Goal: Task Accomplishment & Management: Use online tool/utility

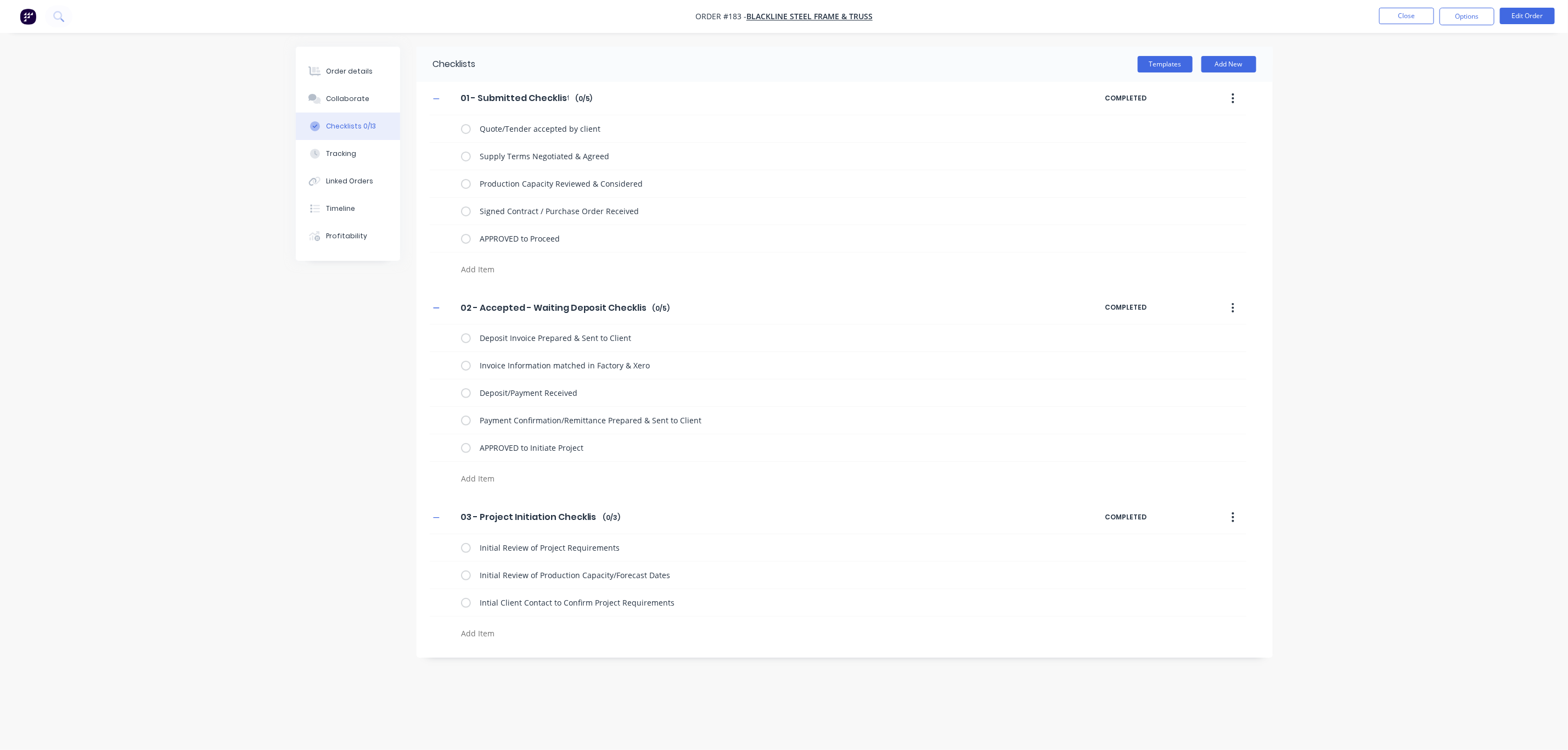
type textarea "x"
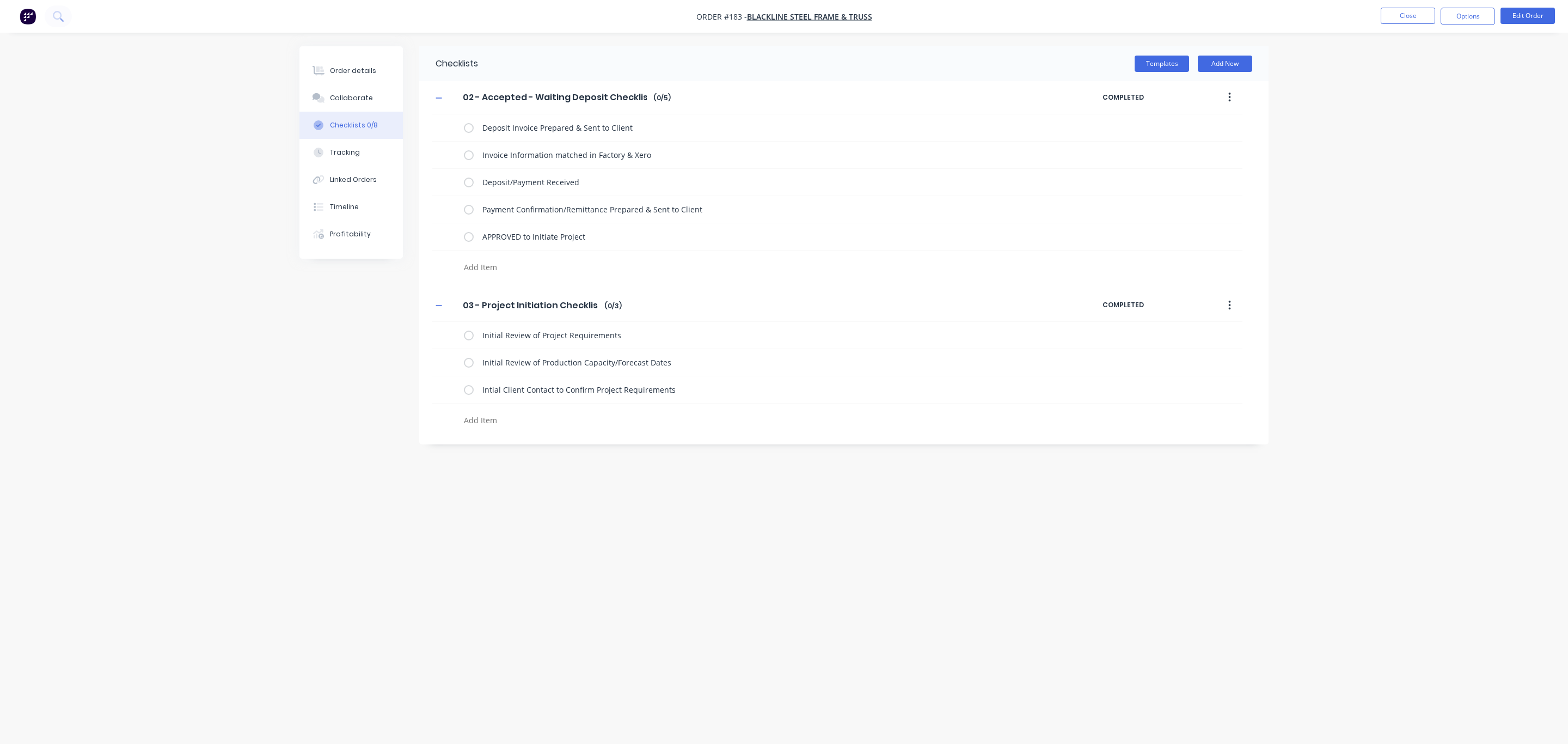
type textarea "x"
click at [495, 420] on textarea at bounding box center [721, 420] width 523 height 16
click at [507, 416] on textarea at bounding box center [721, 420] width 523 height 16
type textarea "R"
type textarea "x"
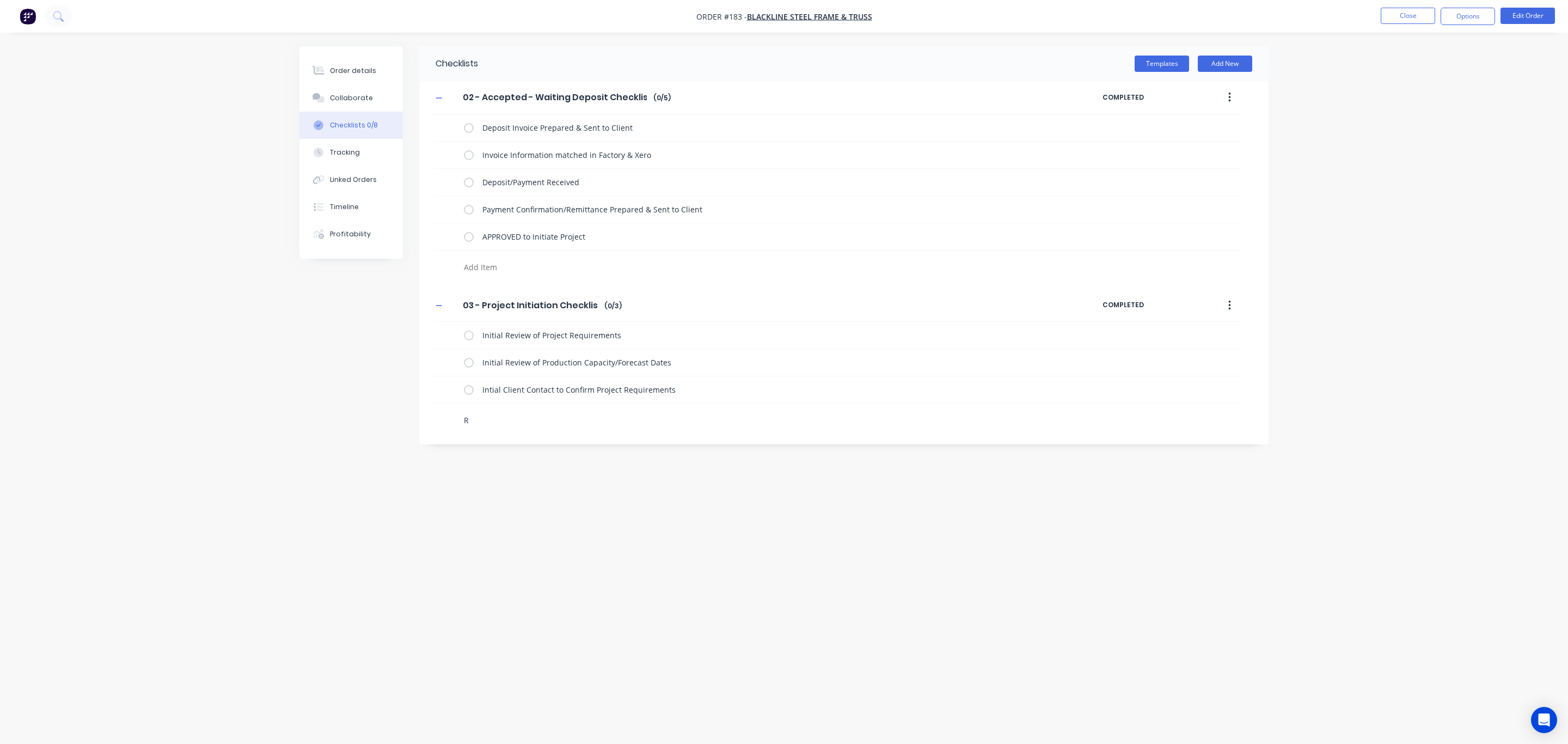
type textarea "Re"
type textarea "x"
type textarea "Req"
type textarea "x"
type textarea "Requ"
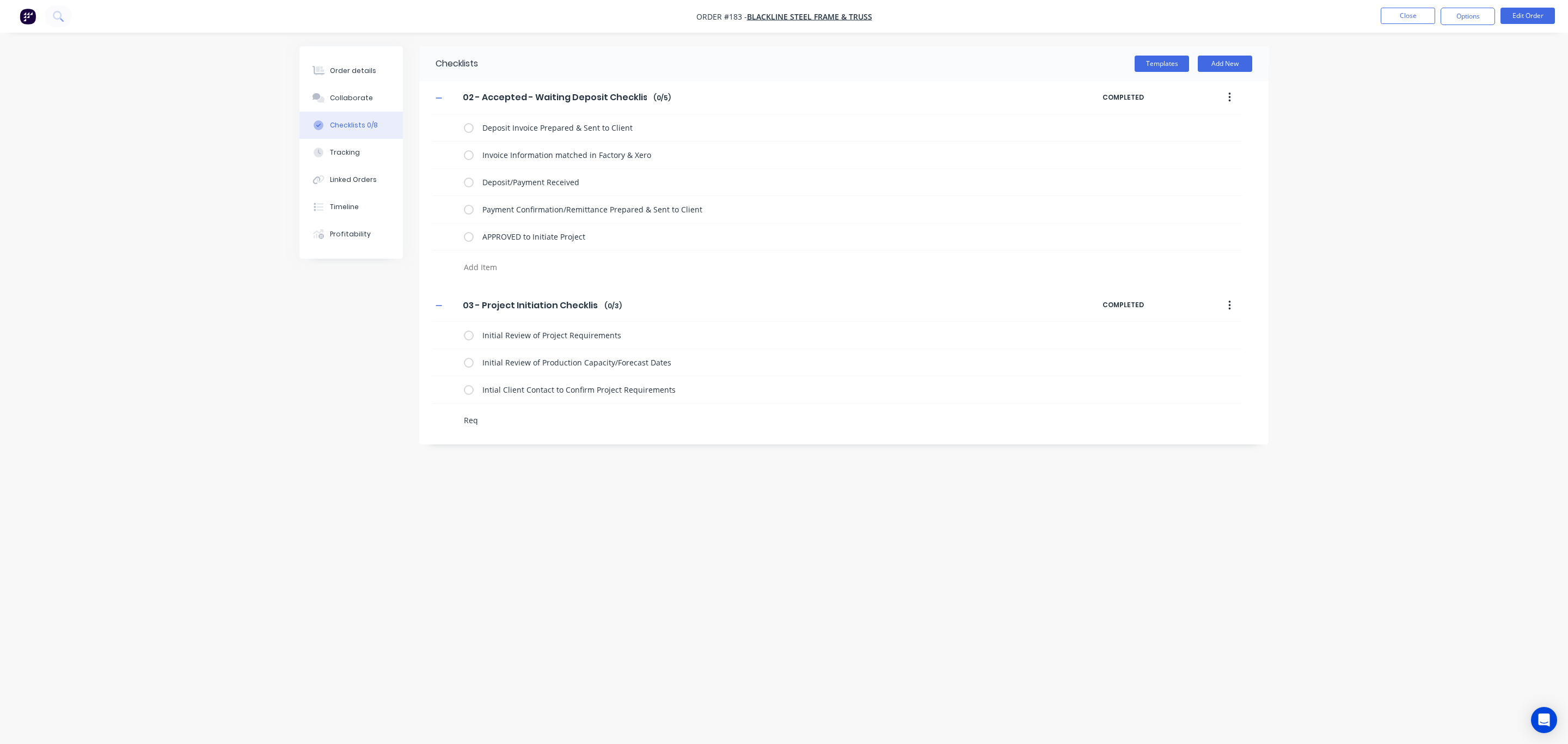
type textarea "x"
type textarea "Reque"
type textarea "x"
type textarea "Reques"
type textarea "x"
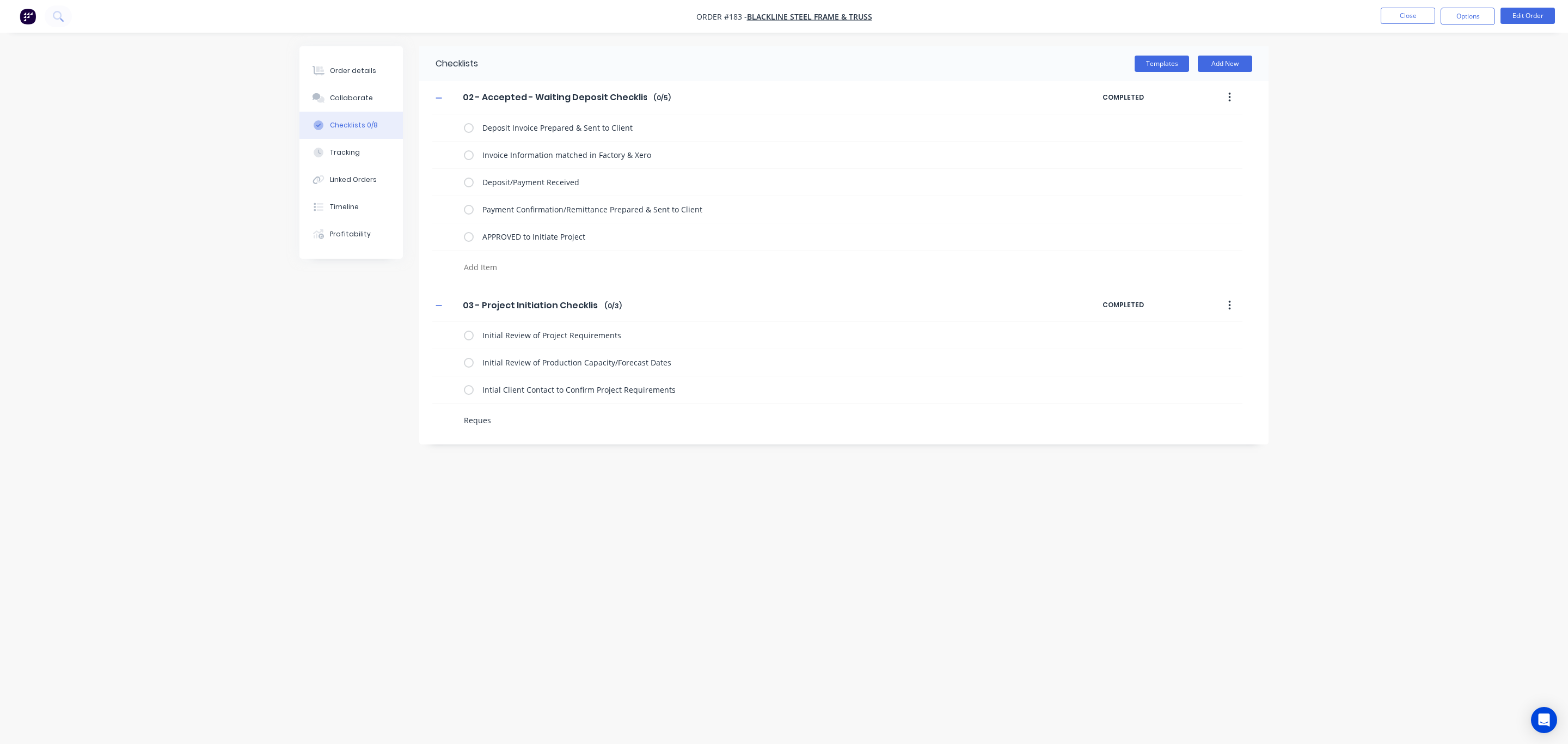
type textarea "Request"
type textarea "x"
type textarea "Request"
type textarea "x"
type textarea "Request S"
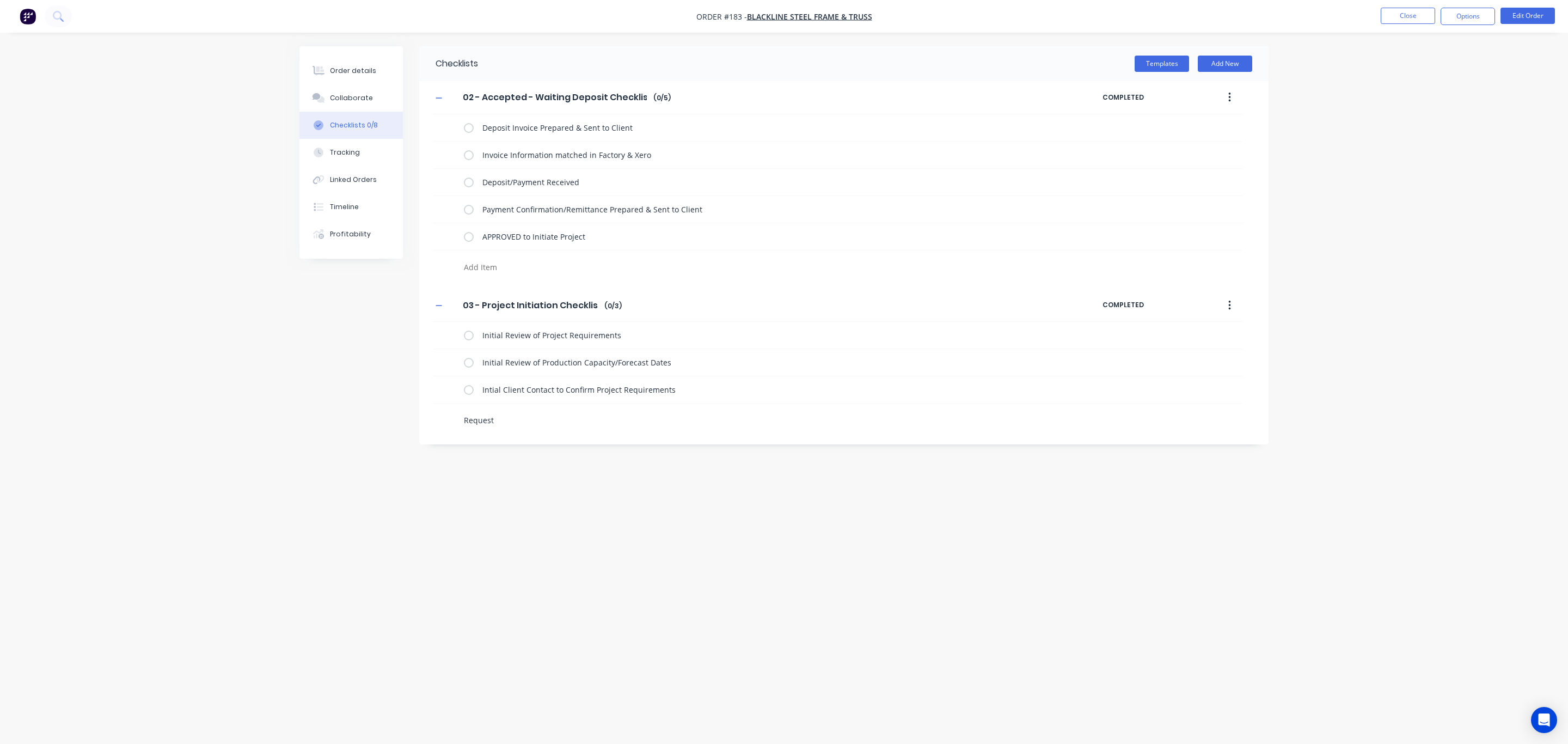
type textarea "x"
type textarea "Request Se"
type textarea "x"
type textarea "Request Sen"
type textarea "x"
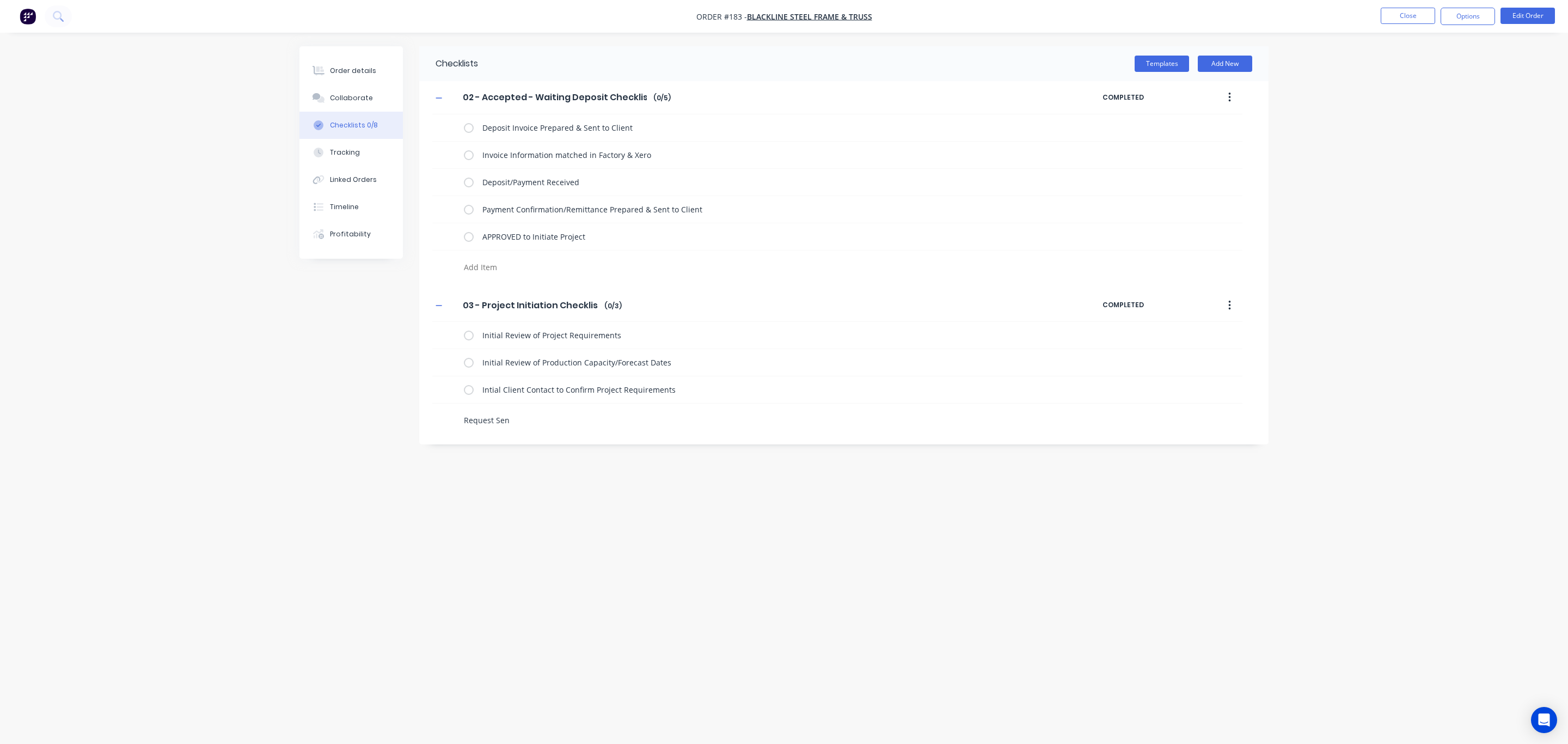
type textarea "Request Sent"
type textarea "x"
type textarea "Request Sent"
type textarea "x"
type textarea "Request Sent"
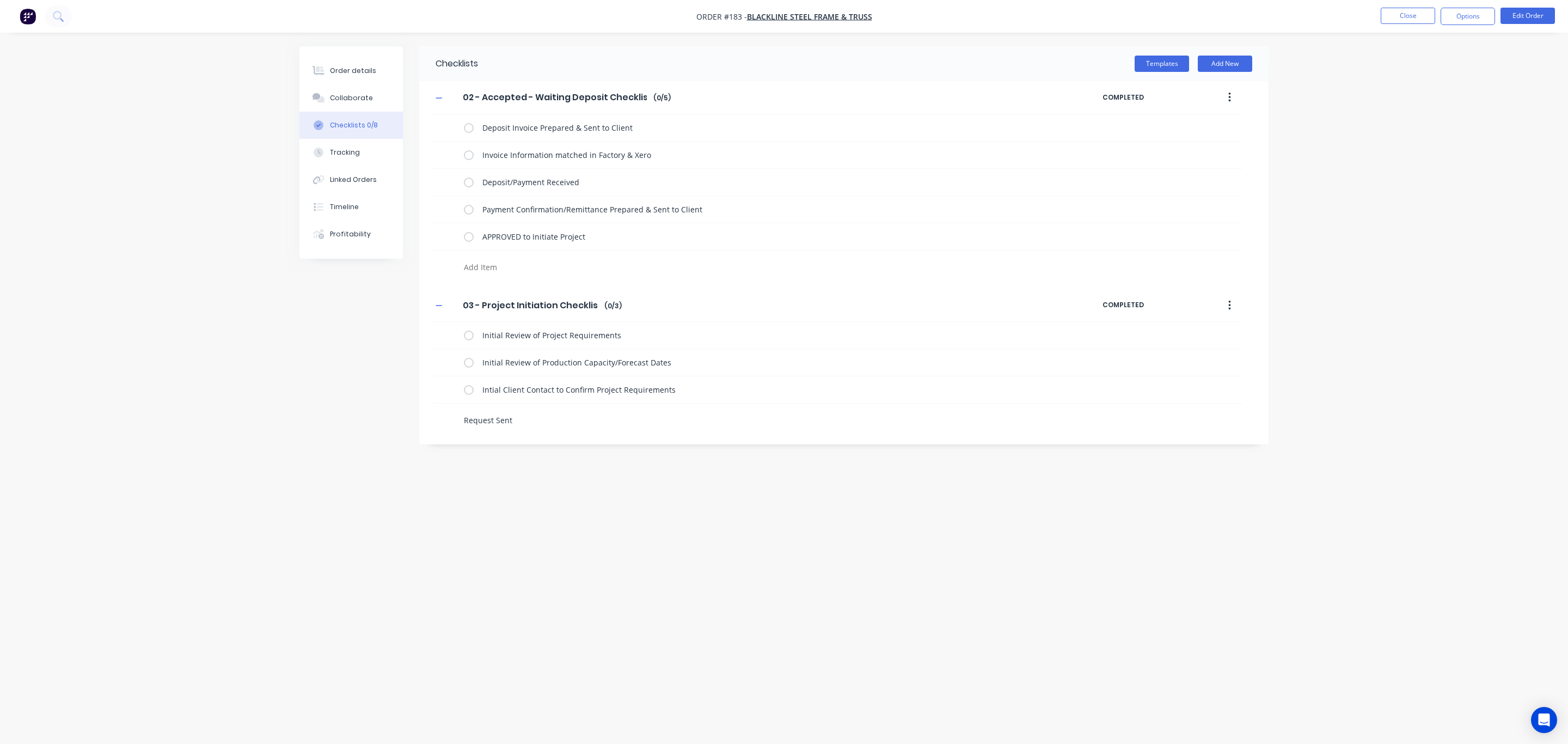
type textarea "x"
type textarea "Request Sen"
type textarea "x"
type textarea "Request Se"
type textarea "x"
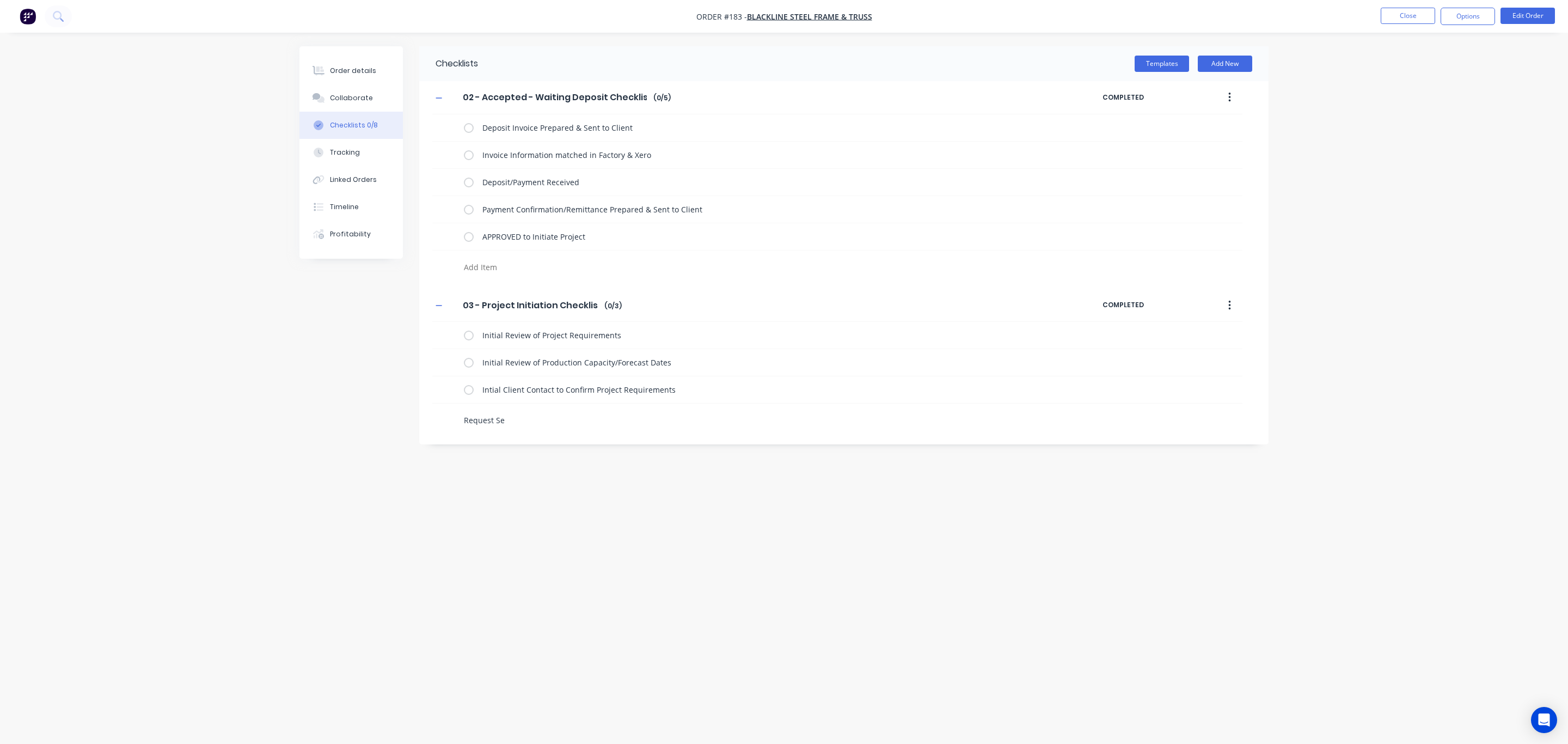
type textarea "Request S"
type textarea "x"
type textarea "Request"
type textarea "x"
type textarea "Request"
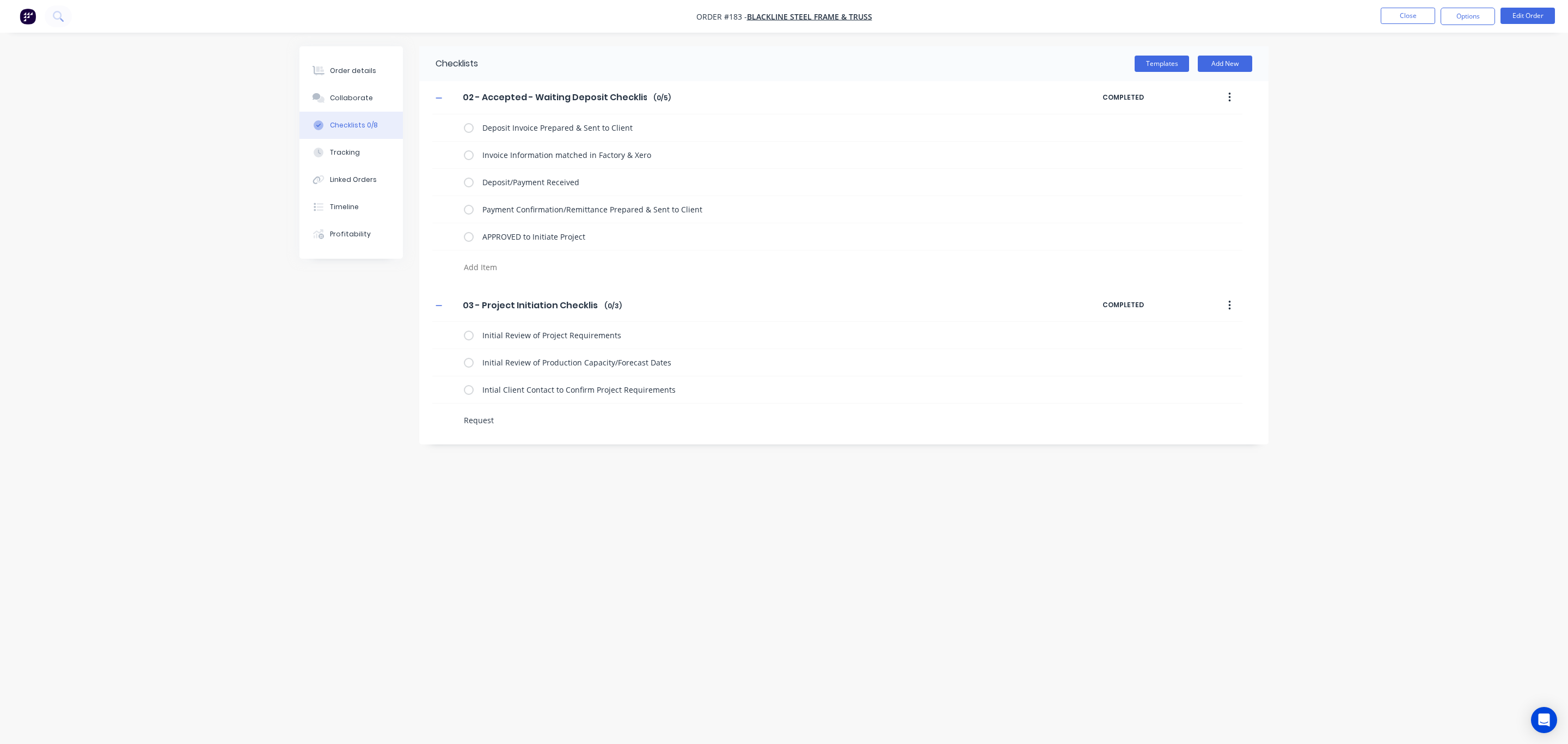
type textarea "x"
type textarea "Reques"
type textarea "x"
type textarea "Reque"
type textarea "x"
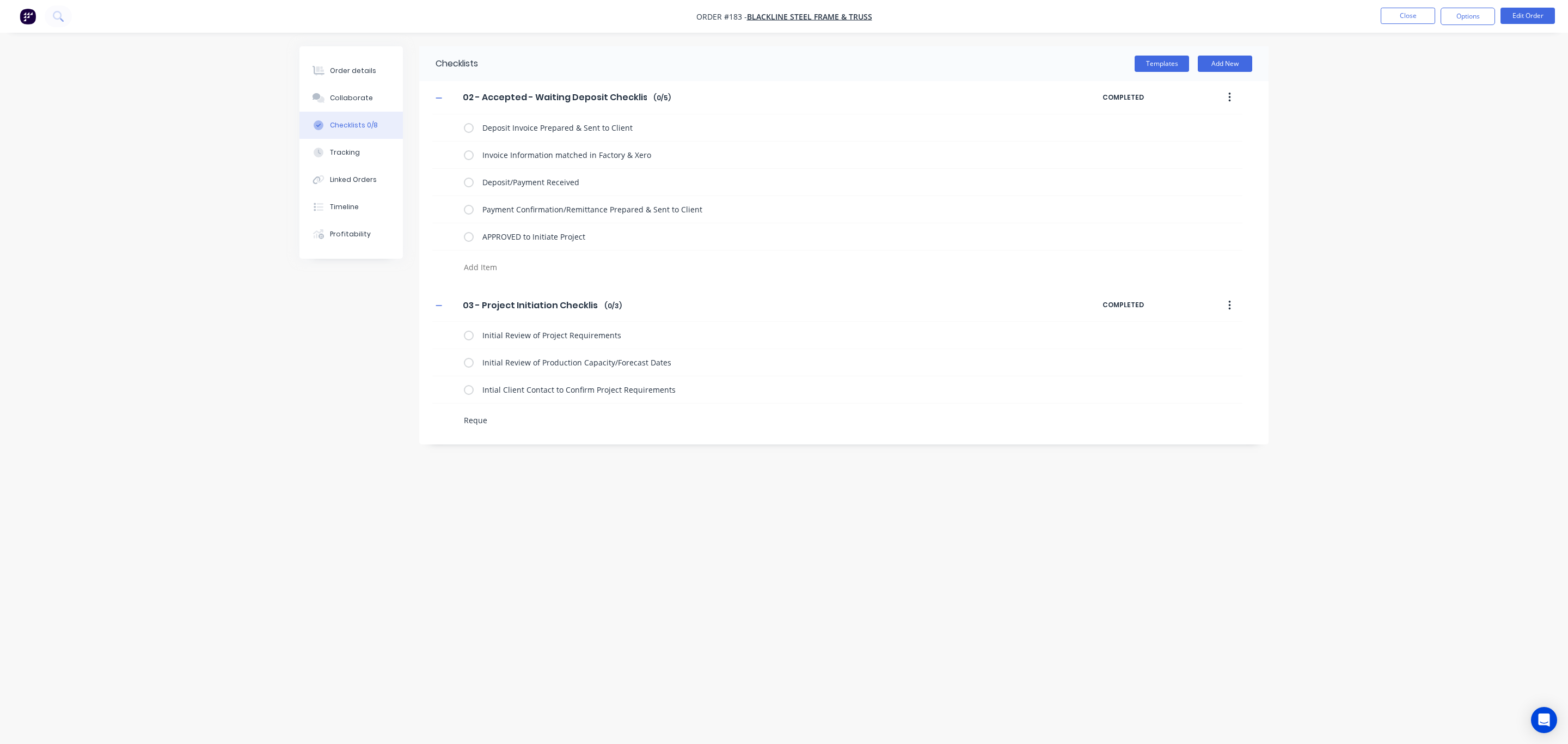
type textarea "Requ"
type textarea "x"
type textarea "Req"
type textarea "x"
type textarea "Re"
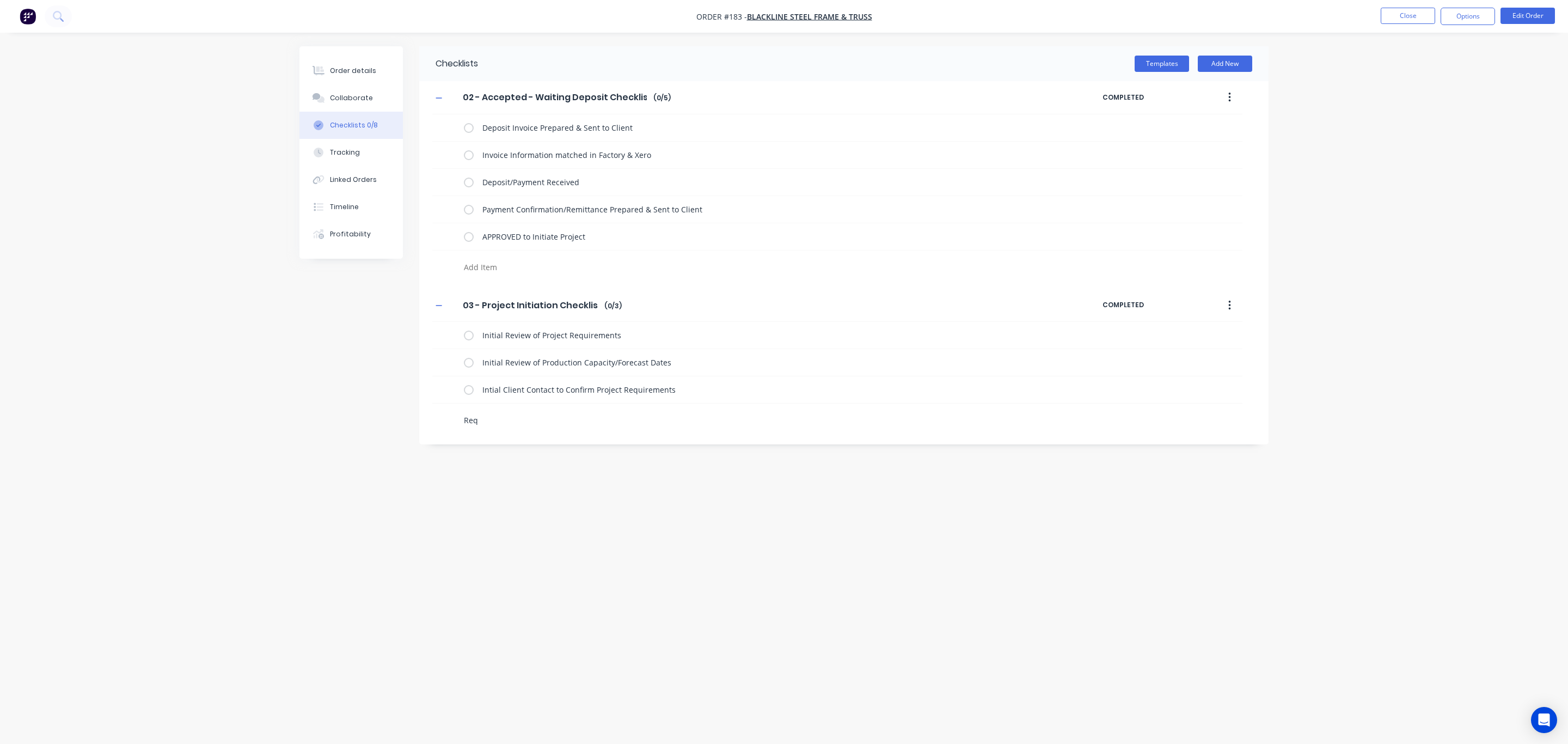
type textarea "x"
type textarea "R"
type textarea "x"
type textarea "I"
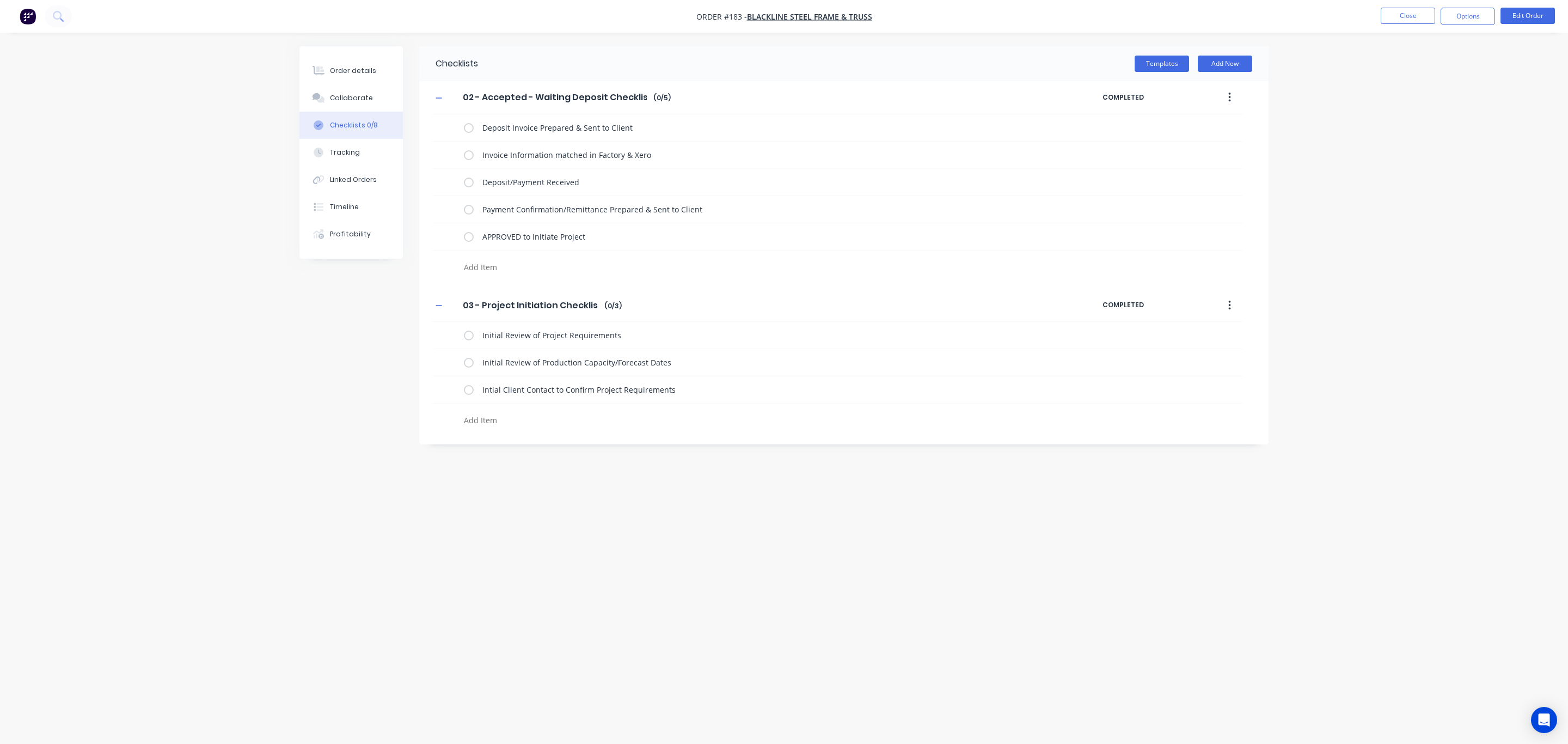
type textarea "x"
type textarea "In"
type textarea "x"
type textarea "Inf"
type textarea "x"
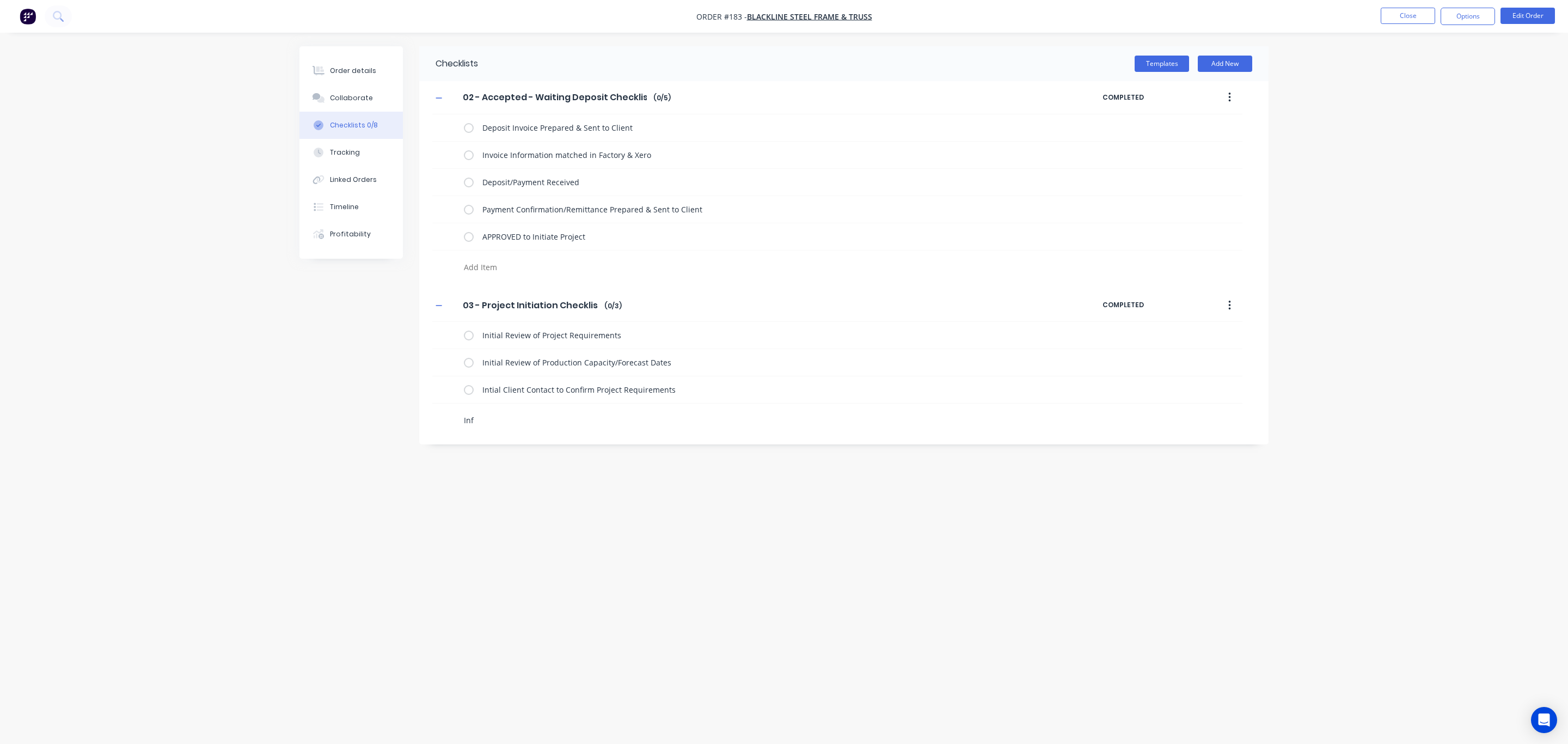
type textarea "In"
type textarea "x"
type textarea "Int"
type textarea "x"
type textarea "Intr"
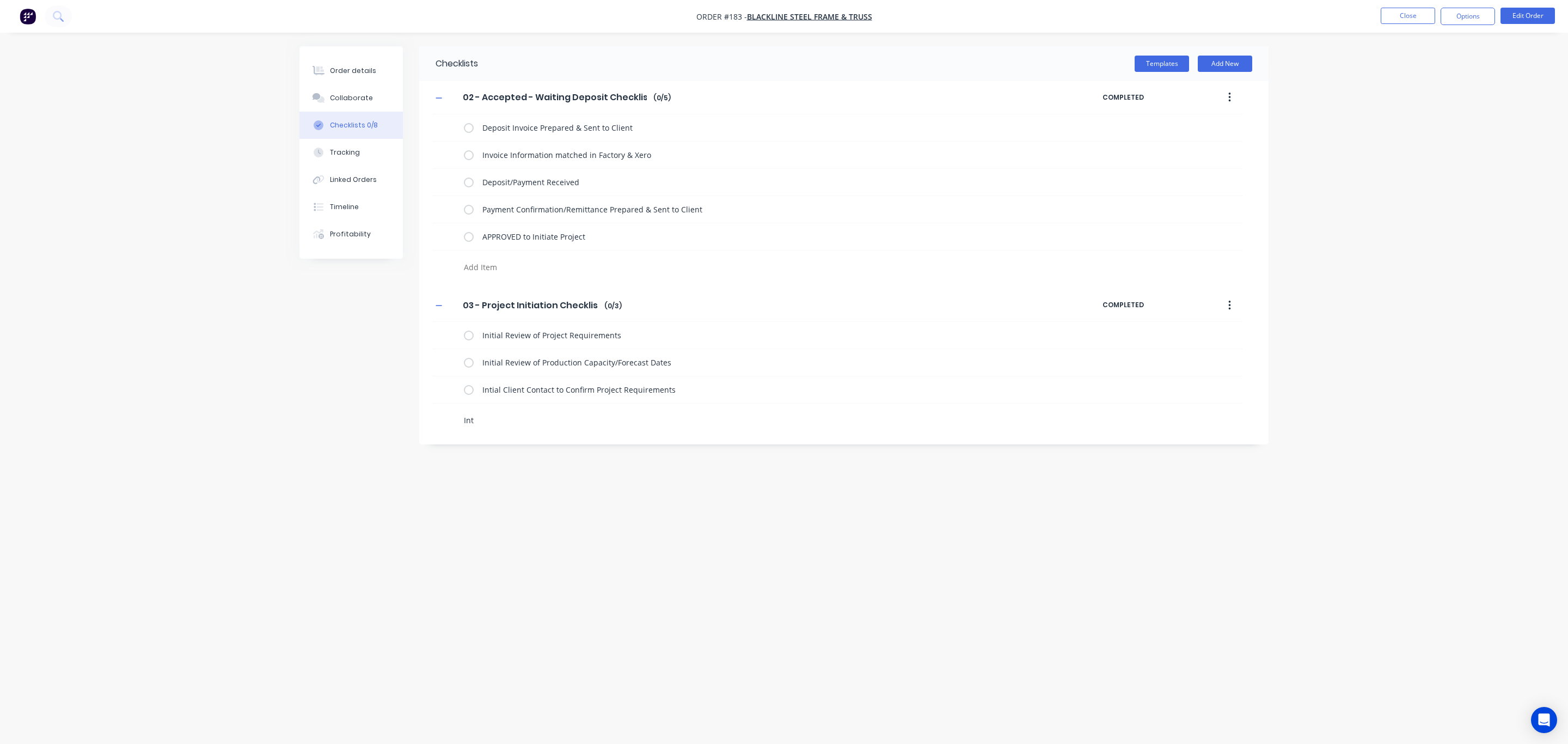
type textarea "x"
type textarea "Intro"
type textarea "x"
type textarea "Intro"
type textarea "x"
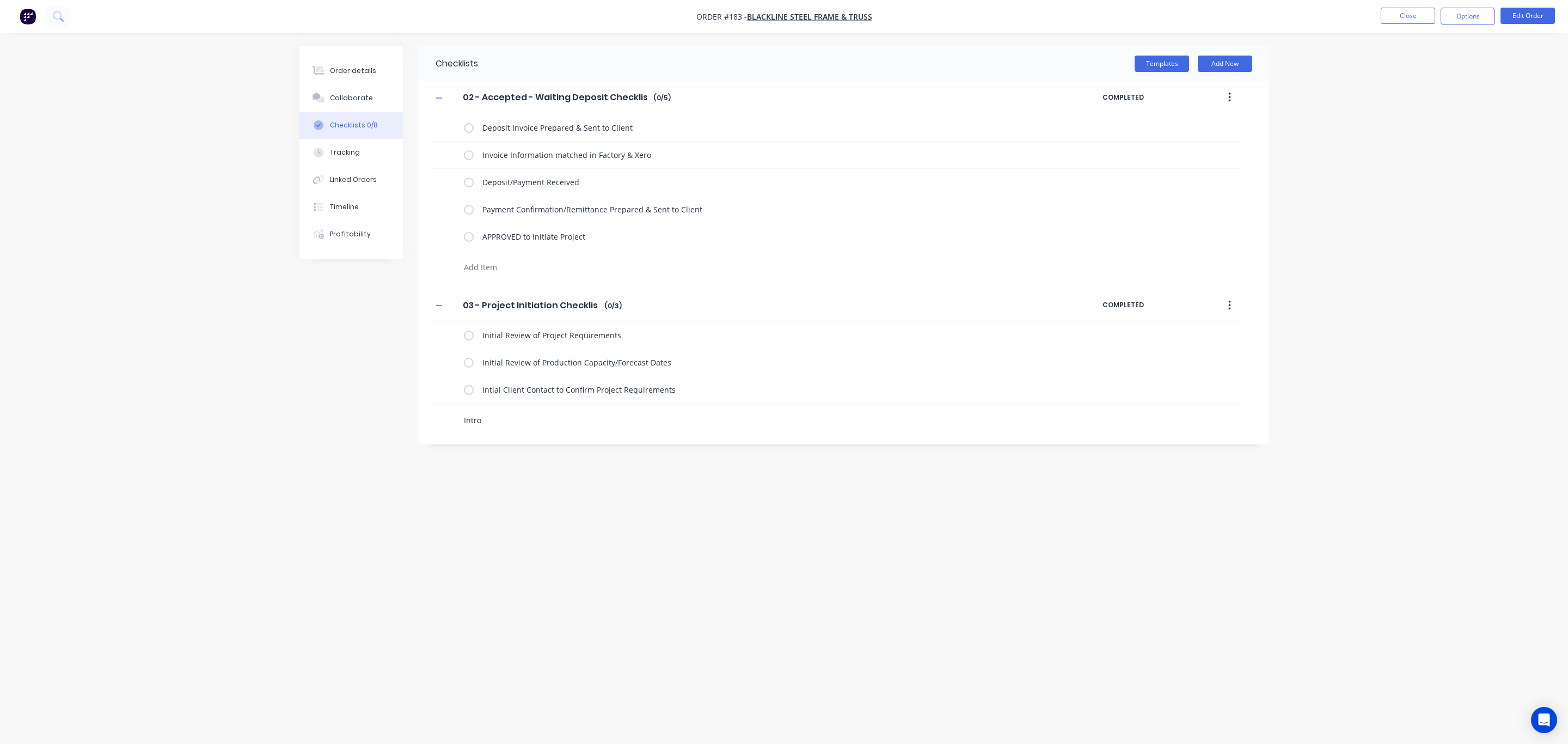
type textarea "Intro E"
type textarea "x"
type textarea "Intro Em"
type textarea "x"
type textarea "Intro Ema"
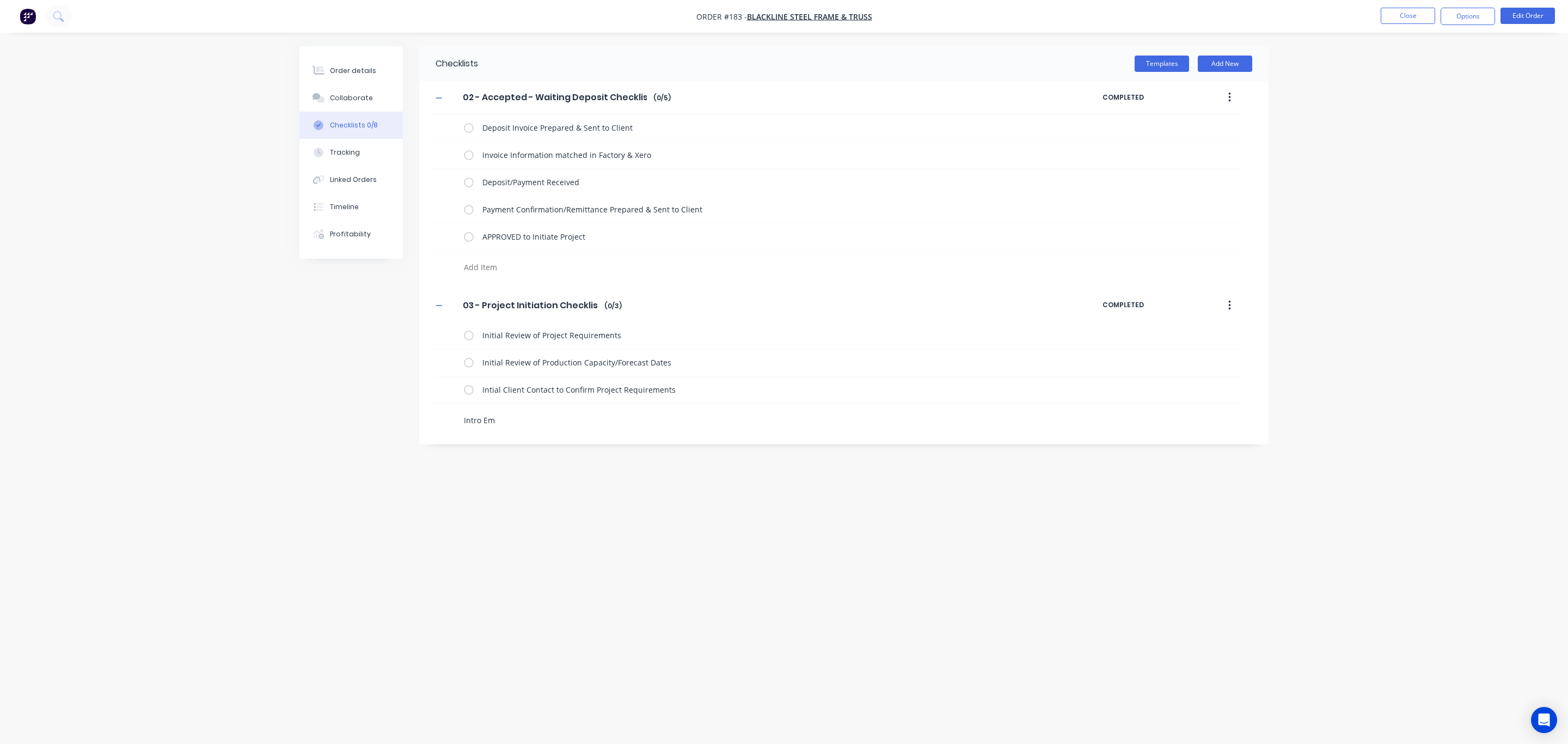
type textarea "x"
type textarea "Intro Emai"
type textarea "x"
type textarea "Intro Email"
type textarea "x"
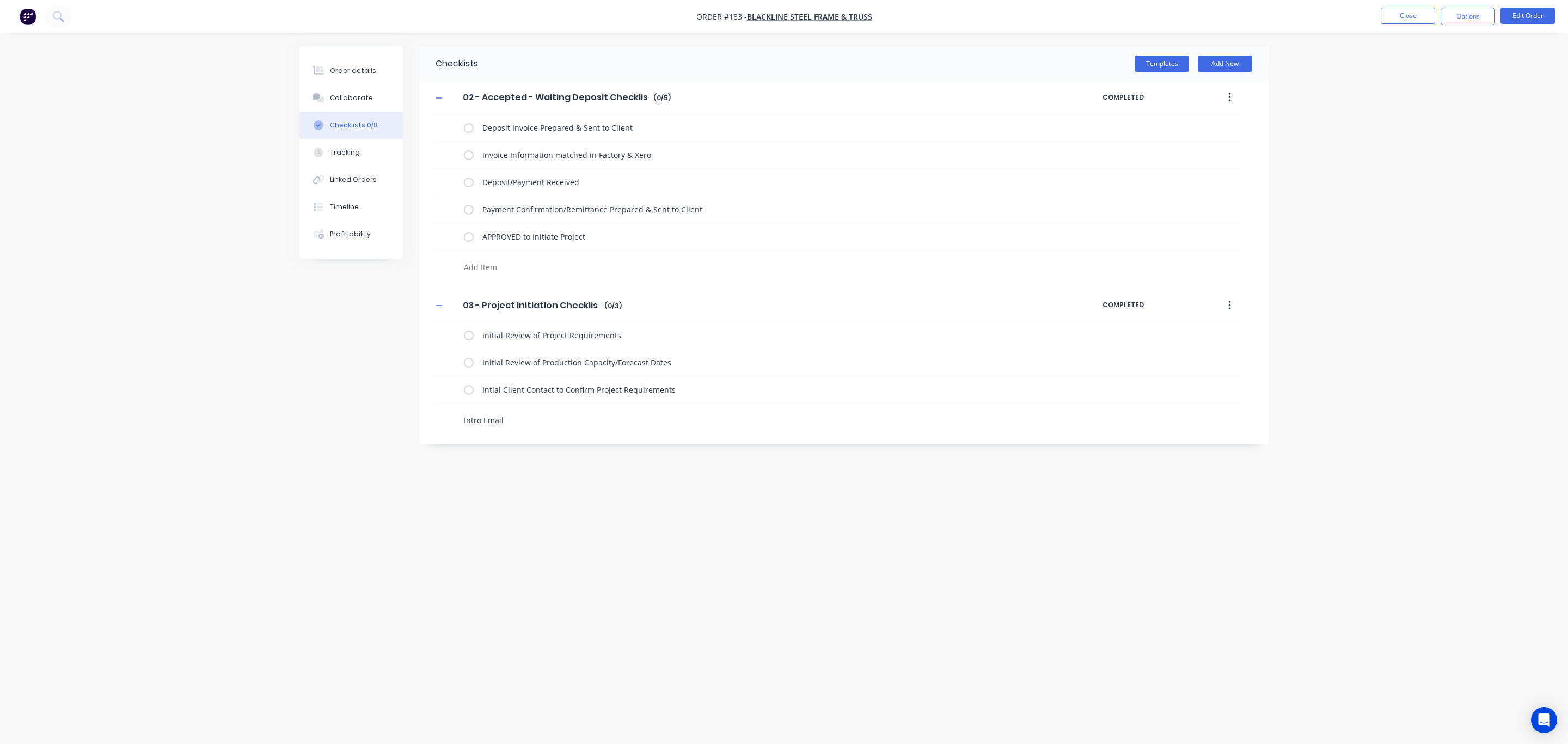
type textarea "Intro Email"
type textarea "x"
type textarea "Intro Email &"
type textarea "x"
type textarea "Intro Email &"
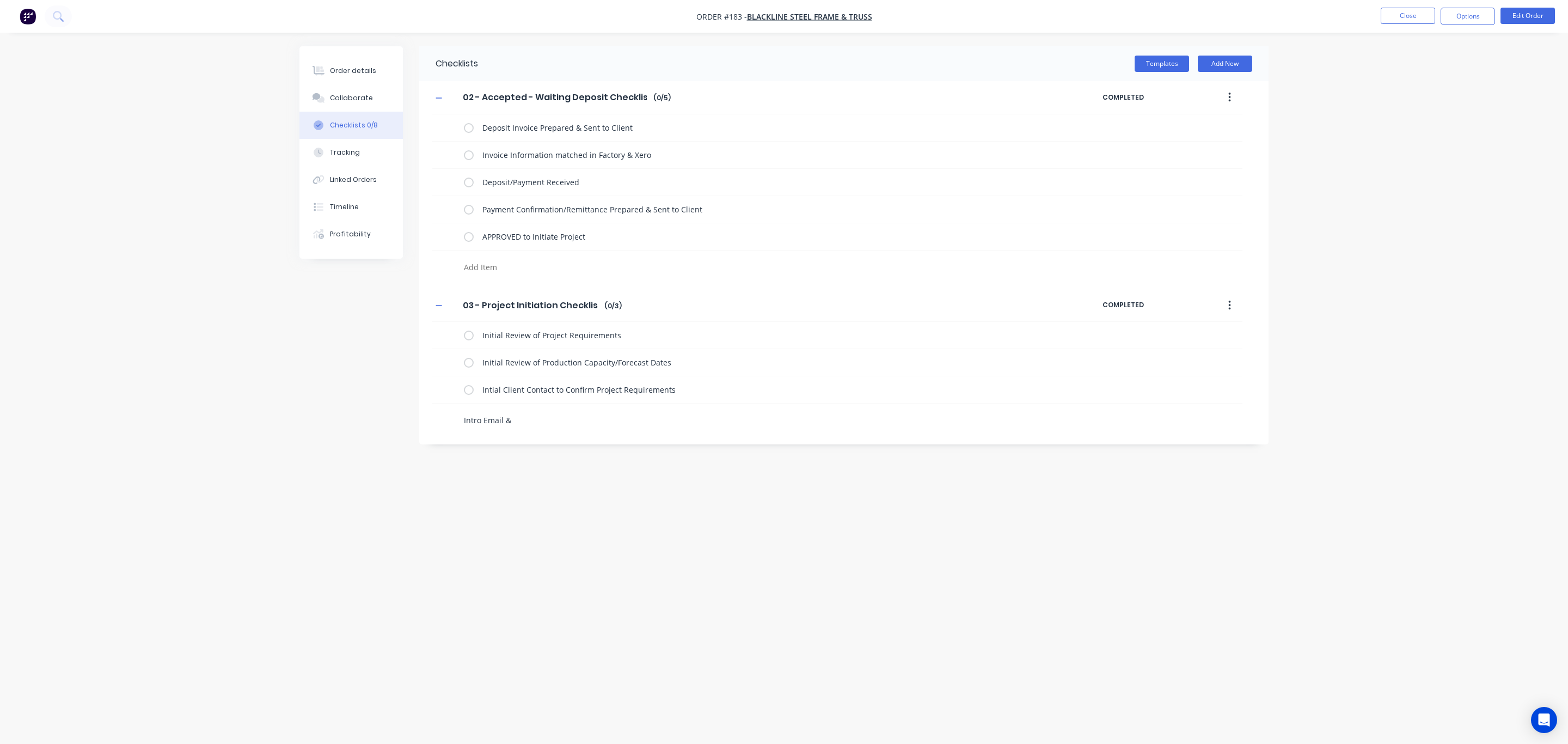
type textarea "x"
type textarea "Intro Email & R"
type textarea "x"
type textarea "Intro Email & Re"
type textarea "x"
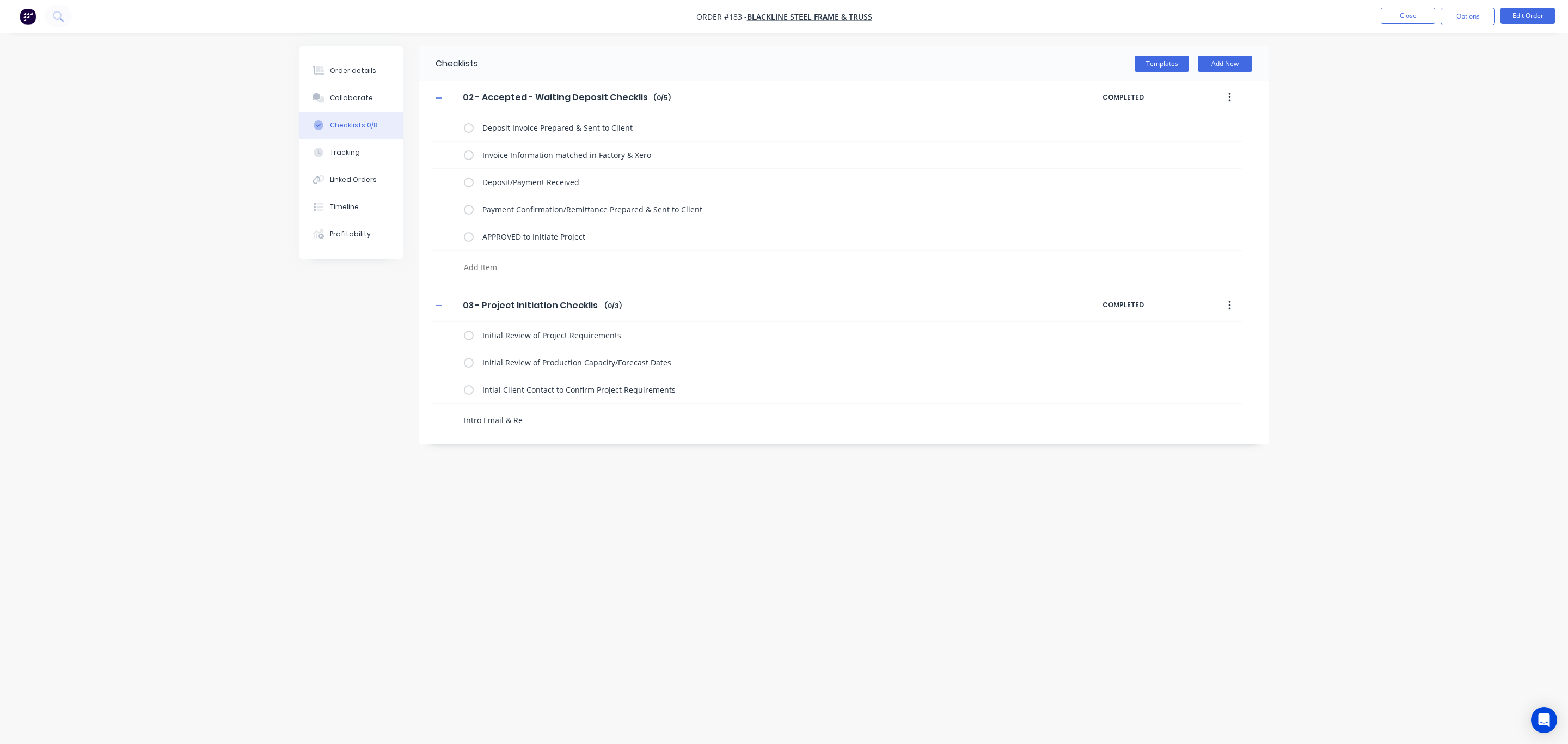
type textarea "Intro Email & Req"
type textarea "x"
type textarea "Intro Email & Requ"
type textarea "x"
type textarea "Intro Email & Reque"
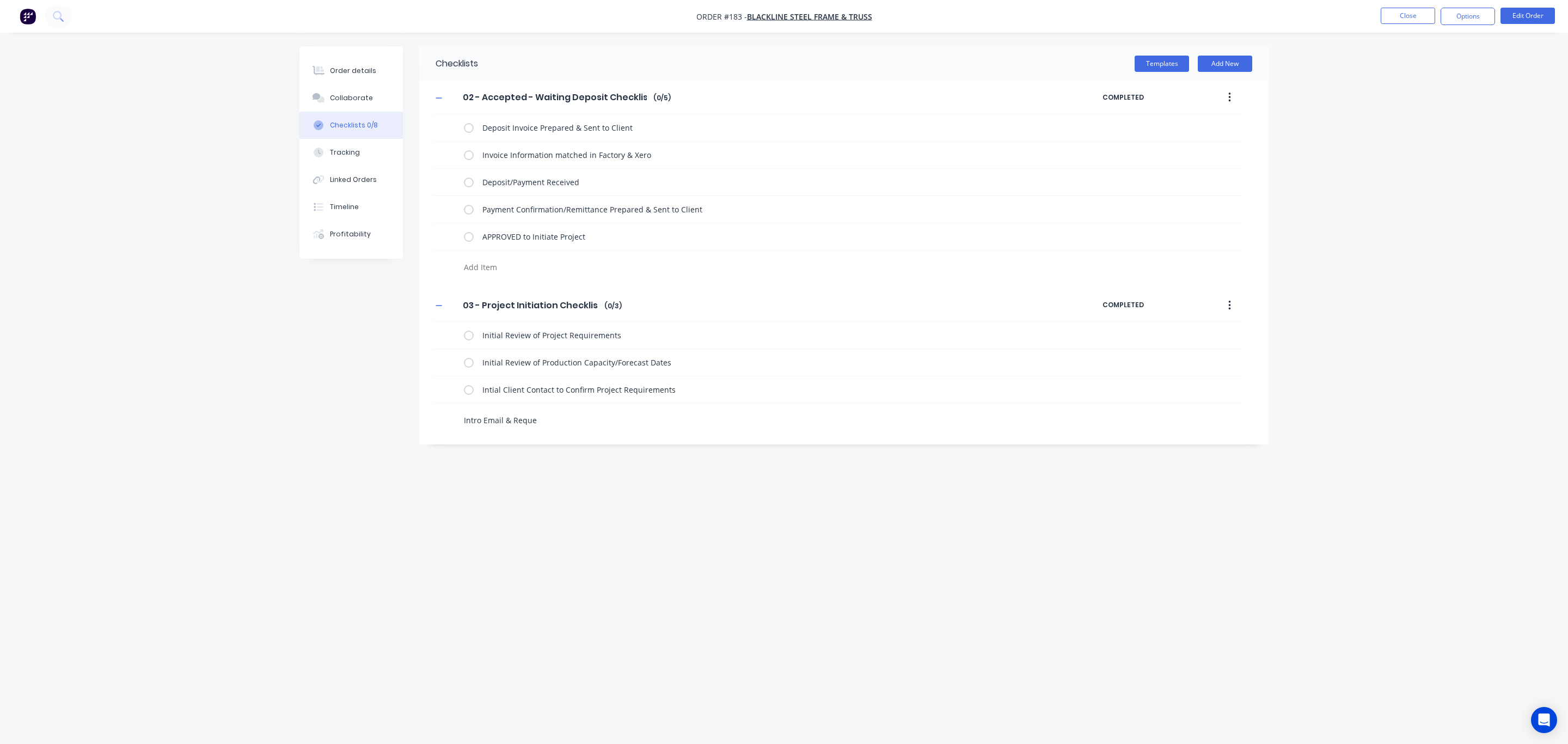
type textarea "x"
type textarea "Intro Email & Reques"
type textarea "x"
type textarea "Intro Email & Request"
type textarea "x"
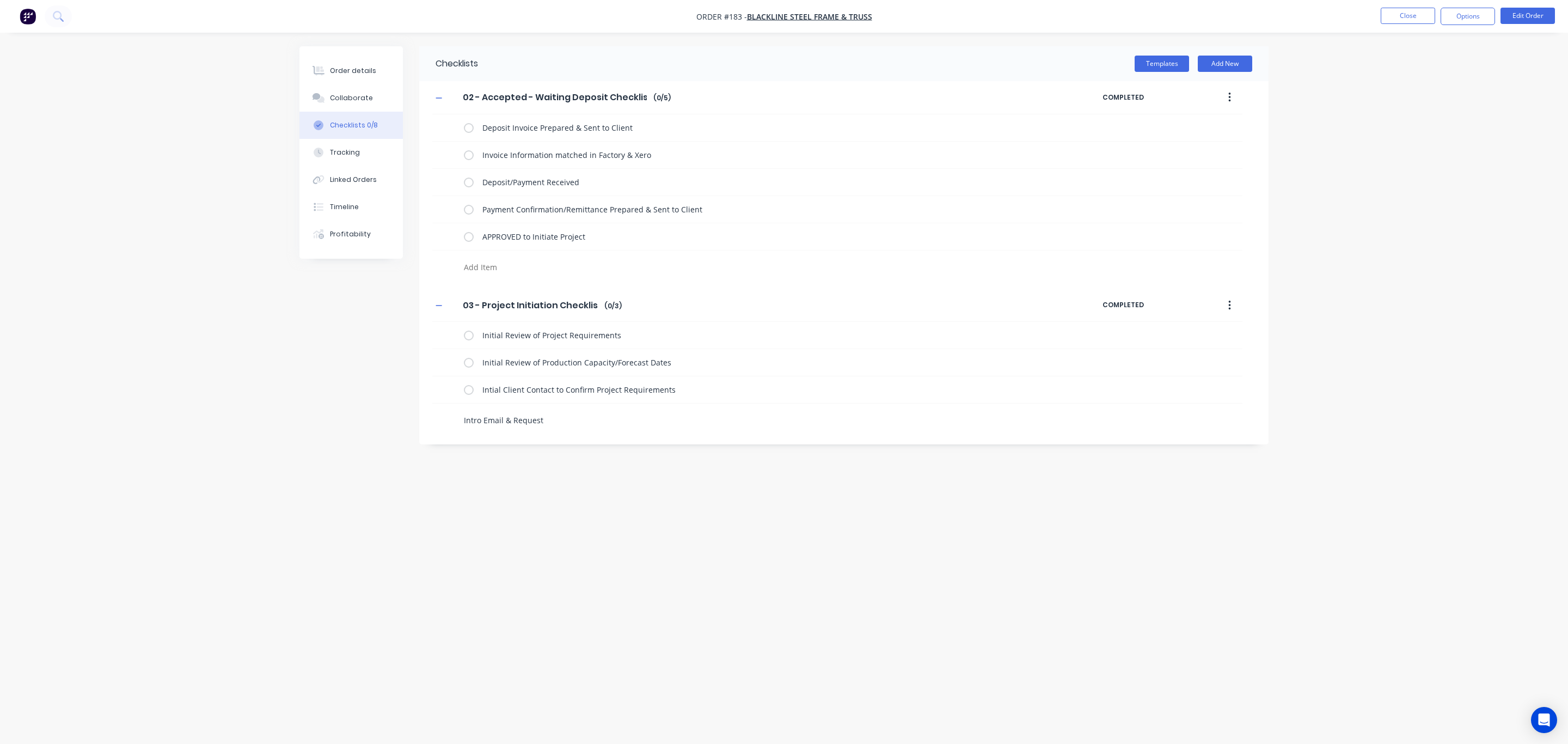
type textarea "Intro Email & Request"
type textarea "x"
type textarea "Intro Email & Request f"
type textarea "x"
type textarea "Intro Email & Request fo"
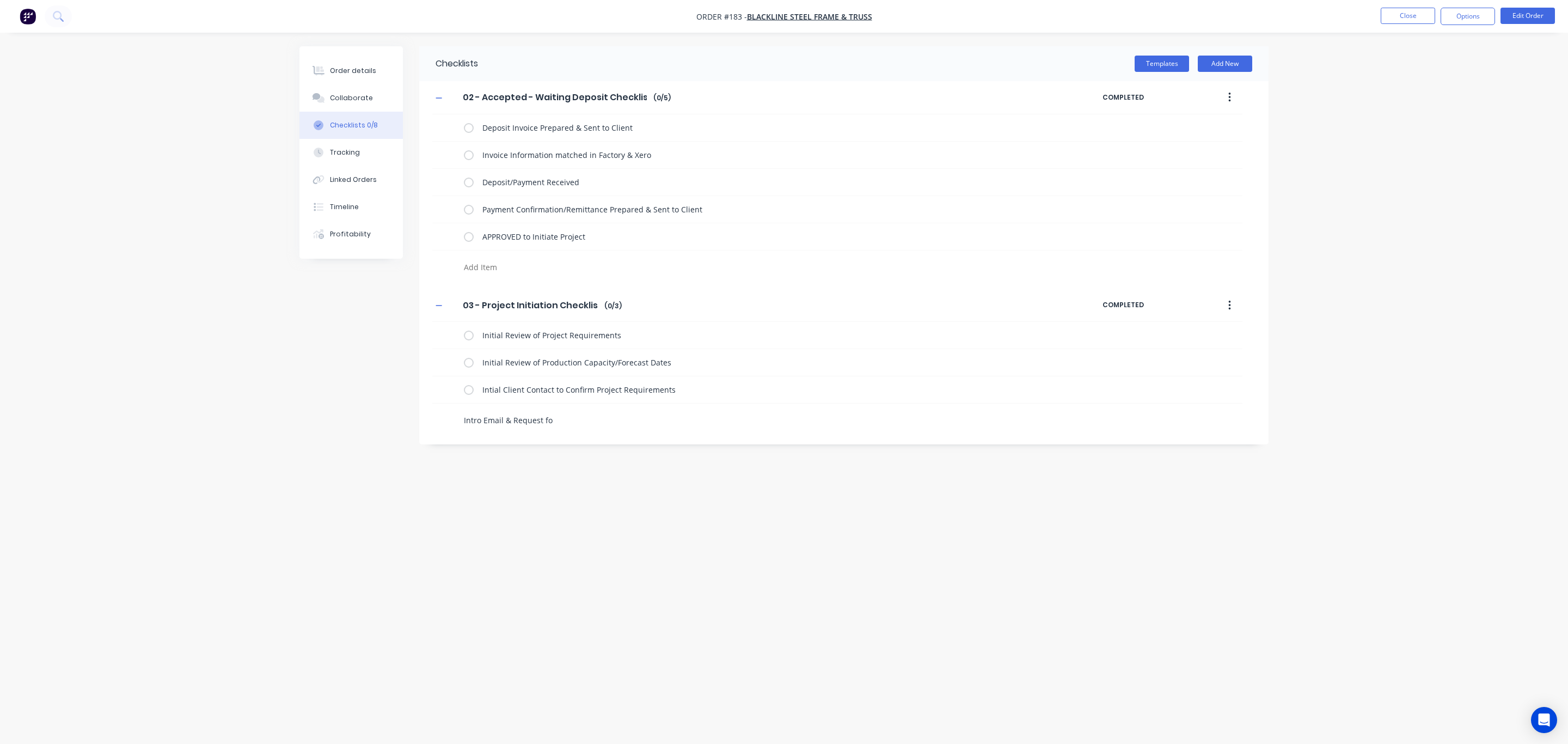
type textarea "x"
type textarea "Intro Email & Request for"
type textarea "x"
type textarea "Intro Email & Request for"
type textarea "x"
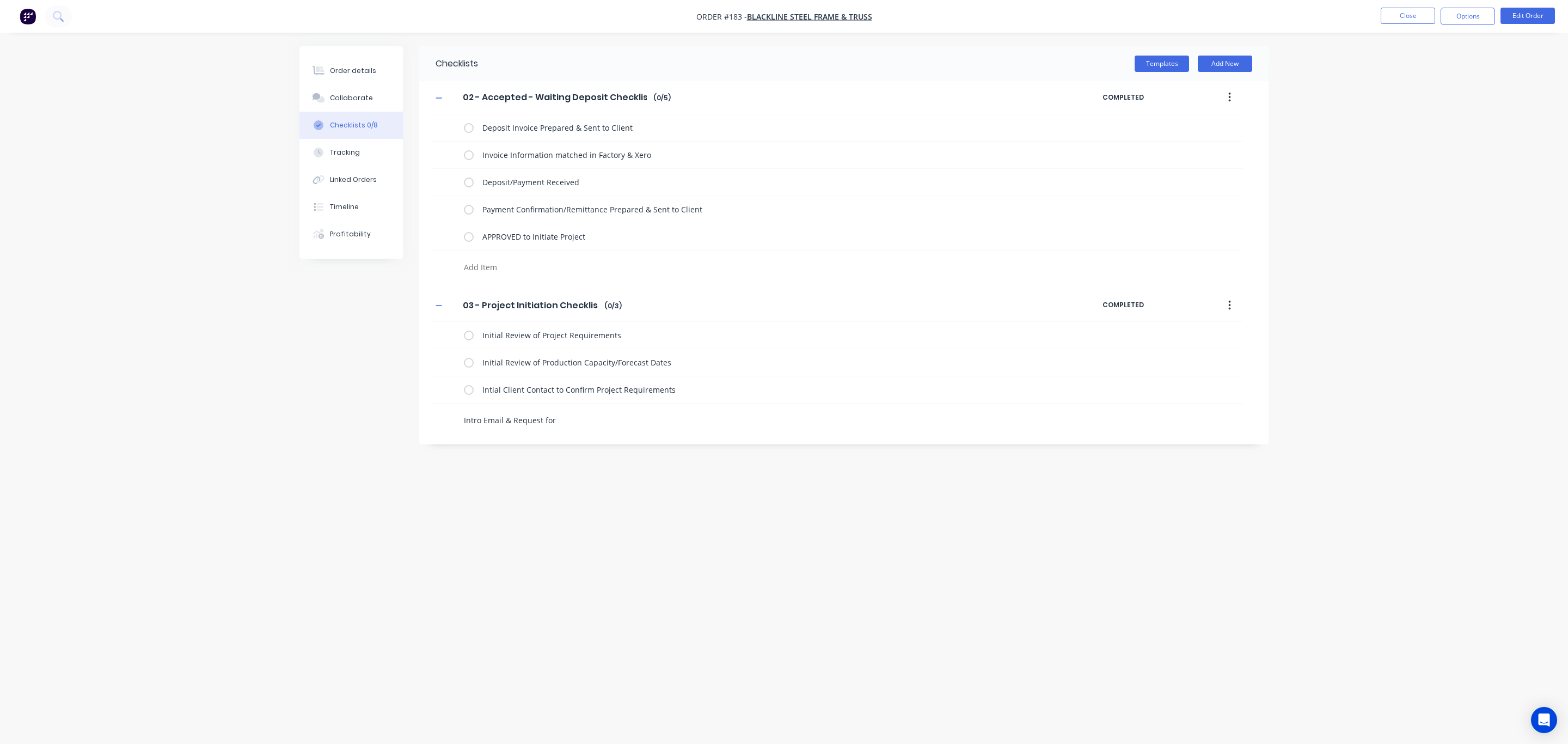
type textarea "Intro Email & Request for D"
type textarea "x"
type textarea "Intro Email & Request for De"
type textarea "x"
type textarea "Intro Email & Request for Det"
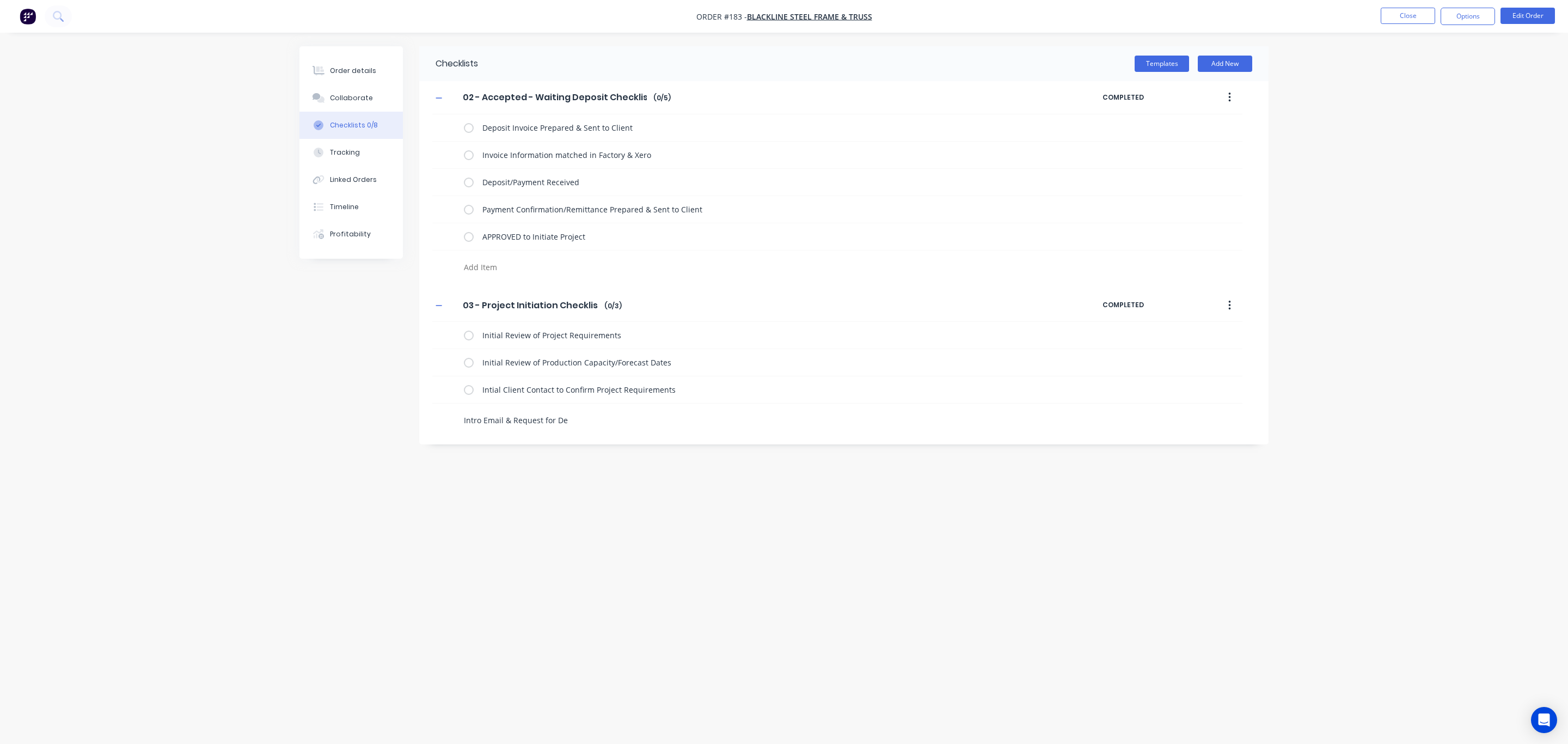
type textarea "x"
type textarea "Intro Email & Request for Deta"
type textarea "x"
type textarea "Intro Email & Request for Detai"
type textarea "x"
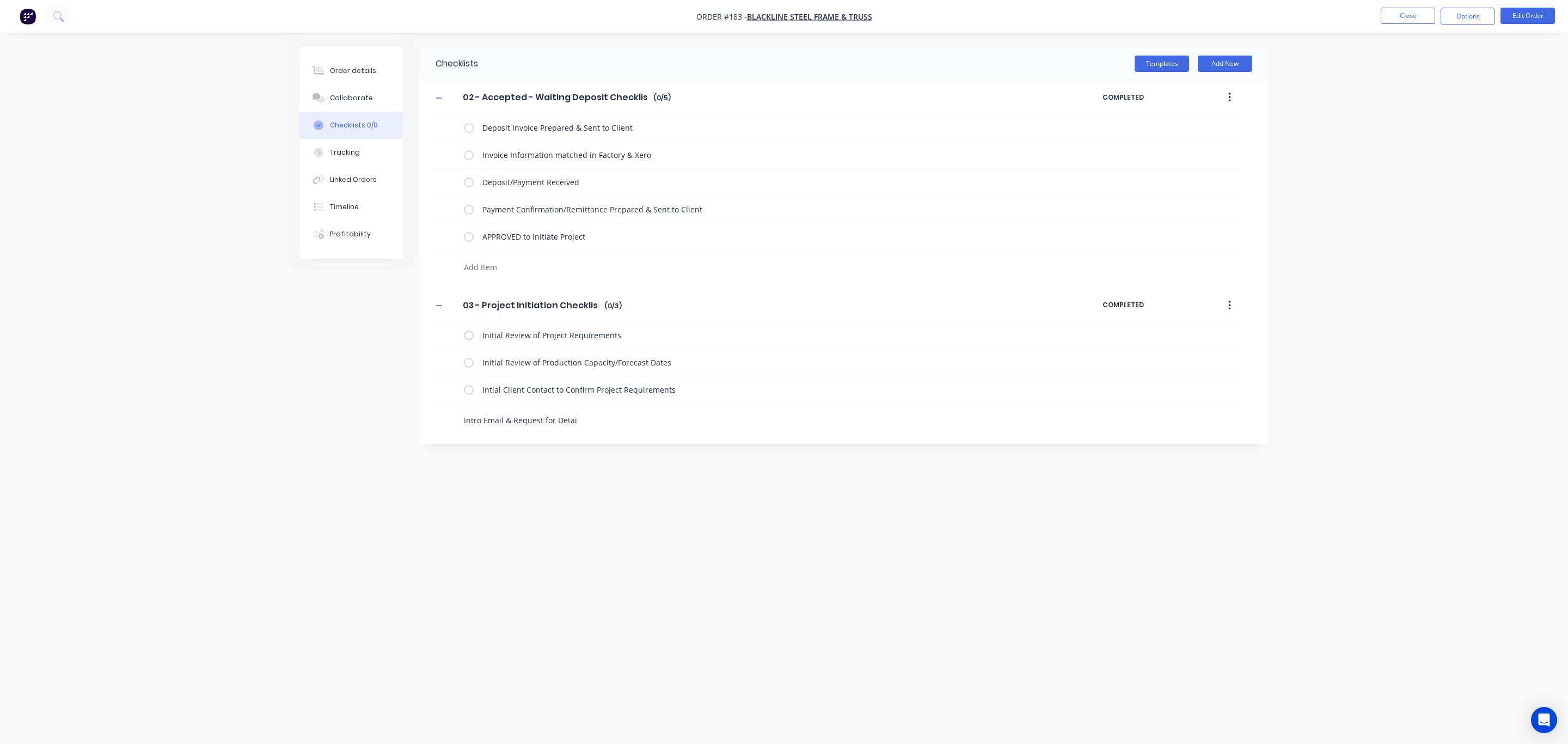
type textarea "Intro Email & Request for Detail"
type textarea "x"
type textarea "Intro Email & Request for Detaile"
type textarea "x"
type textarea "Intro Email & Request for Detailed"
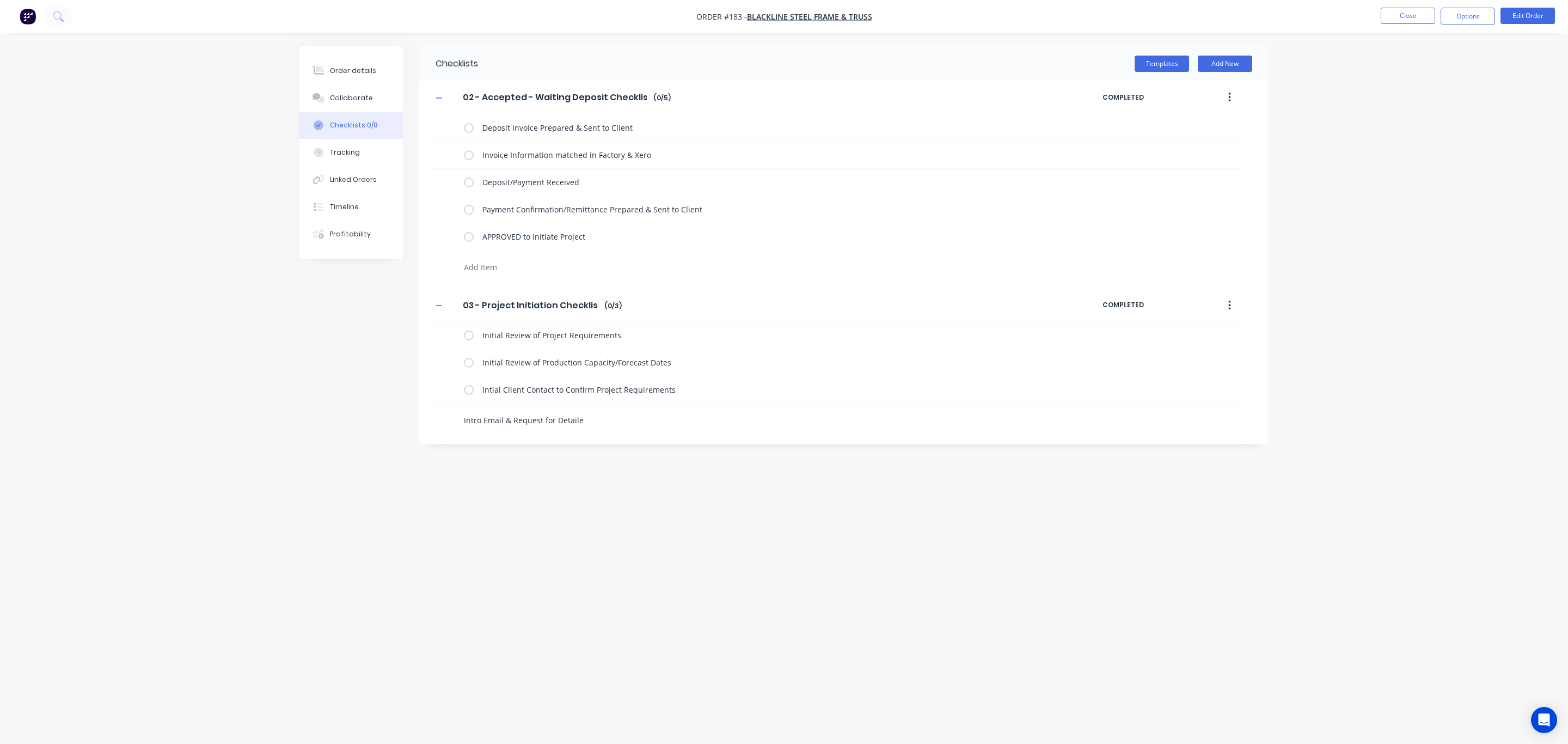
type textarea "x"
type textarea "Intro Email & Request for Detailed"
type textarea "x"
type textarea "Intro Email & Request for Detailed D"
type textarea "x"
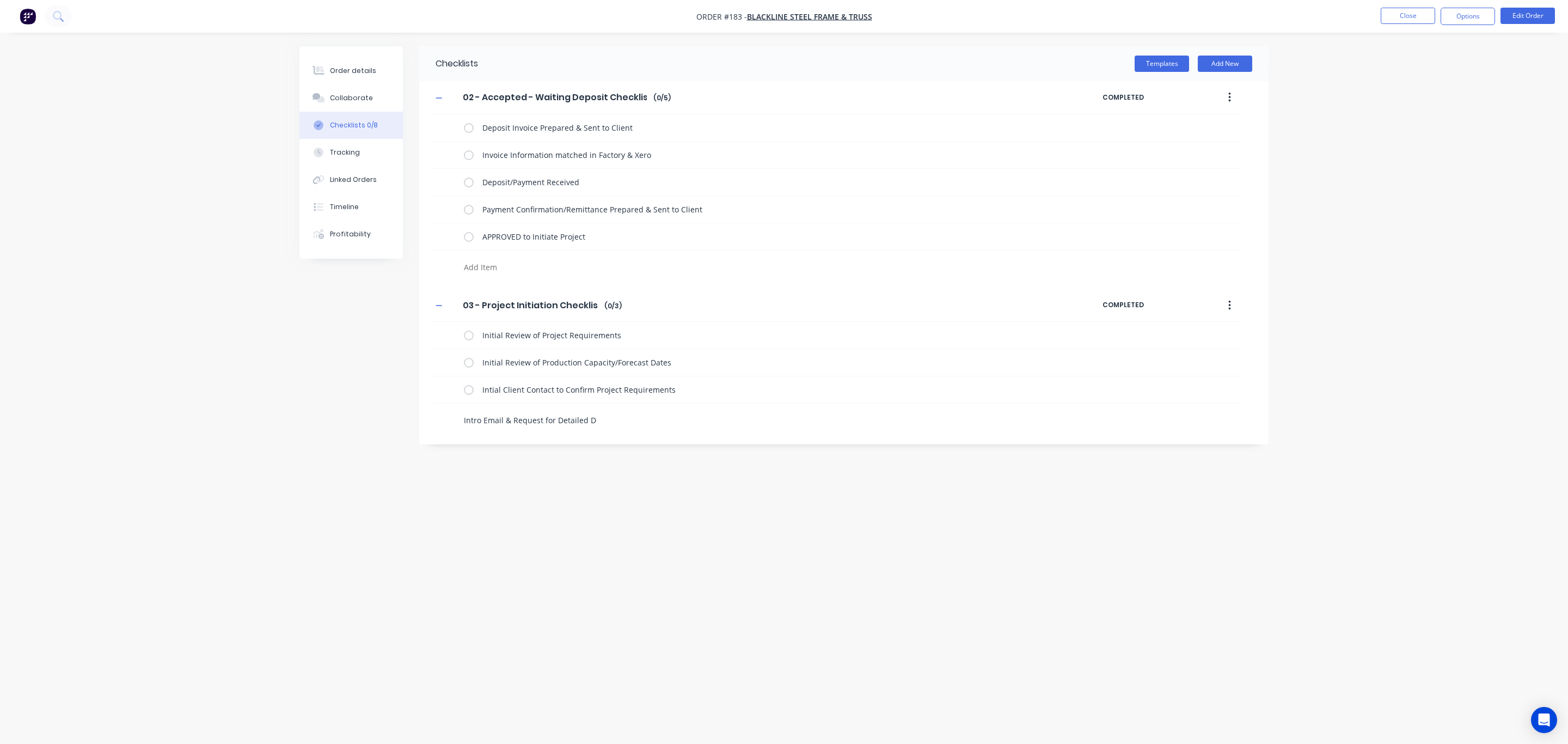
type textarea "Intro Email & Request for Detailed Do"
type textarea "x"
type textarea "Intro Email & Request for Detailed Doc"
type textarea "x"
type textarea "Intro Email & Request for Detailed Docu"
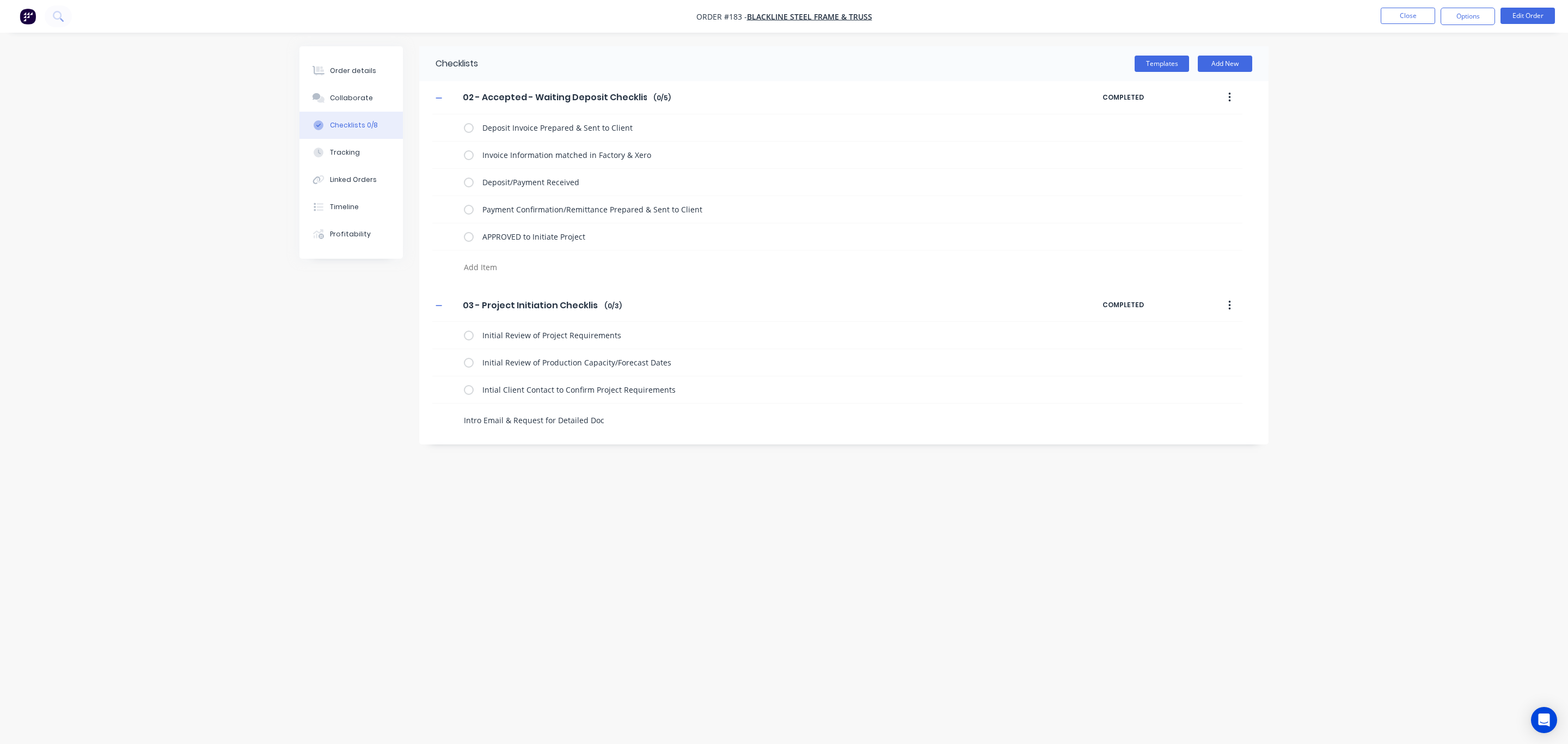
type textarea "x"
type textarea "Intro Email & Request for Detailed Docum"
type textarea "x"
type textarea "Intro Email & Request for Detailed Docume"
type textarea "x"
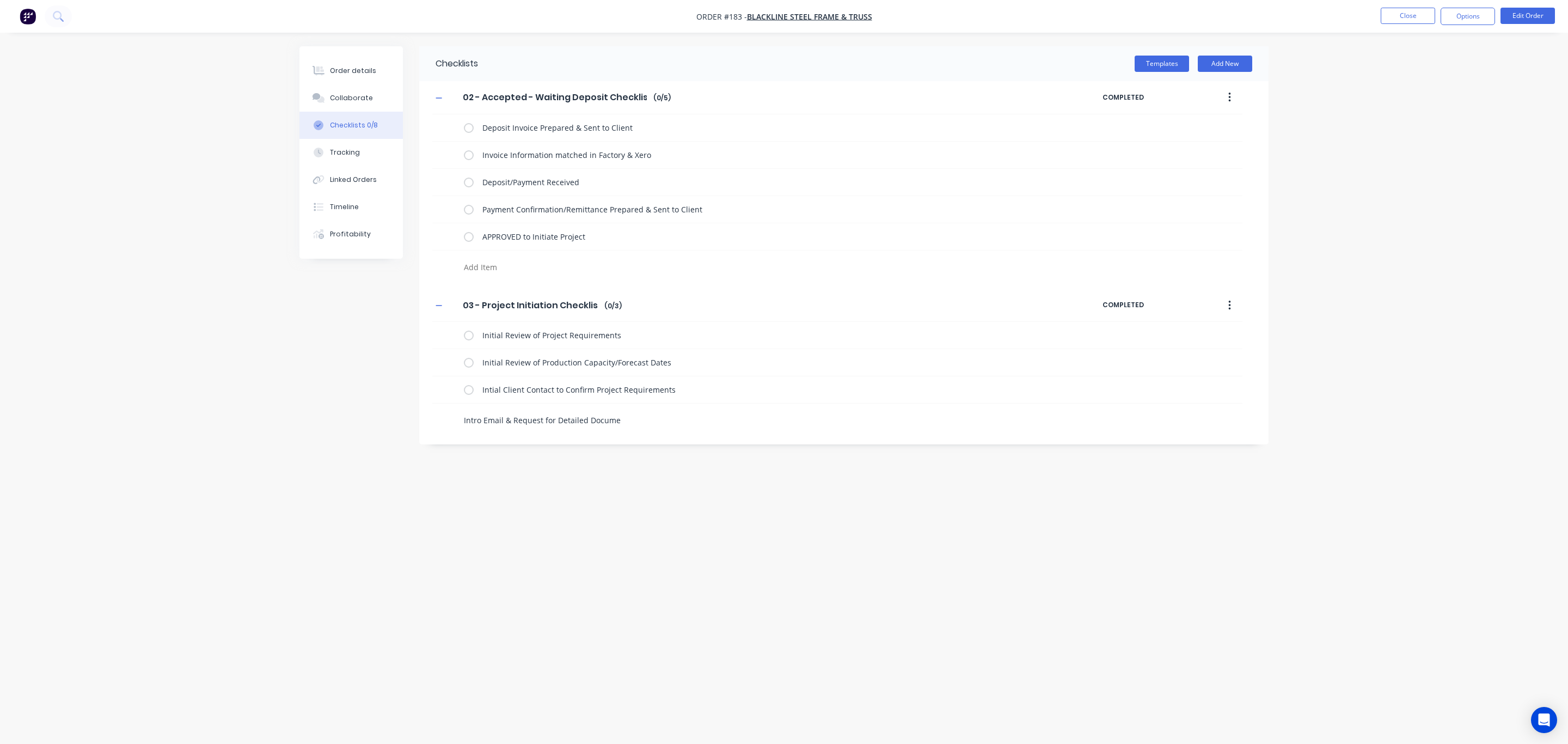
type textarea "Intro Email & Request for Detailed Documen"
type textarea "x"
type textarea "Intro Email & Request for Detailed Document"
type textarea "x"
type textarea "Intro Email & Request for Detailed Documents"
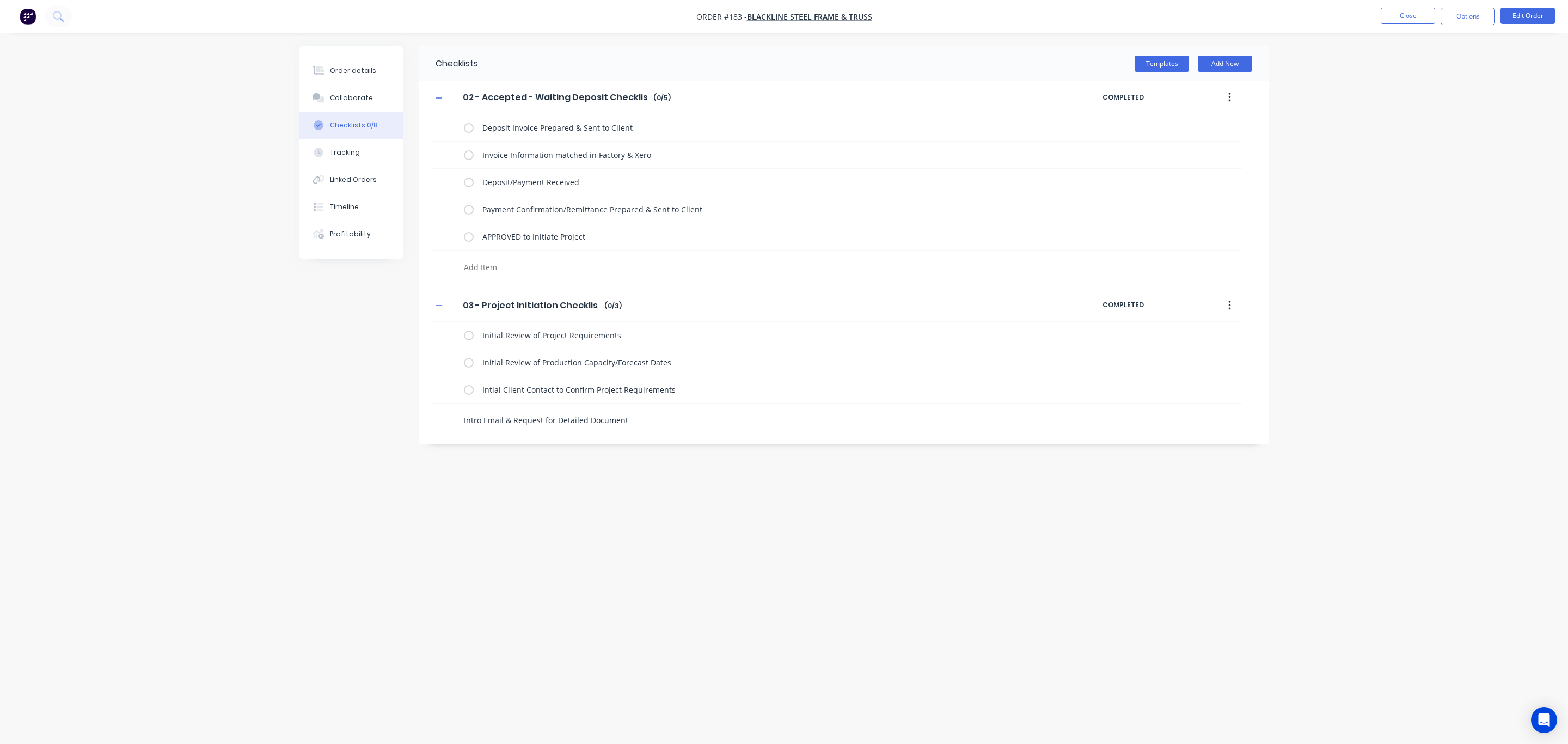
type textarea "x"
type textarea "Intro Email & Request for Detailed Documents"
type textarea "x"
type textarea "Intro Email & Request for Detailed Documents i"
type textarea "x"
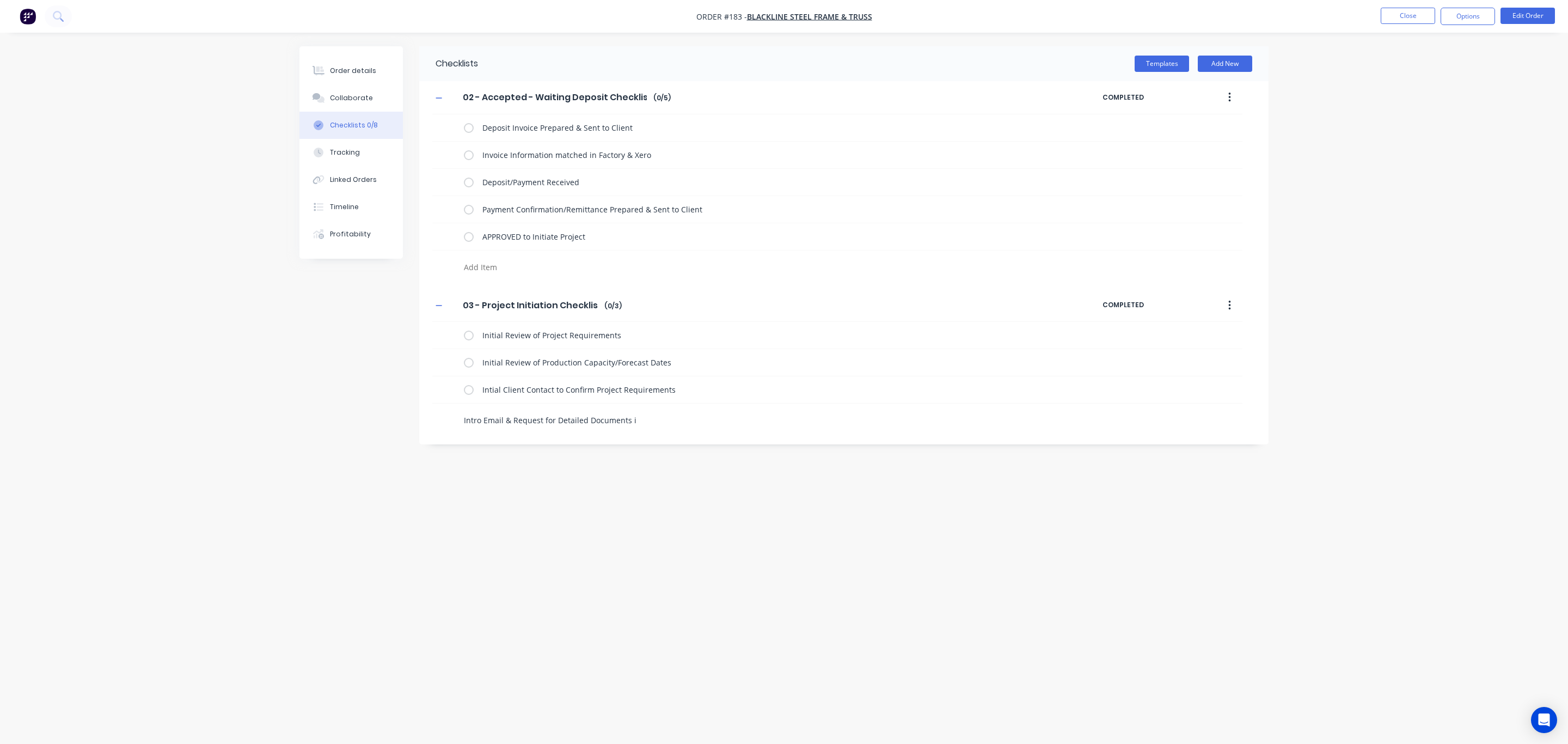
type textarea "Intro Email & Request for Detailed Documents is"
type textarea "x"
type textarea "Intro Email & Request for Detailed Documents issue"
type textarea "x"
type textarea "Intro Email & Request for Detailed Documents issued"
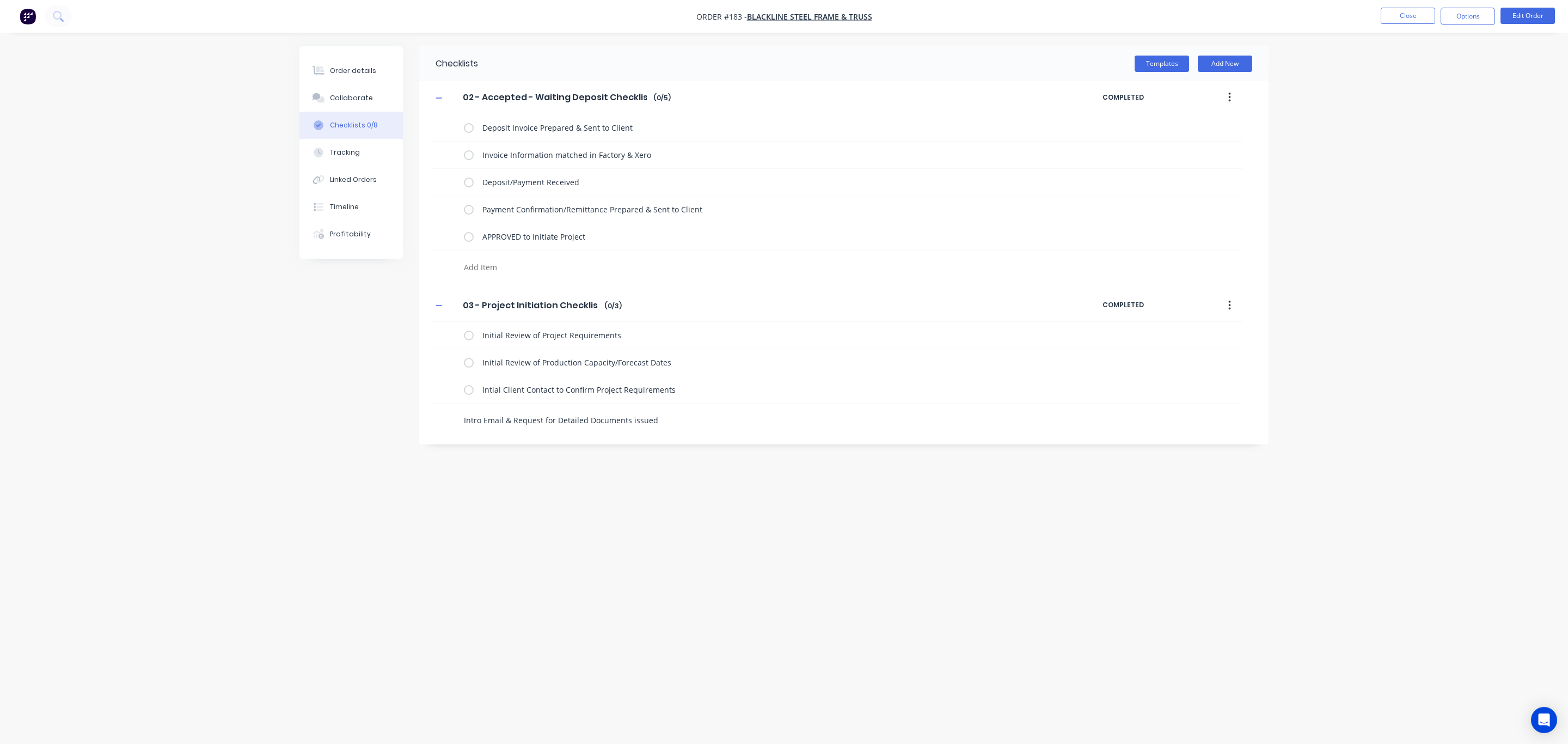
type textarea "x"
type textarea "Intro Email & Request for Detailed Documents issued"
type textarea "x"
type textarea "Intro Email & Request for Detailed Documents issued t"
type textarea "x"
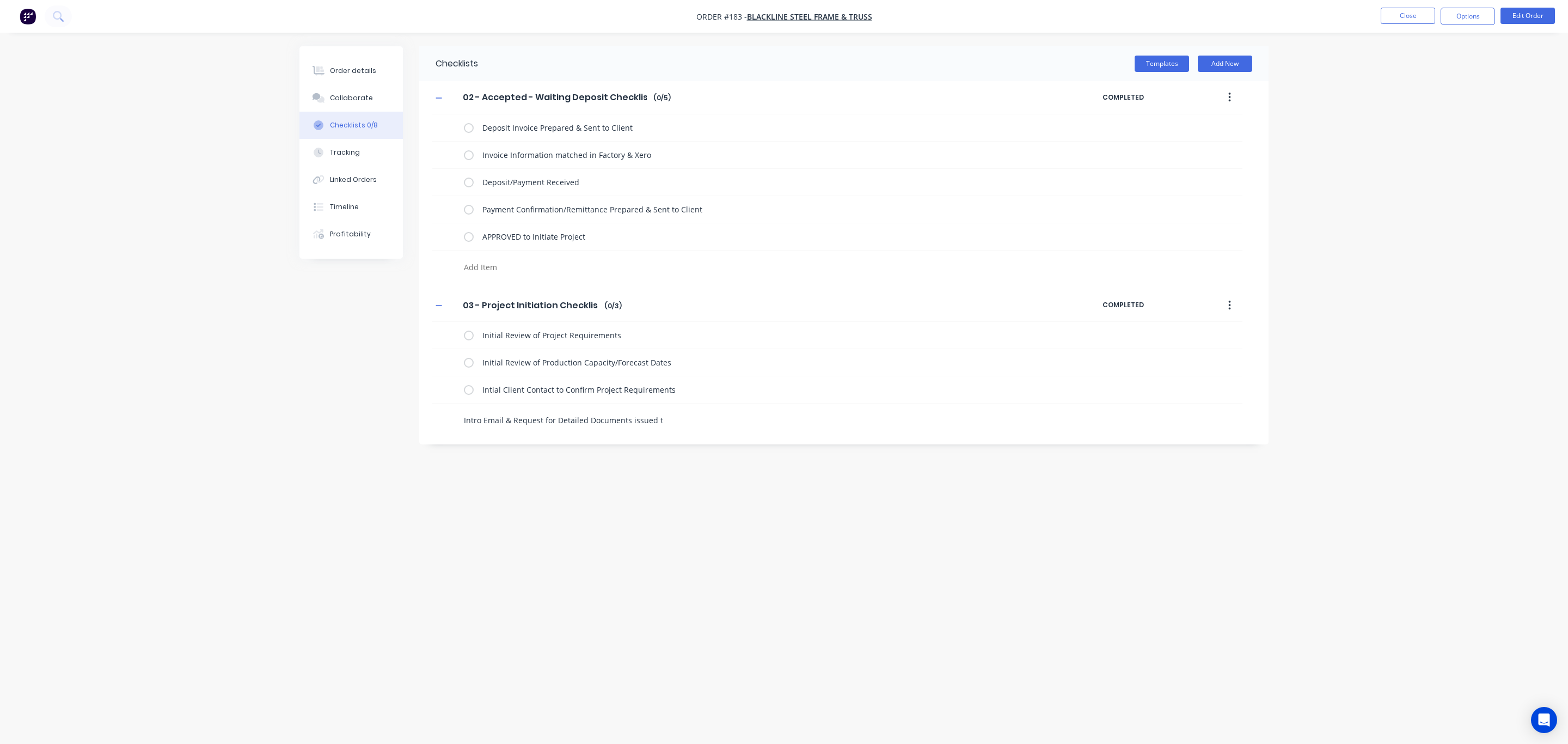
type textarea "Intro Email & Request for Detailed Documents issued to"
type textarea "x"
type textarea "Intro Email & Request for Detailed Documents issued to"
type textarea "x"
type textarea "Intro Email & Request for Detailed Documents issued to c"
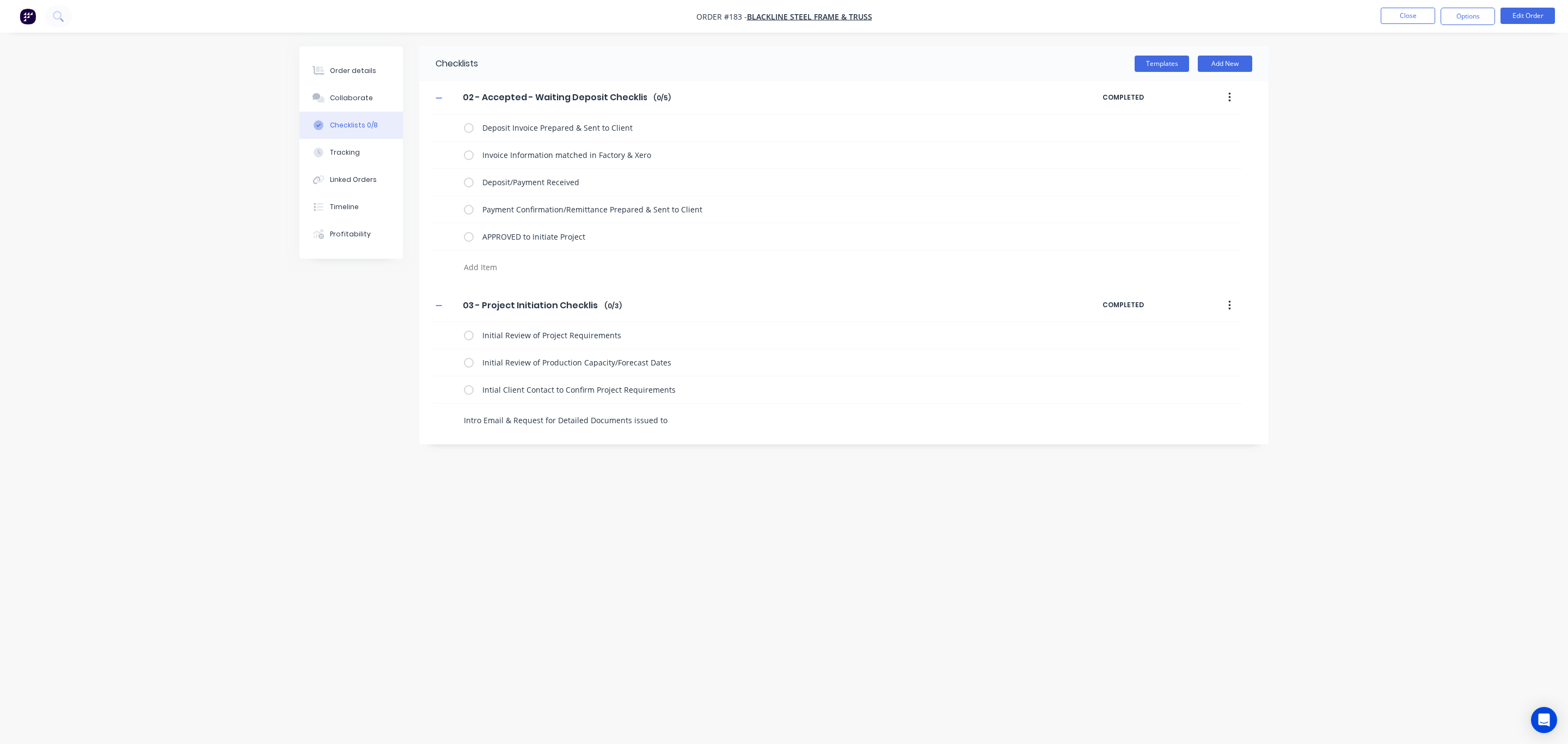
type textarea "x"
type textarea "Intro Email & Request for Detailed Documents issued to cl"
type textarea "x"
type textarea "Intro Email & Request for Detailed Documents issued to cli"
type textarea "x"
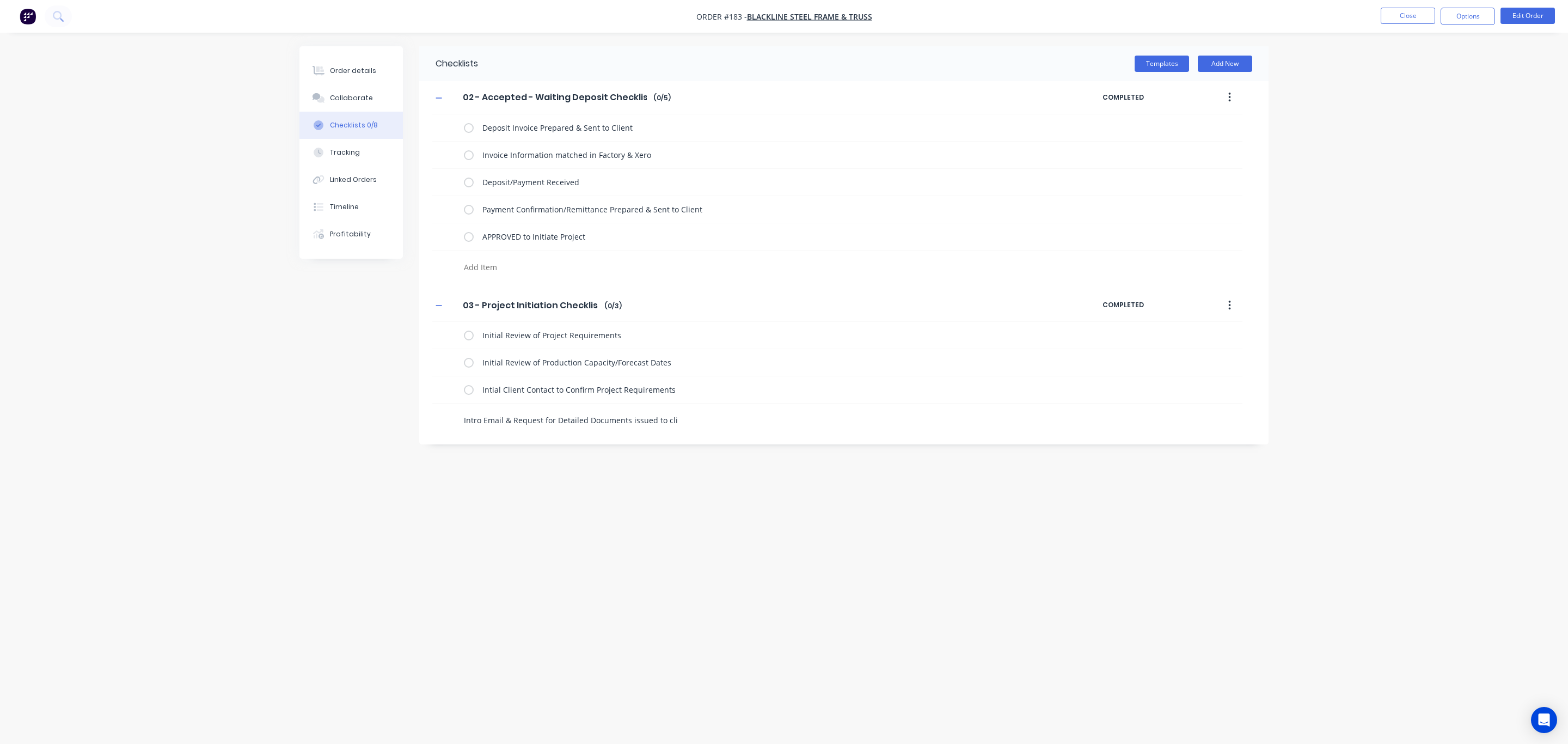
type textarea "Intro Email & Request for Detailed Documents issued to clie"
type textarea "x"
type textarea "Intro Email & Request for Detailed Documents issued to clien"
type textarea "x"
type textarea "Intro Email & Request for Detailed Documents issued to client"
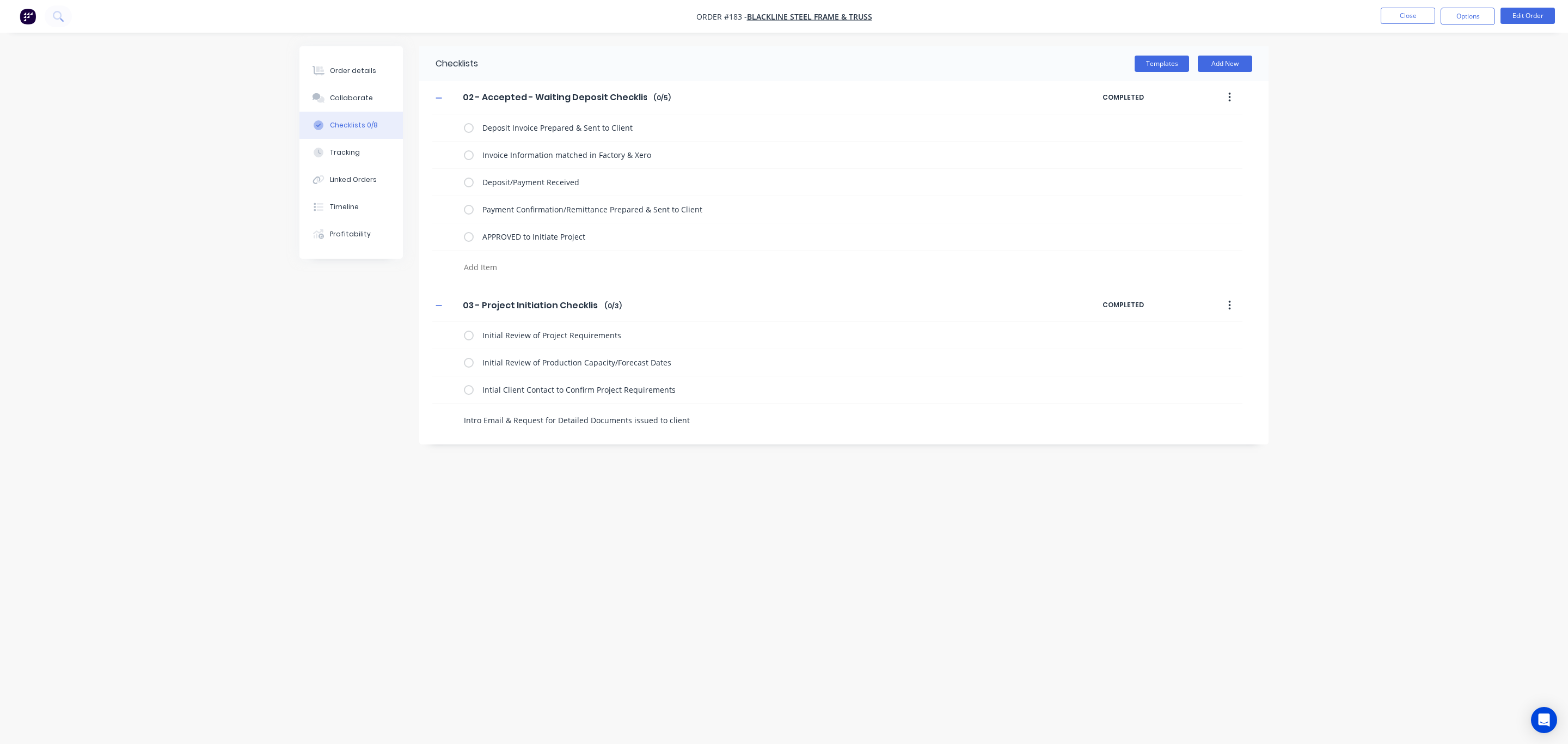
type textarea "x"
type textarea "D"
type textarea "x"
type textarea "Do"
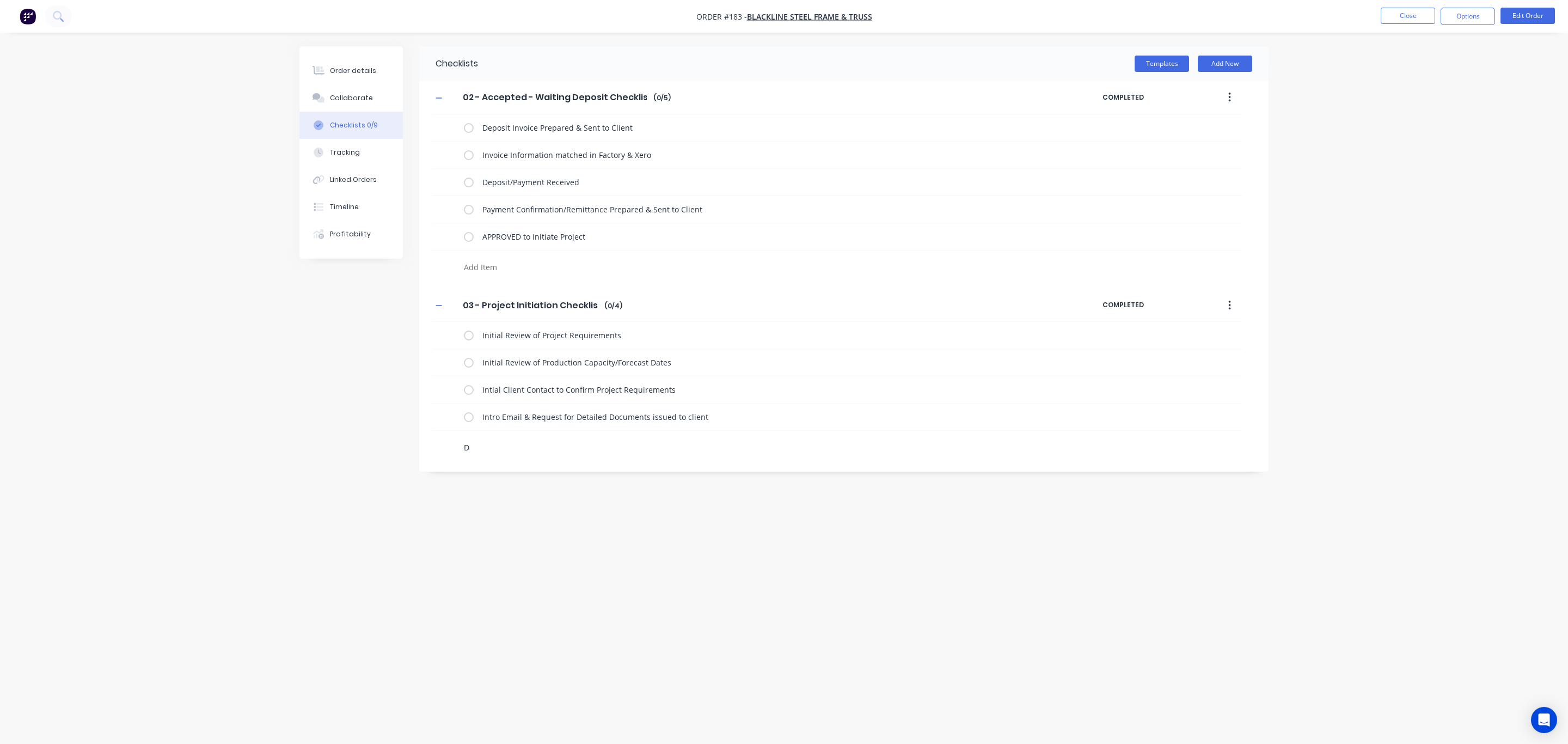
type textarea "x"
type textarea "Doc"
type textarea "x"
type textarea "Docu"
type textarea "x"
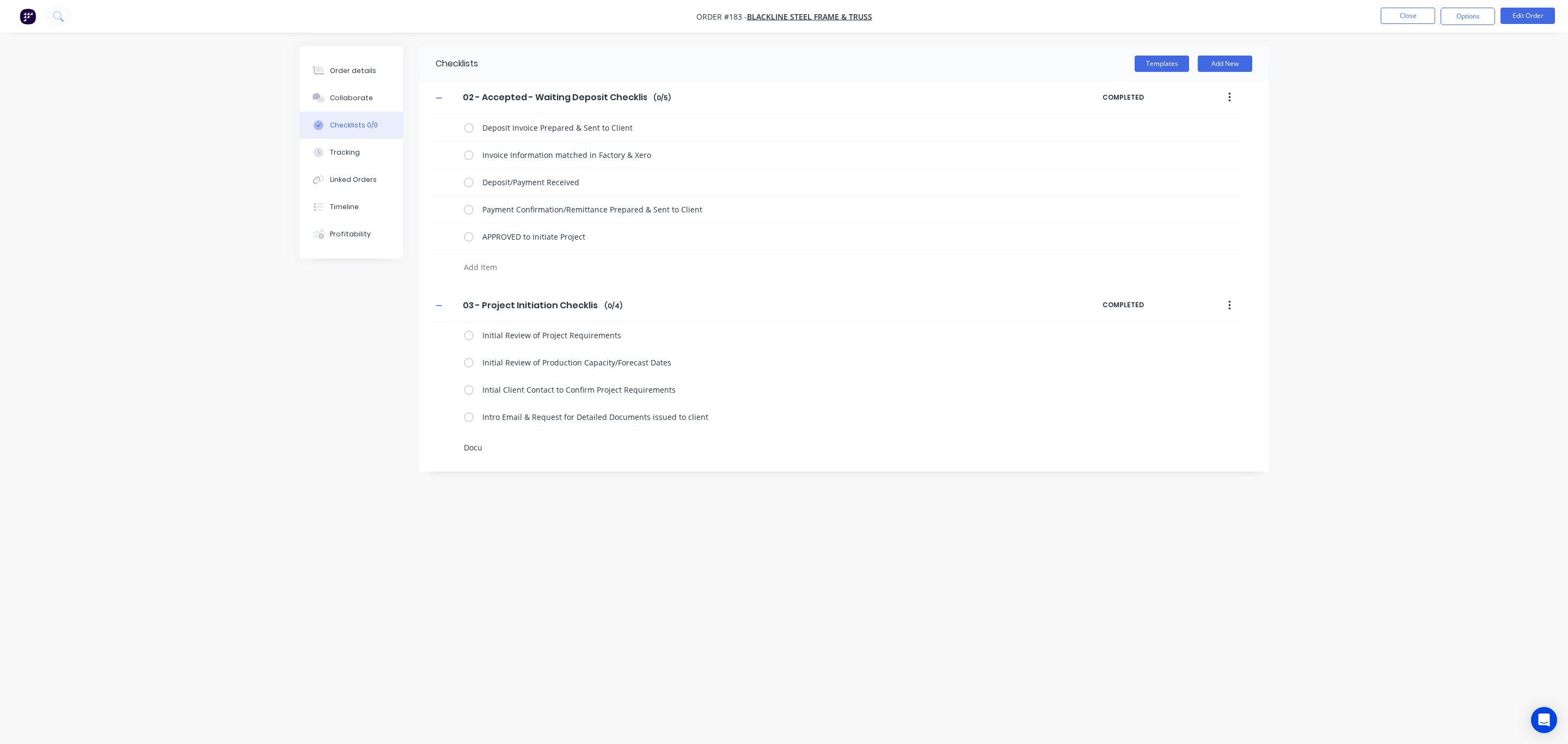
type textarea "Docum"
type textarea "x"
type textarea "Docume"
type textarea "x"
type textarea "Documen"
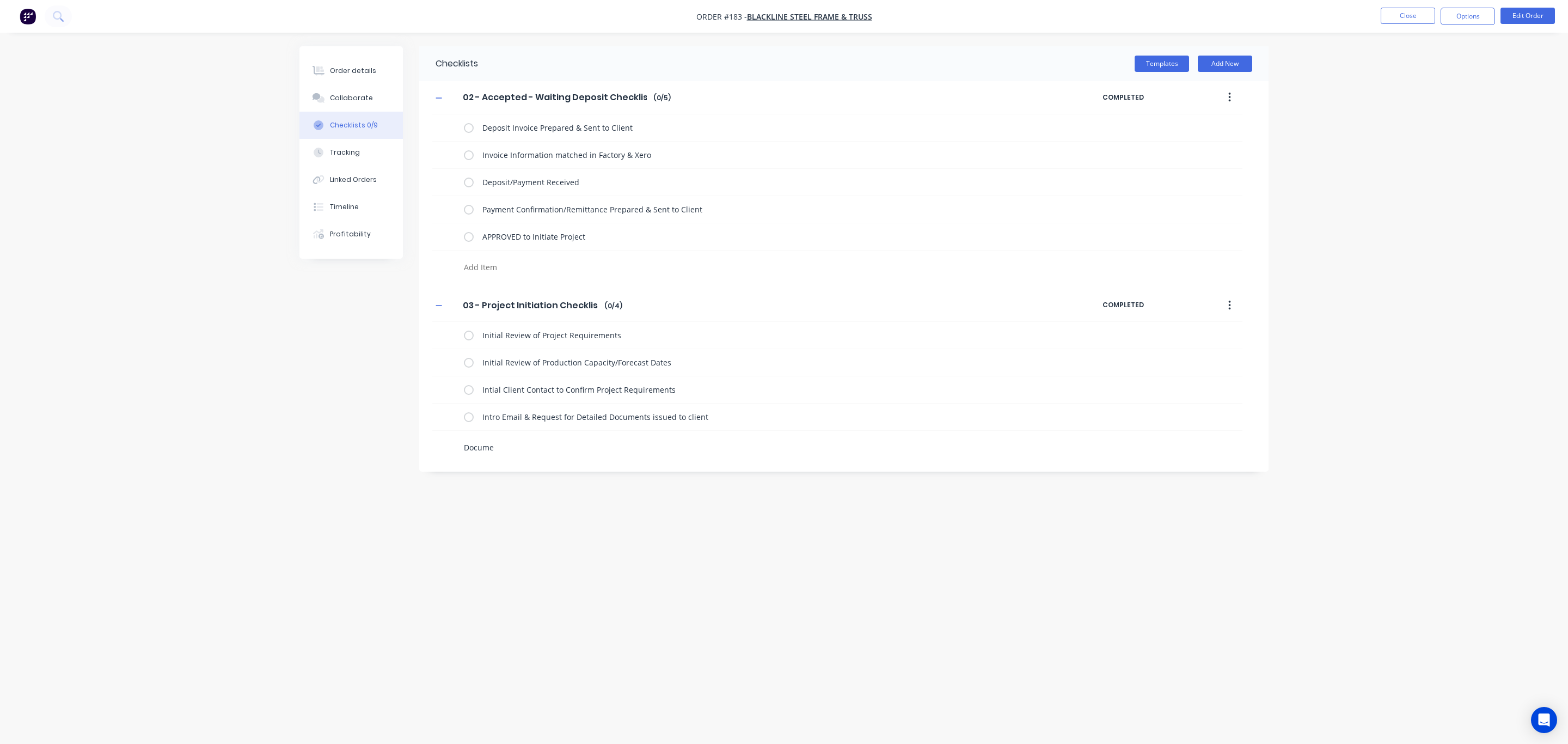
type textarea "x"
type textarea "Document"
type textarea "x"
type textarea "Document"
type textarea "x"
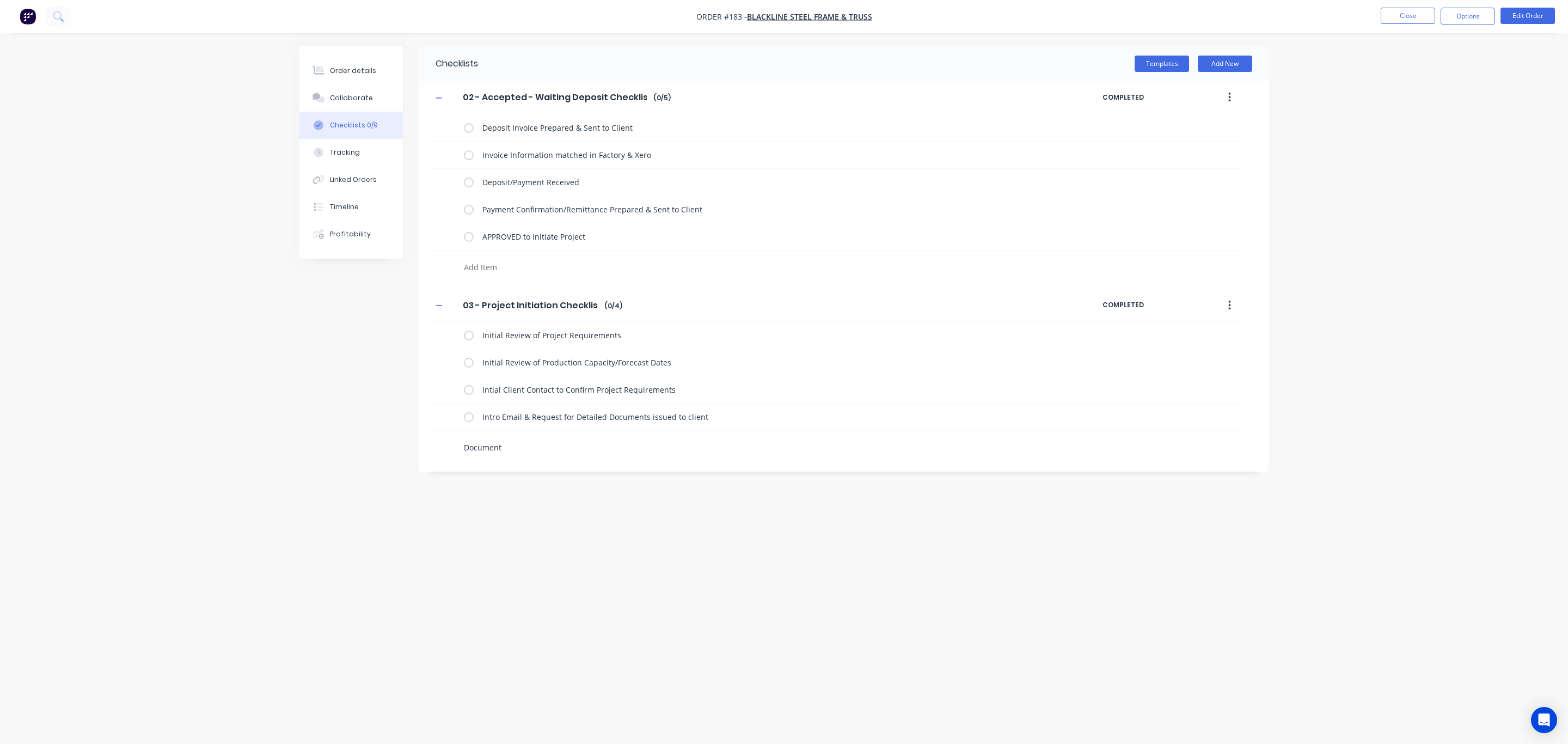
type textarea "Document R"
type textarea "x"
type textarea "Document Re"
type textarea "x"
type textarea "Document Rec"
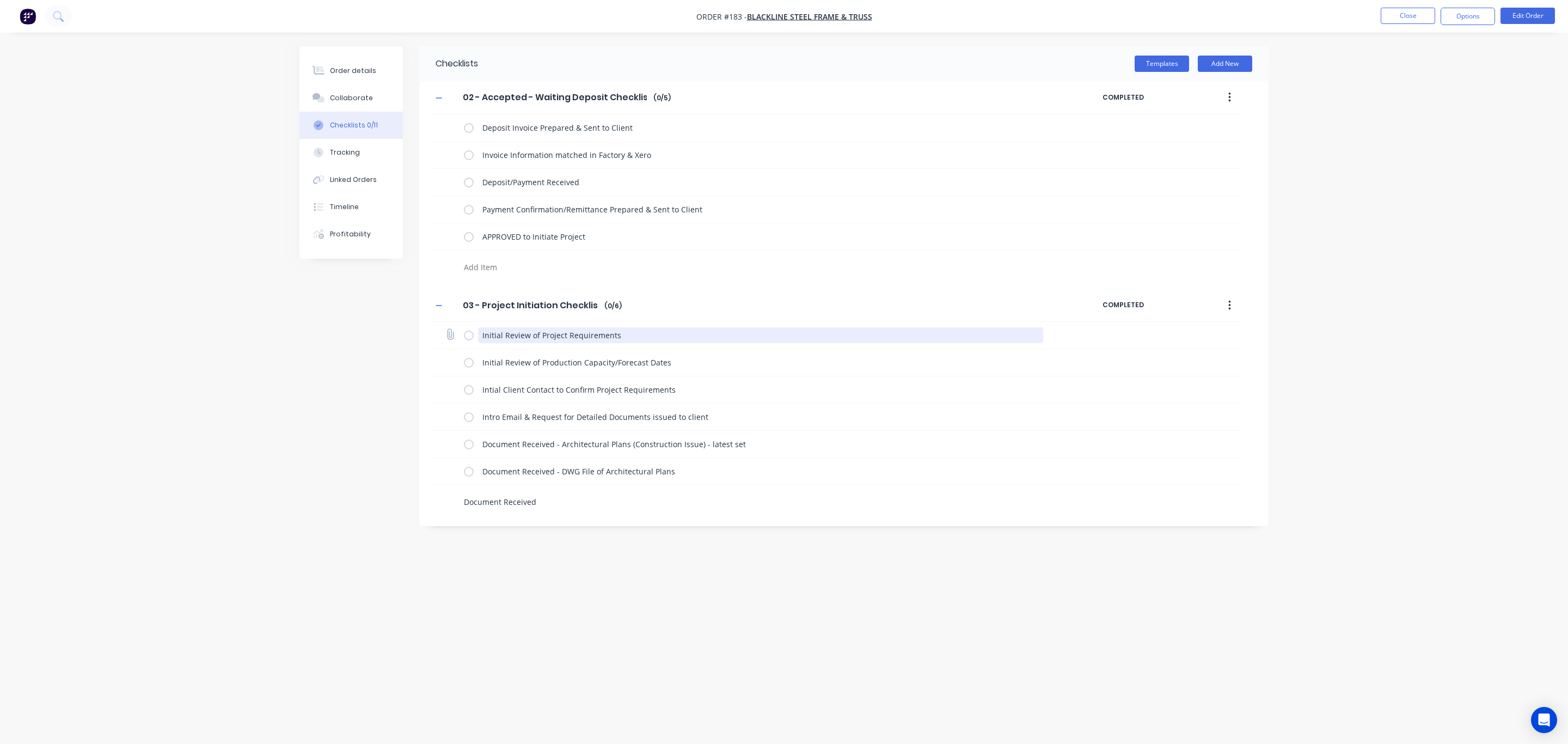
click at [479, 333] on textarea "Initial Review of Project Requirements" at bounding box center [760, 335] width 565 height 16
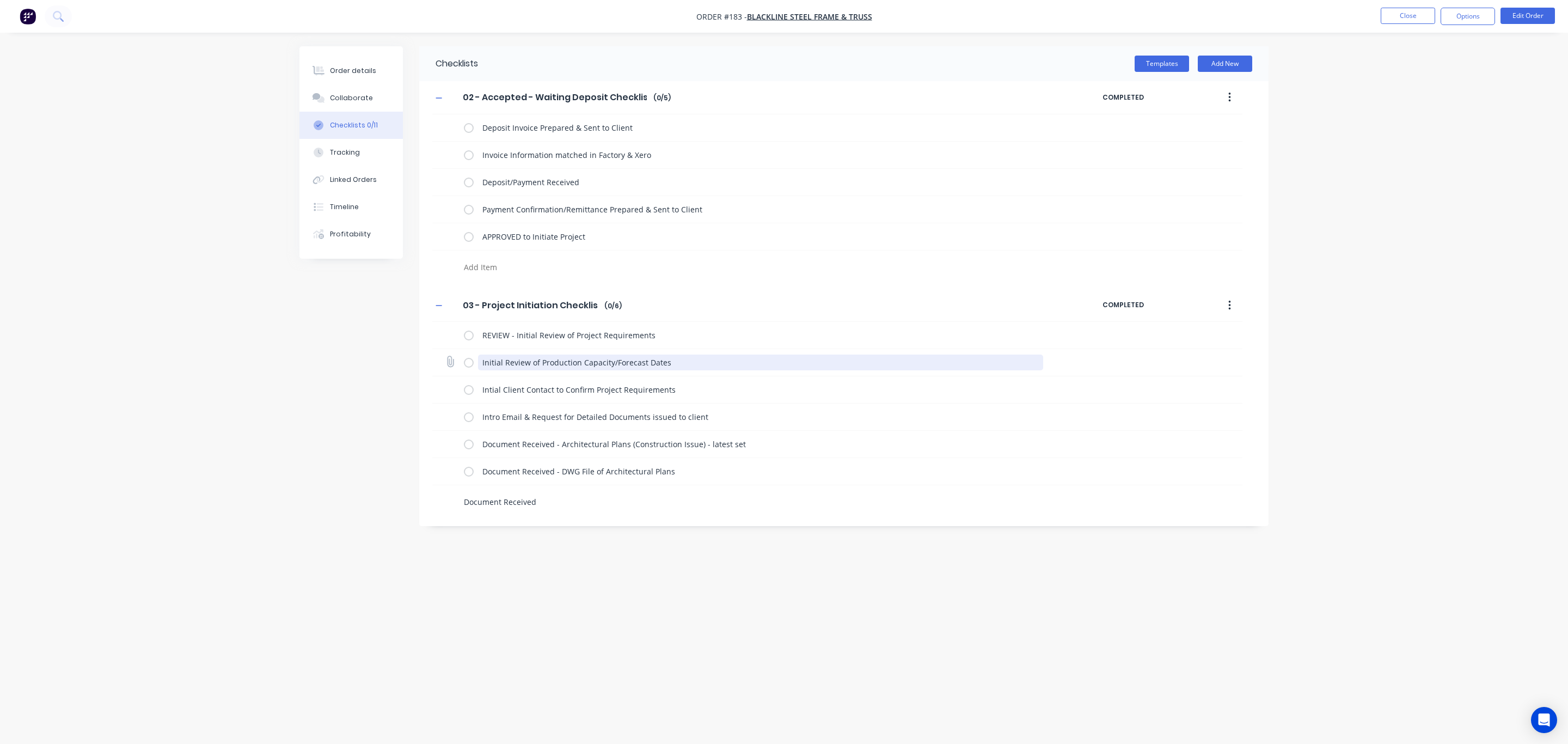
click at [481, 364] on textarea "Initial Review of Production Capacity/Forecast Dates" at bounding box center [760, 362] width 565 height 16
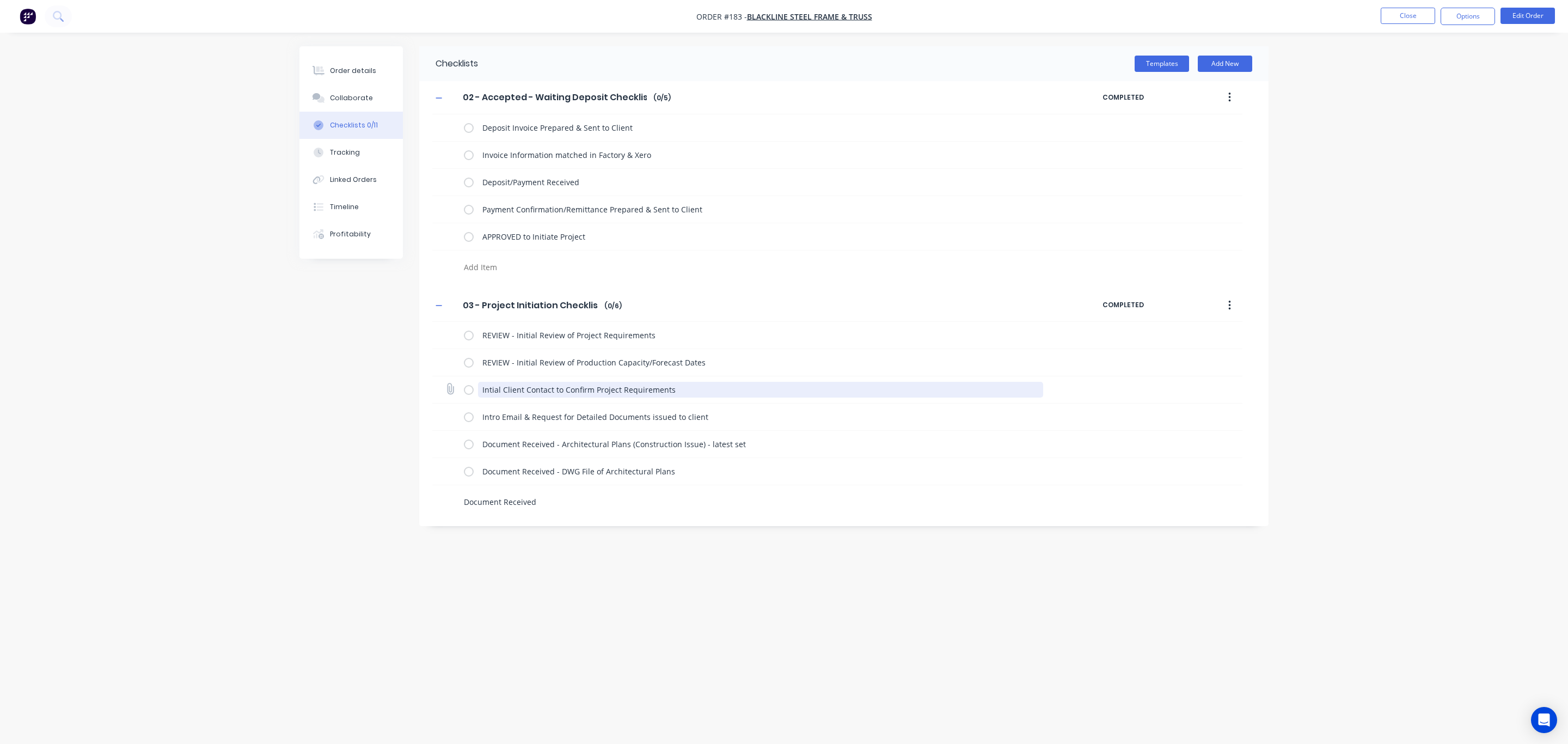
click at [479, 391] on textarea "Intial Client Contact to Confirm Project Requirements" at bounding box center [760, 390] width 565 height 16
click at [485, 390] on textarea "CONTACT - Intial Client Contact to Confirm Project Requirements" at bounding box center [760, 390] width 565 height 16
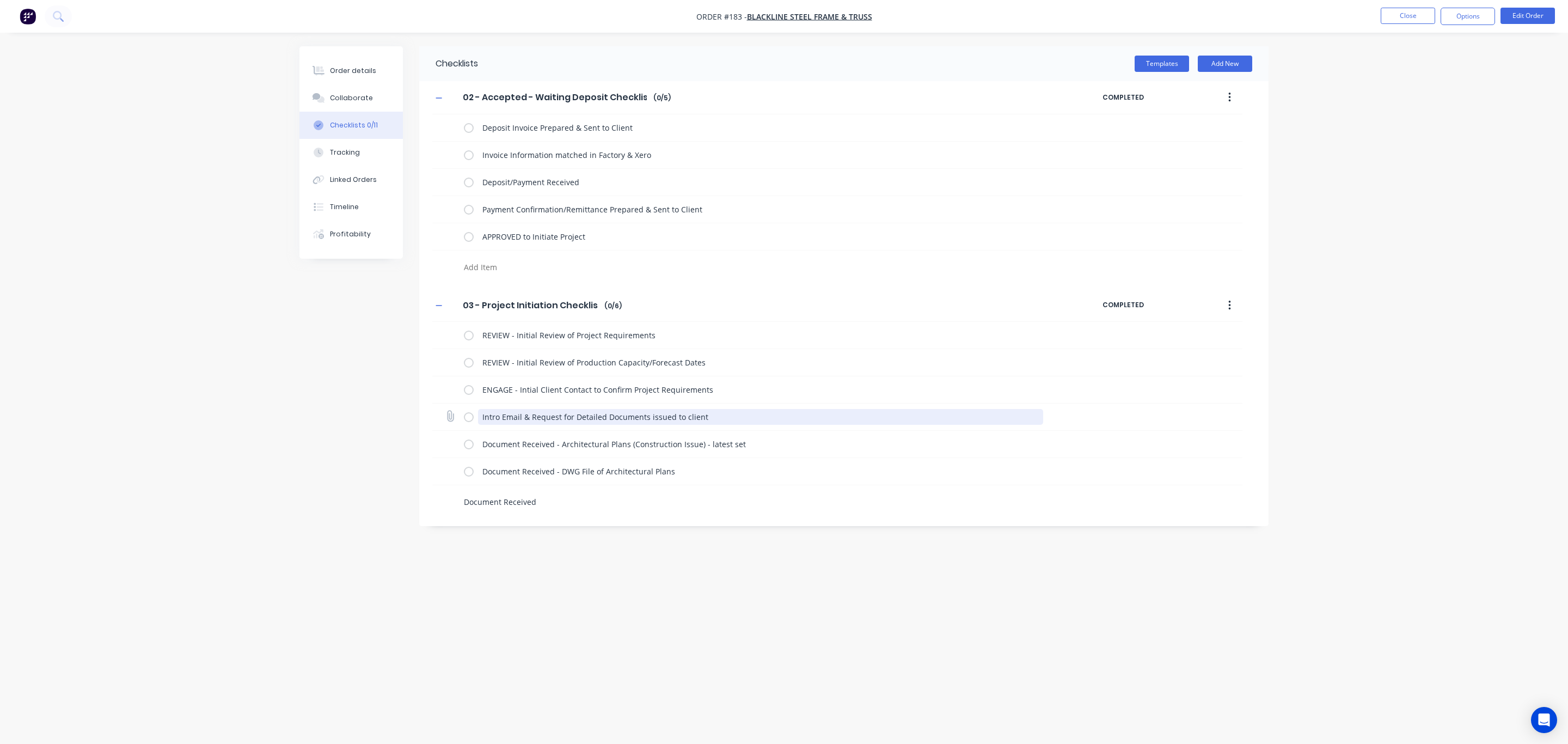
click at [481, 417] on textarea "Intro Email & Request for Detailed Documents issued to client" at bounding box center [760, 417] width 565 height 16
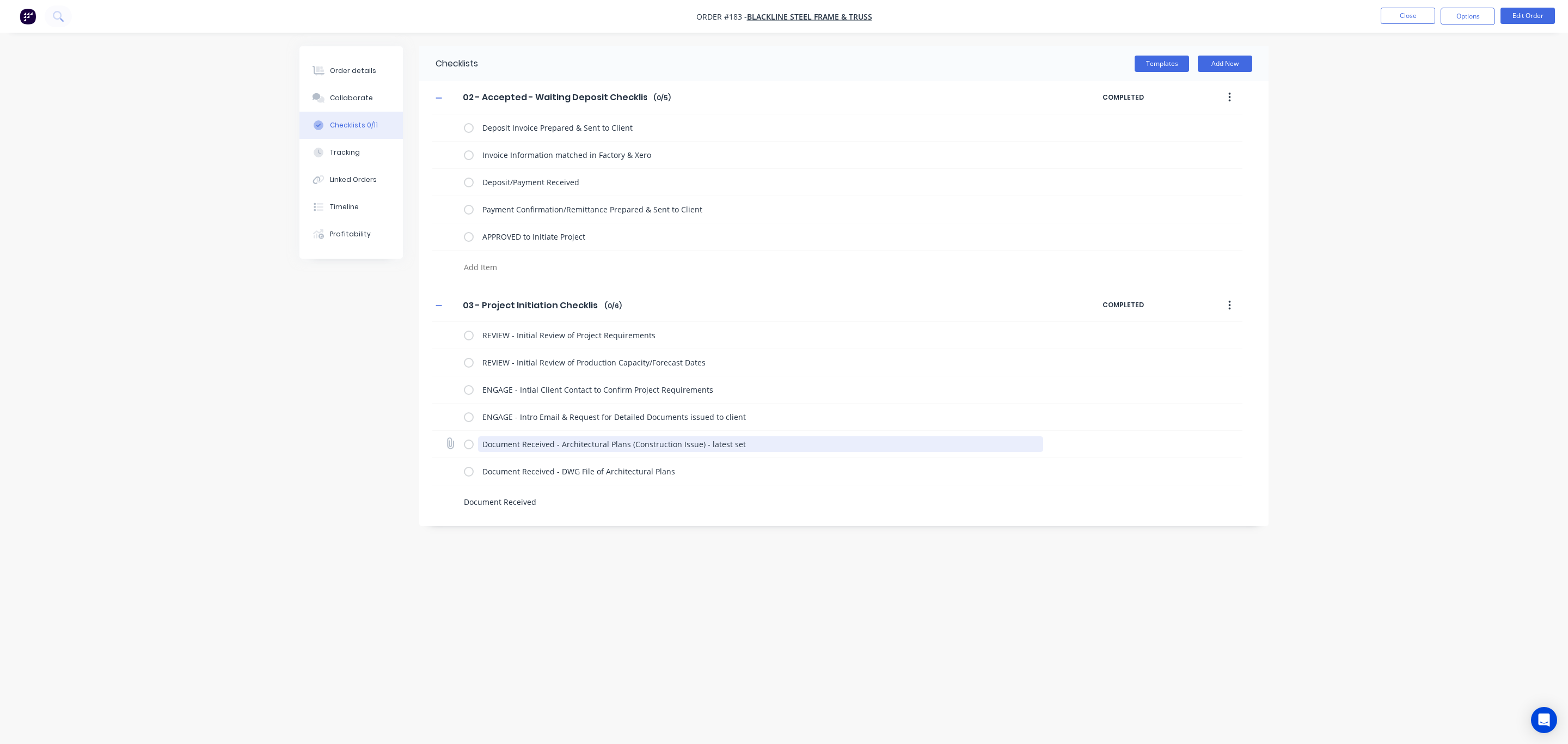
click at [478, 441] on textarea "Document Received - Architectural Plans (Construction Issue) - latest set" at bounding box center [760, 444] width 565 height 16
click at [508, 445] on textarea "RECEIVE DOCUMENT - Architectural Plans (Construction Issue) - latest set" at bounding box center [760, 444] width 565 height 16
drag, startPoint x: 559, startPoint y: 441, endPoint x: 466, endPoint y: 441, distance: 93.0
click at [466, 441] on div "RECEIVED DOCUMENT - Architectural Plans (Construction Issue) - latest set" at bounding box center [756, 444] width 584 height 22
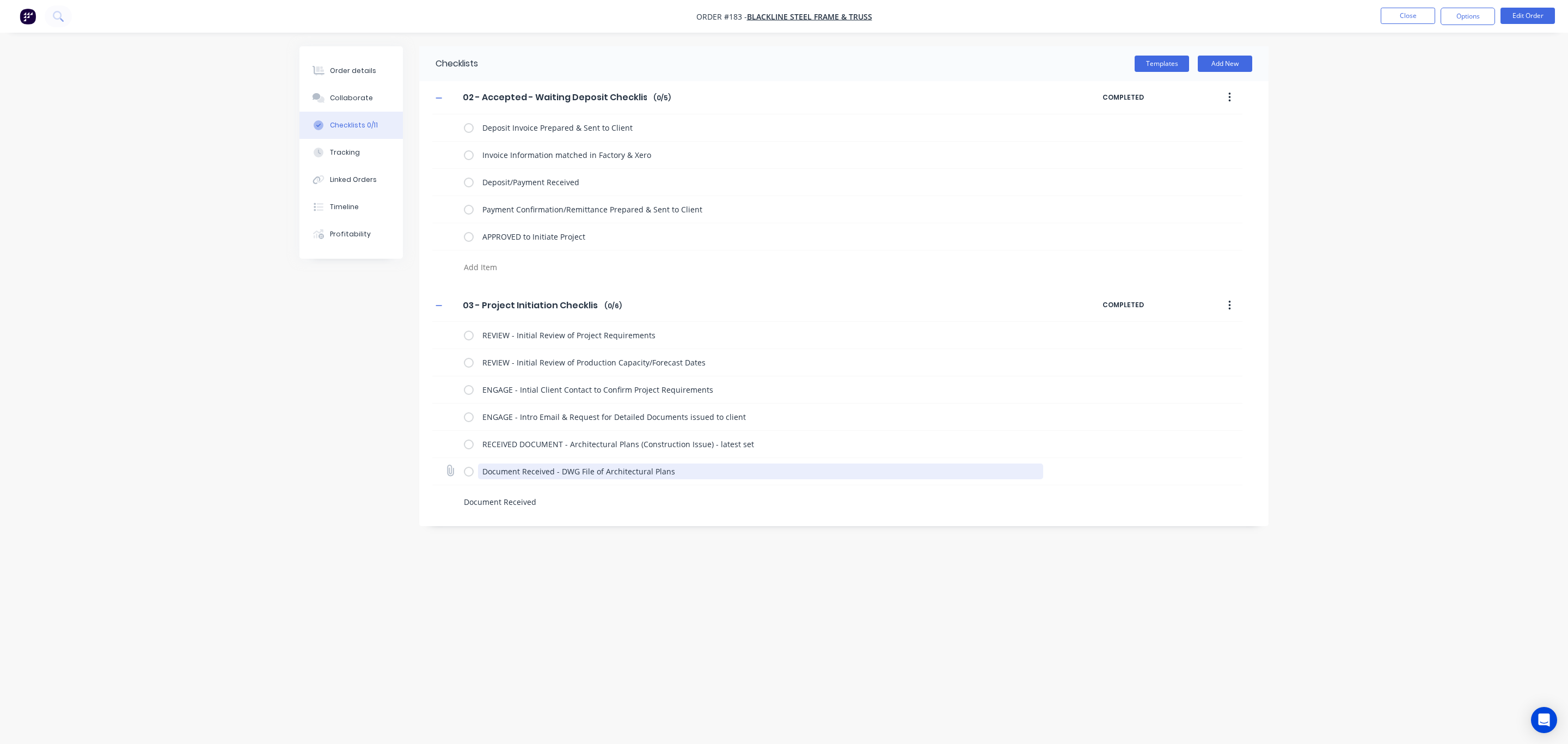
drag, startPoint x: 546, startPoint y: 472, endPoint x: 474, endPoint y: 471, distance: 72.0
click at [474, 471] on div "Document Received - DWG File of Architectural Plans" at bounding box center [756, 472] width 584 height 22
paste textarea "RECEIVED DOCUMENT"
click at [514, 497] on textarea "Document Received" at bounding box center [721, 502] width 523 height 16
click at [685, 471] on textarea "RECEIVED DOCUMENT - DWG File of Architectural Plans" at bounding box center [760, 471] width 565 height 16
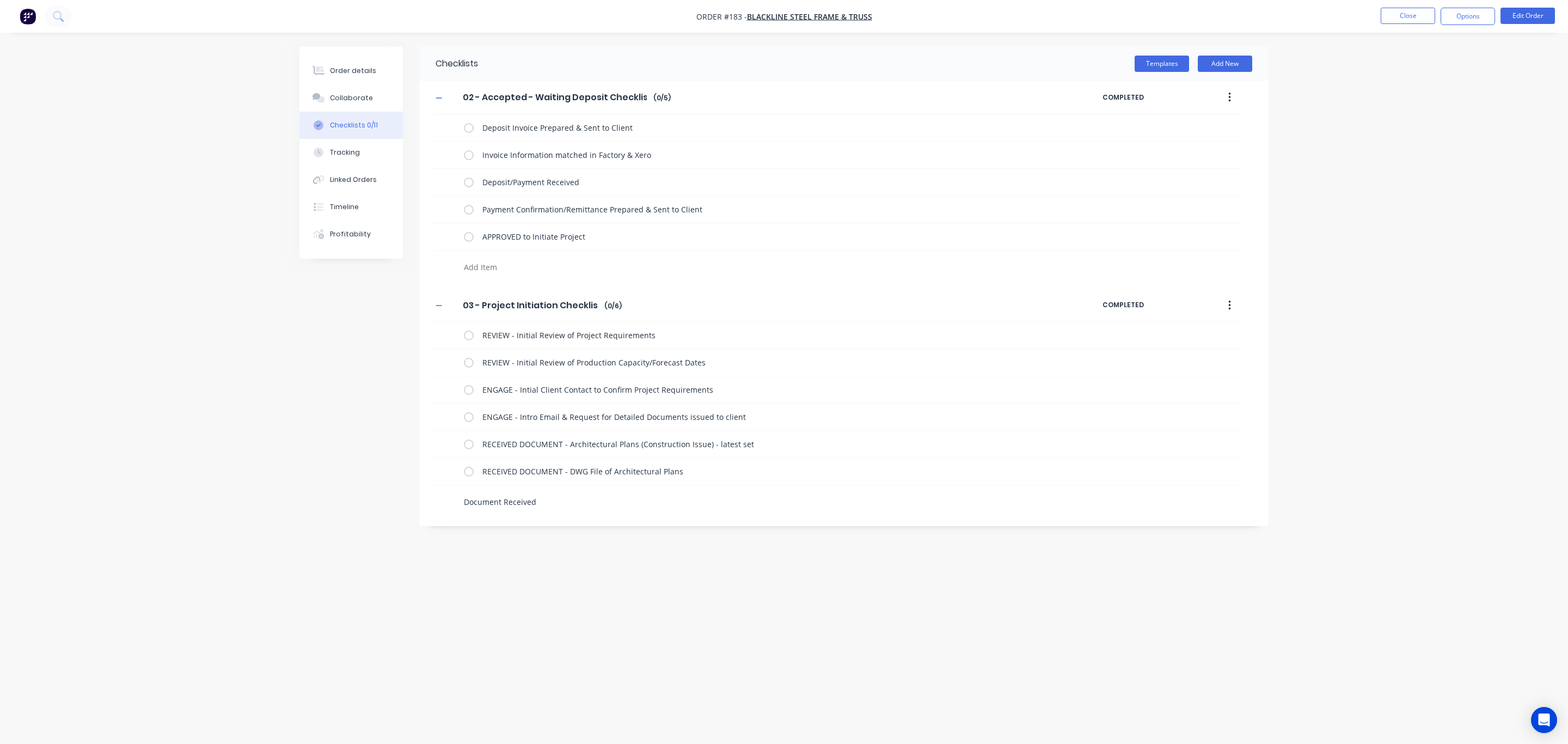
click at [537, 503] on textarea "Document Received" at bounding box center [721, 502] width 523 height 16
drag, startPoint x: 549, startPoint y: 502, endPoint x: 453, endPoint y: 497, distance: 96.1
click at [460, 503] on textarea "Document Received" at bounding box center [721, 502] width 523 height 16
click at [598, 524] on textarea "RECIEVED DOCUMENT - Window Schedule" at bounding box center [760, 526] width 565 height 16
click at [667, 534] on textarea "RECIEVED DOCUMENT - Window & Door Schedule" at bounding box center [760, 526] width 565 height 16
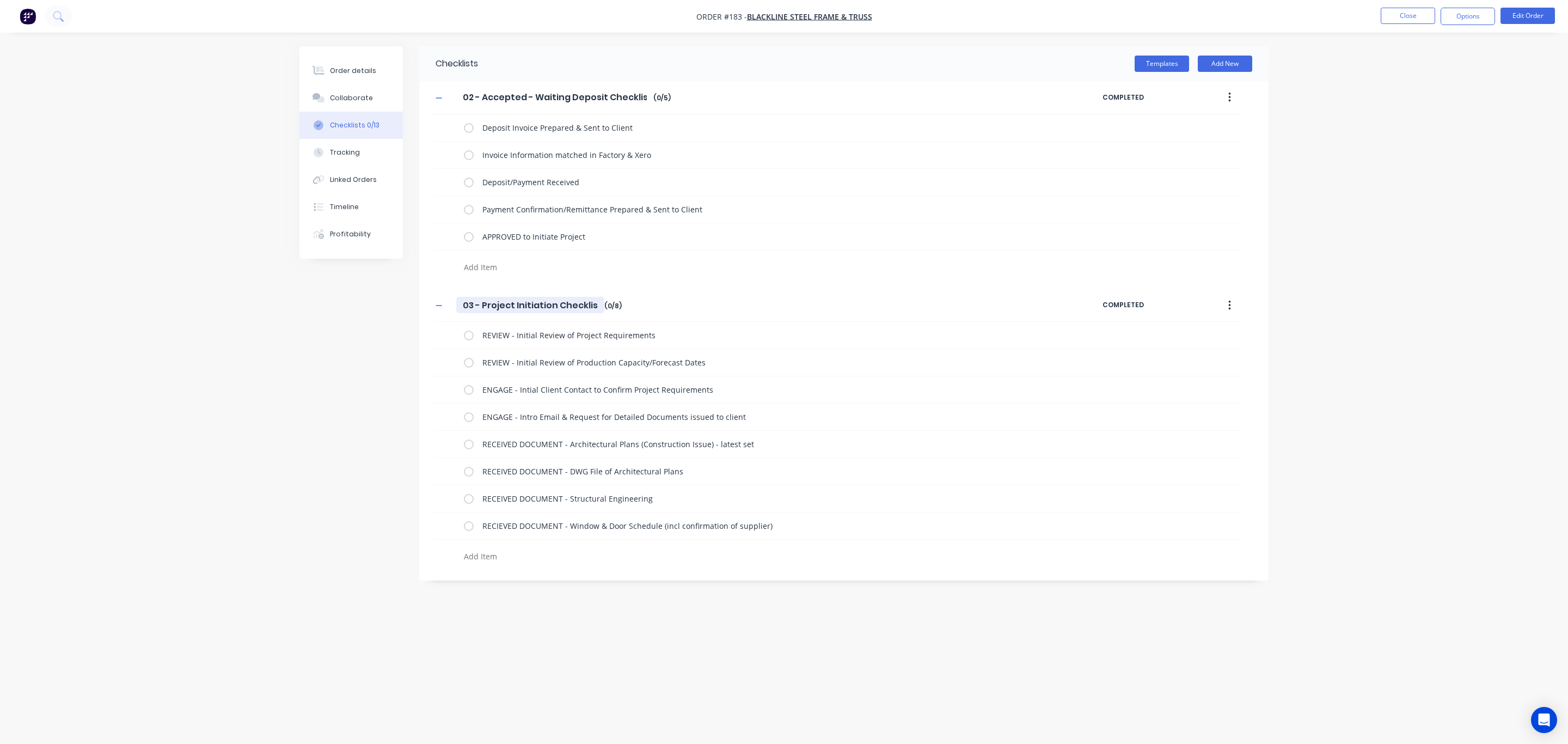
click at [472, 306] on input "03 - Project Initiation Checklist" at bounding box center [530, 304] width 148 height 16
click at [1227, 306] on button "button" at bounding box center [1230, 306] width 26 height 19
click at [1232, 304] on button "button" at bounding box center [1230, 306] width 26 height 19
click at [1225, 61] on button "Add New" at bounding box center [1225, 63] width 54 height 16
click at [483, 628] on textarea at bounding box center [721, 628] width 523 height 16
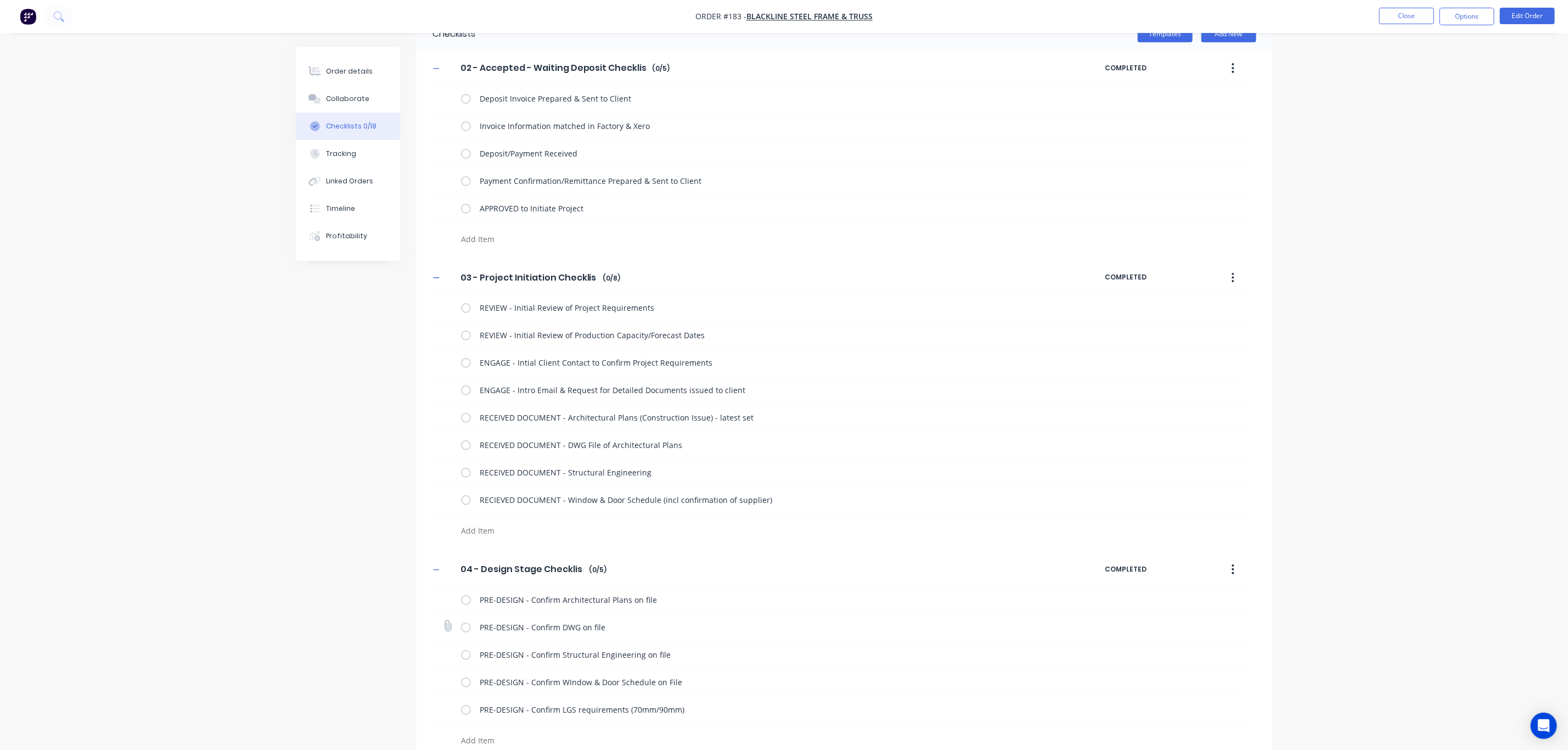
scroll to position [47, 0]
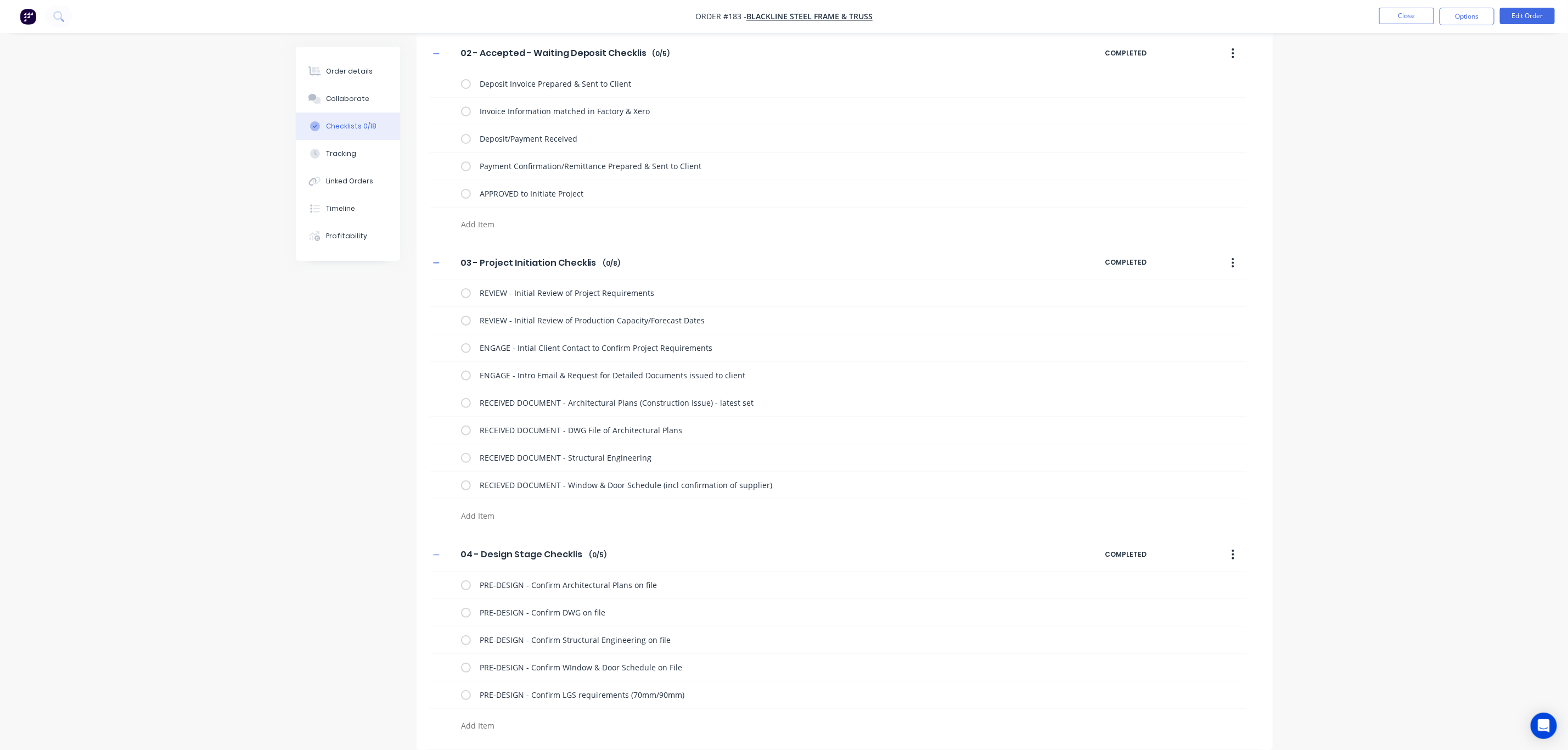
click at [478, 725] on textarea at bounding box center [720, 725] width 528 height 16
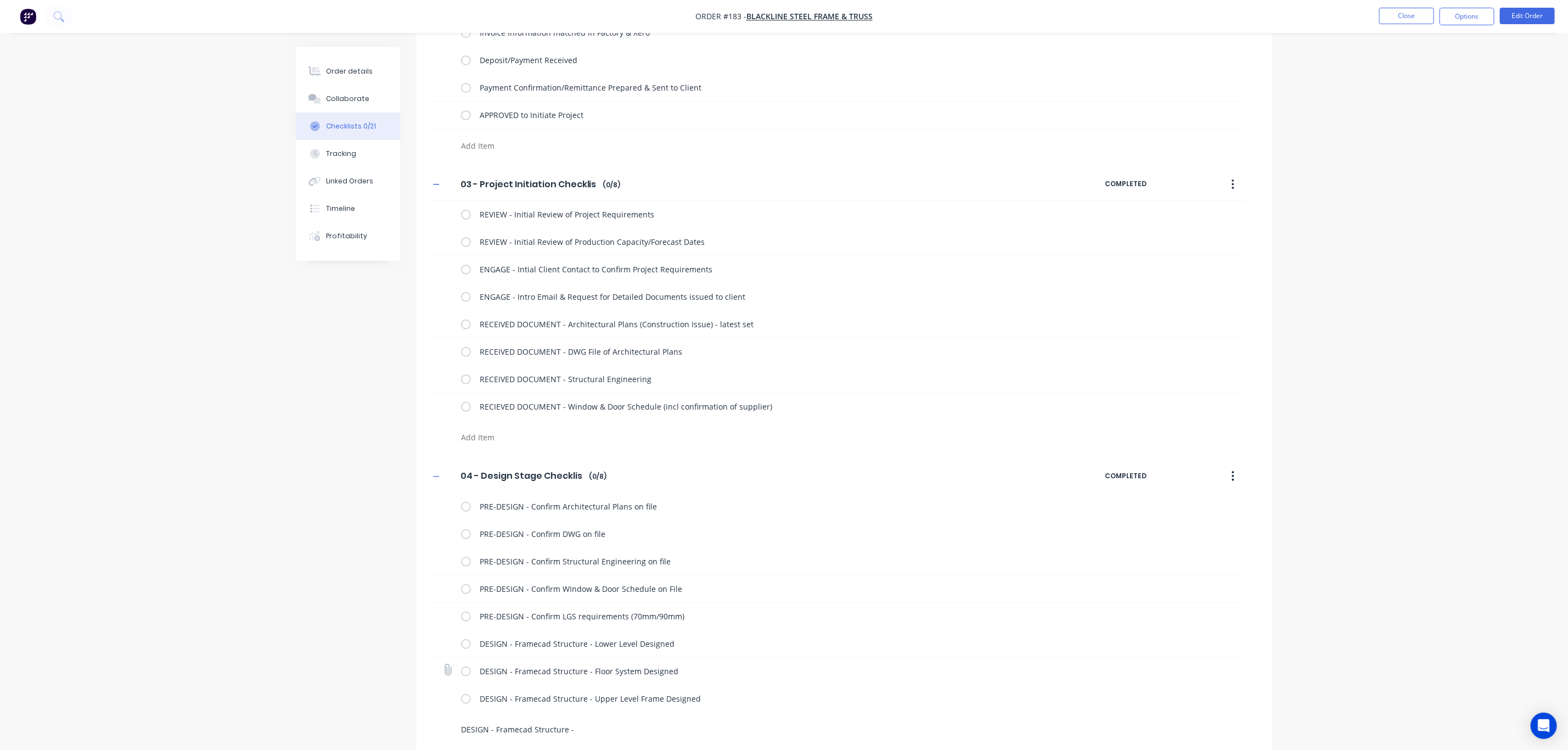
scroll to position [129, 0]
click at [636, 721] on textarea "DESIGN - Framecad Structure - Trusses Designed" at bounding box center [720, 725] width 528 height 16
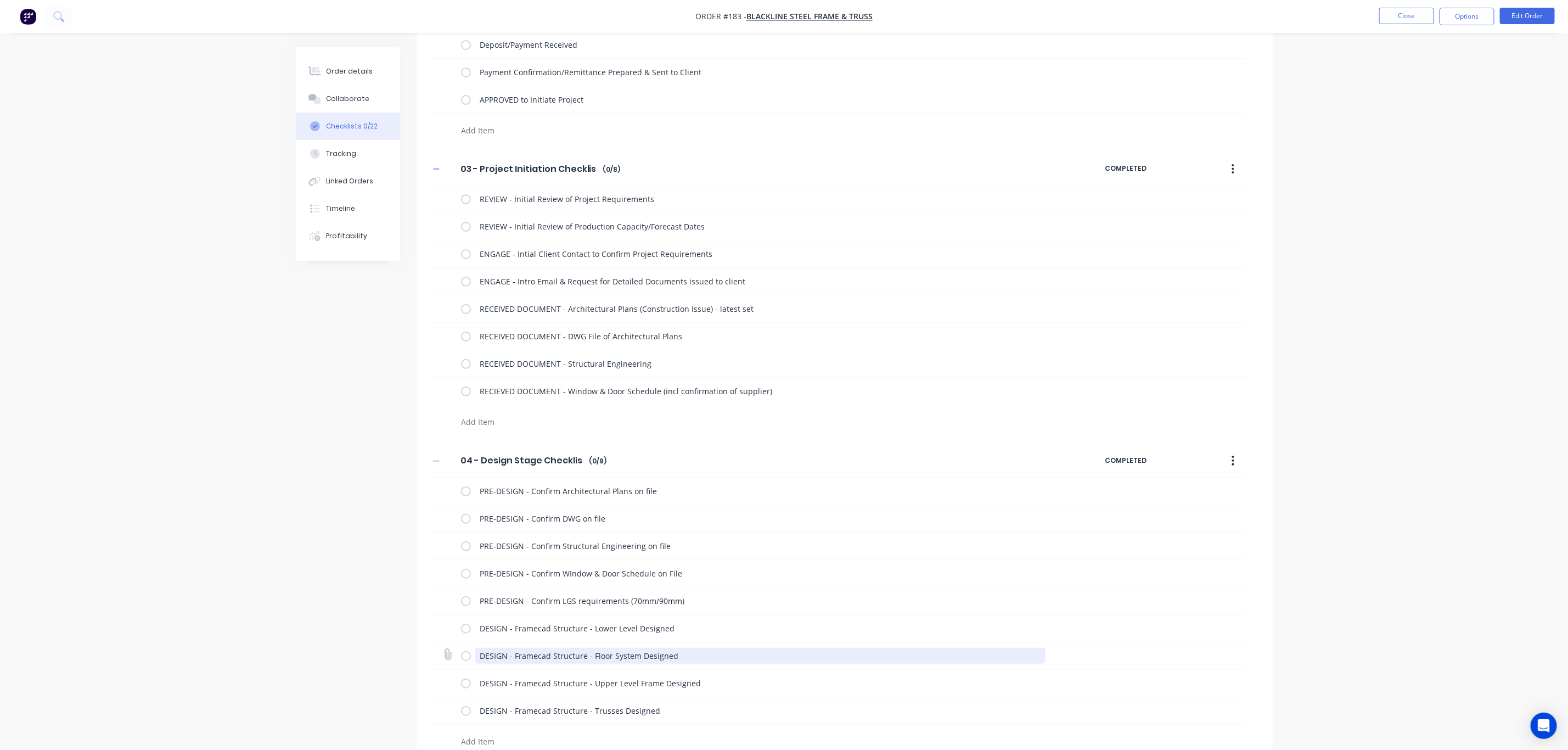
scroll to position [157, 0]
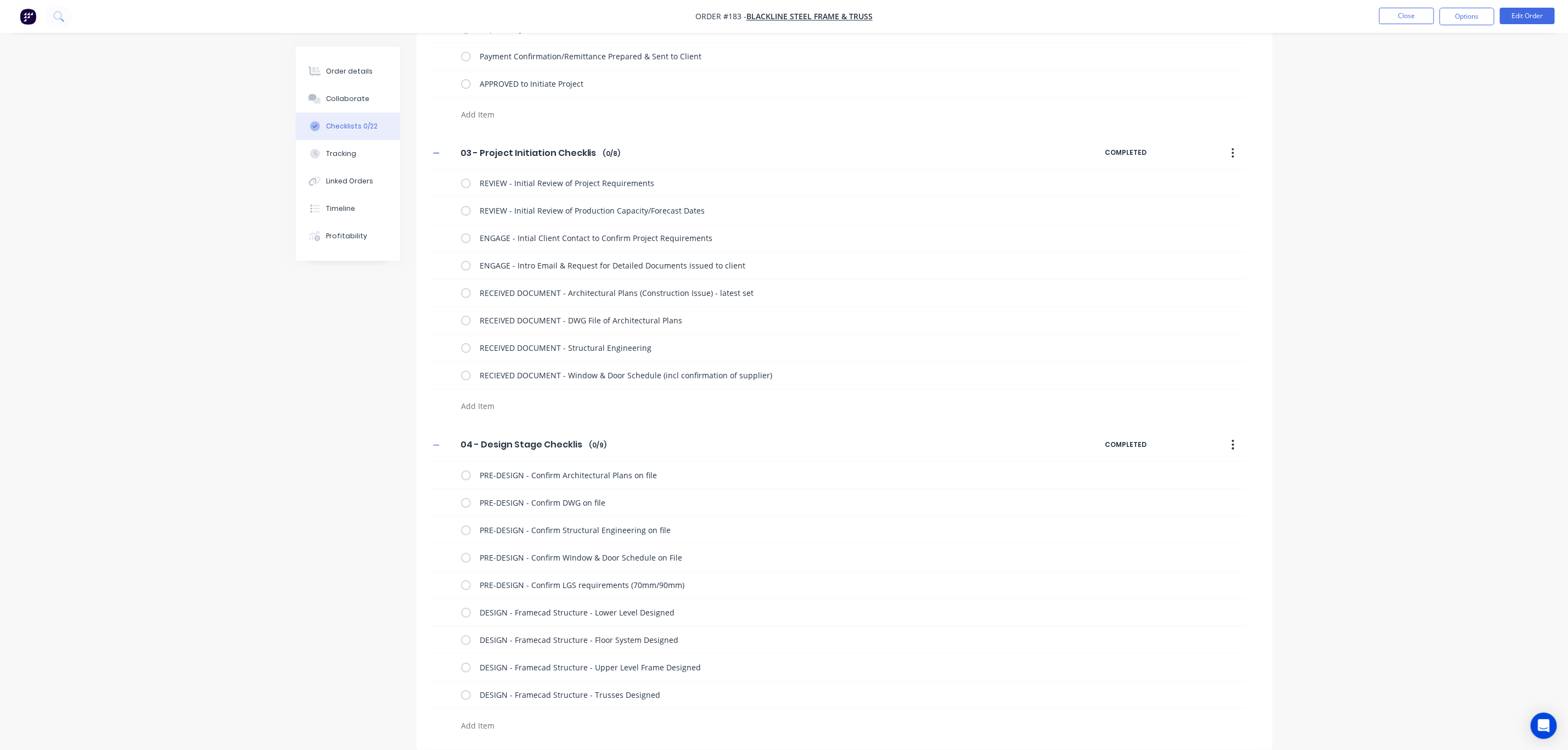
click at [490, 726] on textarea at bounding box center [720, 725] width 528 height 16
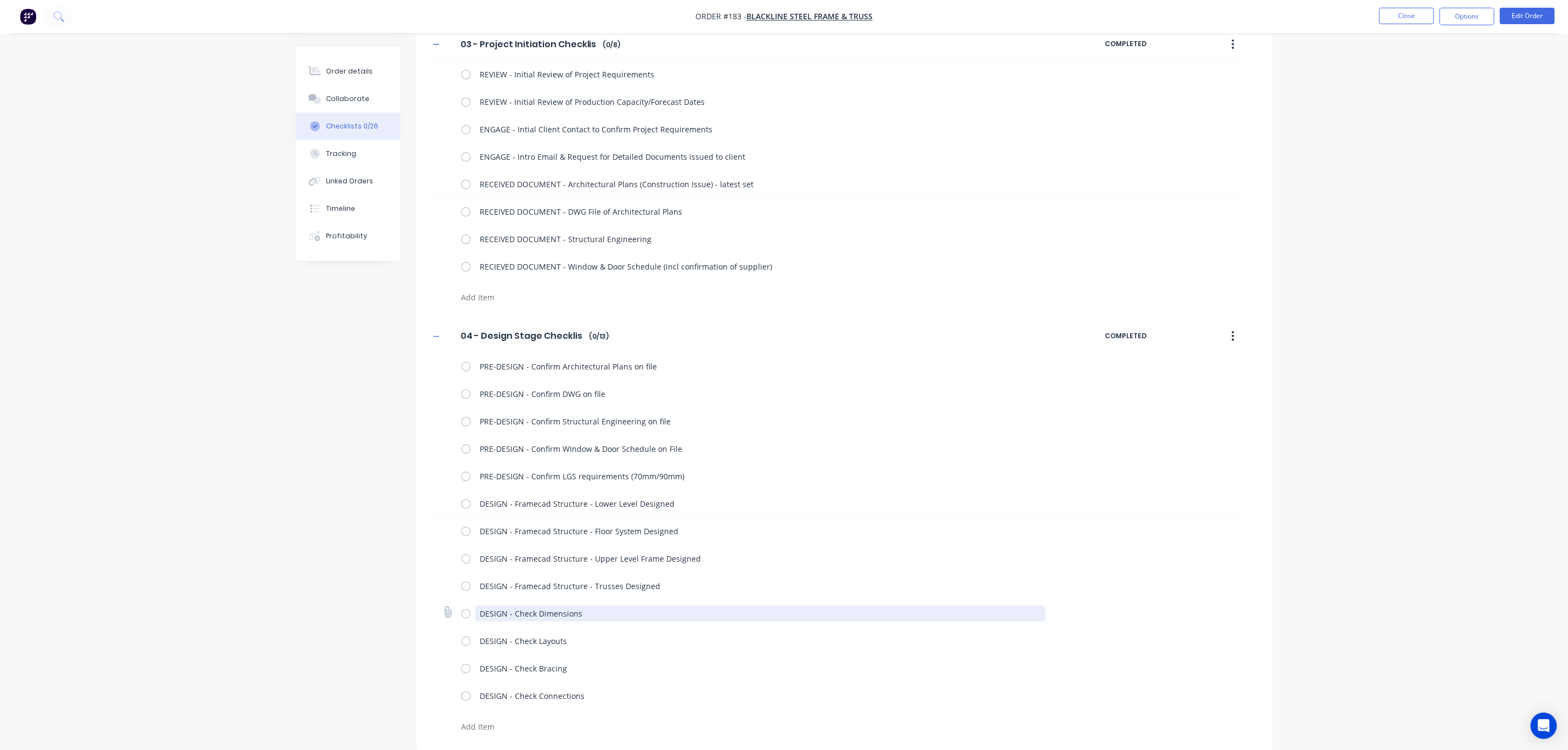
scroll to position [267, 0]
click at [486, 725] on textarea at bounding box center [720, 725] width 528 height 16
click at [585, 722] on textarea "DESIGN - Presentation - Title Block Customer Name & Site Address" at bounding box center [720, 725] width 528 height 16
drag, startPoint x: 590, startPoint y: 721, endPoint x: 463, endPoint y: 725, distance: 127.1
click at [463, 725] on textarea "DESIGN - Presentation - Title Block - Customer Name & Site Address" at bounding box center [720, 725] width 528 height 16
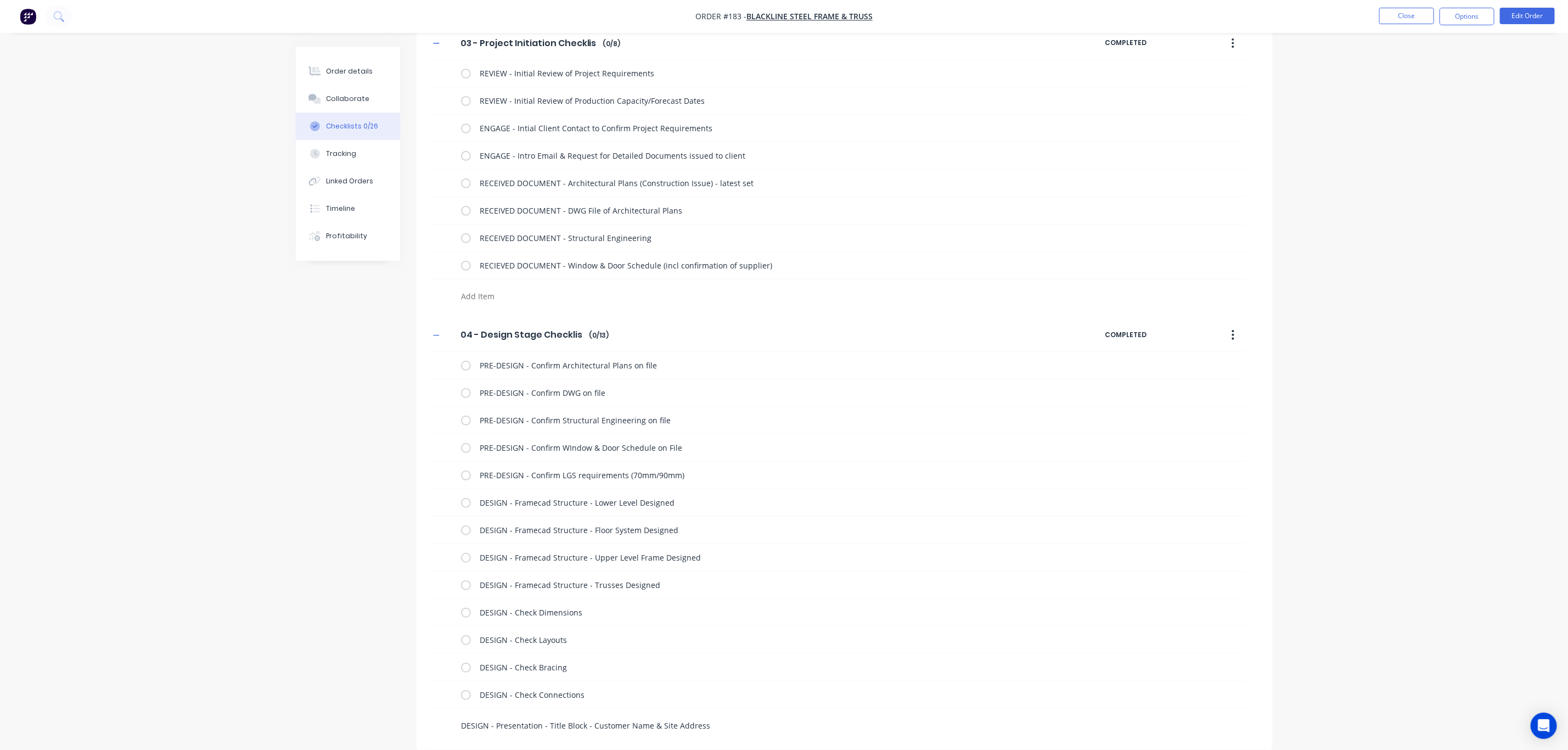
click at [747, 726] on textarea "DESIGN - Presentation - Title Block - Customer Name & Site Address" at bounding box center [720, 725] width 528 height 16
paste textarea "DESIGN - Presentation - Title Block -"
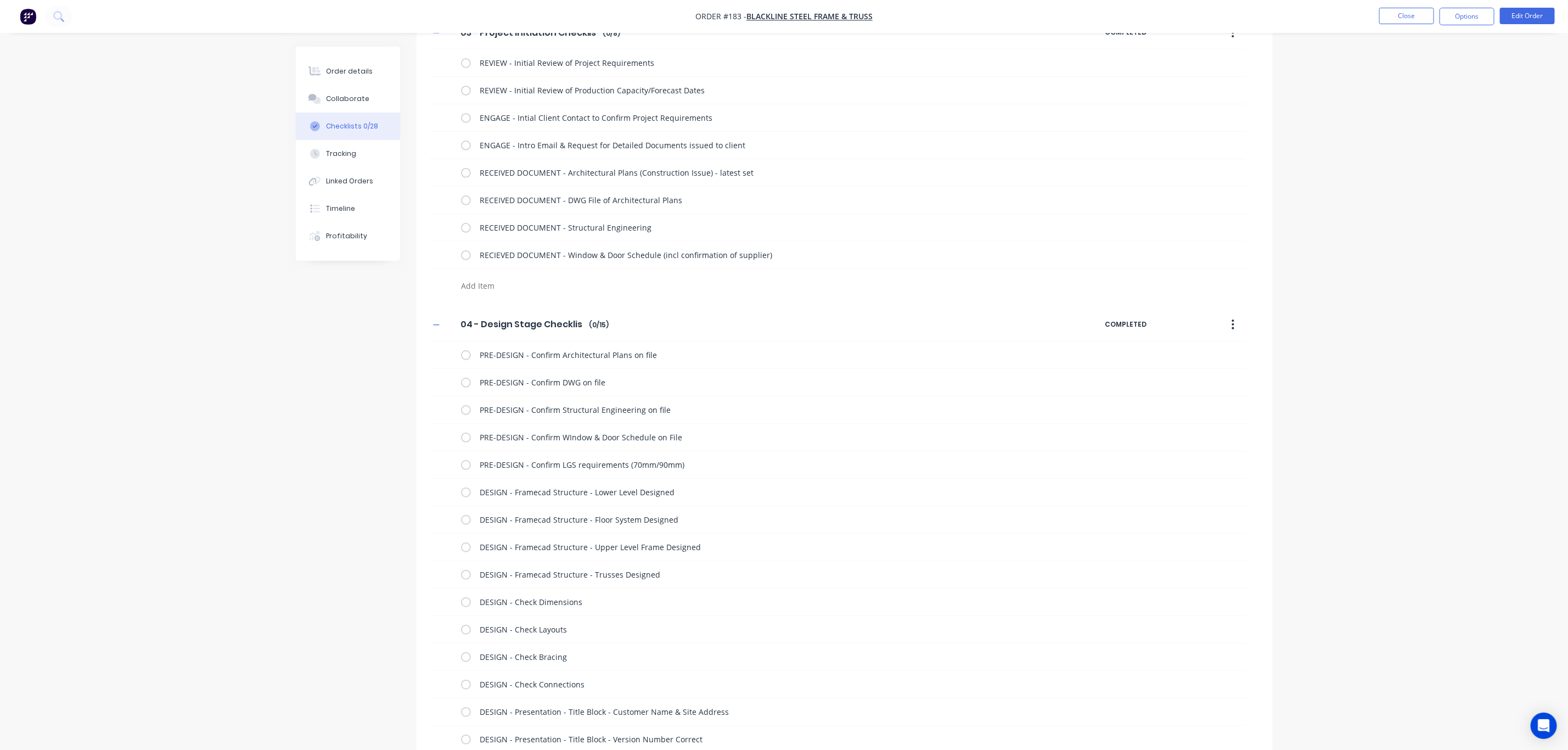
paste textarea "DESIGN - Presentation - Title Block -"
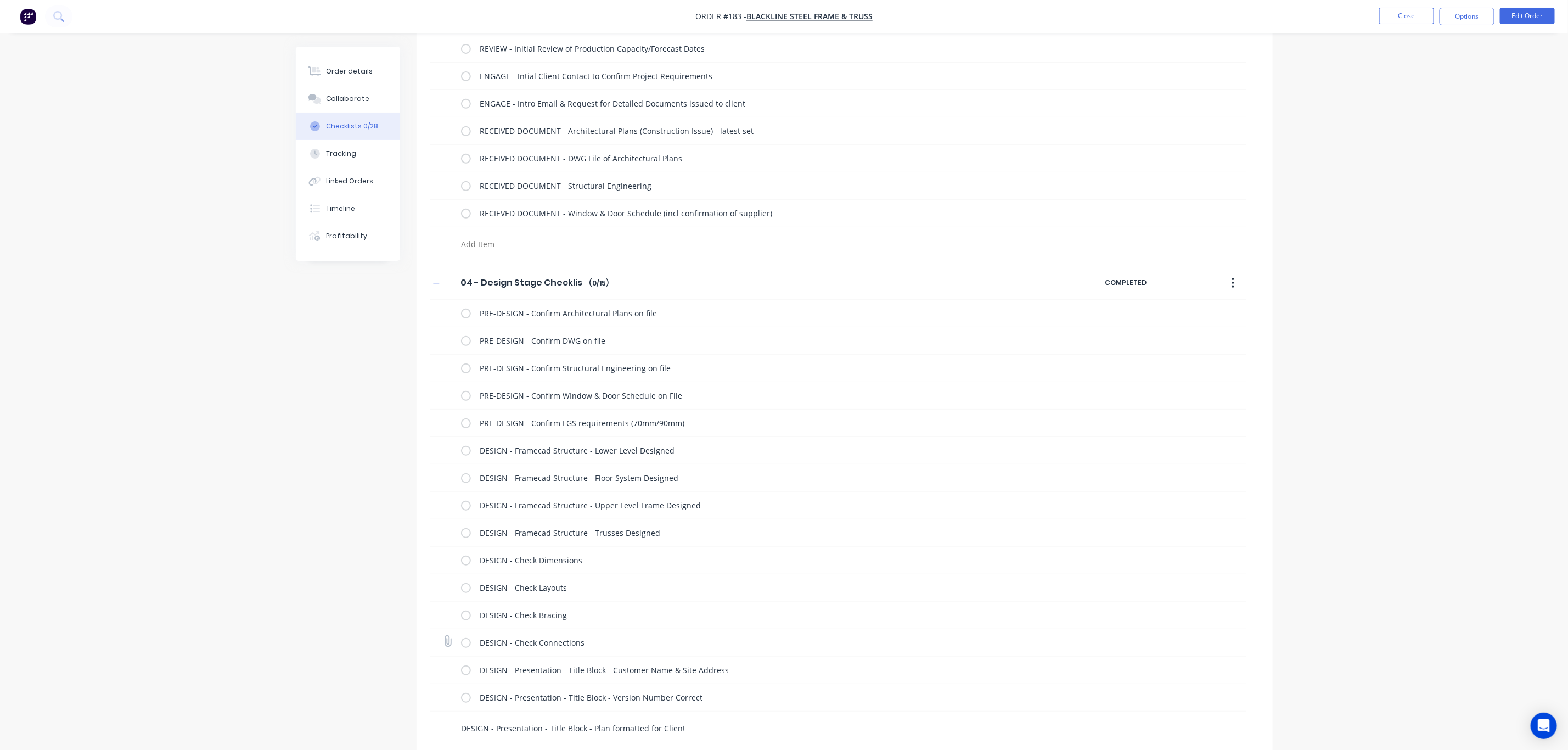
scroll to position [321, 0]
drag, startPoint x: 549, startPoint y: 725, endPoint x: 588, endPoint y: 727, distance: 39.1
click at [588, 727] on textarea "DESIGN - Presentation - Title Block - Plan formatted for Client" at bounding box center [720, 725] width 528 height 16
click at [658, 730] on textarea "DESIGN - Presentation - Plan formatted for Client" at bounding box center [720, 725] width 528 height 16
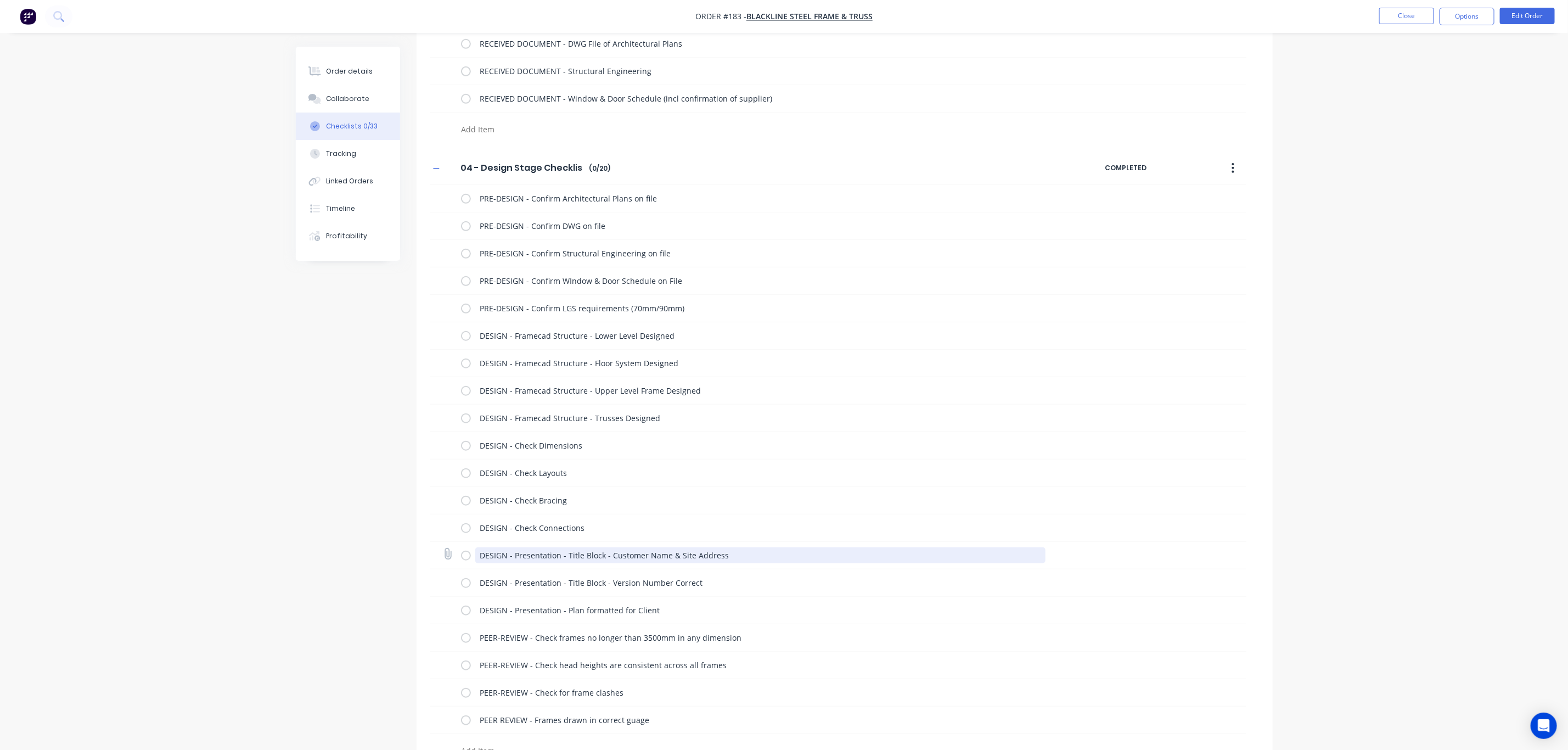
scroll to position [458, 0]
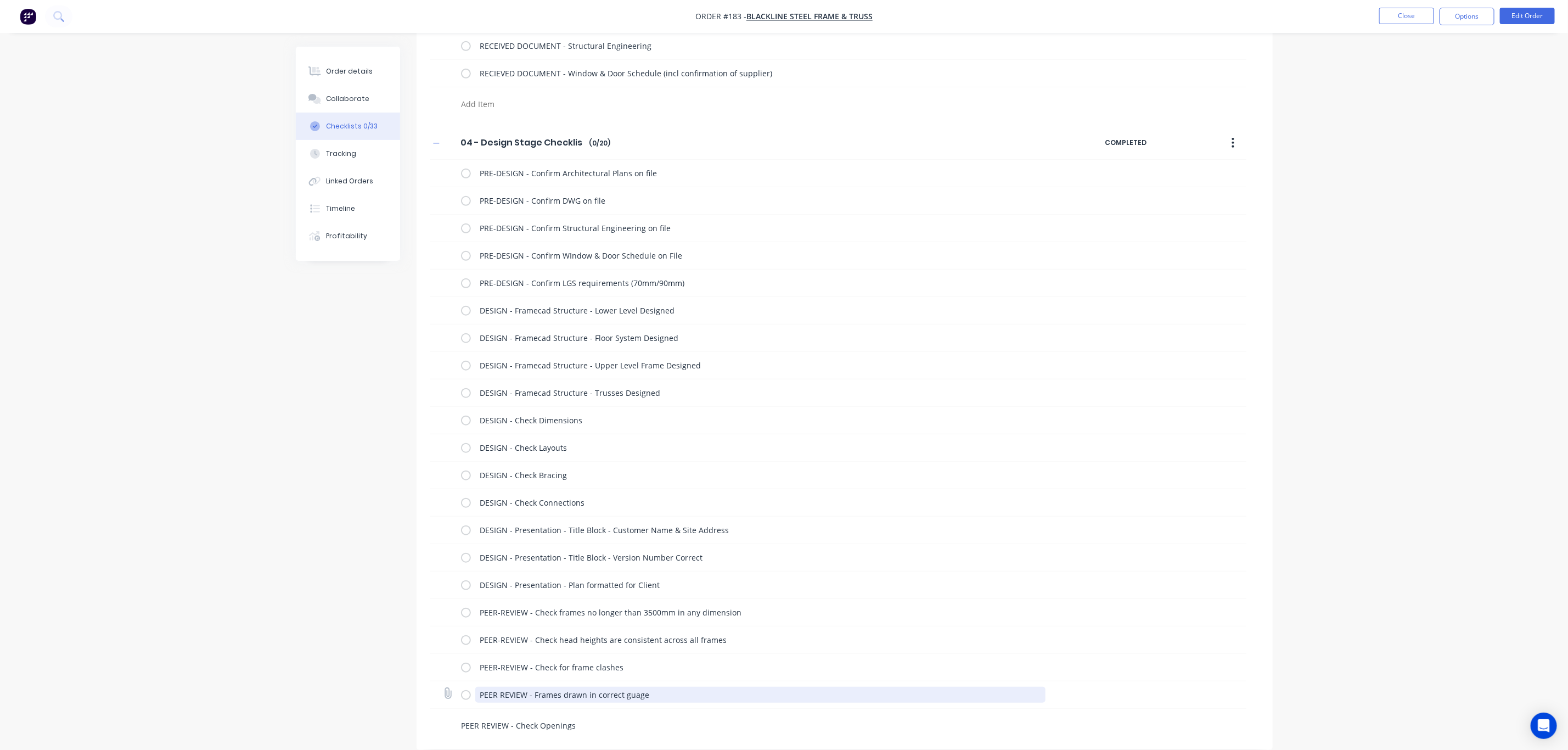
click at [533, 694] on textarea "PEER REVIEW - Frames drawn in correct guage" at bounding box center [760, 695] width 570 height 16
click at [580, 723] on textarea "PEER REVIEW - Check Openings" at bounding box center [720, 725] width 528 height 16
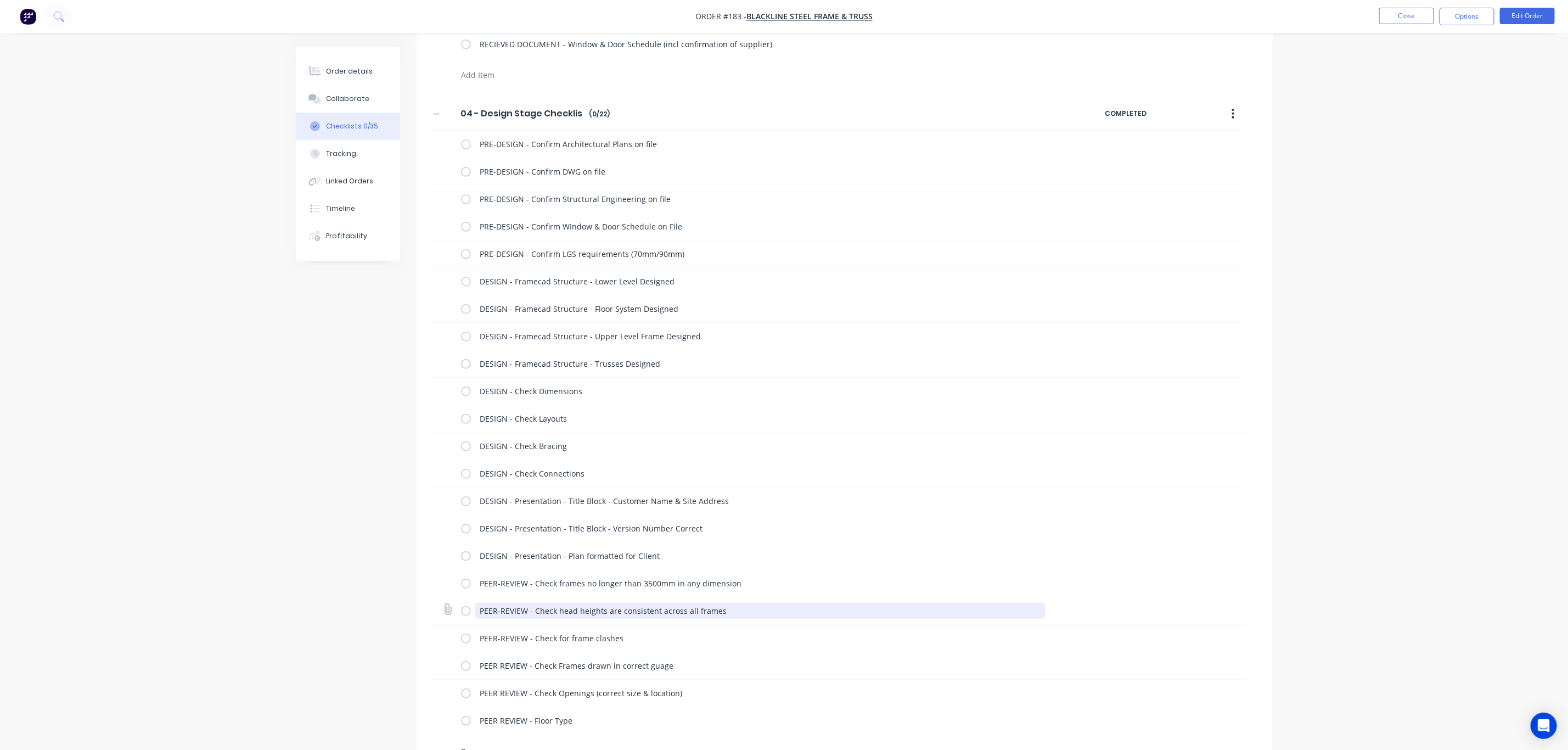
scroll to position [494, 0]
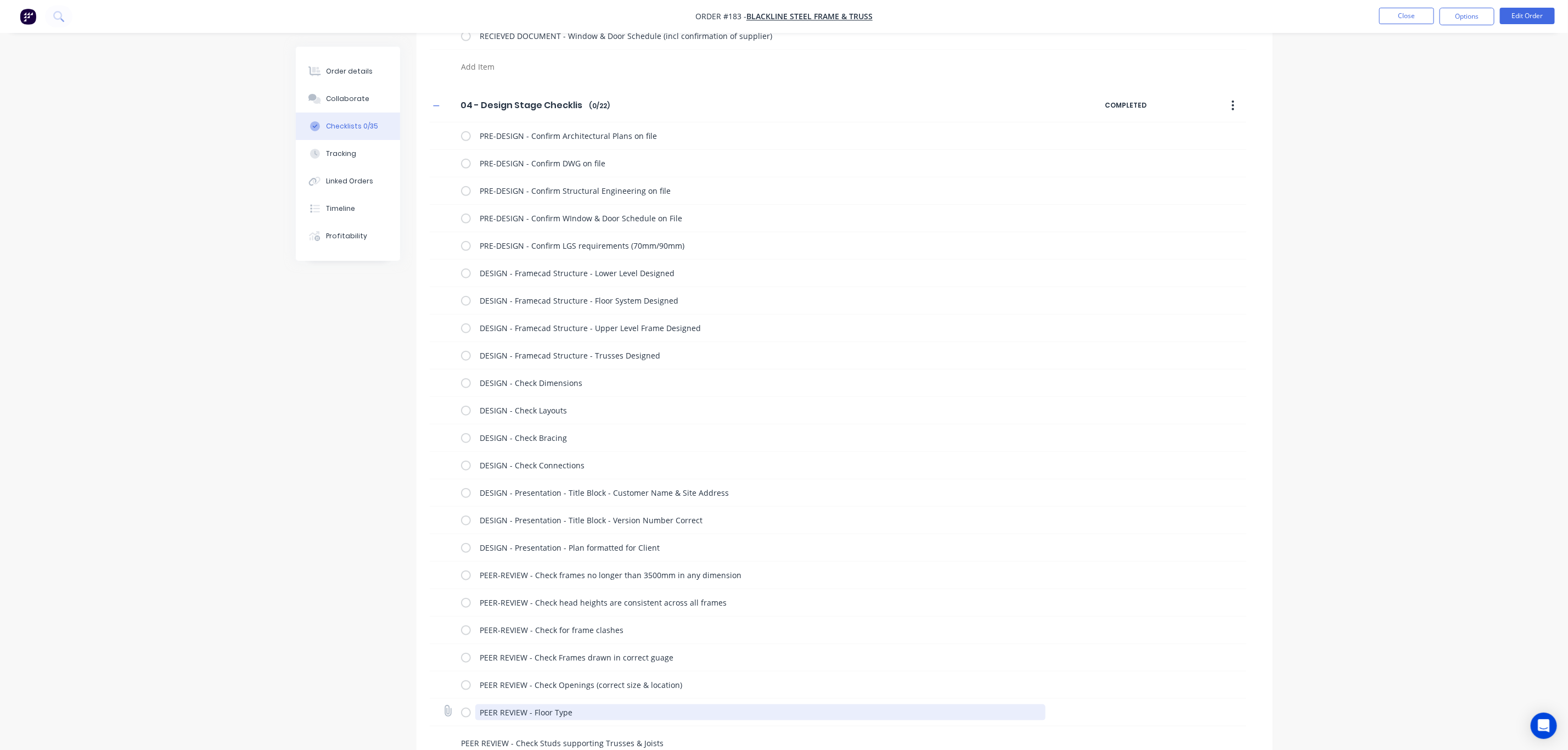
click at [533, 715] on textarea "PEER REVIEW - Floor Type" at bounding box center [760, 713] width 570 height 16
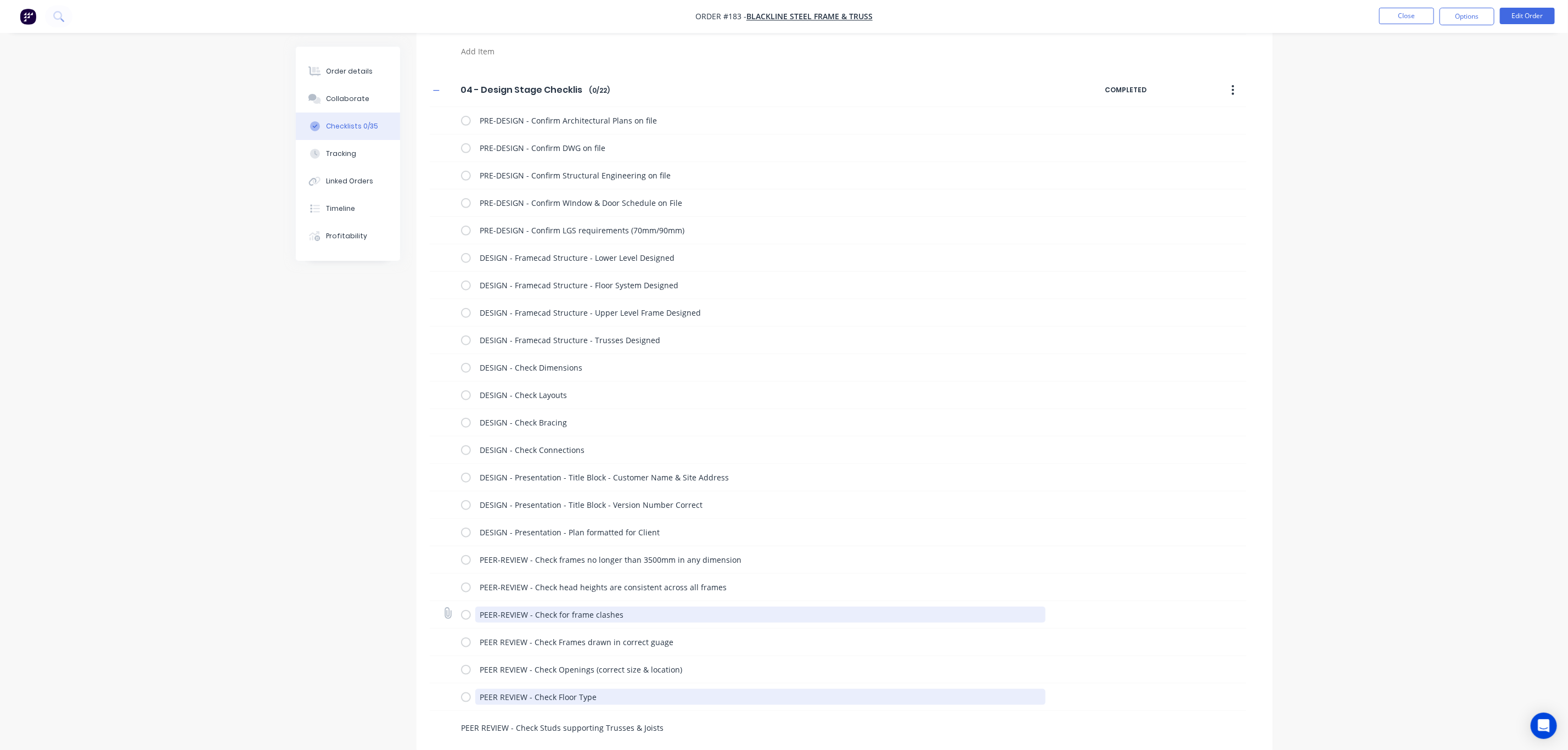
scroll to position [514, 0]
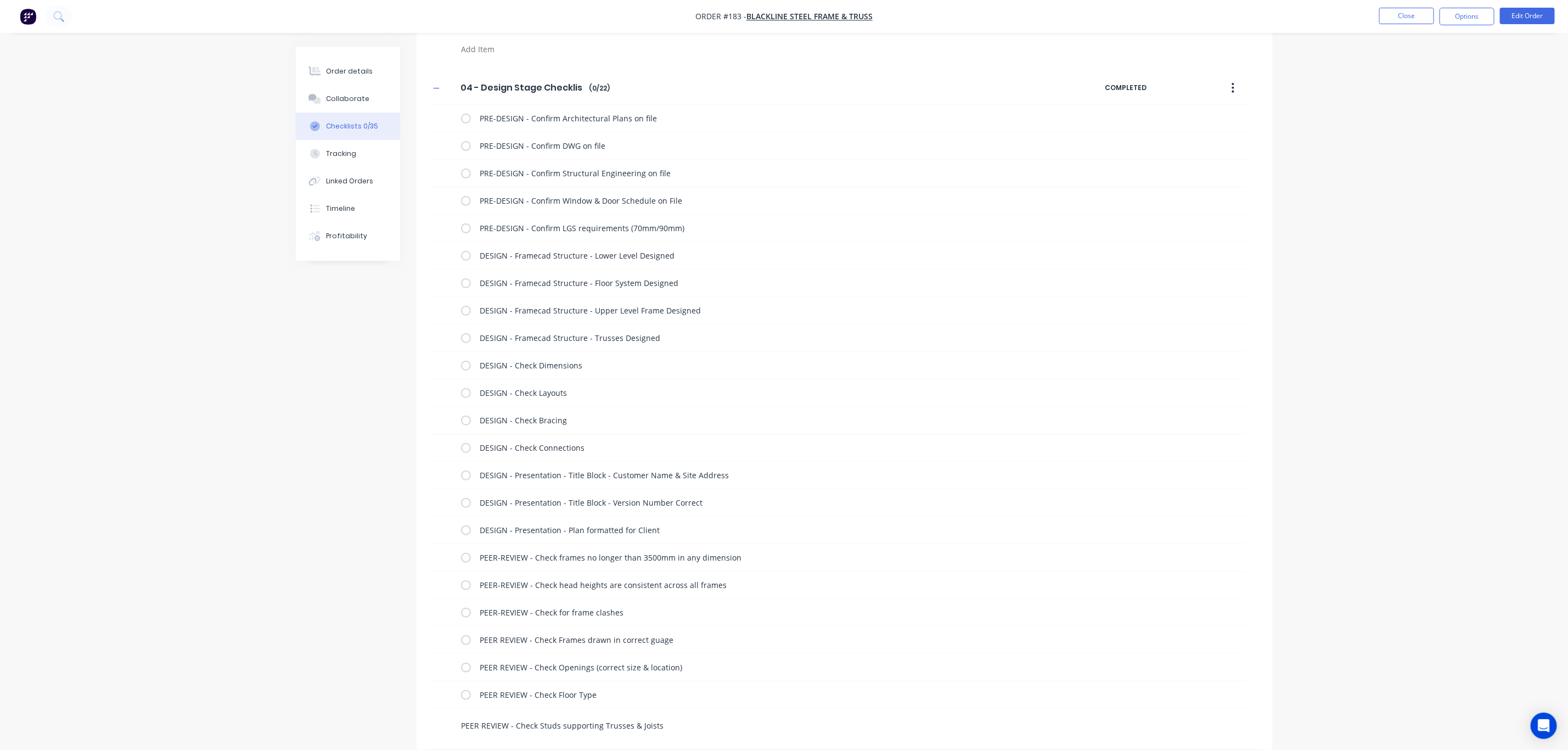
click at [681, 728] on textarea "PEER REVIEW - Check Studs supporting Trusses & Joists" at bounding box center [720, 725] width 528 height 16
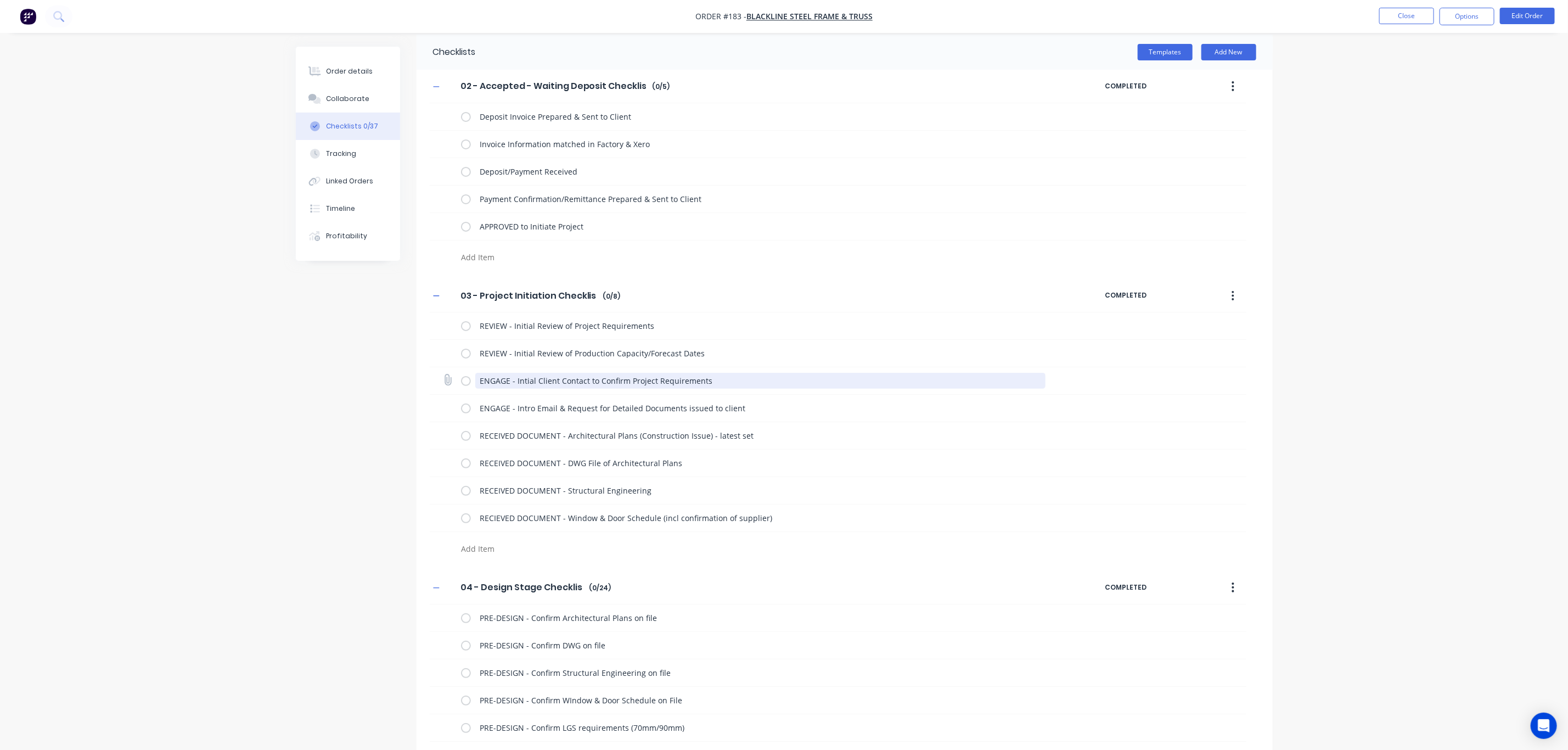
scroll to position [0, 0]
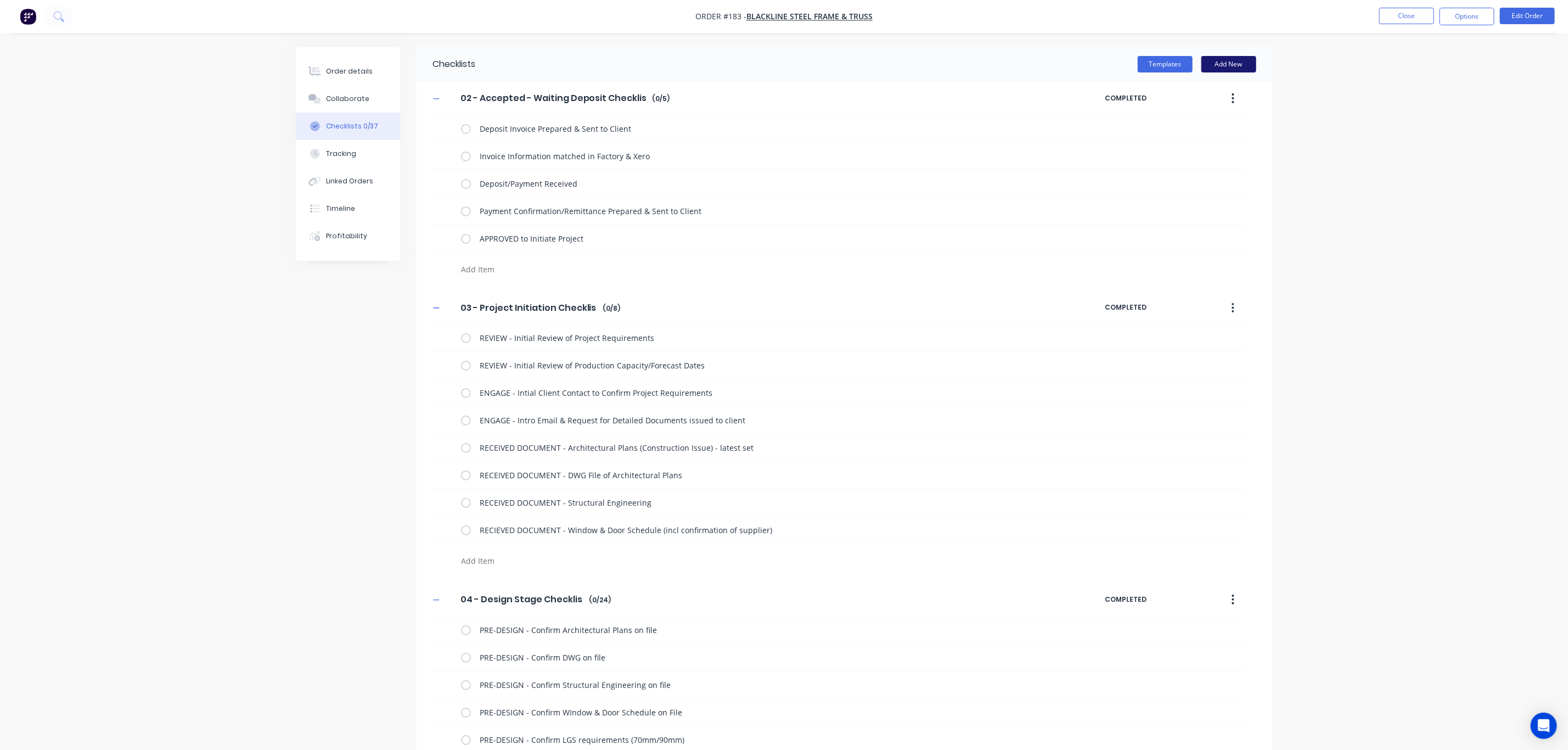
click at [1222, 60] on button "Add New" at bounding box center [1229, 64] width 55 height 17
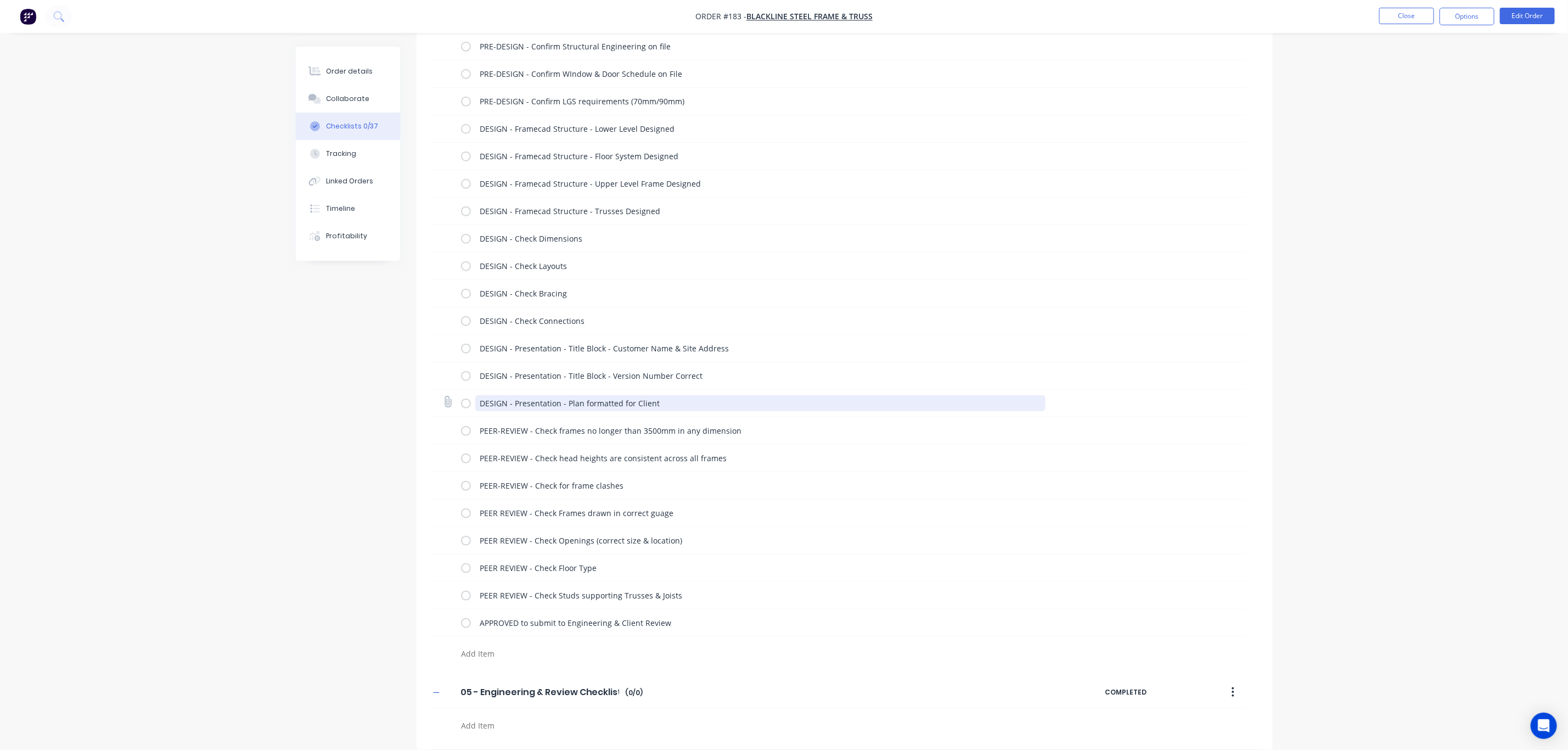
scroll to position [641, 0]
click at [497, 730] on textarea at bounding box center [720, 725] width 528 height 16
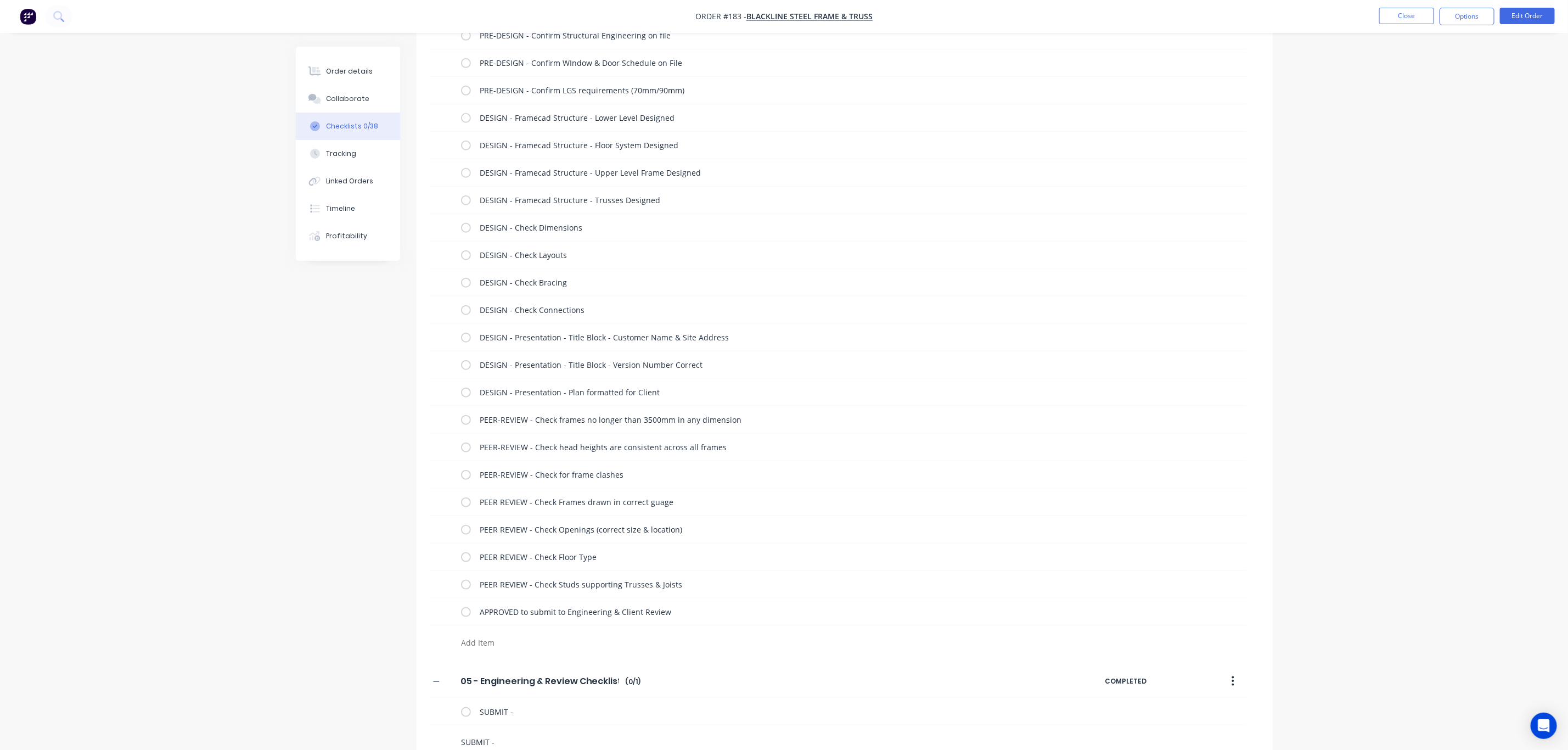
scroll to position [668, 0]
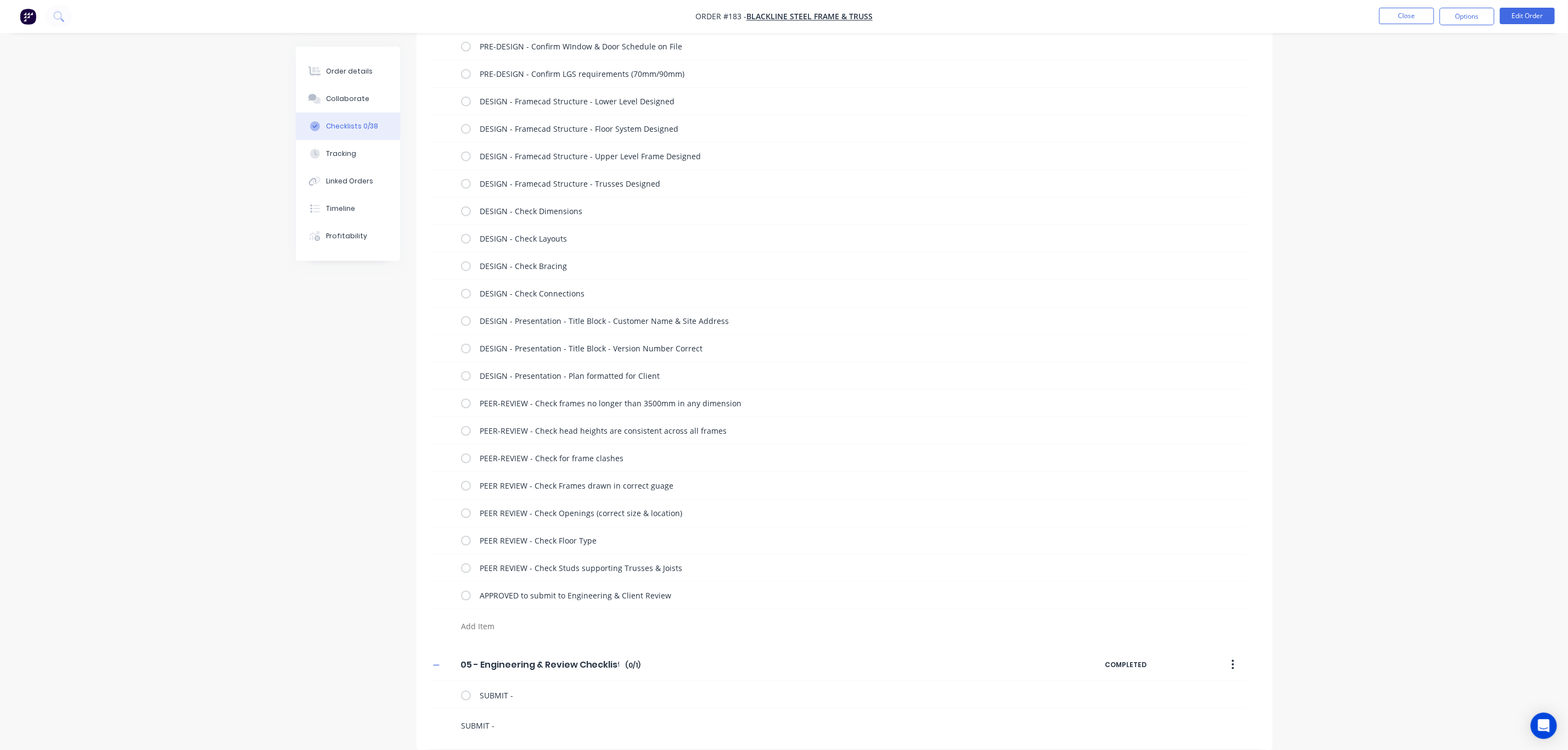
drag, startPoint x: 508, startPoint y: 725, endPoint x: 445, endPoint y: 721, distance: 63.1
click at [445, 724] on div "SUBMIT -" at bounding box center [716, 723] width 572 height 28
paste textarea "SUBMIT -"
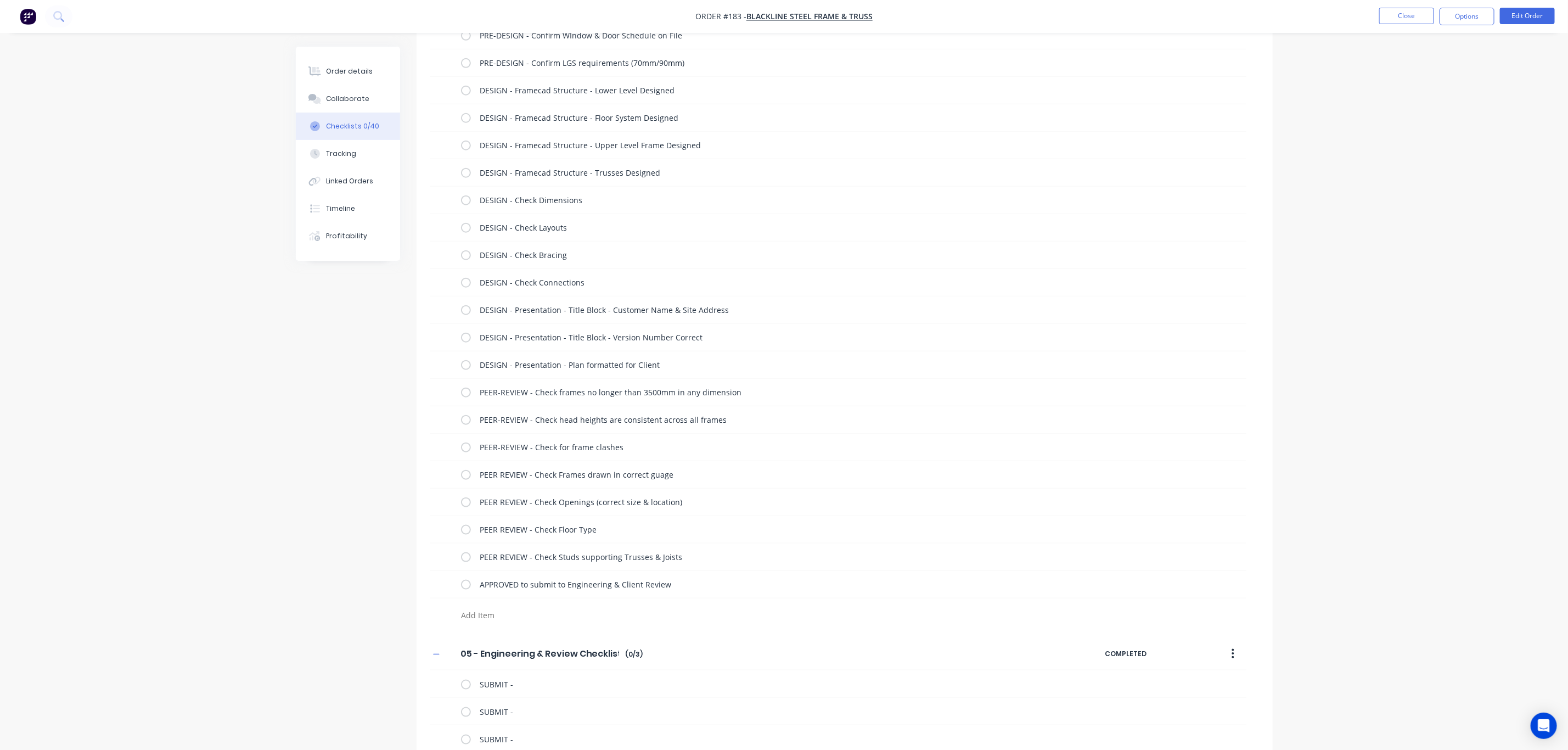
paste textarea "SUBMIT -"
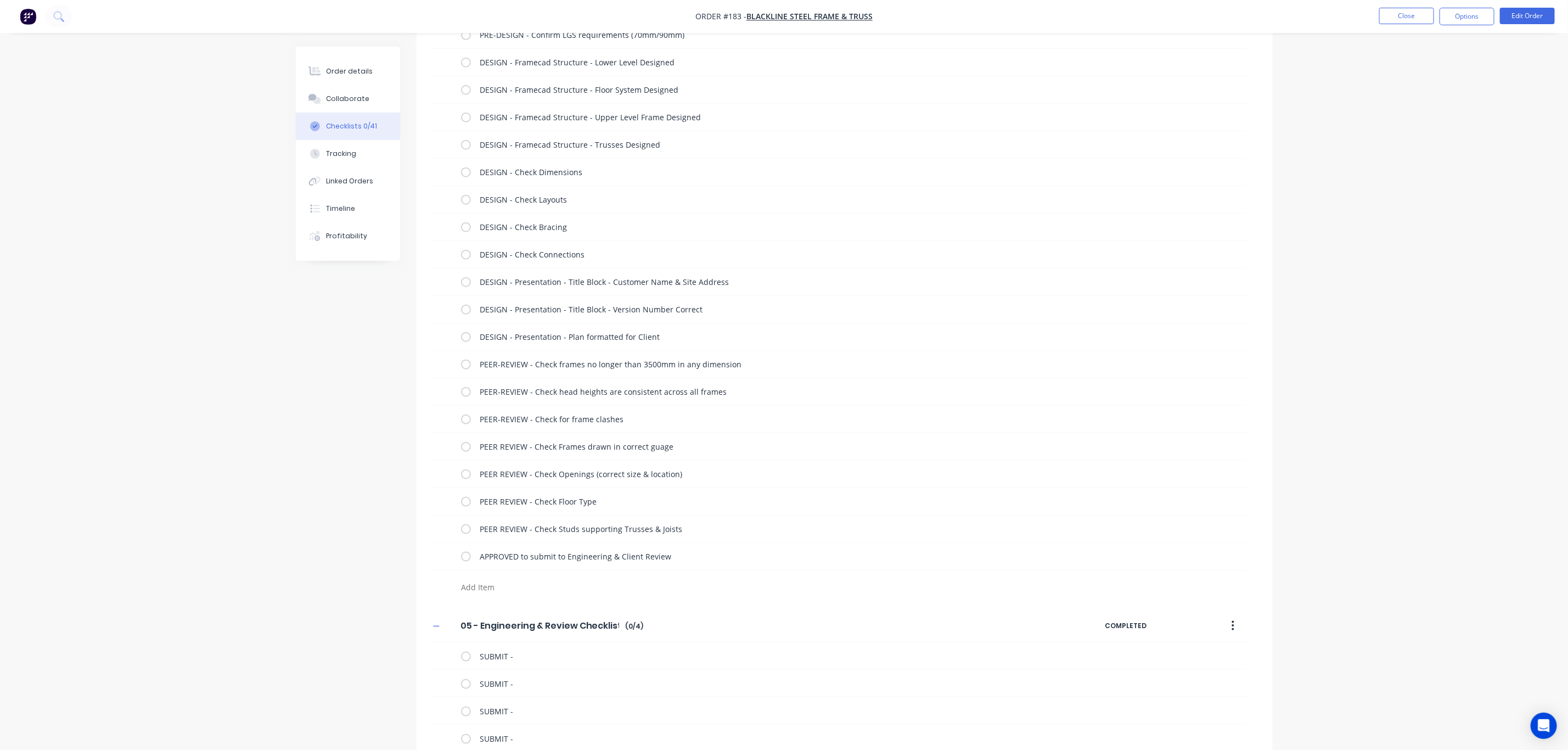
paste textarea "SUBMIT -"
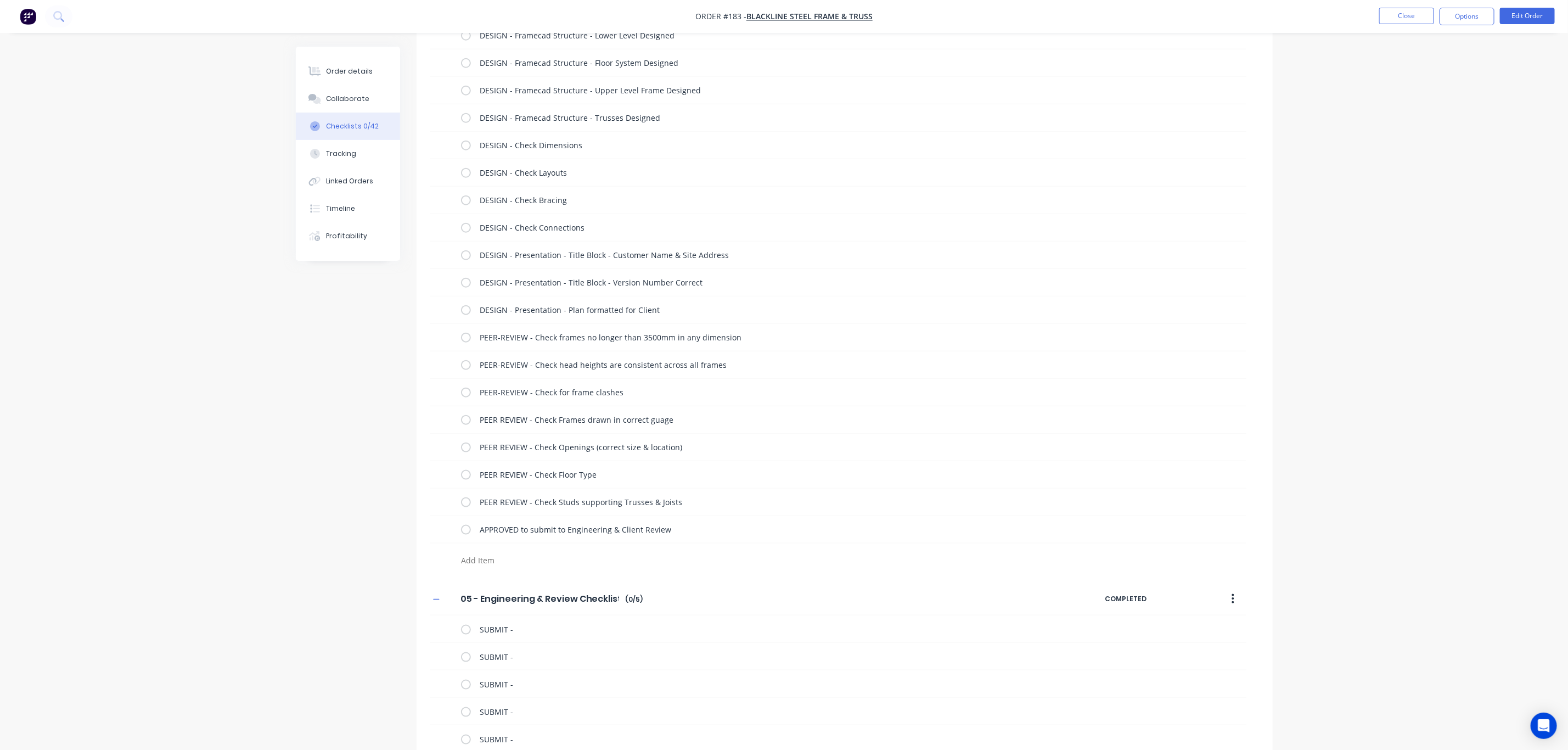
paste textarea "SUBMIT -"
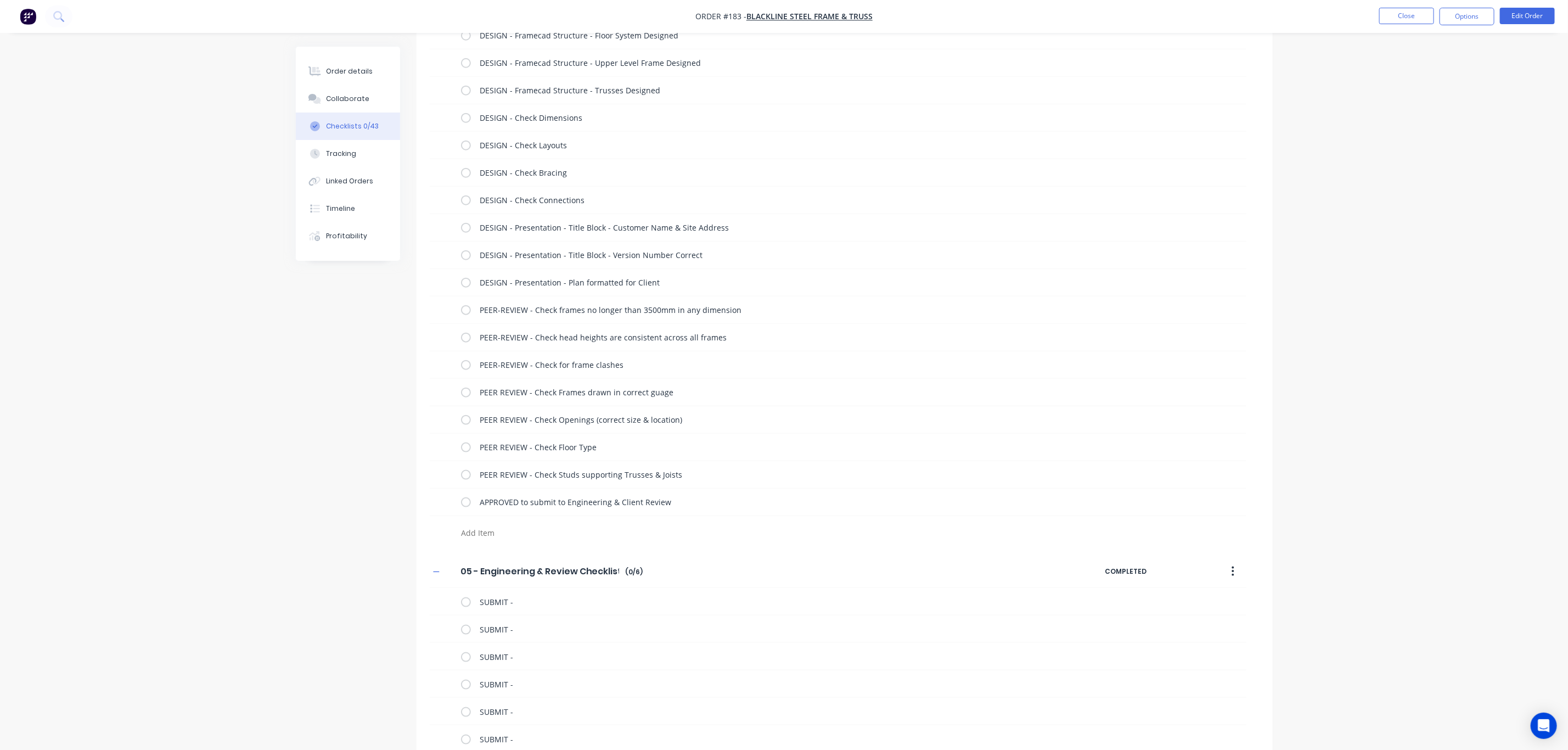
paste textarea "SUBMIT -"
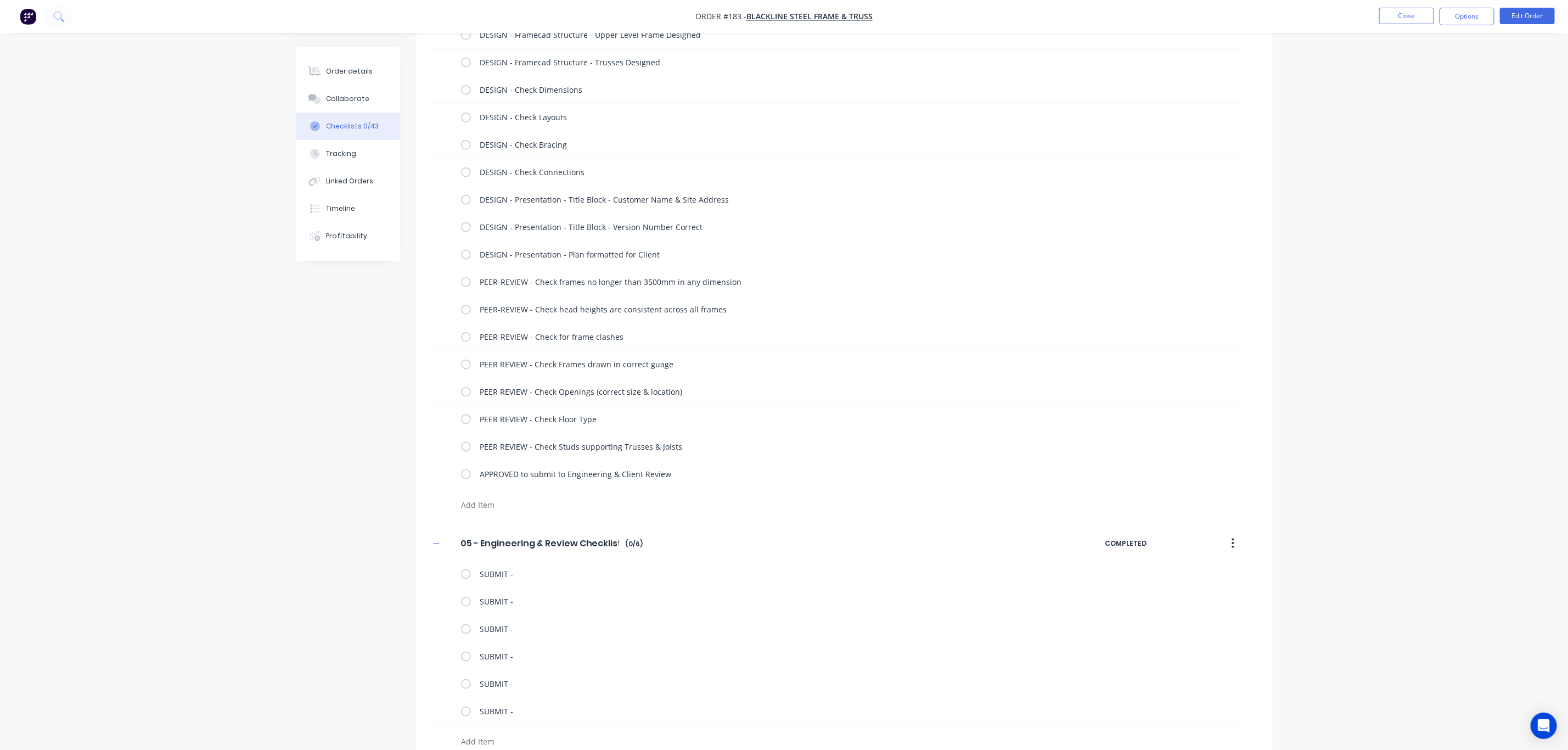
paste textarea "SUBMIT -"
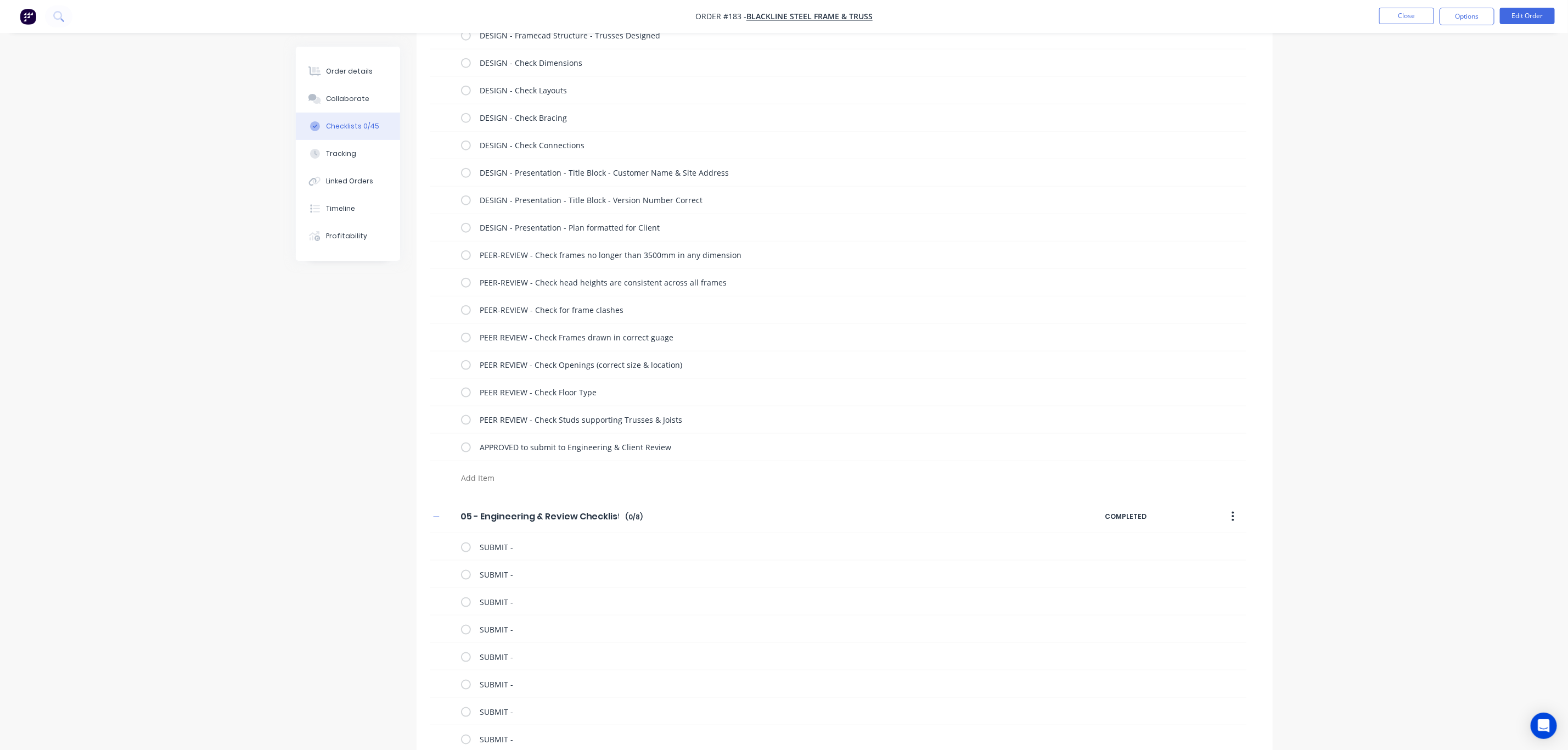
paste textarea "SUBMIT -"
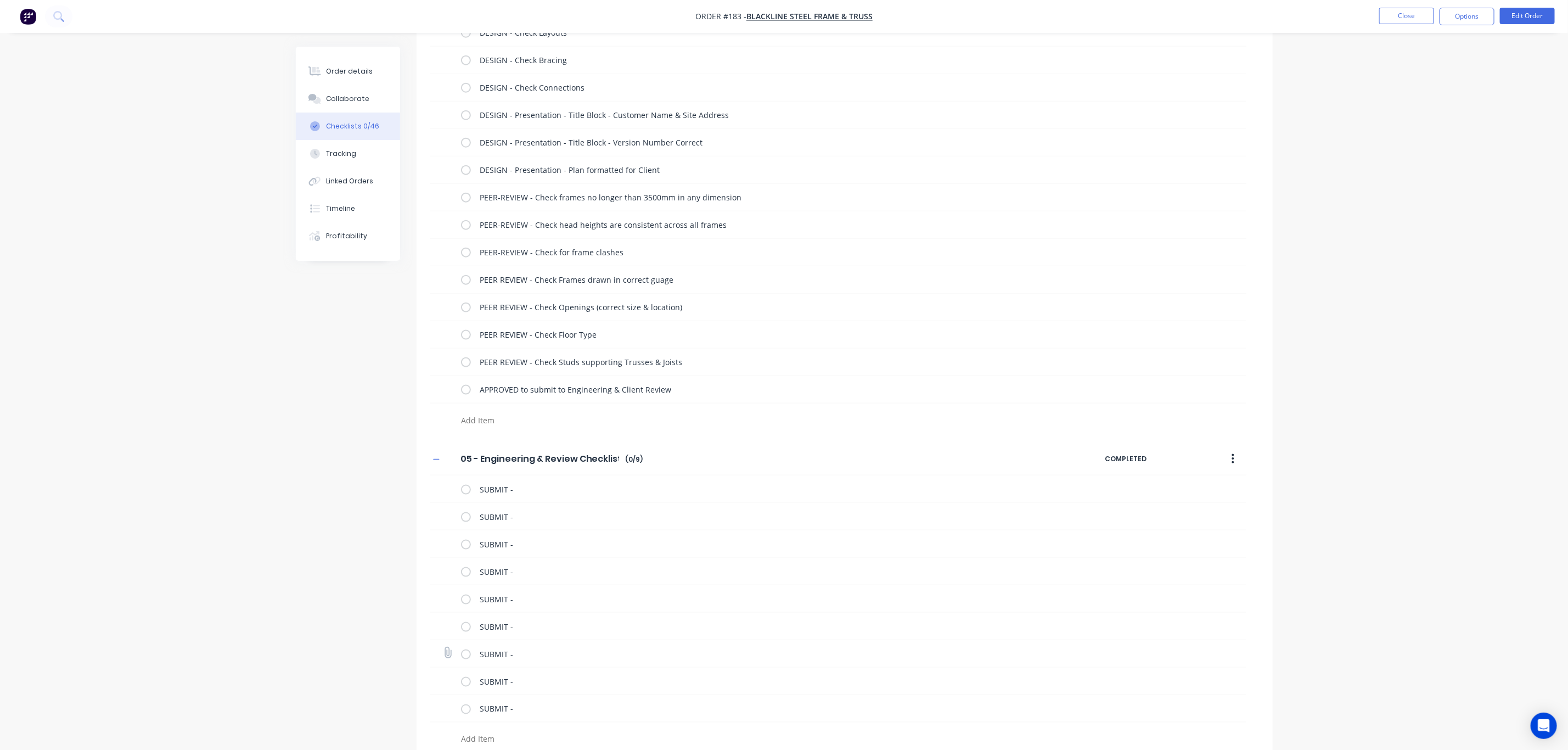
scroll to position [888, 0]
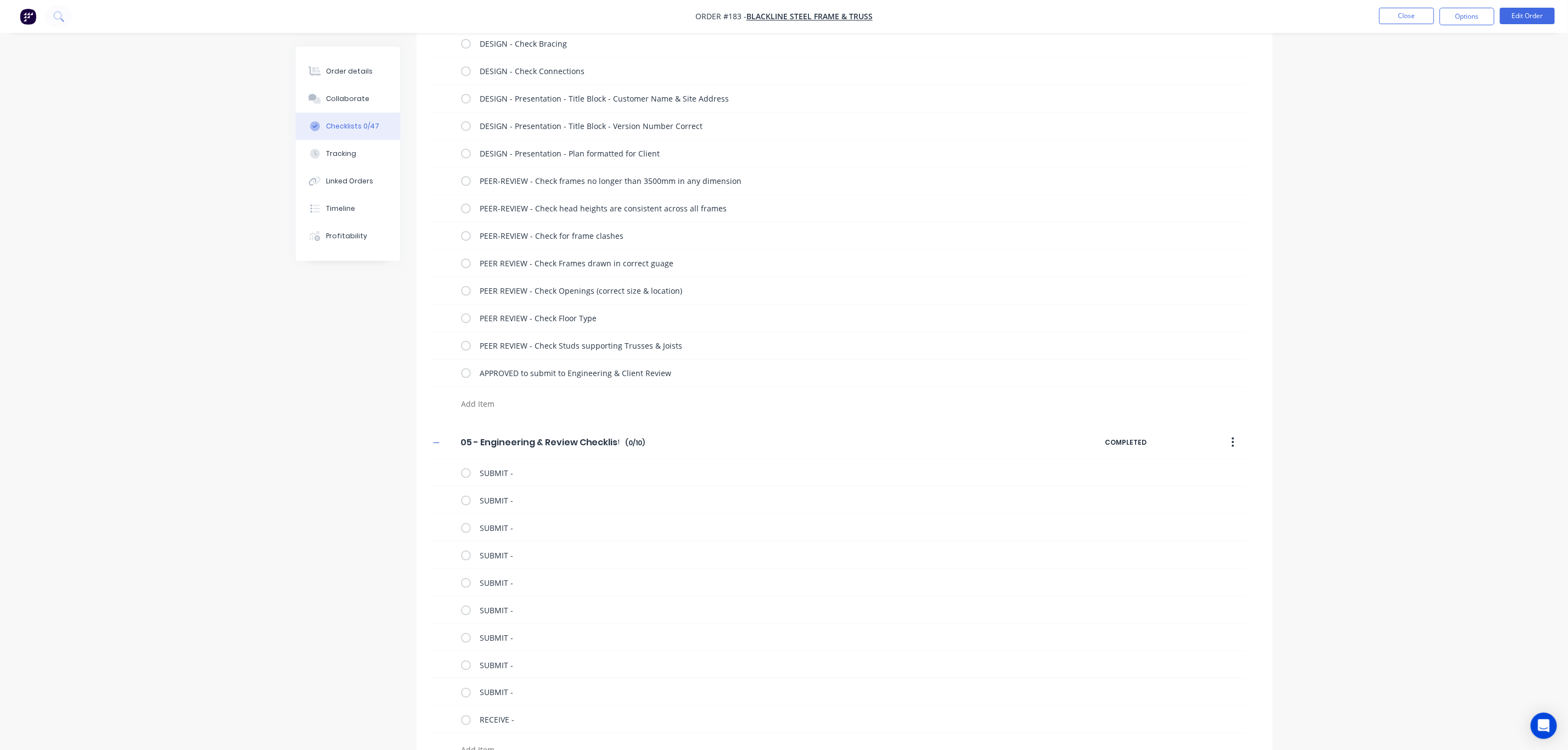
paste textarea "RECEIVE -"
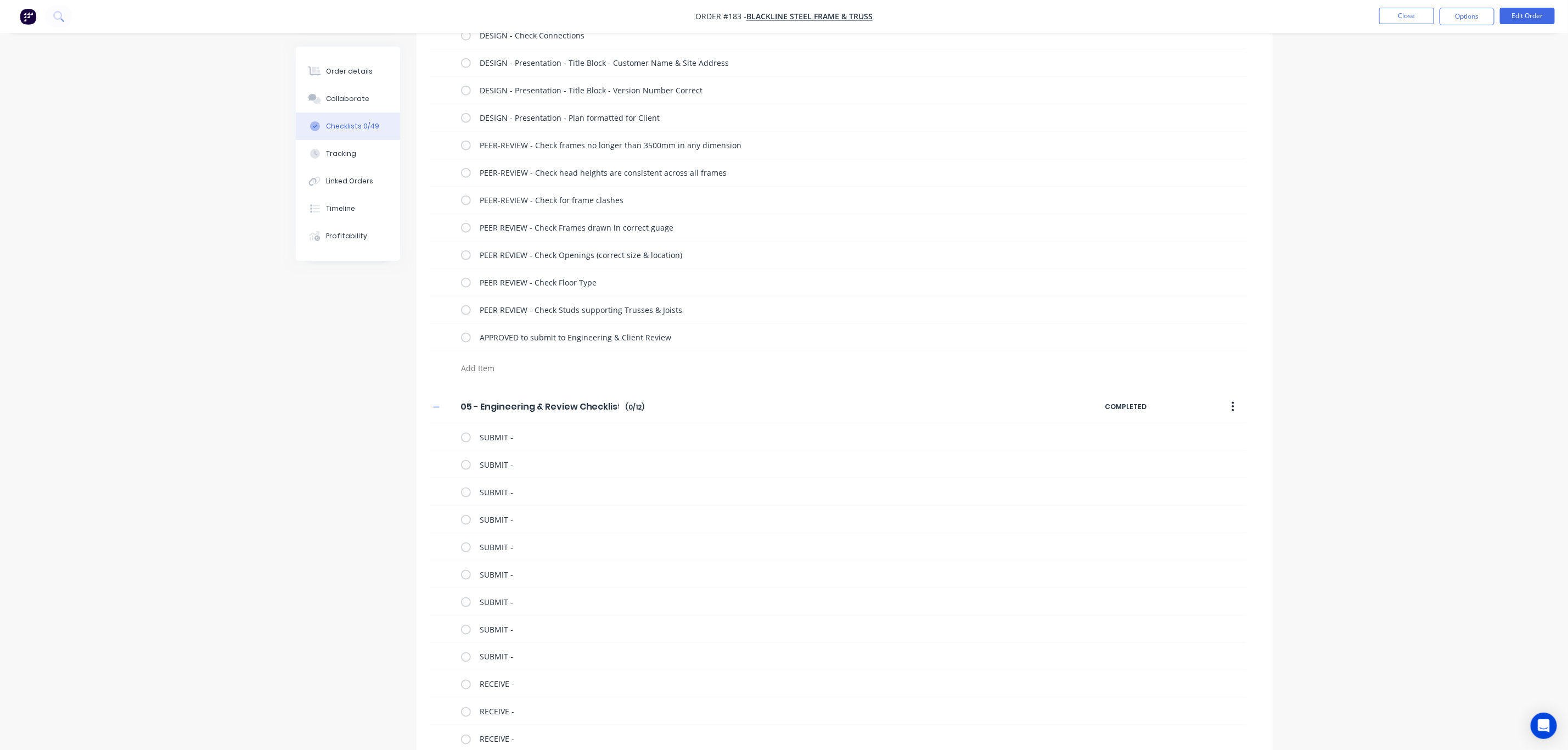
paste textarea "RECEIVE -"
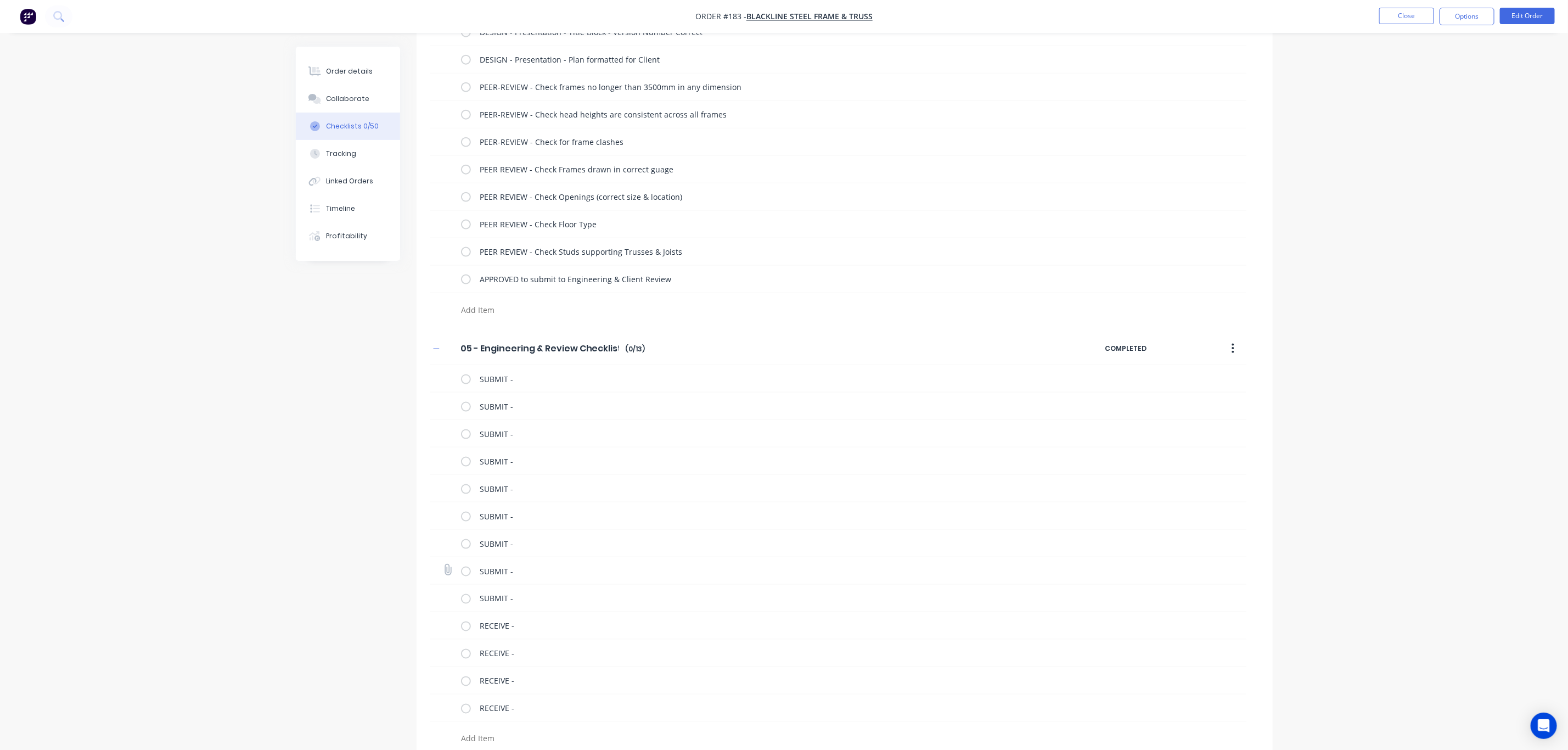
scroll to position [998, 0]
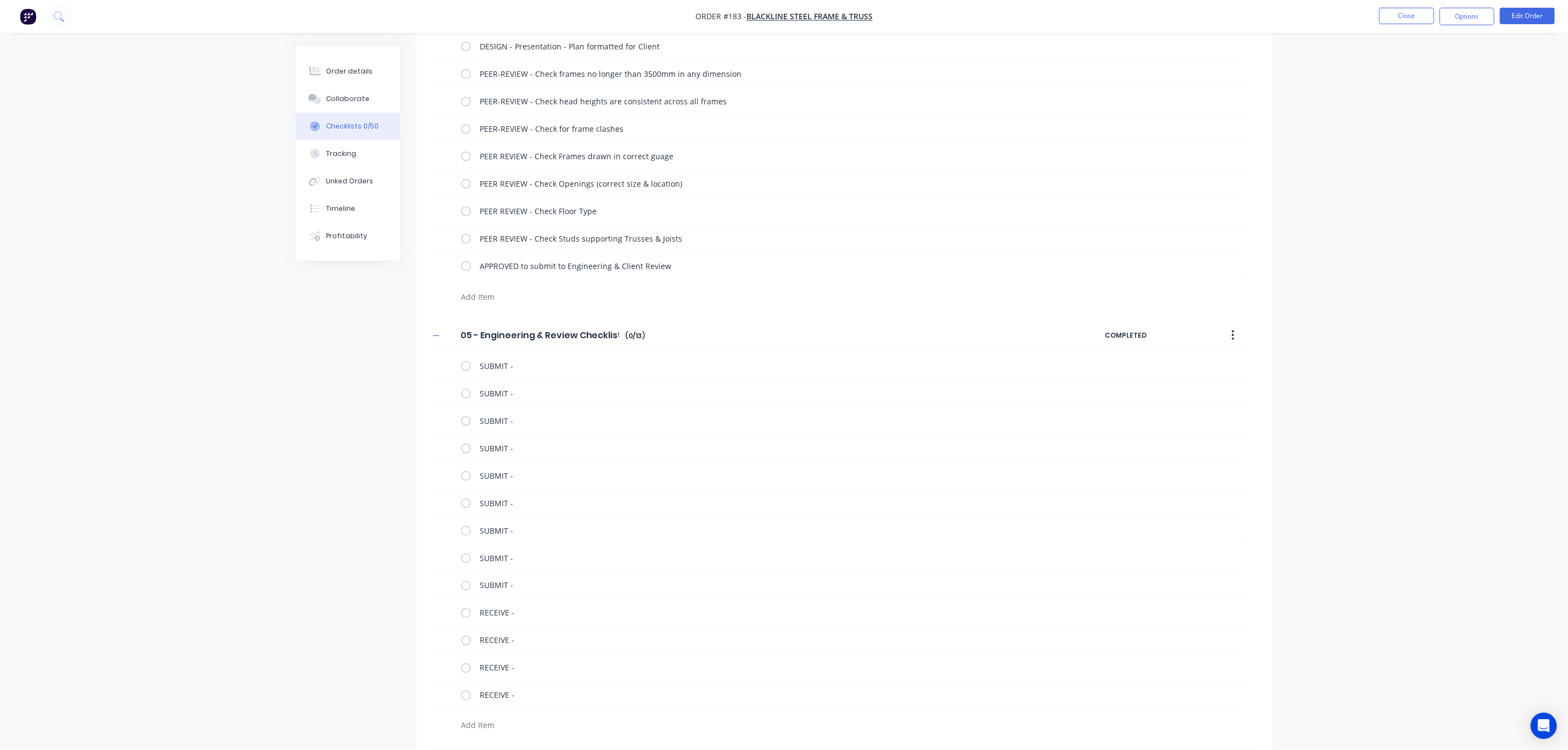
click at [498, 733] on textarea at bounding box center [720, 725] width 528 height 16
drag, startPoint x: 523, startPoint y: 721, endPoint x: 415, endPoint y: 730, distance: 108.4
click at [560, 721] on textarea "UPDATE DESIGN -" at bounding box center [720, 725] width 528 height 16
paste textarea "UPDATE DESIGN -"
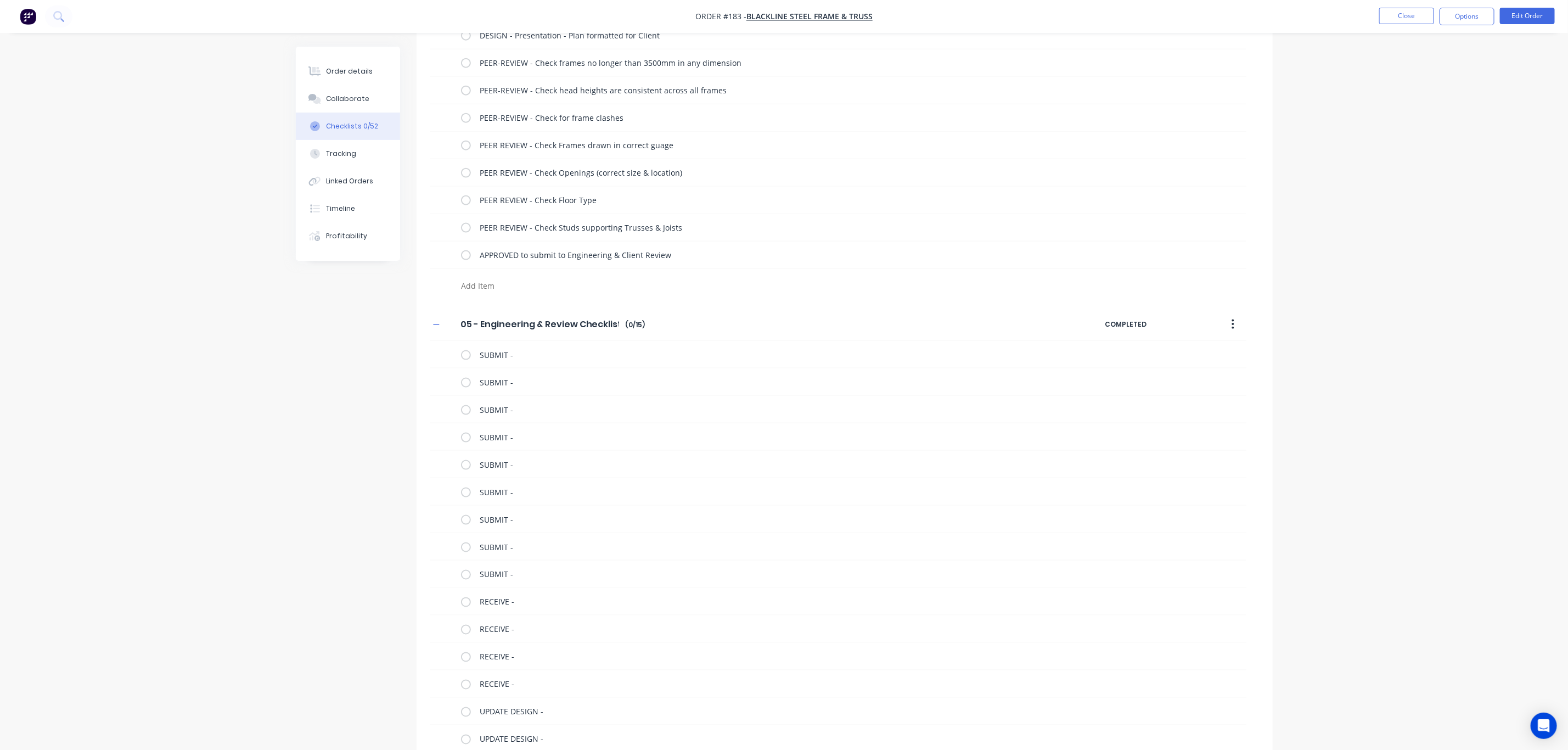
paste textarea "UPDATE DESIGN -"
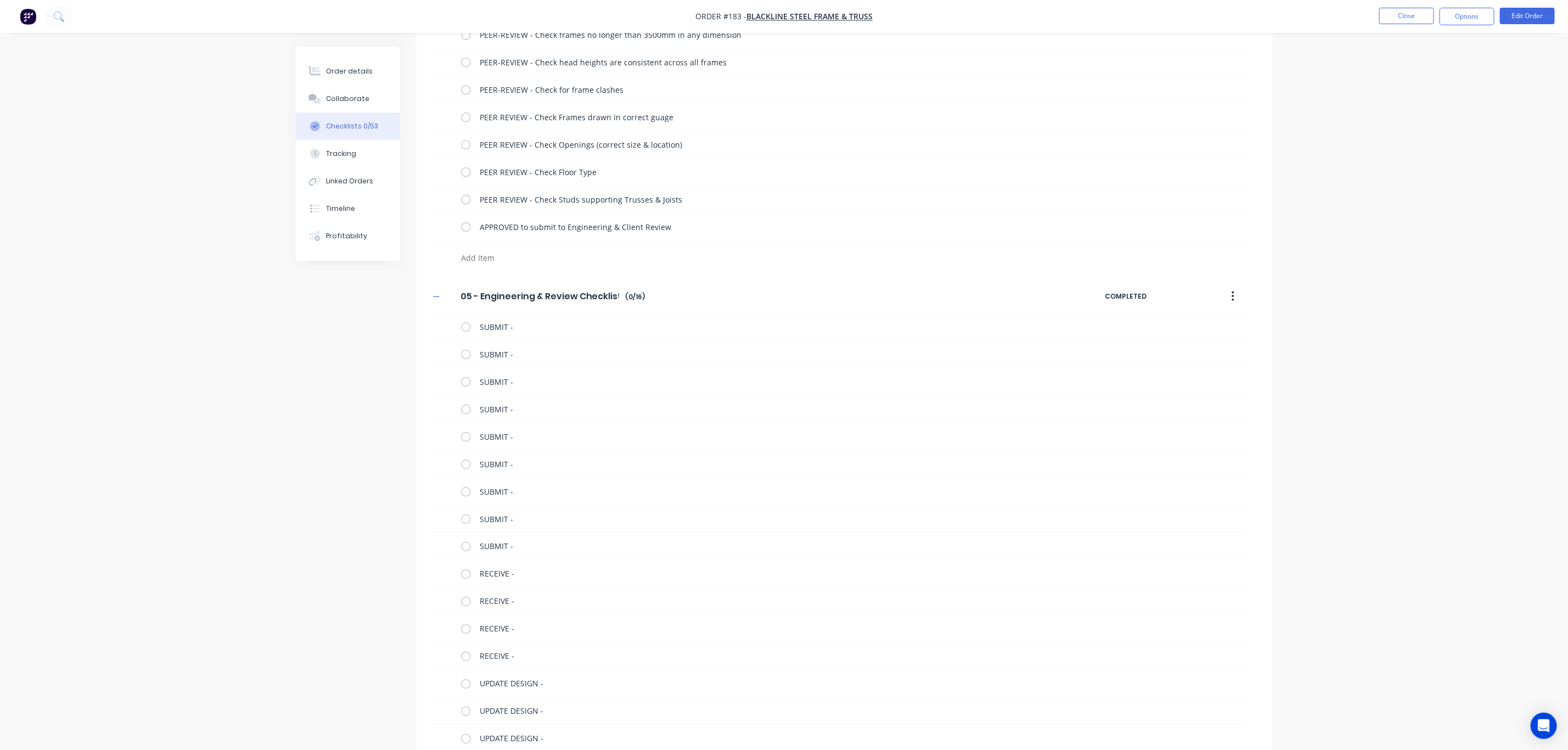
paste textarea "UPDATE DESIGN -"
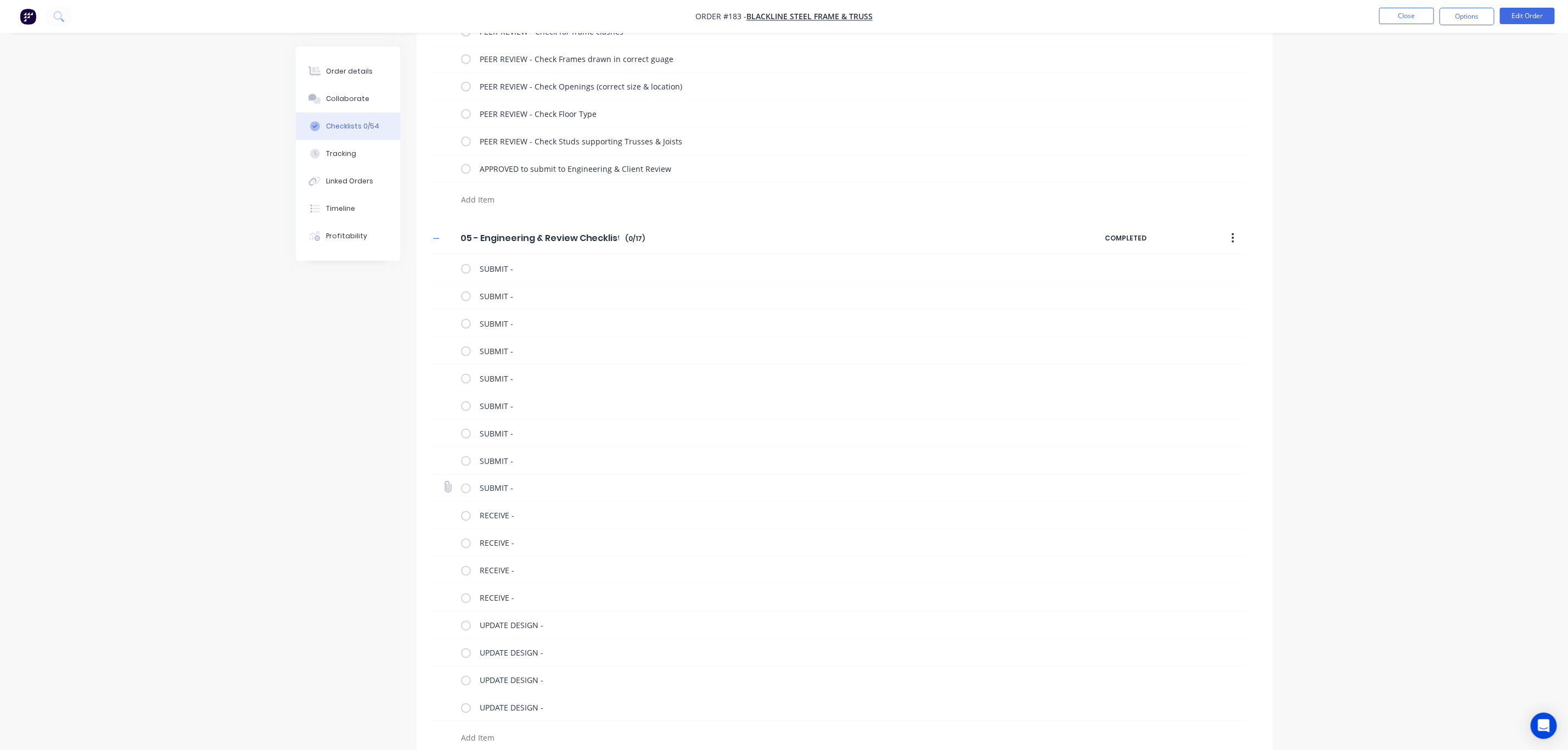
scroll to position [1107, 0]
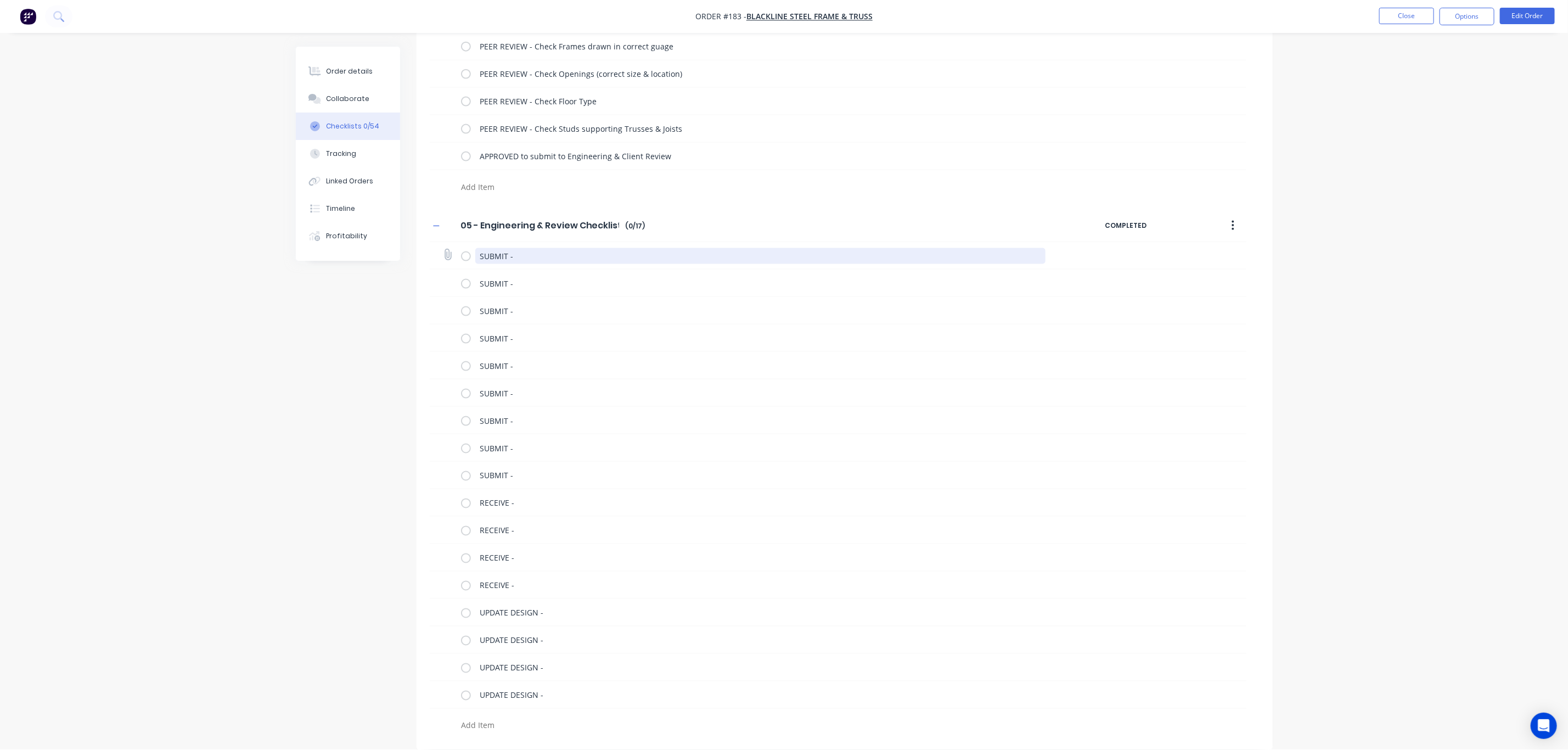
click at [530, 253] on textarea "SUBMIT -" at bounding box center [760, 256] width 570 height 16
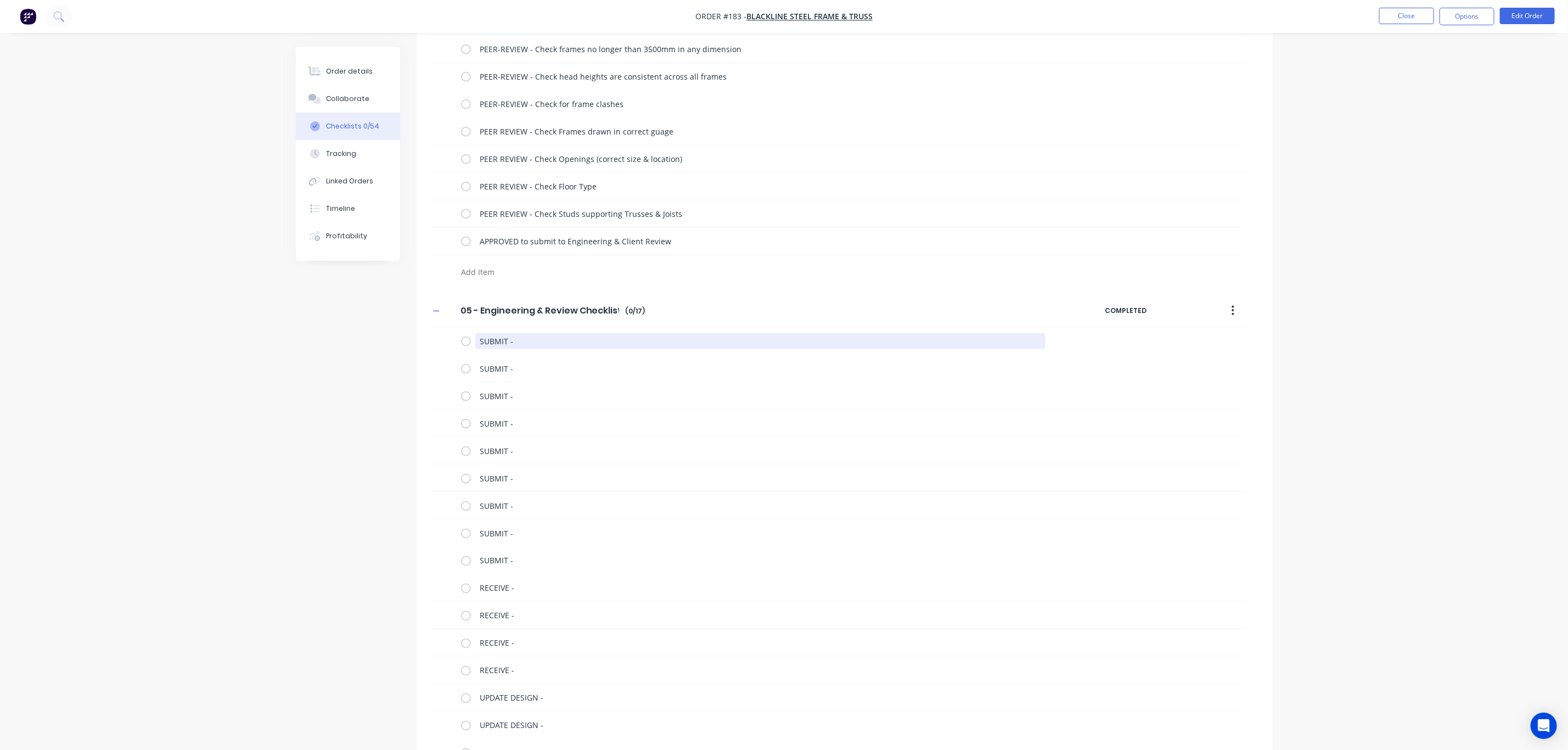
scroll to position [1005, 0]
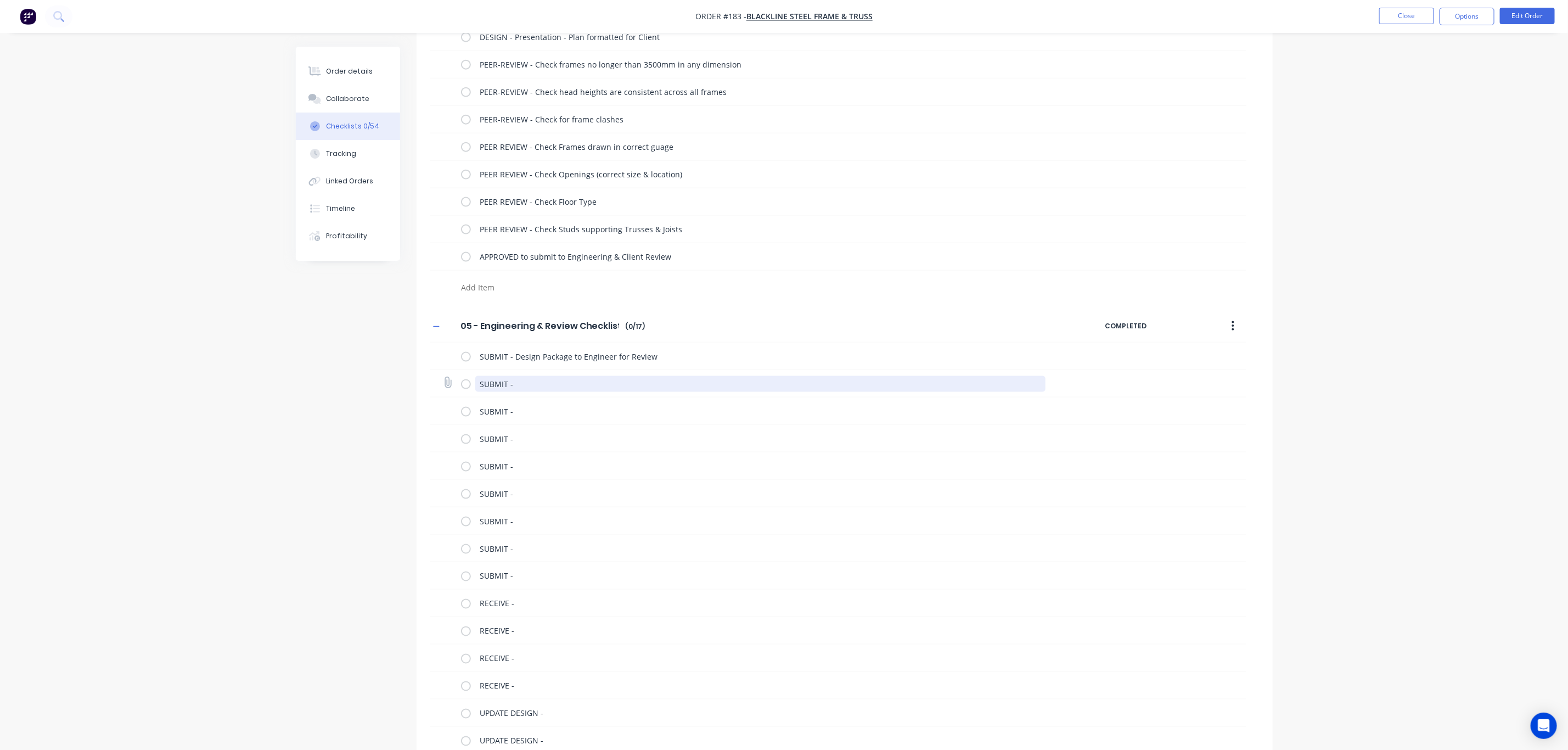
click at [533, 389] on textarea "SUBMIT -" at bounding box center [760, 384] width 570 height 16
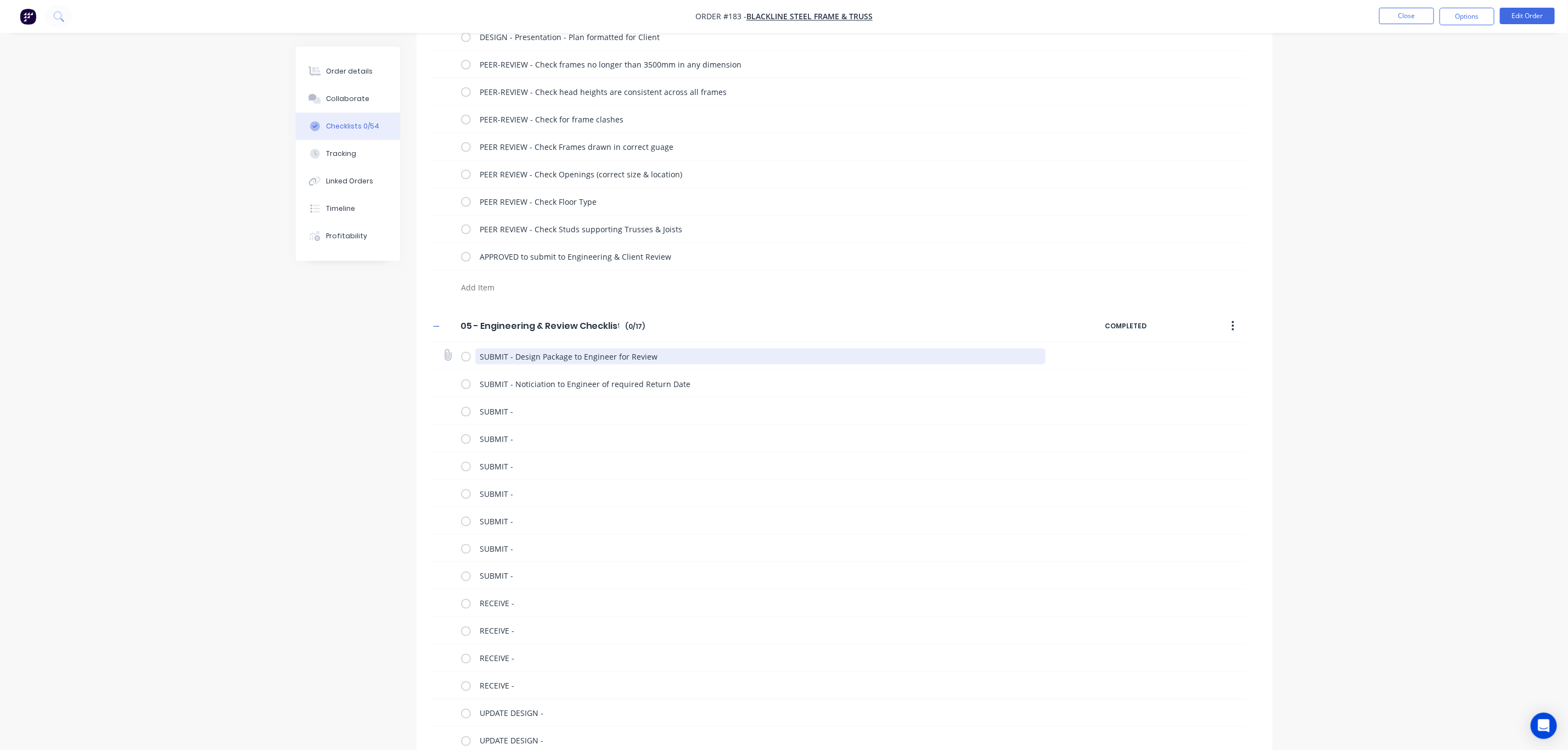
click at [652, 355] on textarea "SUBMIT - Design Package to Engineer for Review" at bounding box center [760, 357] width 570 height 16
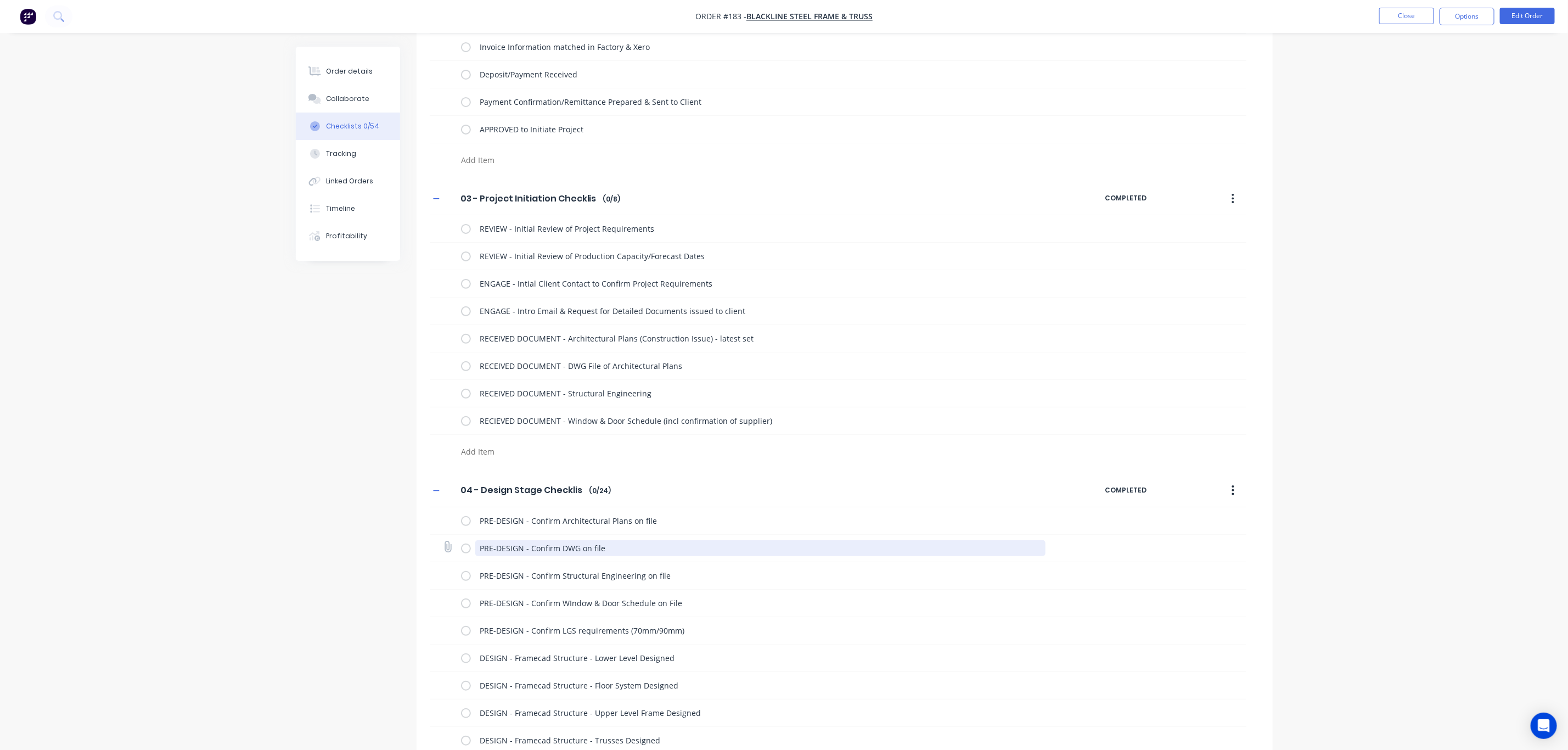
scroll to position [99, 0]
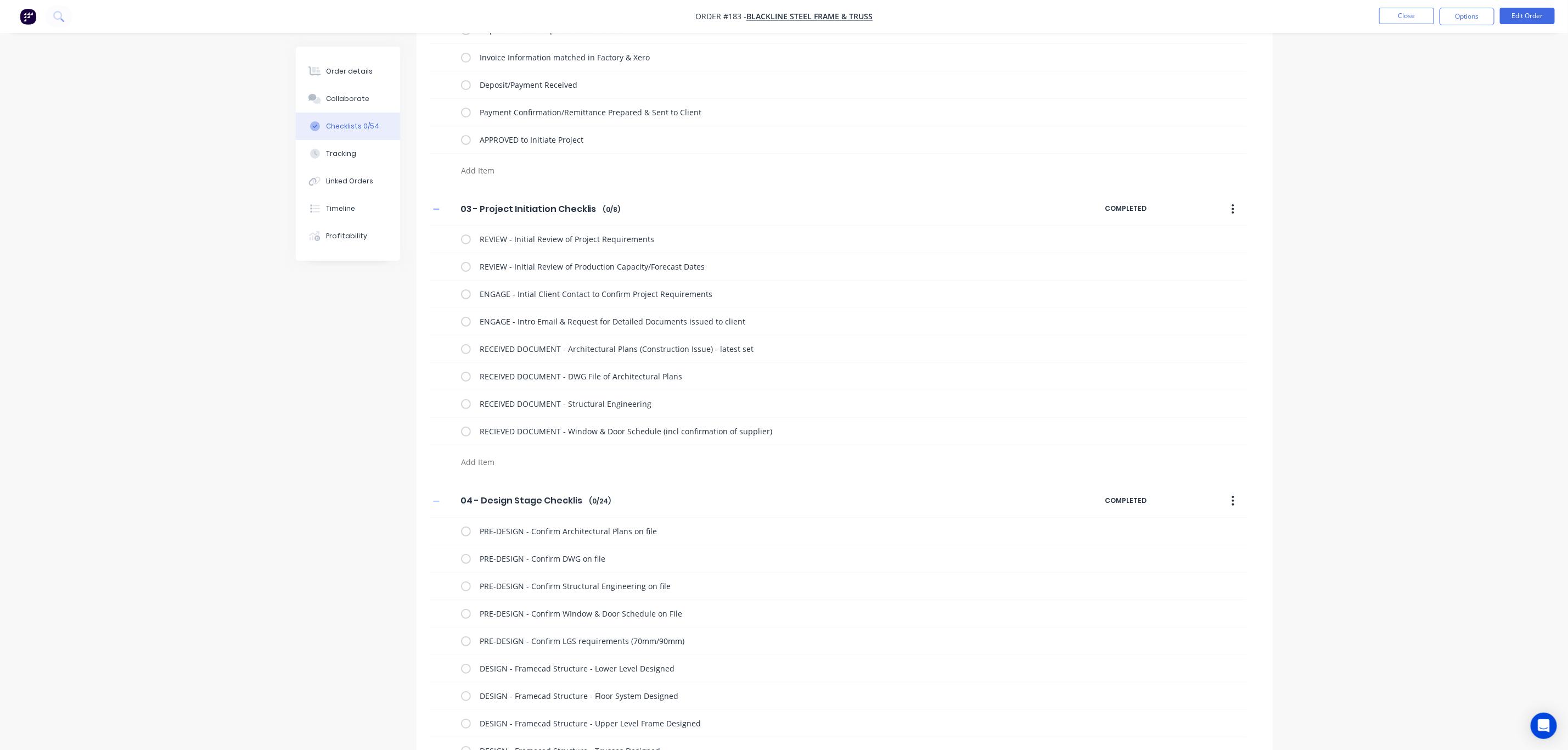
click at [481, 460] on textarea at bounding box center [720, 462] width 528 height 16
paste textarea "SCHEDULE -"
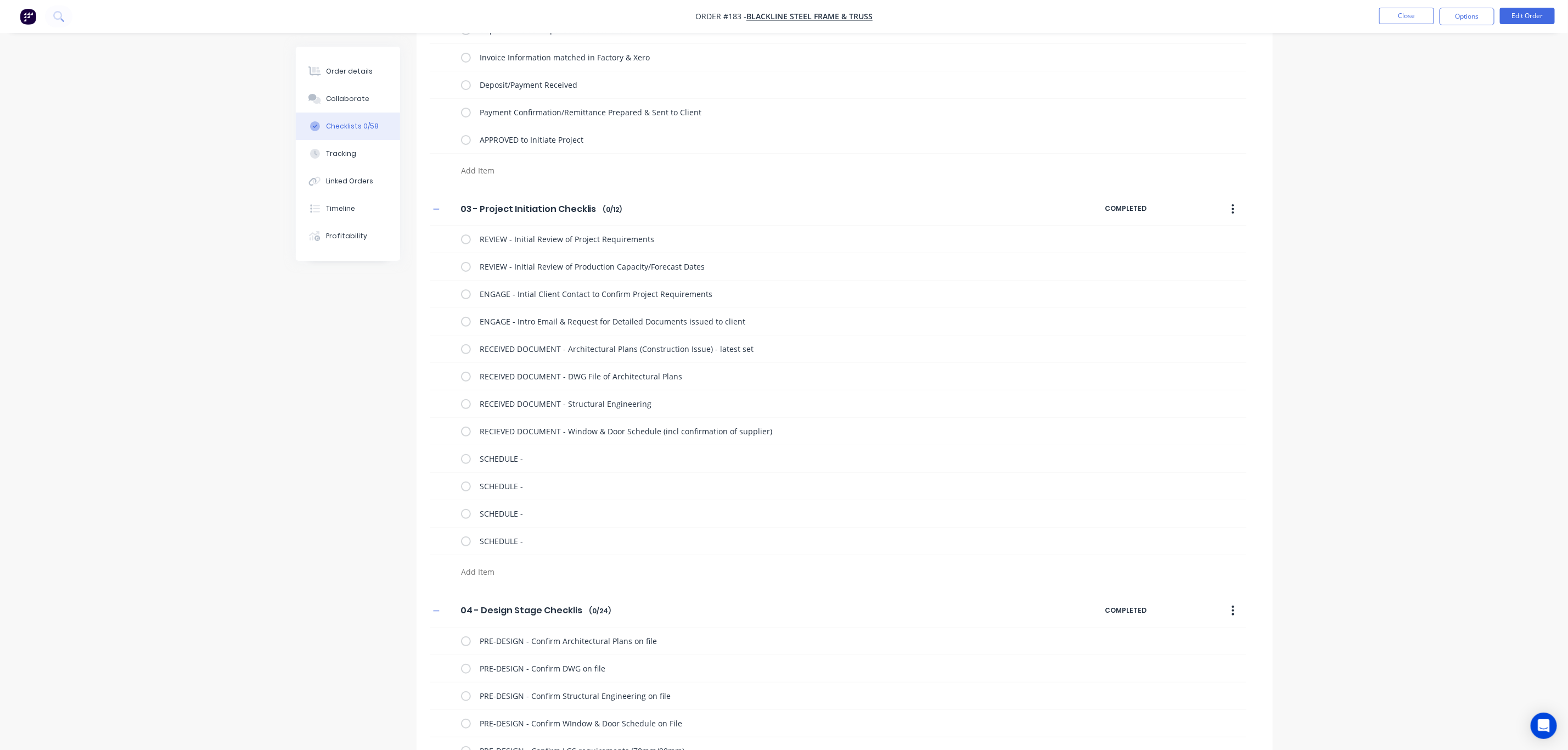
paste textarea "SCHEDULE -"
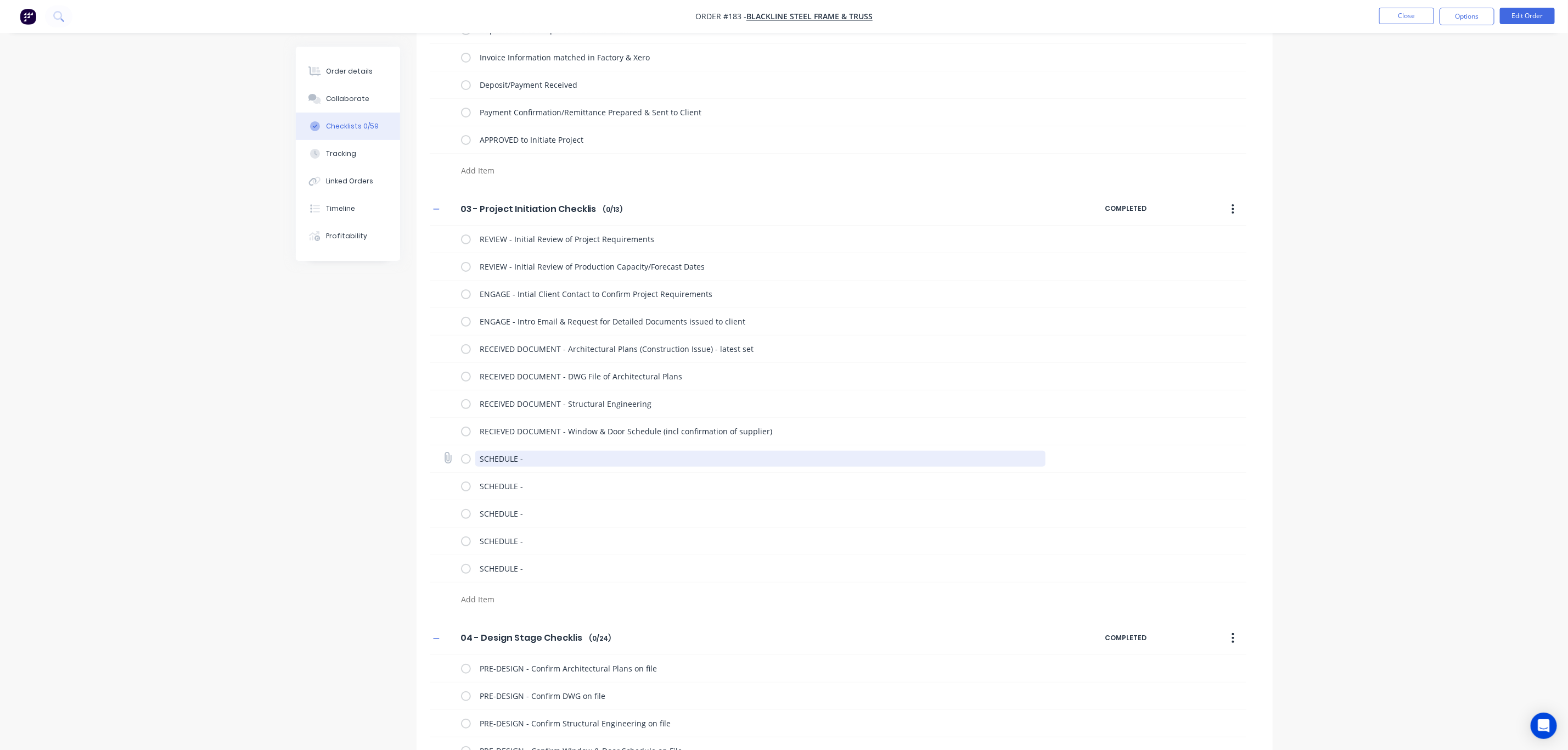
click at [543, 454] on textarea "SCHEDULE -" at bounding box center [760, 458] width 570 height 16
drag, startPoint x: 557, startPoint y: 462, endPoint x: 567, endPoint y: 465, distance: 10.4
click at [558, 462] on textarea "SCHEDULE - Detailing with Head of Design" at bounding box center [760, 458] width 570 height 16
click at [538, 490] on textarea "SCHEDULE -" at bounding box center [760, 486] width 570 height 16
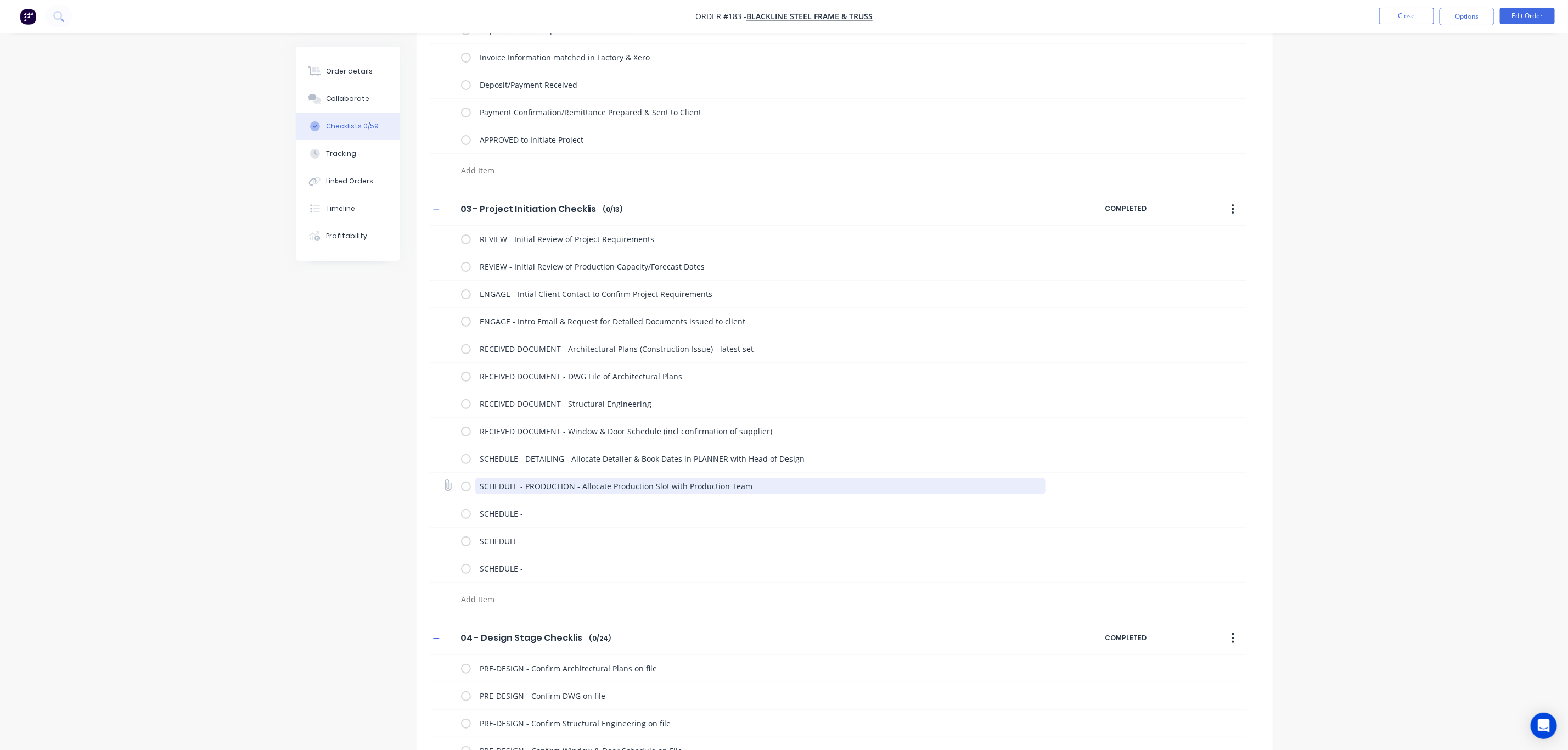
click at [667, 486] on textarea "SCHEDULE - PRODUCTION - Allocate Production Slot with Production Team" at bounding box center [760, 486] width 570 height 16
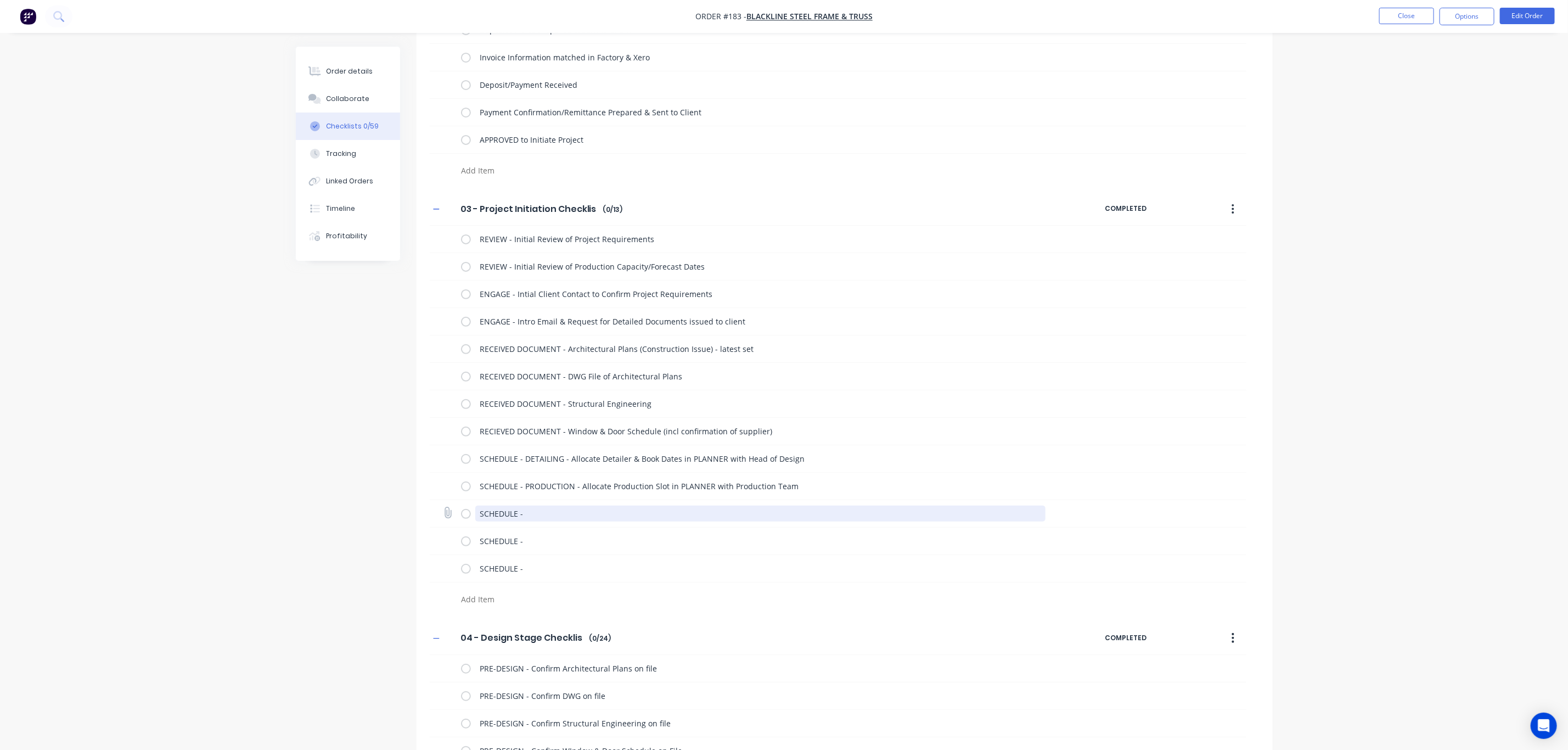
click at [555, 514] on textarea "SCHEDULE -" at bounding box center [760, 514] width 570 height 16
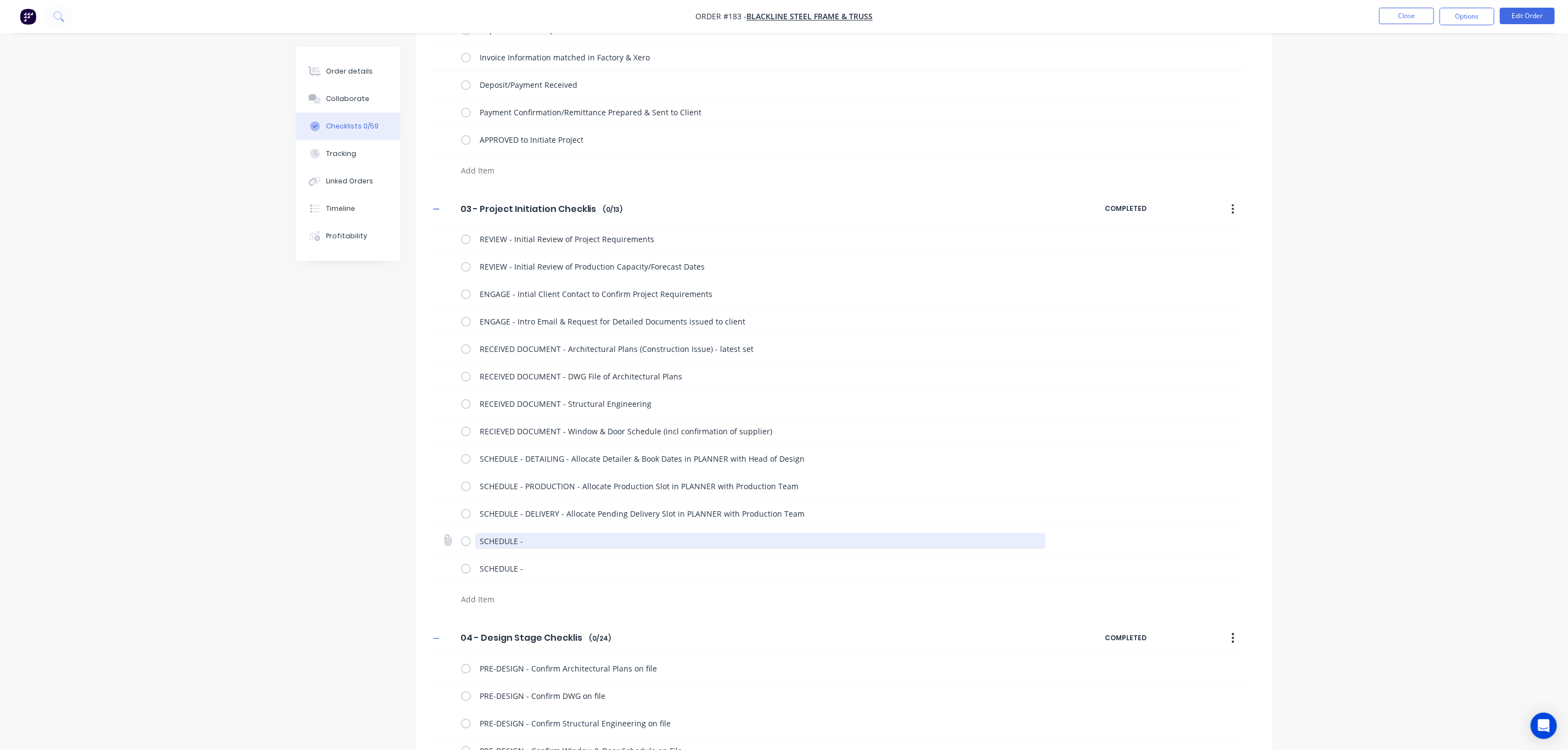
click at [503, 544] on textarea "SCHEDULE -" at bounding box center [760, 541] width 570 height 16
click at [504, 544] on textarea "SCHEDULE -" at bounding box center [760, 541] width 570 height 16
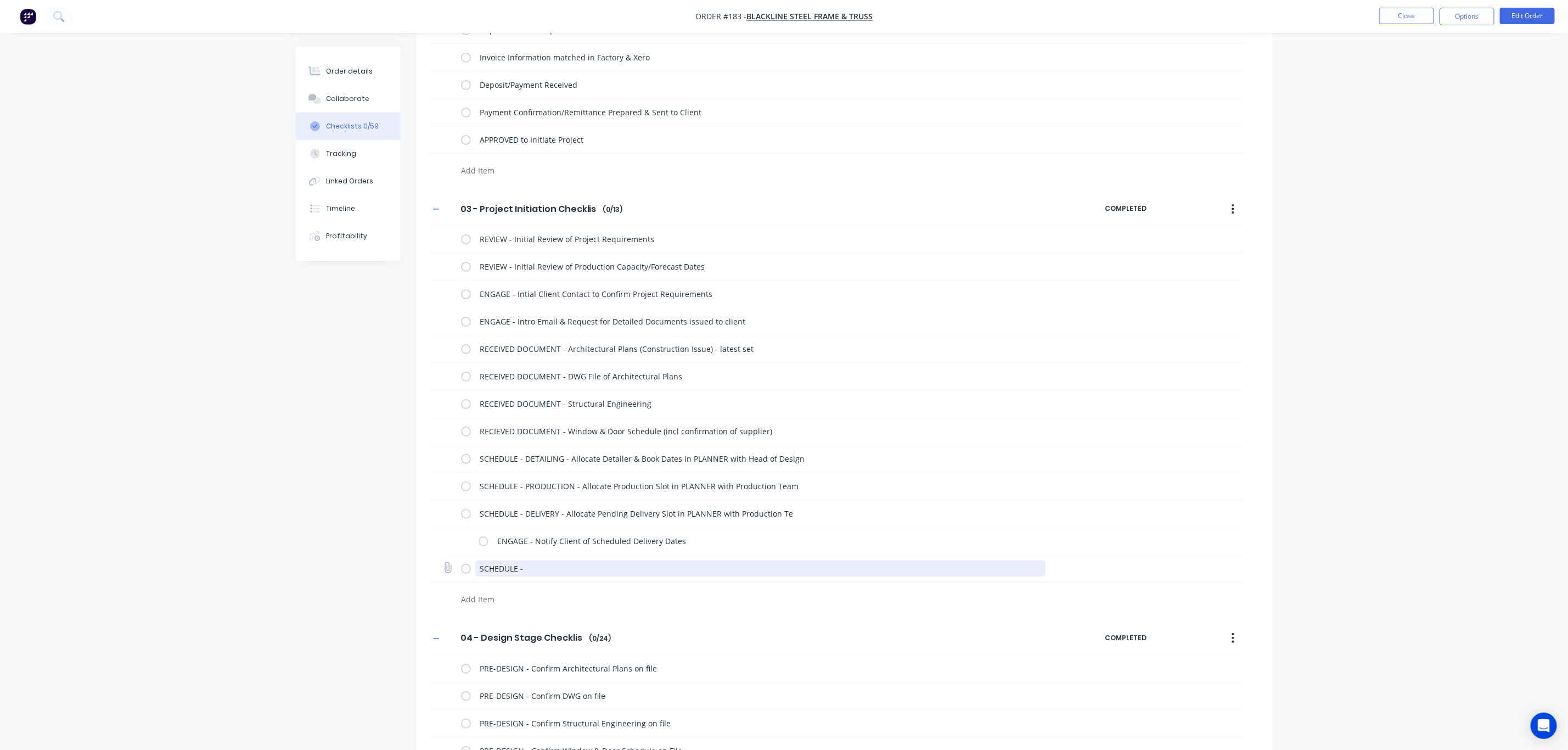
click at [512, 570] on textarea "SCHEDULE -" at bounding box center [760, 568] width 570 height 16
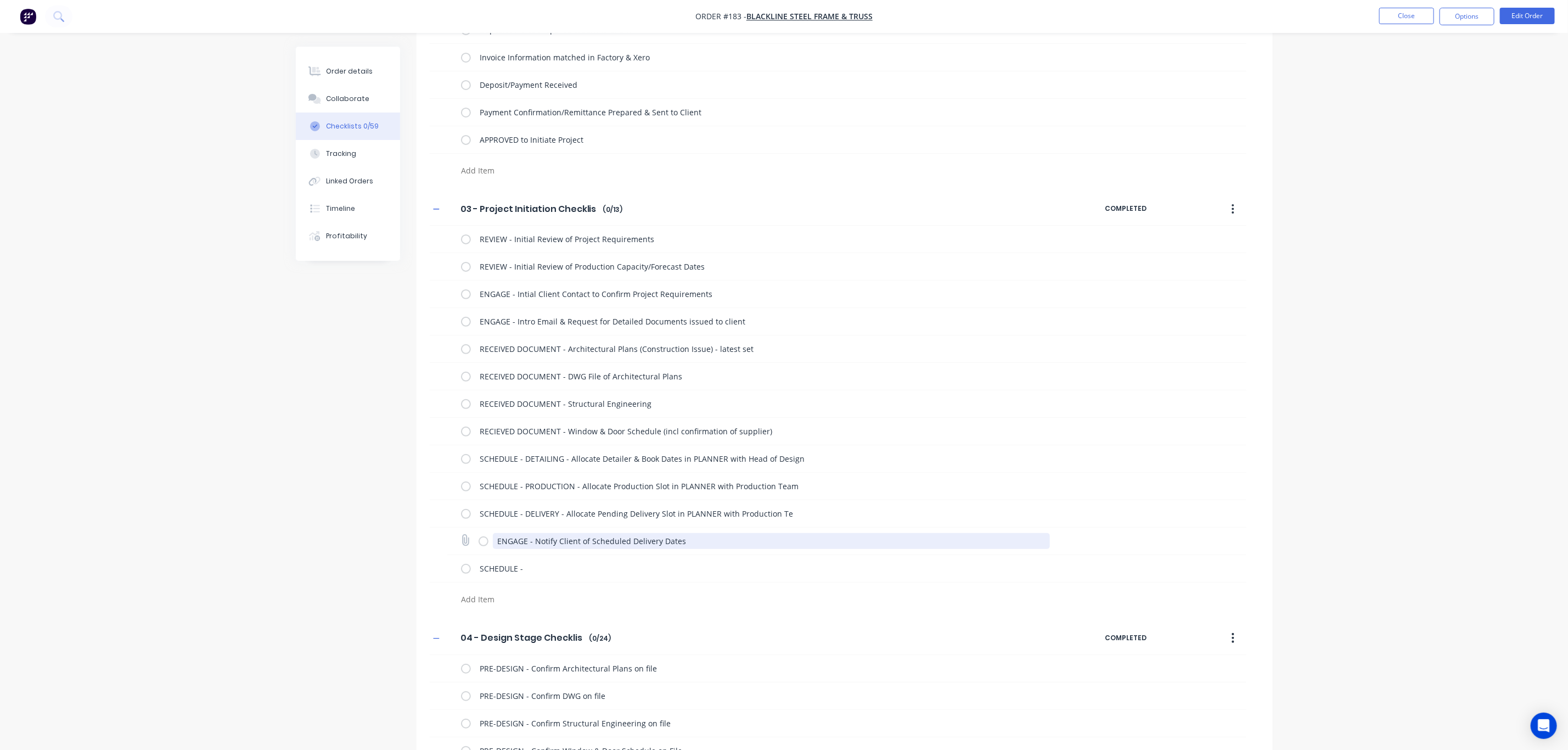
click at [506, 537] on textarea "ENGAGE - Notify Client of Scheduled Delivery Dates" at bounding box center [771, 541] width 557 height 16
click at [482, 542] on label at bounding box center [484, 541] width 10 height 12
click at [0, 0] on input "checkbox" at bounding box center [0, 0] width 0 height 0
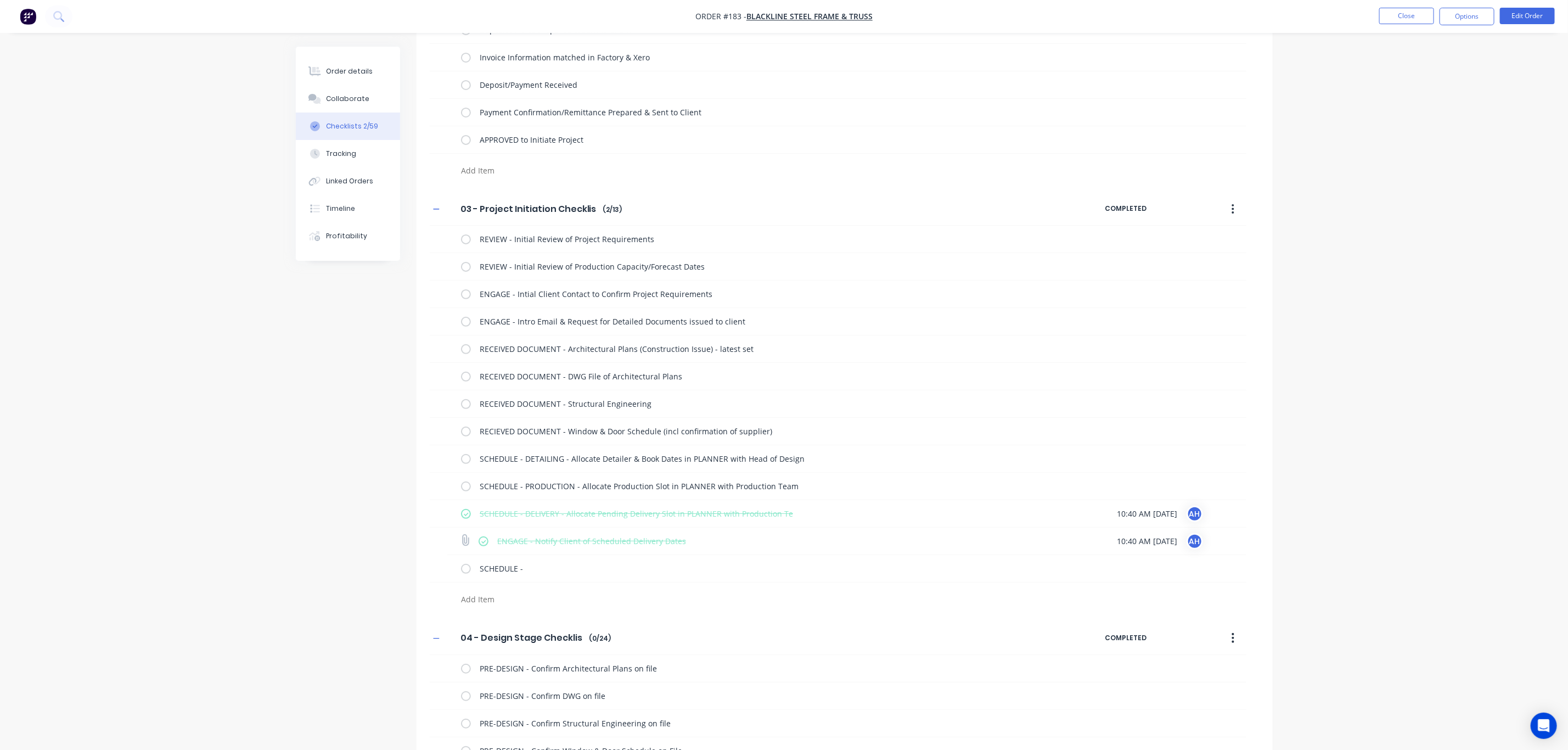
click at [483, 543] on label at bounding box center [484, 541] width 10 height 12
click at [0, 0] on input "checkbox" at bounding box center [0, 0] width 0 height 0
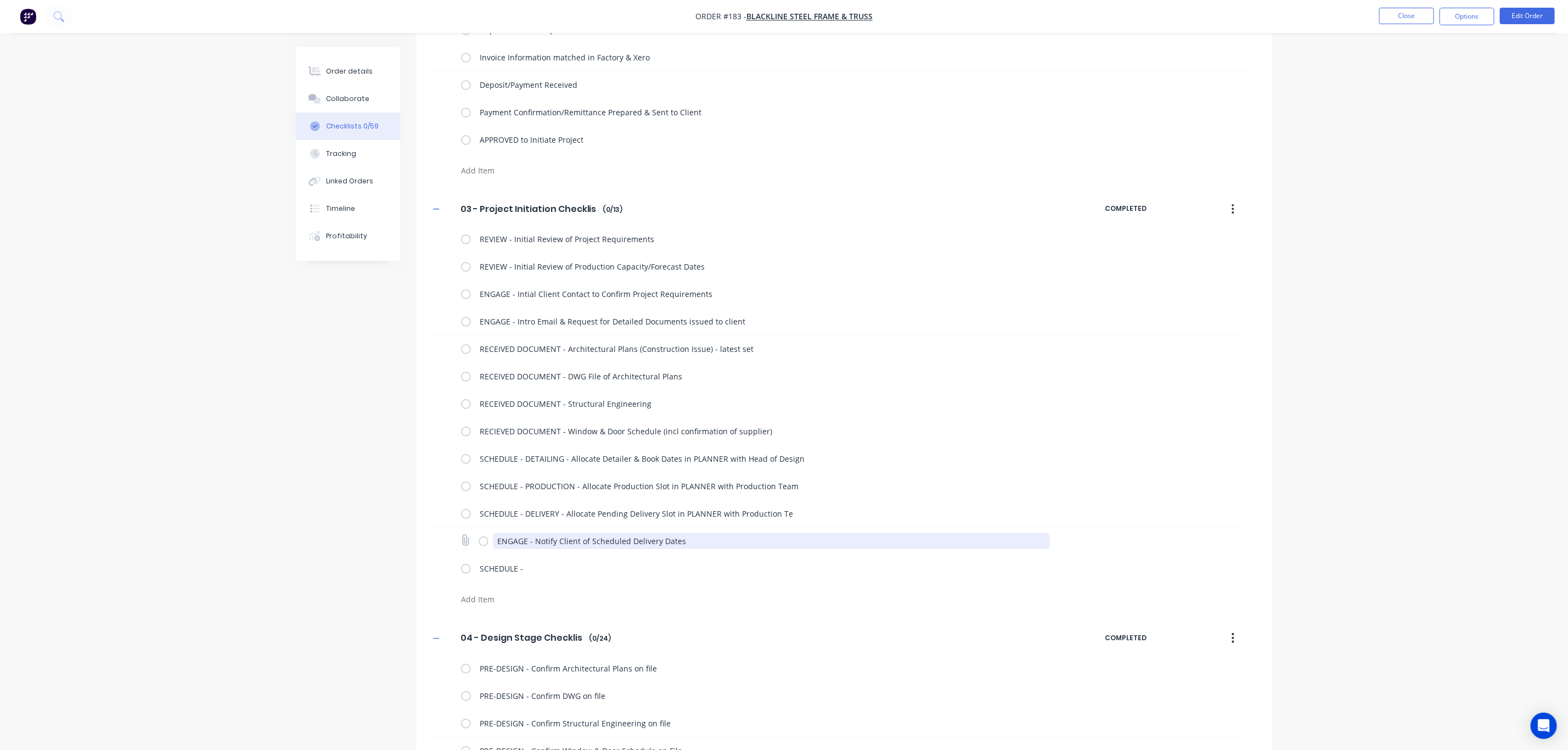
click at [503, 544] on textarea "ENGAGE - Notify Client of Scheduled Delivery Dates" at bounding box center [771, 541] width 557 height 16
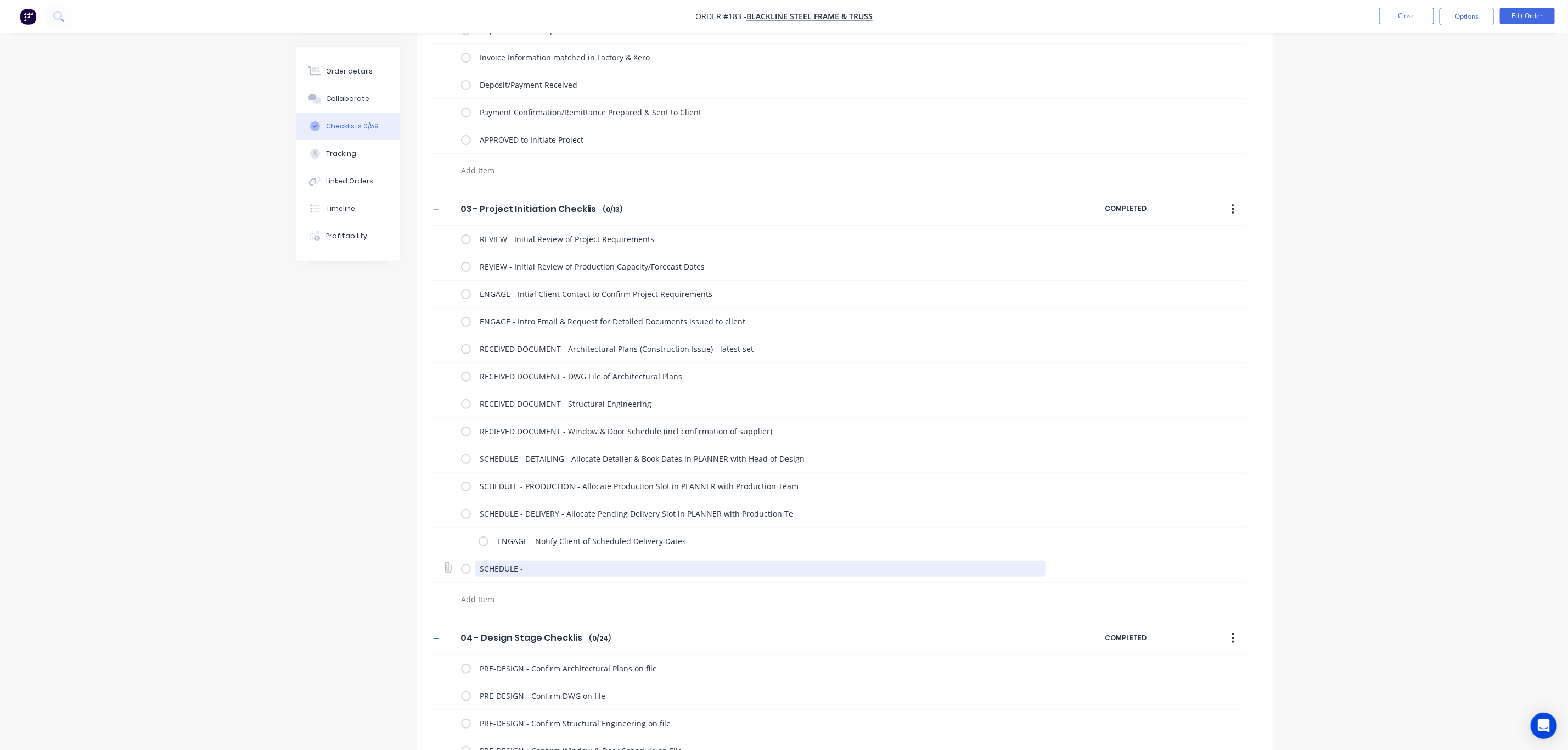
click at [502, 565] on textarea "SCHEDULE -" at bounding box center [760, 568] width 570 height 16
click at [507, 565] on textarea "SCHEDULE -" at bounding box center [771, 568] width 557 height 16
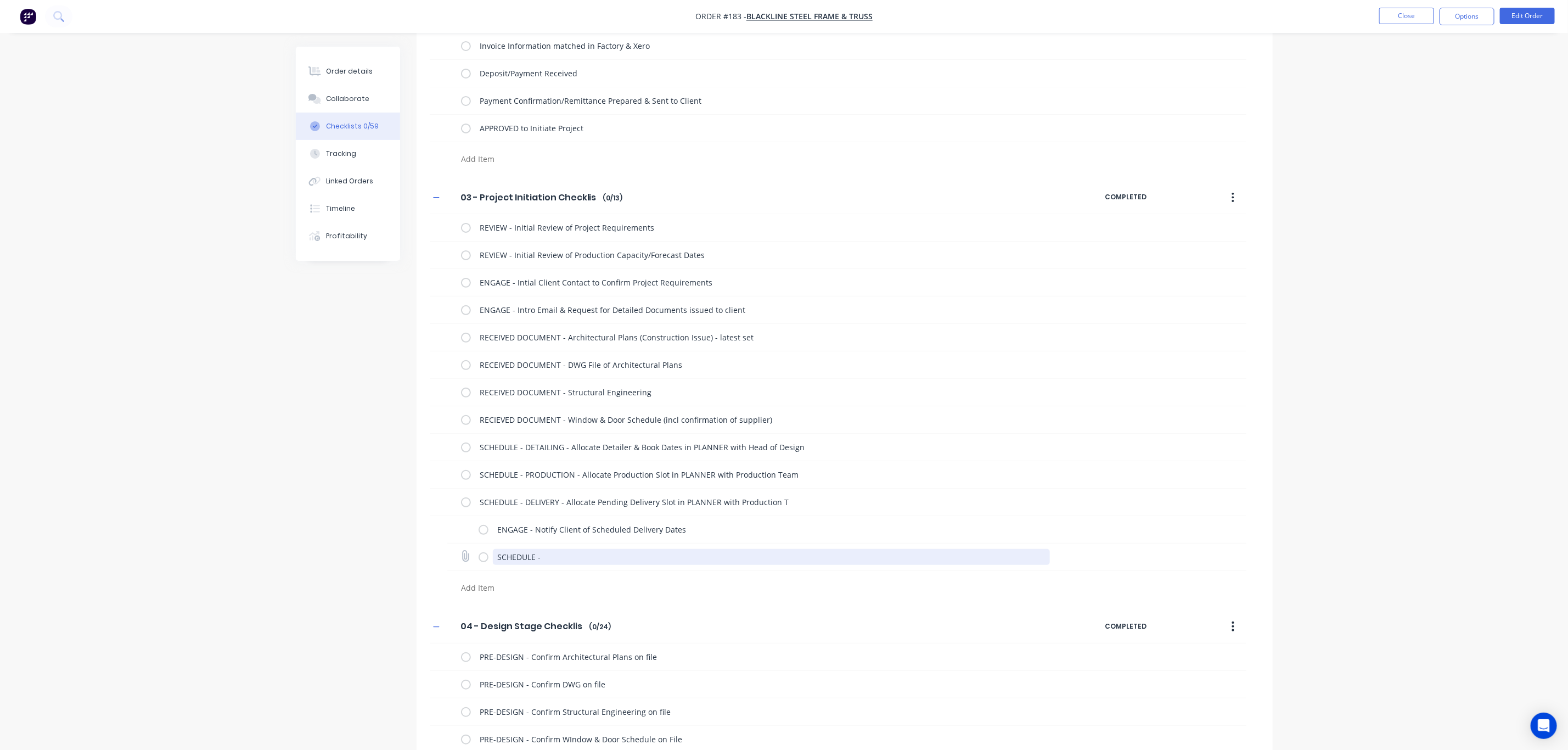
scroll to position [144, 0]
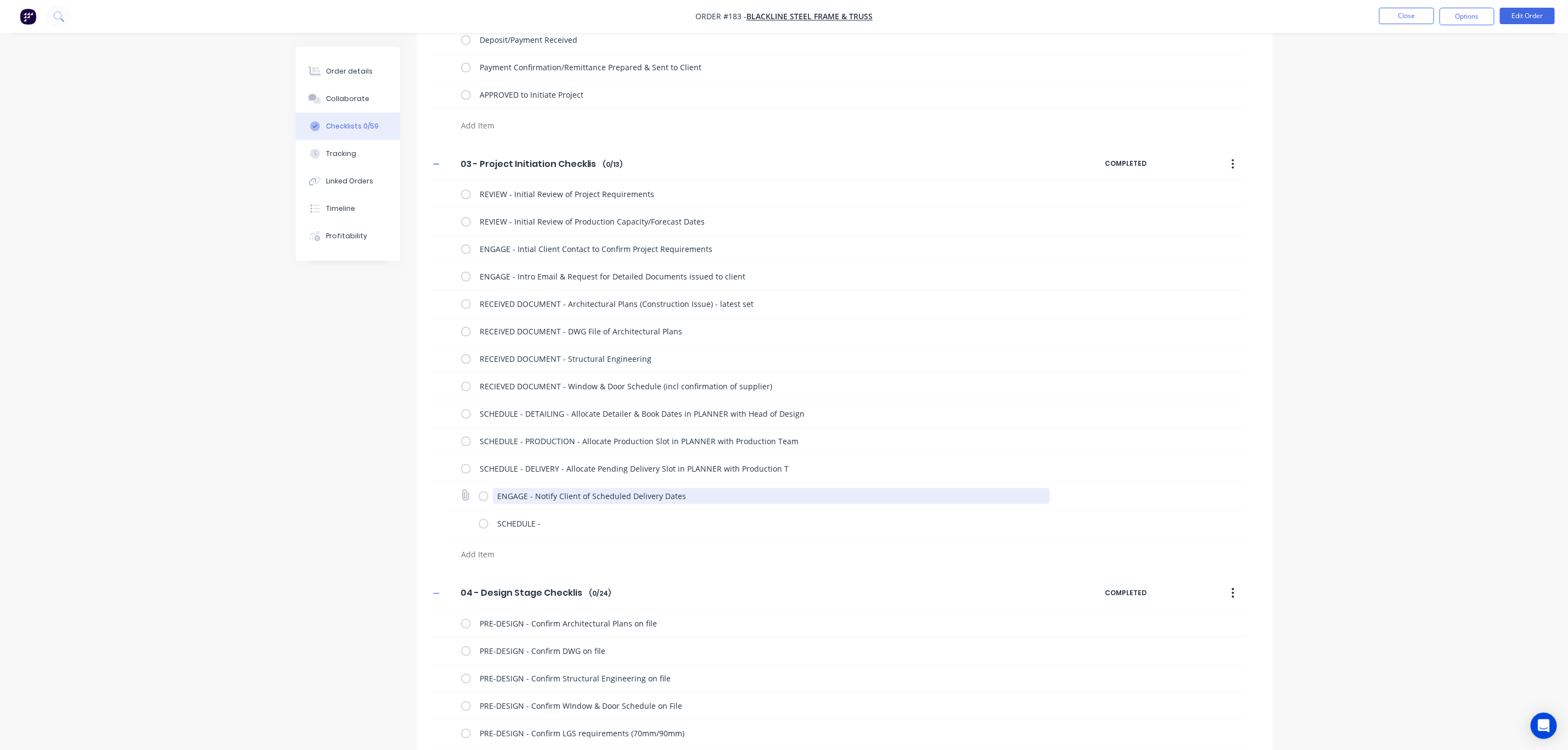
drag, startPoint x: 497, startPoint y: 497, endPoint x: 697, endPoint y: 501, distance: 200.0
click at [697, 501] on textarea "ENGAGE - Notify Client of Scheduled Delivery Dates" at bounding box center [771, 496] width 557 height 16
click at [476, 552] on textarea at bounding box center [720, 554] width 528 height 16
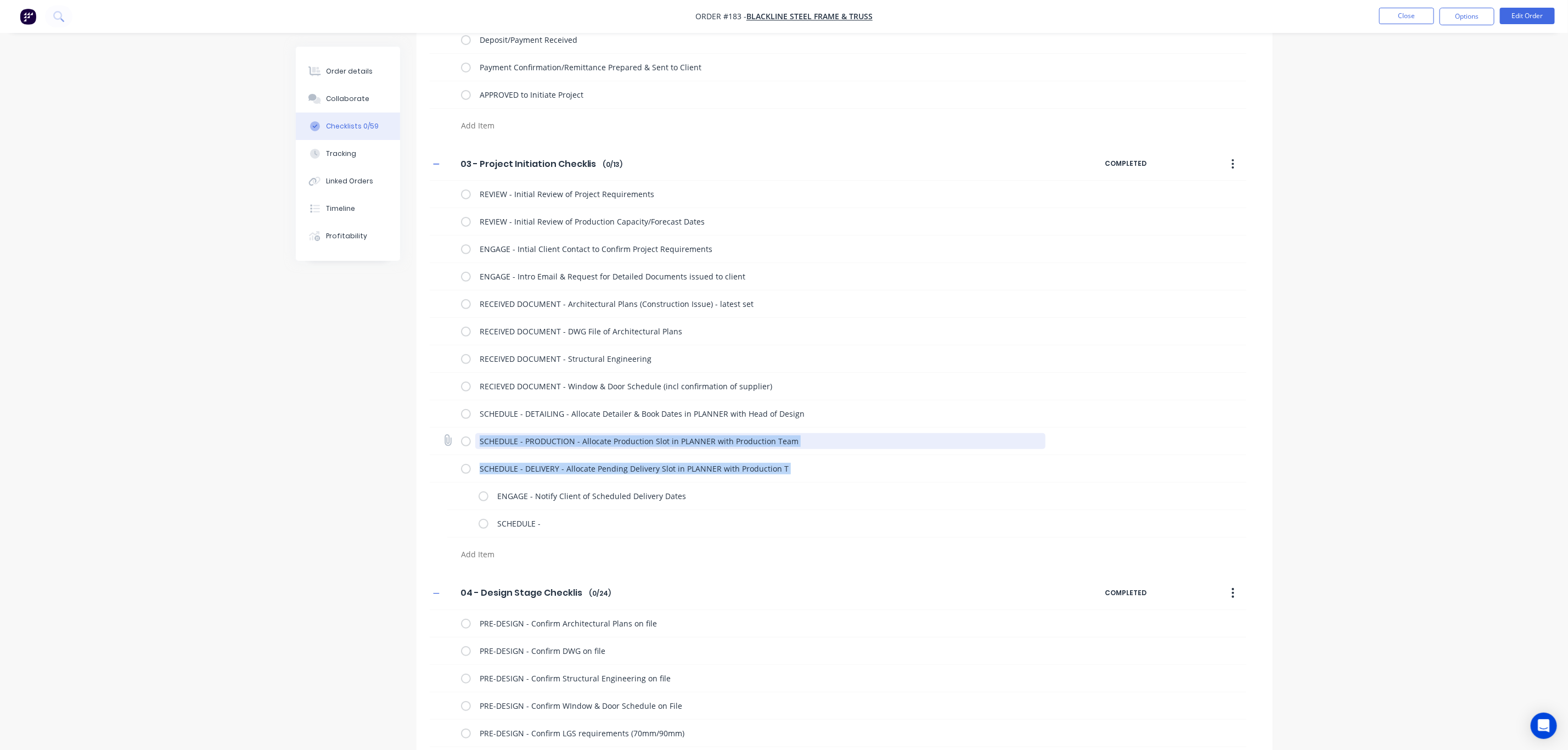
drag, startPoint x: 487, startPoint y: 501, endPoint x: 476, endPoint y: 445, distance: 57.1
click at [476, 445] on div "REVIEW - Initial Review of Project Requirements REVIEW - Initial Review of Prod…" at bounding box center [838, 373] width 817 height 385
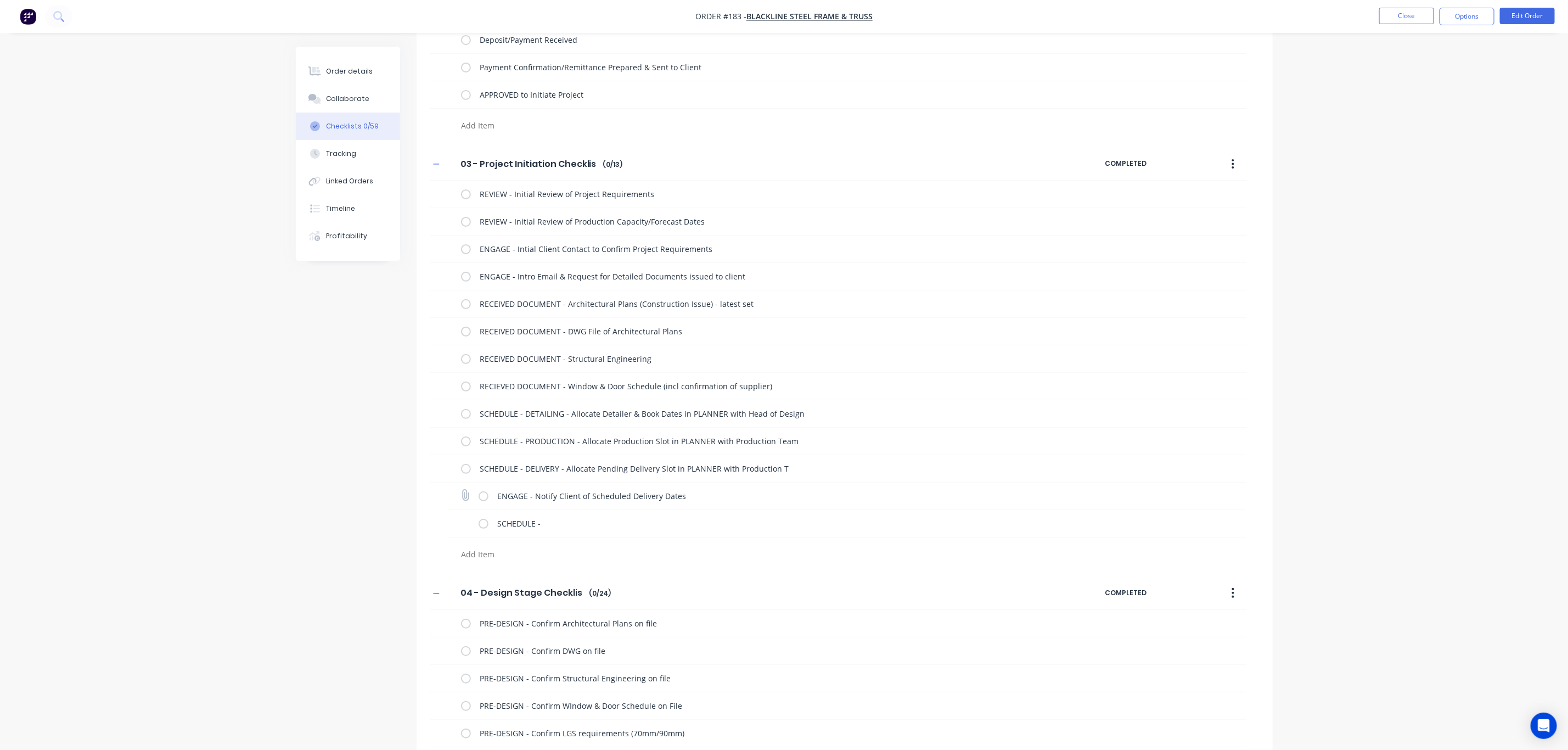
click at [616, 509] on div "ENGAGE - Notify Client of Scheduled Delivery Dates" at bounding box center [847, 496] width 799 height 28
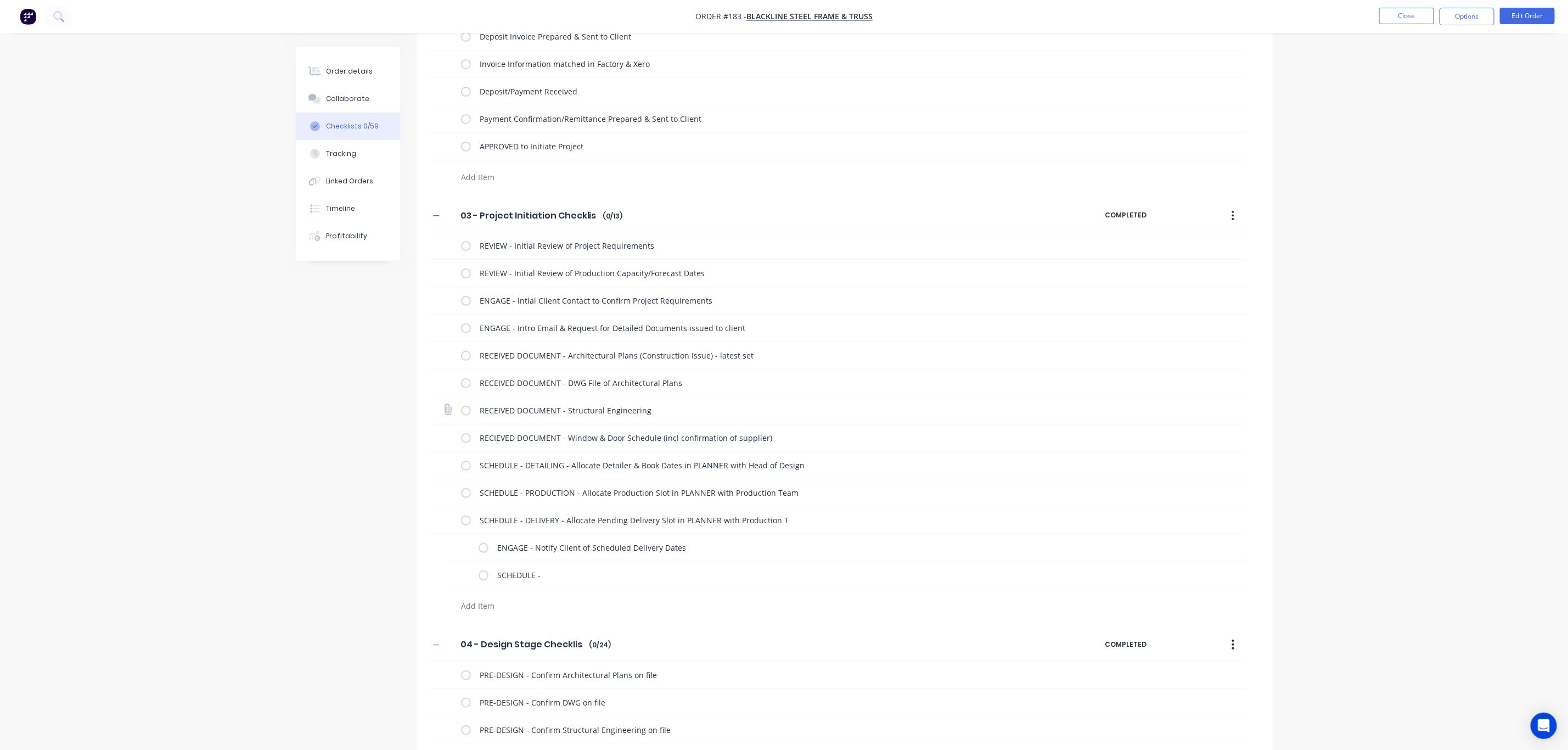
scroll to position [102, 0]
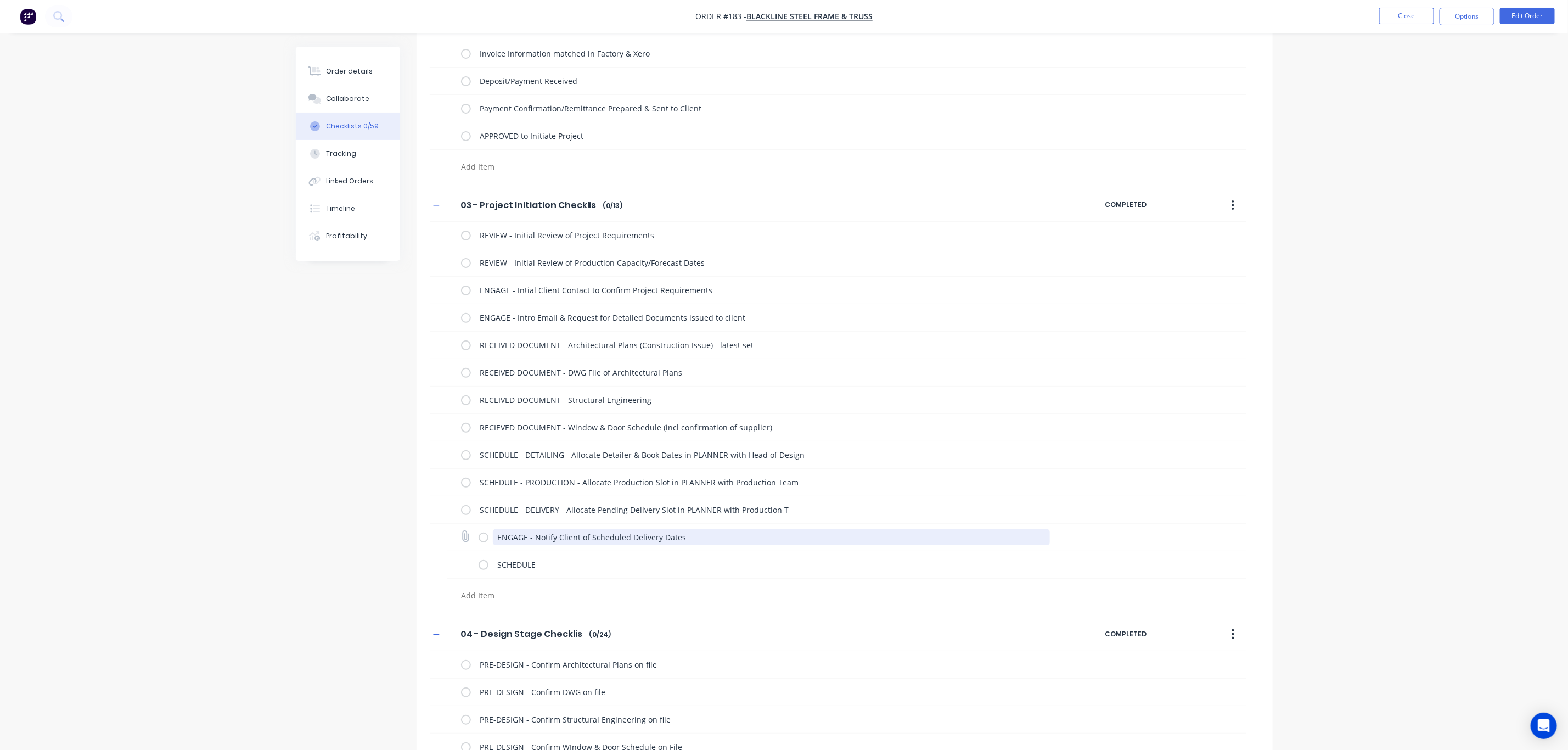
drag, startPoint x: 493, startPoint y: 537, endPoint x: 720, endPoint y: 533, distance: 227.0
click at [720, 533] on textarea "ENGAGE - Notify Client of Scheduled Delivery Dates" at bounding box center [771, 537] width 557 height 16
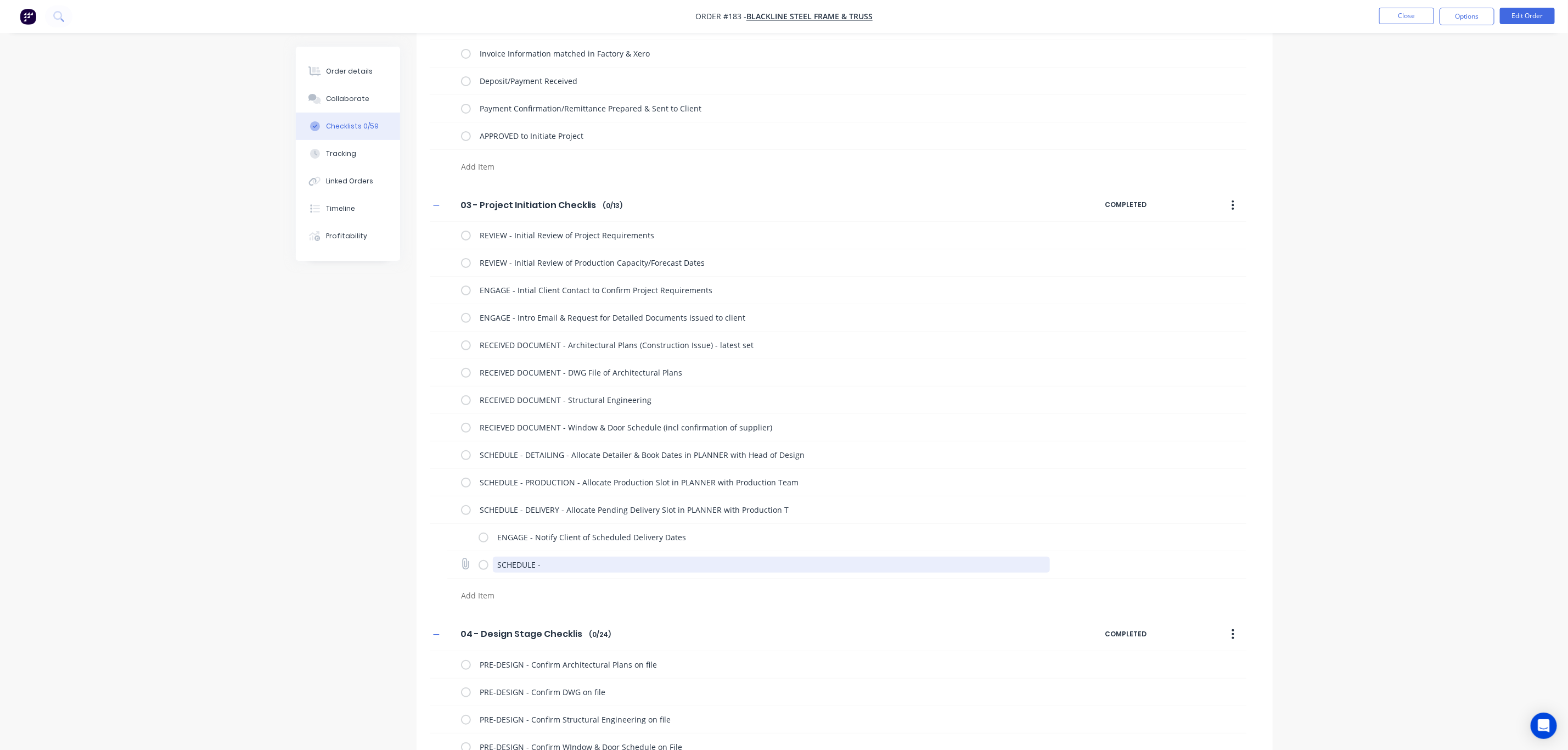
drag, startPoint x: 582, startPoint y: 555, endPoint x: 577, endPoint y: 562, distance: 8.6
click at [579, 560] on div "SCHEDULE -" at bounding box center [767, 565] width 576 height 22
drag, startPoint x: 535, startPoint y: 568, endPoint x: 486, endPoint y: 565, distance: 49.1
click at [489, 567] on div "SCHEDULE -" at bounding box center [767, 565] width 576 height 22
paste textarea "ENGAGE - Notify Client of Scheduled Delivery Dates"
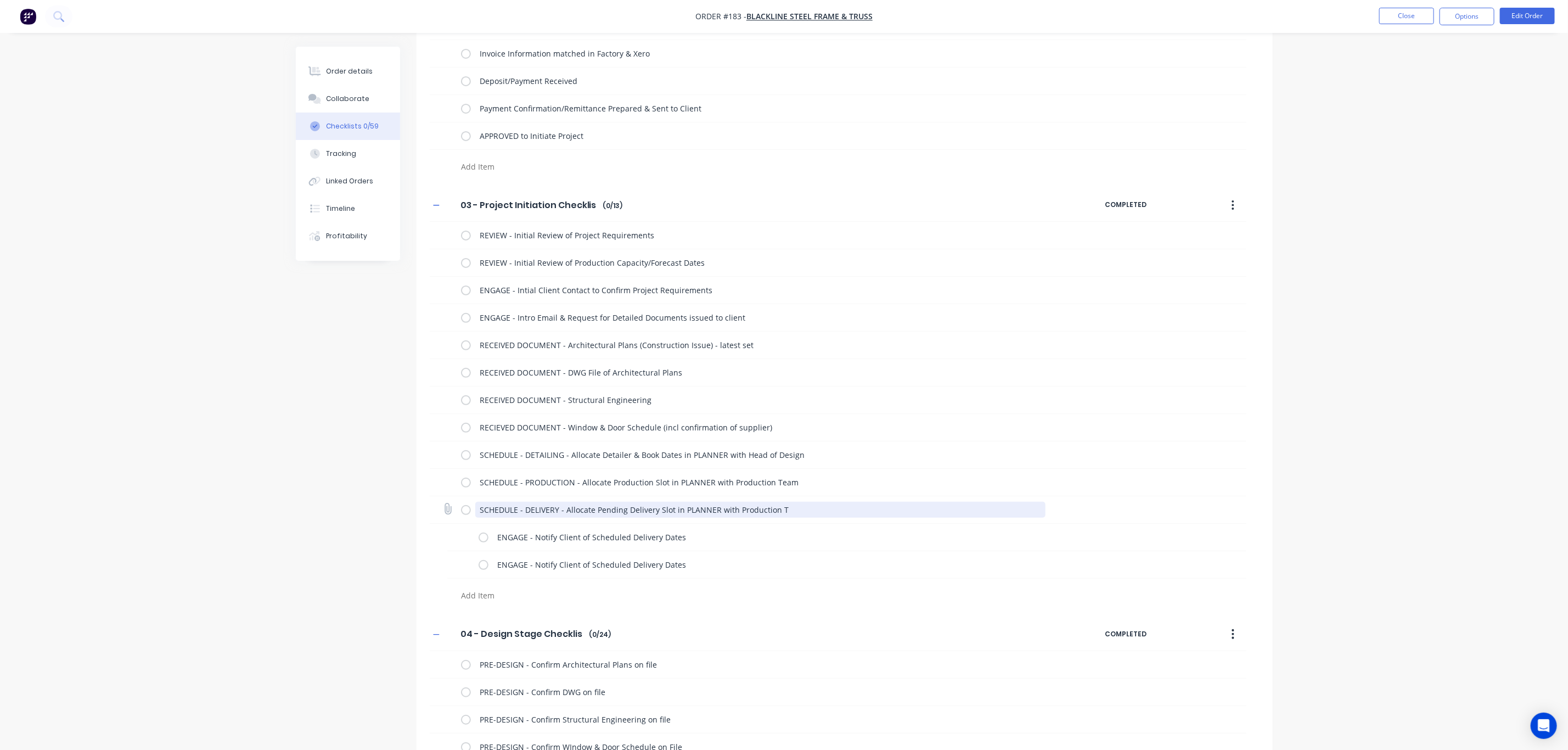
drag, startPoint x: 480, startPoint y: 509, endPoint x: 813, endPoint y: 511, distance: 333.0
click at [813, 511] on textarea "SCHEDULE - DELIVERY - Allocate Pending Delivery Slot in PLANNER with Production…" at bounding box center [760, 510] width 570 height 16
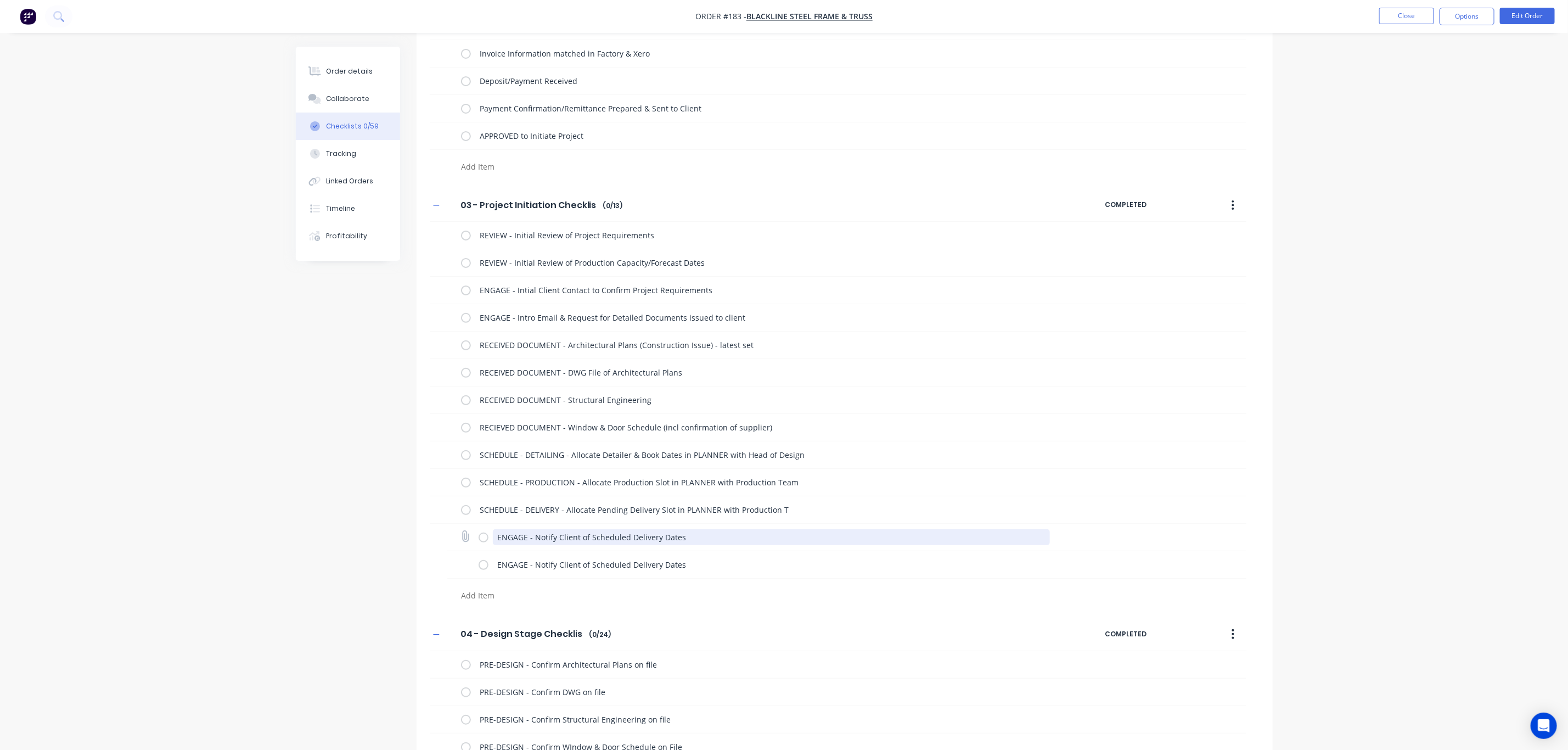
drag, startPoint x: 695, startPoint y: 533, endPoint x: 481, endPoint y: 532, distance: 214.0
click at [482, 532] on div "ENGAGE - Notify Client of Scheduled Delivery Dates" at bounding box center [767, 538] width 576 height 22
paste textarea "SCHEDULE - DELIVERY - Allocate Pending Delivery Slot in PLANNER with Production…"
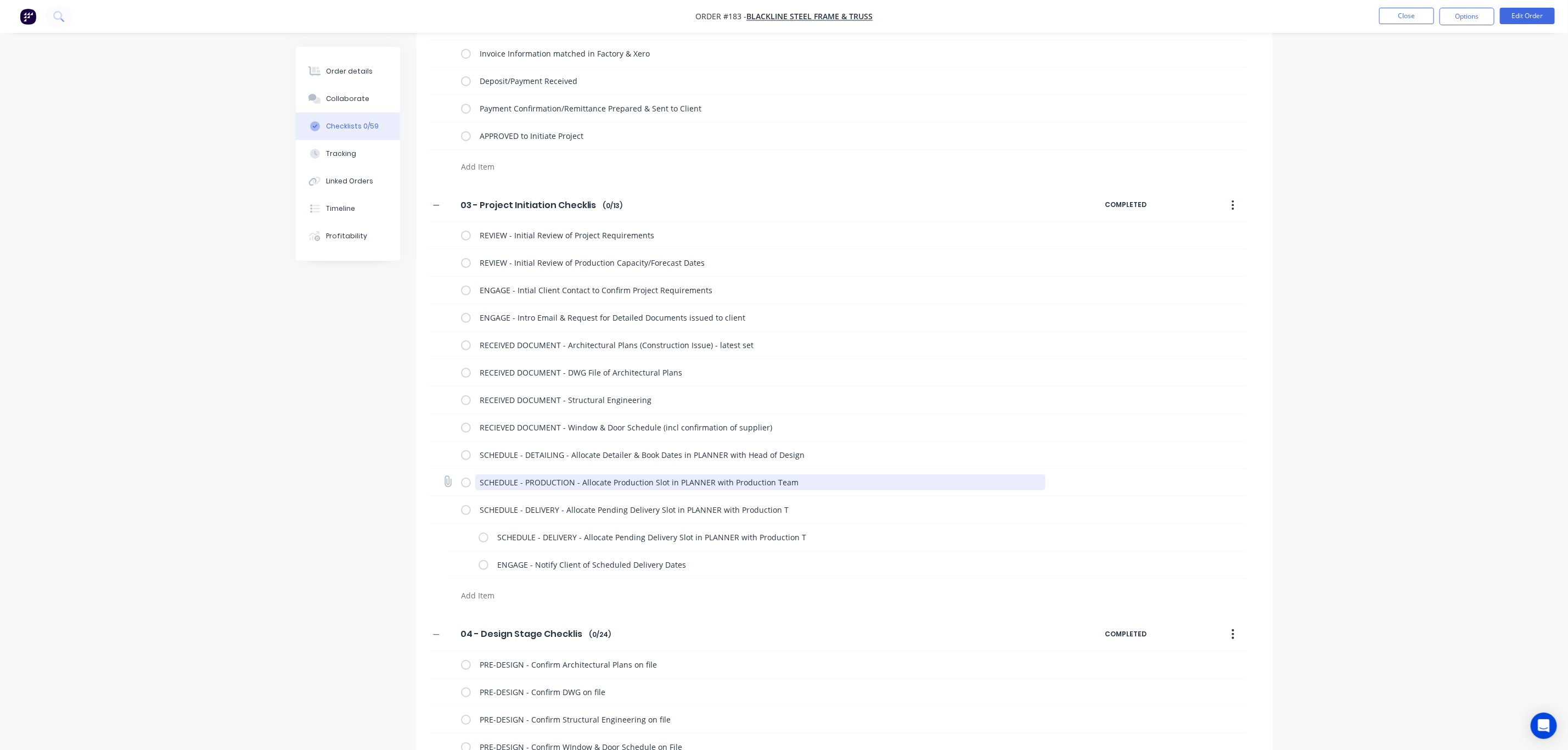
drag, startPoint x: 477, startPoint y: 480, endPoint x: 835, endPoint y: 490, distance: 358.1
click at [835, 490] on textarea "SCHEDULE - PRODUCTION - Allocate Production Slot in PLANNER with Production Team" at bounding box center [760, 482] width 570 height 16
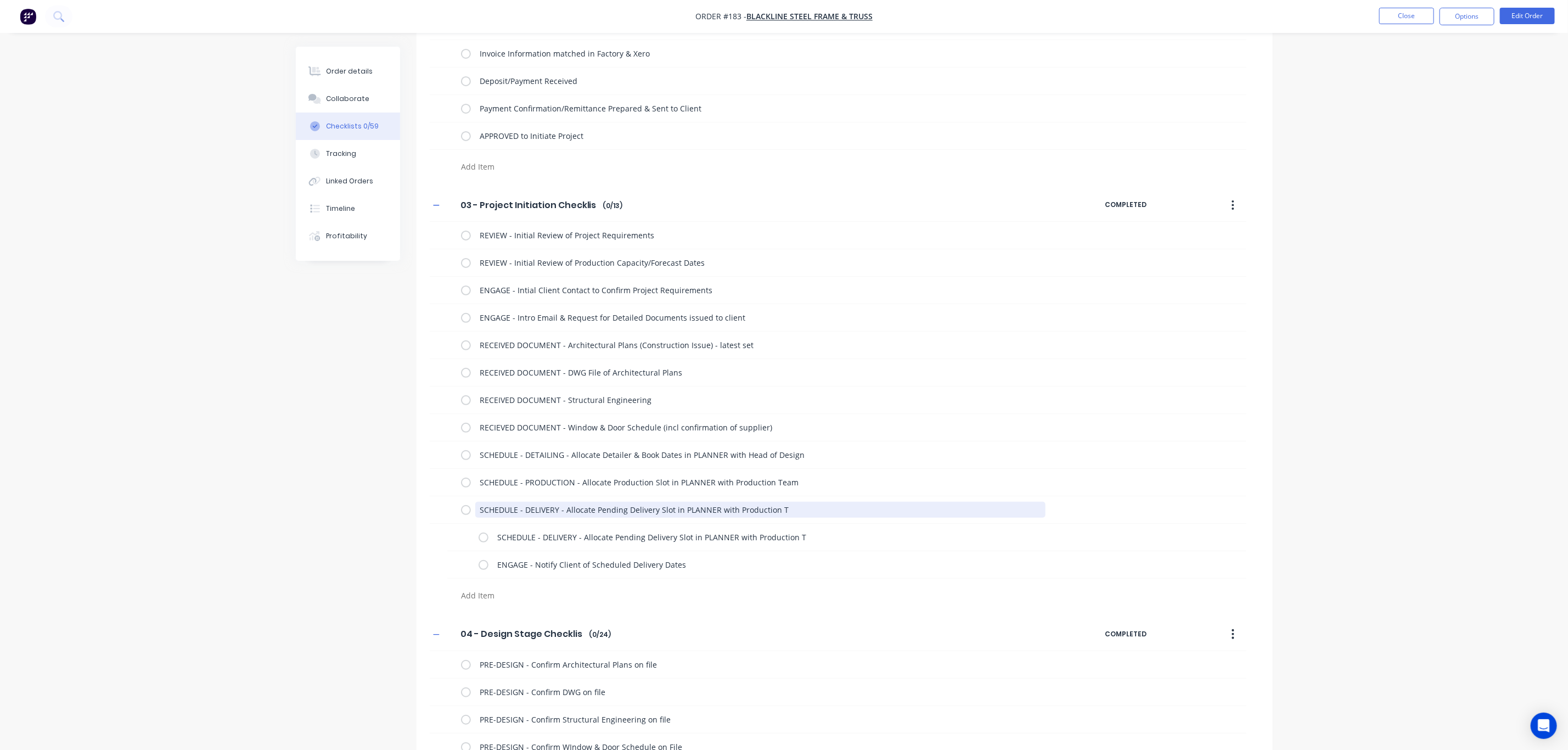
drag, startPoint x: 792, startPoint y: 509, endPoint x: 403, endPoint y: 519, distance: 389.1
paste textarea "PRODUCTION - Allocate Production Slot in PLANNER with Production Team"
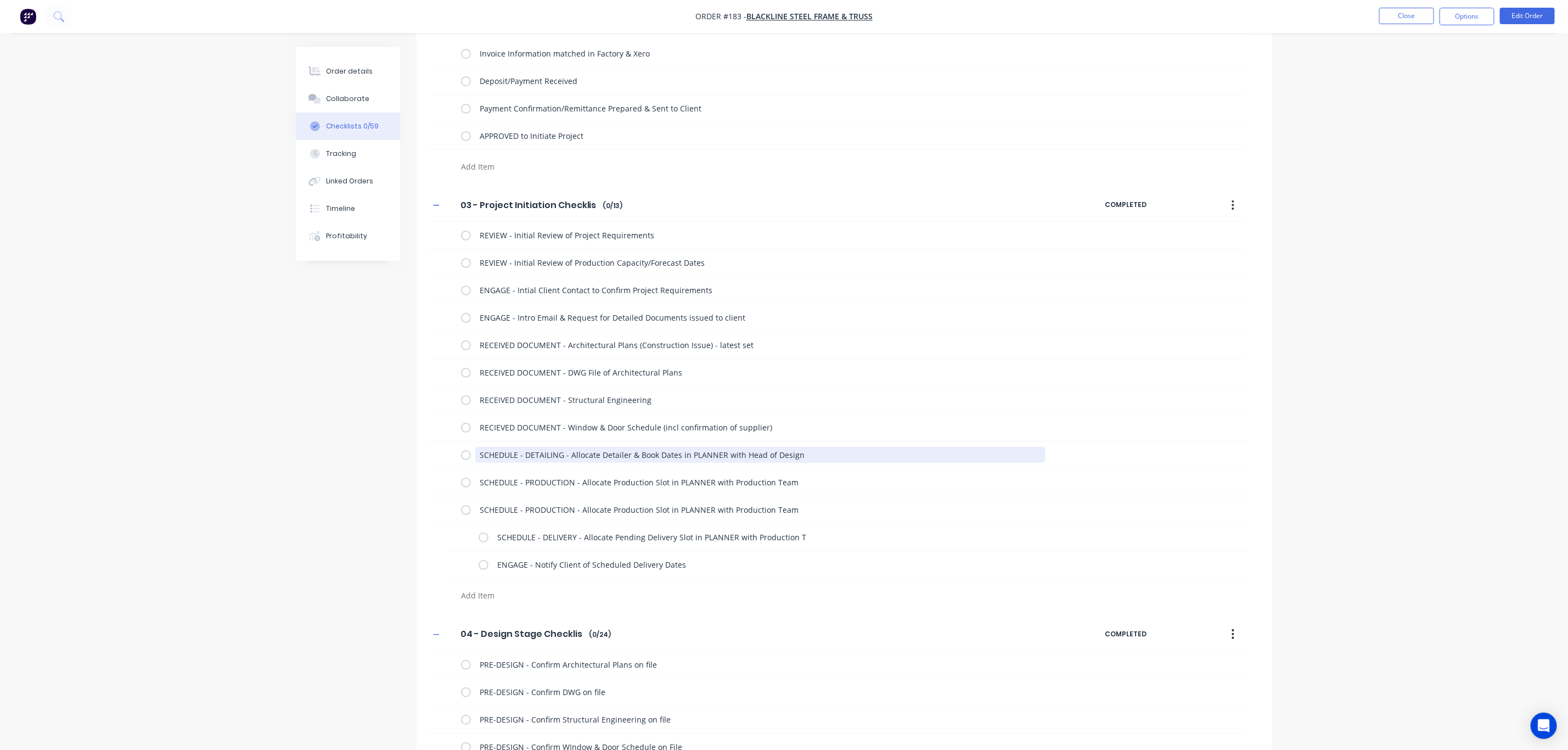
drag, startPoint x: 814, startPoint y: 451, endPoint x: 415, endPoint y: 454, distance: 399.0
click at [417, 454] on div "03 - Project Initiation Checklist 03 - Project Initiation Checklist Enter Check…" at bounding box center [844, 398] width 856 height 419
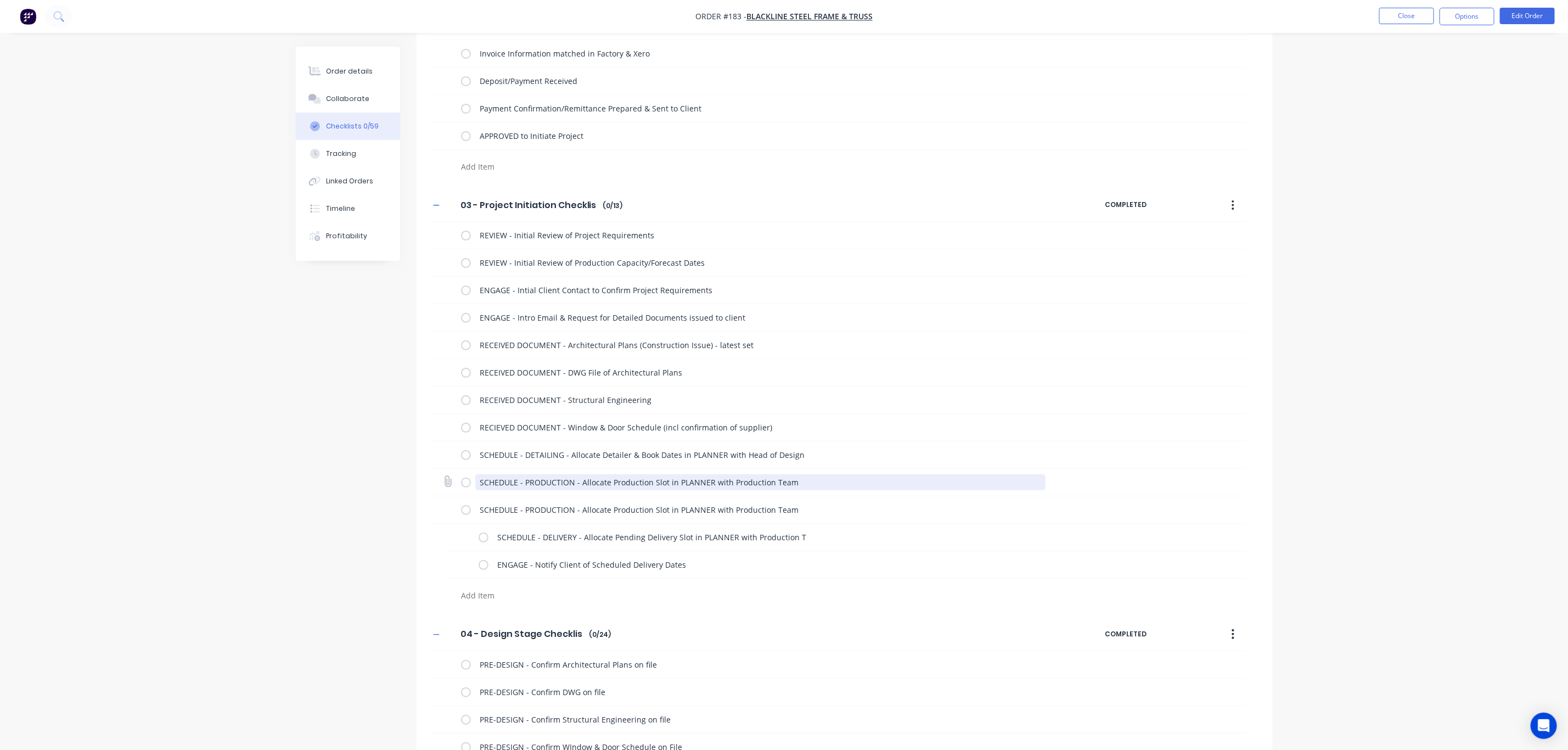
click at [807, 487] on textarea "SCHEDULE - PRODUCTION - Allocate Production Slot in PLANNER with Production Team" at bounding box center [760, 482] width 570 height 16
drag, startPoint x: 809, startPoint y: 481, endPoint x: 434, endPoint y: 489, distance: 375.1
click at [434, 489] on div "SCHEDULE - PRODUCTION - Allocate Production Slot in PLANNER with Production Team" at bounding box center [838, 482] width 817 height 28
paste textarea "DETAILING - Allocate Detailer & Book Dates in PLANNER with Head of Design"
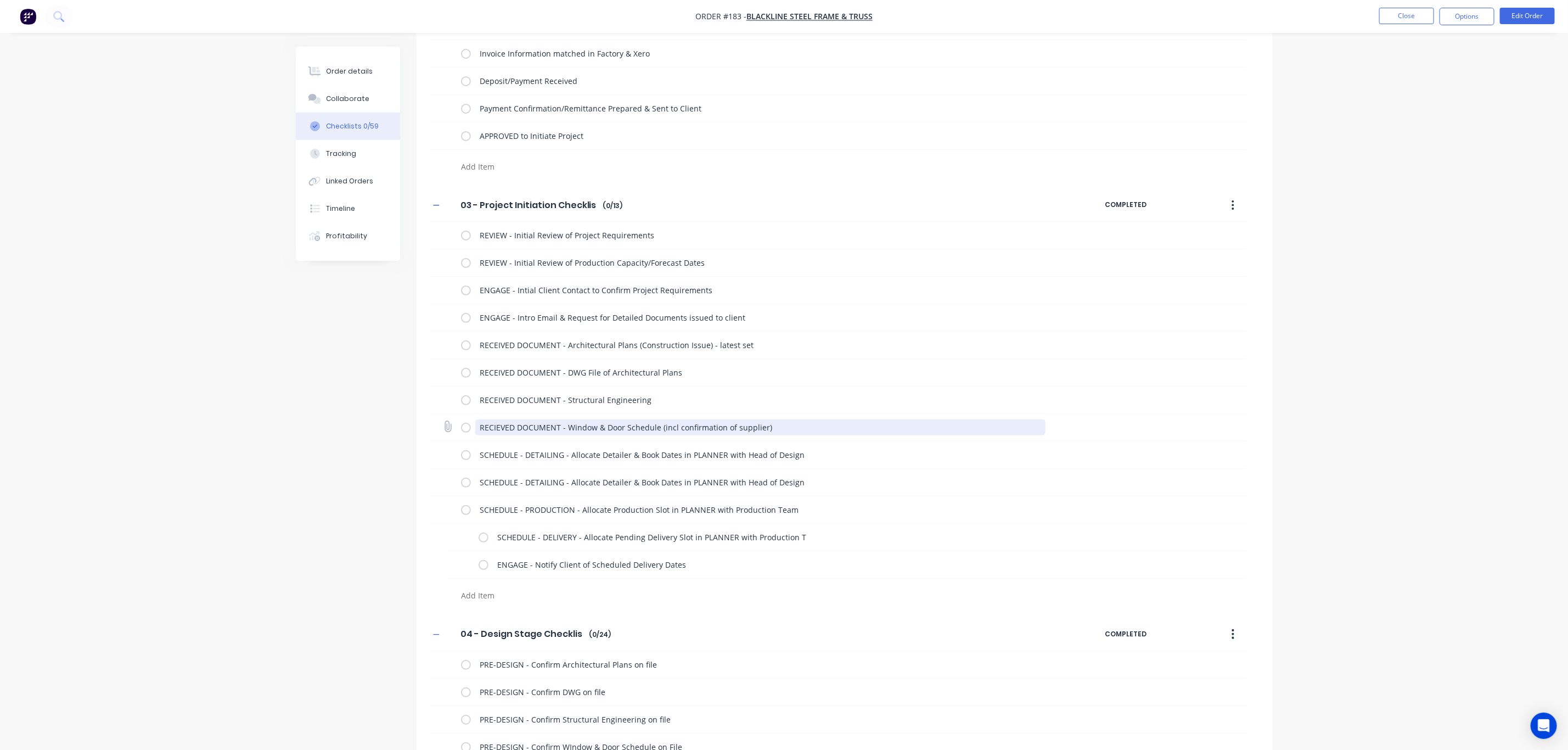
drag, startPoint x: 782, startPoint y: 422, endPoint x: 438, endPoint y: 427, distance: 344.0
click at [433, 424] on div "RECIEVED DOCUMENT - Window & Door Schedule (incl confirmation of supplier)" at bounding box center [838, 427] width 817 height 28
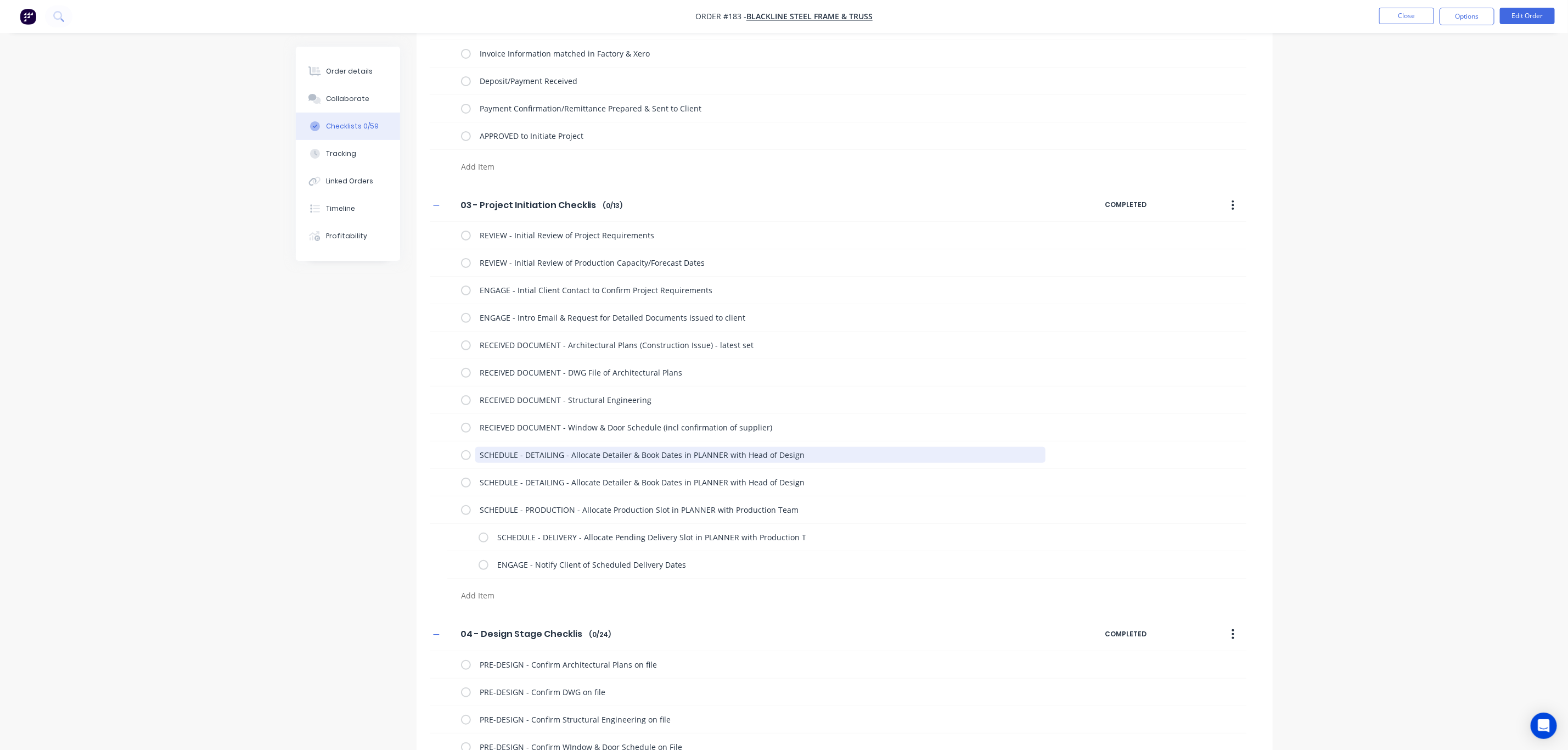
drag, startPoint x: 810, startPoint y: 456, endPoint x: 403, endPoint y: 450, distance: 407.0
paste textarea "RECIEVED DOCUMENT - Window & Door Schedule (incl confirmation of supplier)"
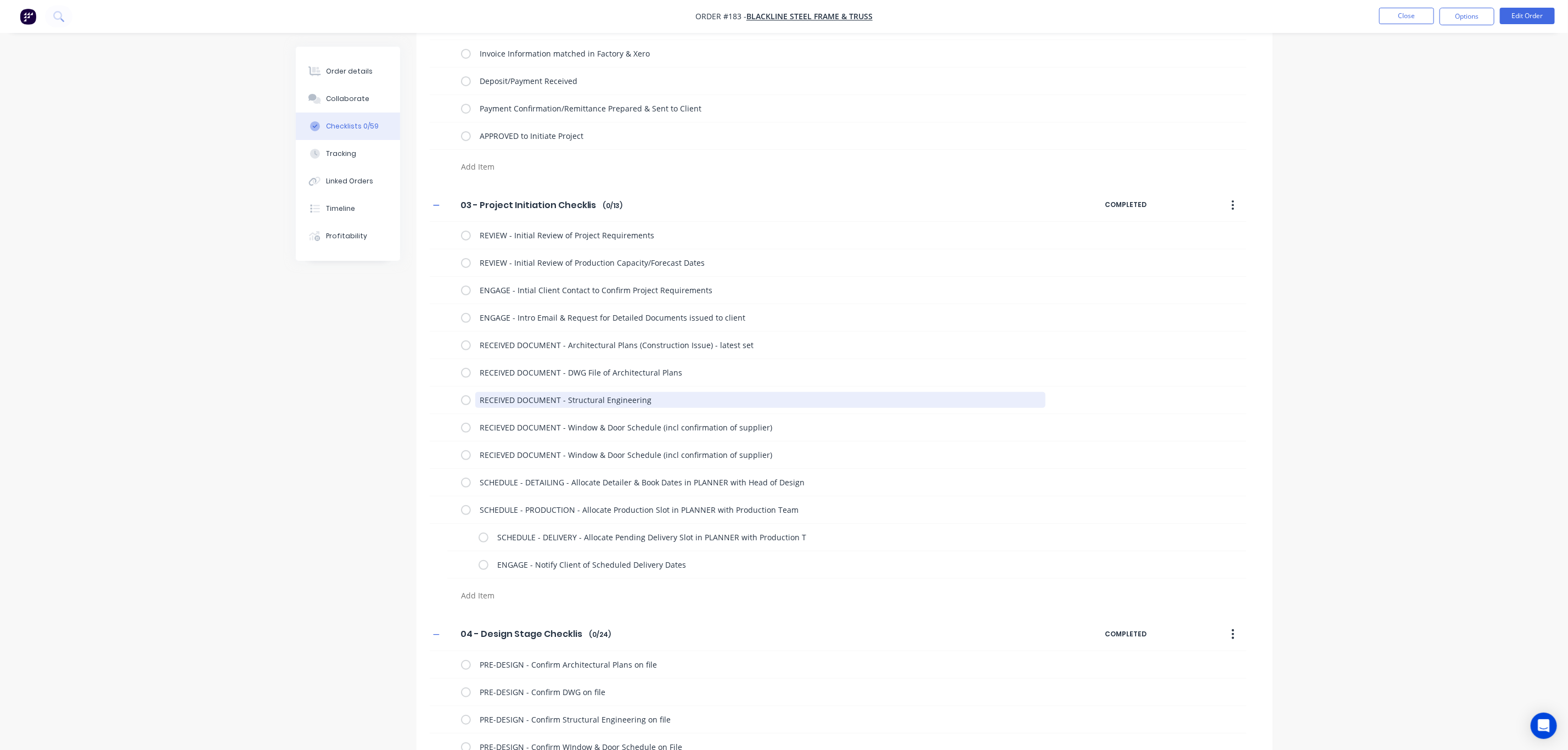
drag, startPoint x: 601, startPoint y: 403, endPoint x: 382, endPoint y: 401, distance: 219.0
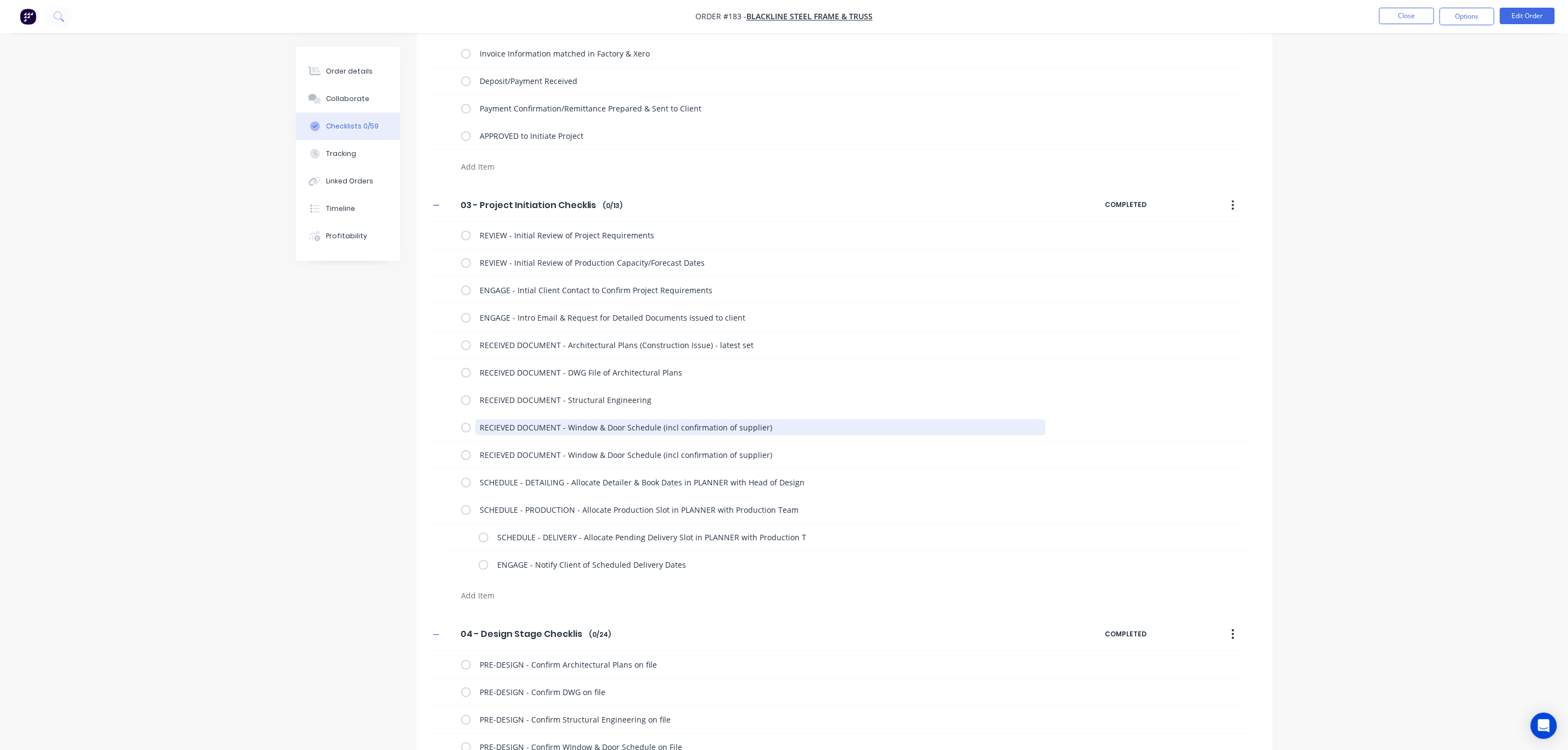
drag, startPoint x: 778, startPoint y: 429, endPoint x: 417, endPoint y: 423, distance: 361.0
click at [417, 423] on div "03 - Project Initiation Checklist 03 - Project Initiation Checklist Enter Check…" at bounding box center [844, 398] width 856 height 419
paste textarea "EIVED DOCUMENT - Structural Engineering"
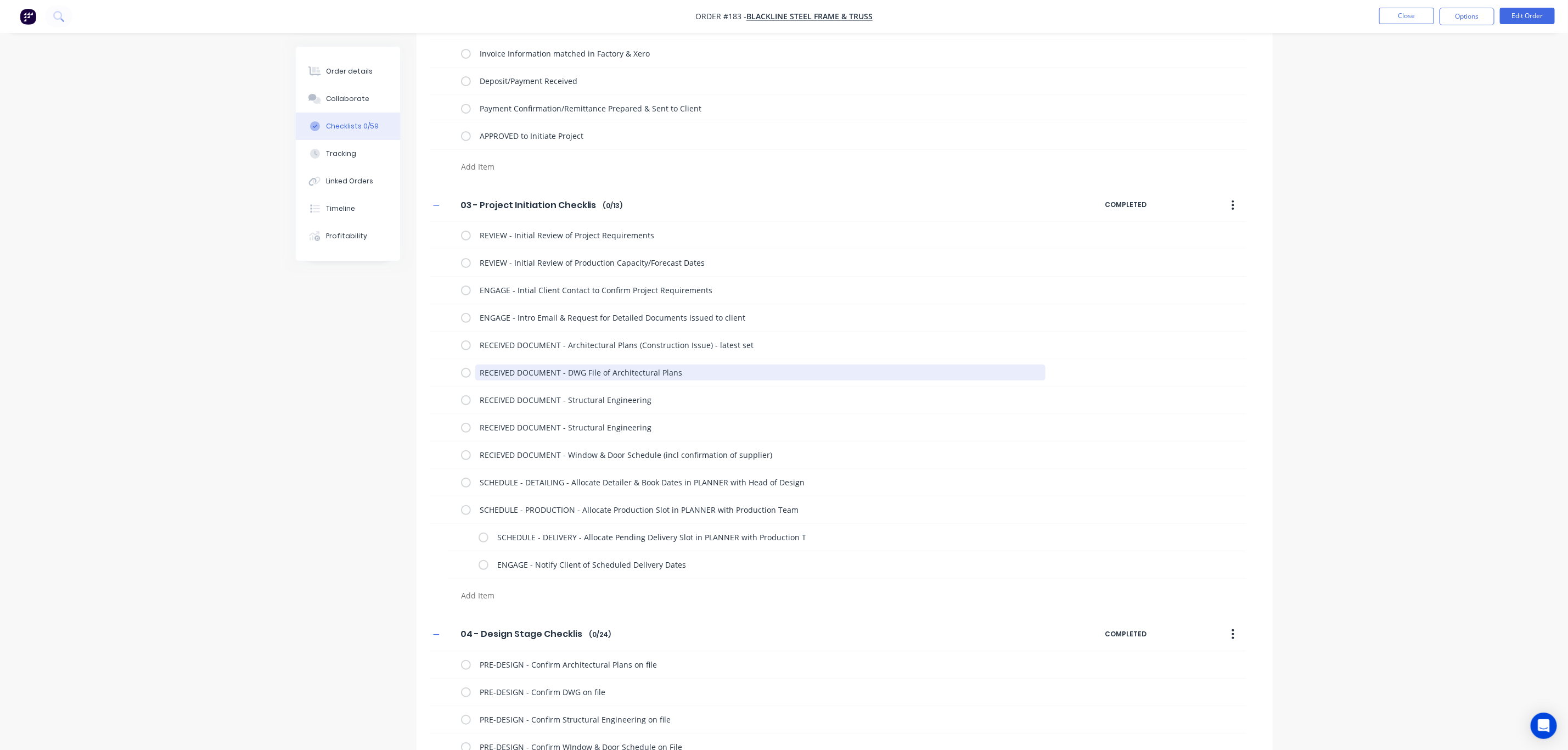
drag, startPoint x: 695, startPoint y: 369, endPoint x: 411, endPoint y: 374, distance: 284.0
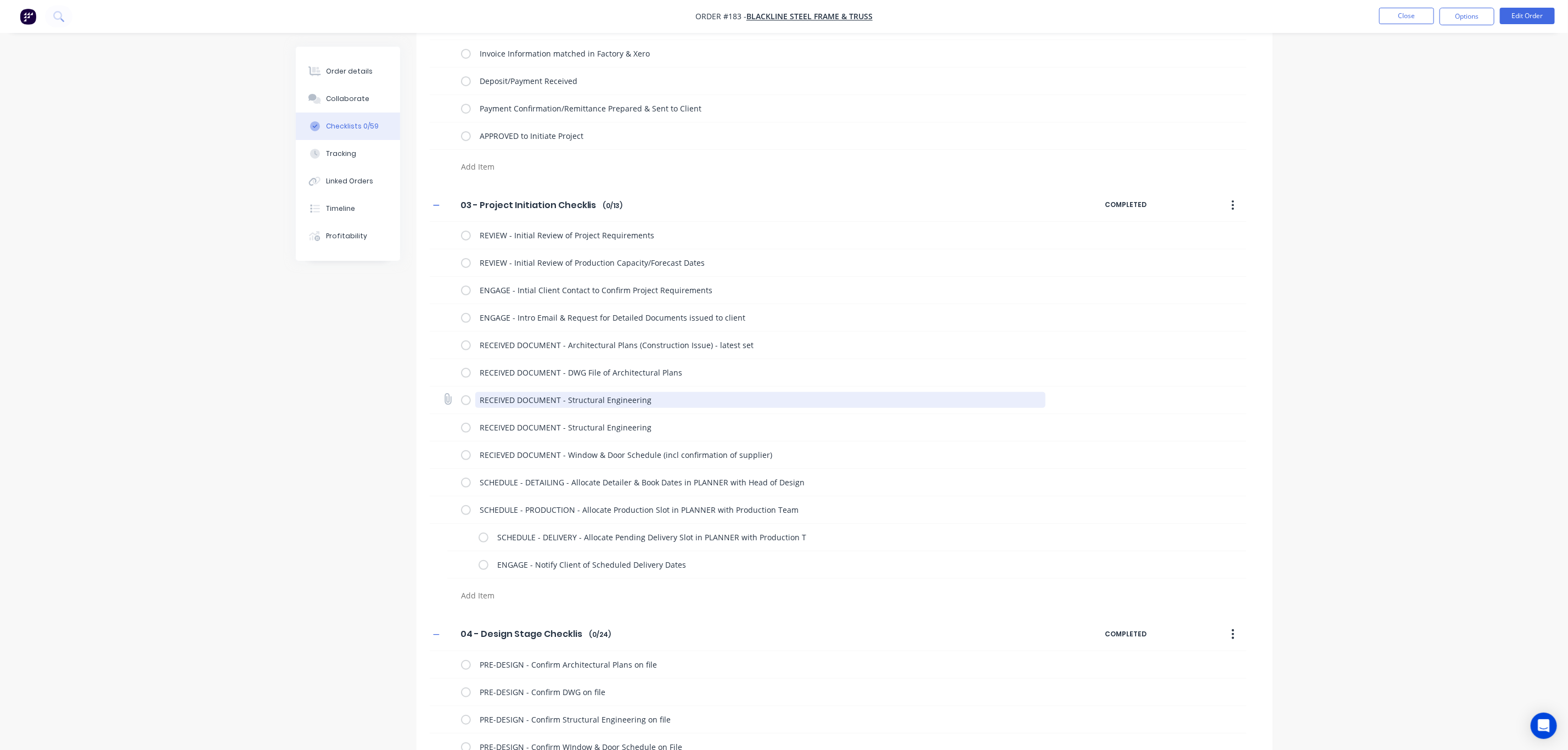
drag, startPoint x: 663, startPoint y: 399, endPoint x: 458, endPoint y: 396, distance: 205.0
click at [458, 396] on div "RECEIVED DOCUMENT - Structural Engineering" at bounding box center [838, 400] width 817 height 28
paste textarea "DWG File of Architectural Plans"
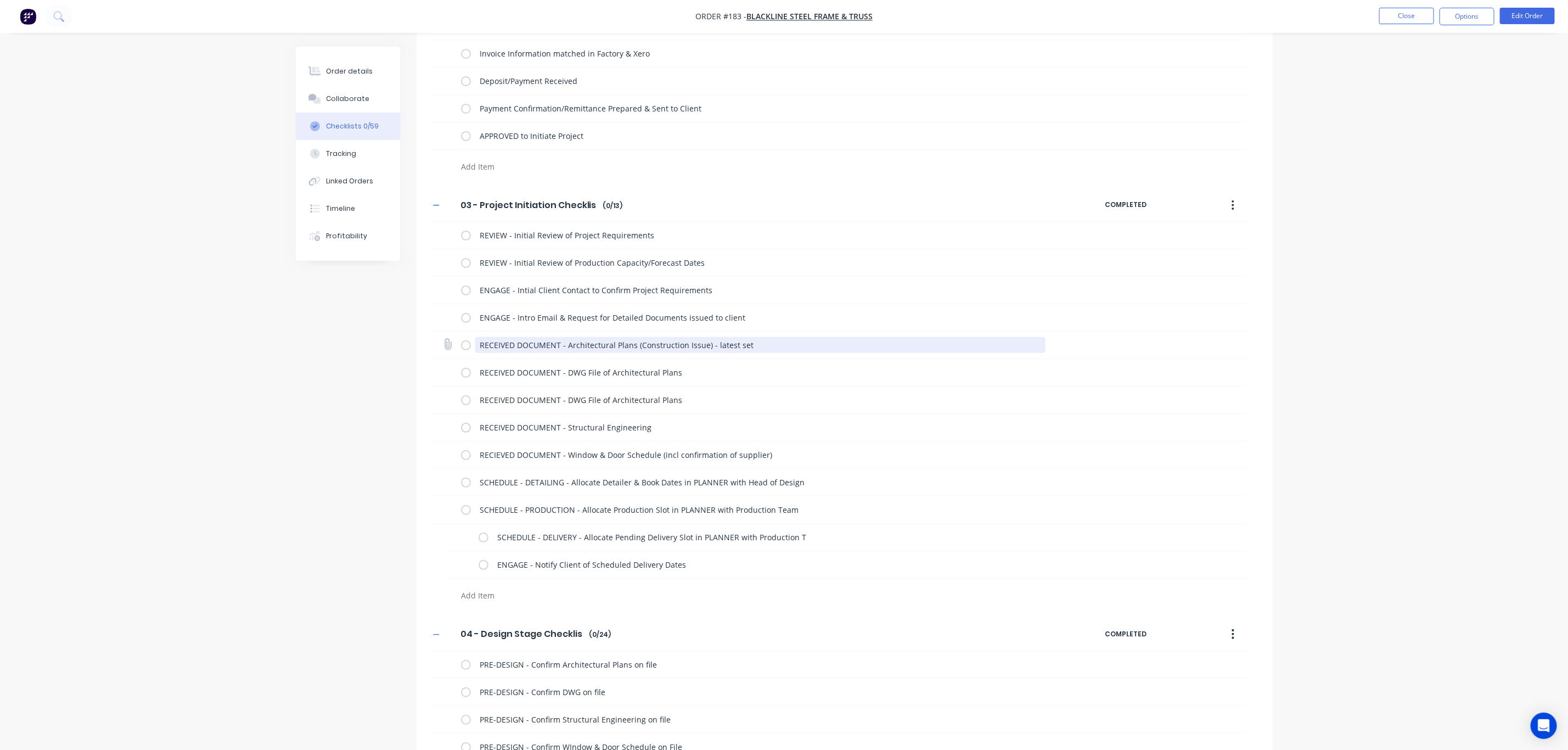
drag, startPoint x: 759, startPoint y: 343, endPoint x: 444, endPoint y: 346, distance: 315.0
click at [445, 346] on div "RECEIVED DOCUMENT - Architectural Plans (Construction Issue) - latest set" at bounding box center [838, 345] width 817 height 28
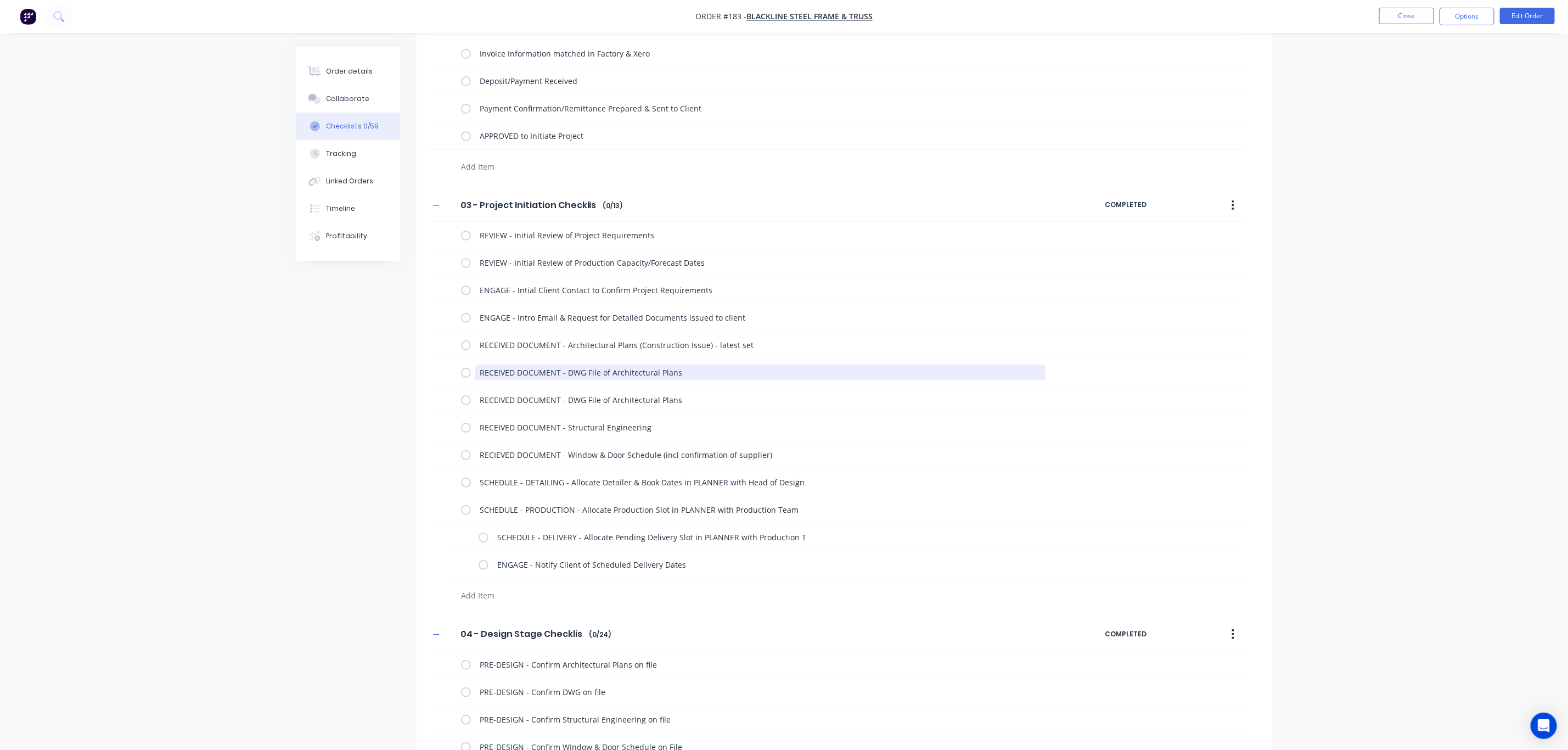
drag, startPoint x: 634, startPoint y: 371, endPoint x: 415, endPoint y: 372, distance: 219.0
click at [417, 372] on div "03 - Project Initiation Checklist 03 - Project Initiation Checklist Enter Check…" at bounding box center [844, 398] width 856 height 419
paste textarea "Architectural Plans (Construction Issue) - latest set"
drag, startPoint x: 750, startPoint y: 316, endPoint x: 424, endPoint y: 325, distance: 326.1
click at [424, 325] on div "03 - Project Initiation Checklist 03 - Project Initiation Checklist Enter Check…" at bounding box center [844, 398] width 856 height 419
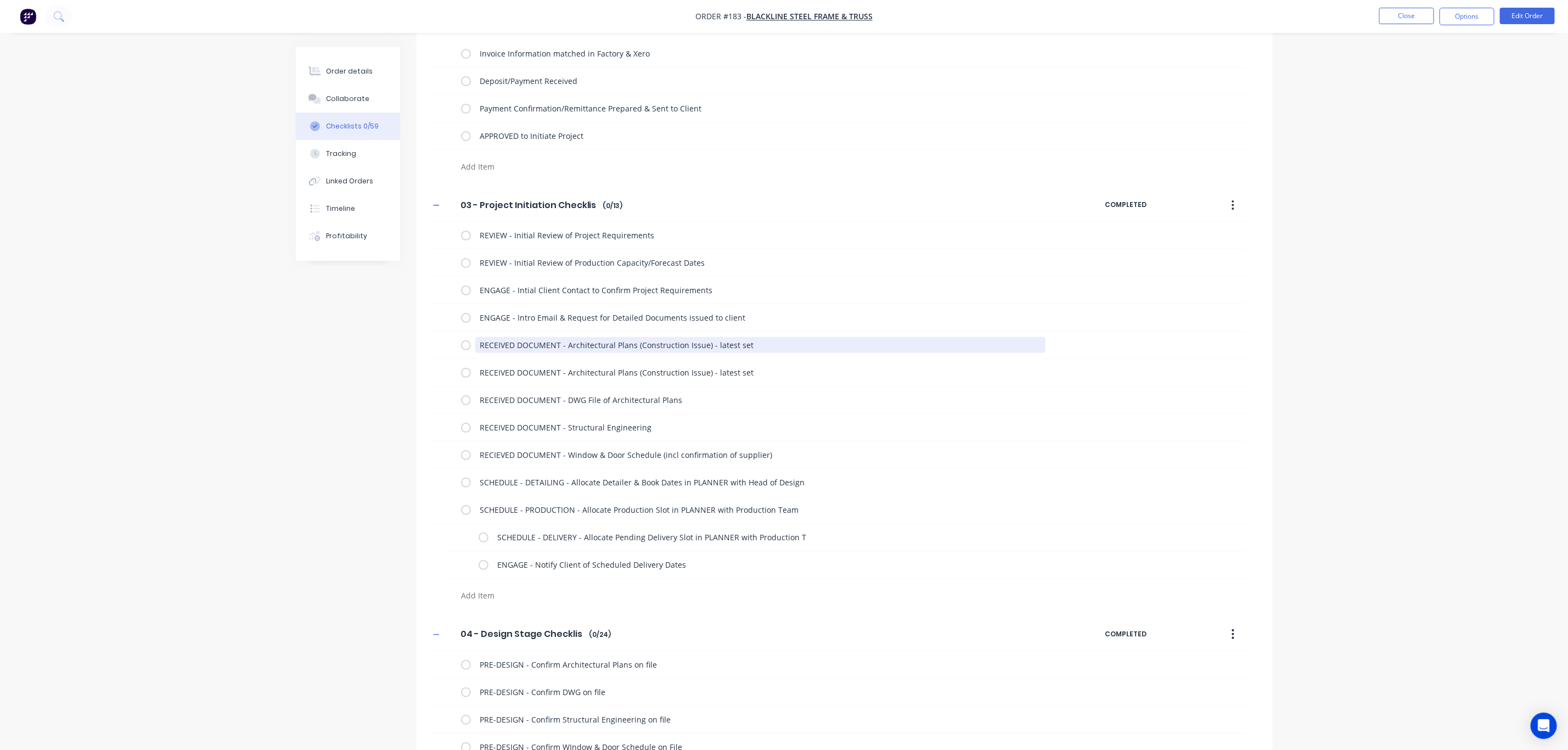
drag, startPoint x: 762, startPoint y: 351, endPoint x: 417, endPoint y: 347, distance: 345.0
click at [417, 347] on div "03 - Project Initiation Checklist 03 - Project Initiation Checklist Enter Check…" at bounding box center [844, 398] width 856 height 419
paste textarea "ENGAGE - Intro Email & Request for Detailed Documents issued to clien"
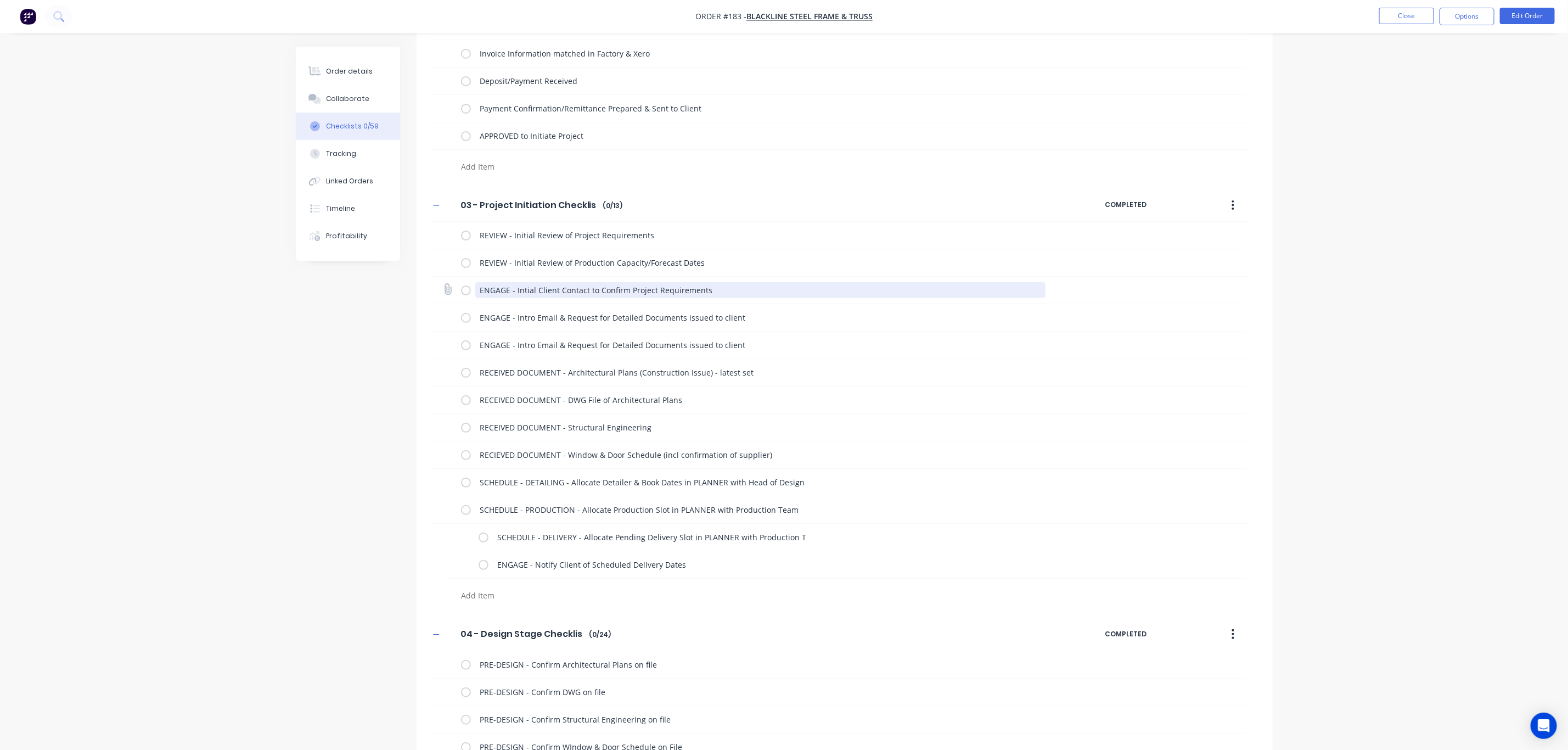
drag, startPoint x: 715, startPoint y: 290, endPoint x: 433, endPoint y: 293, distance: 282.0
click at [434, 293] on div "ENGAGE - Intial Client Contact to Confirm Project Requirements" at bounding box center [838, 290] width 817 height 28
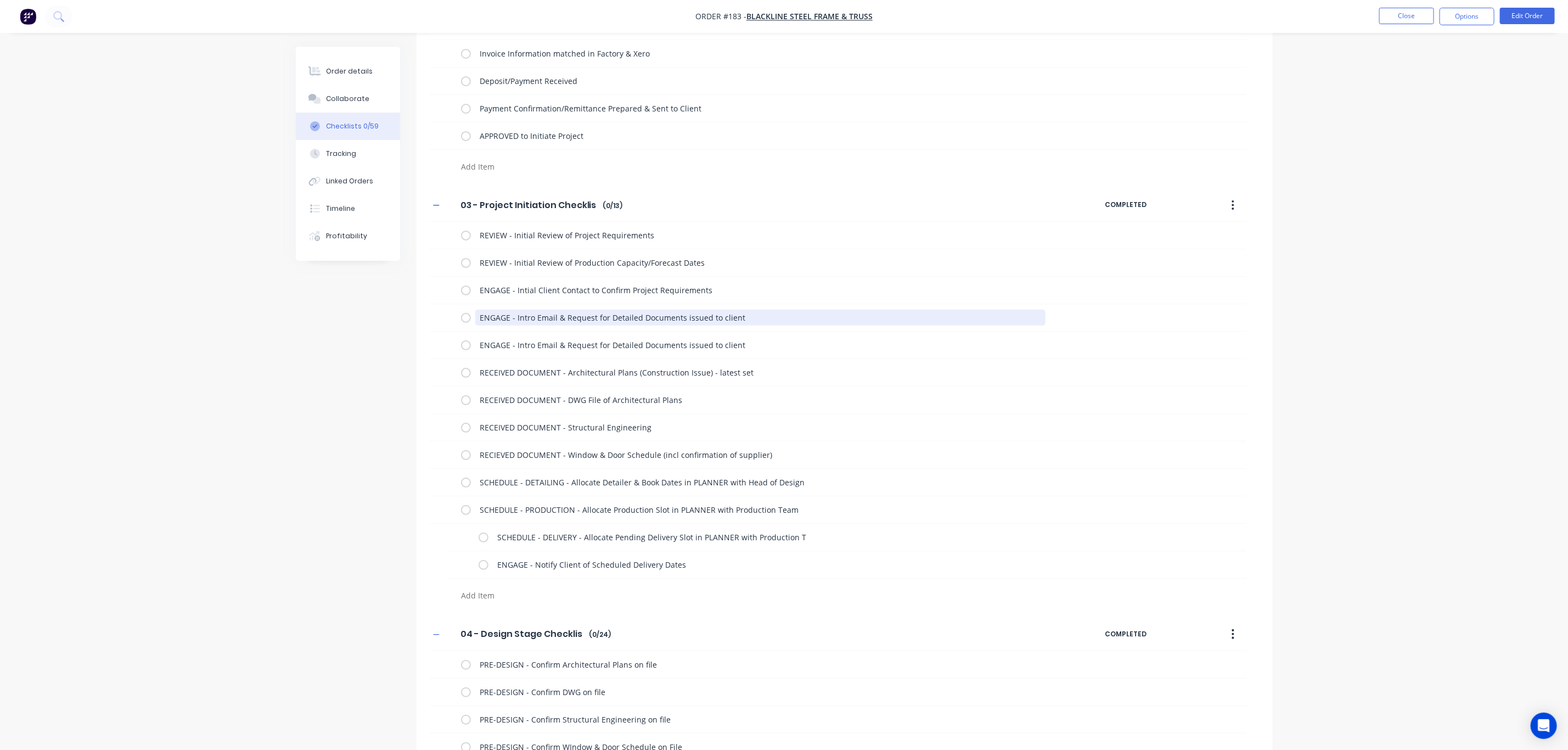
drag, startPoint x: 756, startPoint y: 326, endPoint x: 417, endPoint y: 327, distance: 339.0
click at [419, 327] on div "03 - Project Initiation Checklist 03 - Project Initiation Checklist Enter Check…" at bounding box center [844, 398] width 856 height 419
paste textarea "ial Client Contact to Confirm Project Requirements"
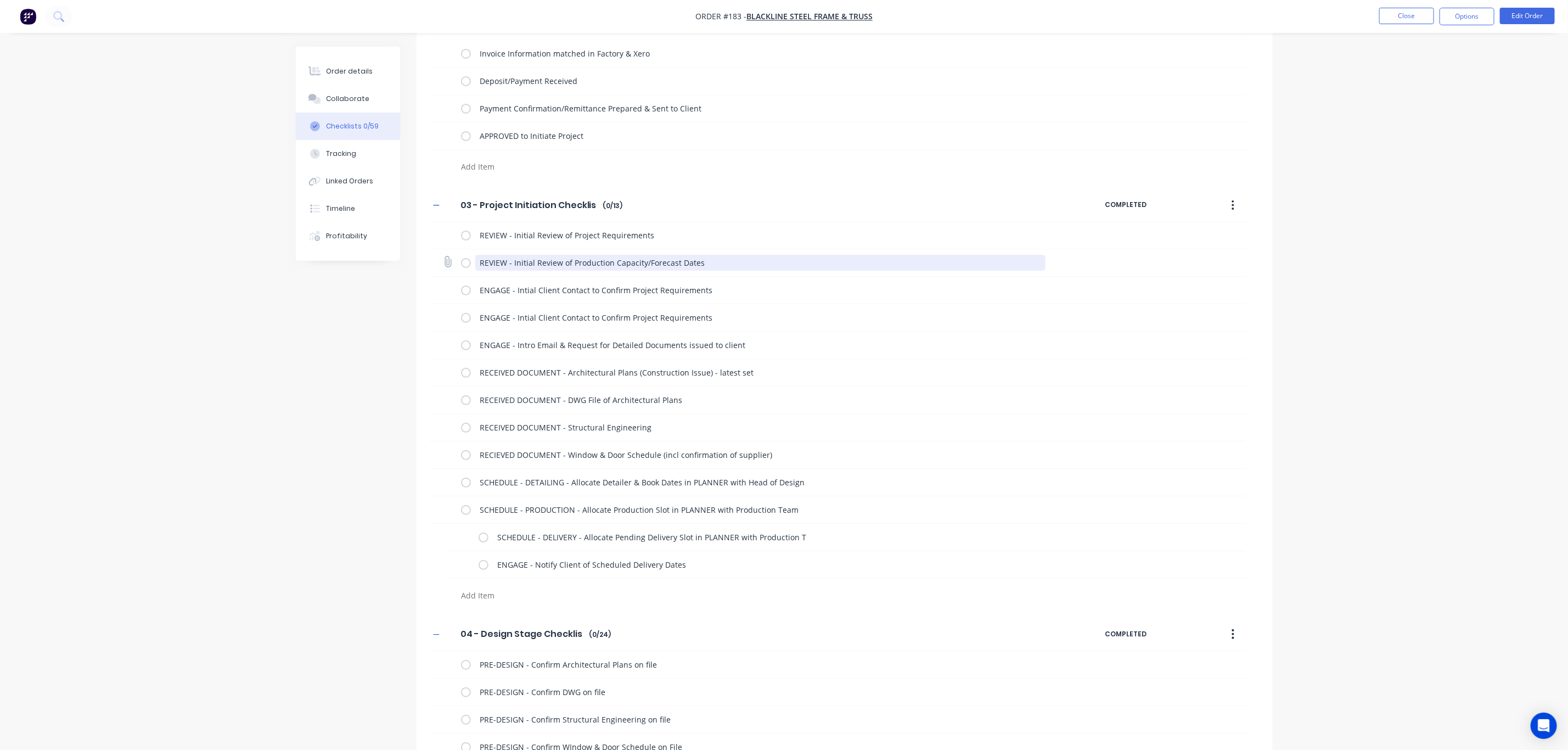
drag, startPoint x: 704, startPoint y: 266, endPoint x: 446, endPoint y: 274, distance: 258.1
click at [446, 274] on div "REVIEW - Initial Review of Production Capacity/Forecast Dates" at bounding box center [838, 263] width 817 height 28
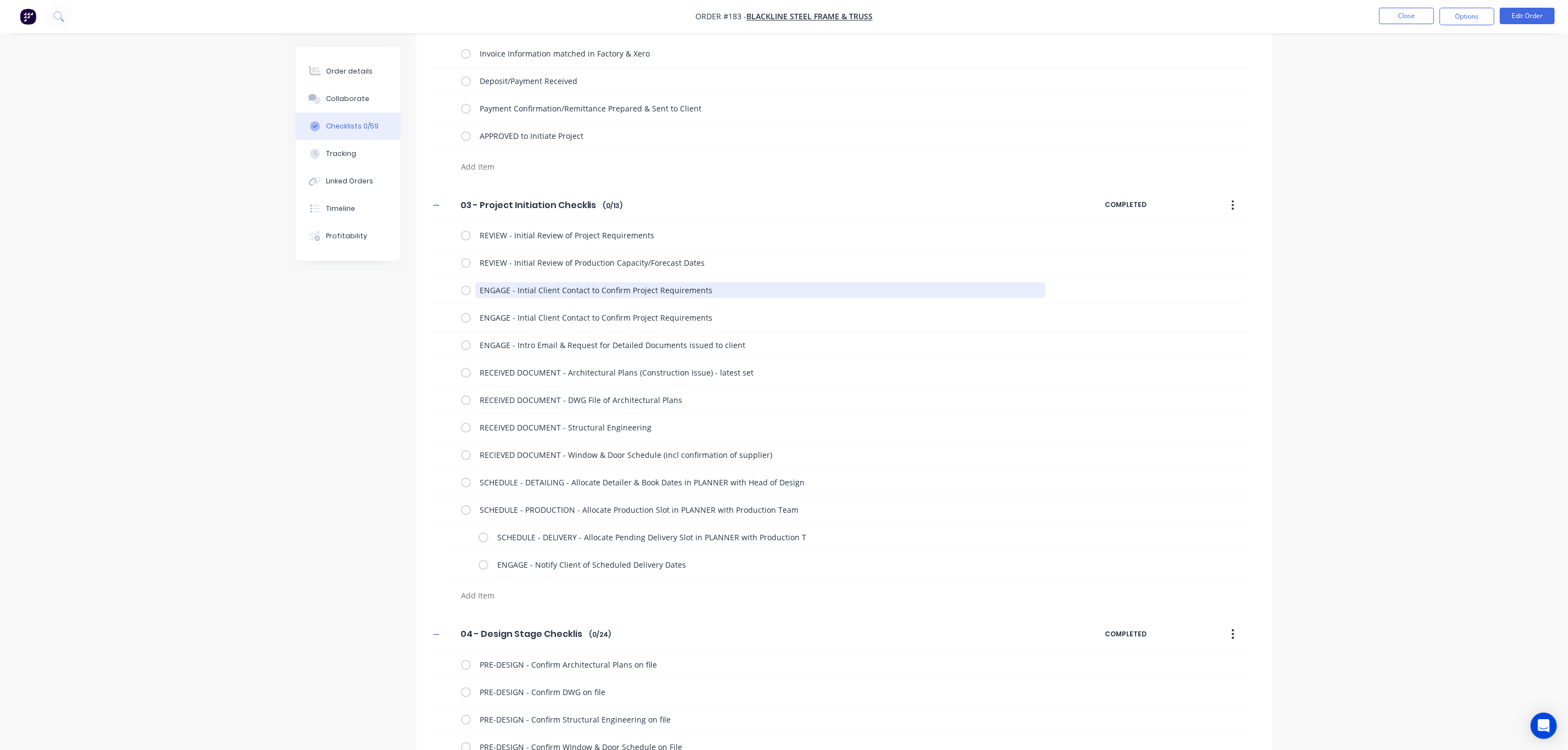
drag, startPoint x: 687, startPoint y: 287, endPoint x: 349, endPoint y: 304, distance: 338.4
paste textarea "REVIEW - Initial Review of Production Capacity/Forecast Date"
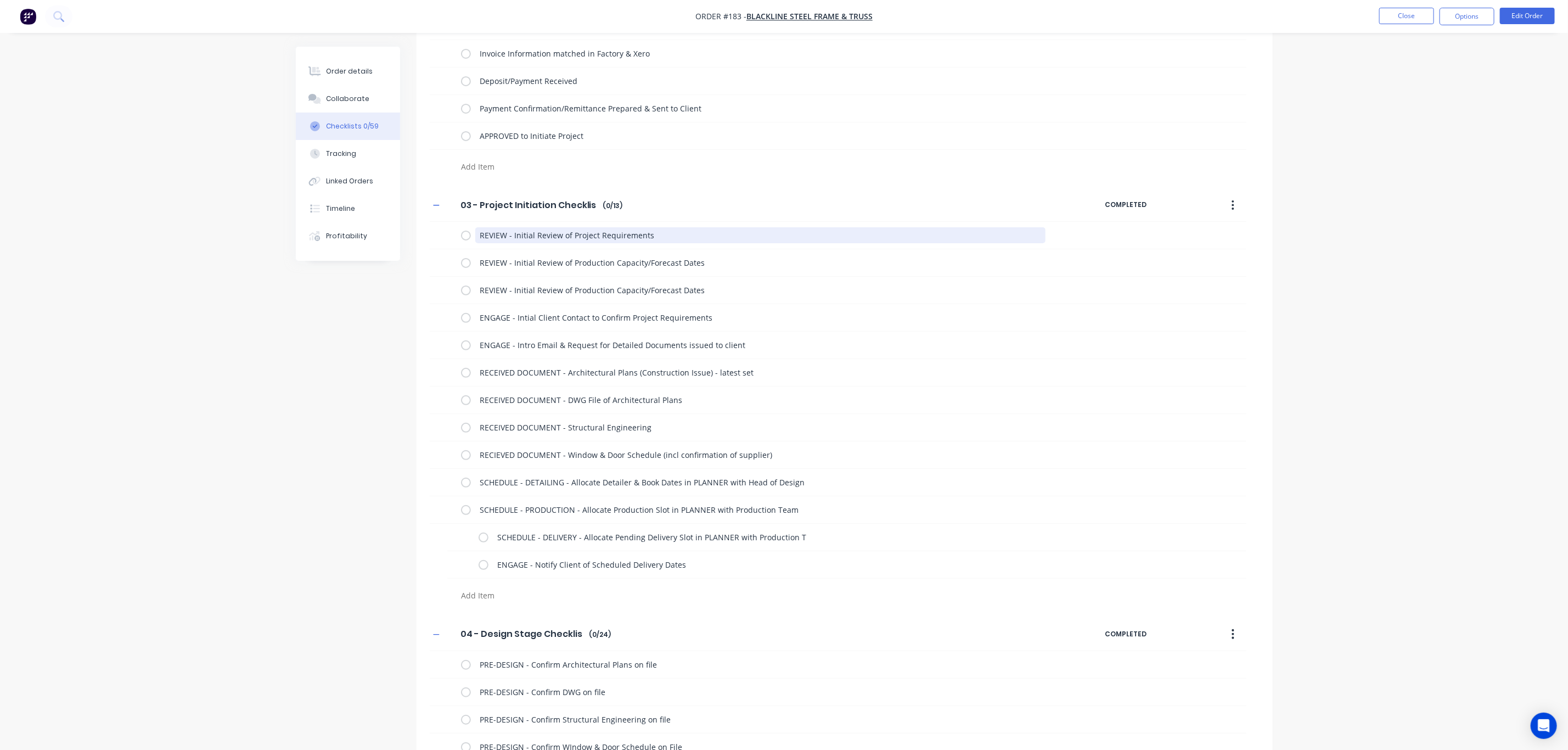
drag, startPoint x: 644, startPoint y: 234, endPoint x: 408, endPoint y: 244, distance: 236.2
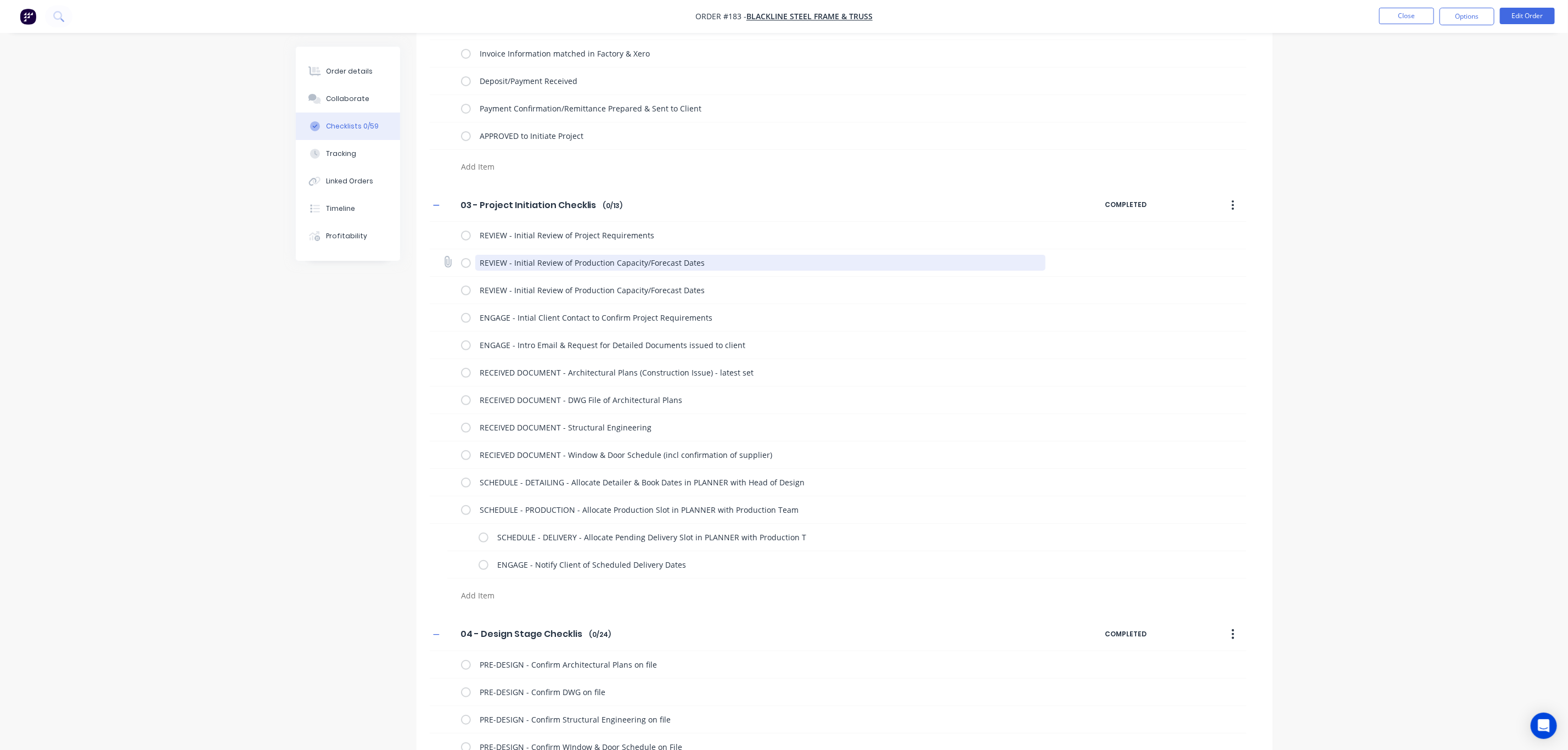
click at [710, 259] on textarea "REVIEW - Initial Review of Production Capacity/Forecast Dates" at bounding box center [760, 263] width 570 height 16
drag, startPoint x: 710, startPoint y: 262, endPoint x: 439, endPoint y: 267, distance: 271.0
click at [439, 267] on div "REVIEW - Initial Review of Production Capacity/Forecast Dates" at bounding box center [838, 263] width 817 height 28
paste textarea "ject Requirement"
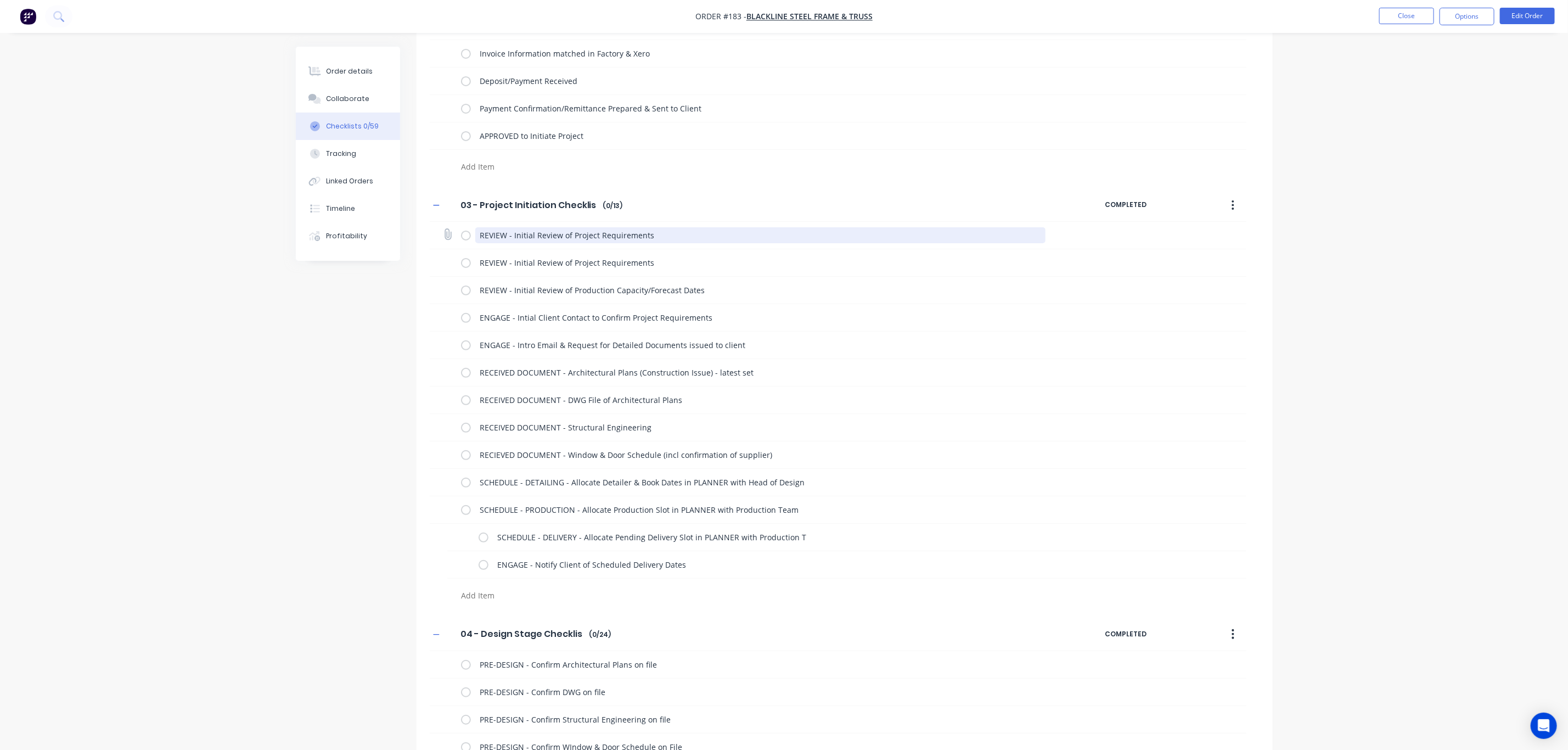
click at [519, 232] on textarea "REVIEW - Initial Review of Project Requirements" at bounding box center [760, 235] width 570 height 16
drag, startPoint x: 662, startPoint y: 234, endPoint x: 465, endPoint y: 242, distance: 197.2
click at [465, 242] on div "REVIEW - Initial Review of Project Requirements" at bounding box center [755, 236] width 589 height 22
drag, startPoint x: 538, startPoint y: 234, endPoint x: 787, endPoint y: 237, distance: 249.0
click at [787, 238] on textarea "INITIAL REVIEW of Project Requirements" at bounding box center [760, 235] width 570 height 16
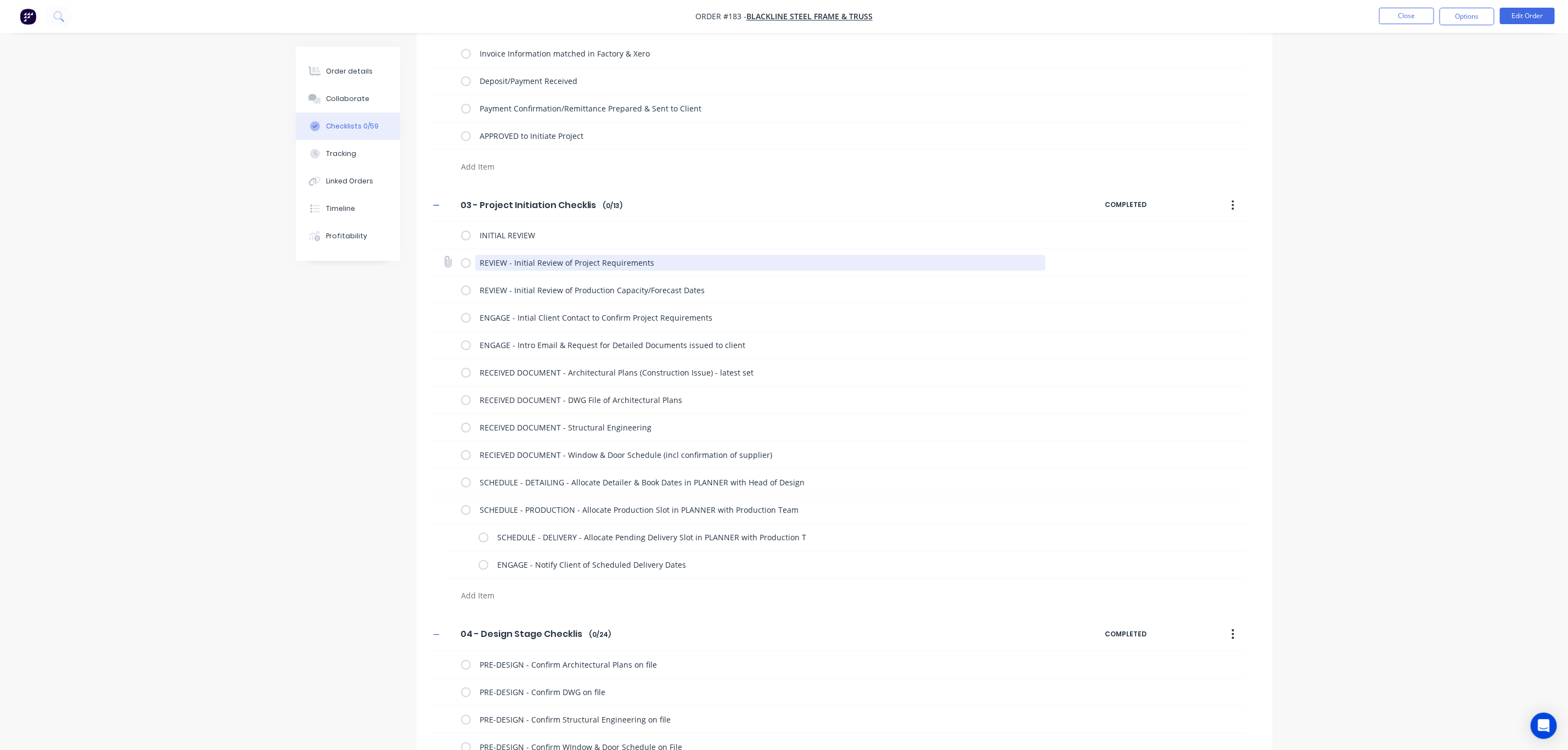
click at [493, 259] on textarea "REVIEW - Initial Review of Project Requirements" at bounding box center [760, 263] width 570 height 16
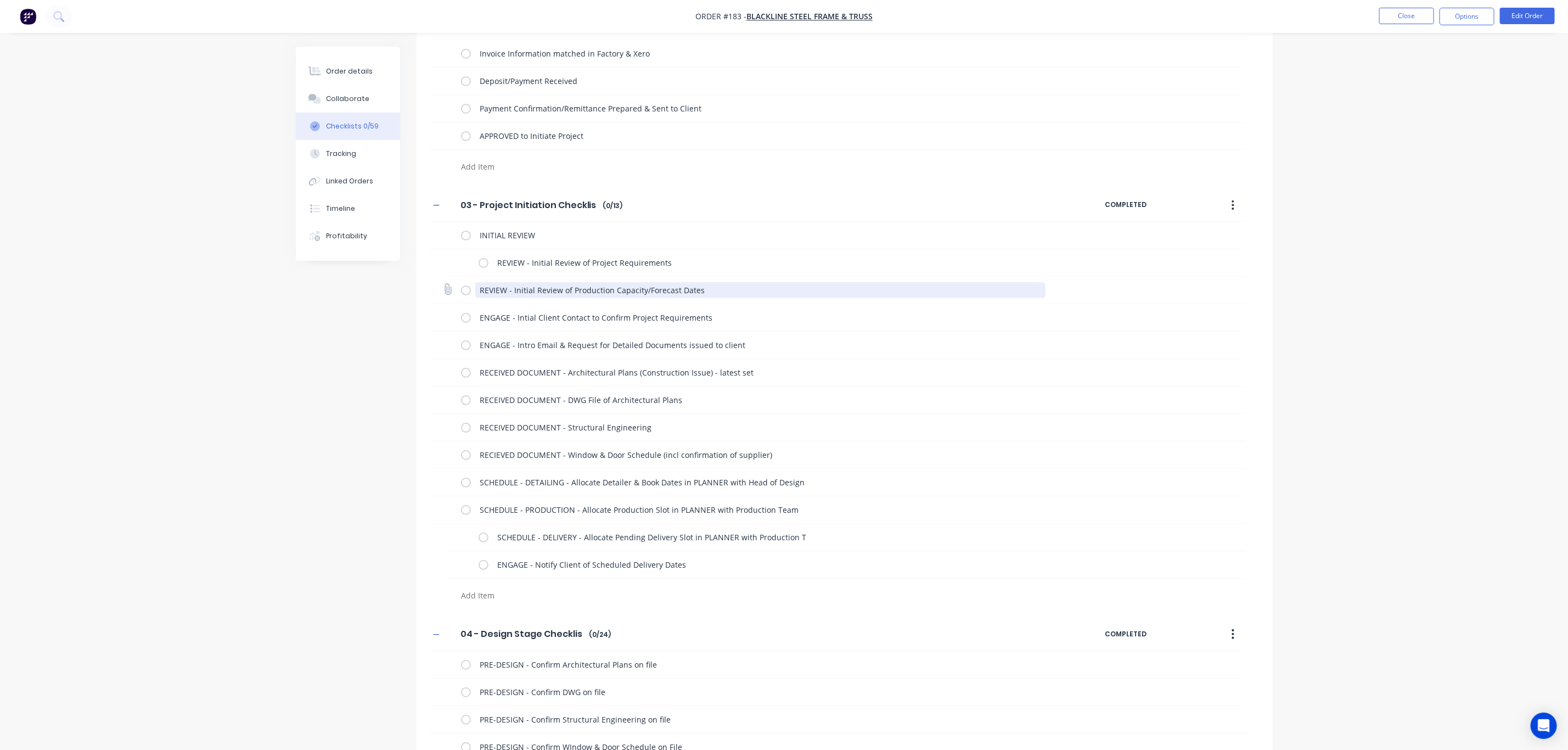
click at [519, 290] on textarea "REVIEW - Initial Review of Production Capacity/Forecast Dates" at bounding box center [760, 290] width 570 height 16
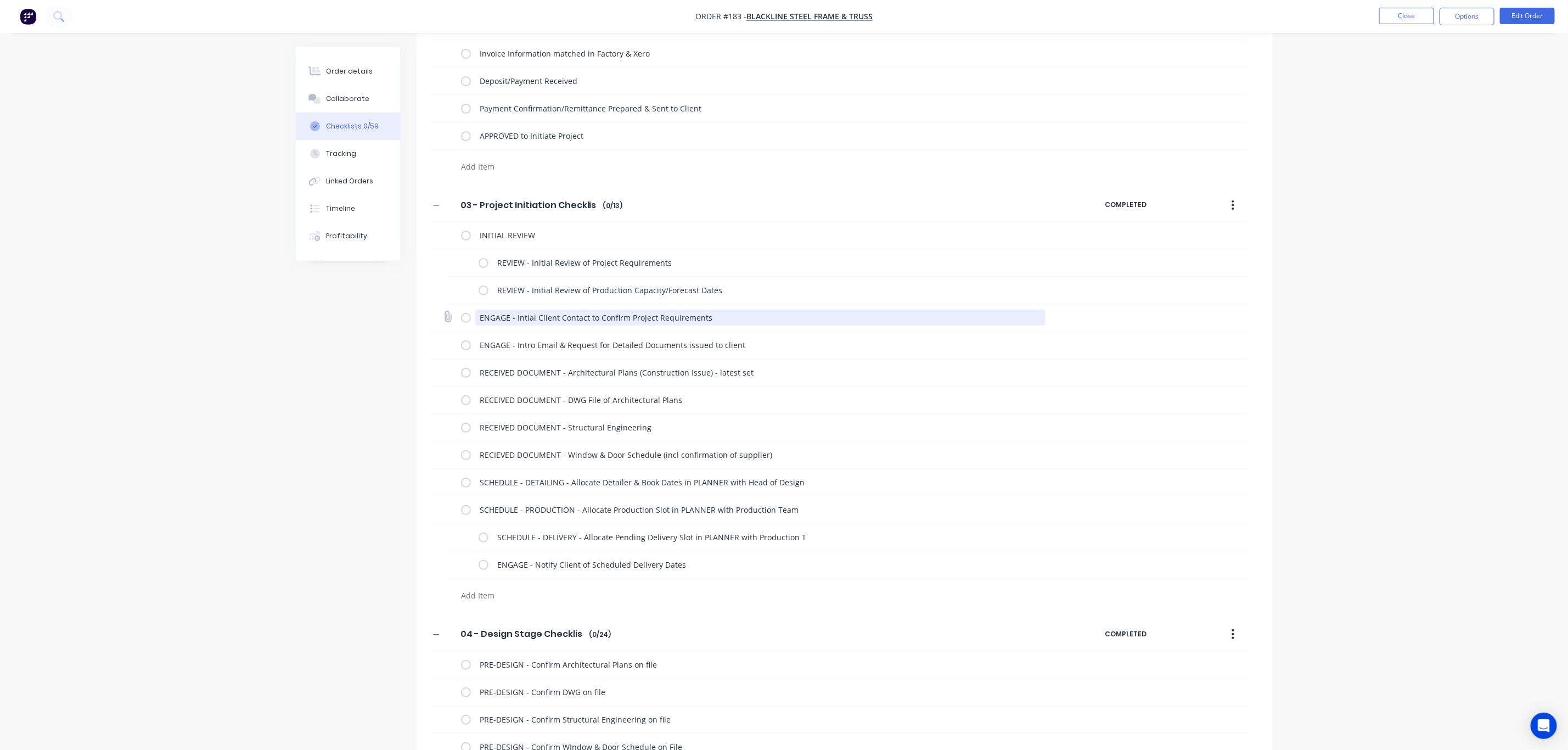
click at [525, 320] on textarea "ENGAGE - Intial Client Contact to Confirm Project Requirements" at bounding box center [760, 317] width 570 height 16
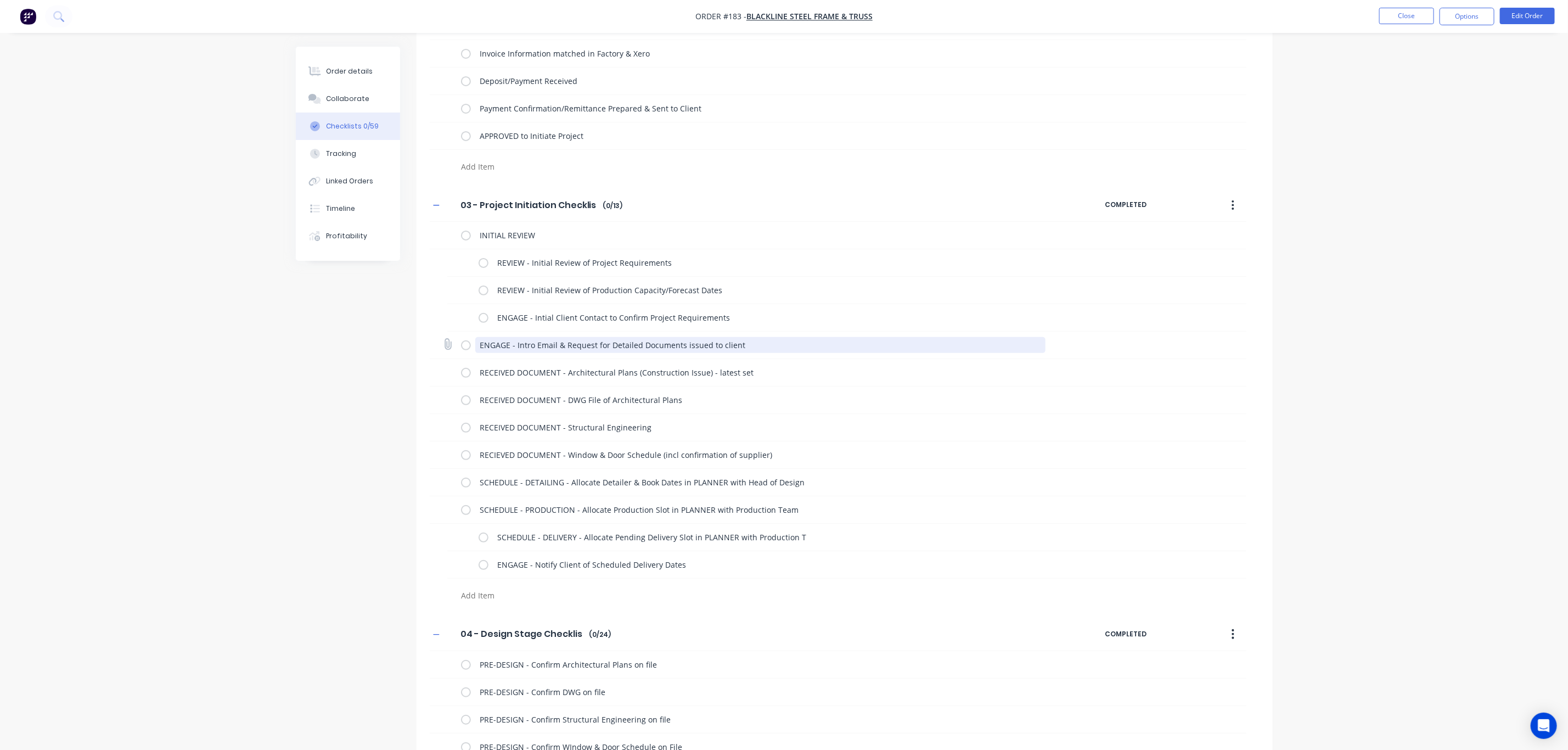
click at [528, 344] on textarea "ENGAGE - Intro Email & Request for Detailed Documents issued to client" at bounding box center [760, 345] width 570 height 16
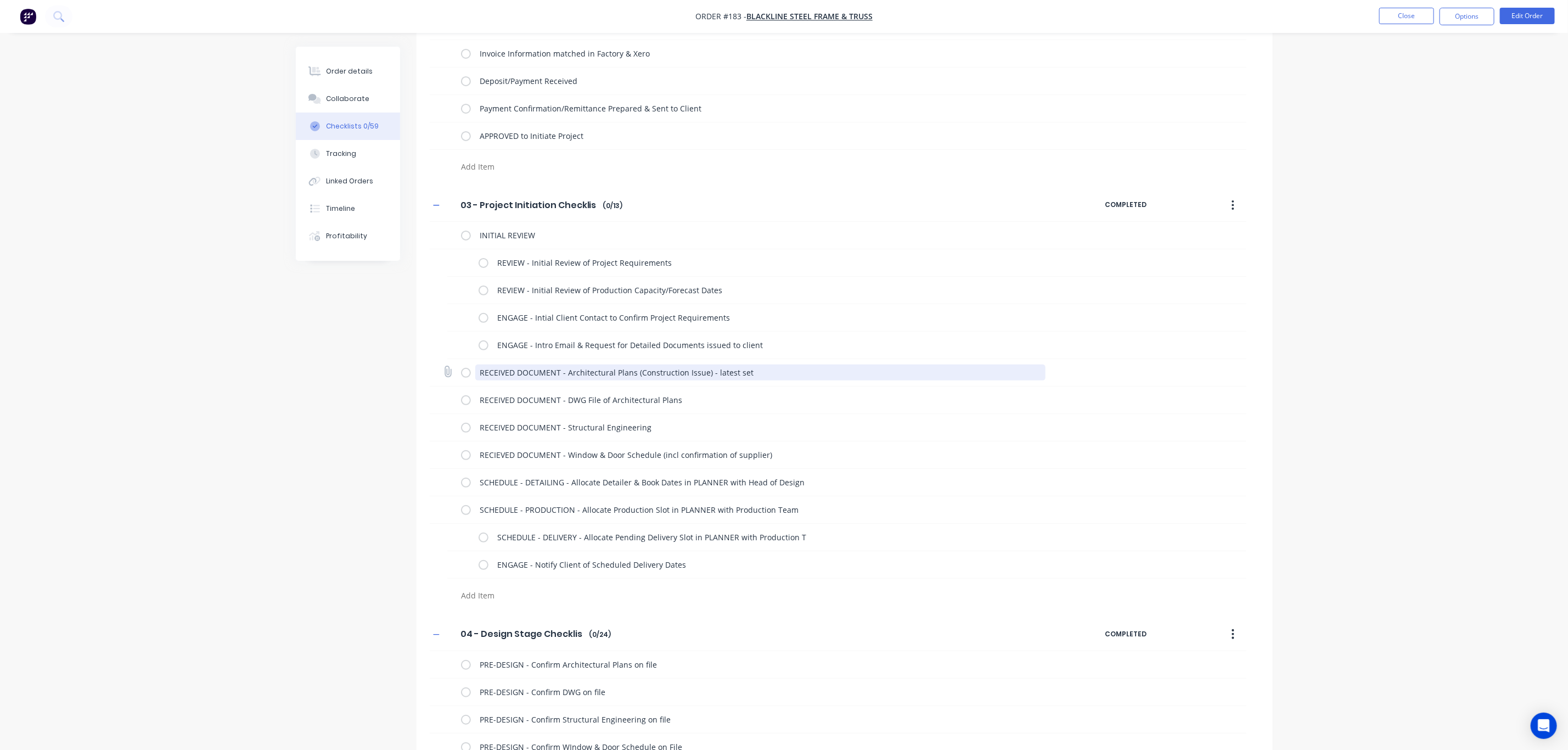
drag, startPoint x: 480, startPoint y: 371, endPoint x: 761, endPoint y: 381, distance: 281.2
click at [761, 381] on textarea "RECEIVED DOCUMENT - Architectural Plans (Construction Issue) - latest set" at bounding box center [760, 373] width 570 height 16
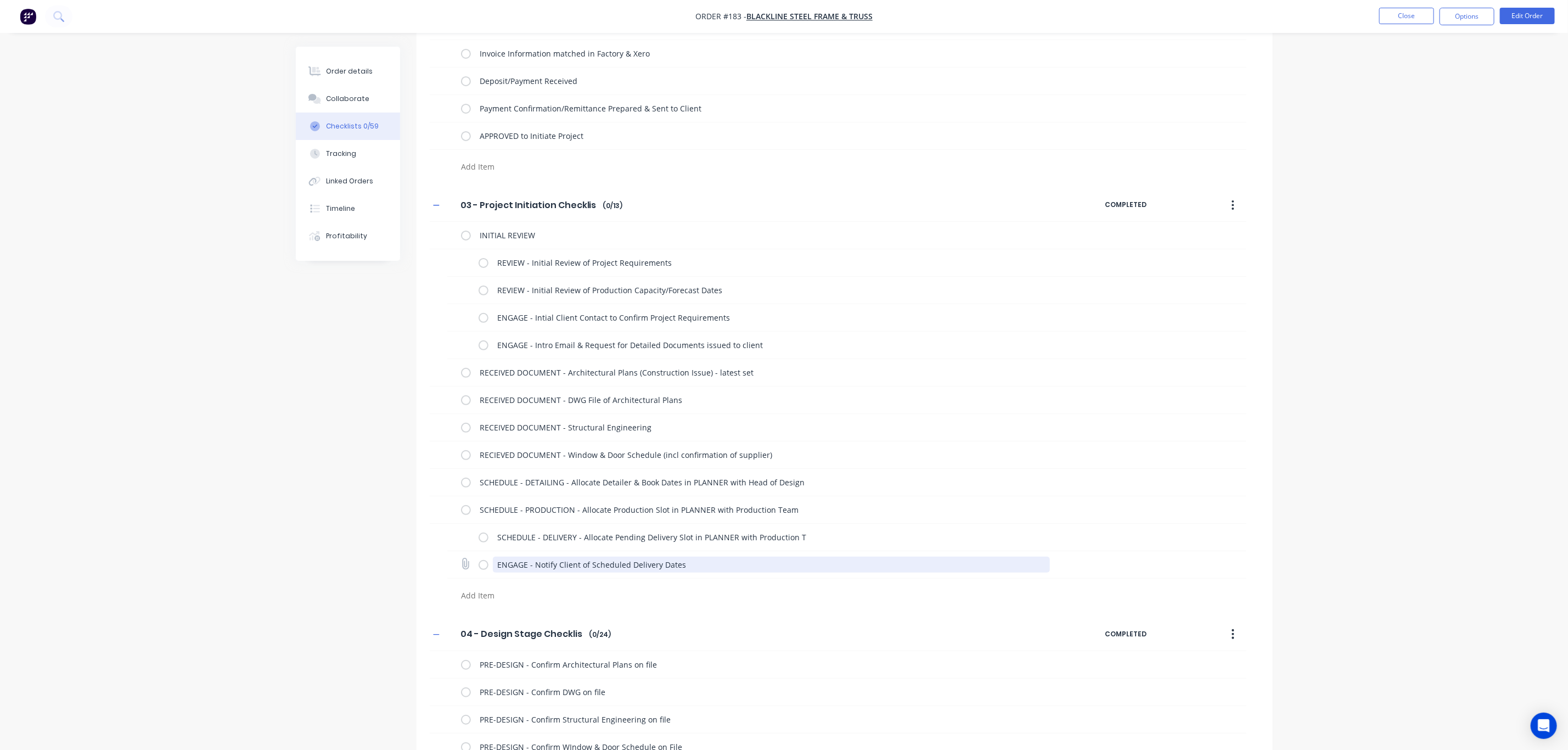
drag, startPoint x: 708, startPoint y: 564, endPoint x: 630, endPoint y: 571, distance: 78.3
click at [706, 564] on textarea "ENGAGE - Notify Client of Scheduled Delivery Dates" at bounding box center [771, 565] width 557 height 16
click at [502, 600] on textarea at bounding box center [720, 595] width 528 height 16
click at [699, 569] on textarea "ENGAGE - Notify Client of Scheduled Delivery Dates" at bounding box center [771, 565] width 557 height 16
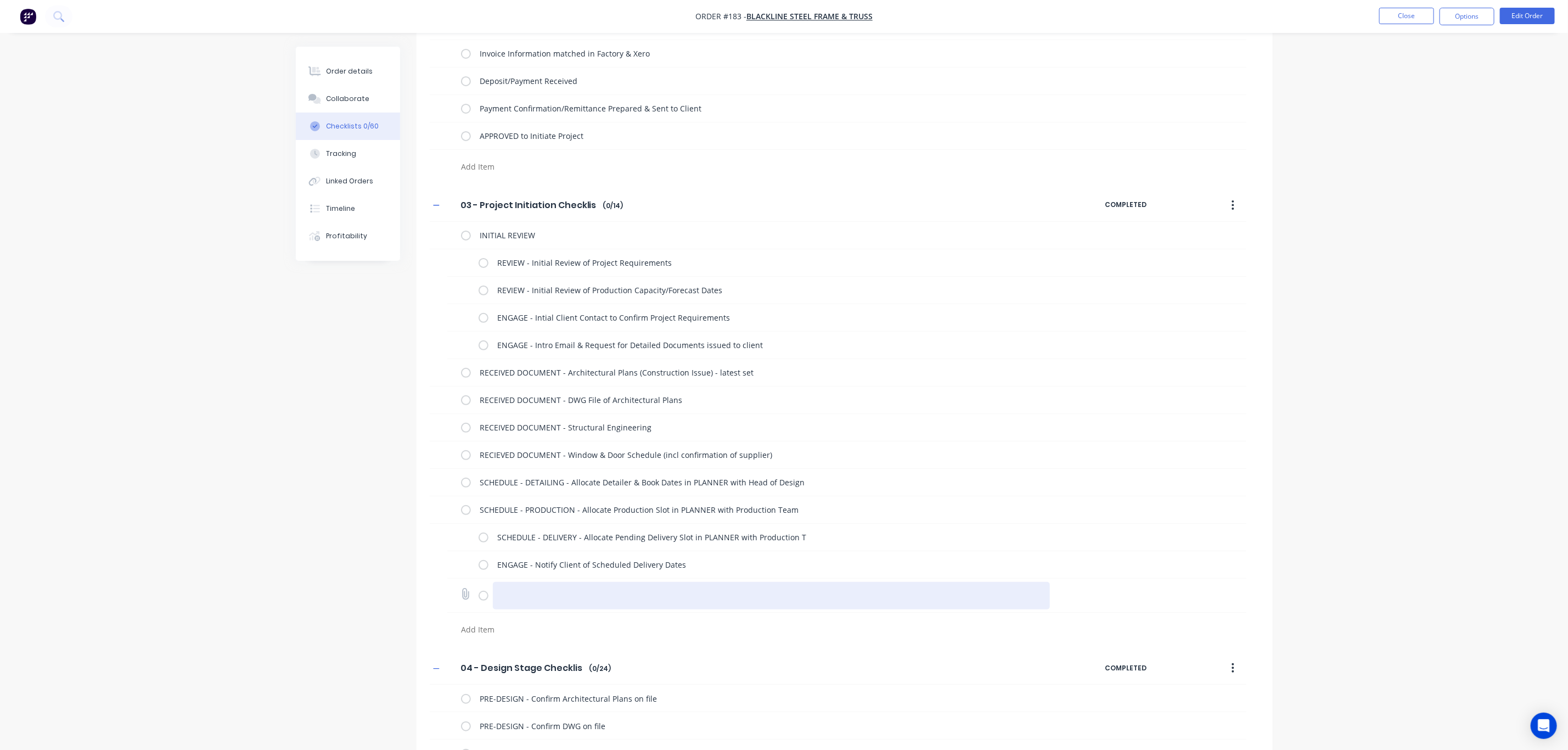
click at [558, 603] on textarea at bounding box center [771, 595] width 557 height 28
click at [557, 598] on textarea at bounding box center [771, 595] width 557 height 28
click at [587, 595] on textarea at bounding box center [782, 595] width 544 height 28
click at [980, 586] on textarea at bounding box center [782, 595] width 544 height 28
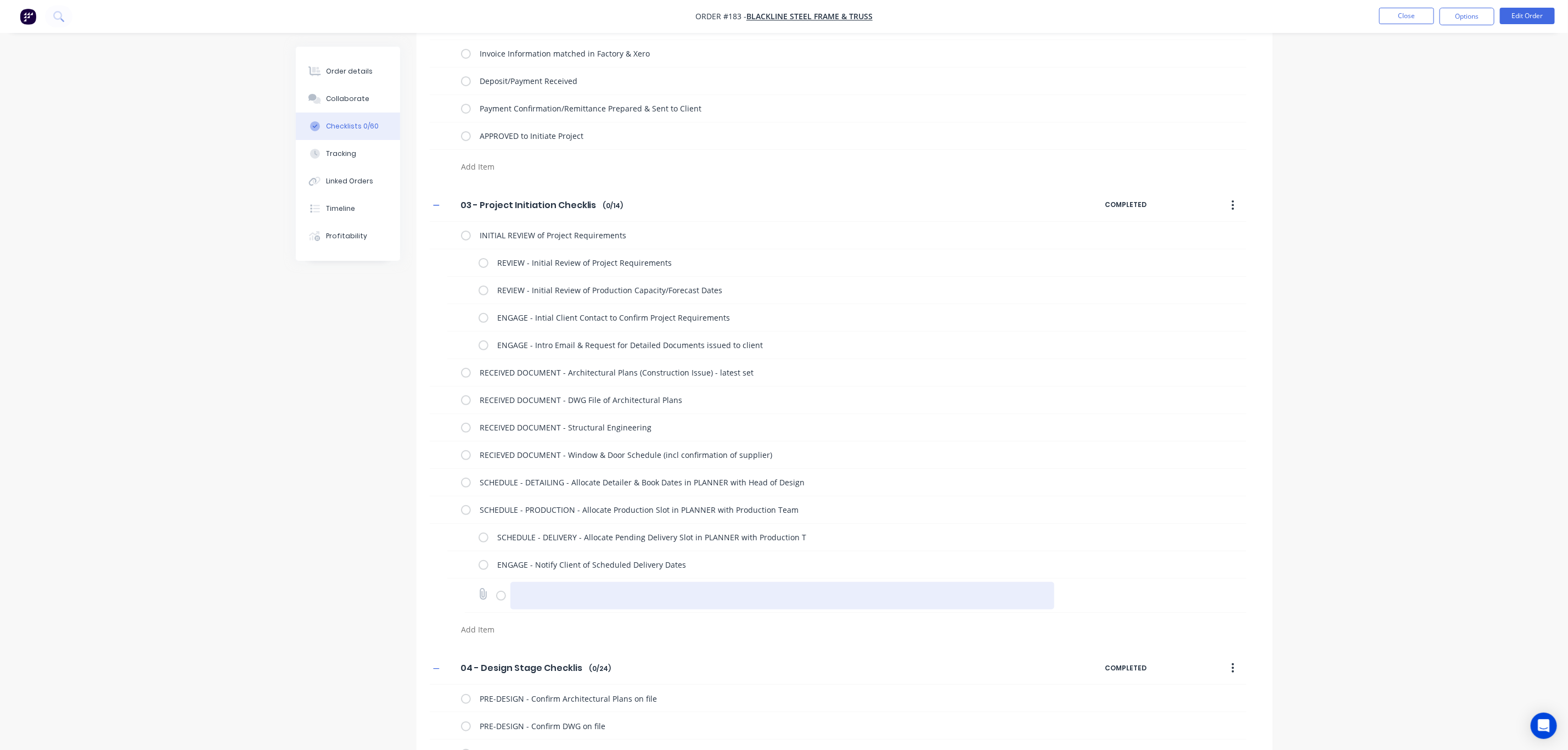
click at [690, 606] on textarea at bounding box center [782, 595] width 544 height 28
click at [495, 596] on div at bounding box center [856, 595] width 782 height 34
click at [500, 596] on label at bounding box center [501, 595] width 10 height 12
click at [0, 0] on input "checkbox" at bounding box center [0, 0] width 0 height 0
click at [500, 596] on label at bounding box center [501, 595] width 10 height 12
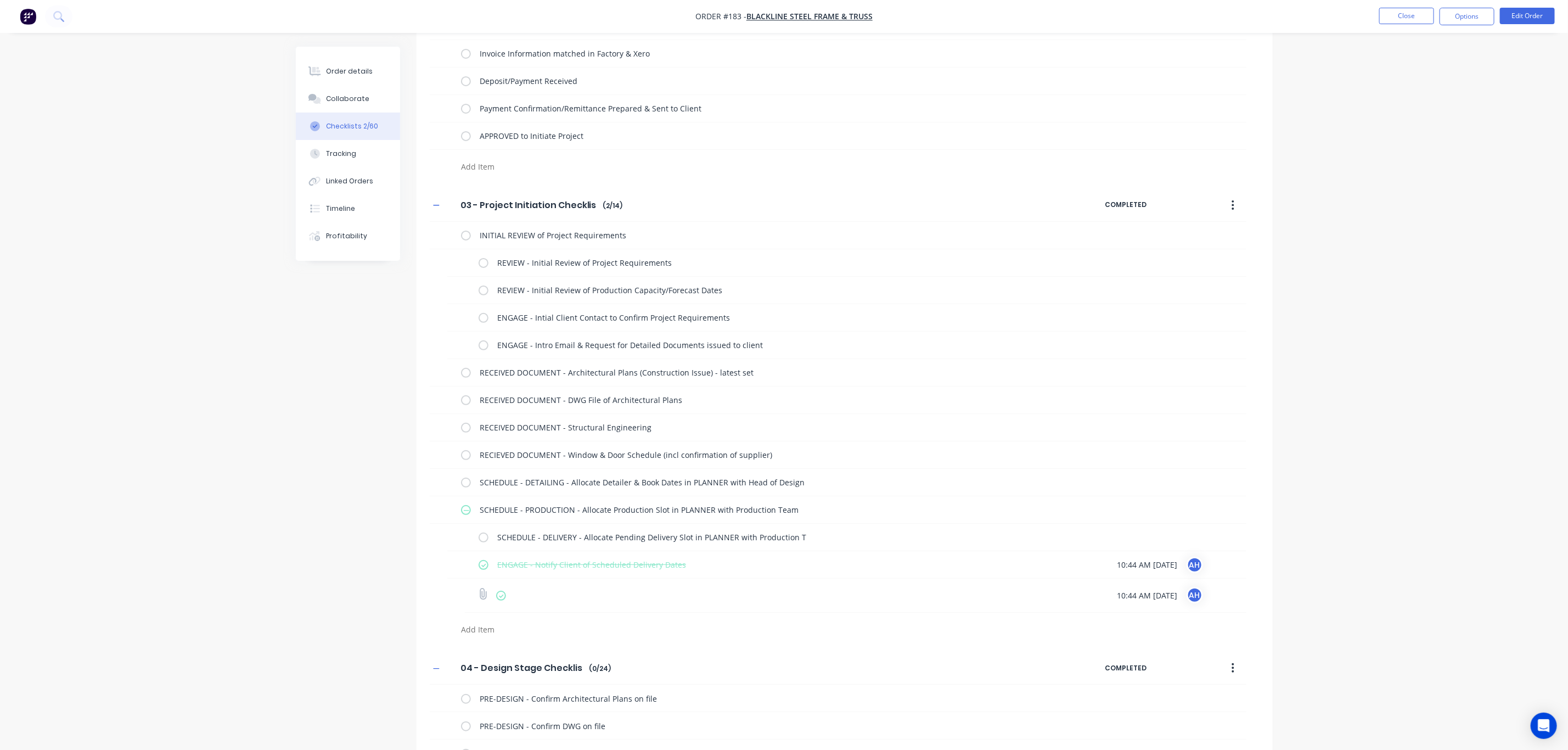
click at [0, 0] on input "checkbox" at bounding box center [0, 0] width 0 height 0
drag, startPoint x: 552, startPoint y: 598, endPoint x: 538, endPoint y: 601, distance: 14.3
click at [538, 601] on textarea at bounding box center [782, 595] width 544 height 28
click at [487, 630] on textarea at bounding box center [720, 630] width 528 height 16
click at [597, 583] on textarea at bounding box center [782, 595] width 544 height 28
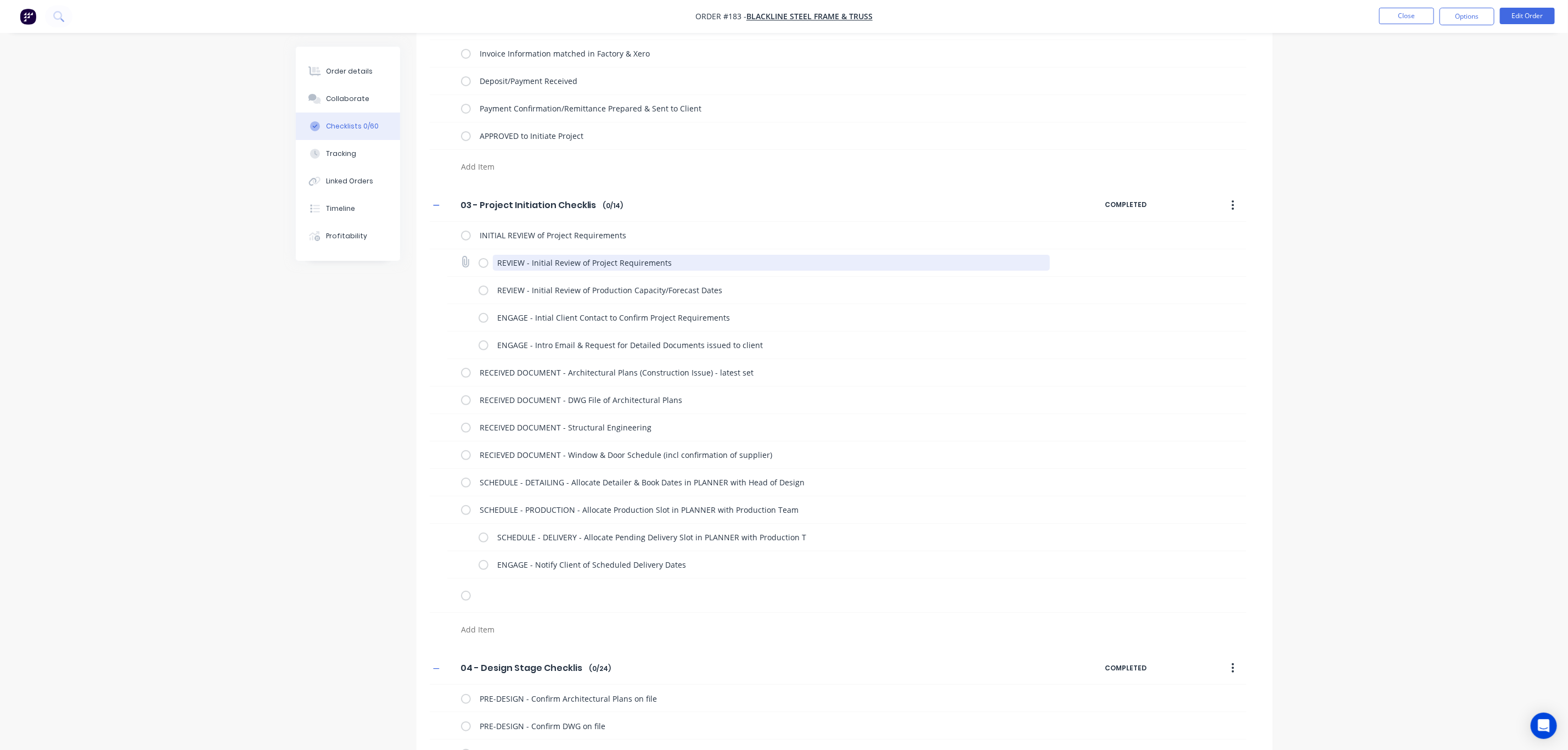
click at [528, 264] on textarea "REVIEW - Initial Review of Project Requirements" at bounding box center [771, 263] width 557 height 16
click at [520, 266] on textarea "REVIEW - Initial Review of Project Requirements" at bounding box center [771, 263] width 557 height 16
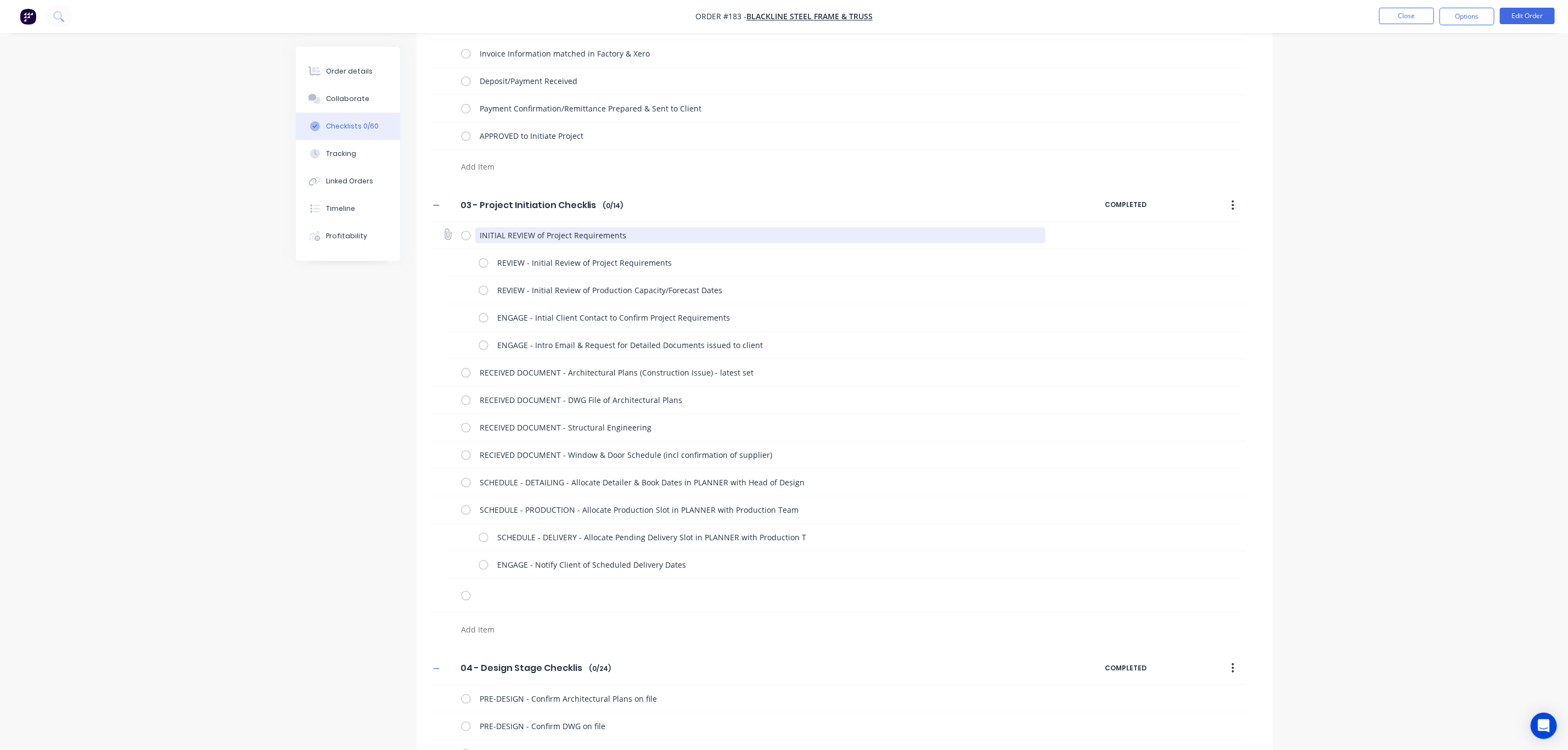
click at [649, 231] on textarea "INITIAL REVIEW of Project Requirements" at bounding box center [760, 235] width 570 height 16
click at [970, 328] on div "ENGAGE - Intial Client Contact to Confirm Project Requirements" at bounding box center [771, 319] width 557 height 18
drag, startPoint x: 637, startPoint y: 231, endPoint x: 430, endPoint y: 228, distance: 207.0
click at [437, 229] on div "INITIAL REVIEW of Project Requirements:" at bounding box center [838, 235] width 817 height 28
click at [580, 307] on div "ENGAGE - Intial Client Contact to Confirm Project Requirements" at bounding box center [767, 318] width 576 height 22
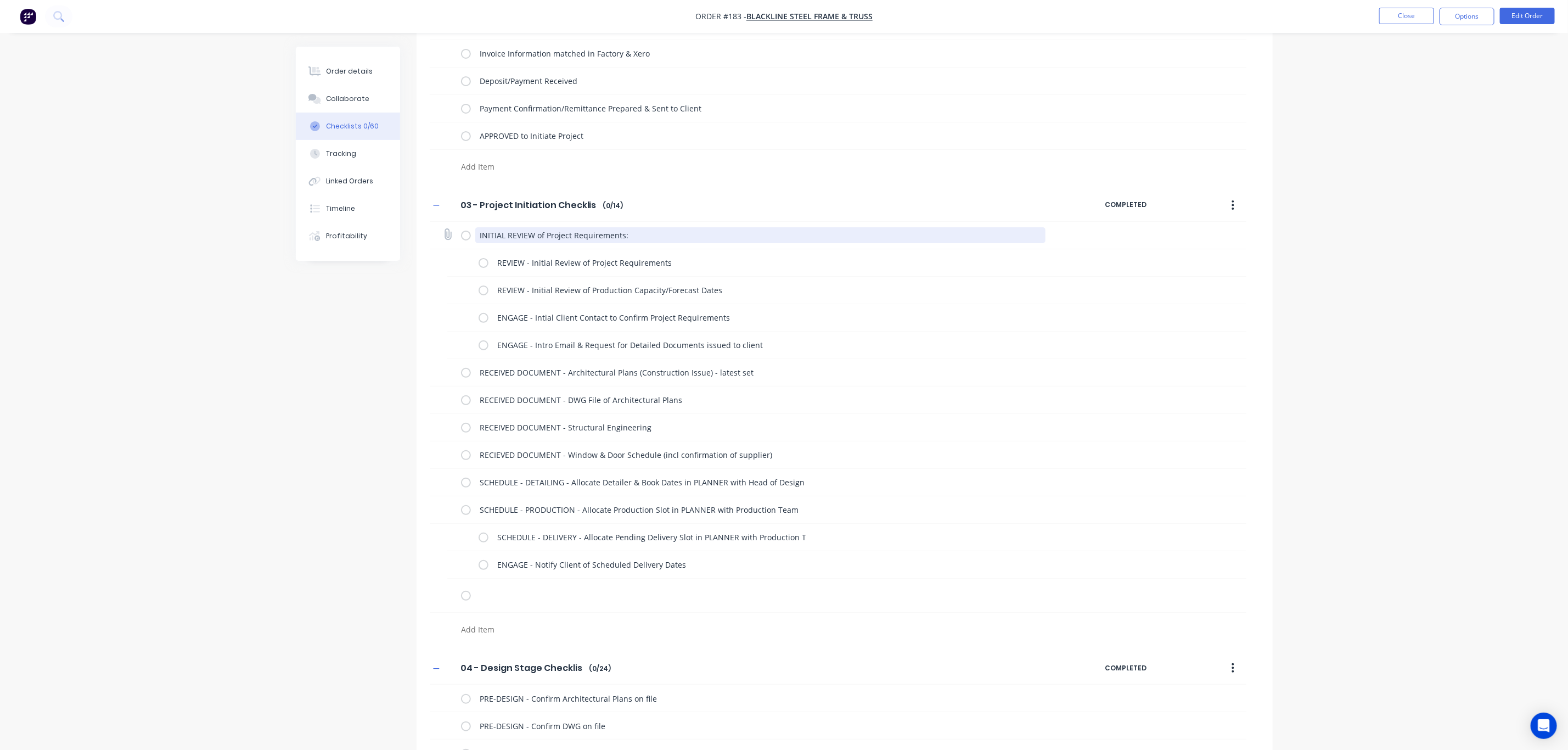
drag, startPoint x: 536, startPoint y: 236, endPoint x: 627, endPoint y: 233, distance: 91.0
click at [627, 233] on textarea "INITIAL REVIEW of Project Requirements:" at bounding box center [760, 235] width 570 height 16
click at [585, 273] on div "REVIEW - Initial Review of Project Requirements" at bounding box center [771, 264] width 557 height 18
drag, startPoint x: 431, startPoint y: 603, endPoint x: 429, endPoint y: 584, distance: 19.1
click at [430, 582] on div at bounding box center [838, 595] width 817 height 34
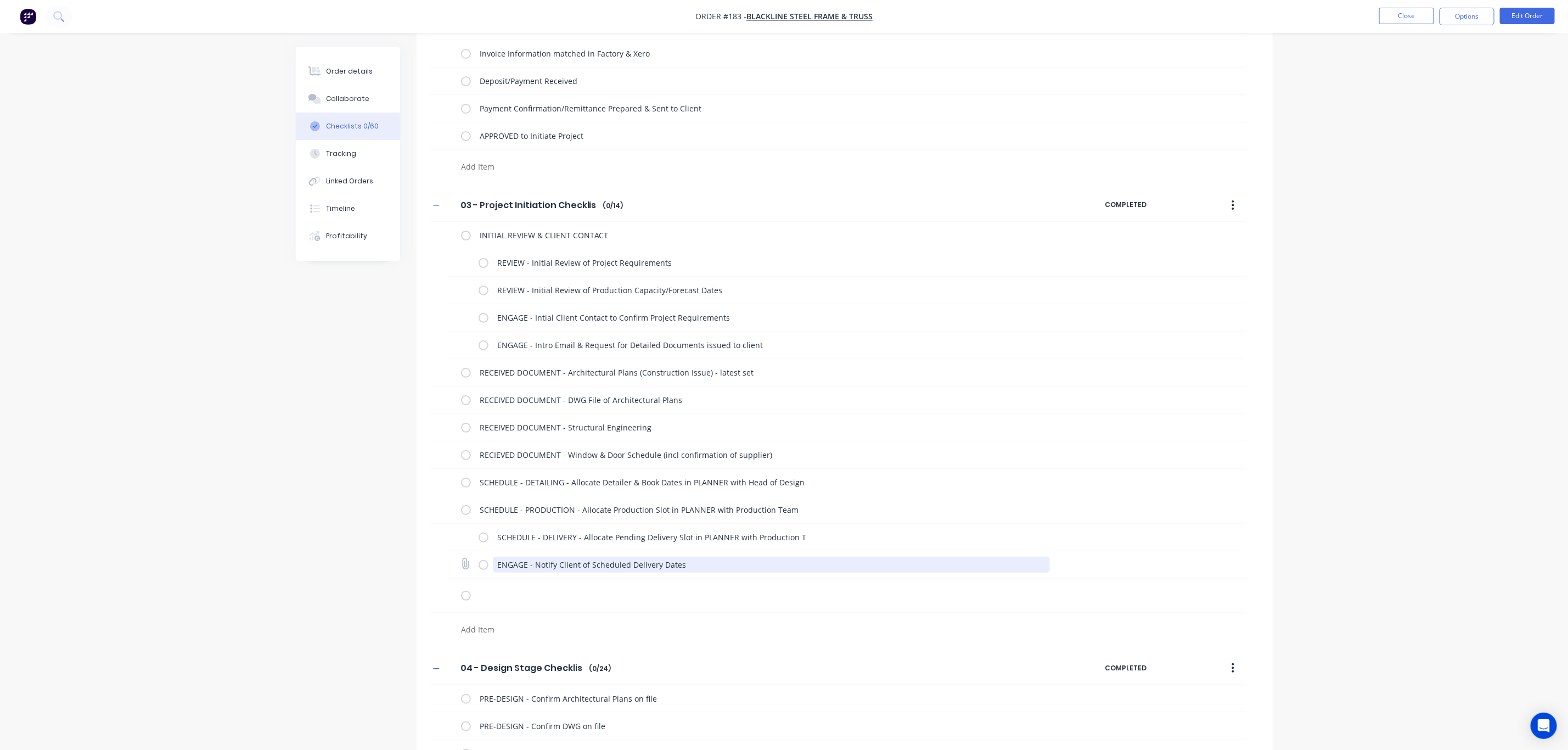
drag, startPoint x: 694, startPoint y: 563, endPoint x: 478, endPoint y: 563, distance: 216.0
click at [479, 563] on div "ENGAGE - Notify Client of Scheduled Delivery Dates" at bounding box center [767, 565] width 576 height 22
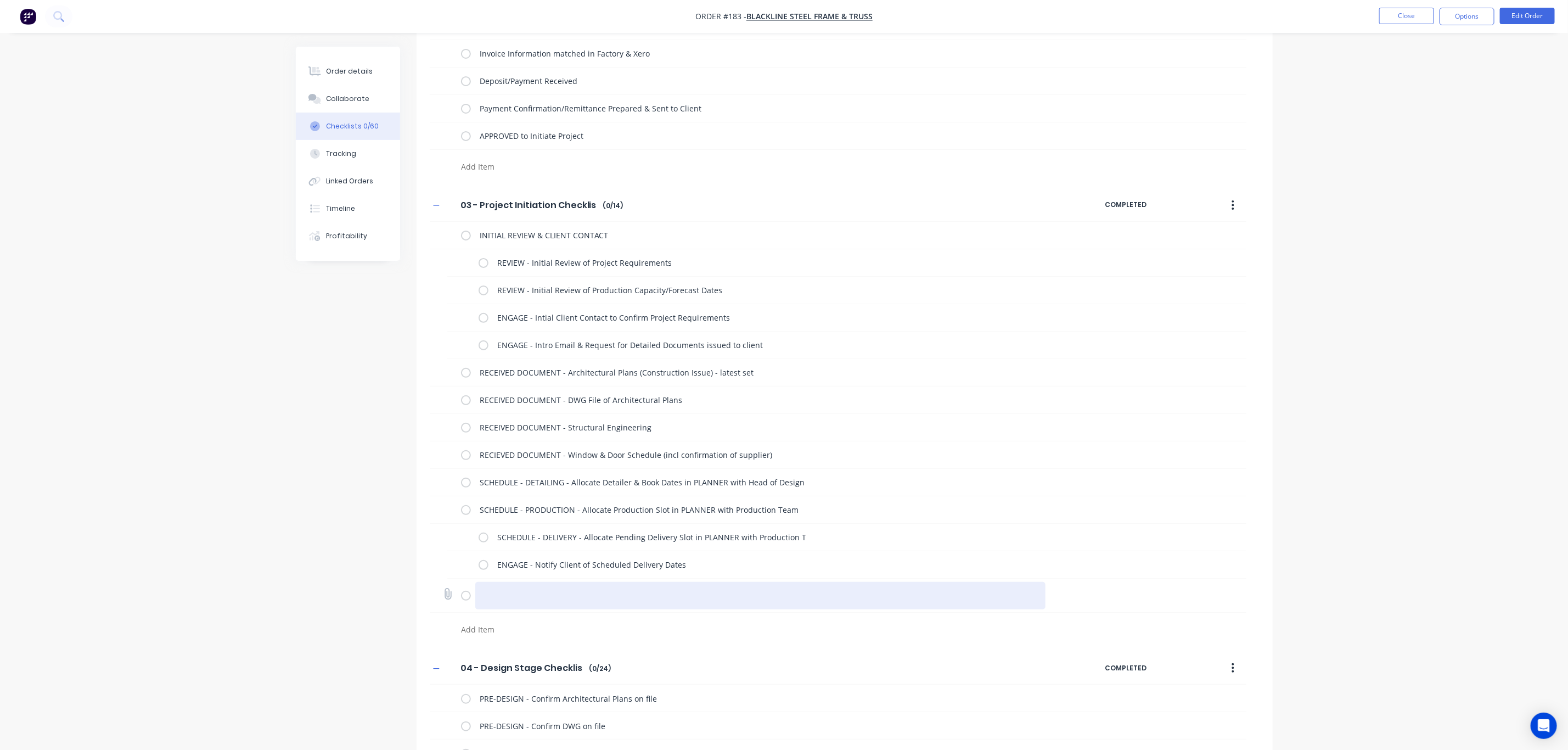
click at [498, 605] on textarea at bounding box center [760, 595] width 570 height 28
paste textarea "ENGAGE - Notify Client of Scheduled Delivery Dates"
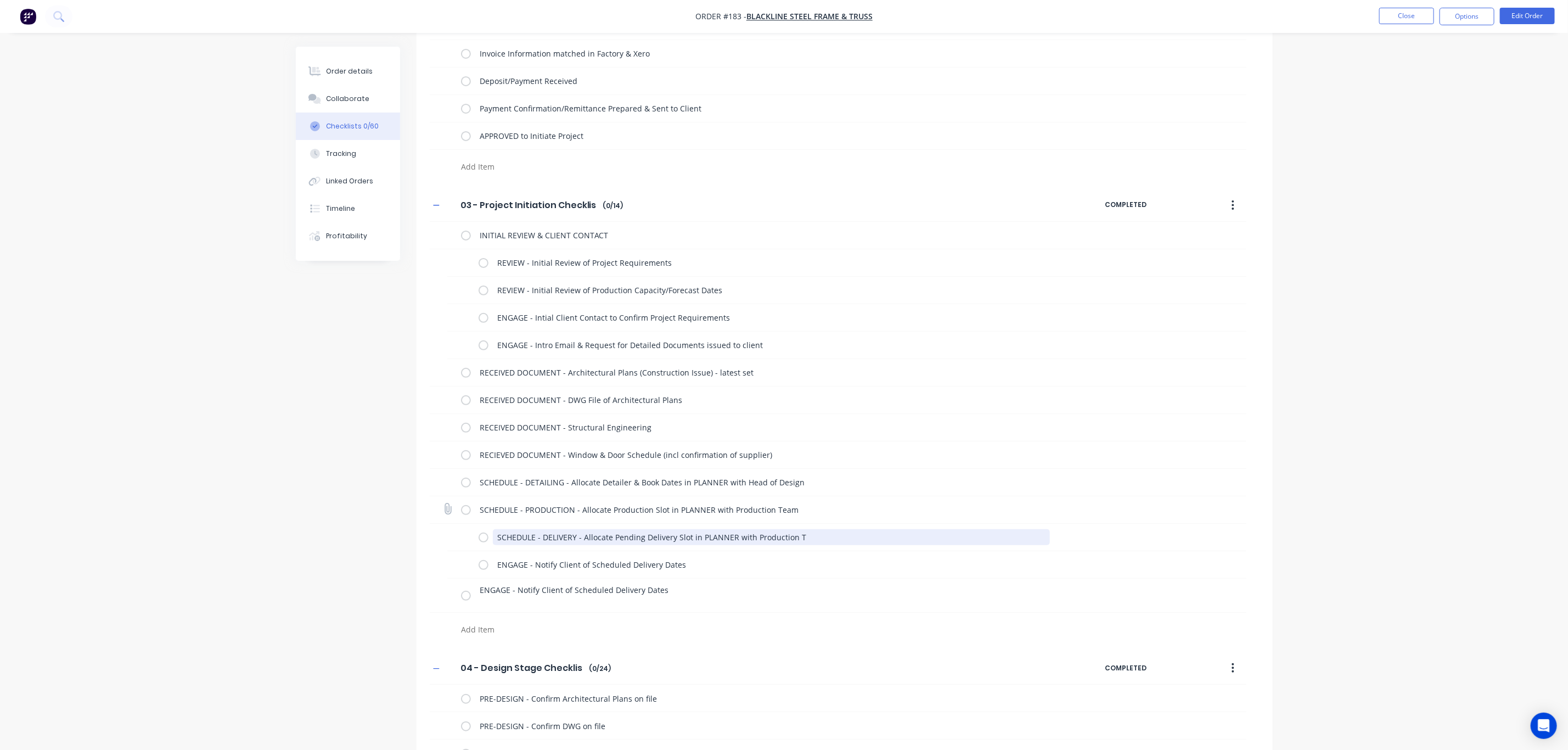
drag, startPoint x: 812, startPoint y: 537, endPoint x: 451, endPoint y: 524, distance: 361.2
click at [452, 524] on div "INITIAL REVIEW & CLIENT CONTACT REVIEW - Initial Review of Project Requirements…" at bounding box center [838, 431] width 817 height 419
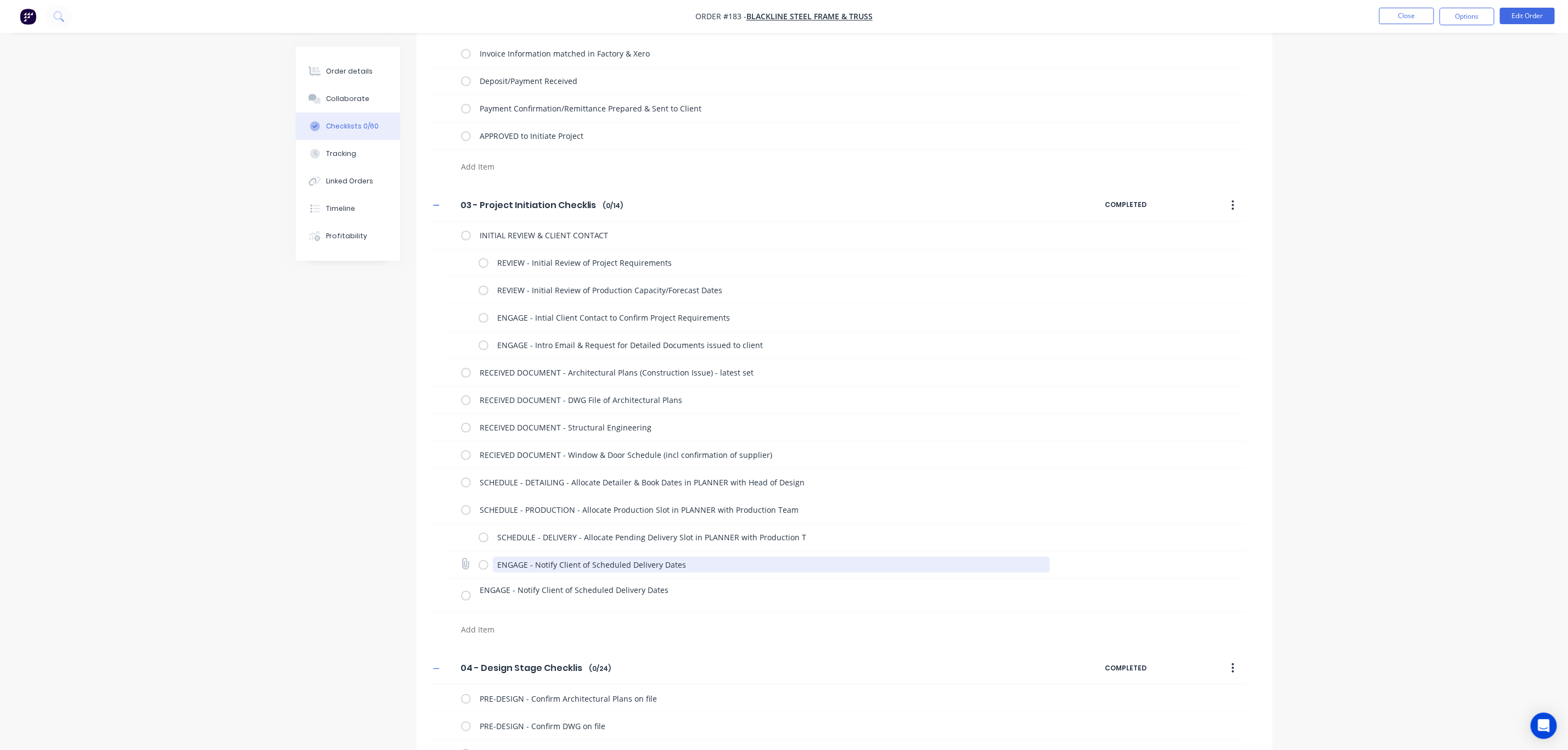
drag, startPoint x: 701, startPoint y: 568, endPoint x: 478, endPoint y: 557, distance: 223.3
click at [479, 557] on div "ENGAGE - Notify Client of Scheduled Delivery Dates" at bounding box center [767, 565] width 576 height 22
paste textarea "SCHEDULE - DELIVERY - Allocate Pending Delivery Slot in PLANNER with Production…"
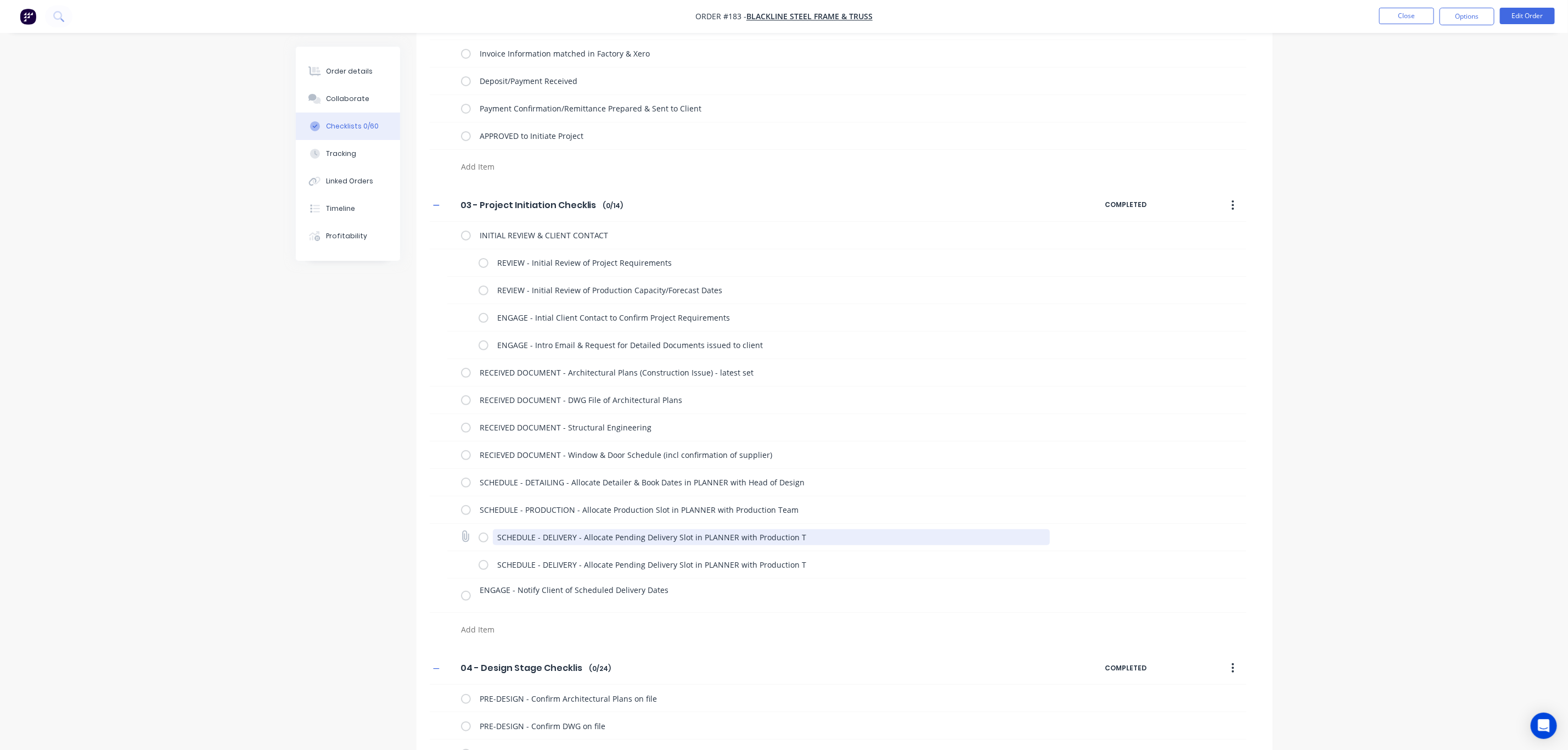
drag, startPoint x: 782, startPoint y: 537, endPoint x: 476, endPoint y: 533, distance: 306.0
click at [477, 533] on div "SCHEDULE - DELIVERY - Allocate Pending Delivery Slot in PLANNER with Production…" at bounding box center [847, 537] width 799 height 28
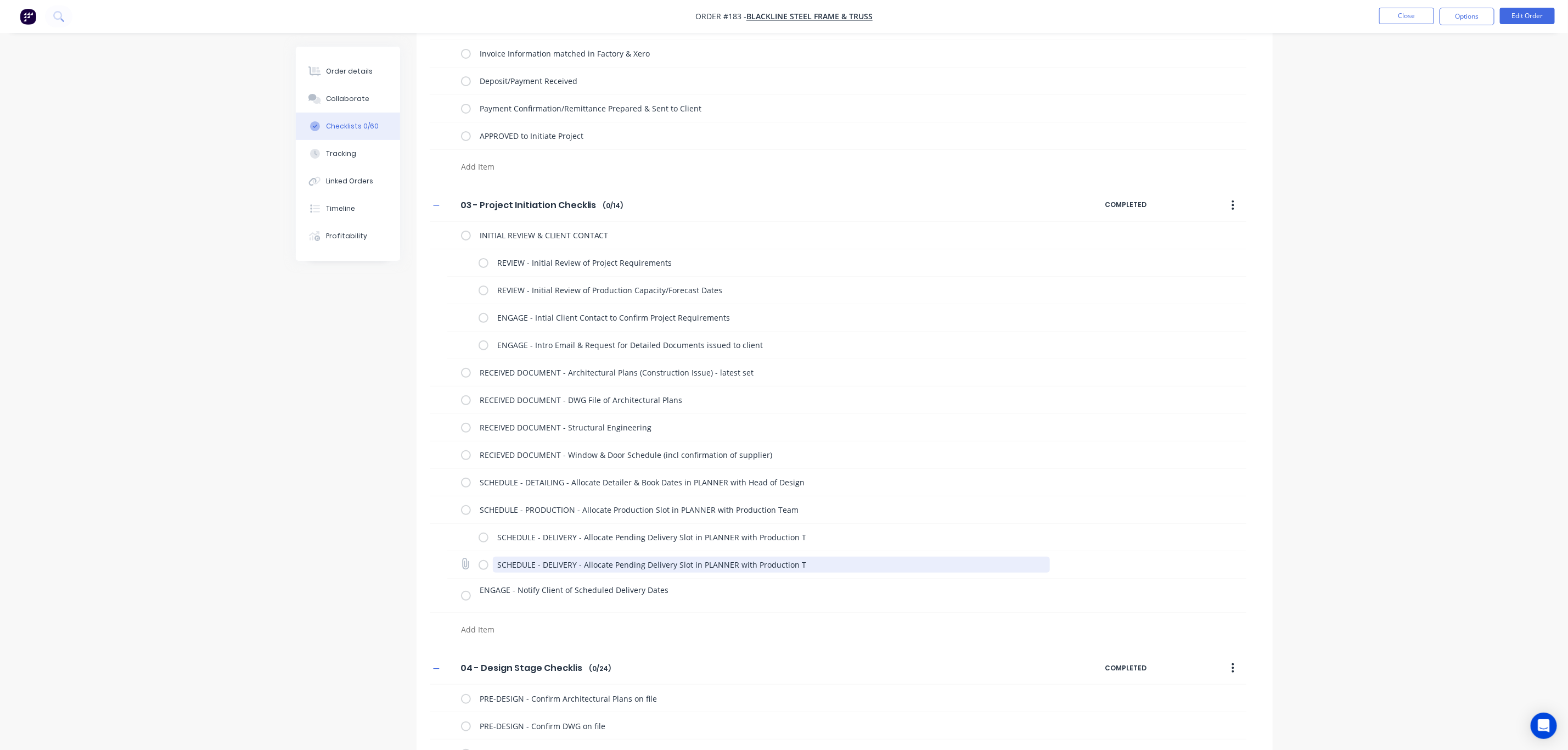
click at [805, 562] on textarea "SCHEDULE - DELIVERY - Allocate Pending Delivery Slot in PLANNER with Production…" at bounding box center [771, 565] width 557 height 16
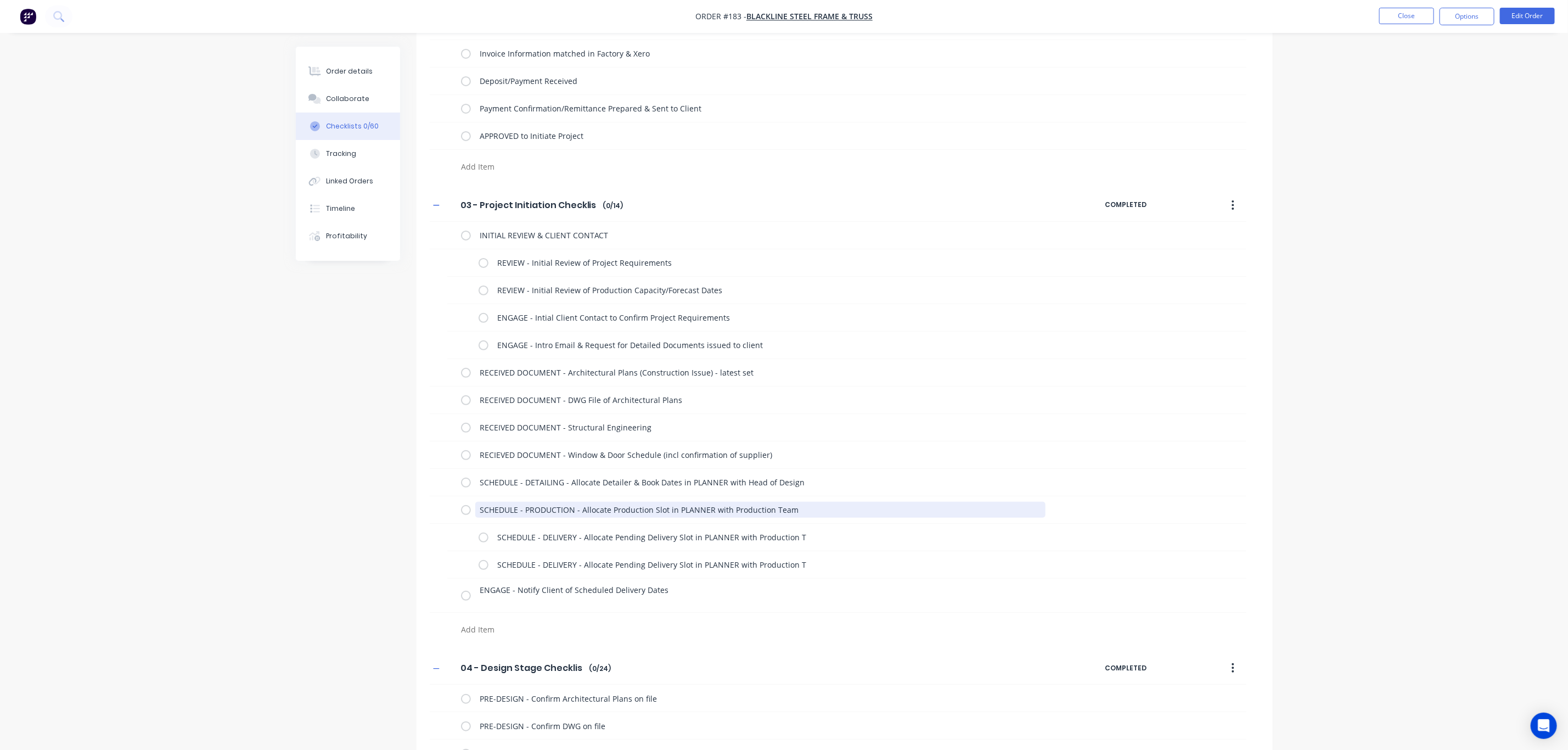
drag, startPoint x: 800, startPoint y: 509, endPoint x: 423, endPoint y: 503, distance: 377.0
click at [424, 503] on div "03 - Project Initiation Checklist 03 - Project Initiation Checklist Enter Check…" at bounding box center [844, 415] width 856 height 452
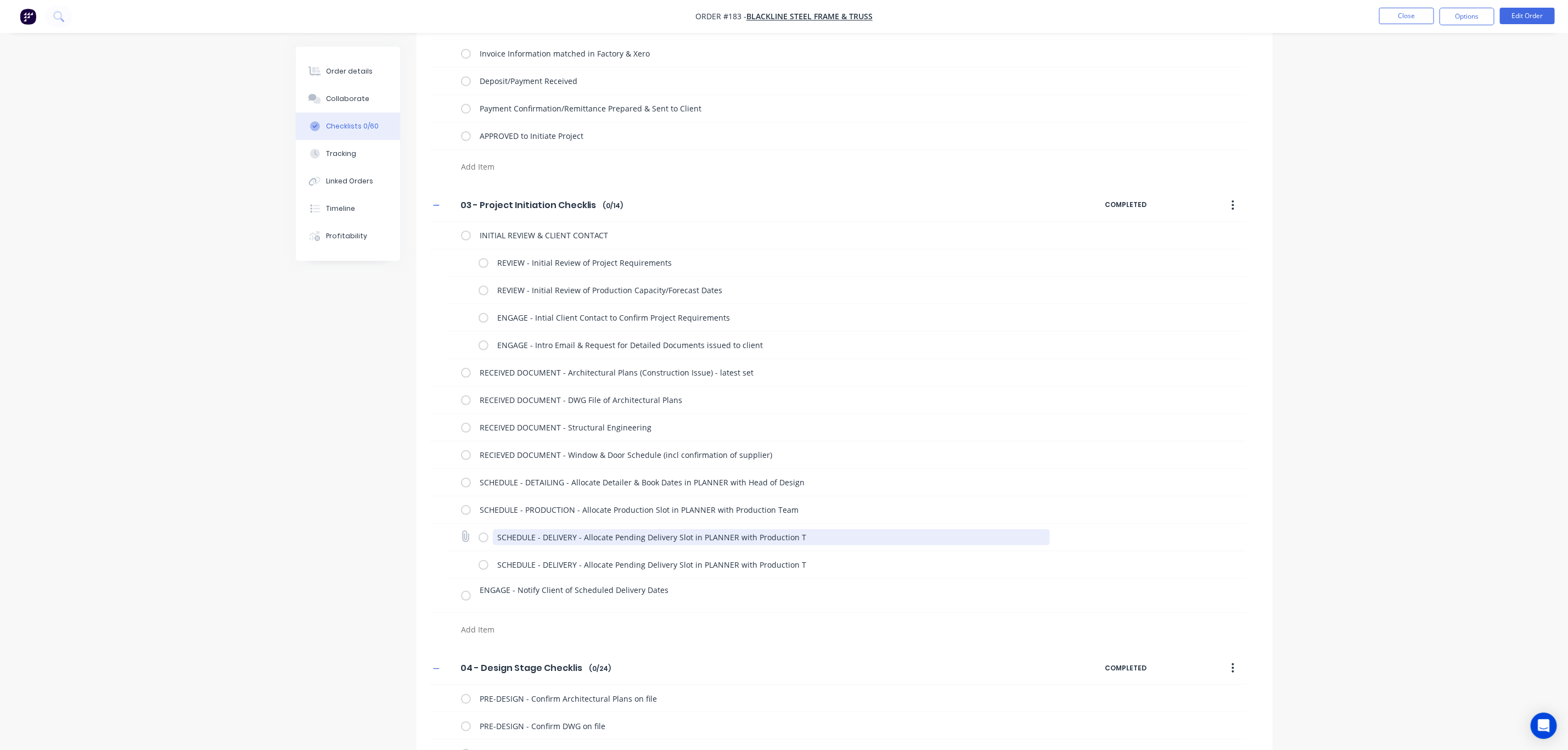
drag, startPoint x: 800, startPoint y: 535, endPoint x: 470, endPoint y: 535, distance: 330.0
click at [471, 535] on div "SCHEDULE - DELIVERY - Allocate Pending Delivery Slot in PLANNER with Production…" at bounding box center [847, 537] width 799 height 28
paste textarea "PRODUCTION - Allocate Production Slot in PLANNER with Production Team"
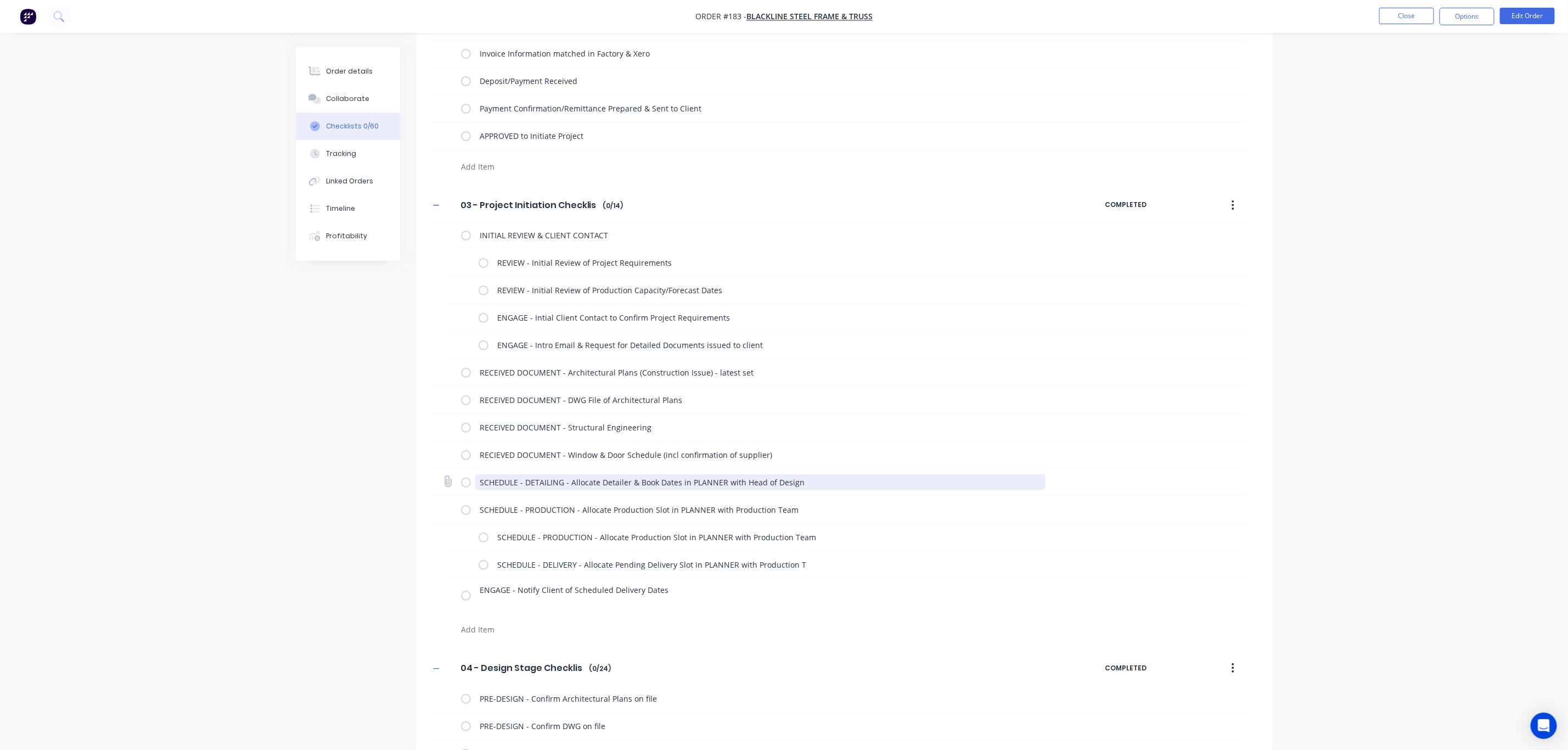
drag, startPoint x: 803, startPoint y: 481, endPoint x: 433, endPoint y: 477, distance: 370.0
click at [436, 476] on div "SCHEDULE - DETAILING - Allocate Detailer & Book Dates in PLANNER with Head of D…" at bounding box center [838, 482] width 817 height 28
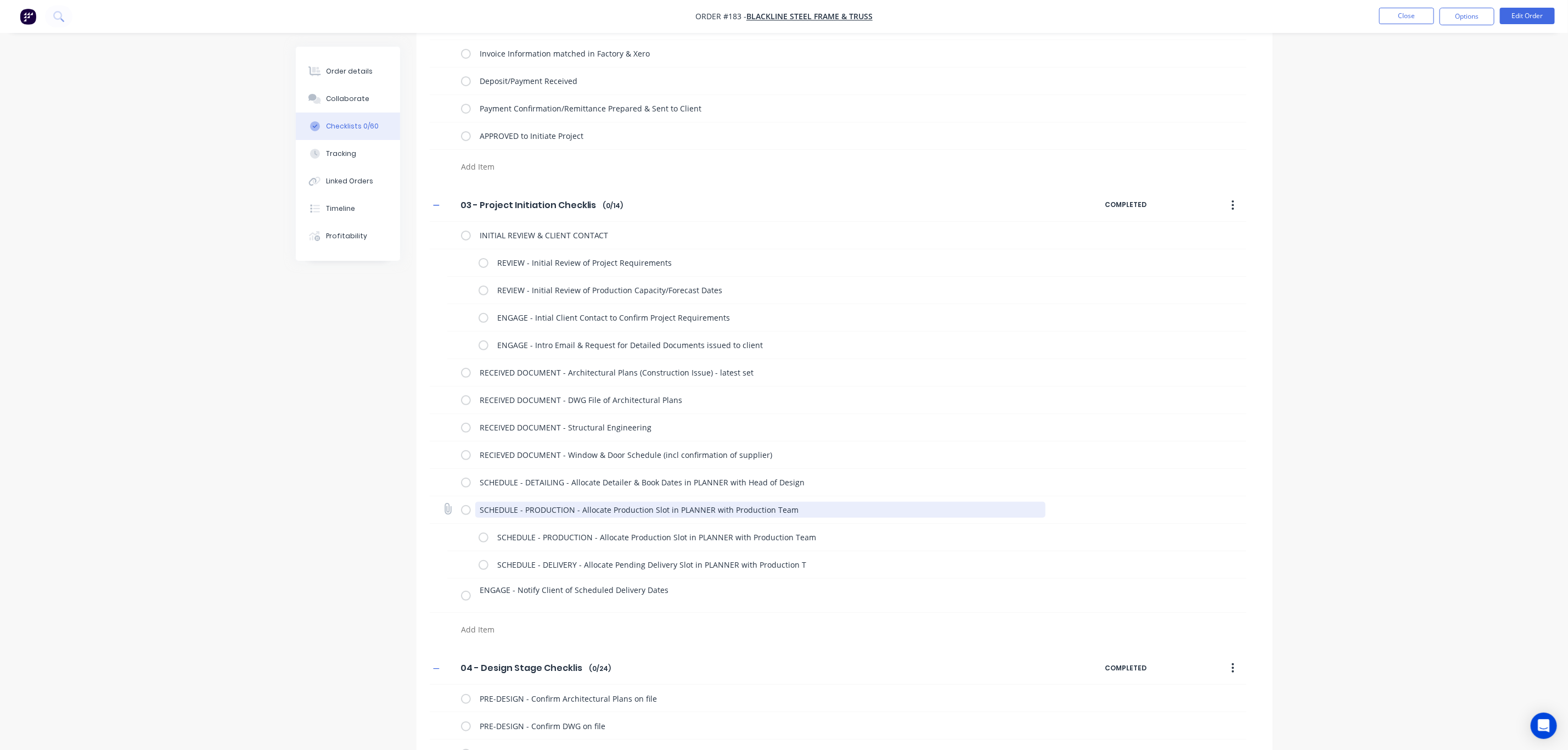
drag, startPoint x: 813, startPoint y: 509, endPoint x: 461, endPoint y: 511, distance: 352.0
click at [463, 512] on div "SCHEDULE - PRODUCTION - Allocate Production Slot in PLANNER with Production Team" at bounding box center [755, 510] width 589 height 22
paste textarea "DETAILING - Allocate Detailer & Book Dates in PLANNER with Head of Design"
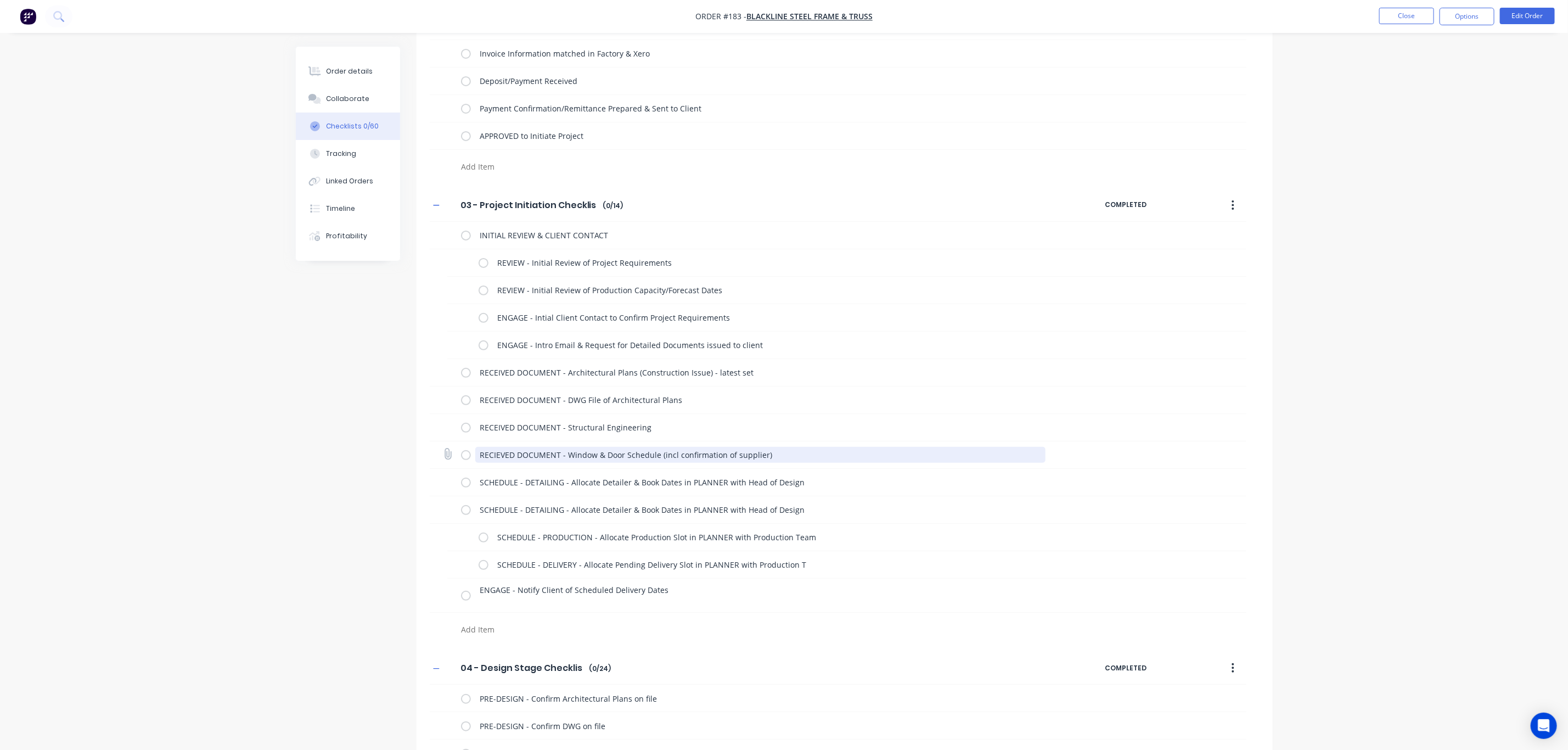
drag, startPoint x: 784, startPoint y: 453, endPoint x: 460, endPoint y: 452, distance: 324.0
click at [460, 452] on div "RECIEVED DOCUMENT - Window & Door Schedule (incl confirmation of supplier)" at bounding box center [838, 455] width 817 height 28
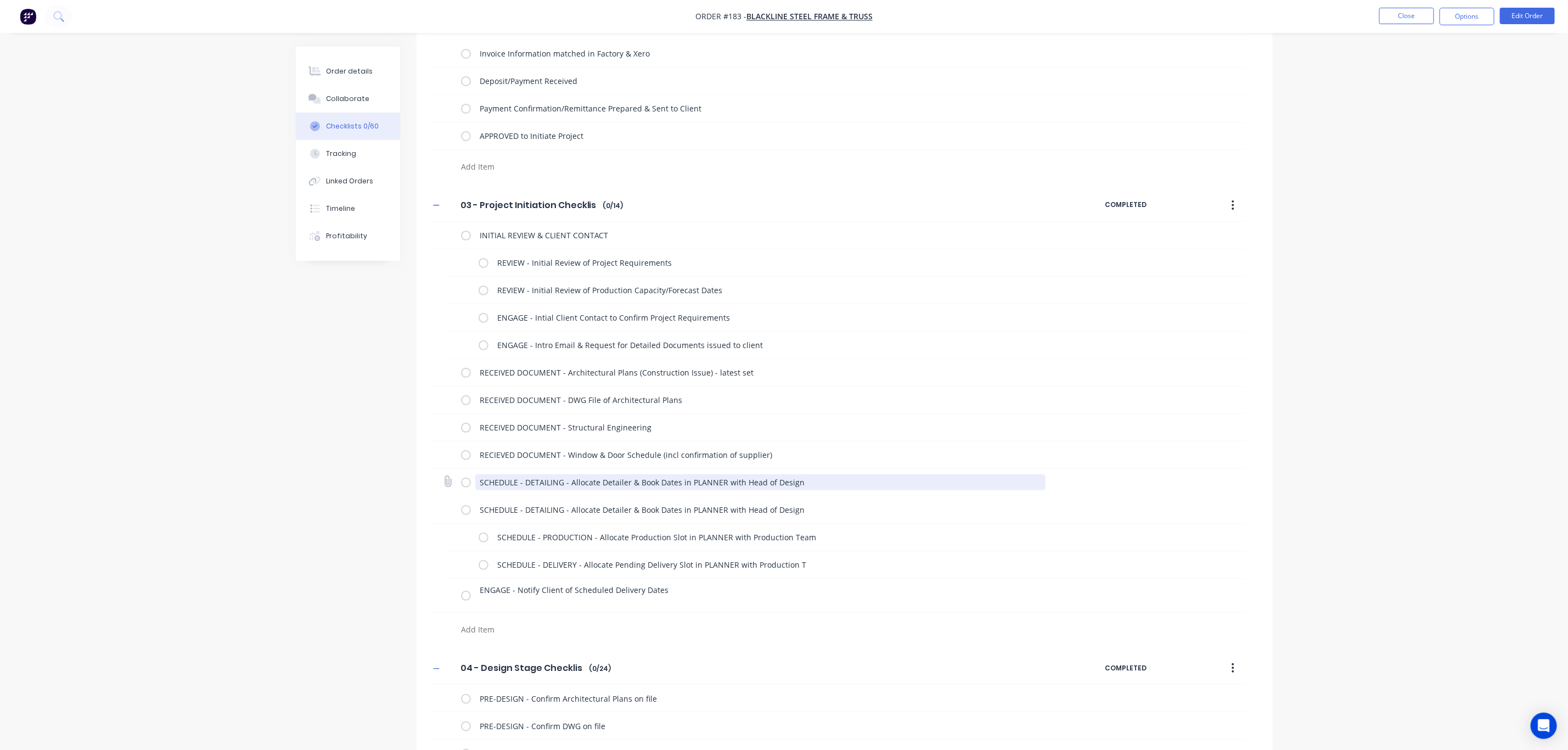
drag, startPoint x: 830, startPoint y: 483, endPoint x: 450, endPoint y: 478, distance: 380.0
click at [450, 478] on div "SCHEDULE - DETAILING - Allocate Detailer & Book Dates in PLANNER with Head of D…" at bounding box center [838, 482] width 817 height 28
paste textarea "RECIEVED DOCUMENT - Window & Door Schedule (incl confirmation of supplier)"
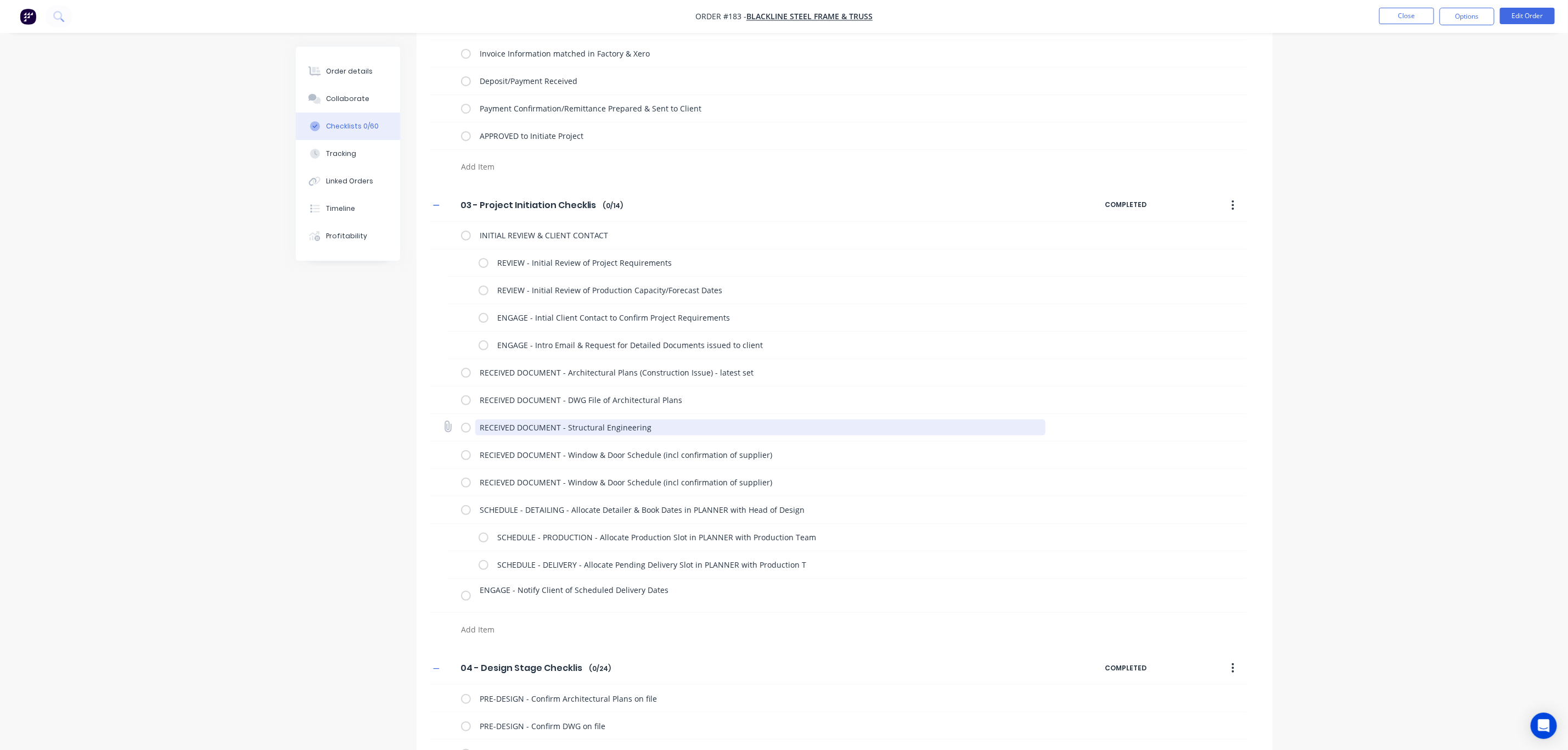
drag, startPoint x: 669, startPoint y: 430, endPoint x: 439, endPoint y: 430, distance: 230.0
click at [439, 430] on div "RECEIVED DOCUMENT - Structural Engineering" at bounding box center [838, 427] width 817 height 28
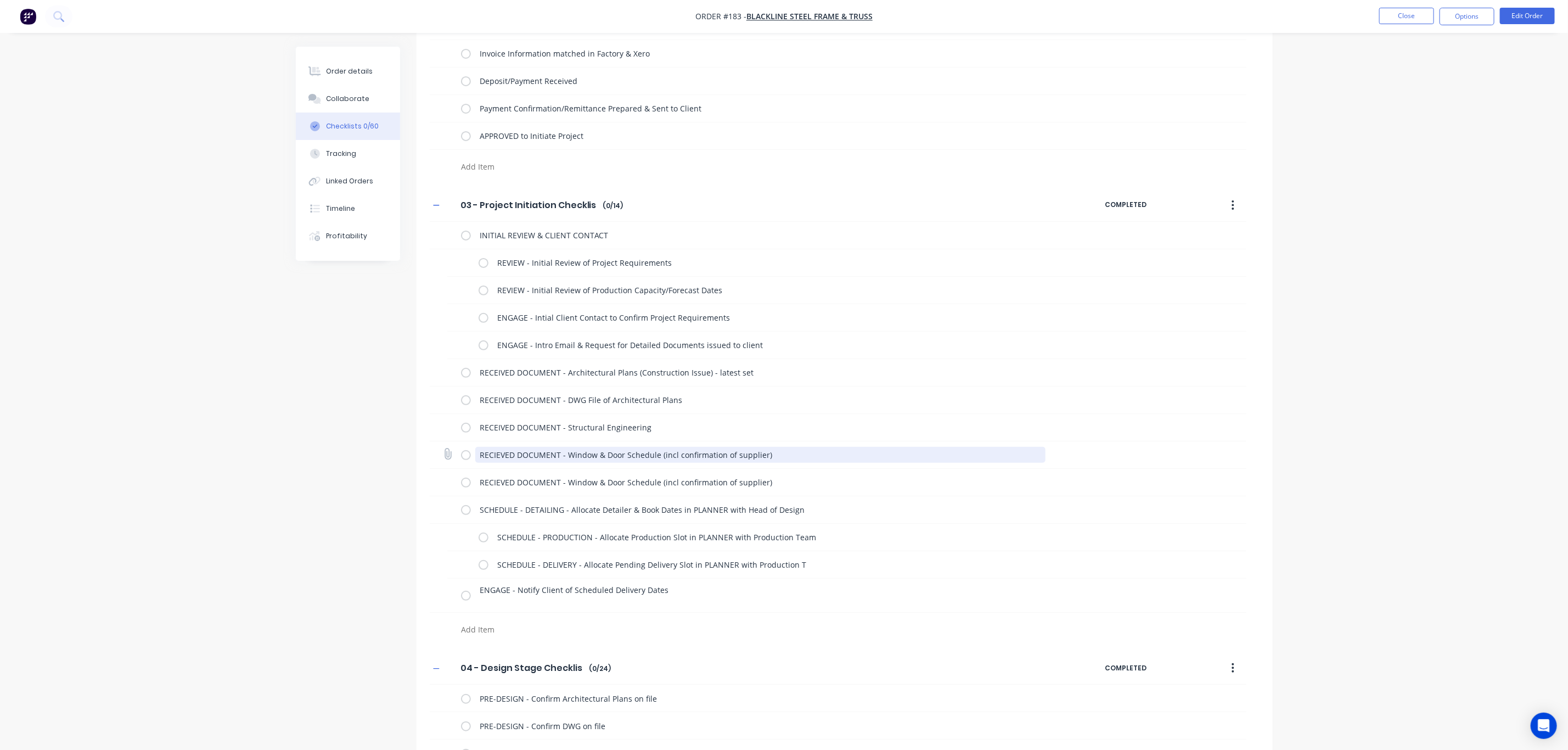
drag, startPoint x: 792, startPoint y: 460, endPoint x: 430, endPoint y: 450, distance: 362.1
click at [434, 450] on div "RECIEVED DOCUMENT - Window & Door Schedule (incl confirmation of supplier)" at bounding box center [838, 455] width 817 height 28
paste textarea "EIVED DOCUMENT - Structural Engineering"
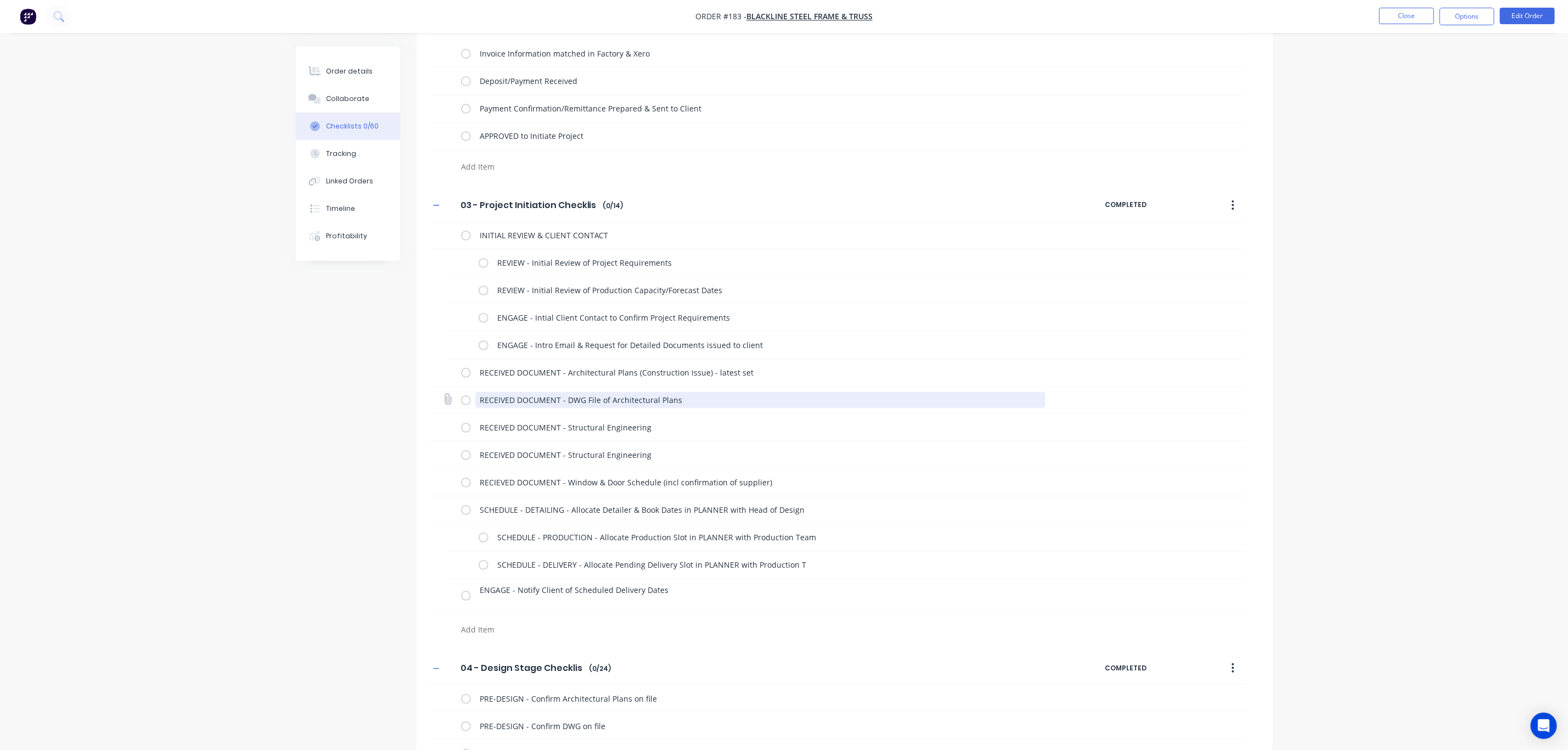
drag, startPoint x: 682, startPoint y: 400, endPoint x: 442, endPoint y: 398, distance: 240.0
click at [442, 398] on div "RECEIVED DOCUMENT - DWG File of Architectural Plans" at bounding box center [838, 400] width 817 height 28
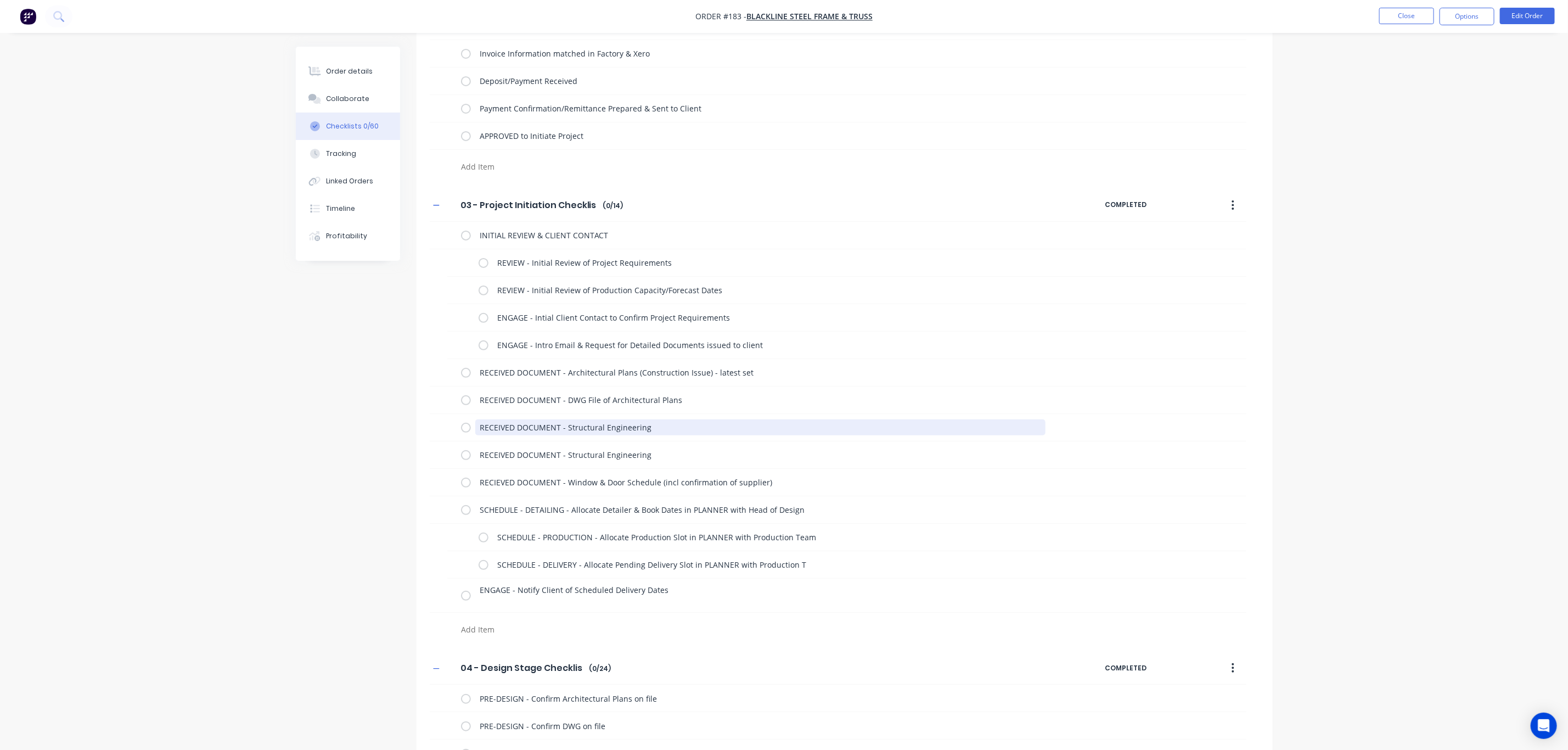
drag, startPoint x: 657, startPoint y: 427, endPoint x: 415, endPoint y: 417, distance: 242.2
paste textarea "DWG File of Architectural Plans"
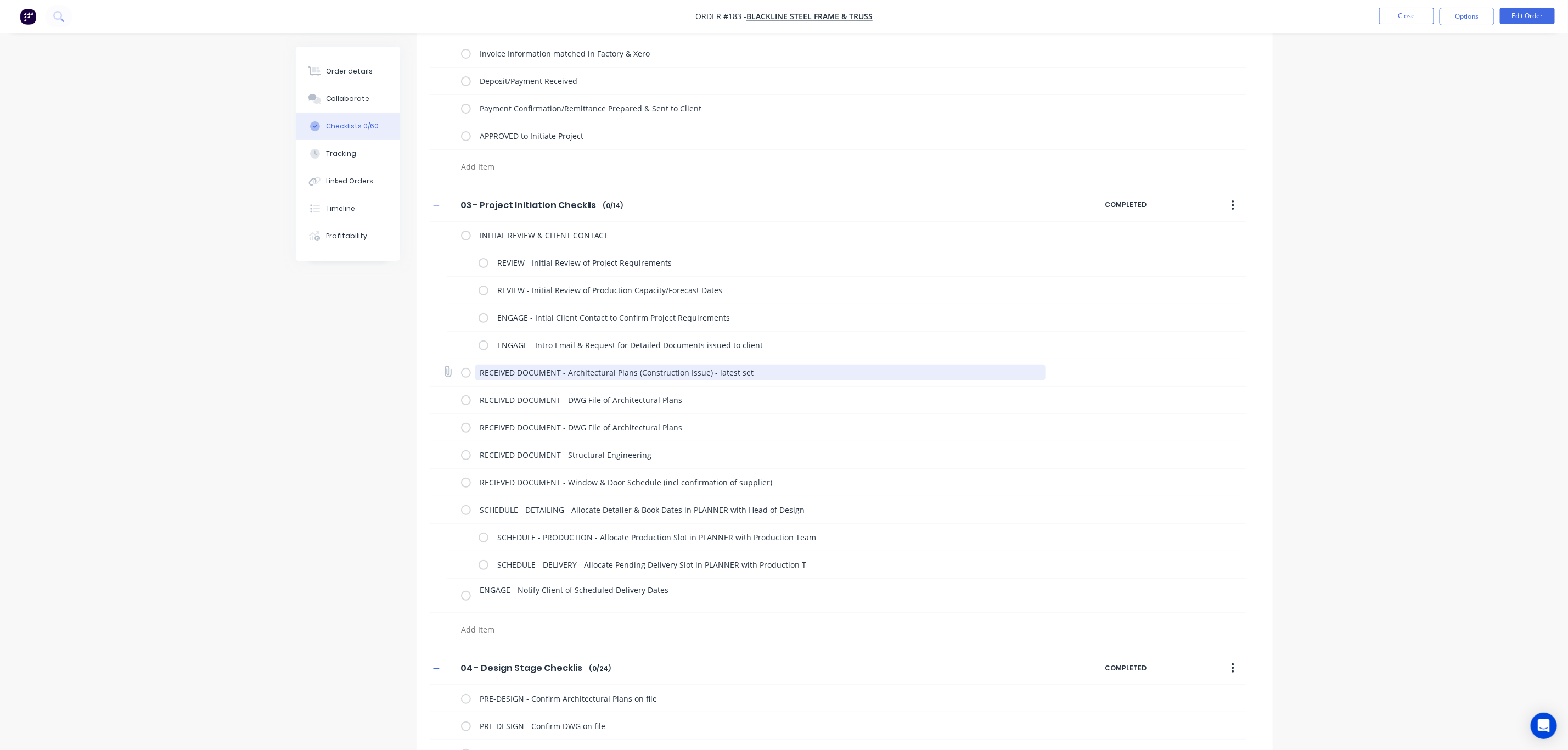
drag, startPoint x: 758, startPoint y: 374, endPoint x: 442, endPoint y: 376, distance: 316.0
click at [442, 376] on div "RECEIVED DOCUMENT - Architectural Plans (Construction Issue) - latest set" at bounding box center [838, 373] width 817 height 28
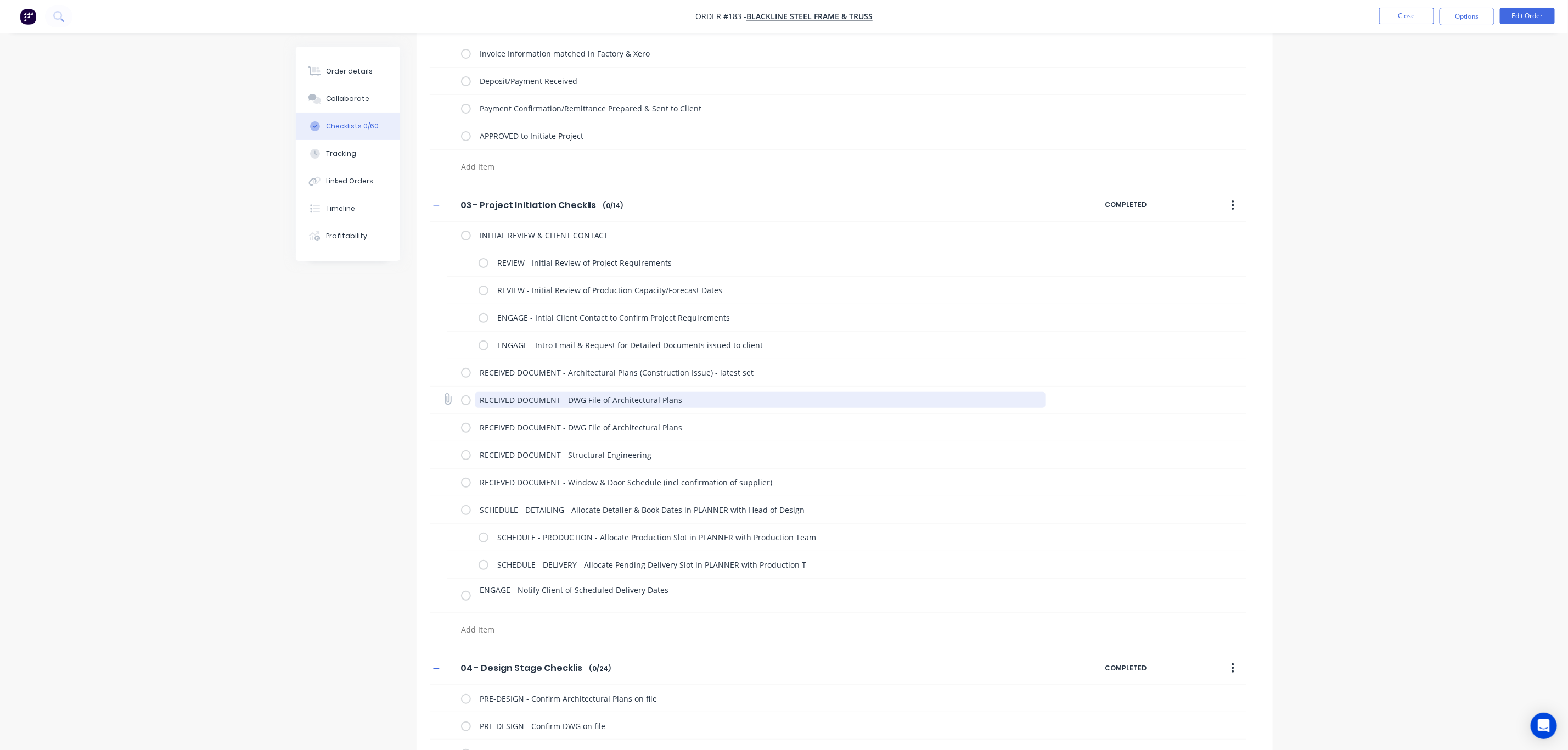
drag, startPoint x: 668, startPoint y: 400, endPoint x: 511, endPoint y: 390, distance: 157.3
click at [450, 398] on div "RECEIVED DOCUMENT - DWG File of Architectural Plans" at bounding box center [838, 400] width 817 height 28
paste textarea "Architectural Plans (Construction Issue) - latest set"
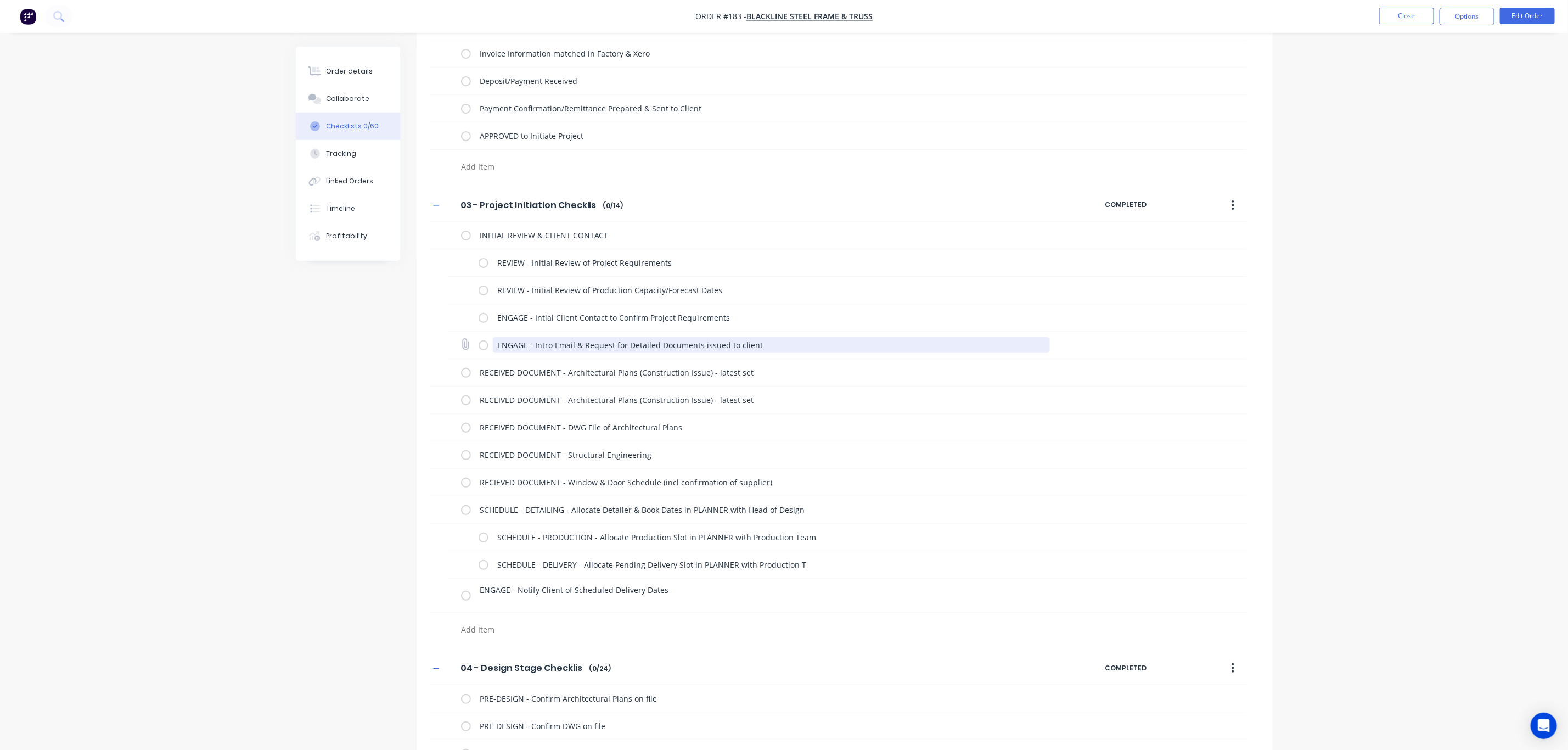
drag, startPoint x: 774, startPoint y: 347, endPoint x: 478, endPoint y: 345, distance: 296.0
click at [480, 345] on div "ENGAGE - Intro Email & Request for Detailed Documents issued to client" at bounding box center [767, 346] width 576 height 22
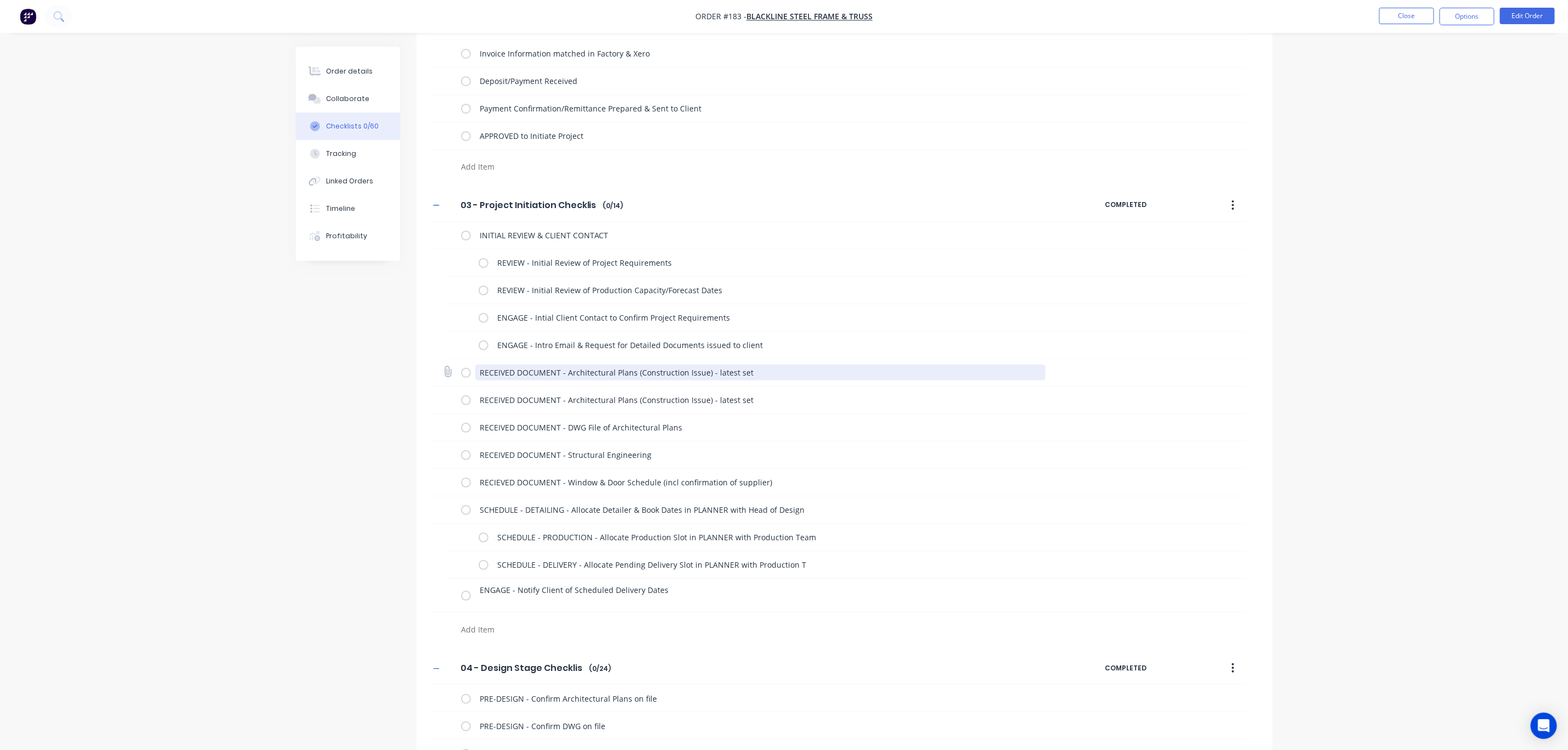
click at [763, 376] on textarea "RECEIVED DOCUMENT - Architectural Plans (Construction Issue) - latest set" at bounding box center [760, 373] width 570 height 16
drag, startPoint x: 745, startPoint y: 374, endPoint x: 455, endPoint y: 369, distance: 290.0
click at [455, 369] on div "RECEIVED DOCUMENT - Architectural Plans (Construction Issue) - latest set" at bounding box center [838, 373] width 817 height 28
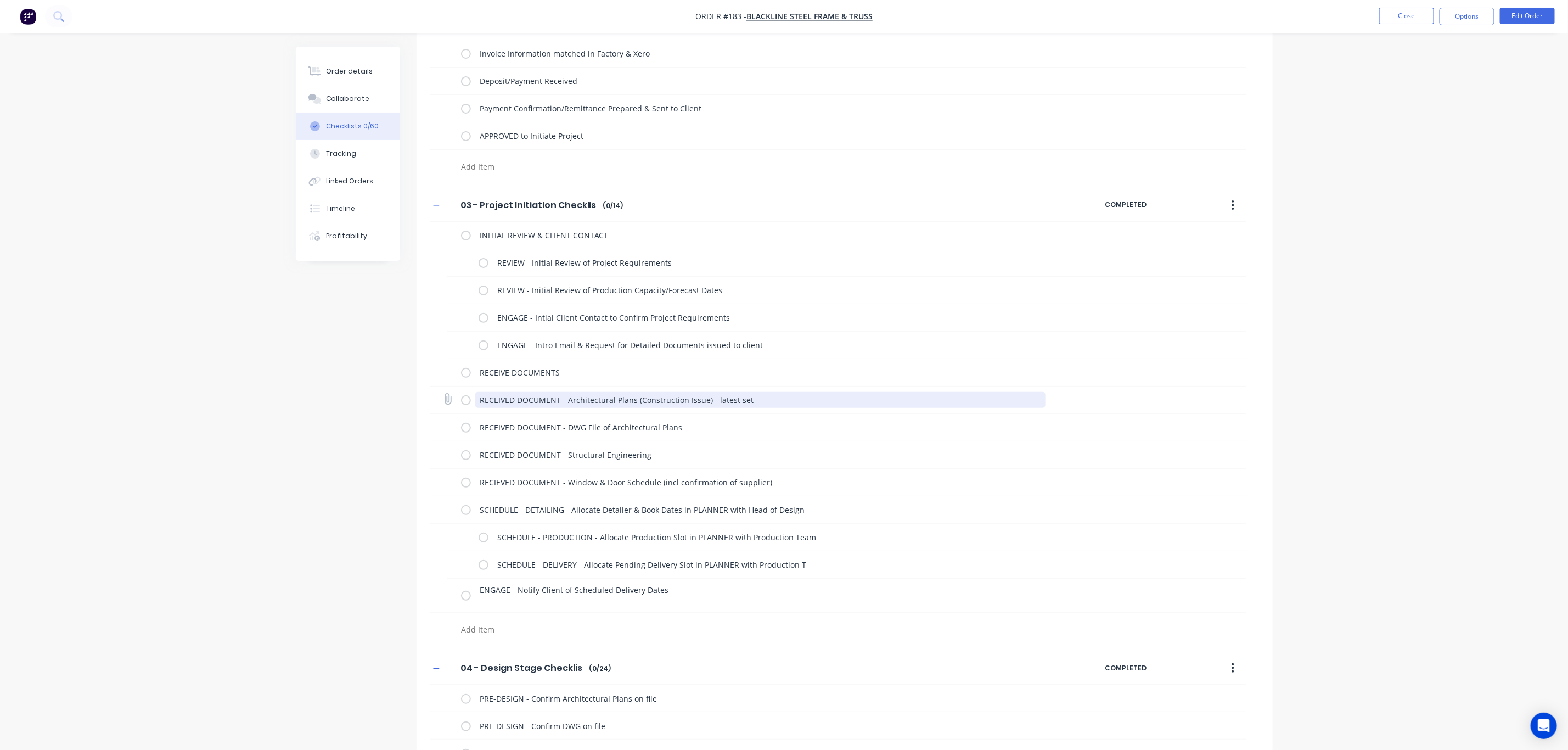
click at [492, 399] on textarea "RECEIVED DOCUMENT - Architectural Plans (Construction Issue) - latest set" at bounding box center [760, 400] width 570 height 16
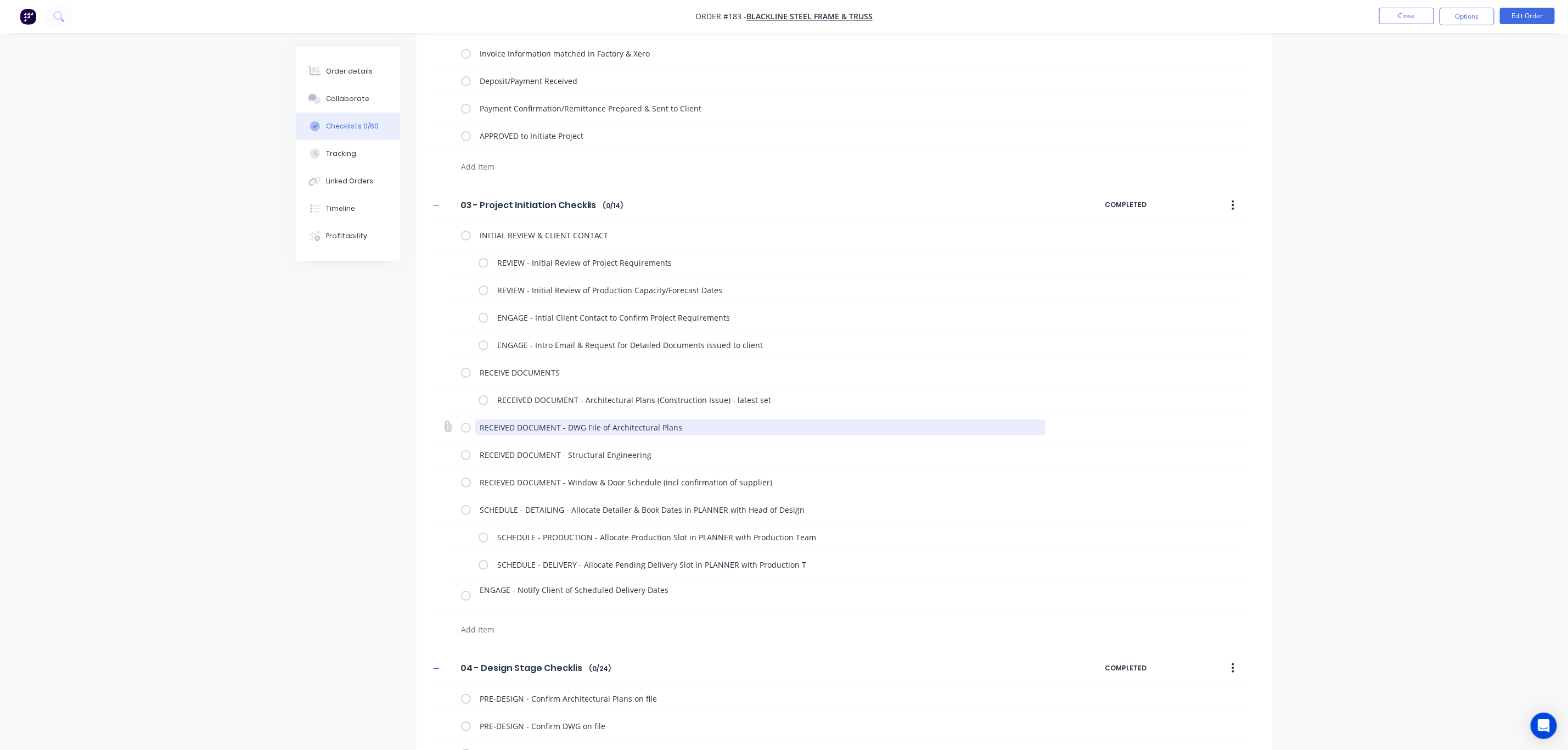
click at [514, 430] on textarea "RECEIVED DOCUMENT - DWG File of Architectural Plans" at bounding box center [760, 427] width 570 height 16
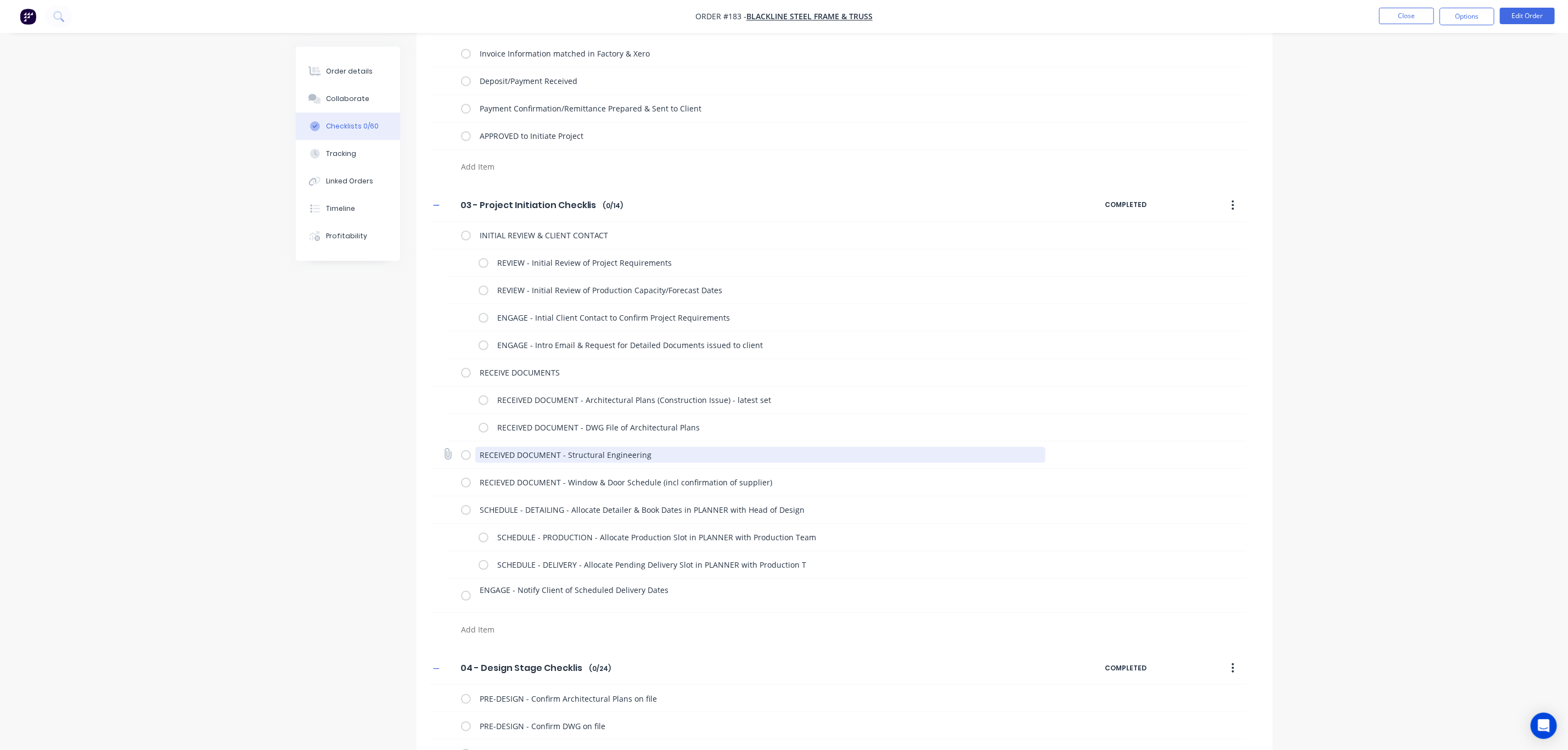
click at [524, 454] on textarea "RECEIVED DOCUMENT - Structural Engineering" at bounding box center [760, 455] width 570 height 16
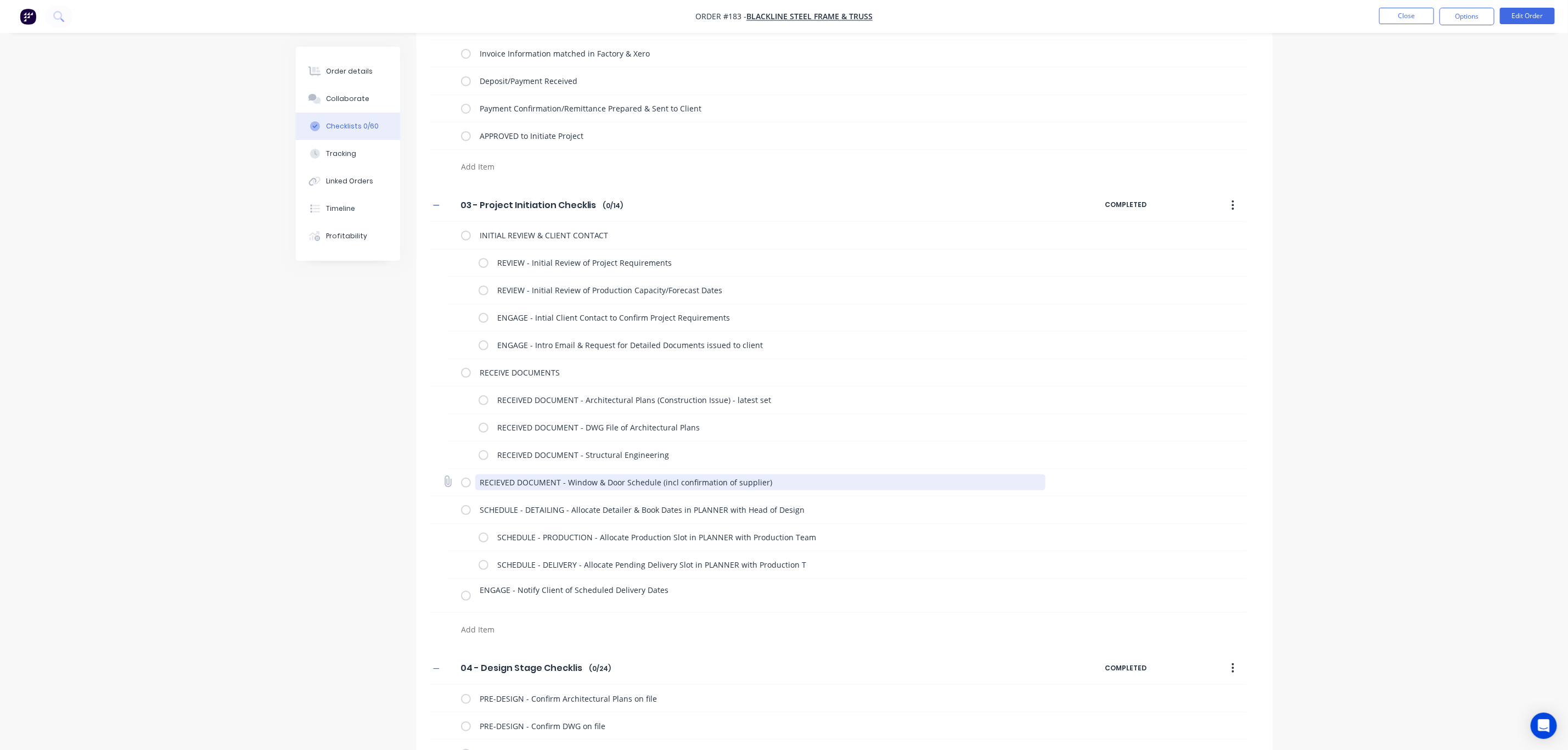
click at [528, 480] on textarea "RECIEVED DOCUMENT - Window & Door Schedule (incl confirmation of supplier)" at bounding box center [760, 482] width 570 height 16
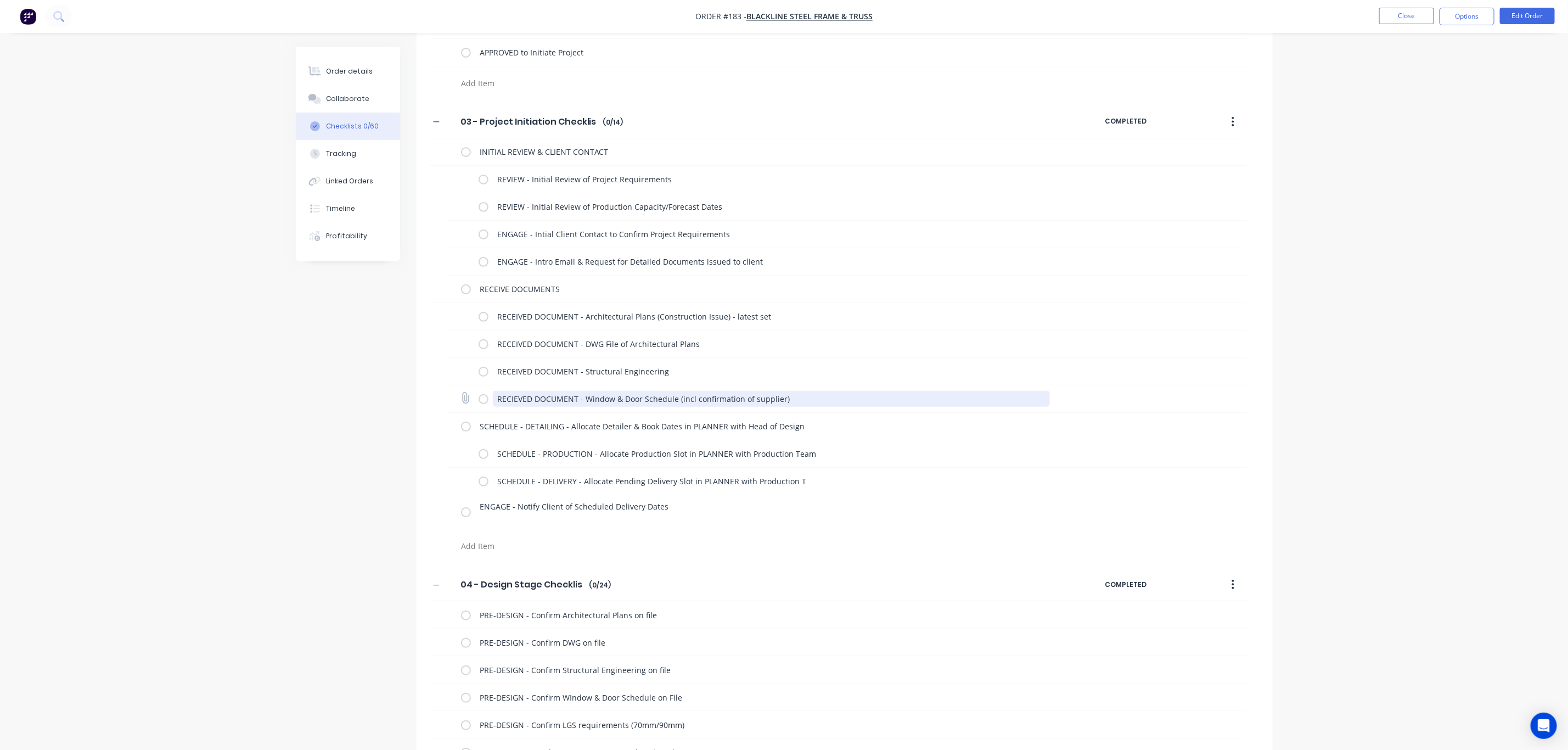
scroll to position [185, 0]
click at [468, 290] on label at bounding box center [466, 290] width 10 height 12
click at [0, 0] on input "checkbox" at bounding box center [0, 0] width 0 height 0
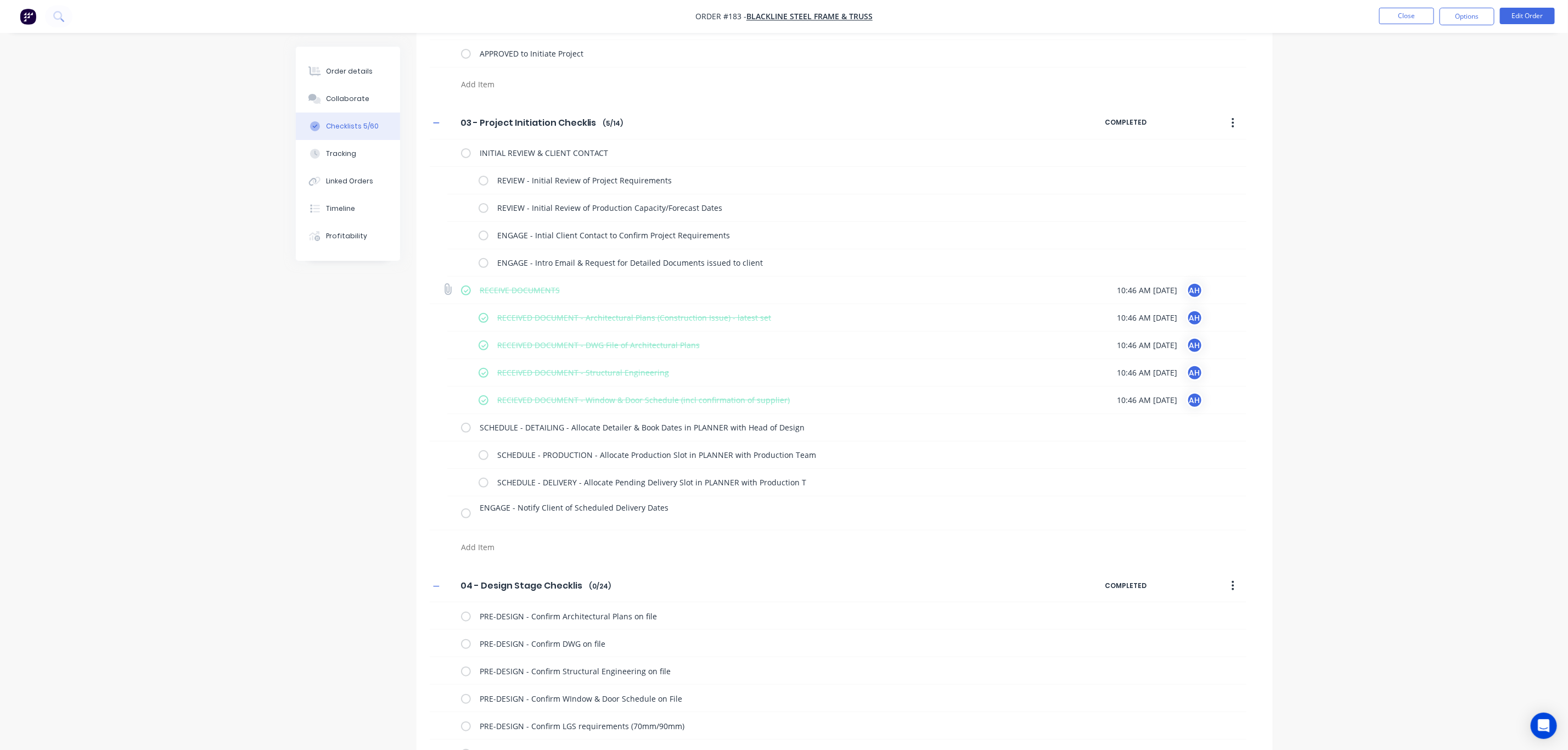
click at [468, 290] on label at bounding box center [466, 290] width 10 height 12
click at [0, 0] on input "checkbox" at bounding box center [0, 0] width 0 height 0
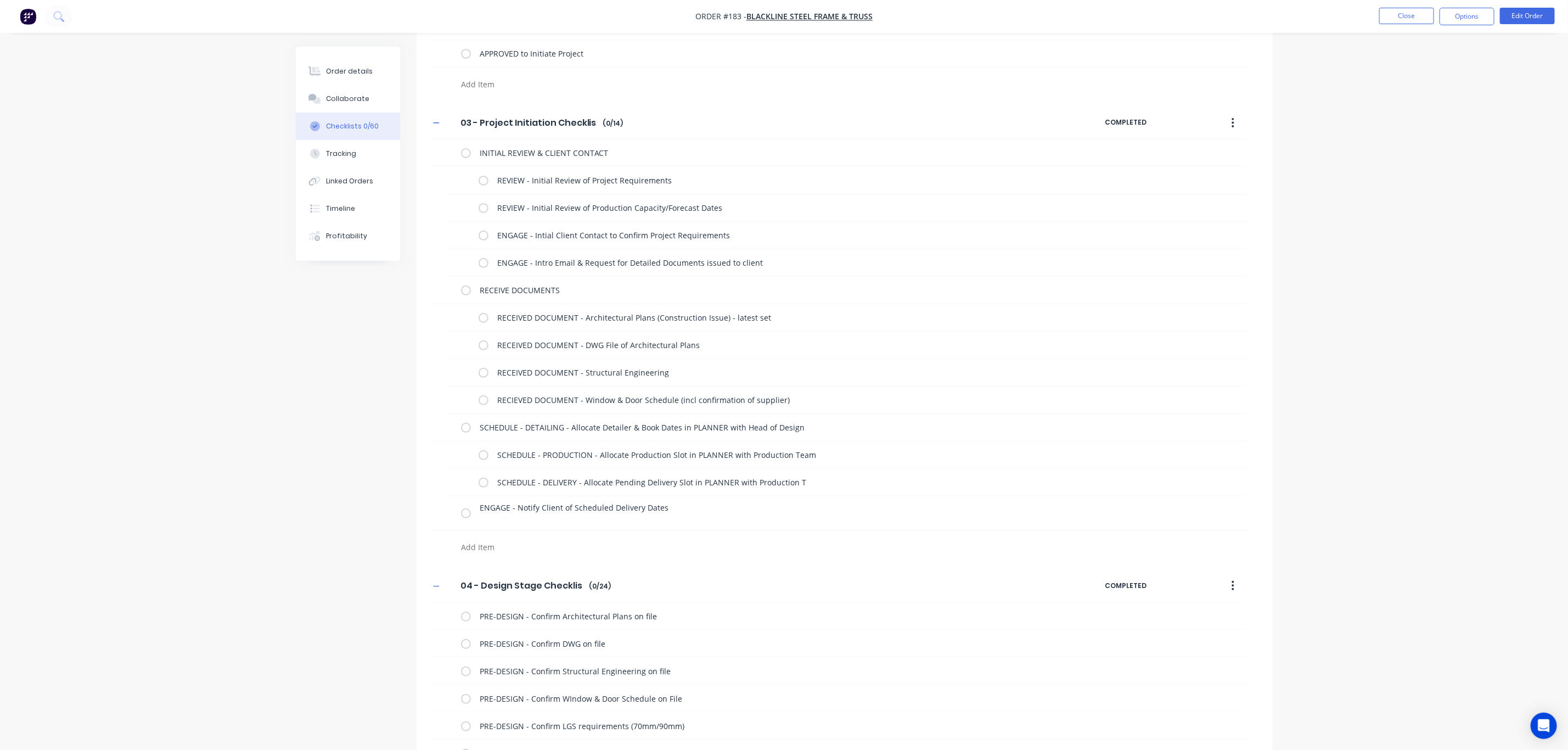
click at [475, 545] on textarea at bounding box center [720, 547] width 528 height 16
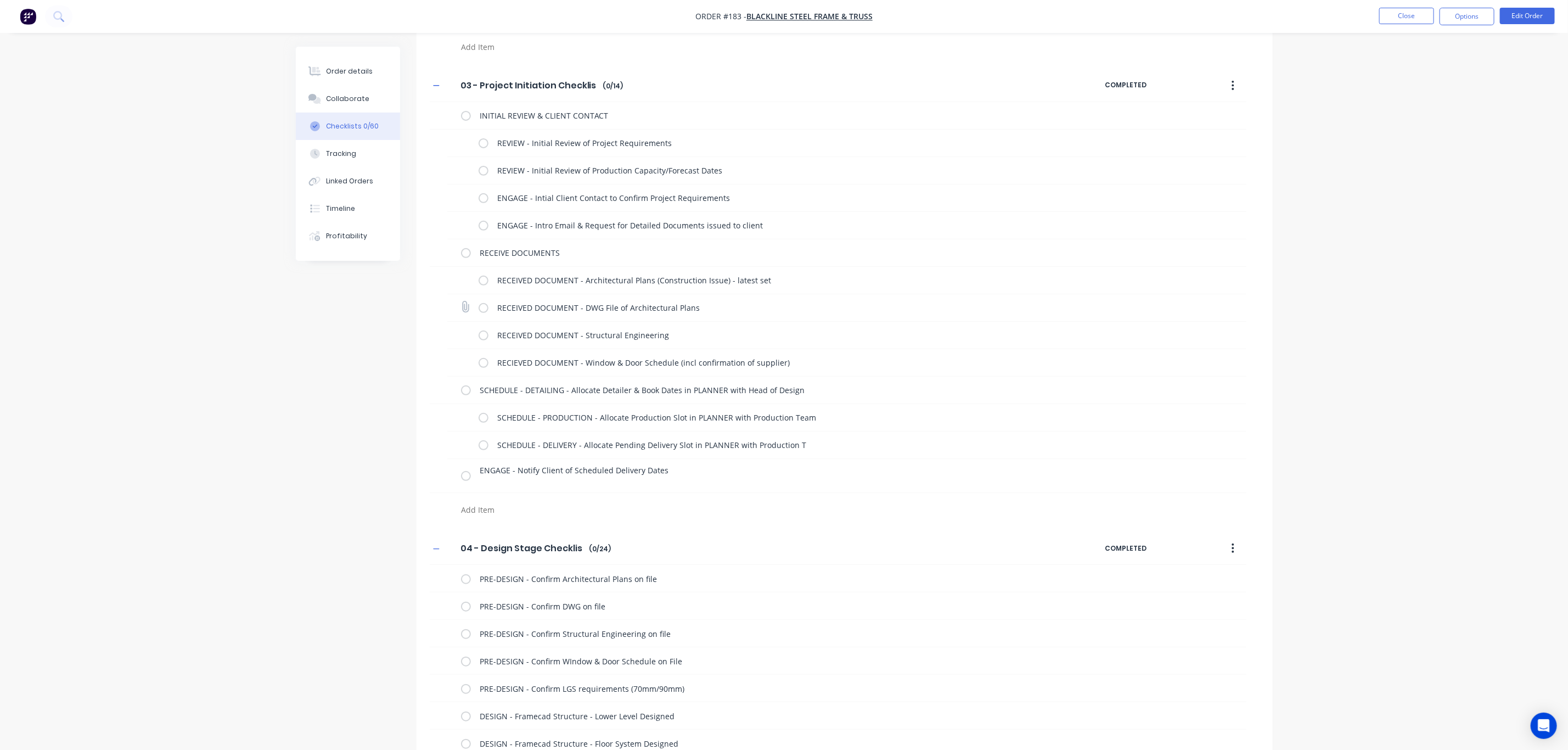
scroll to position [226, 0]
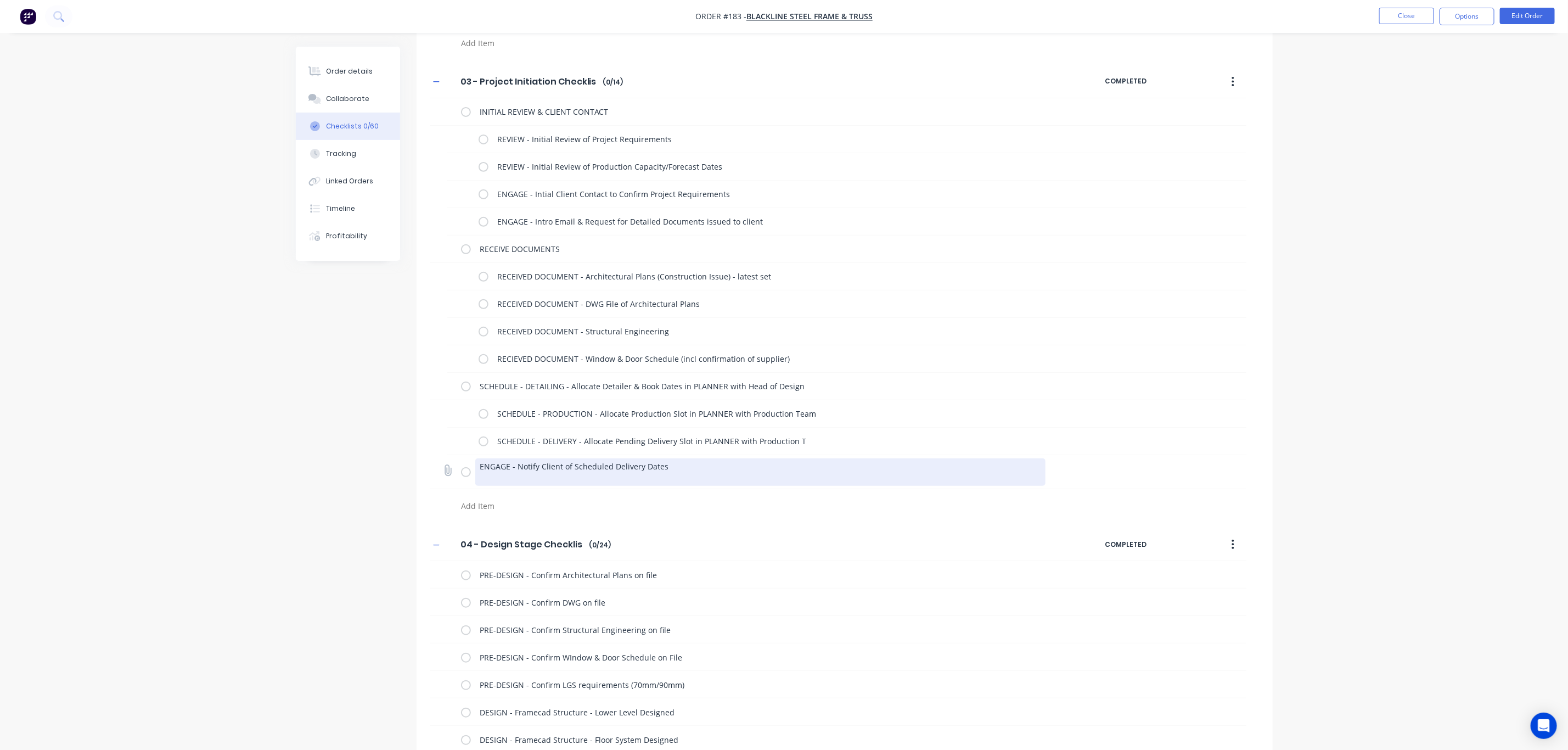
drag, startPoint x: 689, startPoint y: 471, endPoint x: 441, endPoint y: 475, distance: 248.0
click at [441, 475] on div "ENGAGE - Notify Client of Scheduled Delivery Dates" at bounding box center [838, 471] width 817 height 34
click at [713, 481] on textarea "ENGAGE - Notify Client of Scheduled Delivery Dates" at bounding box center [760, 472] width 570 height 28
drag, startPoint x: 695, startPoint y: 476, endPoint x: 465, endPoint y: 470, distance: 230.1
click at [465, 470] on div "ENGAGE - Notify Client of Scheduled Delivery Dates" at bounding box center [755, 471] width 589 height 34
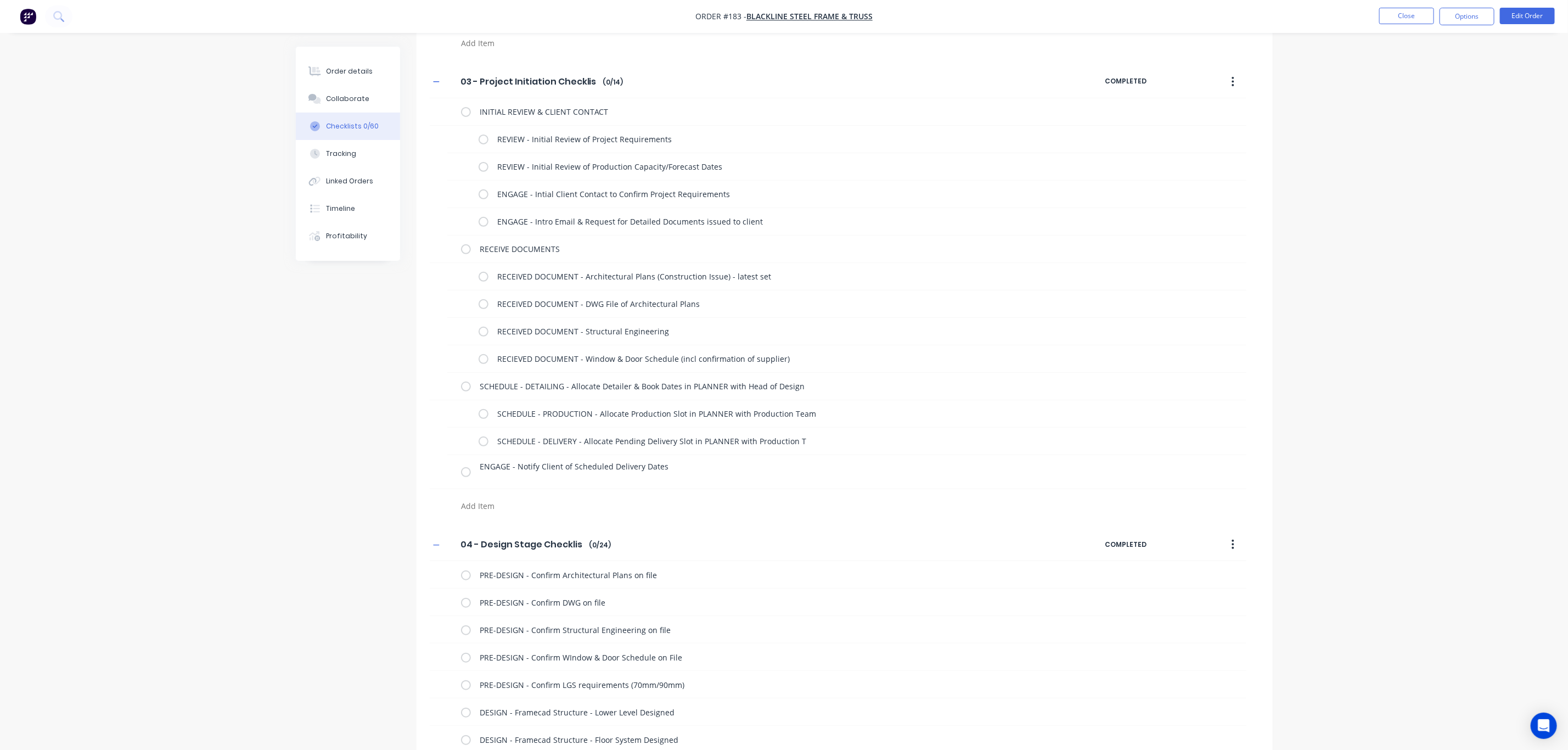
click at [481, 507] on textarea at bounding box center [720, 506] width 528 height 16
click at [496, 540] on textarea at bounding box center [720, 533] width 528 height 16
click at [430, 565] on button "button" at bounding box center [436, 572] width 14 height 14
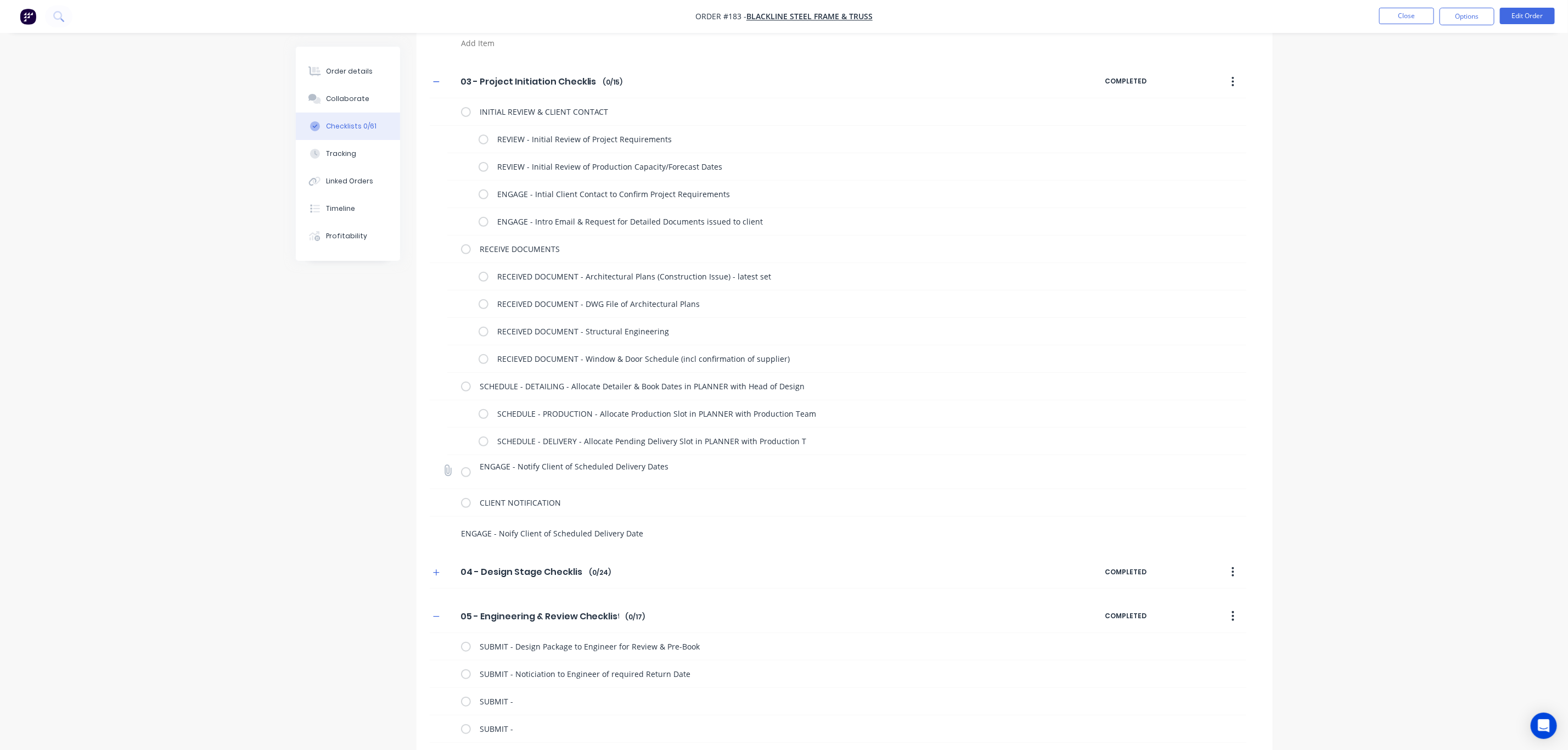
click at [1227, 485] on div "ENGAGE - Notify Client of Scheduled Delivery Dates" at bounding box center [838, 471] width 817 height 34
click at [436, 575] on icon "button" at bounding box center [436, 573] width 6 height 6
click at [668, 535] on textarea "ENGAGE - Noify Client of Scheduled Delivery Date" at bounding box center [720, 533] width 528 height 16
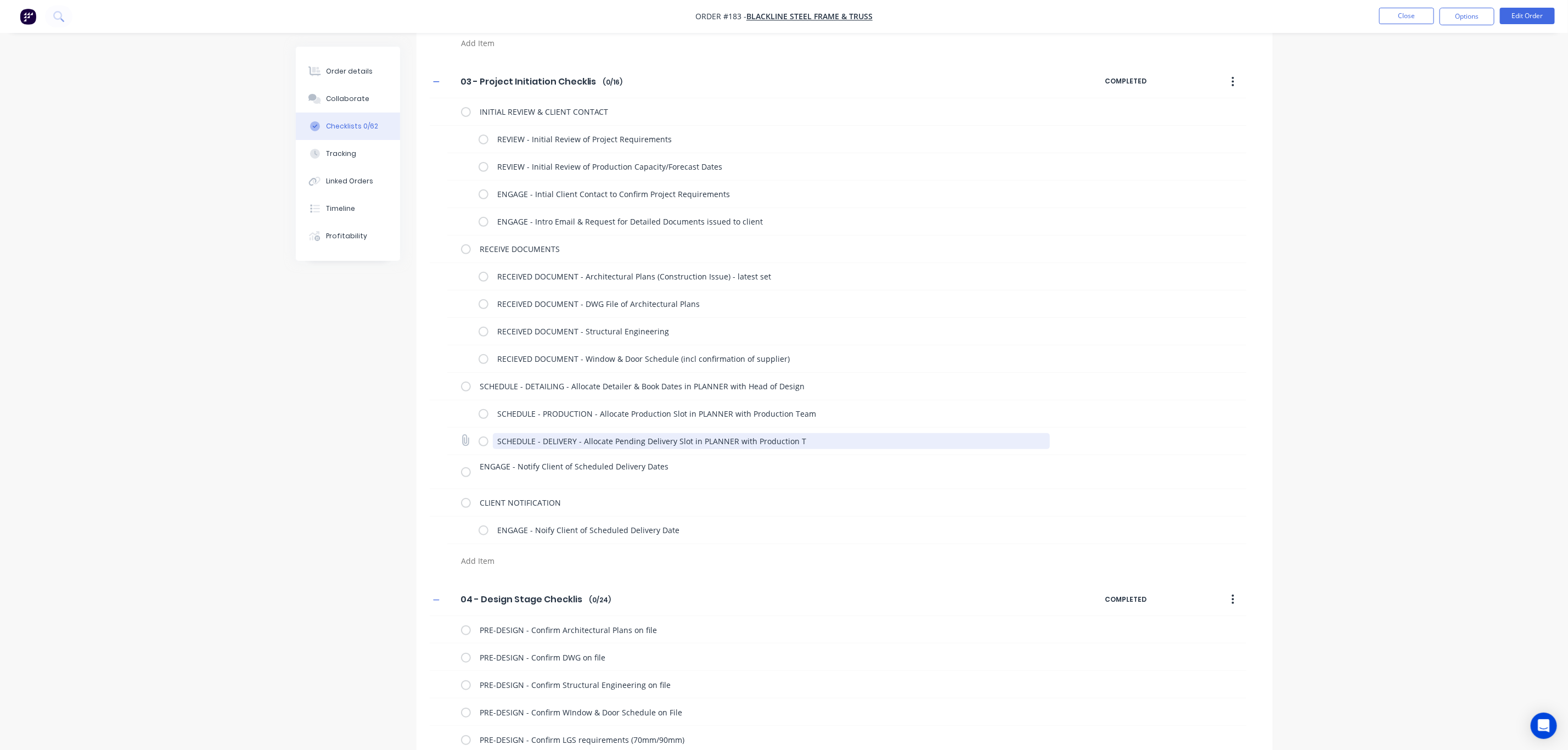
drag, startPoint x: 817, startPoint y: 439, endPoint x: 462, endPoint y: 439, distance: 355.0
click at [462, 439] on div "SCHEDULE - DELIVERY - Allocate Pending Delivery Slot in PLANNER with Production…" at bounding box center [847, 441] width 799 height 28
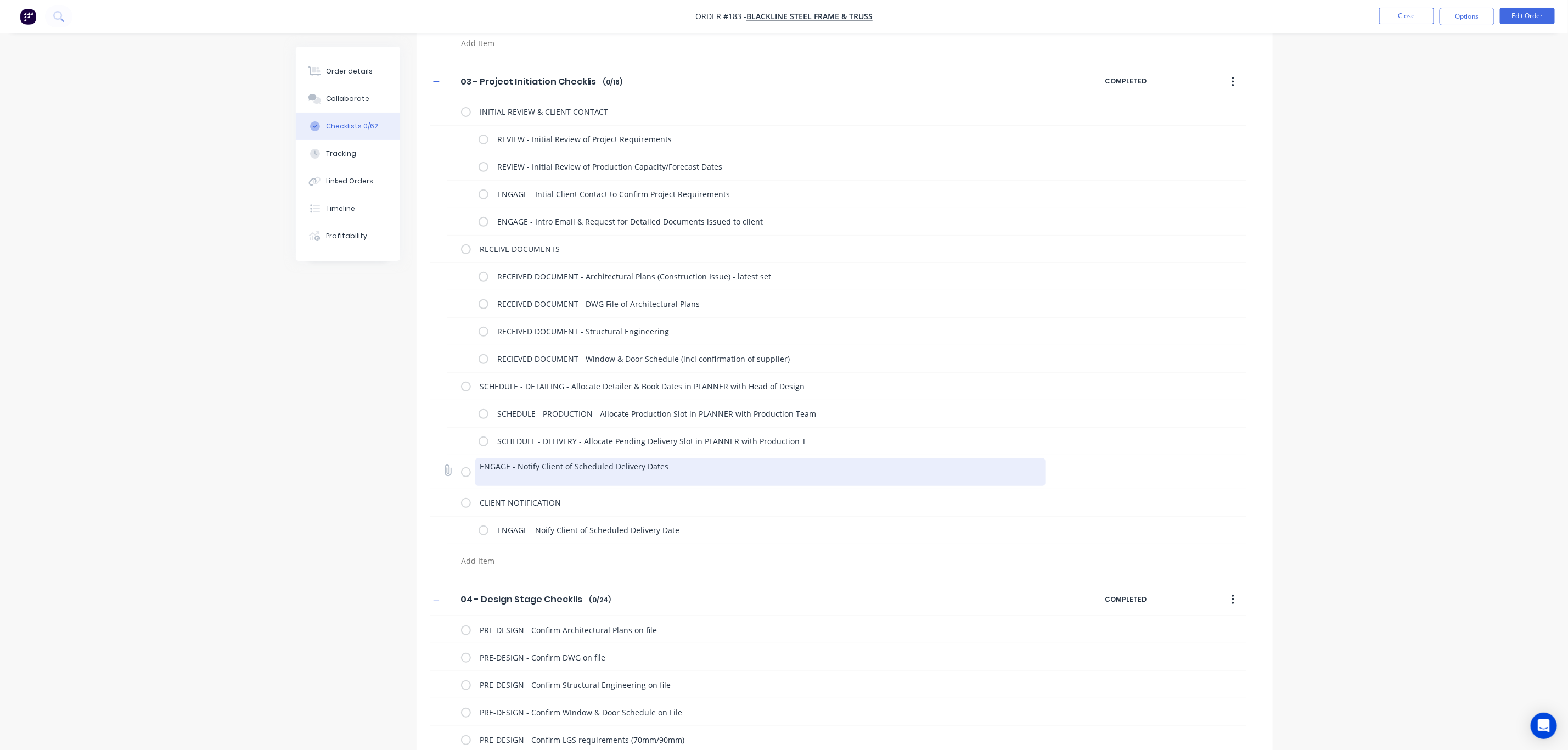
click at [682, 476] on textarea "ENGAGE - Notify Client of Scheduled Delivery Dates" at bounding box center [760, 472] width 570 height 28
drag, startPoint x: 554, startPoint y: 473, endPoint x: 465, endPoint y: 470, distance: 89.1
click at [465, 470] on div "ENGAGE - Notify Client of Scheduled Delivery Dates" at bounding box center [755, 471] width 589 height 34
paste textarea "SCHEDULE - DELIVERY - Allocate Pending Delivery Slot in PLANNER with Production…"
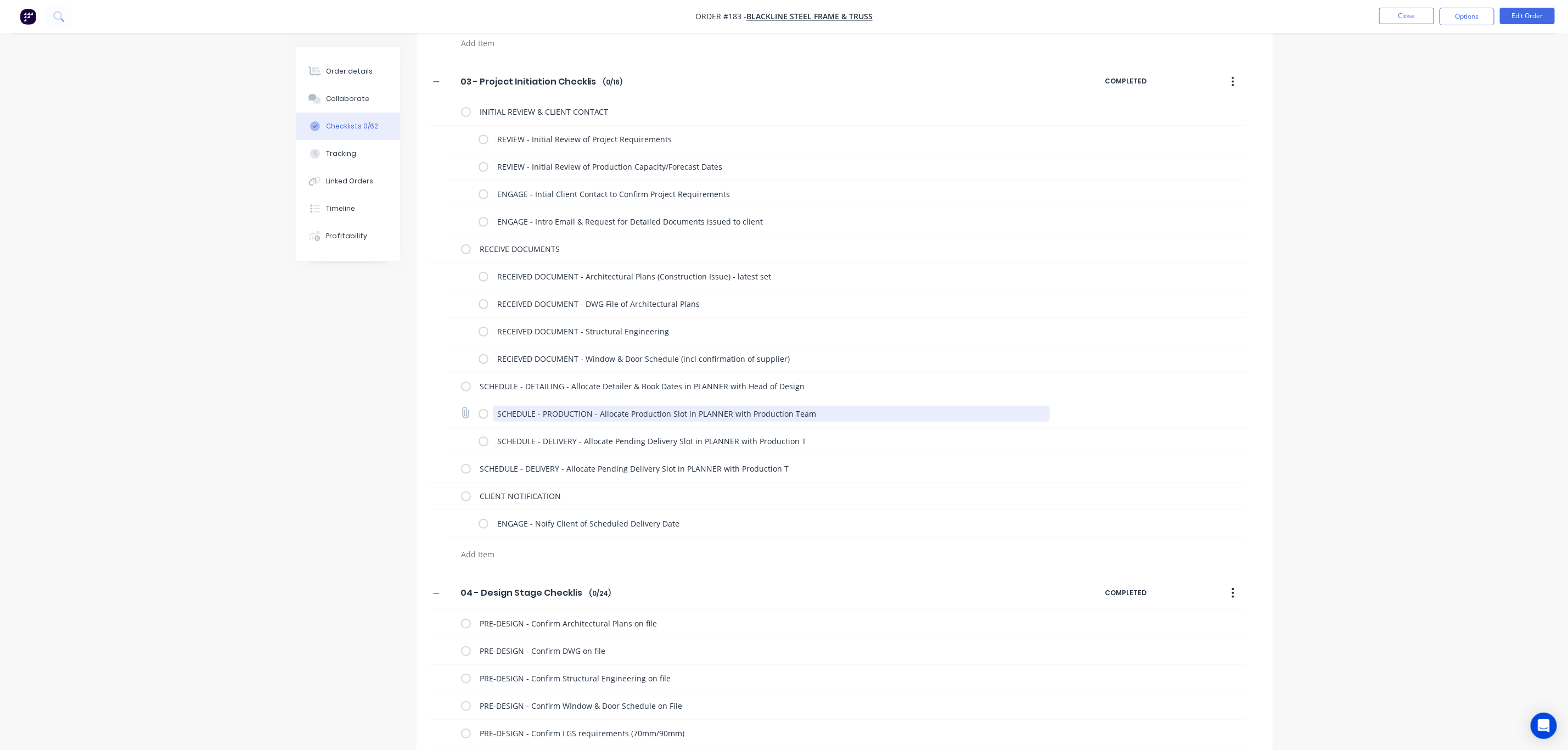
drag, startPoint x: 815, startPoint y: 419, endPoint x: 482, endPoint y: 420, distance: 333.0
click at [477, 419] on div "SCHEDULE - PRODUCTION - Allocate Production Slot in PLANNER with Production Team" at bounding box center [847, 414] width 799 height 28
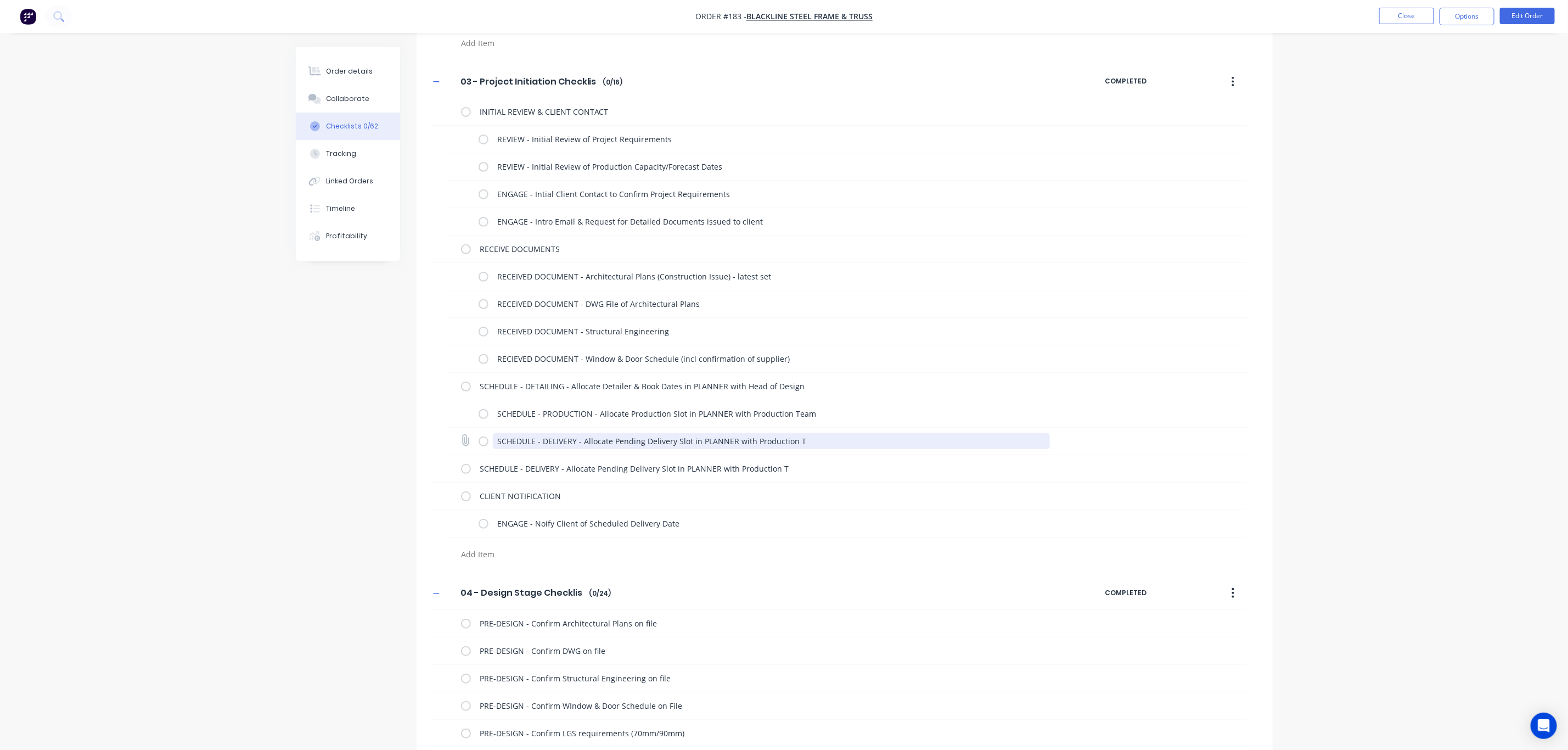
drag, startPoint x: 811, startPoint y: 441, endPoint x: 486, endPoint y: 444, distance: 325.0
click at [486, 444] on div "SCHEDULE - DELIVERY - Allocate Pending Delivery Slot in PLANNER with Production…" at bounding box center [767, 441] width 576 height 22
paste textarea "PRODUCTION - Allocate Production Slot in PLANNER with Production Team"
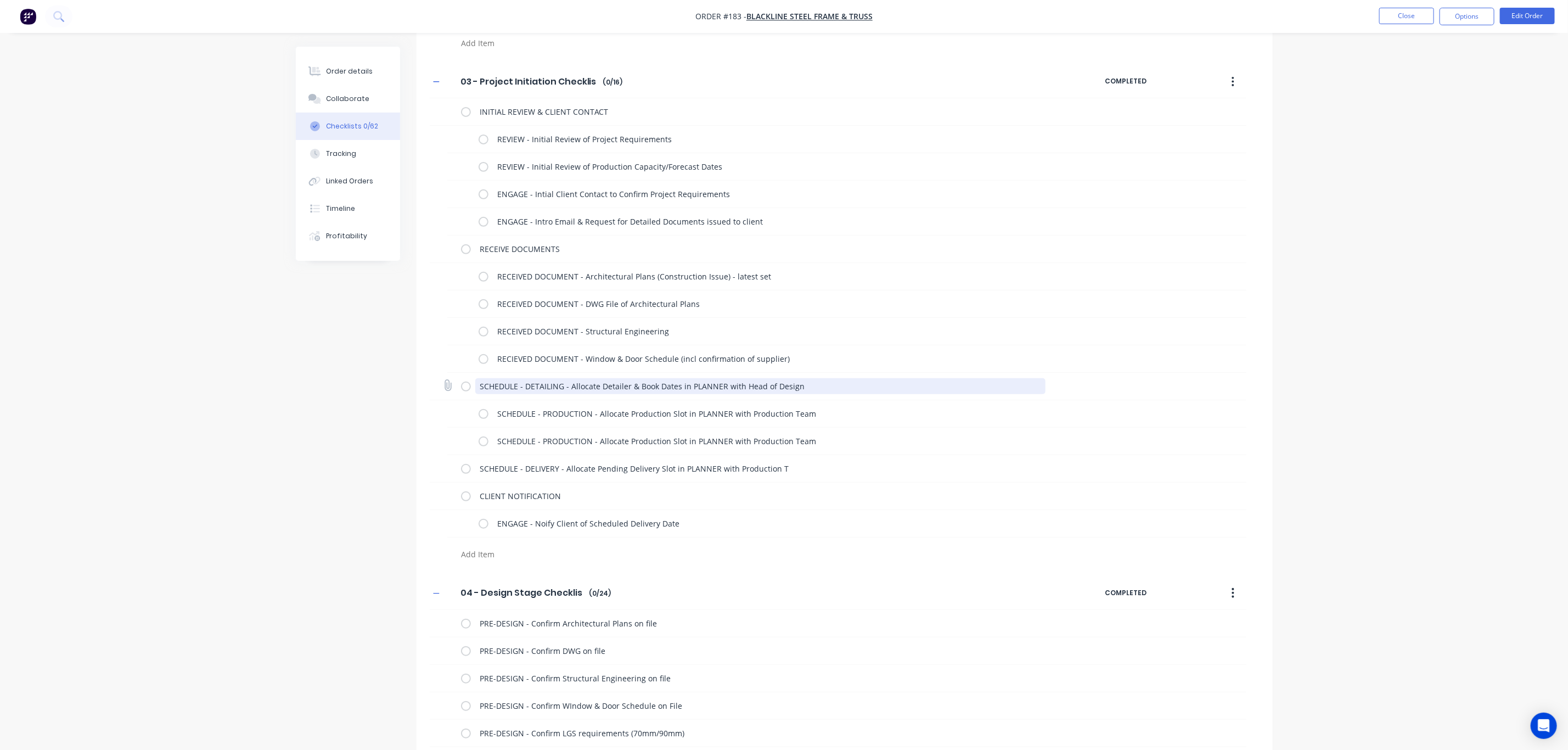
drag, startPoint x: 810, startPoint y: 391, endPoint x: 519, endPoint y: 390, distance: 291.0
click at [519, 390] on textarea "SCHEDULE - DETAILING - Allocate Detailer & Book Dates in PLANNER with Head of D…" at bounding box center [760, 386] width 570 height 16
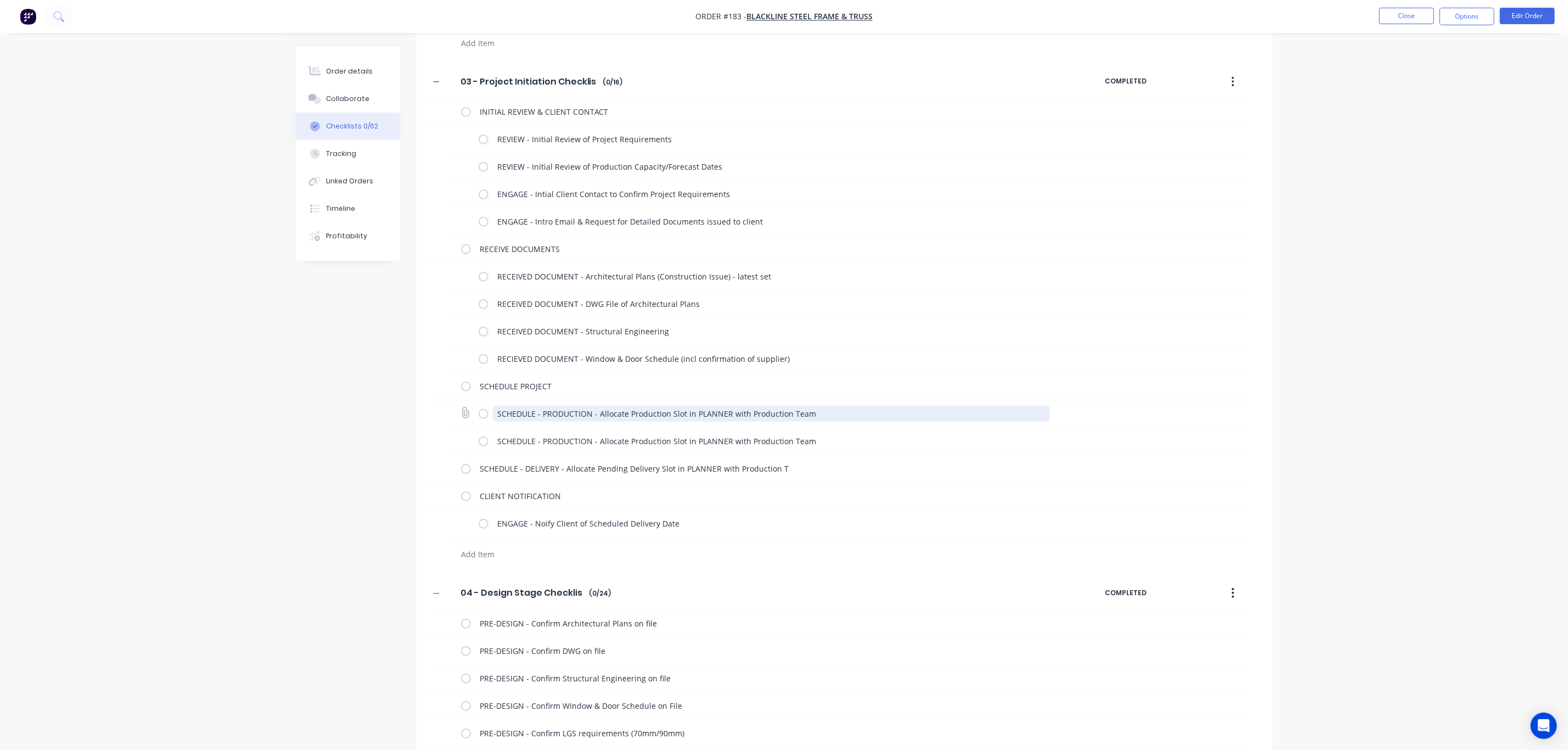
click at [544, 414] on textarea "SCHEDULE - PRODUCTION - Allocate Production Slot in PLANNER with Production Team" at bounding box center [771, 414] width 557 height 16
drag, startPoint x: 540, startPoint y: 415, endPoint x: 471, endPoint y: 414, distance: 69.0
click at [473, 414] on div "SCHEDULE - PRODUCTION - Allocate Production Slot in PLANNER with Production Team" at bounding box center [847, 414] width 799 height 28
click at [533, 414] on textarea "SCHEDULE - PRODUCTION - Allocate Production Slot in PLANNER with Production Team" at bounding box center [771, 414] width 557 height 16
click at [557, 411] on textarea "SCHEDULE - PRODUCTION - Allocate Production Slot in PLANNER with Production Team" at bounding box center [771, 414] width 557 height 16
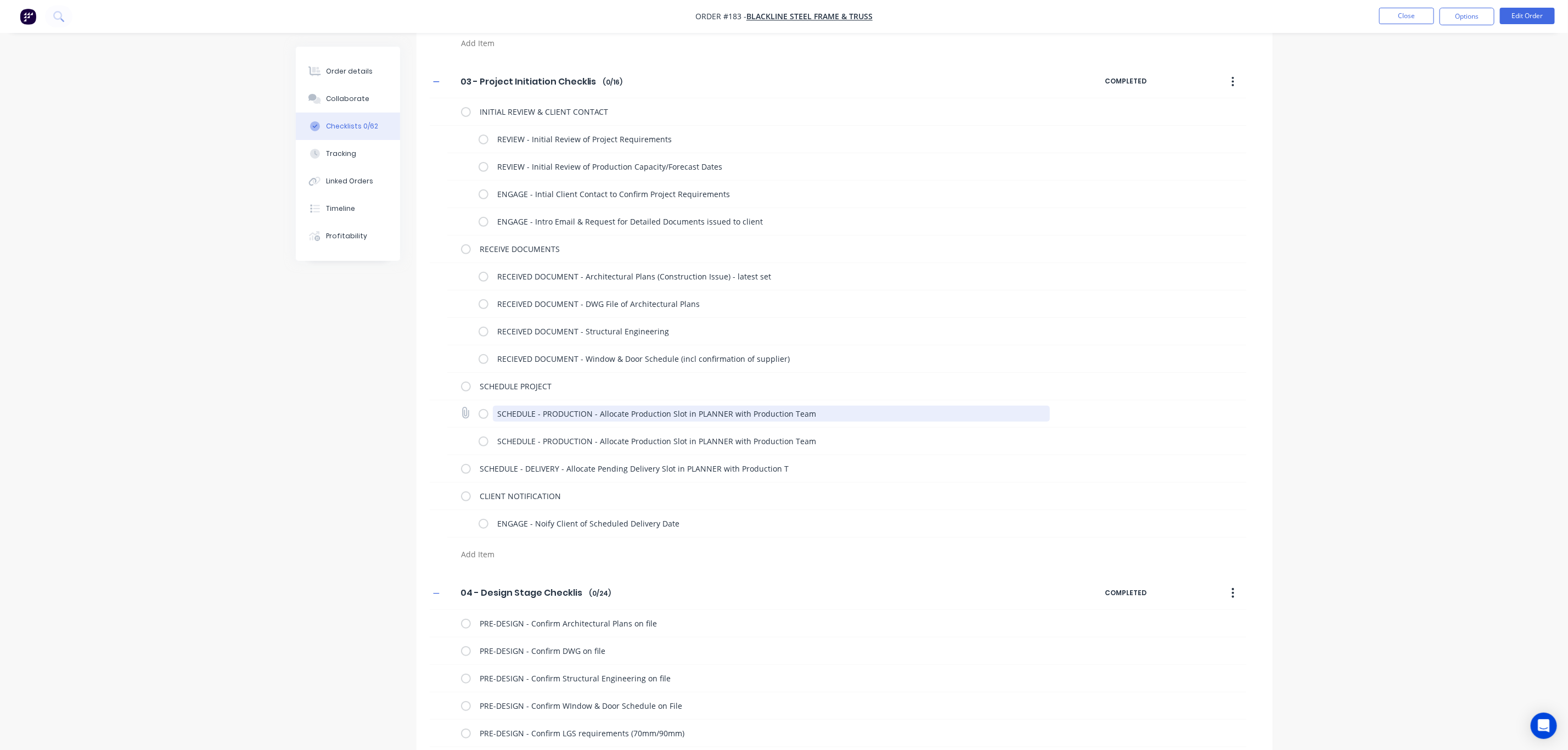
click at [557, 411] on textarea "SCHEDULE - PRODUCTION - Allocate Production Slot in PLANNER with Production Team" at bounding box center [771, 414] width 557 height 16
click at [514, 414] on textarea "SCHEDULE - PRODUCTION - Allocate Production Slot in PLANNER with Production Team" at bounding box center [771, 414] width 557 height 16
click at [568, 412] on textarea "DESIGN - Allocate Production Slot in PLANNER with Production Team" at bounding box center [771, 414] width 557 height 16
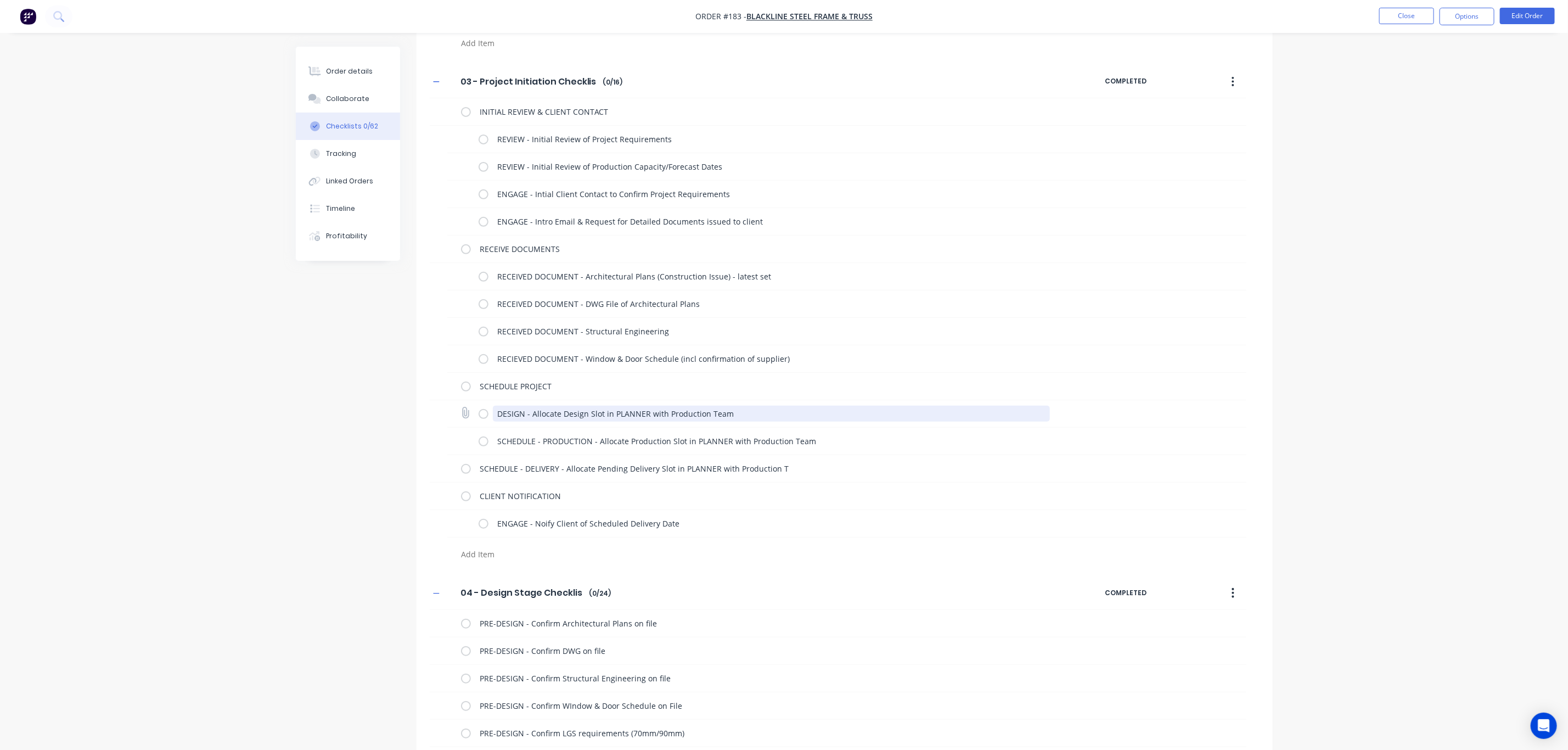
drag, startPoint x: 663, startPoint y: 415, endPoint x: 806, endPoint y: 414, distance: 143.0
click at [806, 414] on textarea "DESIGN - Allocate Design Slot in PLANNER with Production Team" at bounding box center [771, 414] width 557 height 16
click at [490, 555] on textarea at bounding box center [720, 554] width 528 height 16
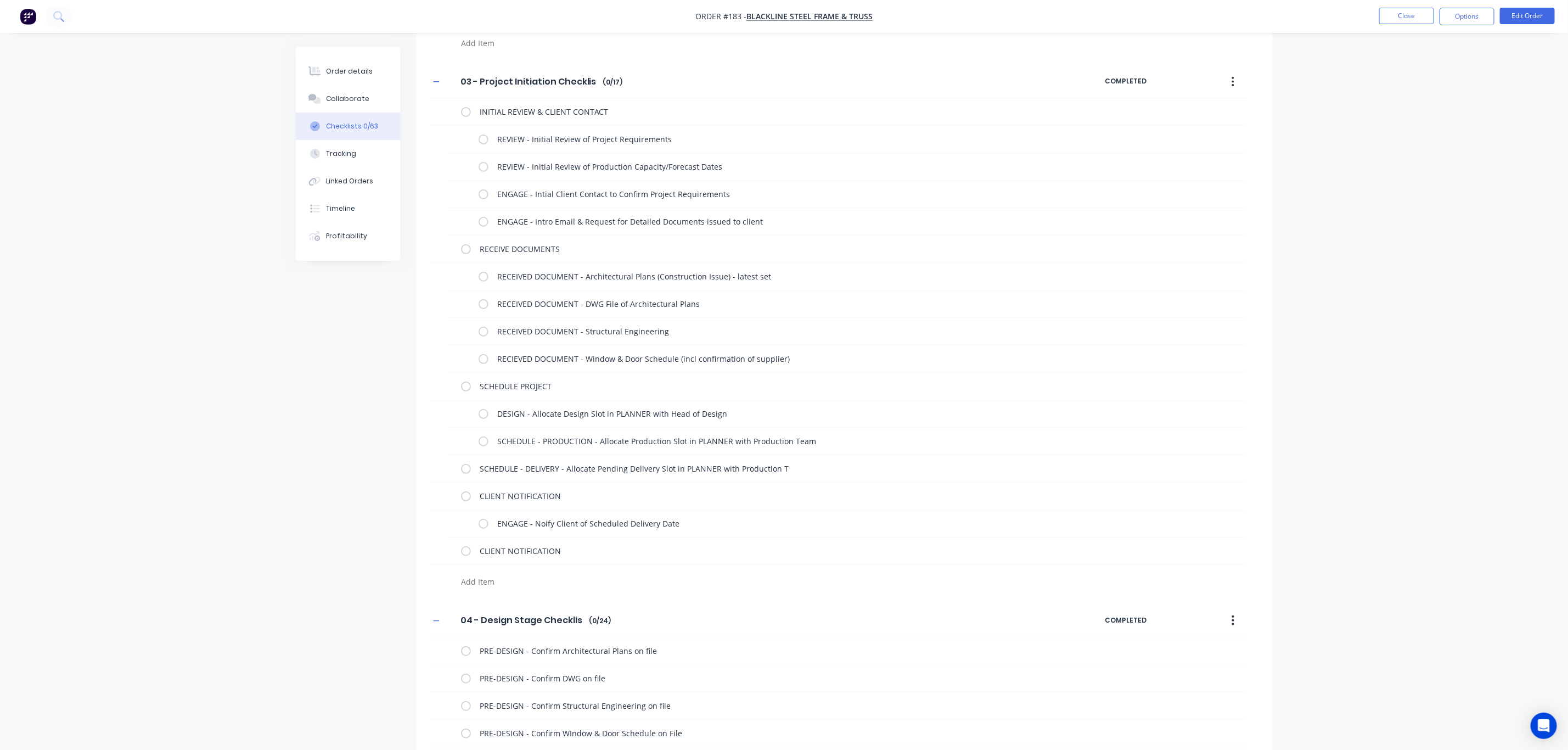
click at [481, 585] on textarea at bounding box center [720, 582] width 528 height 16
drag, startPoint x: 679, startPoint y: 528, endPoint x: 473, endPoint y: 514, distance: 206.5
click at [474, 514] on div "ENGAGE - Noify Client of Scheduled Delivery Date" at bounding box center [847, 524] width 799 height 28
click at [492, 585] on textarea at bounding box center [720, 582] width 528 height 16
paste textarea "ENGAGE - Noify Client of Scheduled Delivery Date"
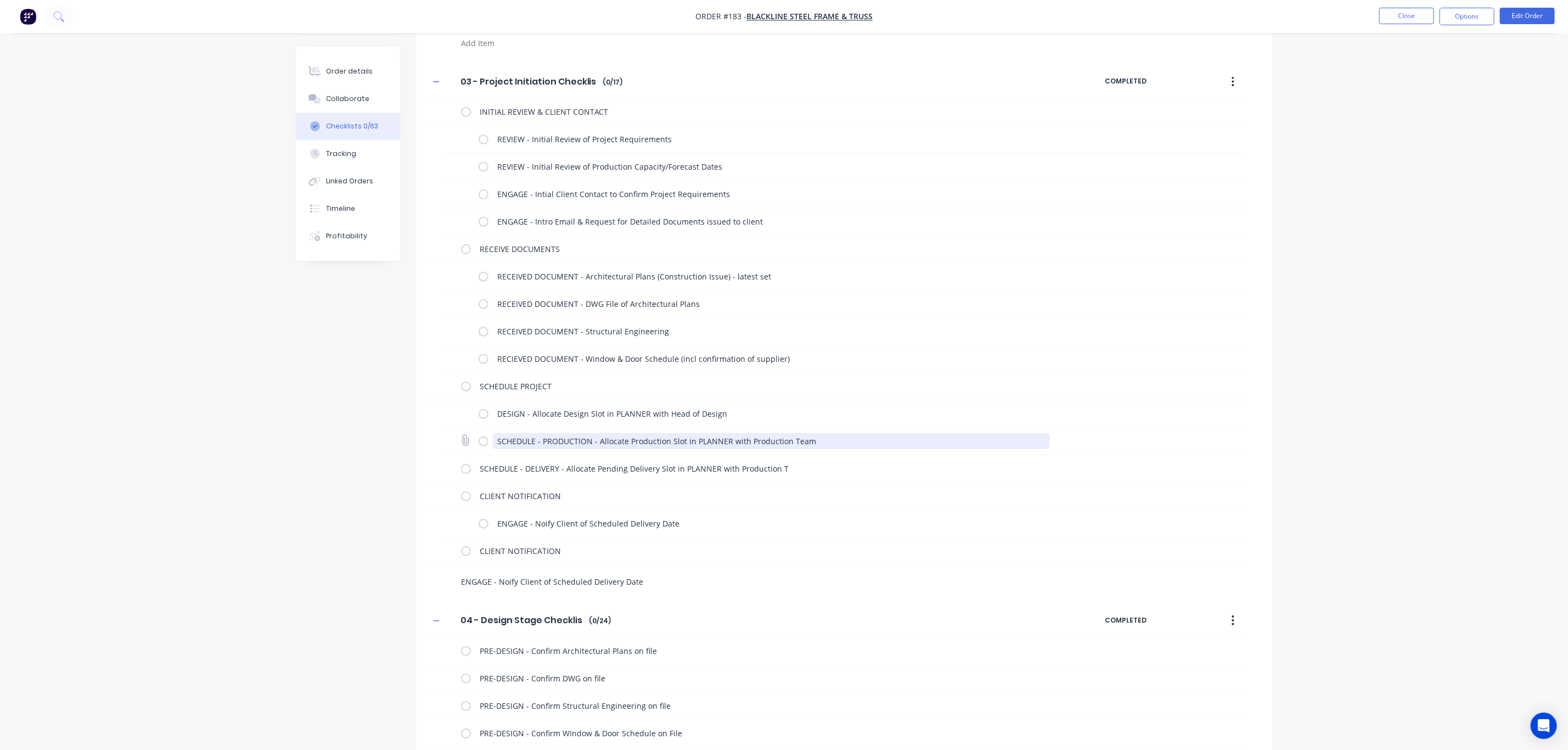
drag, startPoint x: 820, startPoint y: 440, endPoint x: 516, endPoint y: 450, distance: 304.2
click at [516, 450] on div "SCHEDULE - PRODUCTION - Allocate Production Slot in PLANNER with Production Team" at bounding box center [771, 443] width 557 height 18
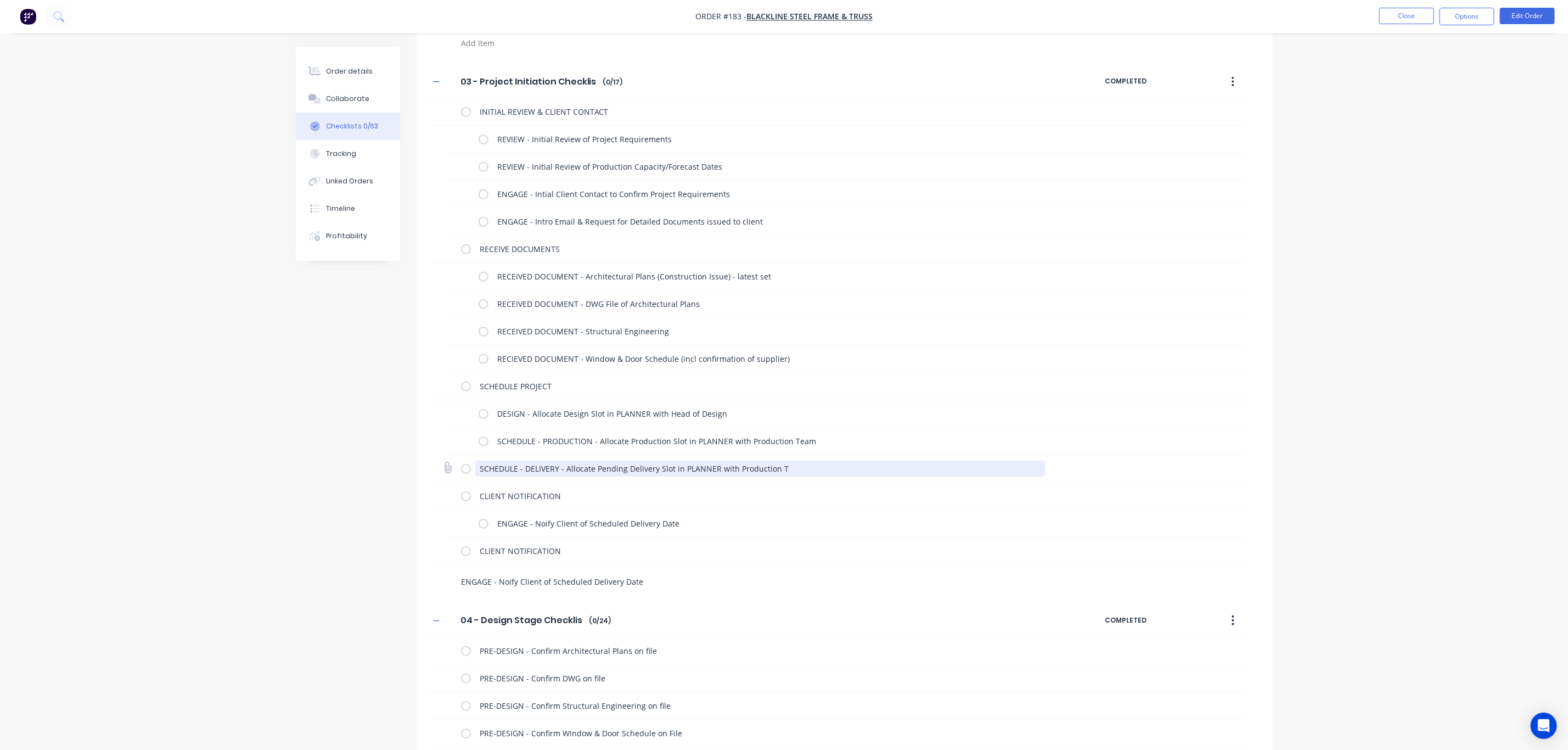
drag, startPoint x: 690, startPoint y: 465, endPoint x: 712, endPoint y: 465, distance: 22.0
click at [690, 465] on textarea "SCHEDULE - DELIVERY - Allocate Pending Delivery Slot in PLANNER with Production…" at bounding box center [760, 468] width 570 height 16
drag, startPoint x: 832, startPoint y: 465, endPoint x: 438, endPoint y: 474, distance: 394.1
click at [438, 474] on div "SCHEDULE - DELIVERY - Allocate Pending Delivery Slot in PLANNER with Production…" at bounding box center [838, 468] width 817 height 28
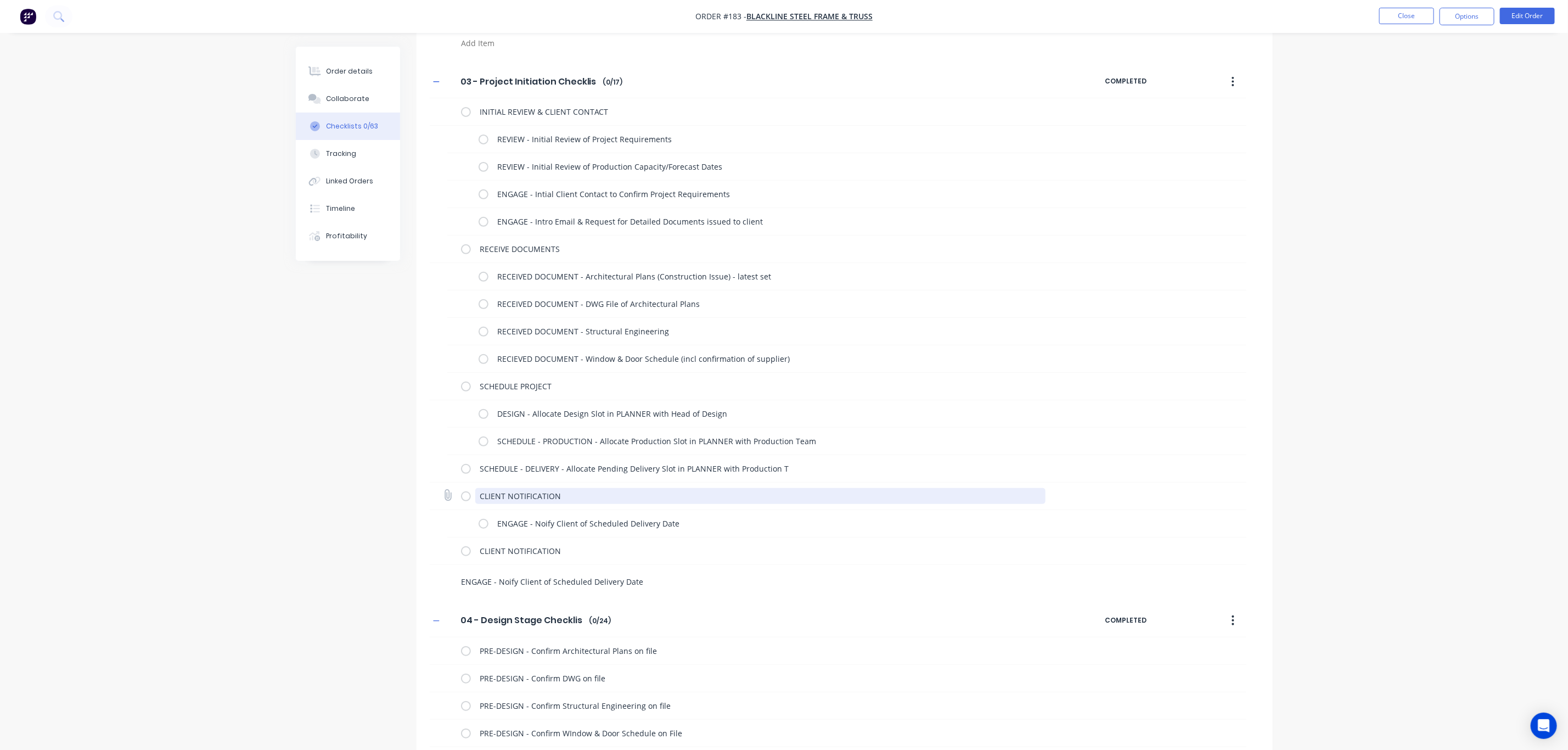
click at [577, 493] on textarea "CLIENT NOTIFICATION" at bounding box center [760, 496] width 570 height 16
drag, startPoint x: 577, startPoint y: 494, endPoint x: 460, endPoint y: 495, distance: 117.0
click at [460, 495] on div "CLIENT NOTIFICATION" at bounding box center [838, 496] width 817 height 28
paste textarea "SCHEDULE - DELIVERY - Allocate Pending Delivery Slot in PLANNER with Production…"
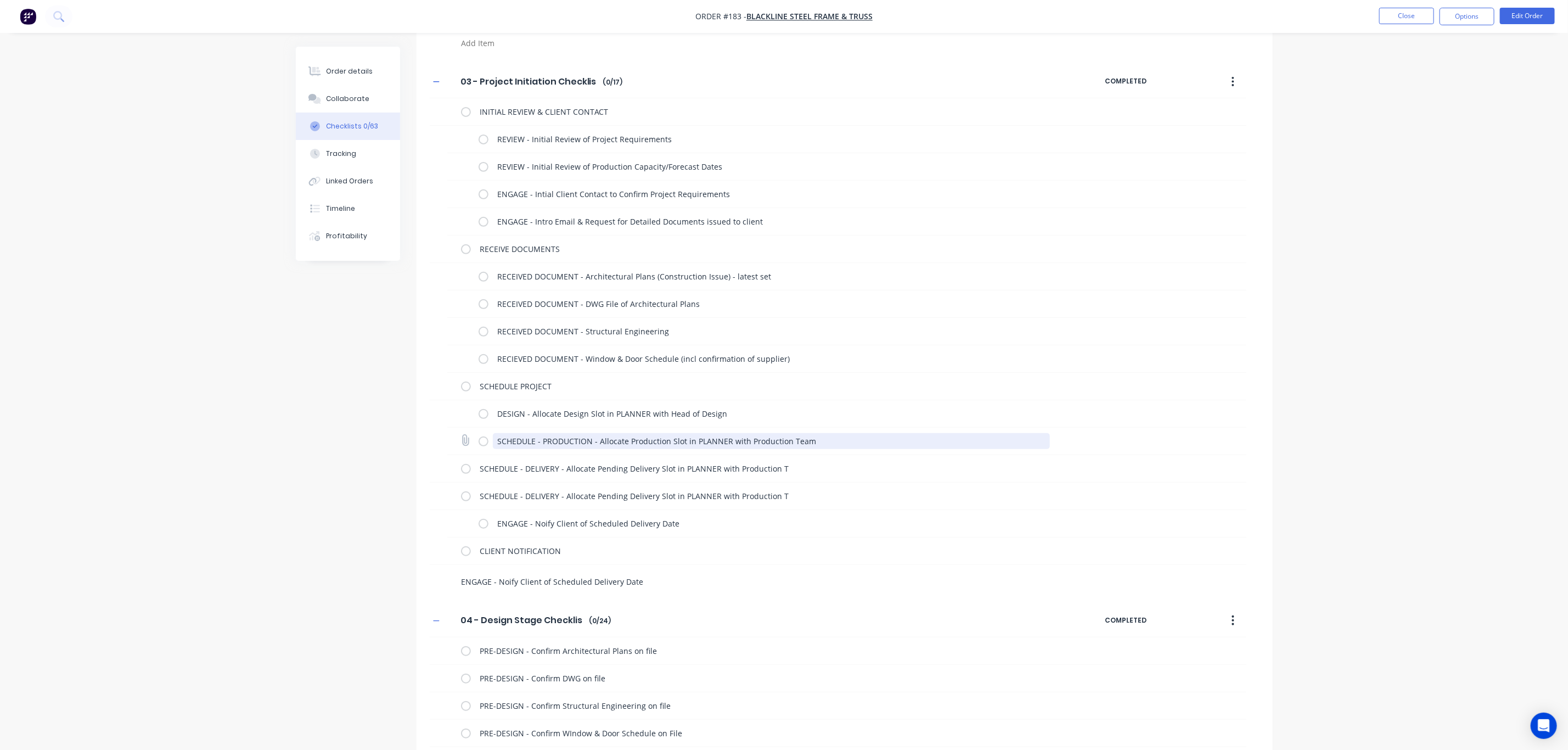
drag, startPoint x: 819, startPoint y: 439, endPoint x: 463, endPoint y: 452, distance: 356.2
click at [463, 452] on div "SCHEDULE - PRODUCTION - Allocate Production Slot in PLANNER with Production Team" at bounding box center [847, 441] width 799 height 28
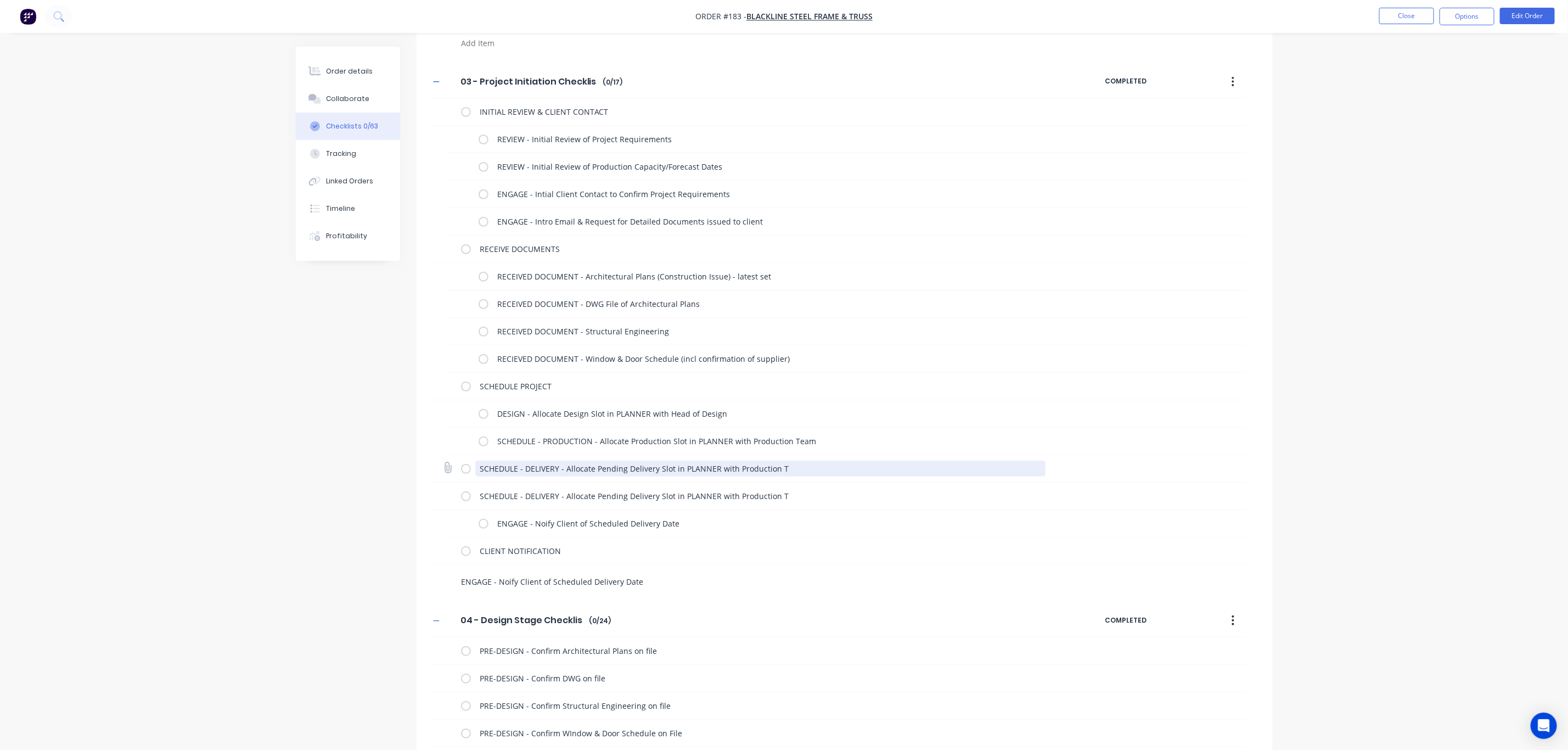
drag, startPoint x: 787, startPoint y: 471, endPoint x: 465, endPoint y: 470, distance: 322.0
click at [465, 470] on div "SCHEDULE - DELIVERY - Allocate Pending Delivery Slot in PLANNER with Production…" at bounding box center [755, 469] width 589 height 22
paste textarea "PRODUCTION - Allocate Production Slot in PLANNER with Production Team"
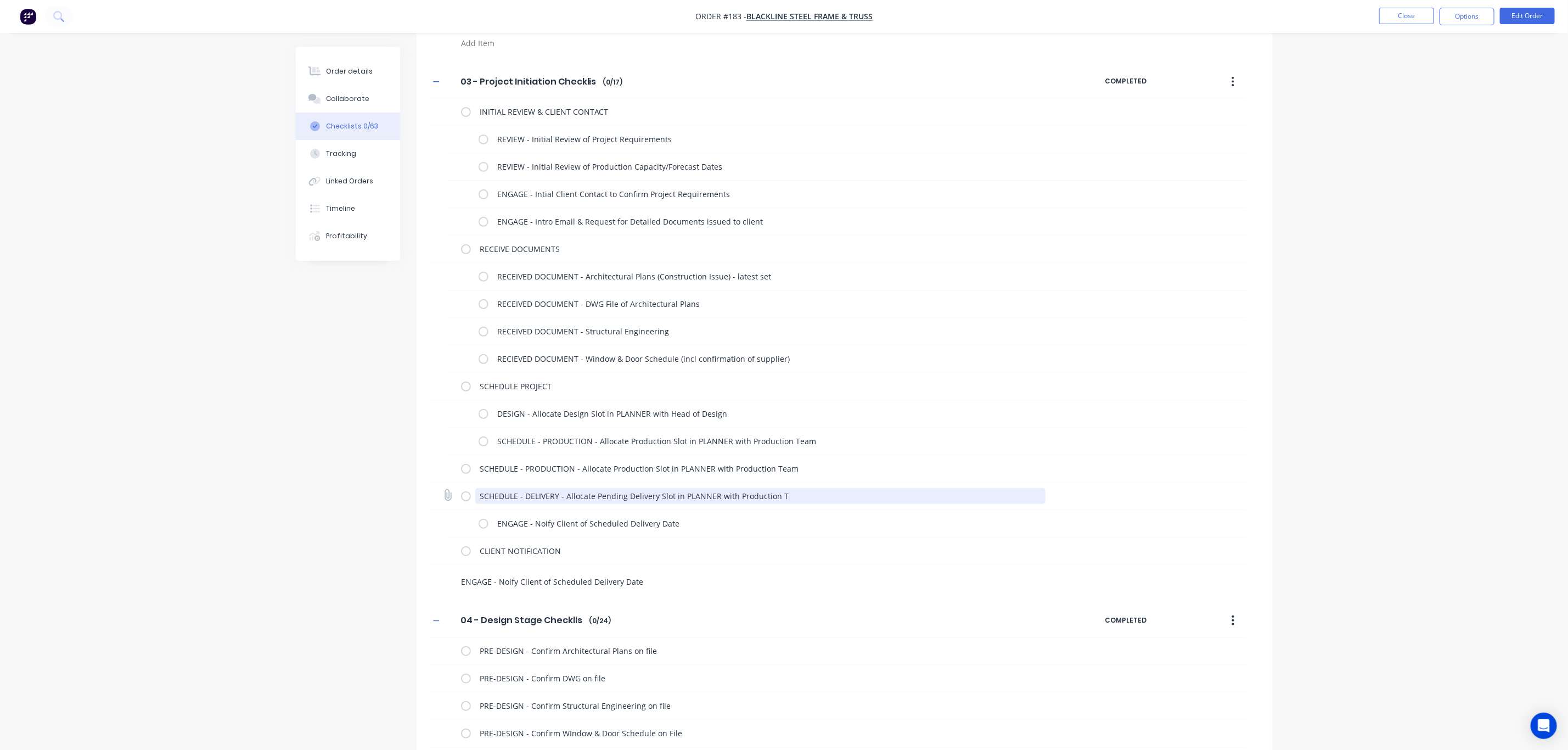
click at [793, 497] on textarea "SCHEDULE - DELIVERY - Allocate Pending Delivery Slot in PLANNER with Production…" at bounding box center [760, 496] width 570 height 16
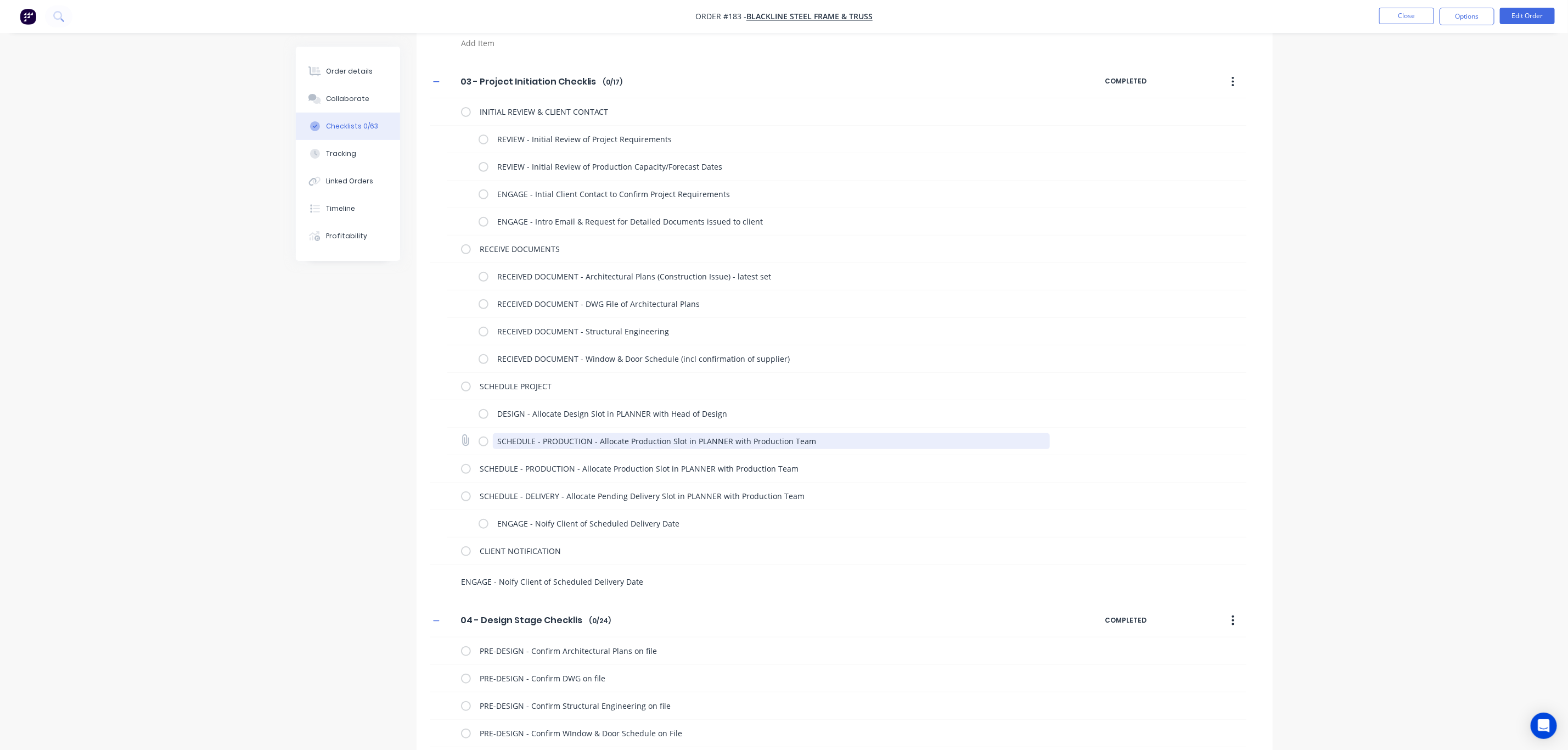
click at [509, 444] on textarea "SCHEDULE - PRODUCTION - Allocate Production Slot in PLANNER with Production Team" at bounding box center [771, 441] width 557 height 16
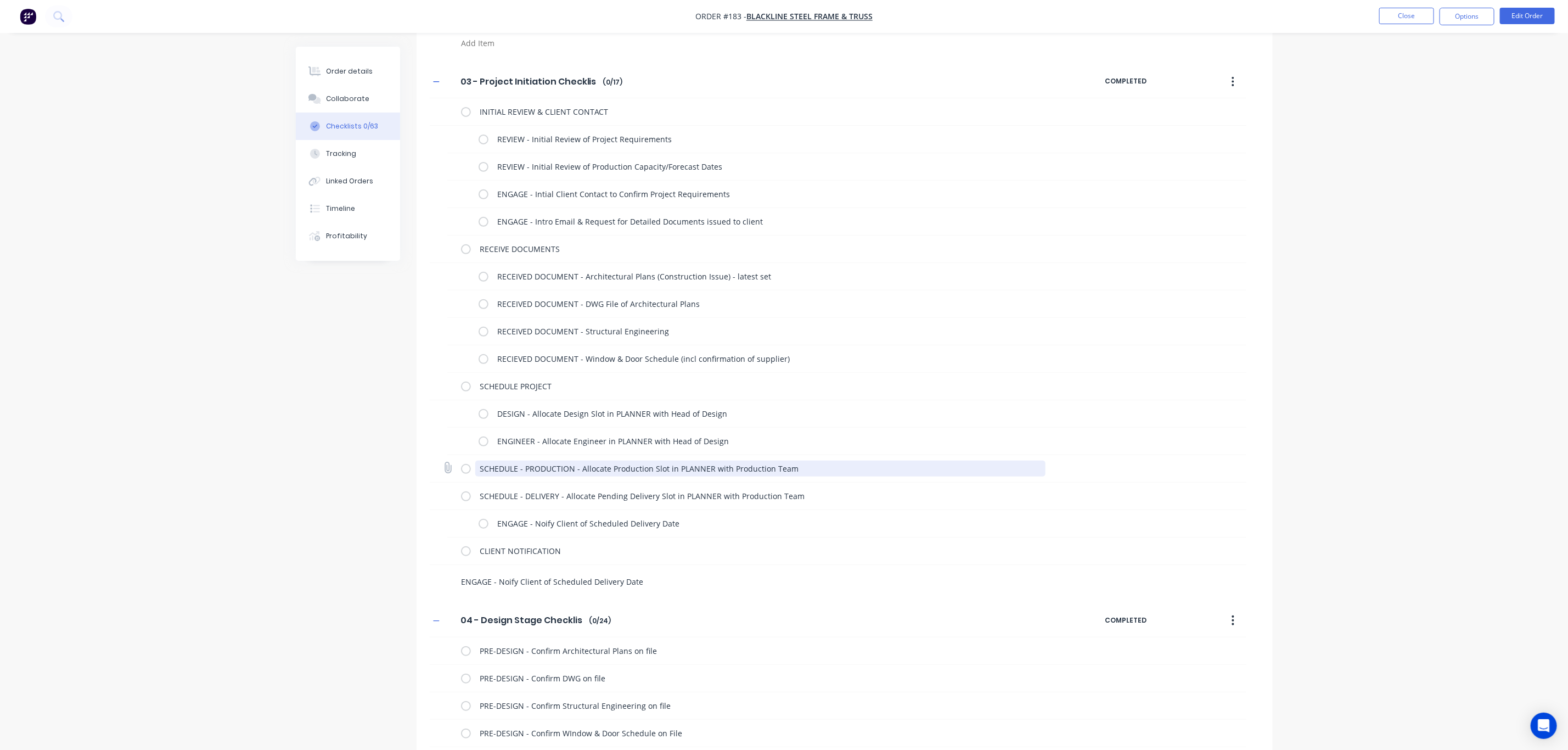
click at [493, 468] on textarea "SCHEDULE - PRODUCTION - Allocate Production Slot in PLANNER with Production Team" at bounding box center [760, 468] width 570 height 16
drag, startPoint x: 524, startPoint y: 468, endPoint x: 436, endPoint y: 473, distance: 88.1
click at [437, 473] on div "SCHEDULE - PRODUCTION - Allocate Production Slot in PLANNER with Production Team" at bounding box center [838, 468] width 817 height 28
click at [584, 468] on textarea "PRODUCTION - Allocate Production Slot in PLANNER with Production Team" at bounding box center [771, 468] width 557 height 16
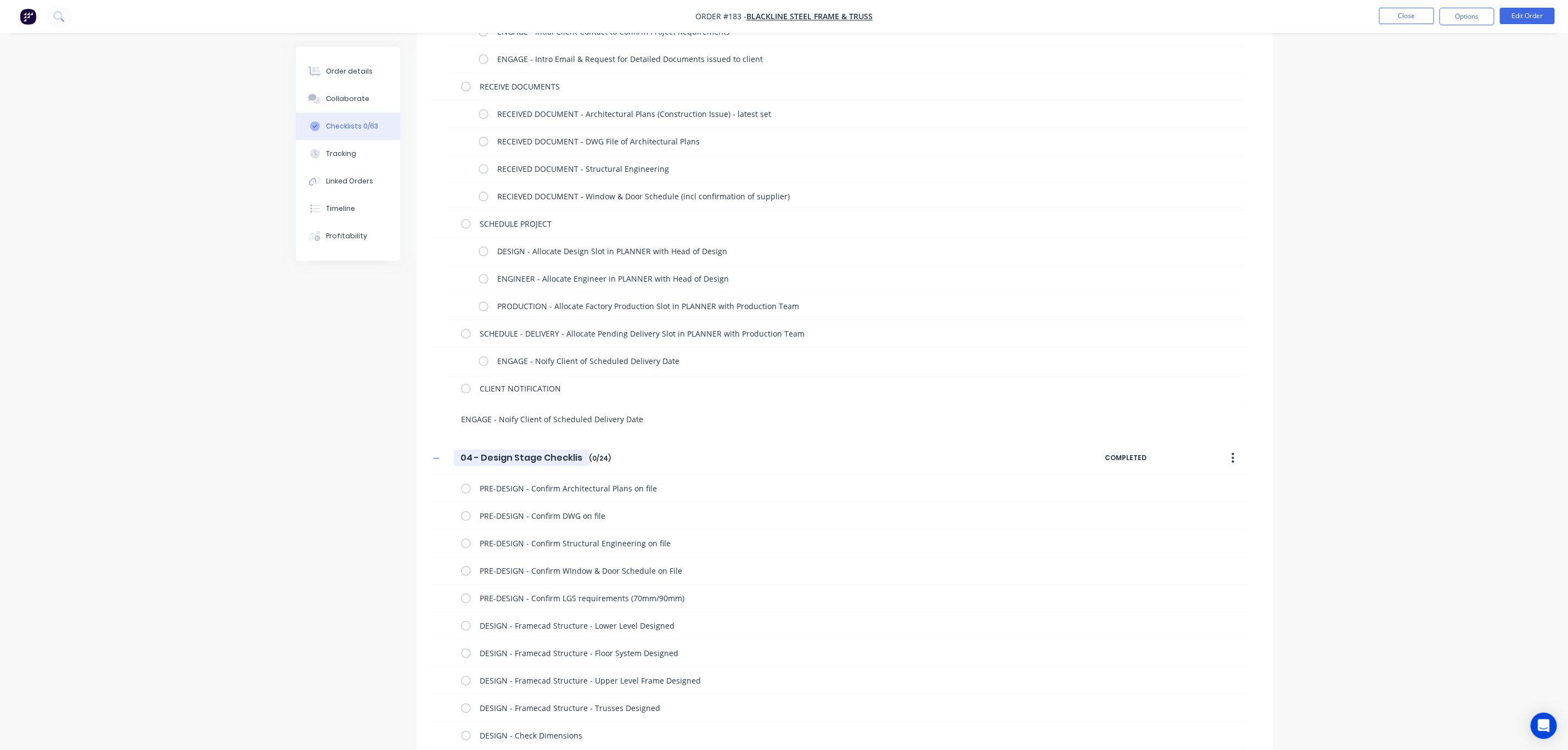
scroll to position [391, 0]
drag, startPoint x: 524, startPoint y: 331, endPoint x: 439, endPoint y: 321, distance: 85.6
click at [439, 321] on div "SCHEDULE - DELIVERY - Allocate Pending Delivery Slot in PLANNER with Production…" at bounding box center [838, 331] width 817 height 28
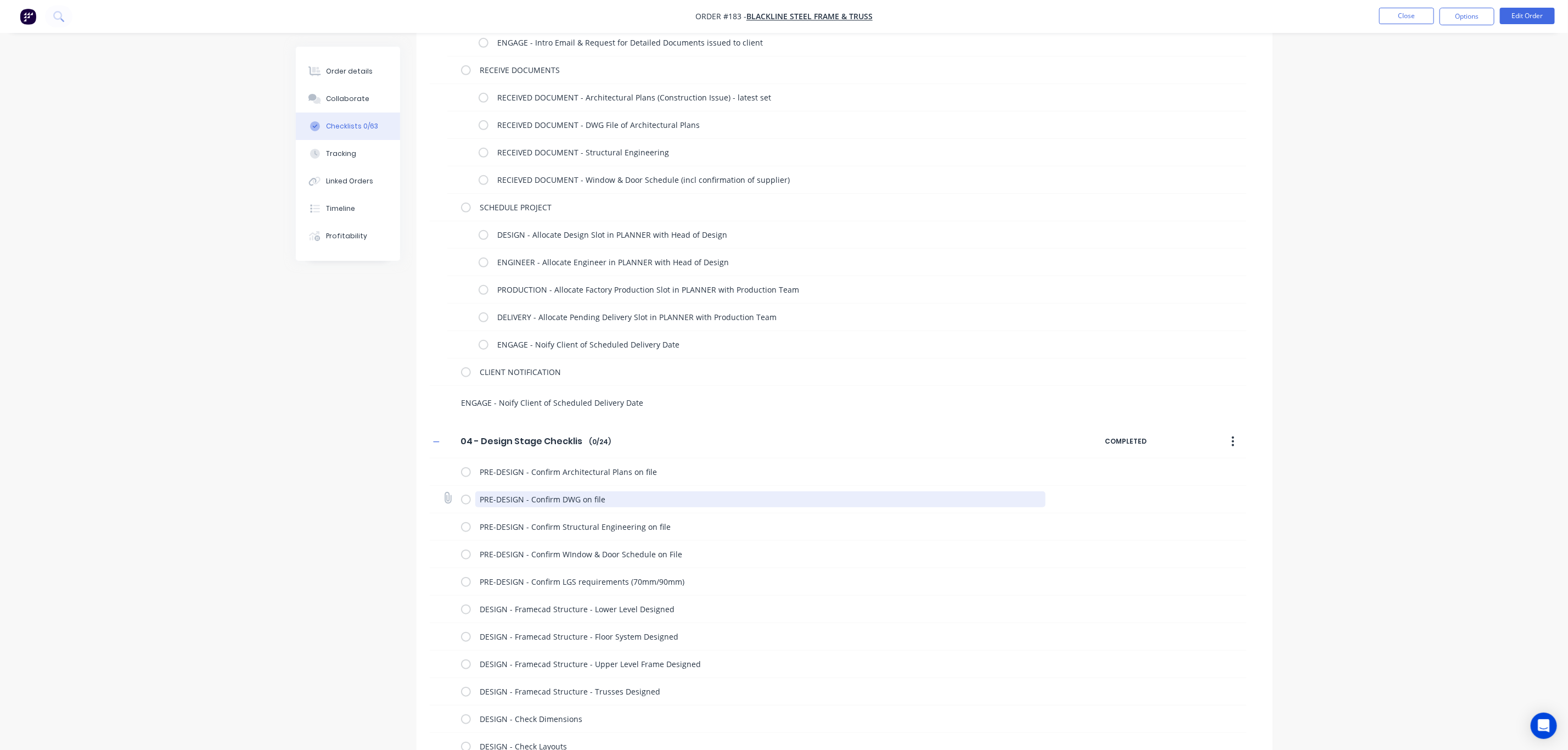
scroll to position [412, 0]
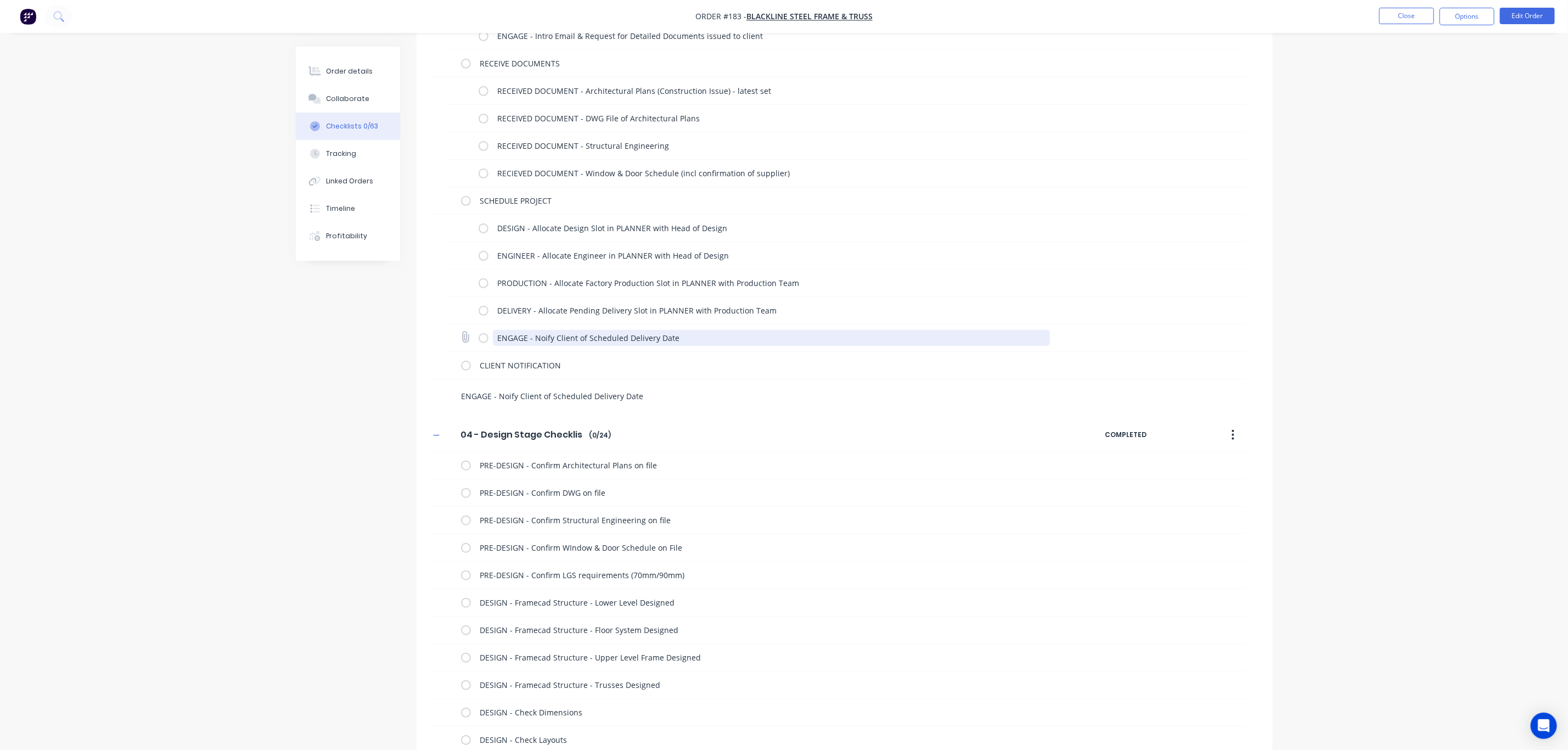
drag, startPoint x: 686, startPoint y: 341, endPoint x: 485, endPoint y: 342, distance: 201.0
click at [485, 342] on div "ENGAGE - Noify Client of Scheduled Delivery Date" at bounding box center [767, 338] width 576 height 22
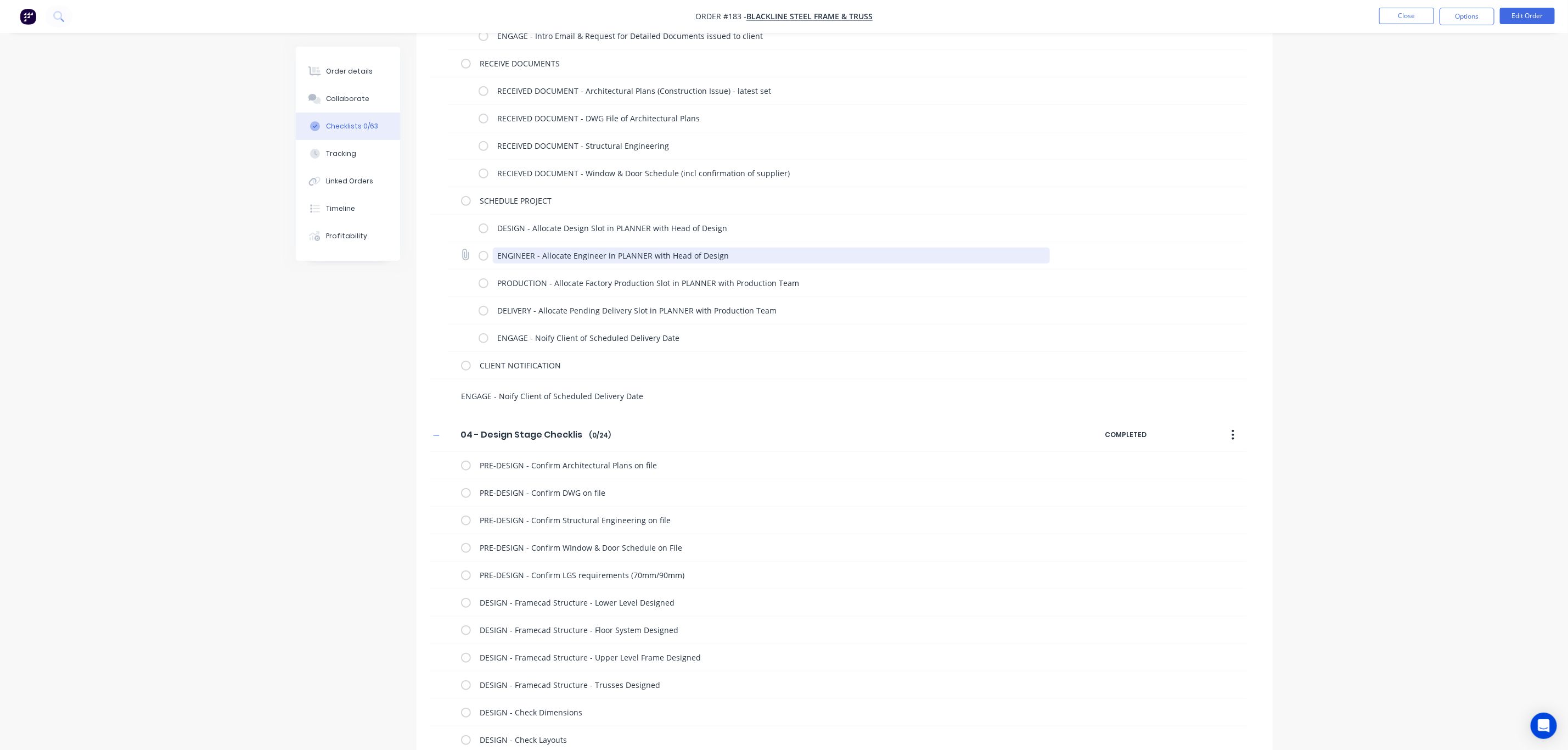
click at [604, 253] on textarea "ENGINEER - Allocate Engineer in PLANNER with Head of Design" at bounding box center [771, 255] width 557 height 16
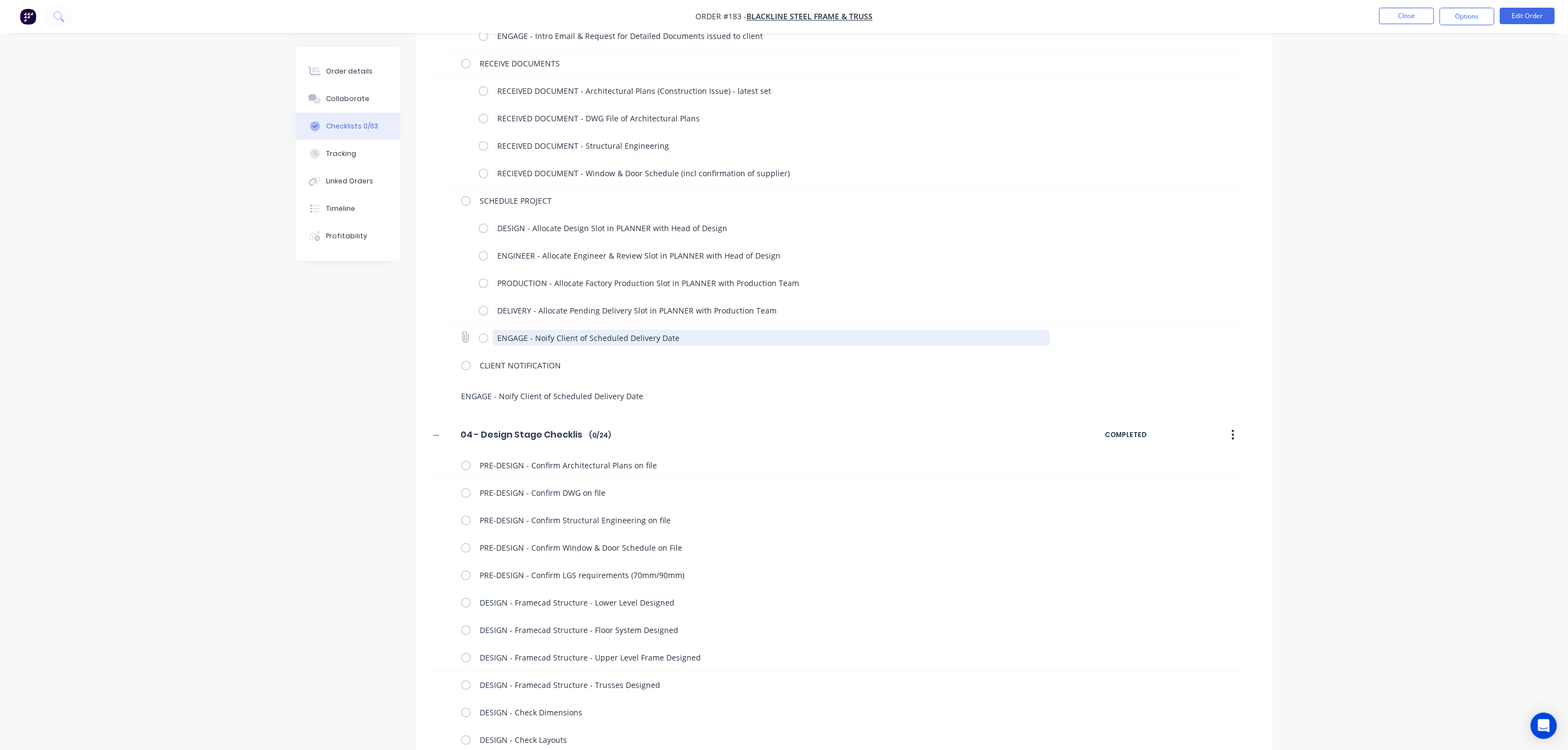
click at [523, 336] on textarea "ENGAGE - Noify Client of Scheduled Delivery Date" at bounding box center [771, 338] width 557 height 16
click at [495, 336] on textarea "ENGAGE - Noify Client of Scheduled Delivery Date" at bounding box center [771, 338] width 557 height 16
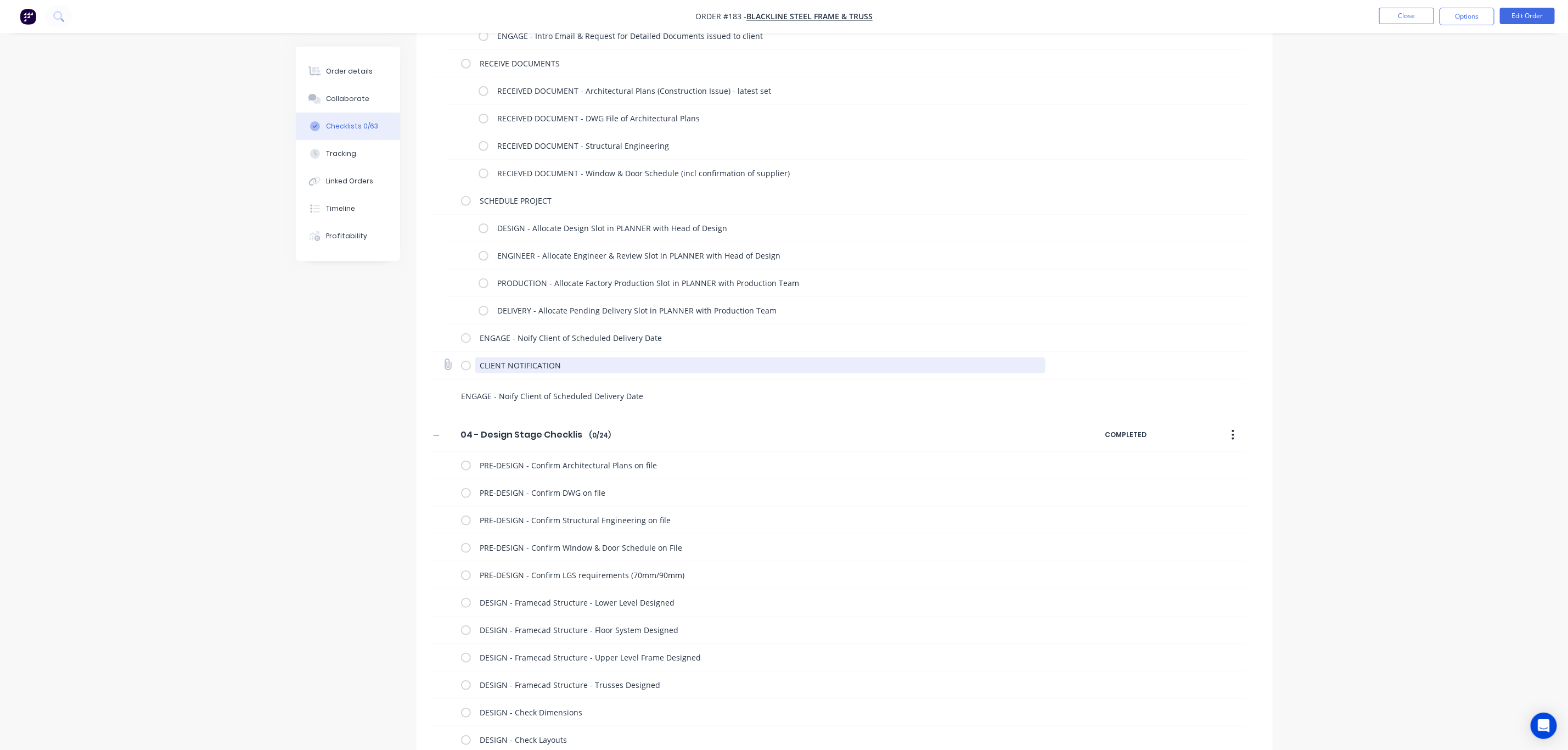
drag, startPoint x: 568, startPoint y: 364, endPoint x: 455, endPoint y: 360, distance: 113.1
click at [455, 360] on div "CLIENT NOTIFICATION" at bounding box center [838, 365] width 817 height 28
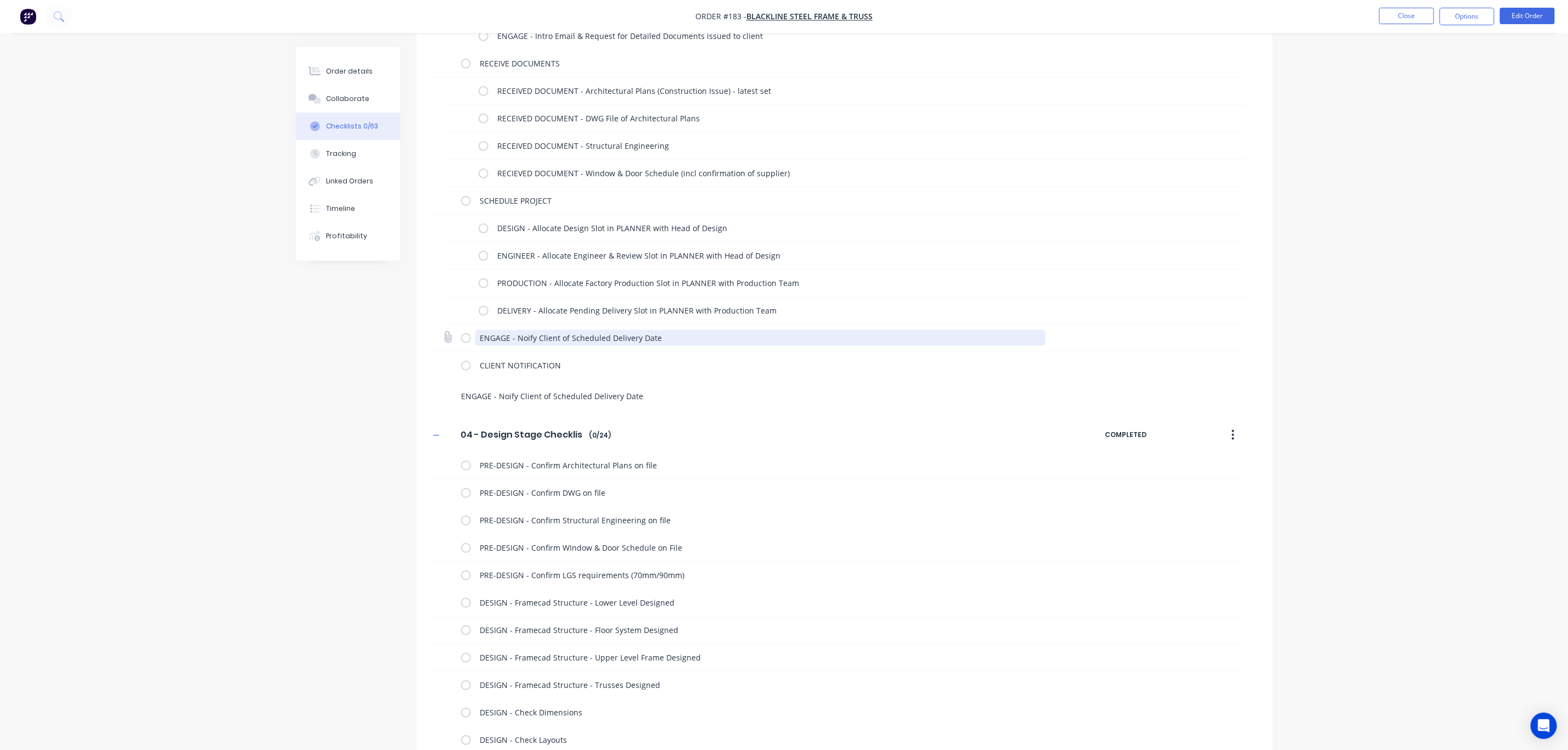
drag, startPoint x: 671, startPoint y: 335, endPoint x: 458, endPoint y: 334, distance: 213.0
click at [458, 334] on div "ENGAGE - Noify Client of Scheduled Delivery Date" at bounding box center [838, 338] width 817 height 28
paste textarea "CLIENT NOTIFICATION"
drag, startPoint x: 649, startPoint y: 398, endPoint x: 443, endPoint y: 391, distance: 206.1
click at [443, 391] on div "ENGAGE - Noify Client of Scheduled Delivery Date" at bounding box center [716, 393] width 572 height 28
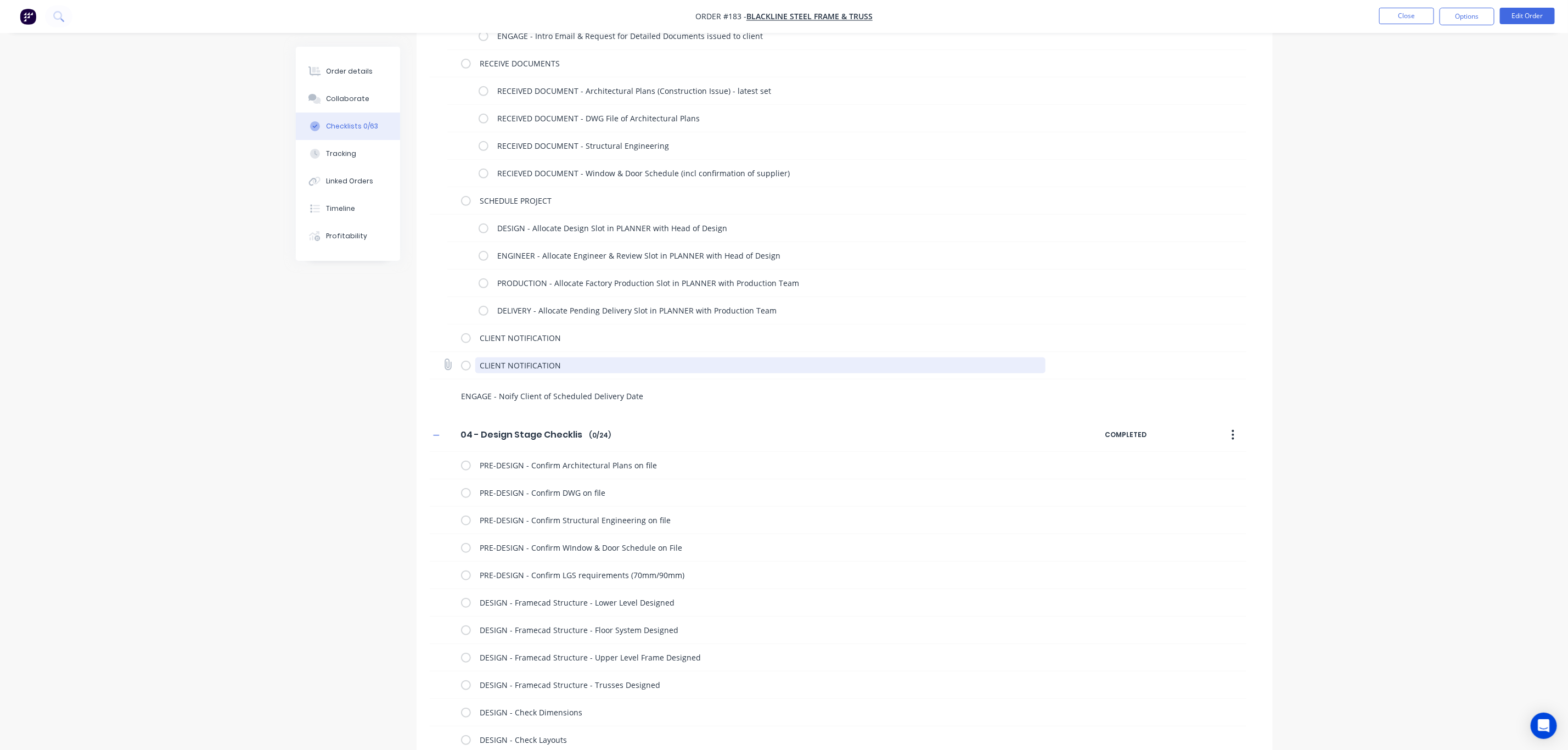
drag, startPoint x: 573, startPoint y: 365, endPoint x: 452, endPoint y: 361, distance: 121.1
click at [452, 361] on div "CLIENT NOTIFICATION" at bounding box center [838, 365] width 817 height 28
paste textarea "ENGAGE - Noify Client of Scheduled Delivery Date"
click at [502, 397] on textarea "ENGAGE - Noify Client of Scheduled Delivery Date" at bounding box center [720, 396] width 528 height 16
drag, startPoint x: 646, startPoint y: 398, endPoint x: 444, endPoint y: 400, distance: 202.0
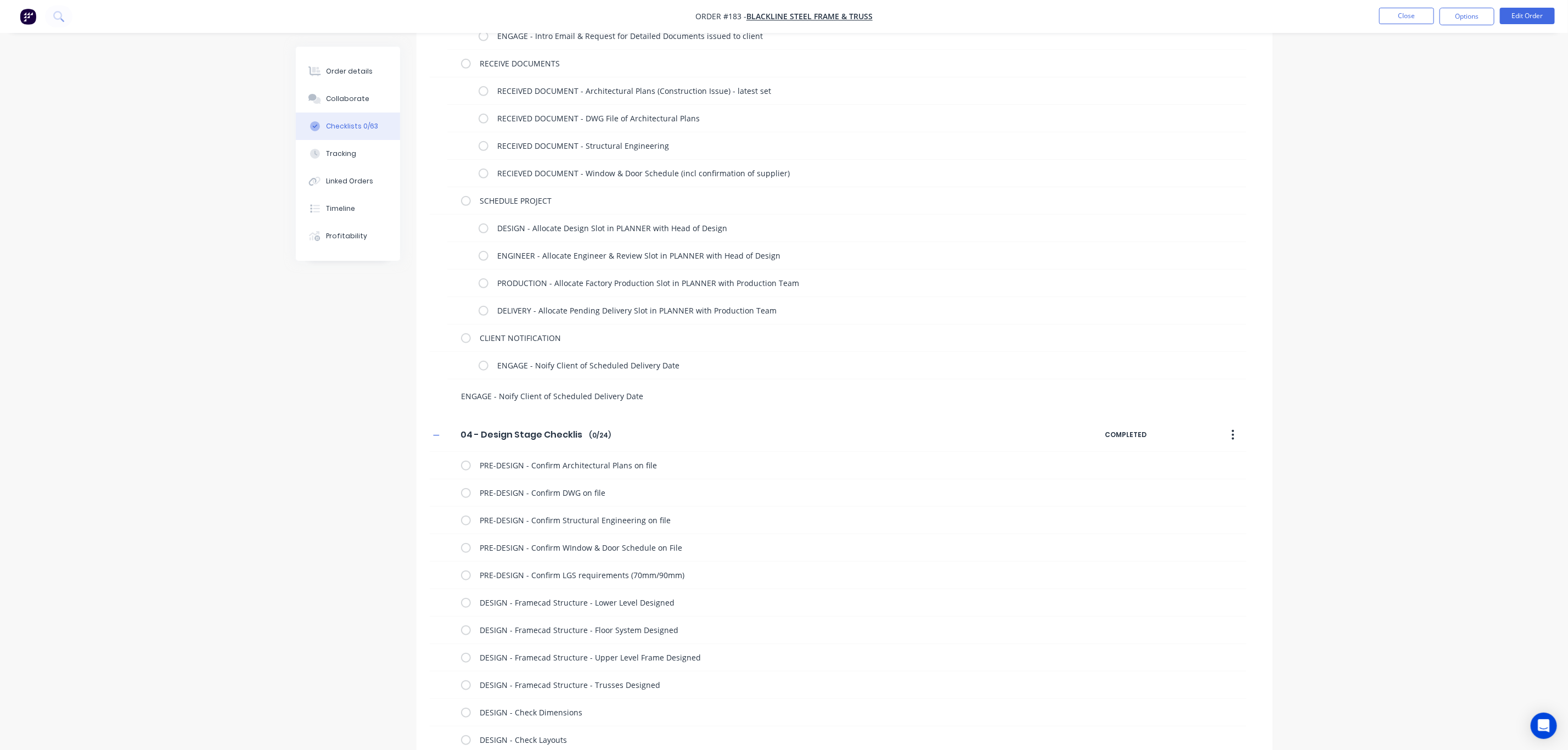
click at [444, 400] on div "ENGAGE - Noify Client of Scheduled Delivery Date" at bounding box center [716, 393] width 572 height 28
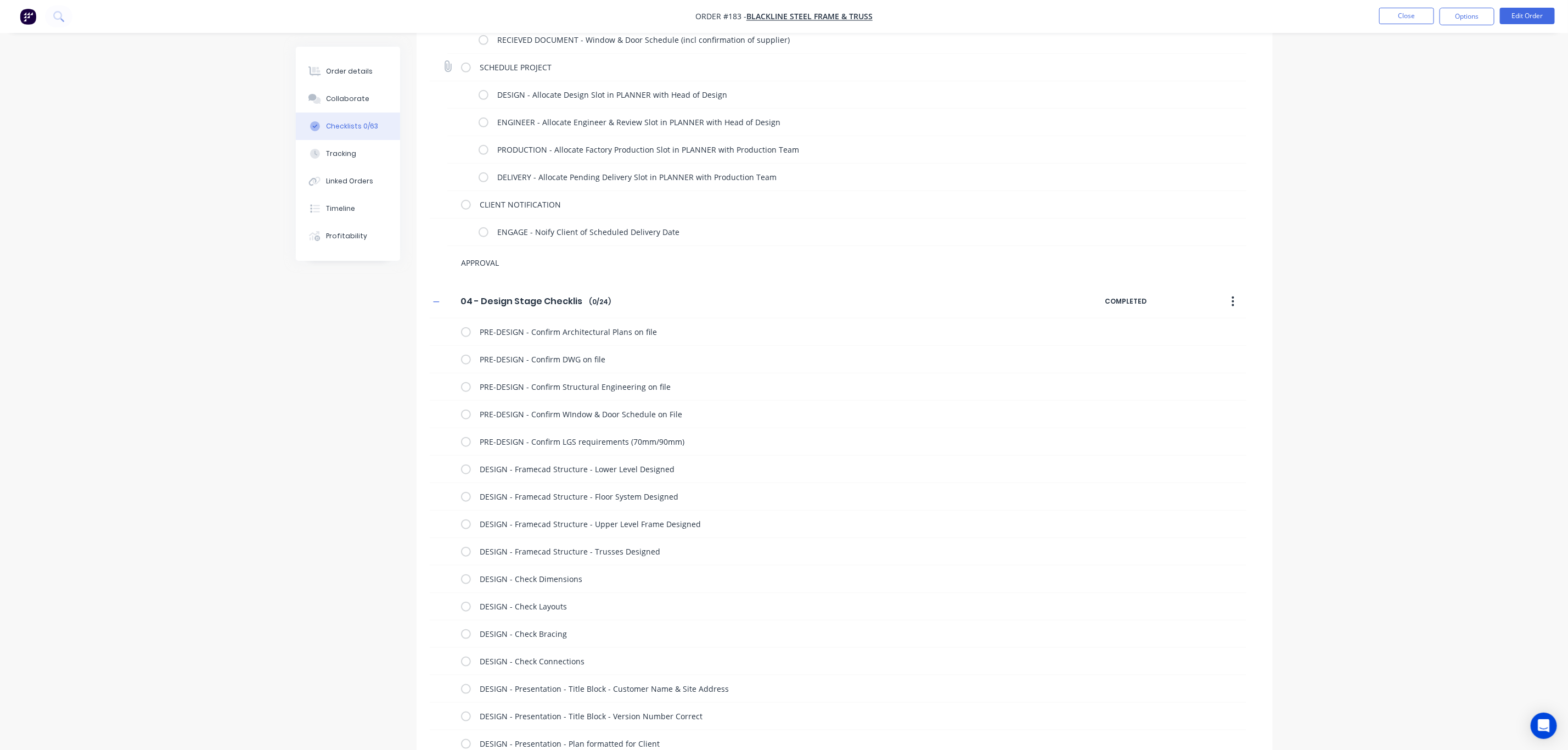
scroll to position [555, 0]
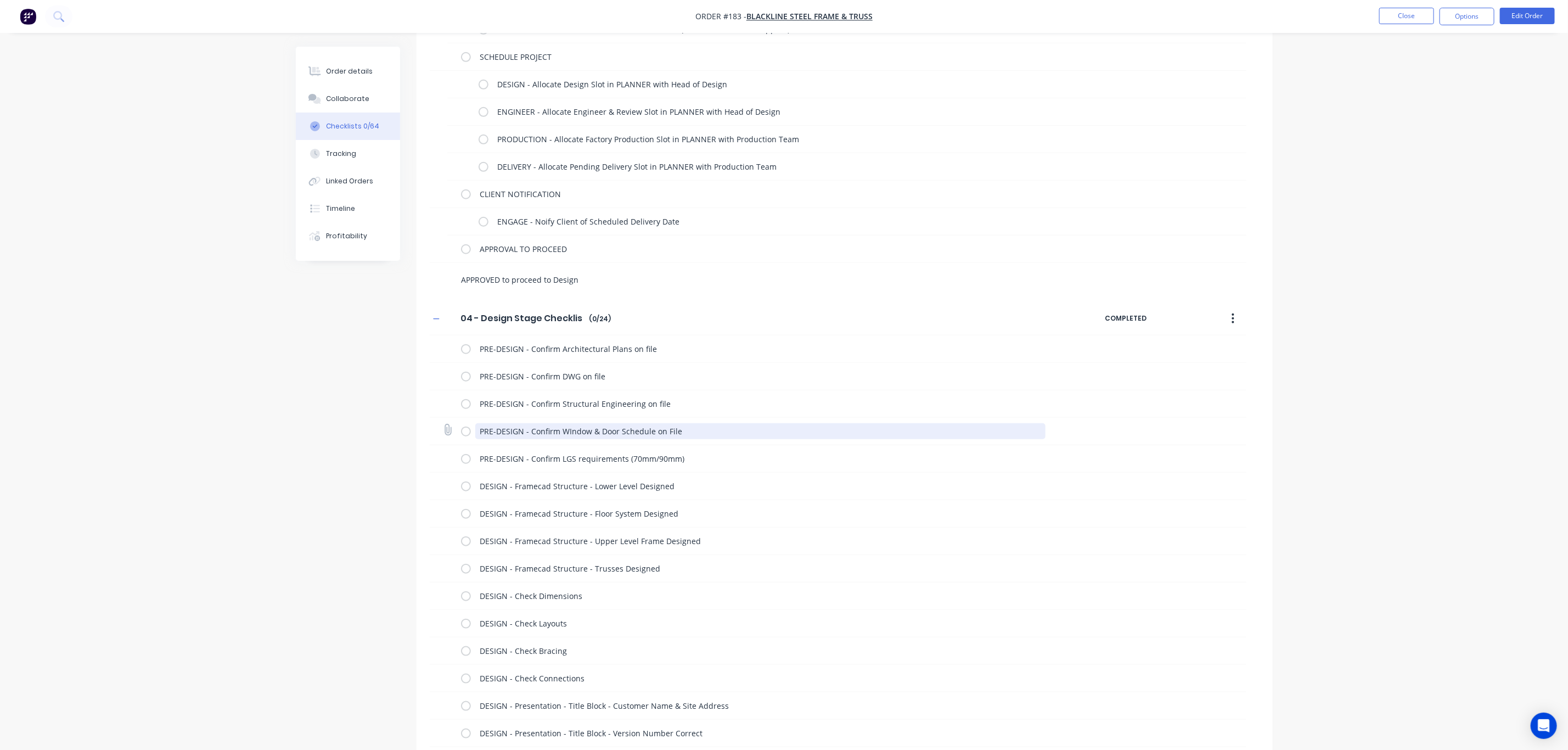
click at [430, 312] on button "button" at bounding box center [436, 319] width 14 height 14
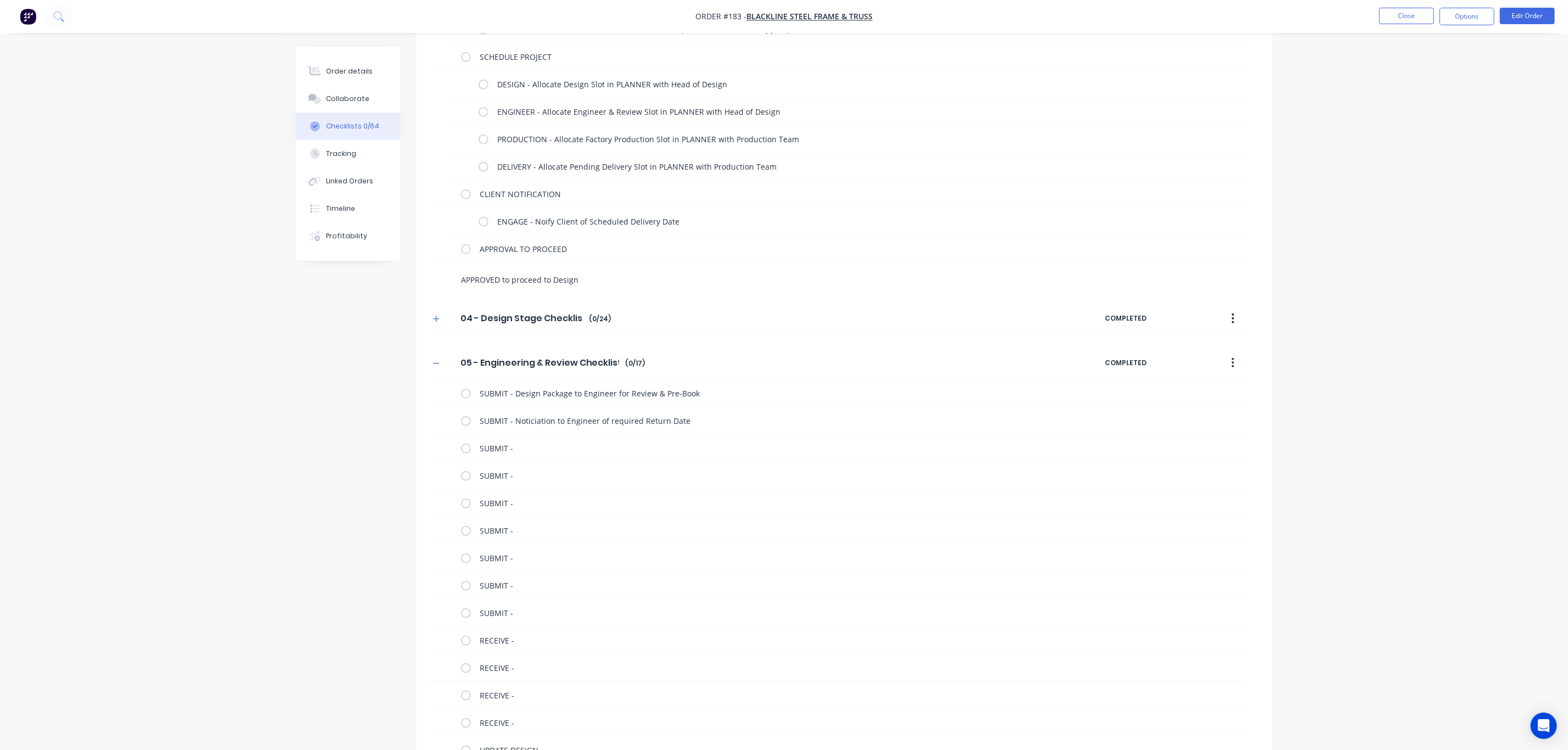
click at [484, 280] on textarea "APPROVED to proceed to Design" at bounding box center [720, 280] width 528 height 16
click at [483, 280] on textarea "APPROVED to proceed to Design" at bounding box center [720, 280] width 528 height 16
click at [592, 273] on textarea "APPROVED to proceed to Design" at bounding box center [720, 280] width 528 height 16
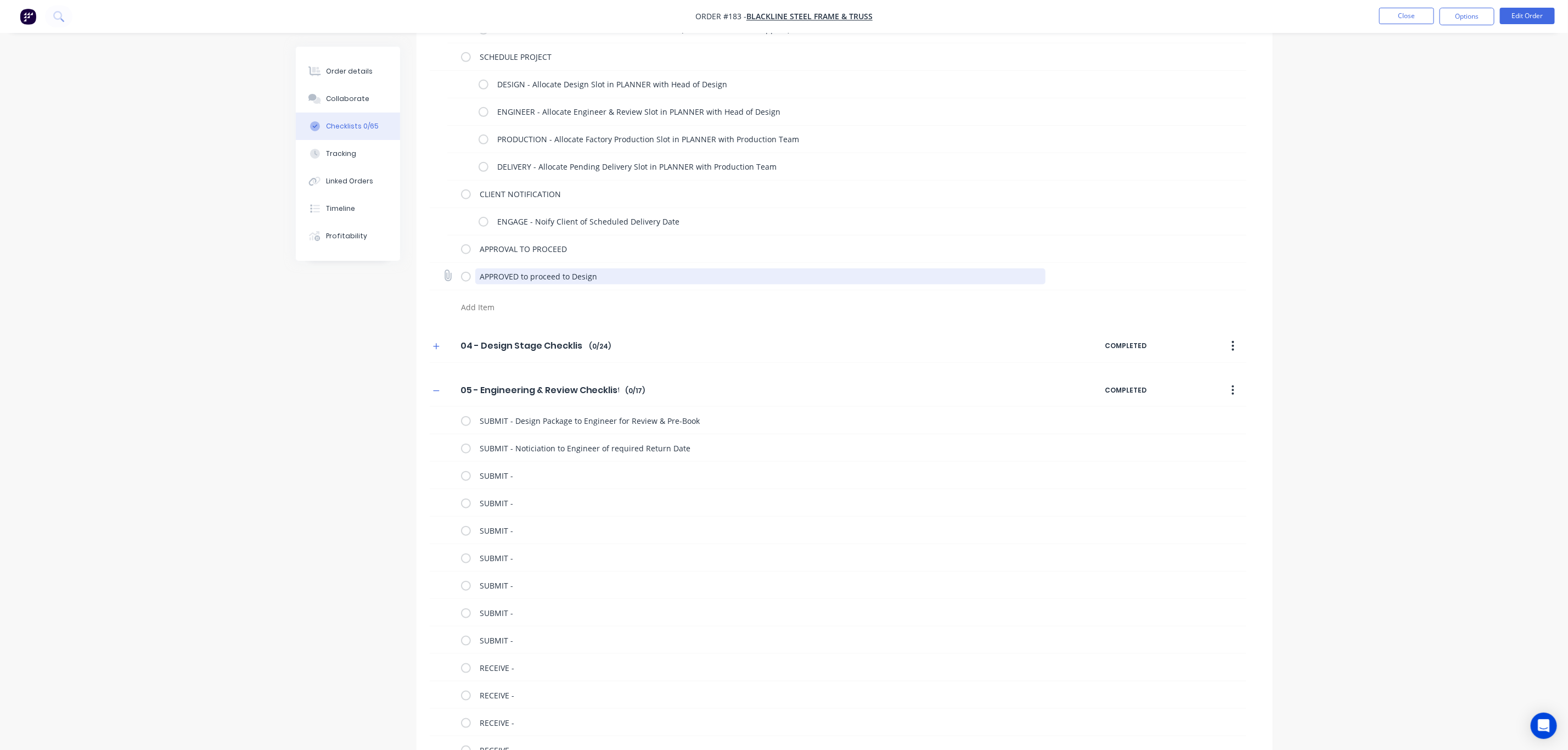
click at [585, 276] on textarea "APPROVED to proceed to Design" at bounding box center [760, 276] width 570 height 16
click at [549, 304] on textarea at bounding box center [720, 307] width 528 height 16
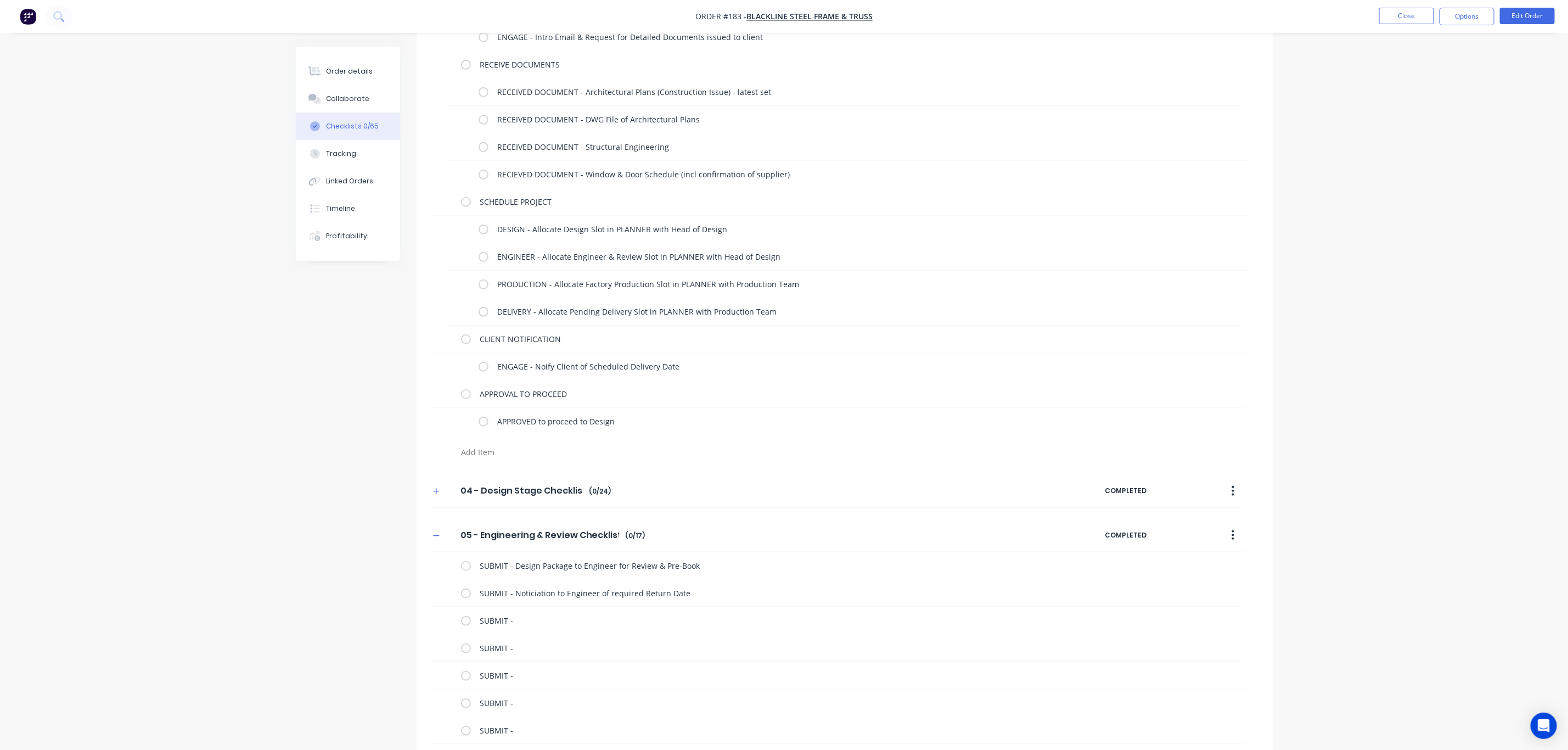
scroll to position [412, 0]
click at [439, 493] on icon "button" at bounding box center [436, 490] width 7 height 8
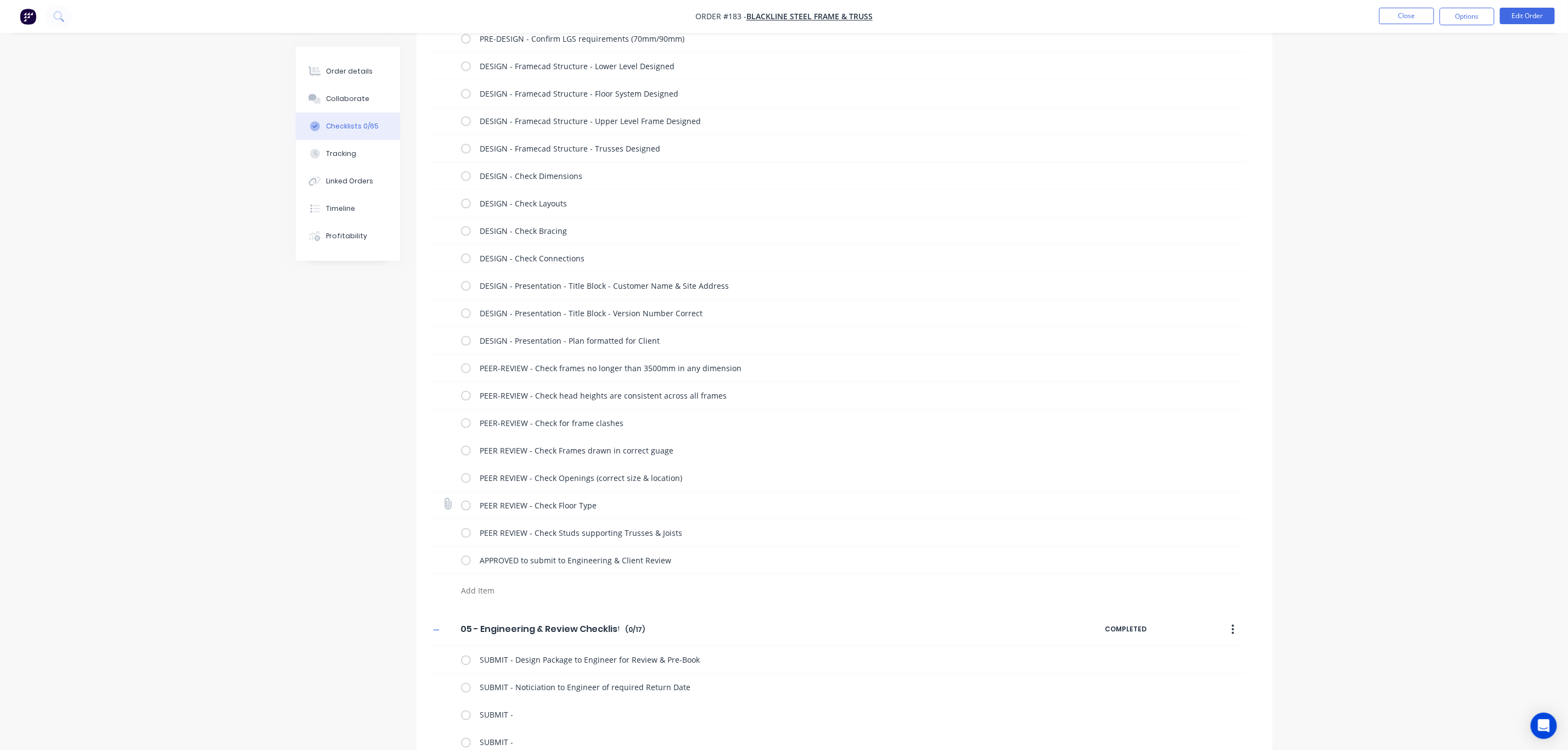
scroll to position [1050, 0]
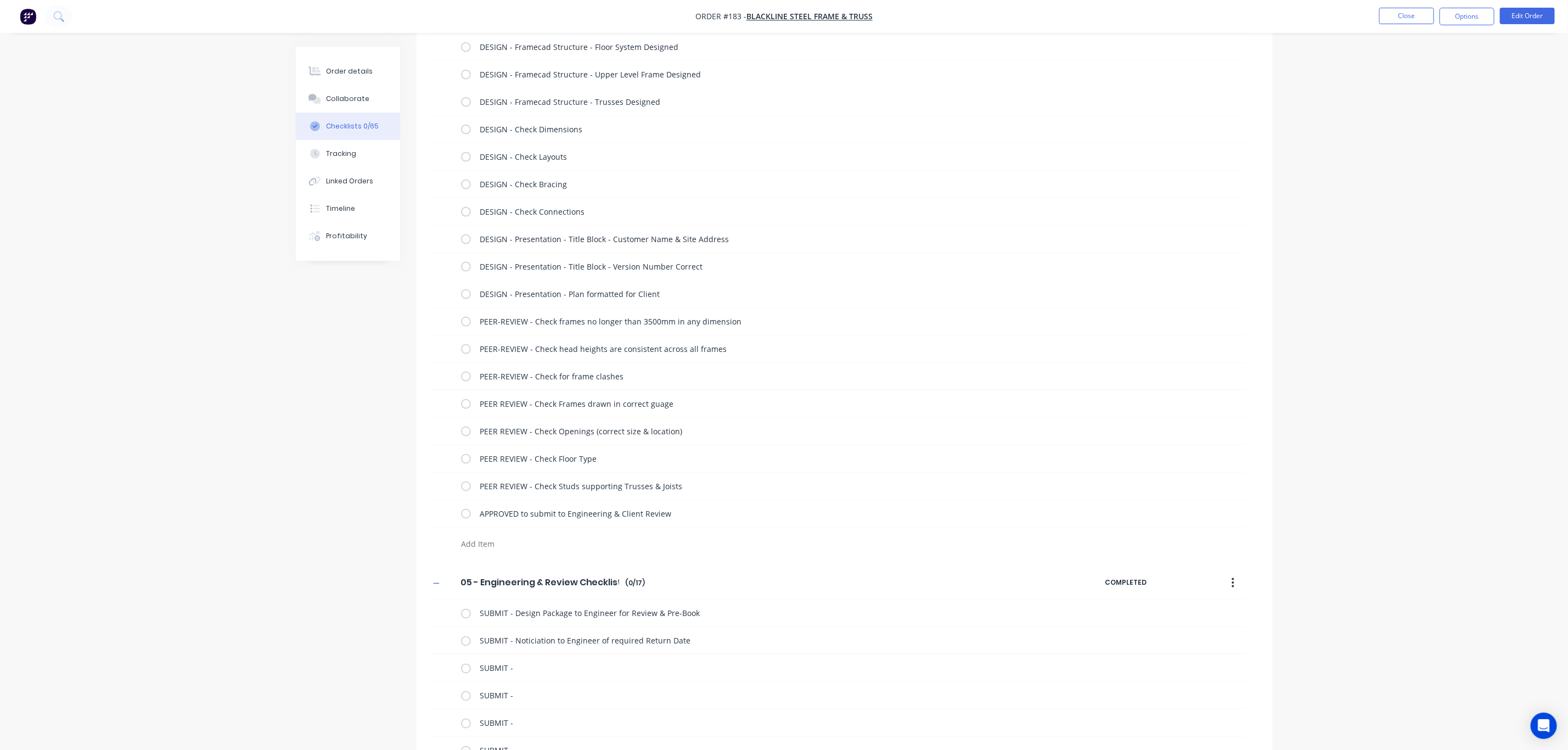
click at [479, 547] on textarea at bounding box center [720, 544] width 528 height 16
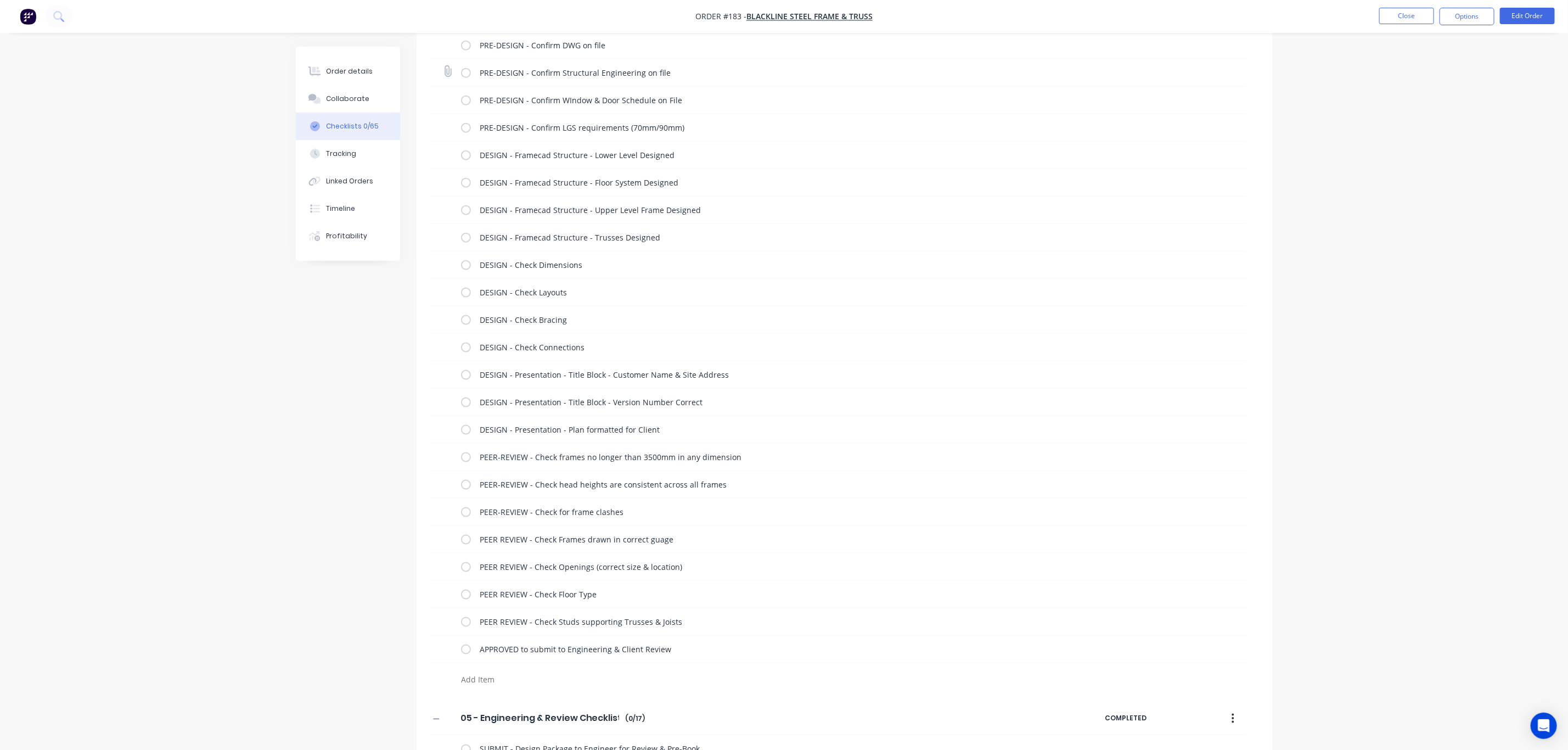
scroll to position [555, 0]
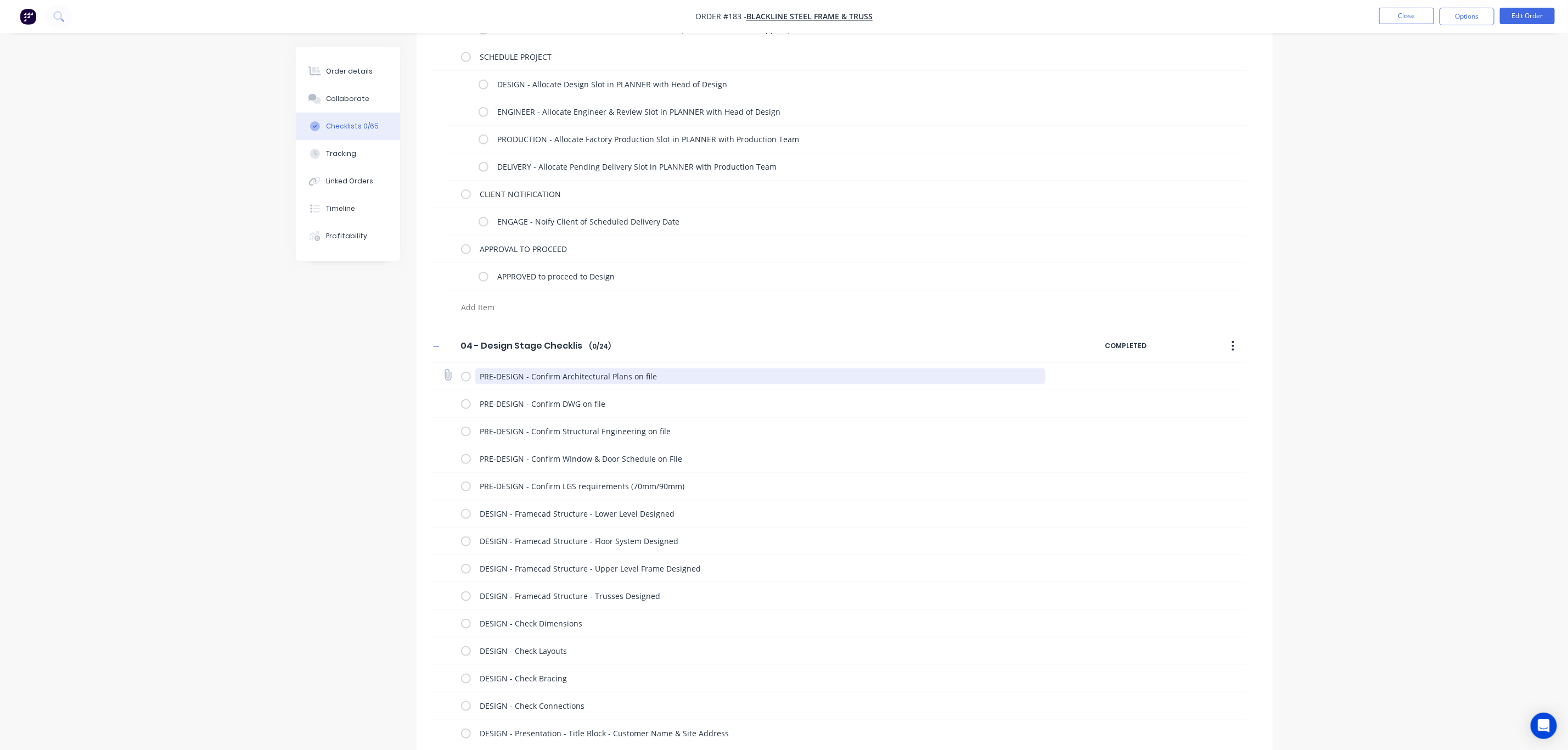
click at [484, 377] on textarea "PRE-DESIGN - Confirm Architectural Plans on file" at bounding box center [760, 376] width 570 height 16
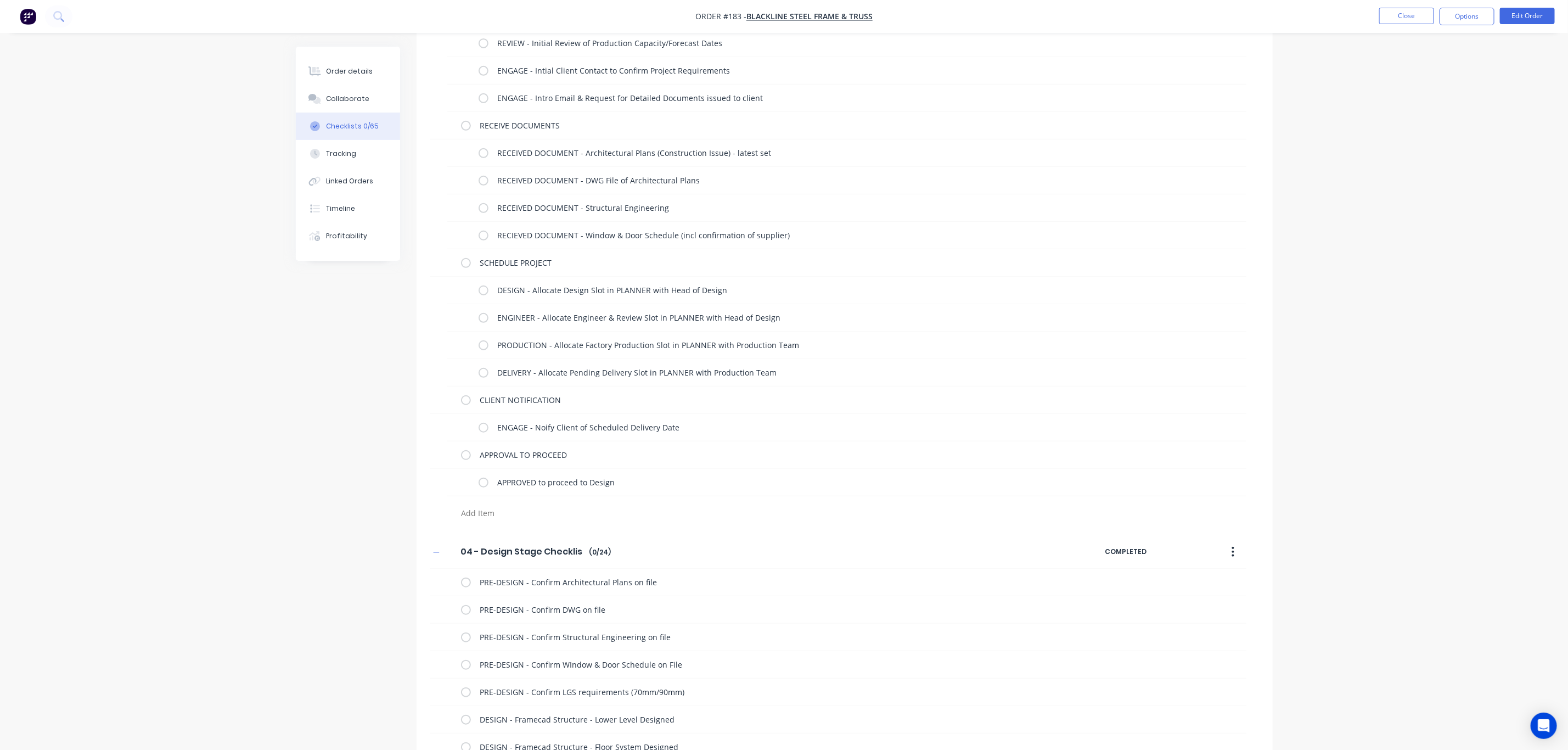
scroll to position [391, 0]
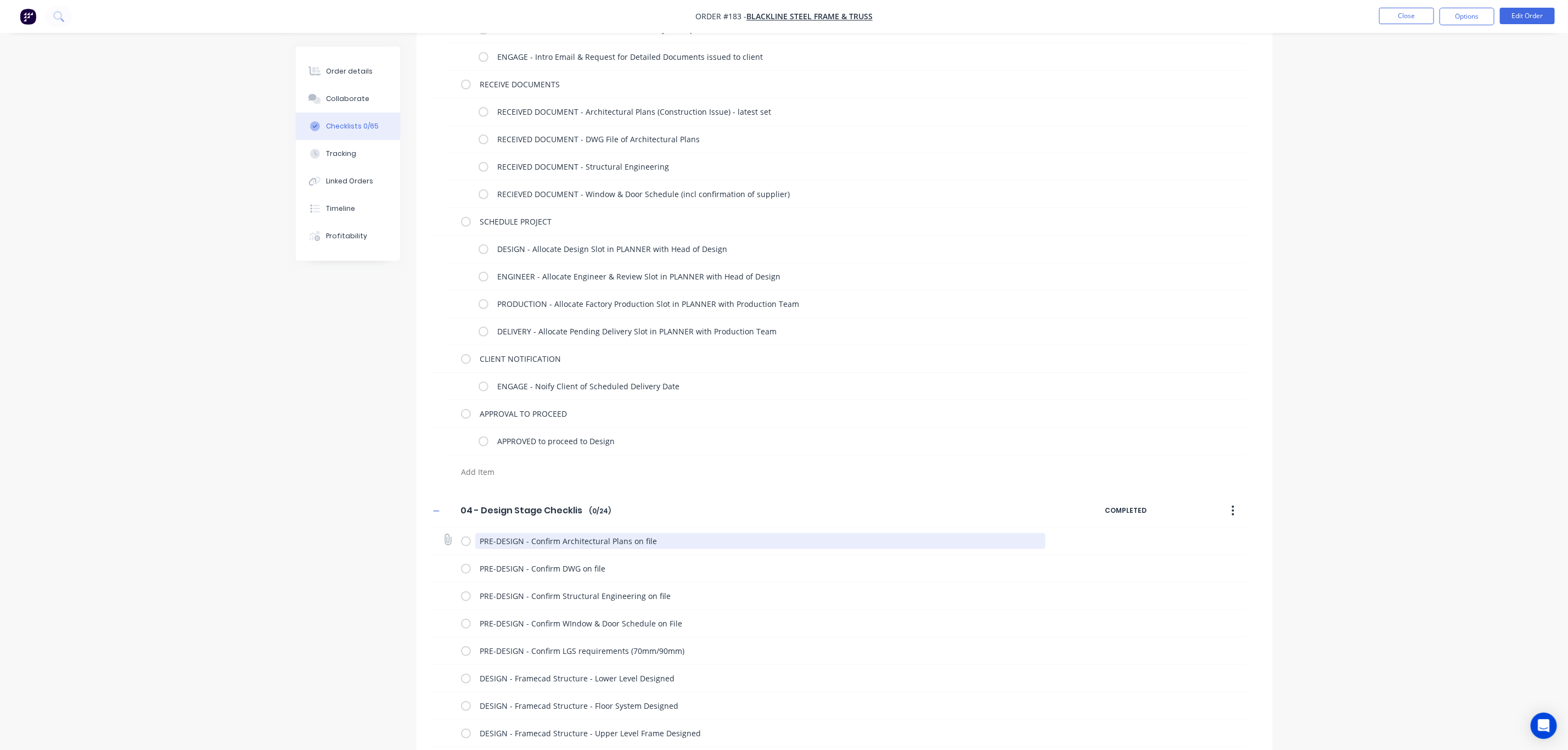
click at [644, 538] on textarea "PRE-DESIGN - Confirm Architectural Plans on file" at bounding box center [760, 541] width 570 height 16
click at [658, 542] on textarea "PRE-DESIGN - Confirm Architectural Plans on file" at bounding box center [760, 541] width 570 height 16
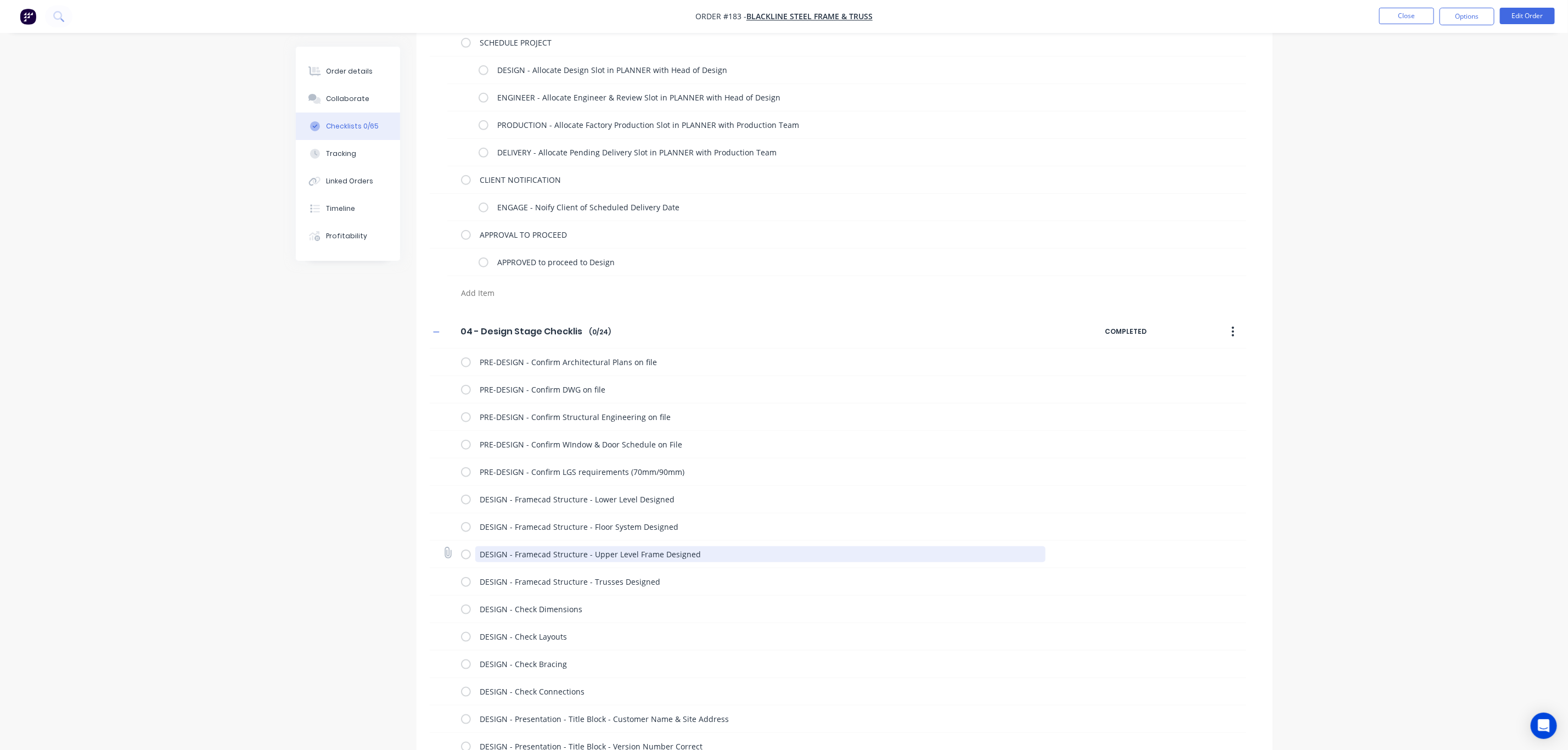
scroll to position [597, 0]
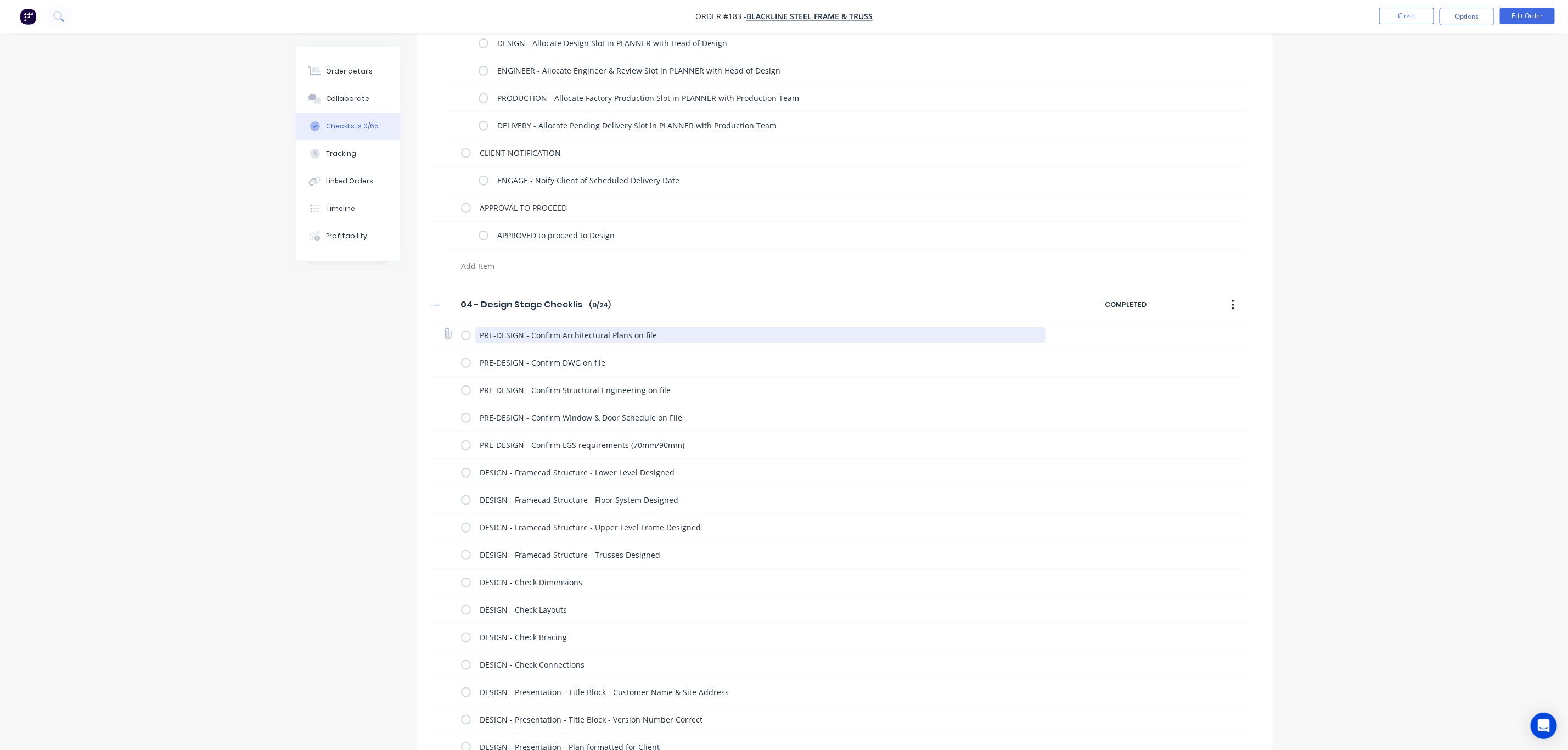
click at [597, 336] on textarea "PRE-DESIGN - Confirm Architectural Plans on file" at bounding box center [760, 335] width 570 height 16
click at [434, 308] on icon "button" at bounding box center [436, 305] width 7 height 8
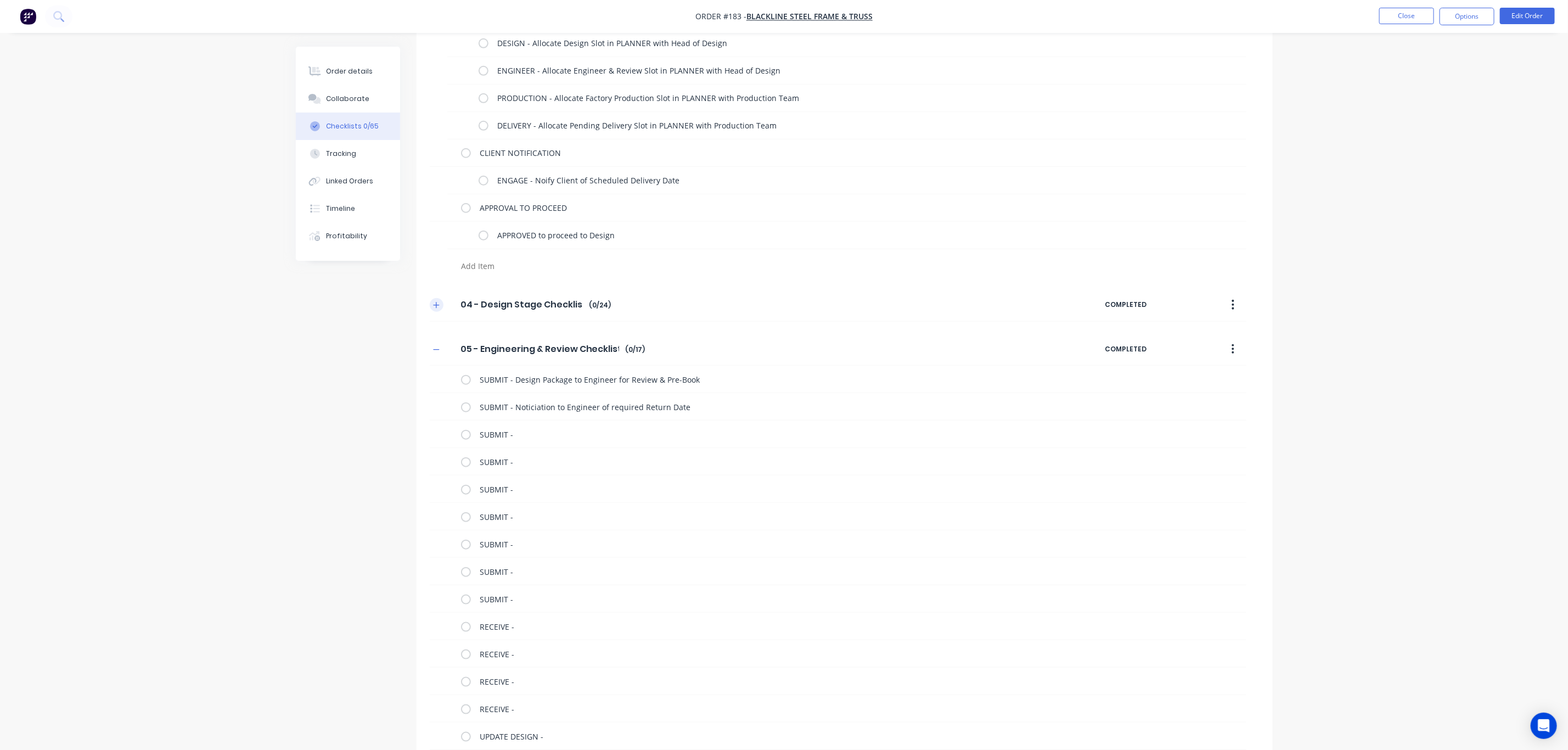
click at [436, 305] on icon "button" at bounding box center [436, 305] width 6 height 6
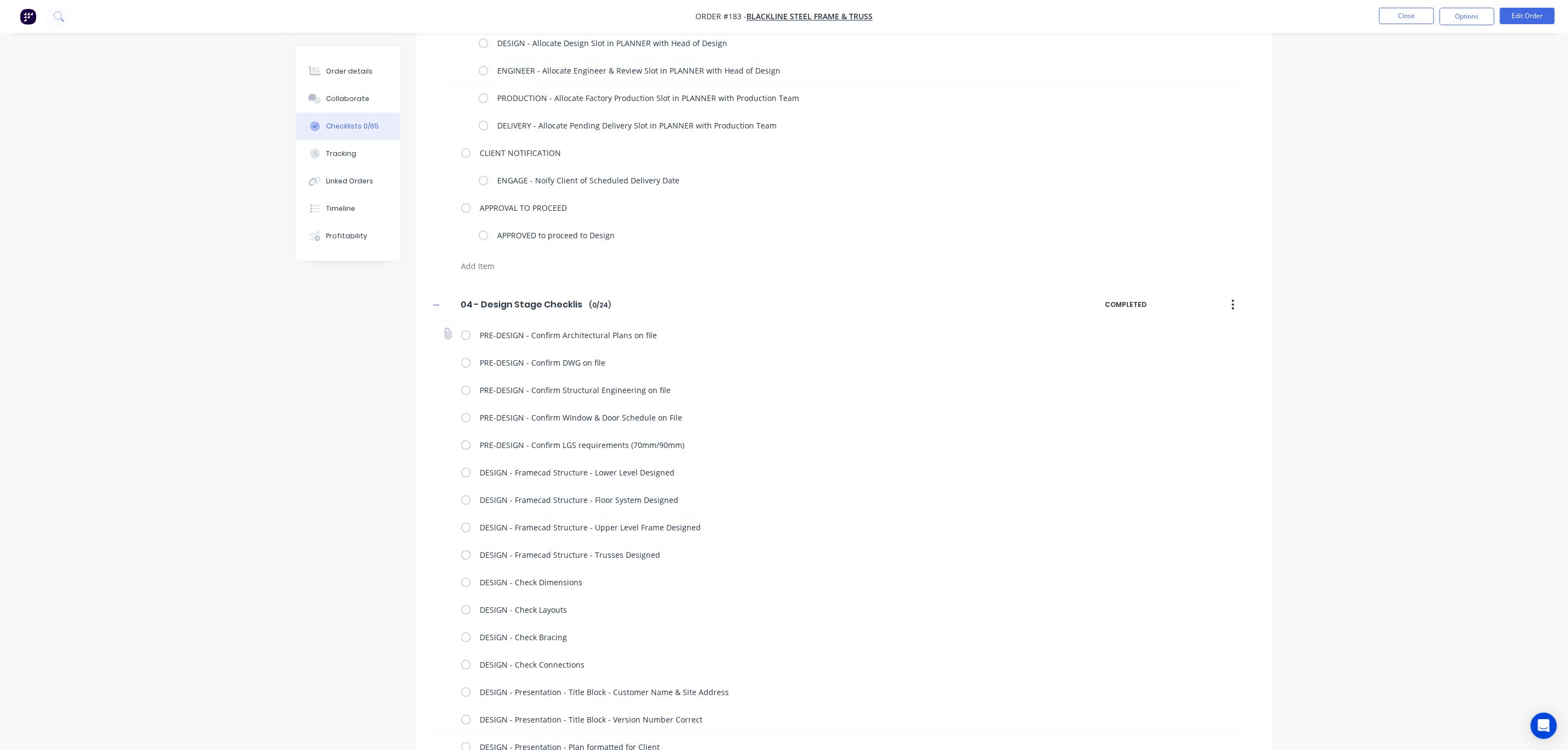
click at [660, 328] on div "PRE-DESIGN - Confirm Architectural Plans on file" at bounding box center [755, 335] width 589 height 22
click at [668, 333] on textarea "PRE-DESIGN - Confirm Architectural Plans on file" at bounding box center [760, 335] width 570 height 16
click at [663, 338] on textarea "PRE-DESIGN - Confirm Architectural Plans on file" at bounding box center [760, 335] width 570 height 16
click at [601, 369] on textarea "PRE-DESIGN - Confirm DWG on file" at bounding box center [760, 363] width 570 height 16
click at [647, 360] on textarea "PRE-DESIGN - Confirm DWG on file" at bounding box center [771, 363] width 557 height 16
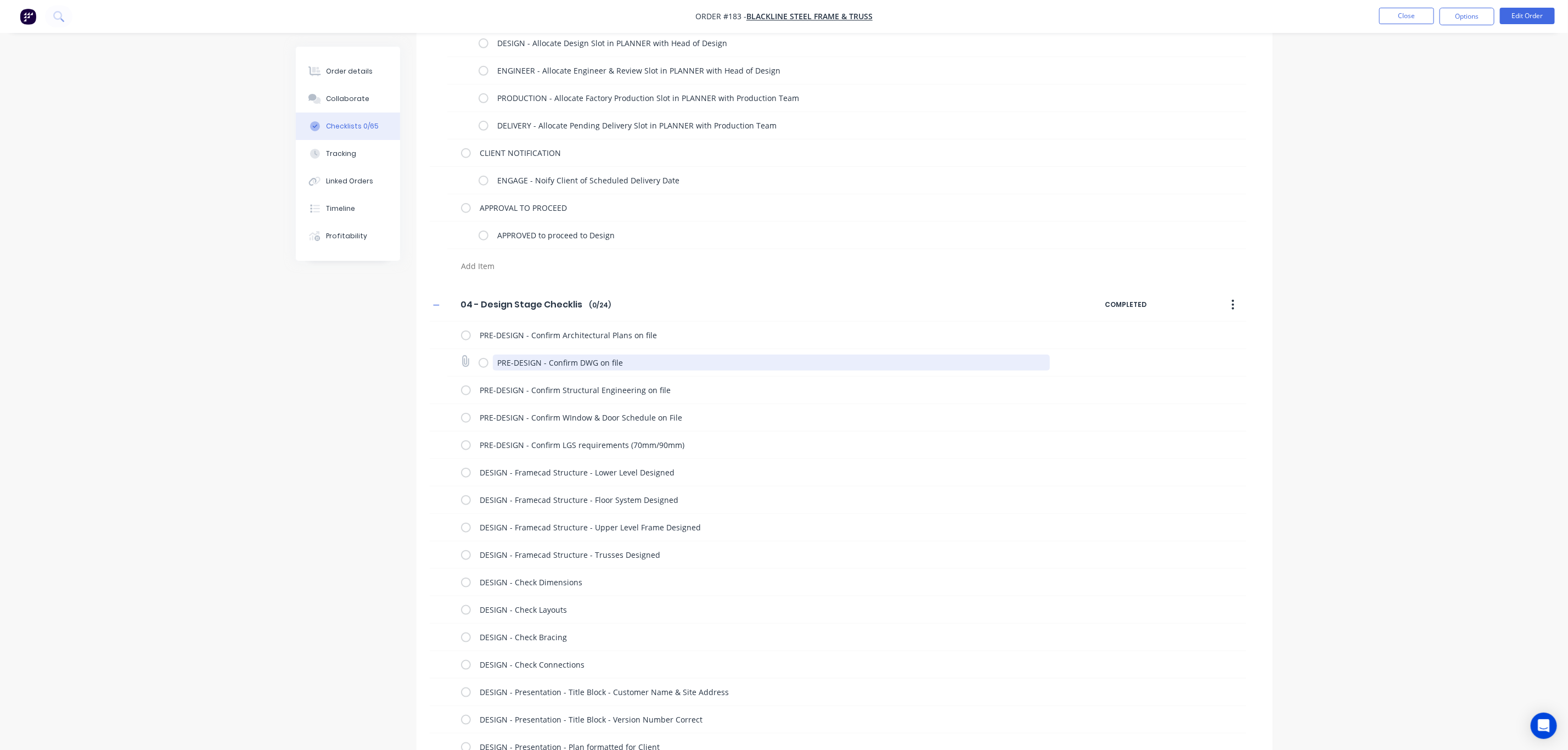
drag, startPoint x: 623, startPoint y: 361, endPoint x: 483, endPoint y: 361, distance: 140.0
click at [483, 361] on div "PRE-DESIGN - Confirm DWG on file" at bounding box center [767, 362] width 576 height 22
click at [639, 364] on textarea "PRE-DESIGN - Confirm DWG on file" at bounding box center [771, 363] width 557 height 16
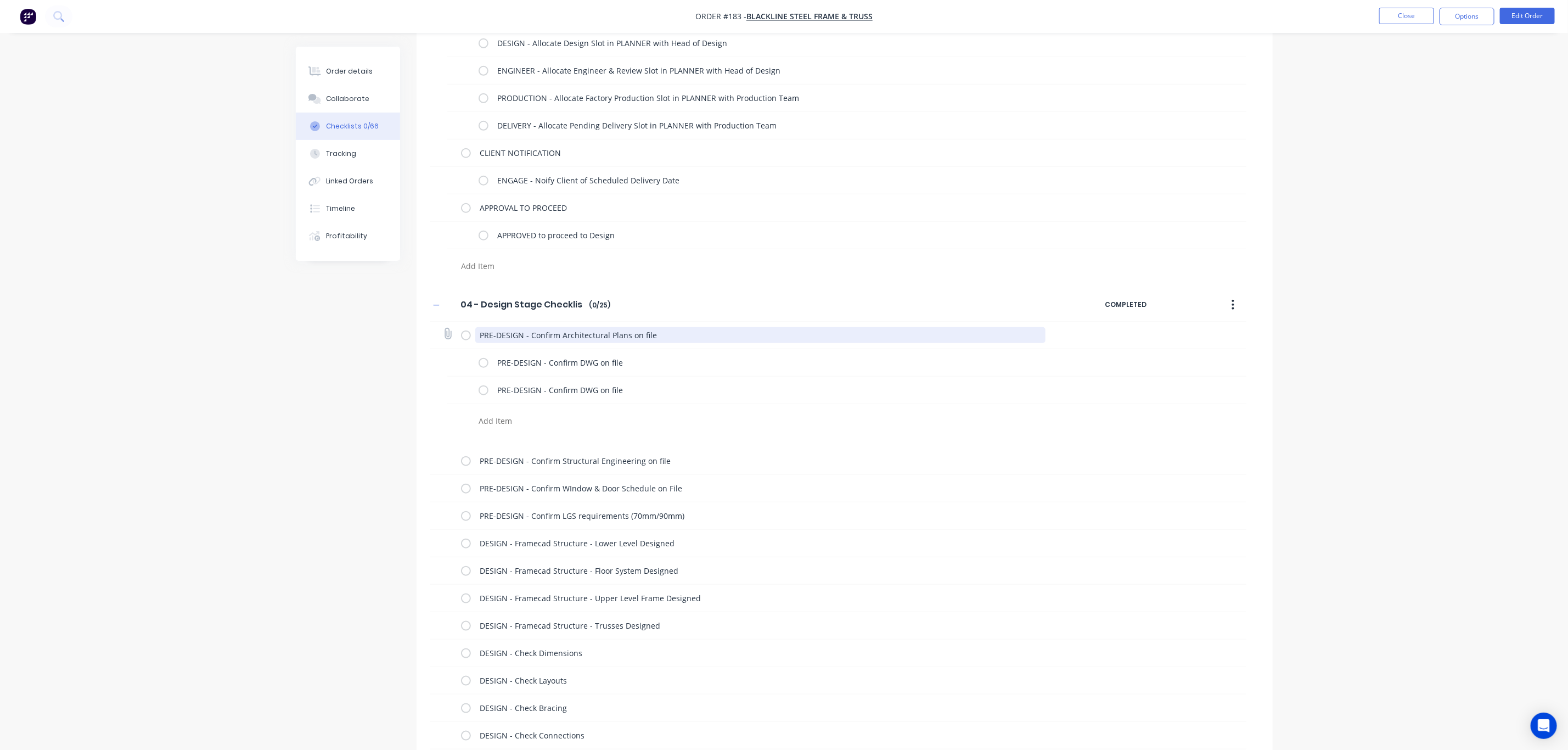
drag, startPoint x: 668, startPoint y: 331, endPoint x: 528, endPoint y: 339, distance: 140.2
click at [528, 339] on textarea "PRE-DESIGN - Confirm Architectural Plans on file" at bounding box center [760, 335] width 570 height 16
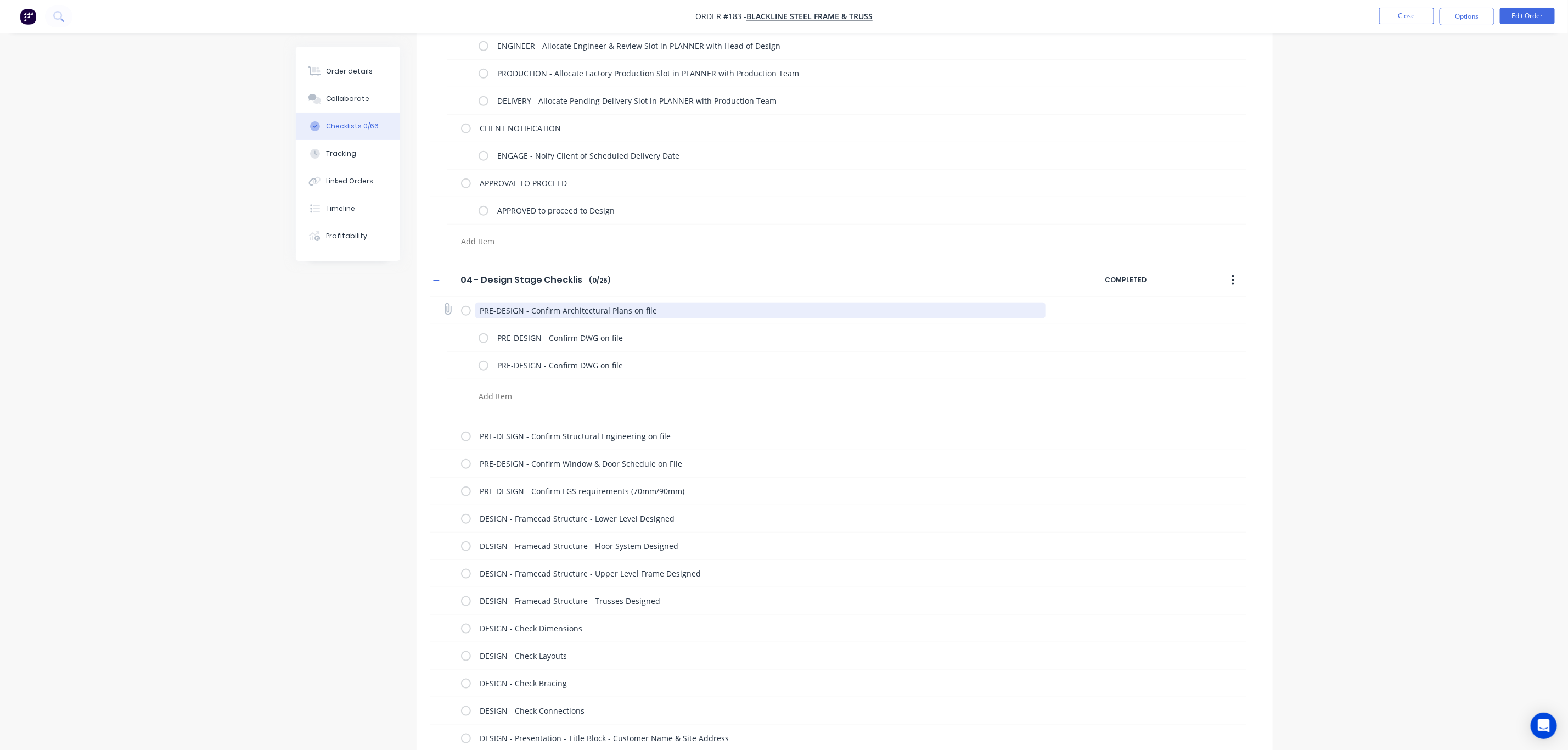
scroll to position [679, 0]
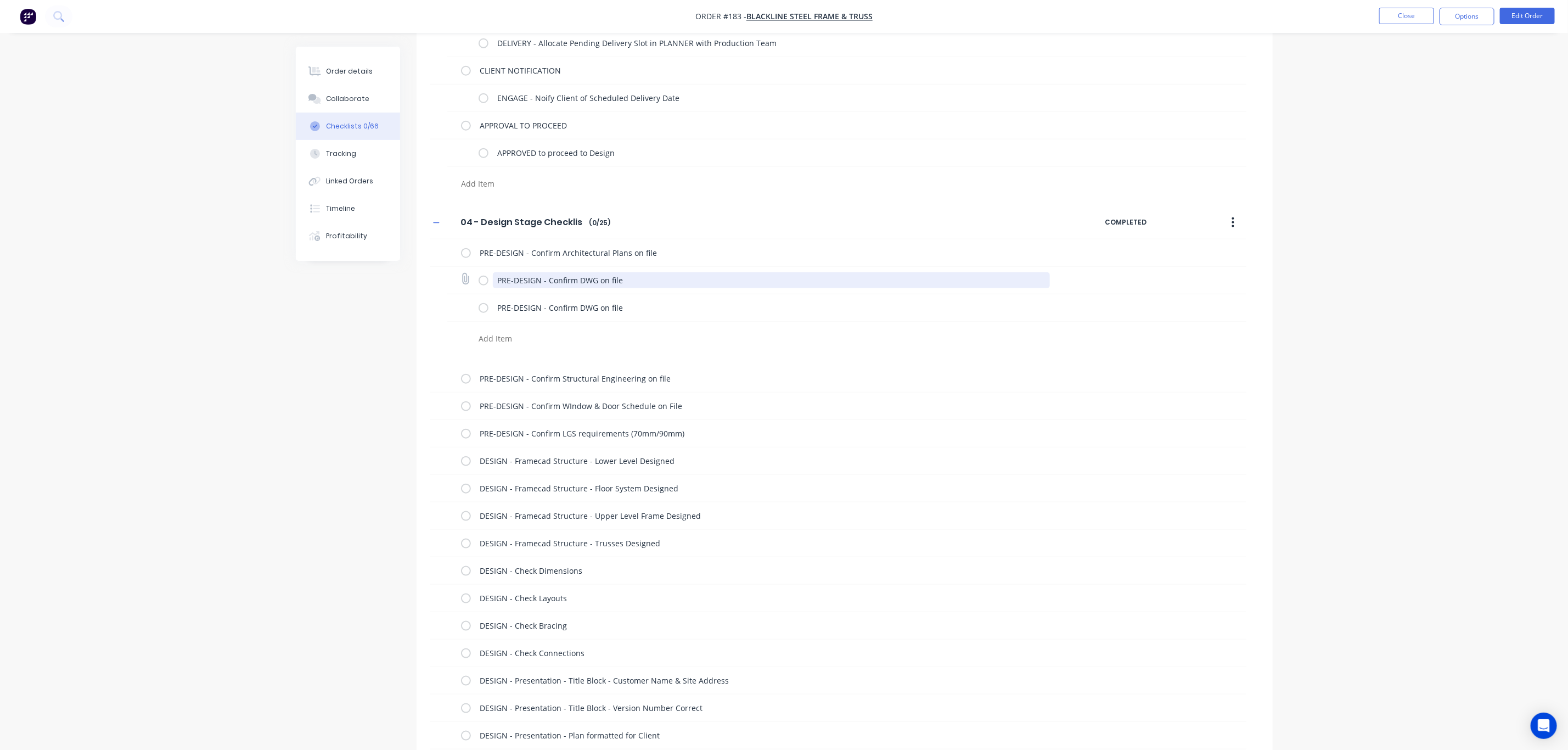
drag, startPoint x: 631, startPoint y: 278, endPoint x: 547, endPoint y: 280, distance: 84.0
click at [547, 280] on textarea "PRE-DESIGN - Confirm DWG on file" at bounding box center [771, 280] width 557 height 16
paste textarea "Architectural Plans"
drag, startPoint x: 540, startPoint y: 282, endPoint x: 486, endPoint y: 284, distance: 54.0
click at [486, 284] on div "PRE-DESIGN - Confirm Architectural Plans on file" at bounding box center [767, 280] width 576 height 22
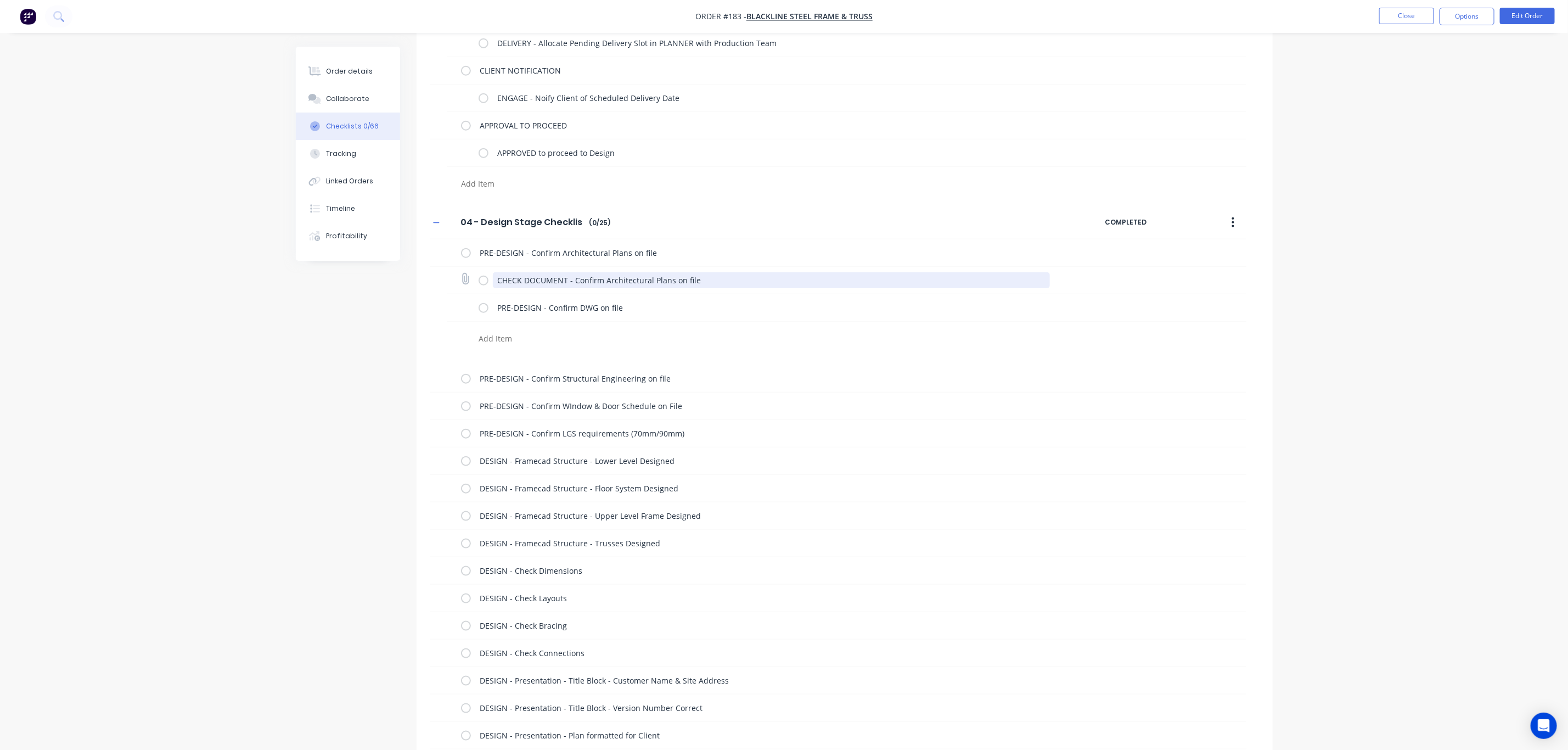
drag, startPoint x: 567, startPoint y: 280, endPoint x: 470, endPoint y: 274, distance: 97.2
click at [470, 274] on div "CHECK DOCUMENT - Confirm Architectural Plans on file" at bounding box center [847, 280] width 799 height 28
drag, startPoint x: 539, startPoint y: 307, endPoint x: 482, endPoint y: 306, distance: 57.0
click at [482, 306] on div "PRE-DESIGN - Confirm DWG on file" at bounding box center [767, 307] width 576 height 22
paste textarea "CHECK DOCUMENT"
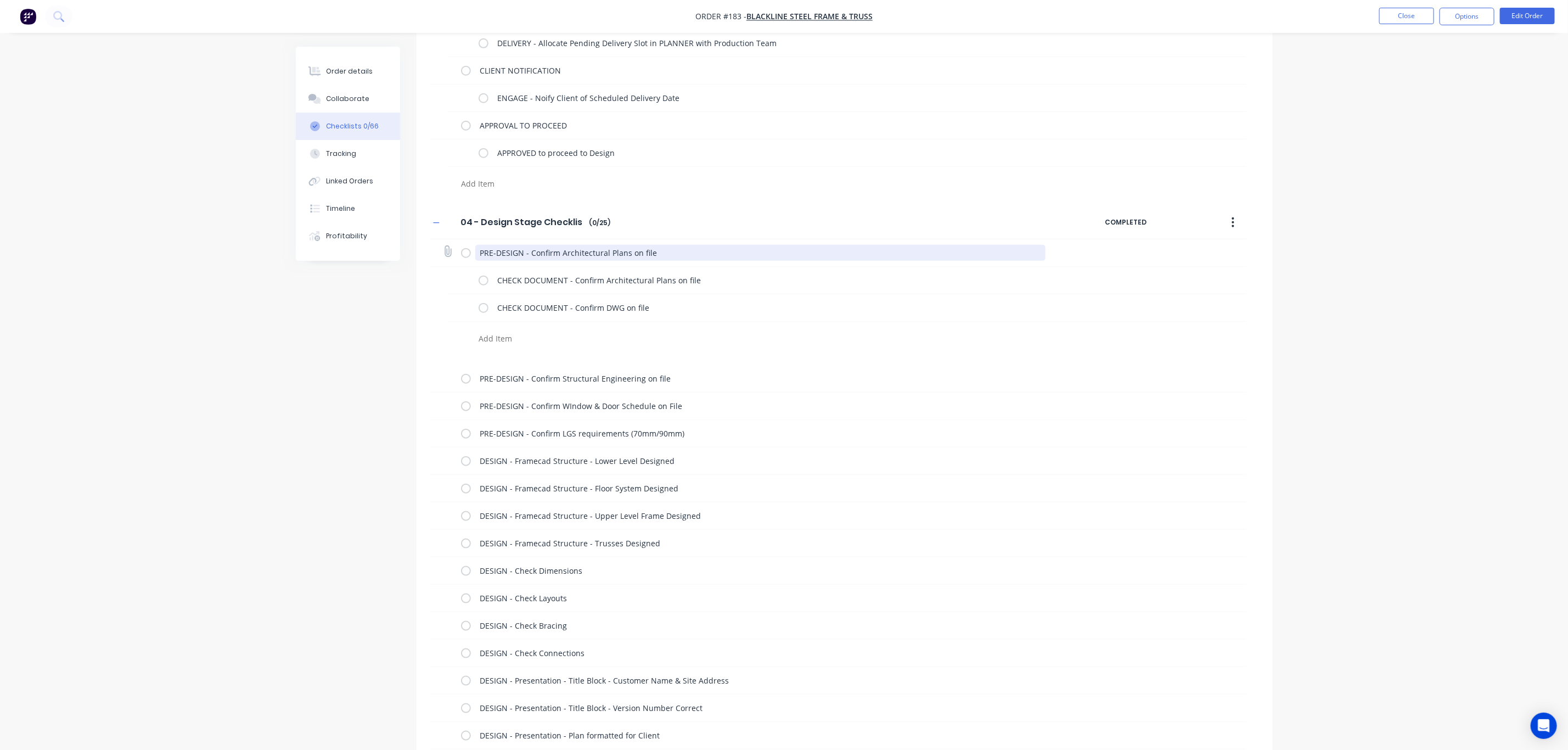
drag, startPoint x: 524, startPoint y: 252, endPoint x: 768, endPoint y: 253, distance: 244.0
click at [768, 253] on textarea "PRE-DESIGN - Confirm Architectural Plans on file" at bounding box center [760, 253] width 570 height 16
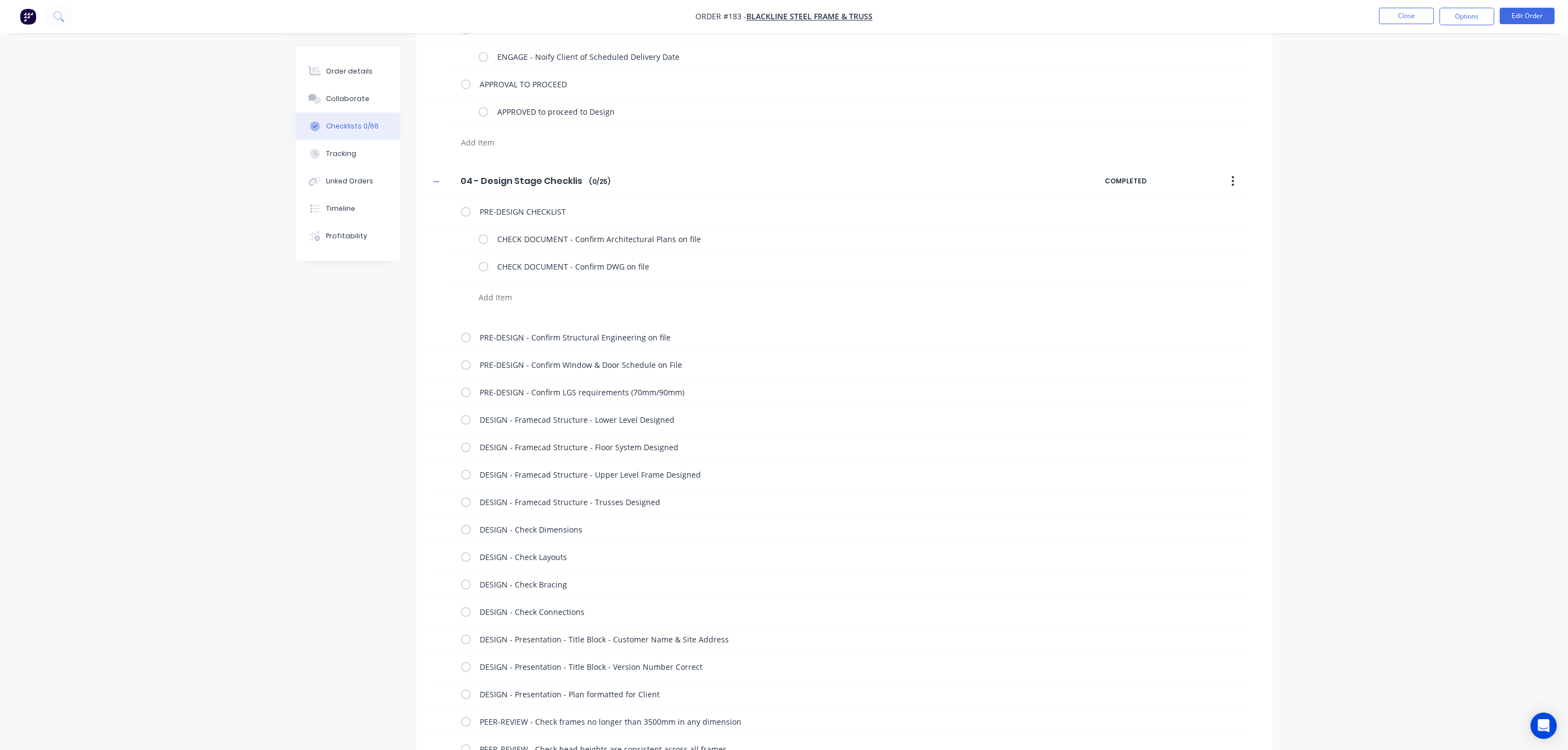
click at [491, 297] on textarea at bounding box center [732, 297] width 516 height 16
click at [538, 338] on div "PRE-DESIGN CHECKLIST CHECK DOCUMENT - Confirm Architectural Plans on file CHECK…" at bounding box center [838, 577] width 817 height 757
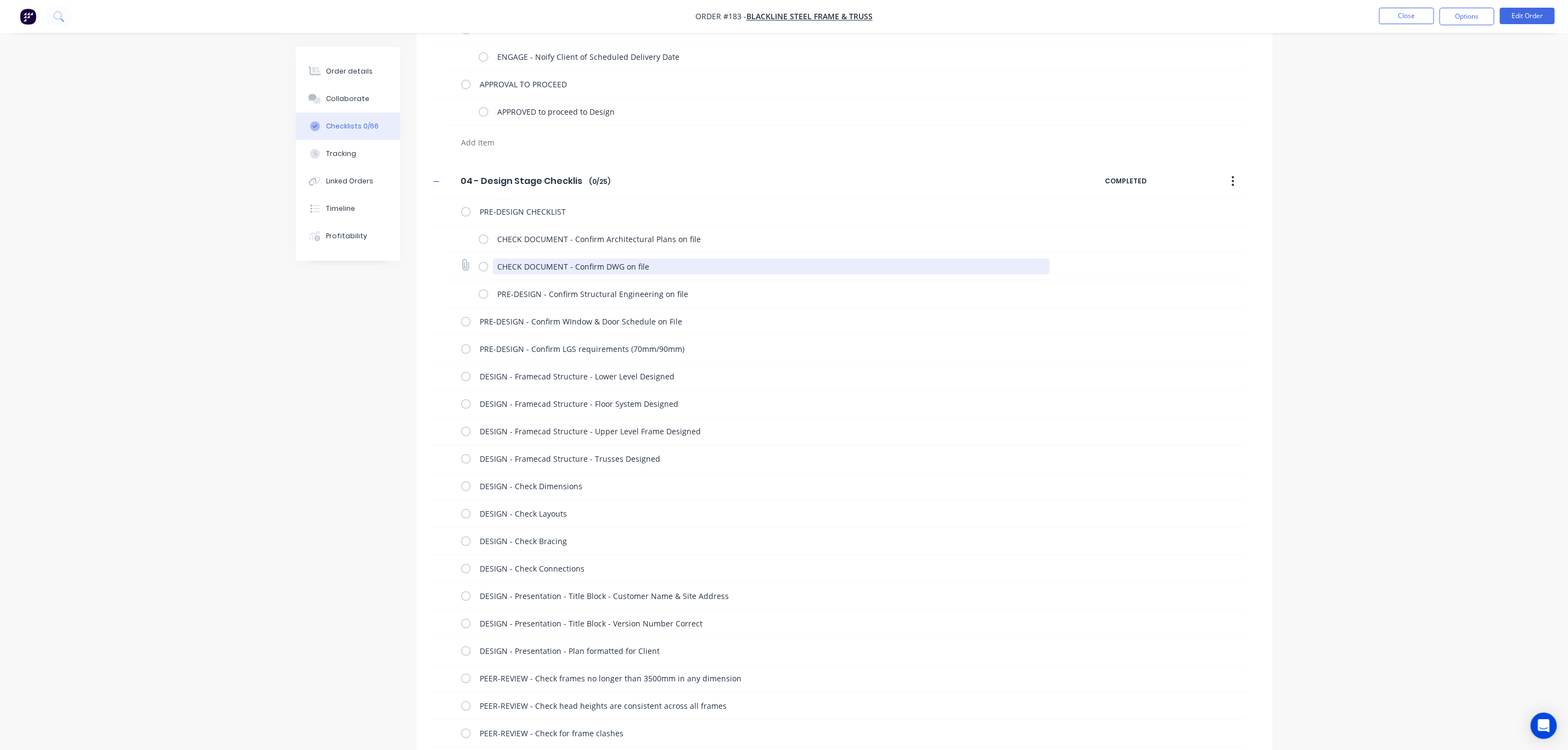
drag, startPoint x: 565, startPoint y: 267, endPoint x: 480, endPoint y: 268, distance: 85.0
click at [480, 268] on div "CHECK DOCUMENT - Confirm DWG on file" at bounding box center [767, 266] width 576 height 22
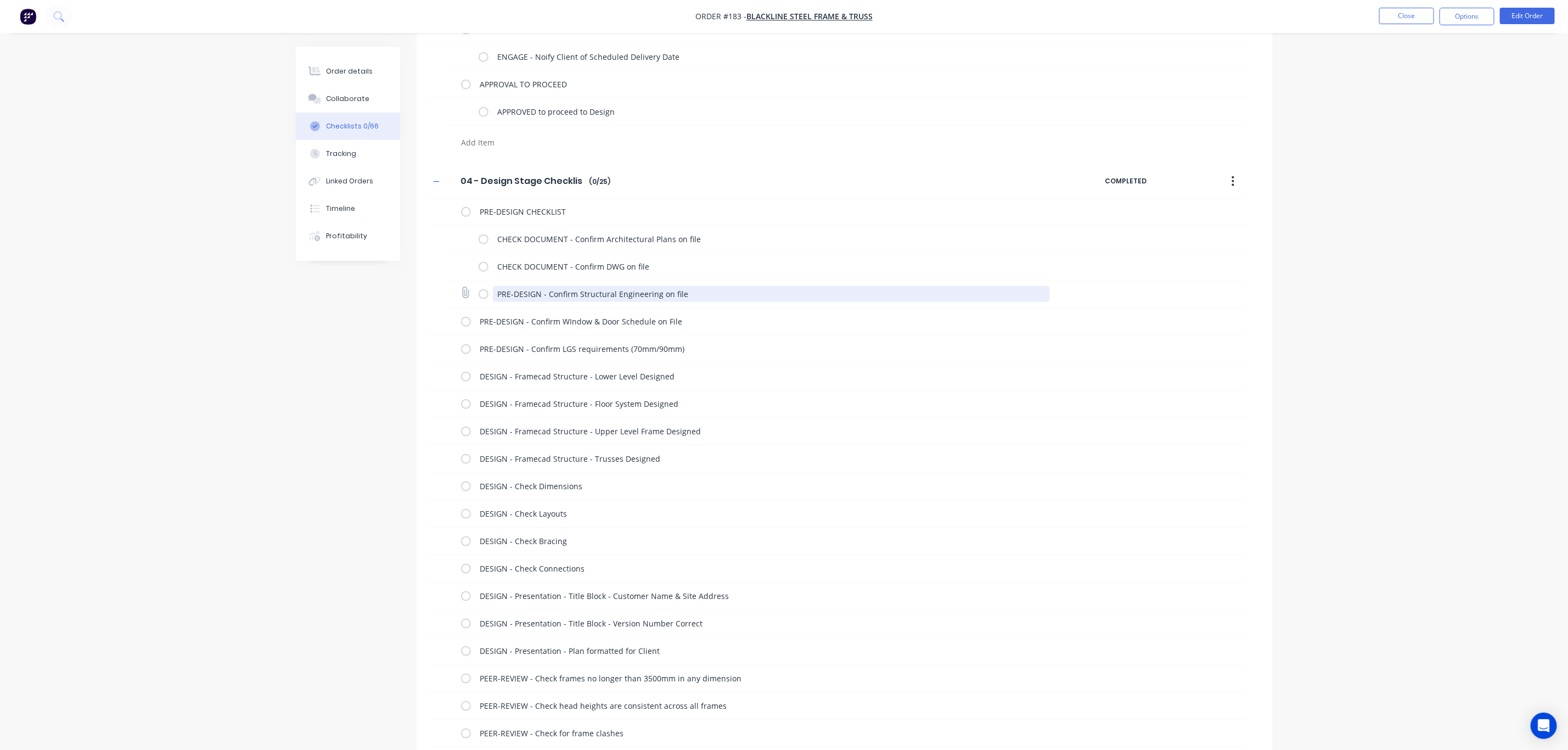
drag, startPoint x: 539, startPoint y: 292, endPoint x: 473, endPoint y: 292, distance: 66.0
click at [474, 293] on div "PRE-DESIGN - Confirm Structural Engineering on file" at bounding box center [847, 294] width 799 height 28
paste textarea "CHECK DOCUMENT"
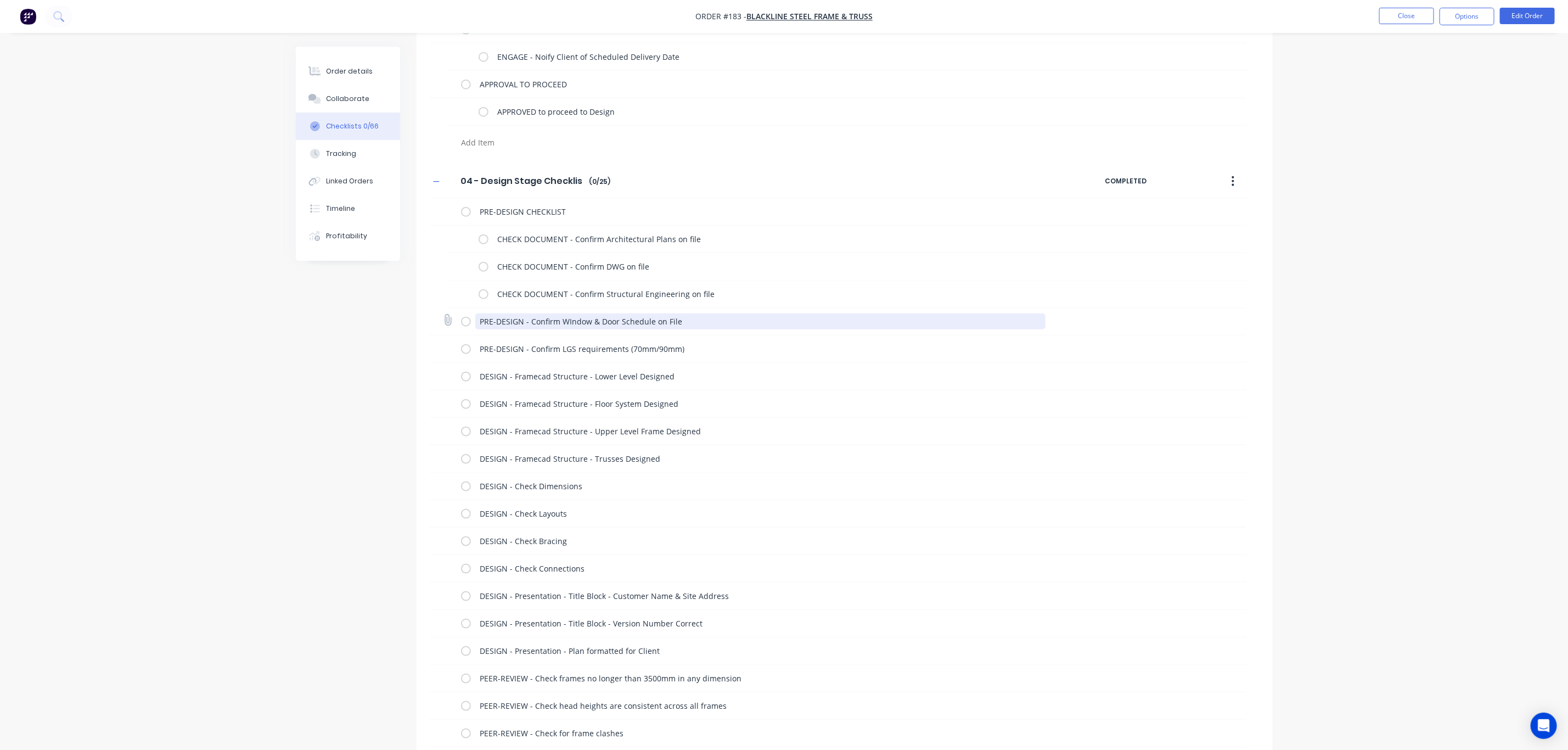
drag, startPoint x: 521, startPoint y: 322, endPoint x: 471, endPoint y: 328, distance: 50.4
click at [466, 321] on div "PRE-DESIGN - Confirm WIndow & Door Schedule on File" at bounding box center [755, 321] width 589 height 22
paste textarea "CHECK DOCUMENT"
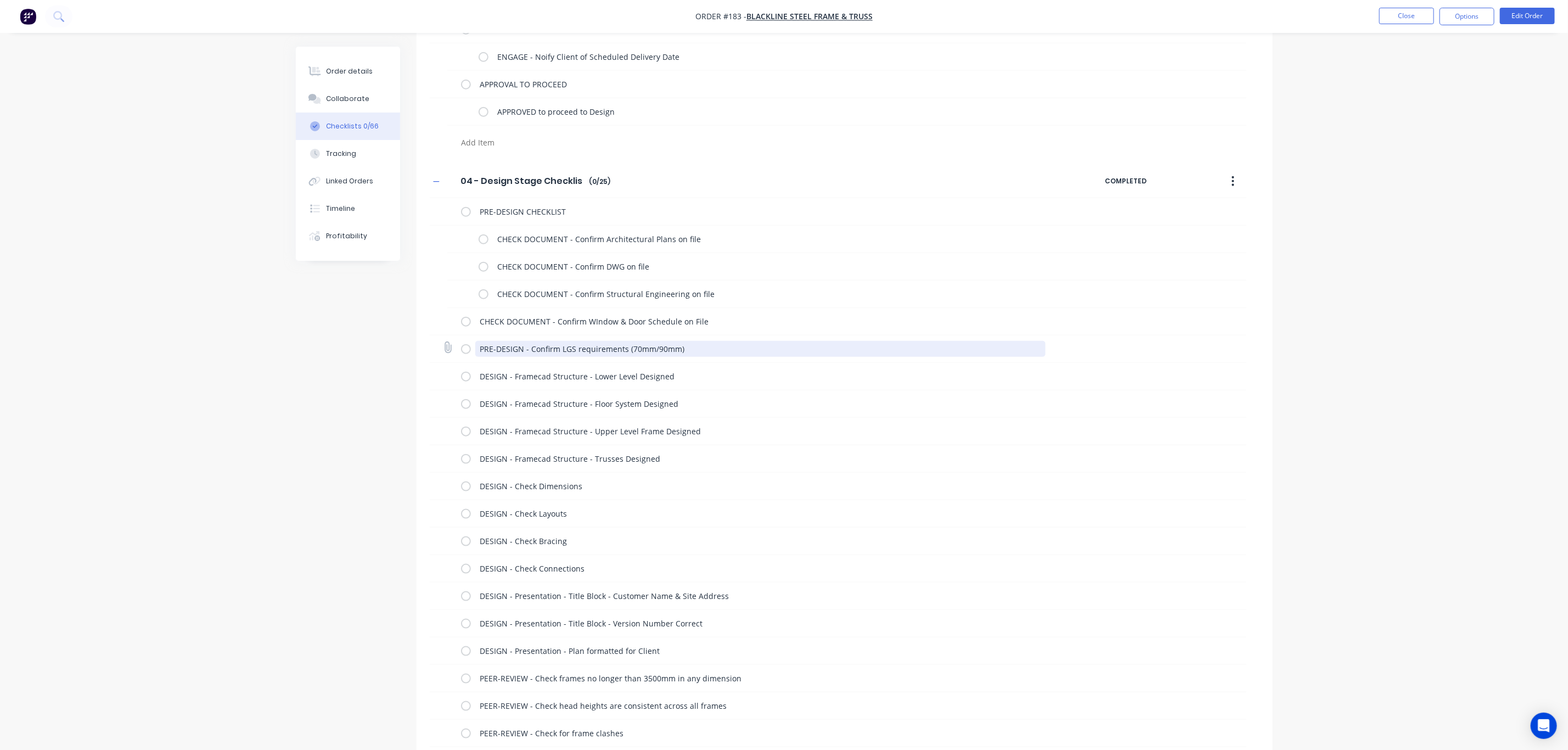
drag, startPoint x: 522, startPoint y: 347, endPoint x: 466, endPoint y: 344, distance: 56.1
click at [466, 344] on div "PRE-DESIGN - Confirm LGS requirements (70mm/90mm)" at bounding box center [755, 349] width 589 height 22
paste textarea "CHECK DOCUMENT"
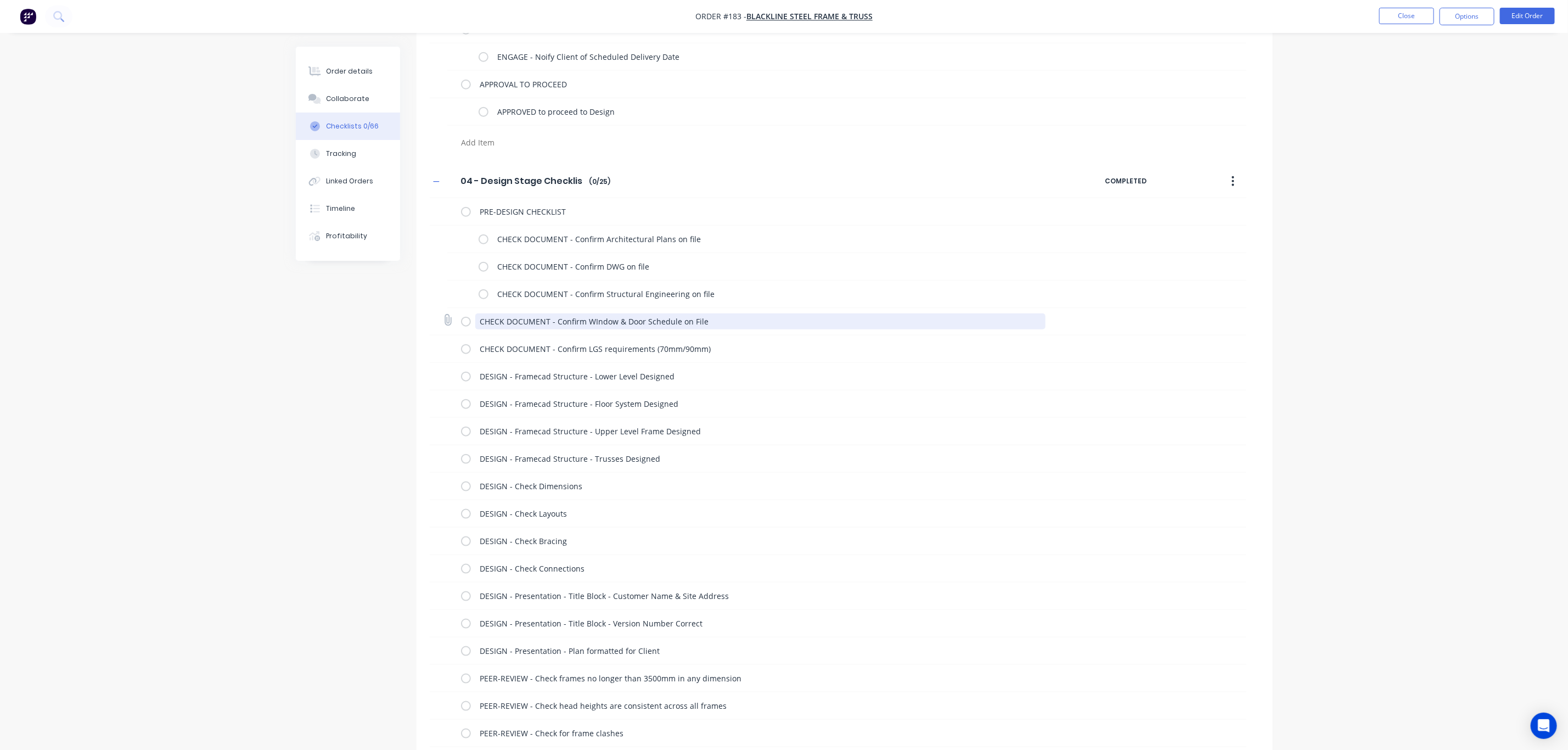
click at [481, 320] on textarea "CHECK DOCUMENT - Confirm WIndow & Door Schedule on File" at bounding box center [760, 322] width 570 height 16
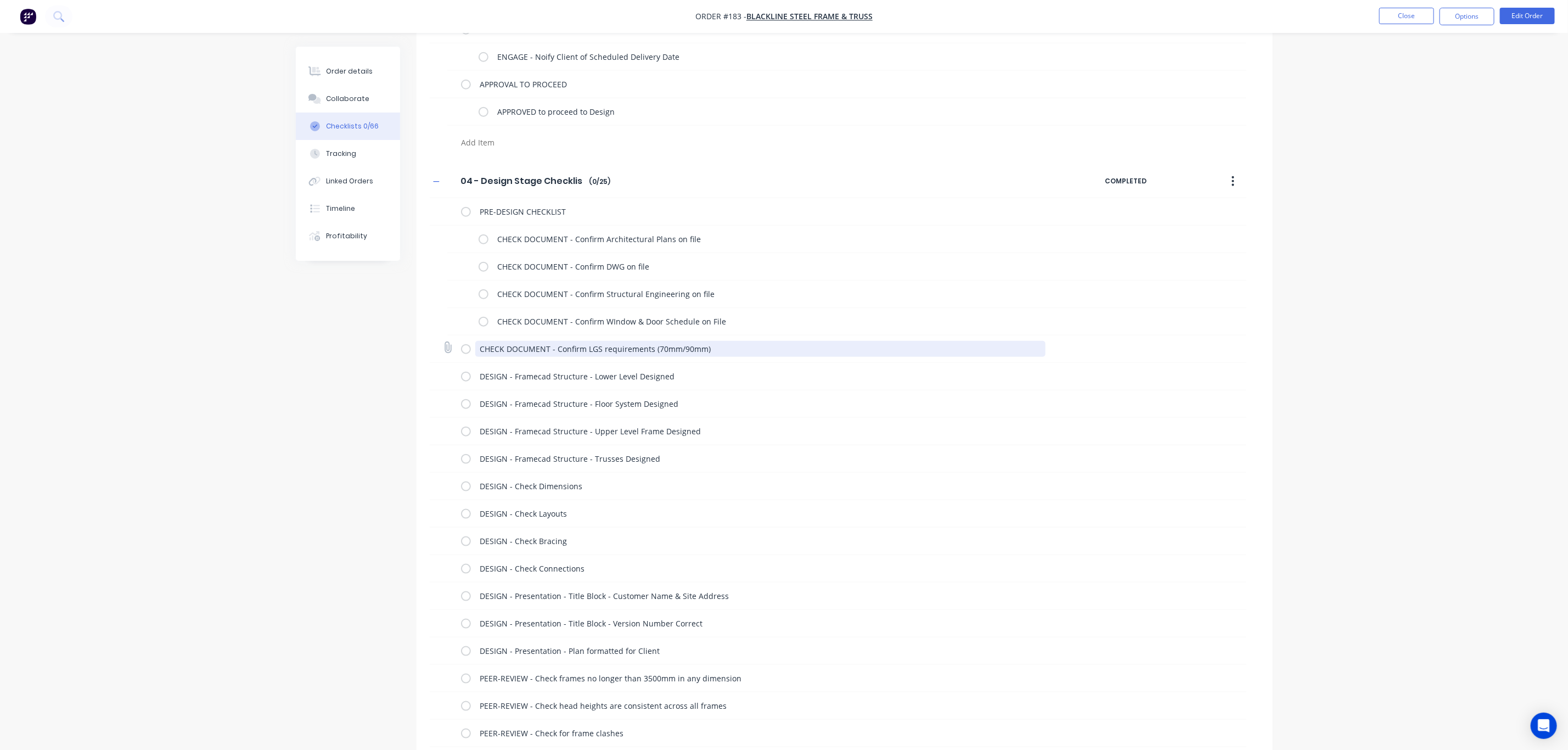
click at [497, 352] on textarea "CHECK DOCUMENT - Confirm LGS requirements (70mm/90mm)" at bounding box center [760, 349] width 570 height 16
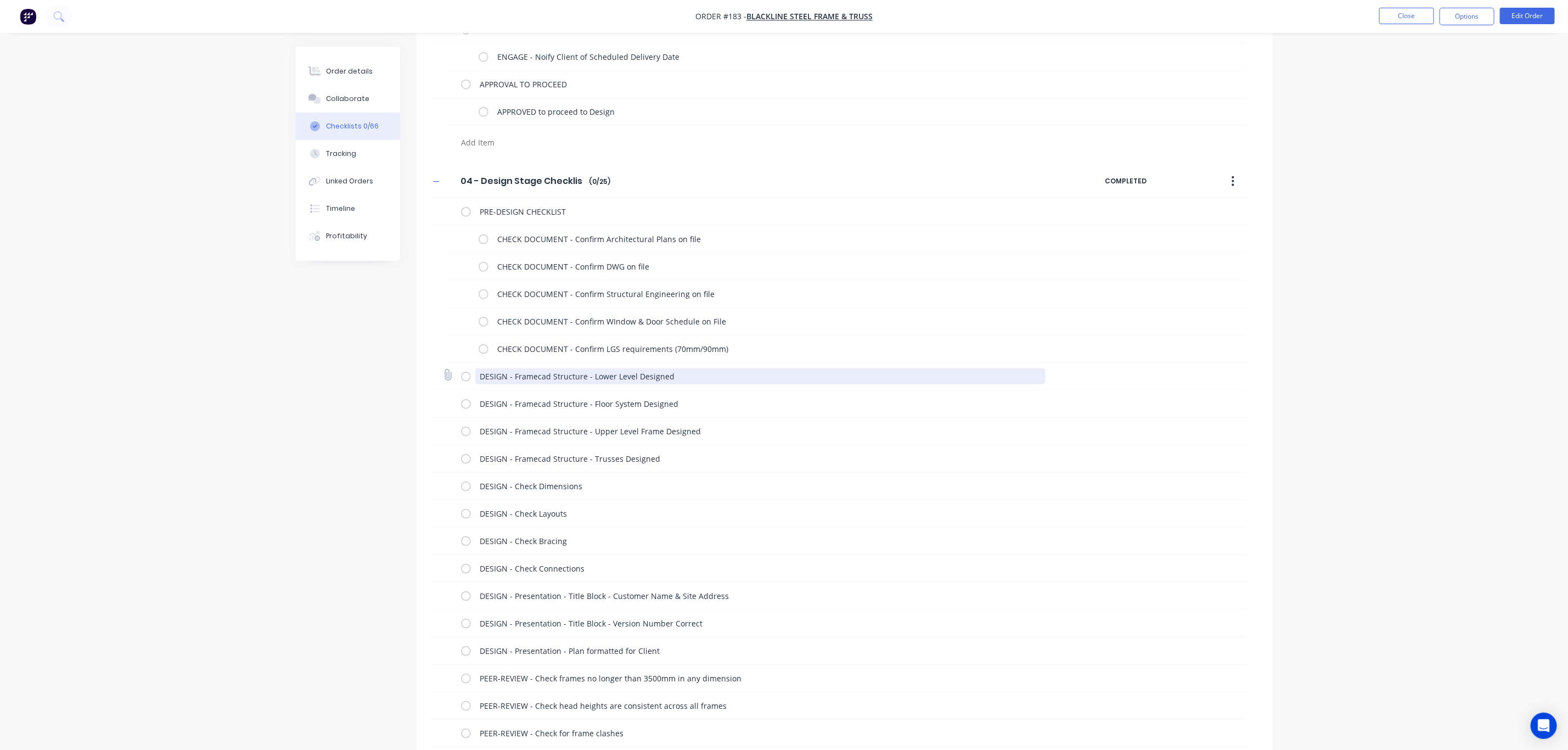
click at [520, 377] on textarea "DESIGN - Framecad Structure - Lower Level Designed" at bounding box center [760, 376] width 570 height 16
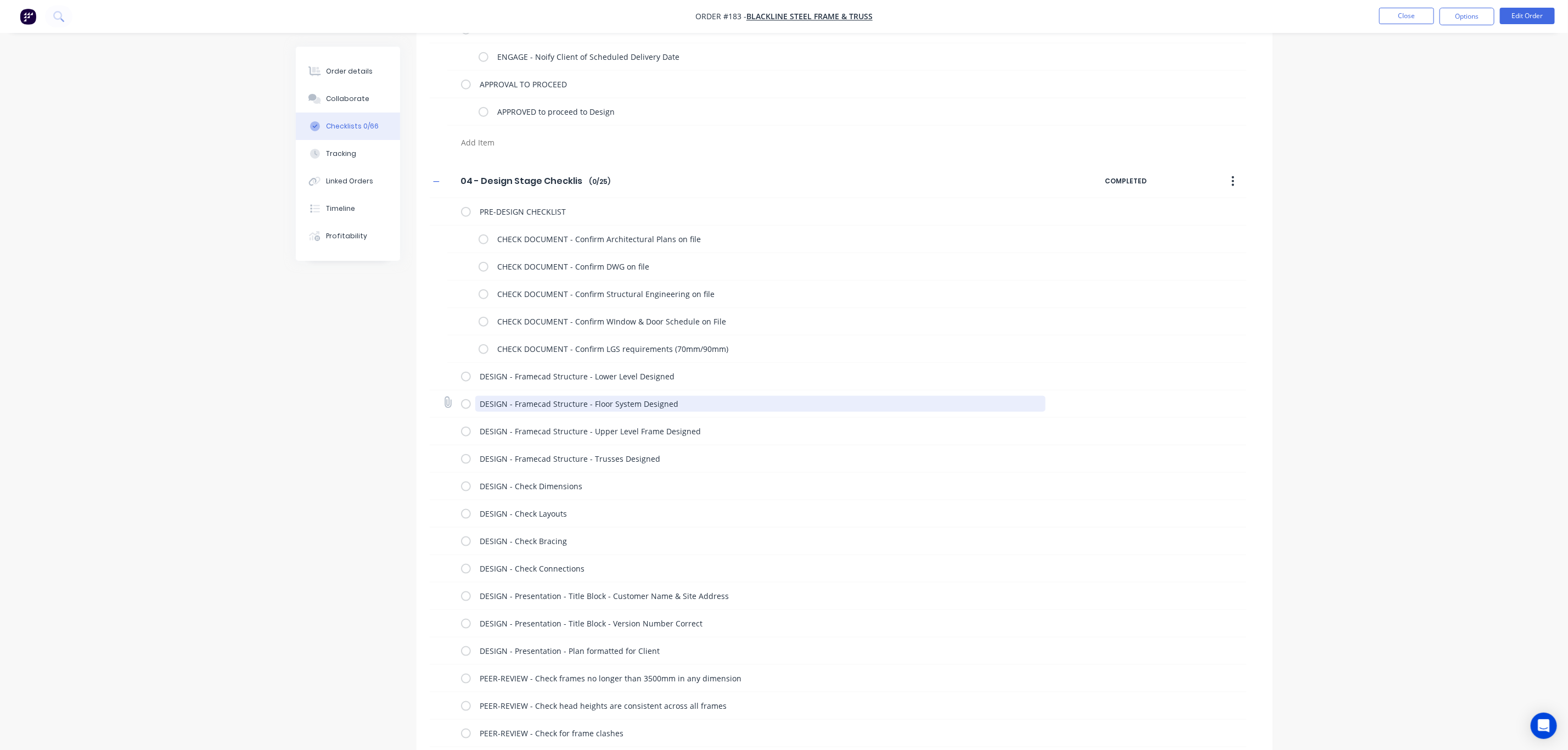
click at [529, 401] on textarea "DESIGN - Framecad Structure - Floor System Designed" at bounding box center [760, 404] width 570 height 16
click at [703, 407] on textarea "DESIGN - Framecad Structure - Floor System Designed" at bounding box center [771, 404] width 557 height 16
drag, startPoint x: 699, startPoint y: 406, endPoint x: 473, endPoint y: 408, distance: 226.0
click at [473, 408] on div "DESIGN - Framecad Structure - Floor System Designed" at bounding box center [847, 404] width 799 height 28
click at [743, 408] on textarea "DESIGN - Framecad Structure - Floor System Designed" at bounding box center [771, 404] width 557 height 16
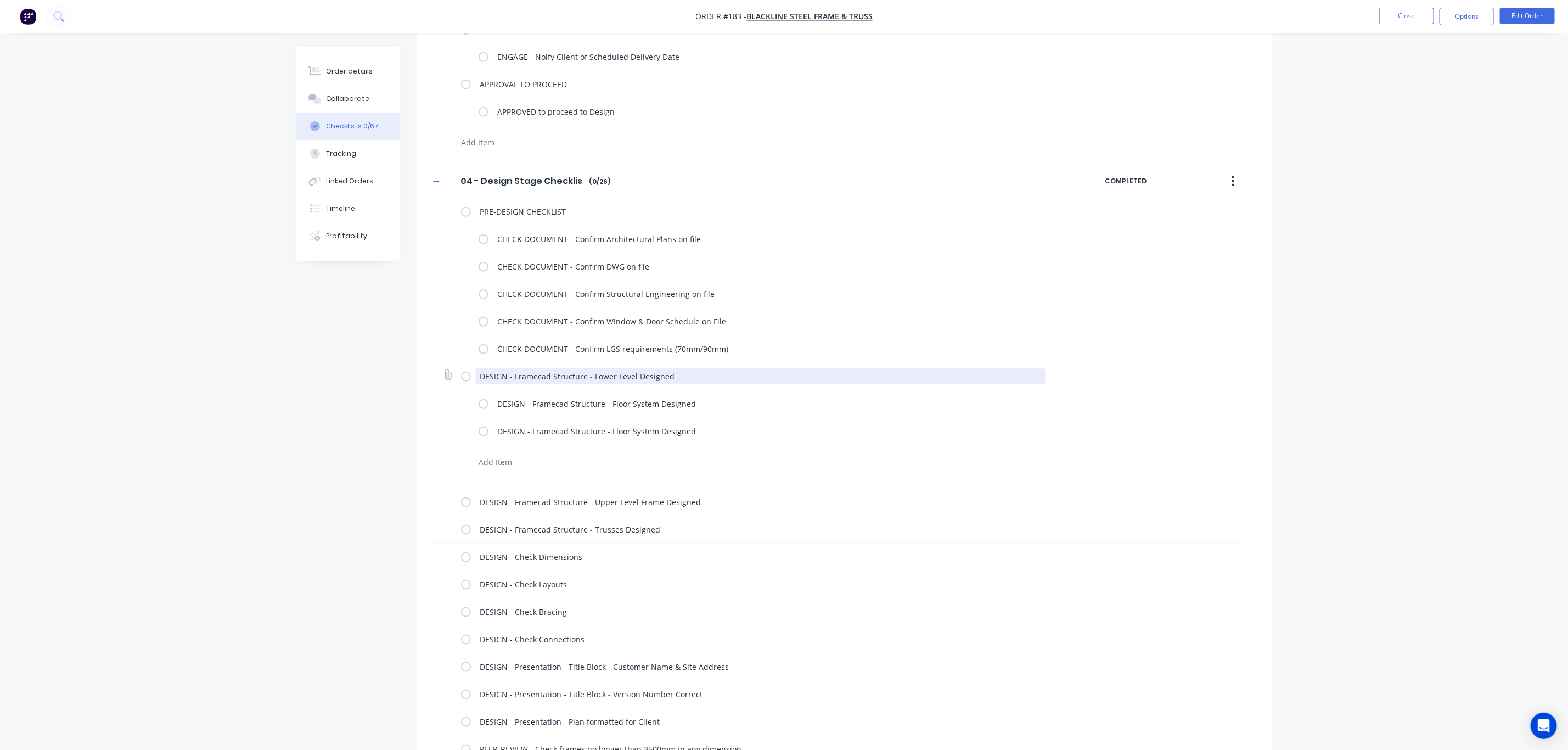
click at [671, 376] on textarea "DESIGN - Framecad Structure - Lower Level Designed" at bounding box center [760, 376] width 570 height 16
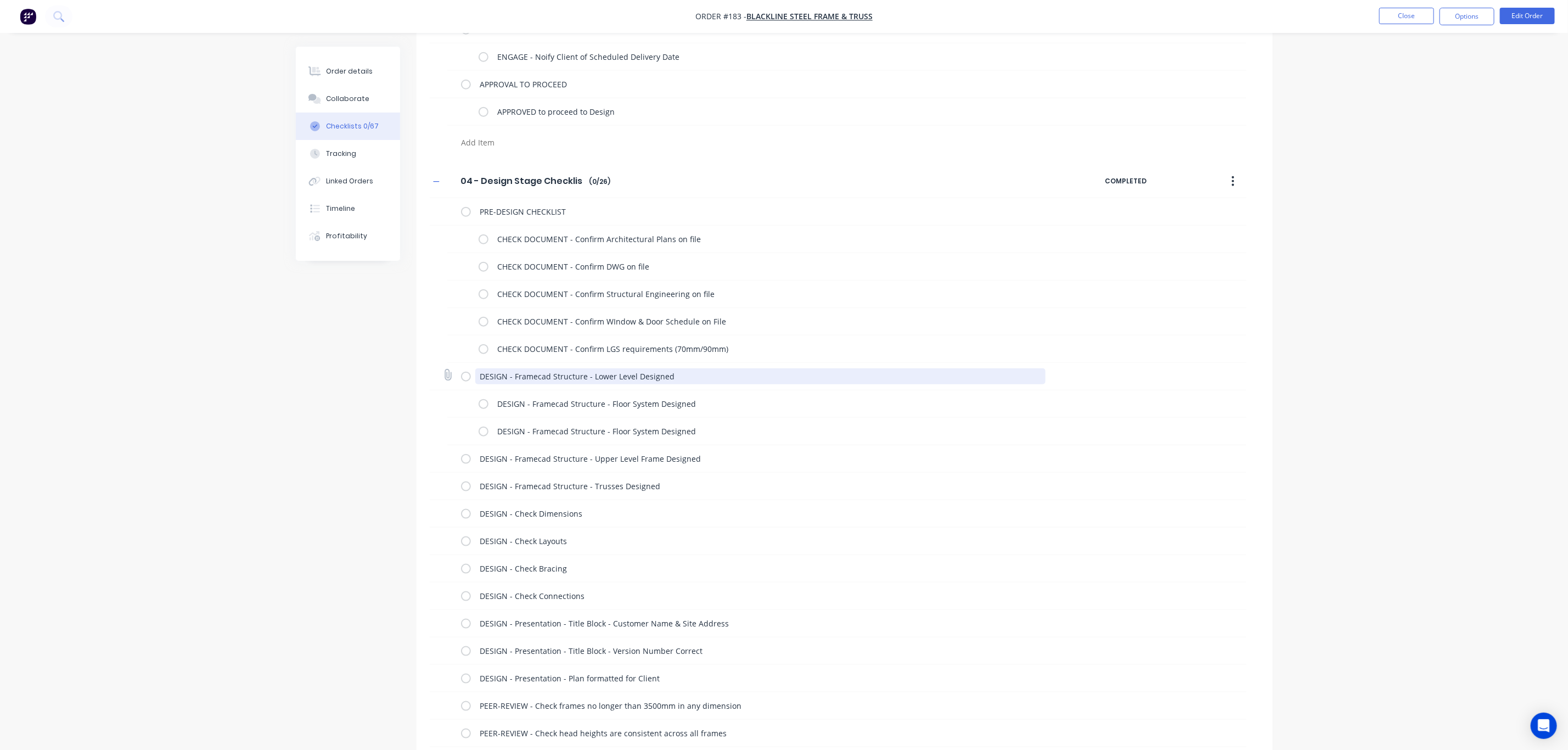
drag, startPoint x: 676, startPoint y: 377, endPoint x: 476, endPoint y: 377, distance: 200.0
click at [476, 377] on textarea "DESIGN - Framecad Structure - Lower Level Designed" at bounding box center [760, 376] width 570 height 16
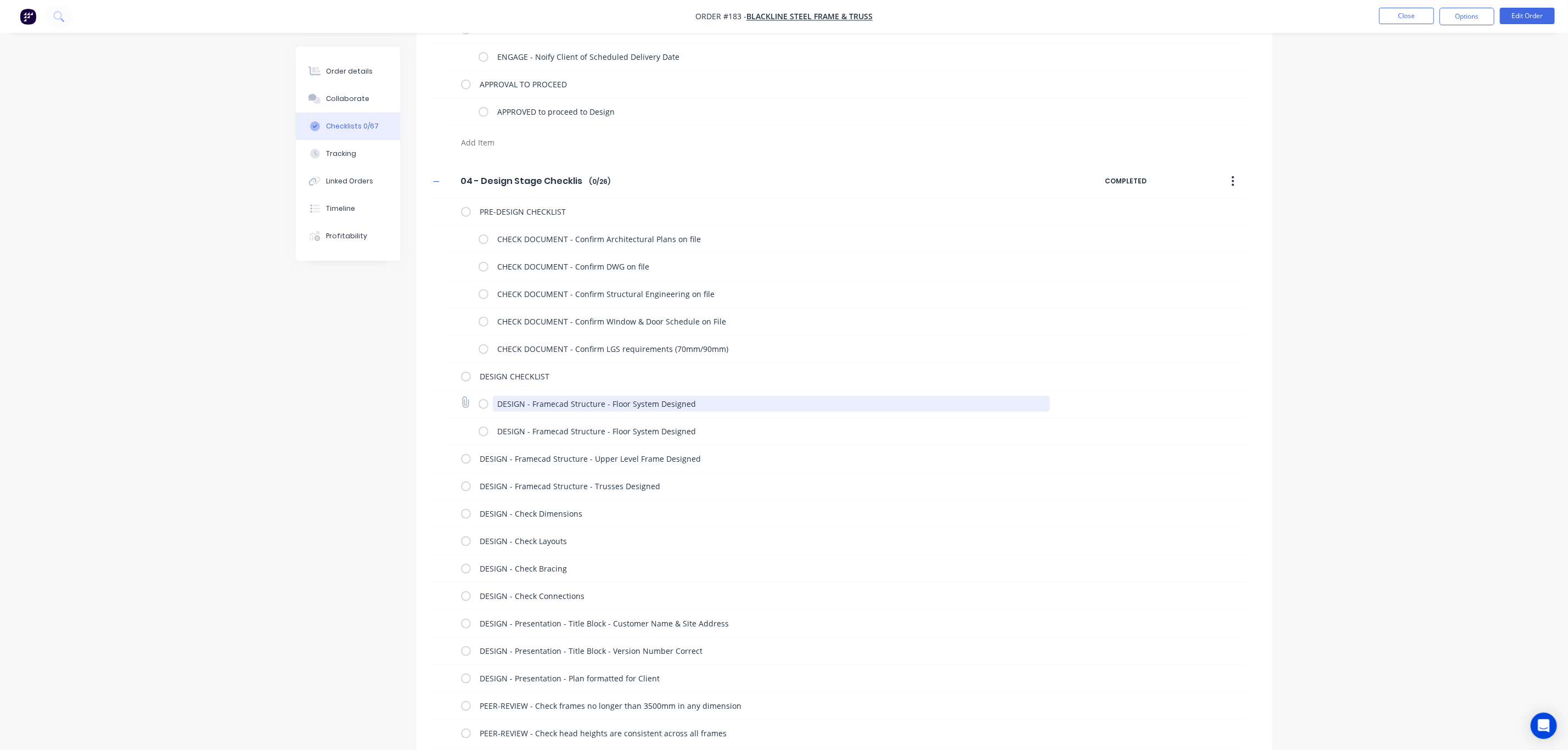
click at [613, 403] on textarea "DESIGN - Framecad Structure - Floor System Designed" at bounding box center [771, 404] width 557 height 16
click at [608, 403] on textarea "DESIGN - Framecad Structure - Floor System Designed" at bounding box center [771, 404] width 557 height 16
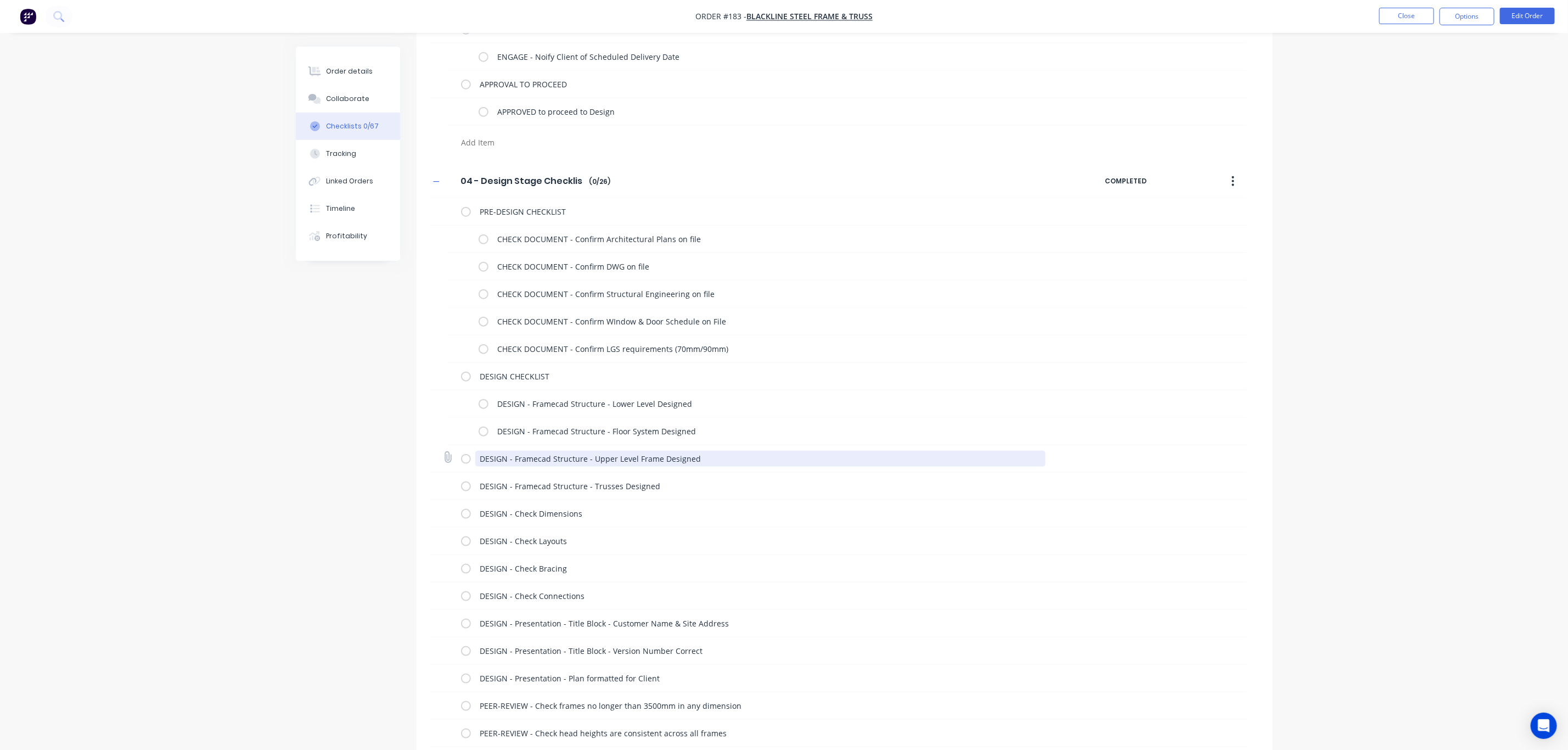
click at [606, 456] on textarea "DESIGN - Framecad Structure - Upper Level Frame Designed" at bounding box center [760, 458] width 570 height 16
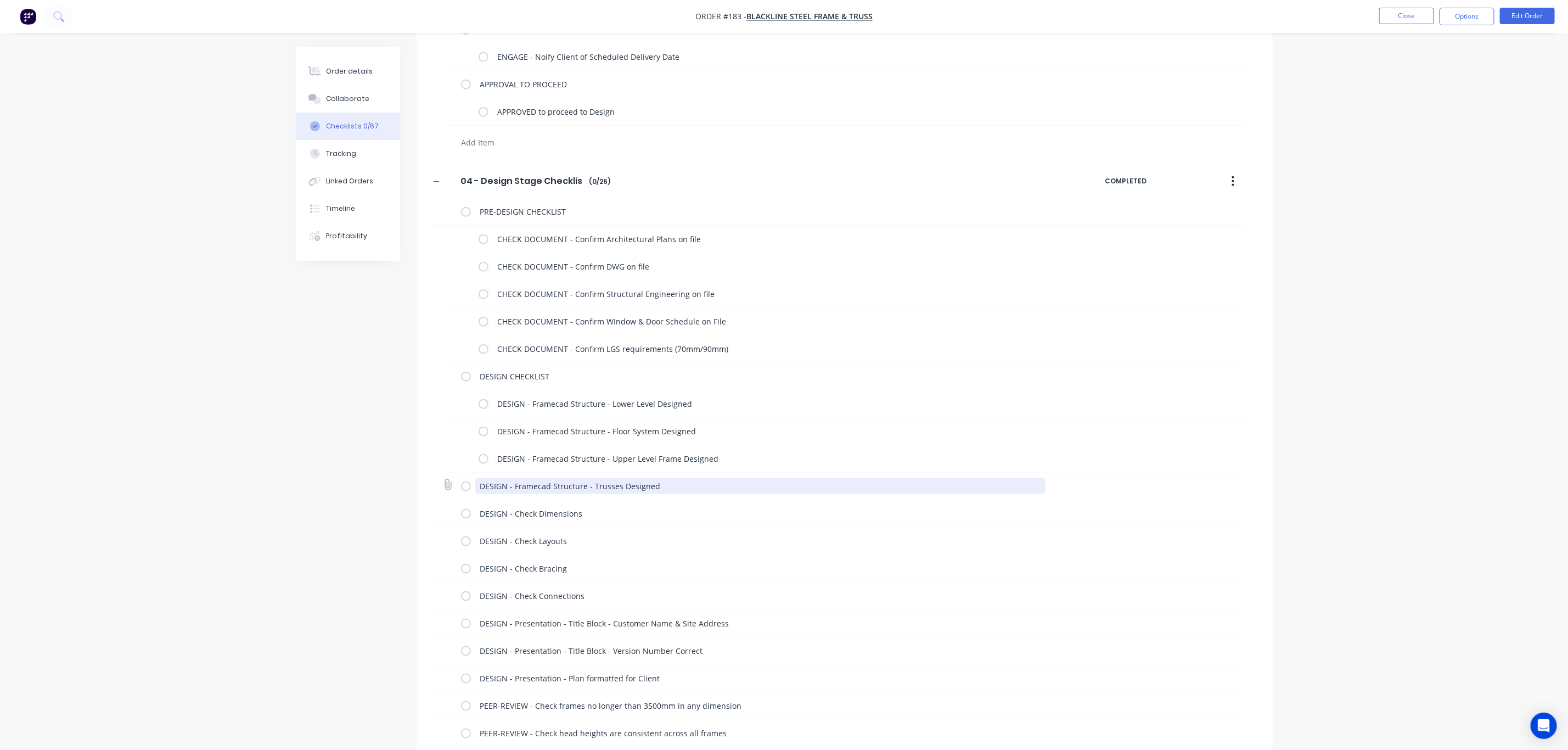
click at [580, 484] on textarea "DESIGN - Framecad Structure - Trusses Designed" at bounding box center [760, 486] width 570 height 16
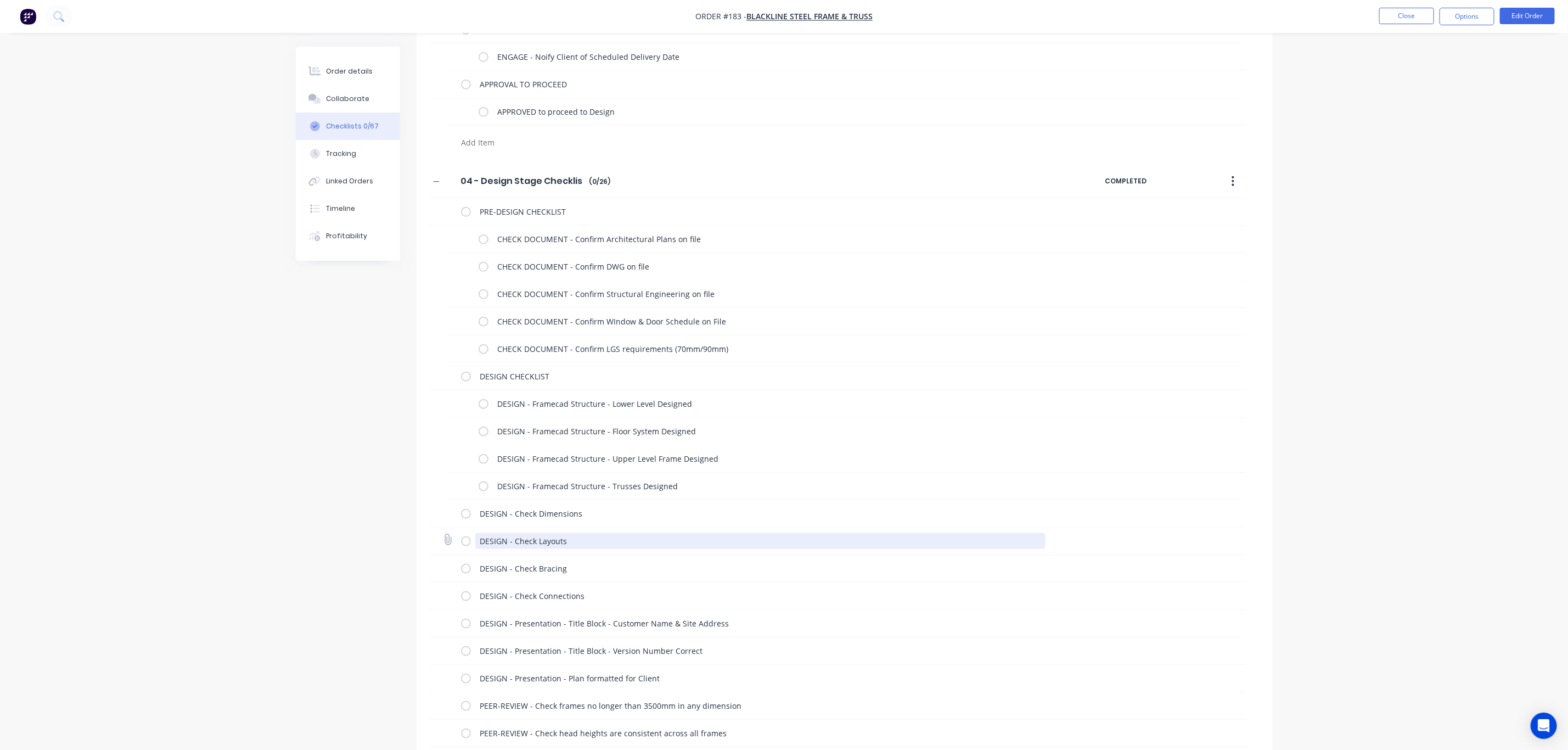
click at [547, 547] on textarea "DESIGN - Check Layouts" at bounding box center [760, 541] width 570 height 16
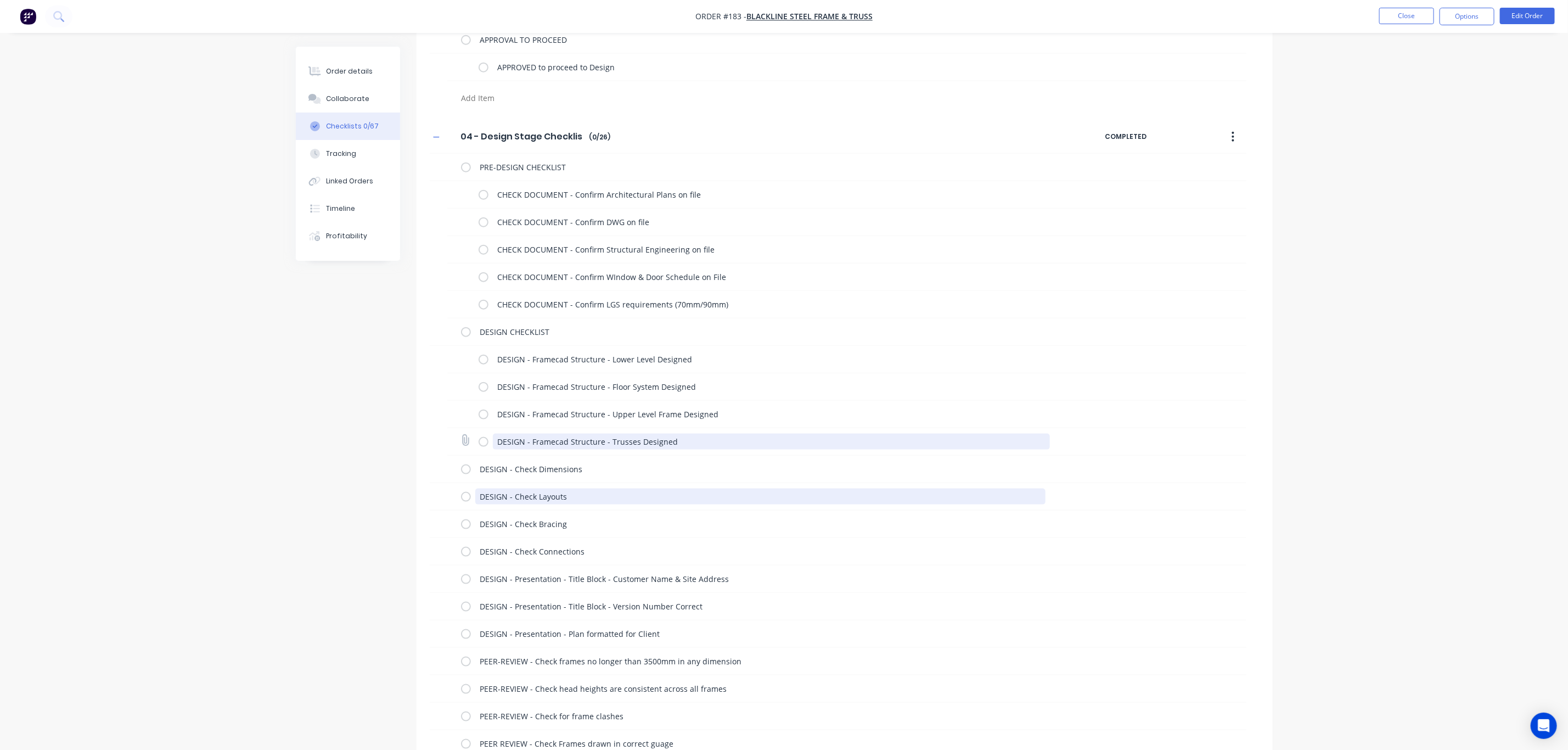
scroll to position [824, 0]
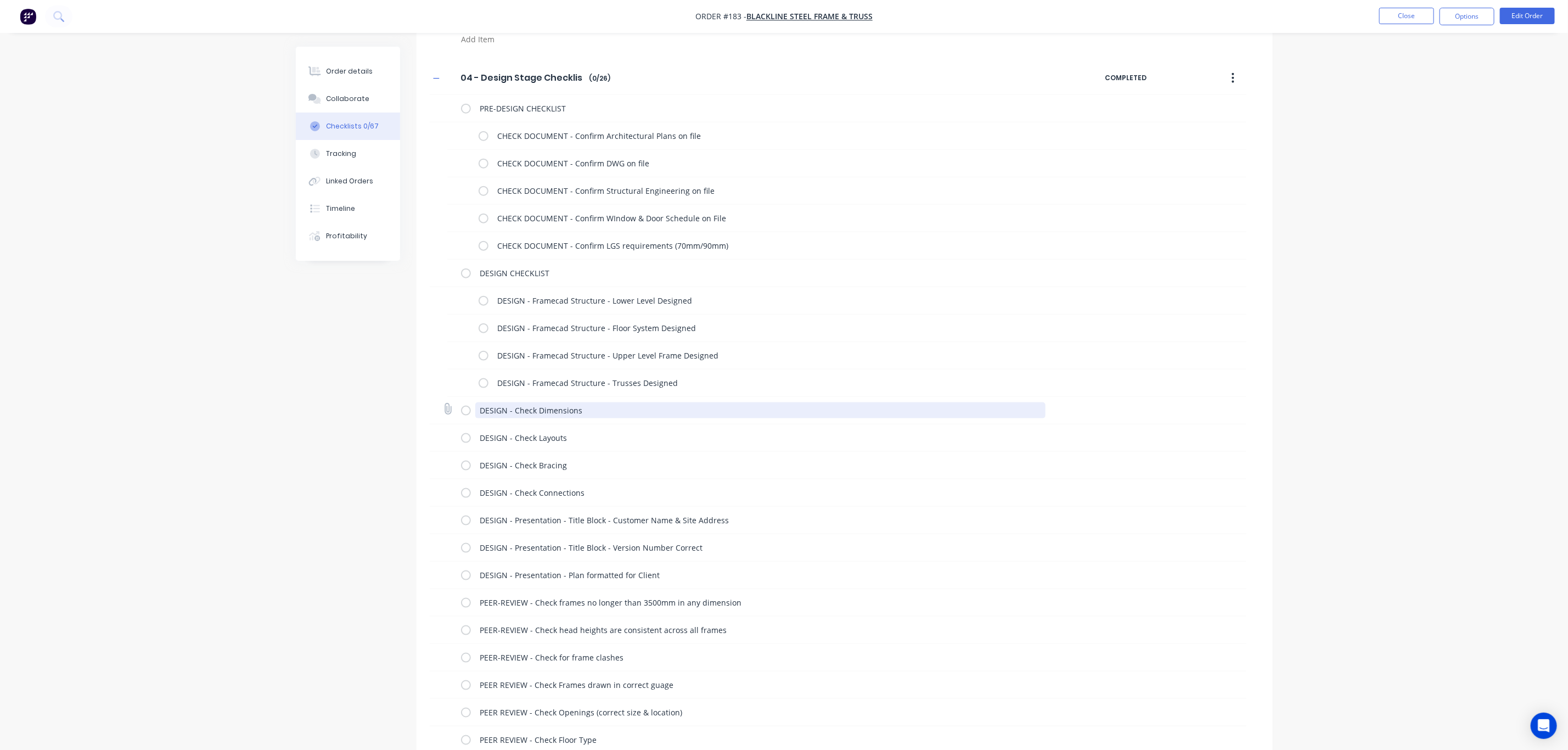
click at [504, 409] on textarea "DESIGN - Check Dimensions" at bounding box center [760, 411] width 570 height 16
drag, startPoint x: 559, startPoint y: 408, endPoint x: 458, endPoint y: 412, distance: 101.1
click at [460, 411] on div "DESIGNER PRE-CHECK - Check Dimensions" at bounding box center [838, 411] width 817 height 28
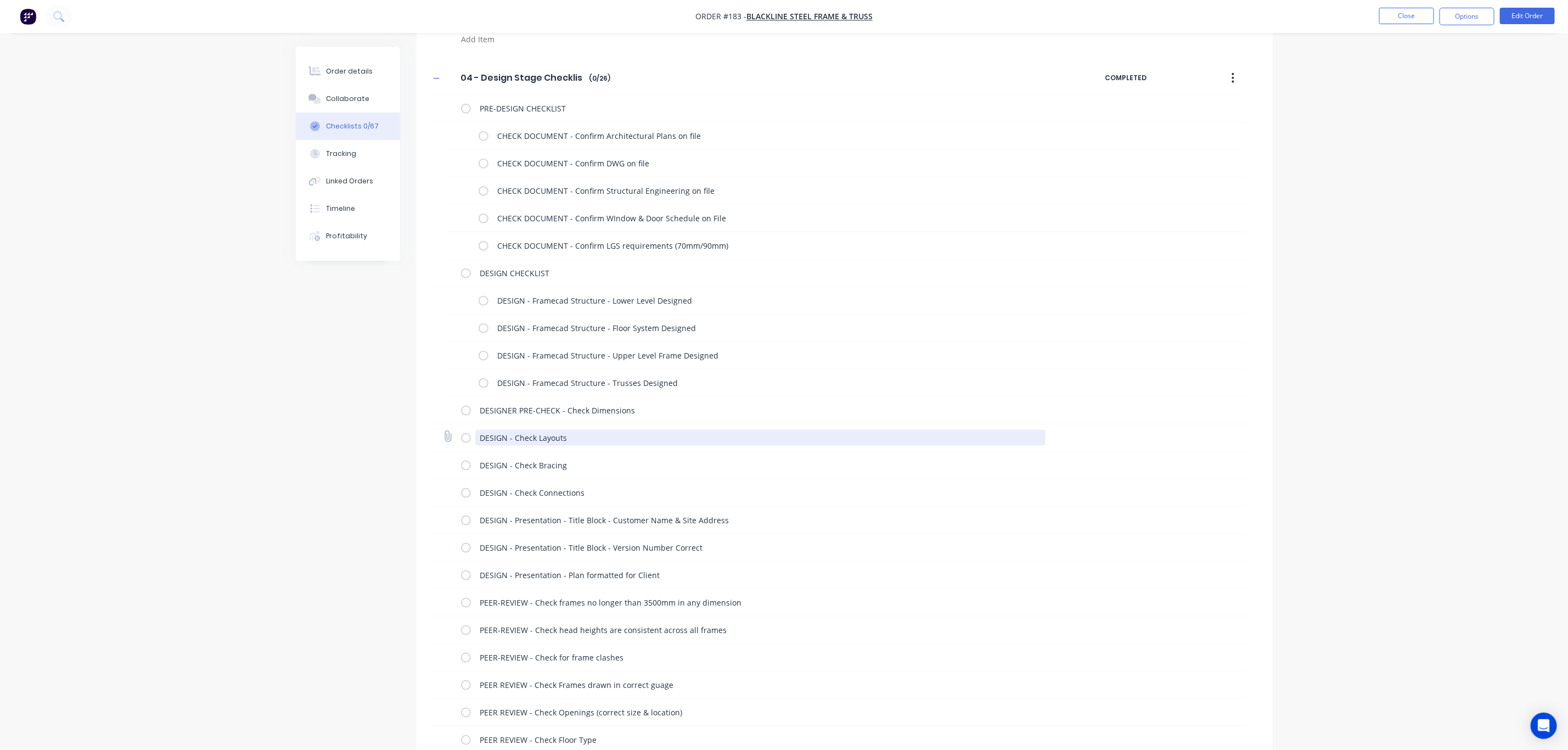
drag, startPoint x: 506, startPoint y: 438, endPoint x: 460, endPoint y: 439, distance: 46.0
click at [460, 439] on div "DESIGN - Check Layouts" at bounding box center [838, 438] width 817 height 28
paste textarea "ER PRE-CHECK"
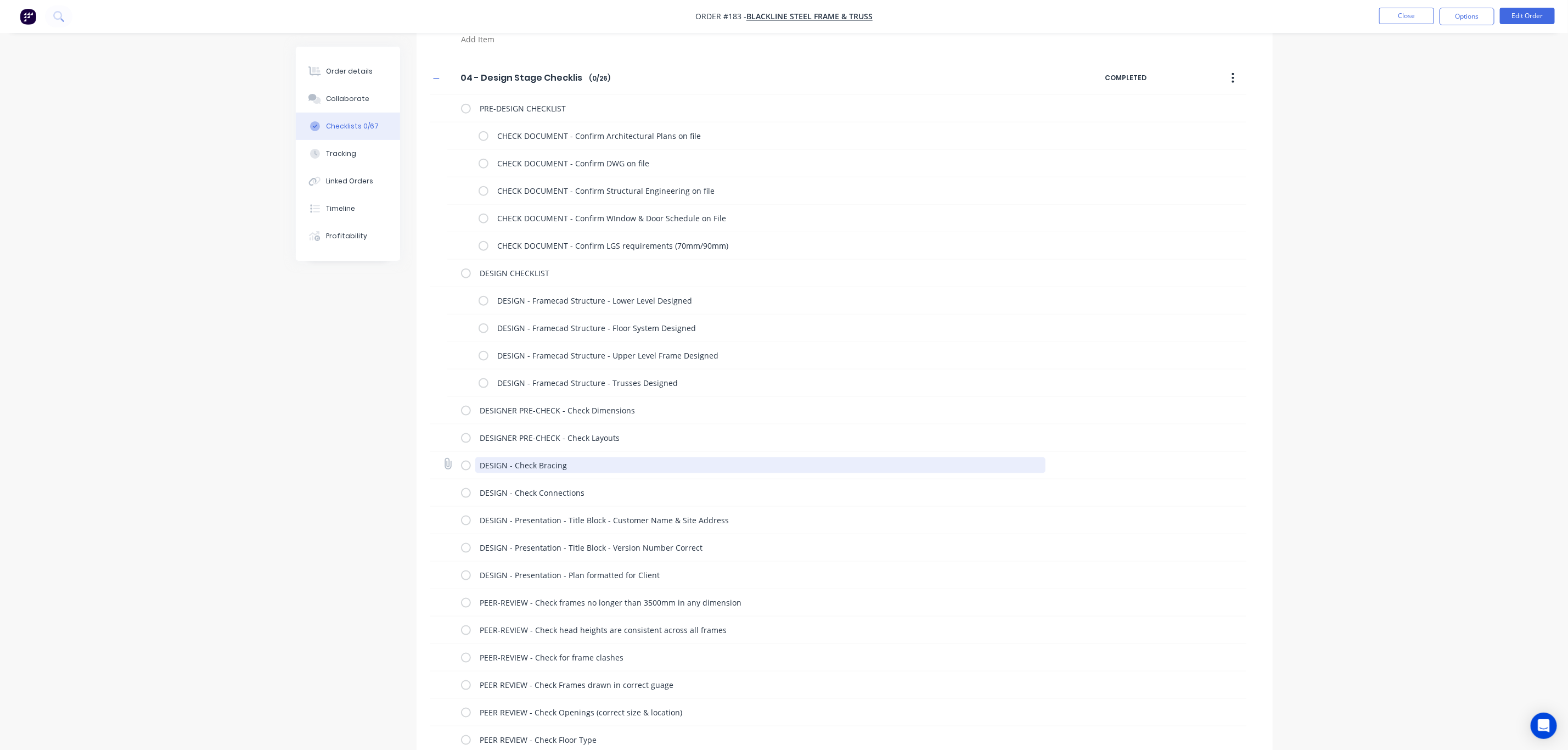
drag, startPoint x: 501, startPoint y: 468, endPoint x: 465, endPoint y: 470, distance: 36.1
click at [466, 470] on div "DESIGN - Check Bracing" at bounding box center [755, 465] width 589 height 22
paste textarea "ER PRE-CHECK"
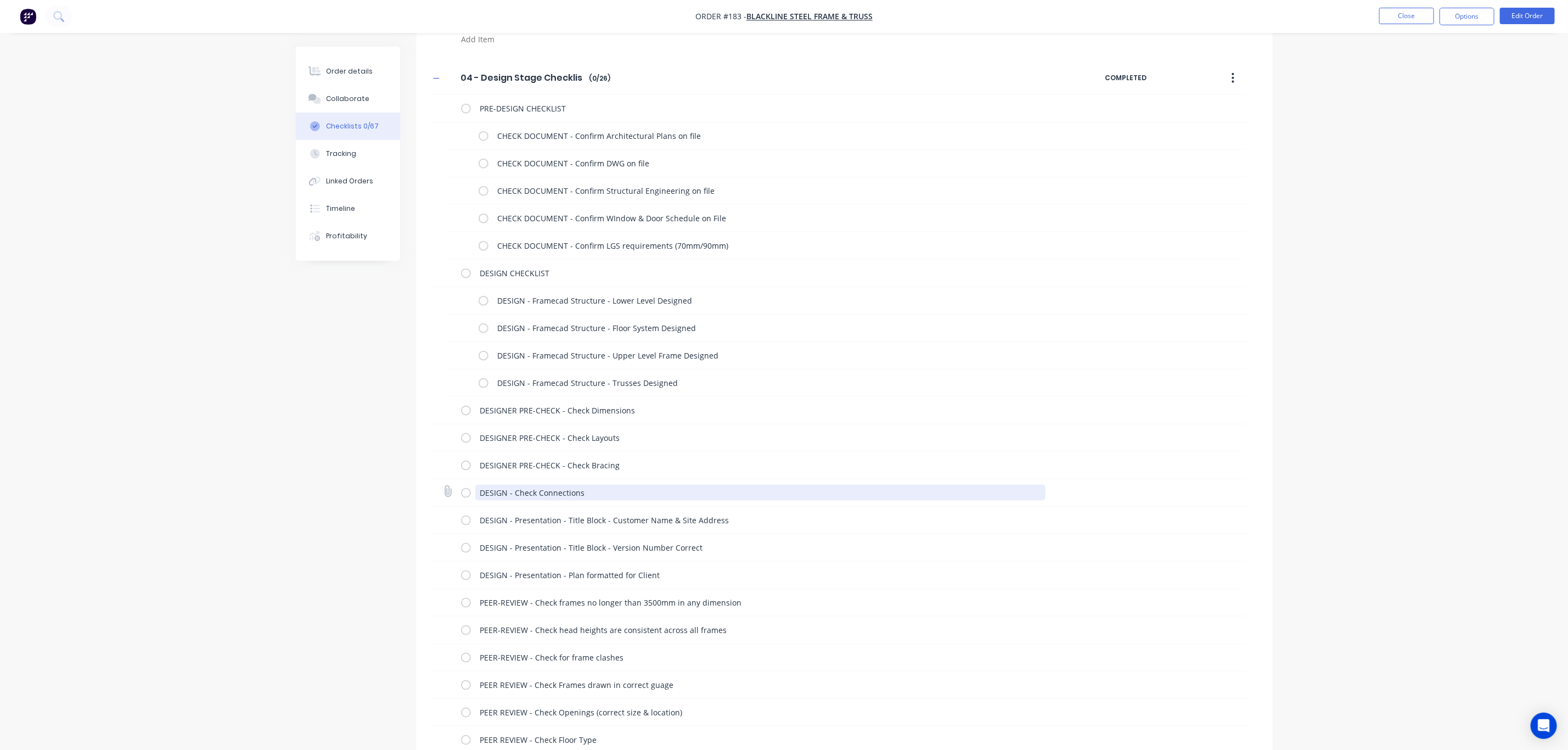
drag, startPoint x: 506, startPoint y: 497, endPoint x: 446, endPoint y: 499, distance: 60.0
click at [446, 499] on div "DESIGN - Check Connections" at bounding box center [838, 493] width 817 height 28
paste textarea "ER PRE-CHECK"
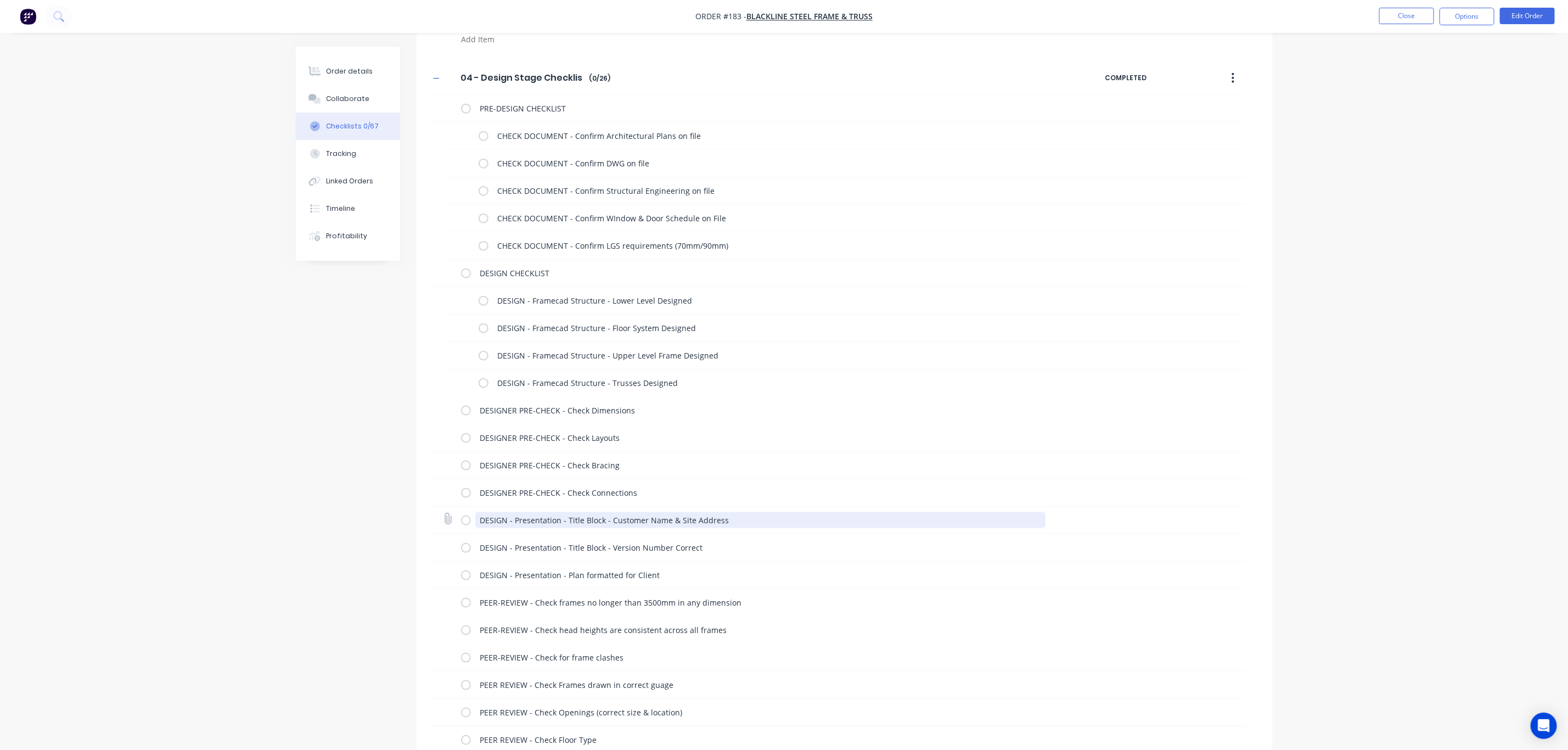
drag, startPoint x: 506, startPoint y: 521, endPoint x: 474, endPoint y: 519, distance: 32.1
click at [476, 519] on textarea "DESIGN - Presentation - Title Block - Customer Name & Site Address" at bounding box center [760, 520] width 570 height 16
paste textarea "ER PRE-CHECK"
drag, startPoint x: 503, startPoint y: 547, endPoint x: 434, endPoint y: 551, distance: 69.1
click at [434, 551] on div "DESIGN - Presentation - Title Block - Version Number Correct" at bounding box center [838, 547] width 817 height 28
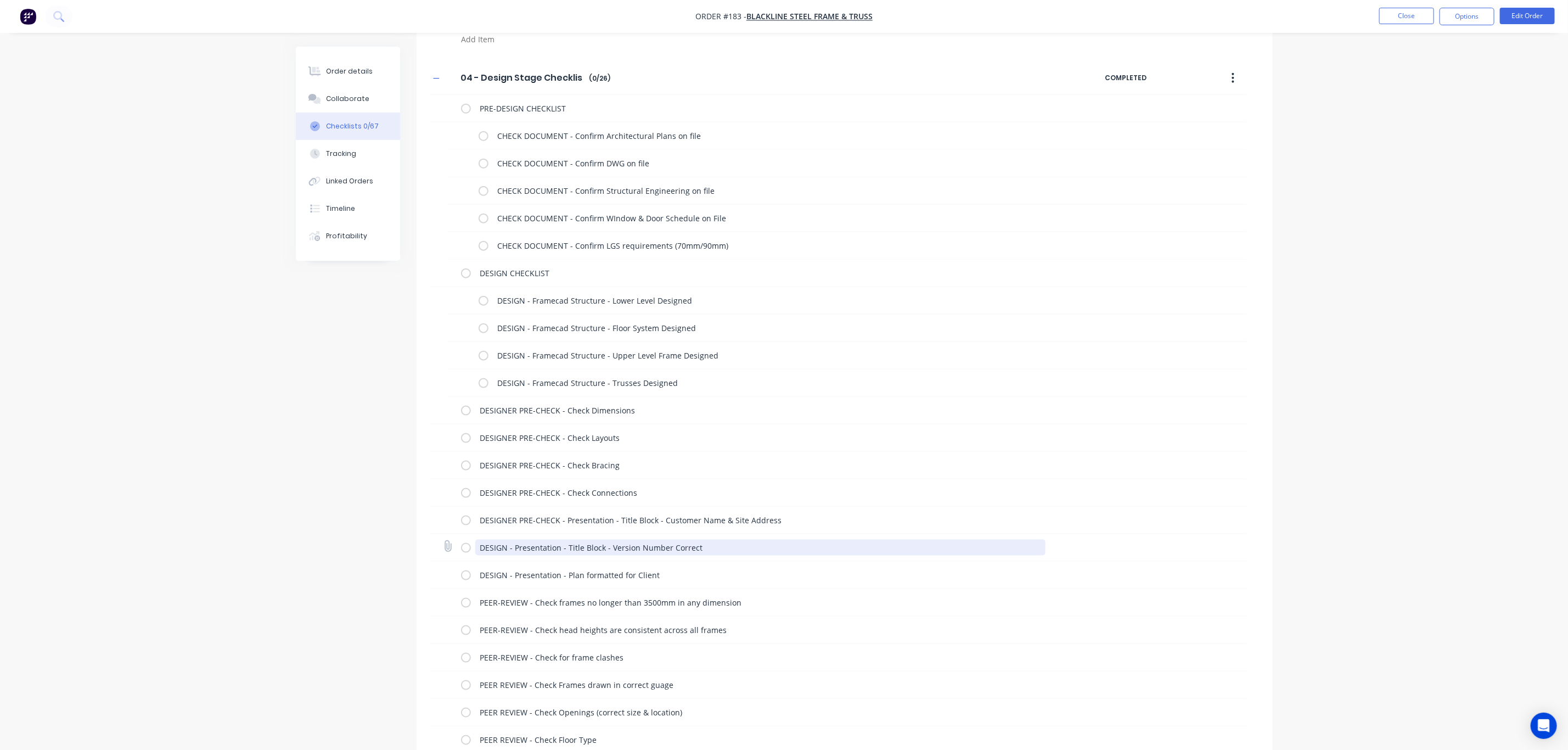
drag, startPoint x: 504, startPoint y: 549, endPoint x: 463, endPoint y: 549, distance: 41.0
click at [463, 549] on div "DESIGN - Presentation - Title Block - Version Number Correct" at bounding box center [755, 547] width 589 height 22
paste textarea "ER PRE-CHECK"
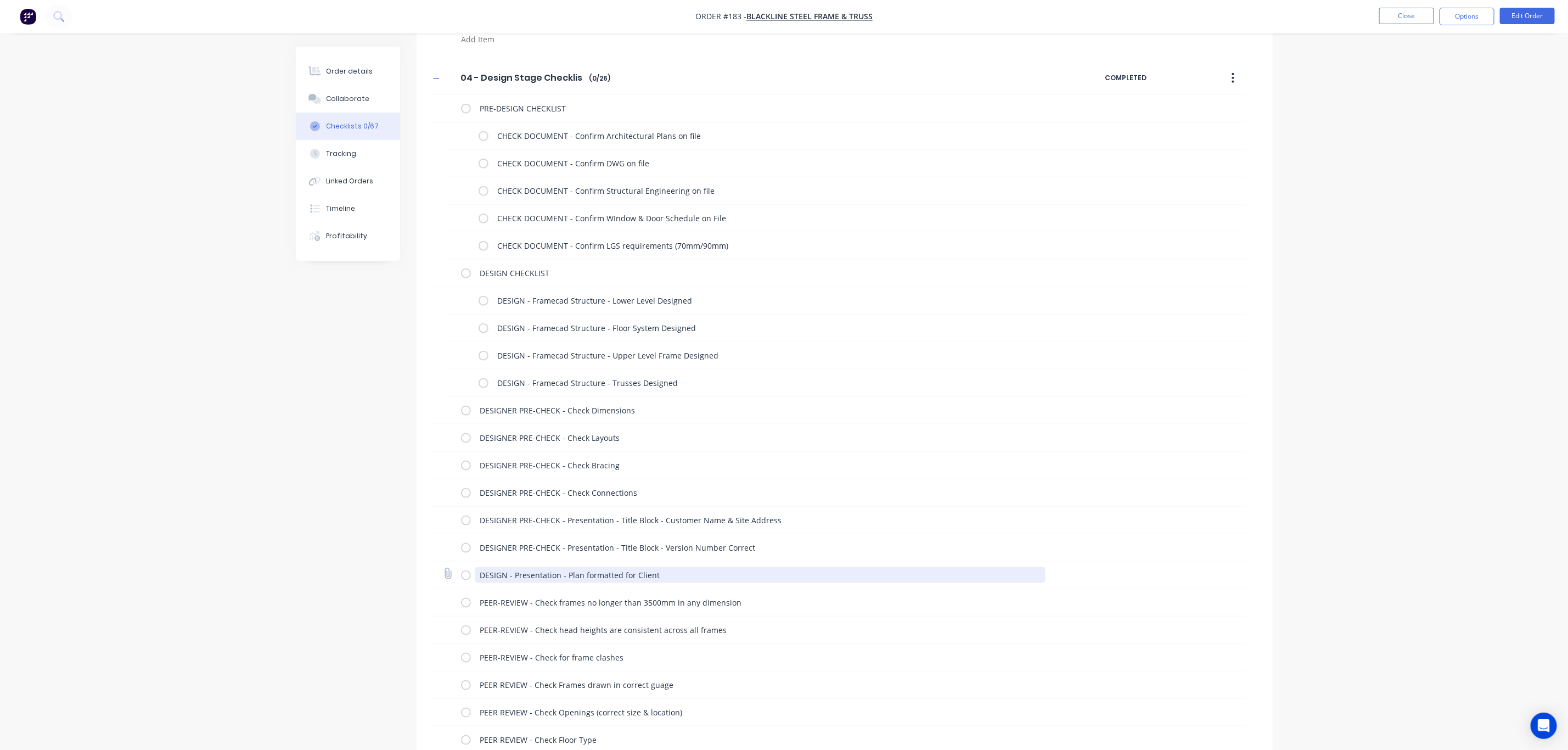
drag, startPoint x: 504, startPoint y: 577, endPoint x: 458, endPoint y: 577, distance: 46.0
click at [458, 577] on div "DESIGN - Presentation - Plan formatted for Client" at bounding box center [838, 575] width 817 height 28
paste textarea "ER PRE-CHECK"
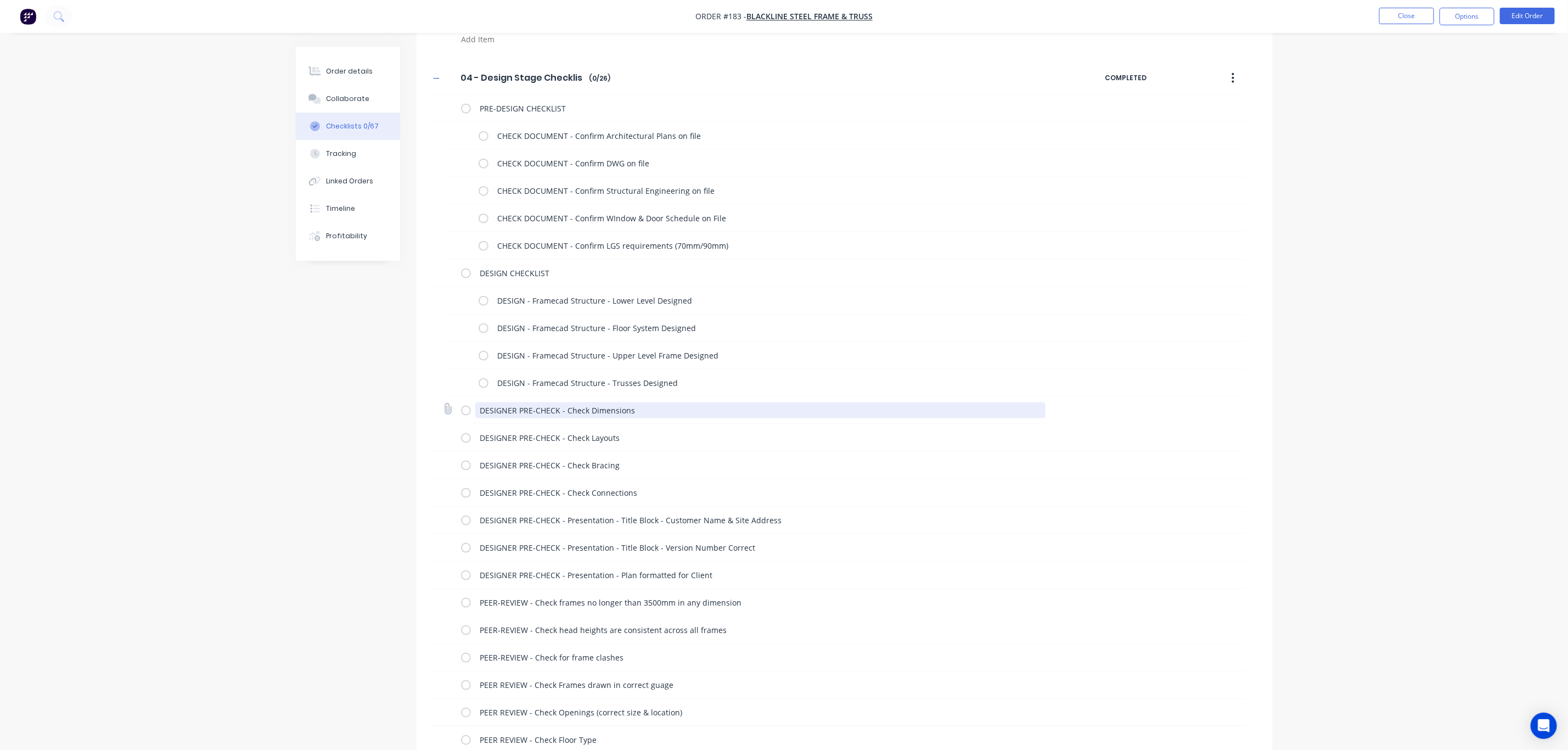
click at [482, 412] on textarea "DESIGNER PRE-CHECK - Check Dimensions" at bounding box center [760, 411] width 570 height 16
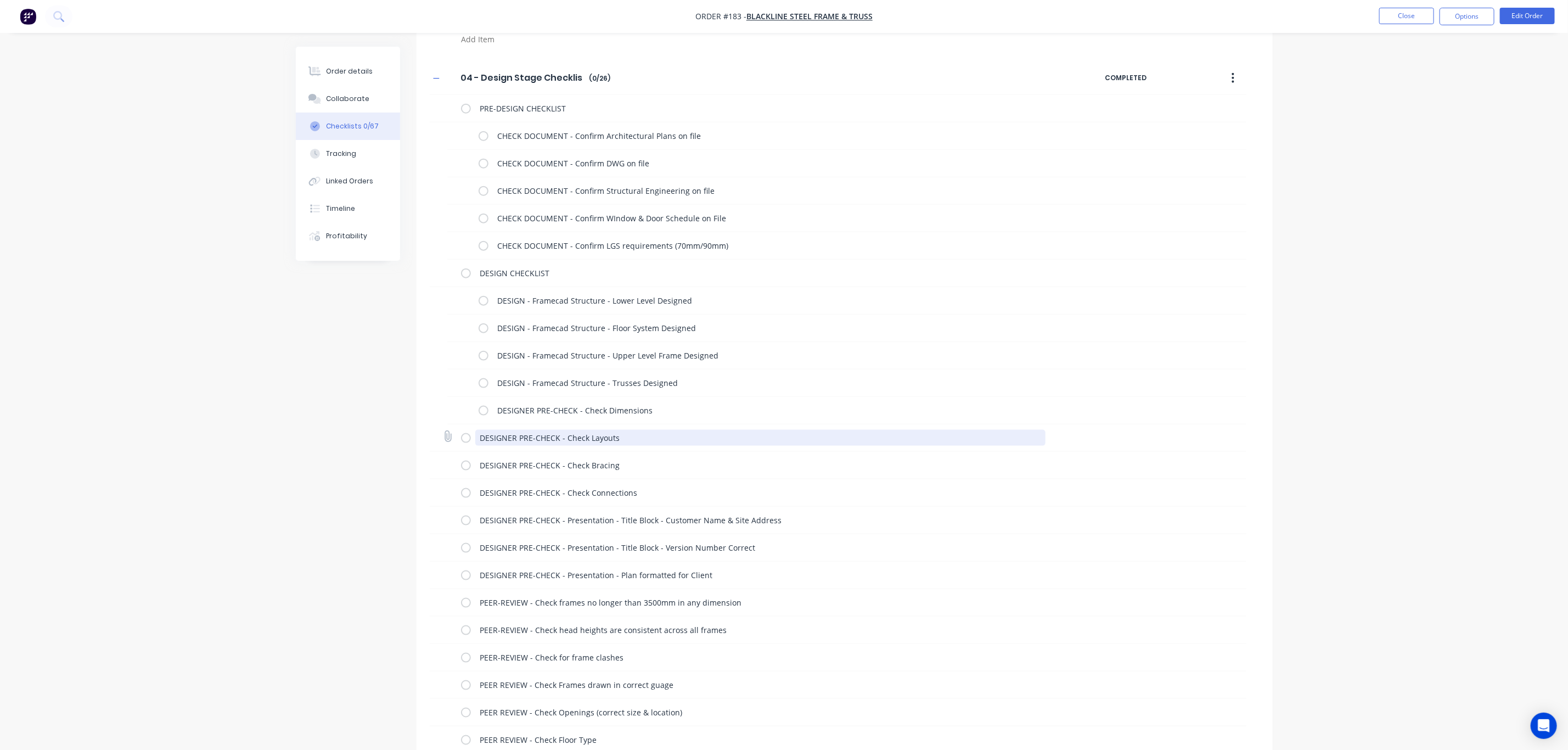
click at [495, 443] on textarea "DESIGNER PRE-CHECK - Check Layouts" at bounding box center [760, 438] width 570 height 16
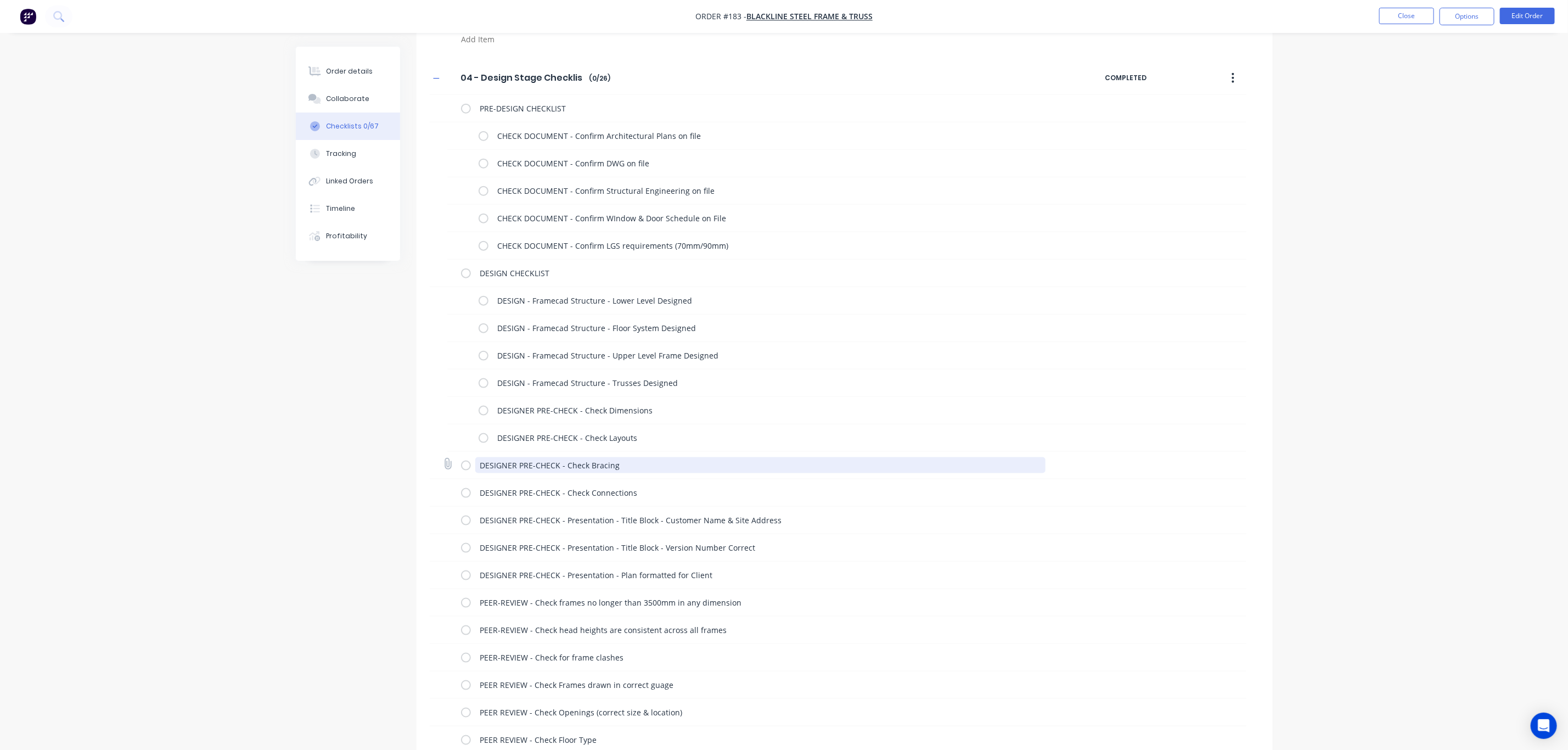
click at [494, 463] on textarea "DESIGNER PRE-CHECK - Check Bracing" at bounding box center [760, 465] width 570 height 16
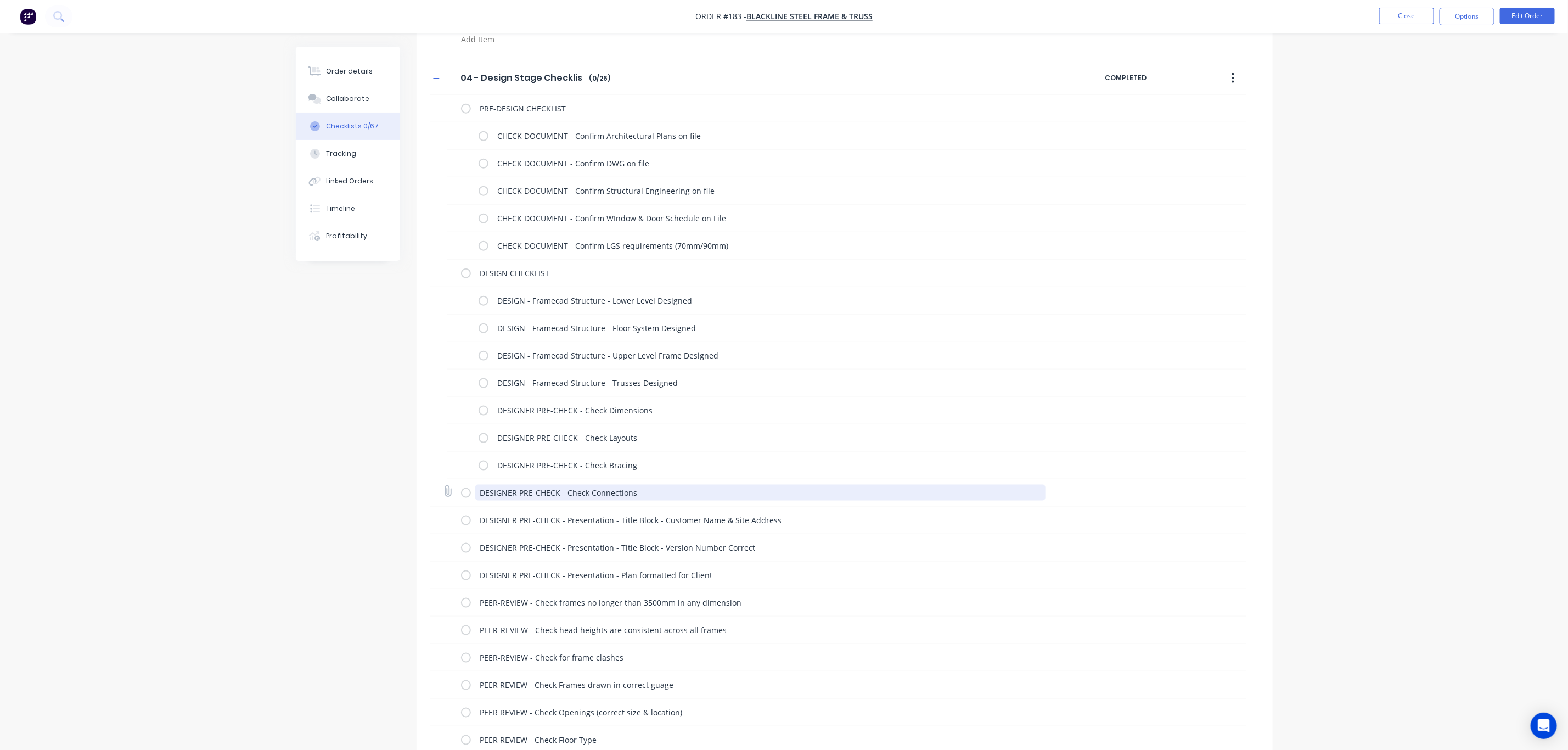
click at [492, 493] on textarea "DESIGNER PRE-CHECK - Check Connections" at bounding box center [760, 493] width 570 height 16
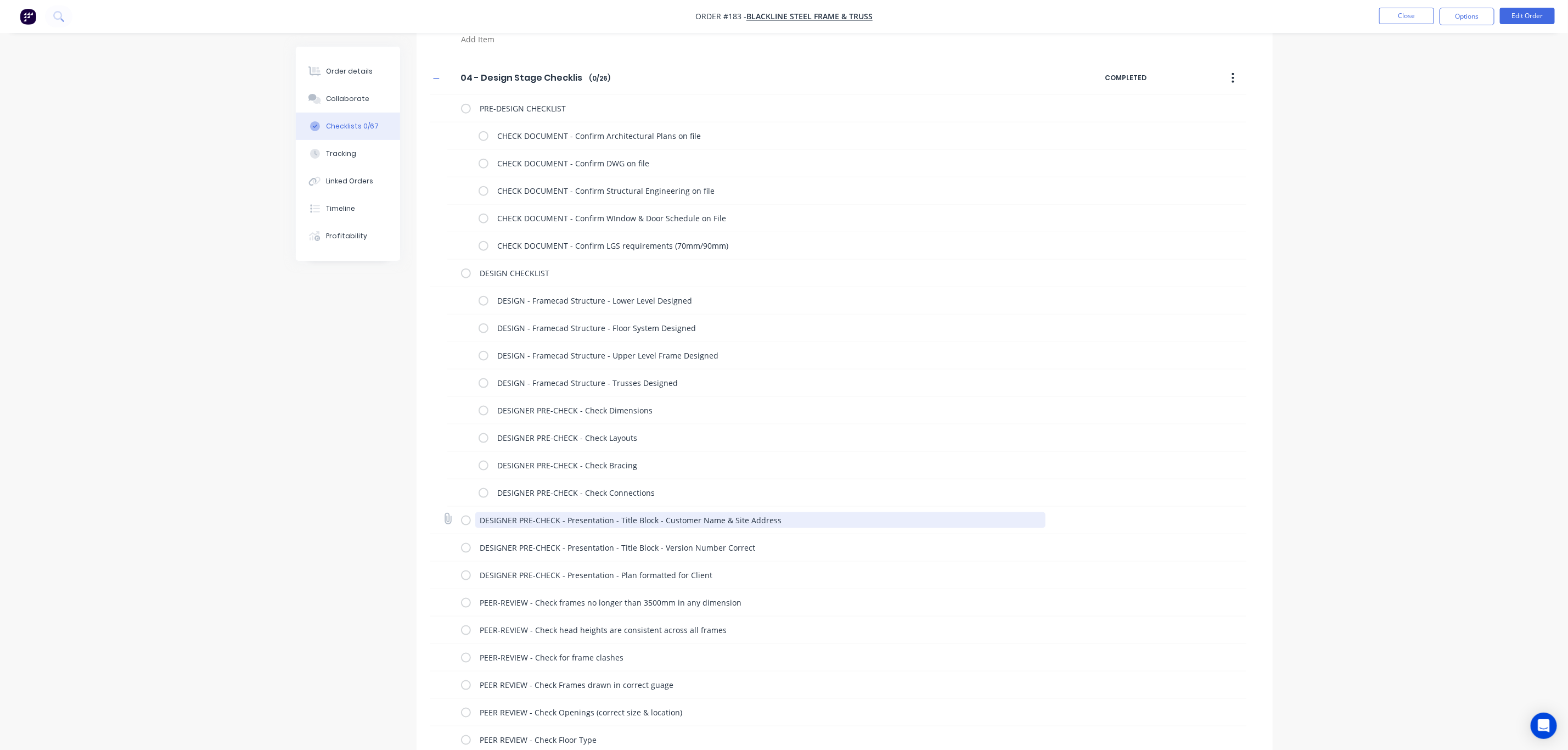
click at [492, 522] on textarea "DESIGNER PRE-CHECK - Presentation - Title Block - Customer Name & Site Address" at bounding box center [760, 520] width 570 height 16
click at [486, 552] on textarea "DESIGNER PRE-CHECK - Presentation - Title Block - Version Number Correct" at bounding box center [760, 547] width 570 height 16
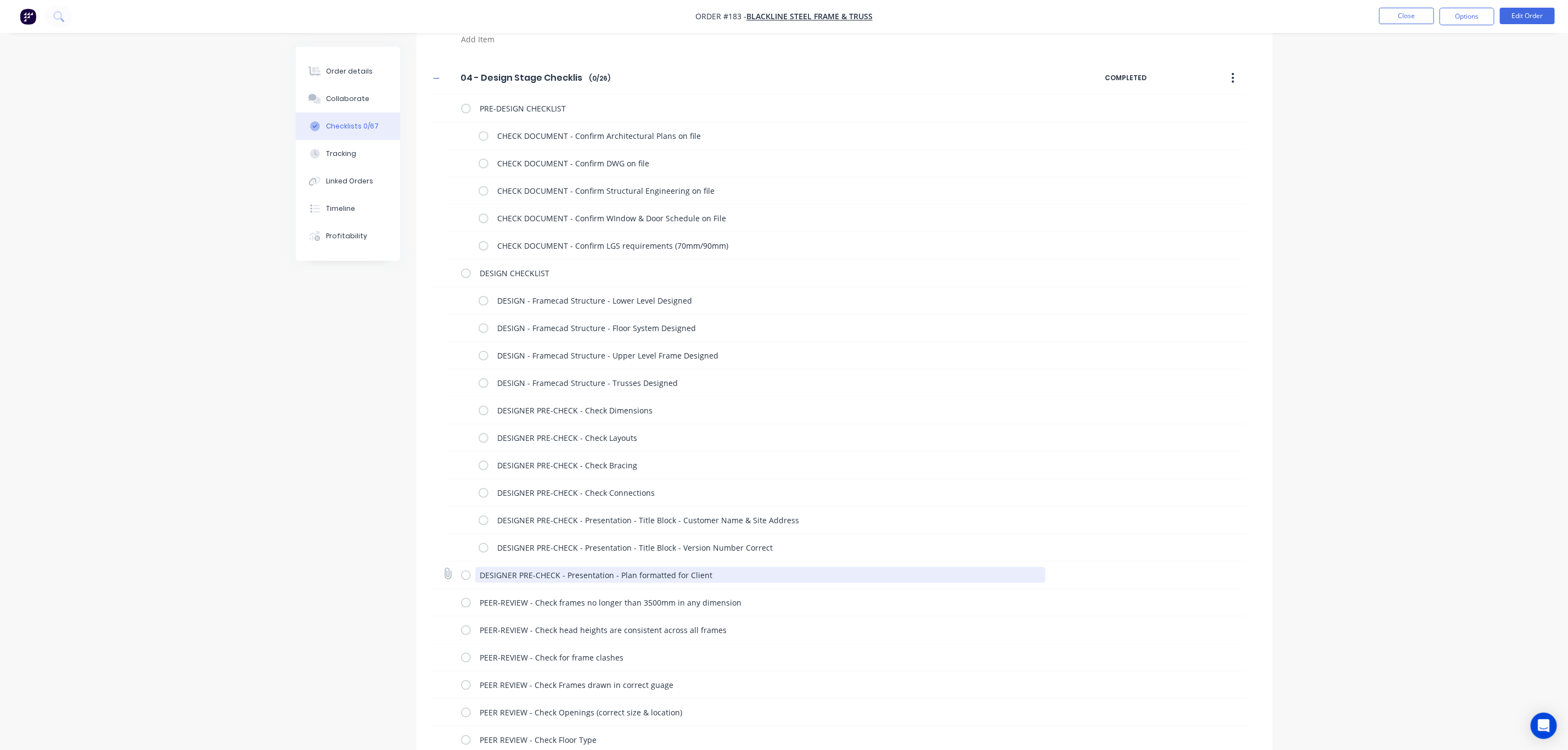
click at [486, 578] on textarea "DESIGNER PRE-CHECK - Presentation - Plan formatted for Client" at bounding box center [760, 575] width 570 height 16
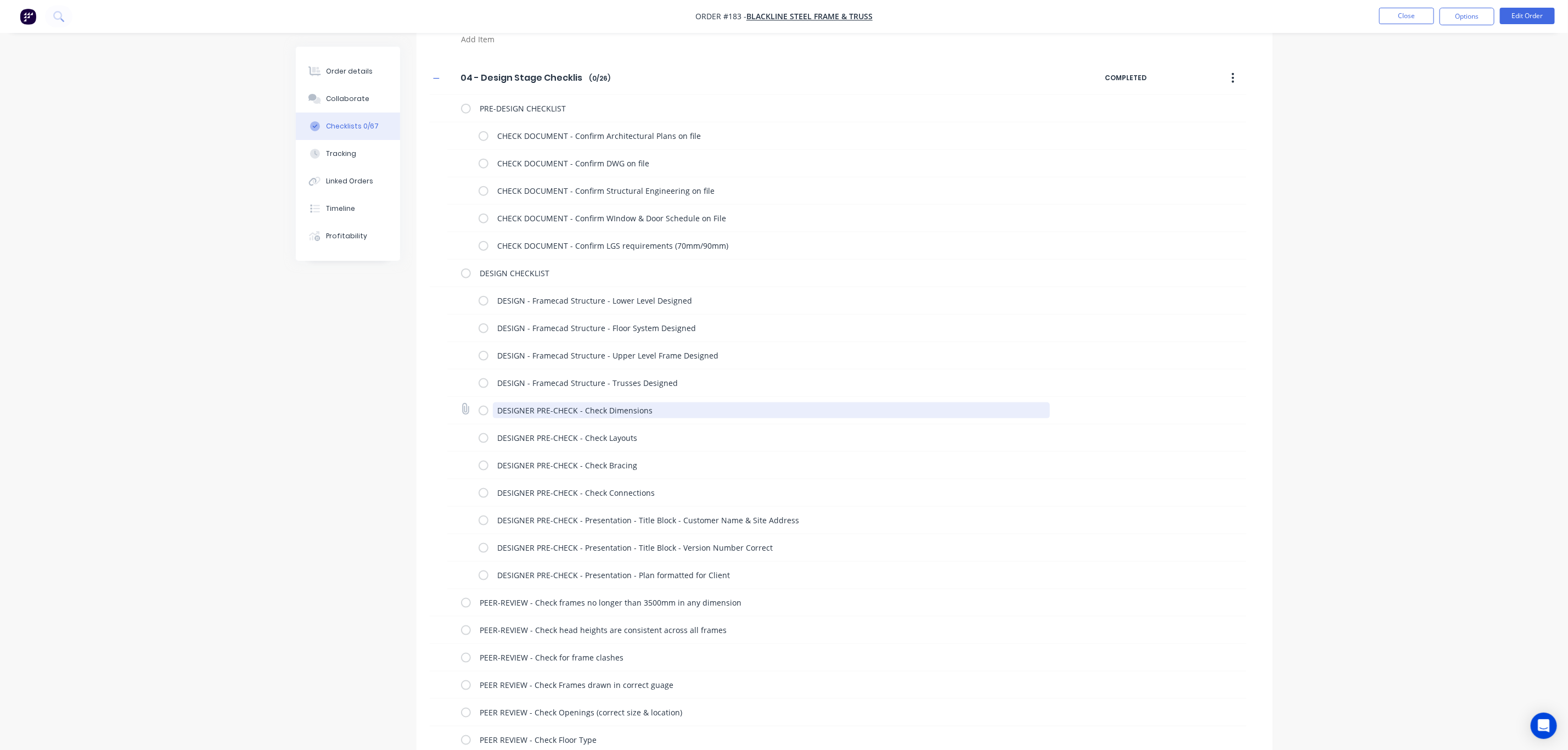
click at [646, 412] on textarea "DESIGNER PRE-CHECK - Check Dimensions" at bounding box center [771, 411] width 557 height 16
click at [659, 408] on textarea "DESIGNER PRE-CHECK - Check Dimensions" at bounding box center [771, 411] width 557 height 16
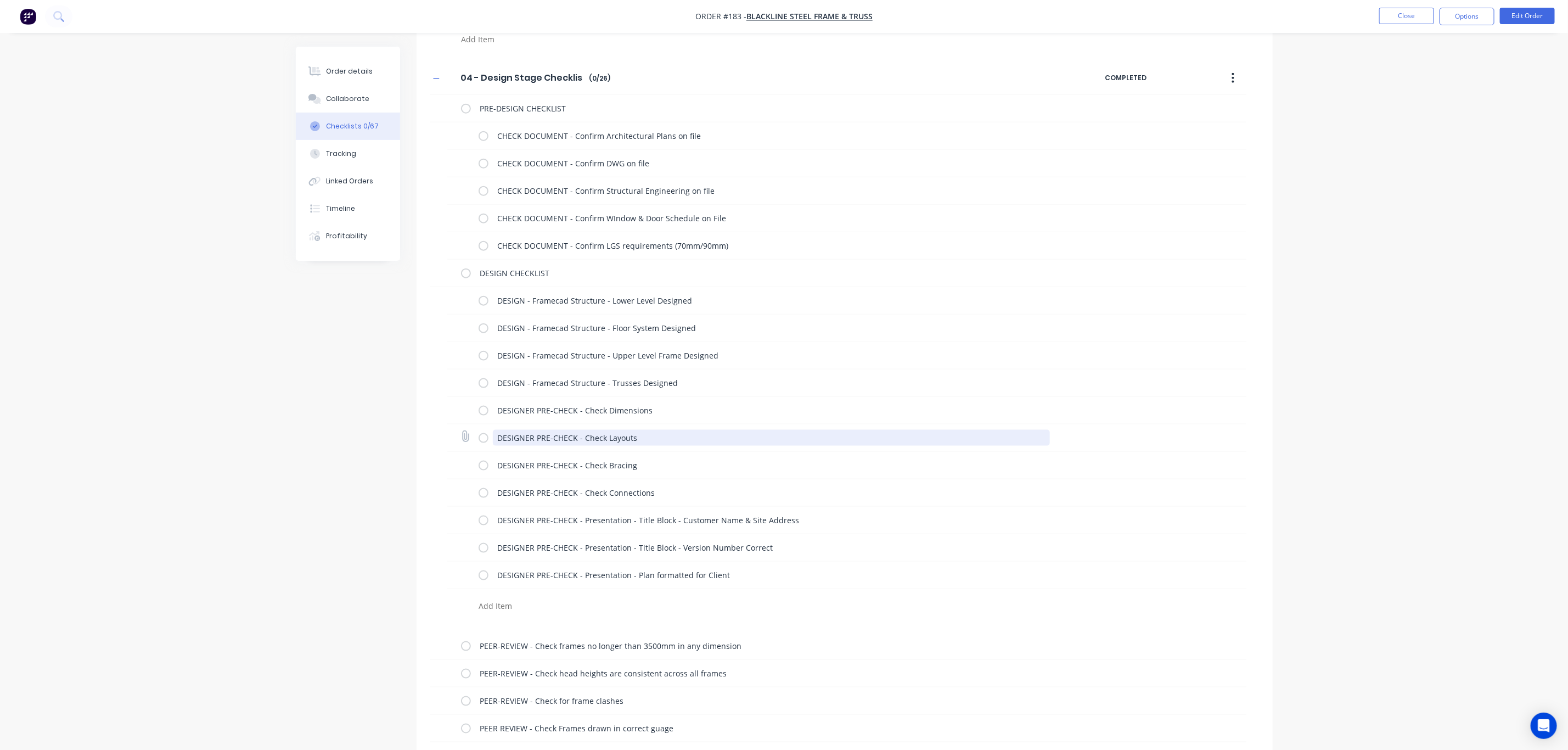
click at [616, 440] on textarea "DESIGNER PRE-CHECK - Check Layouts" at bounding box center [771, 438] width 557 height 16
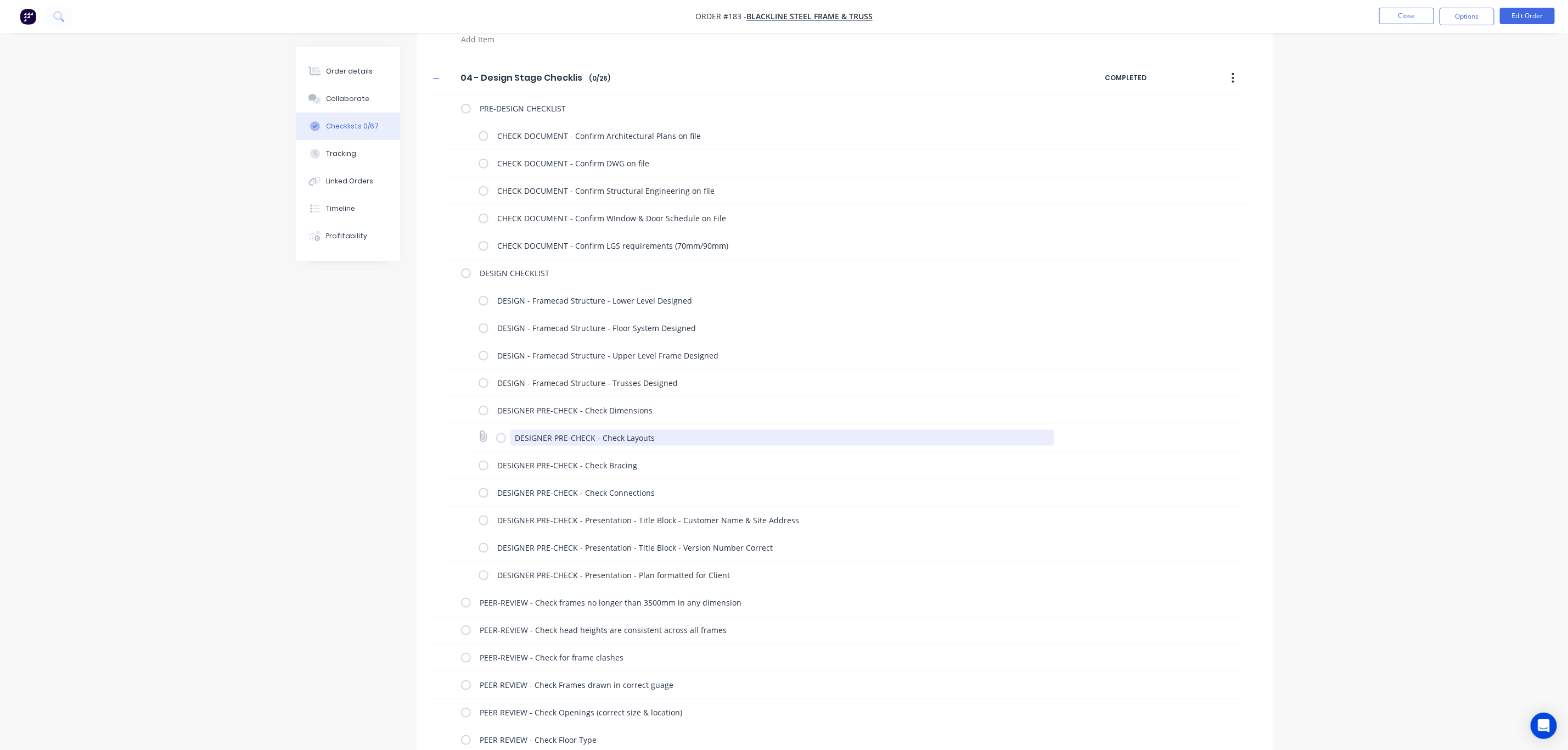
click at [677, 441] on textarea "DESIGNER PRE-CHECK - Check Layouts" at bounding box center [782, 438] width 544 height 16
drag, startPoint x: 651, startPoint y: 412, endPoint x: 489, endPoint y: 406, distance: 162.1
click at [489, 406] on div "DESIGNER PRE-CHECK - Check Dimensions" at bounding box center [767, 410] width 576 height 22
click at [663, 440] on textarea "DESIGNER PRE-CHECK - Check Layouts" at bounding box center [782, 438] width 544 height 16
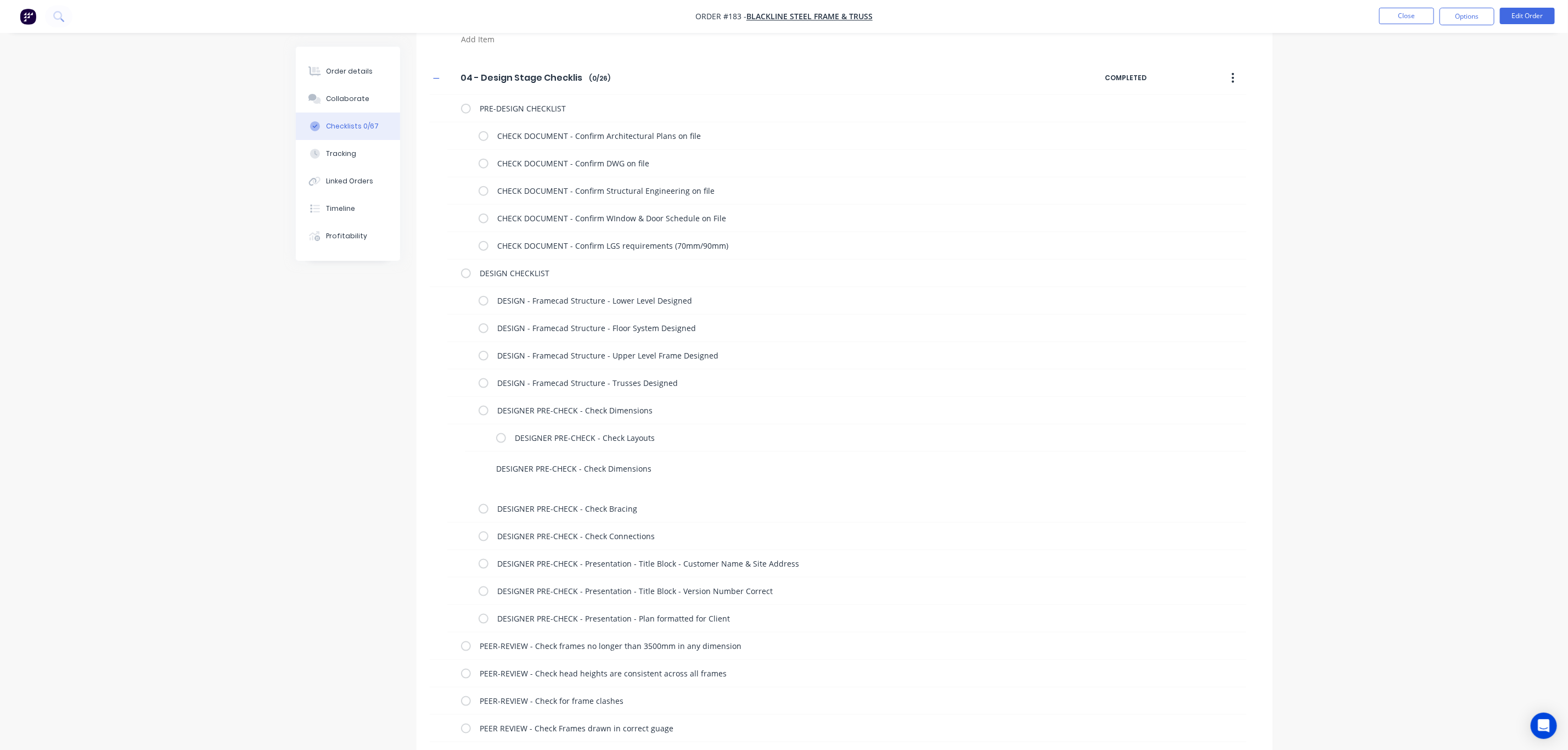
click at [496, 471] on textarea "DESIGNER PRE-CHECK - Check Dimensions" at bounding box center [743, 468] width 503 height 16
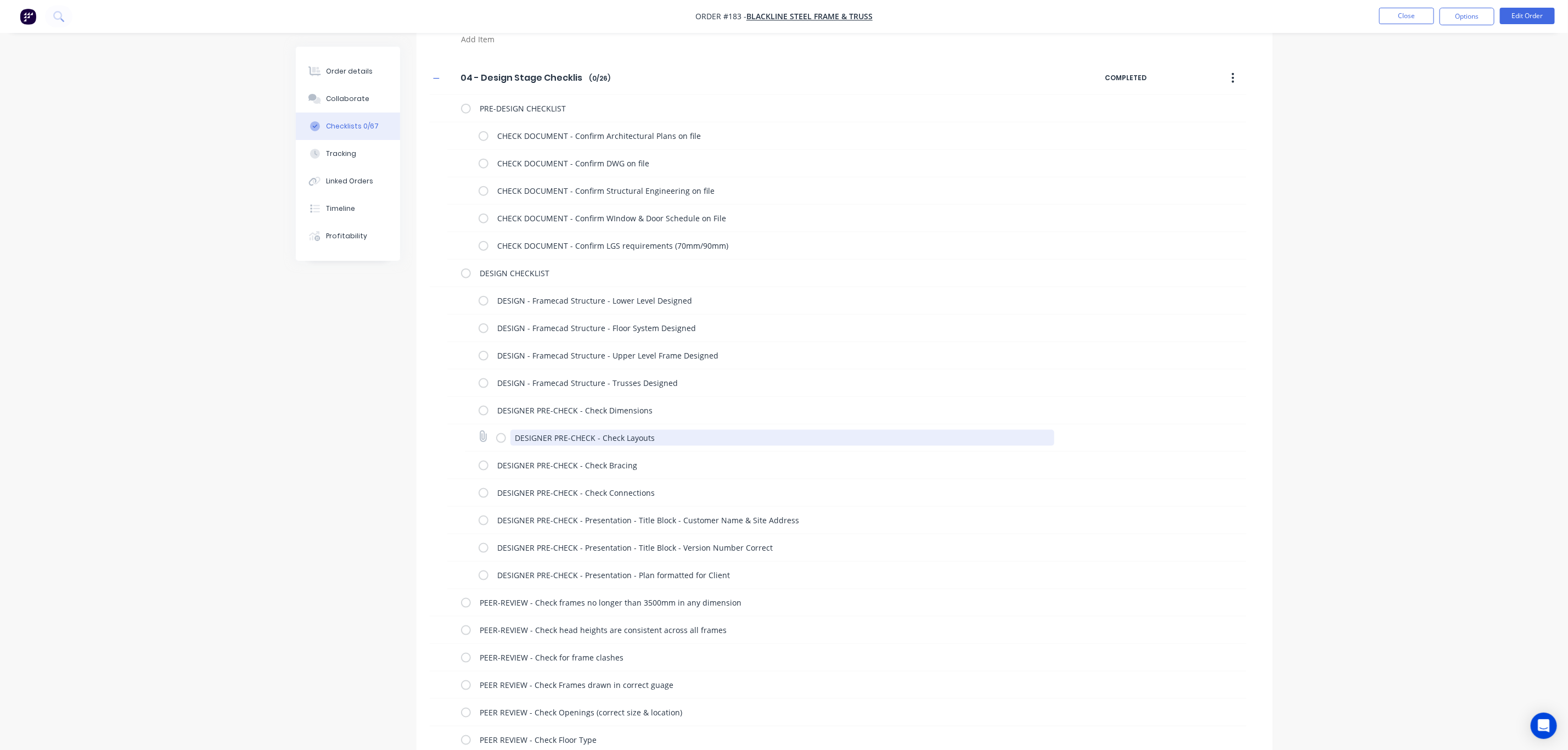
click at [666, 436] on textarea "DESIGNER PRE-CHECK - Check Layouts" at bounding box center [782, 438] width 544 height 16
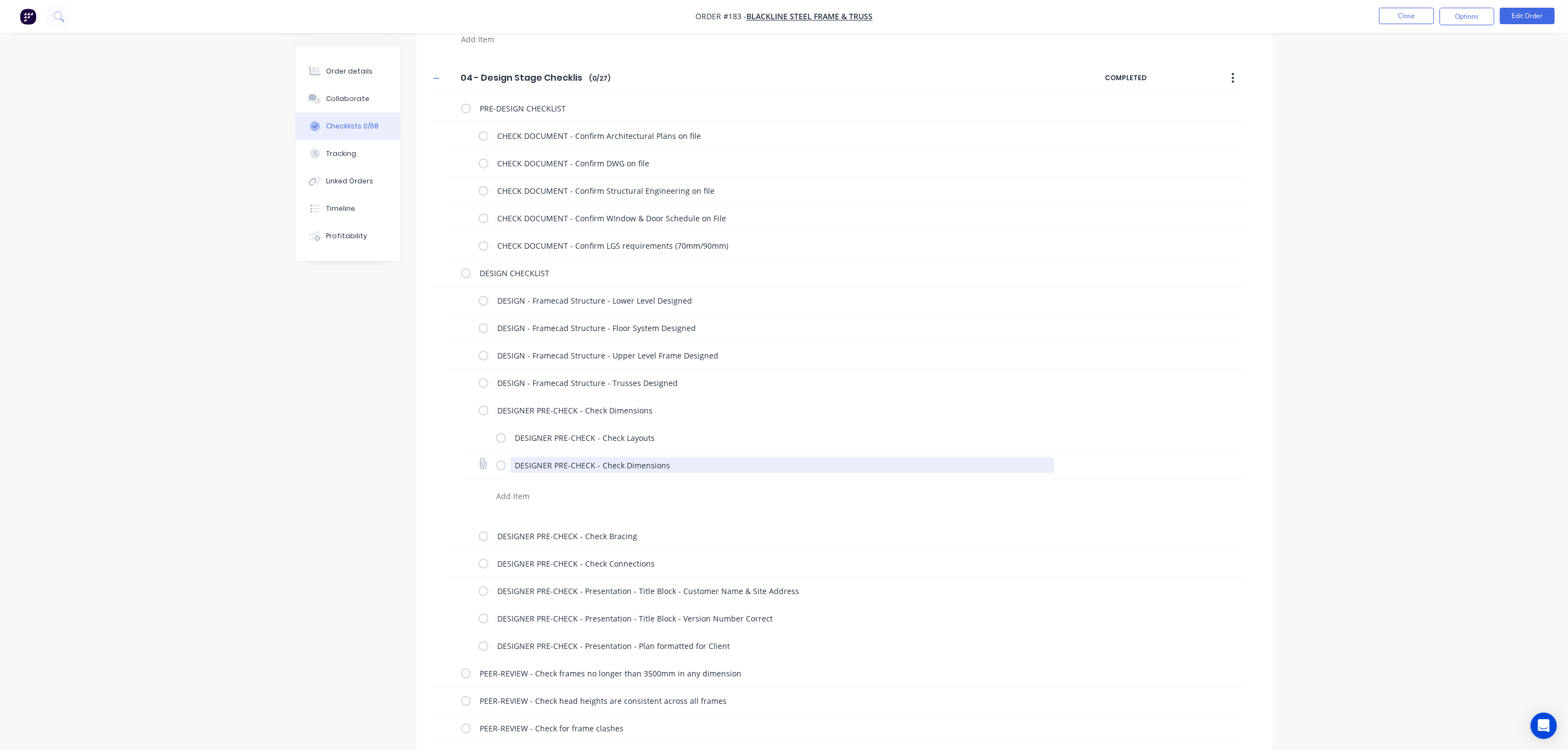
click at [623, 470] on textarea "DESIGNER PRE-CHECK - Check Dimensions" at bounding box center [782, 465] width 544 height 16
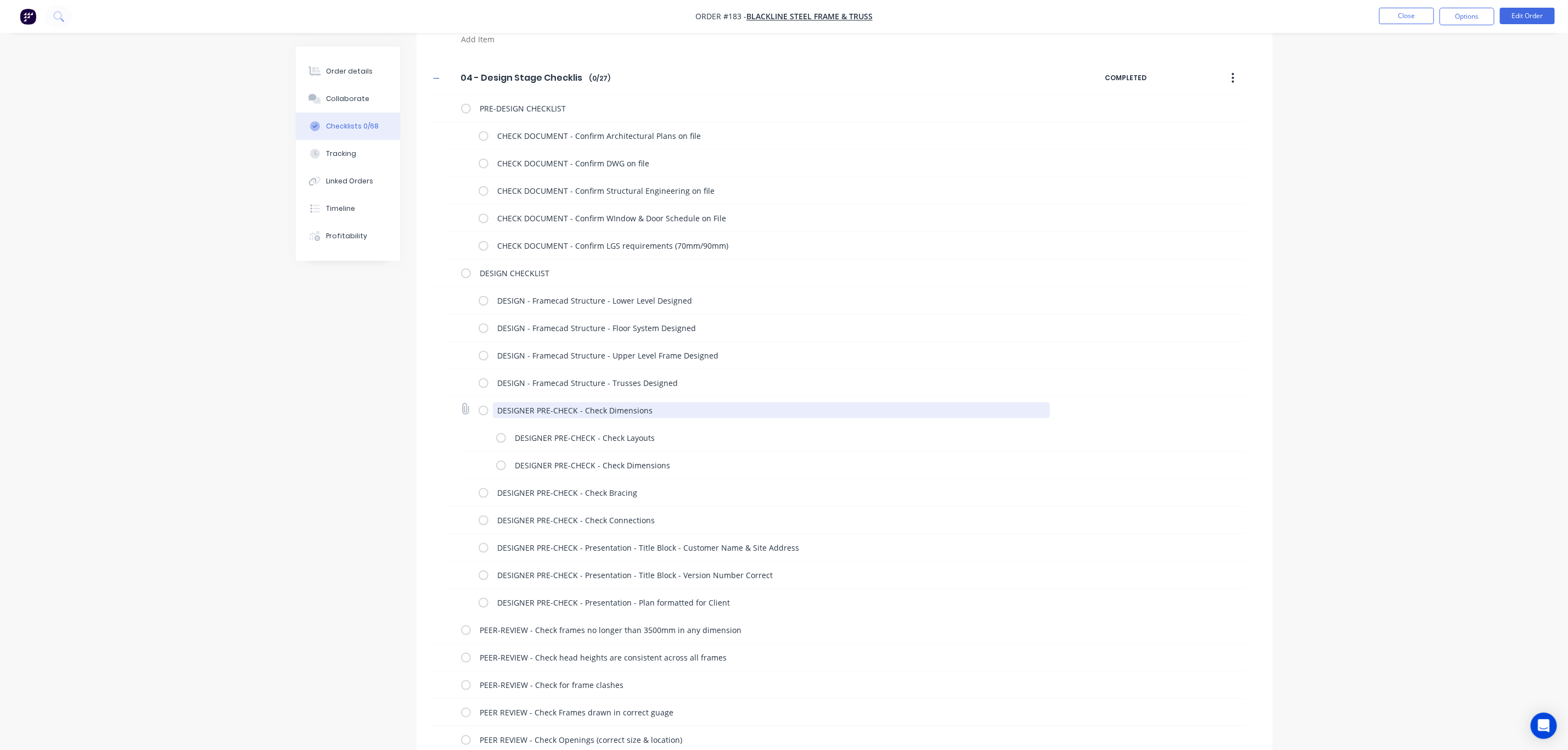
drag, startPoint x: 579, startPoint y: 414, endPoint x: 687, endPoint y: 414, distance: 108.0
click at [687, 414] on textarea "DESIGNER PRE-CHECK - Check Dimensions" at bounding box center [771, 411] width 557 height 16
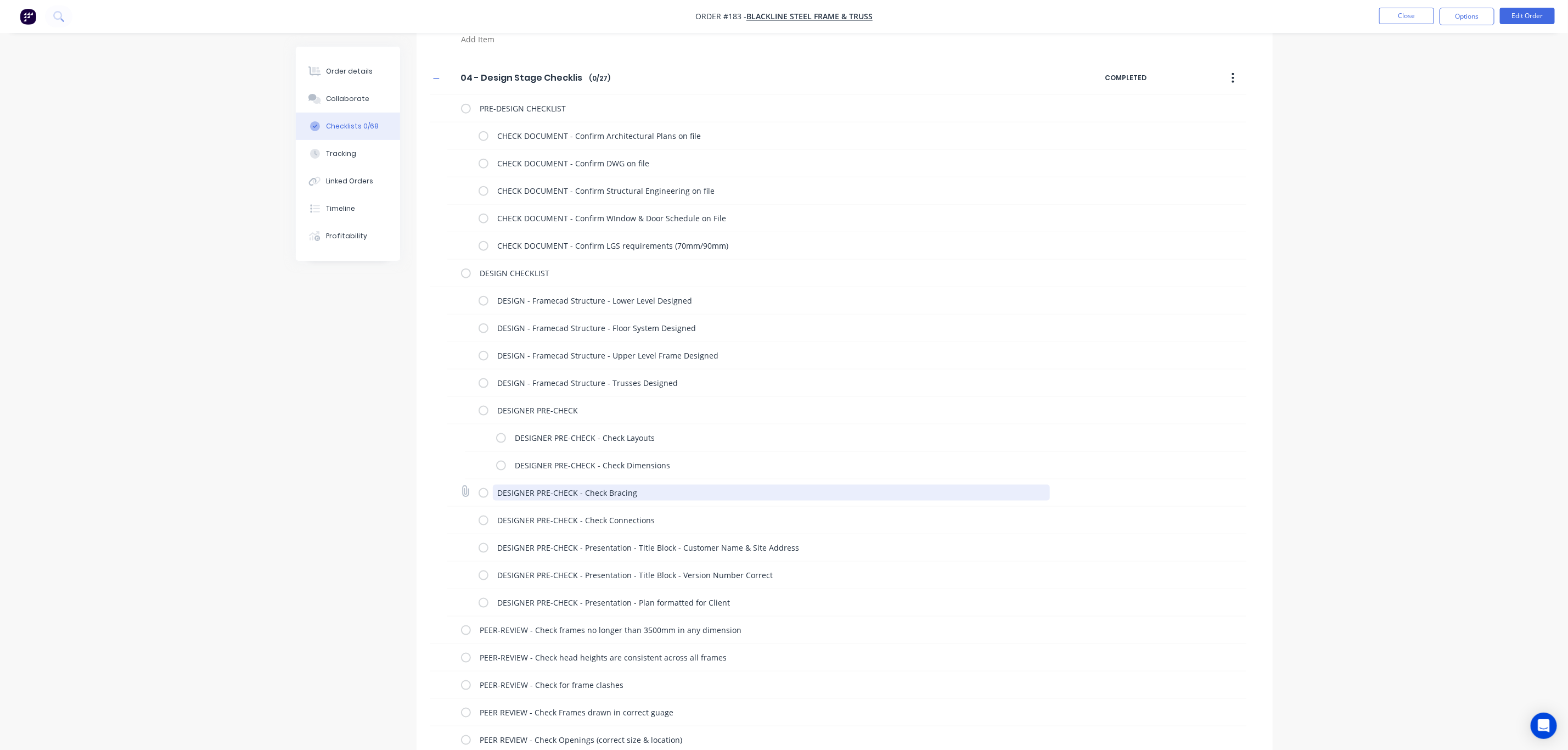
click at [519, 496] on textarea "DESIGNER PRE-CHECK - Check Bracing" at bounding box center [771, 493] width 557 height 16
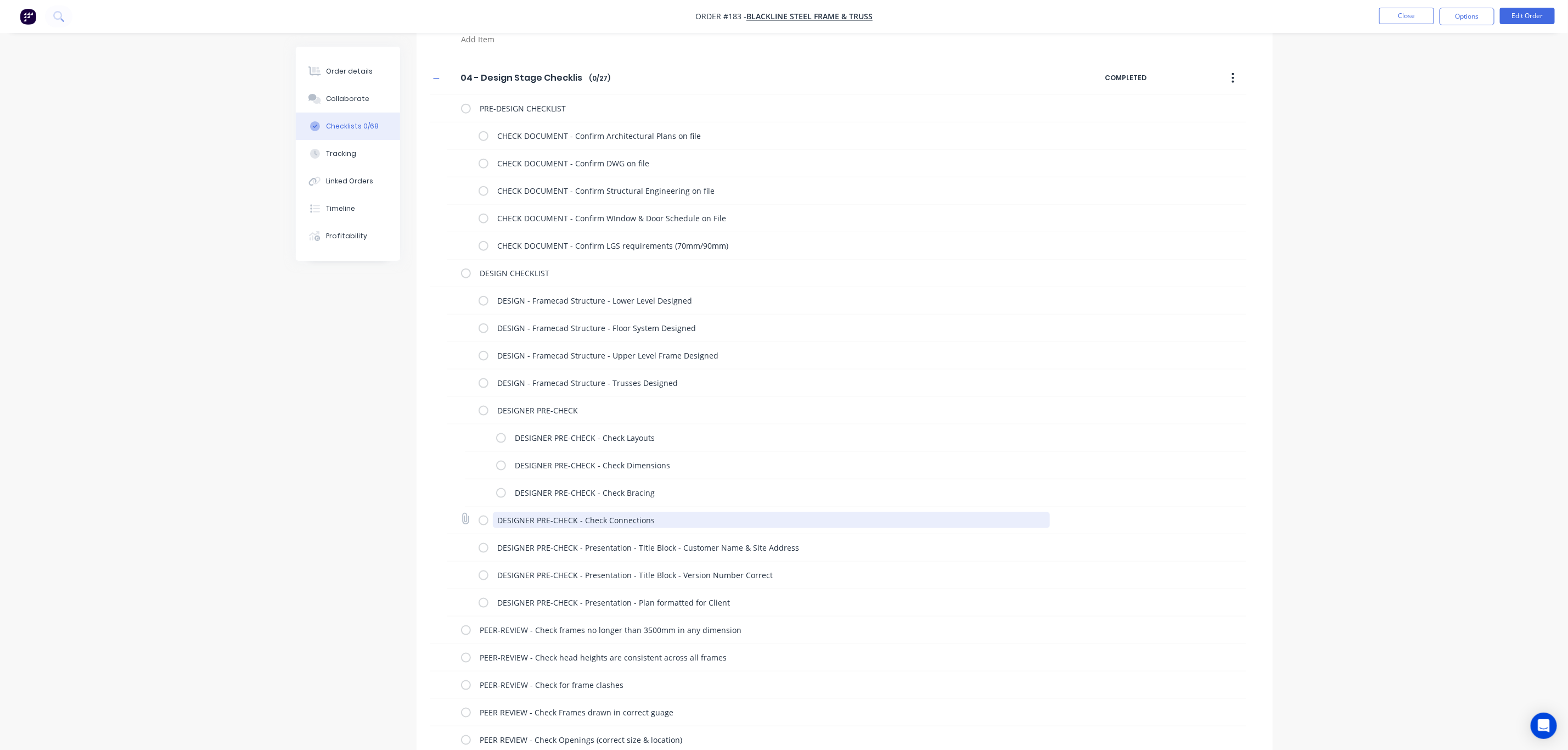
click at [560, 521] on textarea "DESIGNER PRE-CHECK - Check Connections" at bounding box center [771, 520] width 557 height 16
click at [560, 554] on textarea "DESIGNER PRE-CHECK - Presentation - Title Block - Customer Name & Site Address" at bounding box center [771, 547] width 557 height 16
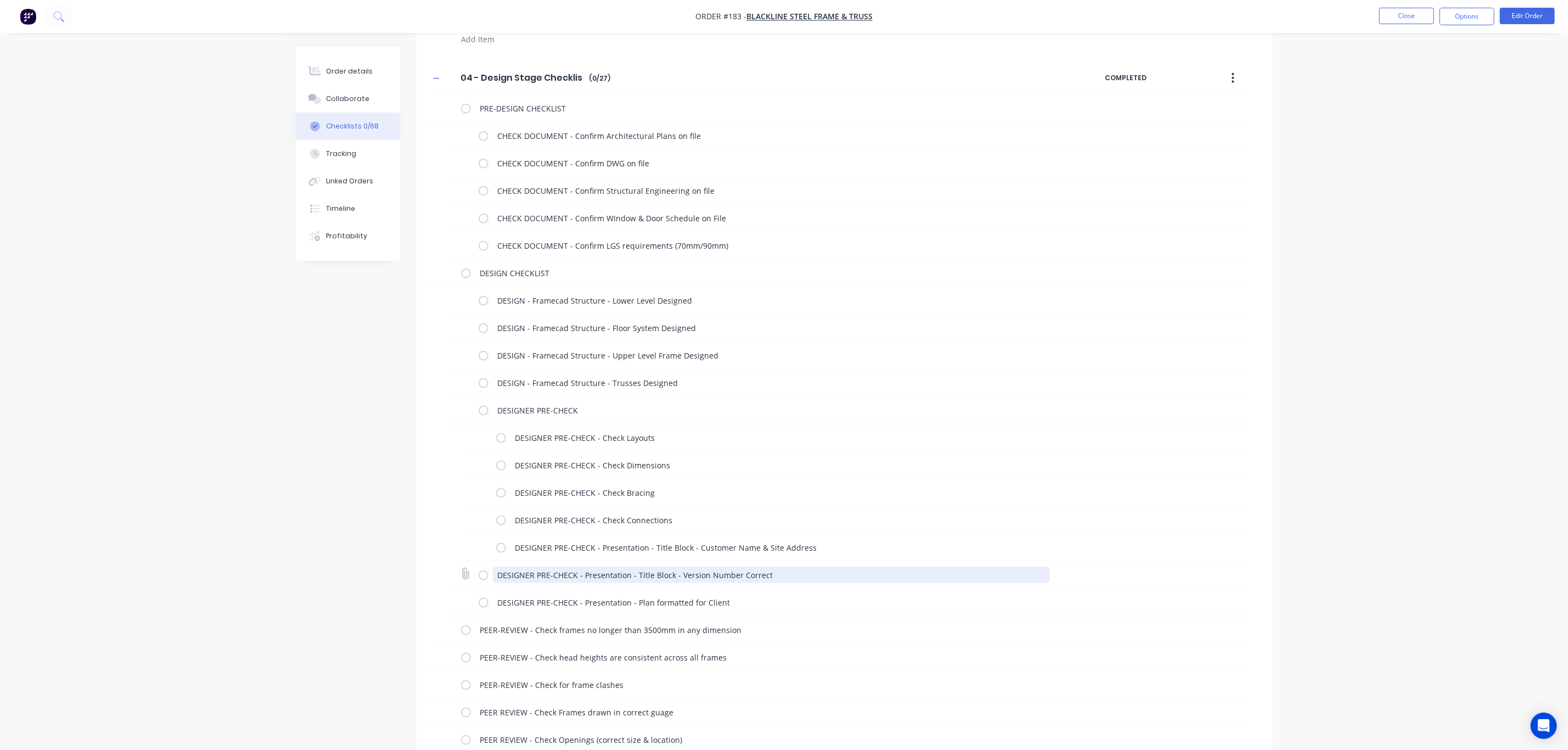
click at [562, 576] on textarea "DESIGNER PRE-CHECK - Presentation - Title Block - Version Number Correct" at bounding box center [771, 575] width 557 height 16
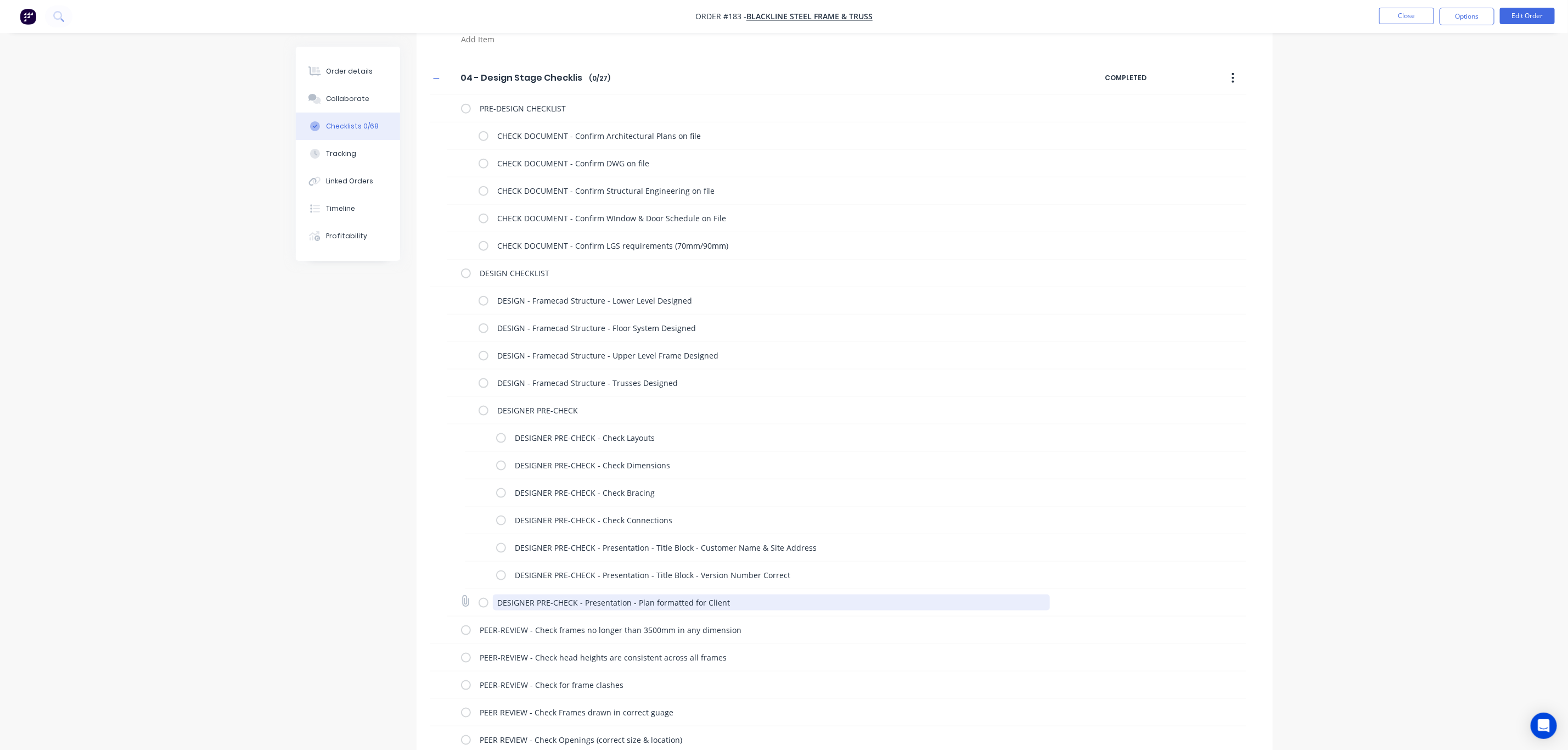
click at [567, 601] on textarea "DESIGNER PRE-CHECK - Presentation - Plan formatted for Client" at bounding box center [771, 603] width 557 height 16
click at [1429, 478] on div "Order details Collaborate Checklists 0/68 Tracking Linked Orders Timeline Profi…" at bounding box center [784, 296] width 1568 height 2239
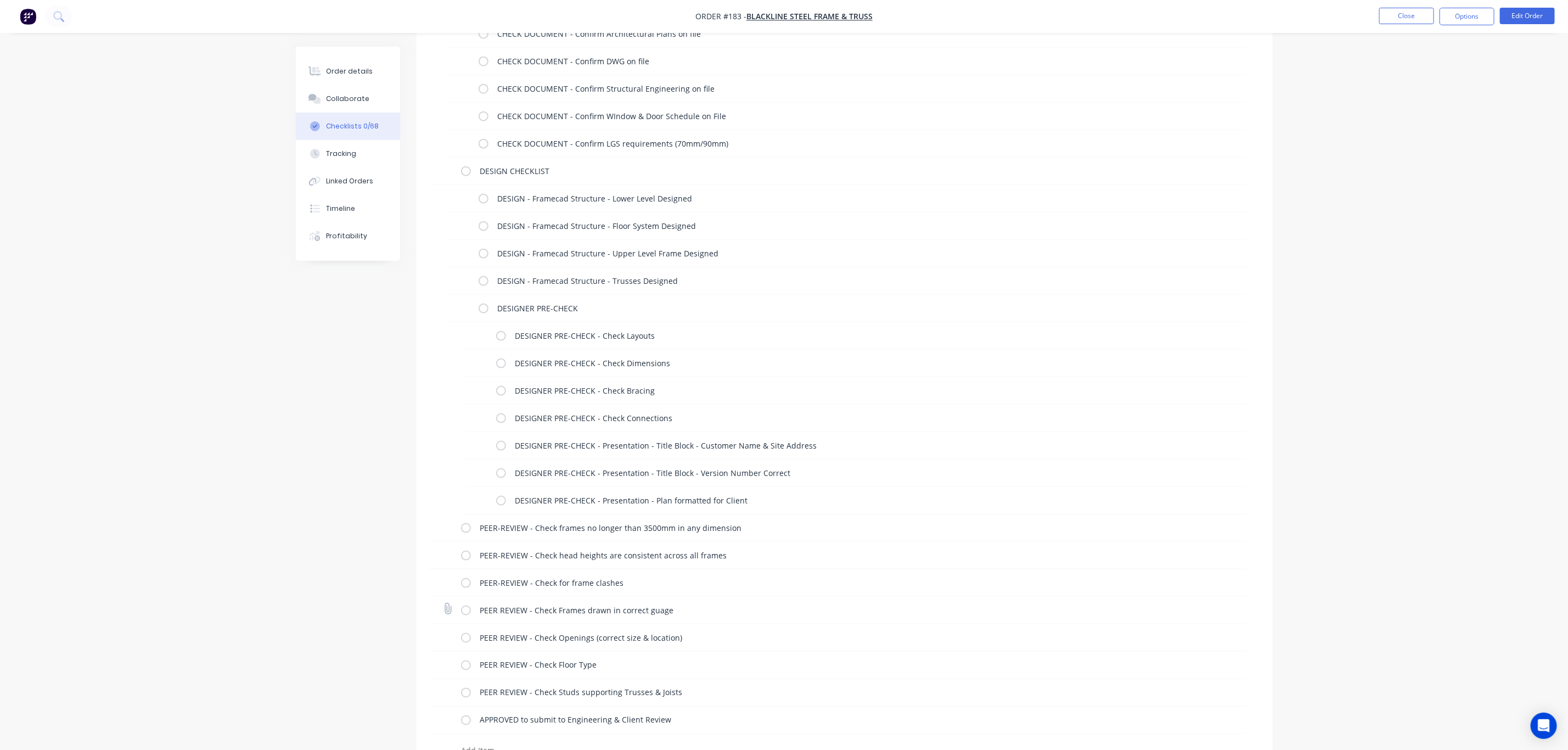
scroll to position [947, 0]
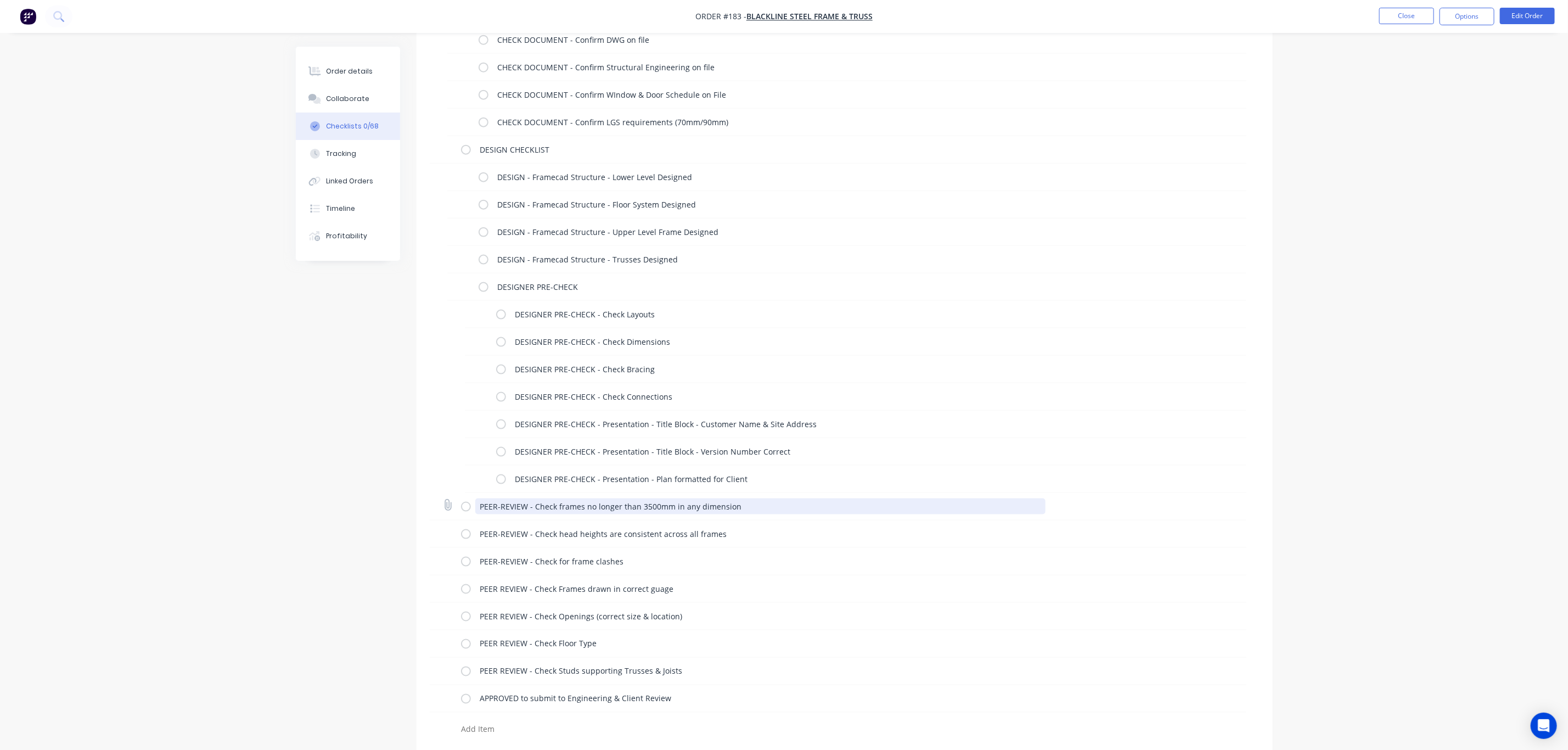
click at [761, 505] on textarea "PEER-REVIEW - Check frames no longer than 3500mm in any dimension" at bounding box center [760, 506] width 570 height 16
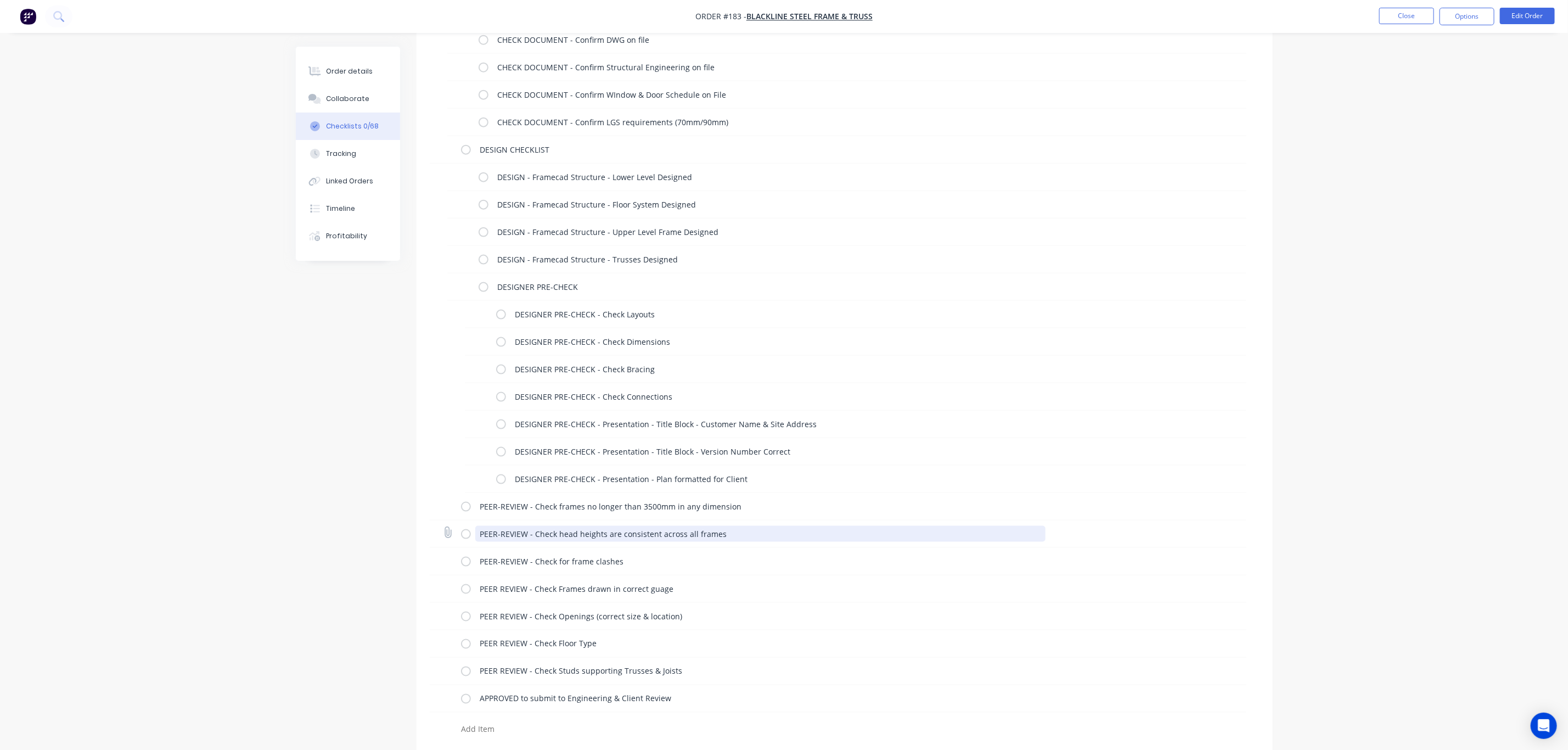
click at [517, 535] on textarea "PEER-REVIEW - Check head heights are consistent across all frames" at bounding box center [760, 534] width 570 height 16
click at [526, 530] on textarea "PEER-REVIEW - Check head heights are consistent across all frames" at bounding box center [760, 534] width 570 height 16
drag, startPoint x: 759, startPoint y: 533, endPoint x: 487, endPoint y: 536, distance: 272.0
click at [487, 536] on div "PEER-REVIEW - Check head heights are consistent across all frames" at bounding box center [767, 534] width 576 height 22
click at [806, 529] on textarea "PEER-REVIEW - Check head heights are consistent across all frames" at bounding box center [771, 534] width 557 height 16
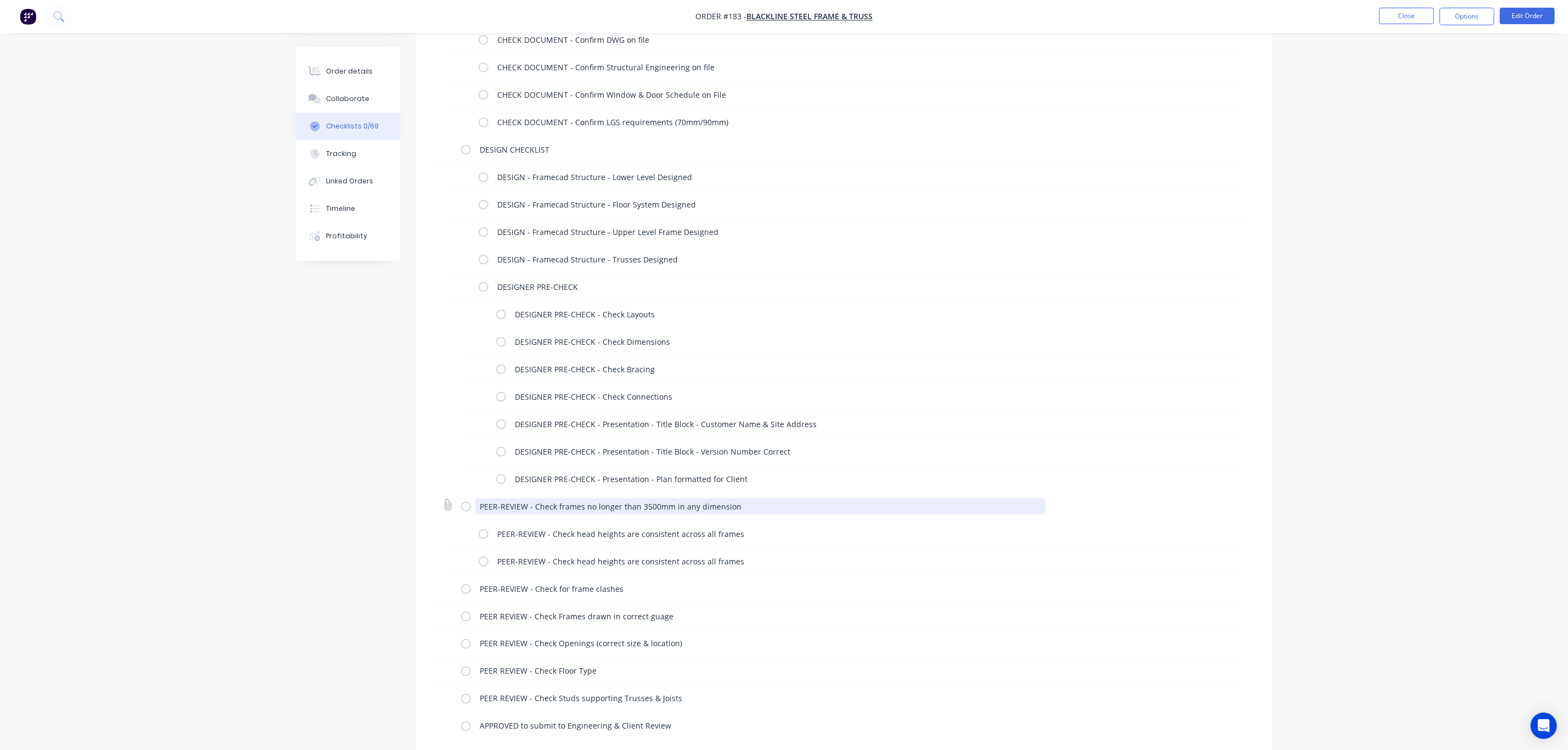
drag, startPoint x: 740, startPoint y: 507, endPoint x: 471, endPoint y: 511, distance: 269.0
click at [471, 511] on div "PEER-REVIEW - Check frames no longer than 3500mm in any dimension" at bounding box center [755, 506] width 589 height 22
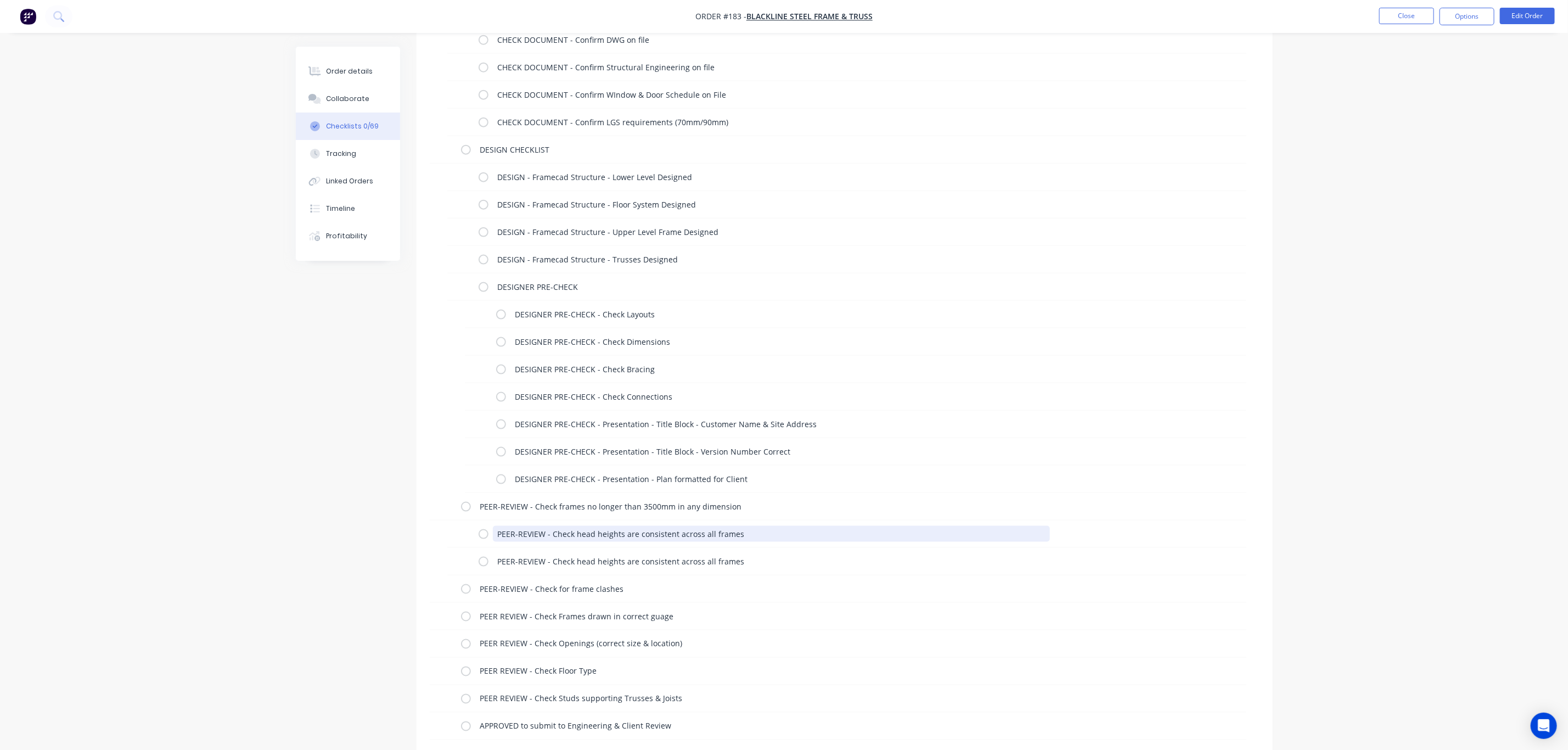
drag, startPoint x: 740, startPoint y: 540, endPoint x: 412, endPoint y: 547, distance: 328.1
click at [412, 547] on div "Checklists Templates Add New 02 - Accepted - Waiting Deposit Checklist 02 - Acc…" at bounding box center [784, 209] width 977 height 2220
paste textarea "frames no longer than 3500mm in any dimension"
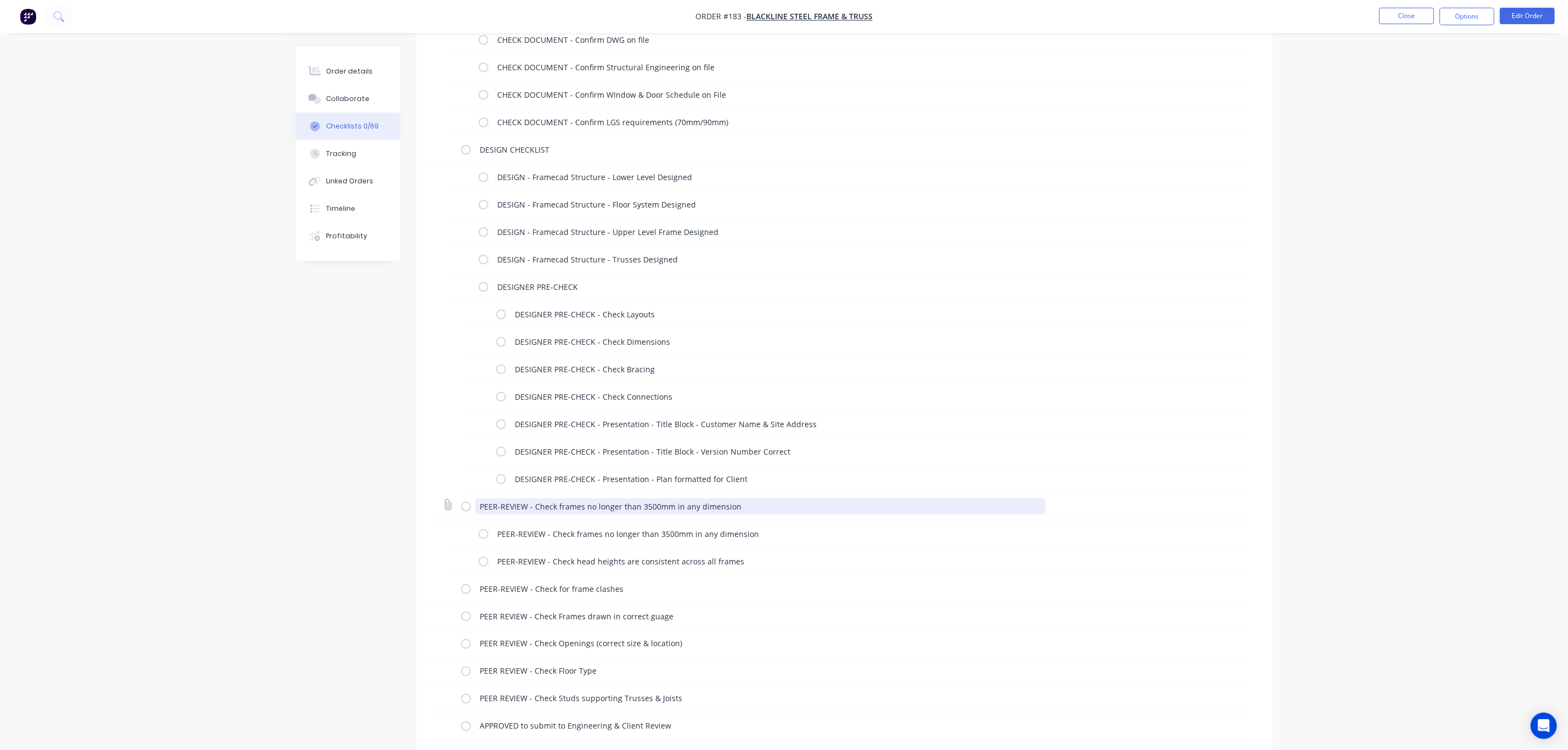
drag, startPoint x: 528, startPoint y: 509, endPoint x: 852, endPoint y: 511, distance: 324.0
click at [837, 509] on textarea "PEER-REVIEW - Check frames no longer than 3500mm in any dimension" at bounding box center [760, 506] width 570 height 16
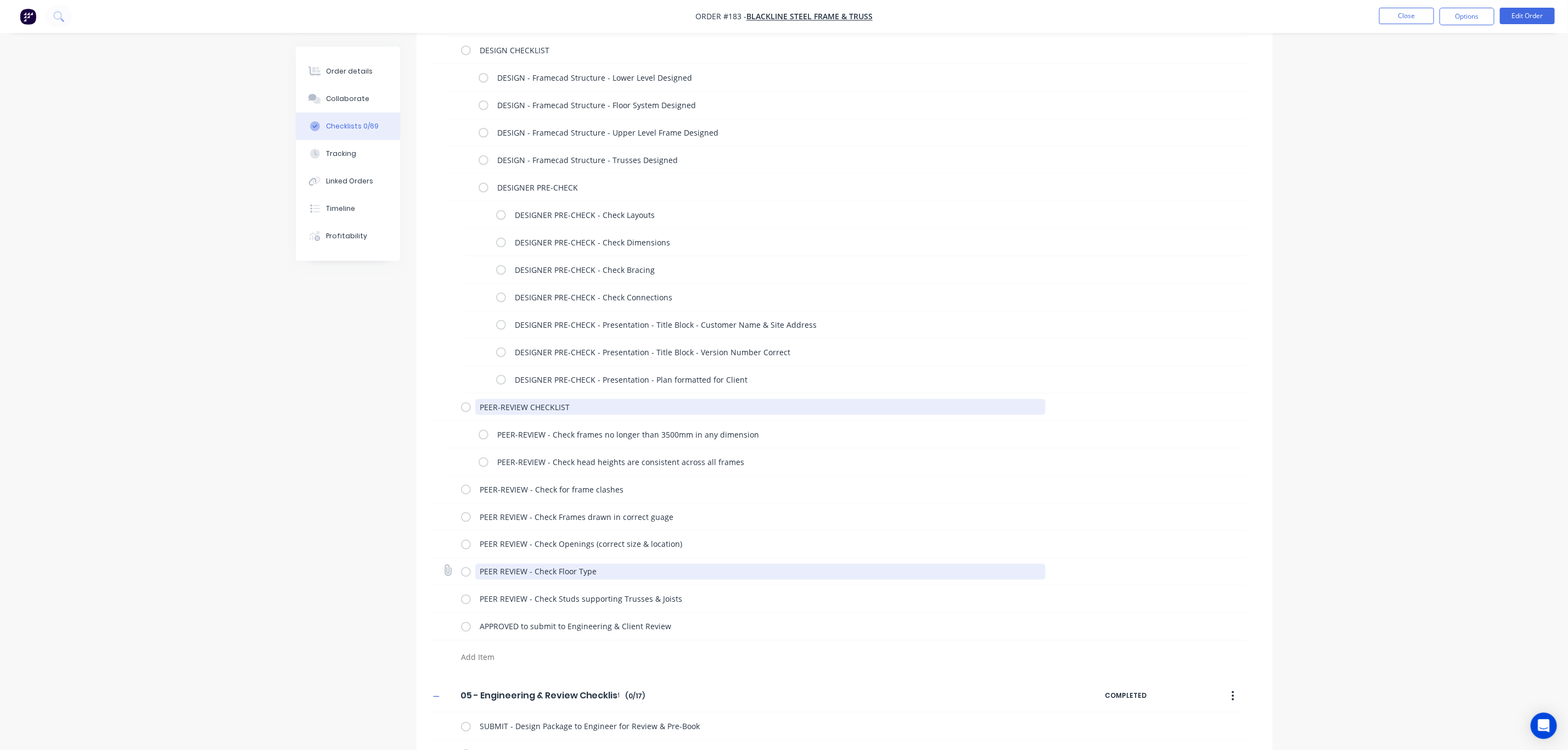
scroll to position [1050, 0]
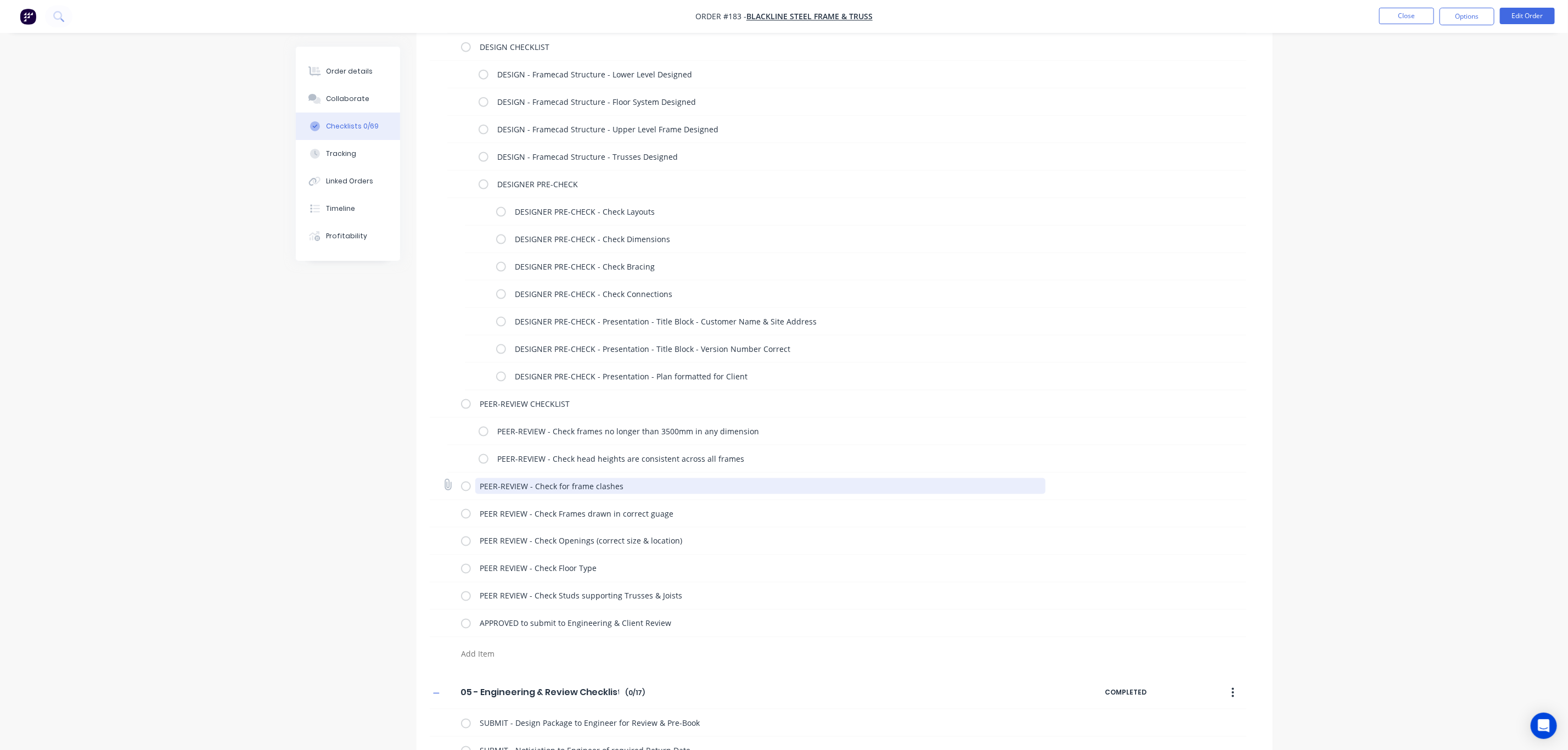
click at [508, 484] on textarea "PEER-REVIEW - Check for frame clashes" at bounding box center [760, 486] width 570 height 16
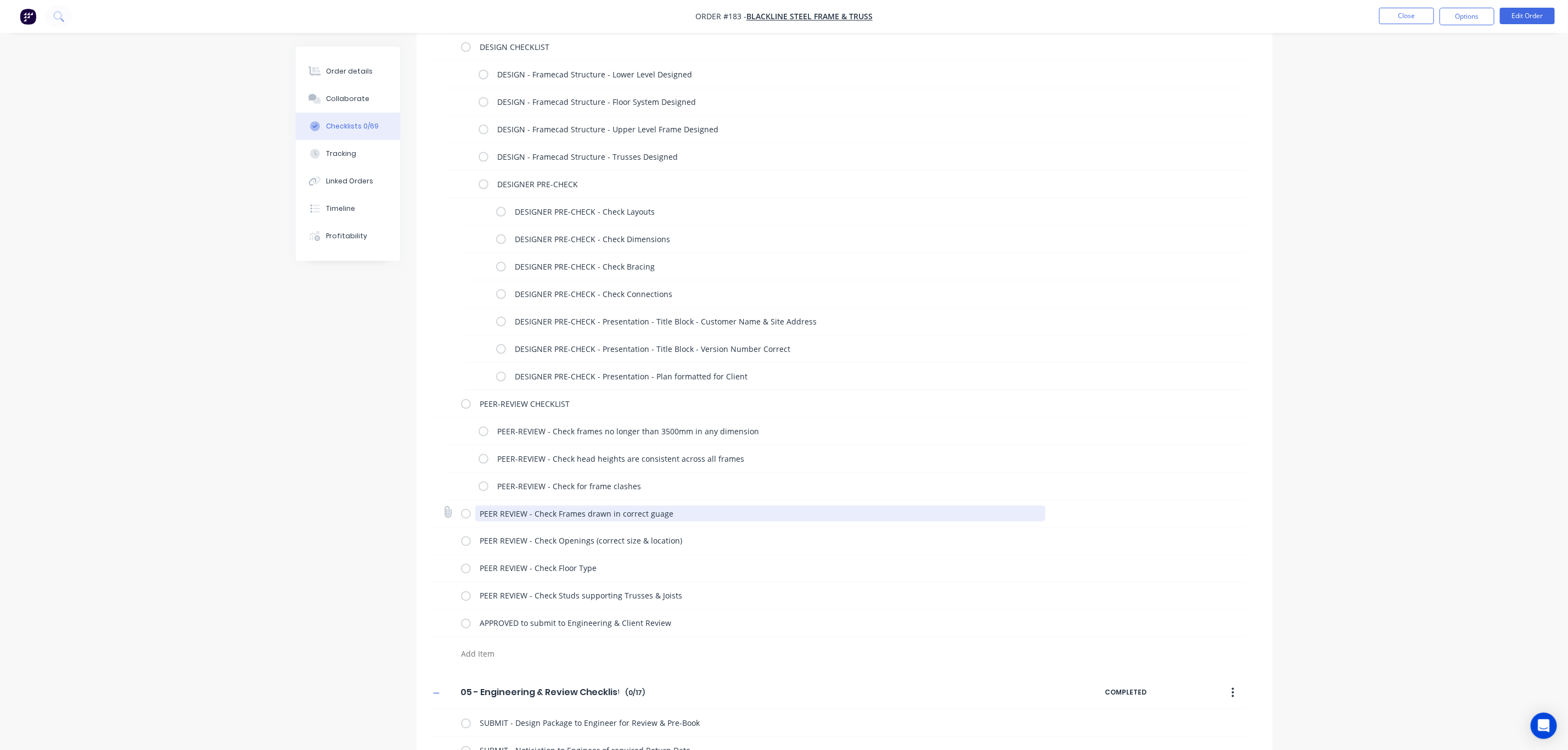
click at [508, 519] on textarea "PEER REVIEW - Check Frames drawn in correct guage" at bounding box center [760, 514] width 570 height 16
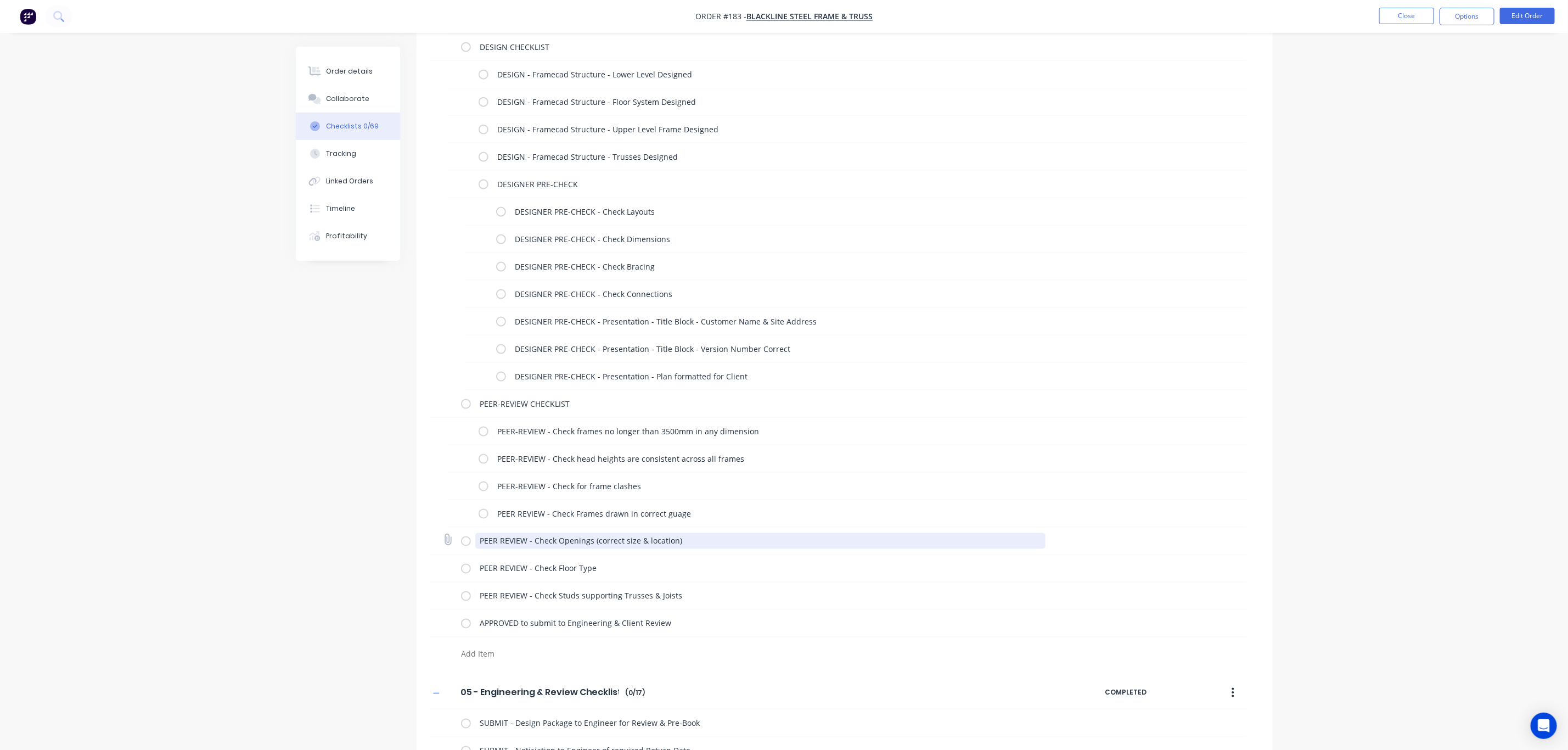
click at [512, 540] on textarea "PEER REVIEW - Check Openings (correct size & location)" at bounding box center [760, 541] width 570 height 16
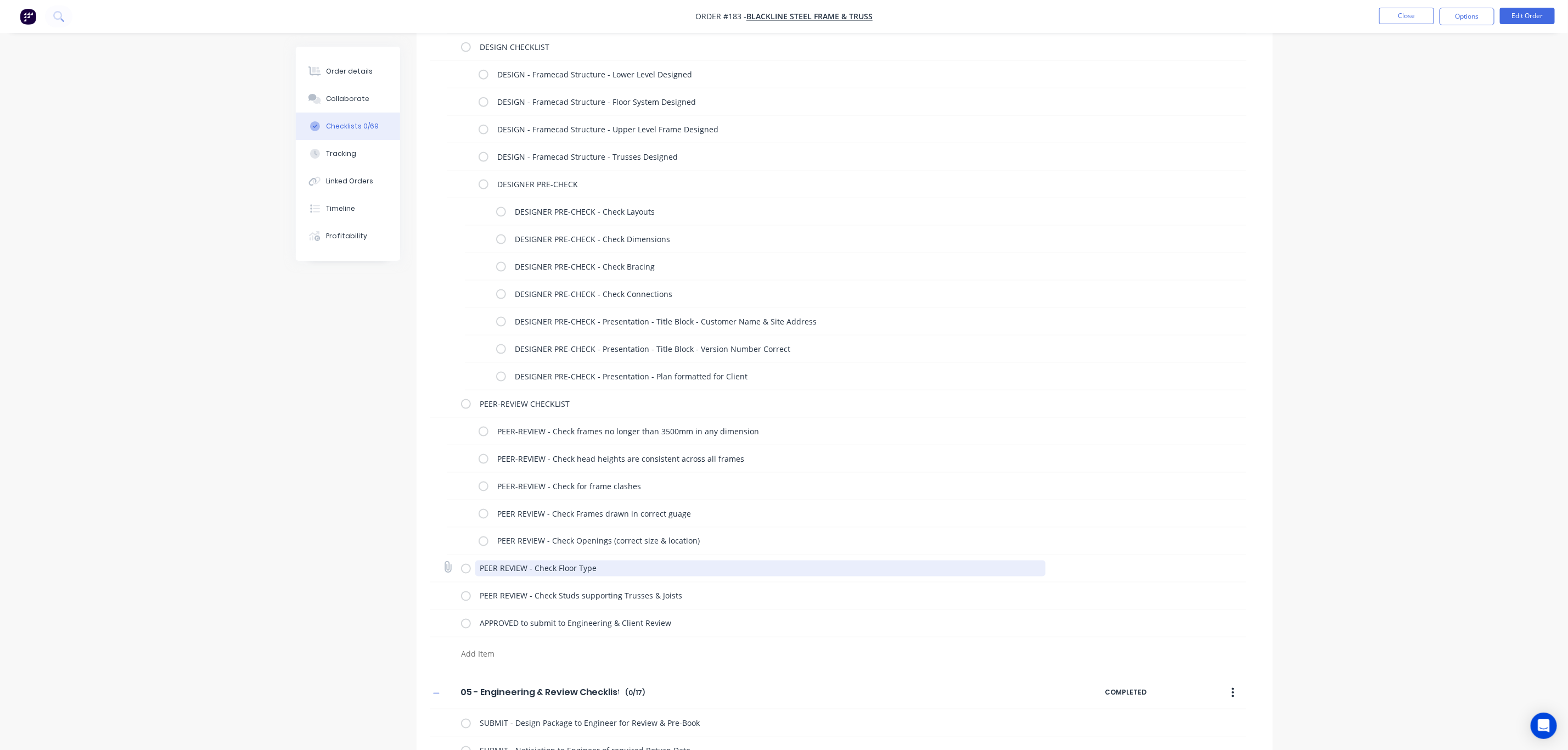
click at [514, 574] on textarea "PEER REVIEW - Check Floor Type" at bounding box center [760, 568] width 570 height 16
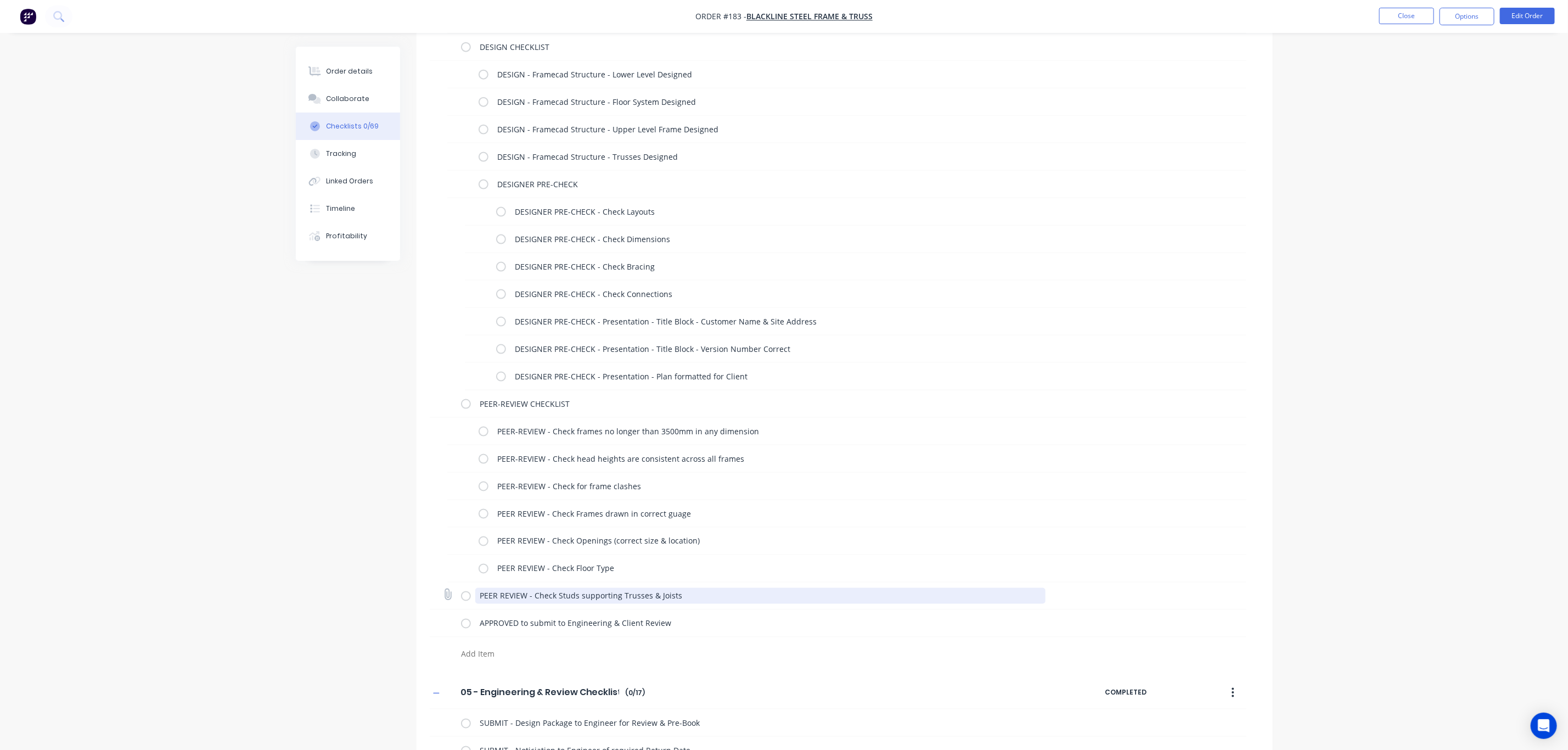
click at [520, 601] on textarea "PEER REVIEW - Check Studs supporting Trusses & Joists" at bounding box center [760, 596] width 570 height 16
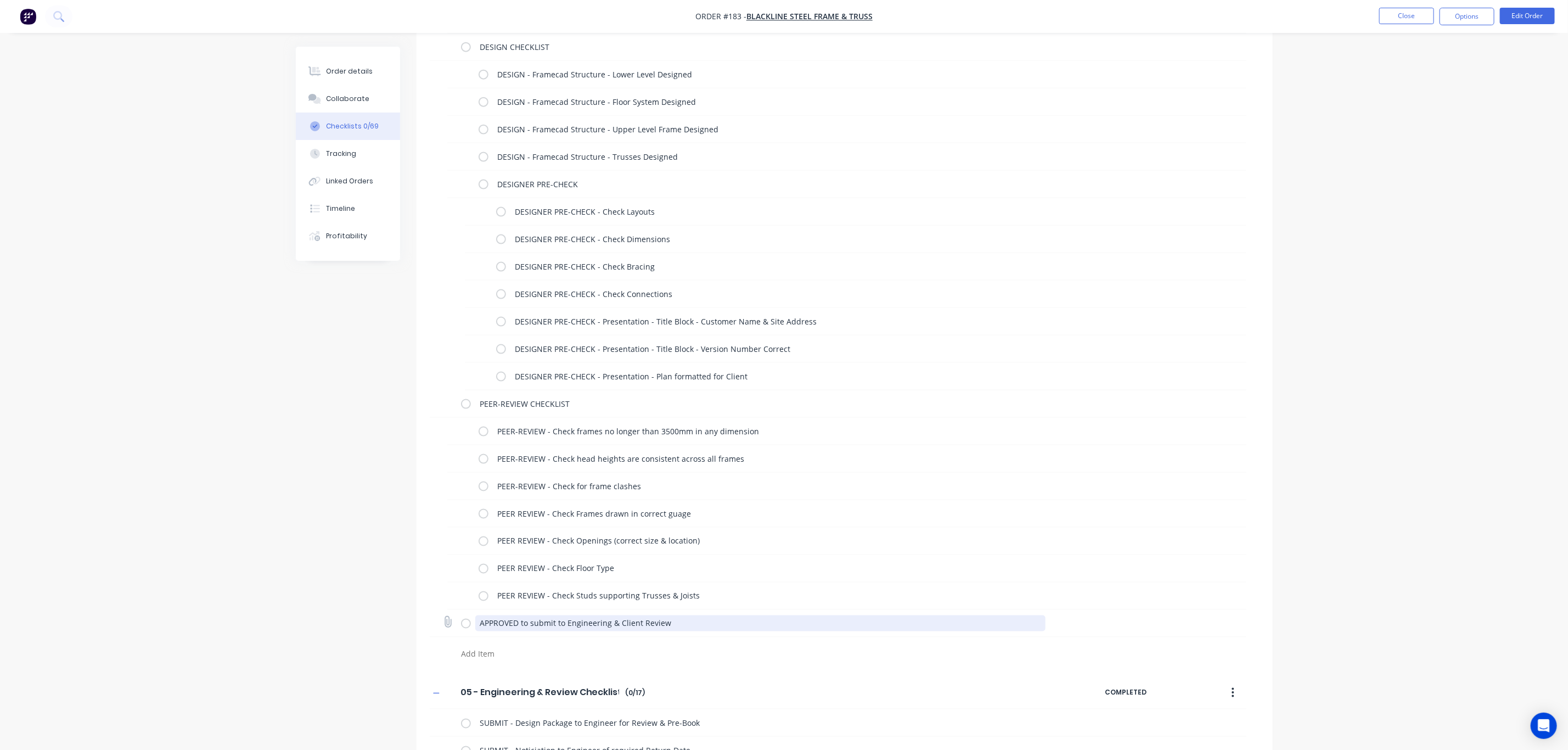
click at [675, 622] on textarea "APPROVED to submit to Engineering & Client Review" at bounding box center [760, 624] width 570 height 16
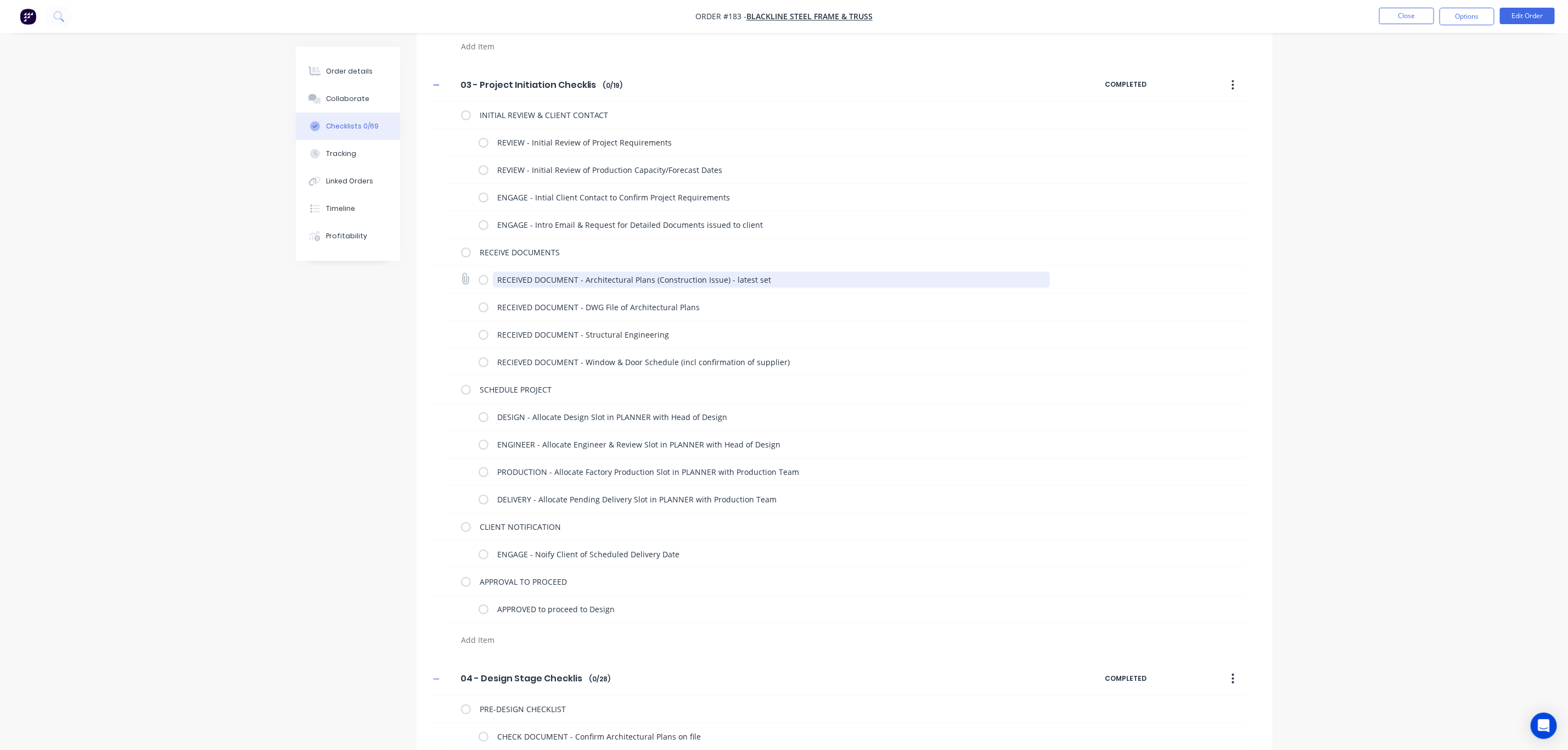
scroll to position [247, 0]
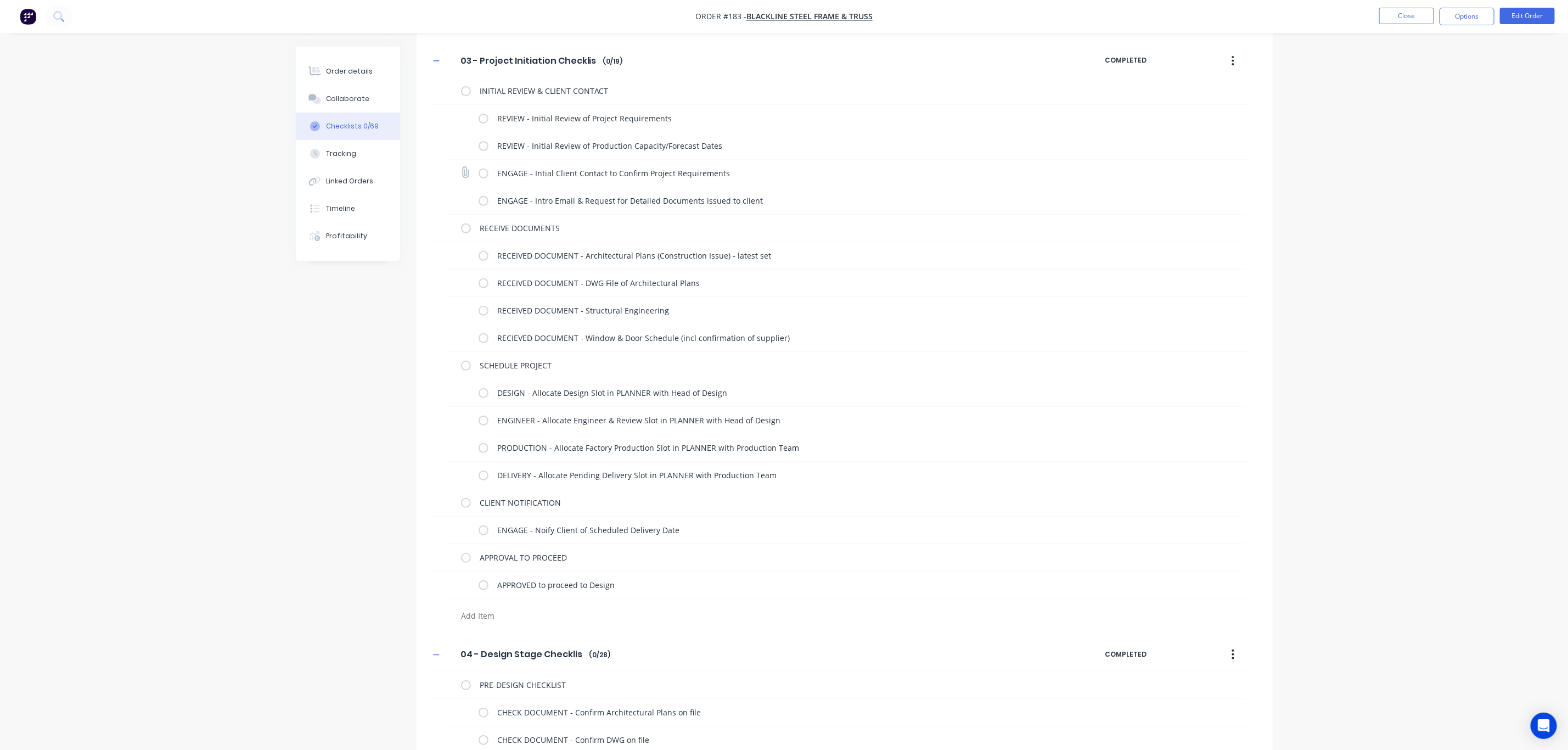
drag, startPoint x: 482, startPoint y: 204, endPoint x: 483, endPoint y: 184, distance: 20.0
click at [482, 203] on label at bounding box center [484, 201] width 10 height 12
click at [0, 0] on input "checkbox" at bounding box center [0, 0] width 0 height 0
click at [483, 173] on label at bounding box center [484, 173] width 10 height 12
click at [0, 0] on input "checkbox" at bounding box center [0, 0] width 0 height 0
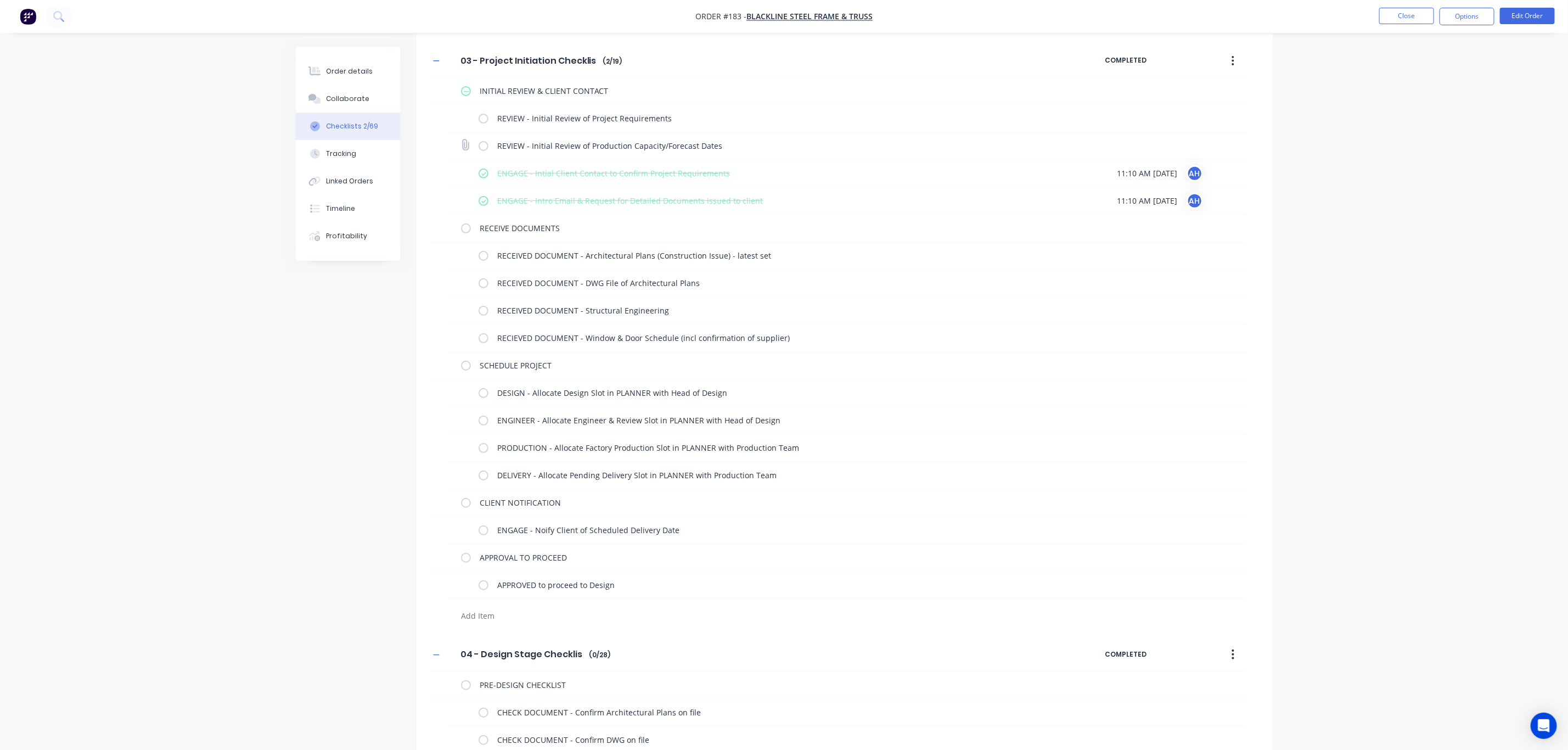
click at [485, 149] on label at bounding box center [484, 145] width 10 height 12
click at [0, 0] on input "checkbox" at bounding box center [0, 0] width 0 height 0
click at [481, 117] on label at bounding box center [484, 118] width 10 height 12
click at [0, 0] on input "checkbox" at bounding box center [0, 0] width 0 height 0
click at [463, 92] on label at bounding box center [466, 91] width 10 height 12
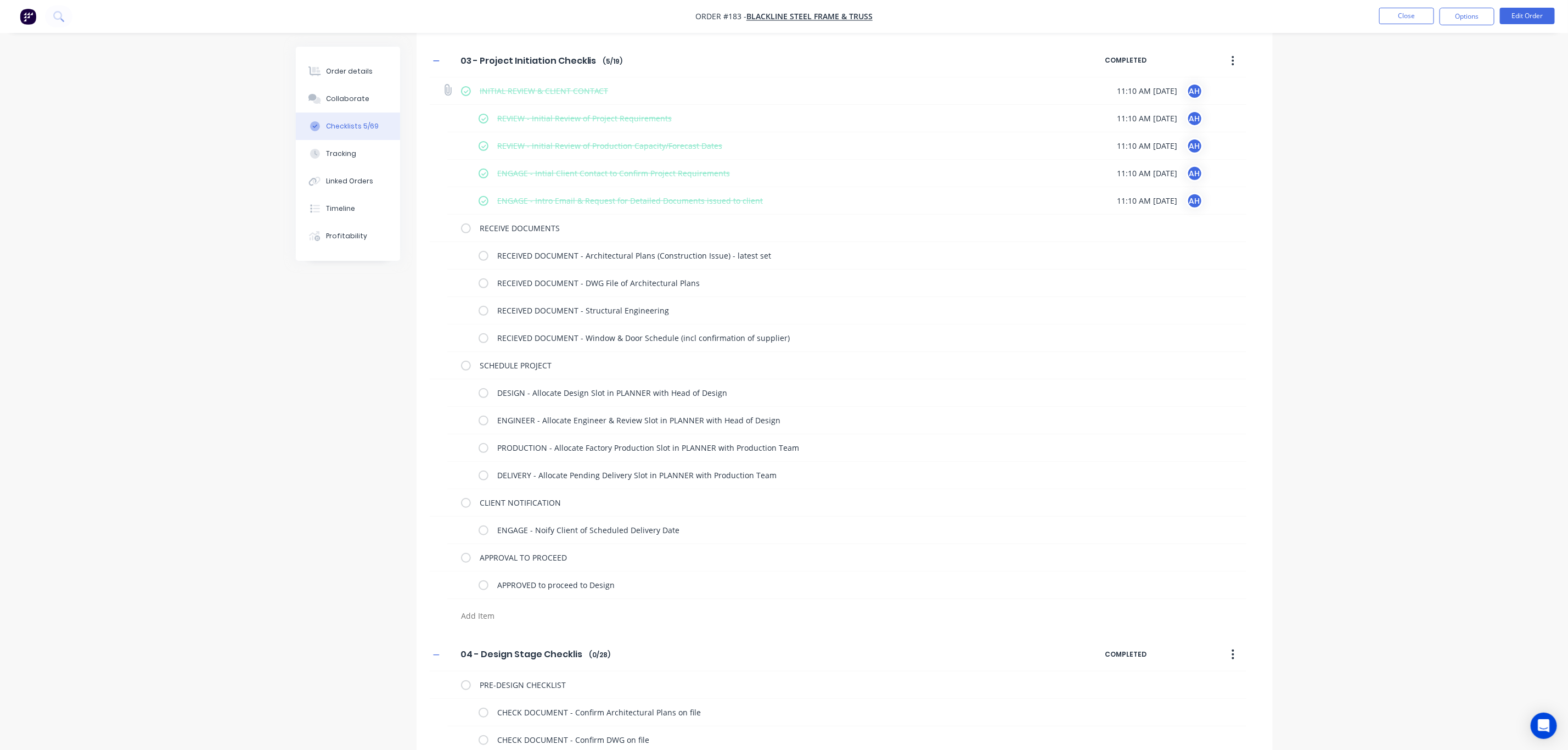
click at [0, 0] on input "checkbox" at bounding box center [0, 0] width 0 height 0
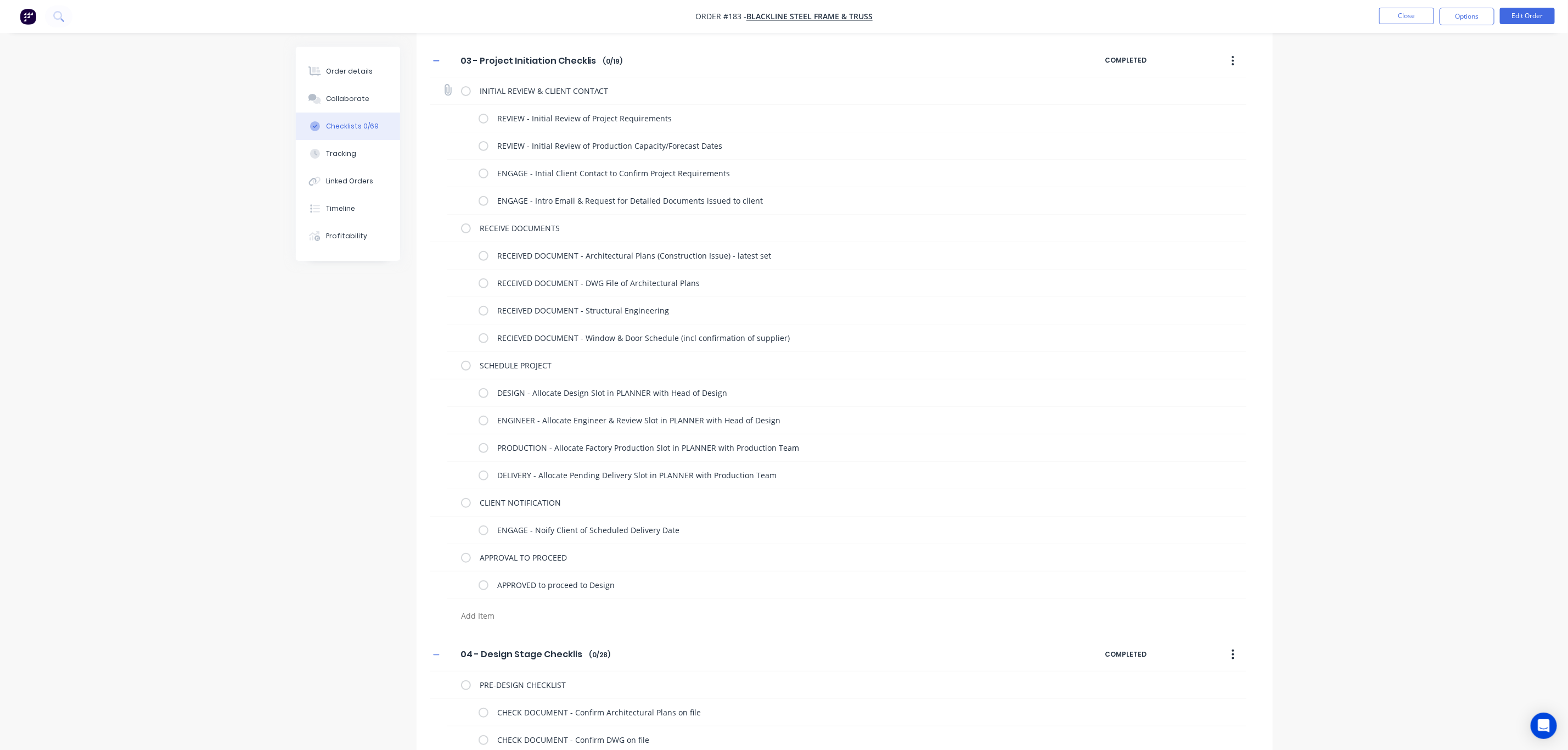
click at [463, 92] on label at bounding box center [466, 91] width 10 height 12
click at [0, 0] on input "checkbox" at bounding box center [0, 0] width 0 height 0
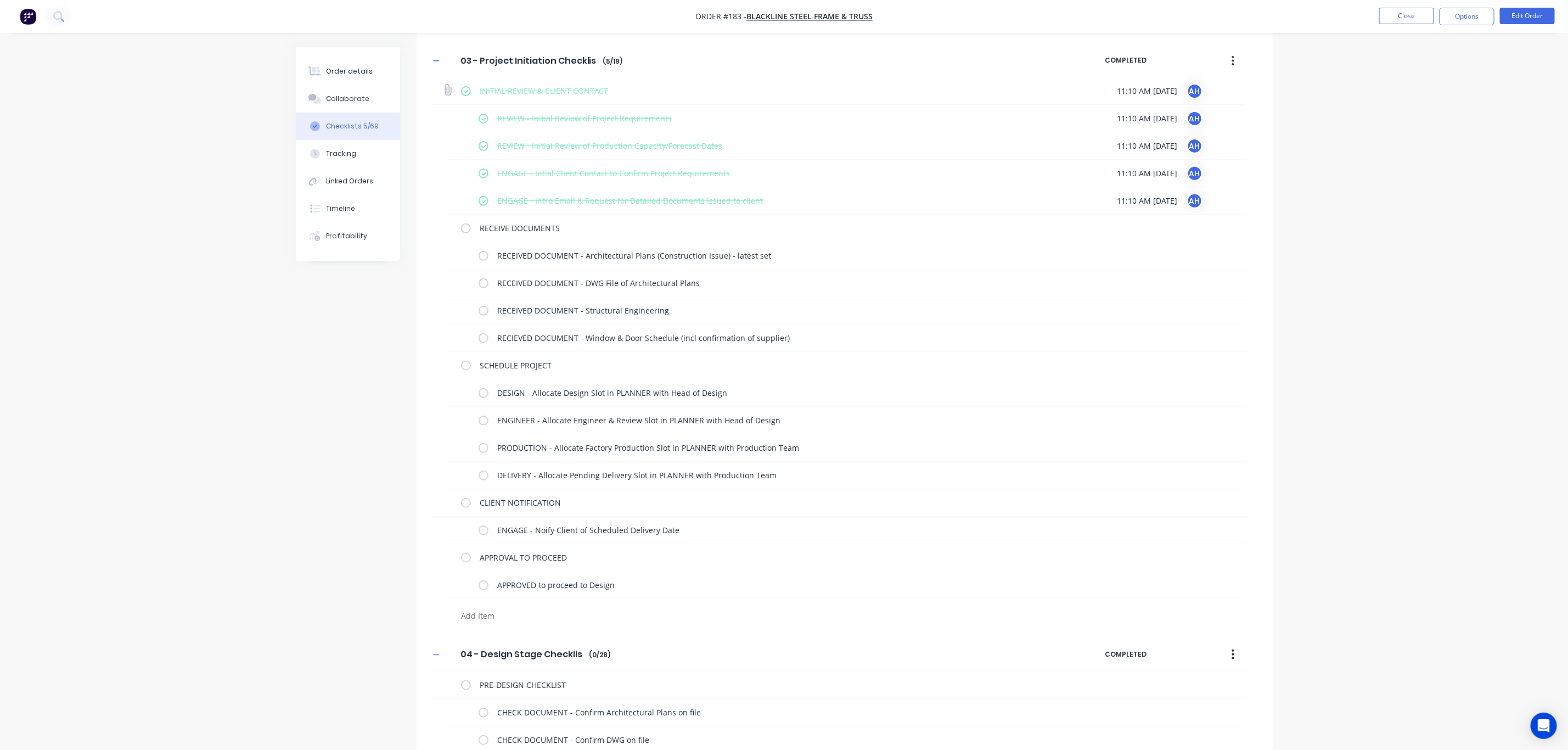
click at [463, 92] on label at bounding box center [466, 91] width 10 height 12
click at [0, 0] on input "checkbox" at bounding box center [0, 0] width 0 height 0
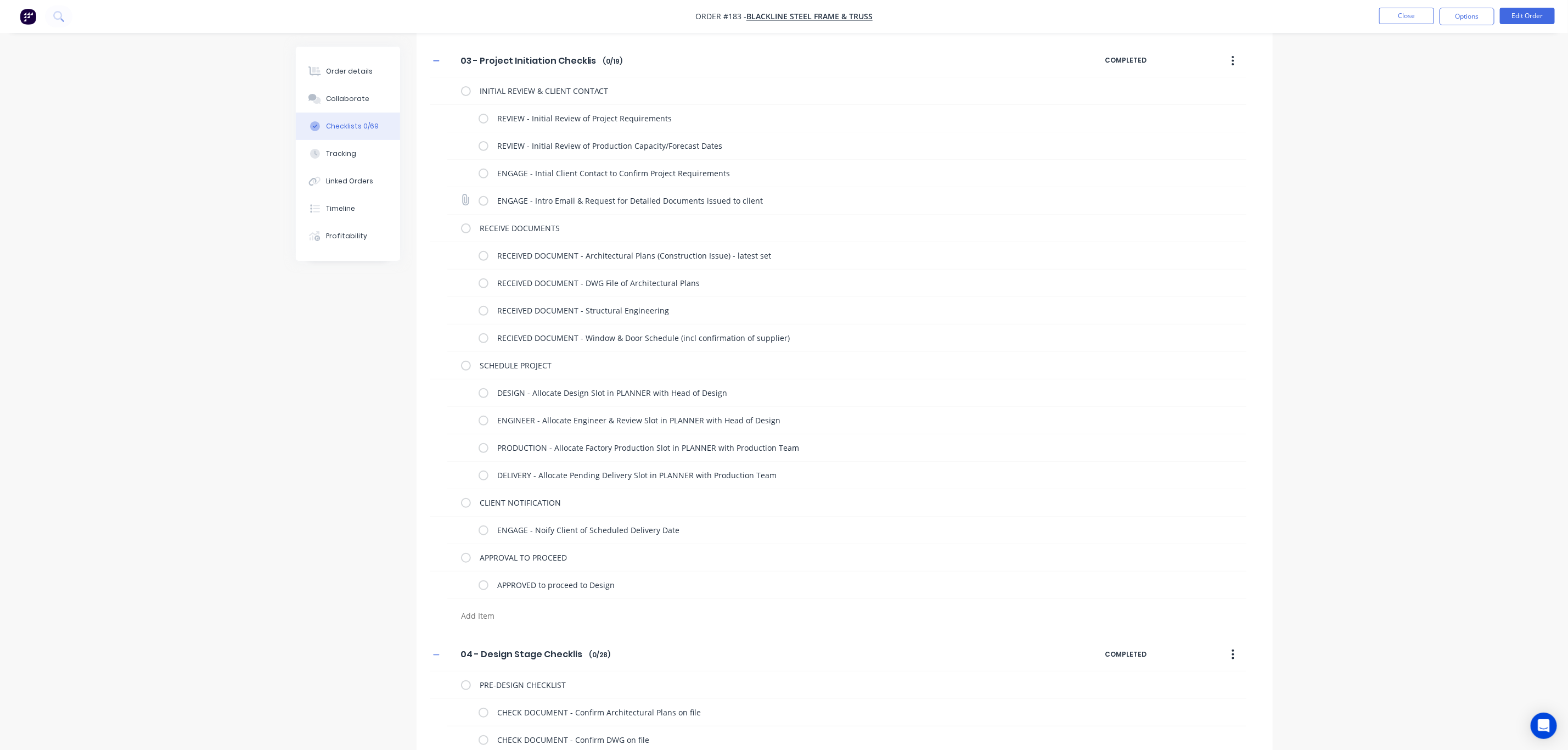
click at [482, 206] on label at bounding box center [484, 201] width 10 height 12
click at [0, 0] on input "checkbox" at bounding box center [0, 0] width 0 height 0
click at [483, 172] on label at bounding box center [484, 173] width 10 height 12
click at [0, 0] on input "checkbox" at bounding box center [0, 0] width 0 height 0
click at [484, 142] on label at bounding box center [484, 145] width 10 height 12
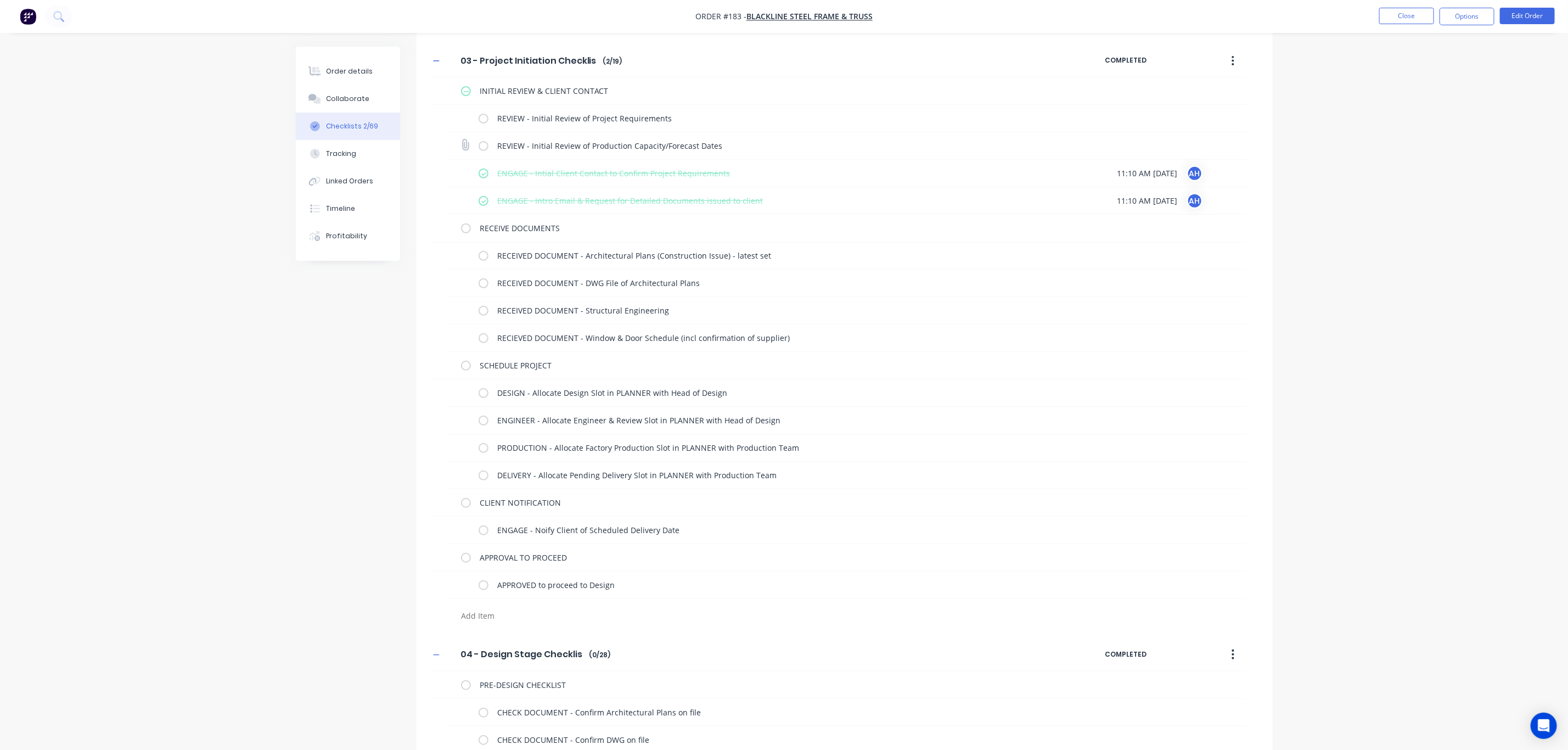
click at [0, 0] on input "checkbox" at bounding box center [0, 0] width 0 height 0
click at [479, 117] on label at bounding box center [484, 118] width 10 height 12
click at [0, 0] on input "checkbox" at bounding box center [0, 0] width 0 height 0
click at [486, 335] on label at bounding box center [484, 338] width 10 height 12
click at [0, 0] on input "checkbox" at bounding box center [0, 0] width 0 height 0
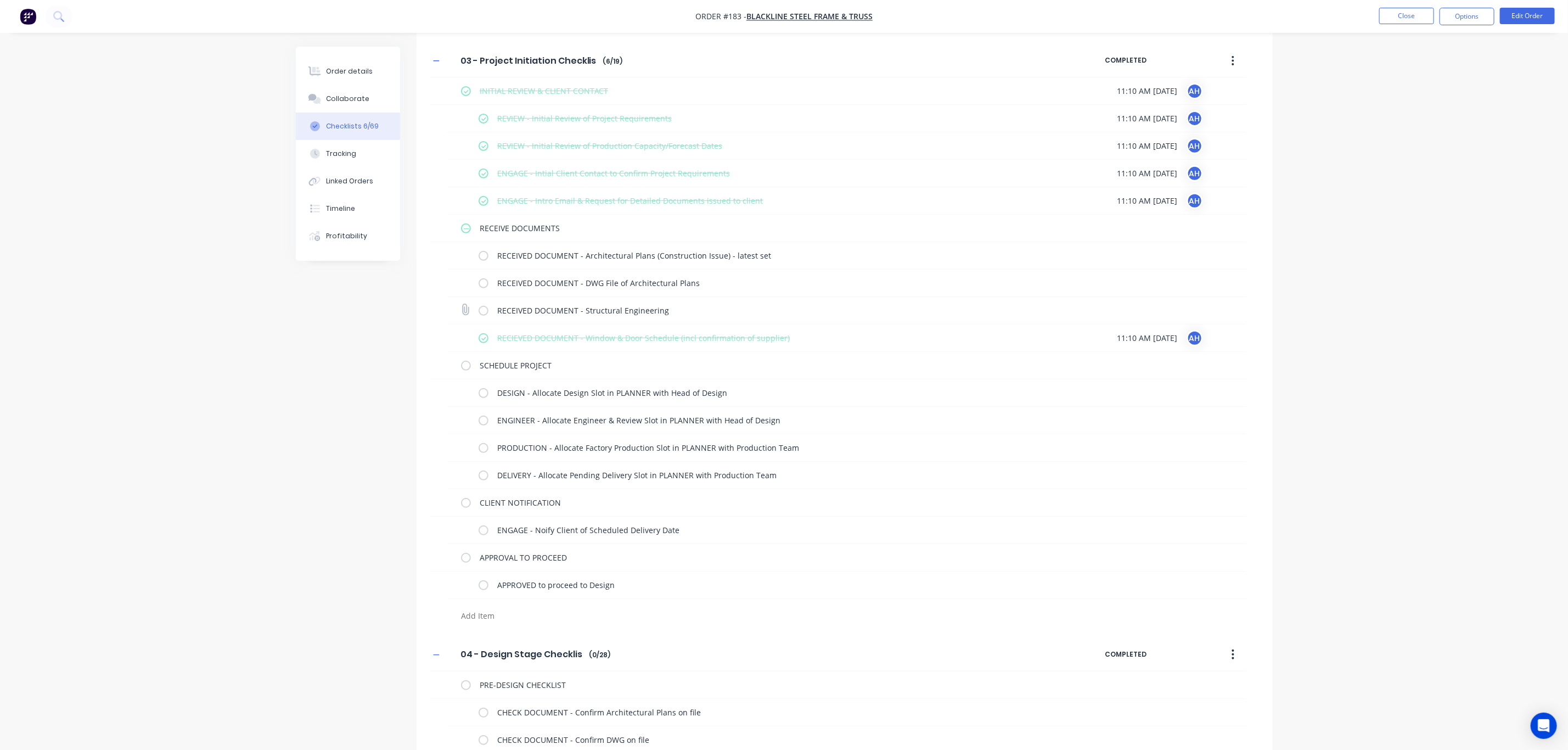
click at [490, 310] on div "RECEIVED DOCUMENT - Structural Engineering" at bounding box center [767, 311] width 576 height 22
click at [483, 306] on label at bounding box center [484, 310] width 10 height 12
click at [0, 0] on input "checkbox" at bounding box center [0, 0] width 0 height 0
drag, startPoint x: 481, startPoint y: 284, endPoint x: 486, endPoint y: 268, distance: 16.8
click at [482, 284] on label at bounding box center [484, 283] width 10 height 12
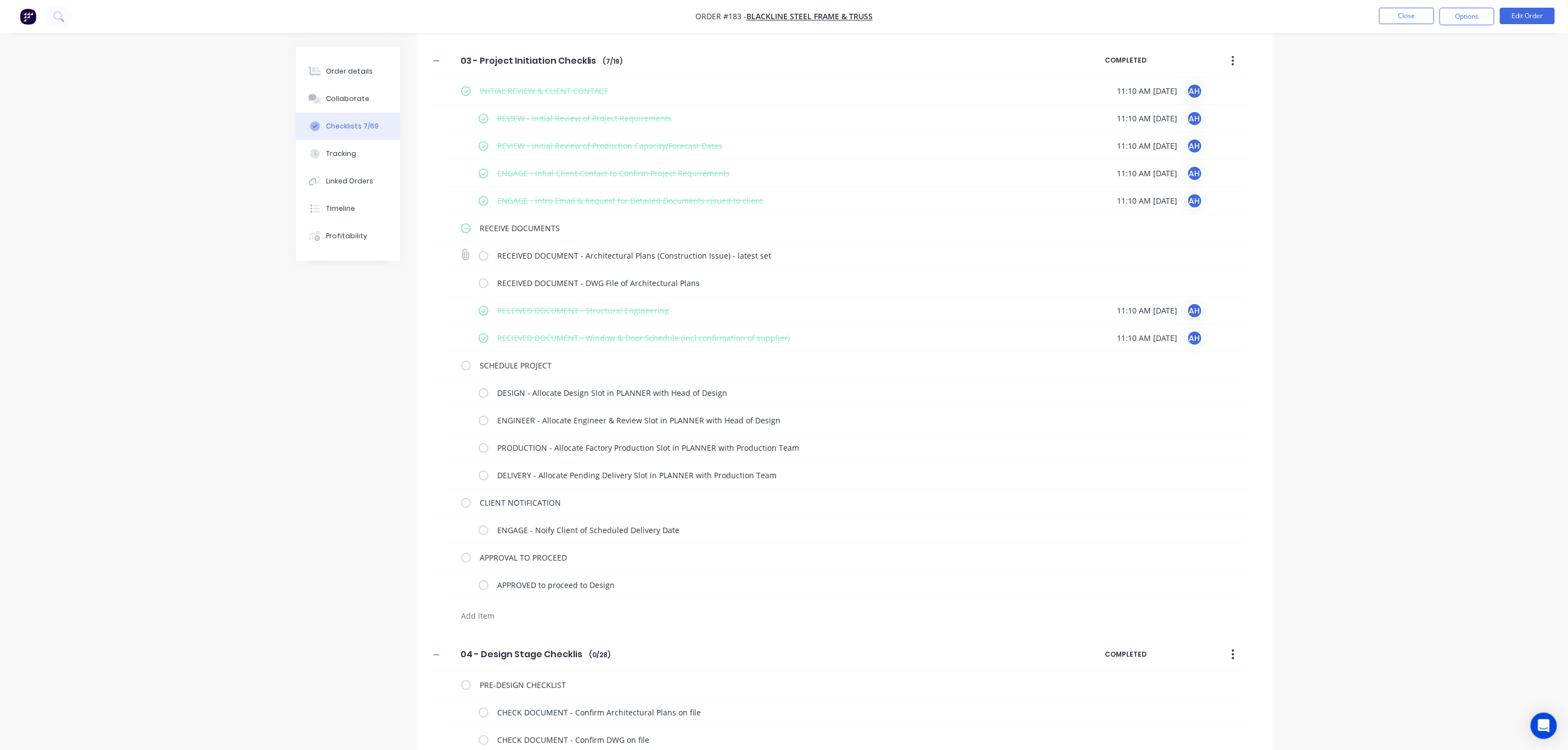
click at [0, 0] on input "checkbox" at bounding box center [0, 0] width 0 height 0
click at [486, 258] on label at bounding box center [484, 255] width 10 height 12
click at [0, 0] on input "checkbox" at bounding box center [0, 0] width 0 height 0
click at [468, 231] on label at bounding box center [466, 228] width 10 height 12
click at [0, 0] on input "checkbox" at bounding box center [0, 0] width 0 height 0
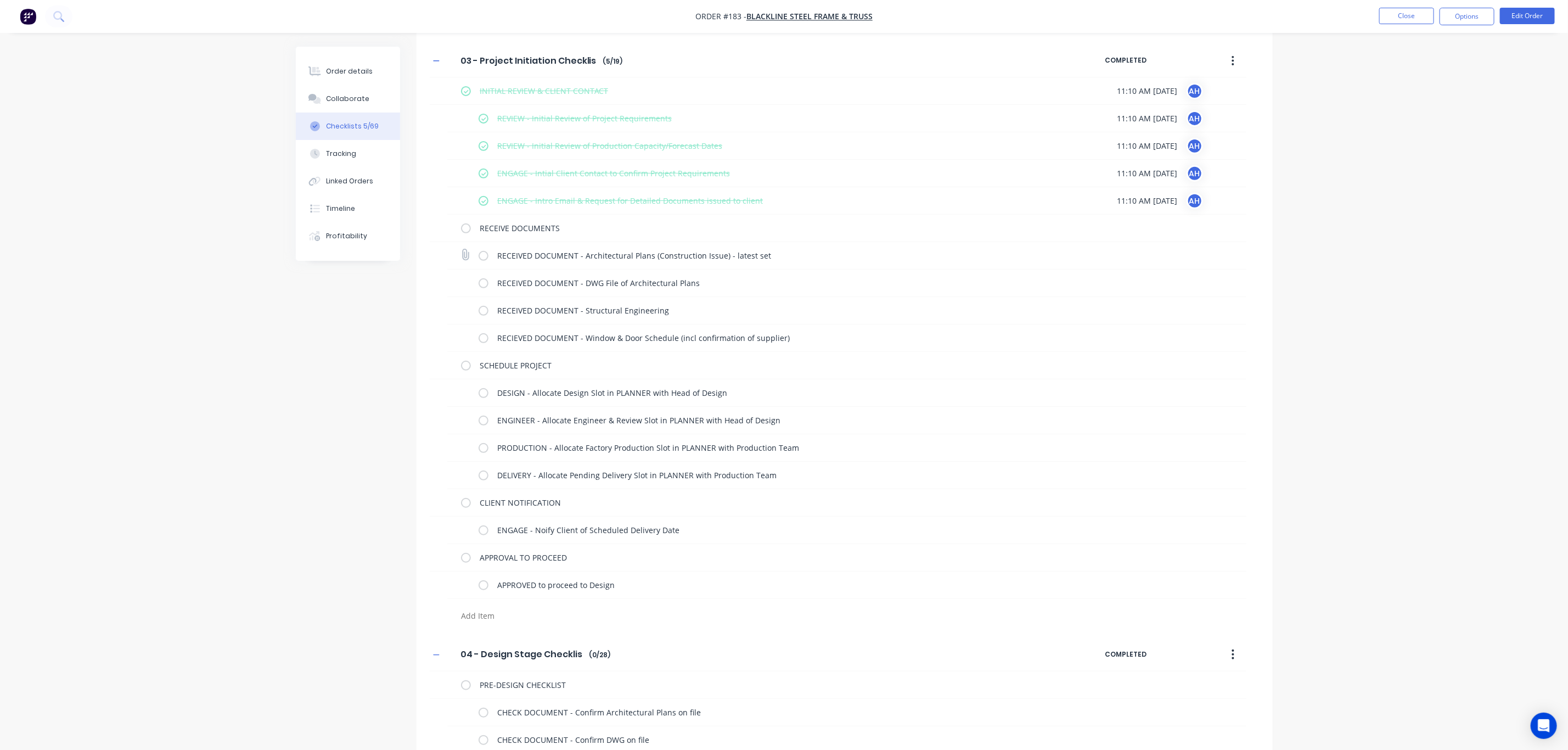
click at [479, 252] on label at bounding box center [484, 255] width 10 height 12
click at [0, 0] on input "checkbox" at bounding box center [0, 0] width 0 height 0
click at [463, 229] on label at bounding box center [466, 228] width 10 height 12
click at [0, 0] on input "checkbox" at bounding box center [0, 0] width 0 height 0
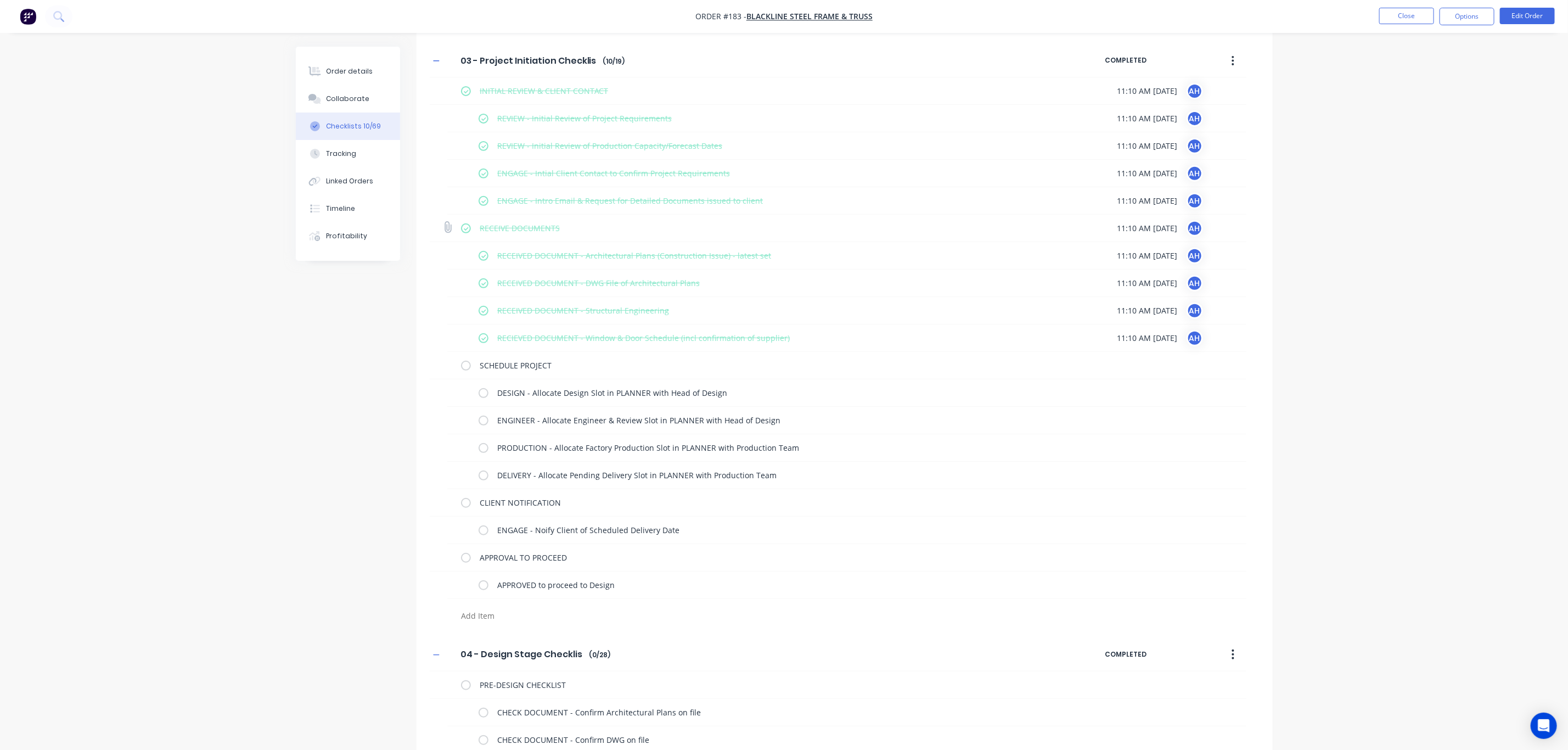
click at [463, 229] on label at bounding box center [466, 228] width 10 height 12
click at [0, 0] on input "checkbox" at bounding box center [0, 0] width 0 height 0
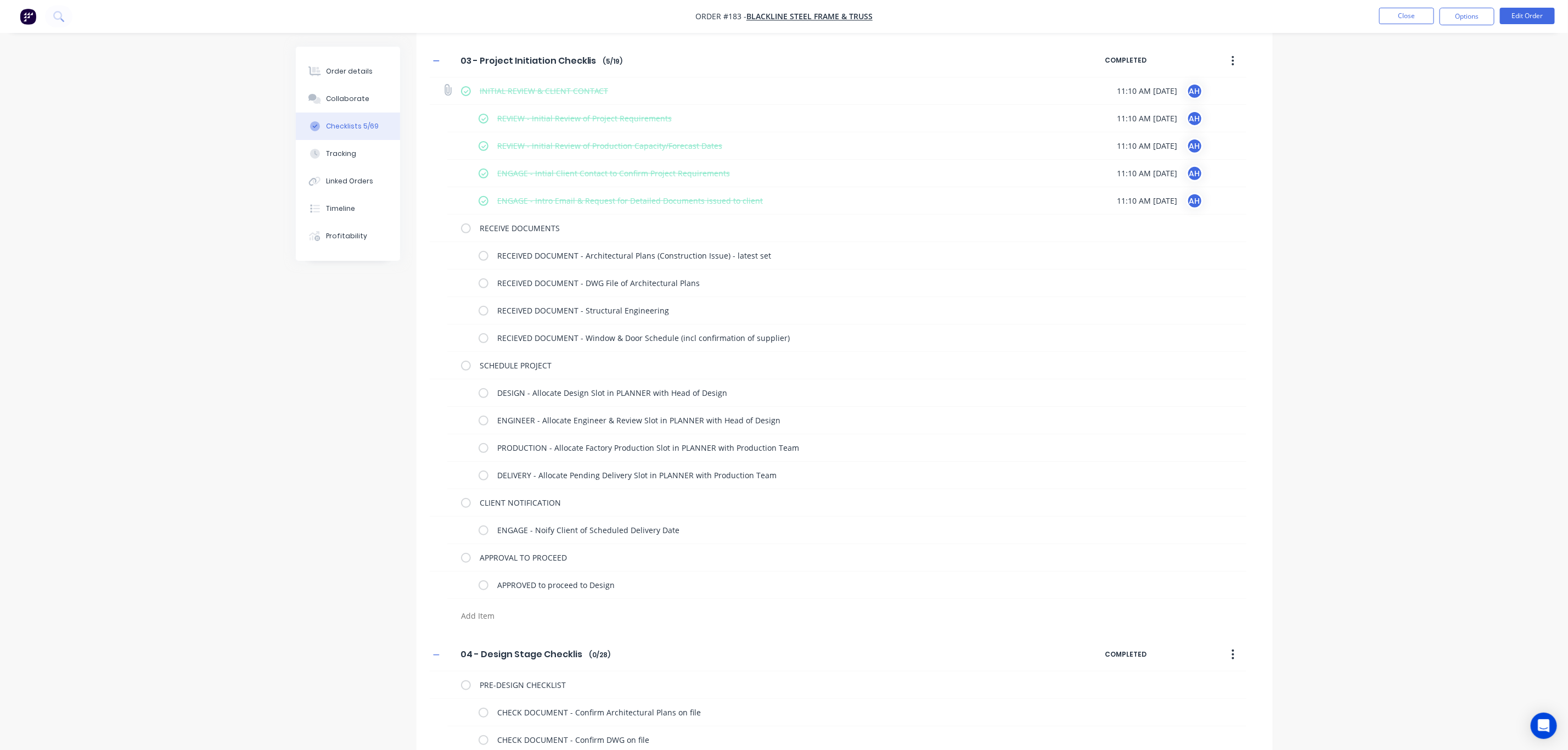
click at [466, 89] on label at bounding box center [466, 91] width 10 height 12
click at [0, 0] on input "checkbox" at bounding box center [0, 0] width 0 height 0
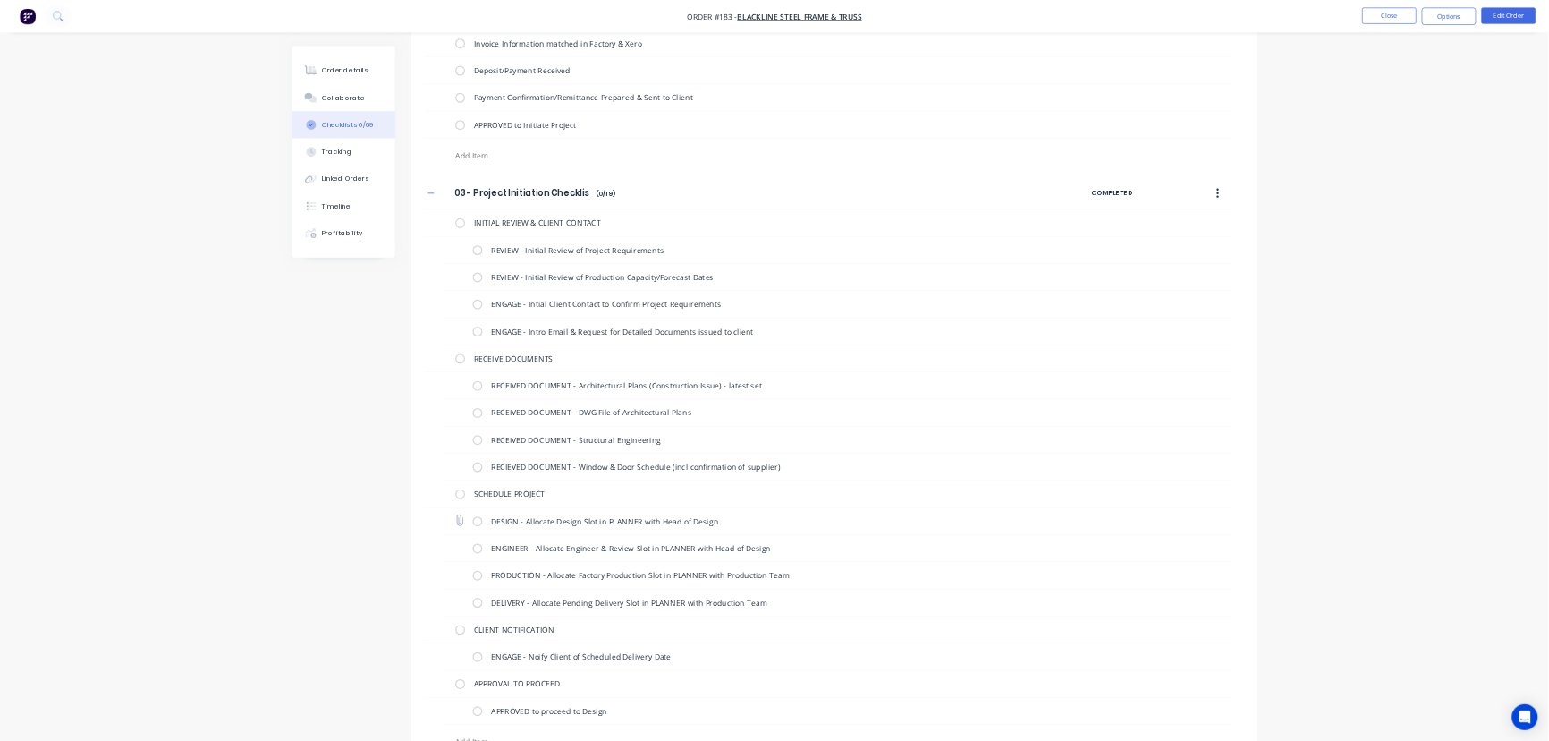
scroll to position [0, 0]
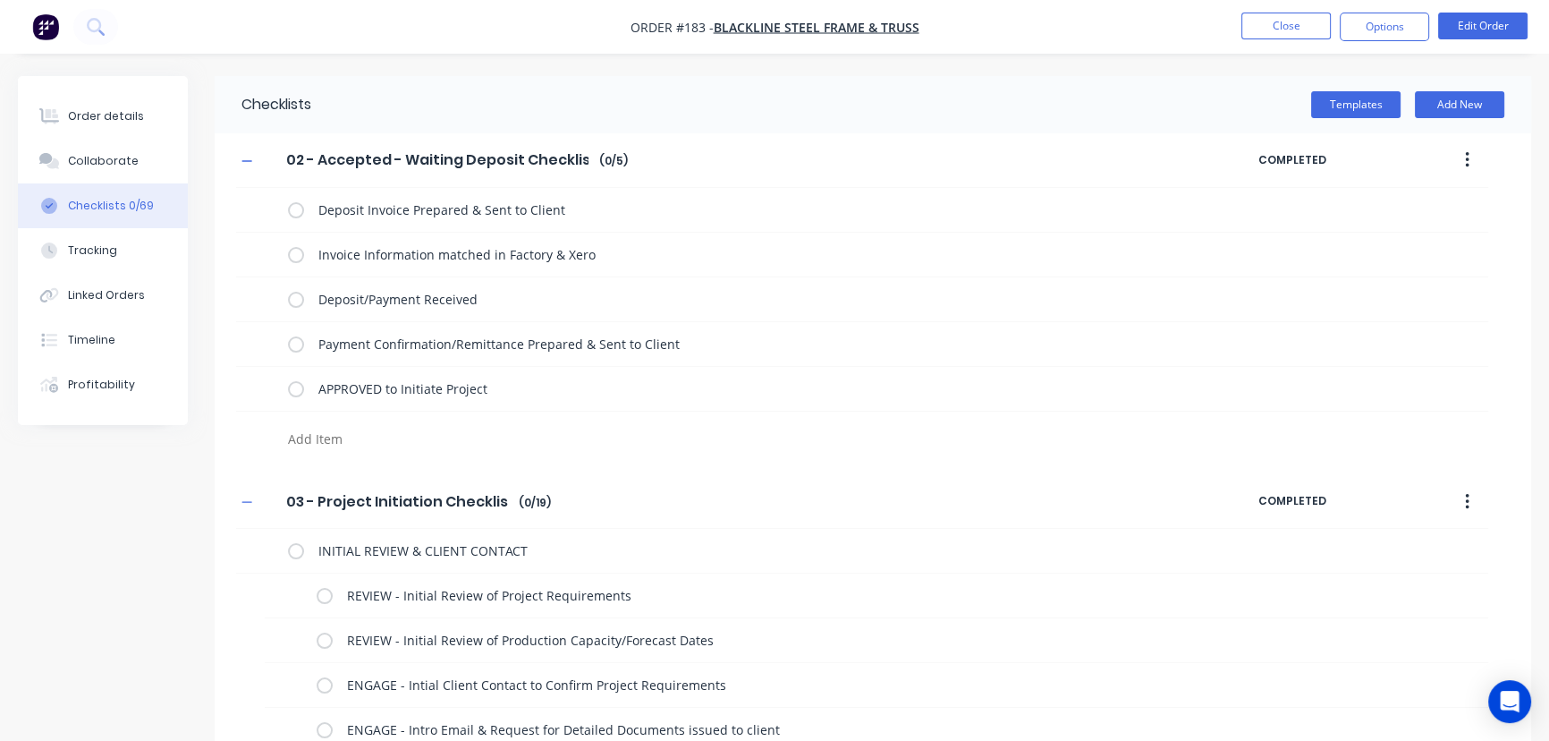
click at [1467, 154] on icon "button" at bounding box center [1467, 160] width 4 height 16
click at [1033, 103] on div "Templates Add New" at bounding box center [921, 104] width 1220 height 27
click at [1354, 106] on button "Templates" at bounding box center [1355, 104] width 89 height 27
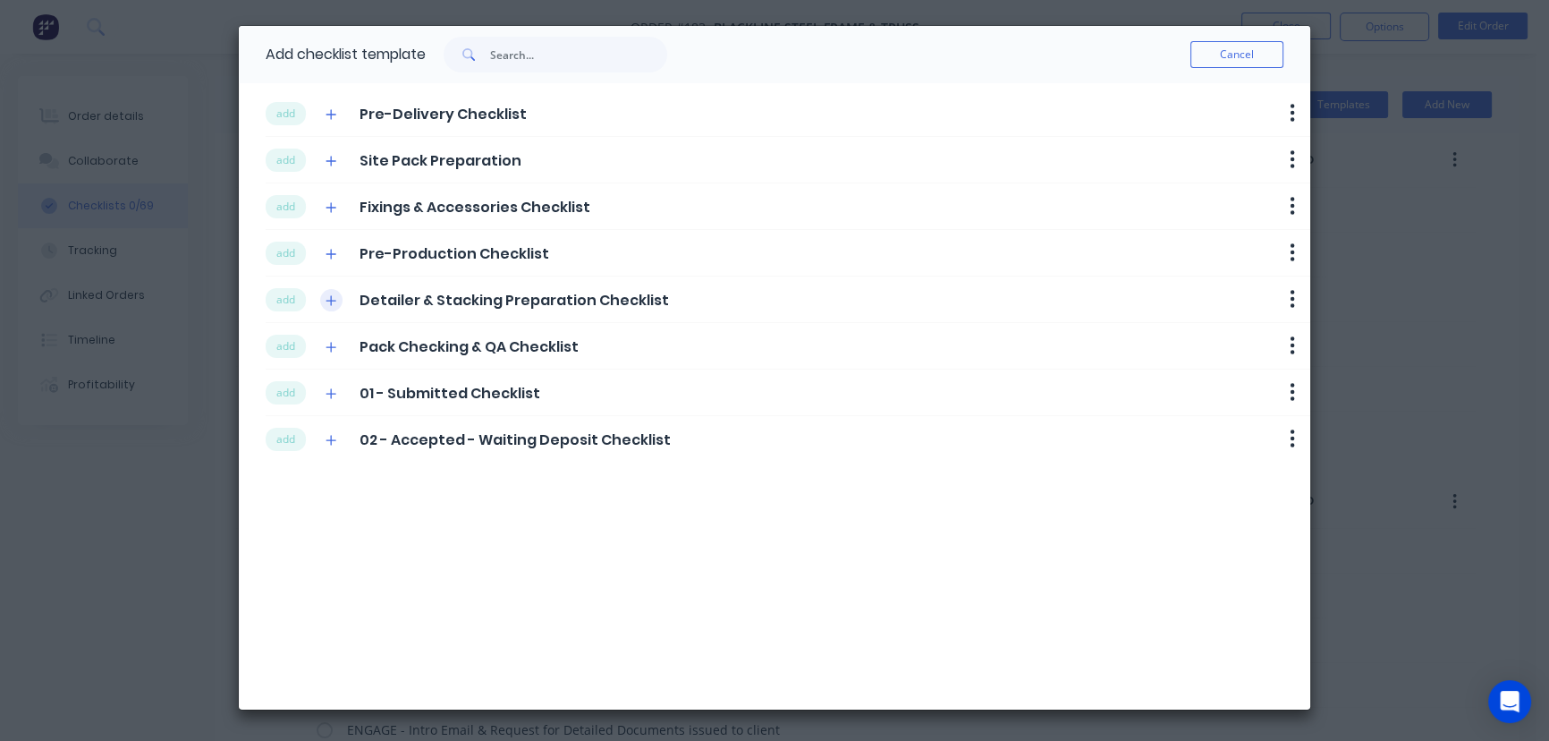
click at [332, 295] on icon "button" at bounding box center [331, 300] width 11 height 13
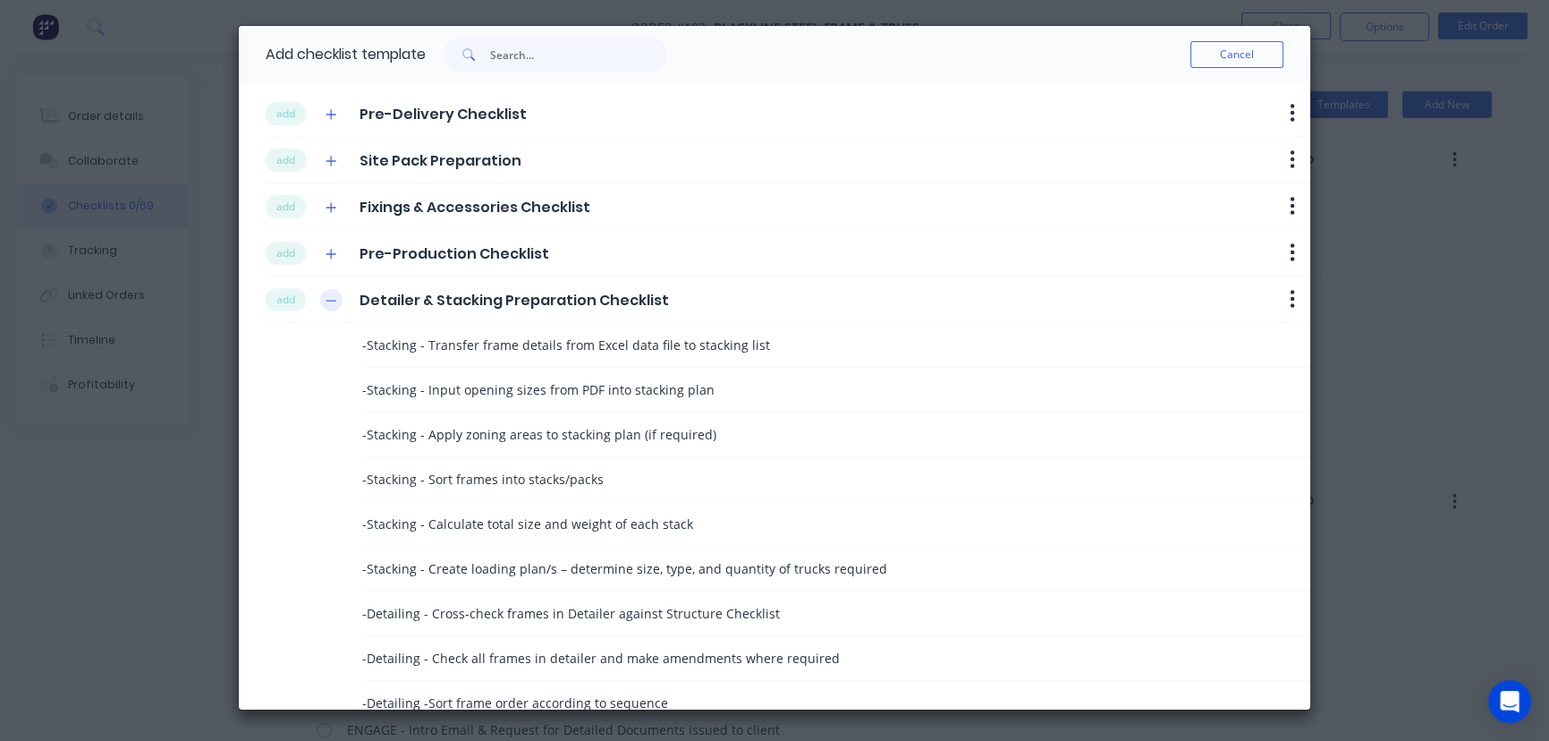
click at [331, 304] on icon "button" at bounding box center [331, 300] width 11 height 13
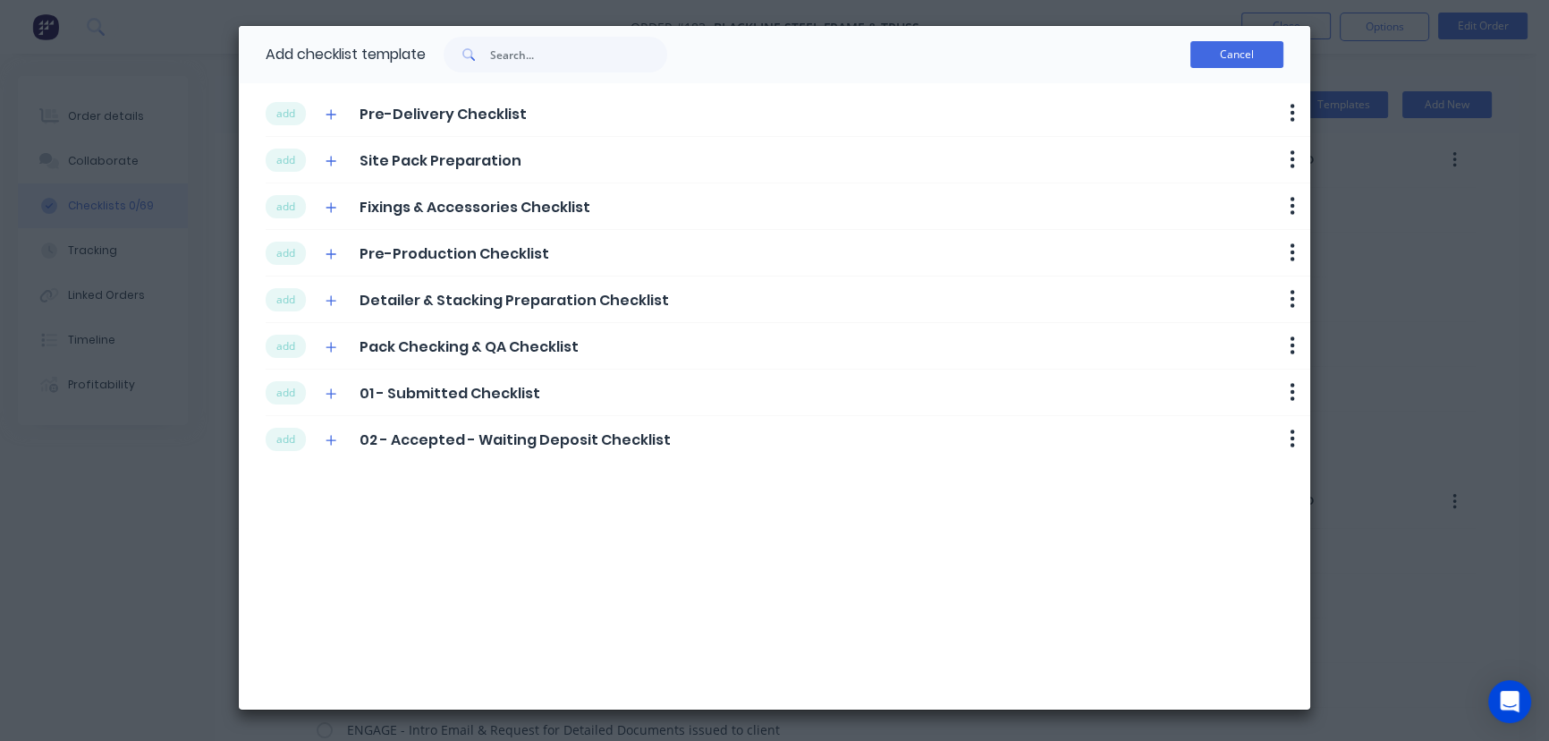
click at [1243, 59] on button "Cancel" at bounding box center [1237, 54] width 93 height 27
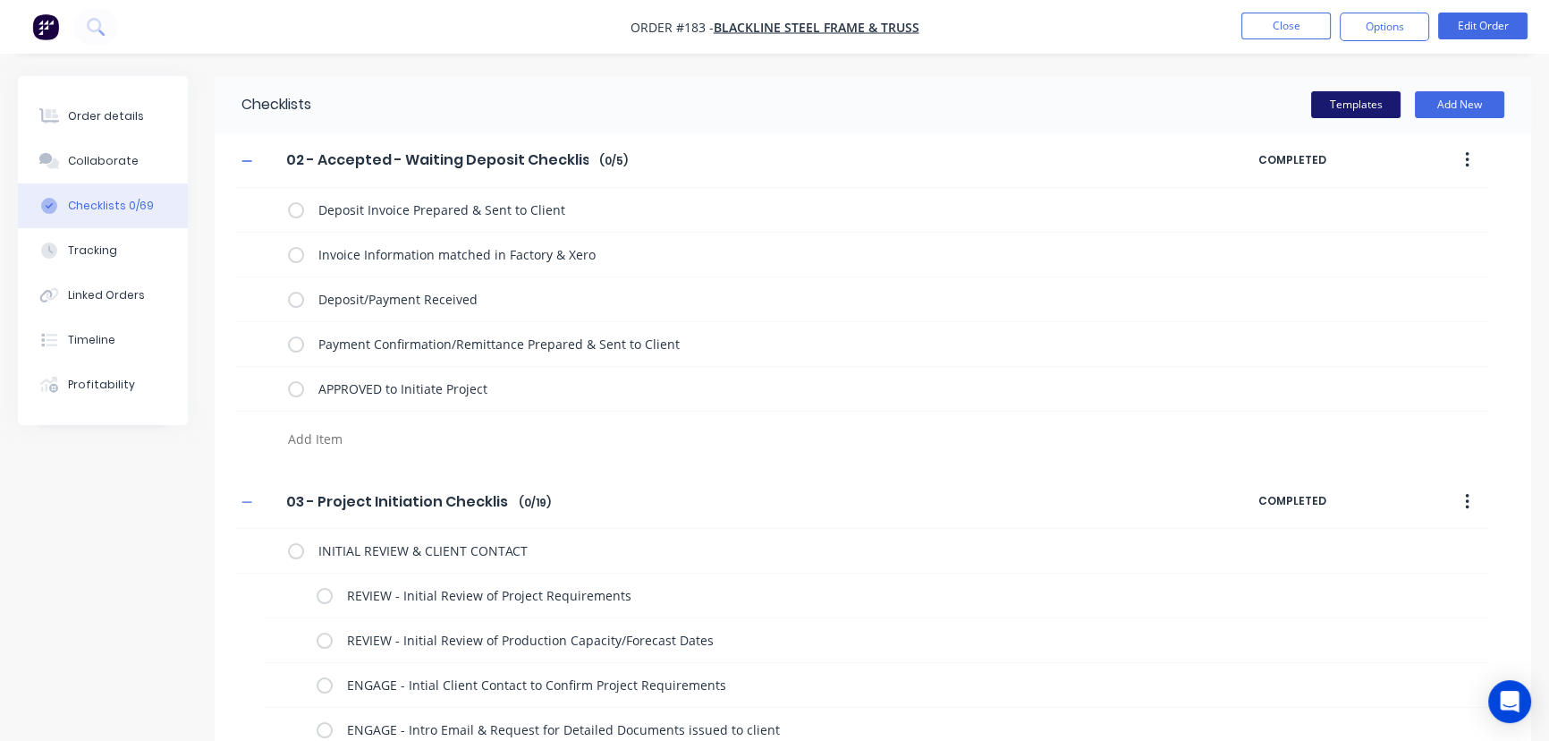
click at [1370, 105] on button "Templates" at bounding box center [1355, 104] width 89 height 27
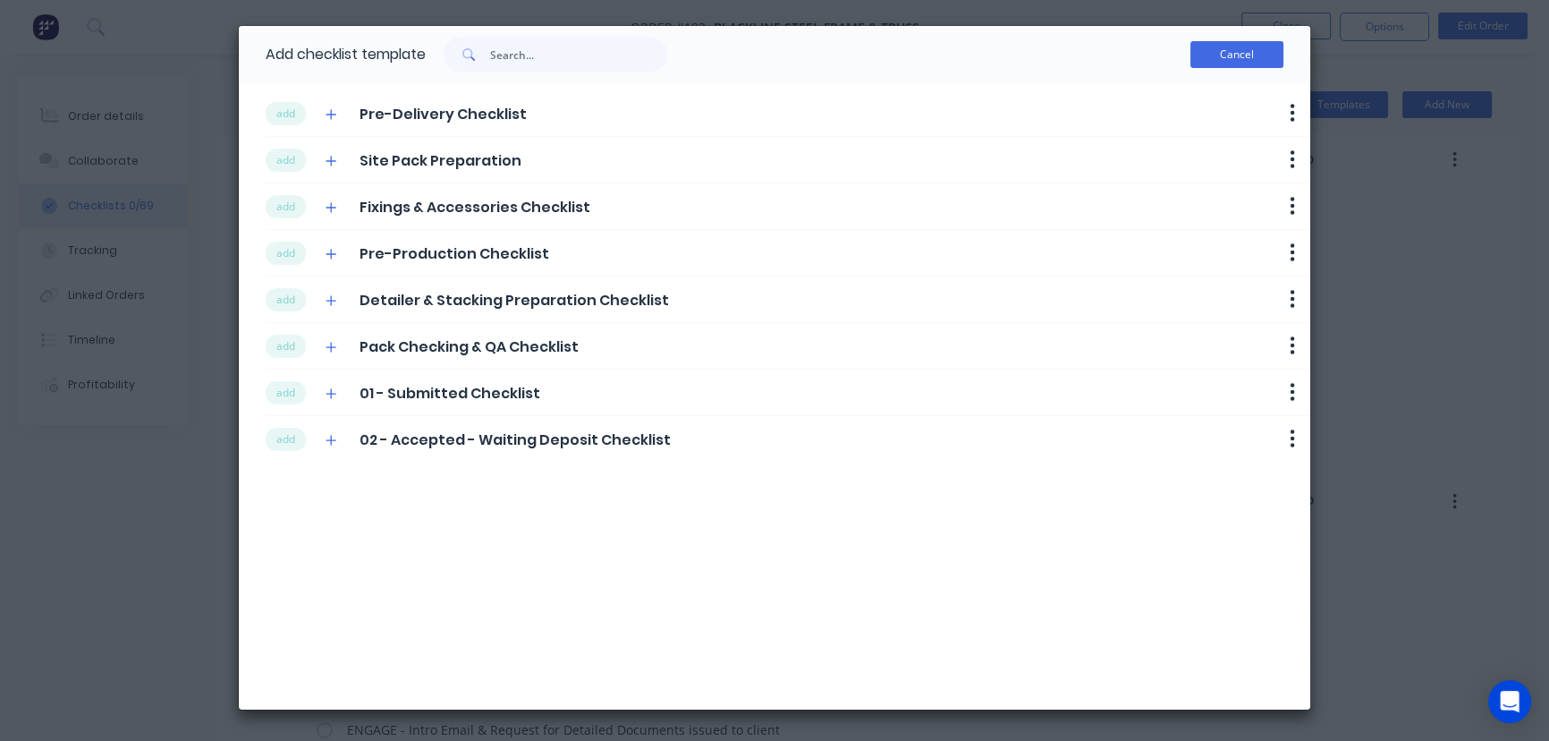
click at [1246, 47] on button "Cancel" at bounding box center [1237, 54] width 93 height 27
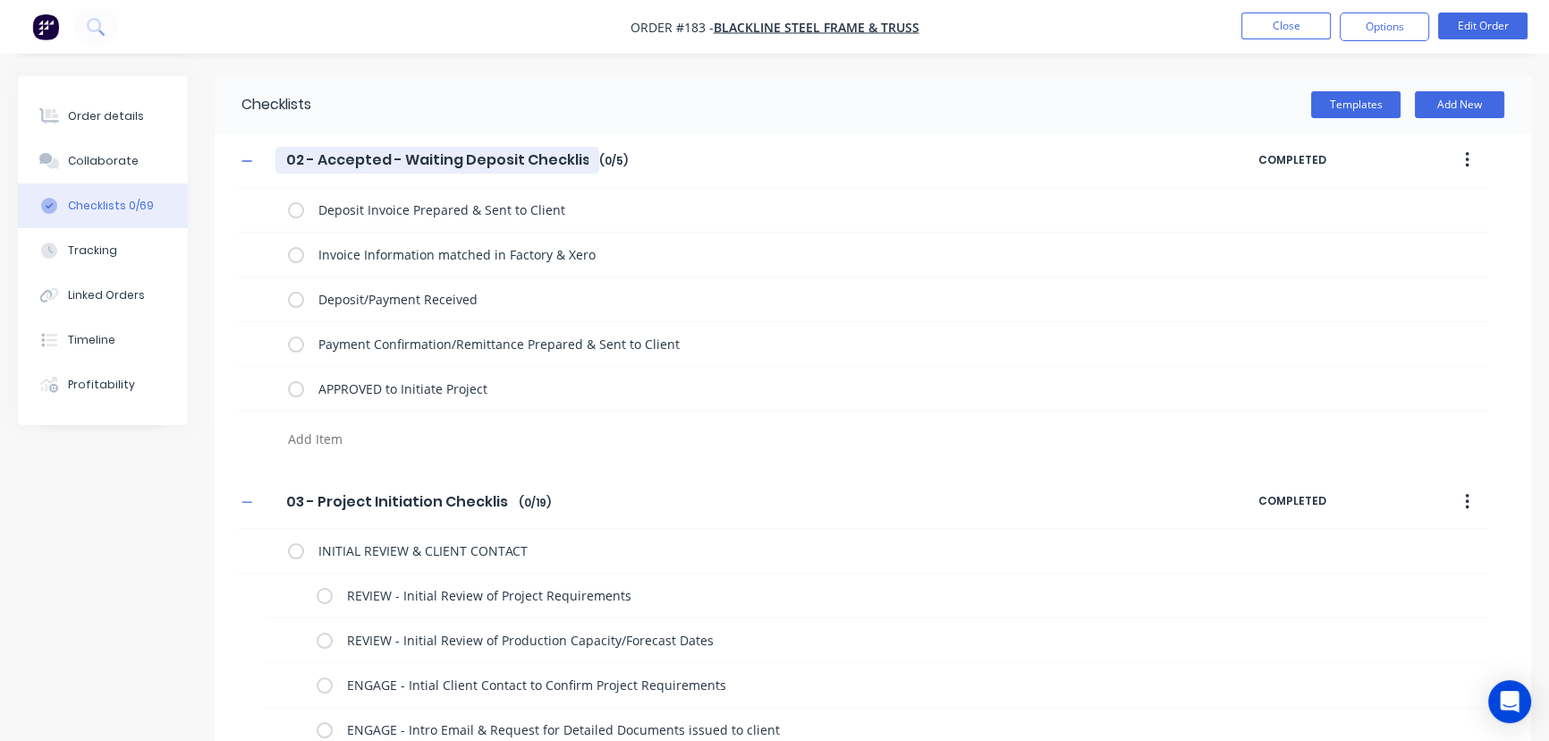
drag, startPoint x: 286, startPoint y: 157, endPoint x: 587, endPoint y: 165, distance: 300.7
click at [587, 165] on input "02 - Accepted - Waiting Deposit Checklist" at bounding box center [437, 160] width 324 height 27
click at [296, 390] on label at bounding box center [296, 388] width 16 height 19
click at [0, 0] on input "checkbox" at bounding box center [0, 0] width 0 height 0
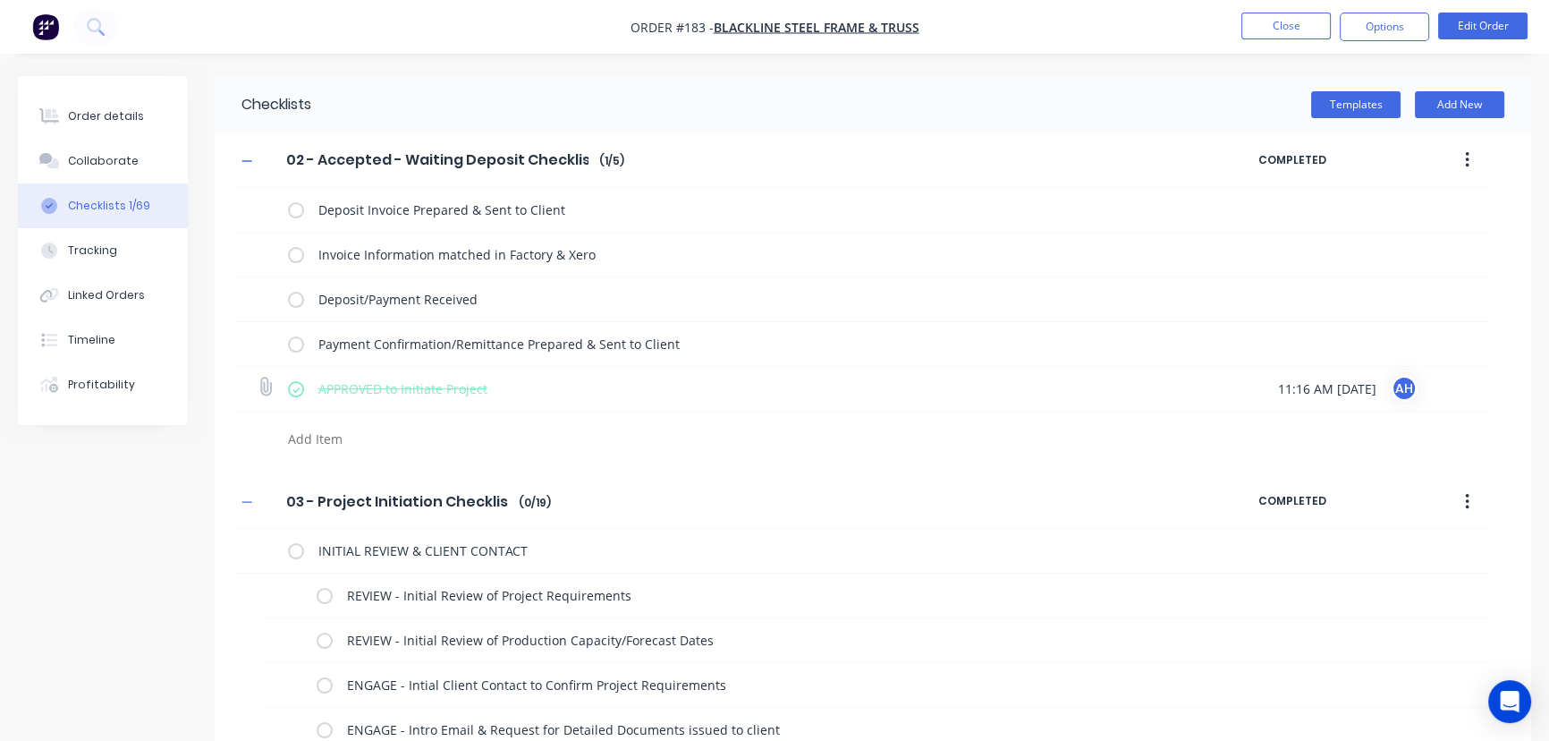
click at [291, 387] on label at bounding box center [296, 388] width 16 height 19
click at [0, 0] on input "checkbox" at bounding box center [0, 0] width 0 height 0
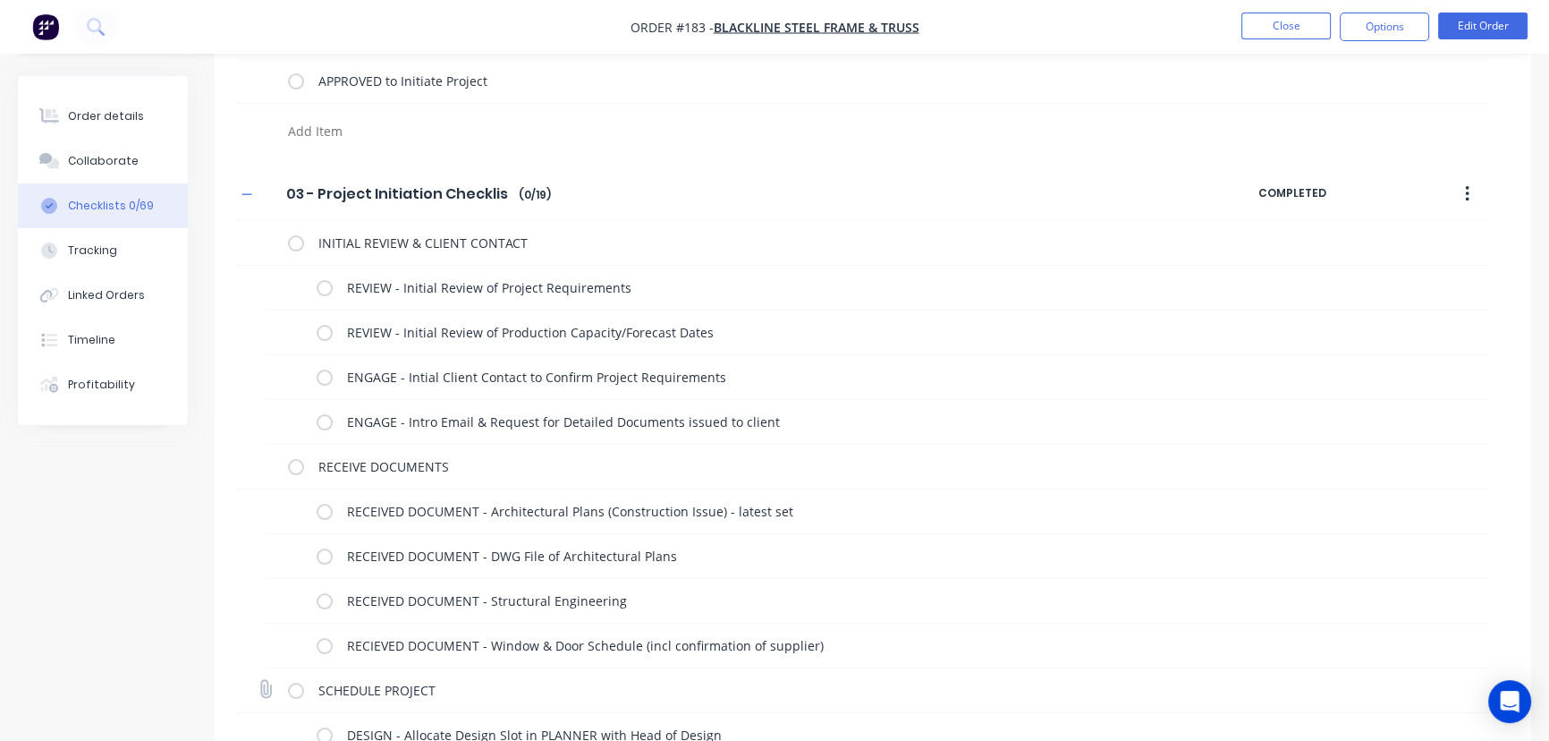
scroll to position [304, 0]
click at [319, 290] on label at bounding box center [325, 291] width 16 height 19
click at [0, 0] on input "checkbox" at bounding box center [0, 0] width 0 height 0
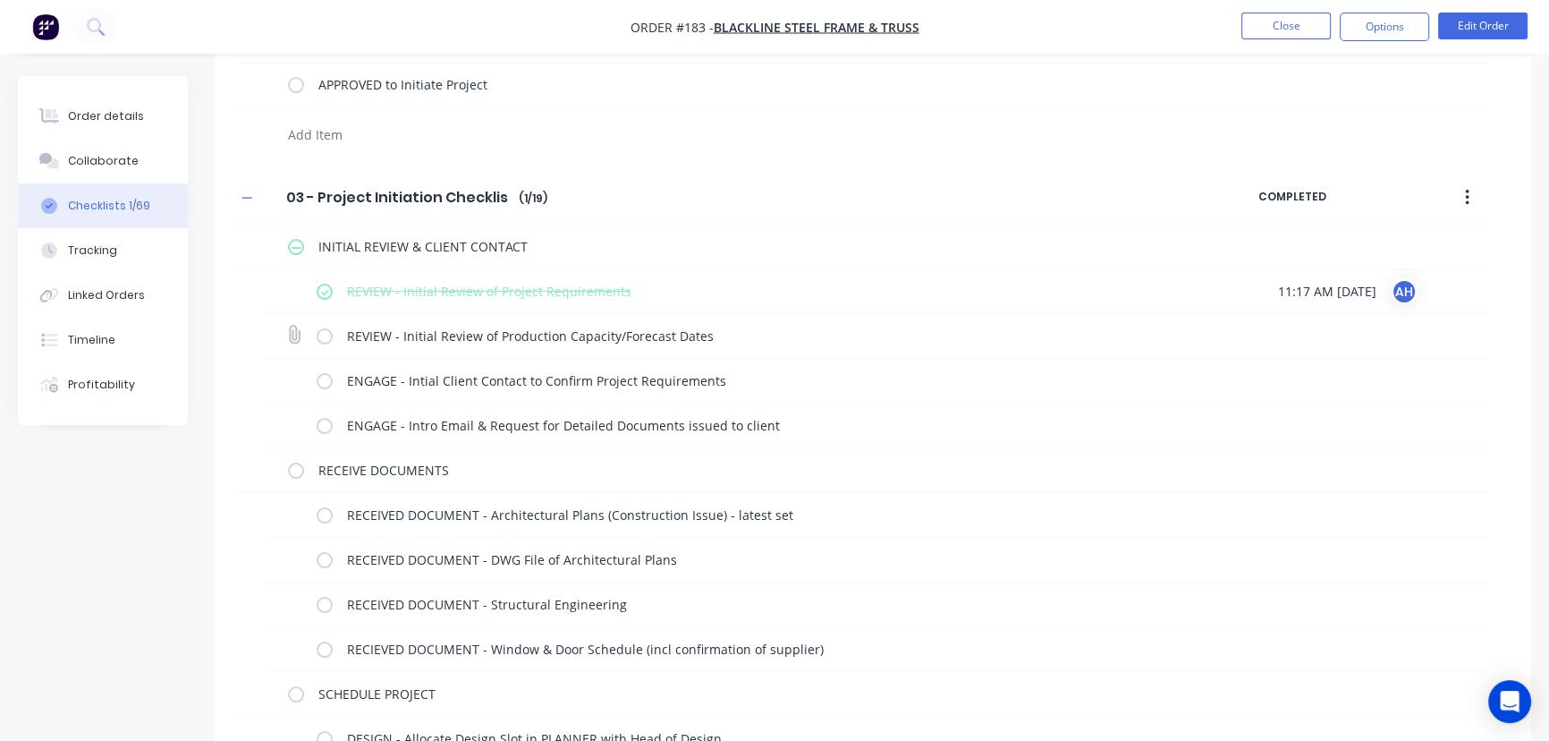
click at [326, 335] on label at bounding box center [325, 335] width 16 height 19
click at [0, 0] on input "checkbox" at bounding box center [0, 0] width 0 height 0
click at [325, 380] on label at bounding box center [325, 380] width 16 height 19
click at [0, 0] on input "checkbox" at bounding box center [0, 0] width 0 height 0
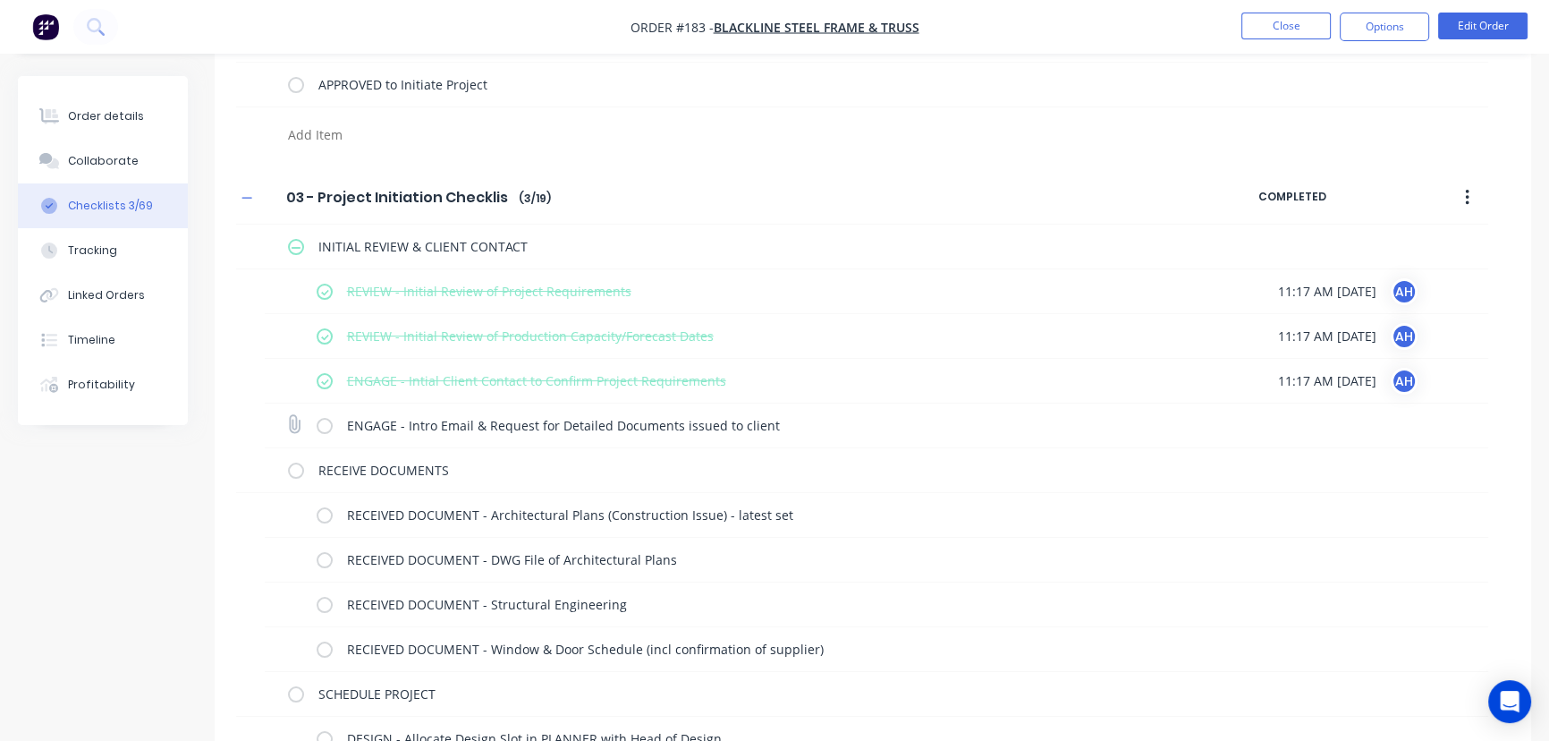
click at [322, 425] on label at bounding box center [325, 425] width 16 height 19
click at [0, 0] on input "checkbox" at bounding box center [0, 0] width 0 height 0
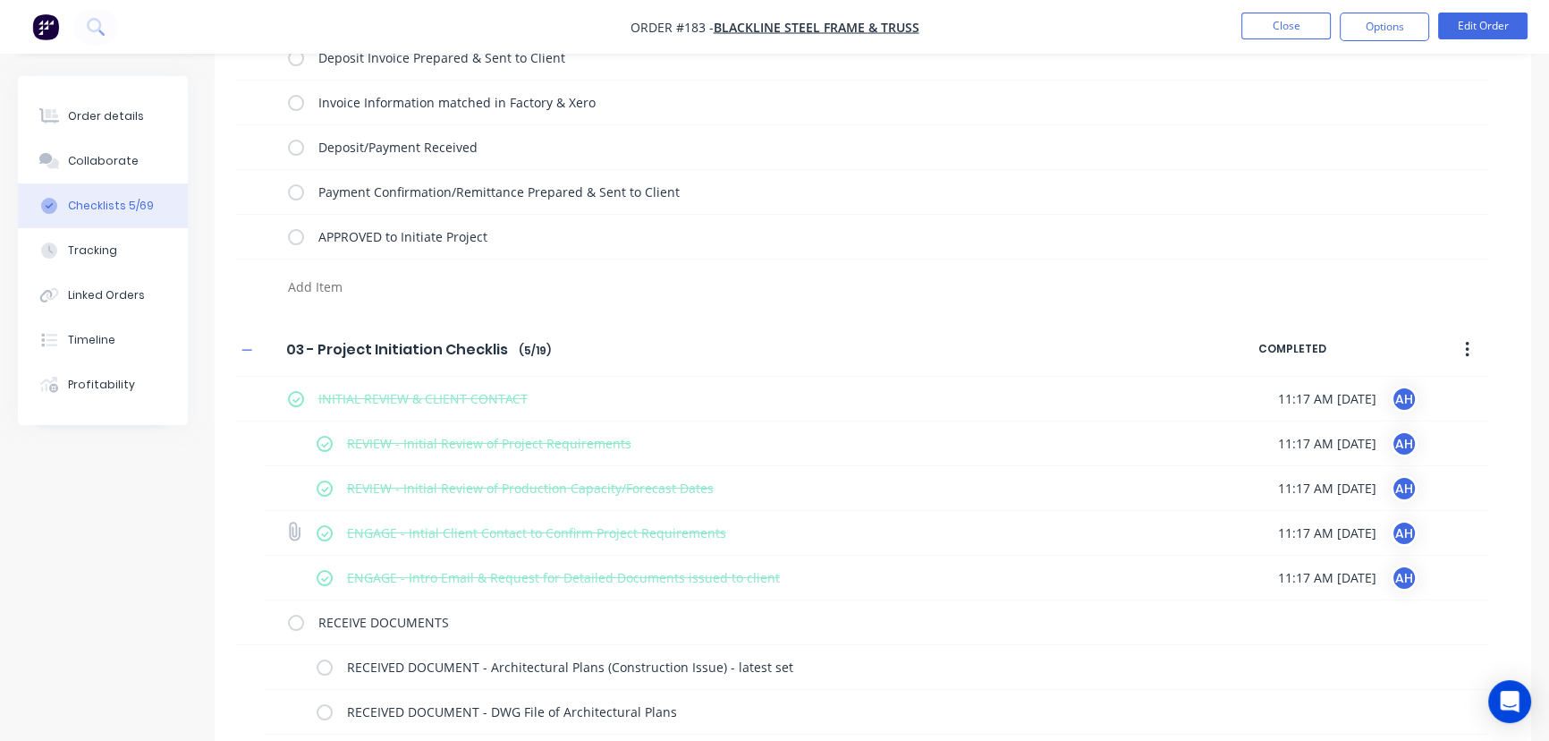
scroll to position [224, 0]
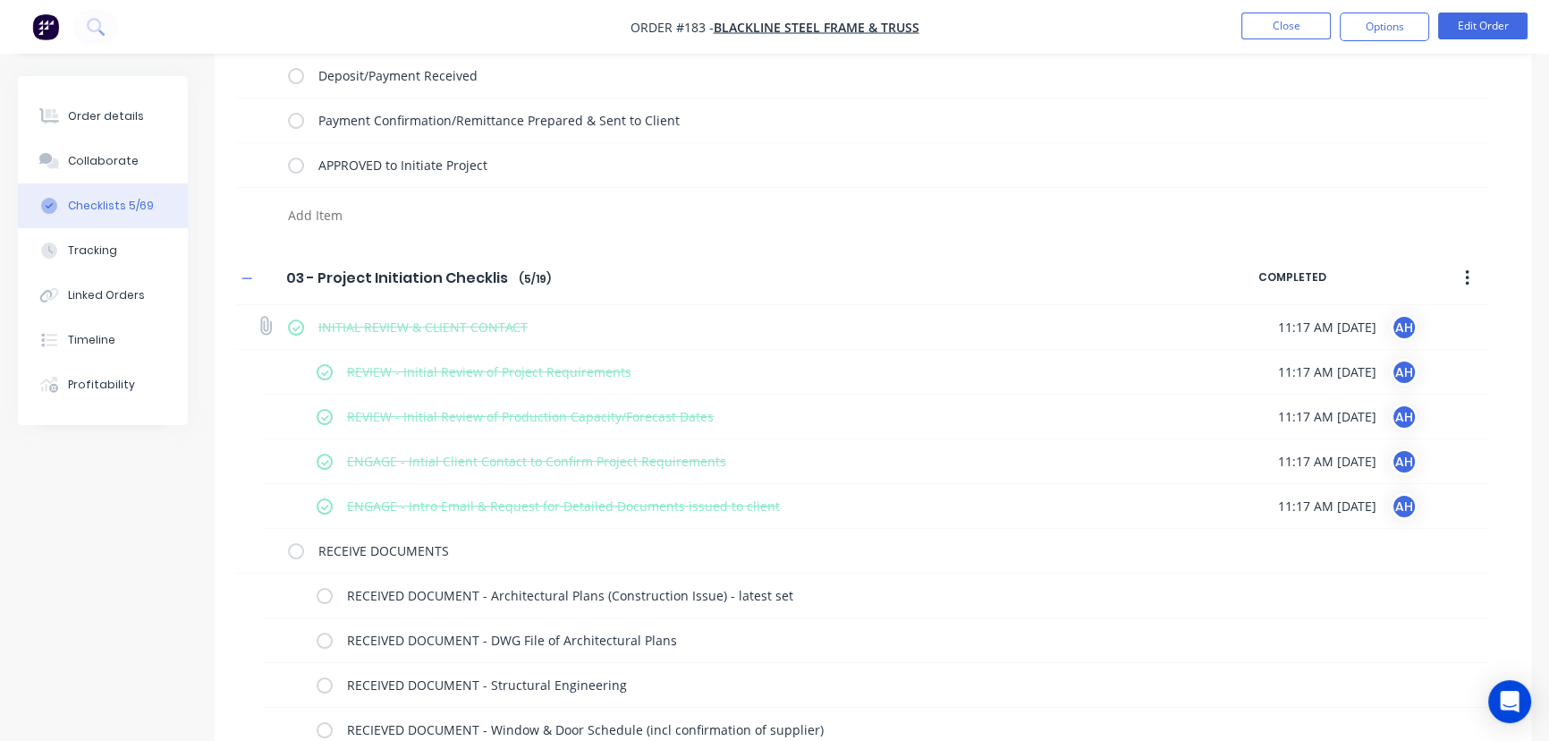
click at [294, 323] on label at bounding box center [296, 327] width 16 height 19
click at [0, 0] on input "checkbox" at bounding box center [0, 0] width 0 height 0
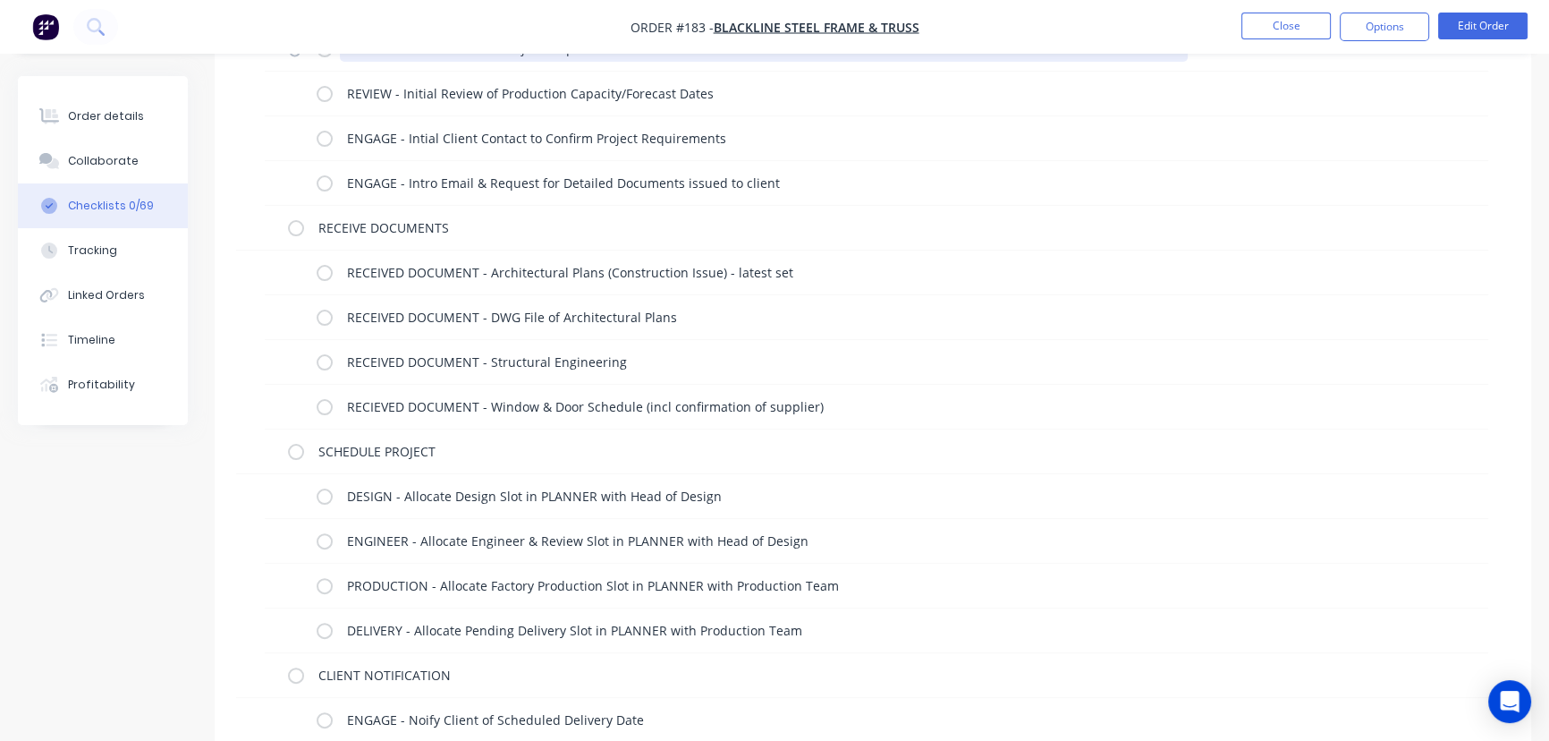
scroll to position [548, 0]
click at [324, 402] on label at bounding box center [325, 404] width 16 height 19
click at [0, 0] on input "checkbox" at bounding box center [0, 0] width 0 height 0
click at [325, 360] on label at bounding box center [325, 360] width 16 height 19
click at [0, 0] on input "checkbox" at bounding box center [0, 0] width 0 height 0
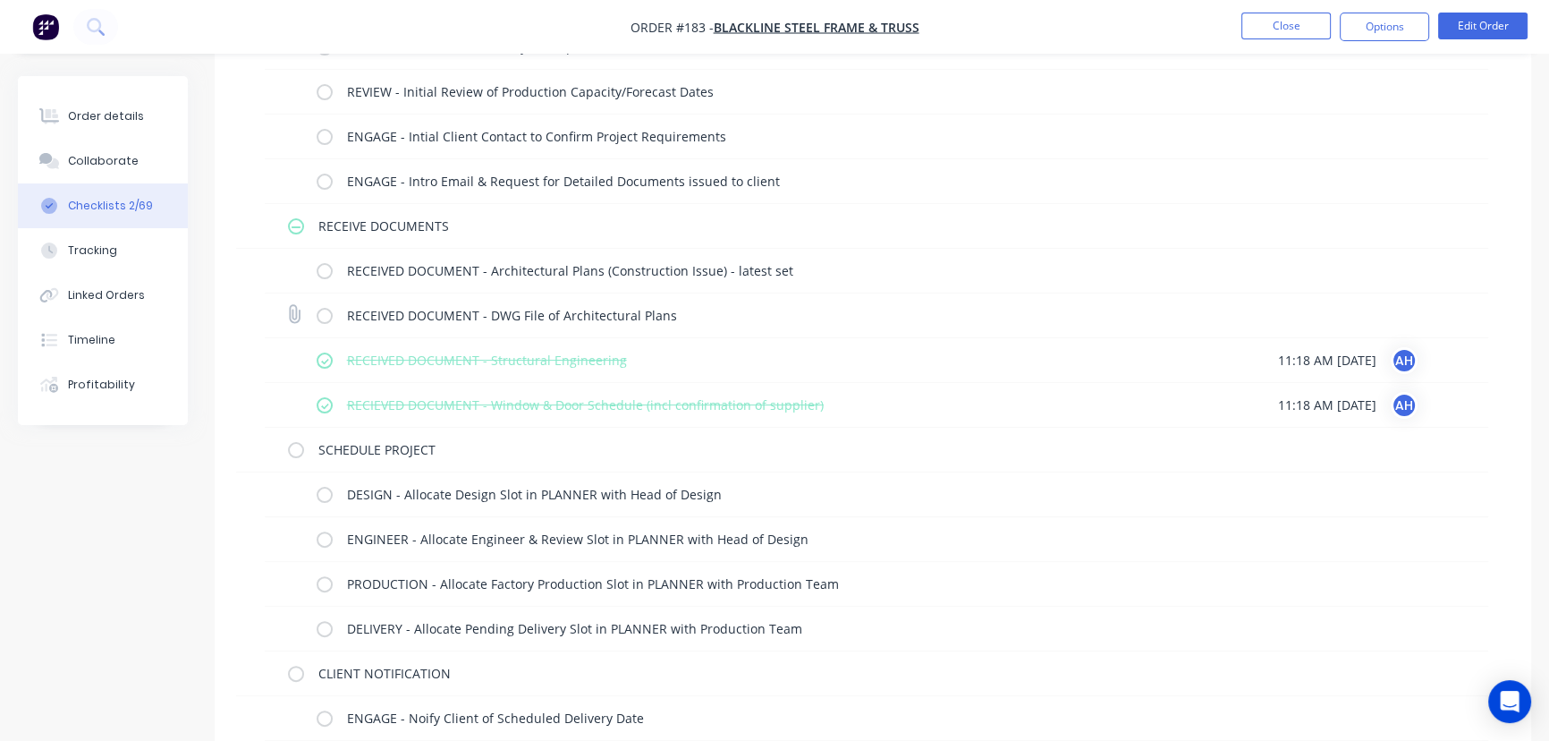
click at [321, 313] on label at bounding box center [325, 315] width 16 height 19
click at [0, 0] on input "checkbox" at bounding box center [0, 0] width 0 height 0
click at [317, 271] on label at bounding box center [325, 270] width 16 height 19
click at [0, 0] on input "checkbox" at bounding box center [0, 0] width 0 height 0
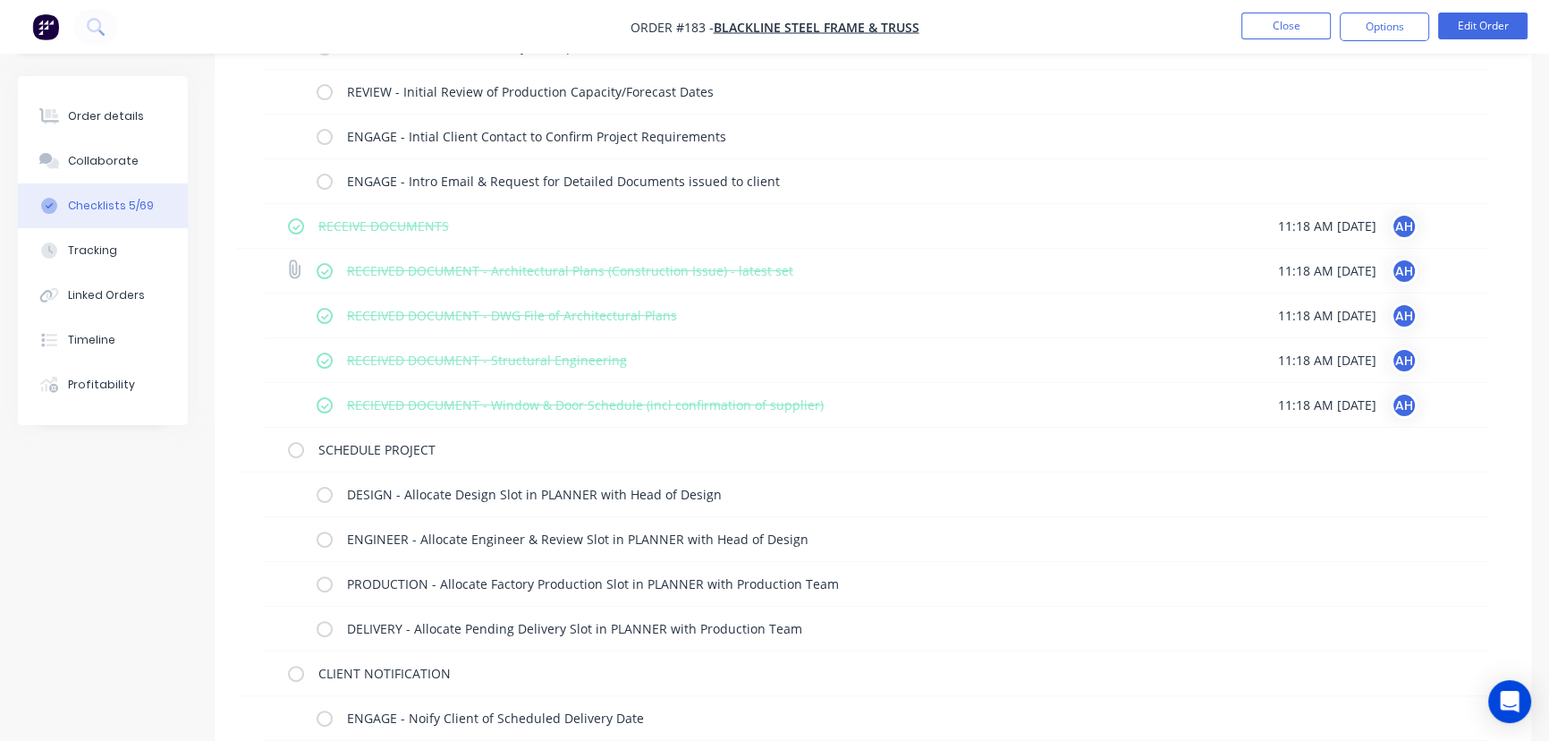
click at [326, 273] on label at bounding box center [325, 270] width 16 height 19
click at [0, 0] on input "checkbox" at bounding box center [0, 0] width 0 height 0
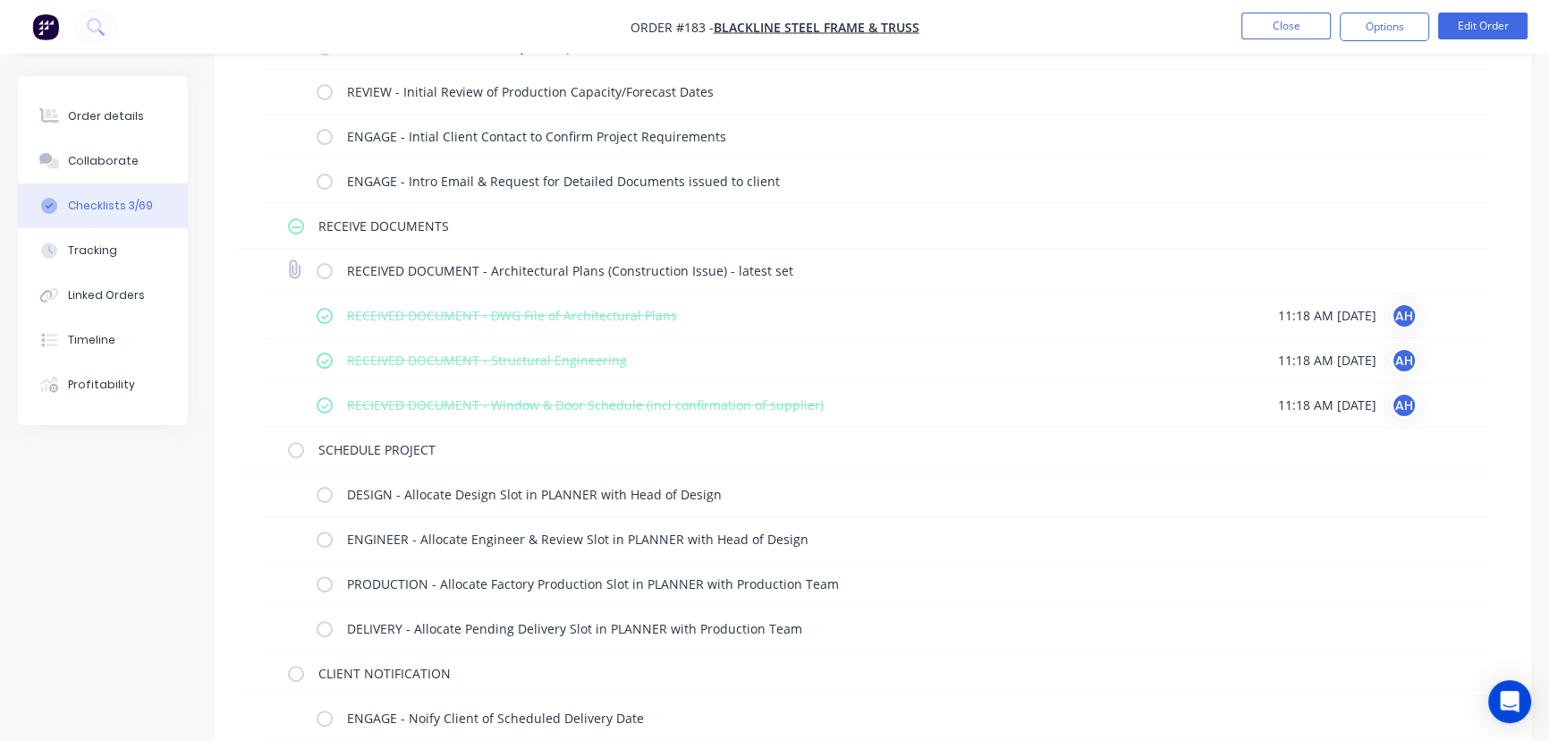
click at [319, 267] on label at bounding box center [325, 270] width 16 height 19
click at [0, 0] on input "checkbox" at bounding box center [0, 0] width 0 height 0
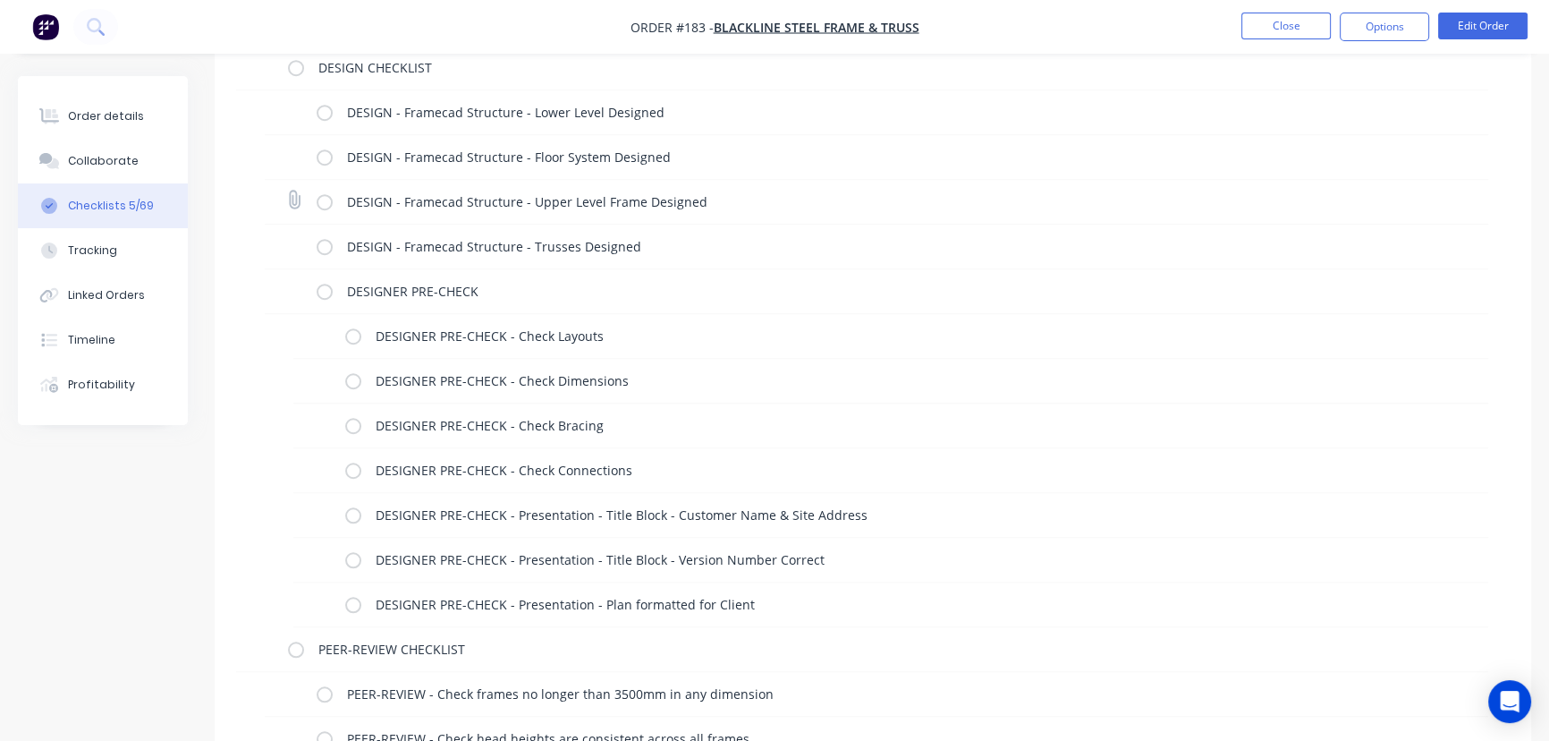
scroll to position [1687, 0]
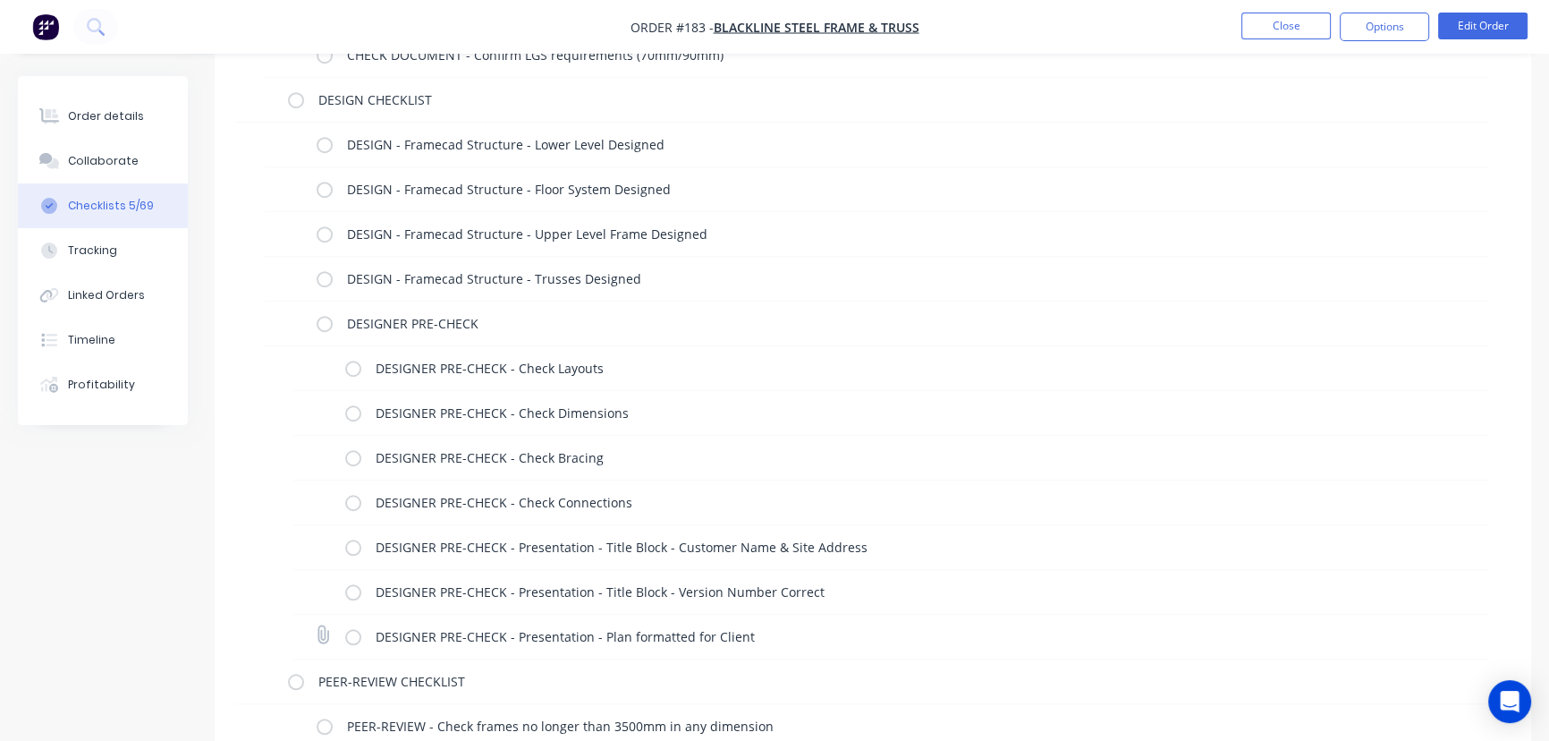
click at [349, 640] on label at bounding box center [353, 636] width 16 height 19
click at [0, 0] on input "checkbox" at bounding box center [0, 0] width 0 height 0
click at [295, 96] on label at bounding box center [296, 99] width 16 height 19
click at [0, 0] on input "checkbox" at bounding box center [0, 0] width 0 height 0
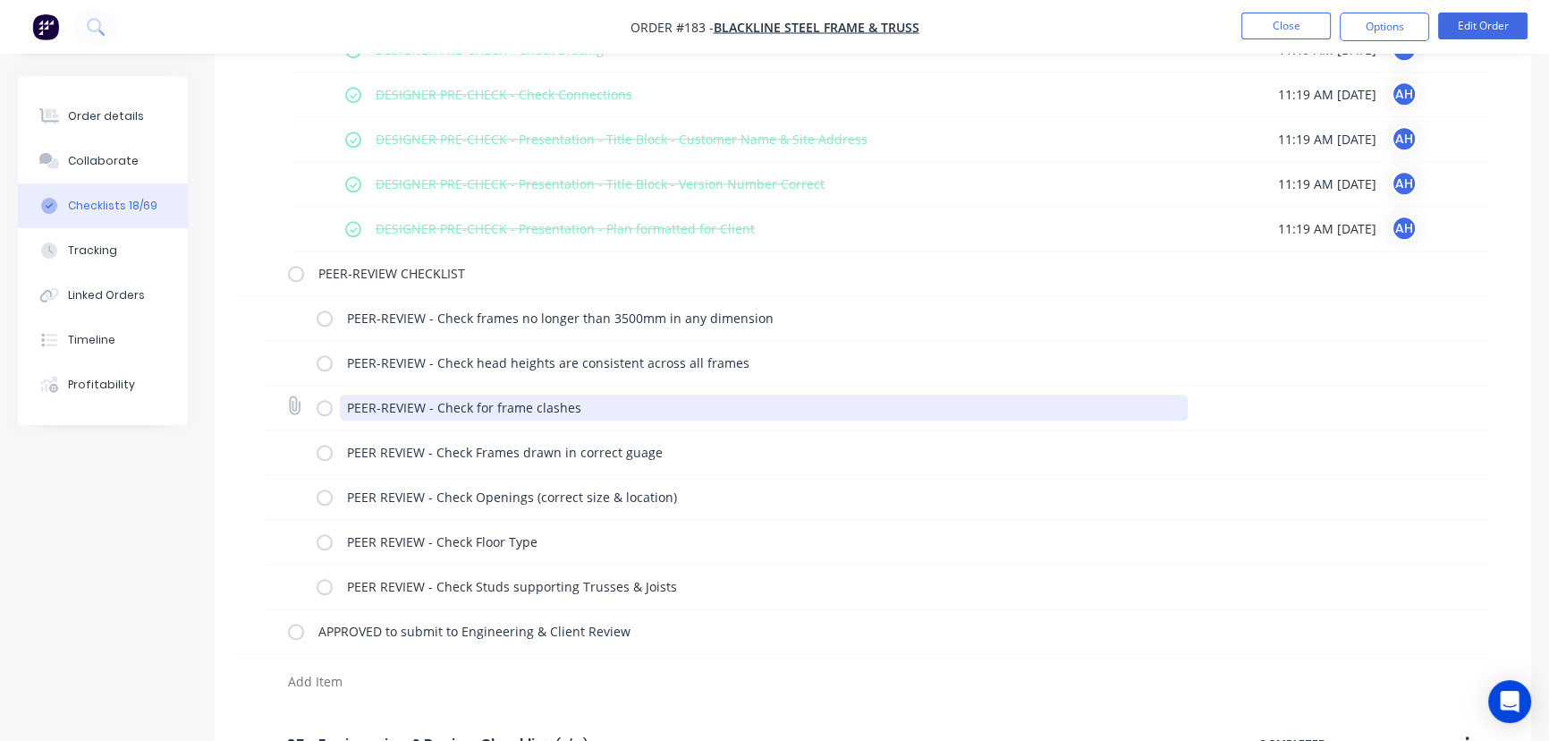
scroll to position [2114, 0]
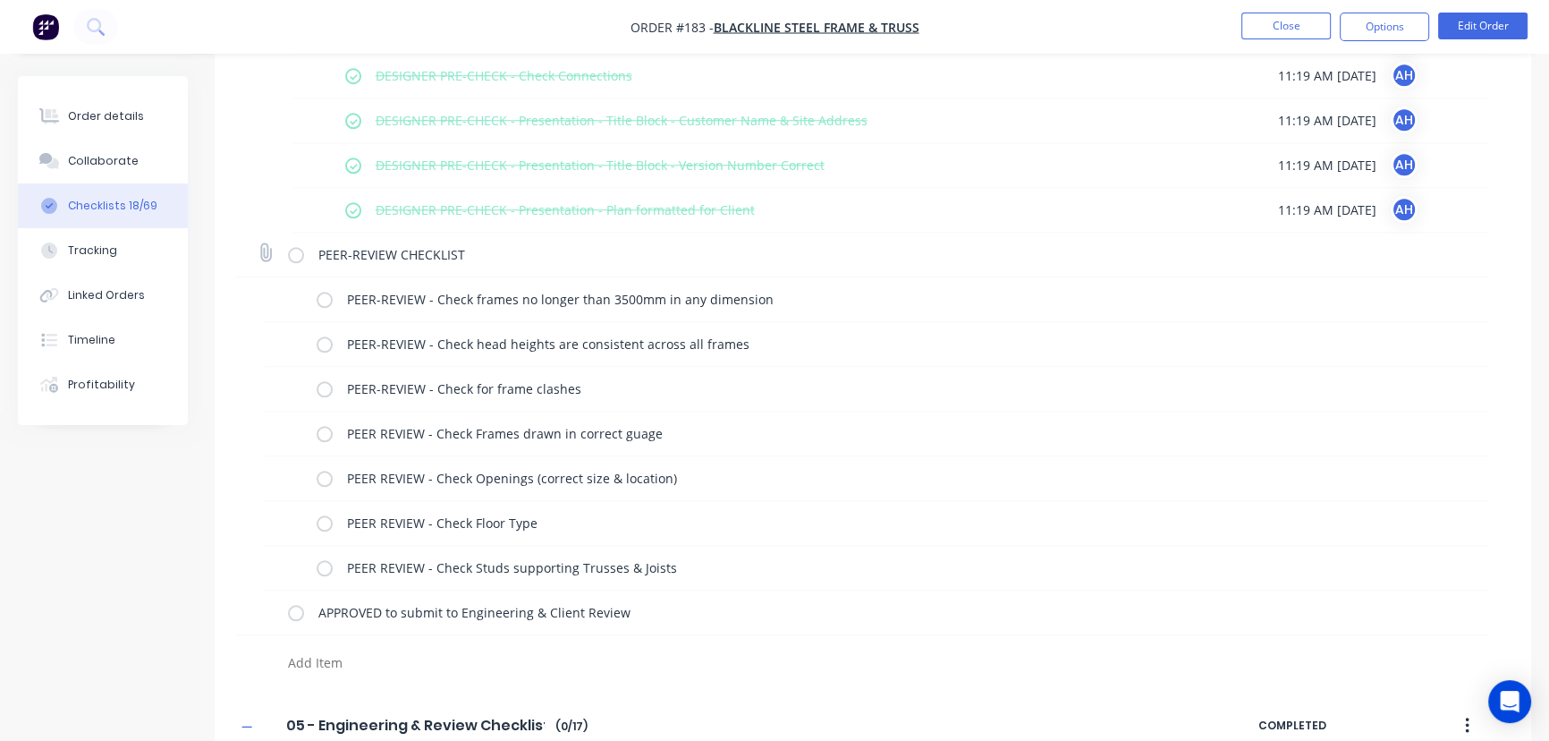
click at [296, 253] on label at bounding box center [296, 254] width 16 height 19
click at [0, 0] on input "checkbox" at bounding box center [0, 0] width 0 height 0
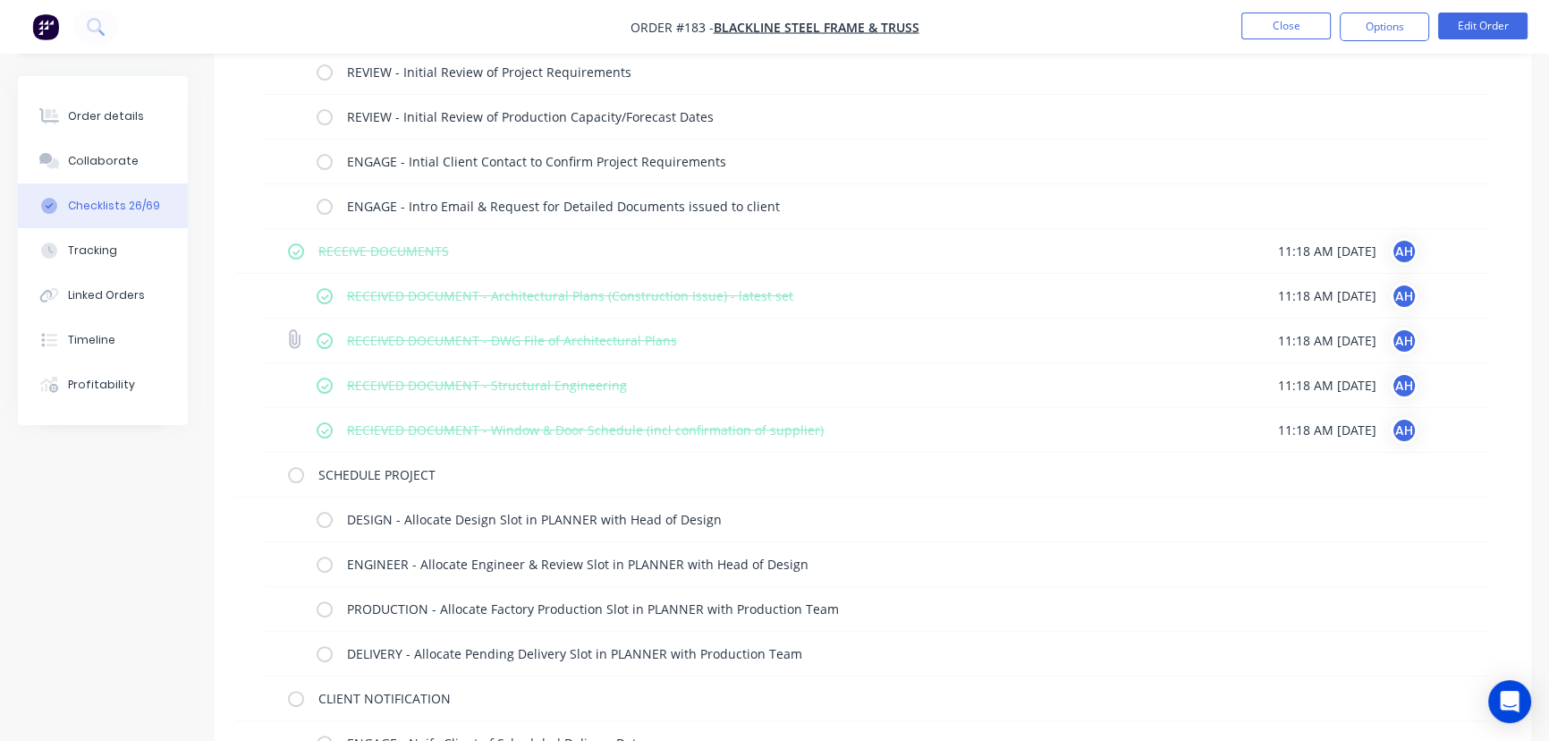
scroll to position [528, 0]
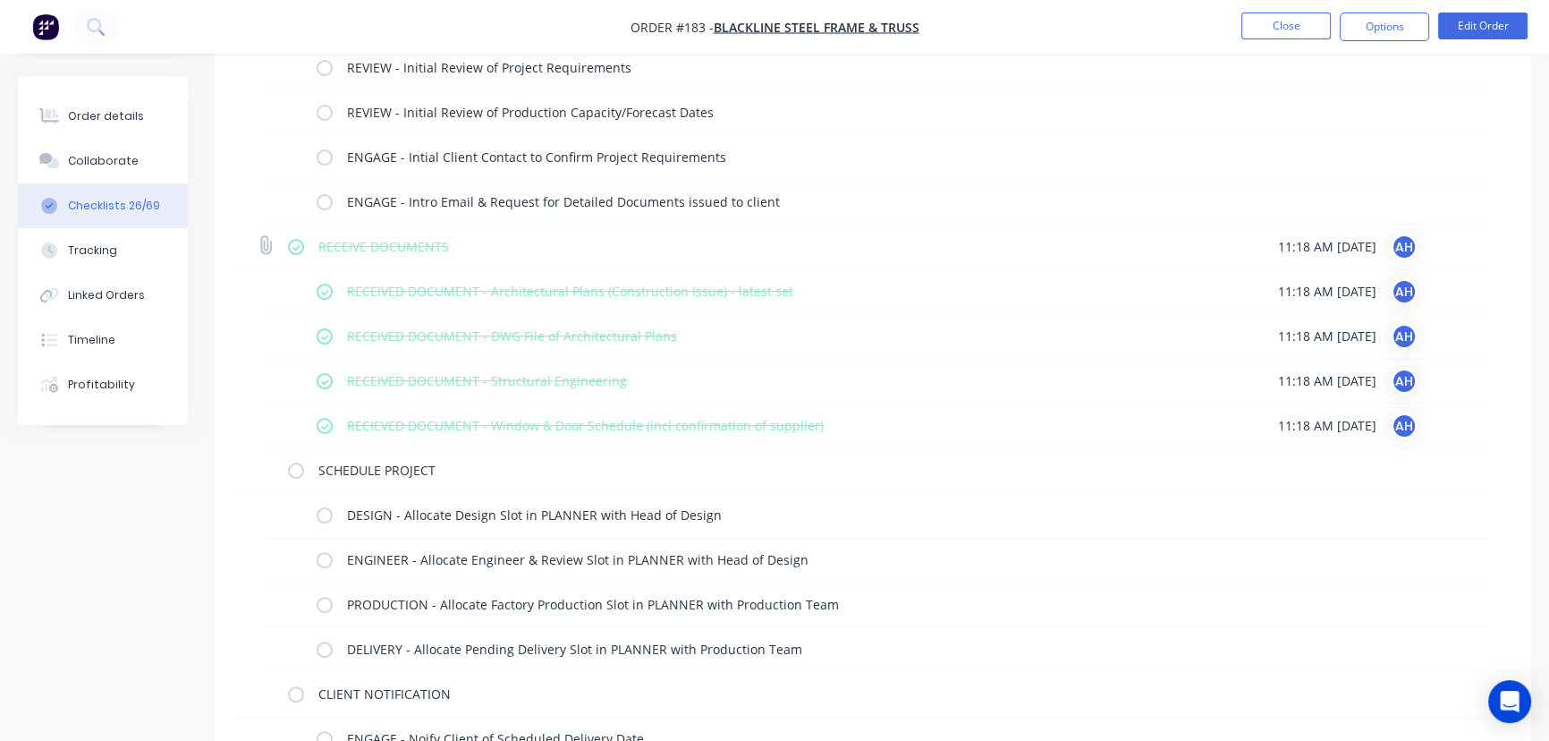
click at [294, 244] on label at bounding box center [296, 246] width 16 height 19
click at [0, 0] on input "checkbox" at bounding box center [0, 0] width 0 height 0
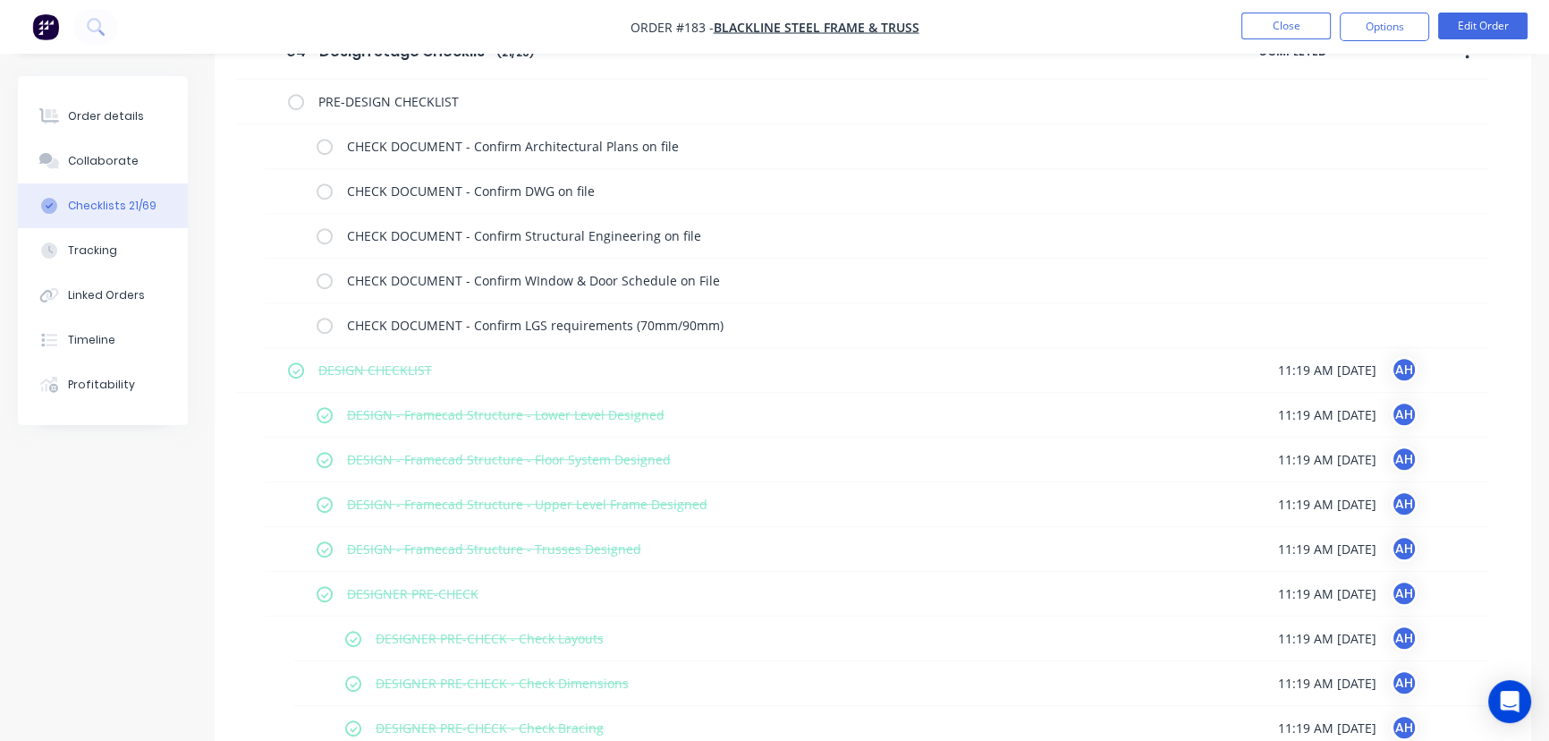
scroll to position [1484, 0]
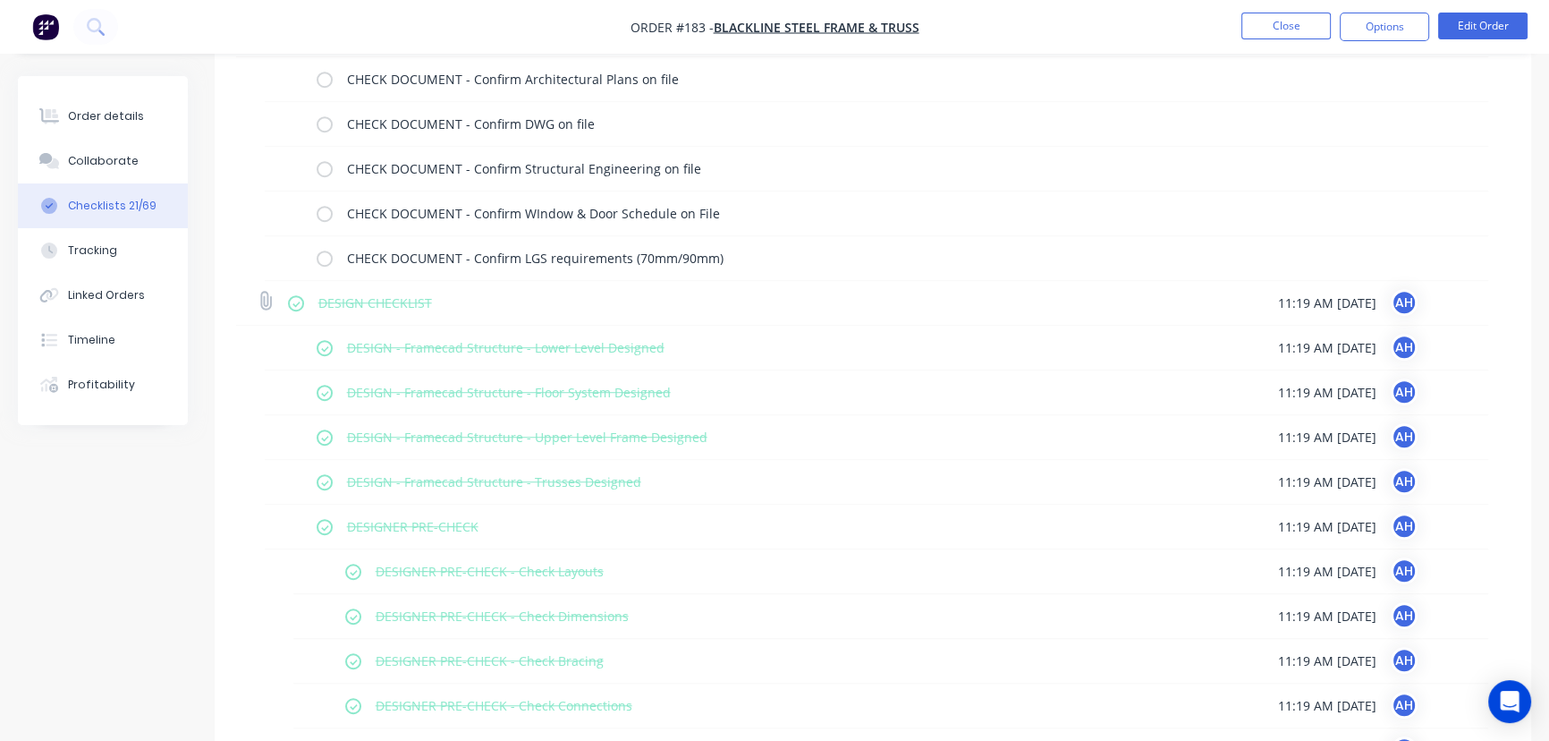
click at [295, 304] on label at bounding box center [296, 302] width 16 height 19
click at [0, 0] on input "checkbox" at bounding box center [0, 0] width 0 height 0
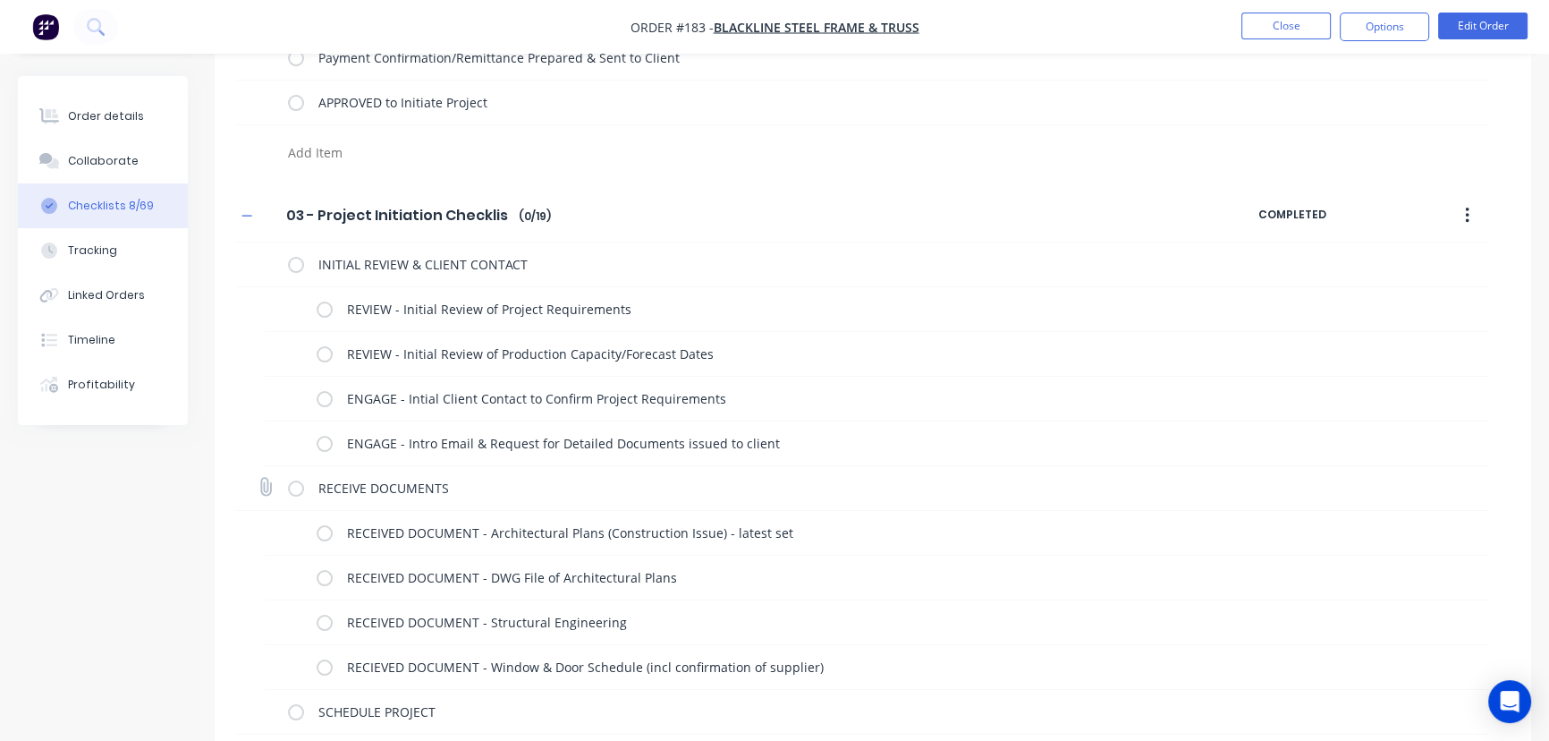
scroll to position [20, 0]
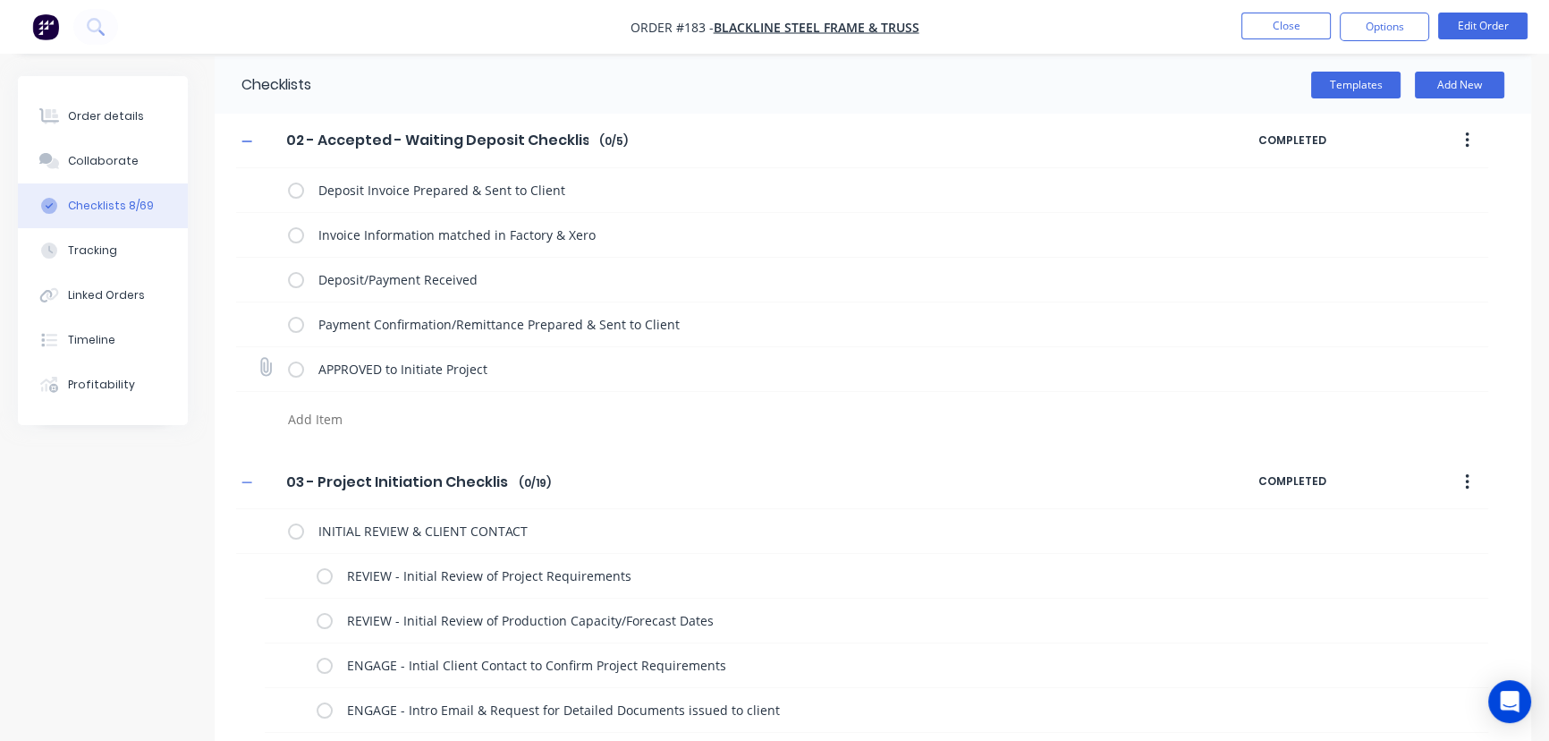
click at [294, 372] on label at bounding box center [296, 369] width 16 height 19
click at [0, 0] on input "checkbox" at bounding box center [0, 0] width 0 height 0
click at [297, 369] on label at bounding box center [296, 369] width 16 height 19
click at [0, 0] on input "checkbox" at bounding box center [0, 0] width 0 height 0
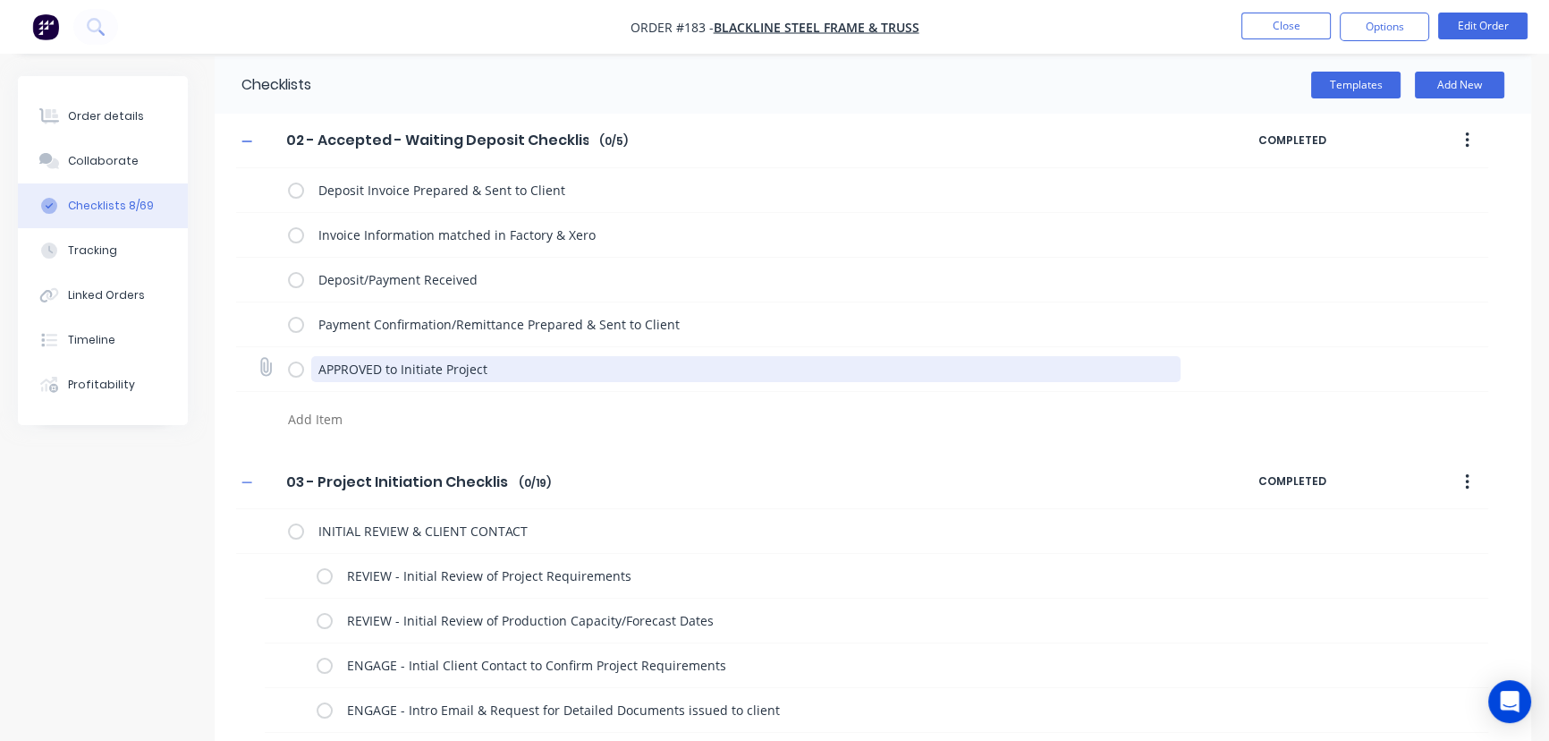
click at [497, 368] on textarea "APPROVED to Initiate Project" at bounding box center [746, 369] width 870 height 26
click at [506, 368] on textarea "APPROVED to Initiate Project (Move from 02 to 03)" at bounding box center [746, 369] width 870 height 26
drag, startPoint x: 622, startPoint y: 369, endPoint x: 486, endPoint y: 374, distance: 136.0
click at [486, 374] on textarea "APPROVED to Initiate Project (Move from 02 to 03)" at bounding box center [746, 369] width 870 height 26
click at [626, 373] on textarea "APPROVED to Initiate Project (Move from 02 to 03)" at bounding box center [746, 369] width 870 height 26
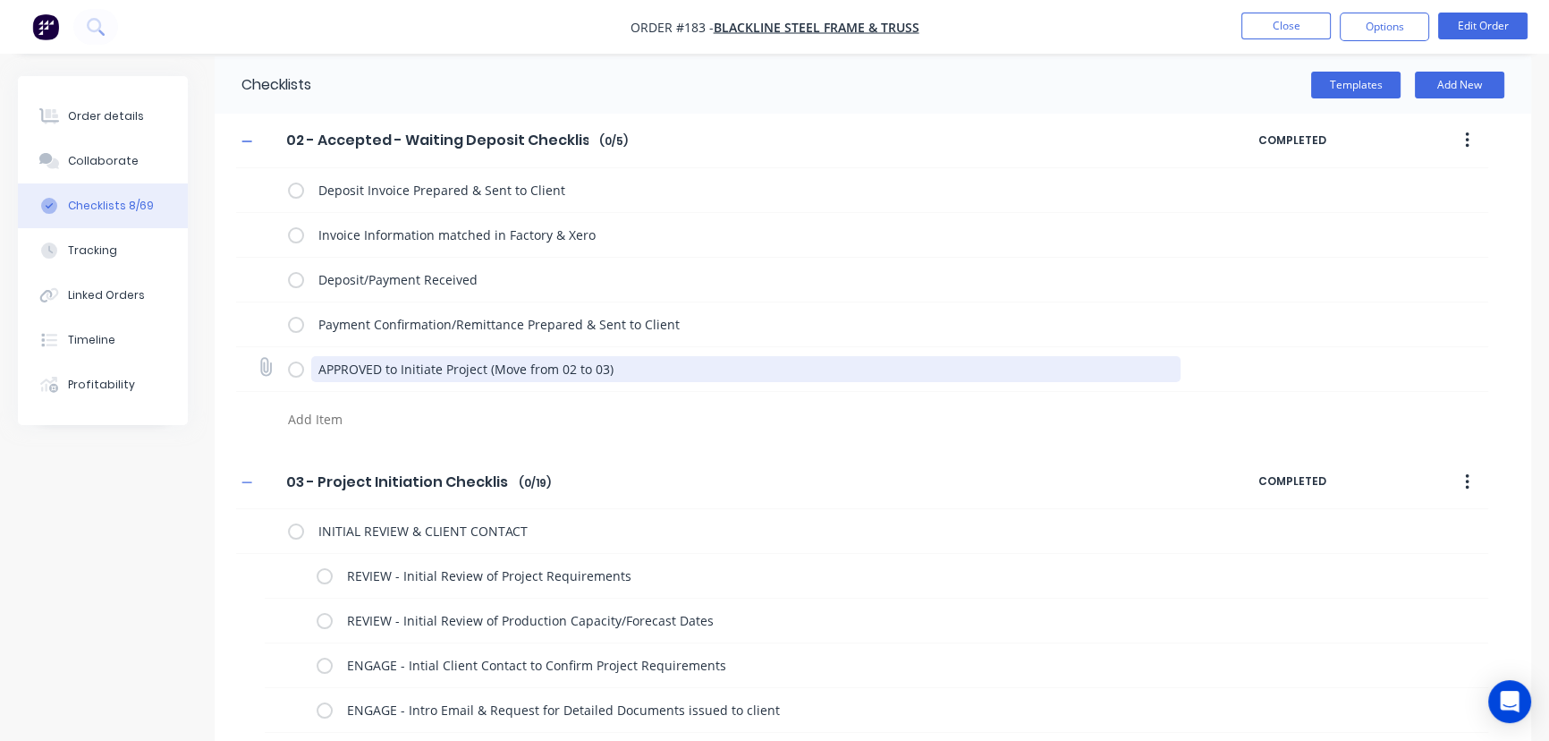
drag, startPoint x: 631, startPoint y: 368, endPoint x: 487, endPoint y: 372, distance: 143.2
click at [487, 372] on textarea "APPROVED to Initiate Project (Move from 02 to 03)" at bounding box center [746, 369] width 870 height 26
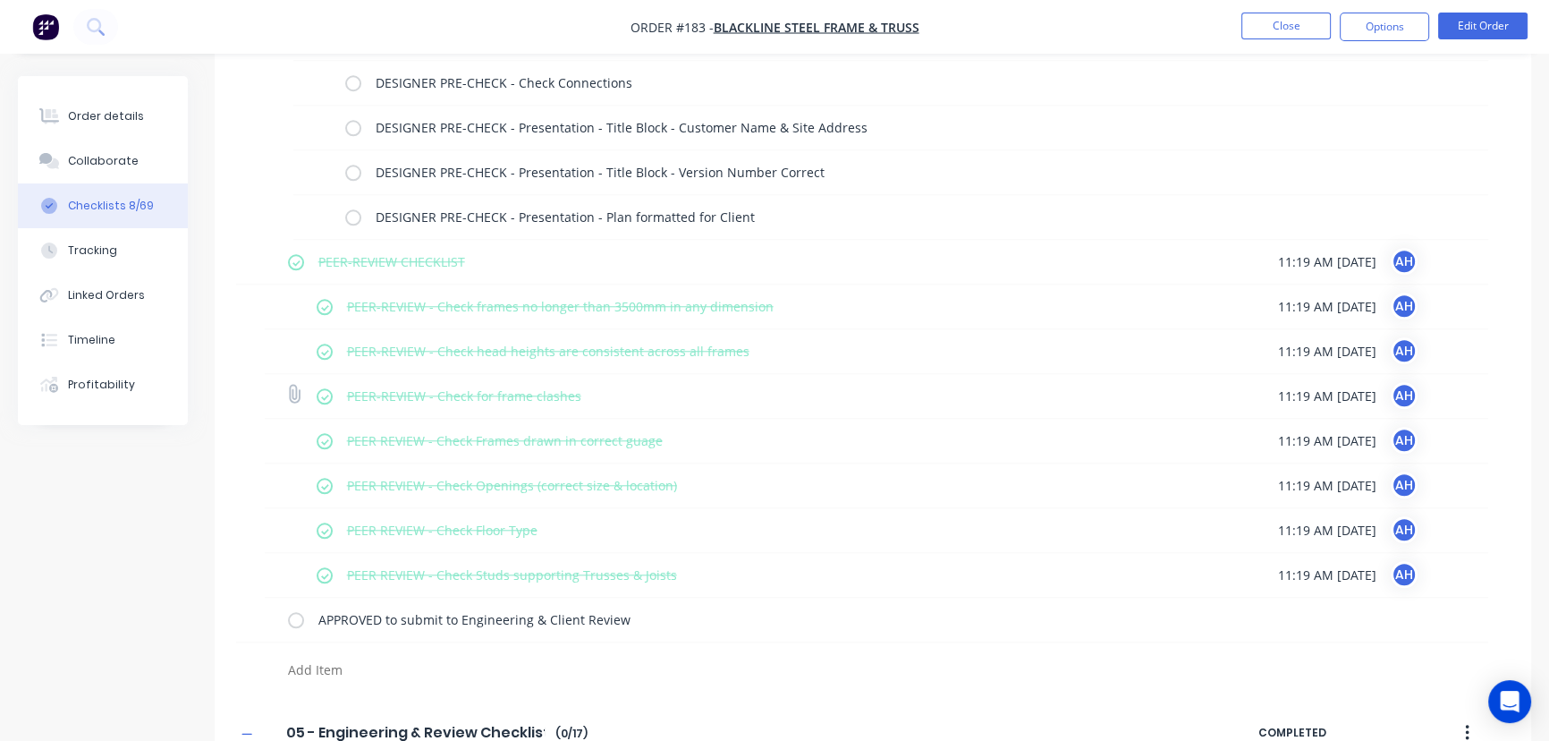
scroll to position [2216, 0]
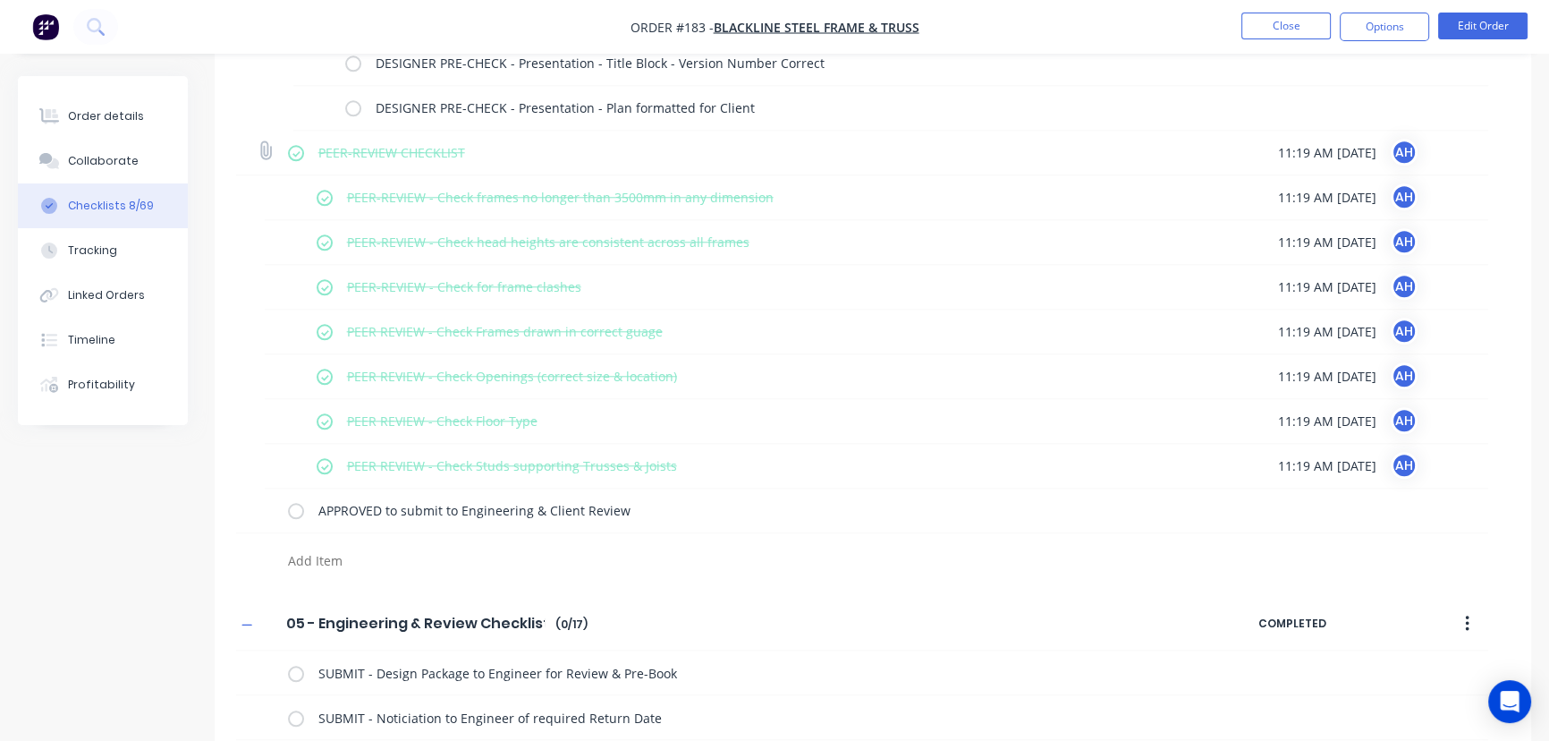
click at [295, 148] on label at bounding box center [296, 152] width 16 height 19
click at [0, 0] on input "checkbox" at bounding box center [0, 0] width 0 height 0
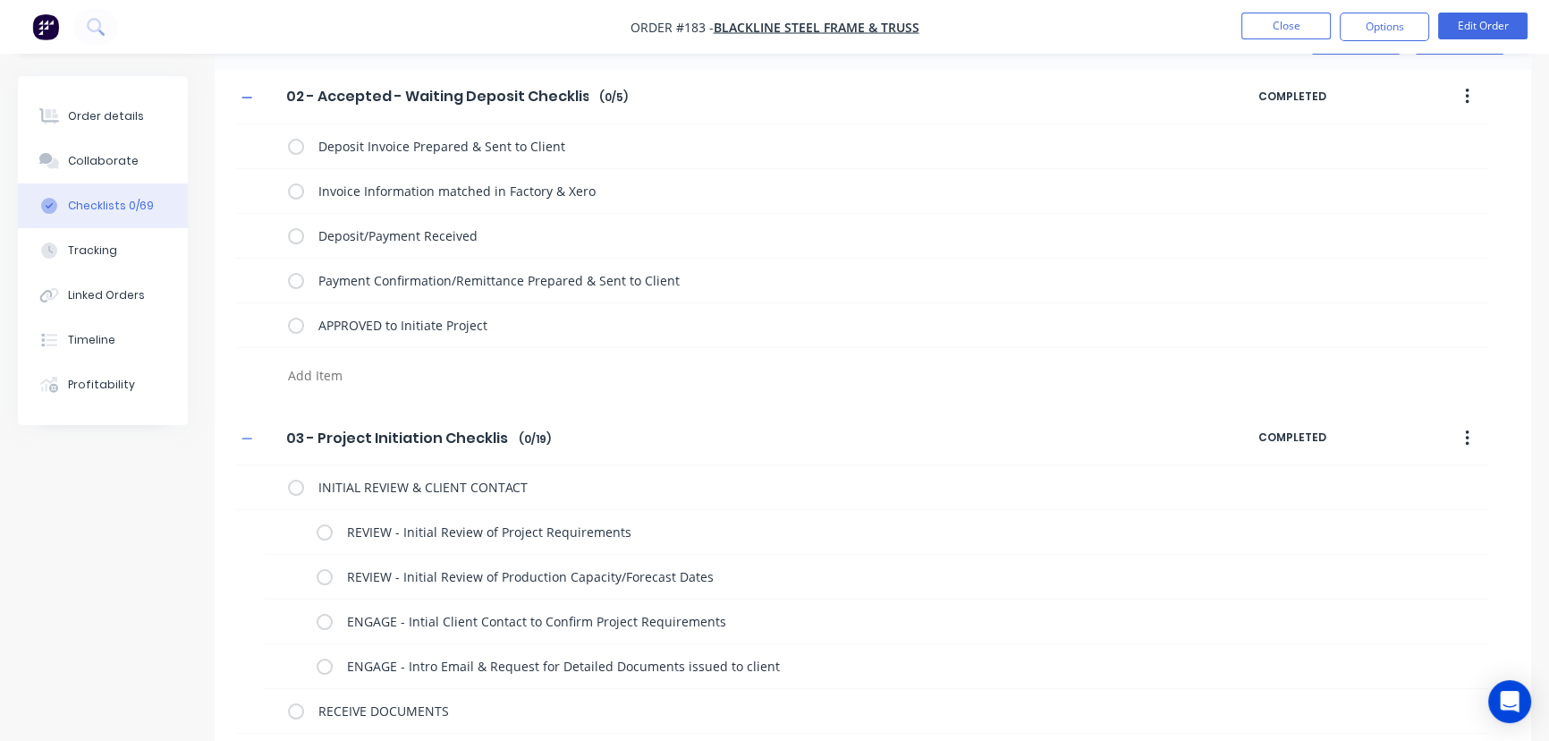
scroll to position [0, 0]
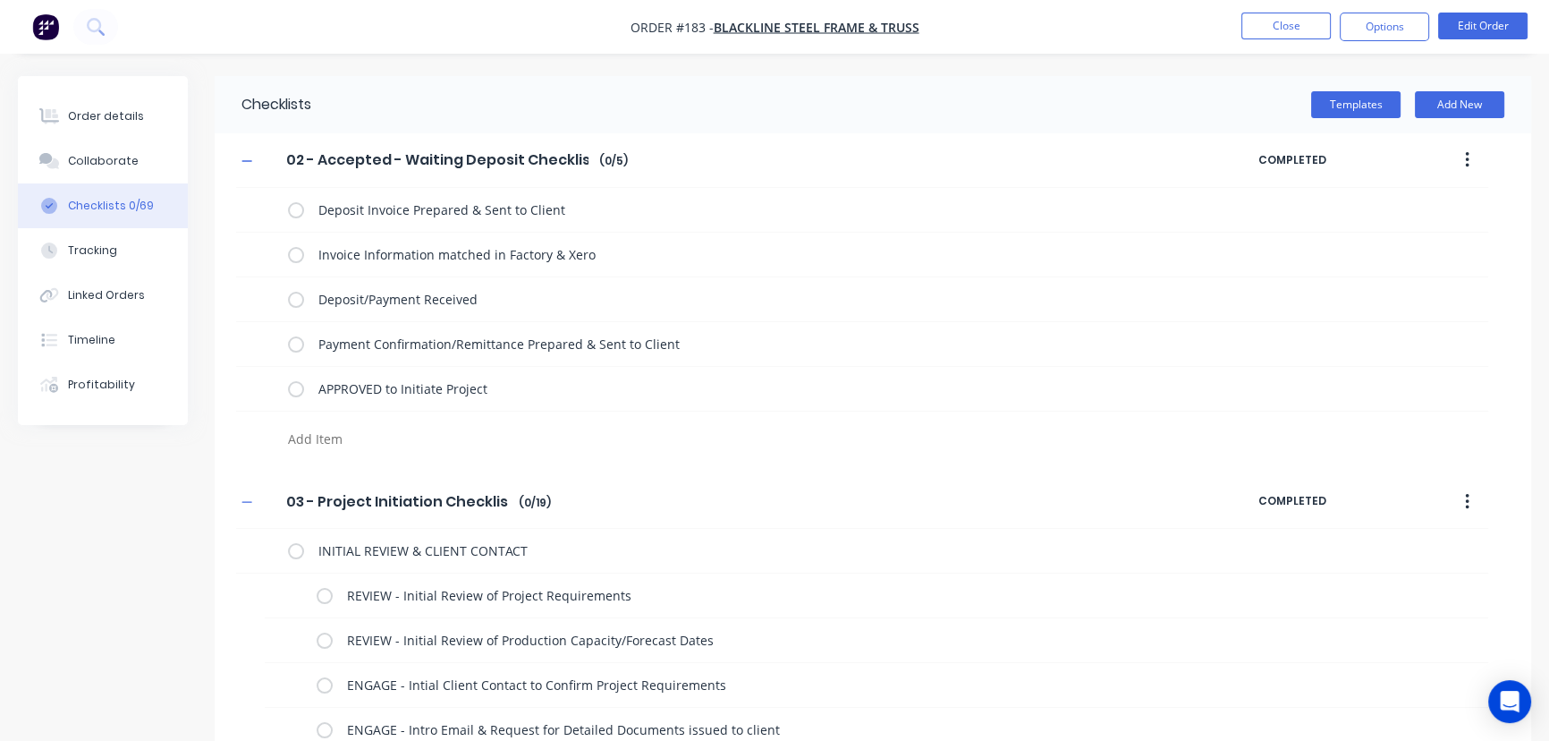
click at [1467, 157] on icon "button" at bounding box center [1467, 160] width 4 height 20
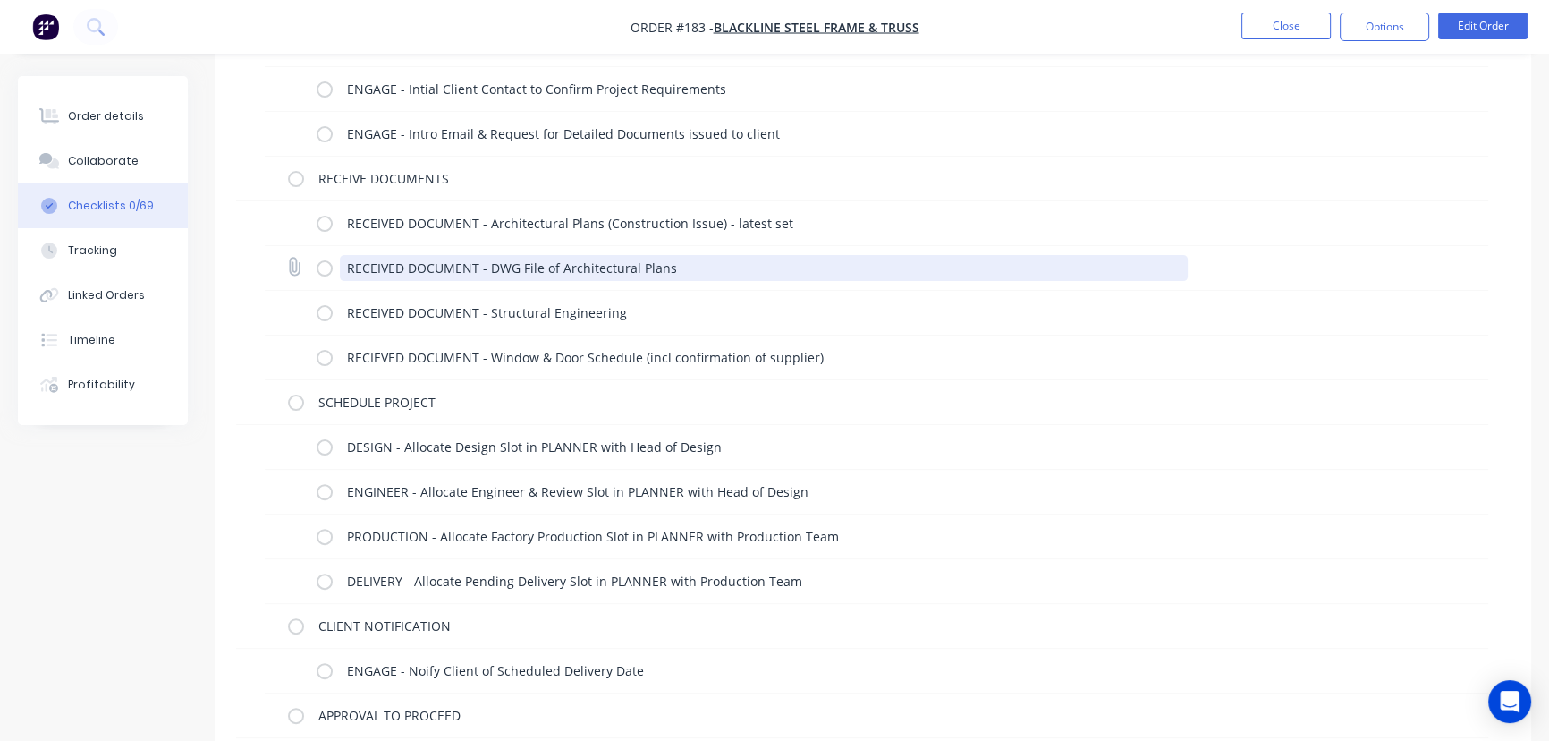
scroll to position [630, 0]
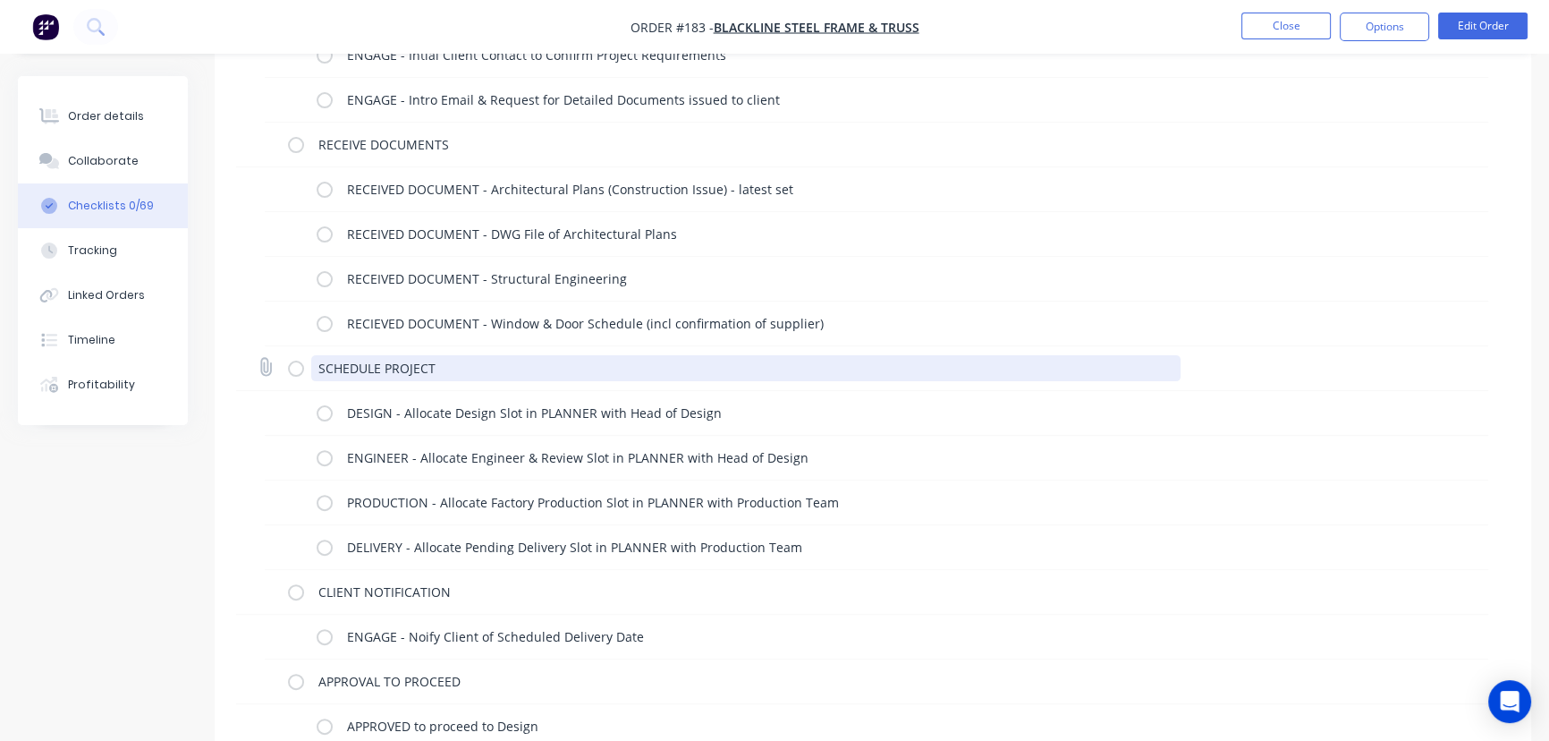
drag, startPoint x: 313, startPoint y: 365, endPoint x: 465, endPoint y: 375, distance: 152.4
click at [465, 375] on textarea "SCHEDULE PROJECT" at bounding box center [746, 368] width 870 height 26
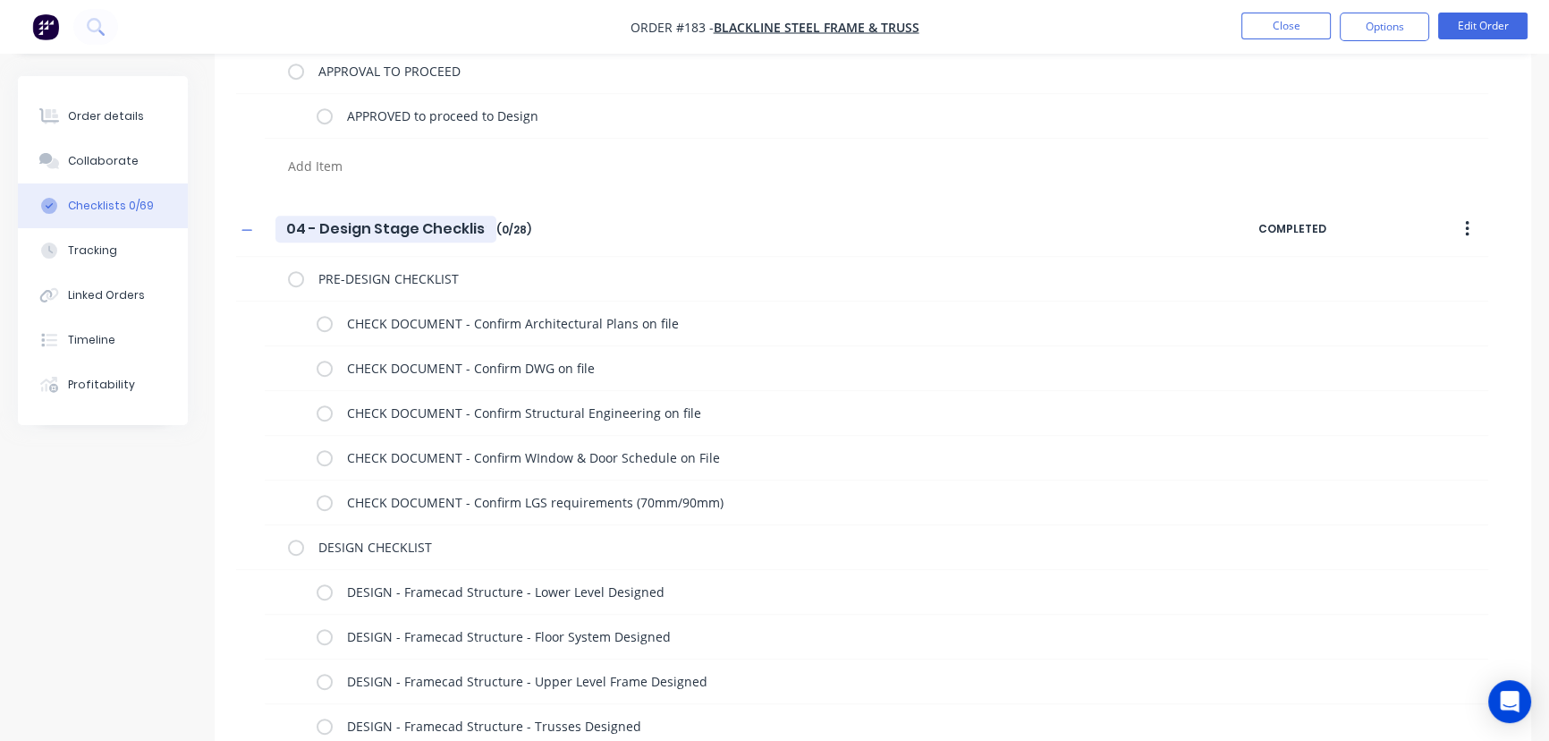
scroll to position [1260, 0]
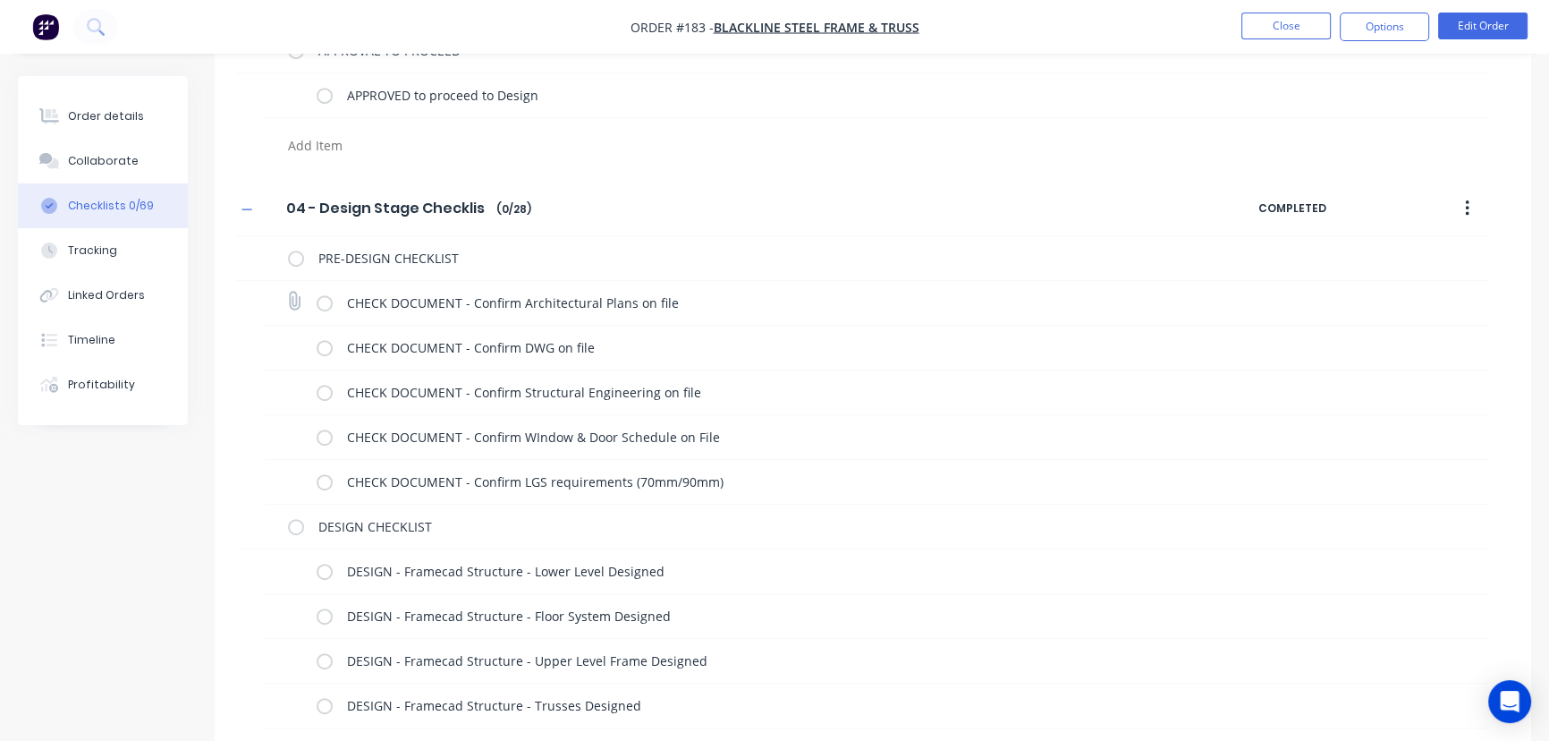
click at [322, 303] on label at bounding box center [325, 302] width 16 height 19
click at [0, 0] on input "checkbox" at bounding box center [0, 0] width 0 height 0
click at [324, 351] on label at bounding box center [325, 347] width 16 height 19
click at [0, 0] on input "checkbox" at bounding box center [0, 0] width 0 height 0
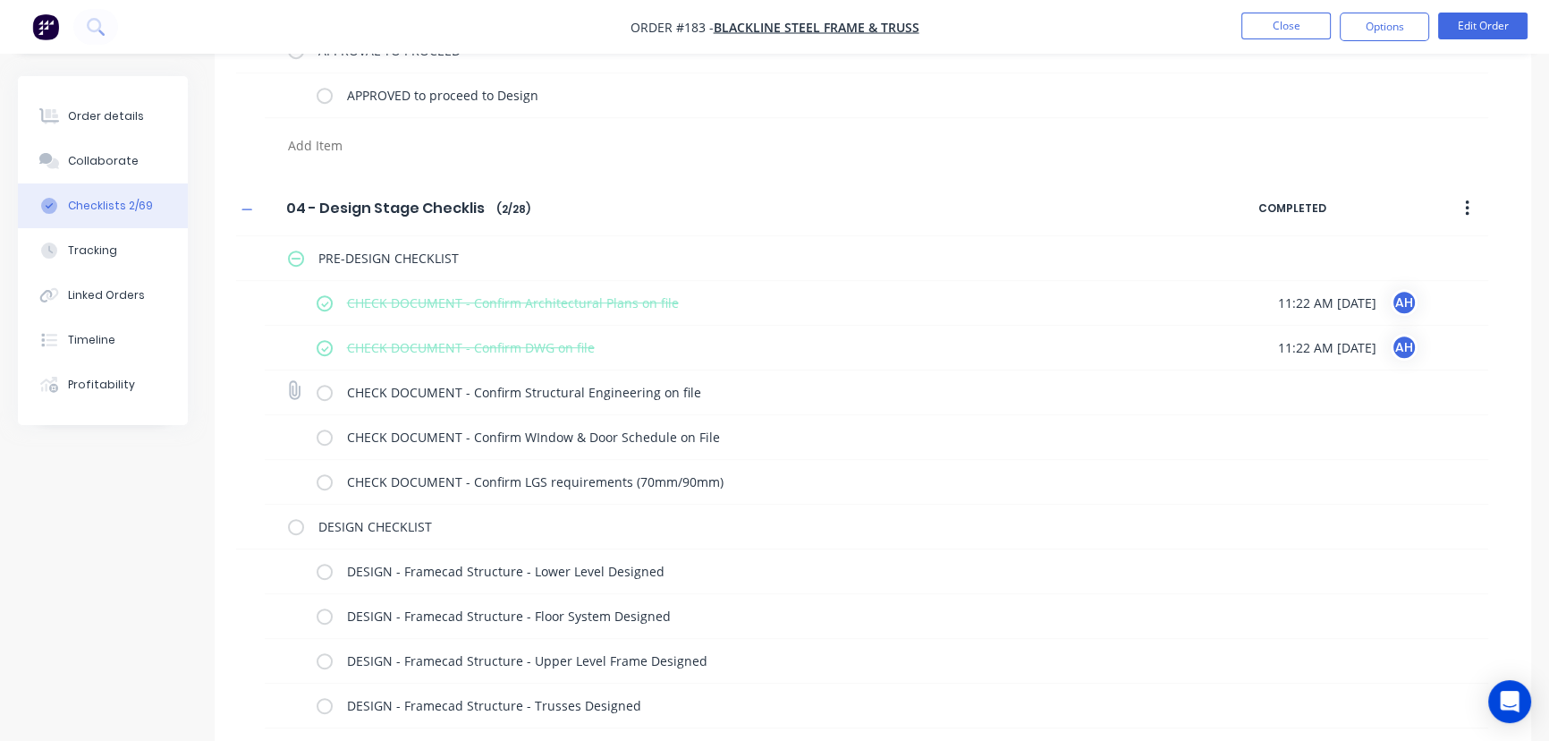
click at [331, 386] on label at bounding box center [325, 392] width 16 height 19
click at [0, 0] on input "checkbox" at bounding box center [0, 0] width 0 height 0
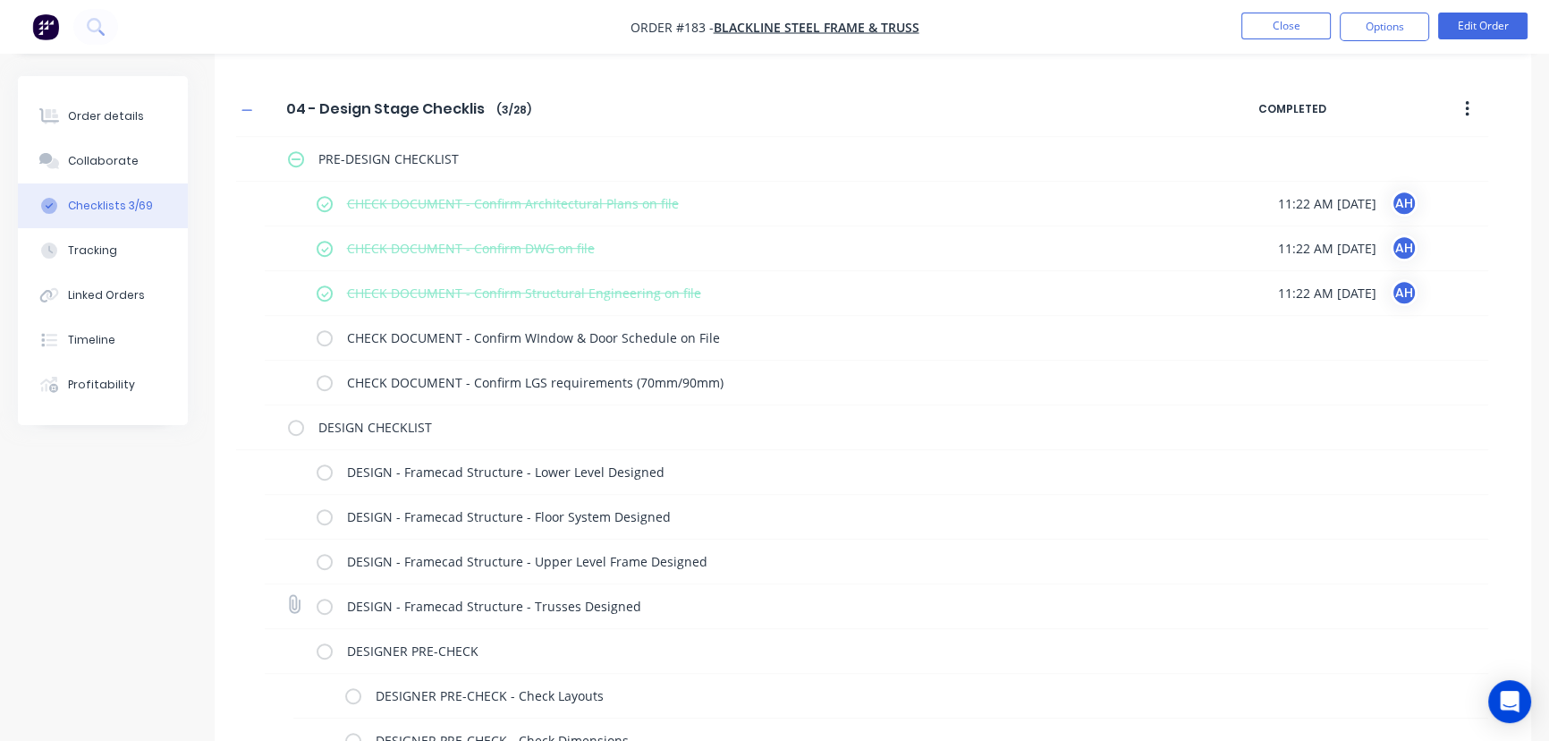
scroll to position [1463, 0]
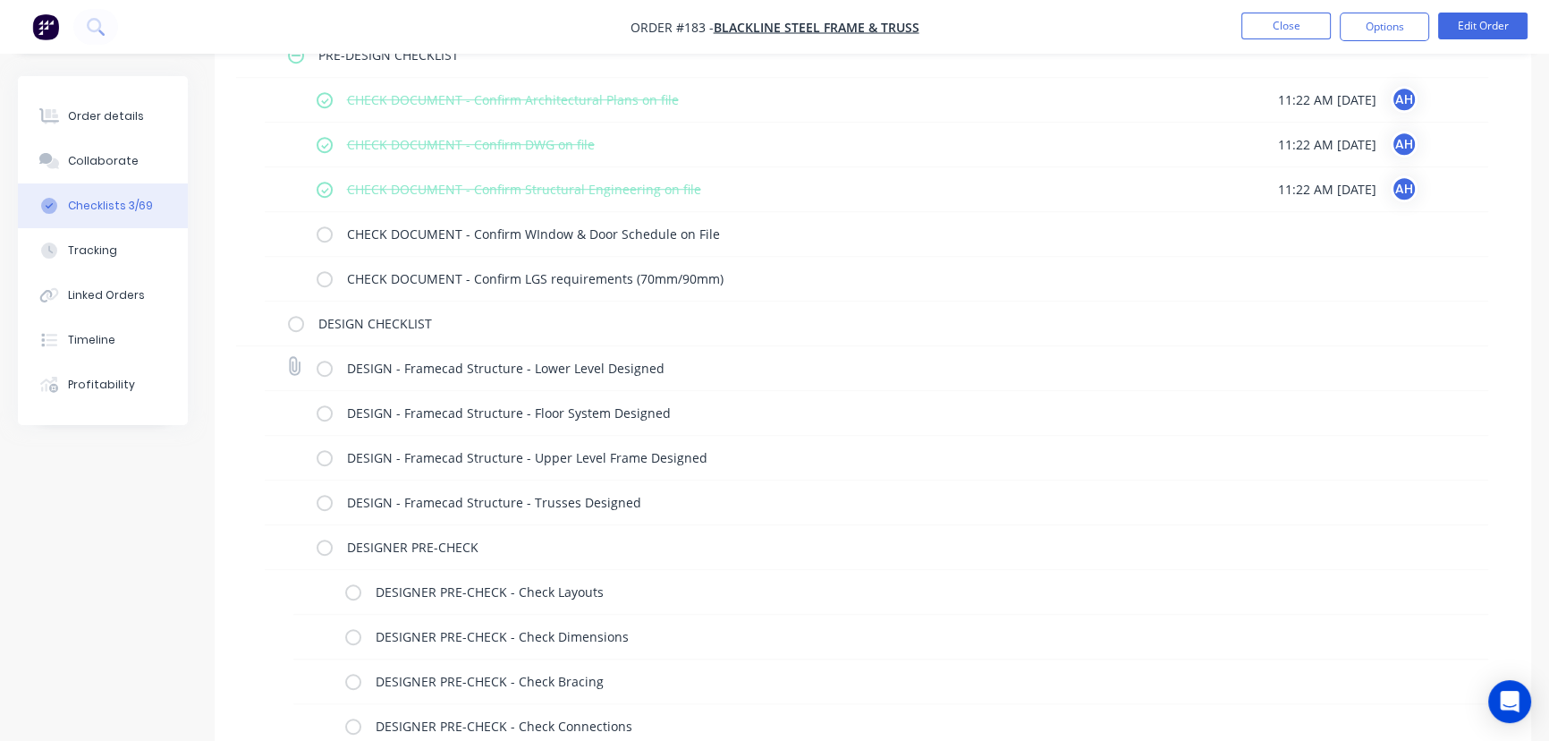
click at [327, 373] on label at bounding box center [325, 368] width 16 height 19
click at [0, 0] on input "checkbox" at bounding box center [0, 0] width 0 height 0
click at [332, 411] on div "DESIGN - Framecad Structure - Floor System Designed" at bounding box center [756, 412] width 879 height 36
click at [318, 458] on label at bounding box center [325, 457] width 16 height 19
click at [0, 0] on input "checkbox" at bounding box center [0, 0] width 0 height 0
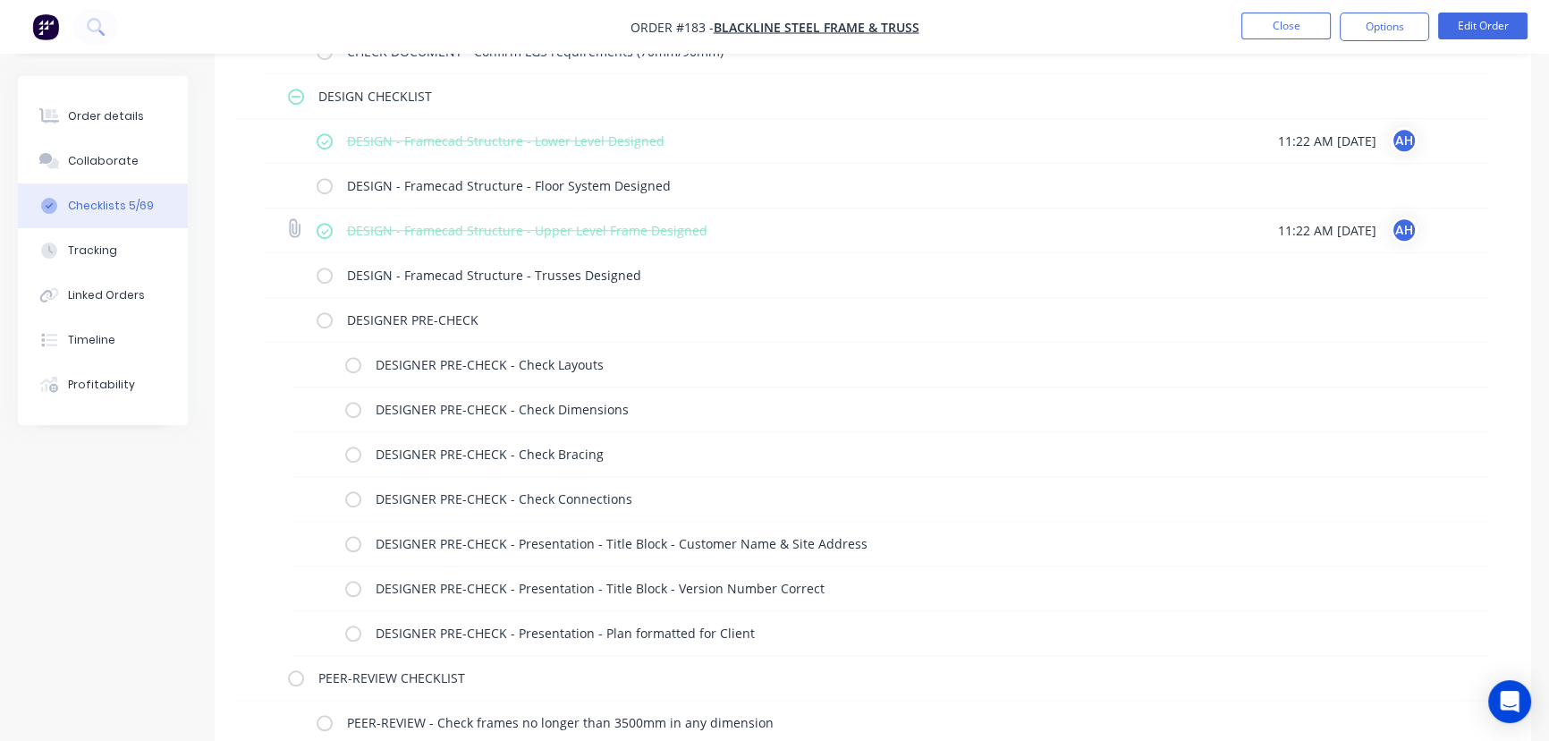
scroll to position [1626, 0]
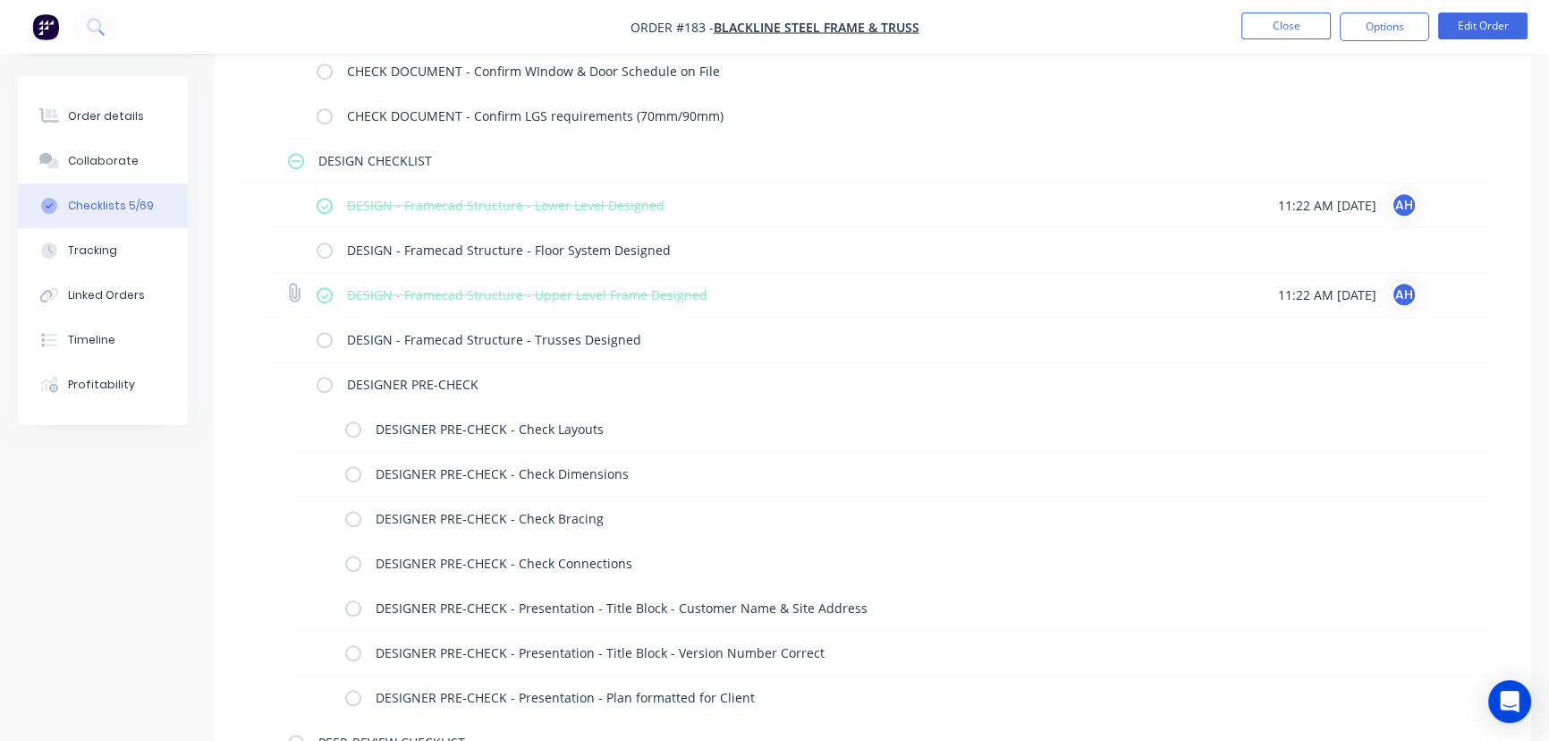
click at [324, 292] on label at bounding box center [325, 294] width 16 height 19
click at [0, 0] on input "checkbox" at bounding box center [0, 0] width 0 height 0
click at [322, 201] on label at bounding box center [325, 205] width 16 height 19
click at [0, 0] on input "checkbox" at bounding box center [0, 0] width 0 height 0
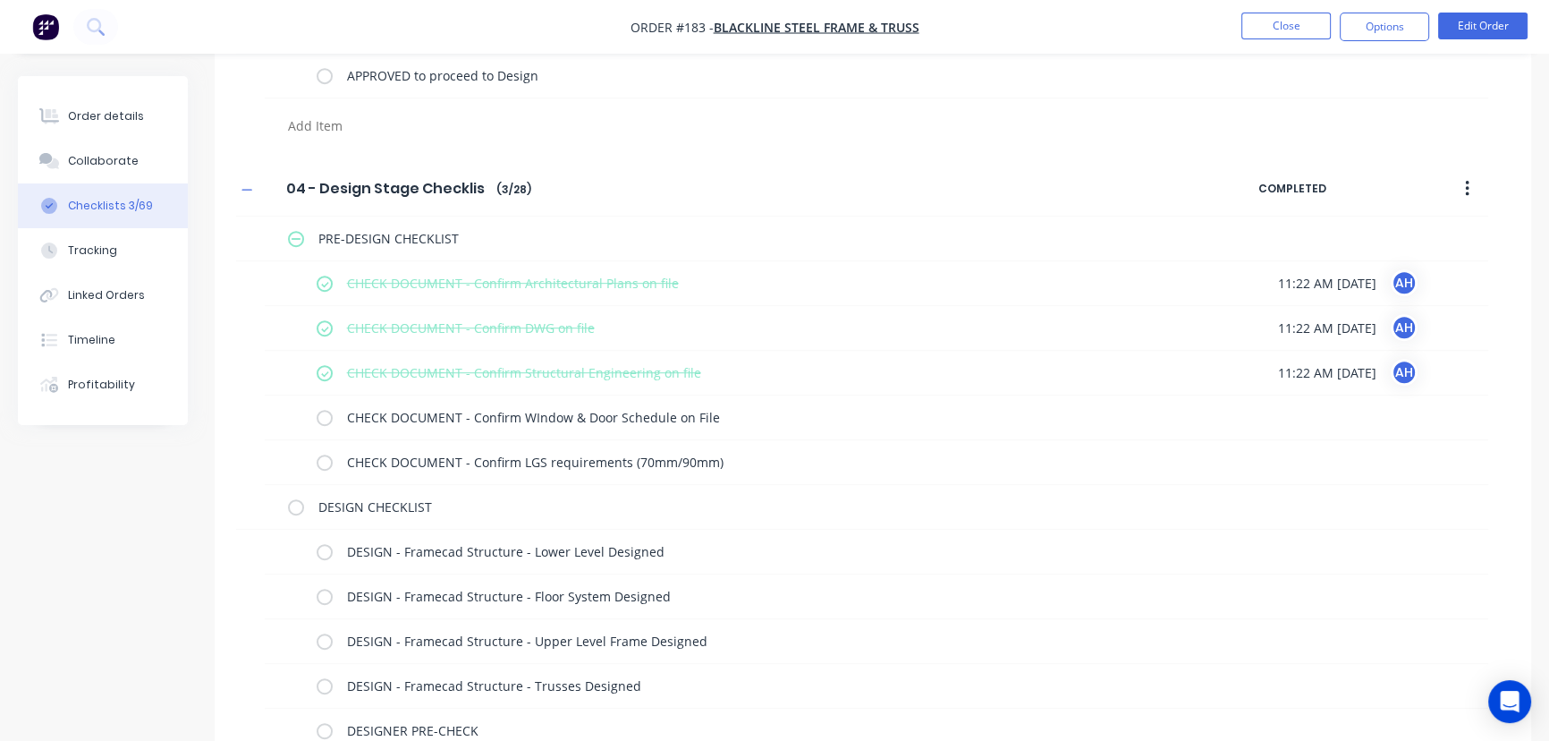
scroll to position [1199, 0]
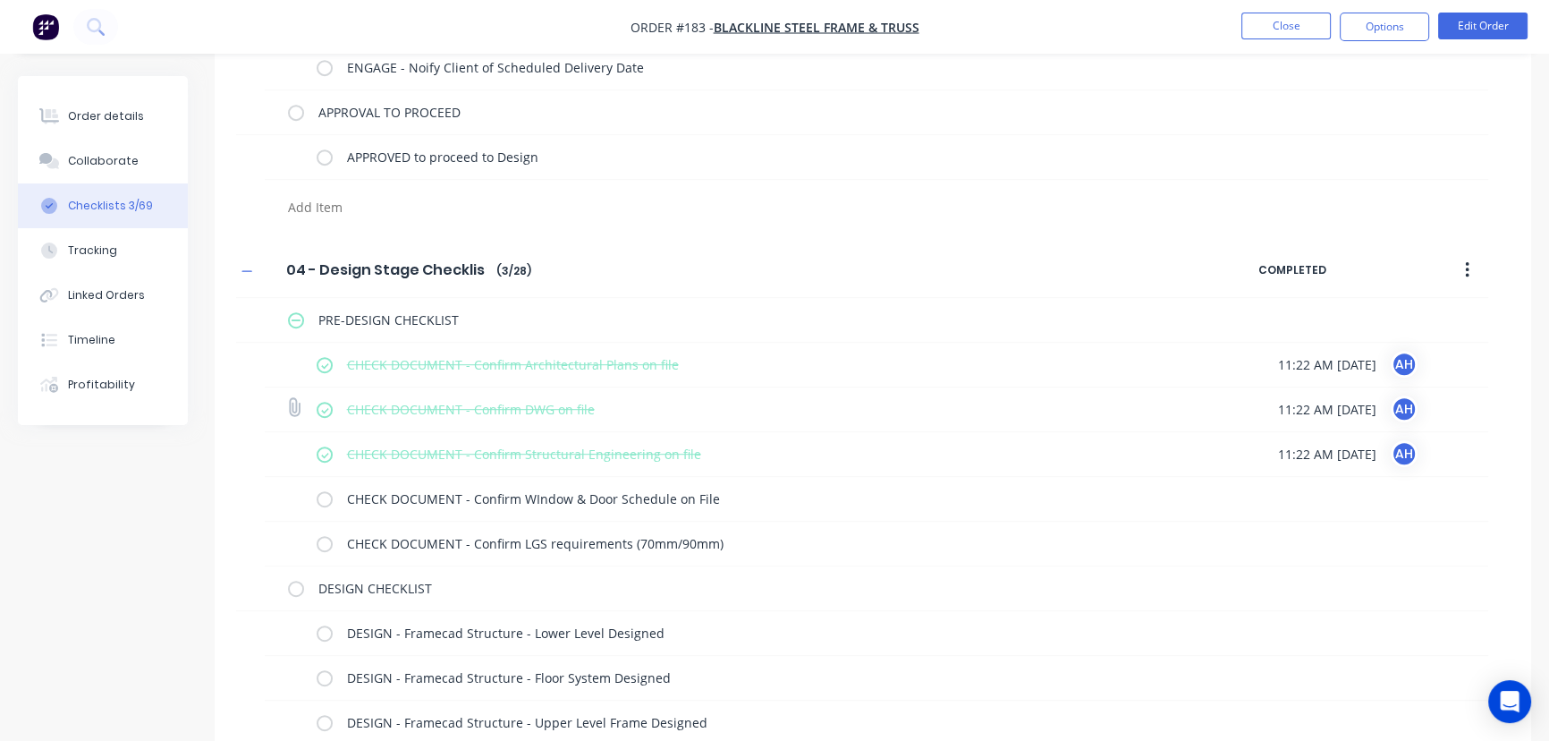
drag, startPoint x: 326, startPoint y: 453, endPoint x: 326, endPoint y: 419, distance: 33.1
click at [326, 450] on label at bounding box center [325, 454] width 16 height 19
click at [0, 0] on input "checkbox" at bounding box center [0, 0] width 0 height 0
click at [326, 405] on label at bounding box center [325, 409] width 16 height 19
click at [0, 0] on input "checkbox" at bounding box center [0, 0] width 0 height 0
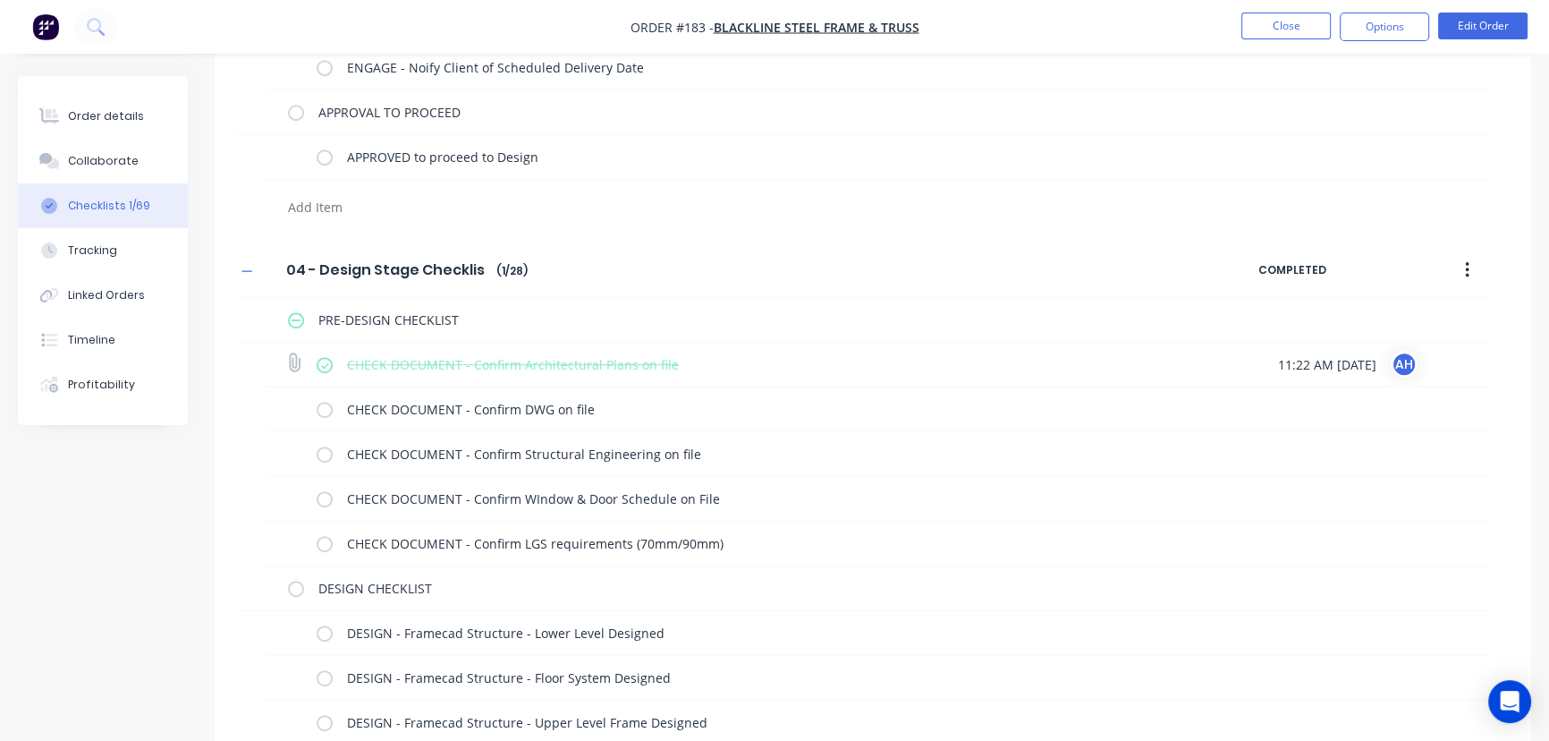
click at [326, 366] on label at bounding box center [325, 364] width 16 height 19
click at [0, 0] on input "checkbox" at bounding box center [0, 0] width 0 height 0
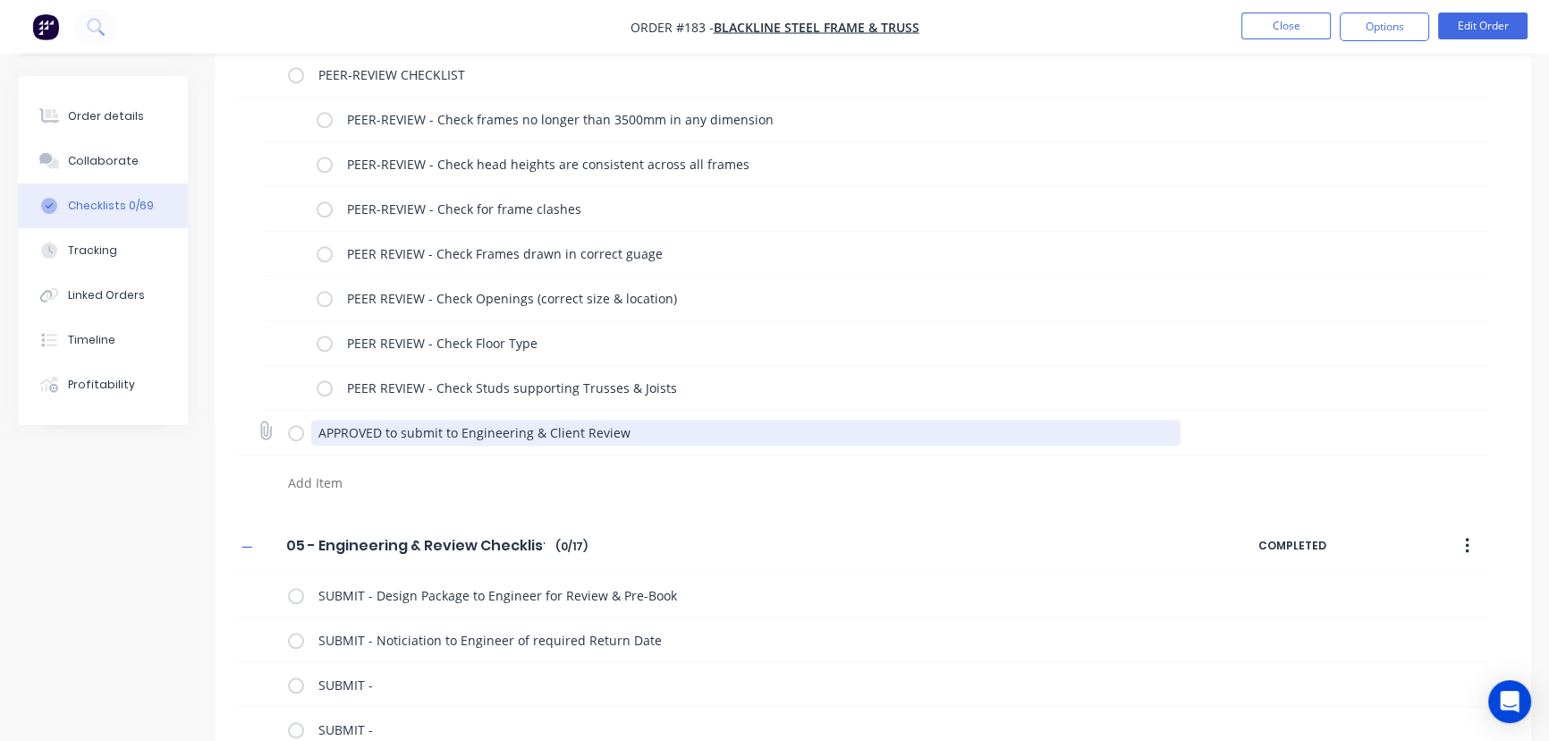
scroll to position [2317, 0]
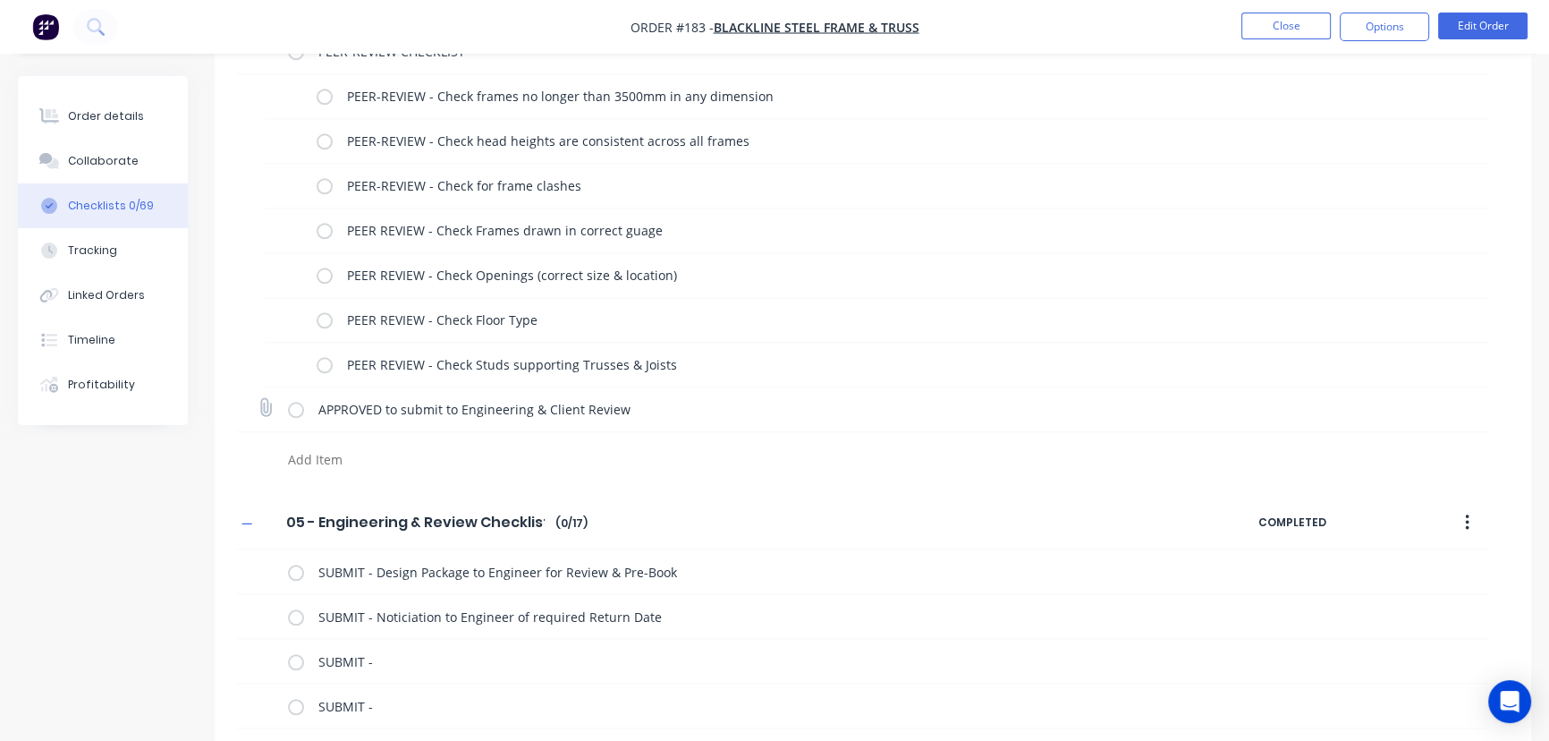
click at [265, 404] on icon at bounding box center [265, 407] width 23 height 23
click at [258, 399] on input "file" at bounding box center [258, 399] width 0 height 0
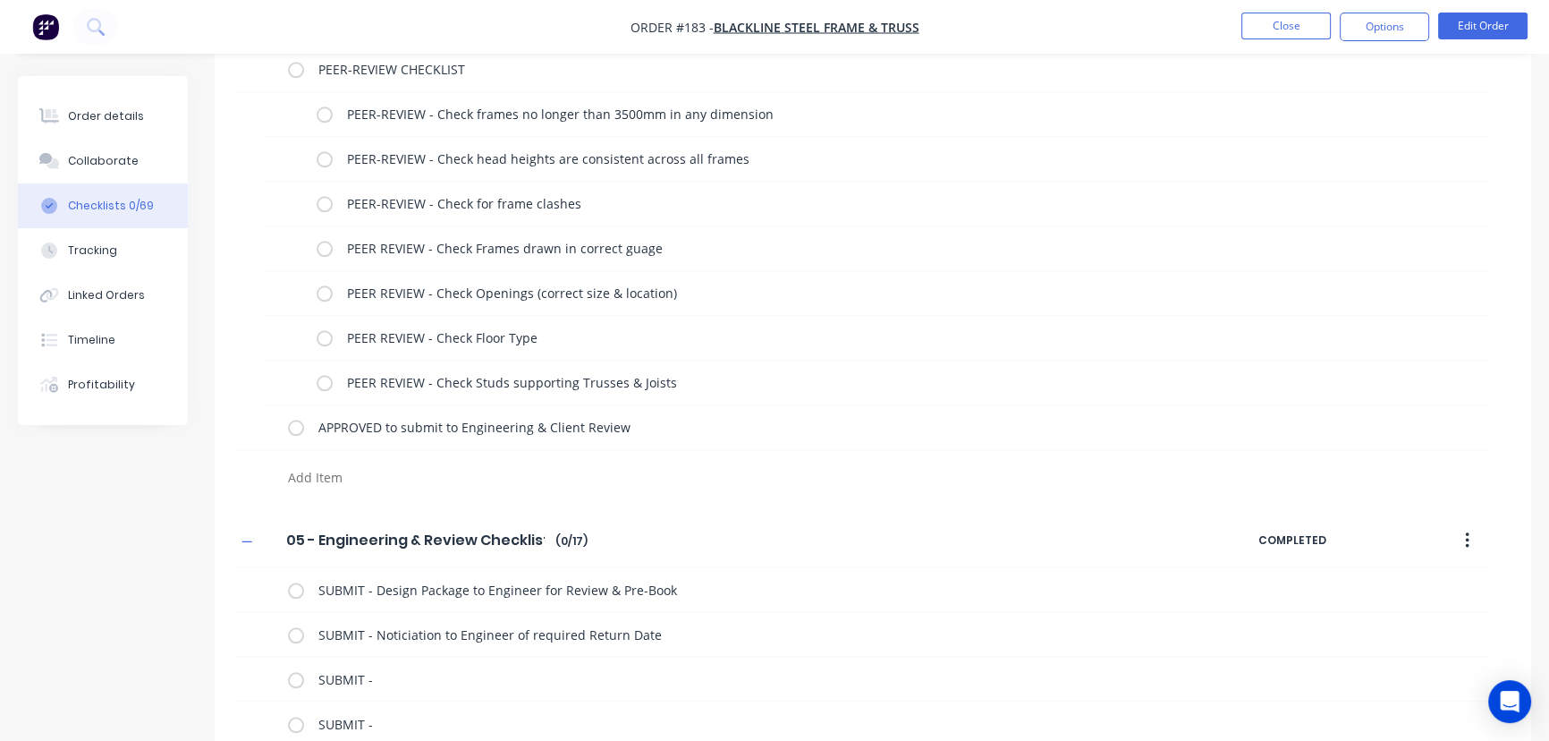
scroll to position [2297, 0]
click at [261, 427] on icon at bounding box center [265, 427] width 23 height 23
click at [258, 419] on input "file" at bounding box center [258, 419] width 0 height 0
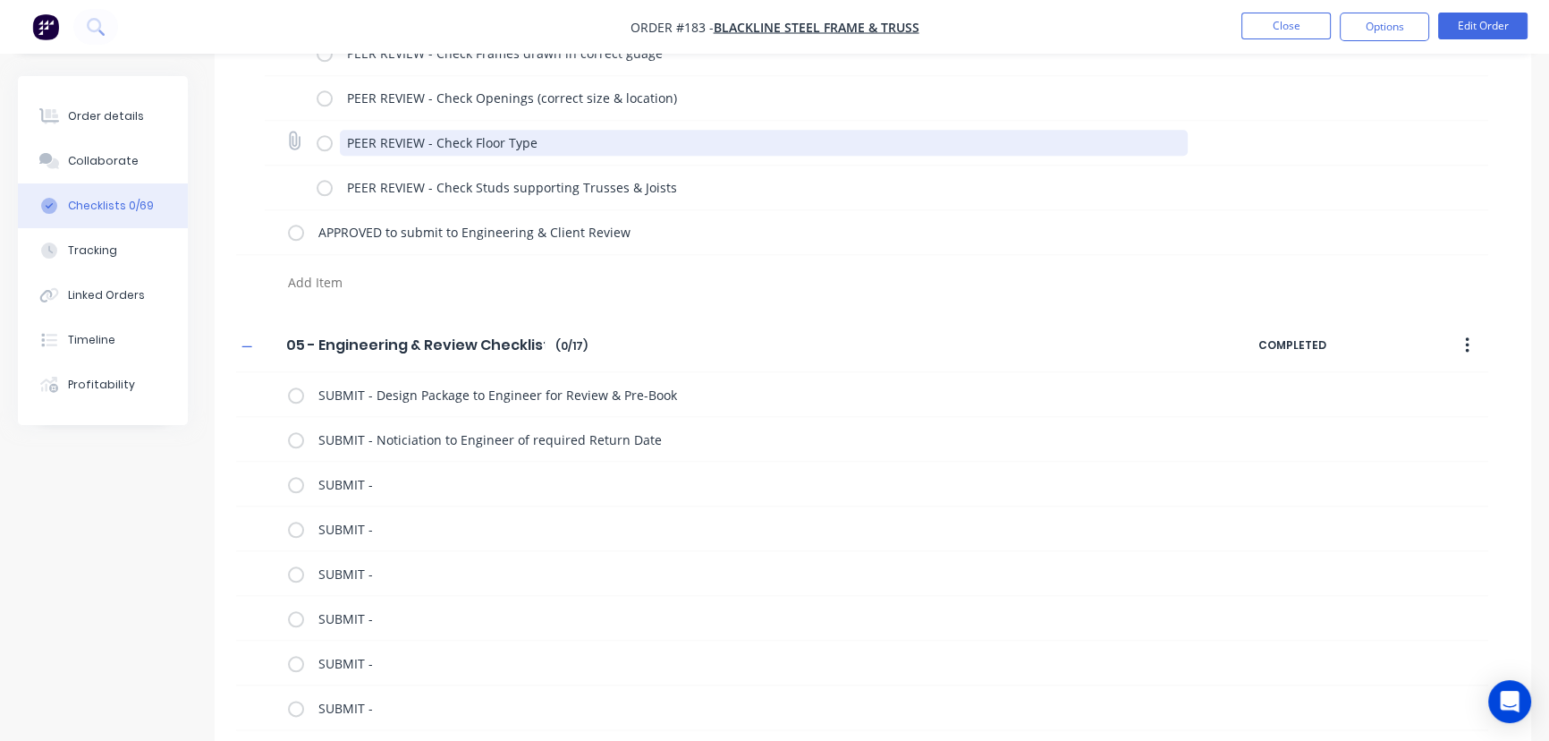
scroll to position [2521, 0]
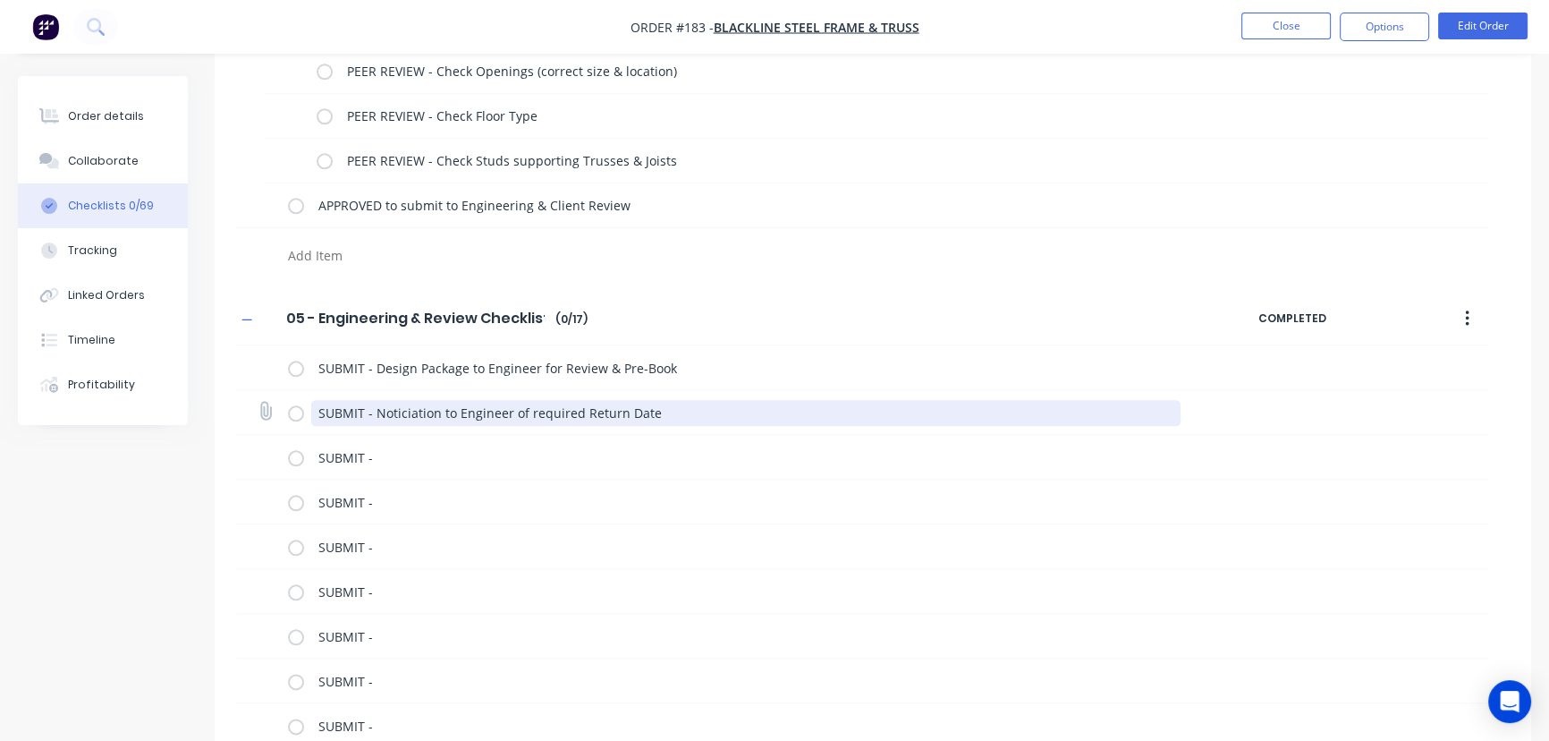
drag, startPoint x: 318, startPoint y: 405, endPoint x: 767, endPoint y: 414, distance: 448.2
click at [767, 414] on textarea "SUBMIT - Noticiation to Engineer of required Return Date" at bounding box center [746, 413] width 870 height 26
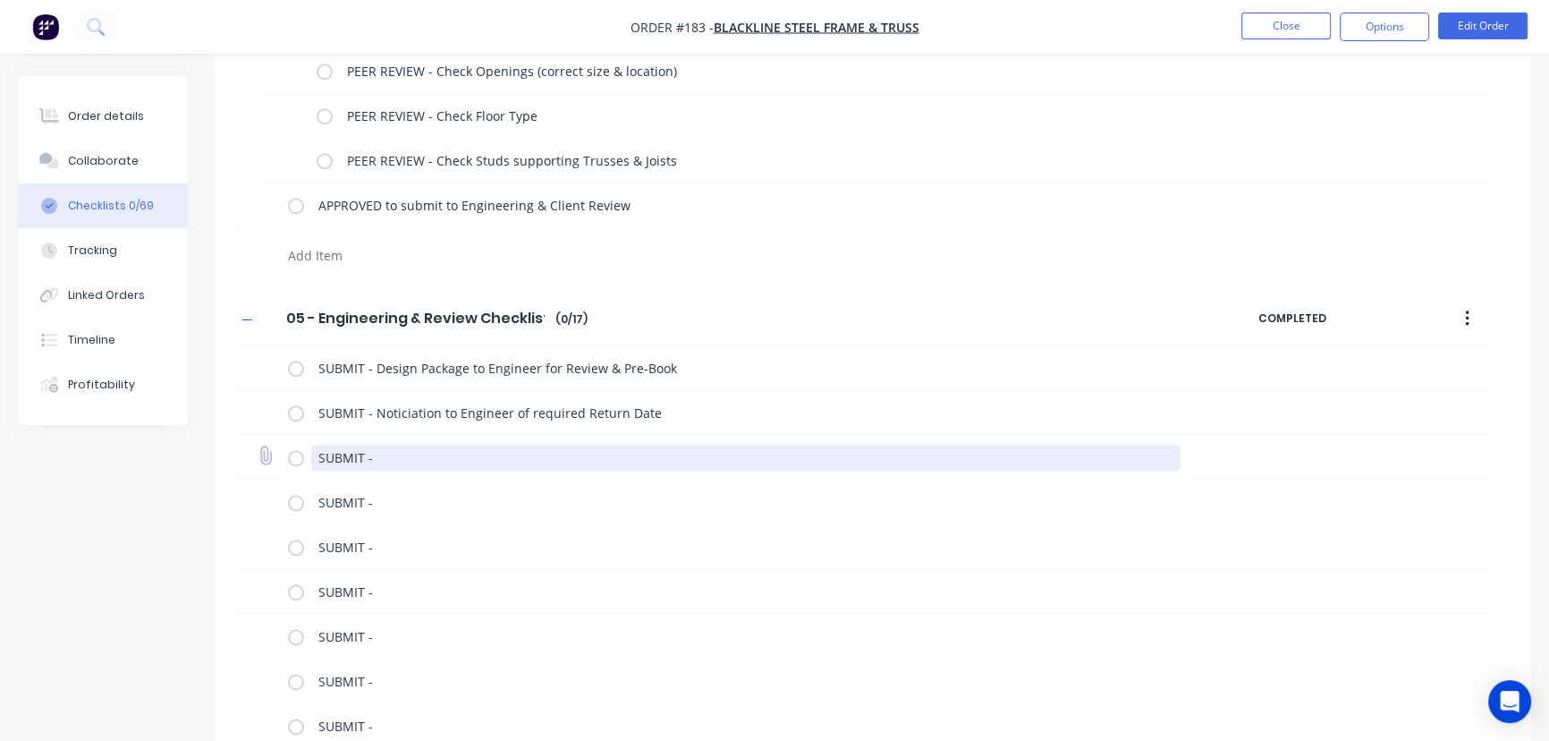
drag, startPoint x: 394, startPoint y: 456, endPoint x: 279, endPoint y: 458, distance: 115.4
click at [279, 458] on div "SUBMIT -" at bounding box center [862, 457] width 1252 height 45
paste textarea "Noticiation to Engineer of required Return Date"
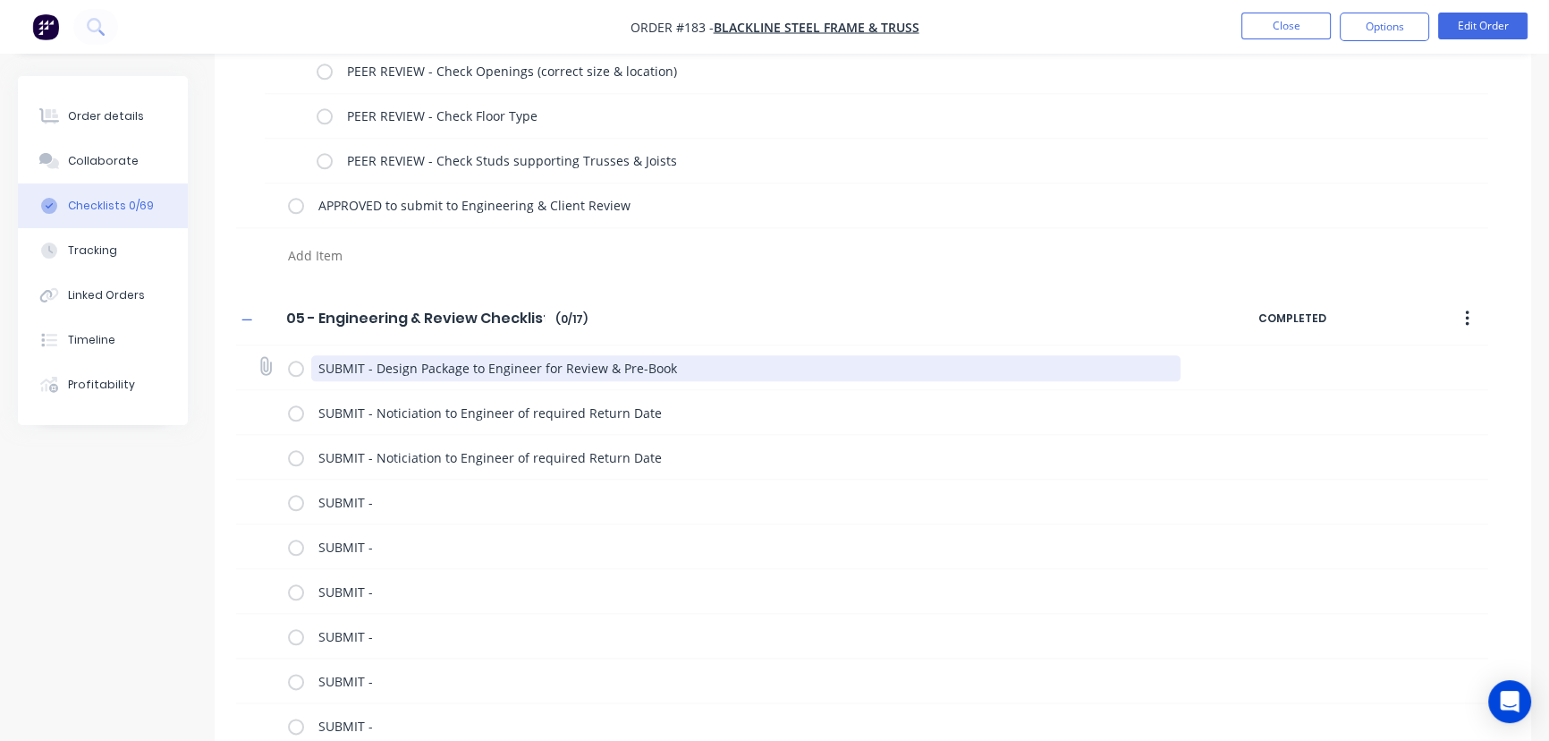
drag, startPoint x: 630, startPoint y: 369, endPoint x: 269, endPoint y: 374, distance: 360.5
click at [269, 374] on div "SUBMIT - Design Package to Engineer for Review & Pre-Book" at bounding box center [862, 367] width 1252 height 45
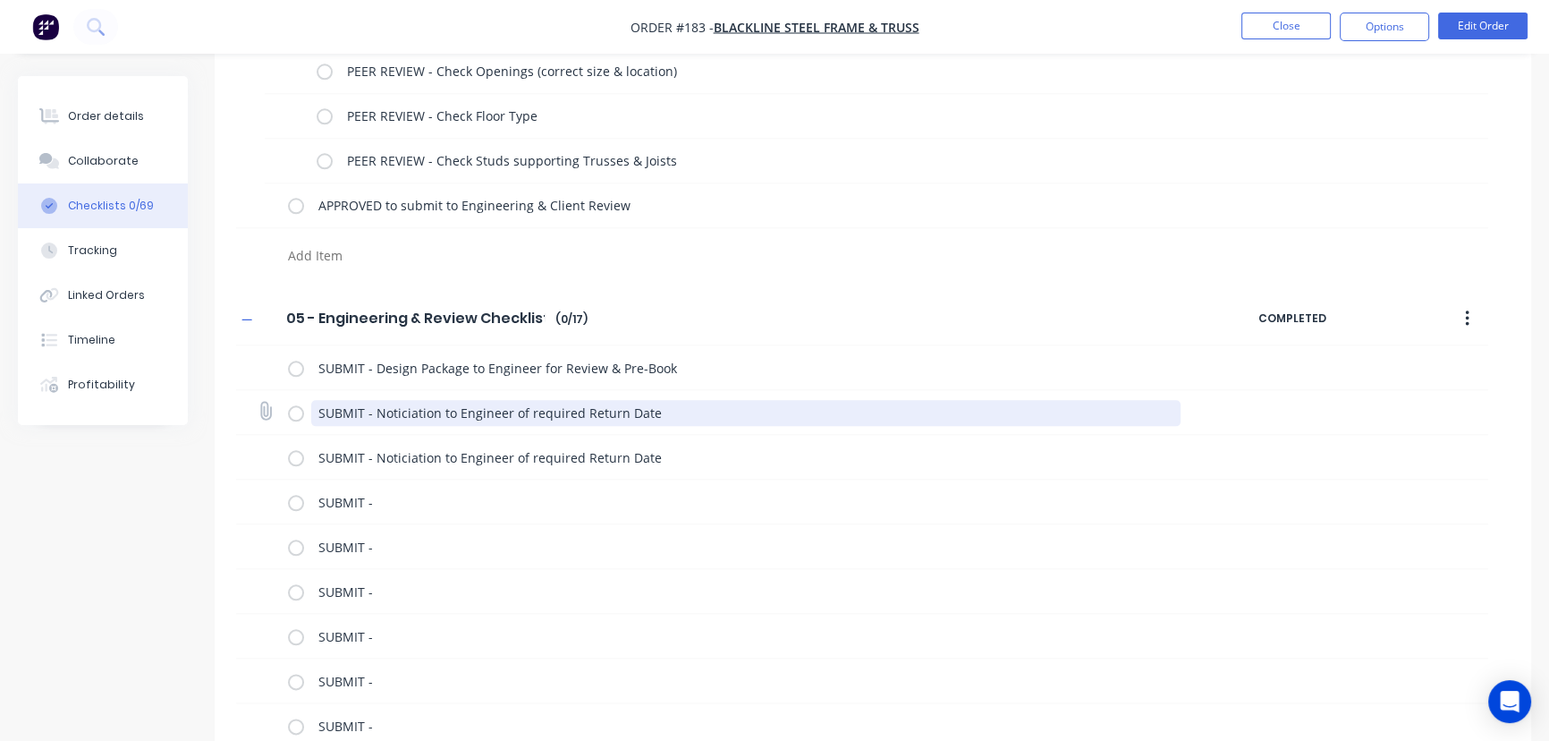
drag, startPoint x: 652, startPoint y: 407, endPoint x: 277, endPoint y: 402, distance: 374.8
click at [280, 406] on div "SUBMIT - Noticiation to Engineer of required Return Date" at bounding box center [862, 412] width 1252 height 45
paste textarea "Design Package to Engineer for Review & Pre-Book"
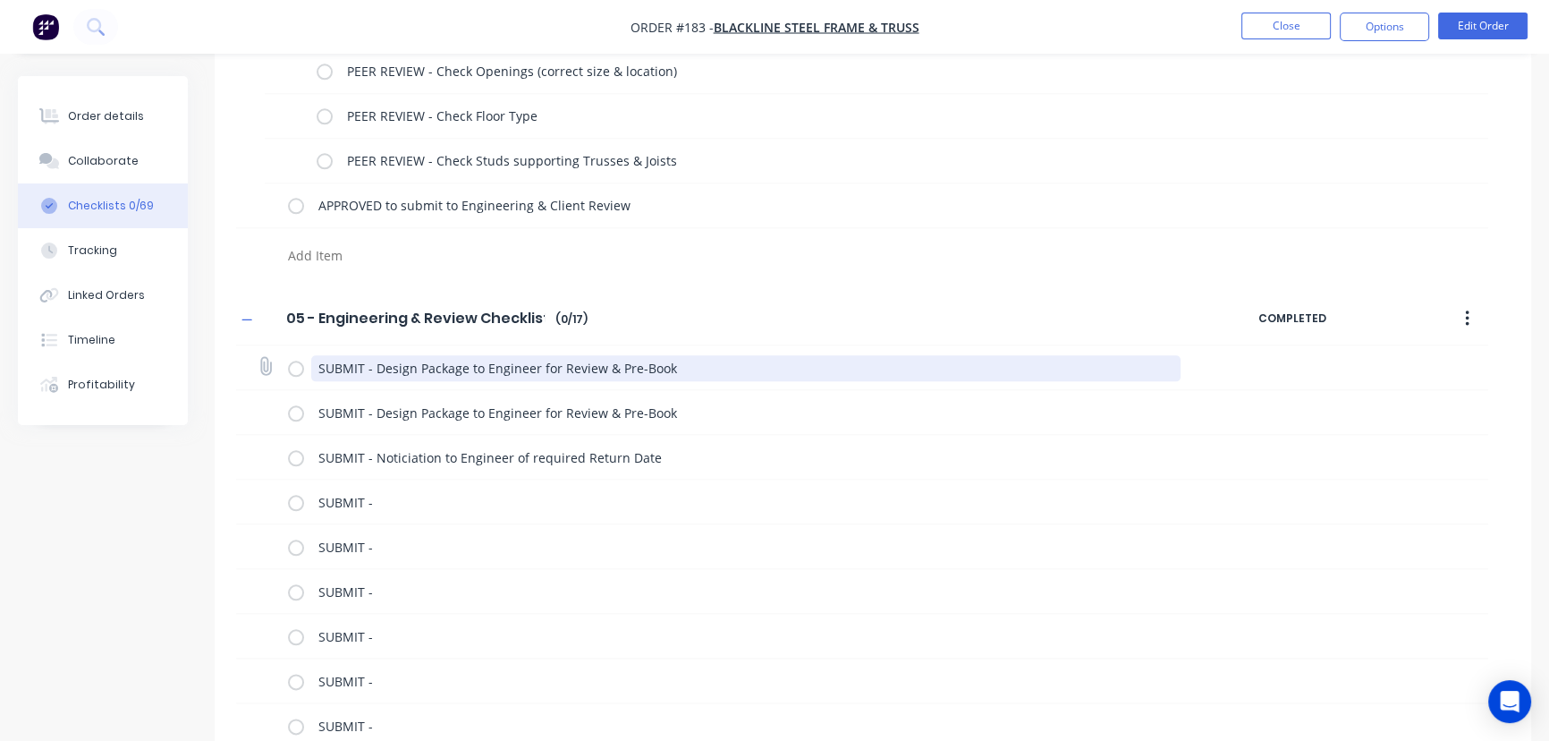
click at [533, 358] on textarea "SUBMIT - Design Package to Engineer for Review & Pre-Book" at bounding box center [746, 368] width 870 height 26
click at [363, 361] on textarea "SUBMIT - Design Package to Engineer for Review & Pre-Book" at bounding box center [746, 368] width 870 height 26
drag, startPoint x: 819, startPoint y: 363, endPoint x: 500, endPoint y: 370, distance: 319.4
click at [500, 370] on textarea "SUBMIT PACKAGE TO ENGINEER - Design Package to Engineer for Review & Pre-Book" at bounding box center [746, 368] width 870 height 26
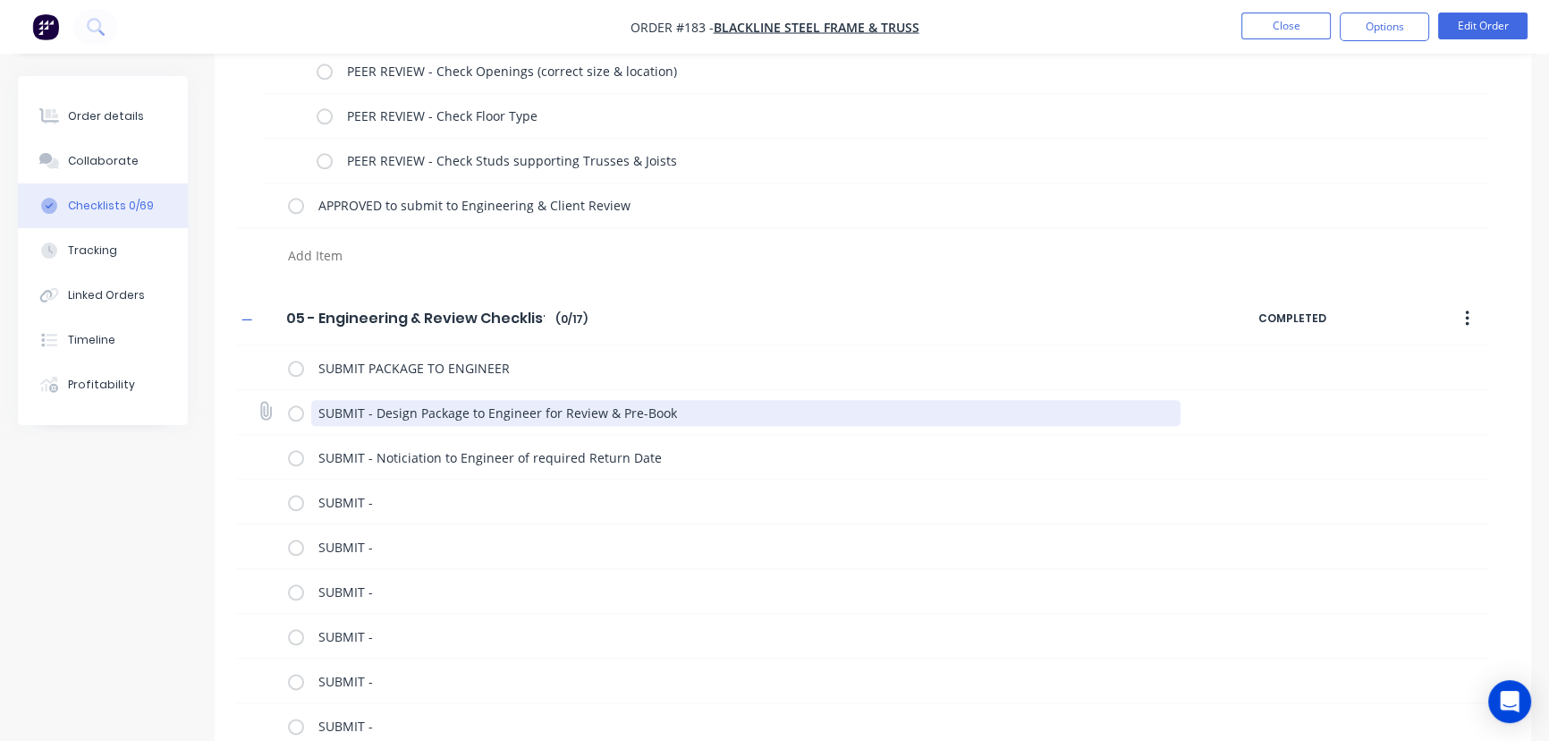
click at [386, 408] on textarea "SUBMIT - Design Package to Engineer for Review & Pre-Book" at bounding box center [746, 413] width 870 height 26
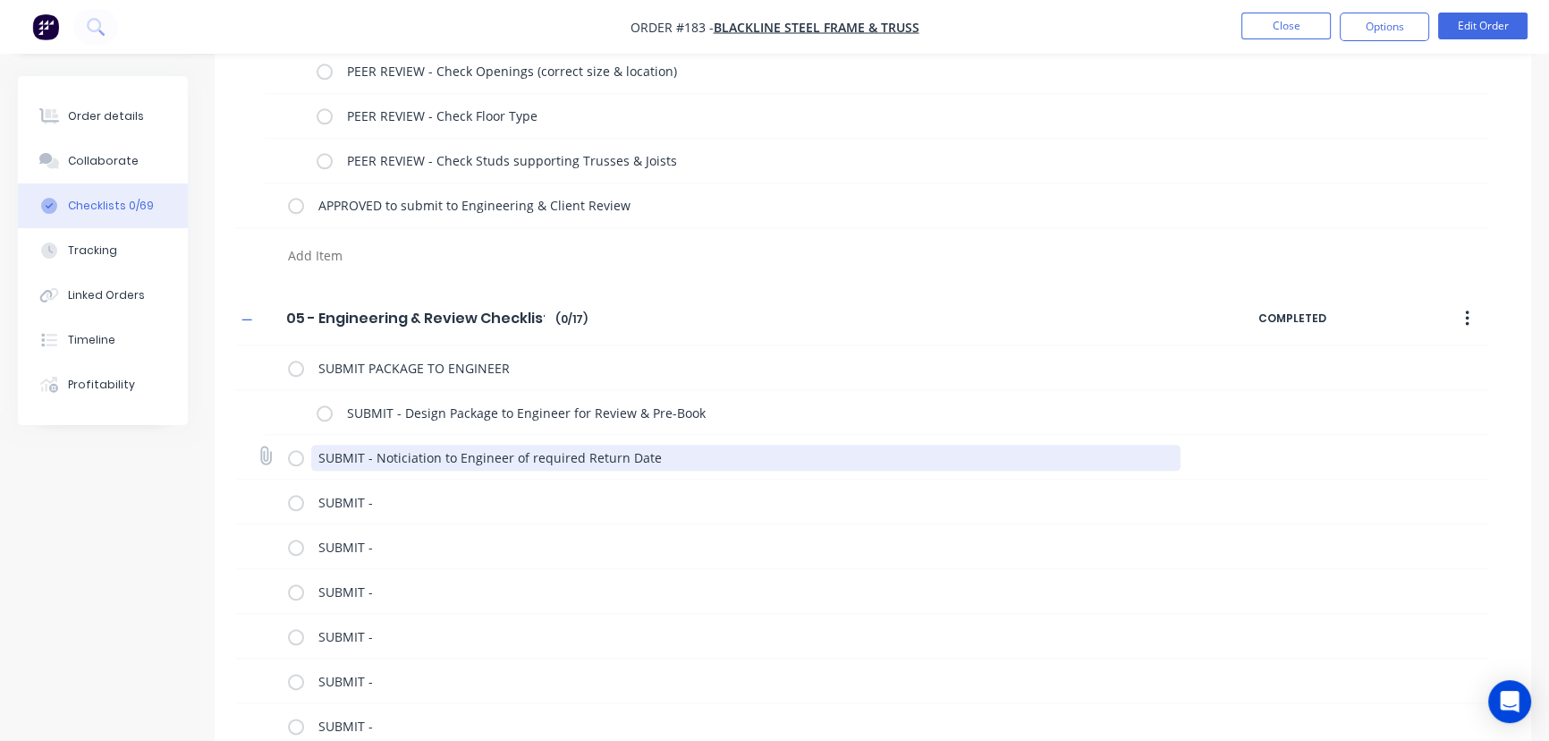
click at [414, 457] on textarea "SUBMIT - Noticiation to Engineer of required Return Date" at bounding box center [746, 458] width 870 height 26
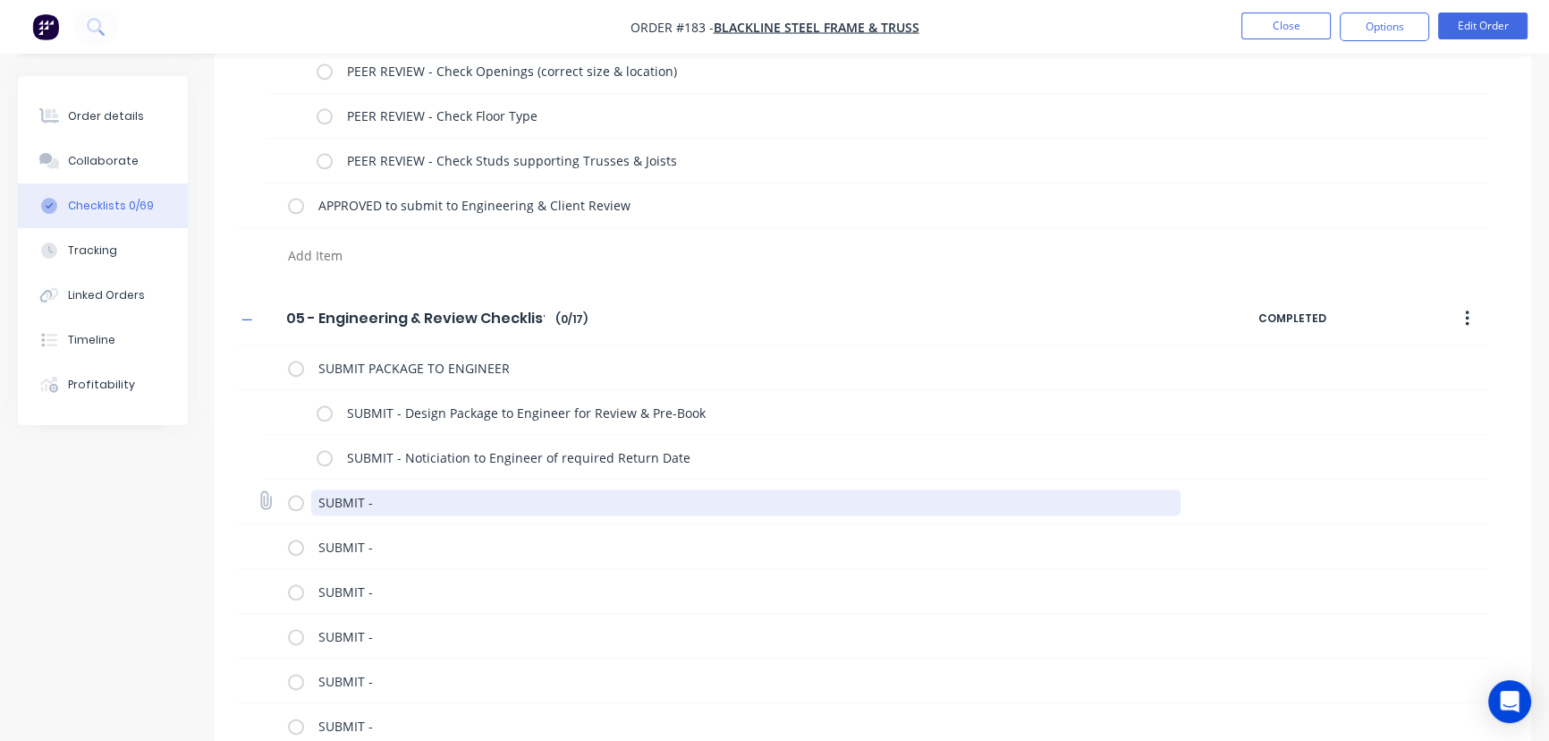
click at [372, 499] on textarea "SUBMIT -" at bounding box center [746, 502] width 870 height 26
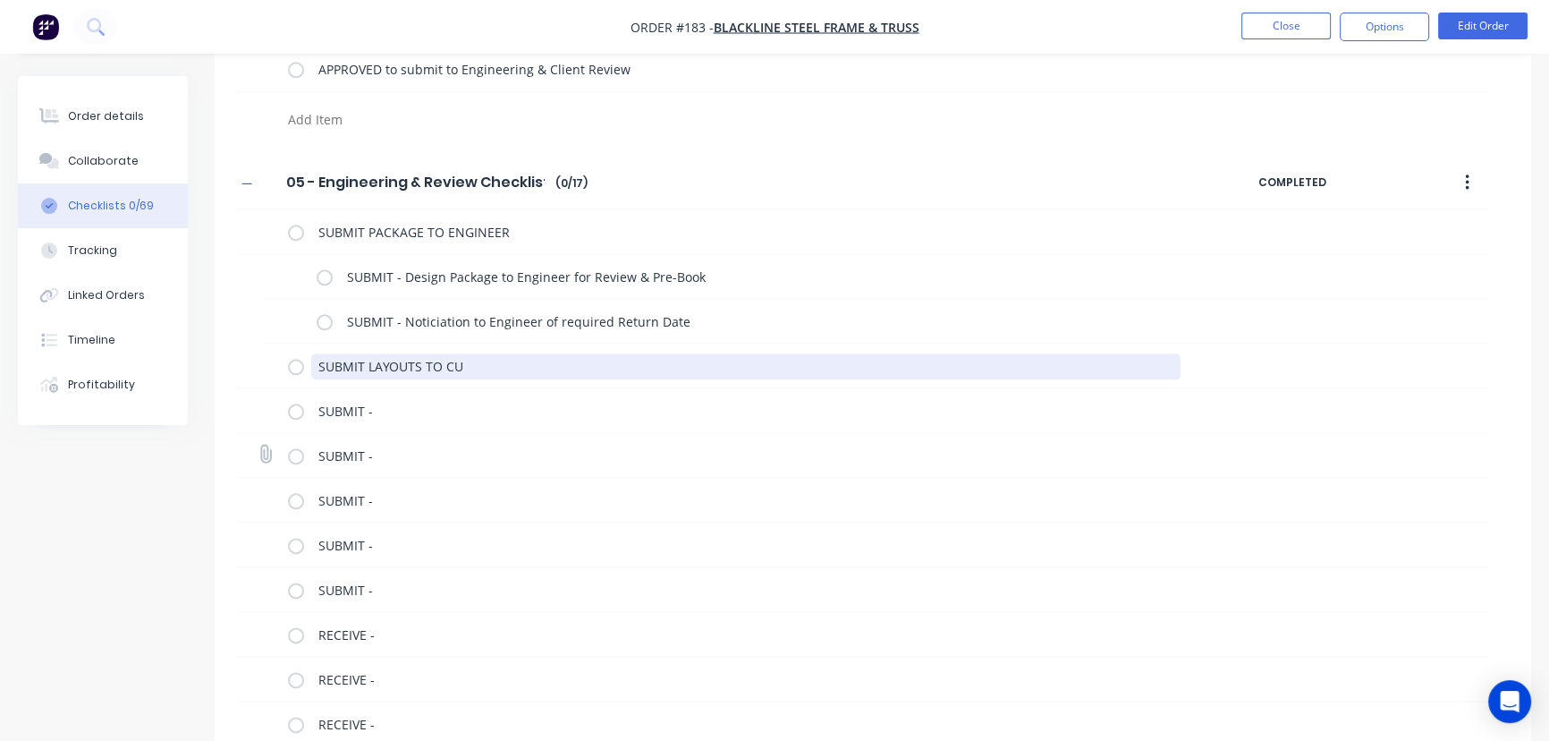
scroll to position [2724, 0]
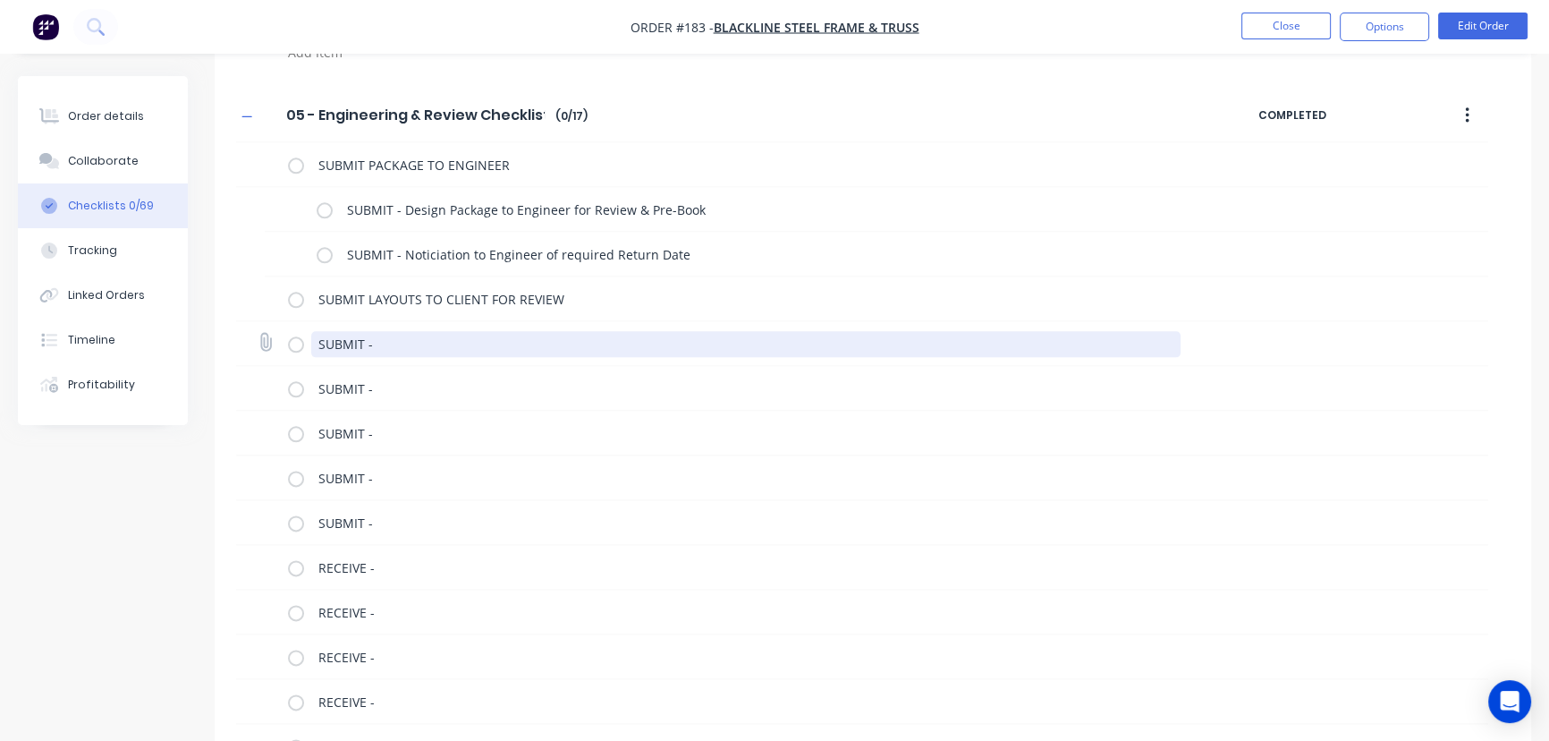
click at [404, 341] on textarea "SUBMIT -" at bounding box center [746, 344] width 870 height 26
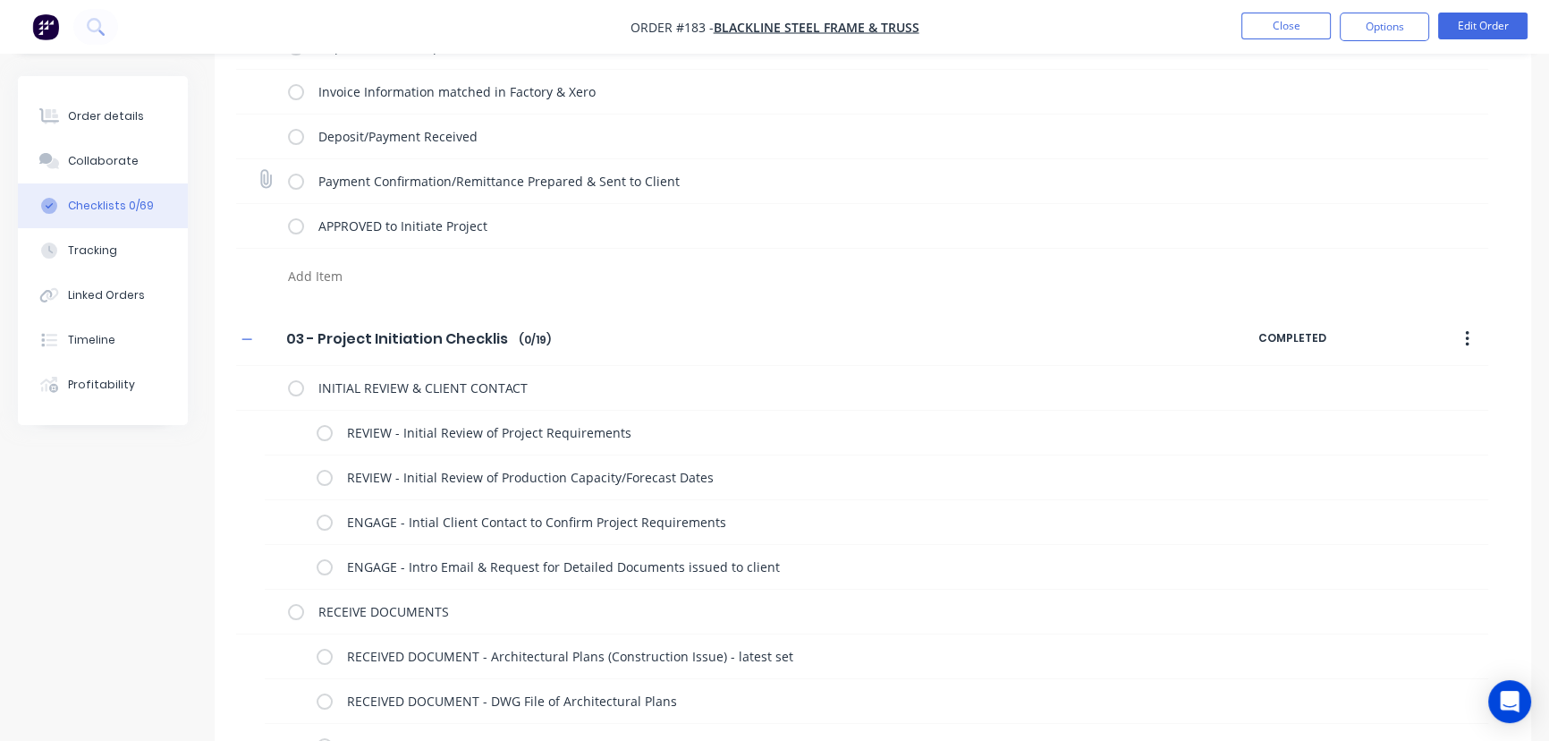
scroll to position [0, 0]
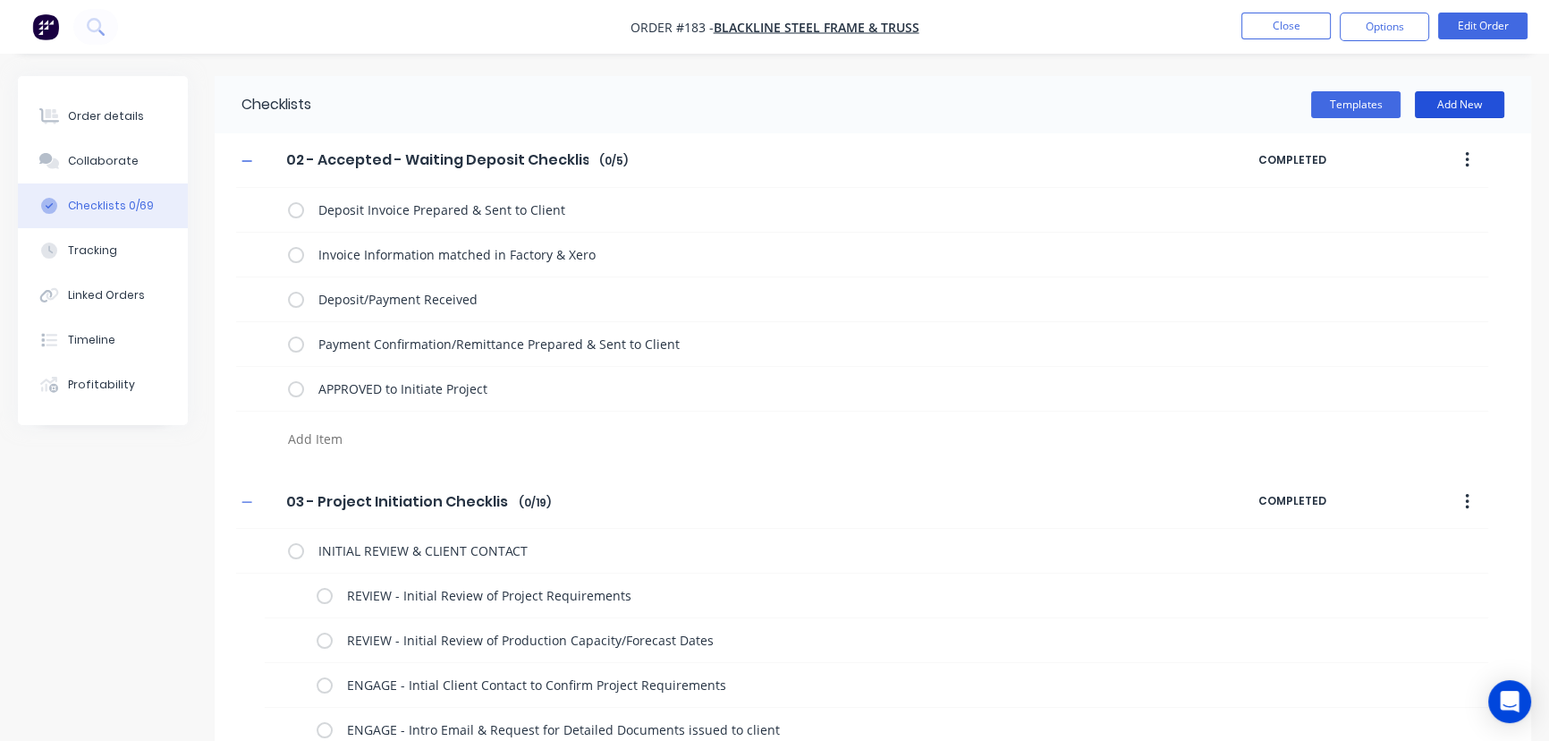
drag, startPoint x: 1444, startPoint y: 103, endPoint x: 1419, endPoint y: 115, distance: 27.2
click at [1444, 103] on button "Add New" at bounding box center [1459, 104] width 89 height 27
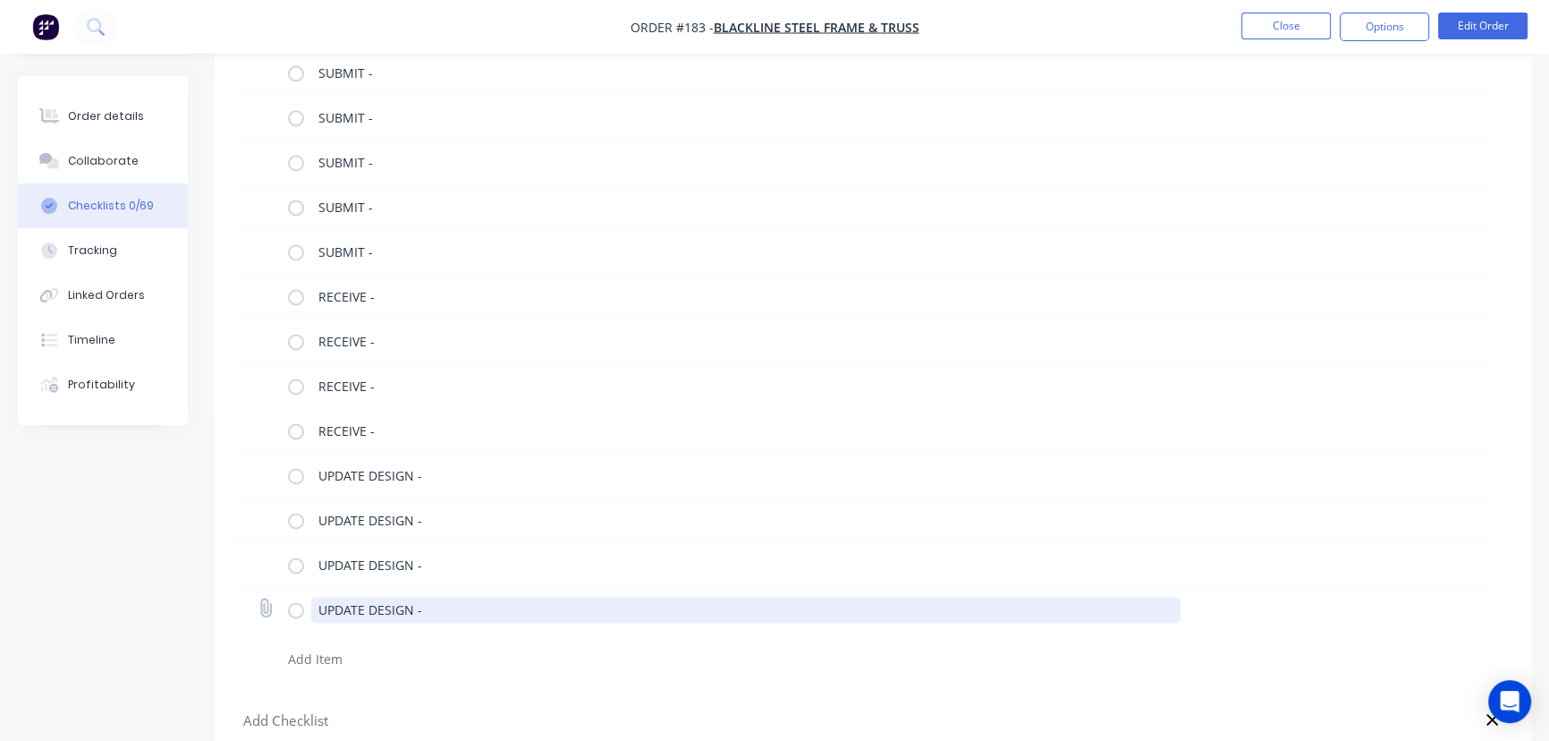
scroll to position [2996, 0]
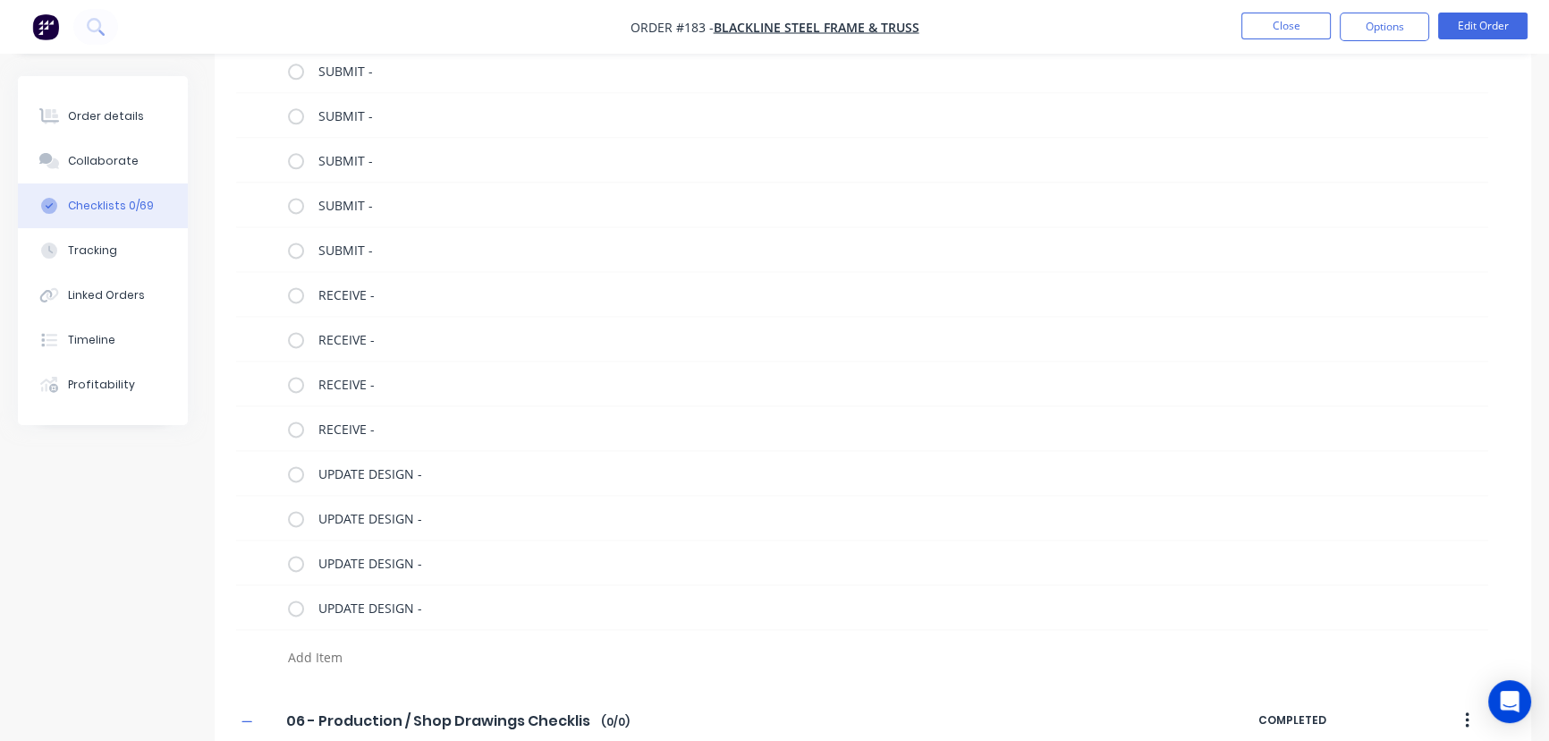
click at [308, 658] on textarea at bounding box center [683, 657] width 805 height 26
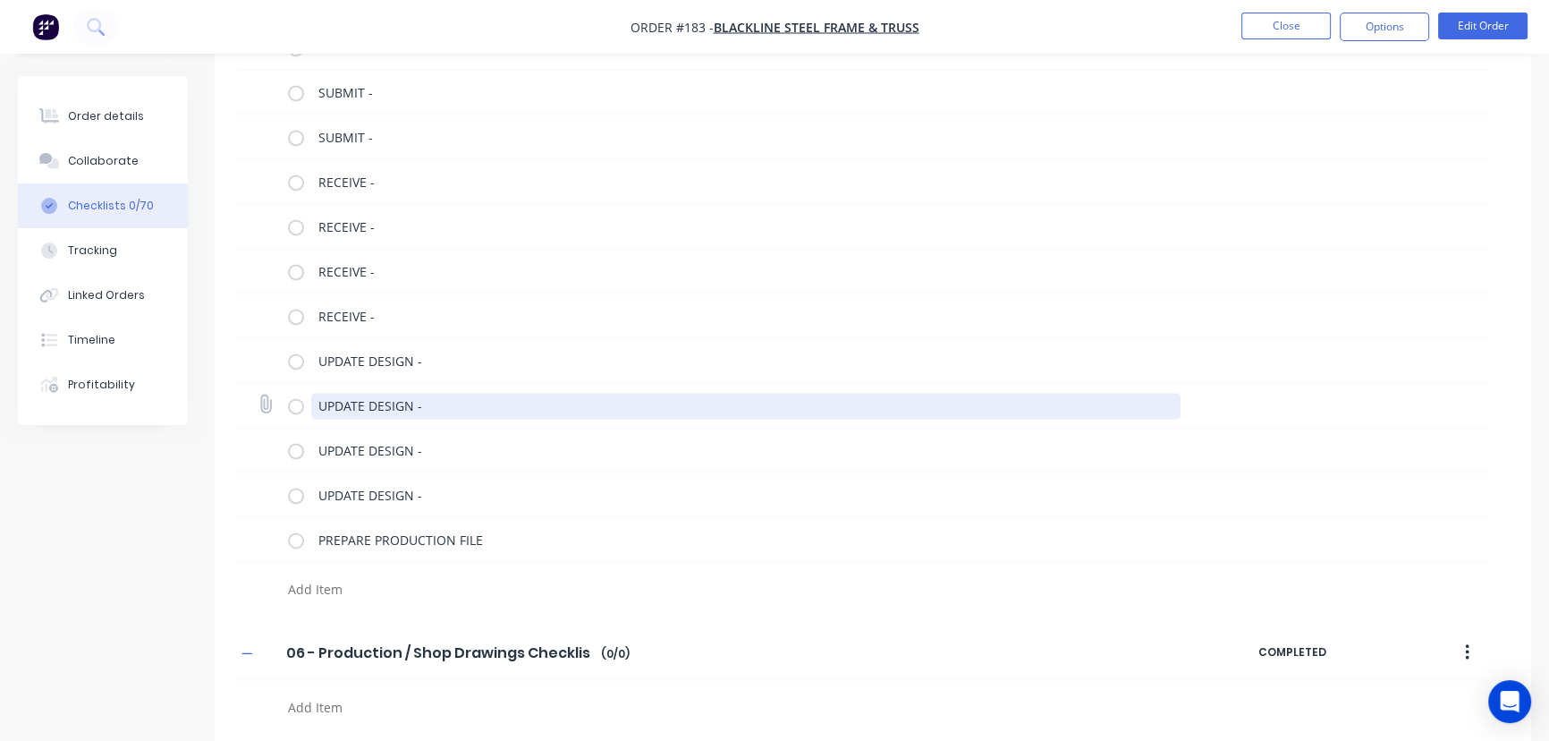
scroll to position [3112, 0]
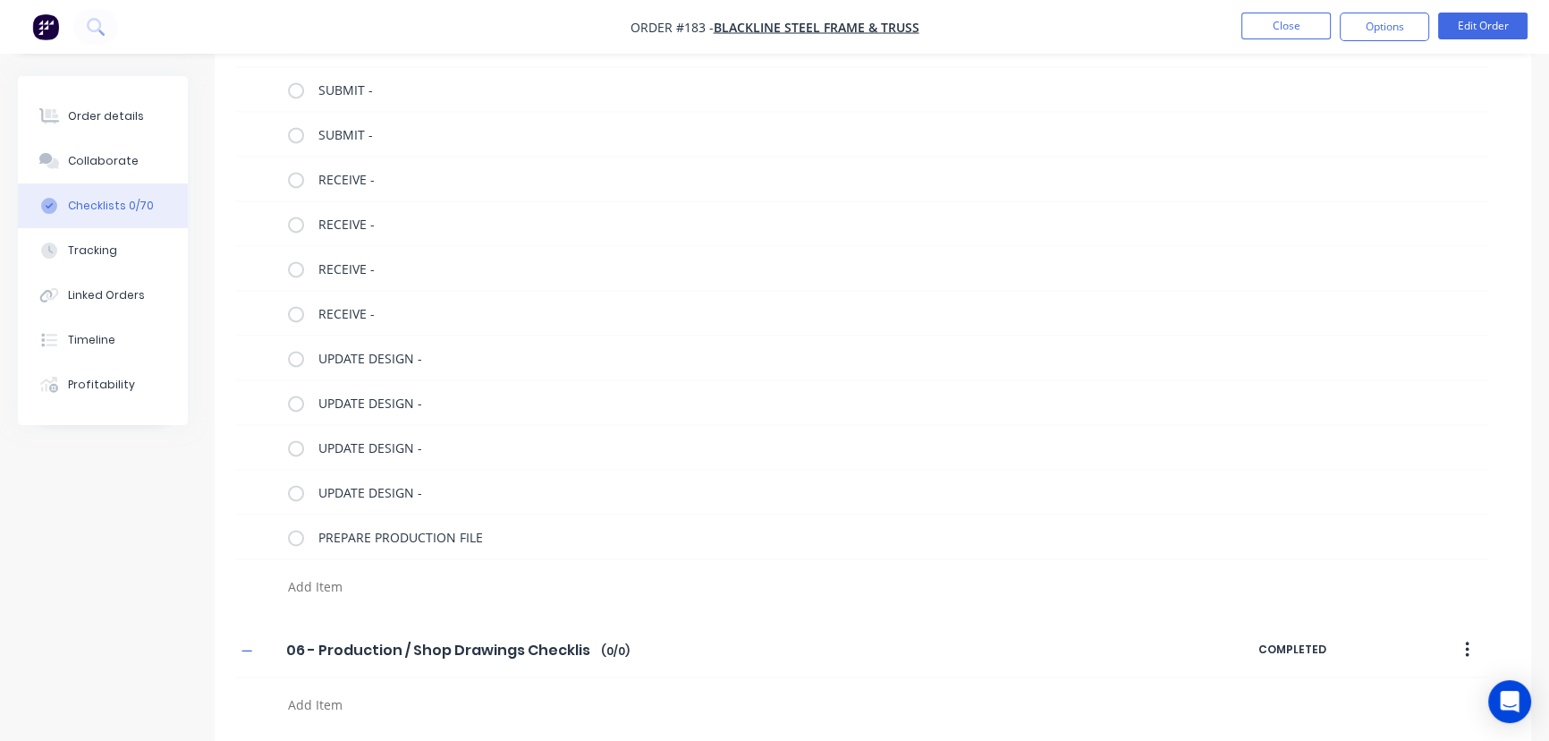
click at [326, 583] on textarea at bounding box center [683, 586] width 805 height 26
drag, startPoint x: 339, startPoint y: 580, endPoint x: 242, endPoint y: 586, distance: 97.6
click at [242, 586] on div "Produce" at bounding box center [674, 582] width 877 height 46
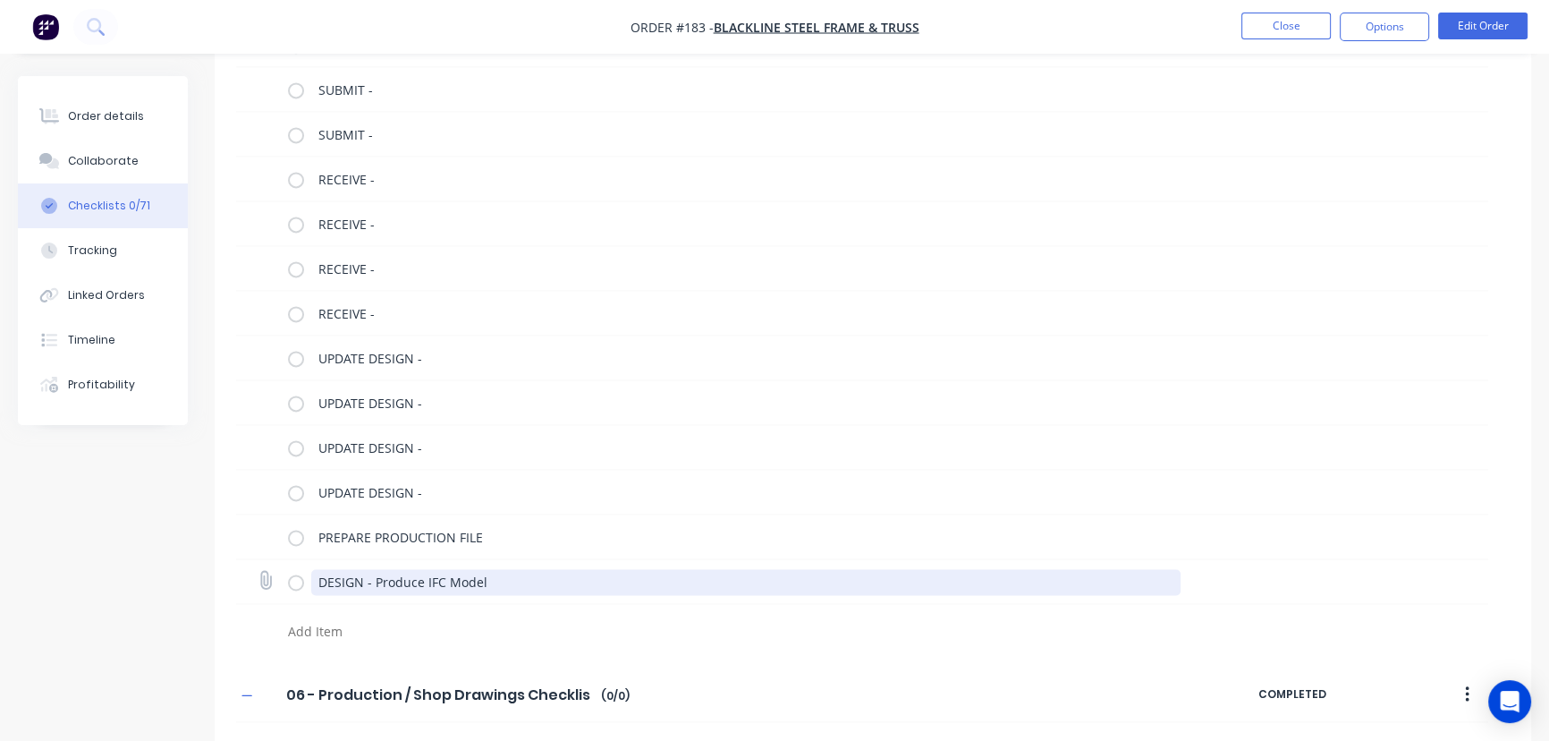
click at [318, 577] on textarea "DESIGN - Produce IFC Model" at bounding box center [746, 582] width 870 height 26
click at [523, 576] on textarea "DESIGN - Produce IFC Model" at bounding box center [764, 582] width 849 height 26
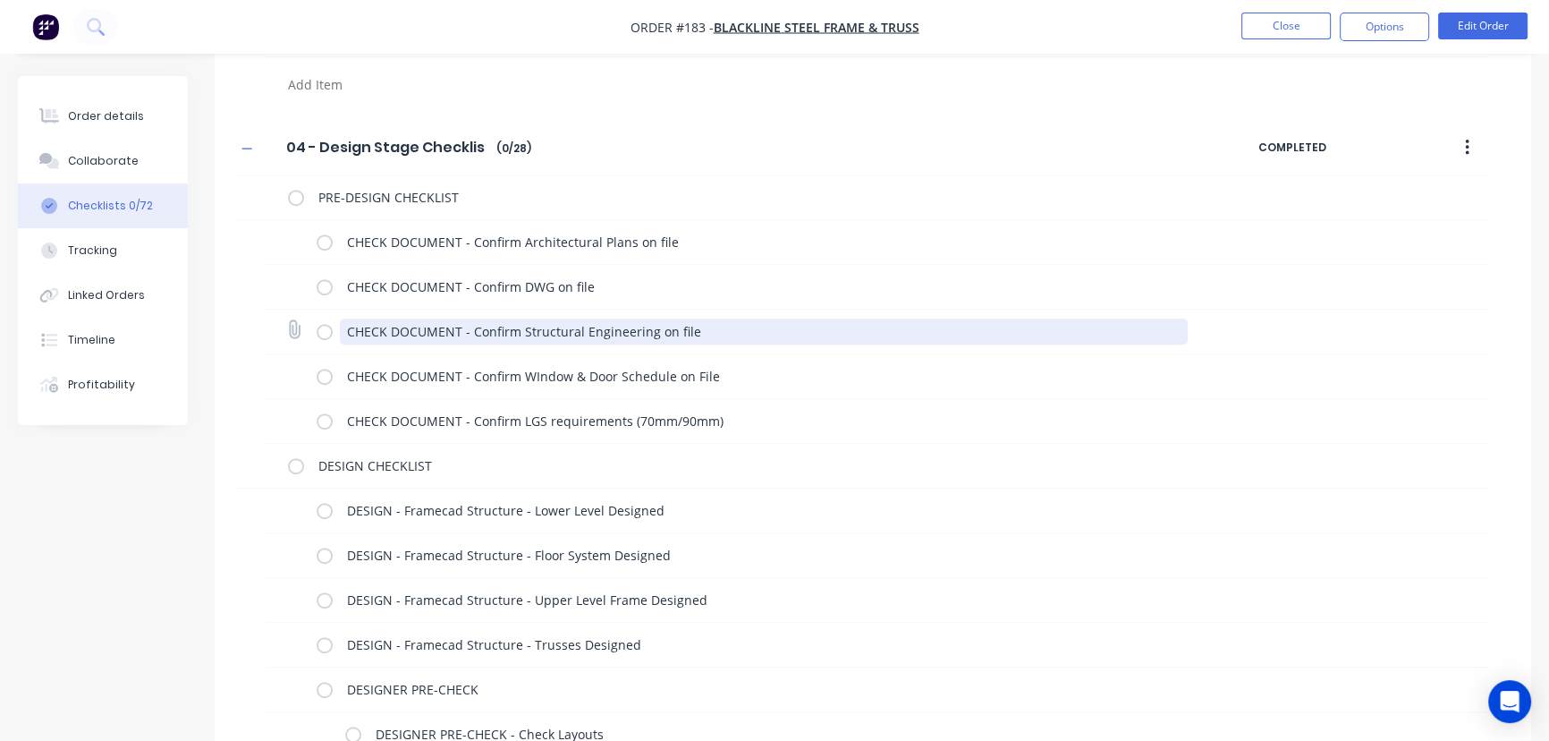
scroll to position [1384, 0]
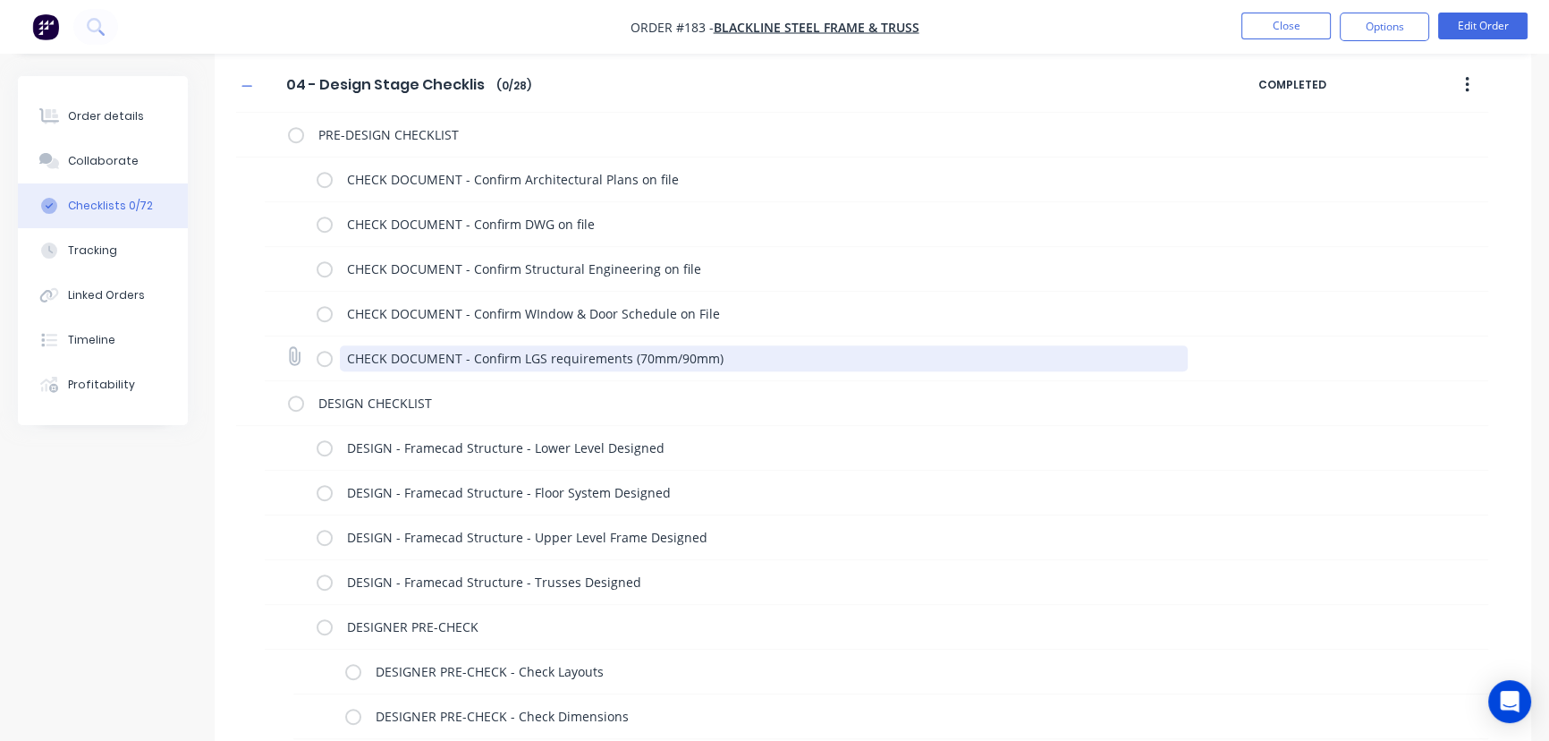
click at [739, 356] on textarea "CHECK DOCUMENT - Confirm LGS requirements (70mm/90mm)" at bounding box center [764, 358] width 849 height 26
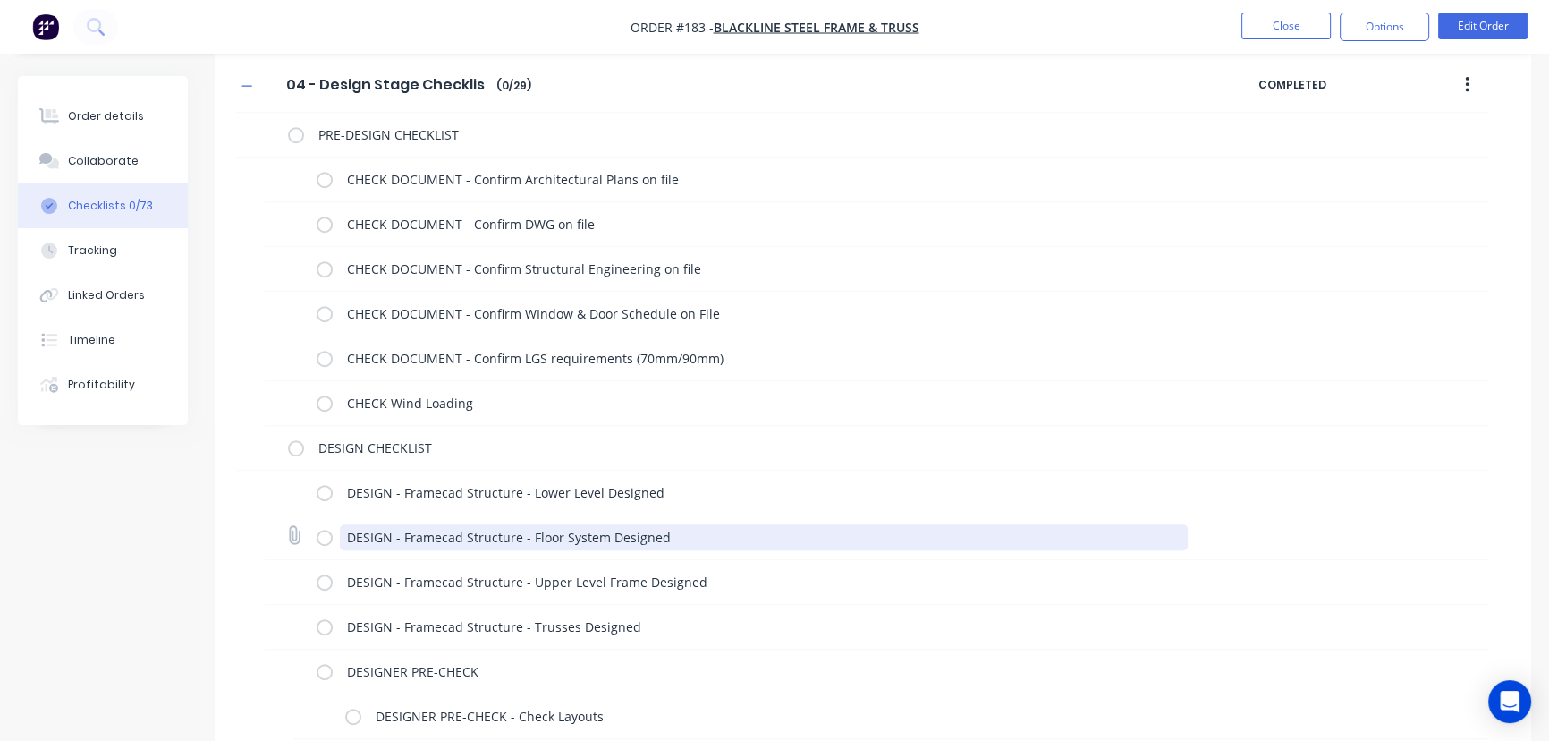
click at [640, 528] on textarea "DESIGN - Framecad Structure - Floor System Designed" at bounding box center [764, 537] width 849 height 26
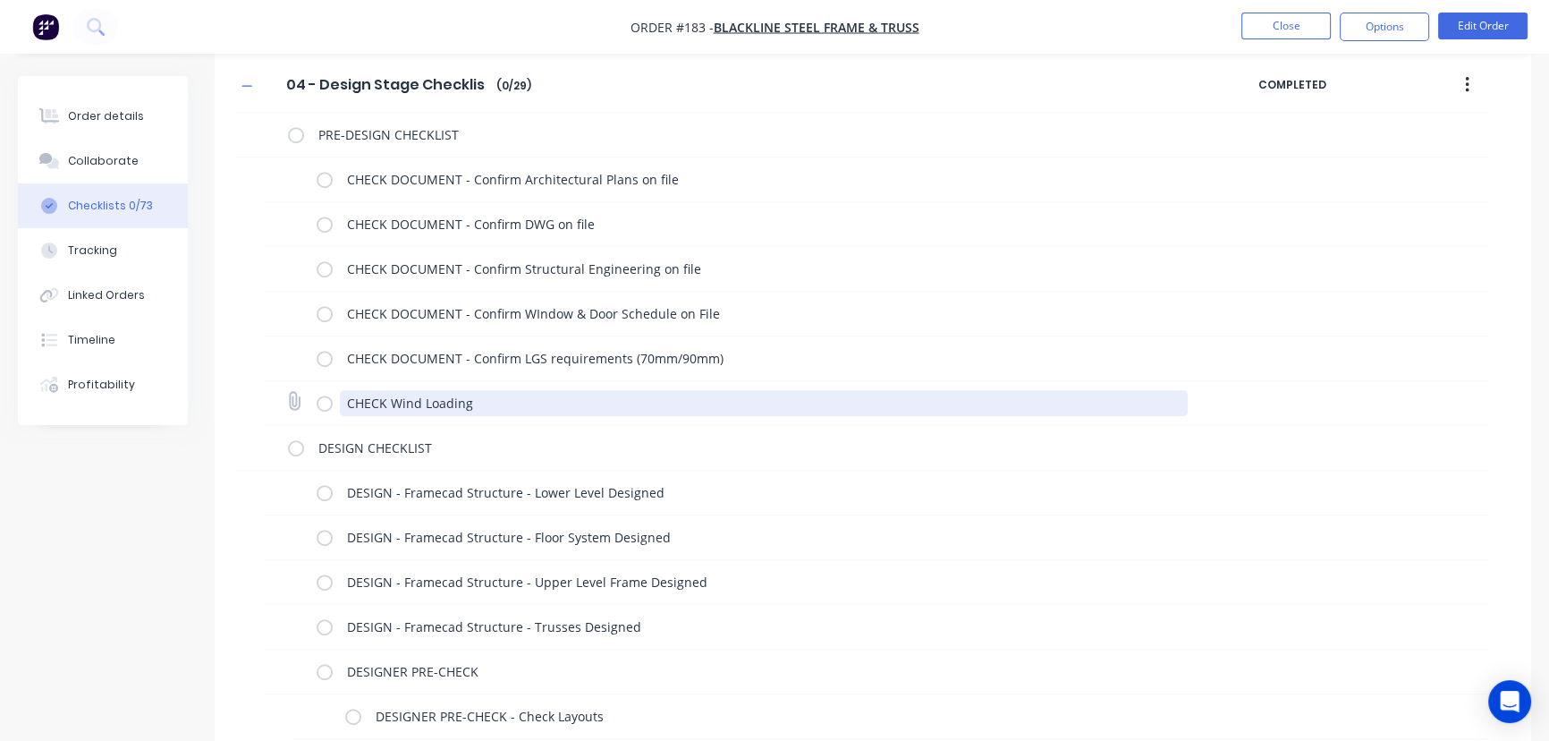
click at [484, 402] on textarea "CHECK Wind Loading" at bounding box center [764, 403] width 849 height 26
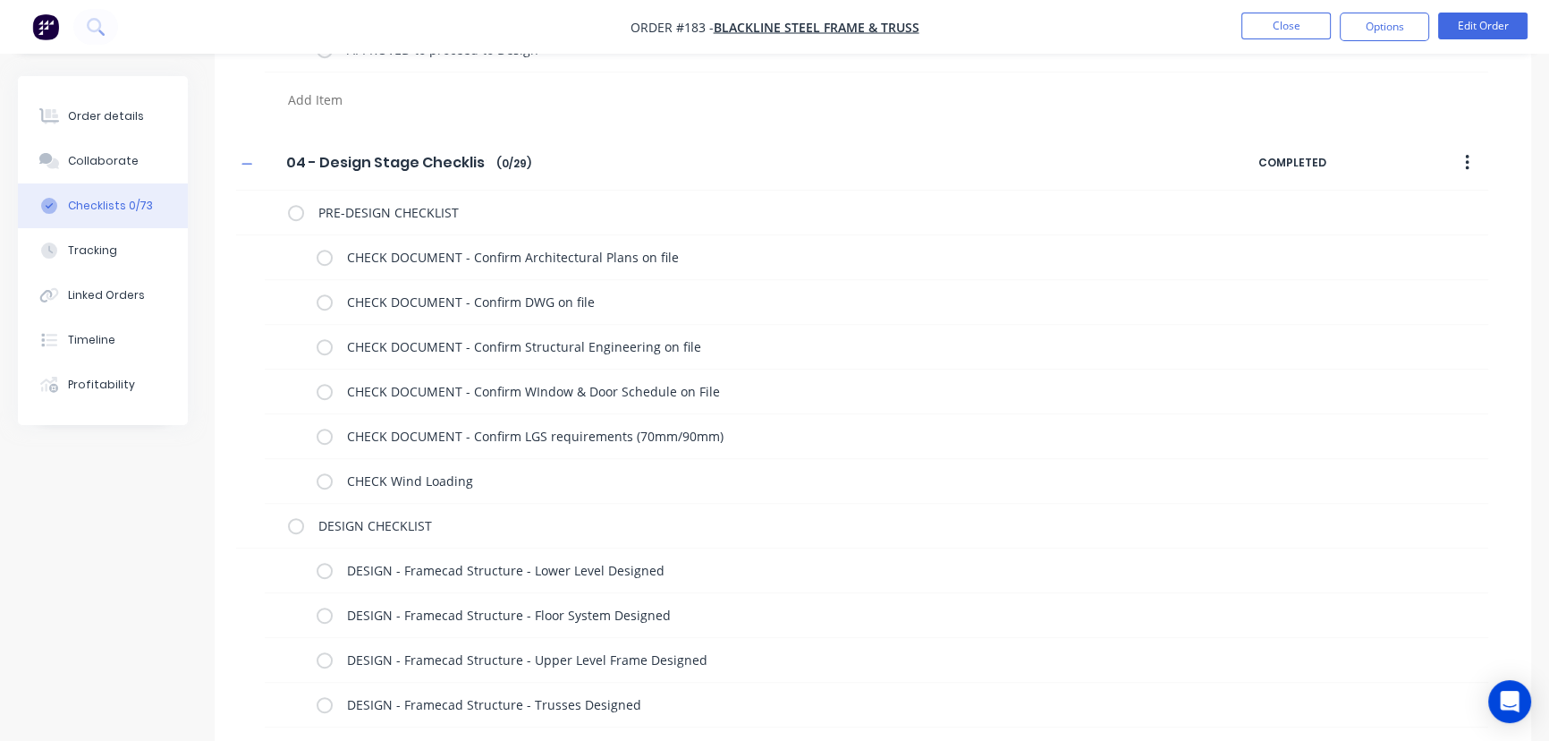
scroll to position [1382, 0]
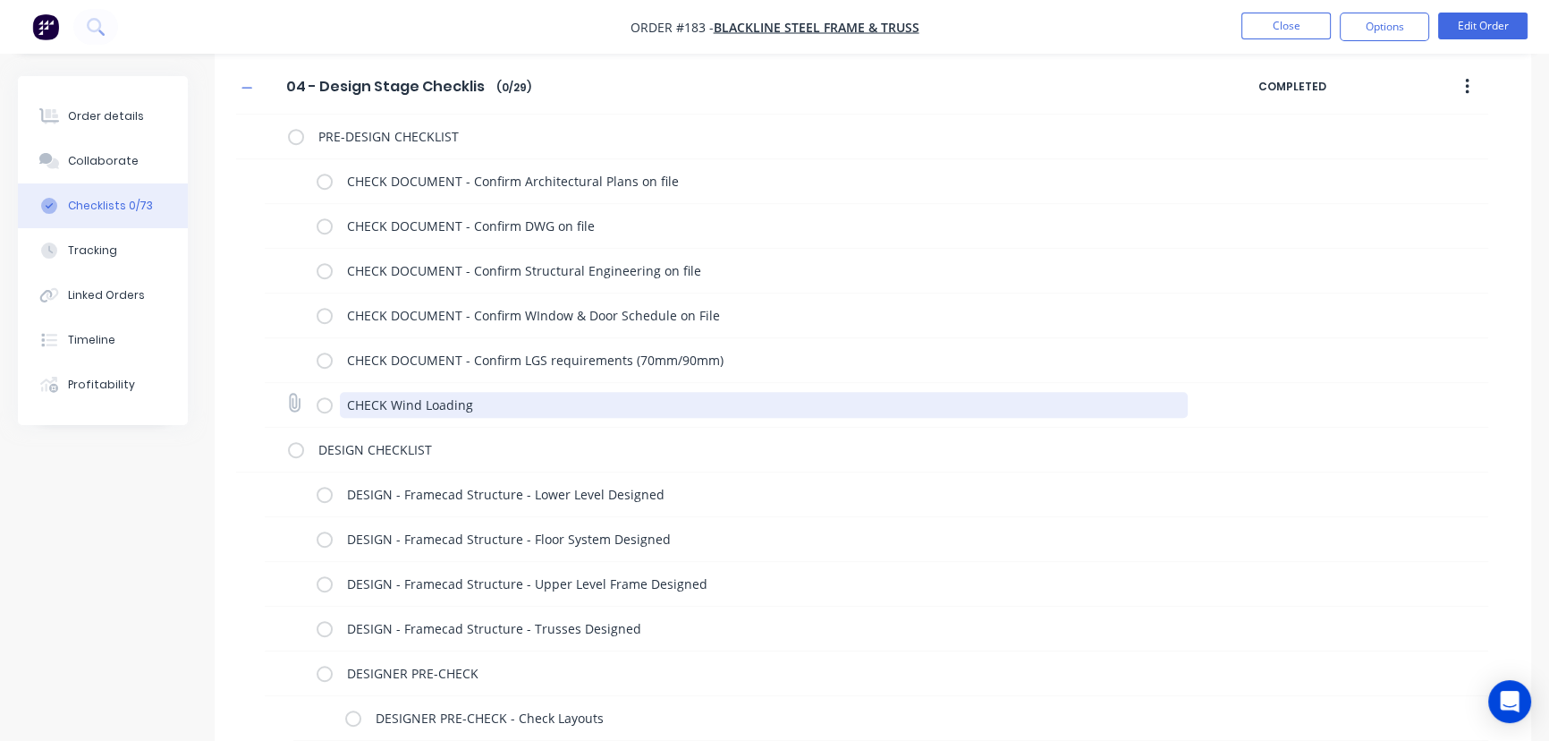
click at [390, 400] on textarea "CHECK Wind Loading" at bounding box center [764, 405] width 849 height 26
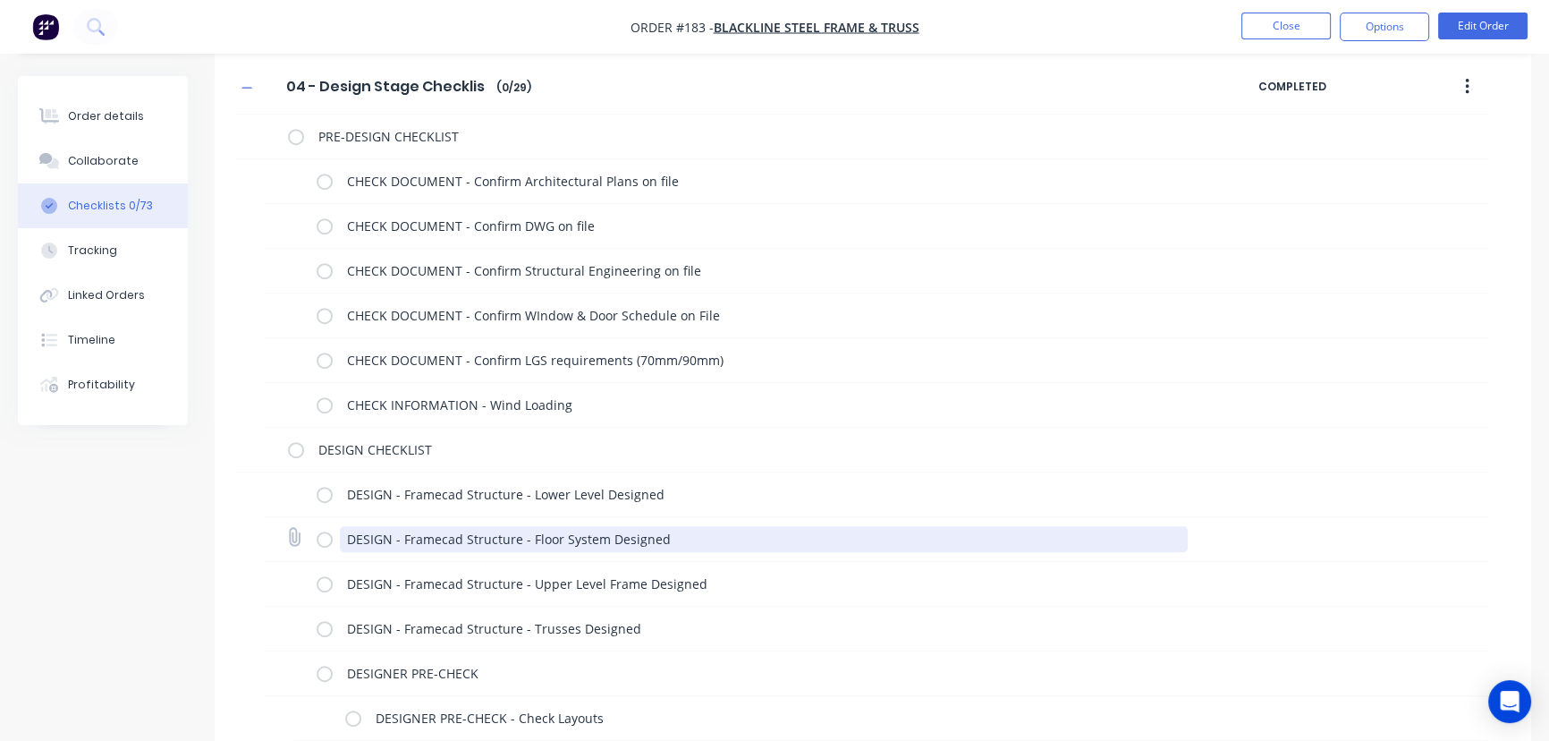
click at [533, 532] on textarea "DESIGN - Framecad Structure - Floor System Designed" at bounding box center [764, 539] width 849 height 26
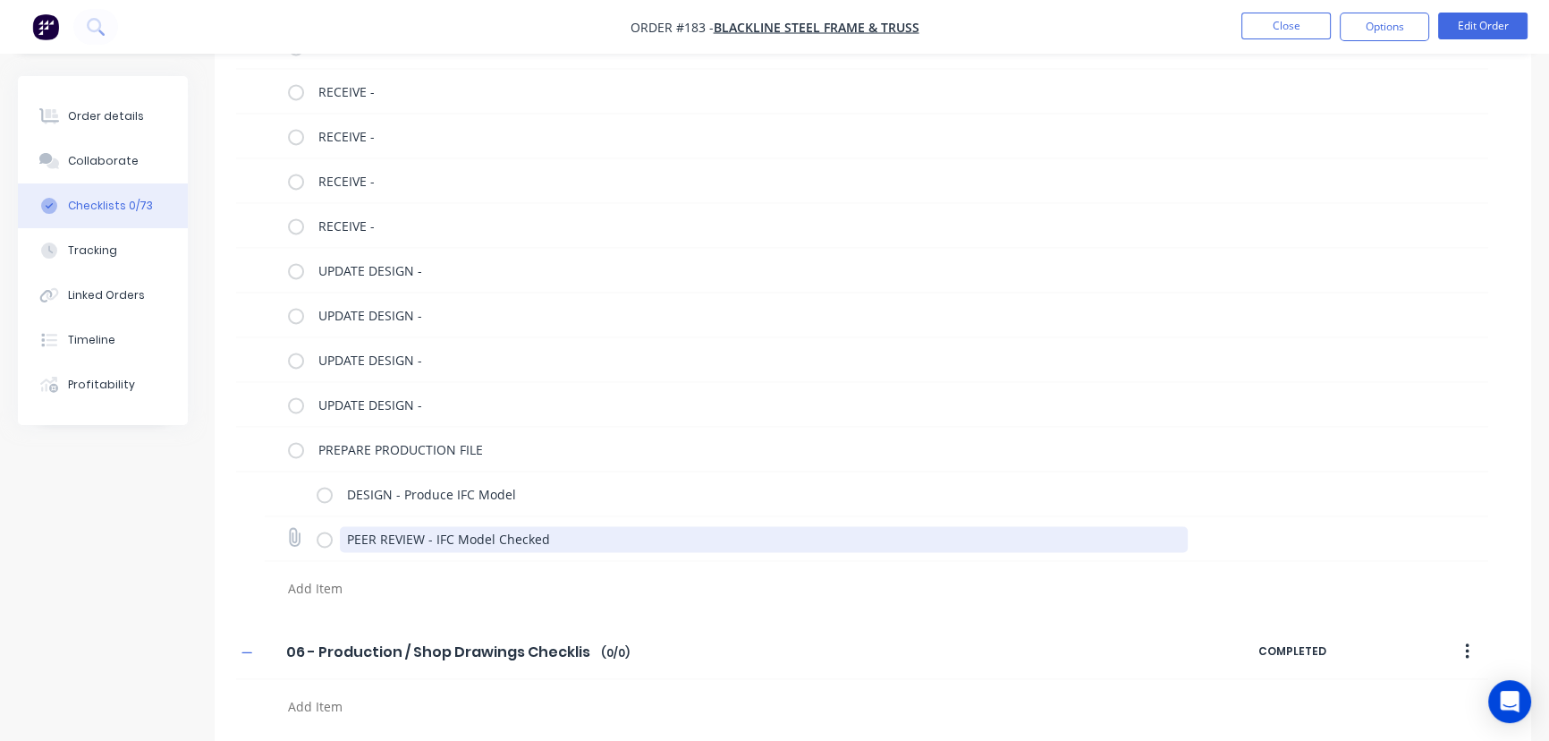
scroll to position [3225, 0]
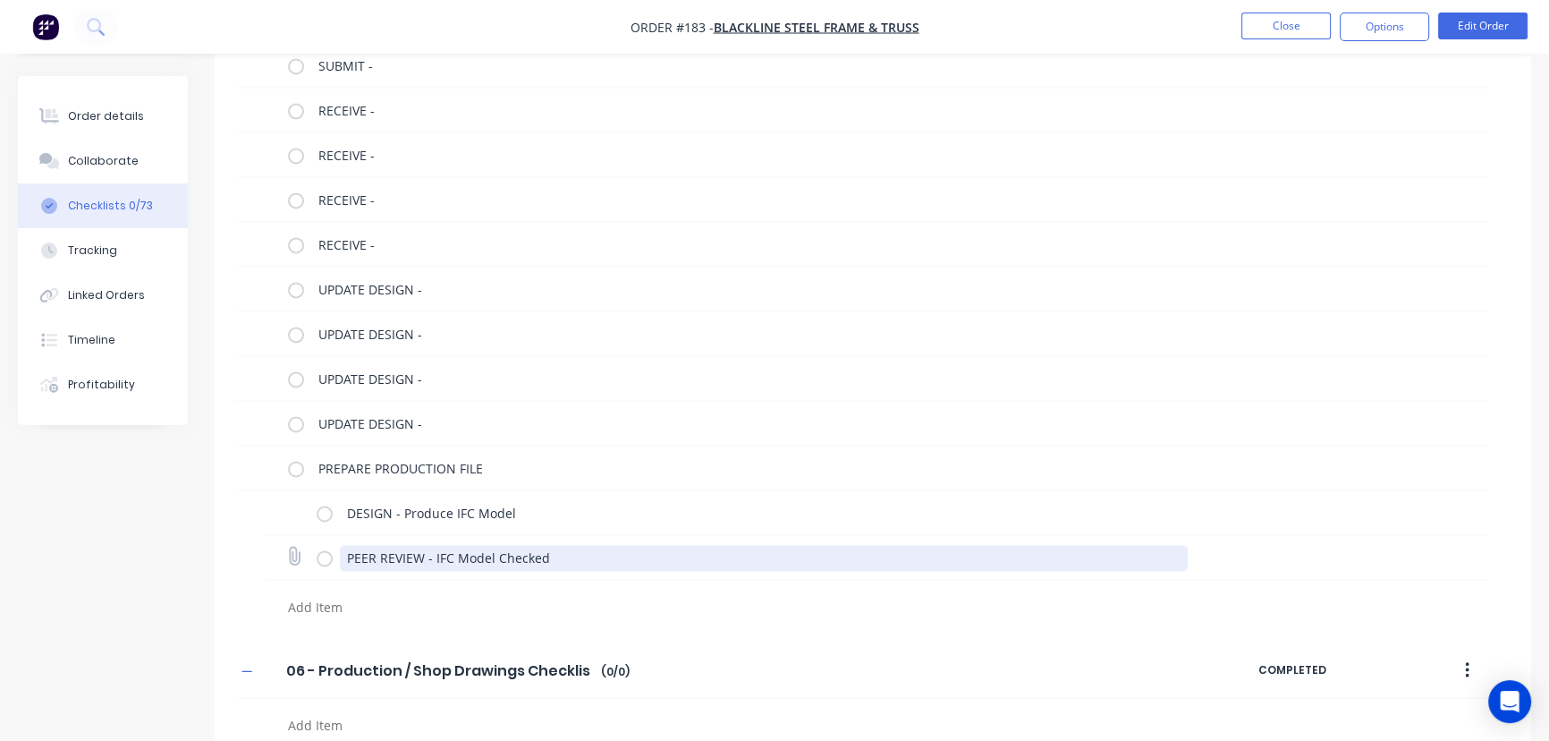
click at [560, 551] on textarea "PEER REVIEW - IFC Model Checked" at bounding box center [764, 558] width 849 height 26
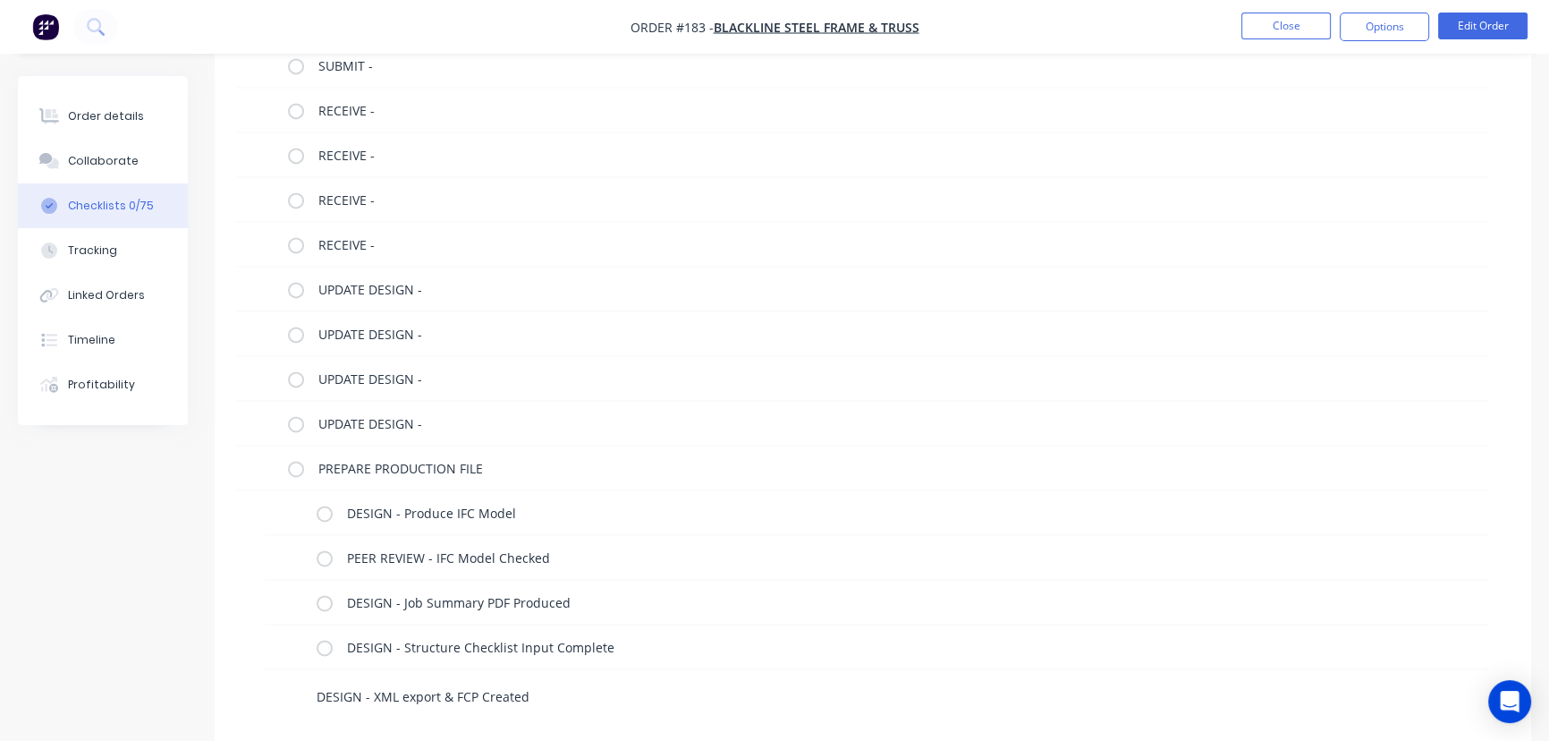
click at [402, 697] on textarea "DESIGN - XML export & FCP Created" at bounding box center [701, 696] width 785 height 26
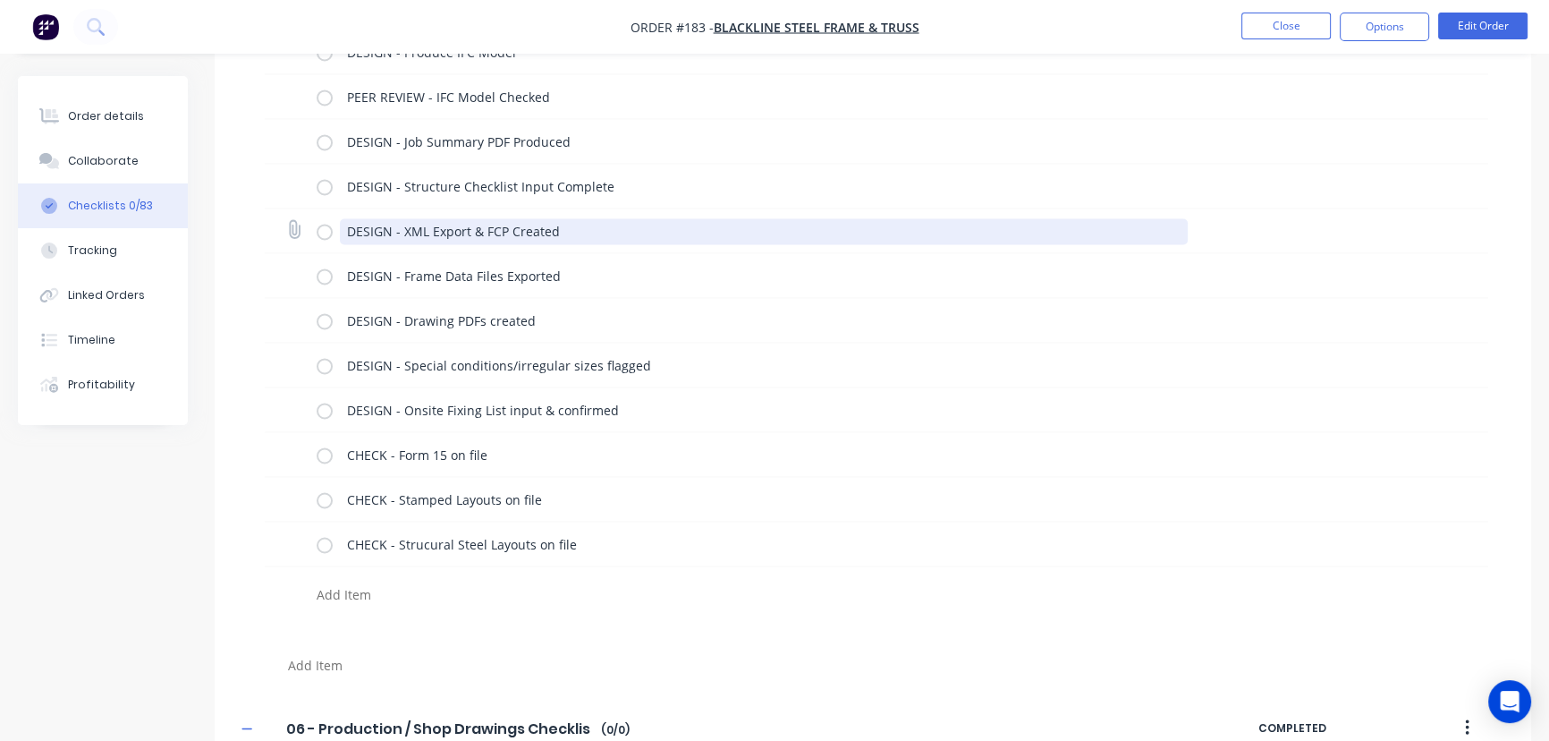
scroll to position [3763, 0]
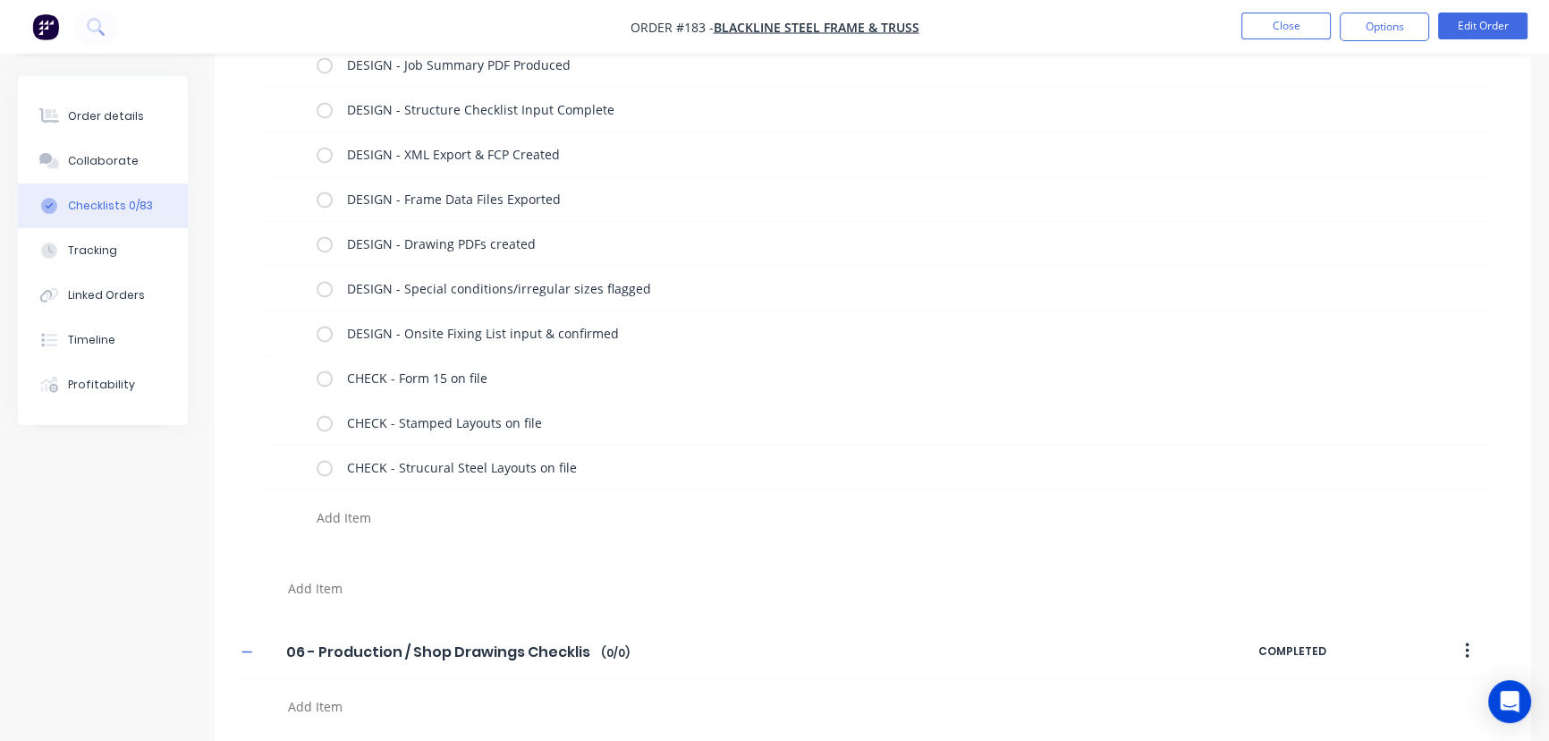
click at [324, 581] on textarea at bounding box center [683, 587] width 805 height 26
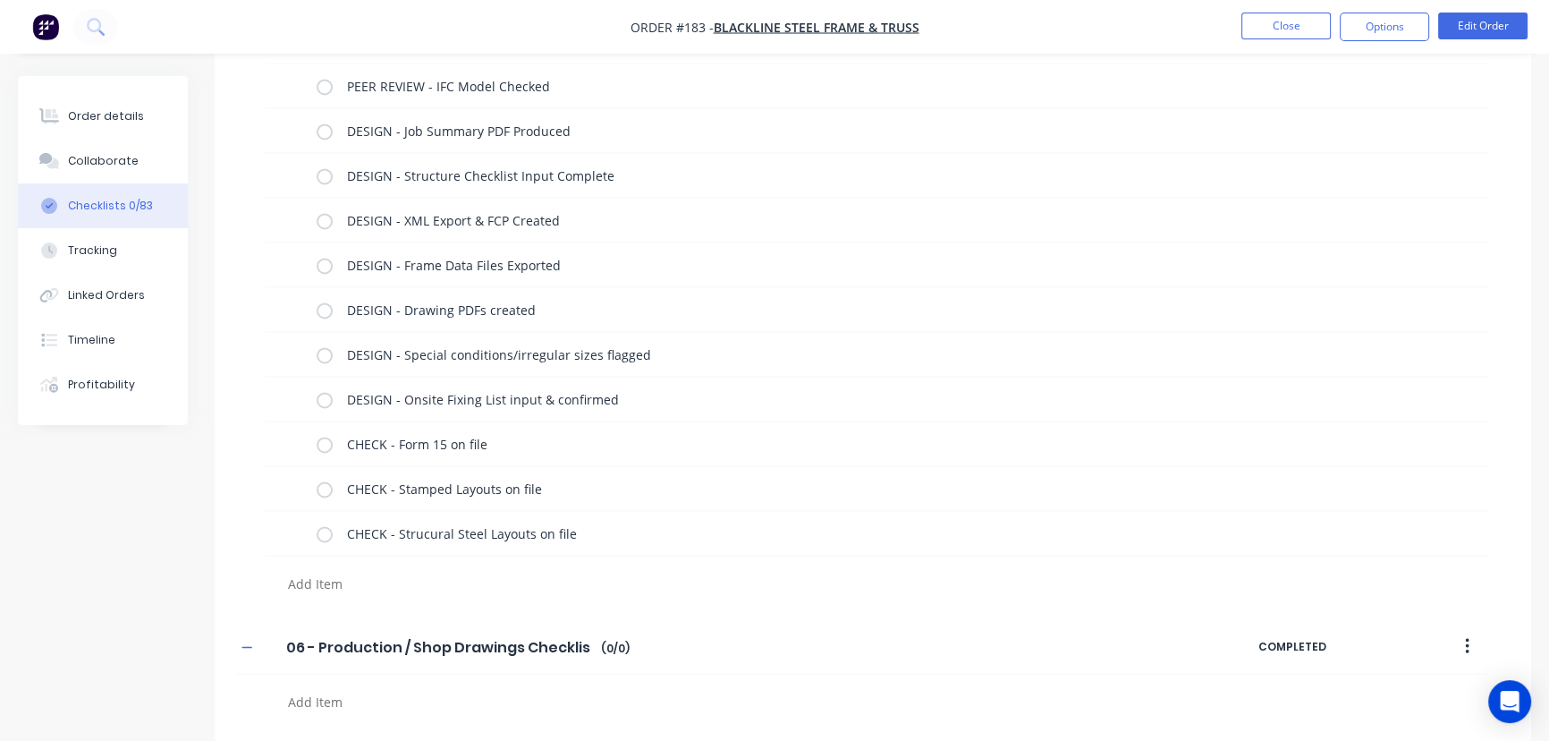
scroll to position [3693, 0]
click at [321, 698] on textarea at bounding box center [683, 704] width 805 height 26
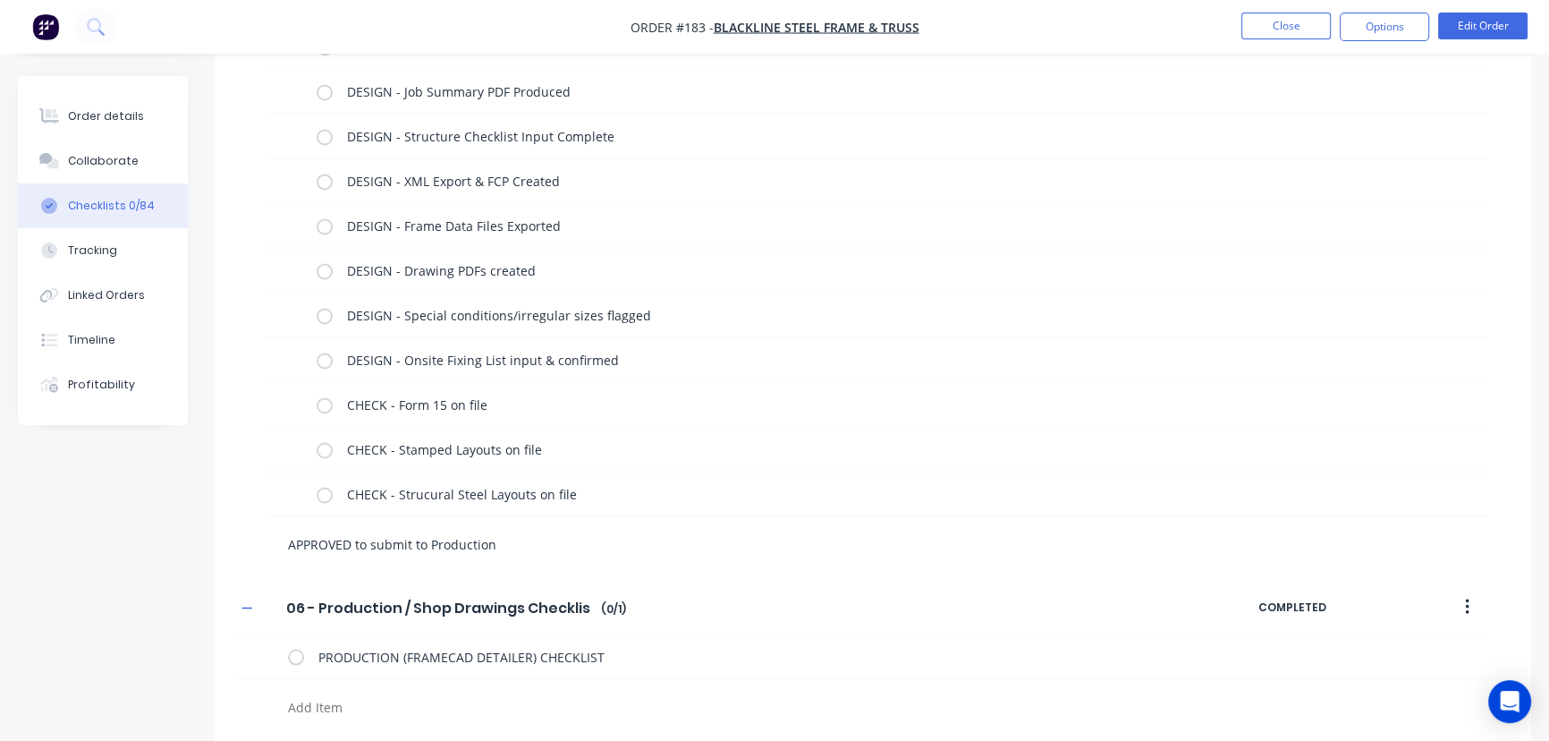
scroll to position [3738, 0]
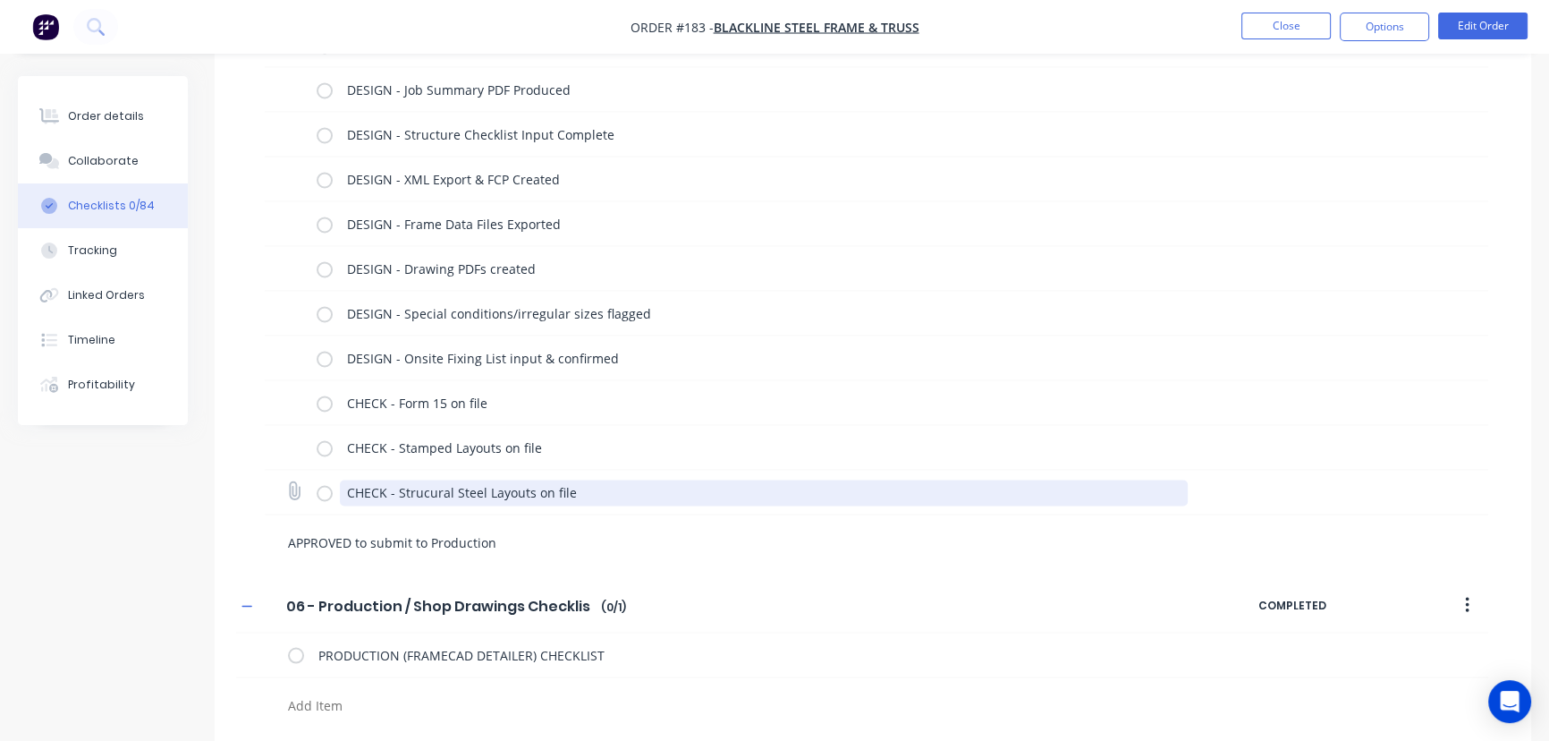
click at [597, 489] on textarea "CHECK - Strucural Steel Layouts on file" at bounding box center [764, 492] width 849 height 26
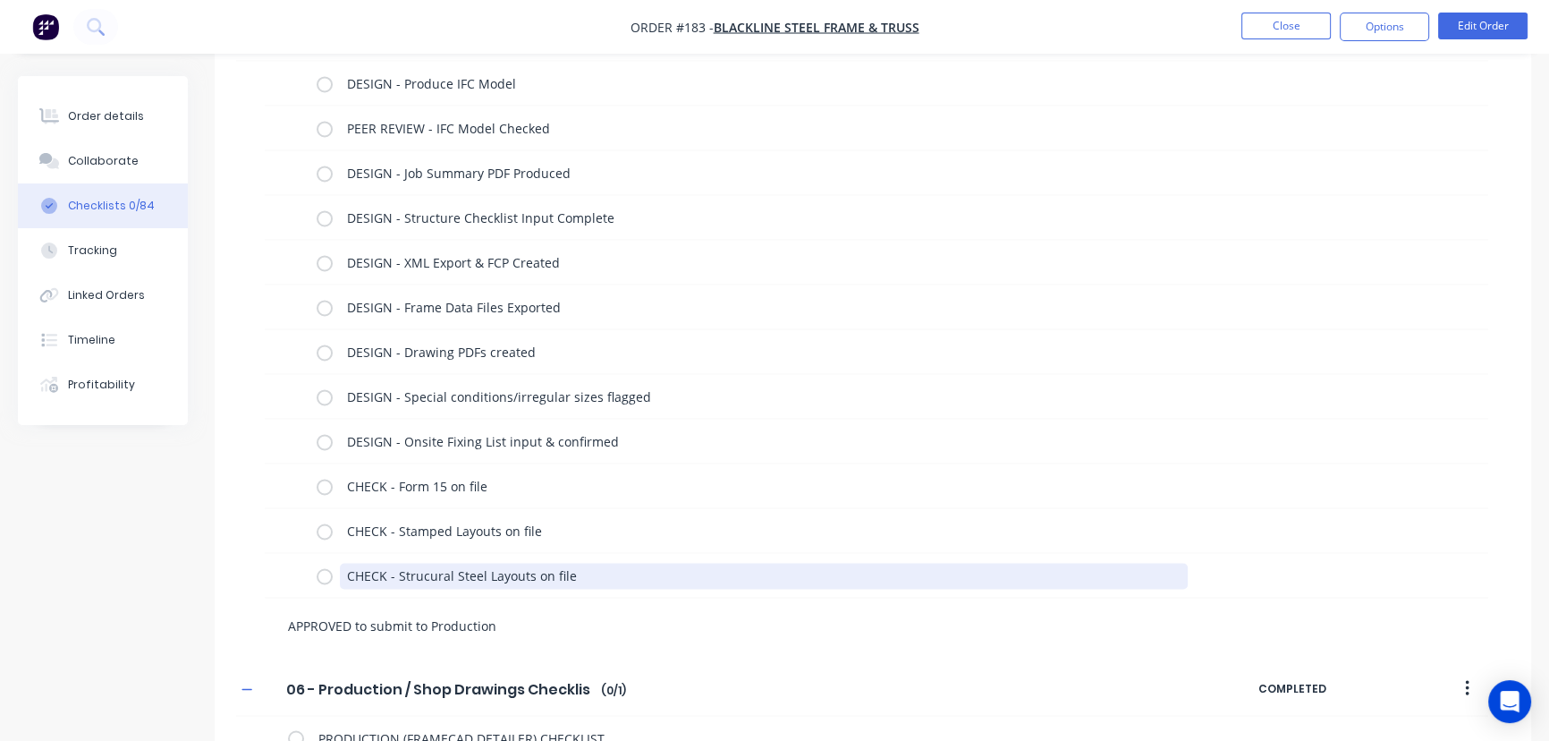
scroll to position [3636, 0]
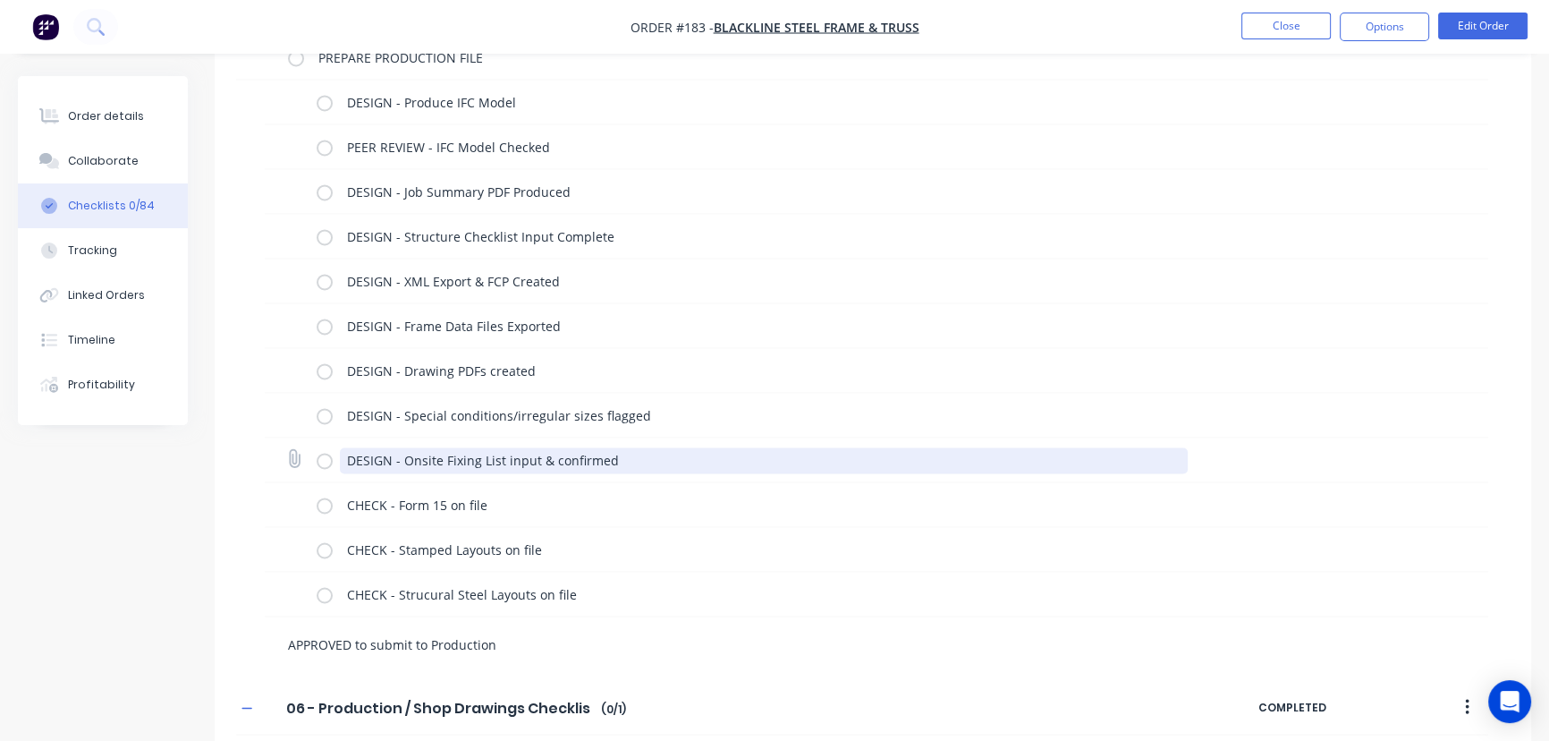
click at [628, 447] on textarea "DESIGN - Onsite Fixing List input & confirmed" at bounding box center [764, 460] width 849 height 26
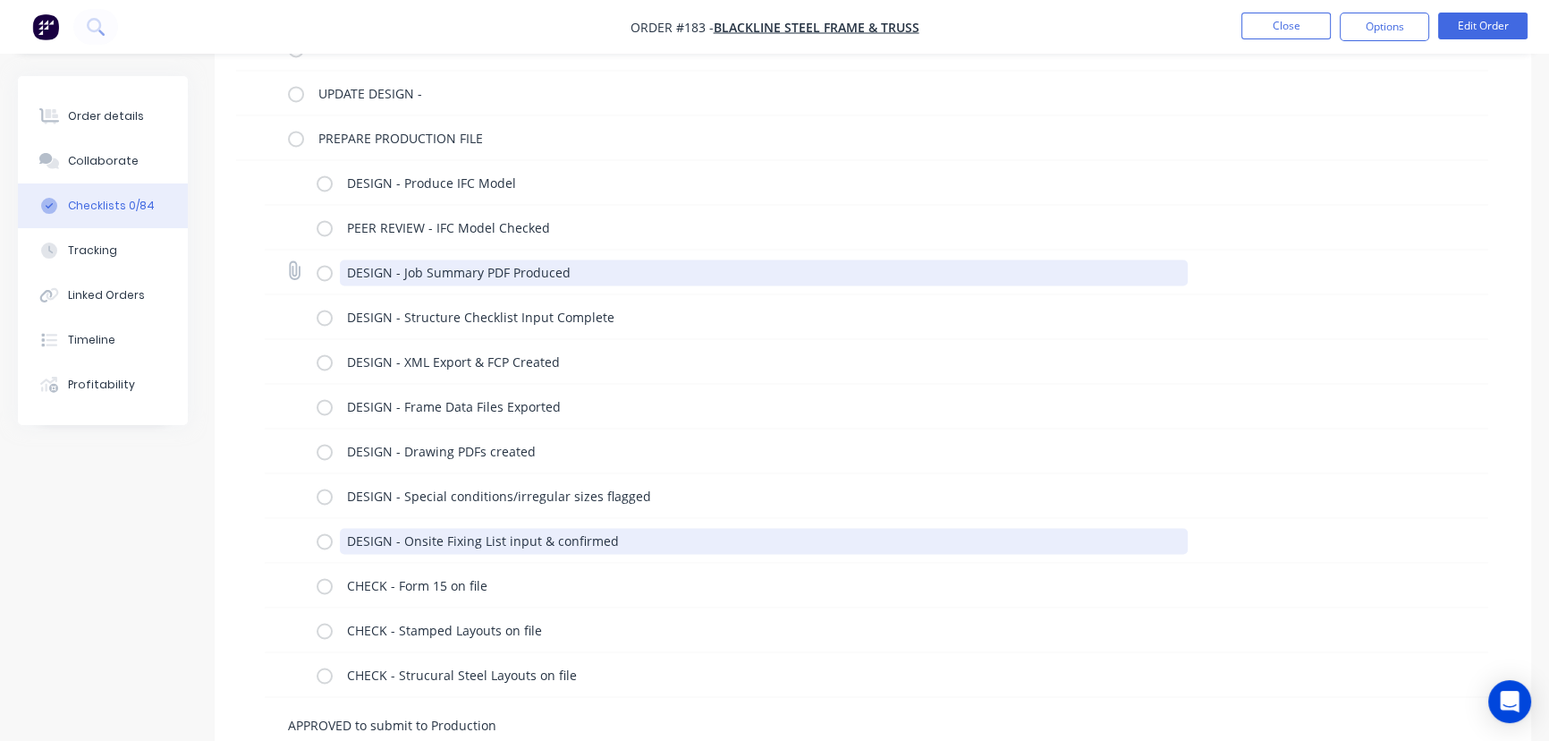
scroll to position [3555, 0]
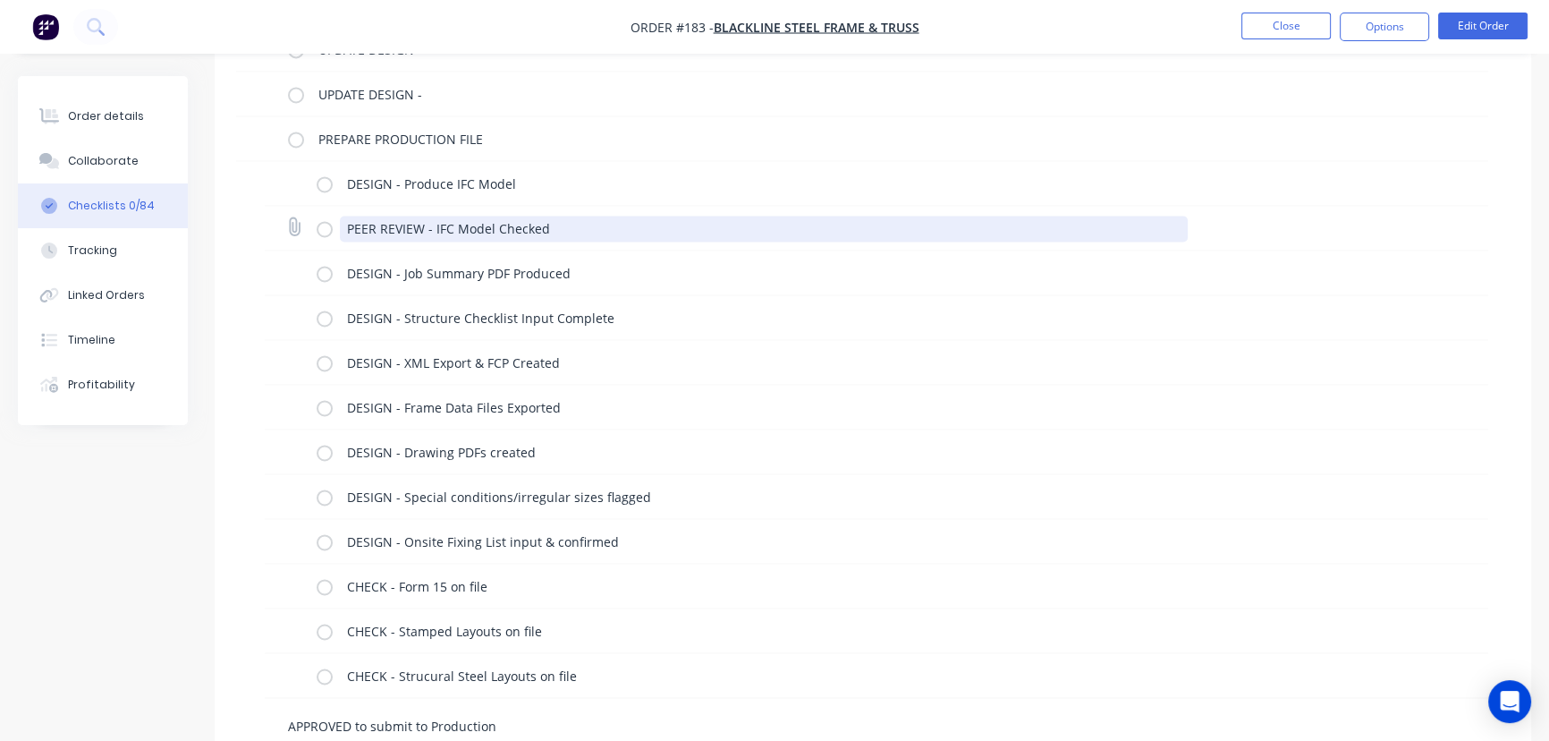
click at [569, 227] on textarea "PEER REVIEW - IFC Model Checked" at bounding box center [764, 229] width 849 height 26
click at [665, 233] on textarea "PEER REVIEW - IFC Model Checked" at bounding box center [764, 229] width 849 height 26
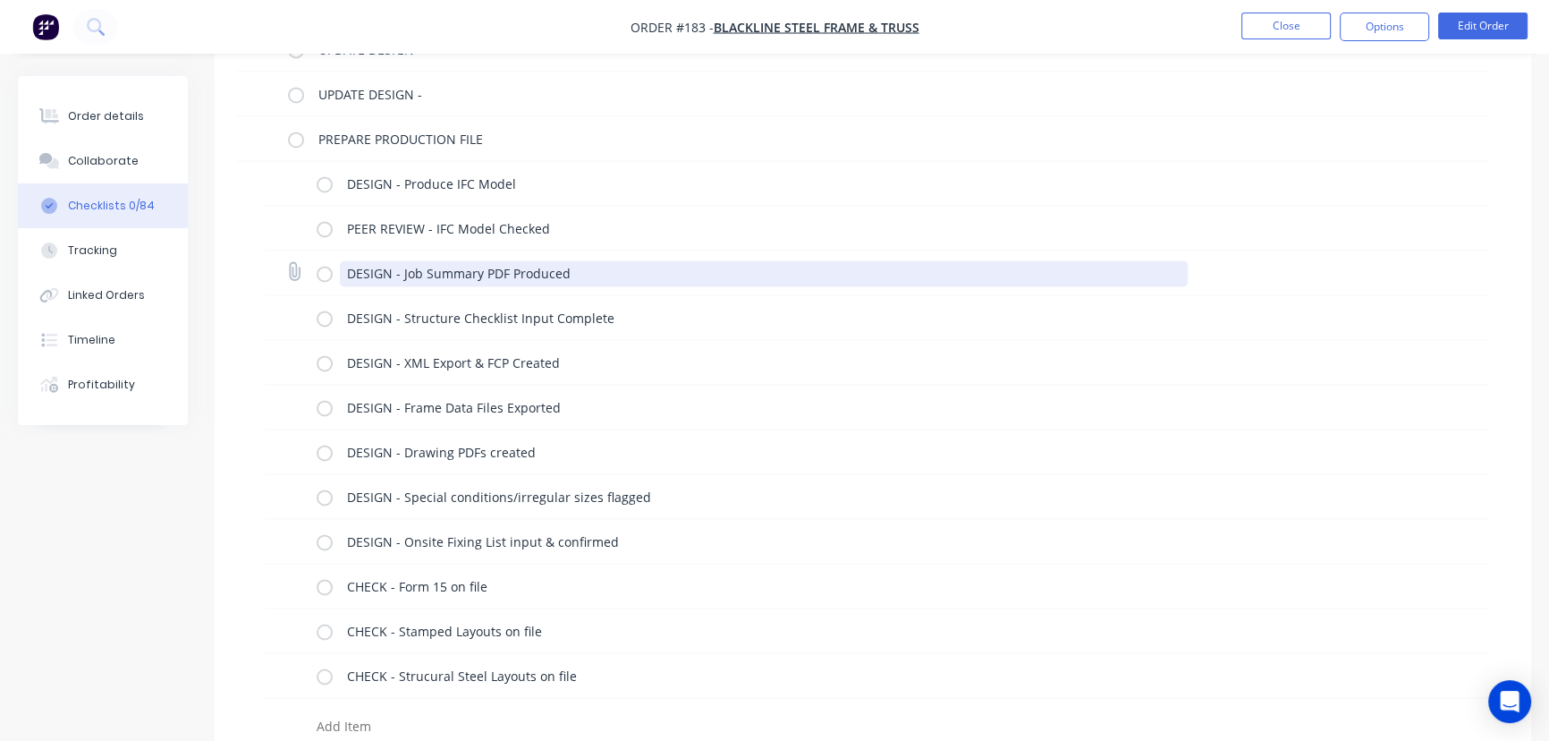
click at [555, 274] on textarea "DESIGN - Job Summary PDF Produced" at bounding box center [764, 273] width 849 height 26
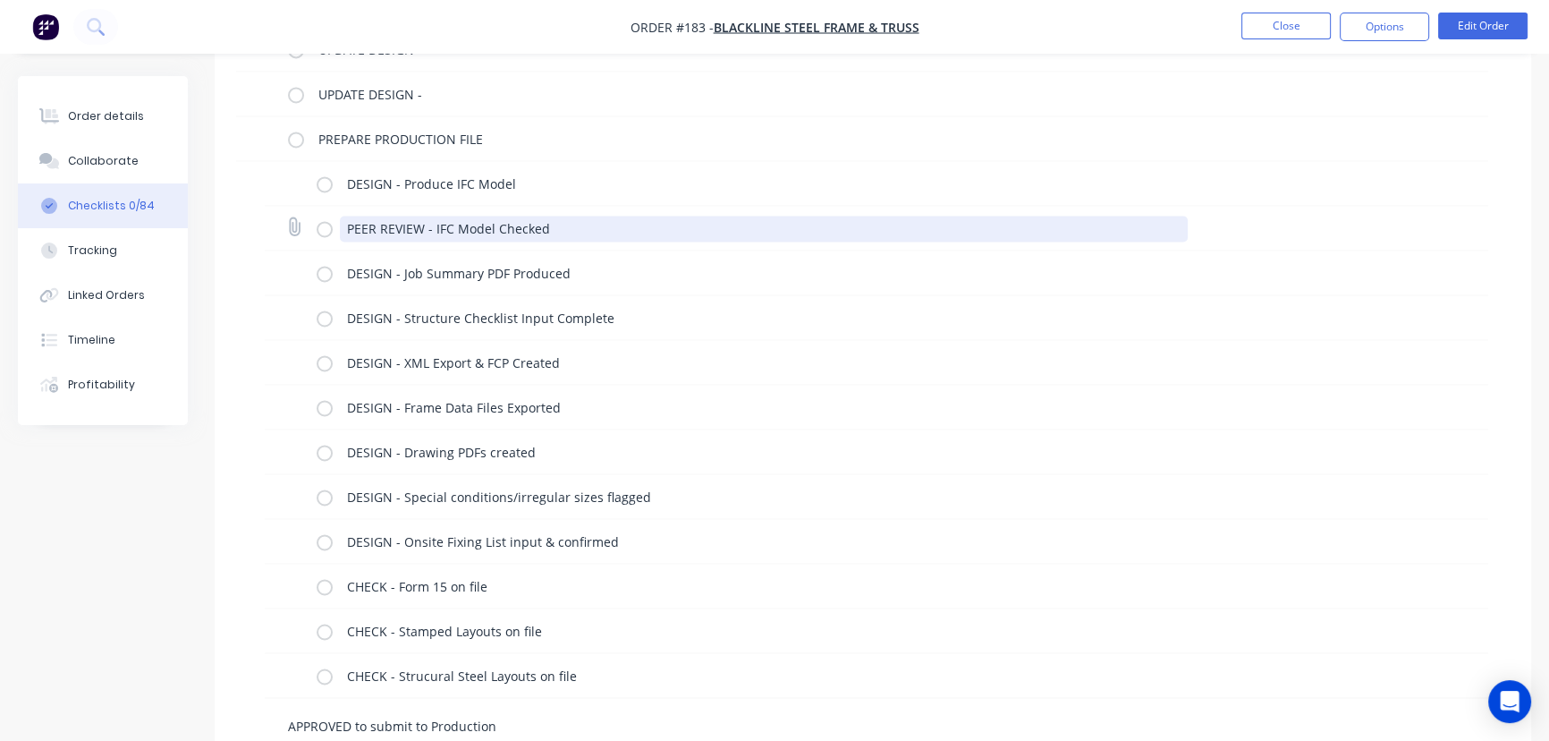
click at [558, 233] on textarea "PEER REVIEW - IFC Model Checked" at bounding box center [764, 229] width 849 height 26
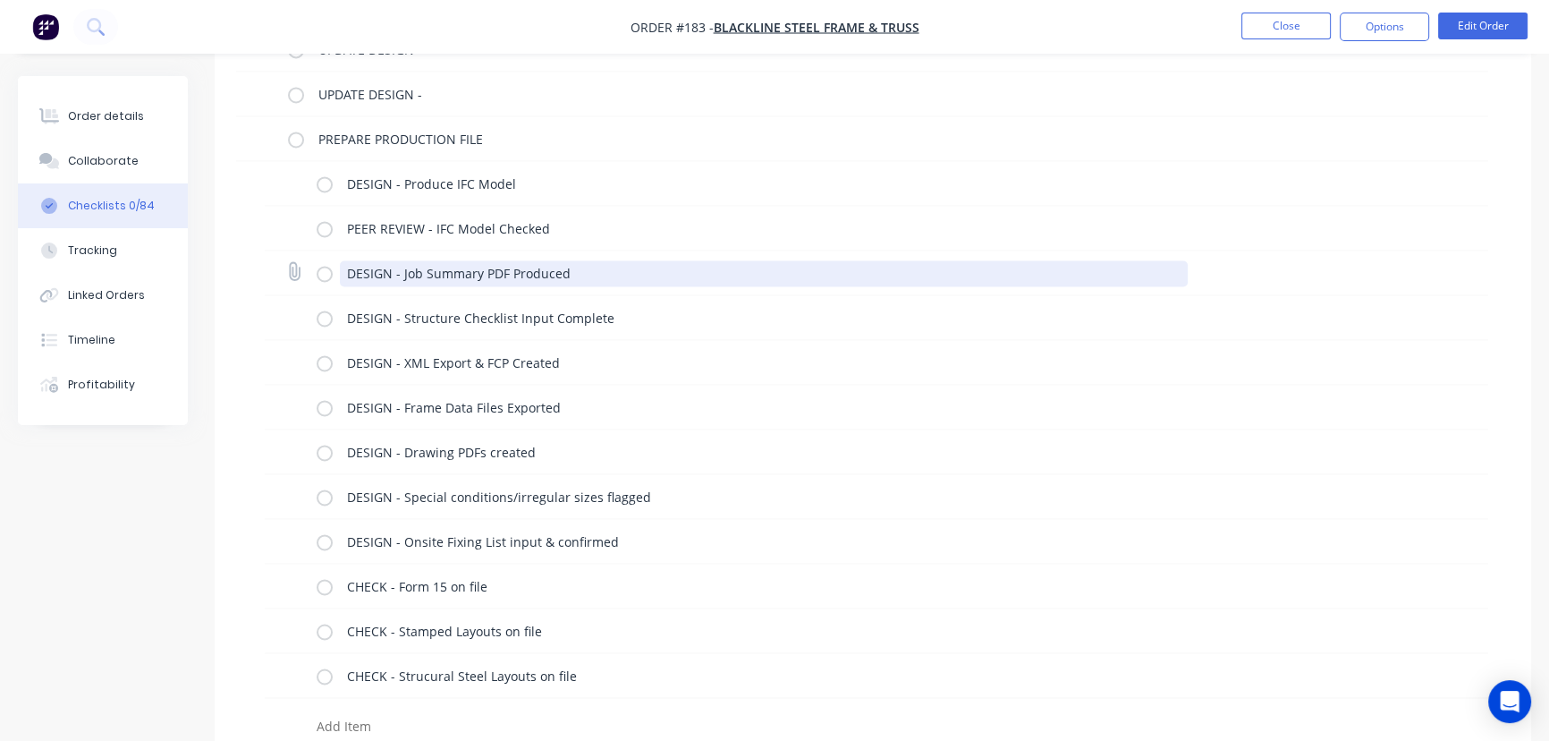
click at [584, 267] on textarea "DESIGN - Job Summary PDF Produced" at bounding box center [764, 273] width 849 height 26
click at [605, 268] on textarea "DESIGN - Job Summary PDF Produced" at bounding box center [782, 273] width 827 height 26
drag, startPoint x: 614, startPoint y: 267, endPoint x: 367, endPoint y: 268, distance: 246.9
click at [369, 268] on textarea "DESIGN - Job Summary PDF Produced" at bounding box center [782, 273] width 827 height 26
click at [607, 272] on textarea "DESIGN - Job Summary PDF Produced" at bounding box center [782, 273] width 827 height 26
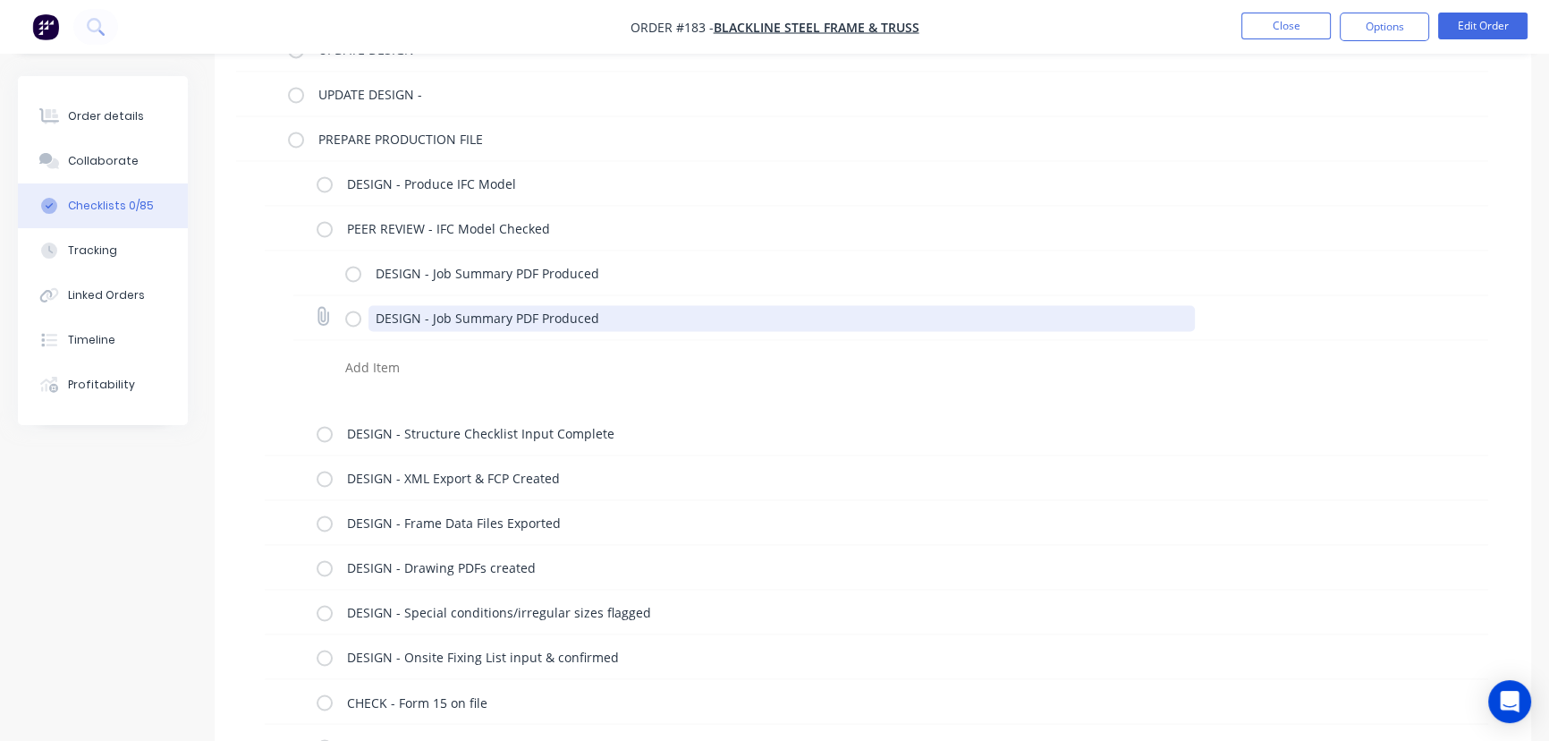
click at [375, 316] on textarea "DESIGN - Job Summary PDF Produced" at bounding box center [782, 318] width 827 height 26
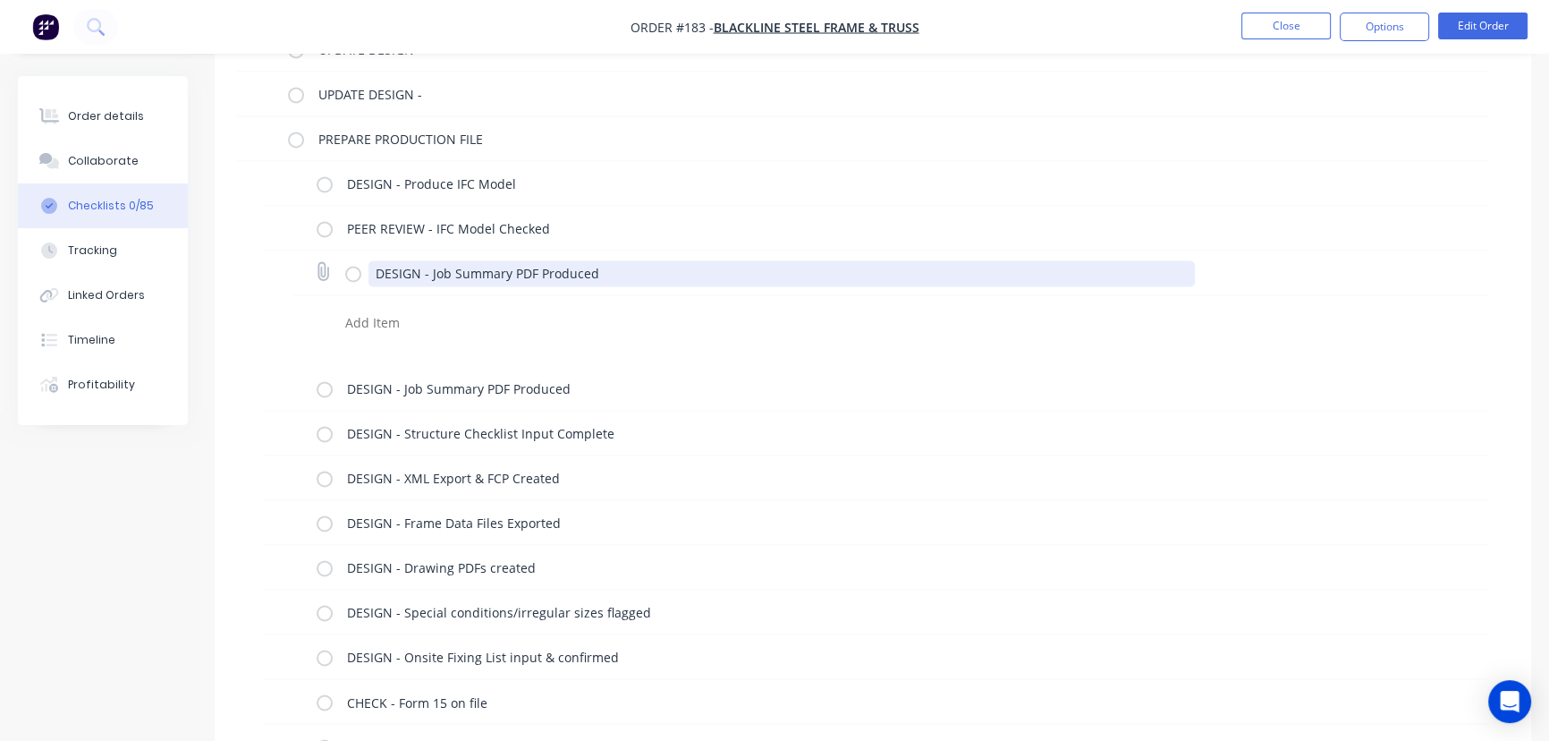
click at [606, 268] on textarea "DESIGN - Job Summary PDF Produced" at bounding box center [782, 273] width 827 height 26
click at [402, 268] on textarea "DESIGN - Job Summary PDF Produced" at bounding box center [782, 273] width 827 height 26
drag, startPoint x: 374, startPoint y: 270, endPoint x: 608, endPoint y: 262, distance: 234.5
click at [608, 262] on textarea "DESIGN - Job Summary PDF Produced" at bounding box center [782, 273] width 827 height 26
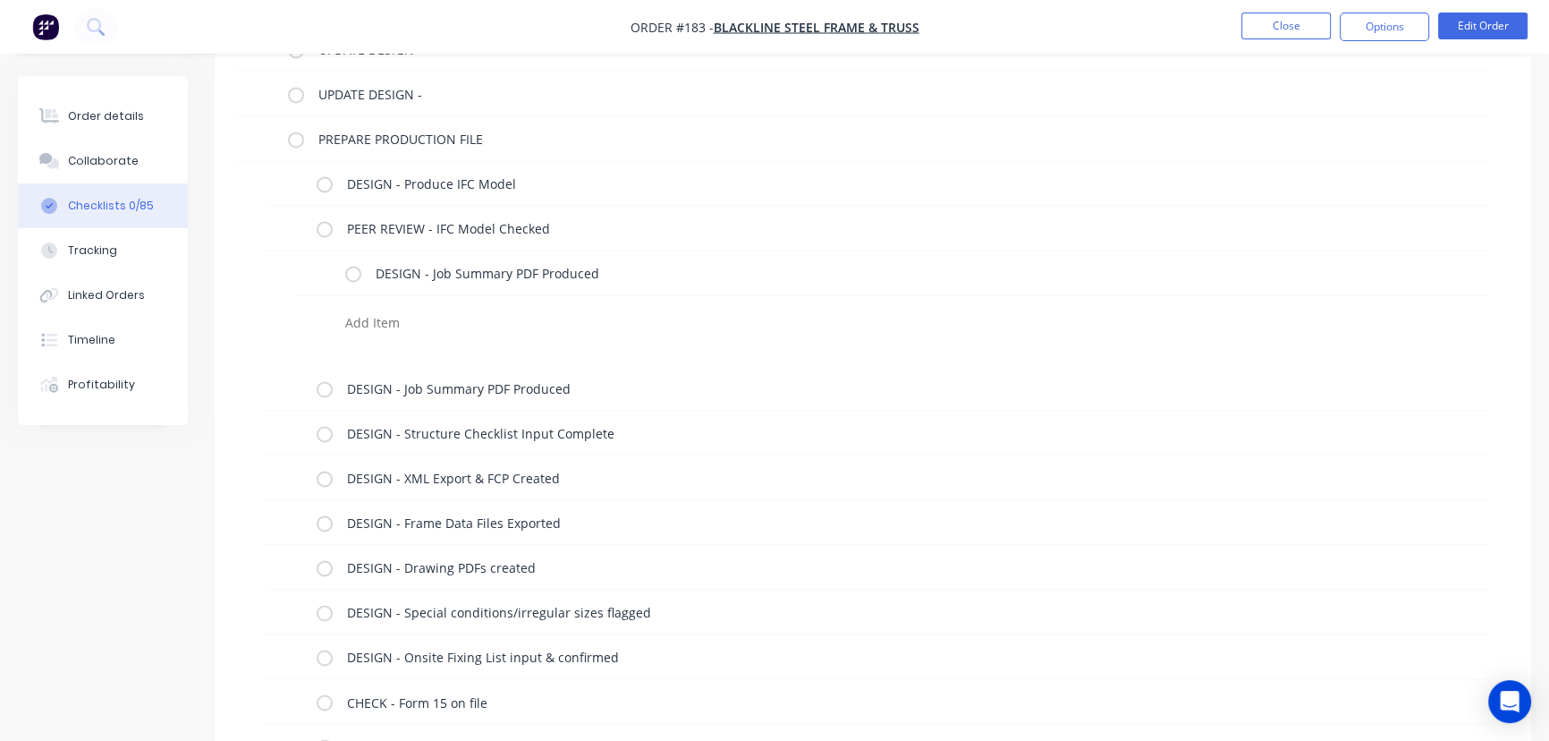
click at [491, 313] on textarea at bounding box center [721, 322] width 766 height 26
paste textarea "DESIGN - Job Summary PDF Produced"
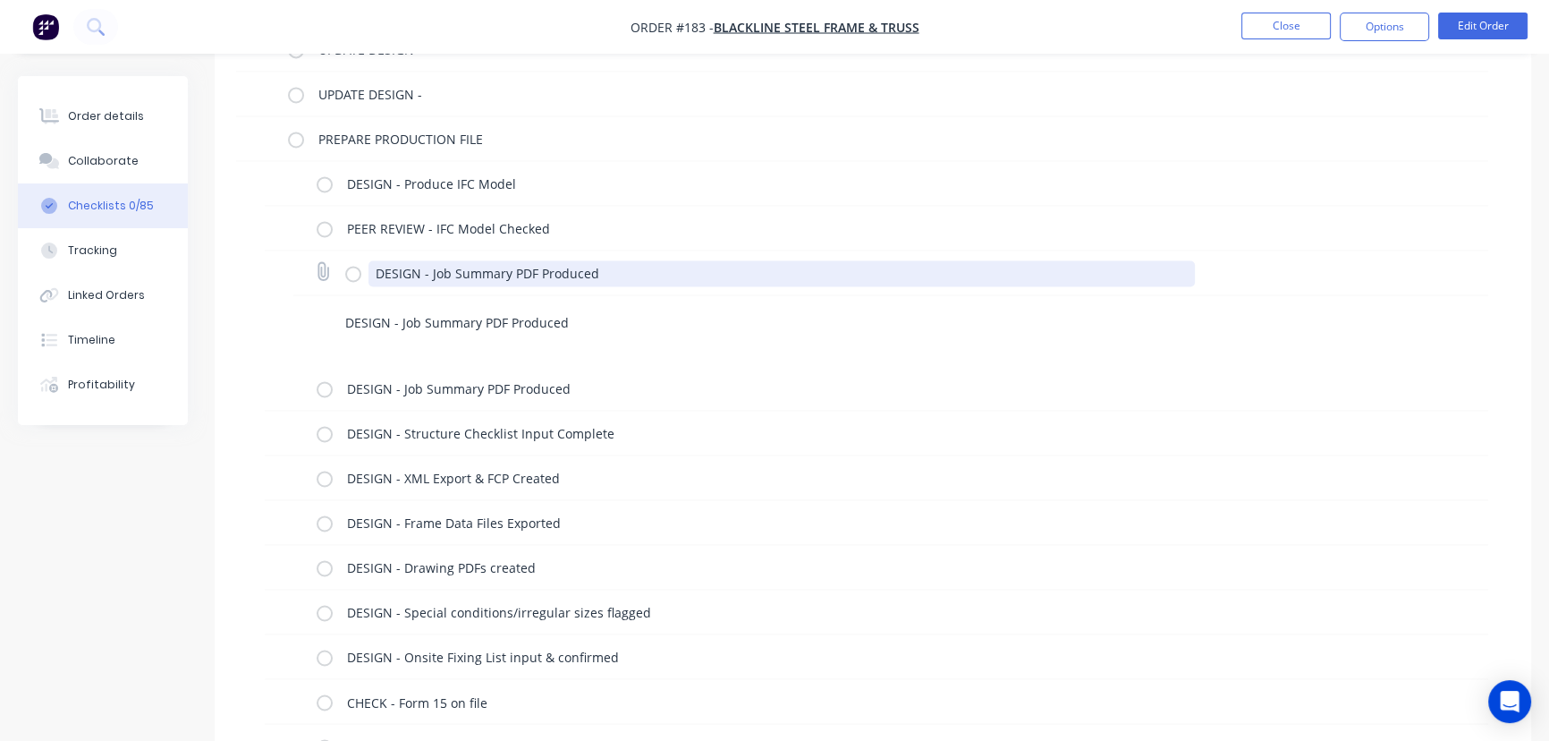
click at [400, 274] on textarea "DESIGN - Job Summary PDF Produced" at bounding box center [782, 273] width 827 height 26
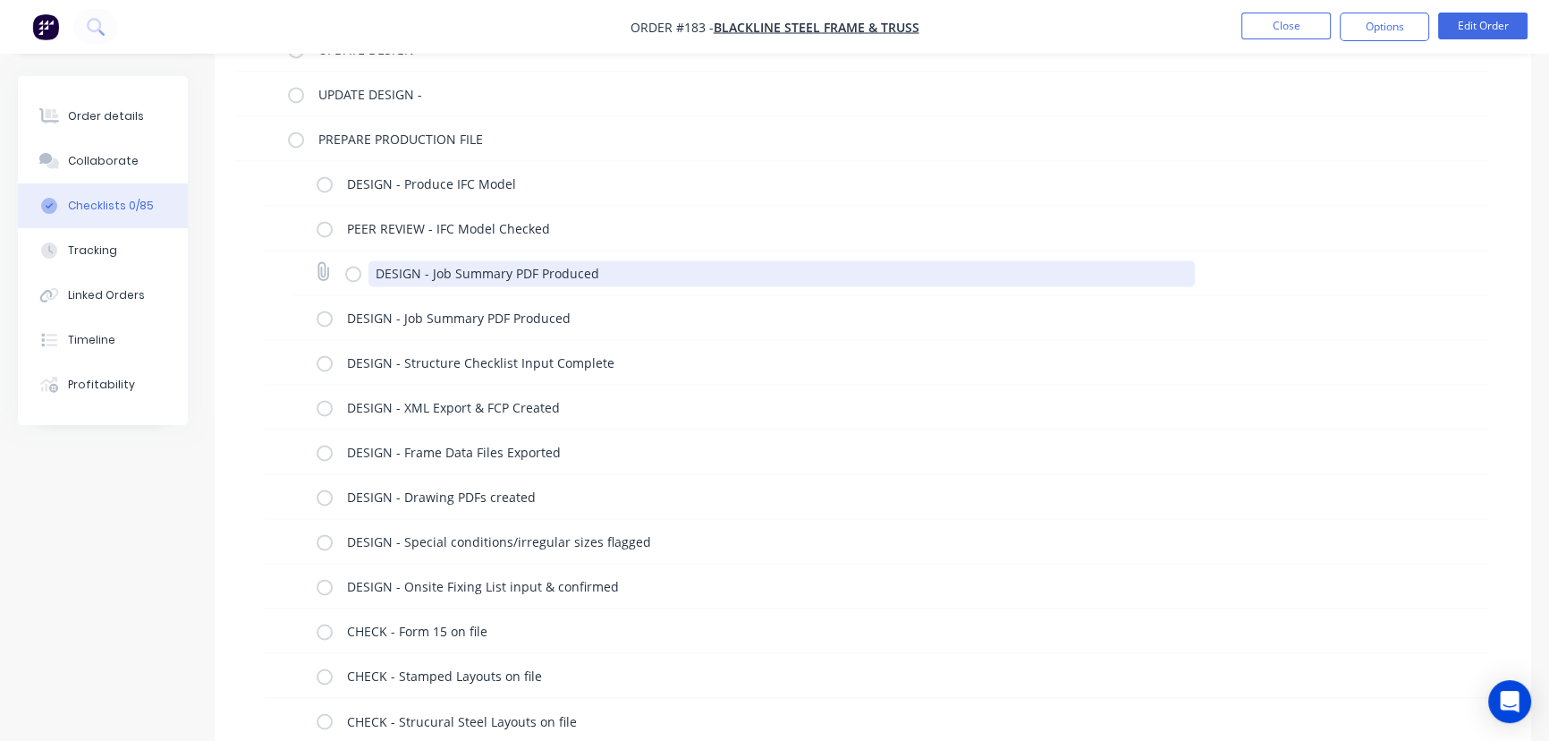
click at [602, 268] on textarea "DESIGN - Job Summary PDF Produced" at bounding box center [782, 273] width 827 height 26
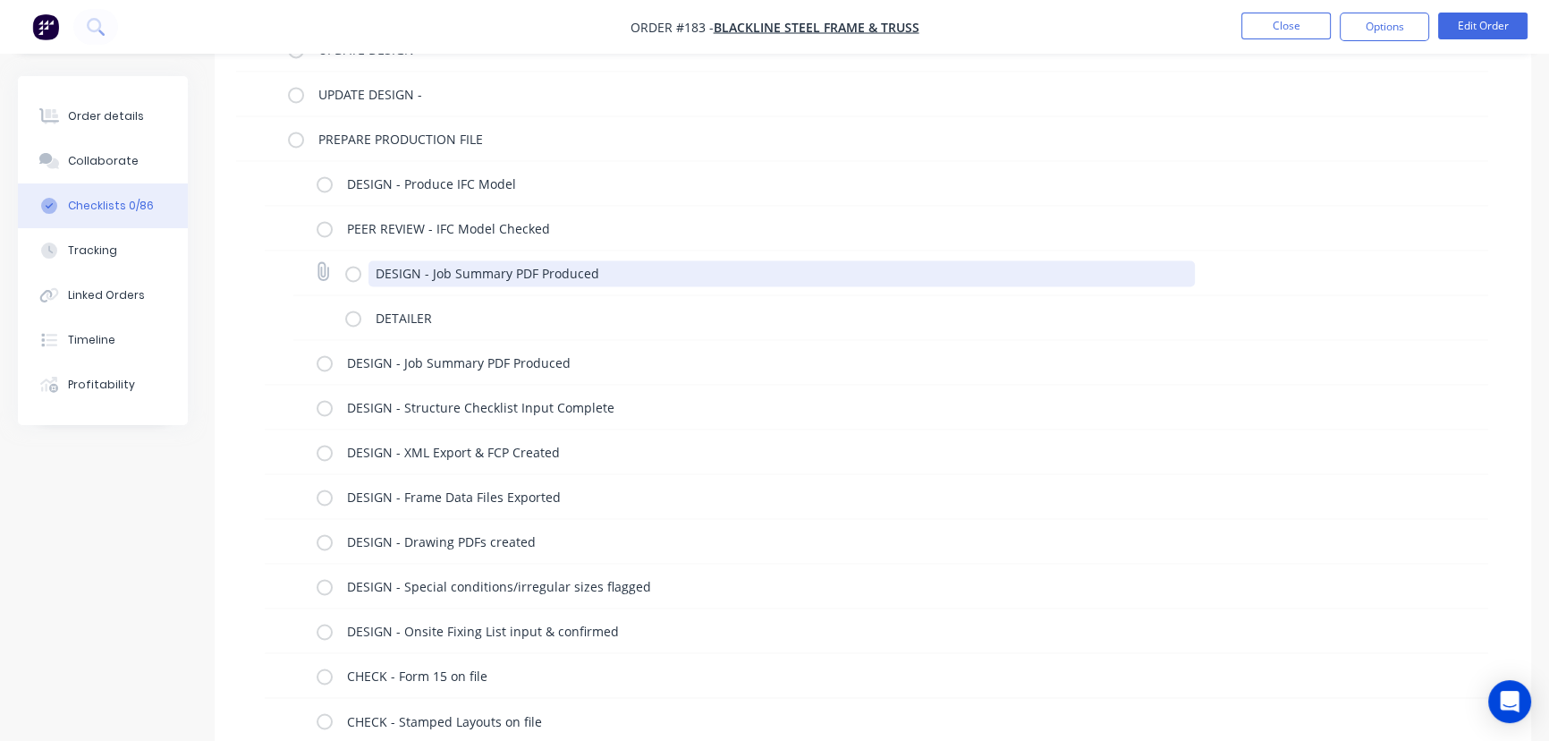
drag, startPoint x: 602, startPoint y: 269, endPoint x: 368, endPoint y: 271, distance: 234.4
click at [369, 271] on textarea "DESIGN - Job Summary PDF Produced" at bounding box center [782, 273] width 827 height 26
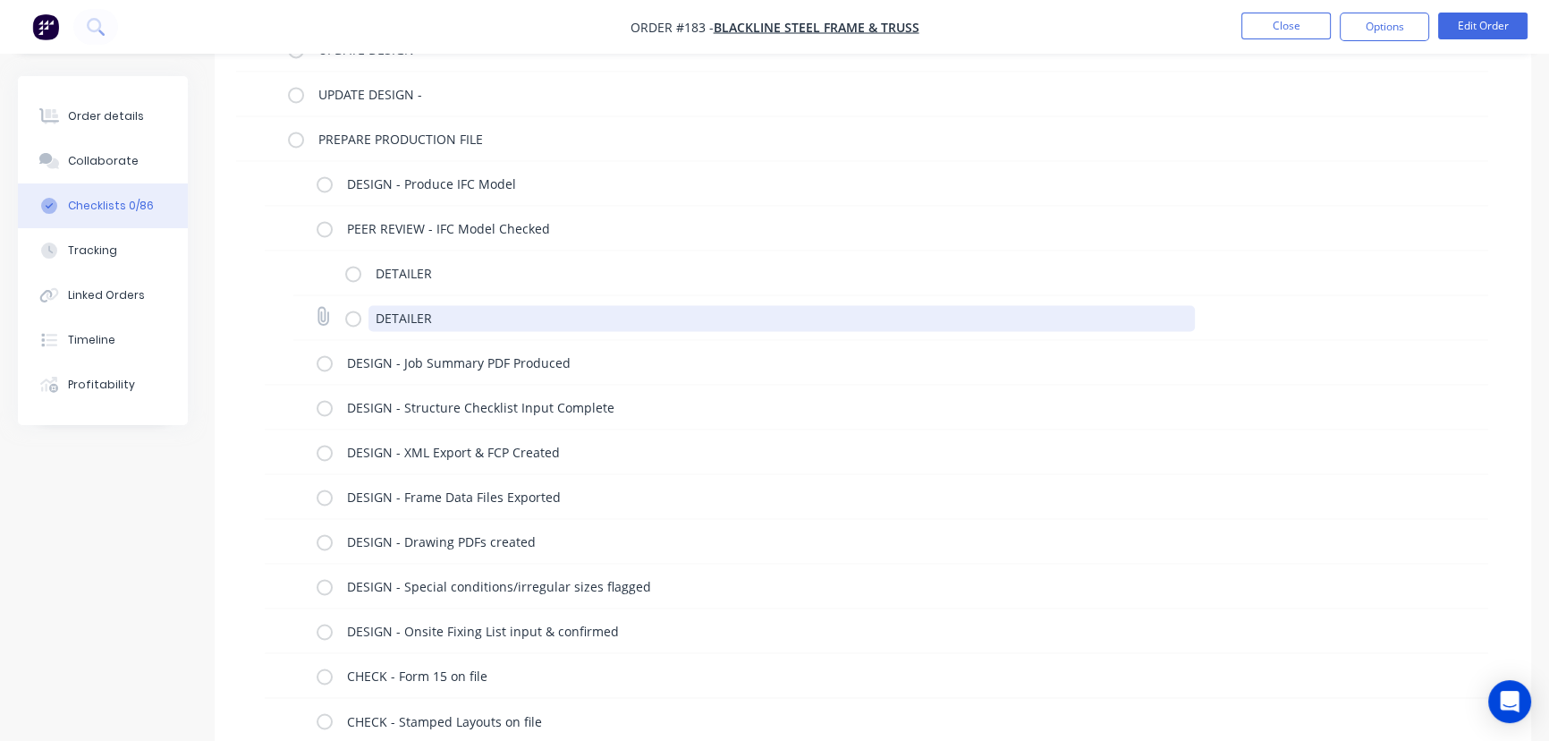
click at [437, 306] on textarea "DETAILER" at bounding box center [782, 318] width 827 height 26
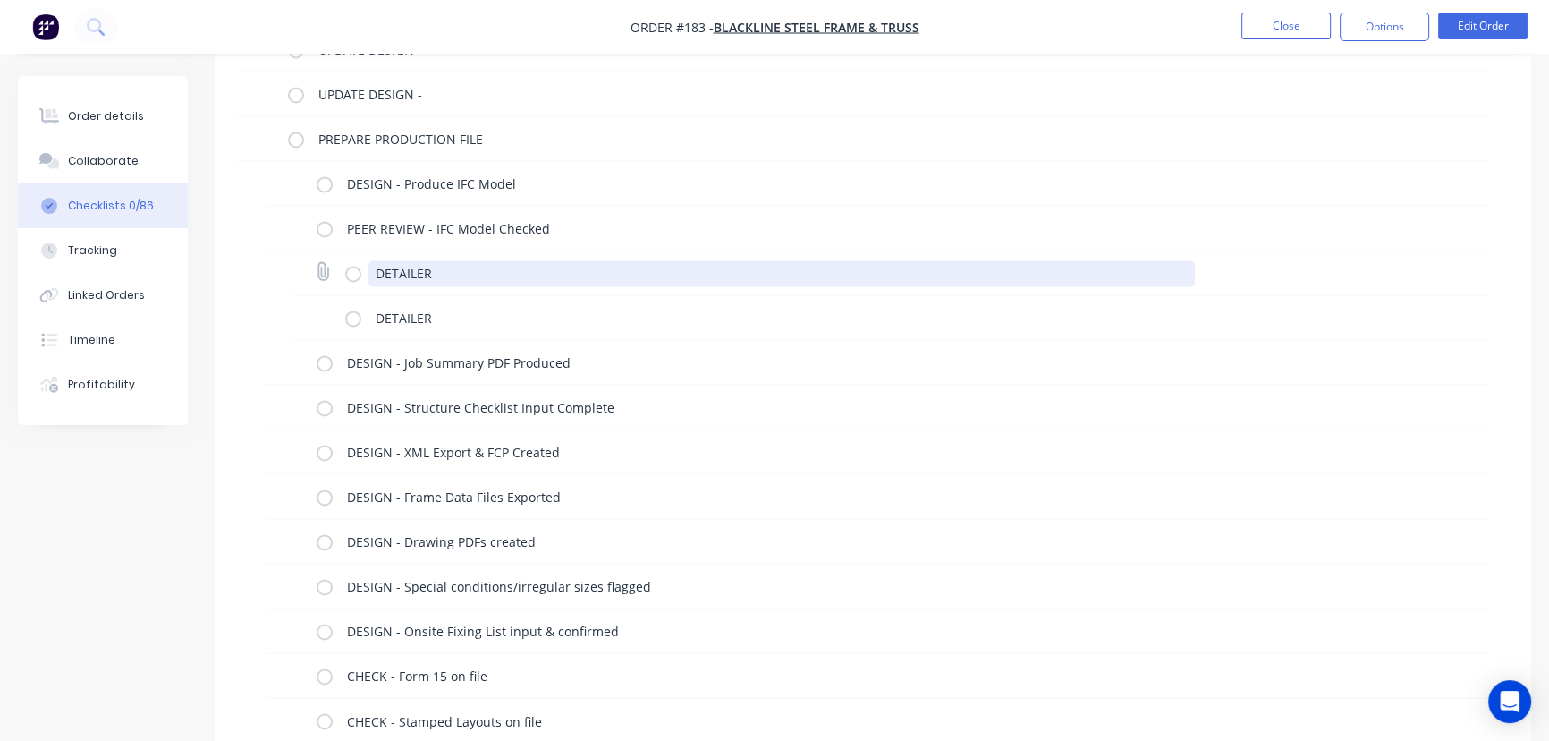
click at [437, 271] on textarea "DETAILER" at bounding box center [782, 273] width 827 height 26
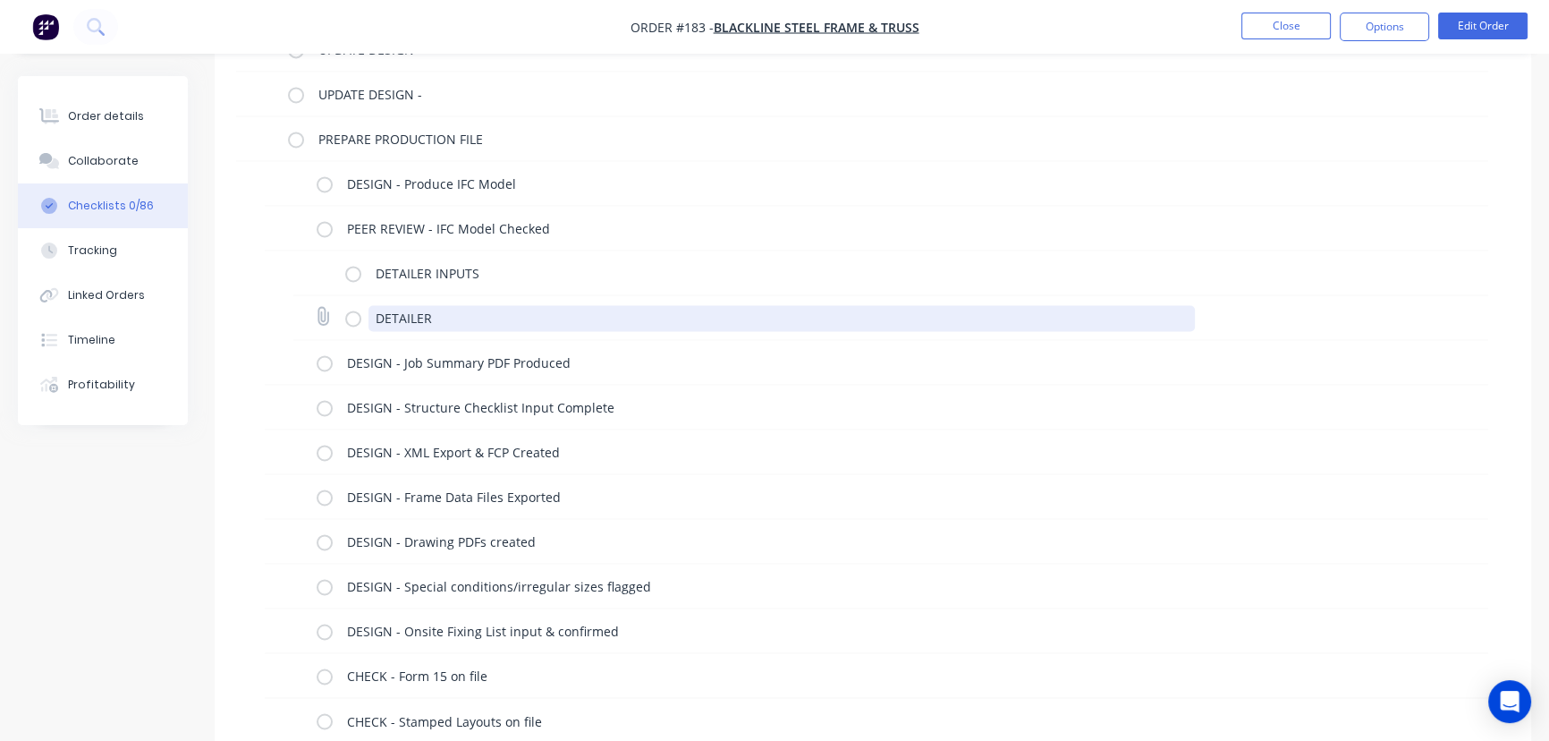
click at [456, 305] on textarea "DETAILER" at bounding box center [782, 318] width 827 height 26
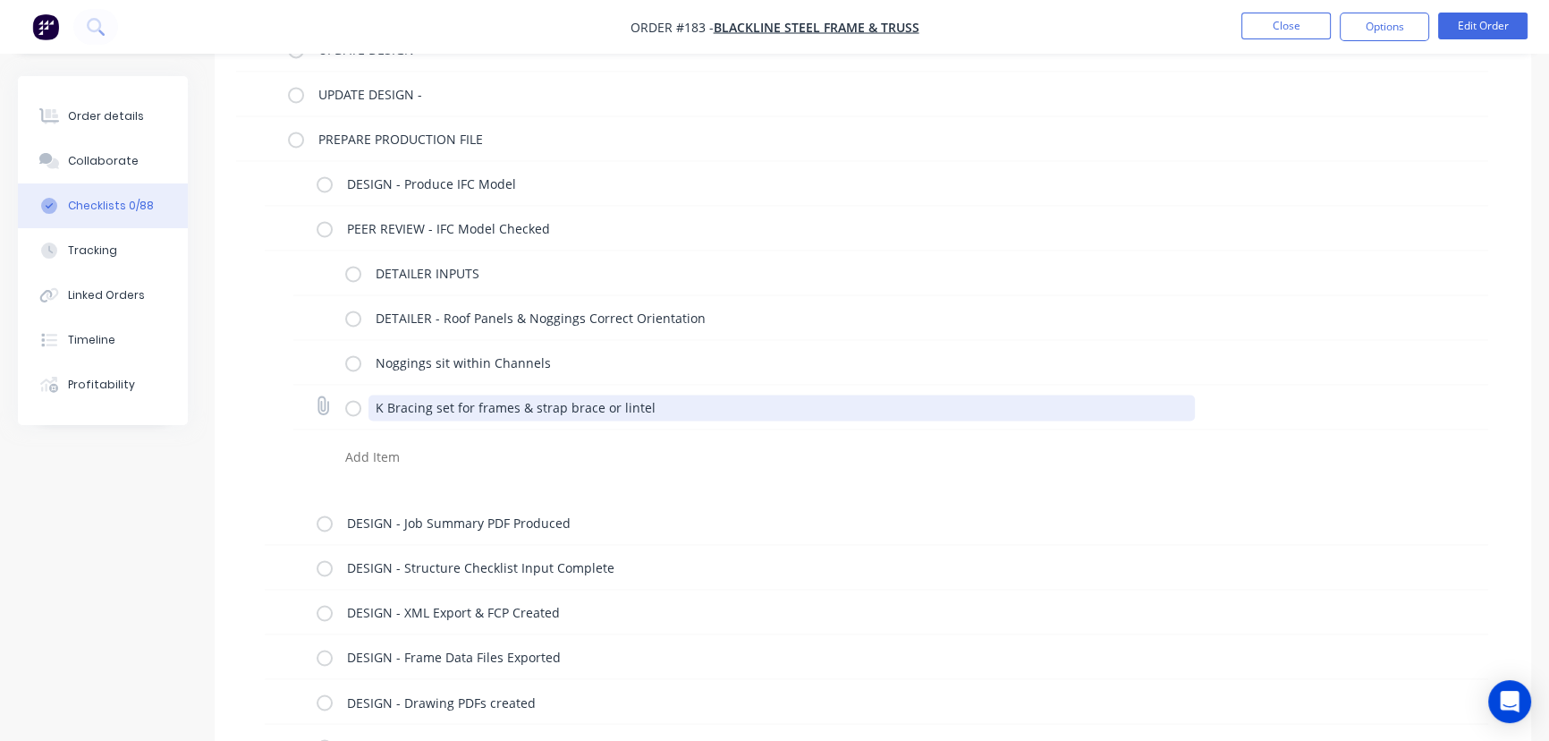
click at [676, 394] on textarea "K Bracing set for frames & strap brace or lintel" at bounding box center [782, 407] width 827 height 26
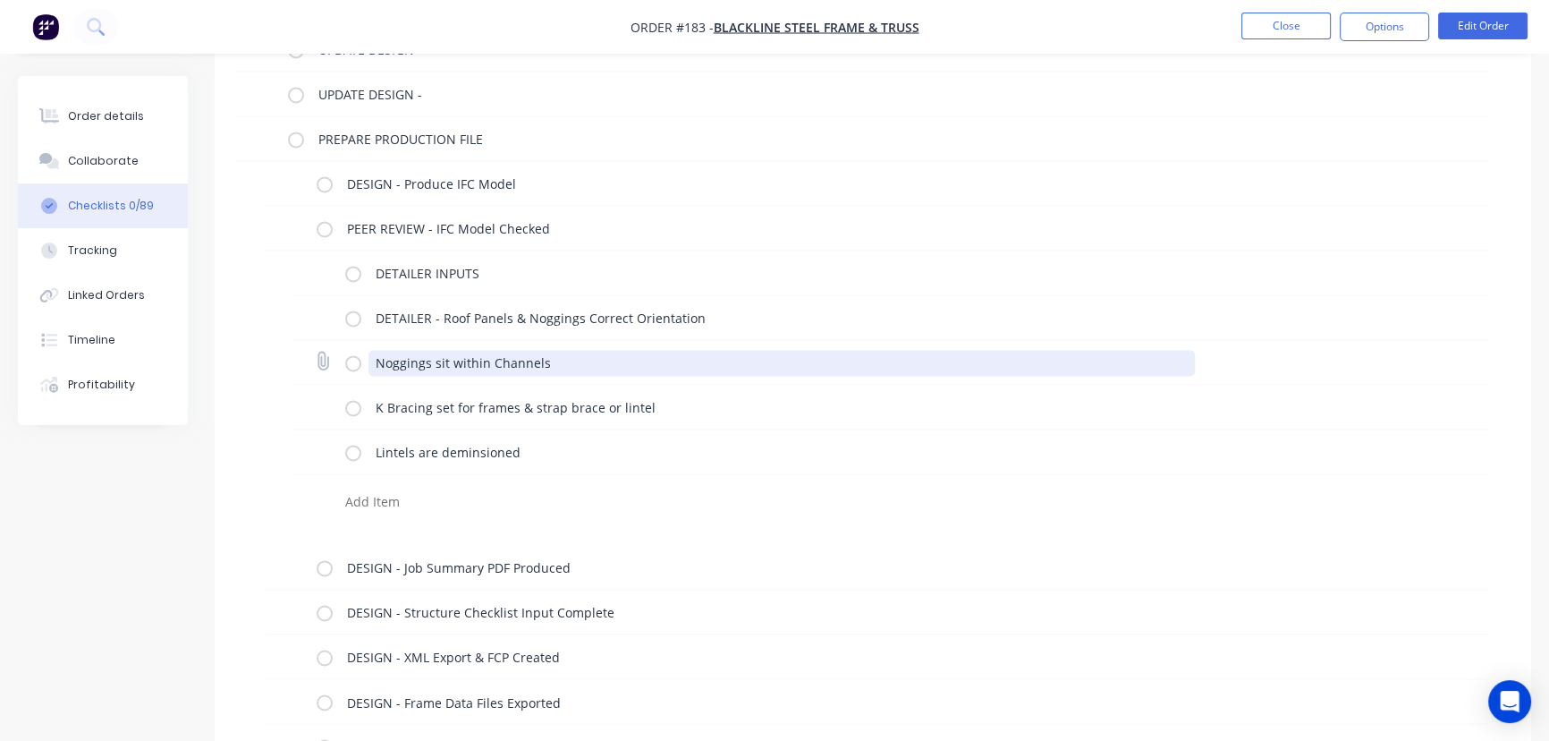
click at [375, 361] on textarea "Noggings sit within Channels" at bounding box center [782, 363] width 827 height 26
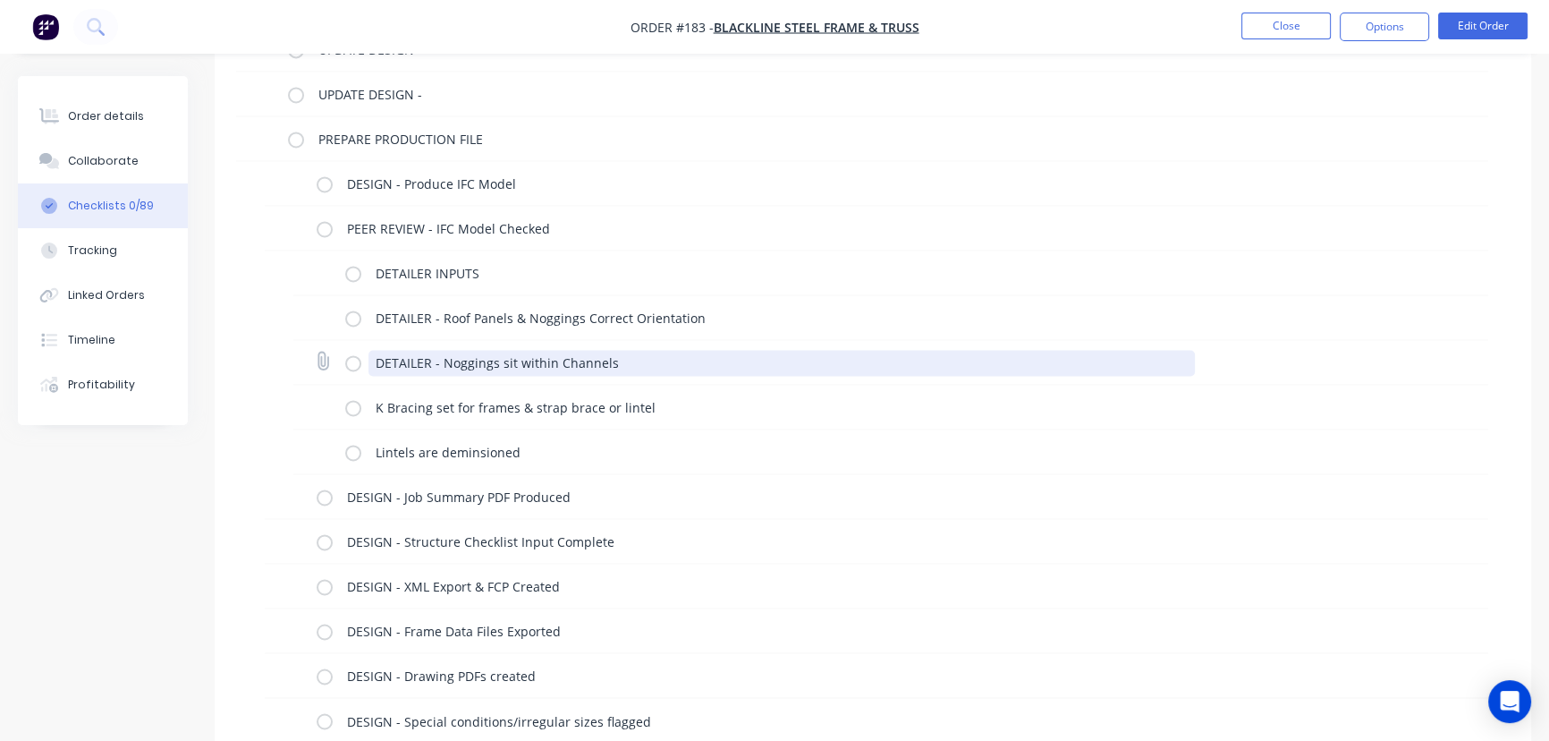
drag, startPoint x: 436, startPoint y: 359, endPoint x: 349, endPoint y: 367, distance: 88.0
click at [349, 367] on div "DETAILER - Noggings sit within Channels" at bounding box center [774, 362] width 858 height 36
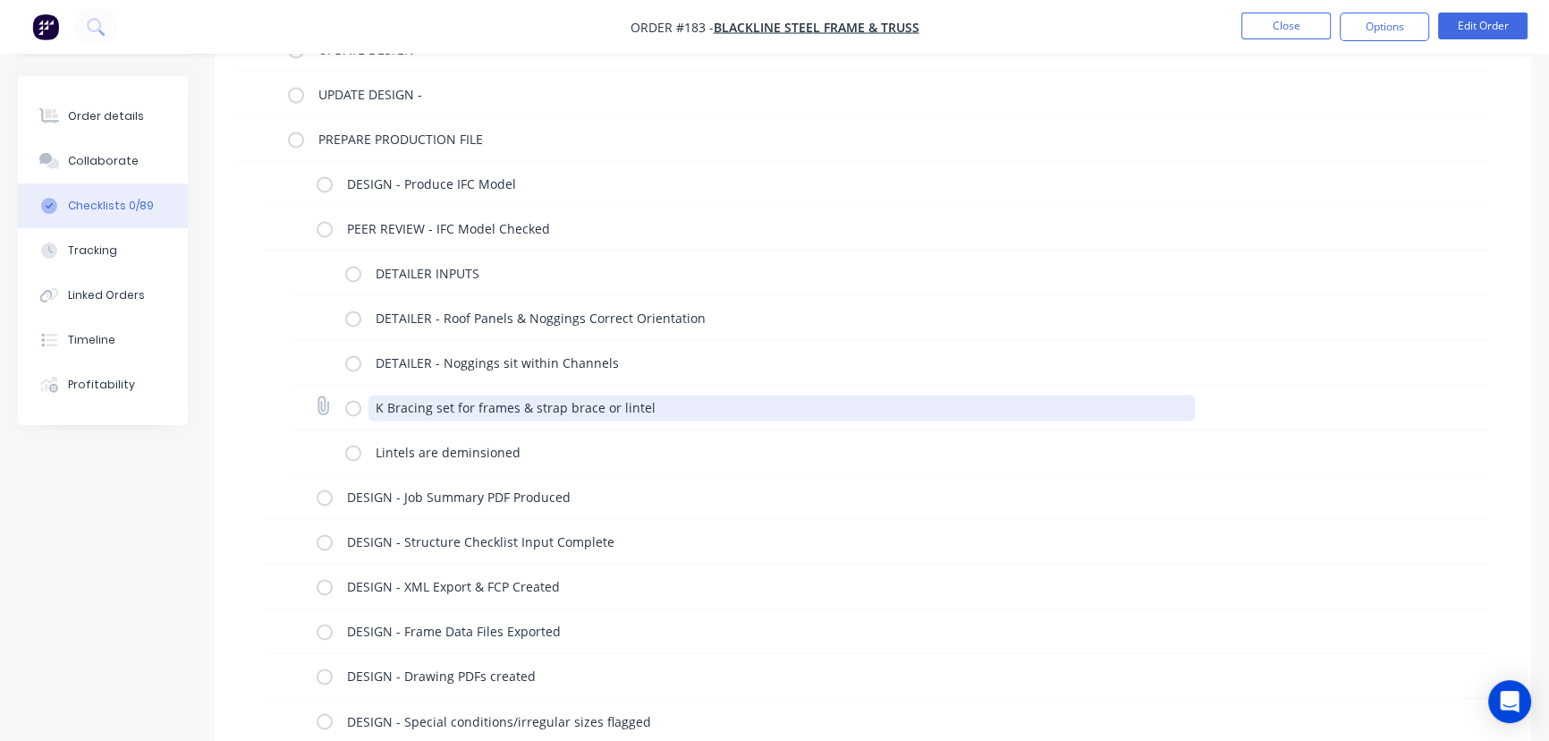
click at [376, 404] on textarea "K Bracing set for frames & strap brace or lintel" at bounding box center [782, 407] width 827 height 26
paste textarea "DETAILER -"
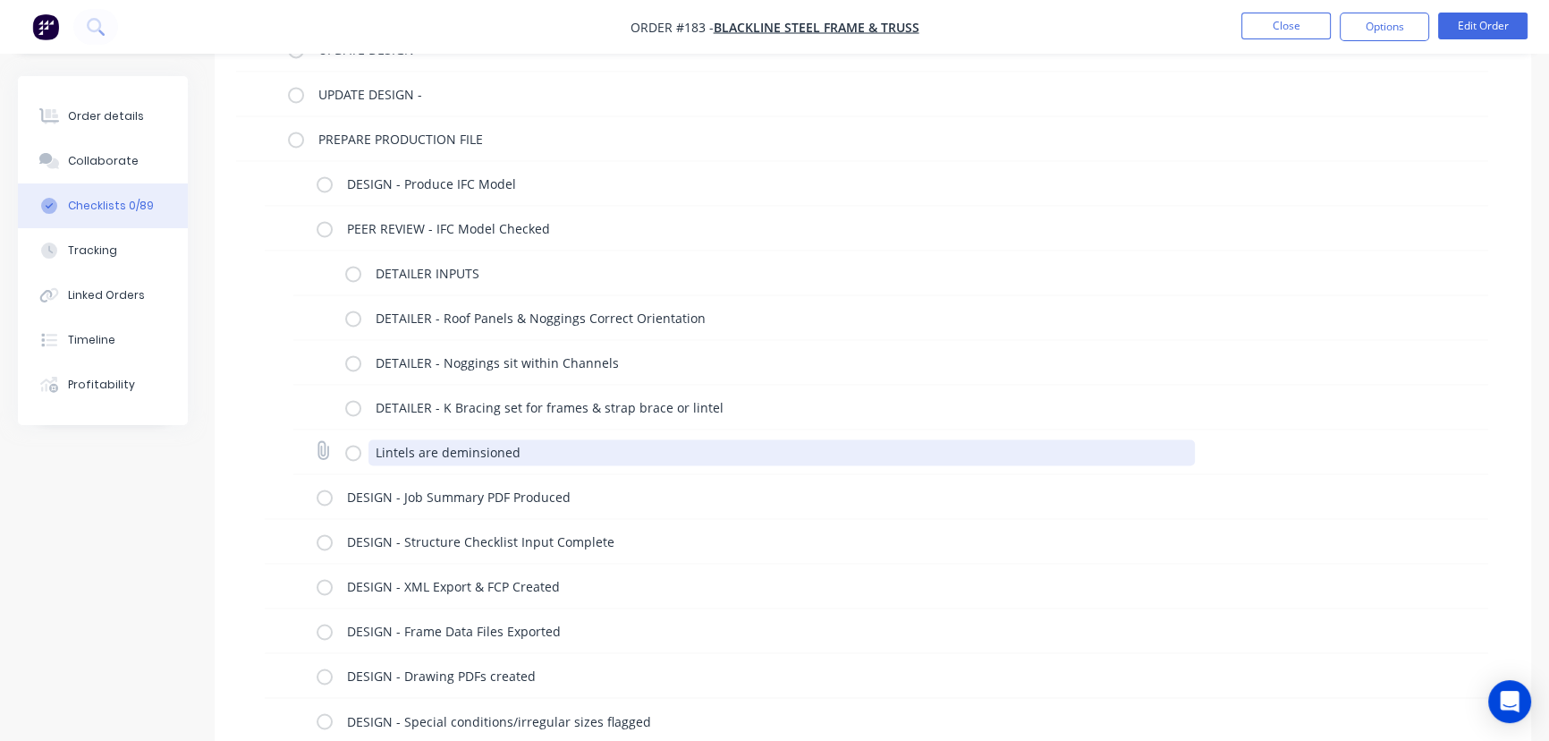
click at [376, 446] on textarea "Lintels are deminsioned" at bounding box center [782, 452] width 827 height 26
paste textarea "DETAILER -"
click at [626, 450] on textarea "DETAILER - Lintels are deminsioned" at bounding box center [782, 452] width 827 height 26
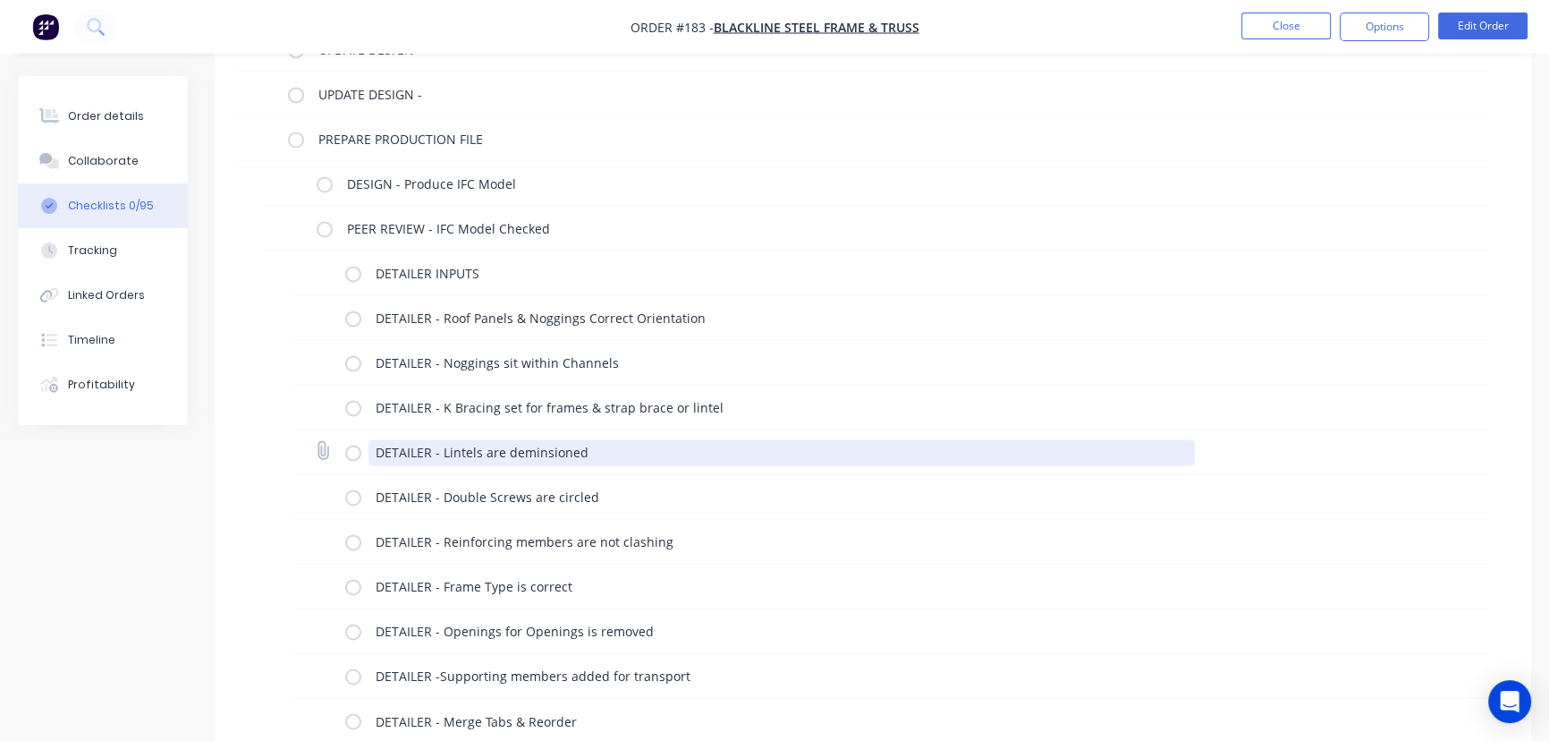
scroll to position [3952, 0]
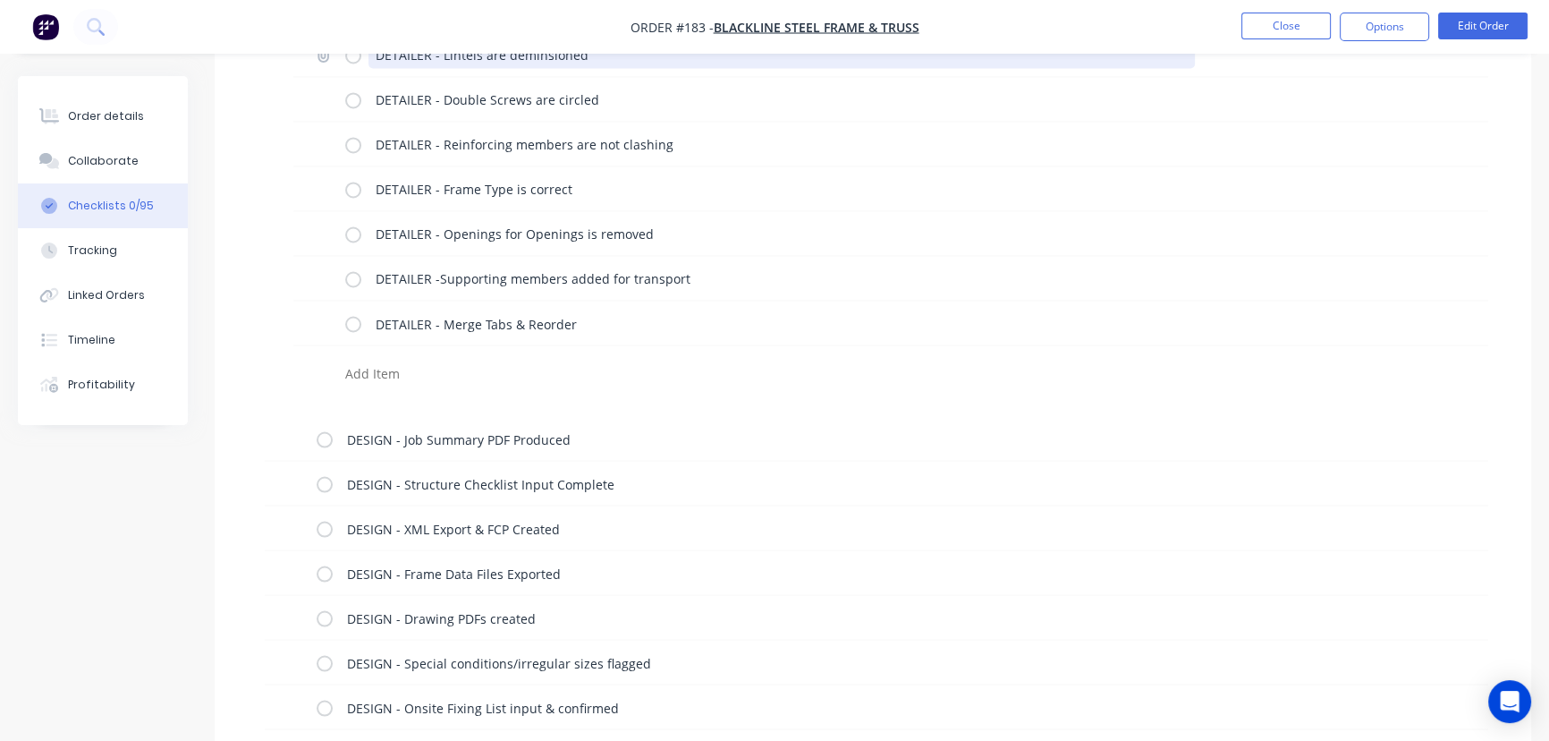
paste textarea "DETAILER -"
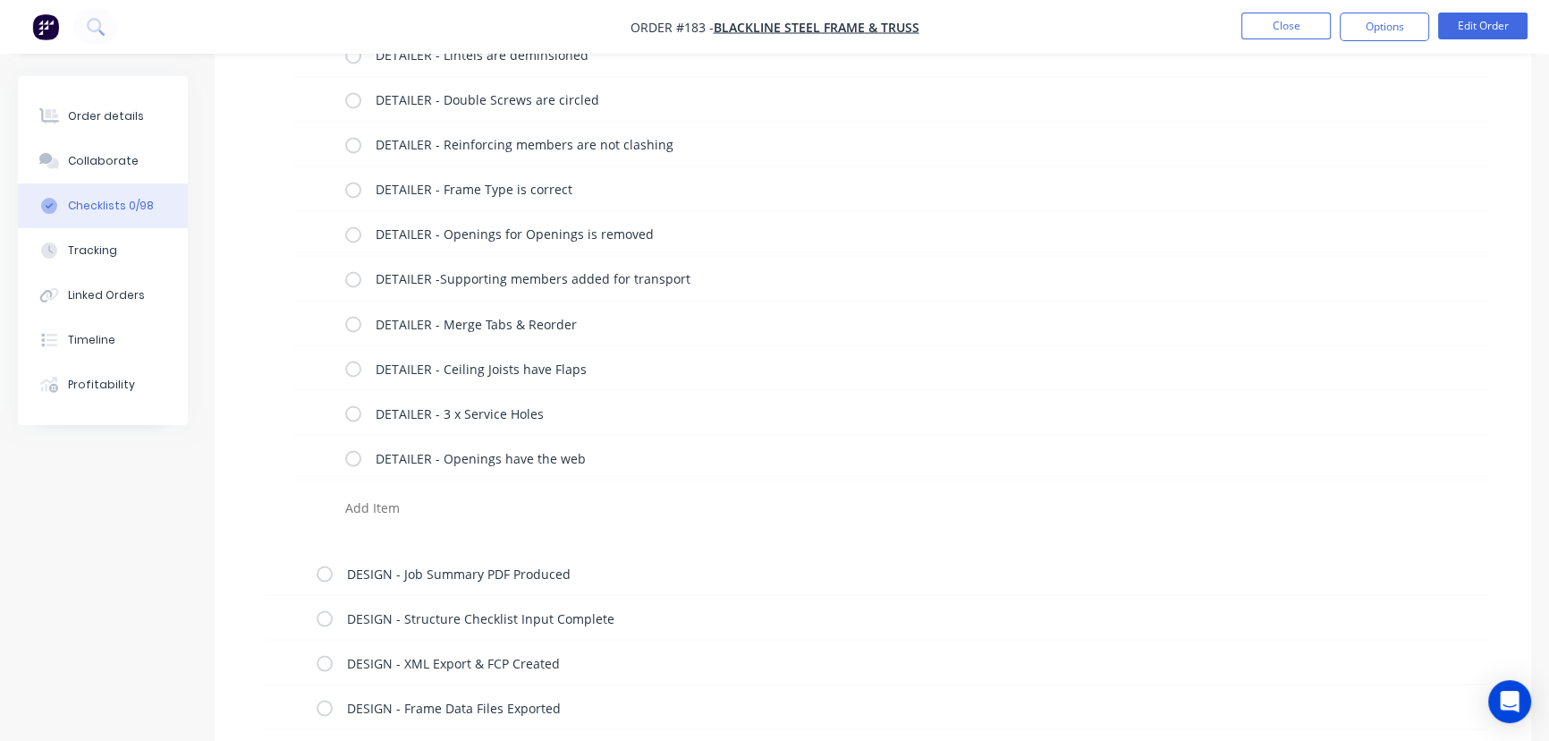
click at [388, 494] on textarea at bounding box center [721, 507] width 766 height 26
paste textarea "DETAILER -"
click at [1394, 355] on div "DETAILER - Ceiling Joists have Flaps" at bounding box center [890, 367] width 1195 height 45
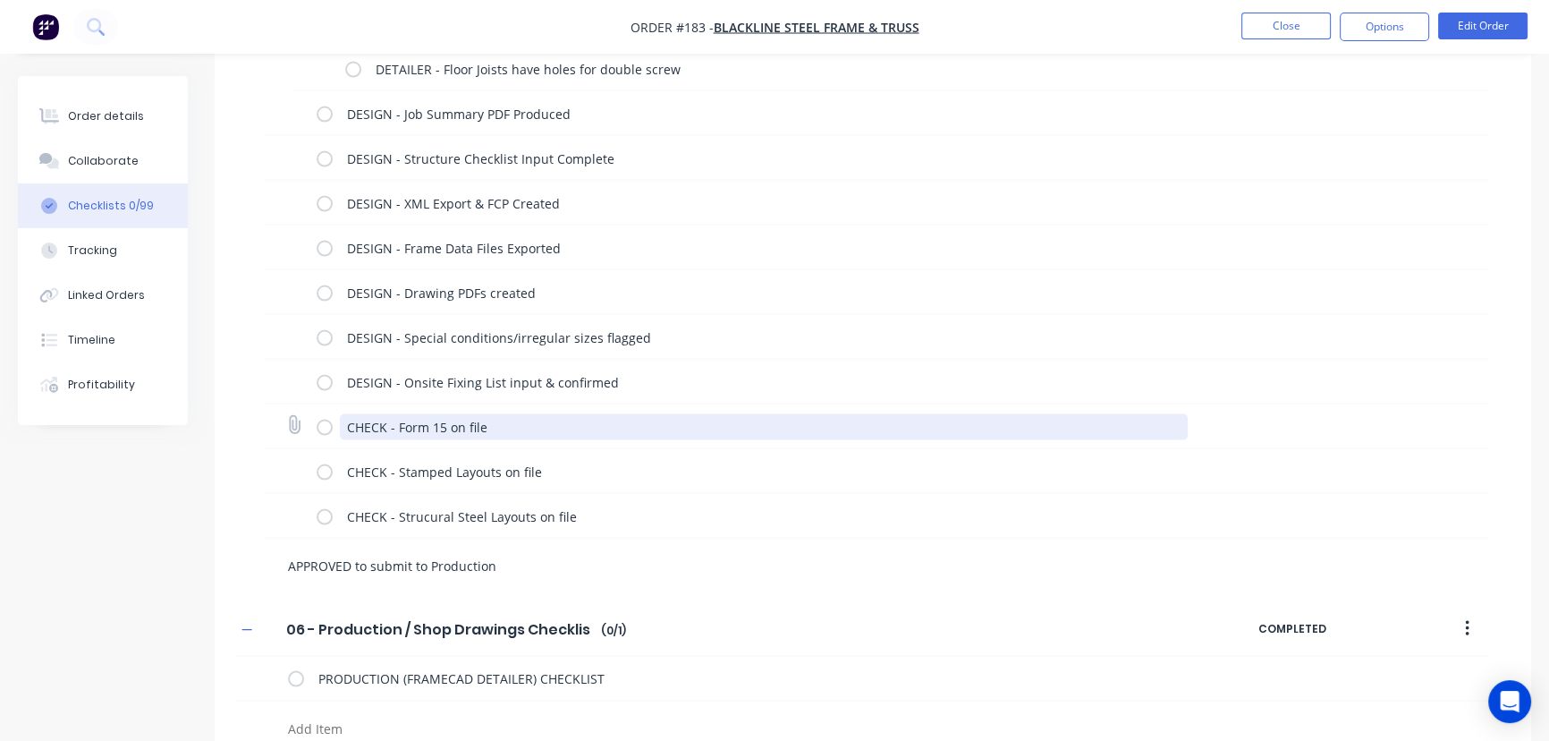
scroll to position [4409, 0]
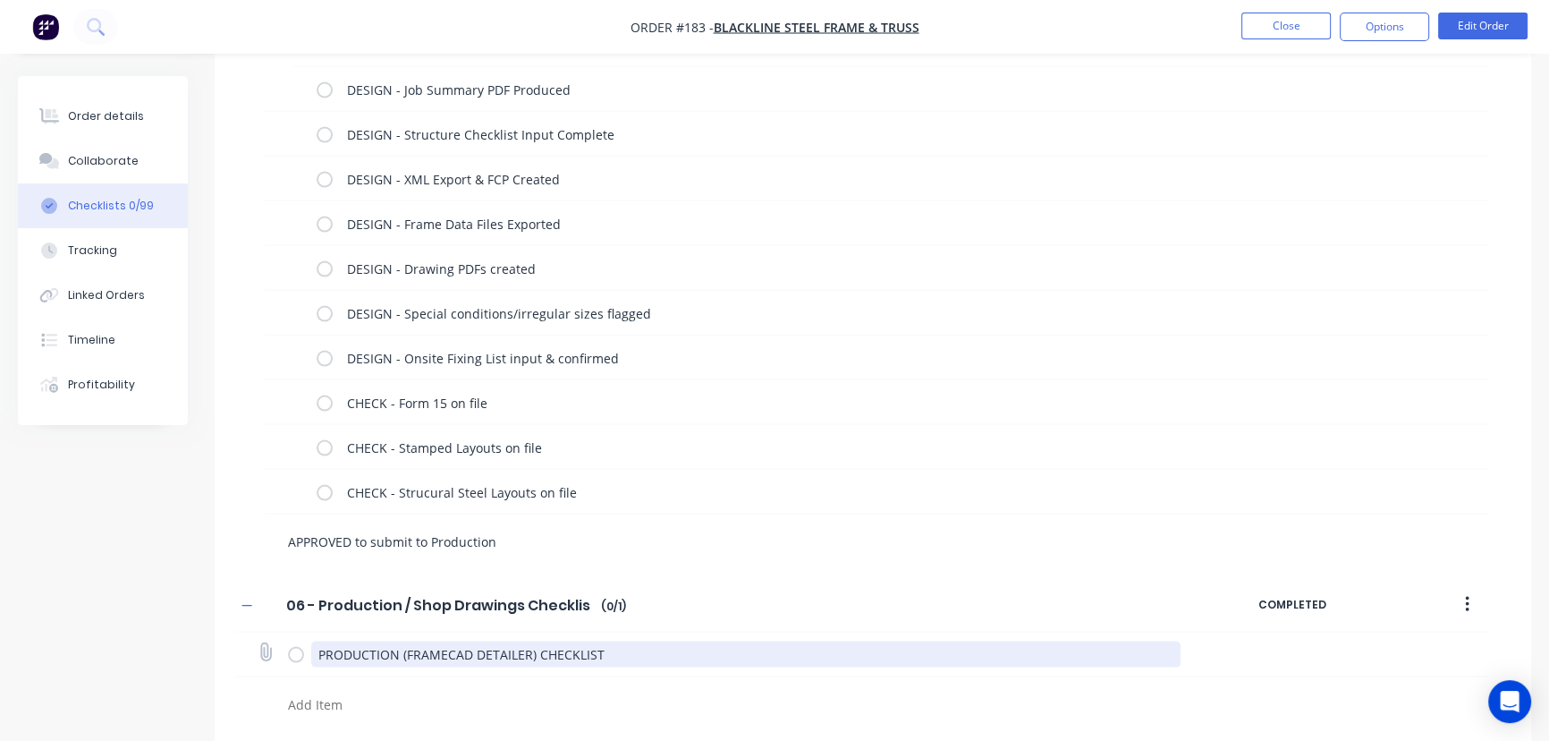
click at [624, 650] on textarea "PRODUCTION (FRAMECAD DETAILER) CHECKLIST" at bounding box center [746, 654] width 870 height 26
click at [612, 649] on textarea "PRODUCTION (FRAMECAD DETAILER) CHECKLIST" at bounding box center [746, 654] width 870 height 26
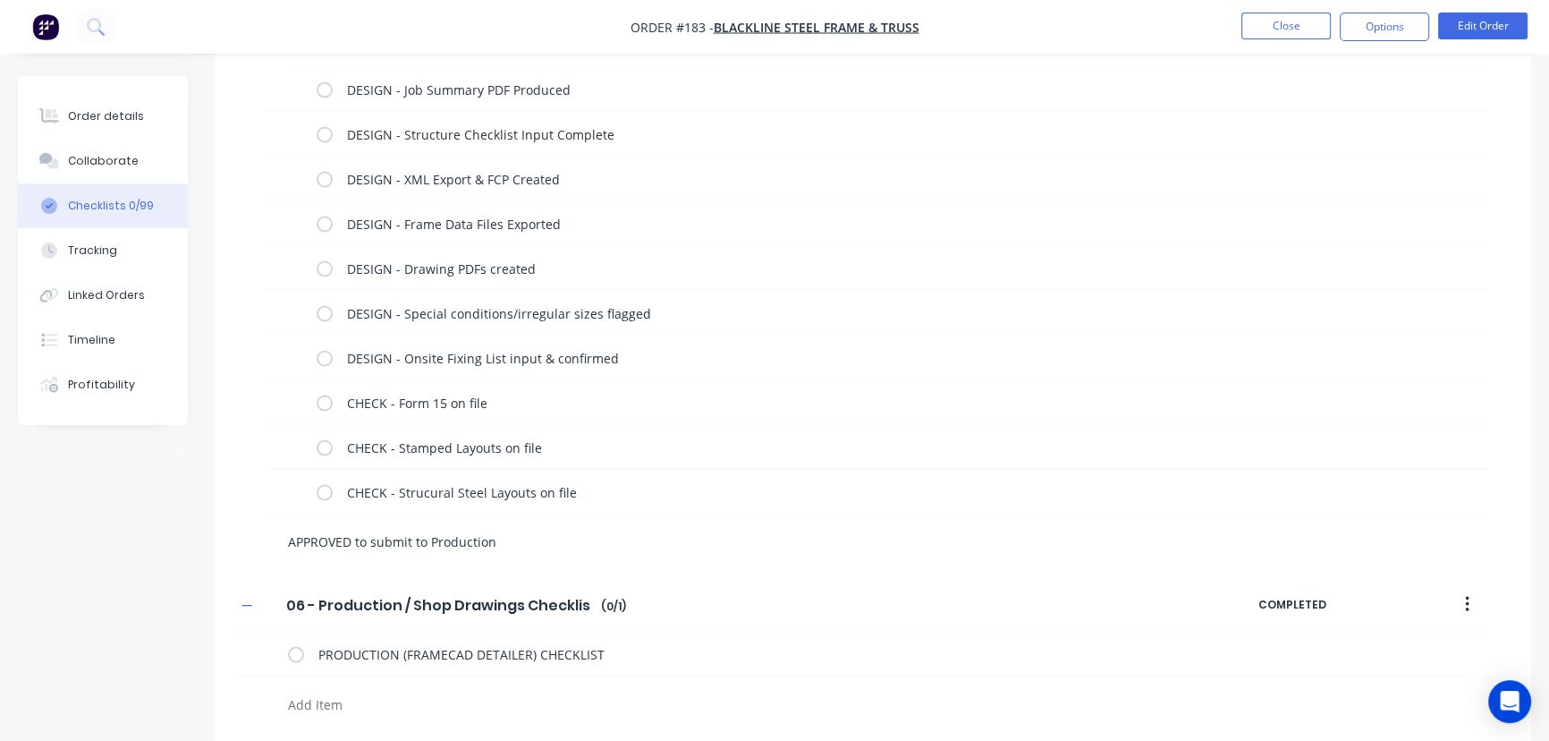
click at [363, 708] on textarea at bounding box center [683, 704] width 805 height 26
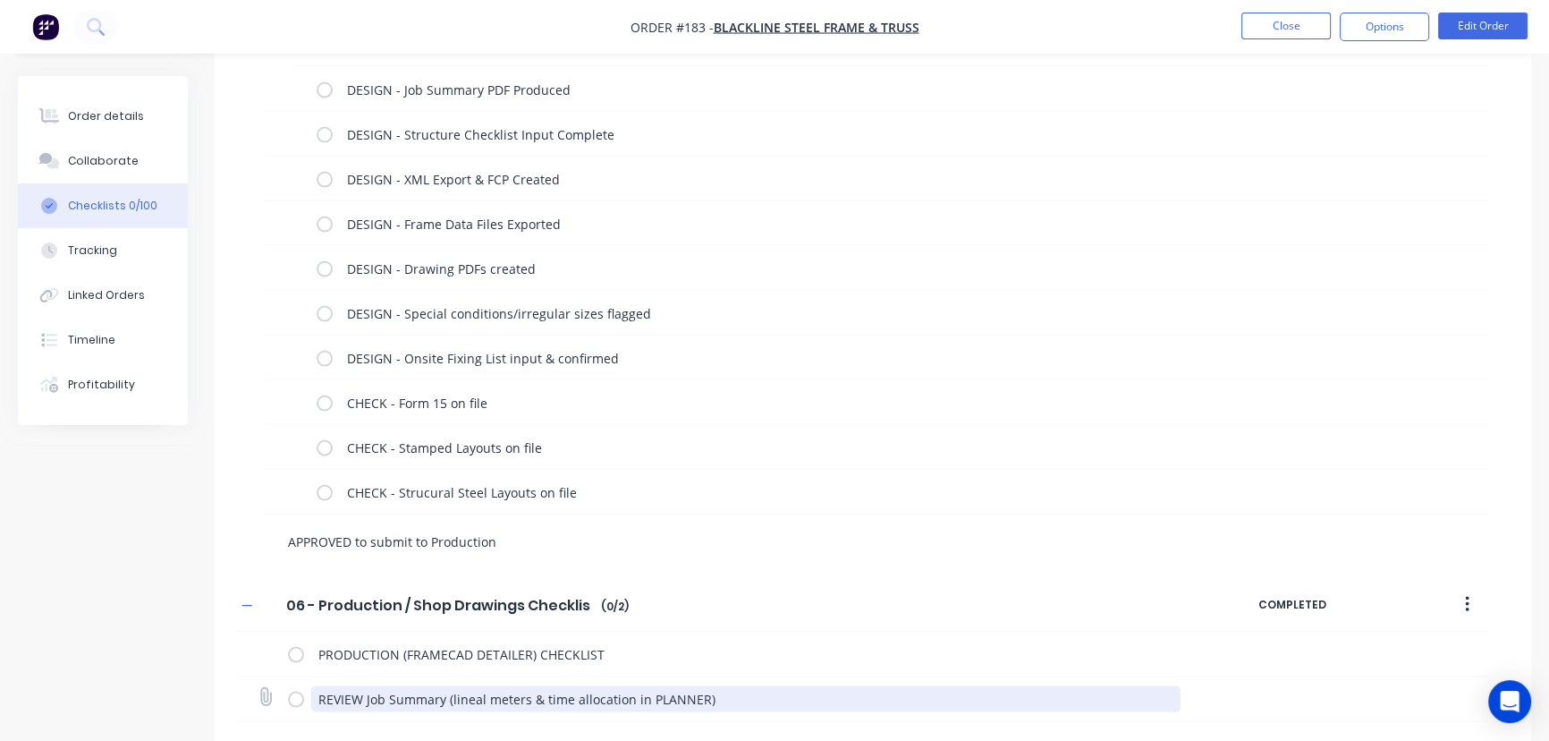
click at [577, 691] on textarea "REVIEW Job Summary (lineal meters & time allocation in PLANNER)" at bounding box center [746, 699] width 870 height 26
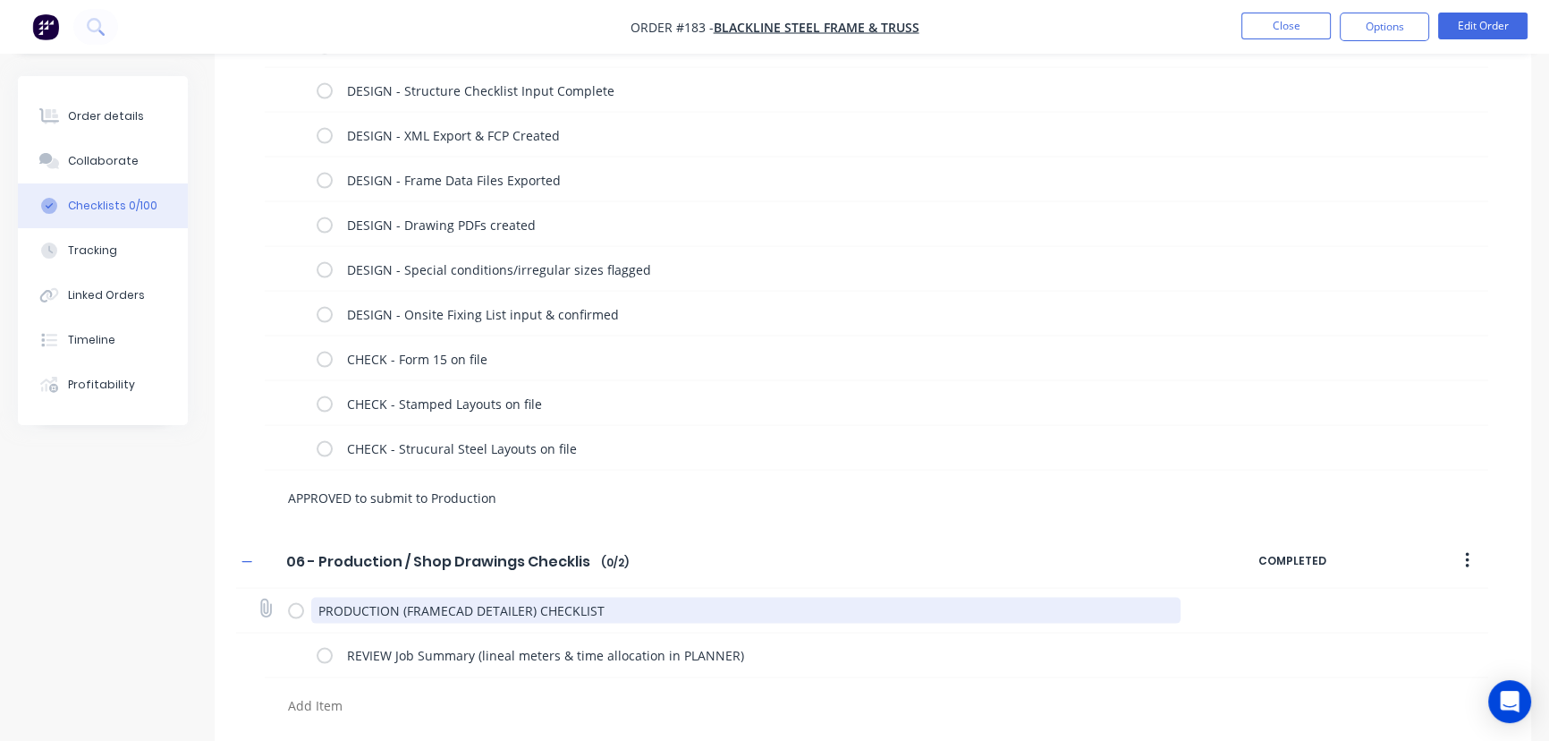
scroll to position [4453, 0]
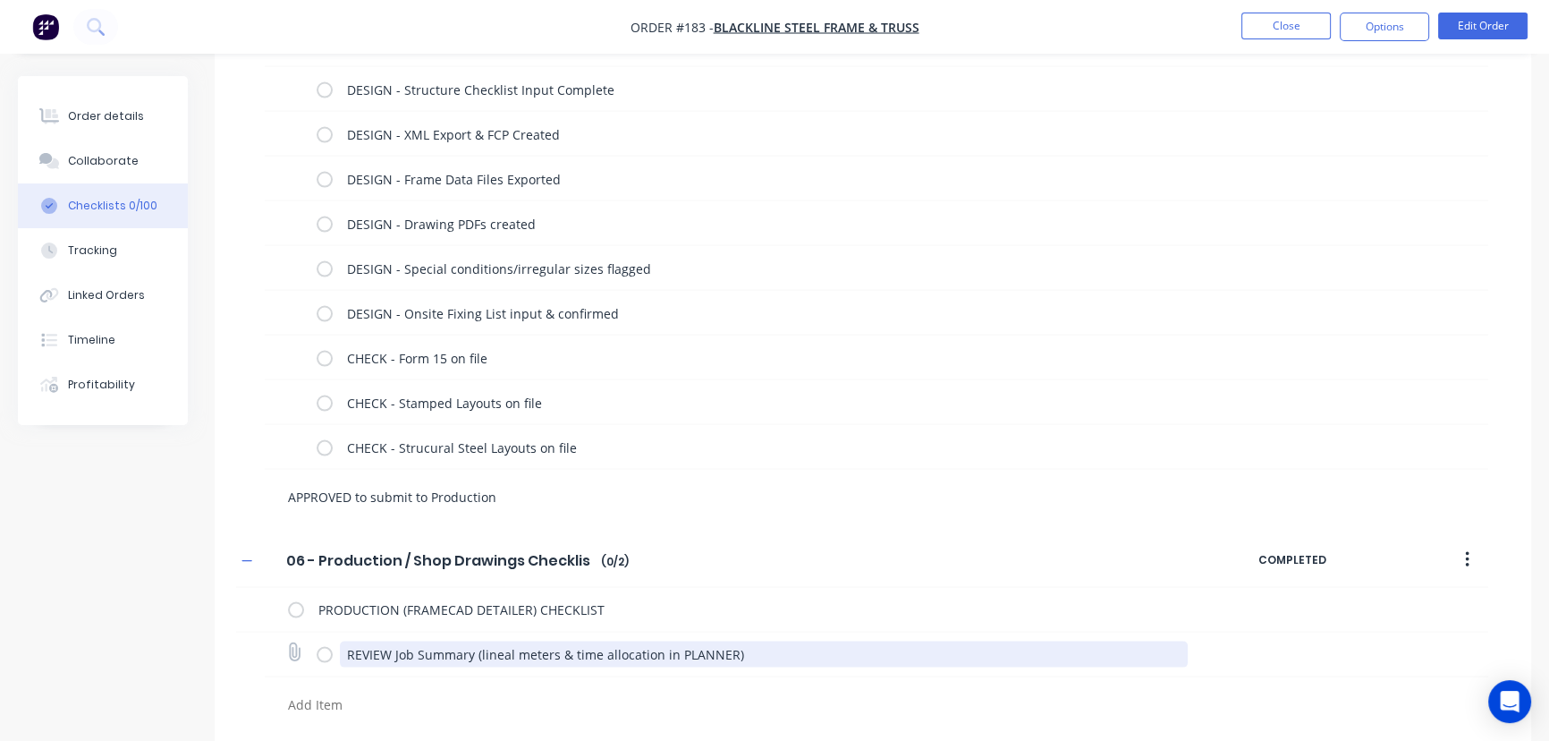
click at [750, 649] on textarea "REVIEW Job Summary (lineal meters & time allocation in PLANNER)" at bounding box center [764, 654] width 849 height 26
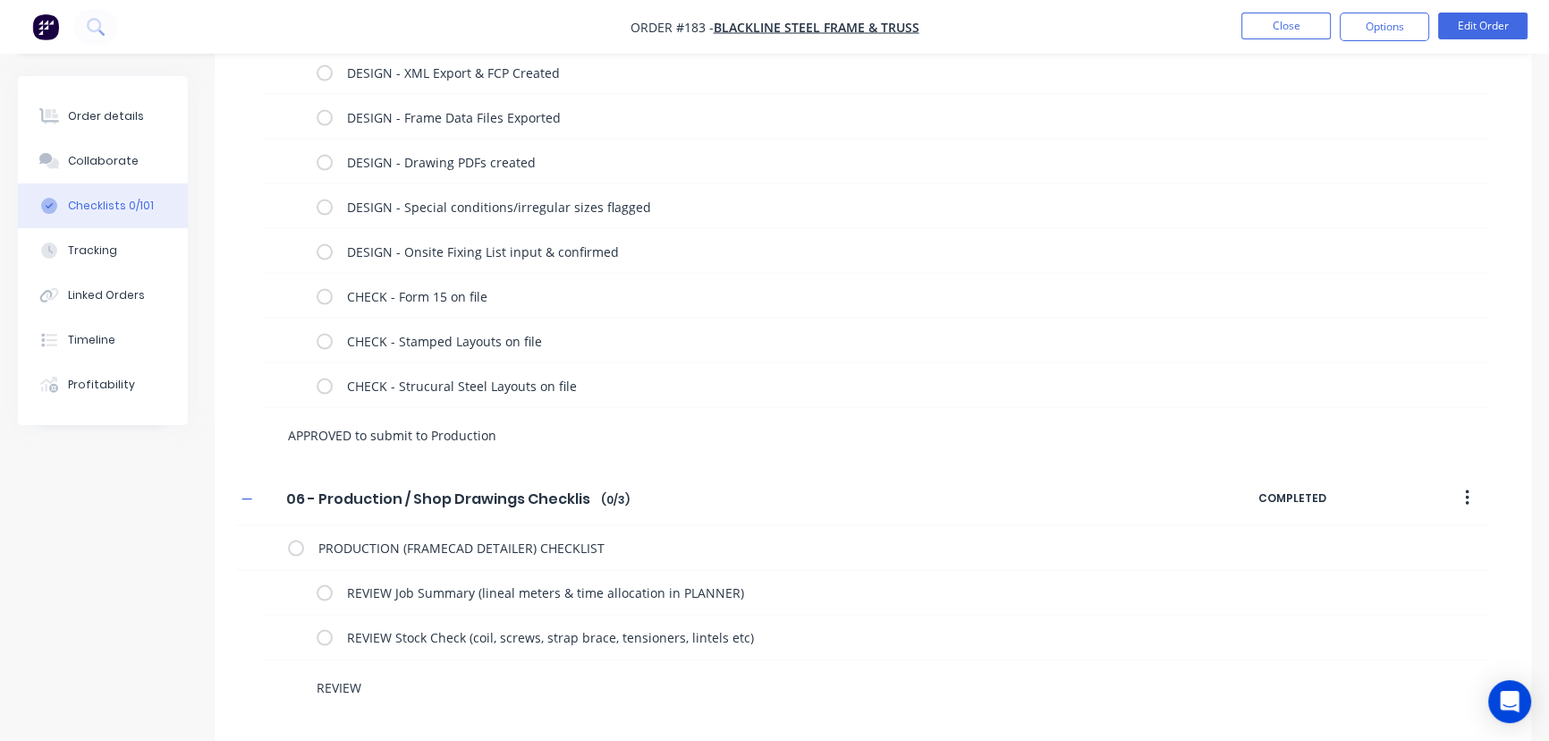
scroll to position [4568, 0]
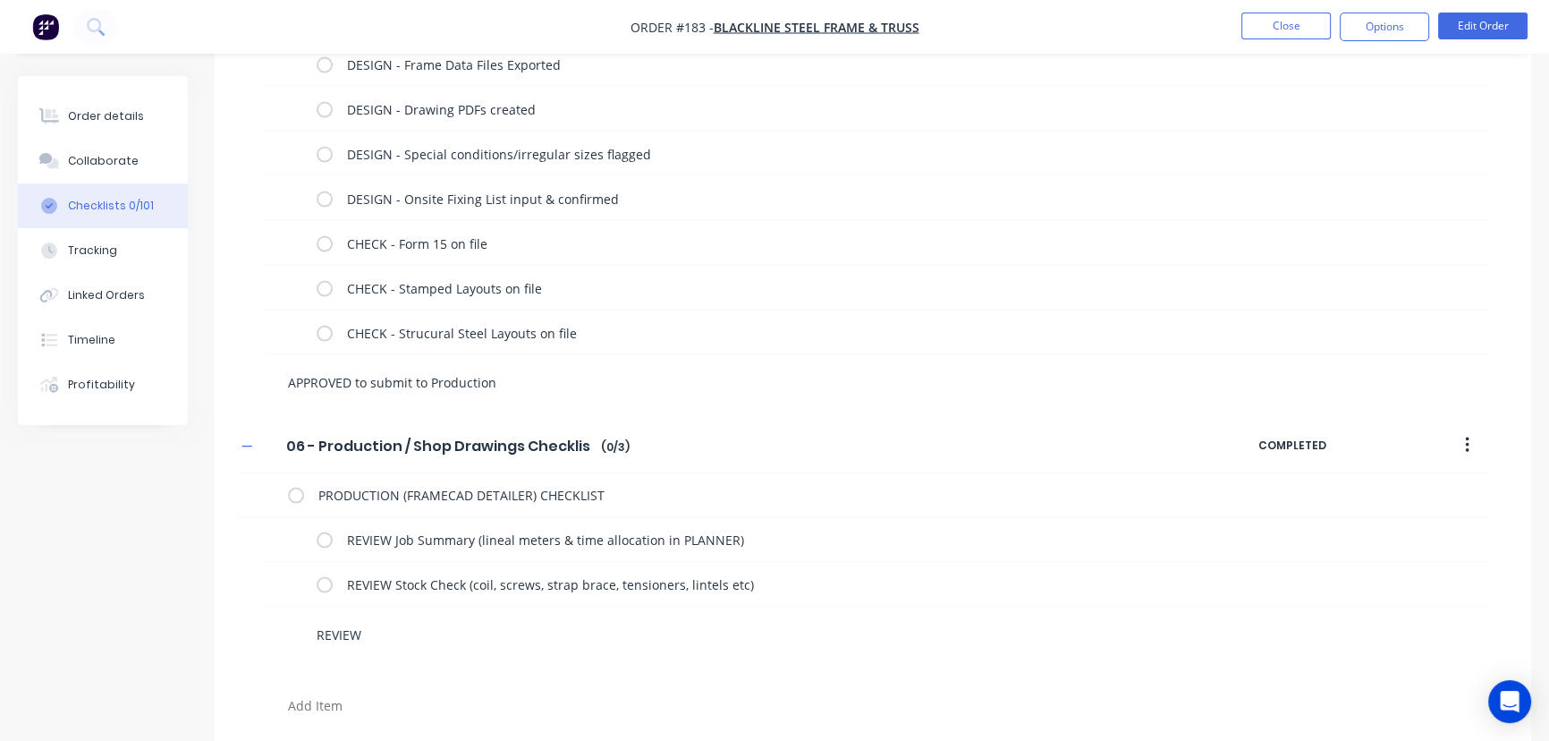
drag, startPoint x: 363, startPoint y: 724, endPoint x: 317, endPoint y: 640, distance: 96.1
click at [317, 640] on textarea "REVIEW" at bounding box center [701, 635] width 785 height 26
click at [376, 679] on textarea at bounding box center [701, 679] width 785 height 26
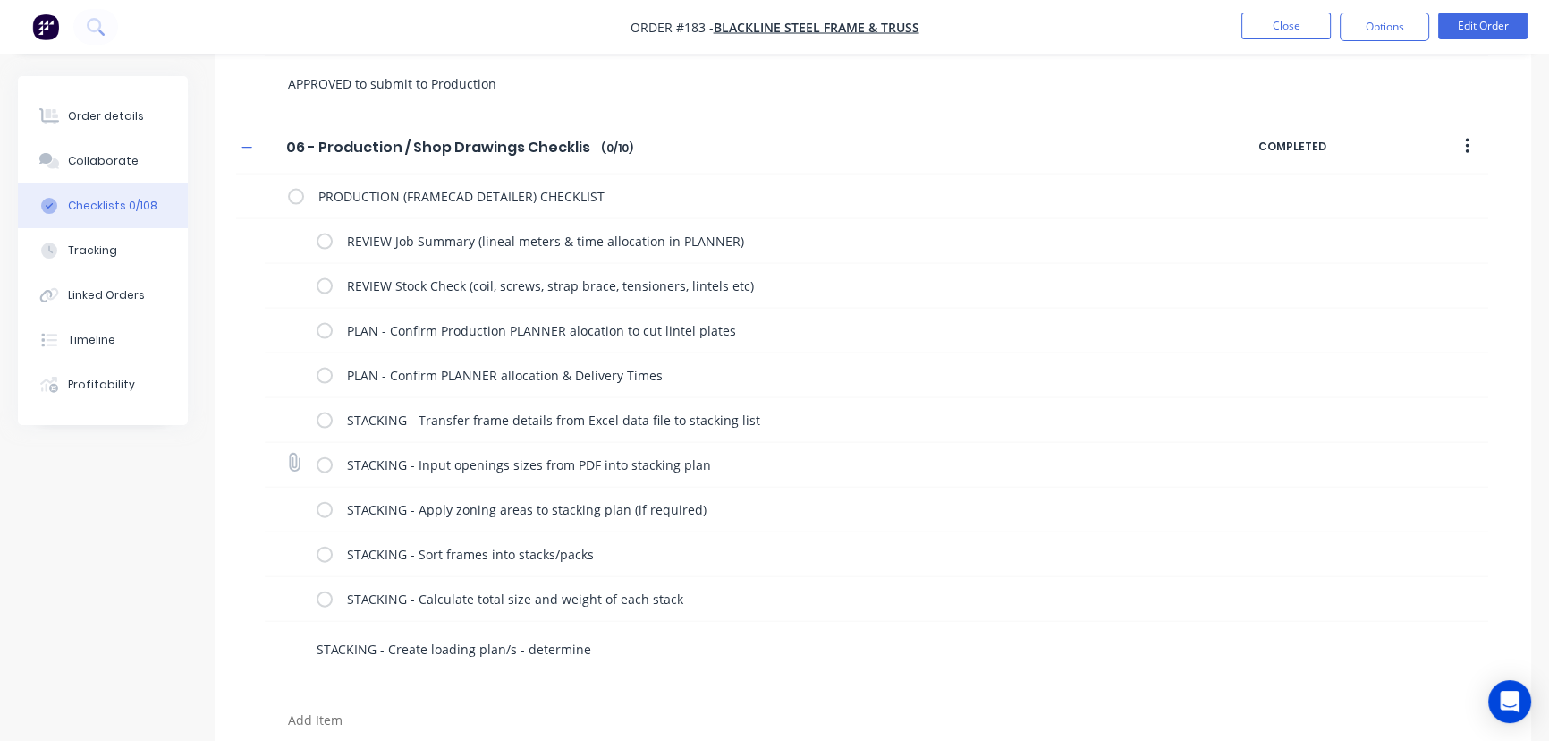
scroll to position [4881, 0]
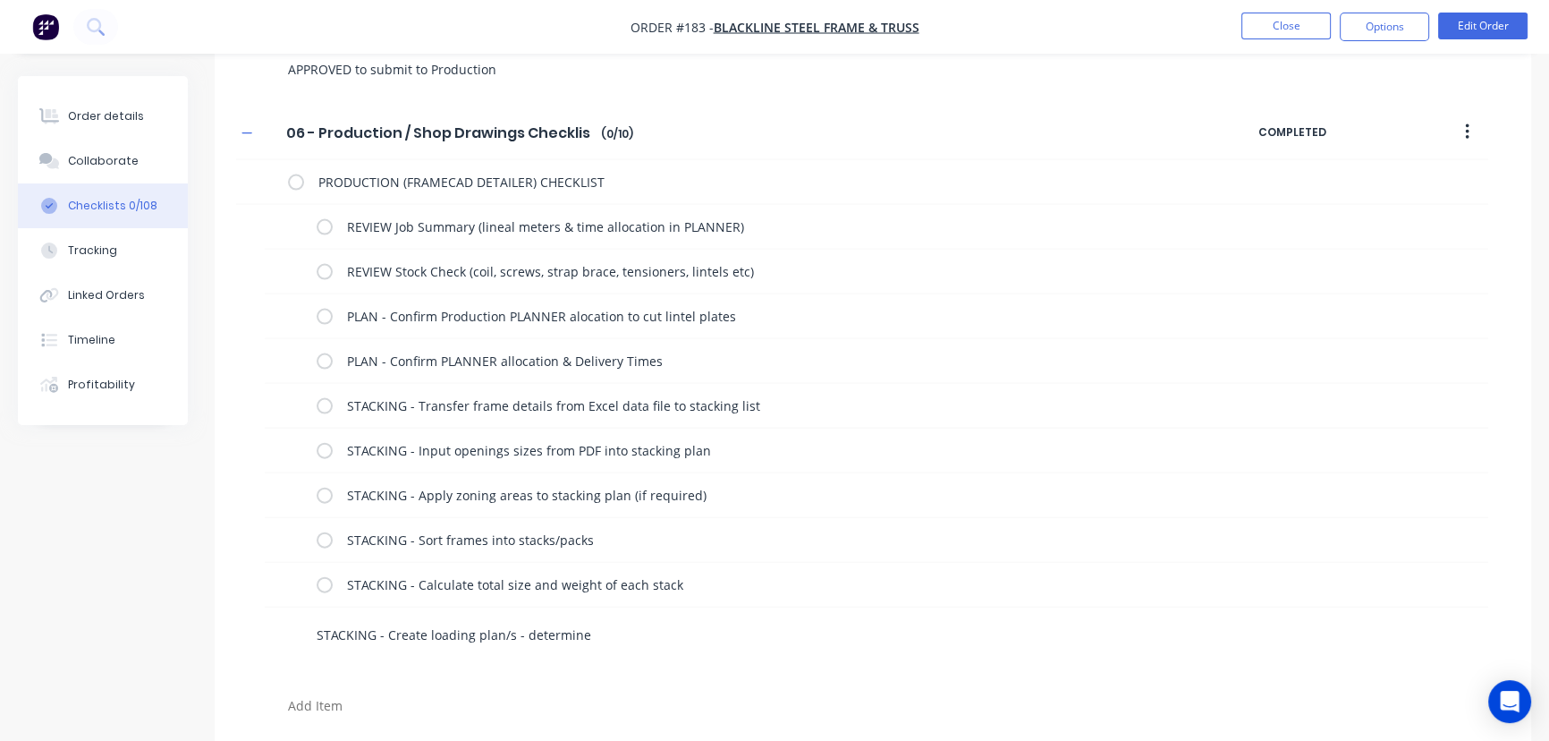
drag, startPoint x: 512, startPoint y: 631, endPoint x: 612, endPoint y: 626, distance: 100.3
click at [612, 626] on textarea "STACKING - Create loading plan/s - determine" at bounding box center [701, 635] width 785 height 26
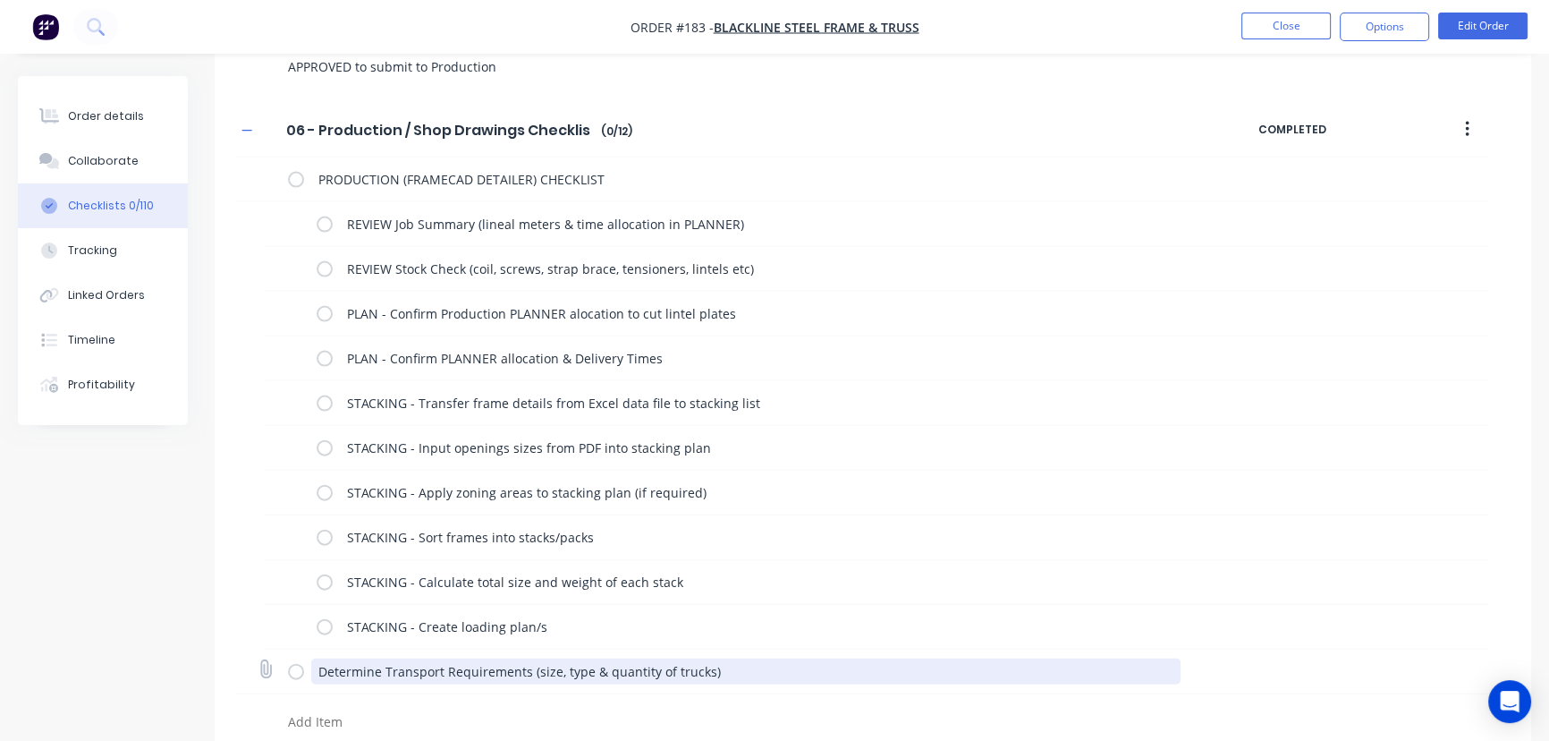
scroll to position [4901, 0]
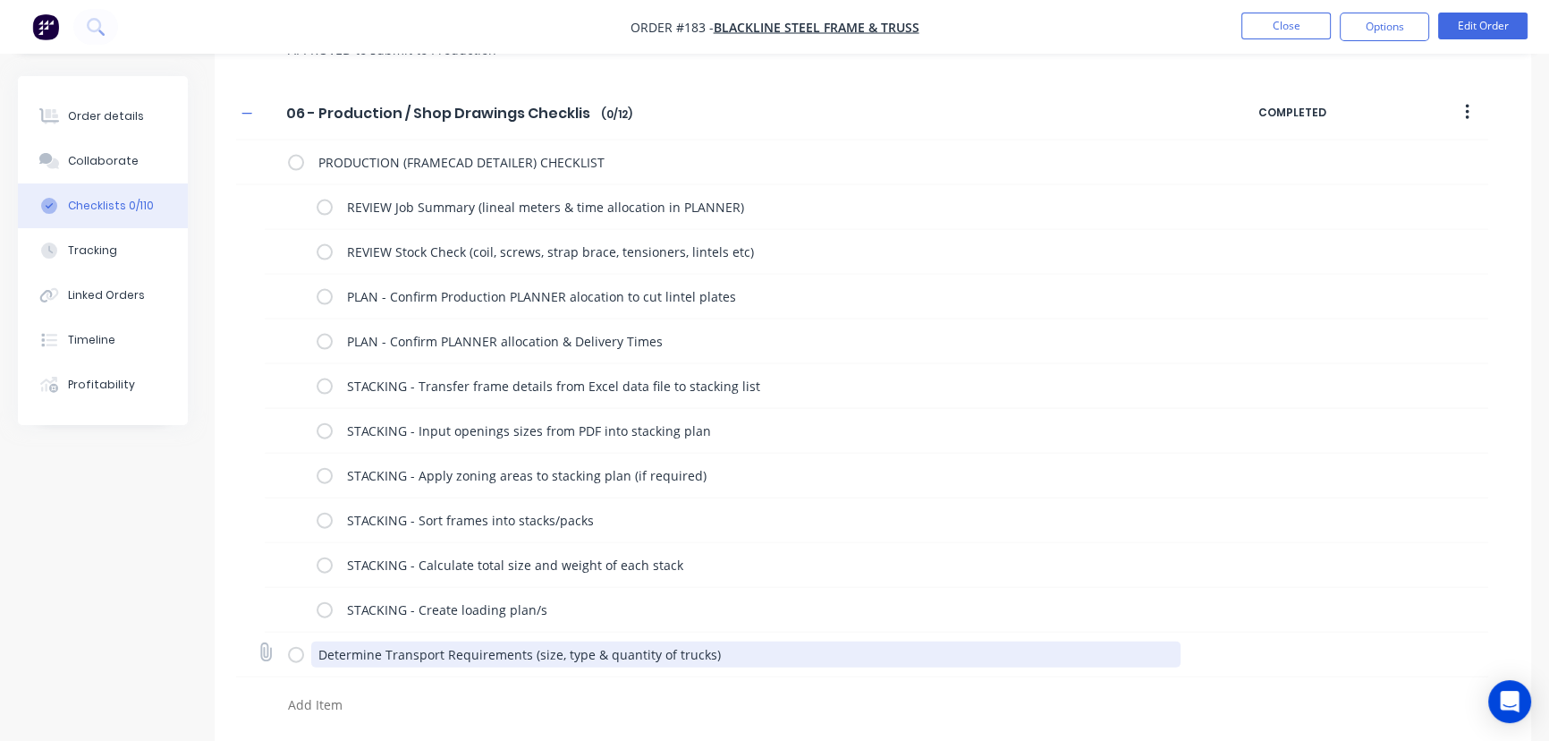
click at [330, 655] on textarea "Determine Transport Requirements (size, type & quantity of trucks)" at bounding box center [746, 654] width 870 height 26
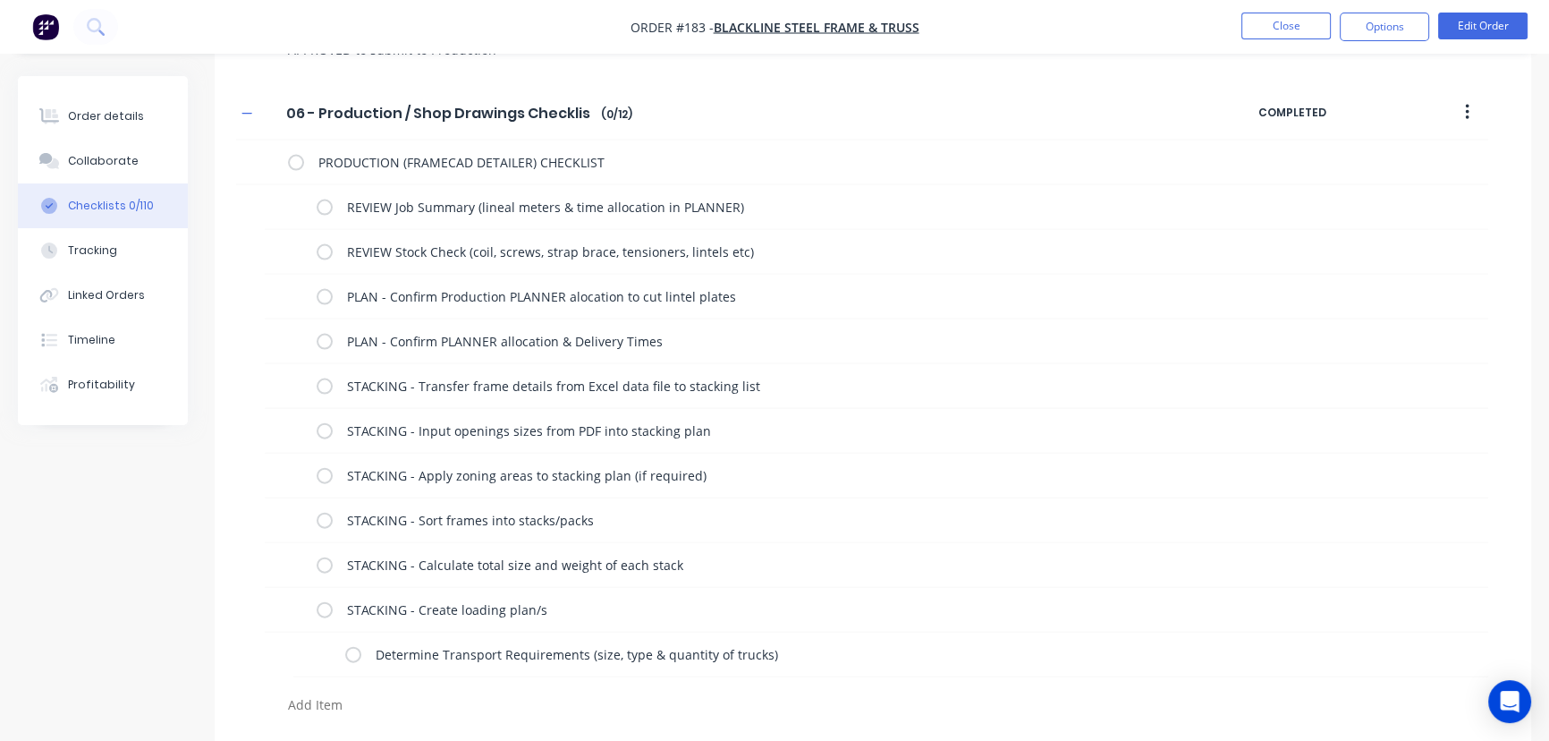
click at [330, 699] on textarea at bounding box center [683, 704] width 805 height 26
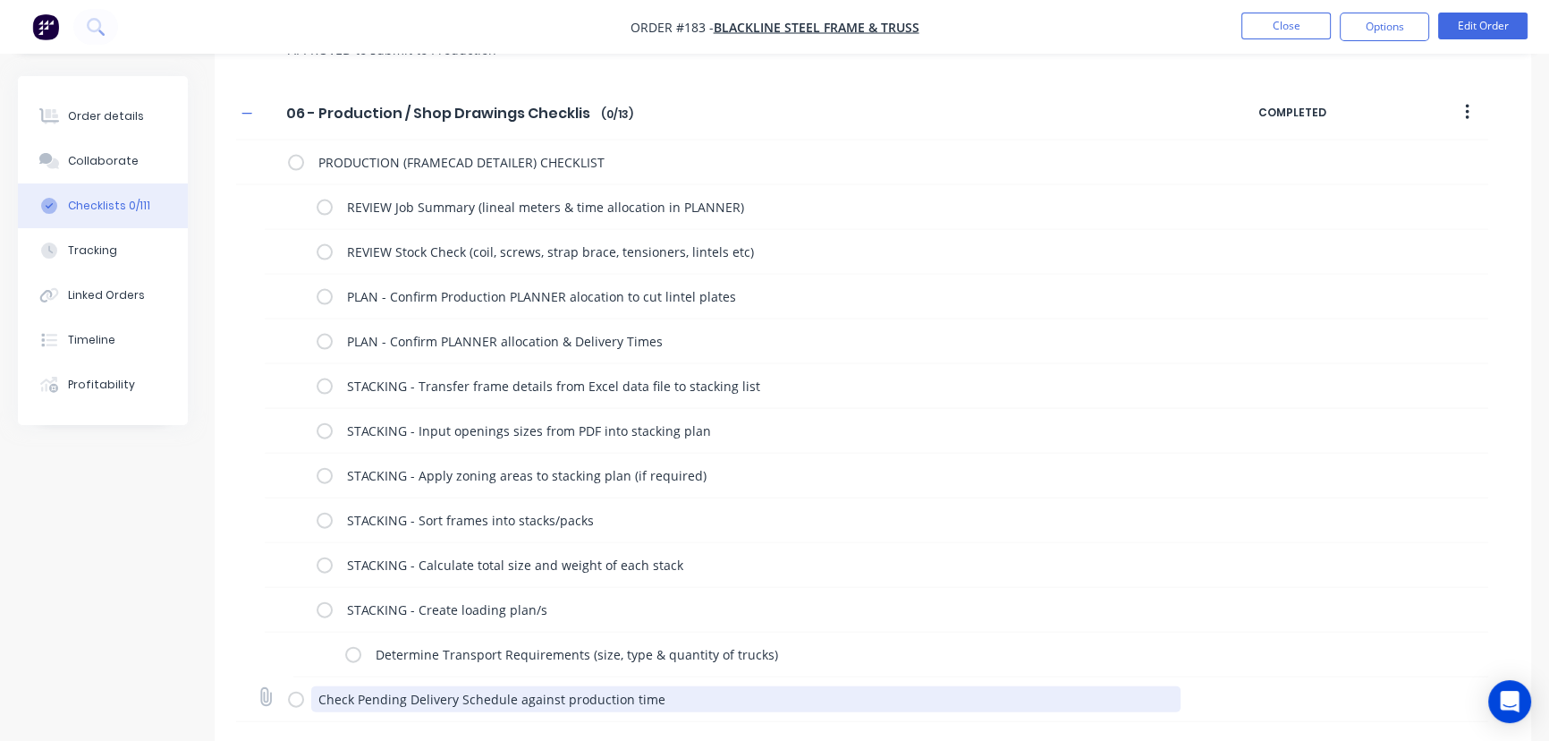
click at [329, 699] on textarea "Check Pending Delivery Schedule against production time" at bounding box center [746, 699] width 870 height 26
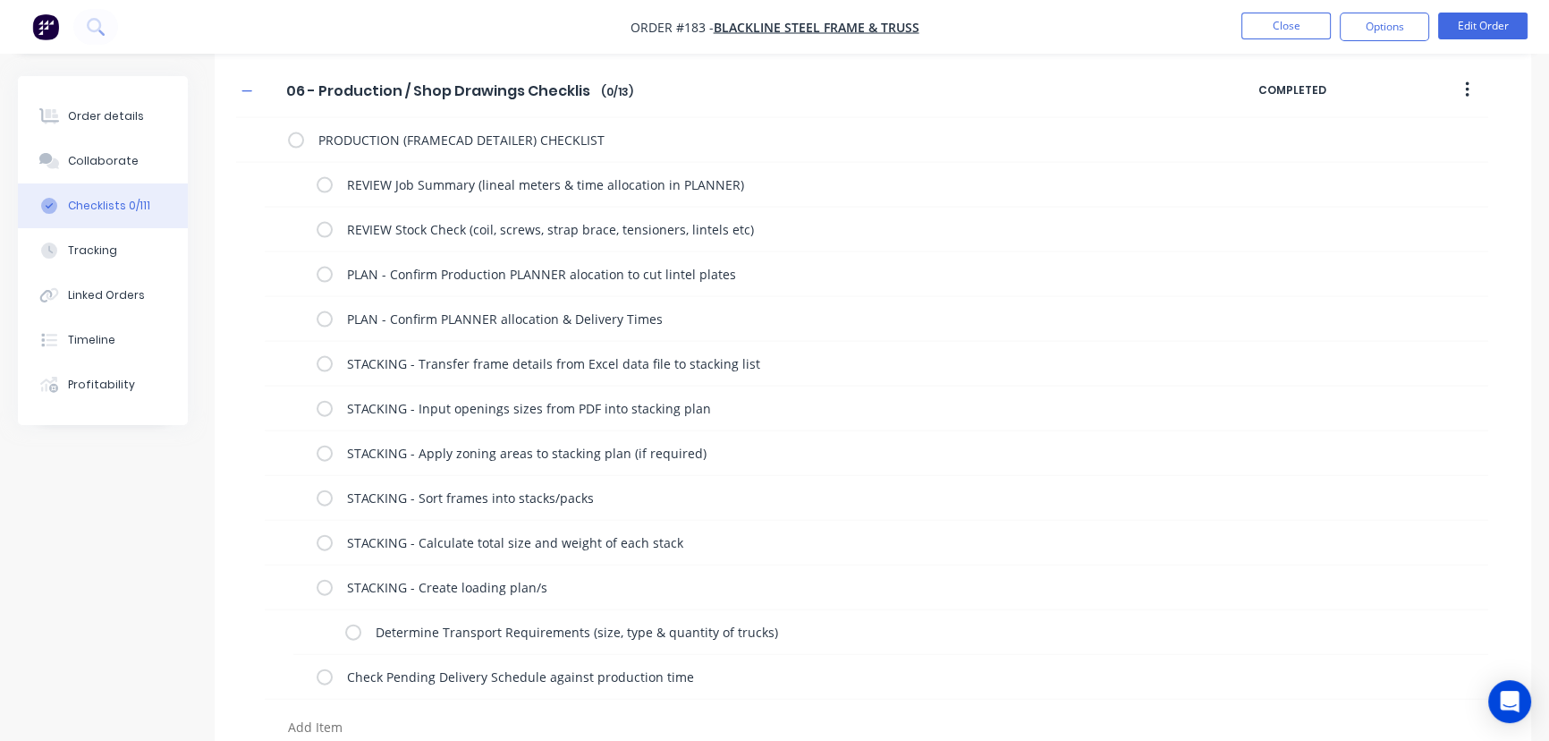
scroll to position [4945, 0]
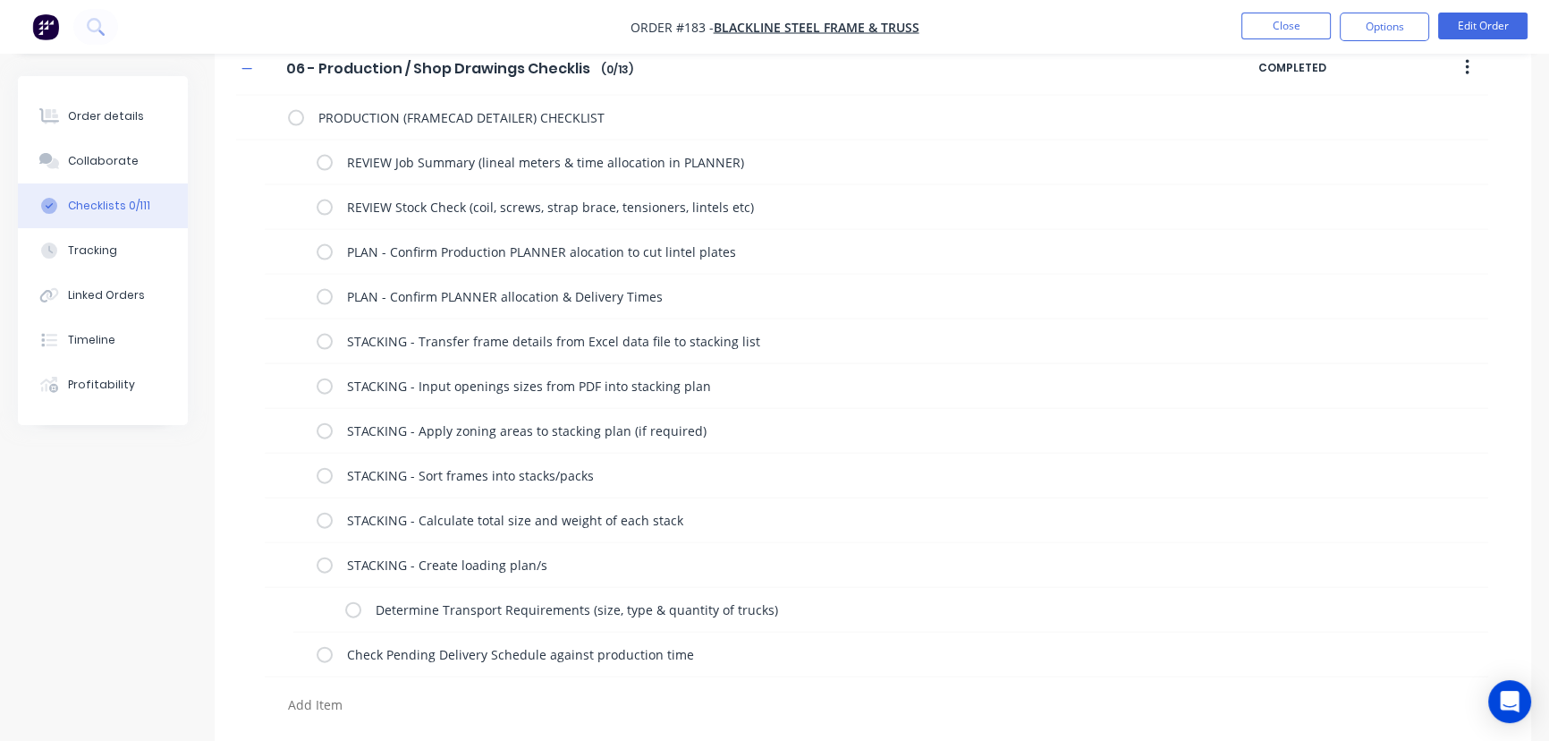
click at [318, 697] on textarea at bounding box center [683, 704] width 805 height 26
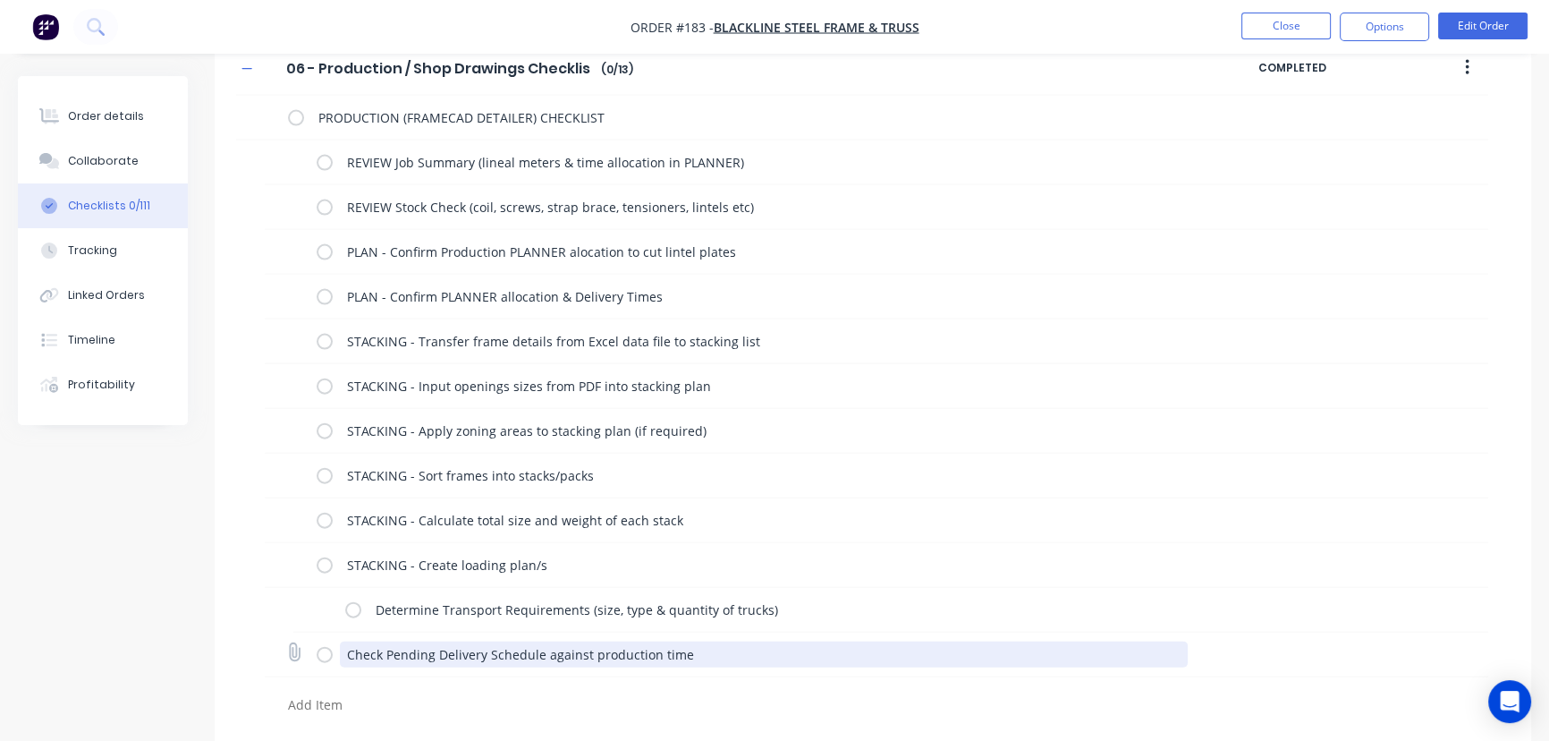
click at [368, 654] on textarea "Check Pending Delivery Schedule against production time" at bounding box center [764, 654] width 849 height 26
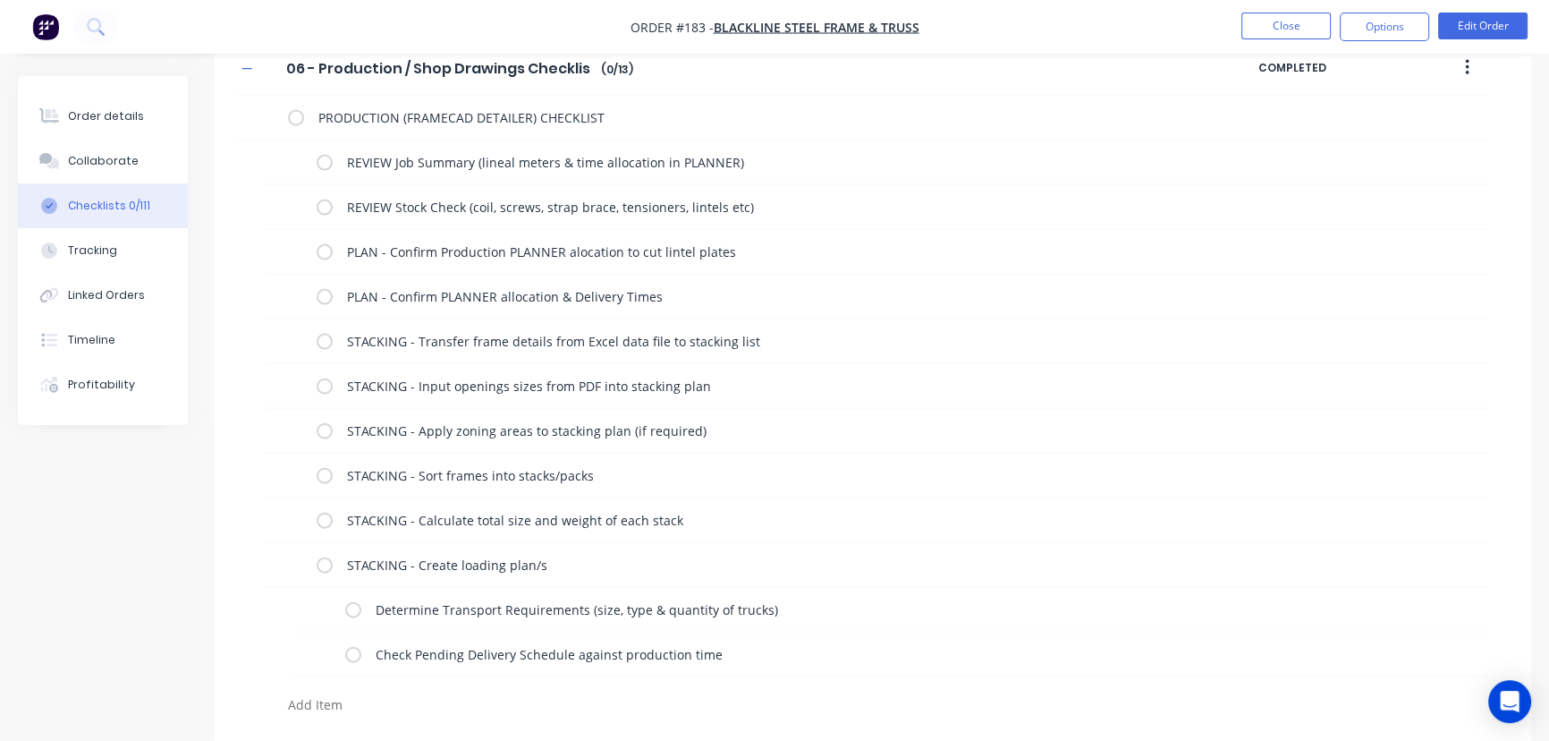
click at [322, 699] on textarea at bounding box center [683, 704] width 805 height 26
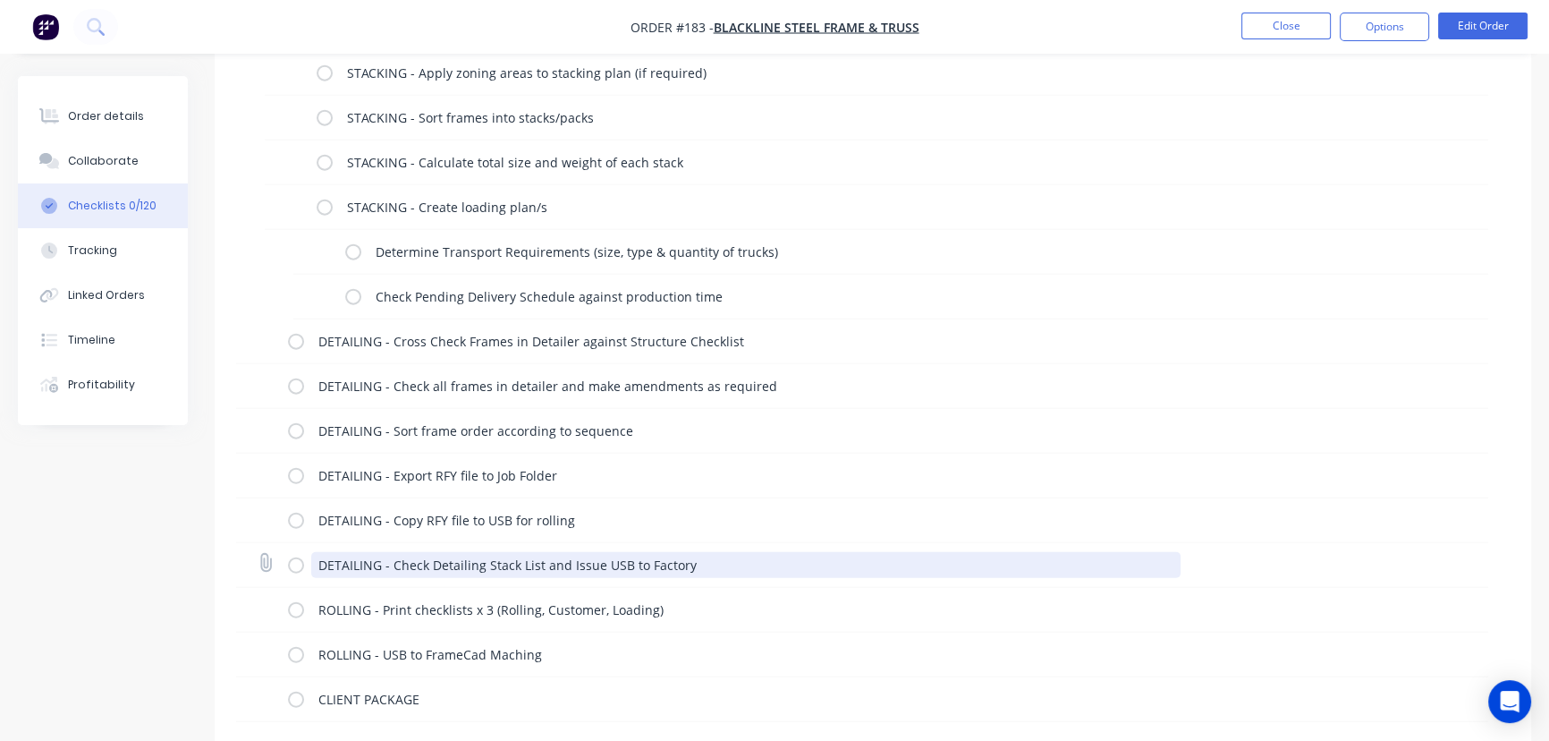
scroll to position [5348, 0]
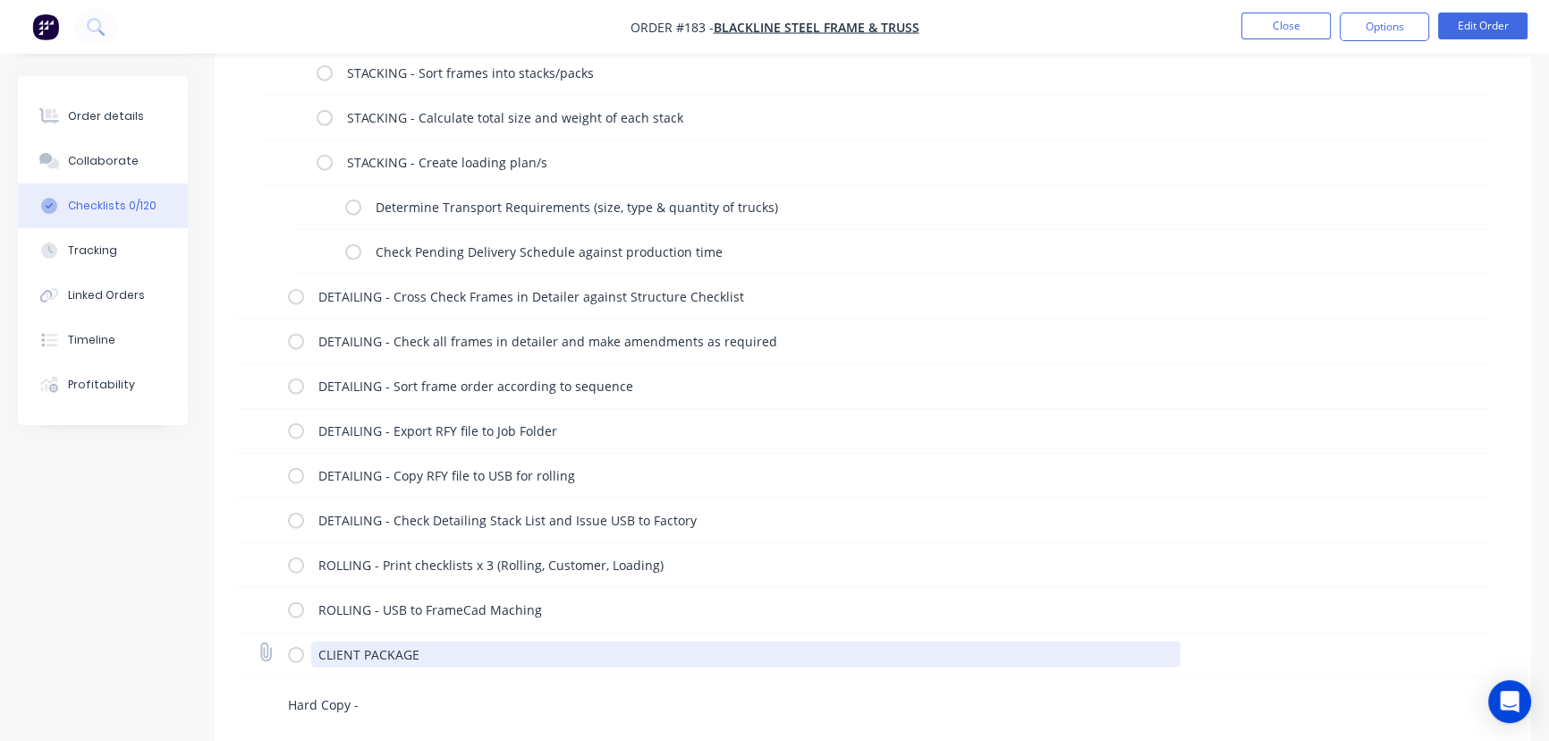
click at [361, 653] on textarea "CLIENT PACKAGE" at bounding box center [746, 654] width 870 height 26
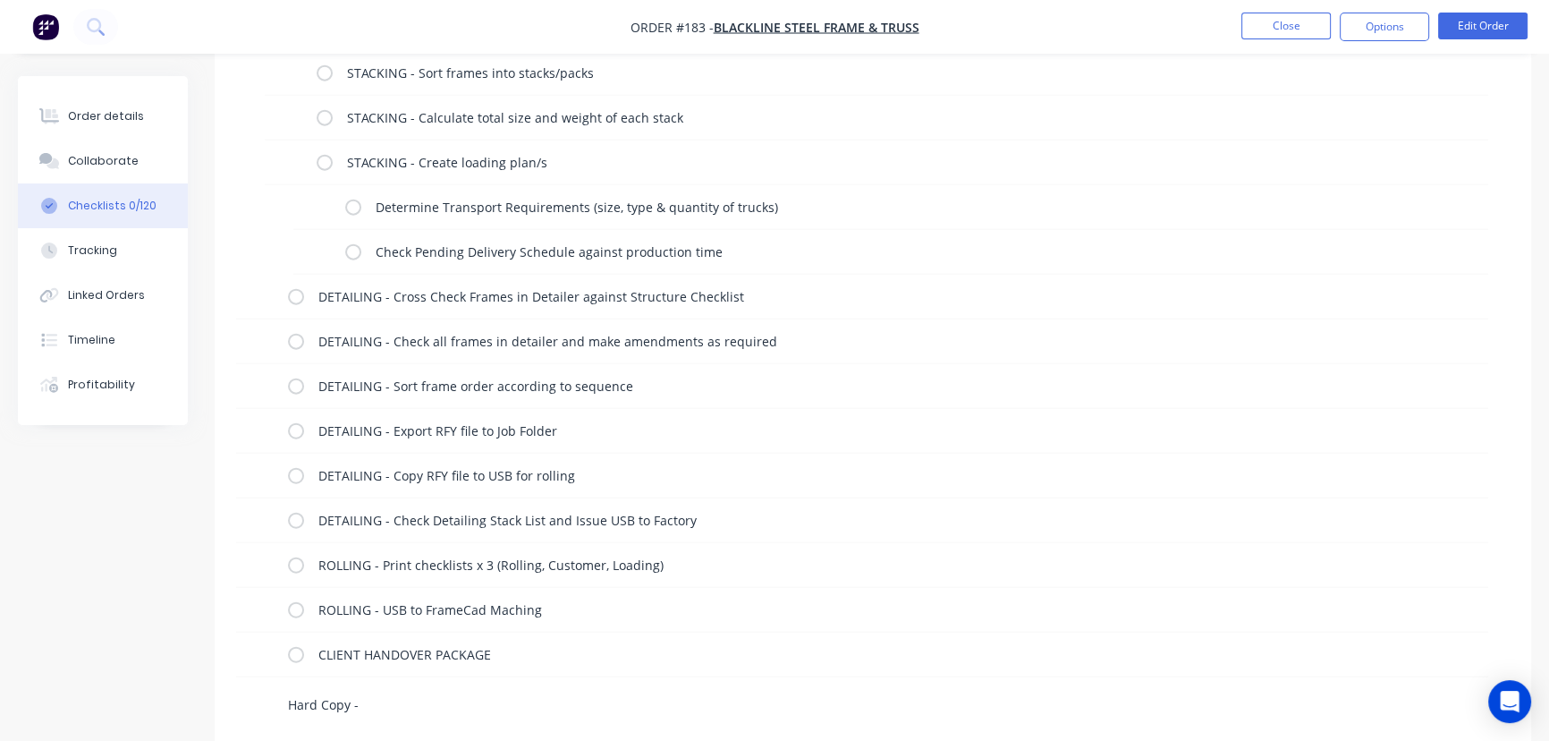
click at [380, 701] on textarea "Hard Copy -" at bounding box center [683, 704] width 805 height 26
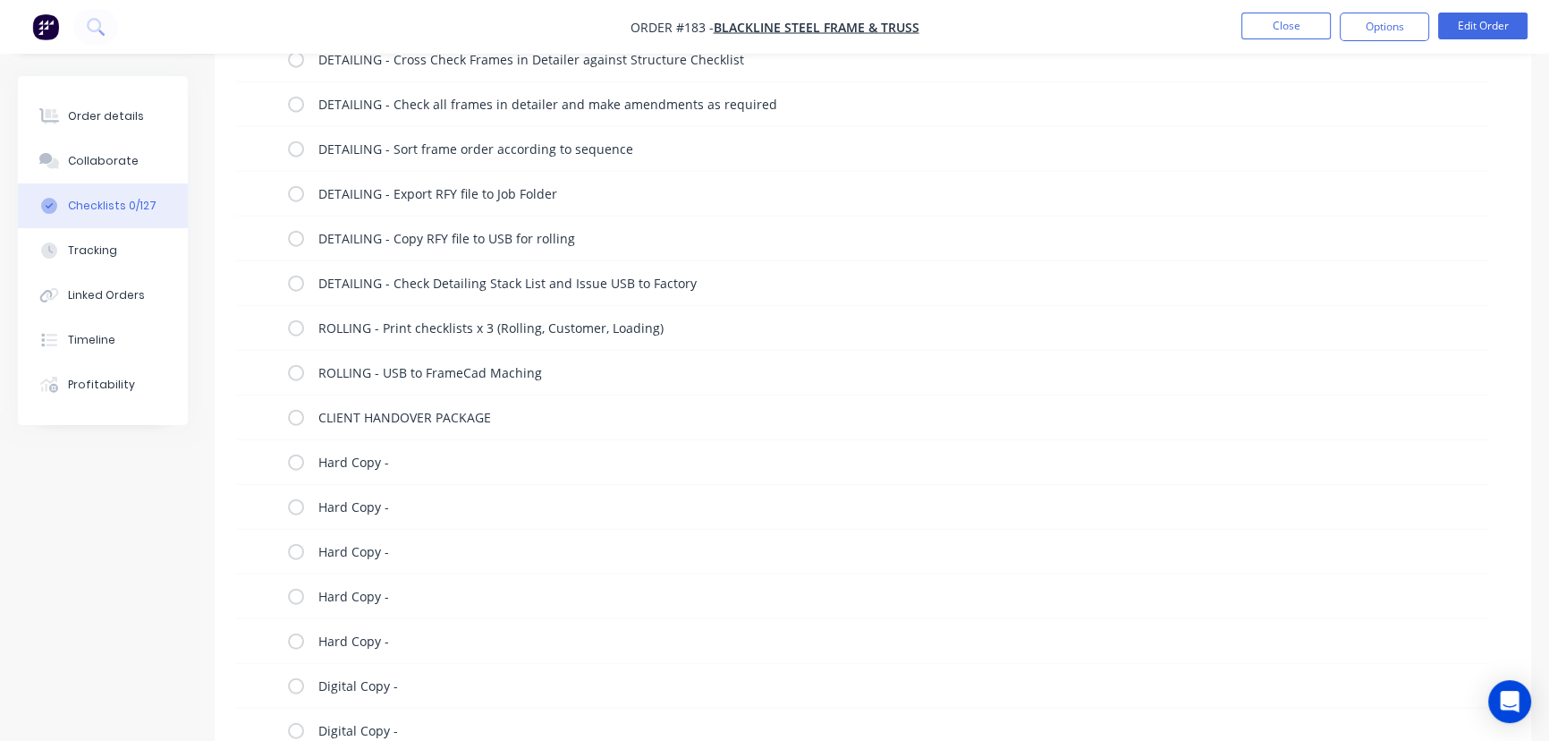
scroll to position [5630, 0]
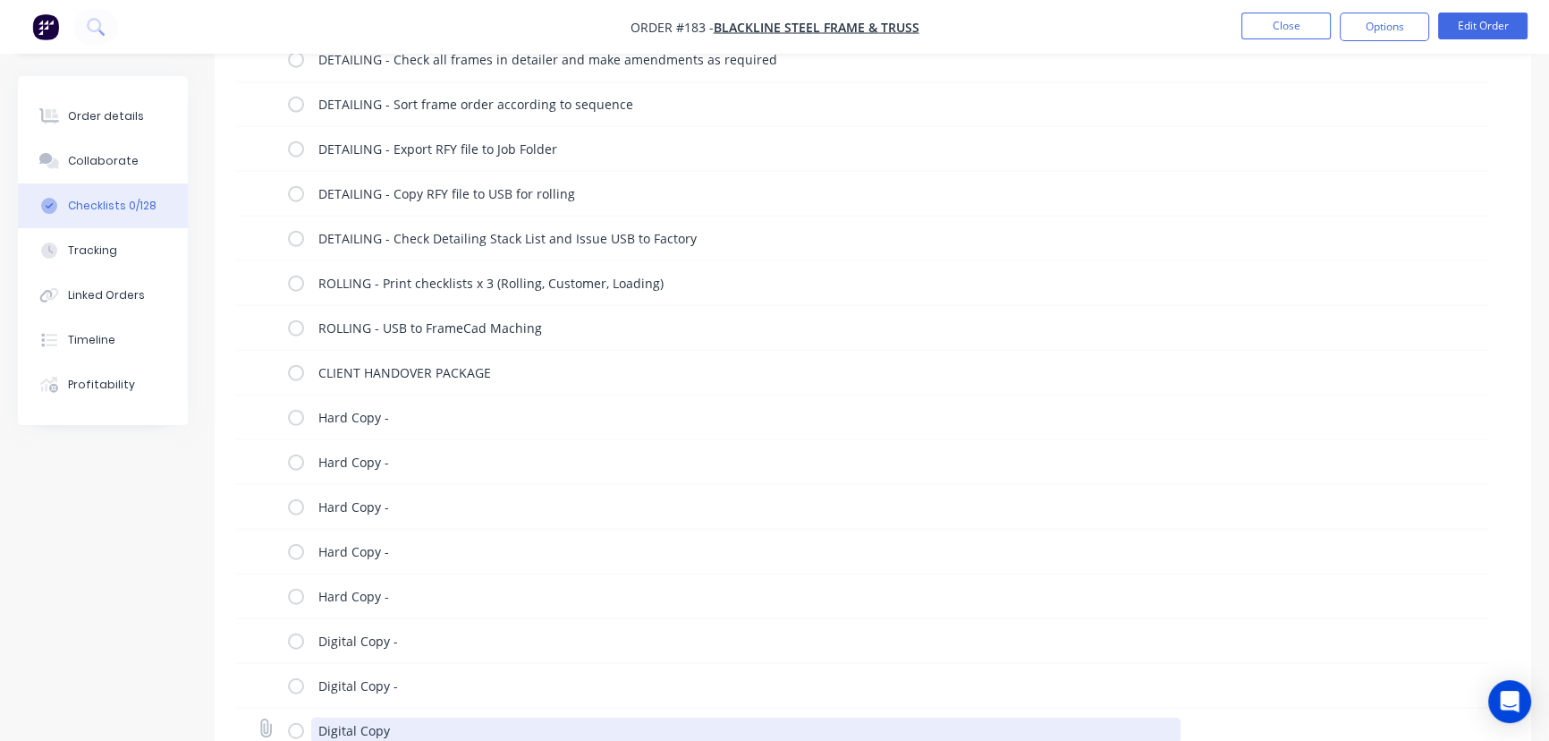
click at [600, 733] on textarea "Digital Copy" at bounding box center [746, 730] width 870 height 26
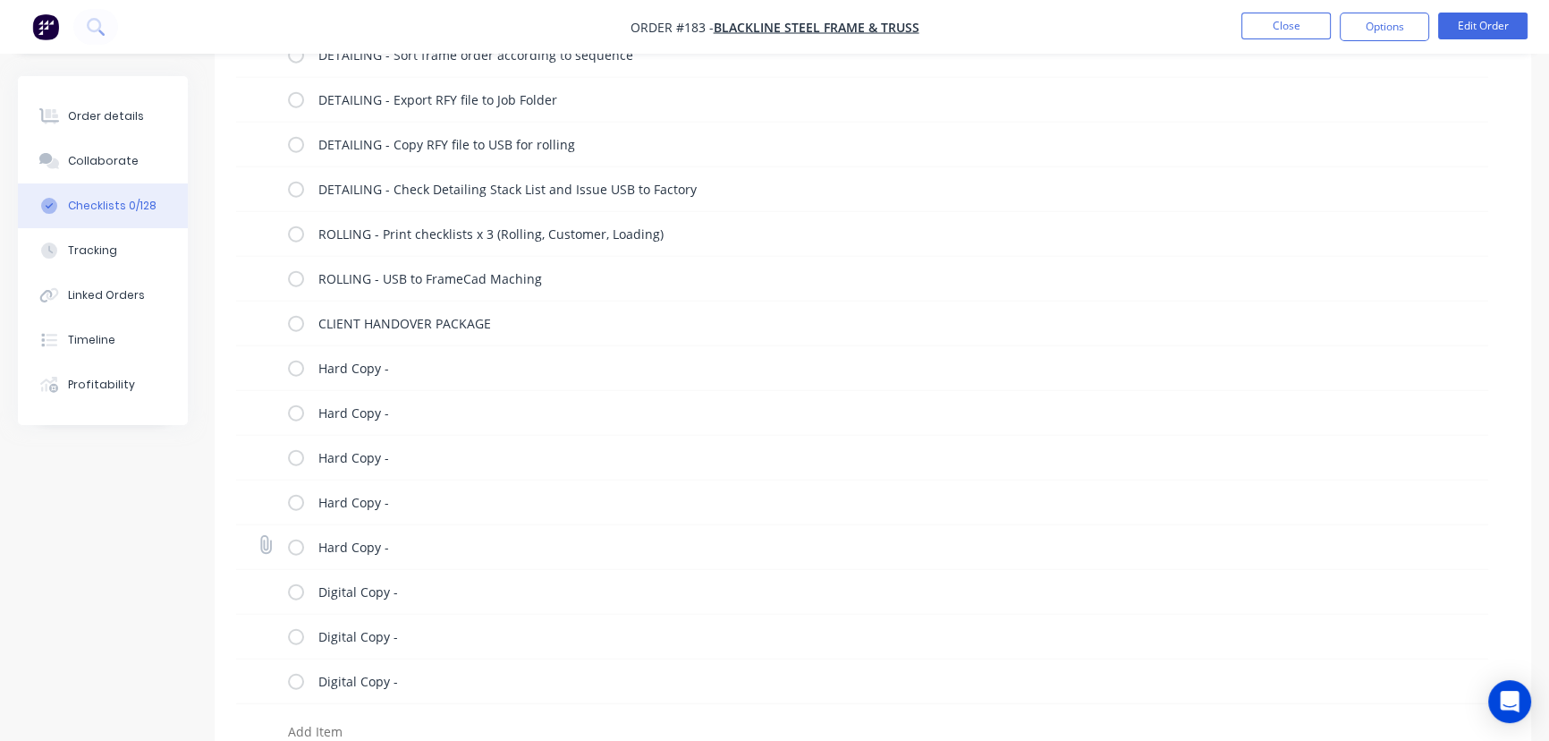
scroll to position [5706, 0]
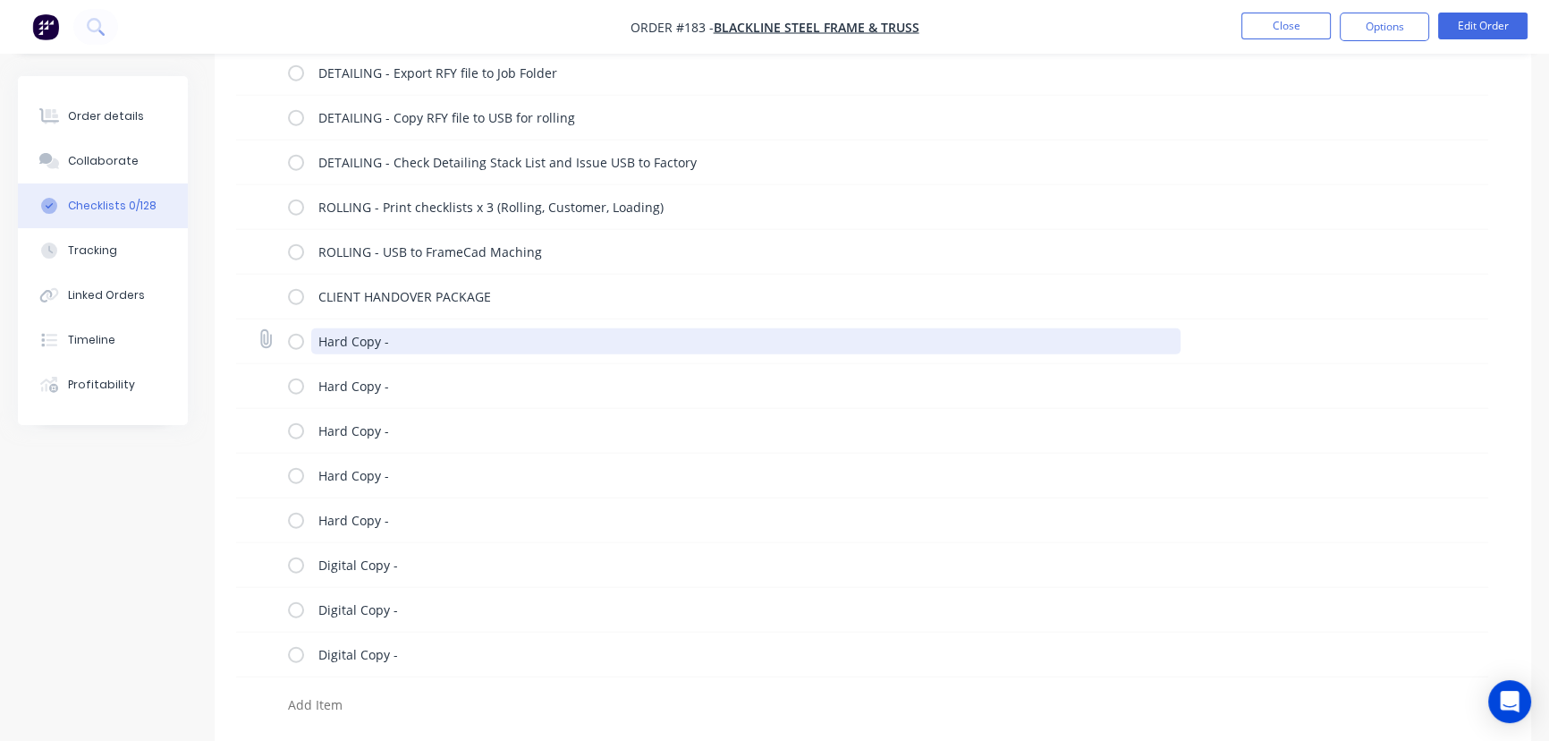
click at [398, 333] on textarea "Hard Copy -" at bounding box center [746, 341] width 870 height 26
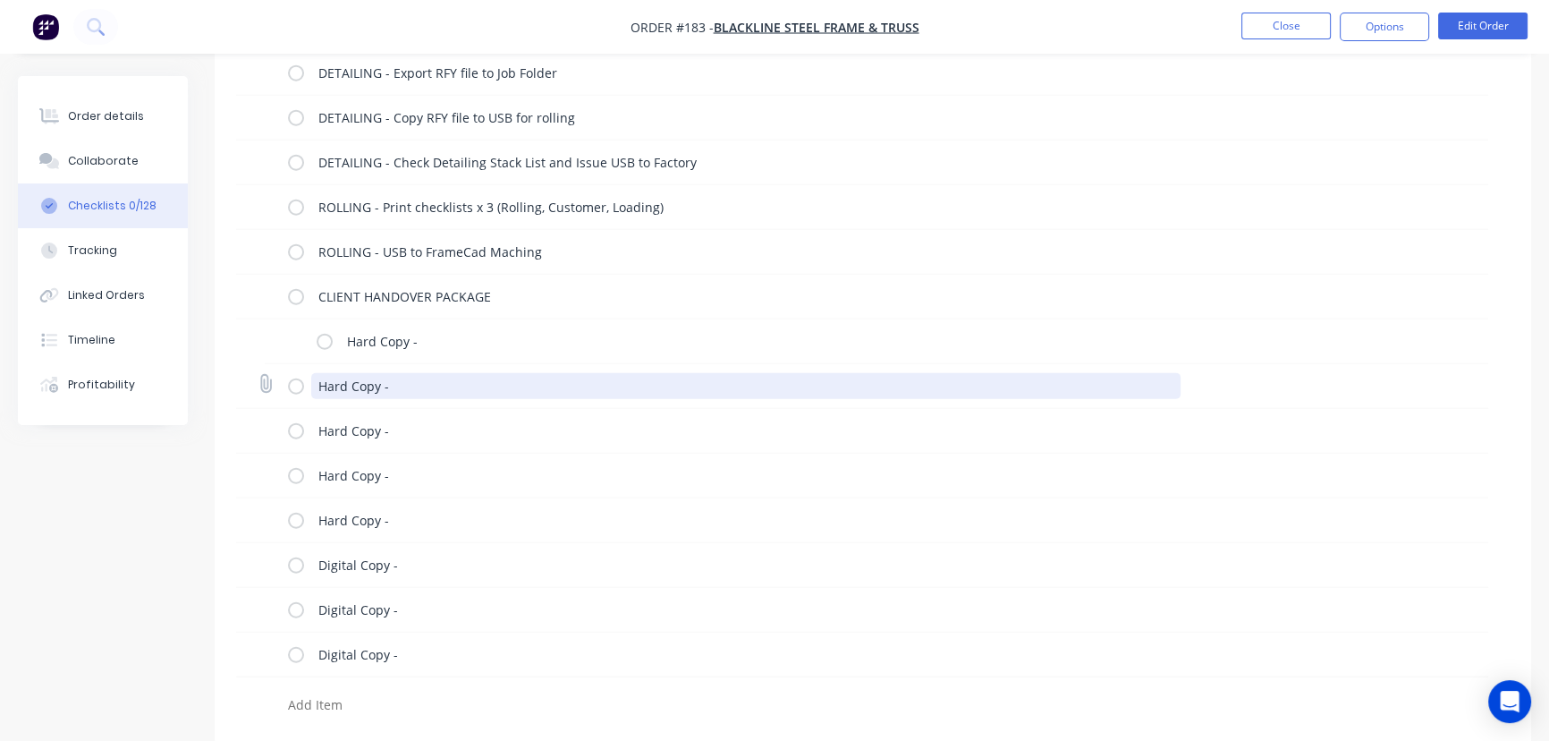
click at [417, 378] on textarea "Hard Copy -" at bounding box center [746, 386] width 870 height 26
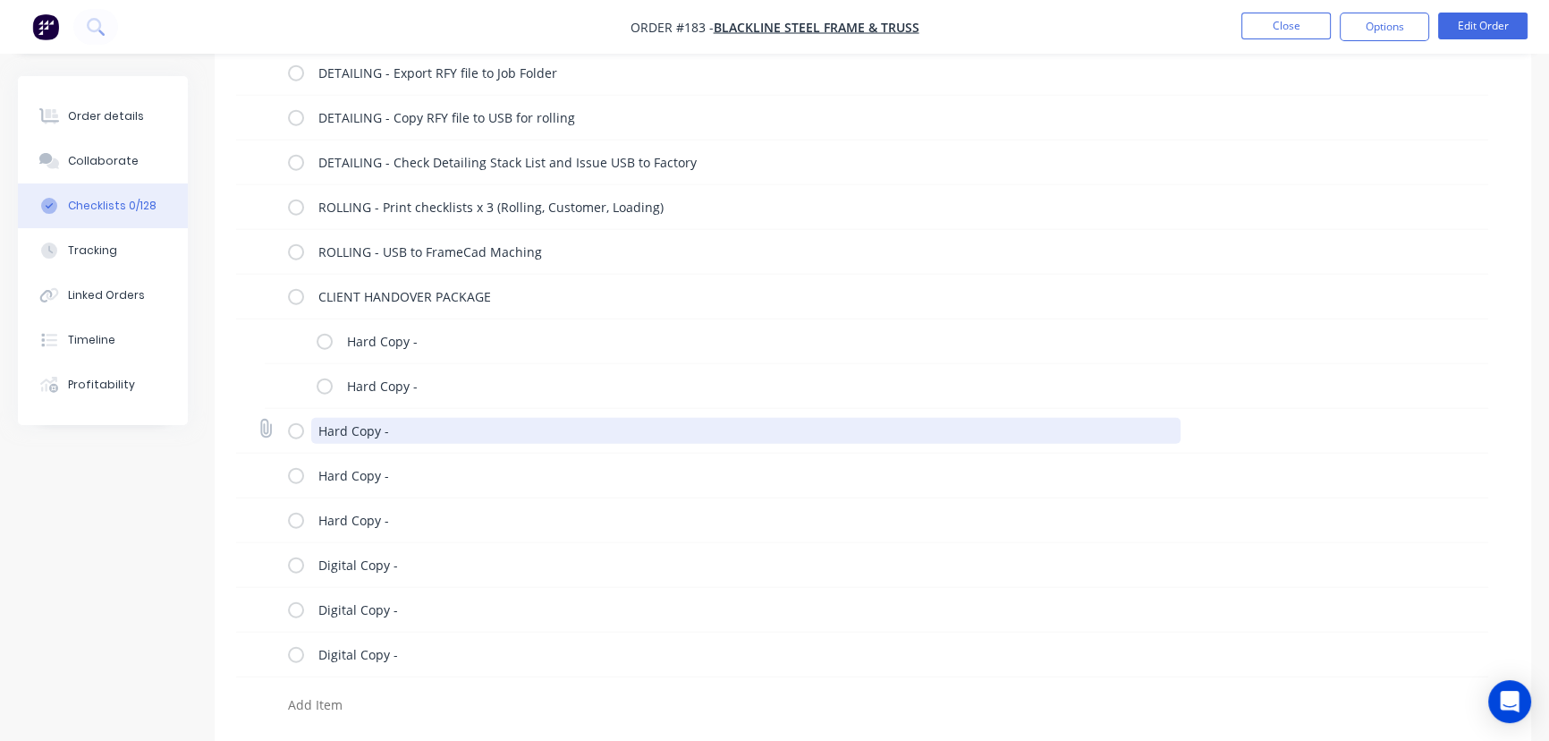
click at [416, 420] on textarea "Hard Copy -" at bounding box center [746, 431] width 870 height 26
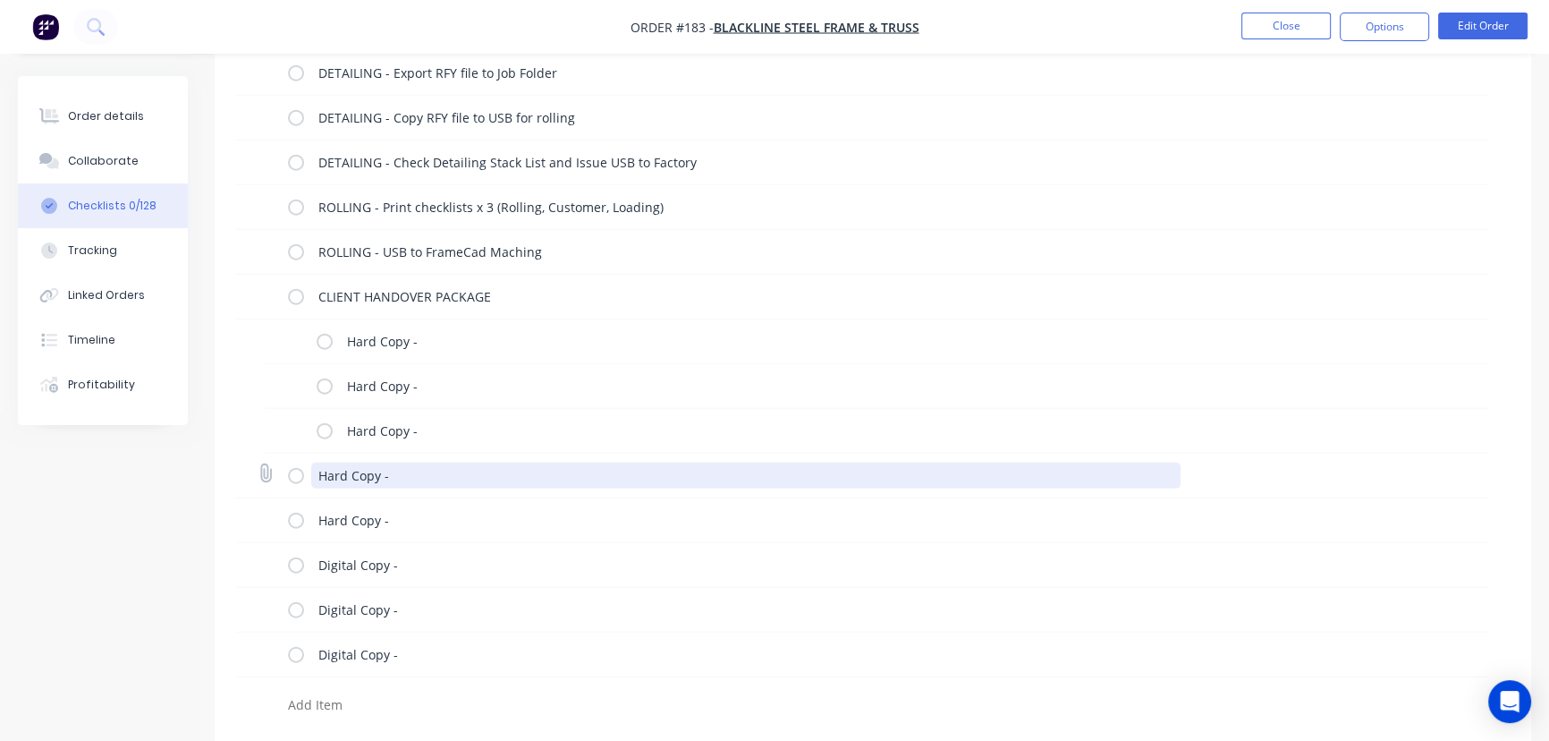
click at [410, 462] on textarea "Hard Copy -" at bounding box center [746, 475] width 870 height 26
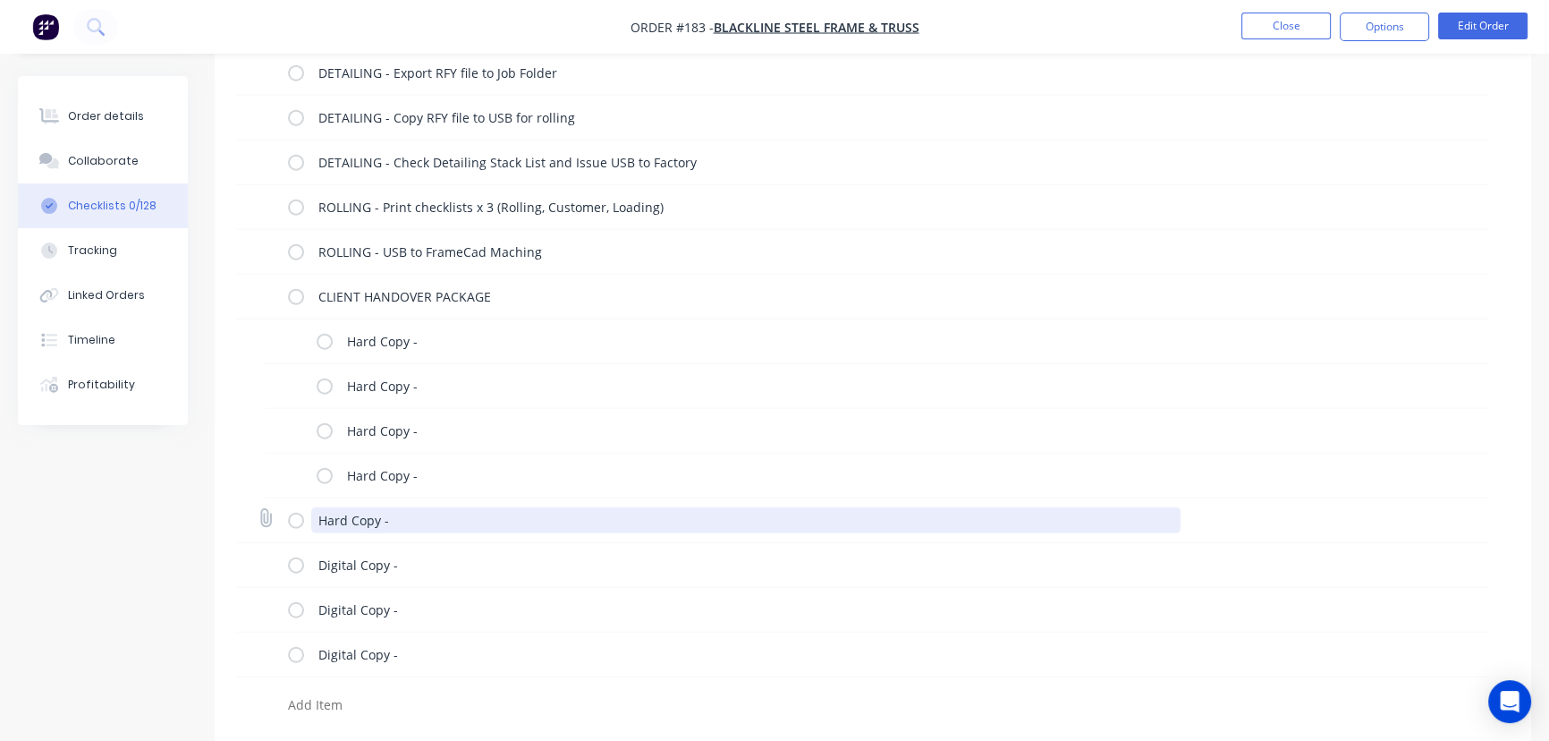
click at [415, 510] on textarea "Hard Copy -" at bounding box center [746, 520] width 870 height 26
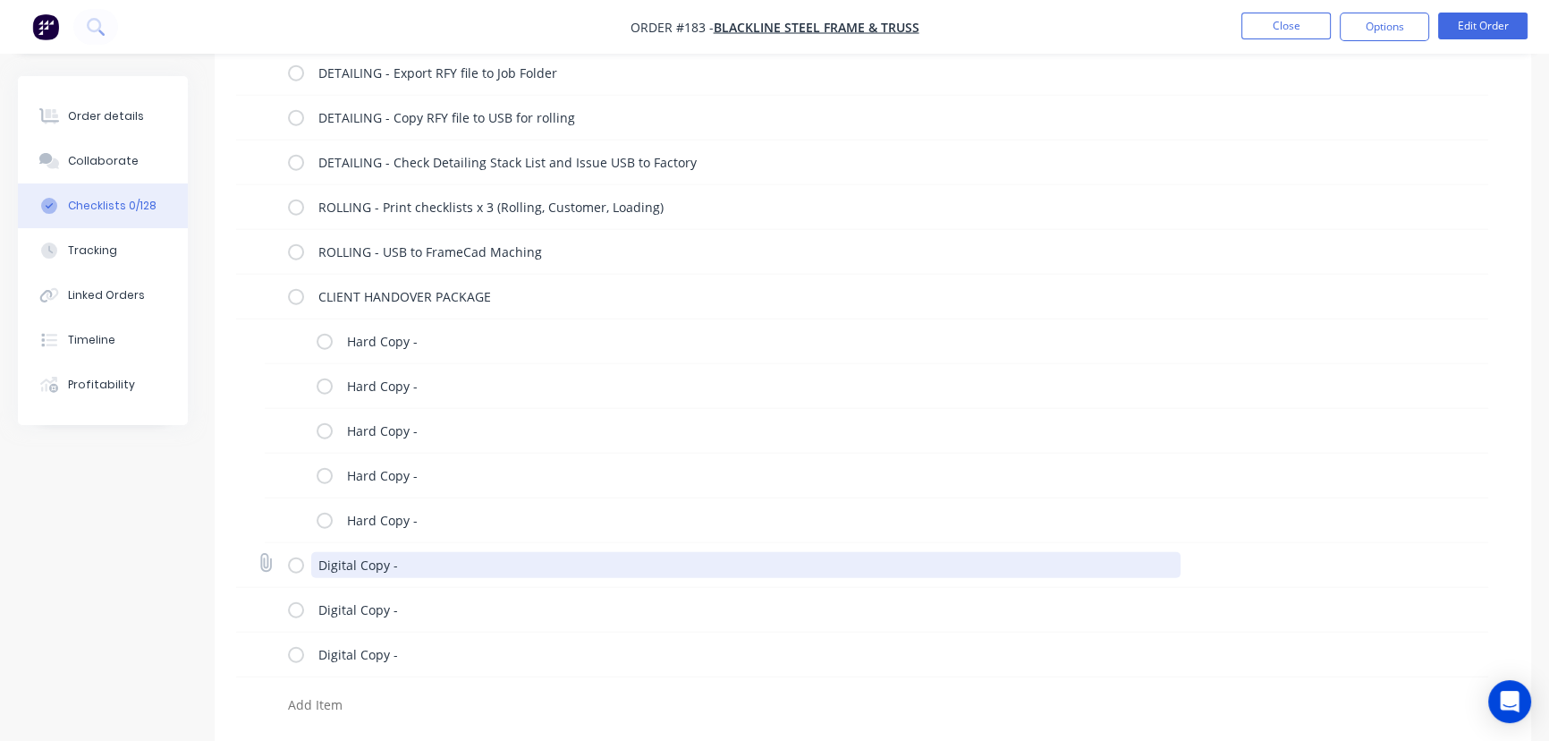
click at [405, 564] on textarea "Digital Copy -" at bounding box center [746, 565] width 870 height 26
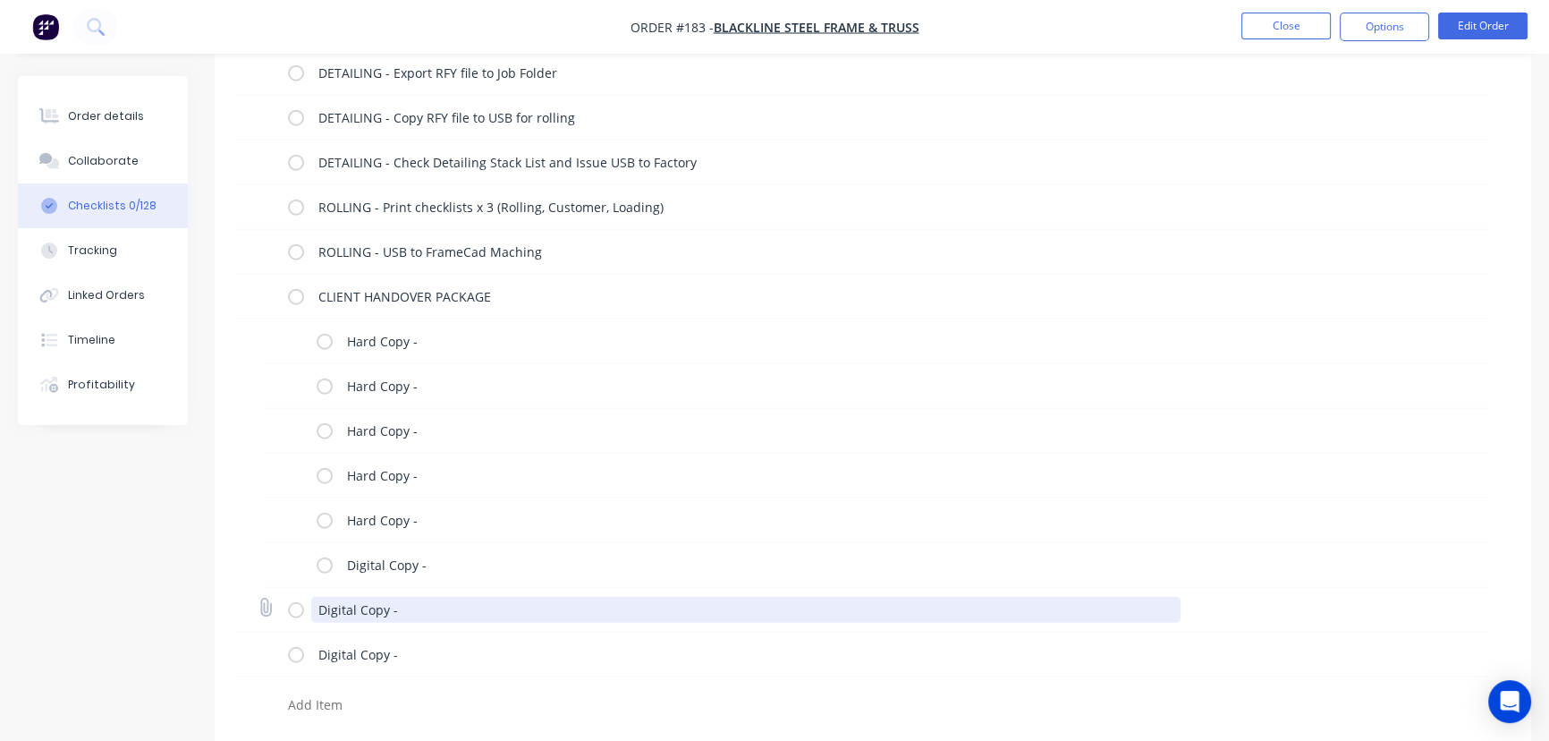
click at [408, 608] on textarea "Digital Copy -" at bounding box center [746, 610] width 870 height 26
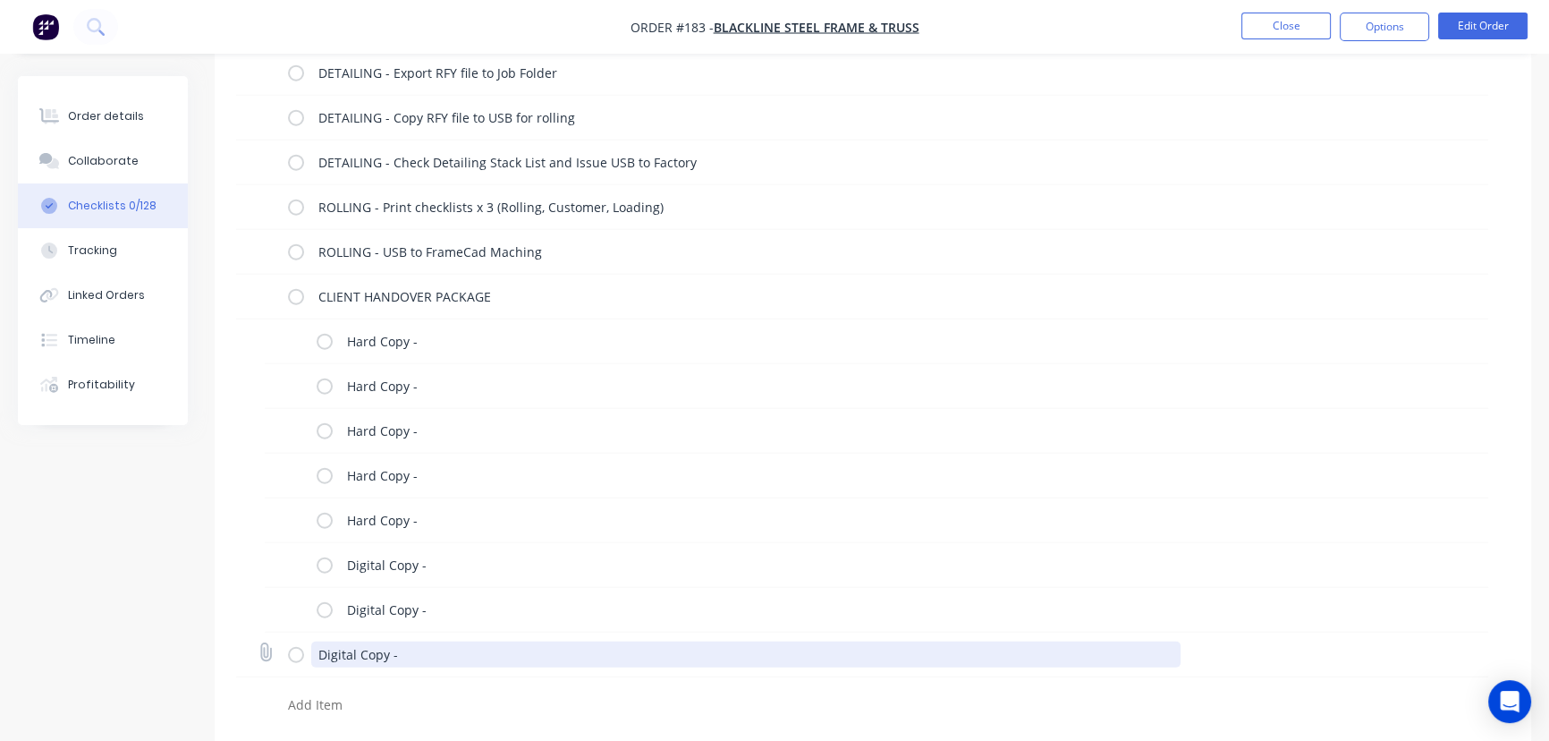
click at [419, 662] on textarea "Digital Copy -" at bounding box center [746, 654] width 870 height 26
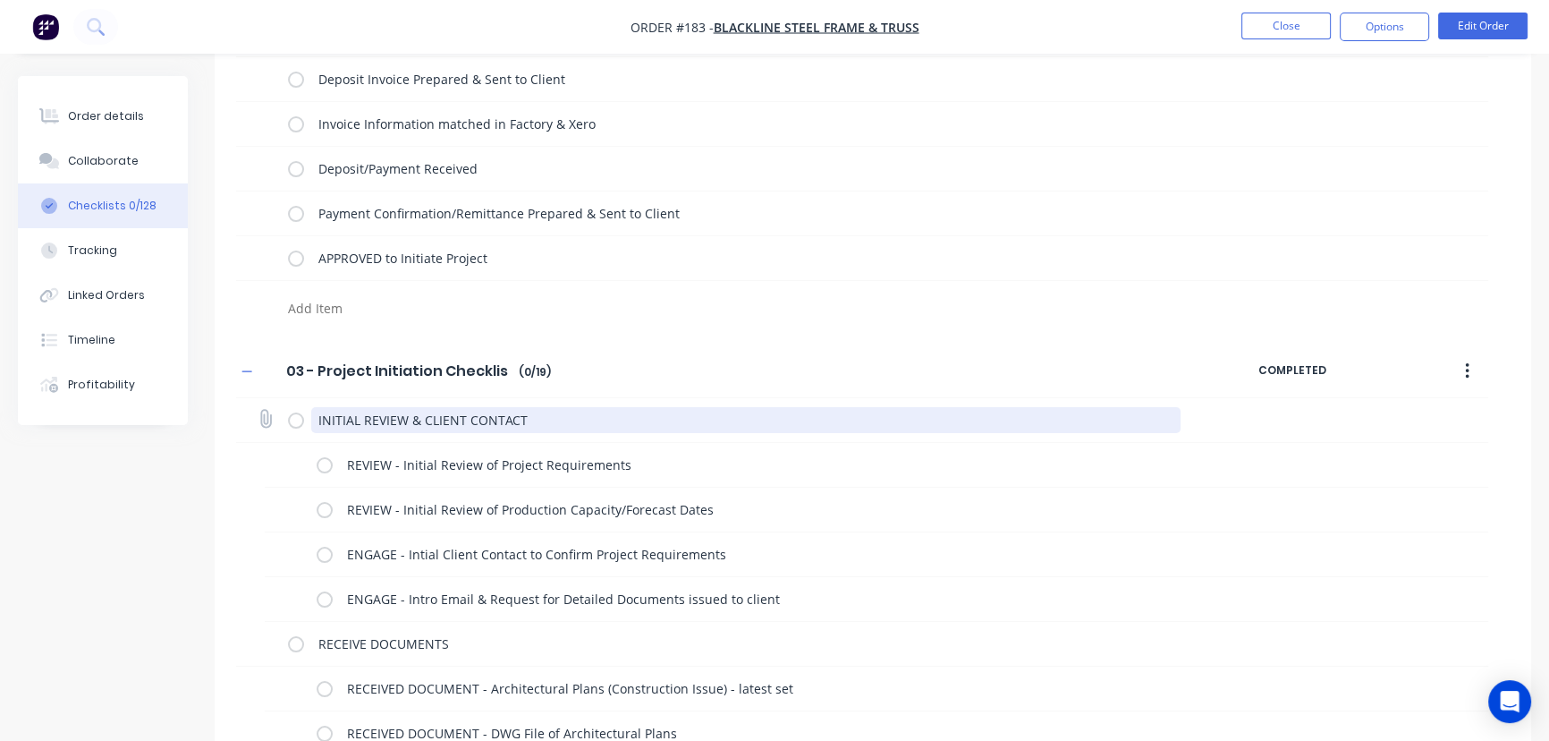
scroll to position [0, 0]
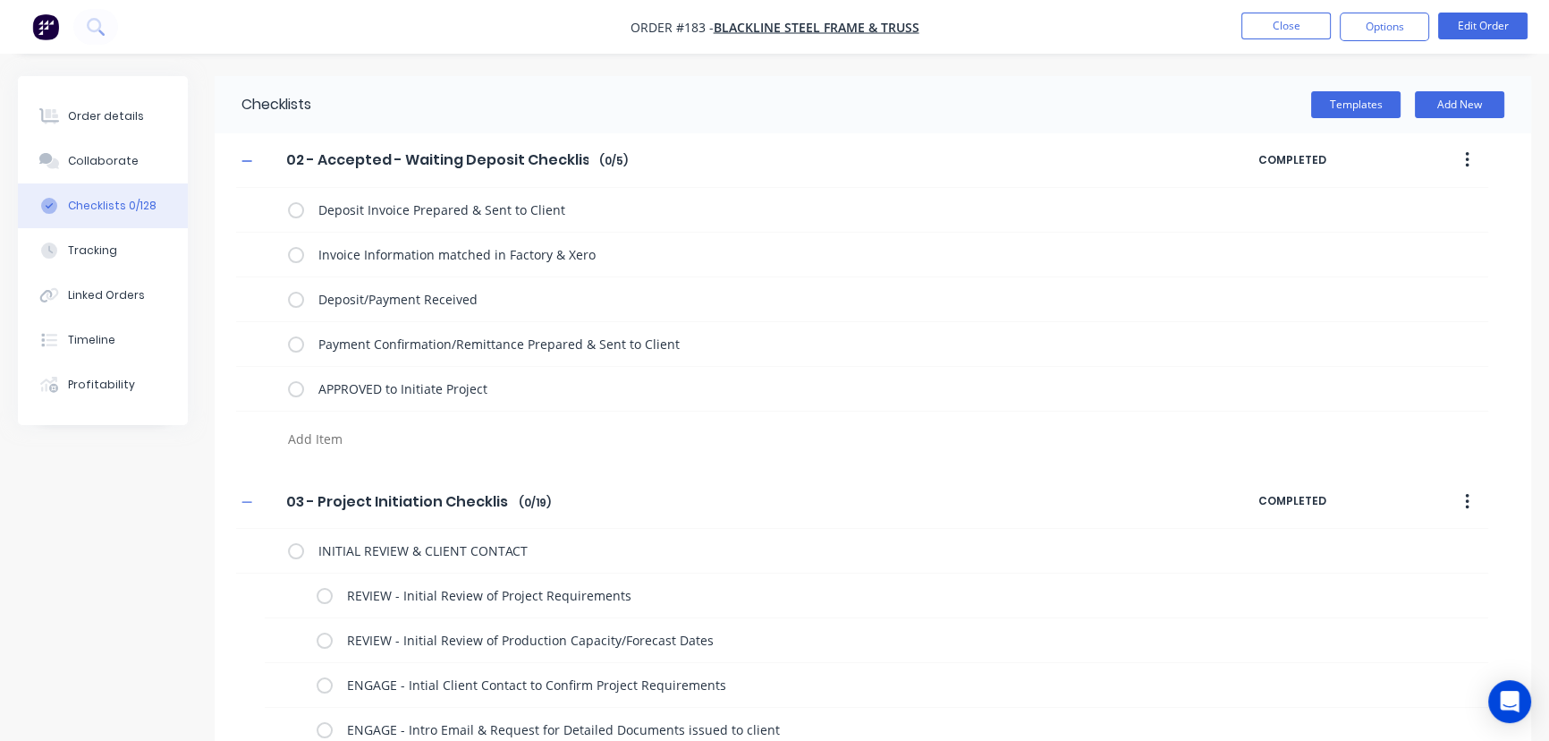
click at [1347, 89] on div "Templates Add New" at bounding box center [921, 104] width 1220 height 57
click at [1350, 97] on button "Templates" at bounding box center [1355, 104] width 89 height 27
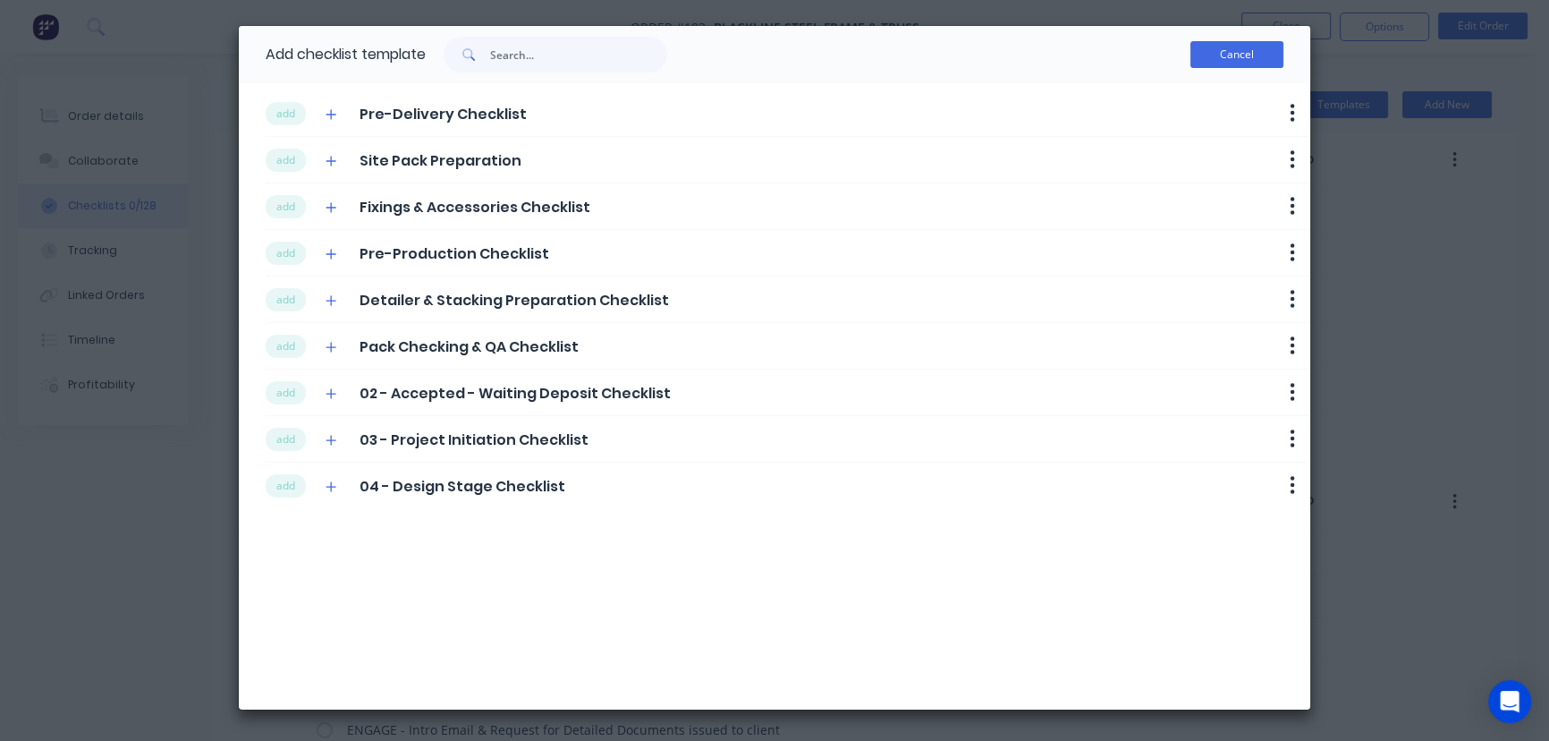
click at [1259, 55] on button "Cancel" at bounding box center [1237, 54] width 93 height 27
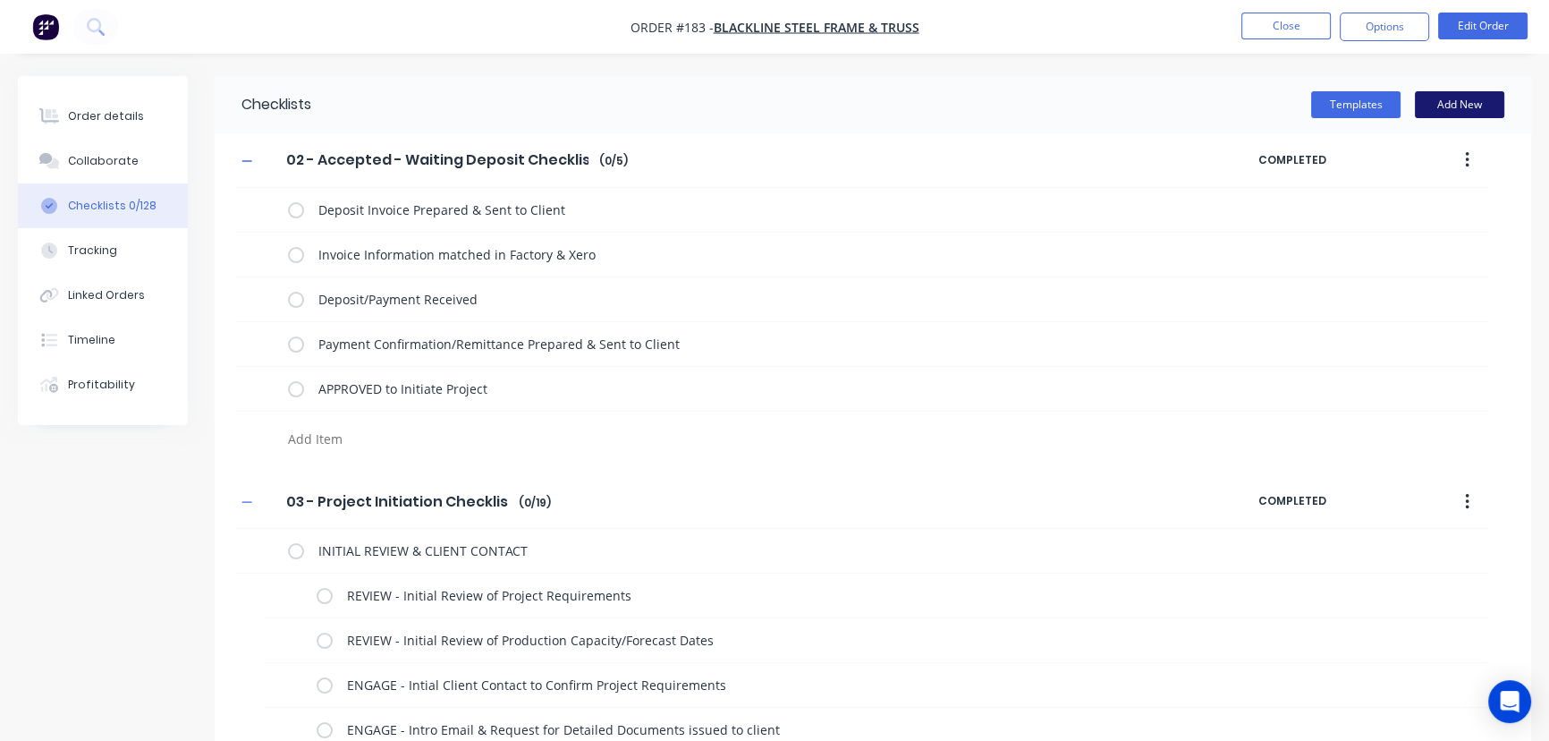
drag, startPoint x: 1462, startPoint y: 101, endPoint x: 1236, endPoint y: 152, distance: 232.0
click at [1462, 101] on button "Add New" at bounding box center [1459, 104] width 89 height 27
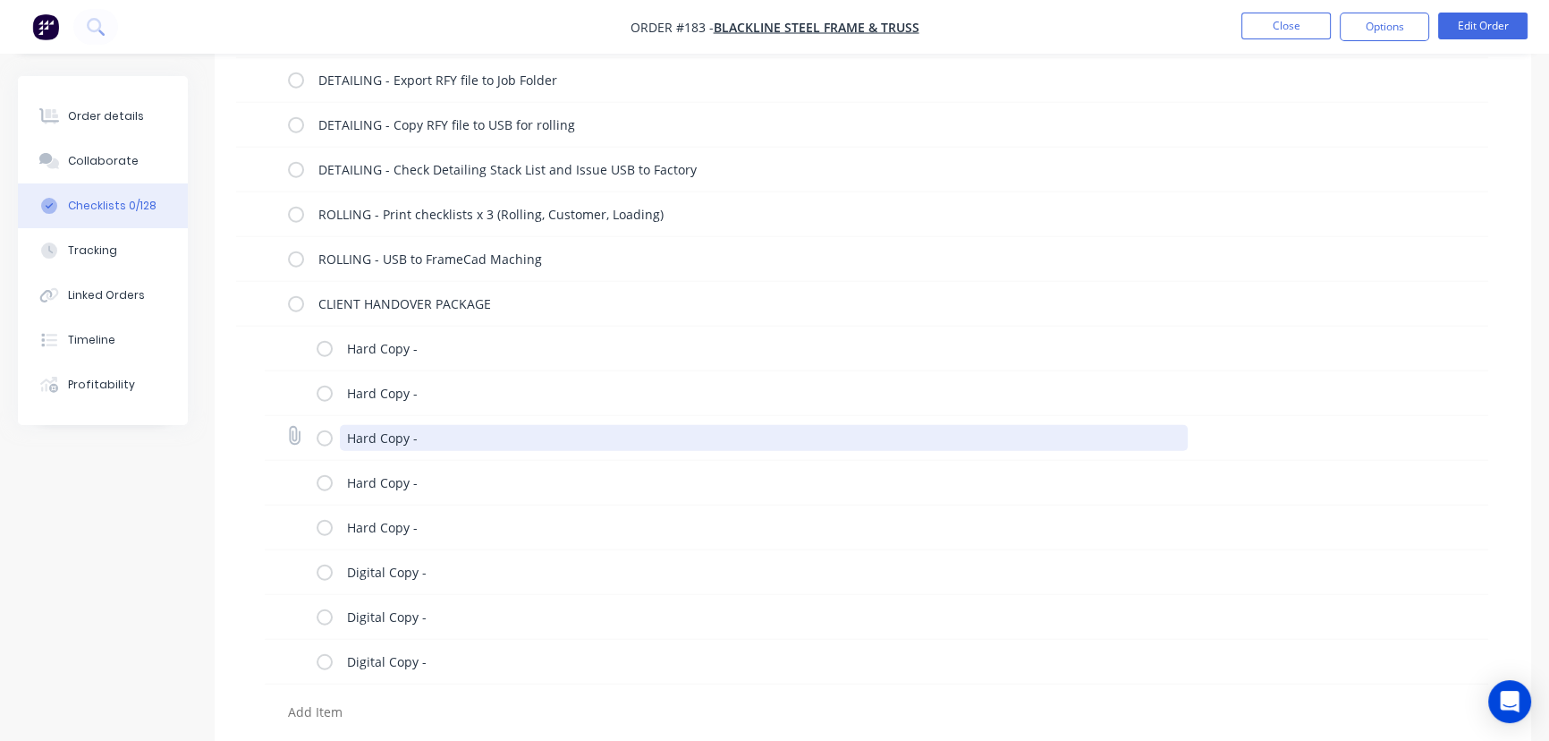
scroll to position [5752, 0]
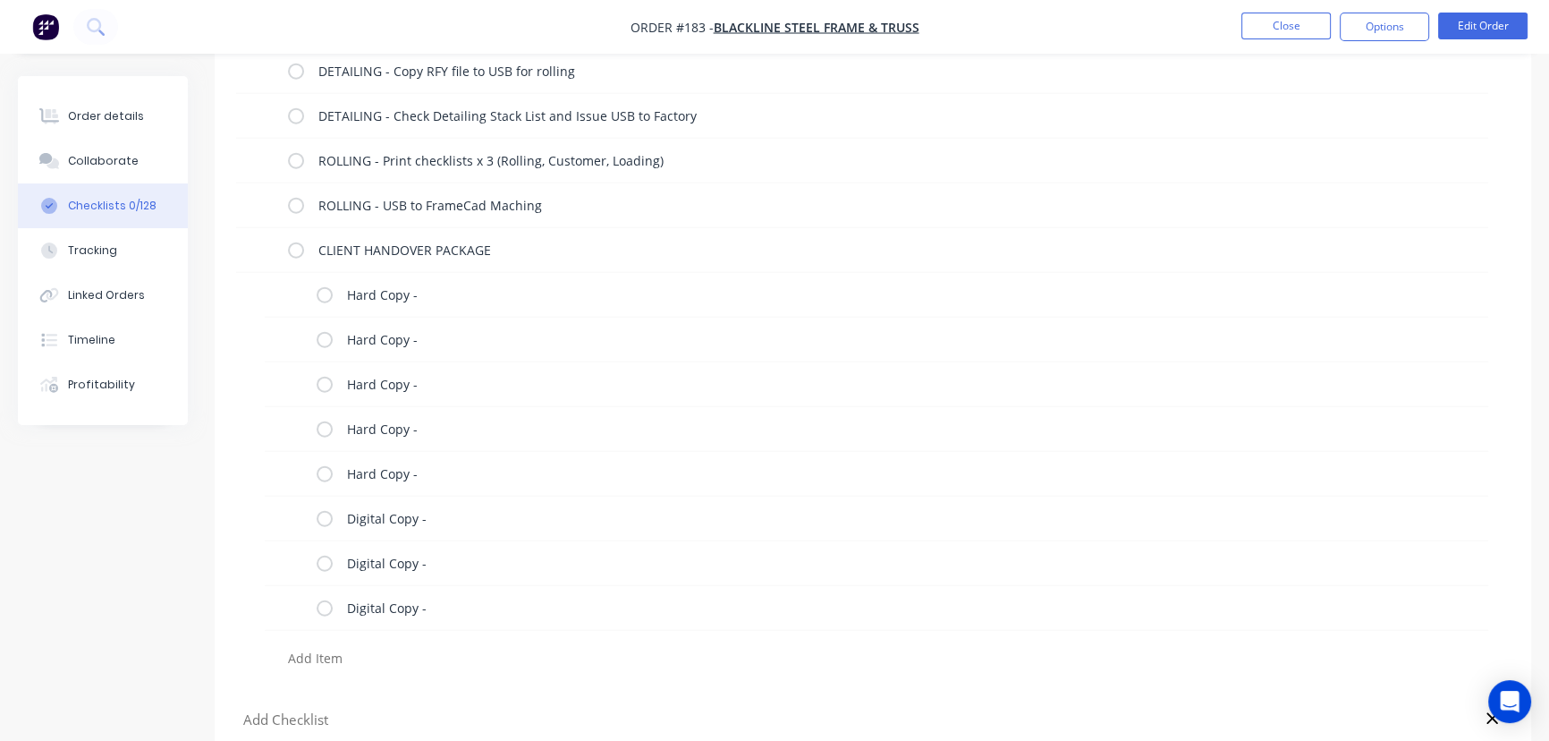
click at [303, 657] on textarea at bounding box center [683, 658] width 805 height 26
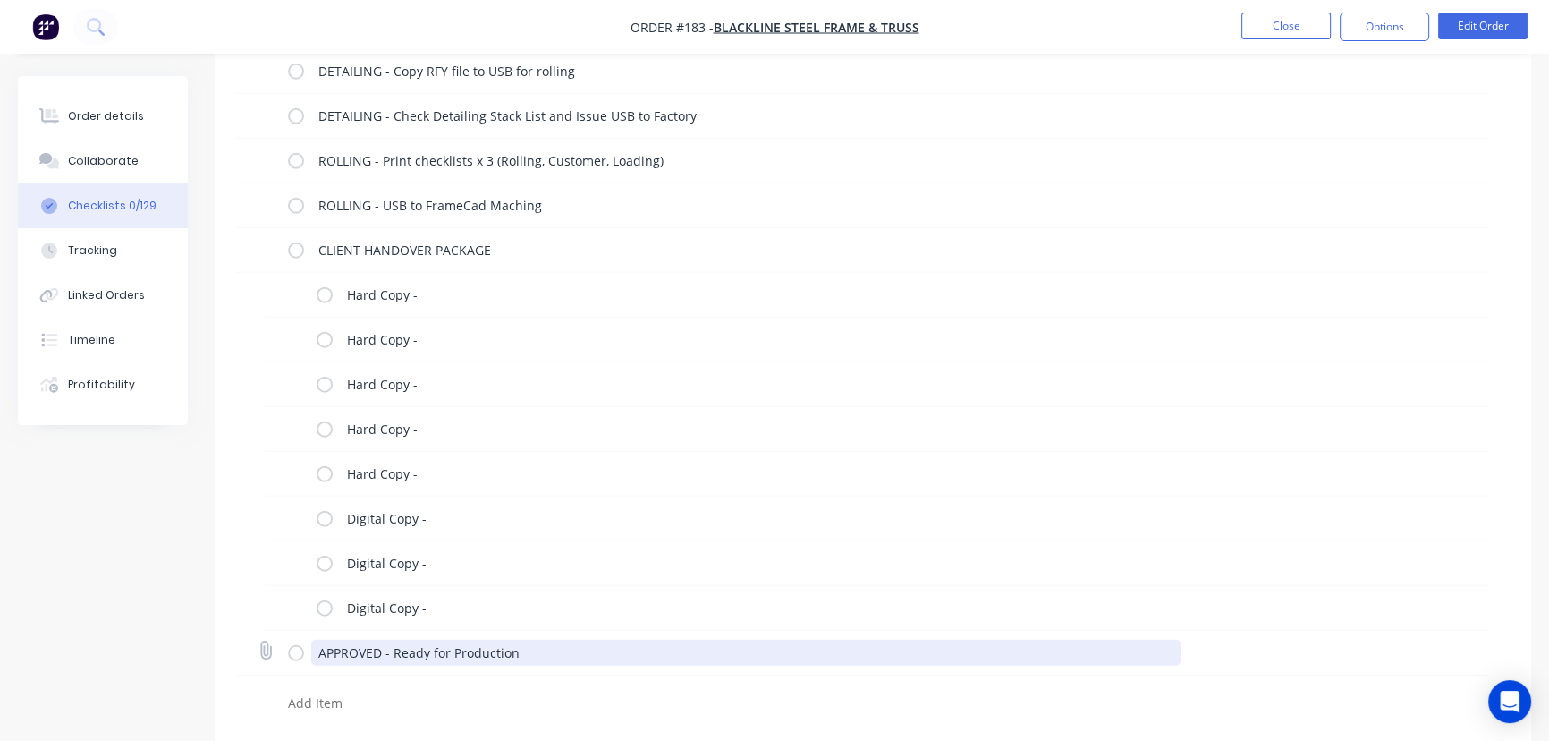
click at [318, 644] on textarea "APPROVED - Ready for Production" at bounding box center [746, 653] width 870 height 26
click at [331, 701] on textarea at bounding box center [683, 703] width 805 height 26
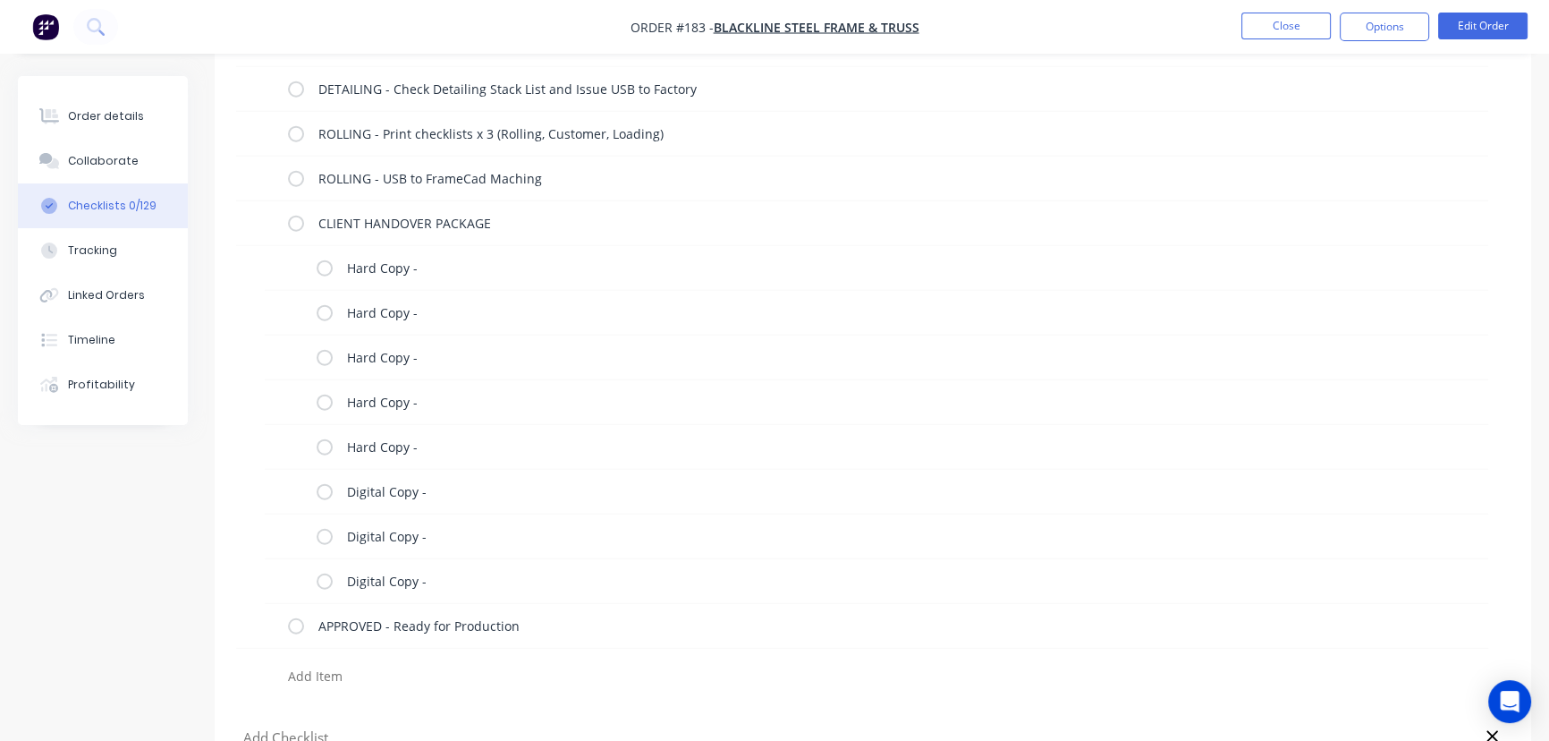
scroll to position [5797, 0]
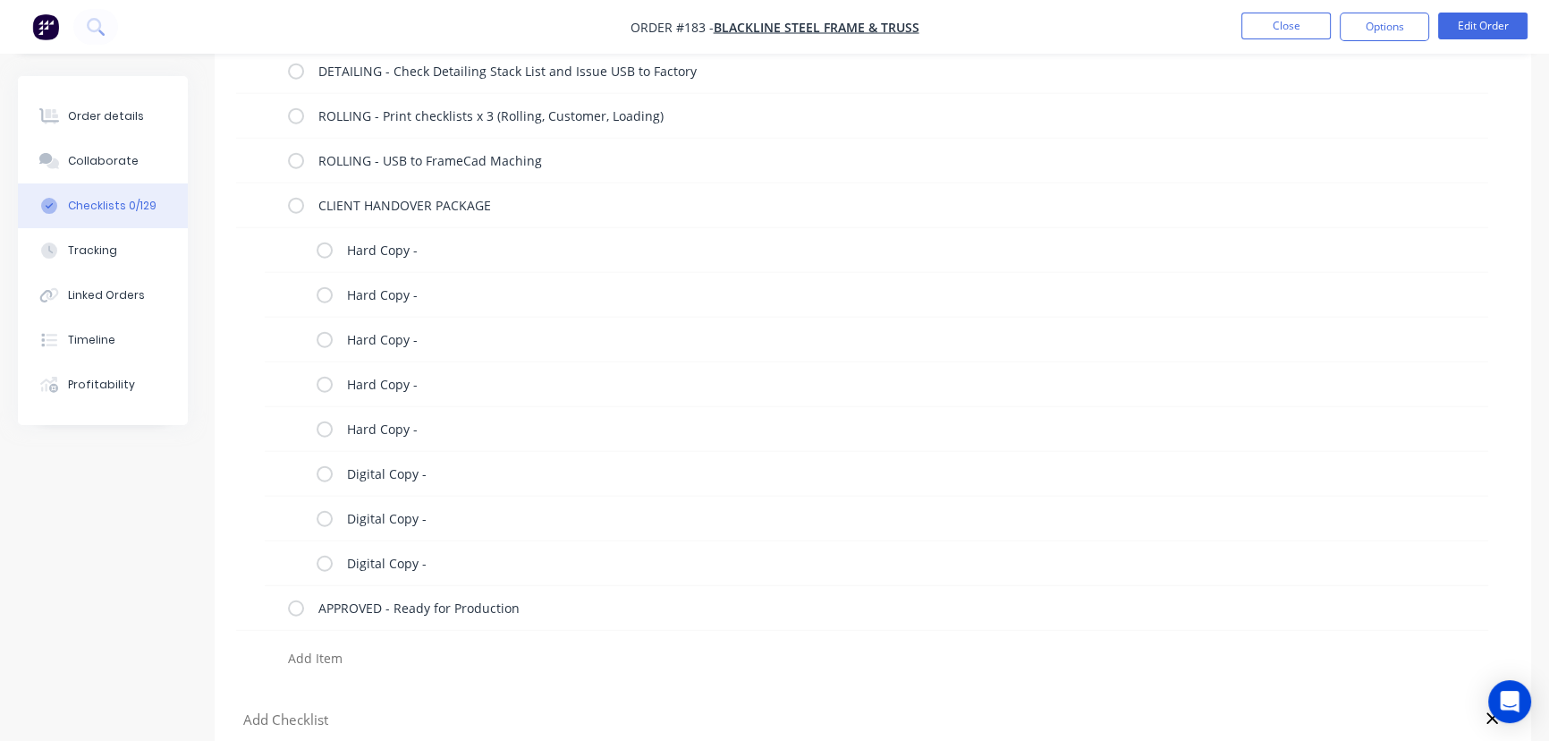
click at [327, 713] on input "text" at bounding box center [684, 719] width 884 height 22
click at [276, 718] on input "text" at bounding box center [684, 719] width 884 height 22
click at [248, 710] on input "text" at bounding box center [684, 719] width 884 height 22
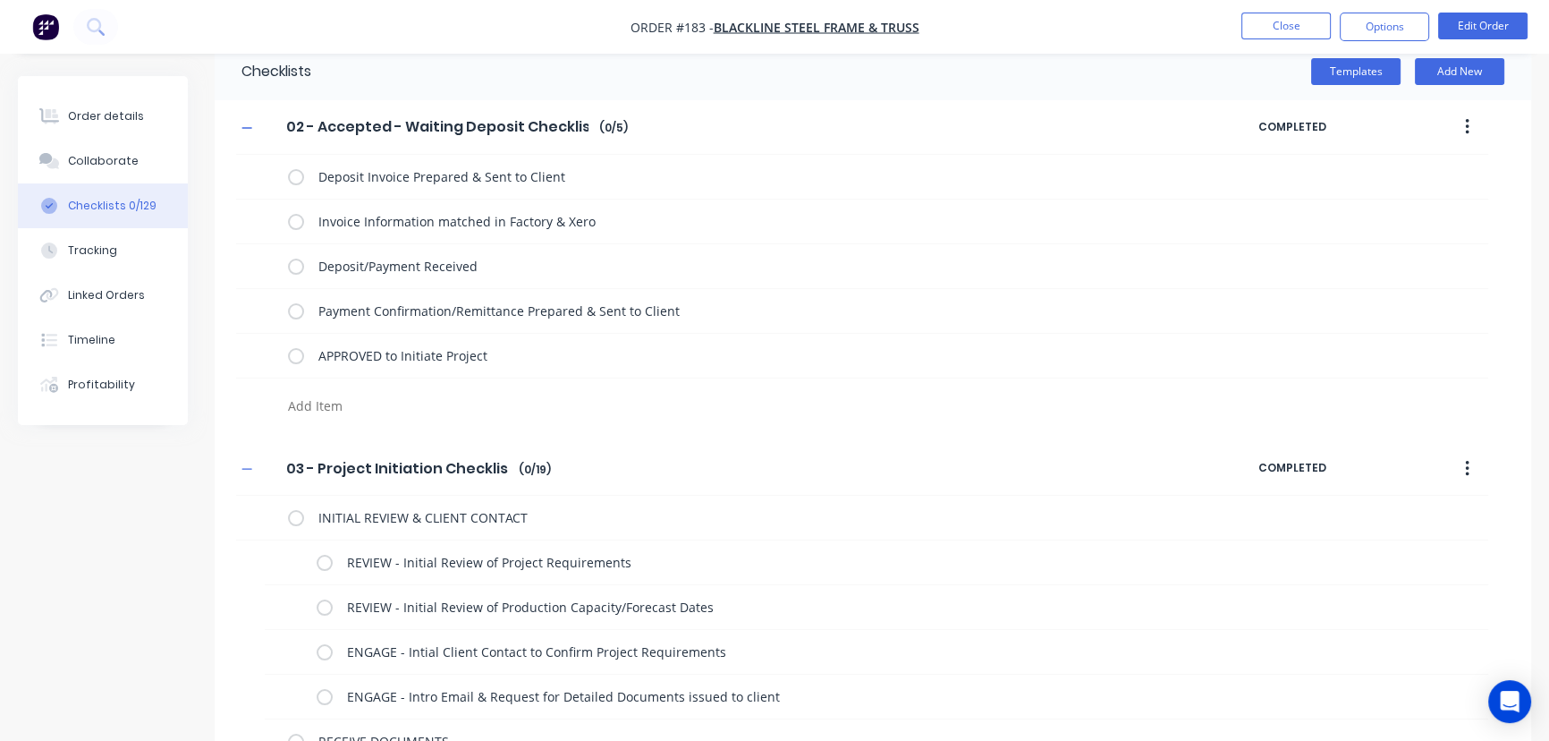
scroll to position [0, 0]
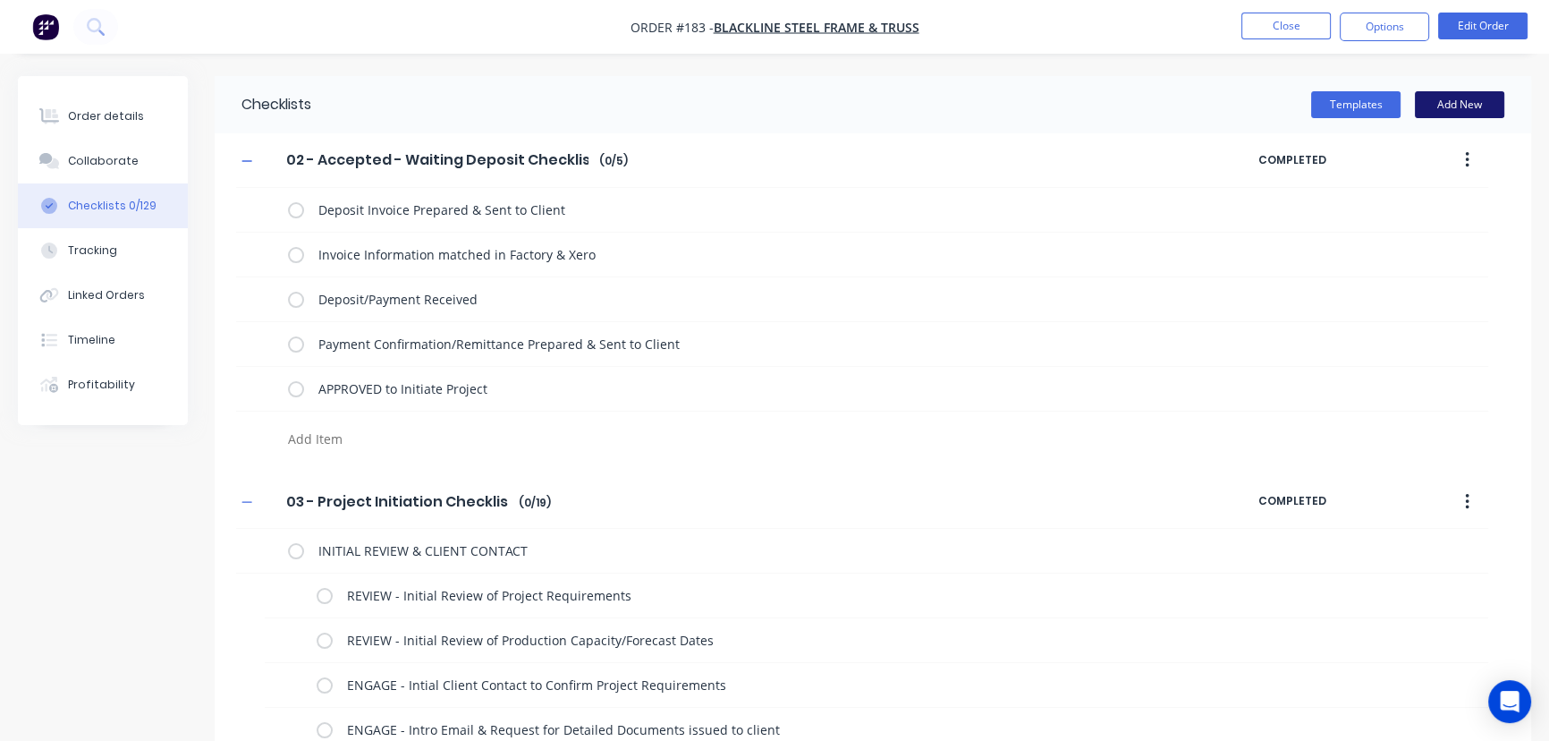
click at [1470, 100] on button "Add New" at bounding box center [1459, 104] width 89 height 27
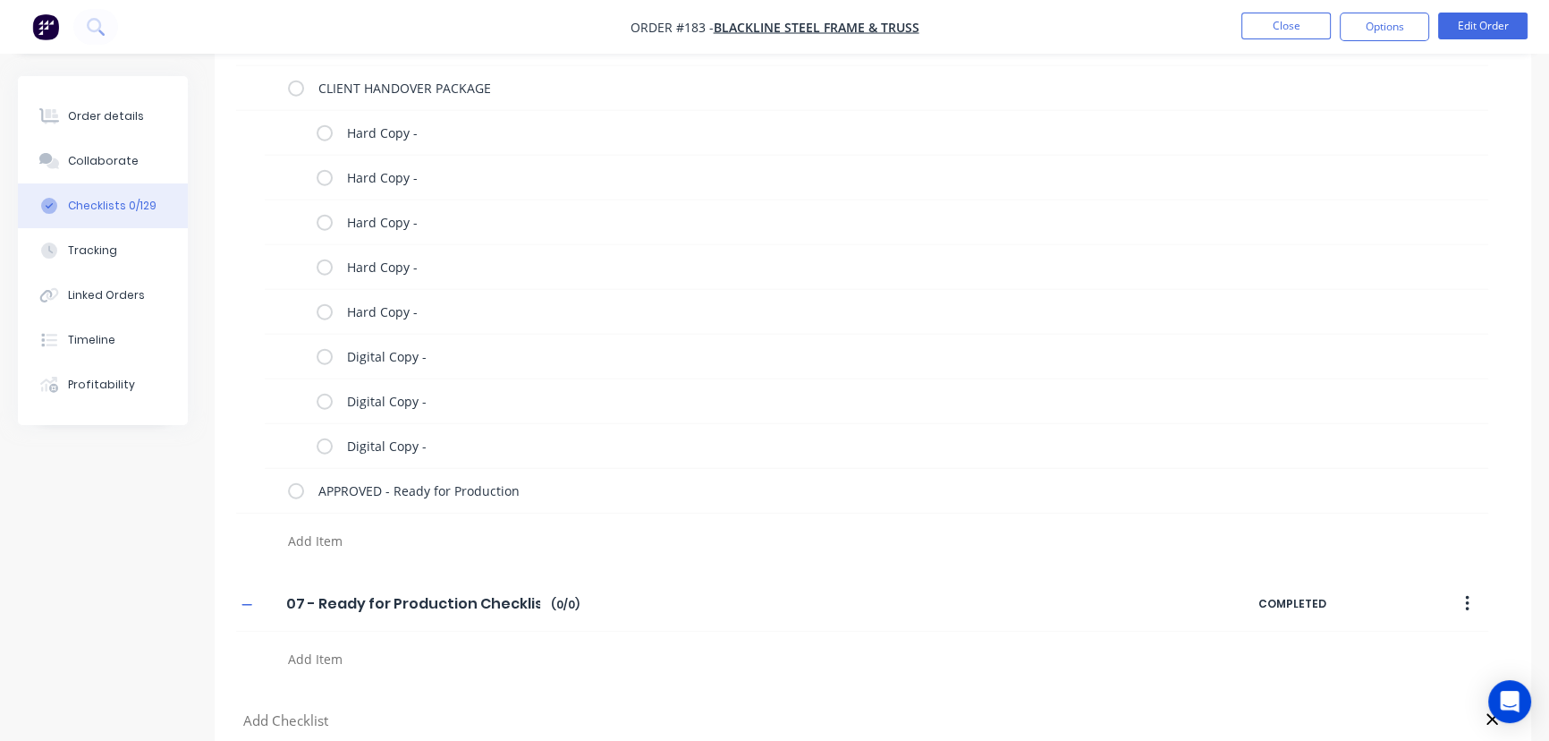
click at [296, 715] on input "text" at bounding box center [684, 720] width 884 height 22
click at [391, 716] on input "08 (a) - Rolling Checklist" at bounding box center [374, 721] width 199 height 27
click at [396, 715] on input "08 (a) - Rolling Checklist" at bounding box center [374, 721] width 199 height 27
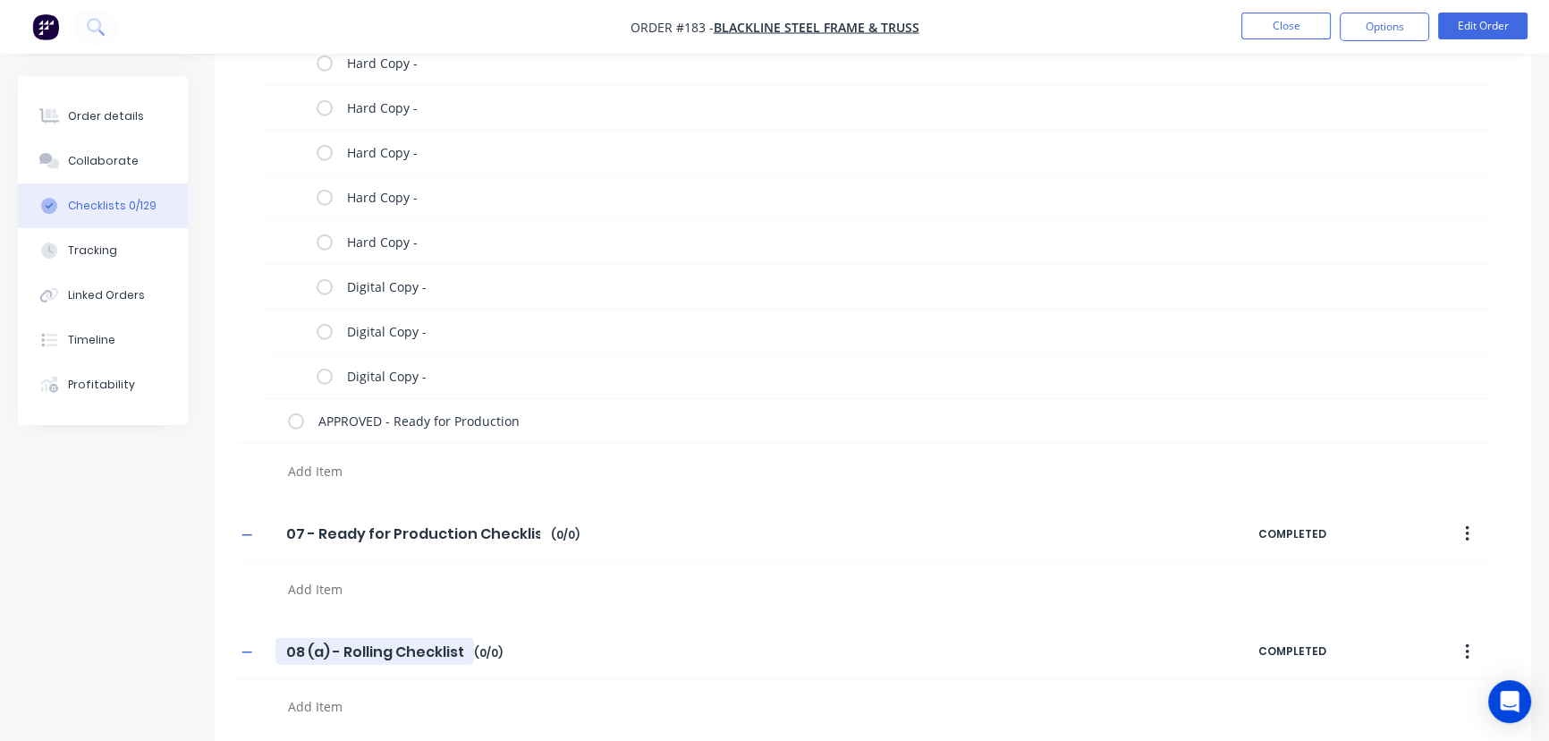
scroll to position [5984, 0]
click at [321, 698] on textarea at bounding box center [683, 706] width 805 height 26
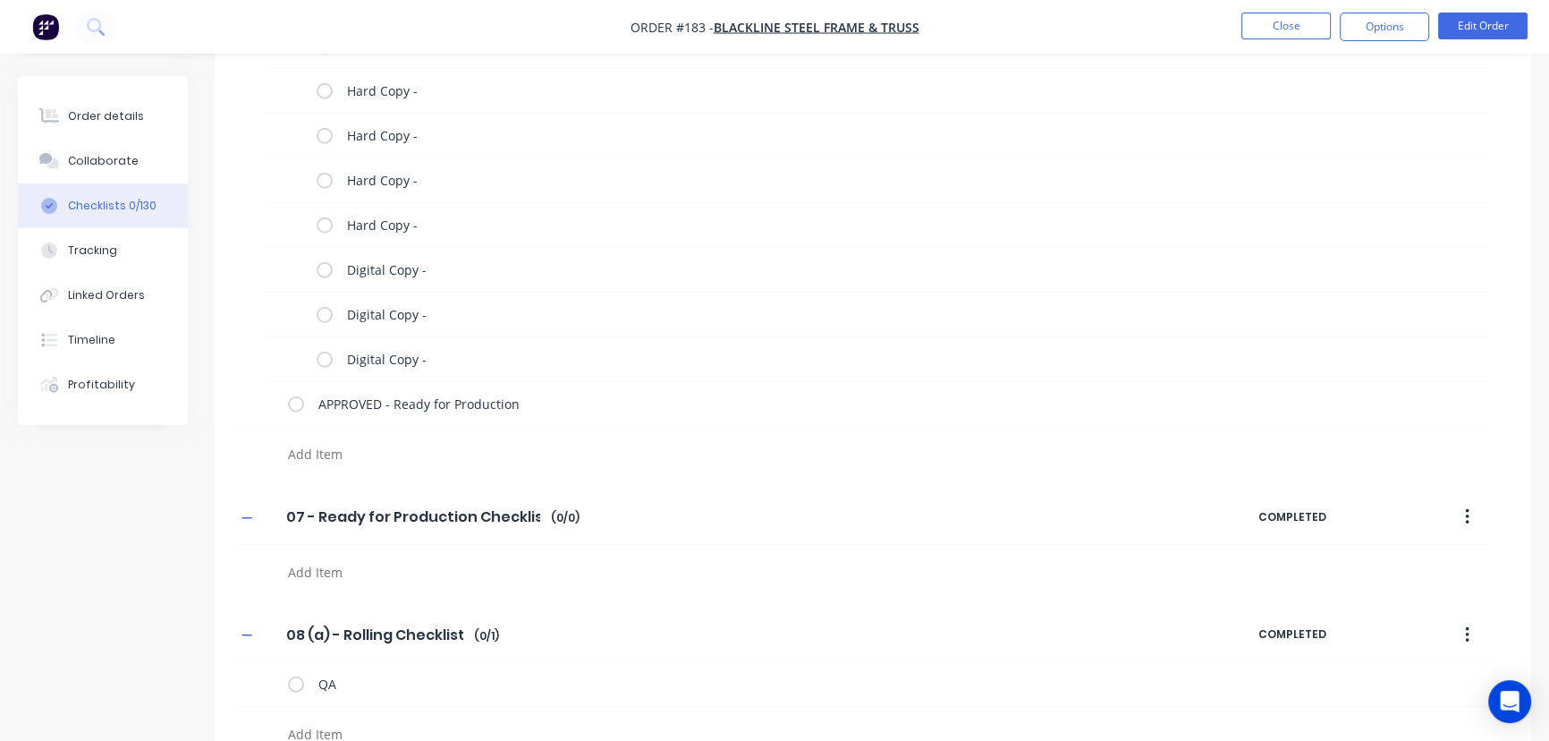
scroll to position [6029, 0]
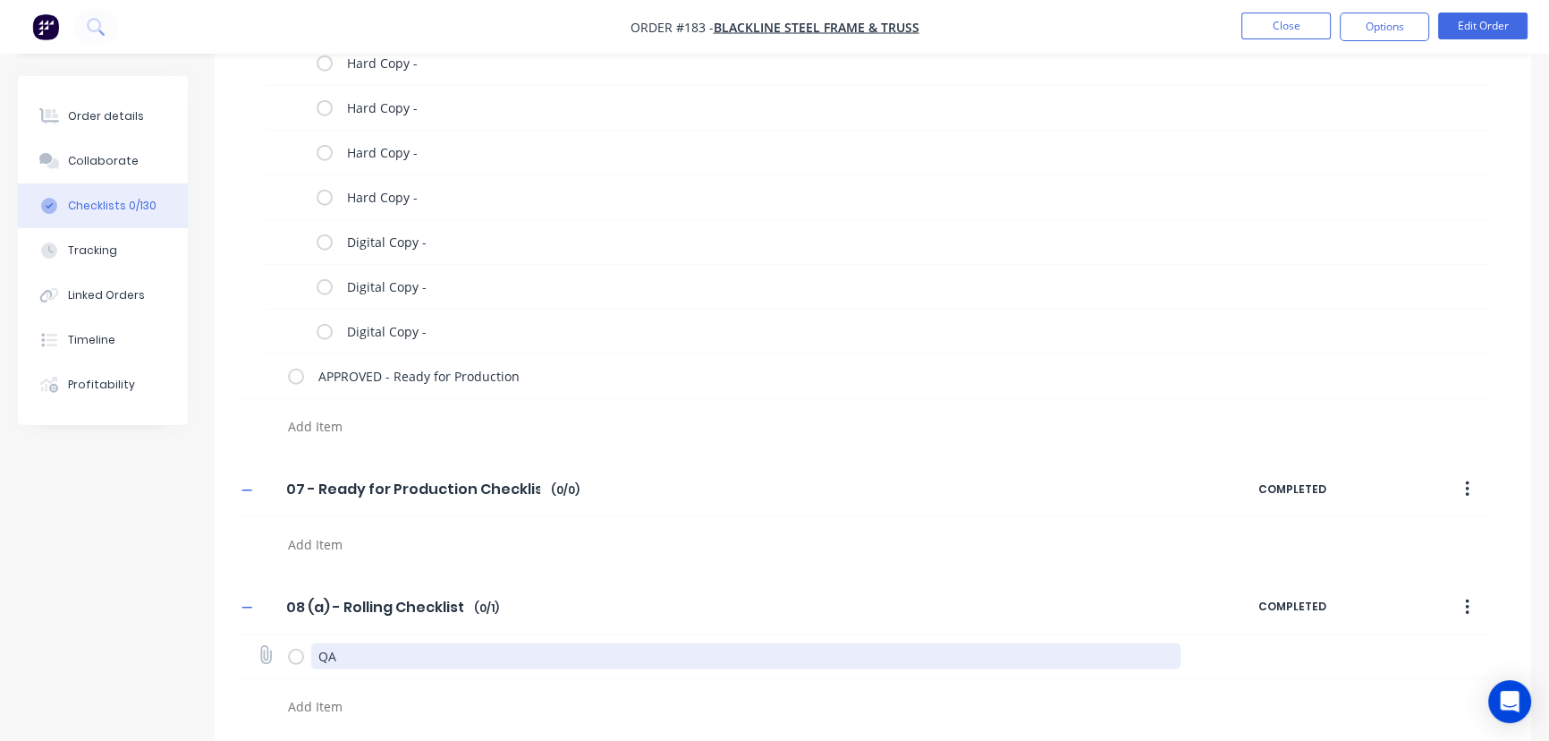
click at [326, 650] on textarea "QA" at bounding box center [746, 656] width 870 height 26
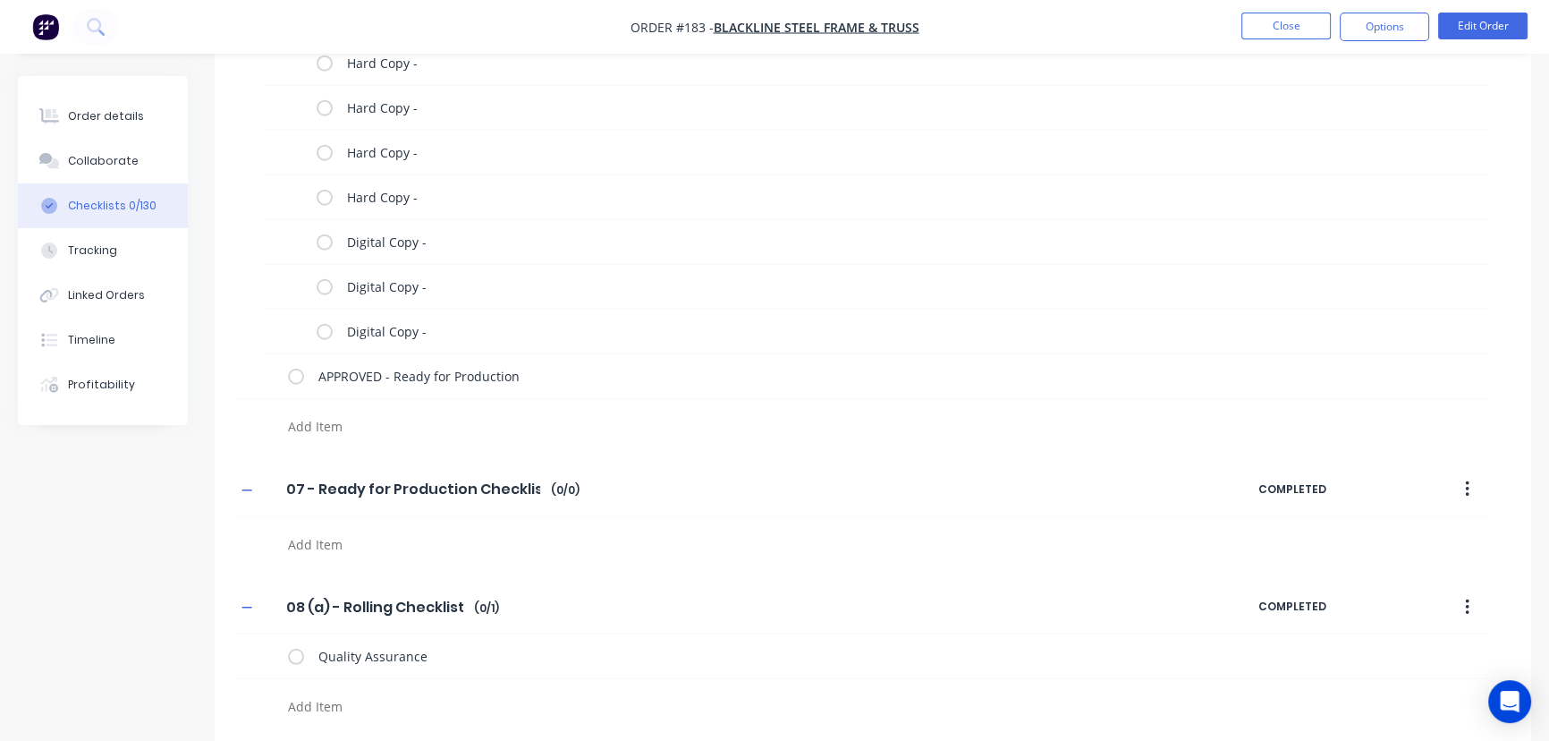
click at [343, 701] on textarea at bounding box center [683, 706] width 805 height 26
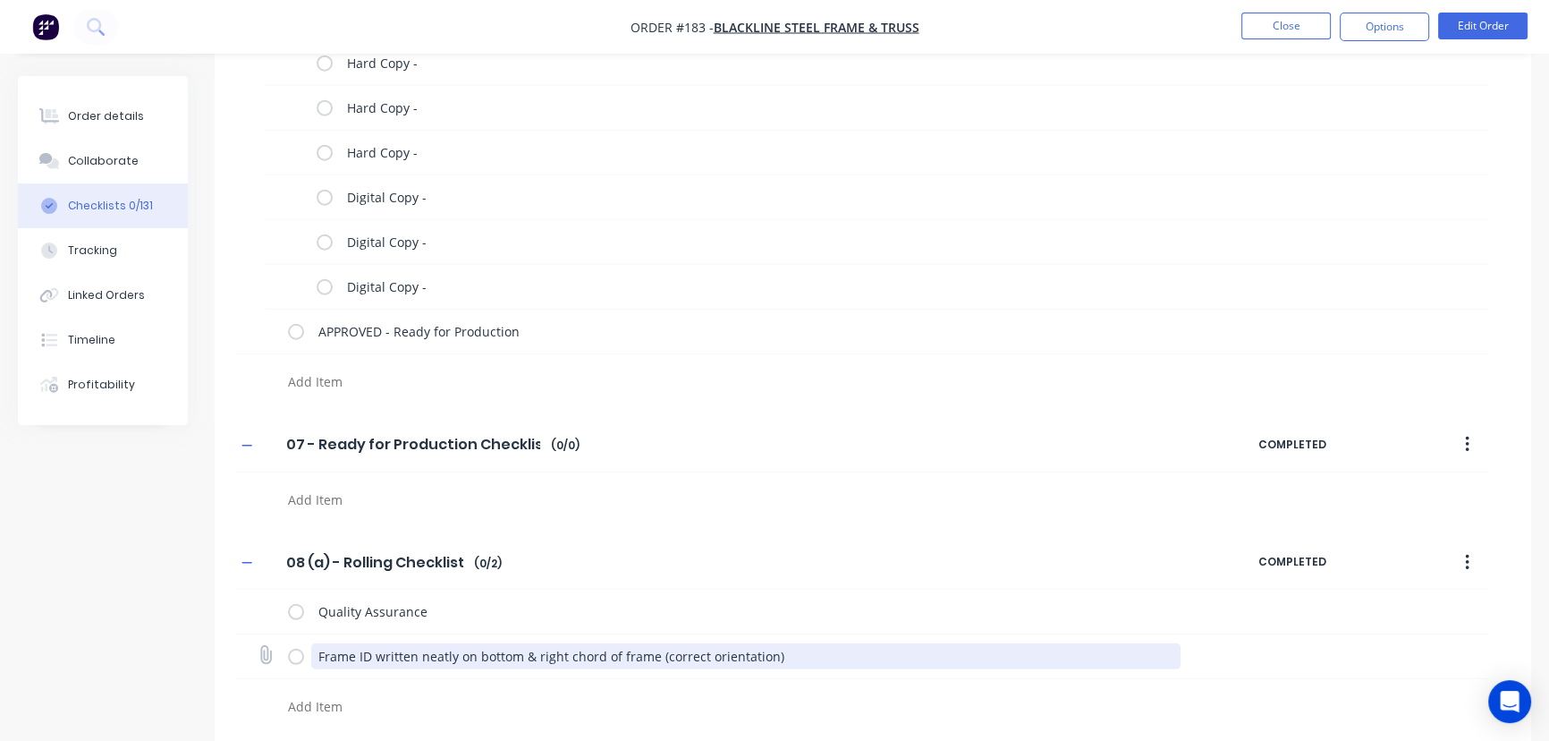
click at [323, 647] on textarea "Frame ID written neatly on bottom & right chord of frame (correct orientation)" at bounding box center [746, 656] width 870 height 26
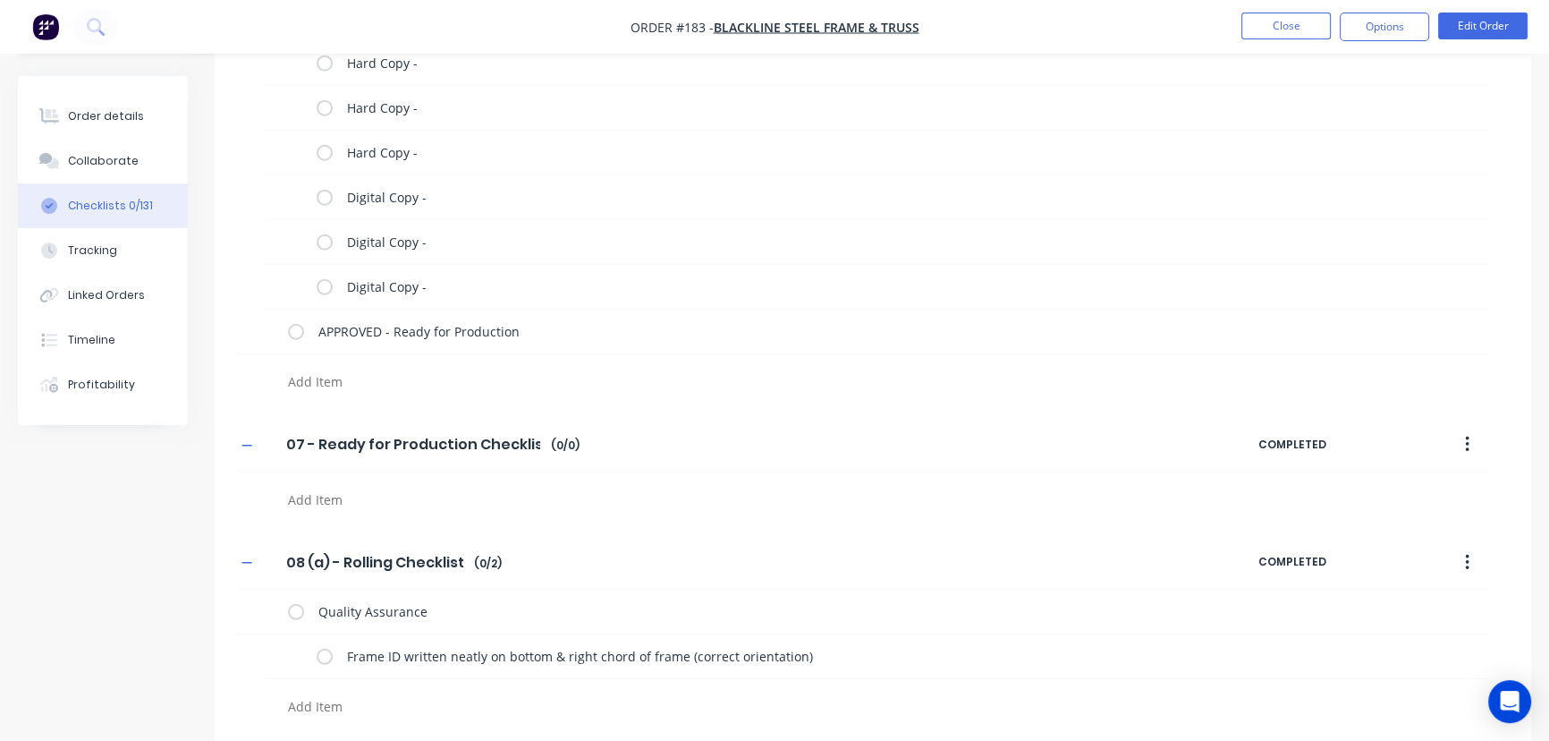
click at [328, 694] on textarea at bounding box center [683, 706] width 805 height 26
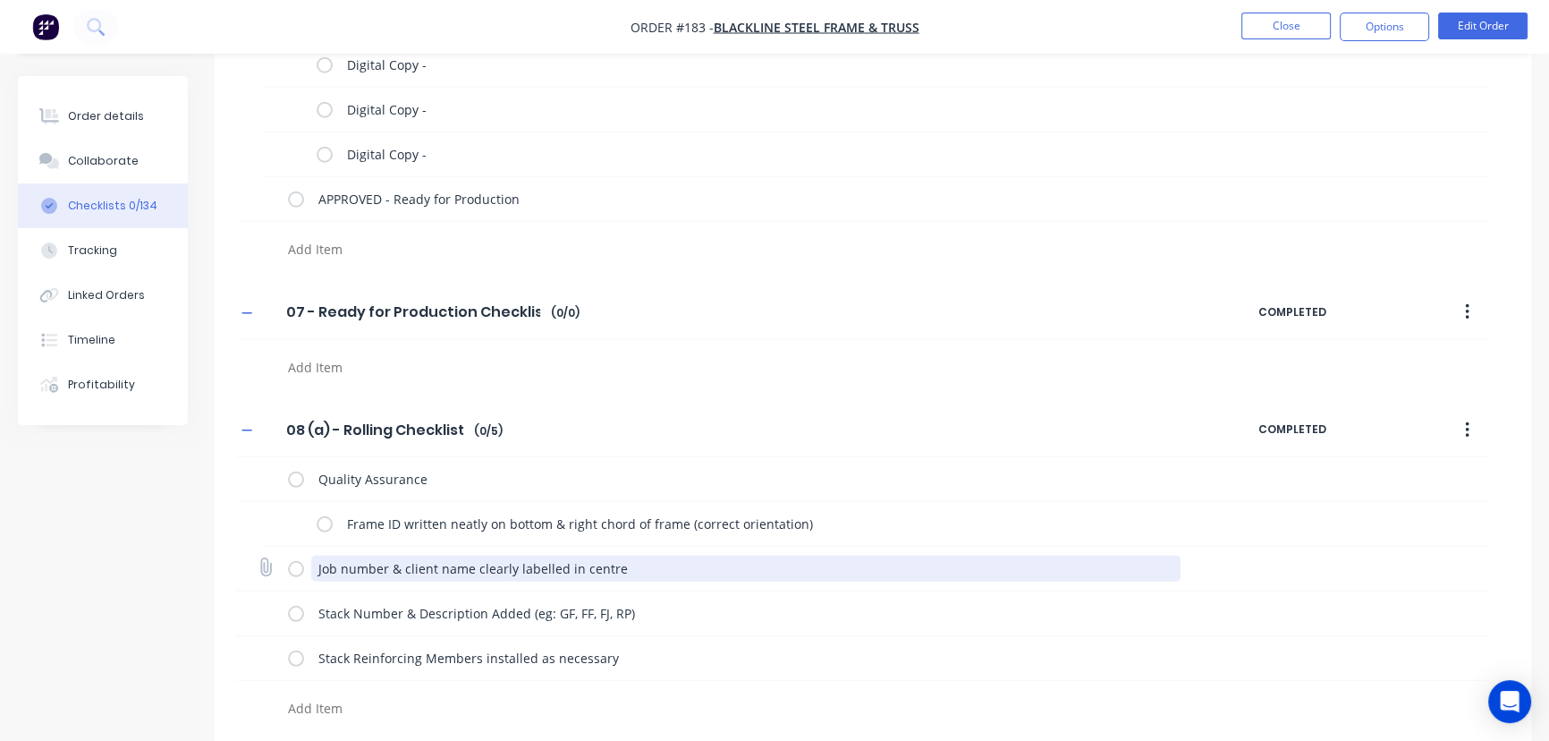
scroll to position [6207, 0]
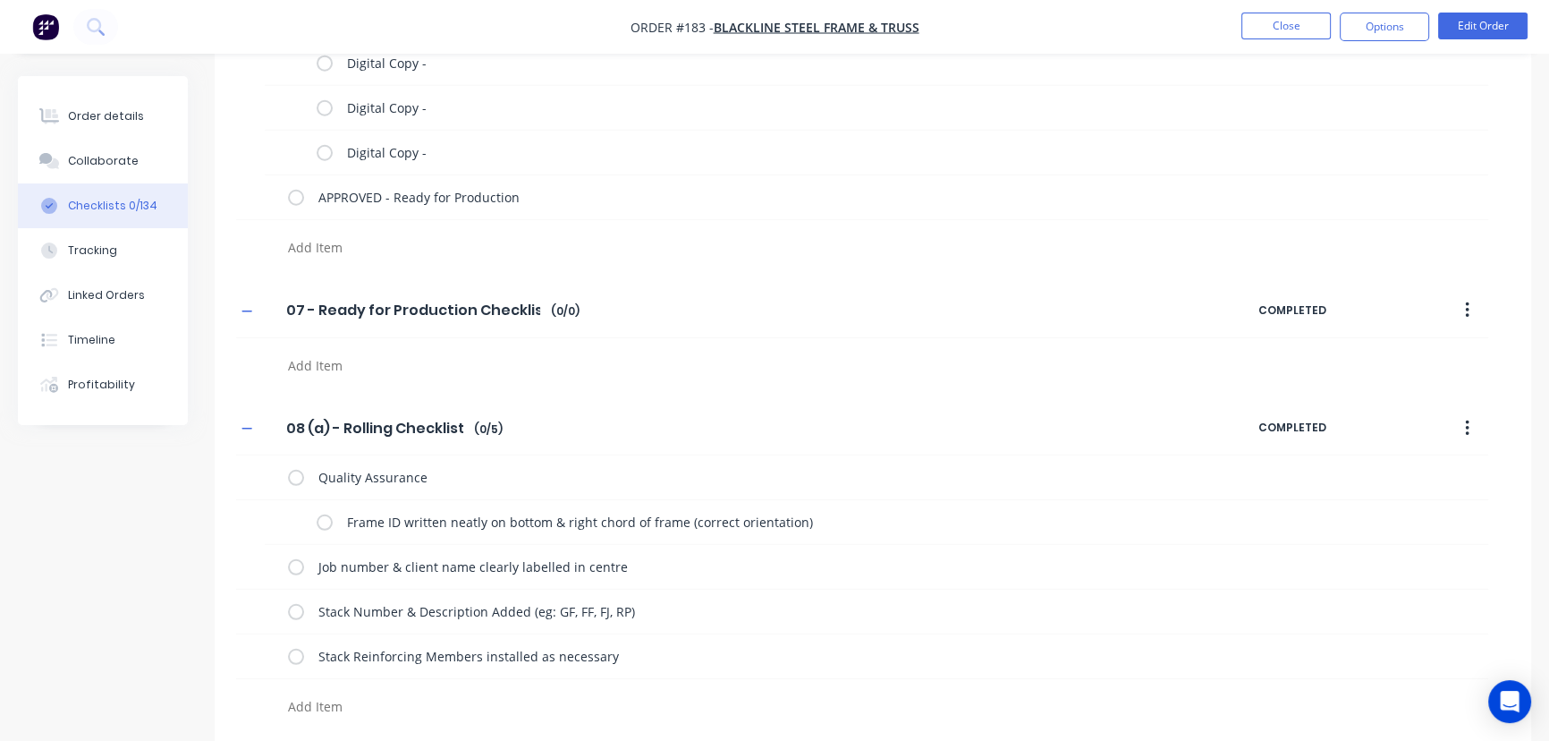
click at [352, 699] on textarea at bounding box center [683, 706] width 805 height 26
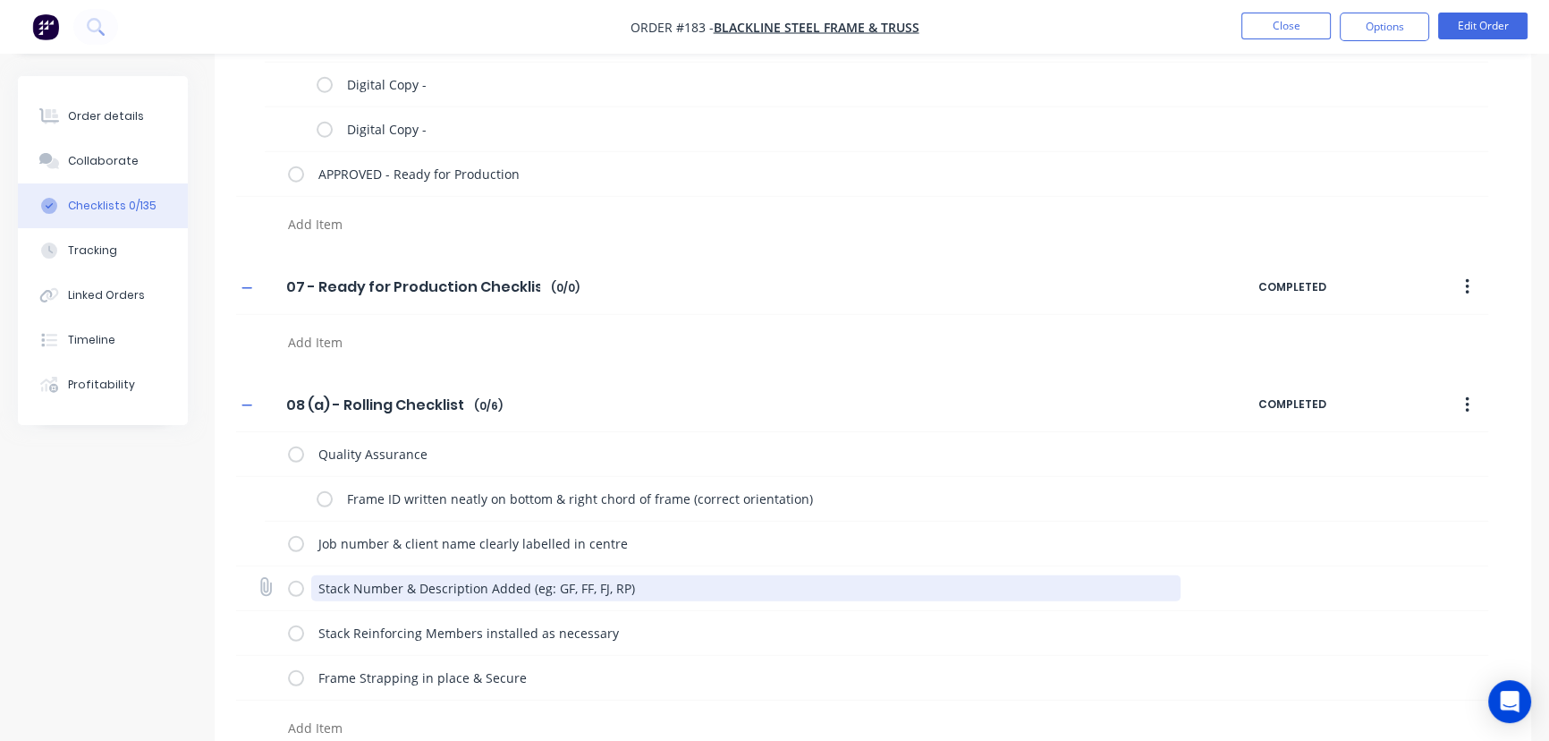
scroll to position [6252, 0]
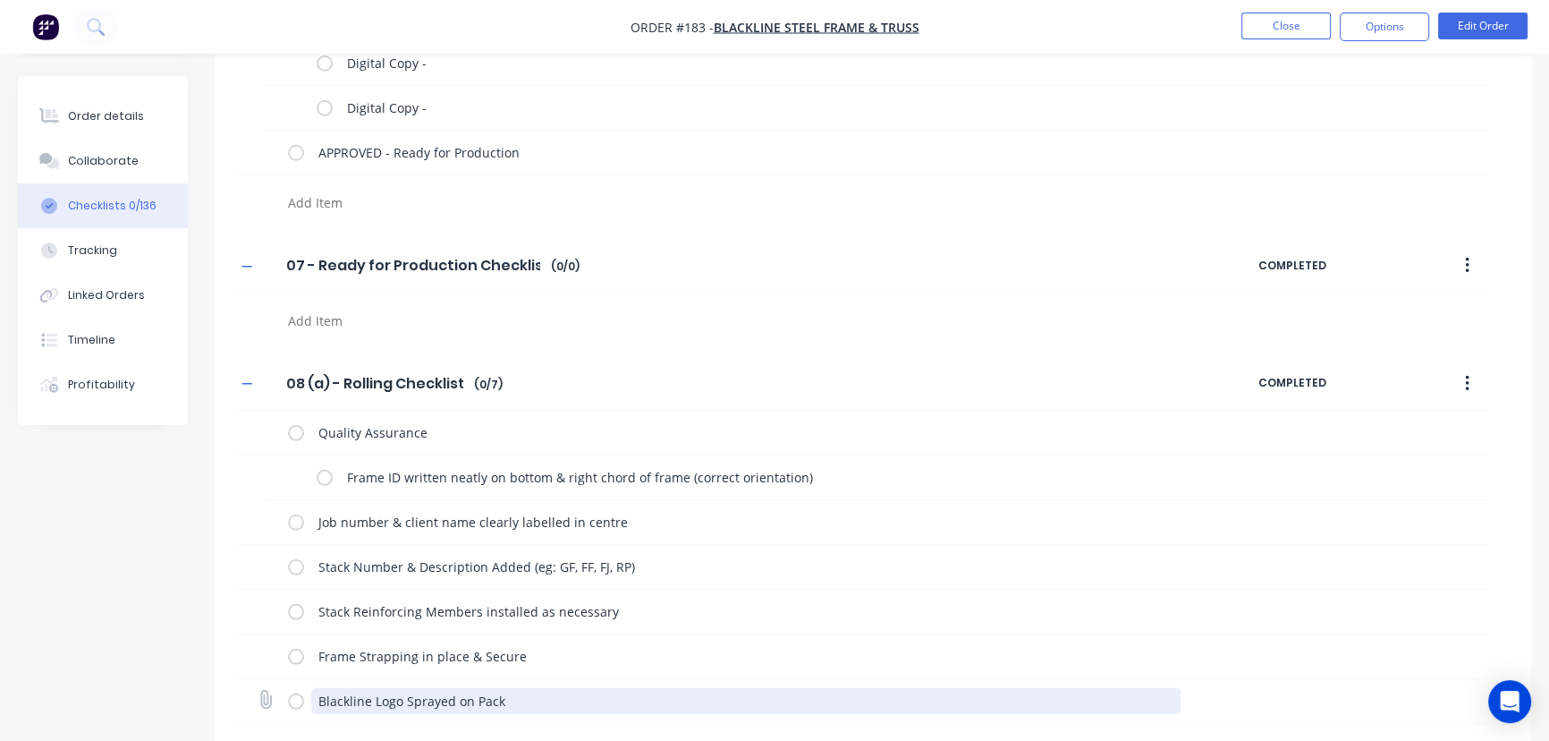
click at [345, 690] on textarea "Blackline Logo Sprayed on Pack" at bounding box center [746, 701] width 870 height 26
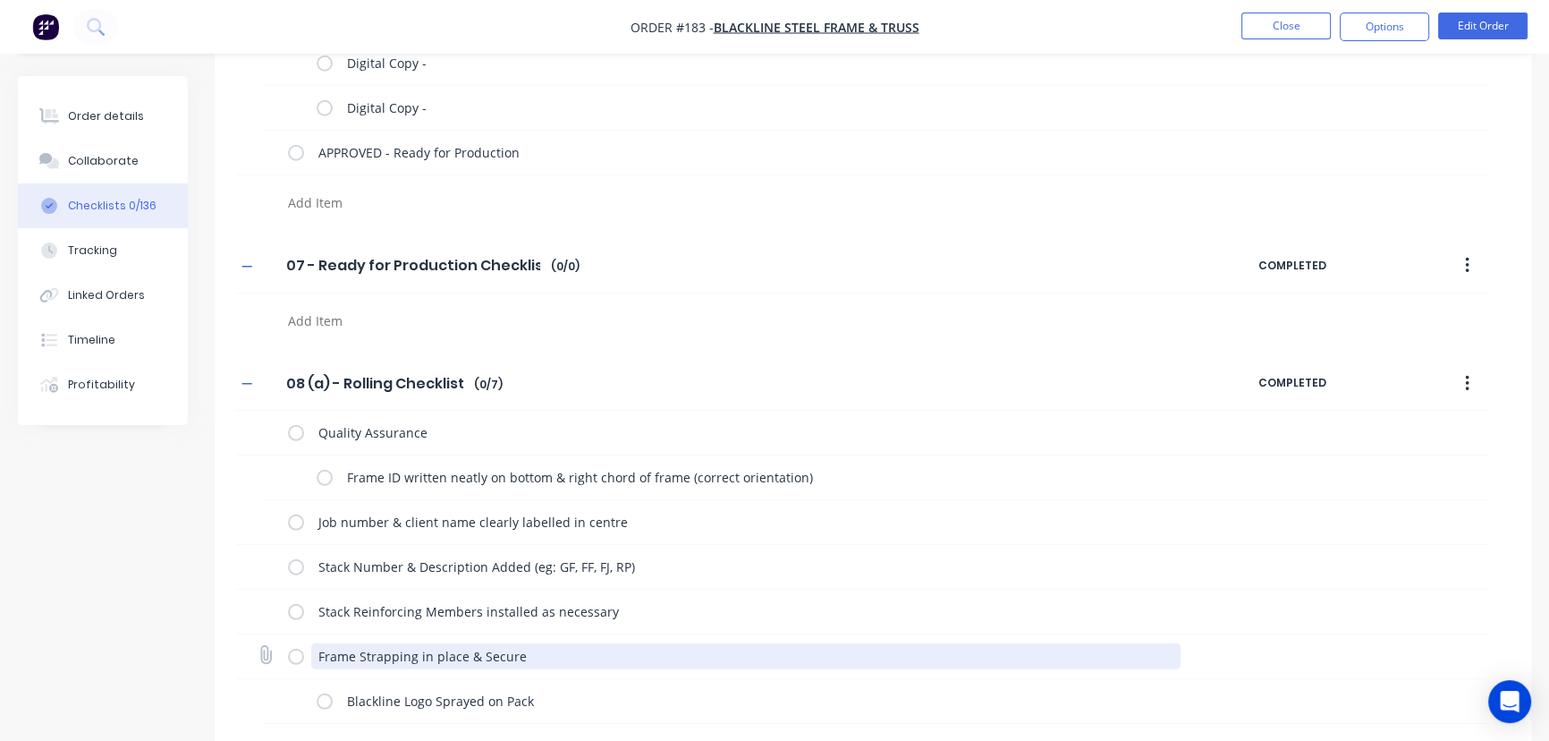
click at [340, 649] on textarea "Frame Strapping in place & Secure" at bounding box center [746, 656] width 870 height 26
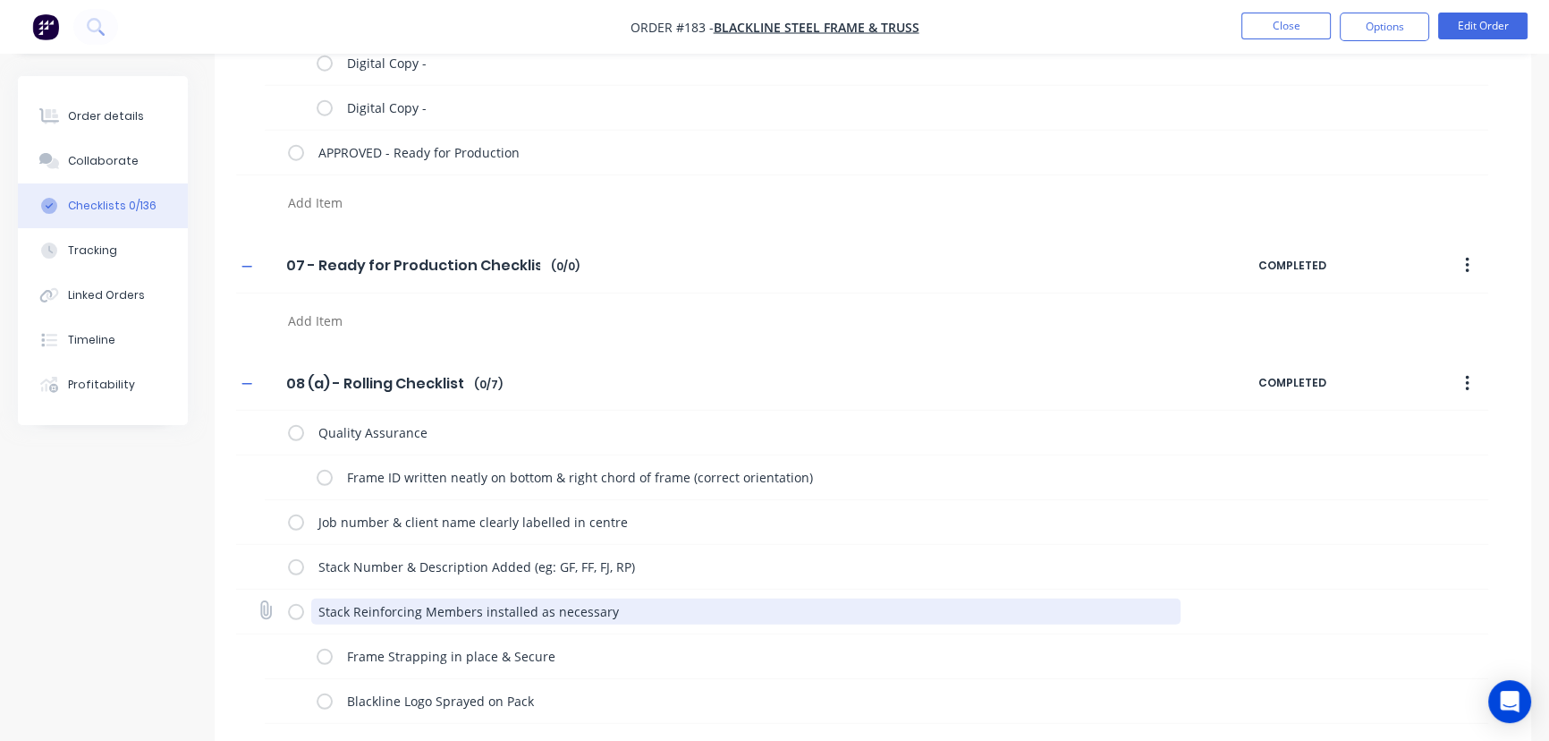
click at [339, 606] on textarea "Stack Reinforcing Members installed as necessary" at bounding box center [746, 611] width 870 height 26
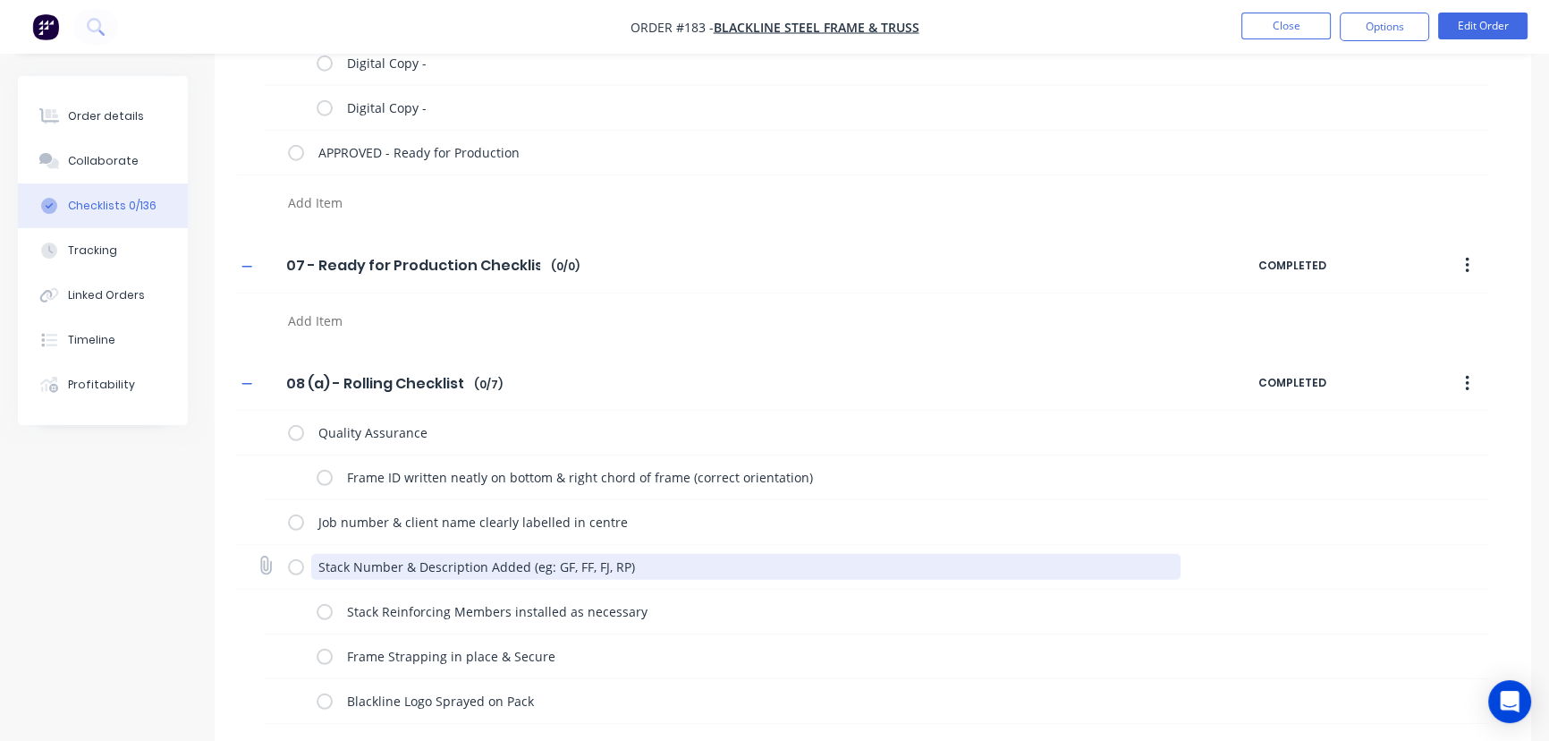
click at [340, 557] on textarea "Stack Number & Description Added (eg: GF, FF, FJ, RP)" at bounding box center [746, 567] width 870 height 26
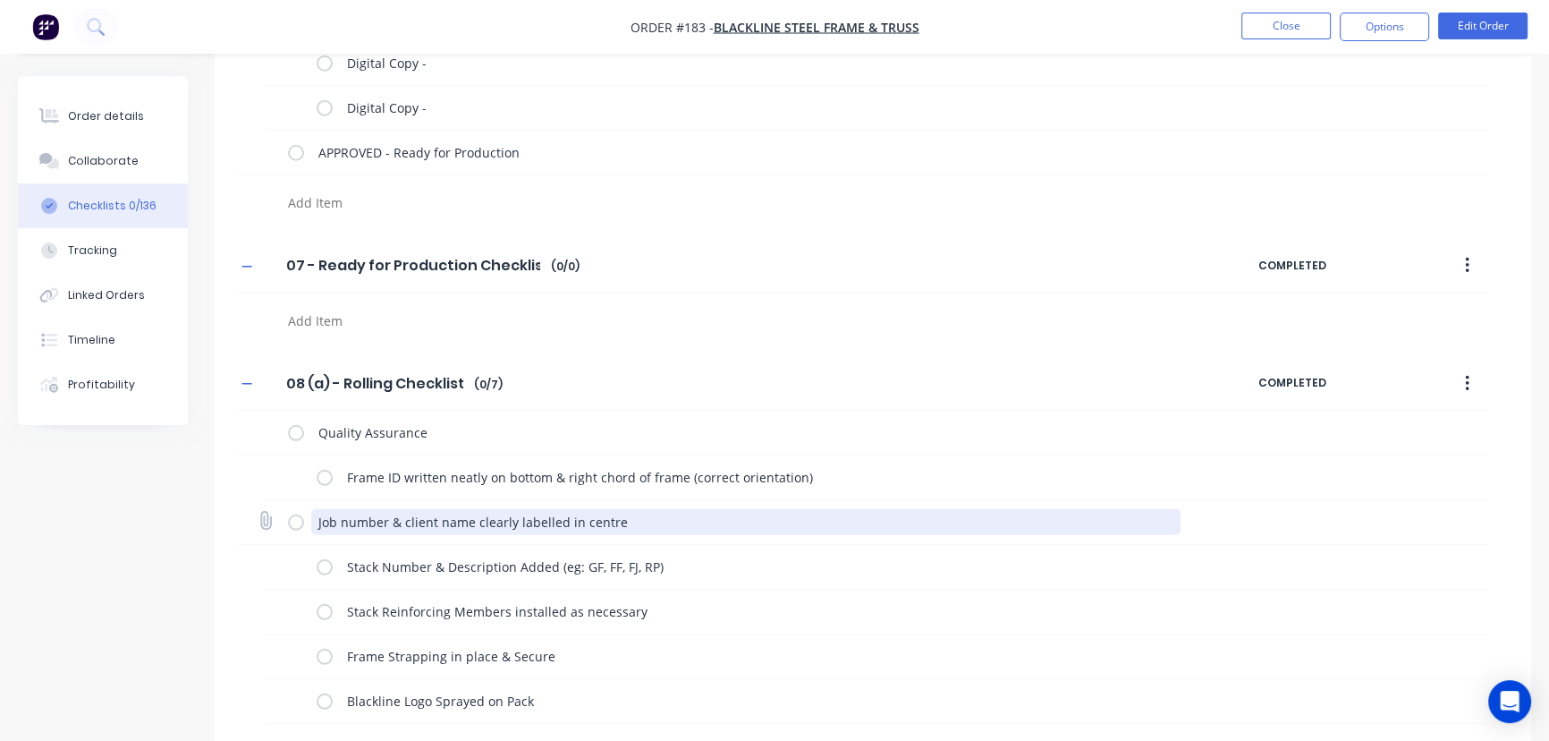
click at [340, 518] on textarea "Job number & client name clearly labelled in centre" at bounding box center [746, 522] width 870 height 26
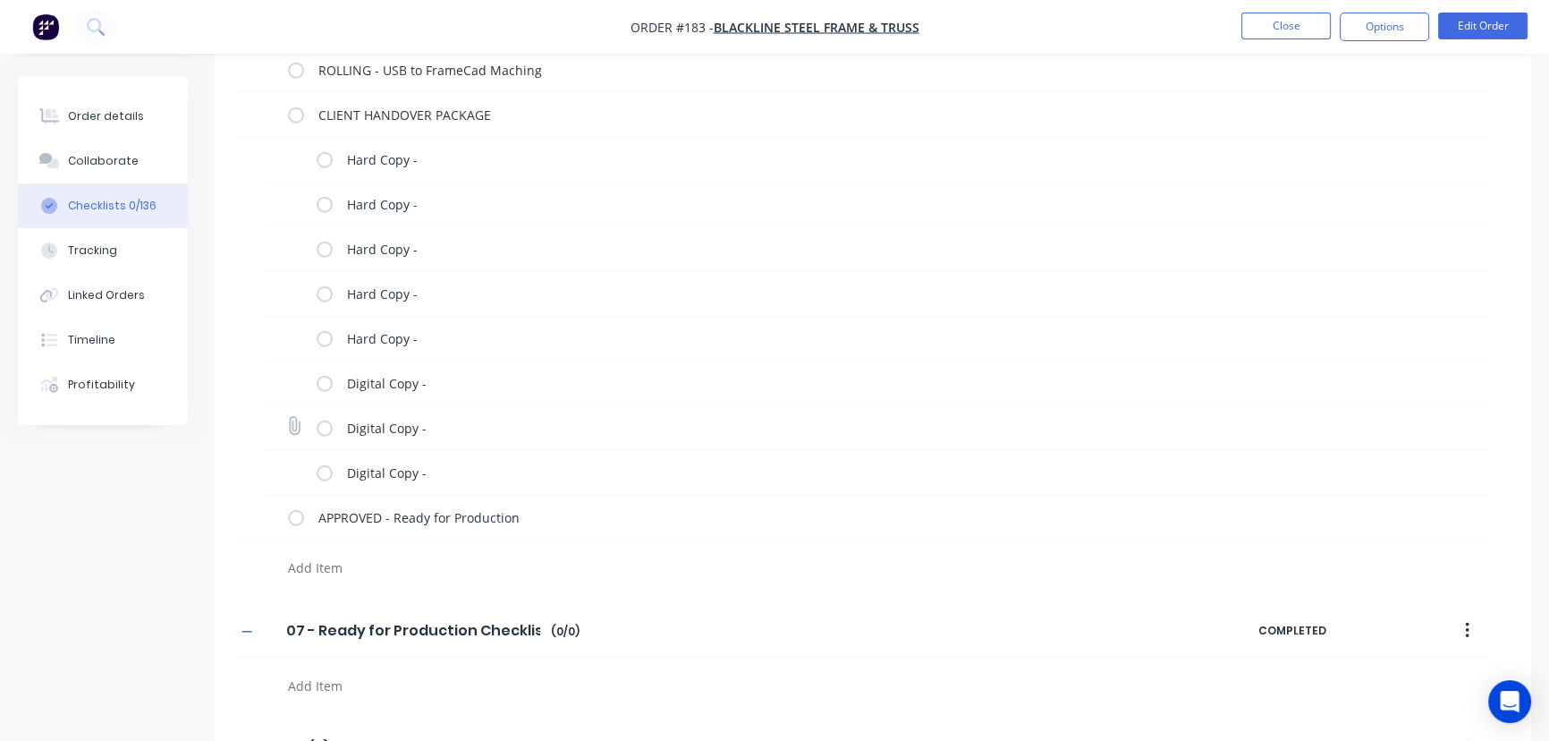
scroll to position [5886, 0]
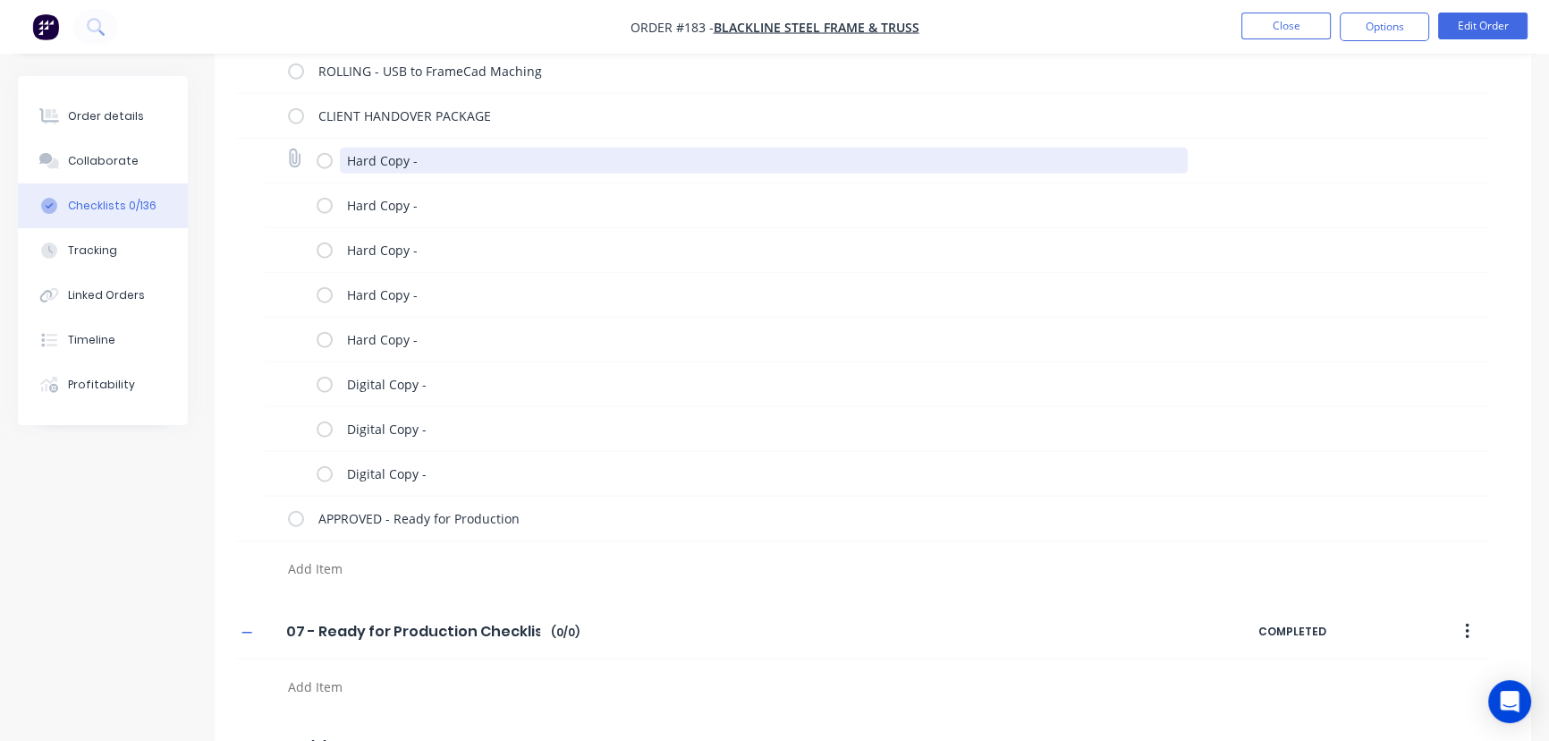
click at [449, 158] on textarea "Hard Copy -" at bounding box center [764, 161] width 849 height 26
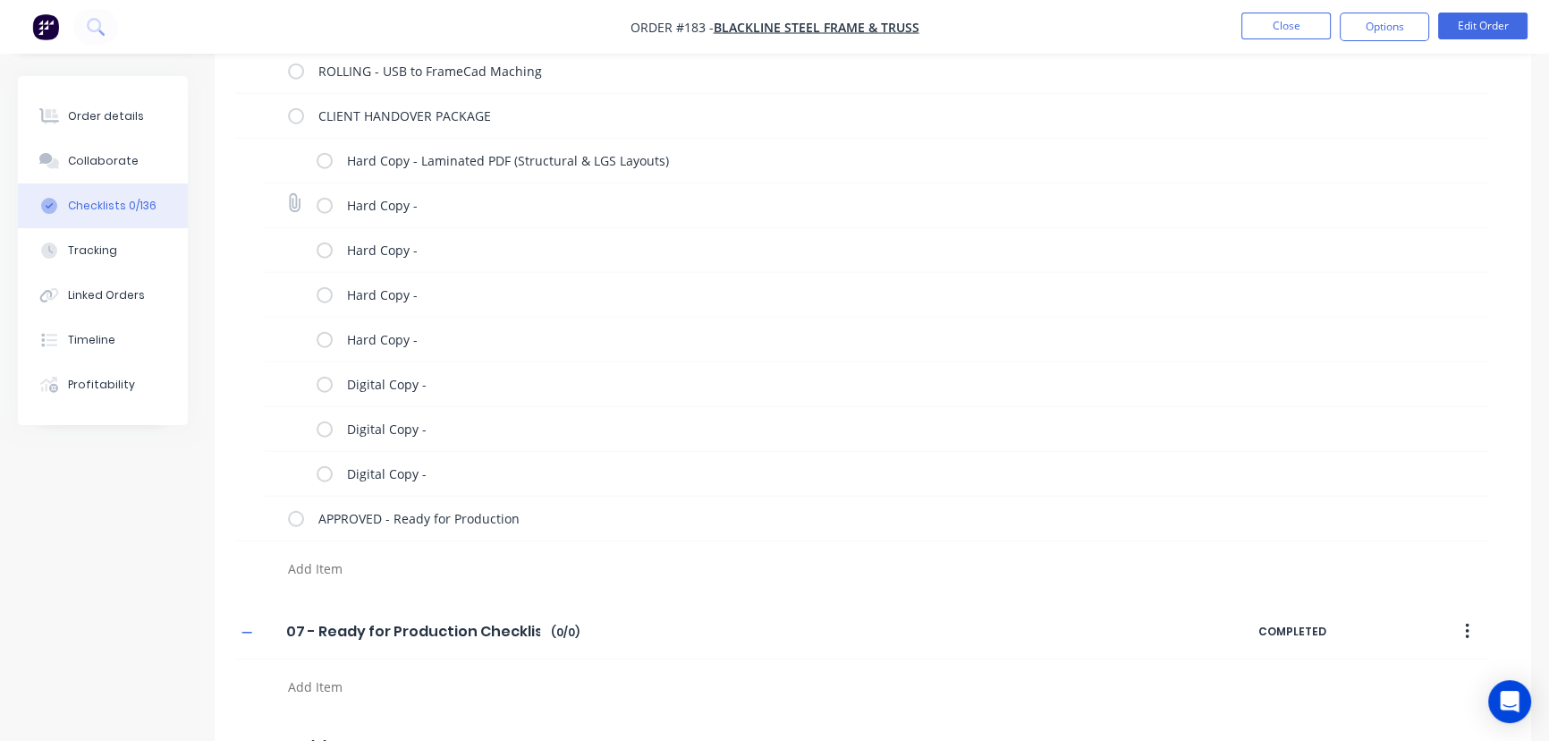
click at [449, 215] on div "Hard Copy -" at bounding box center [764, 207] width 849 height 30
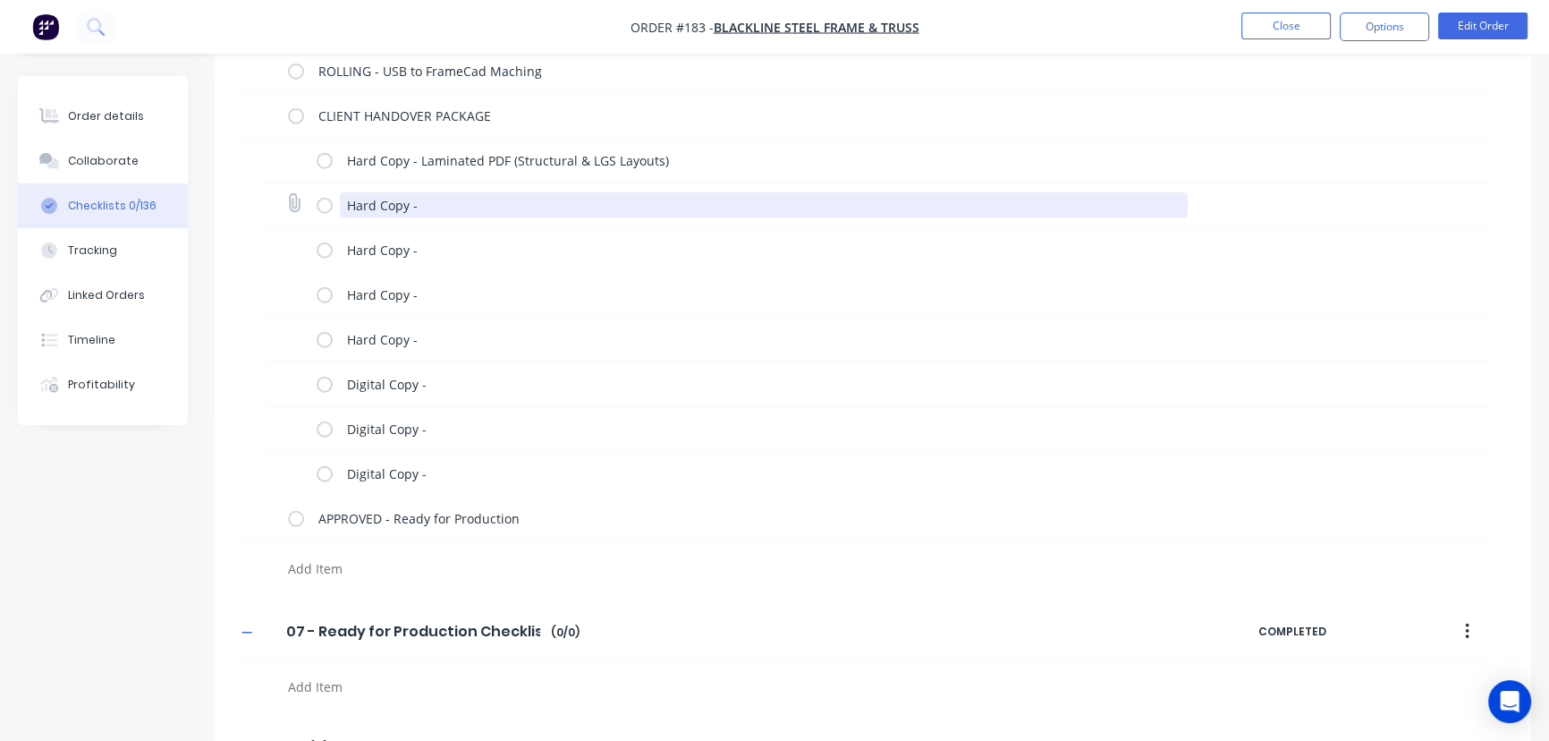
click at [447, 205] on textarea "Hard Copy -" at bounding box center [764, 205] width 849 height 26
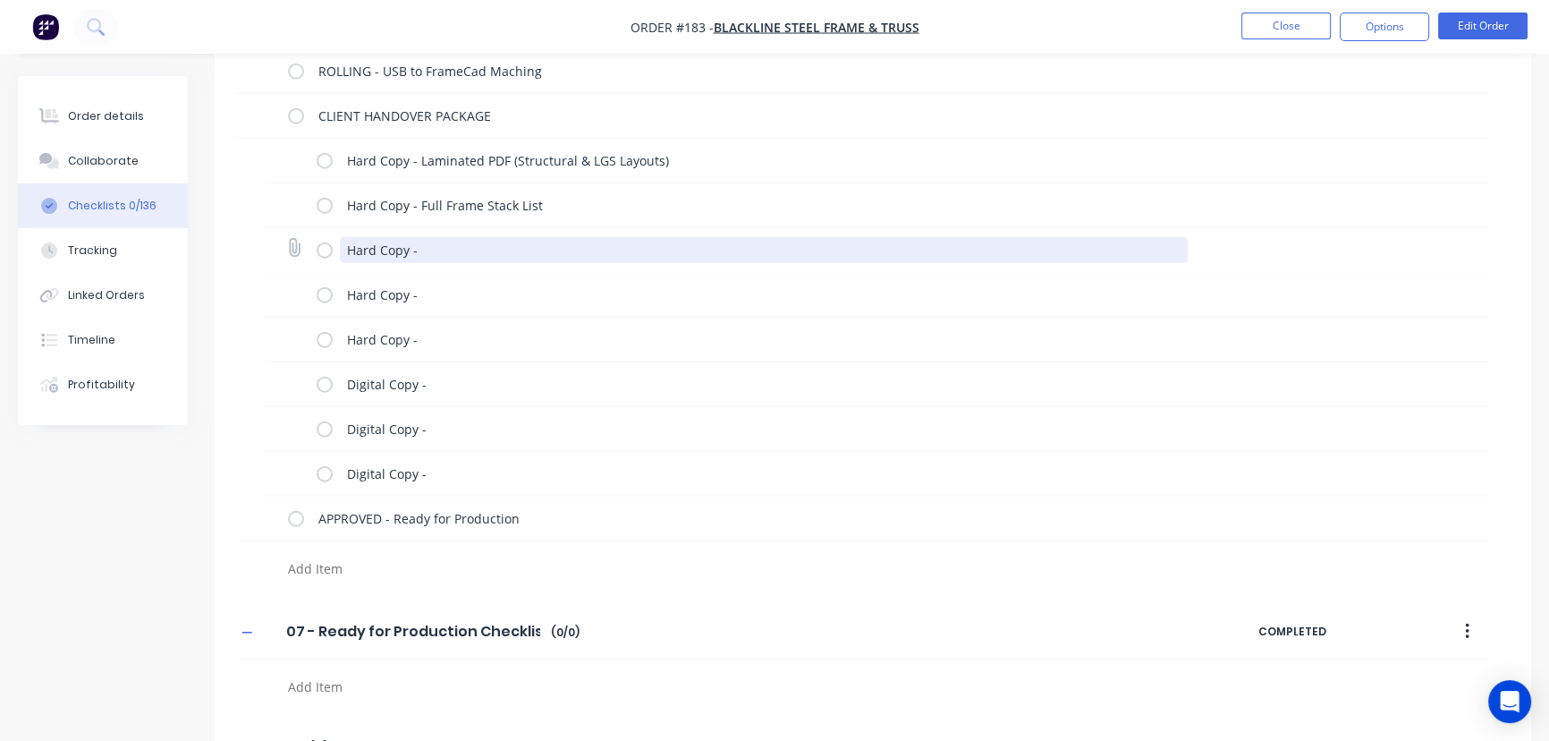
click at [459, 250] on textarea "Hard Copy -" at bounding box center [764, 250] width 849 height 26
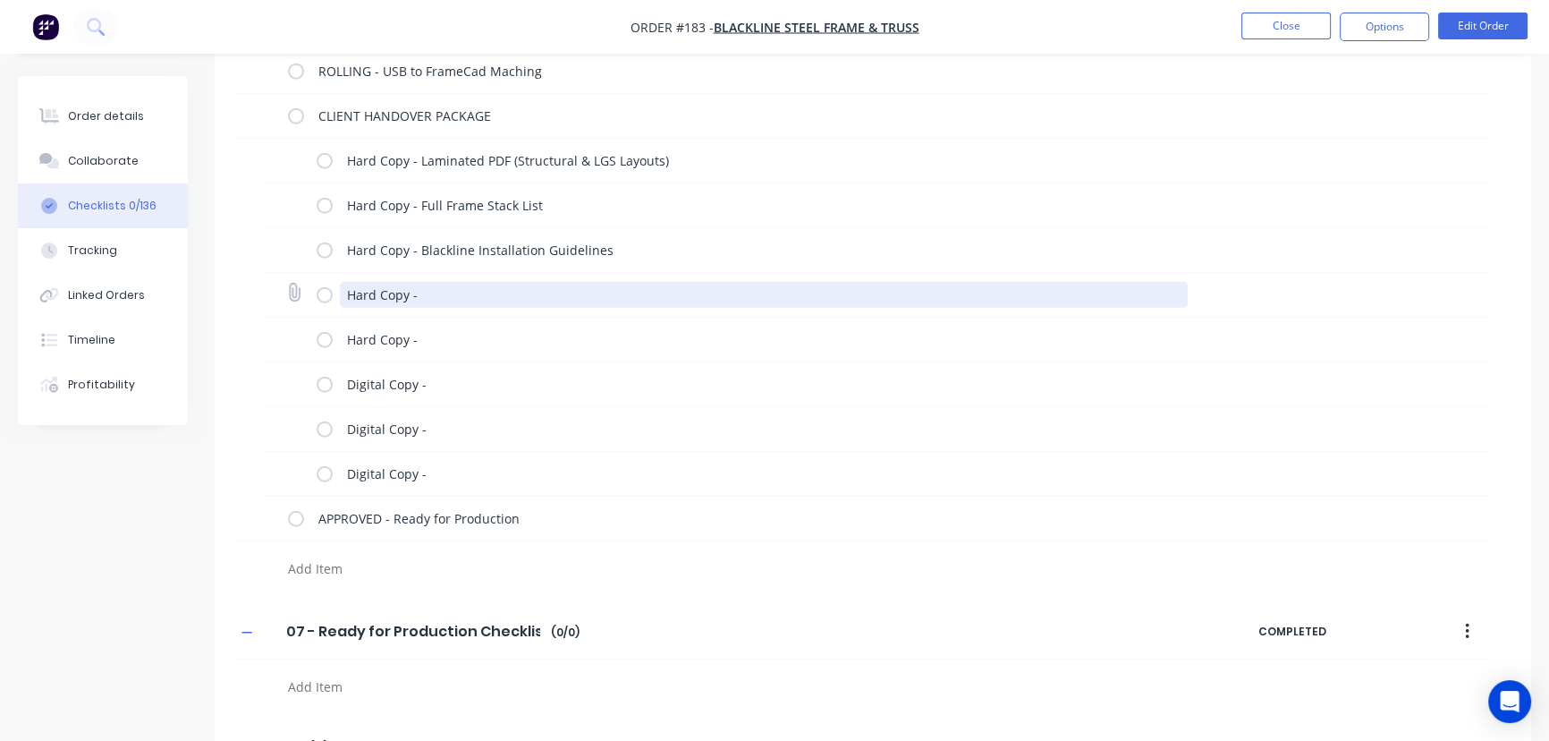
click at [456, 291] on textarea "Hard Copy -" at bounding box center [764, 295] width 849 height 26
click at [589, 293] on textarea "Hard Copy - Envelope Labelled with Job NUmber & Client Name" at bounding box center [764, 295] width 849 height 26
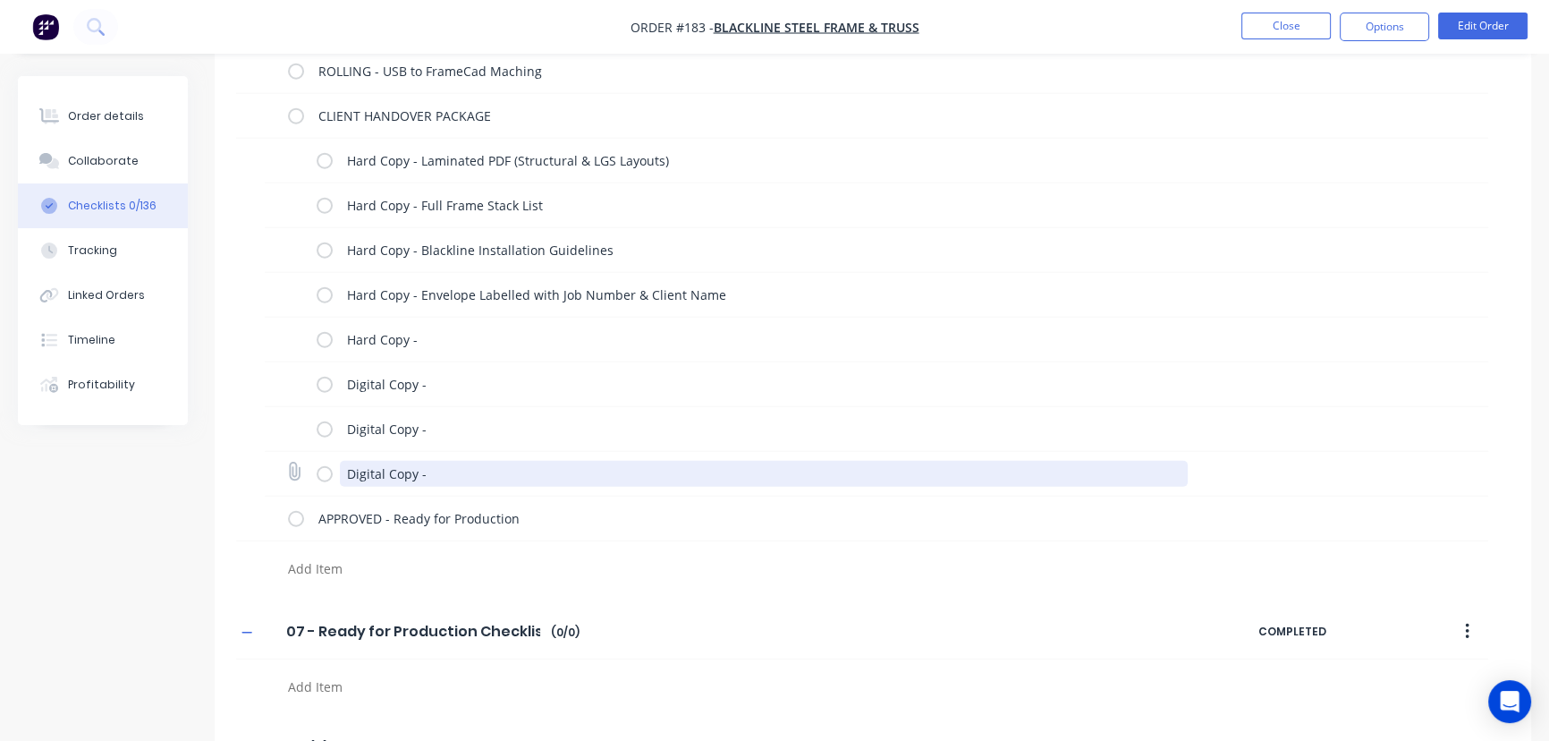
click at [607, 465] on textarea "Digital Copy -" at bounding box center [764, 474] width 849 height 26
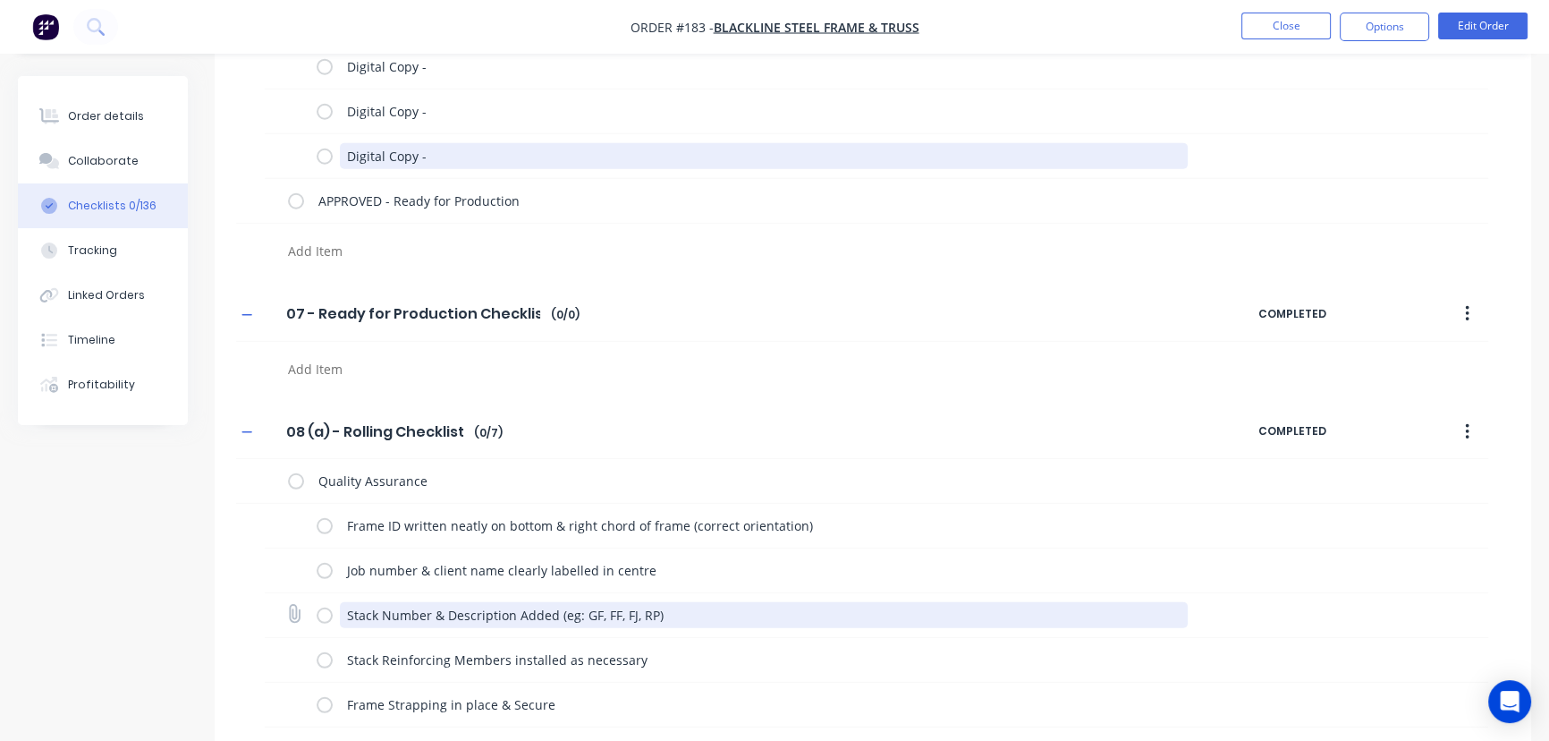
scroll to position [6293, 0]
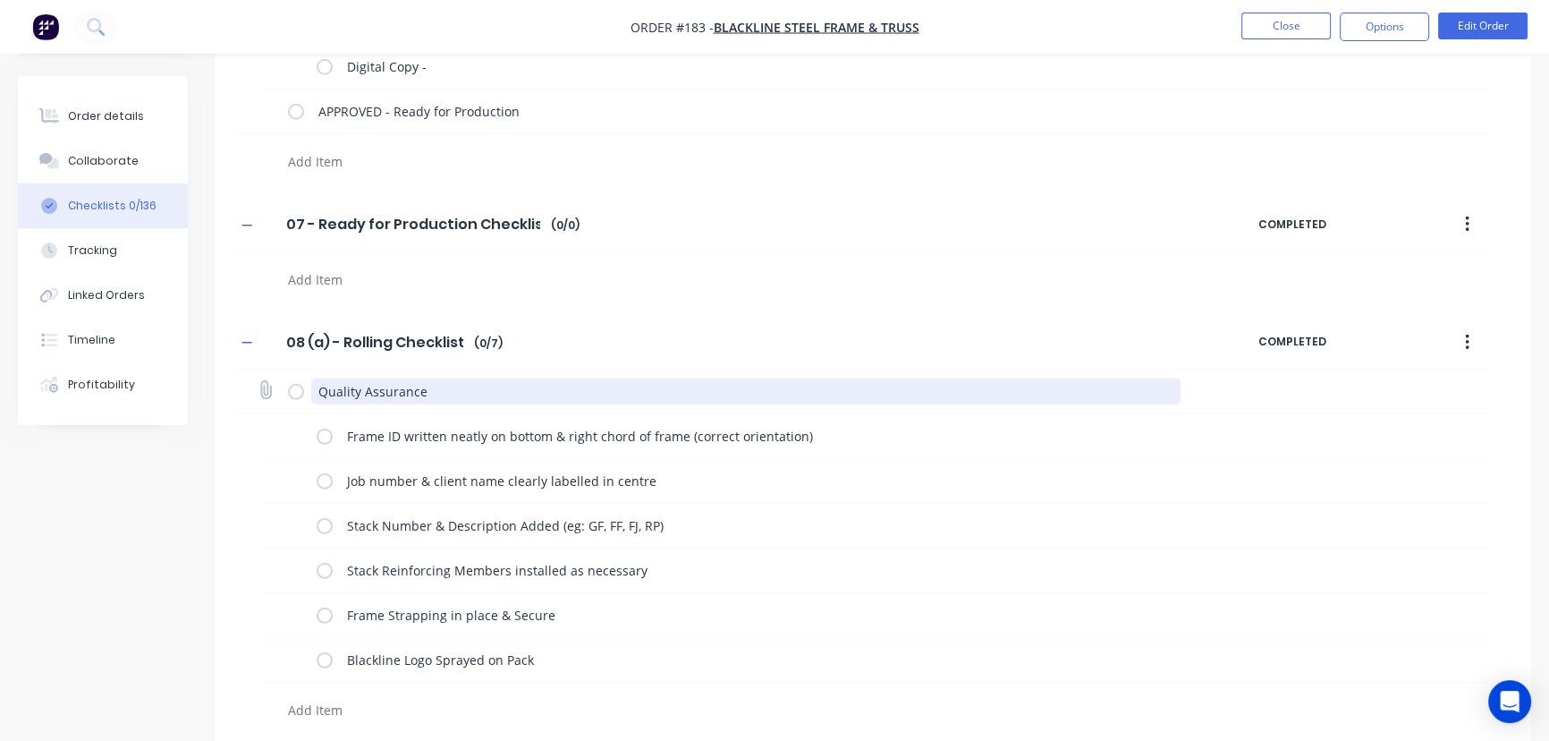
click at [321, 387] on textarea "Quality Assurance" at bounding box center [746, 391] width 870 height 26
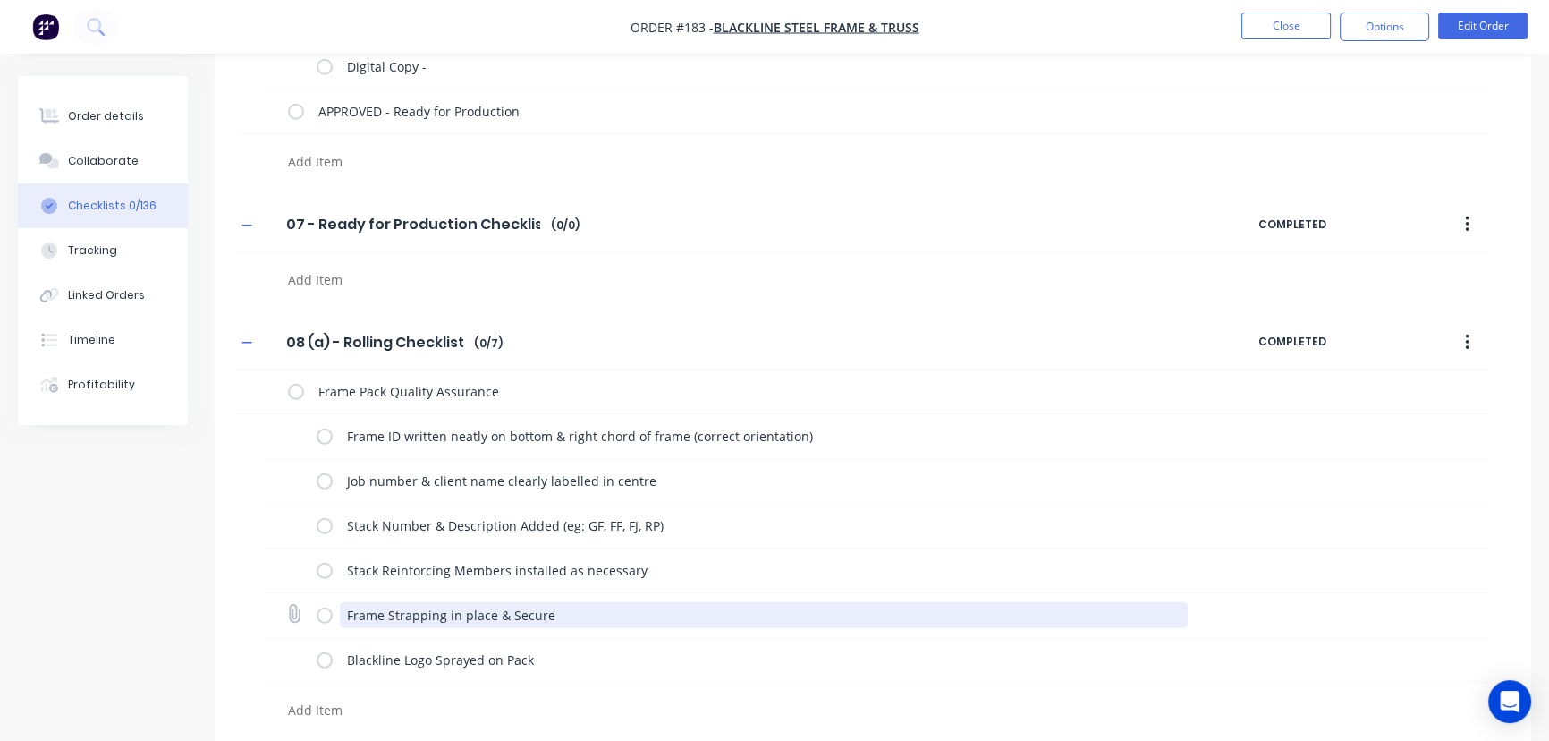
click at [533, 615] on textarea "Frame Strapping in place & Secure" at bounding box center [764, 615] width 849 height 26
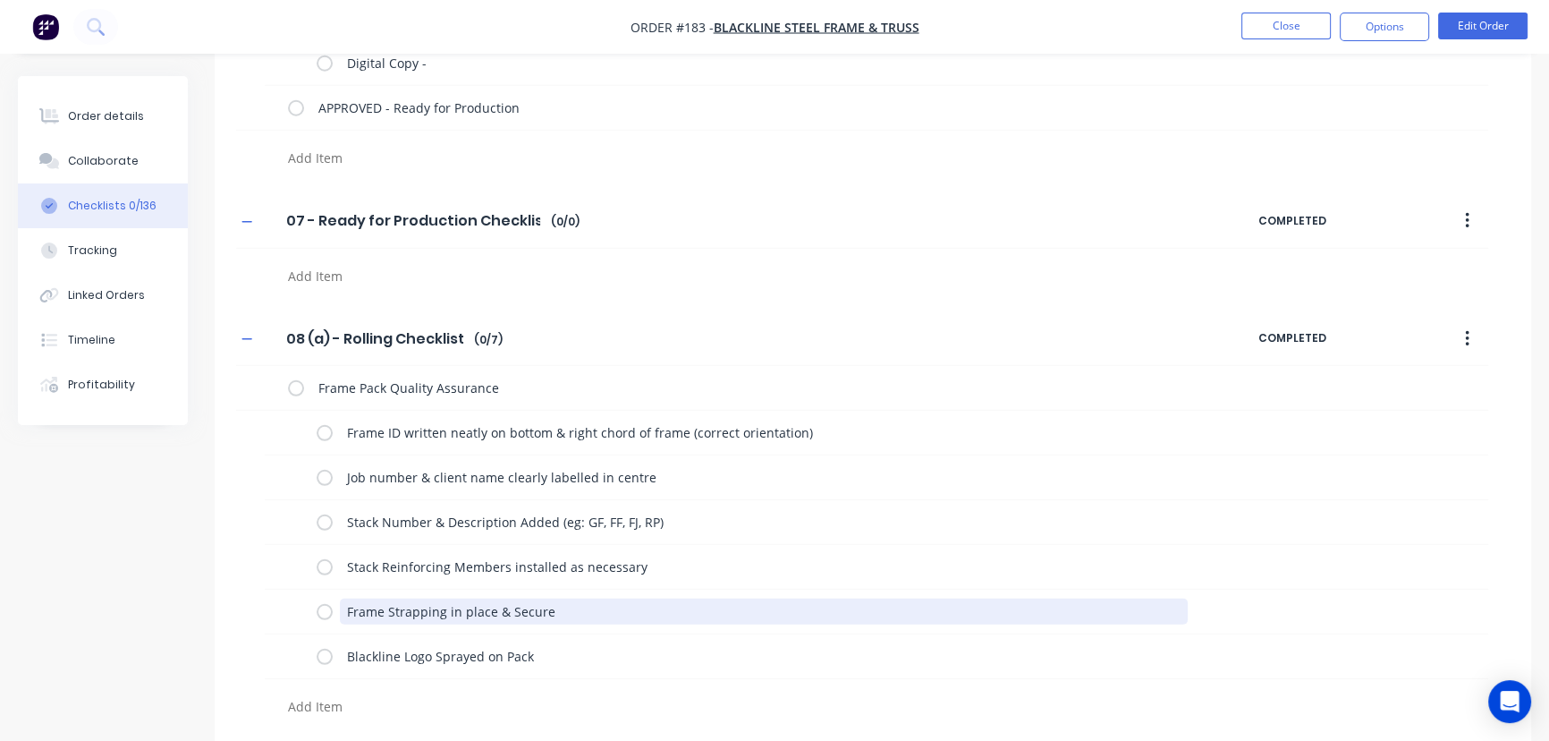
scroll to position [6297, 0]
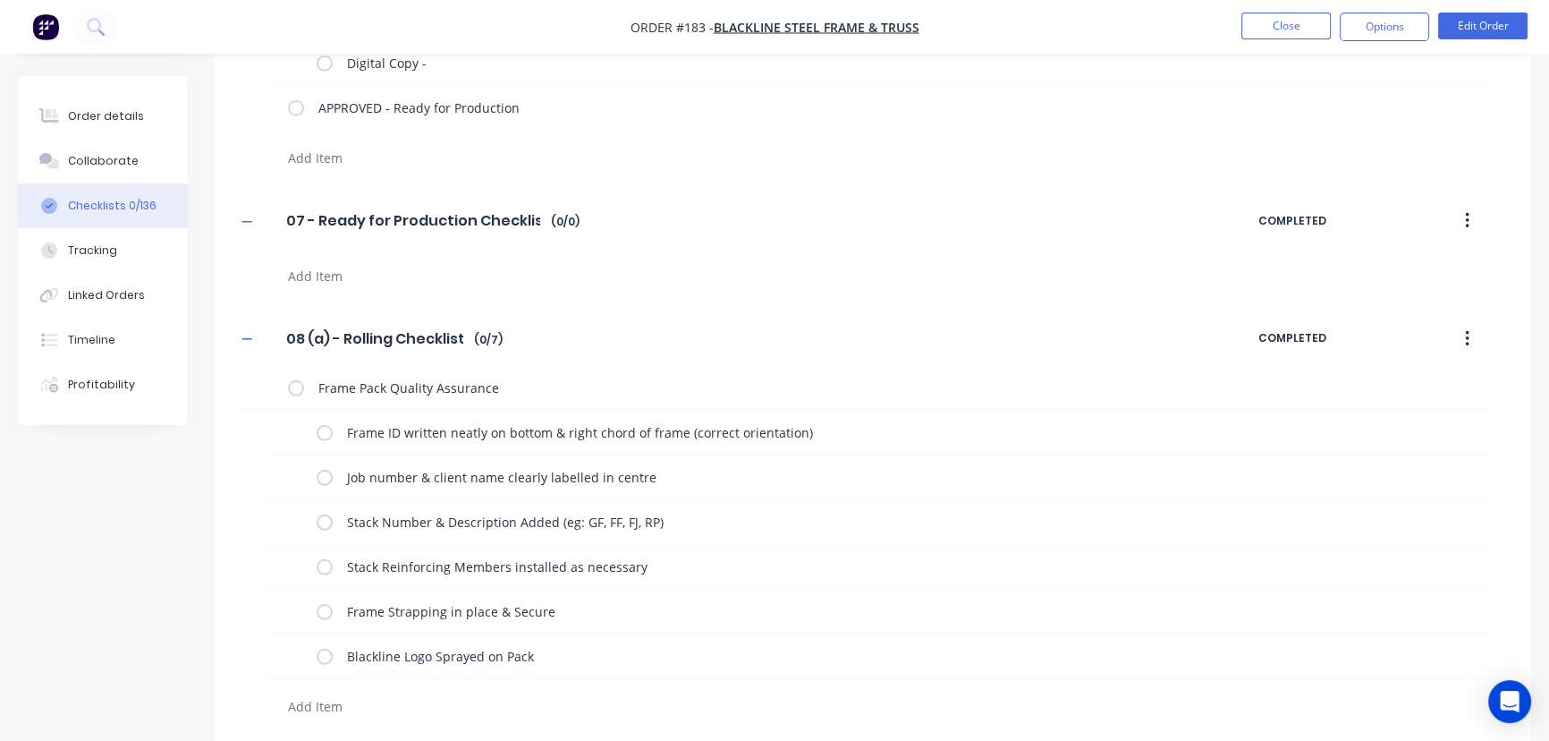
click at [314, 701] on textarea at bounding box center [683, 706] width 805 height 26
click at [297, 702] on textarea "FIxing Pack" at bounding box center [683, 706] width 805 height 26
click at [335, 696] on textarea "Fixing & Ancillaries Pack" at bounding box center [683, 706] width 805 height 26
click at [475, 705] on textarea "Fixing & Ancillaries Pack" at bounding box center [683, 706] width 805 height 26
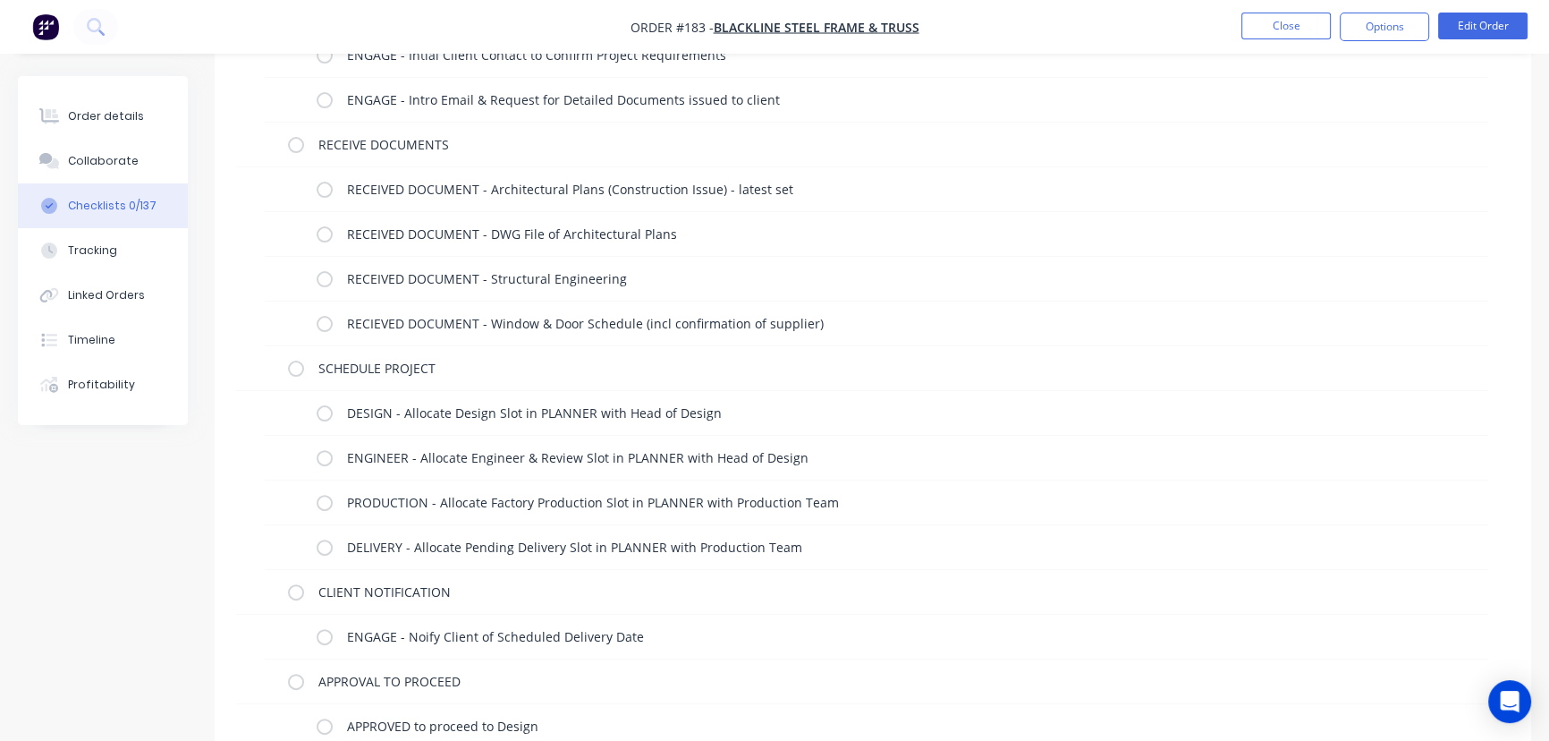
scroll to position [0, 0]
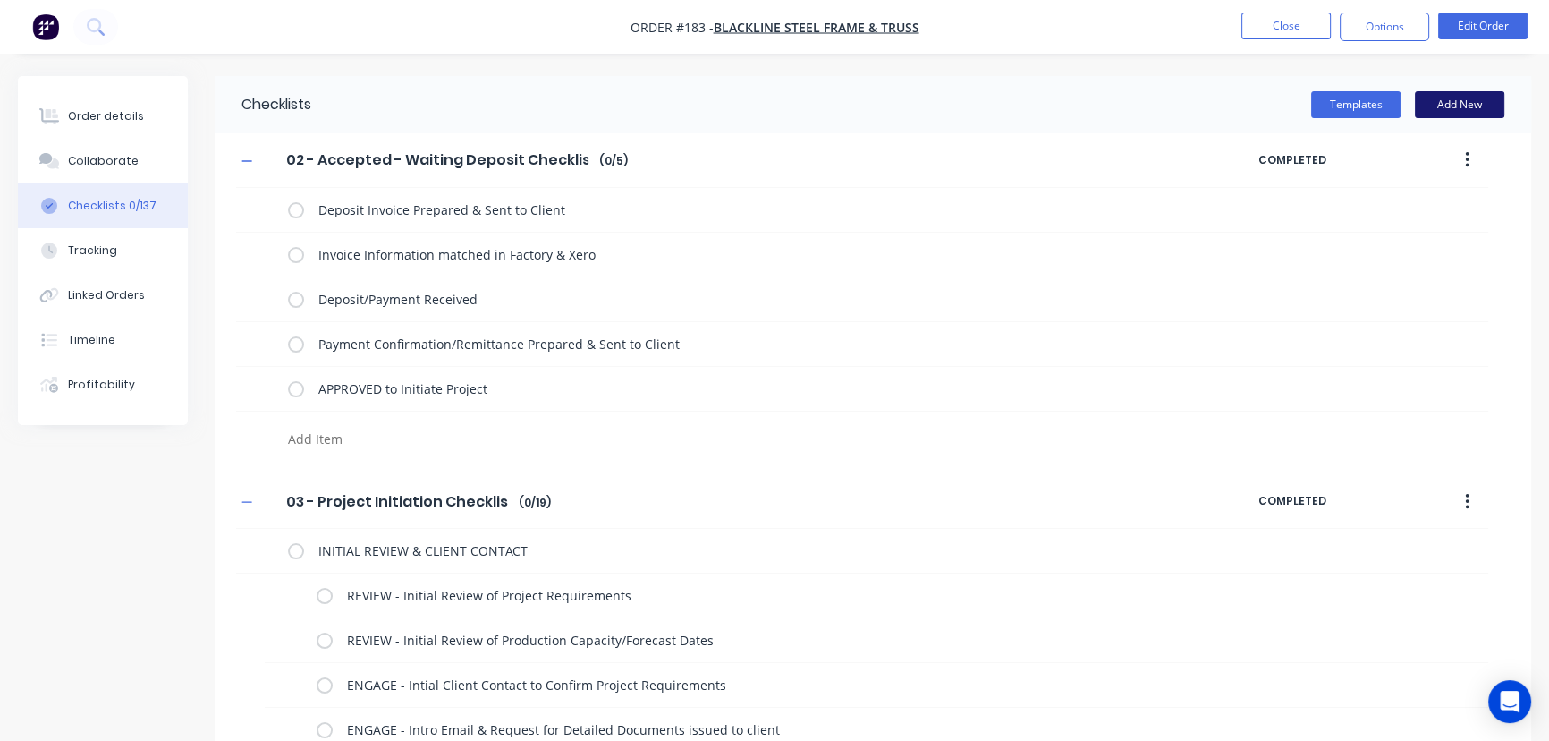
click at [1471, 102] on button "Add New" at bounding box center [1459, 104] width 89 height 27
click at [1441, 97] on button "Add New" at bounding box center [1459, 104] width 89 height 27
click at [1453, 104] on button "Add New" at bounding box center [1459, 104] width 89 height 27
click at [1457, 100] on button "Add New" at bounding box center [1459, 104] width 89 height 27
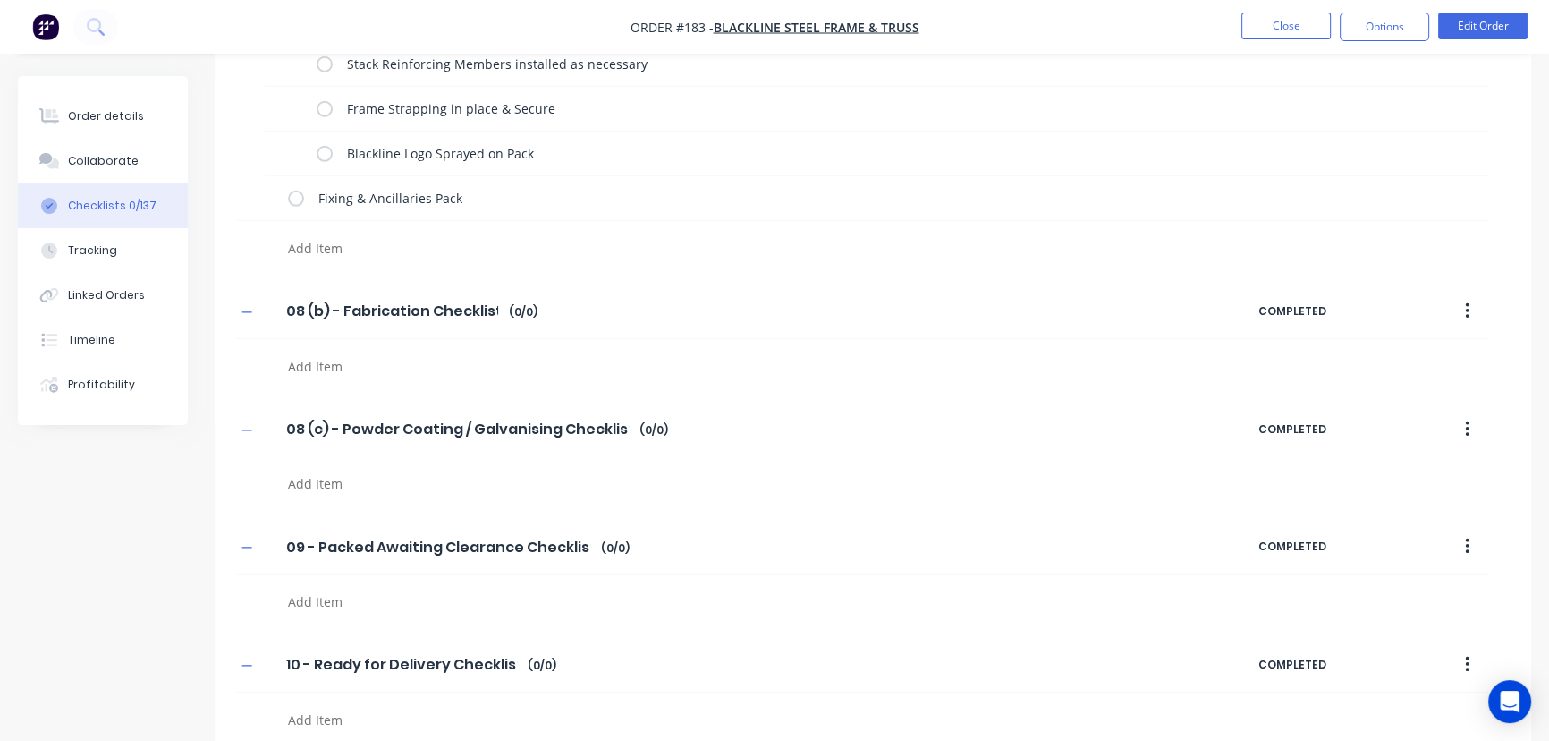
scroll to position [6809, 0]
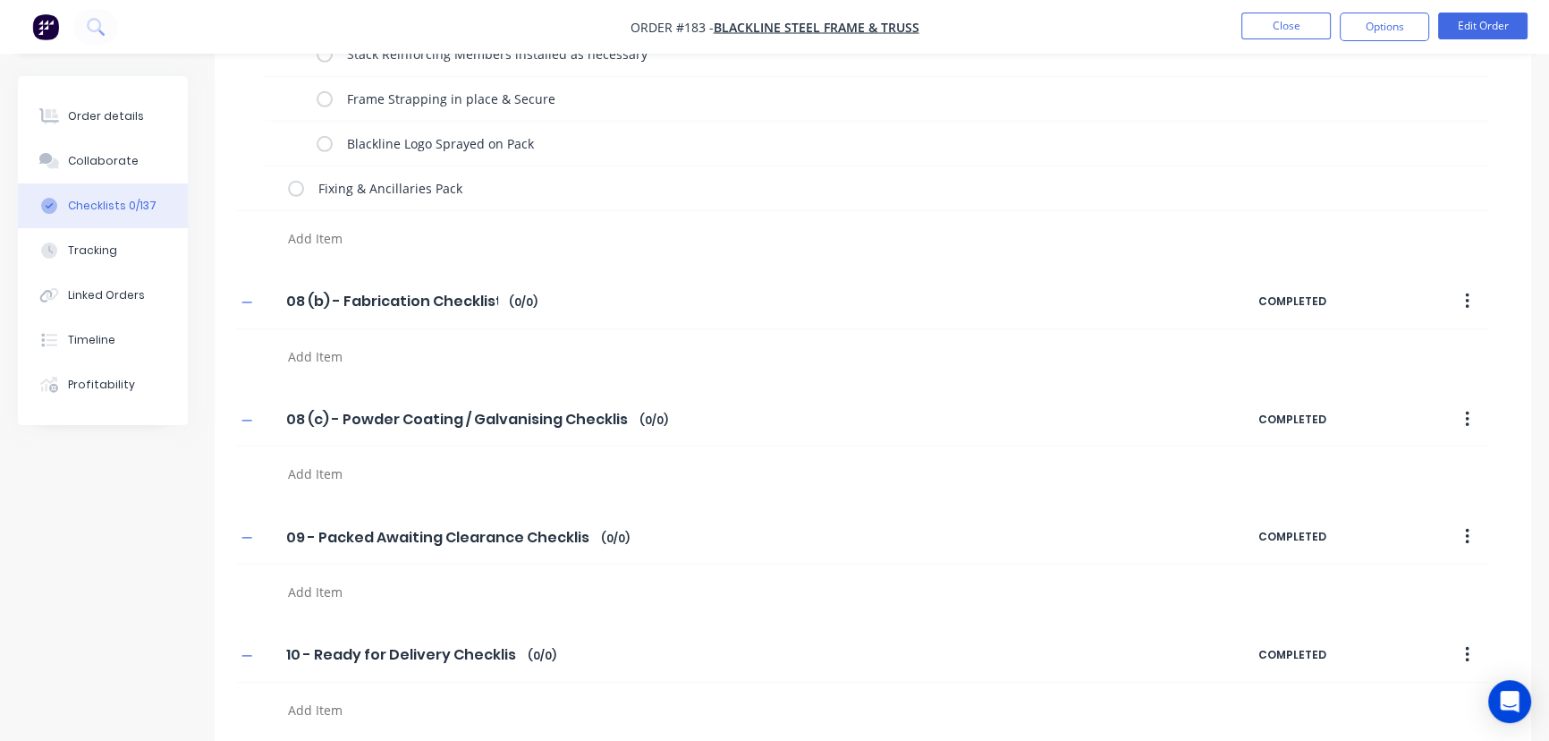
click at [327, 697] on textarea at bounding box center [683, 710] width 805 height 26
click at [335, 707] on textarea at bounding box center [683, 710] width 805 height 26
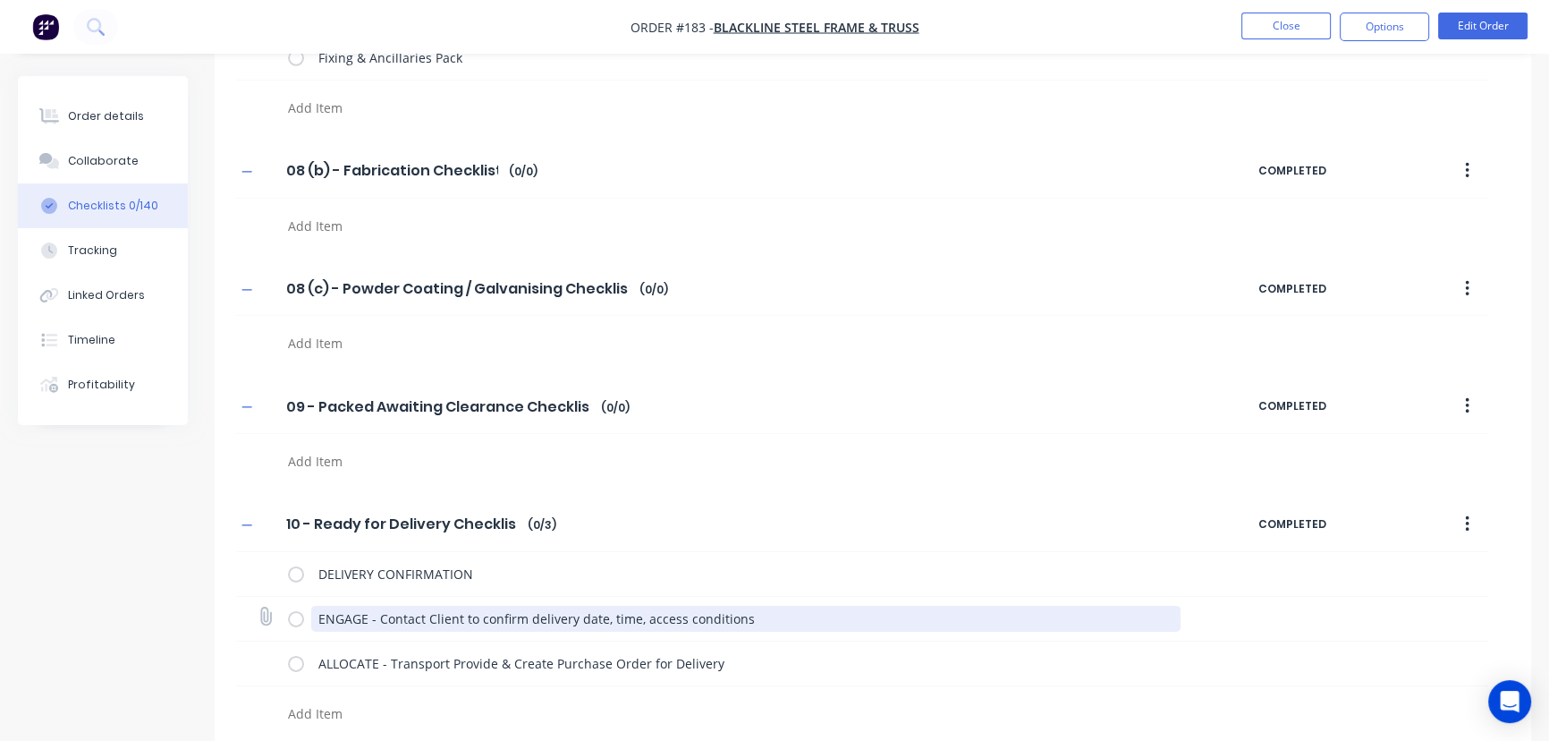
scroll to position [6944, 0]
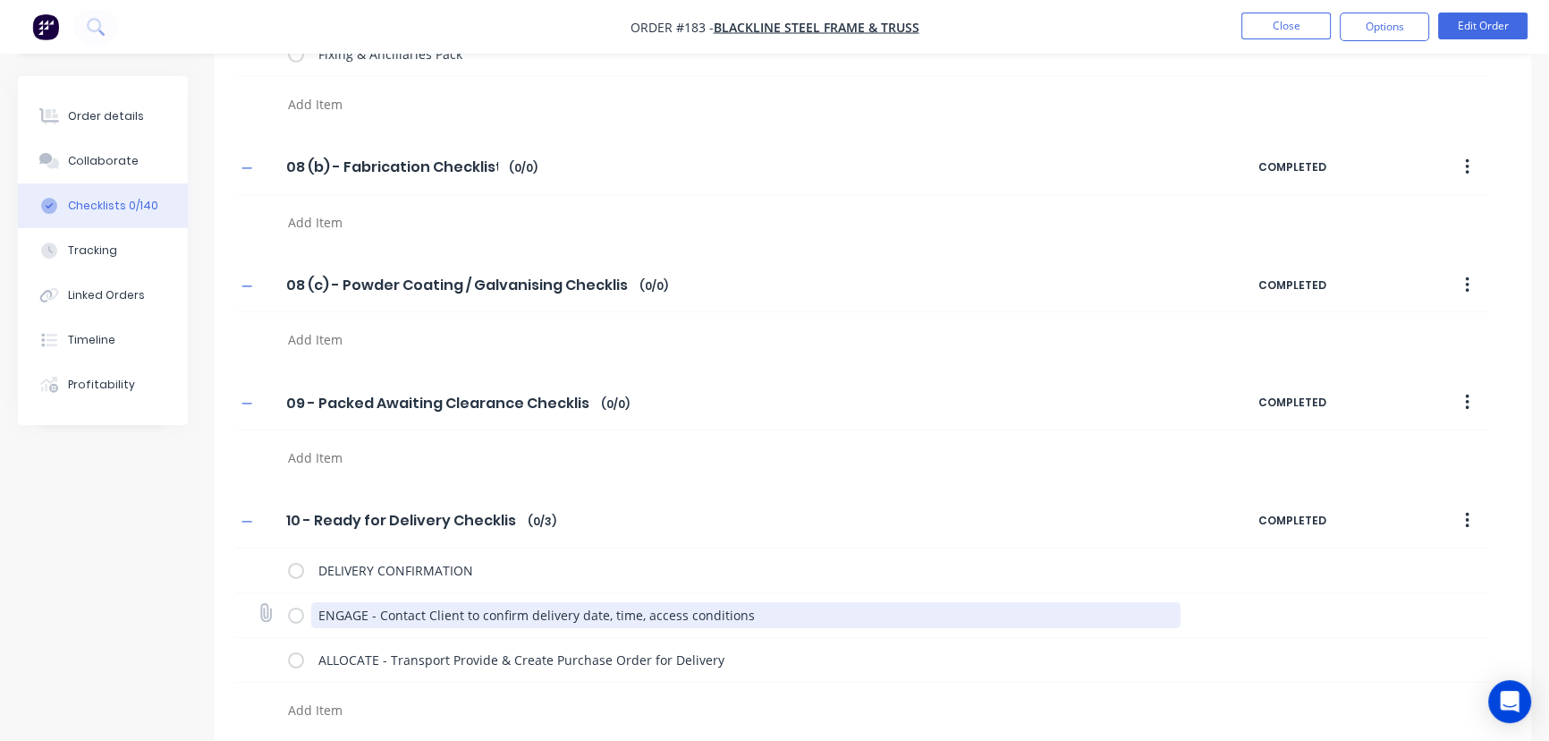
click at [326, 605] on textarea "ENGAGE - Contact Client to confirm delivery date, time, access conditions" at bounding box center [746, 615] width 870 height 26
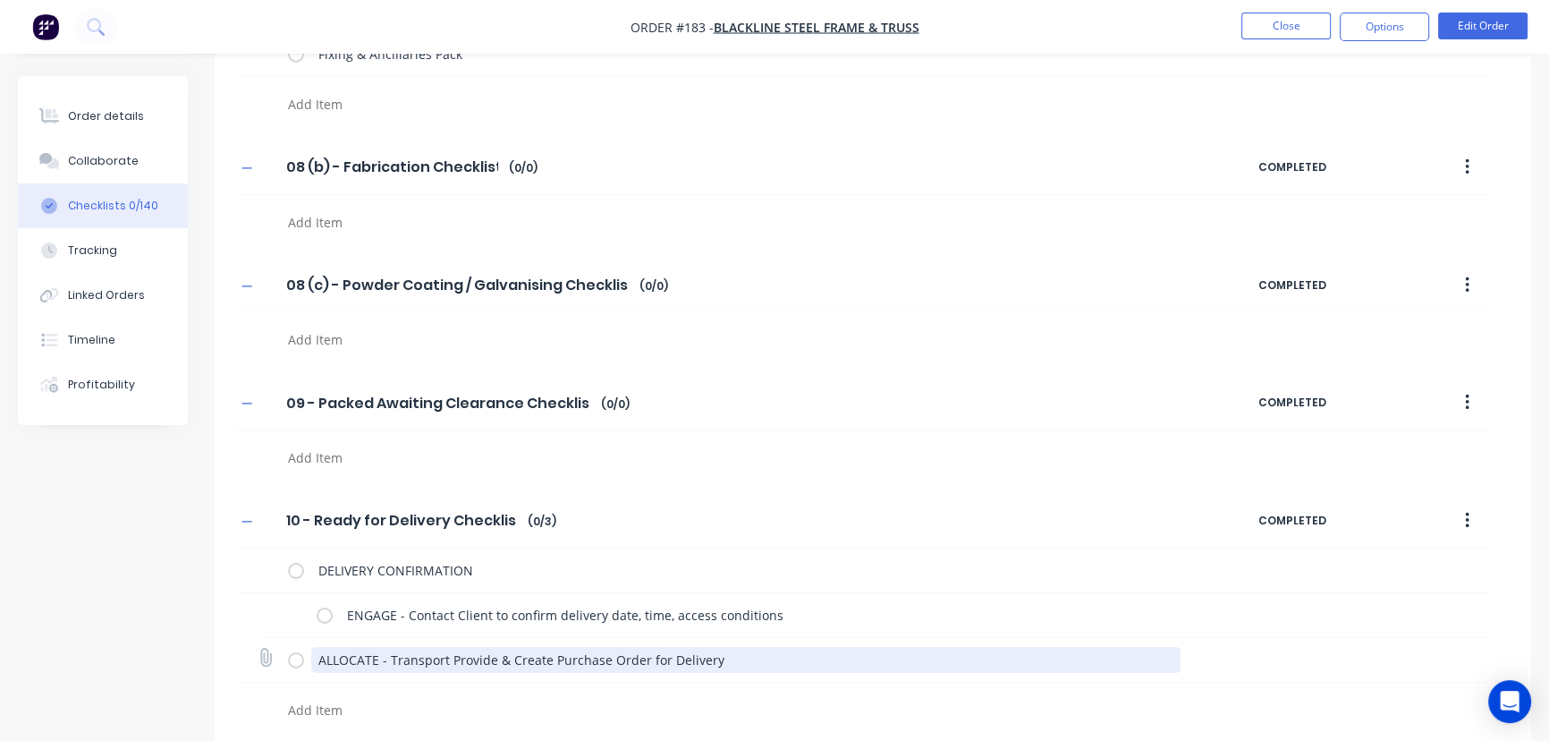
click at [349, 648] on textarea "ALLOCATE - Transport Provide & Create Purchase Order for Delivery" at bounding box center [746, 660] width 870 height 26
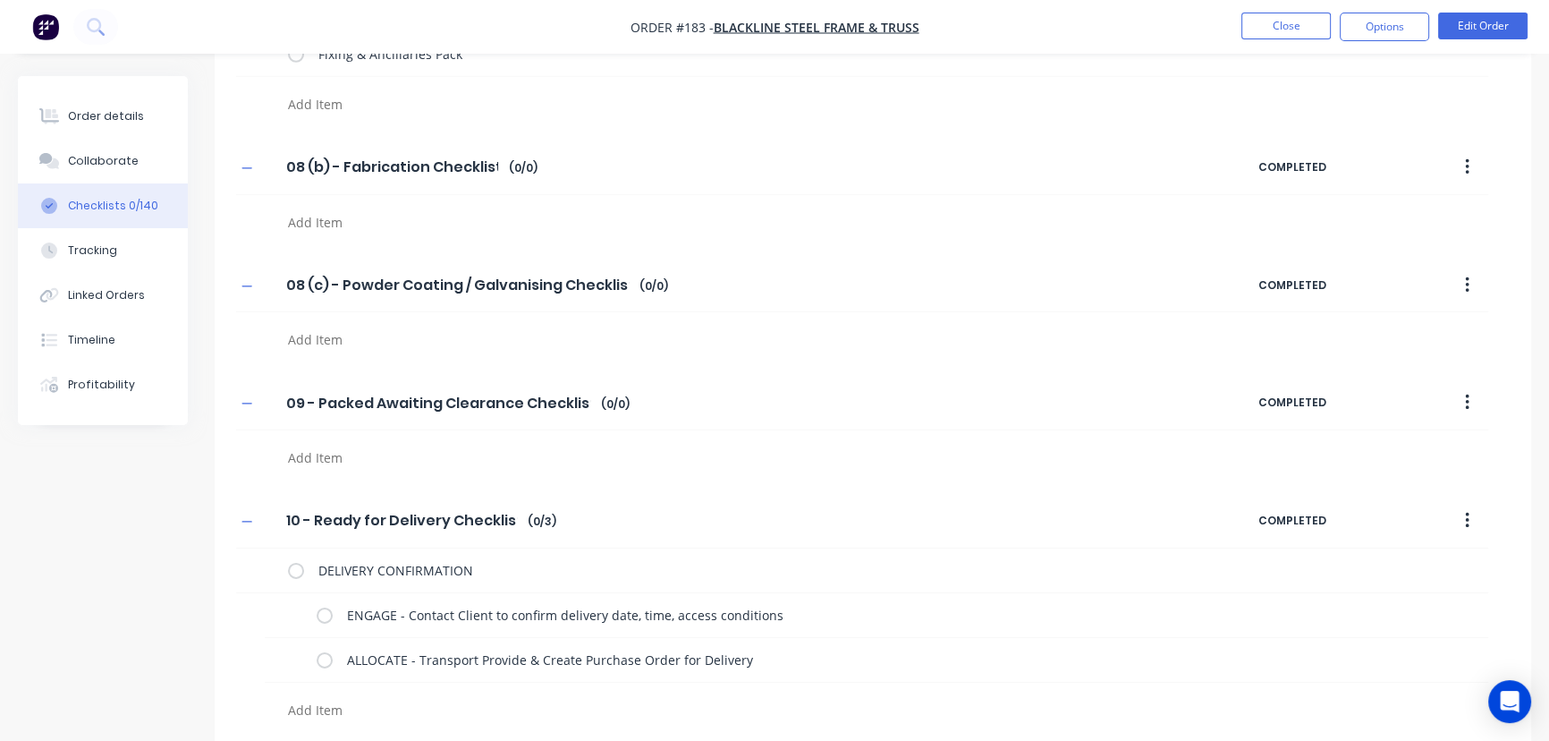
click at [319, 703] on textarea at bounding box center [683, 710] width 805 height 26
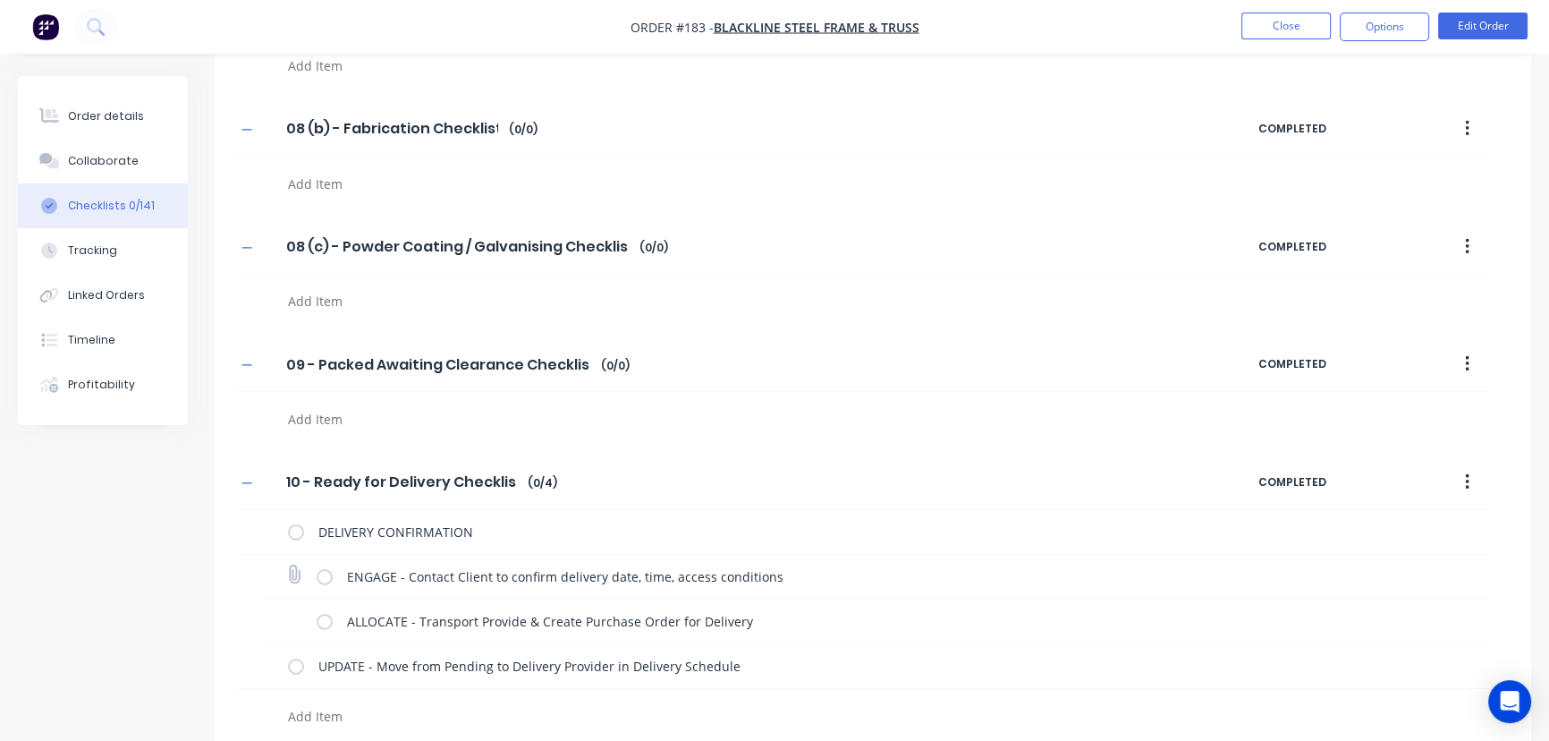
scroll to position [6988, 0]
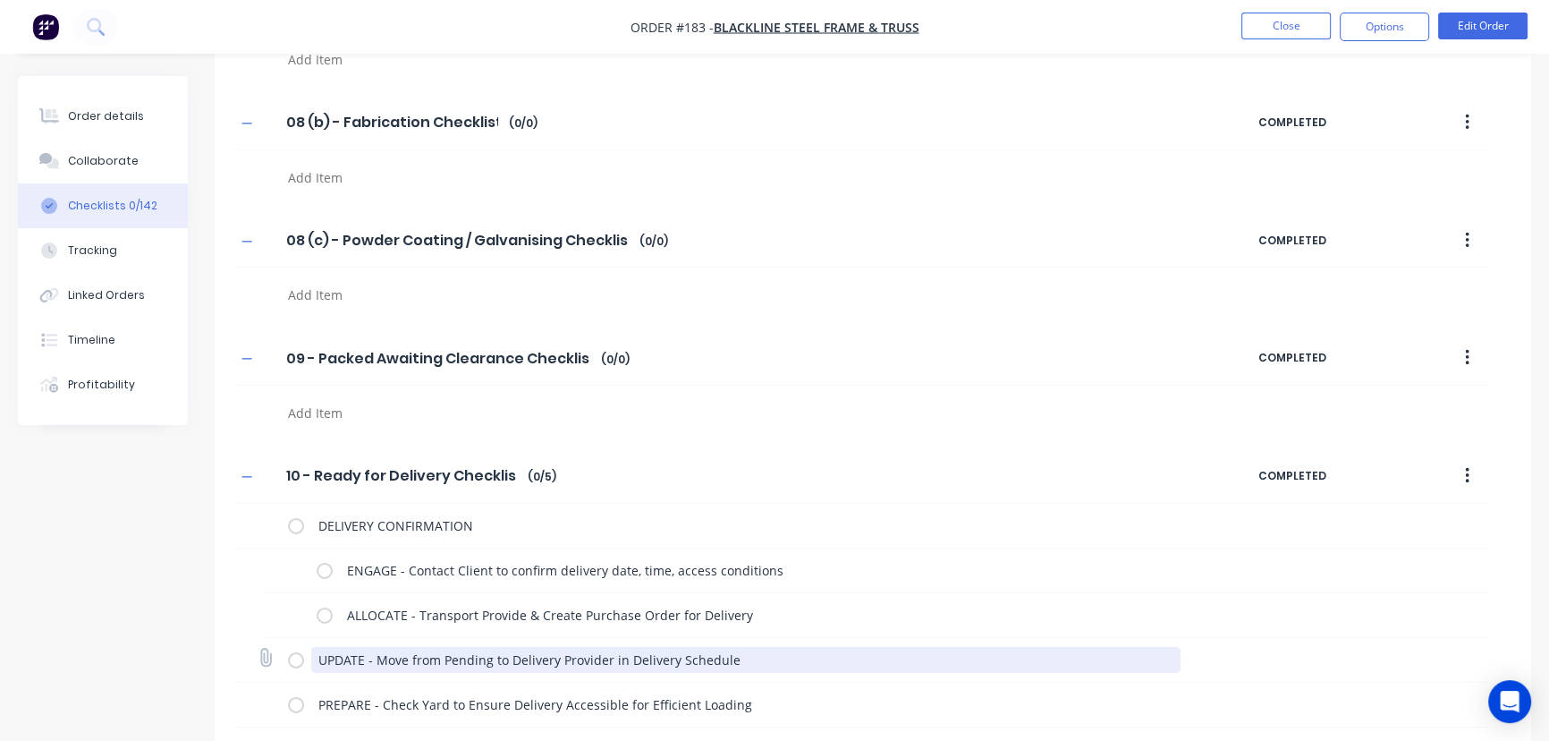
click at [333, 657] on textarea "UPDATE - Move from Pending to Delivery Provider in Delivery Schedule" at bounding box center [746, 660] width 870 height 26
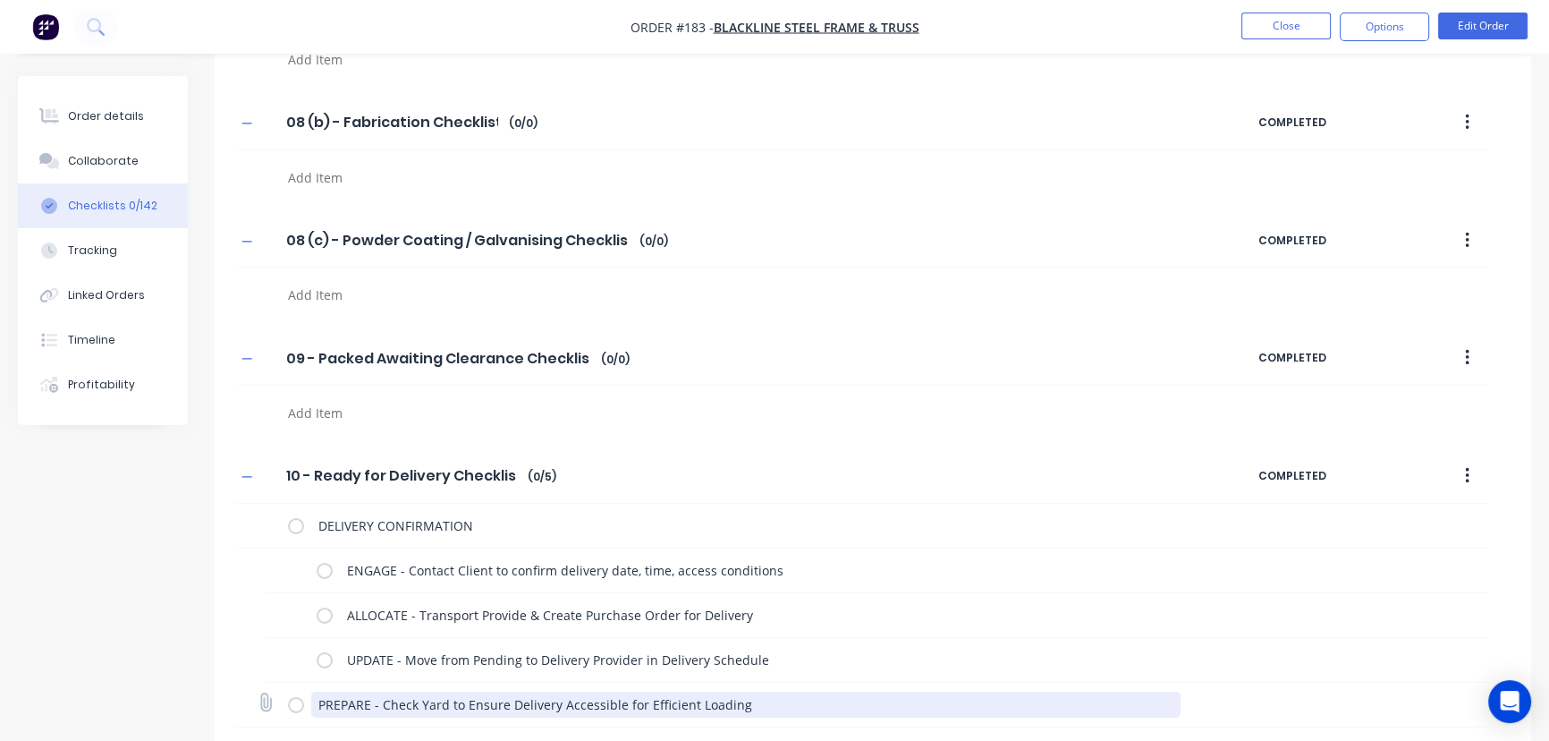
click at [333, 698] on textarea "PREPARE - Check Yard to Ensure Delivery Accessible for Efficient Loading" at bounding box center [746, 704] width 870 height 26
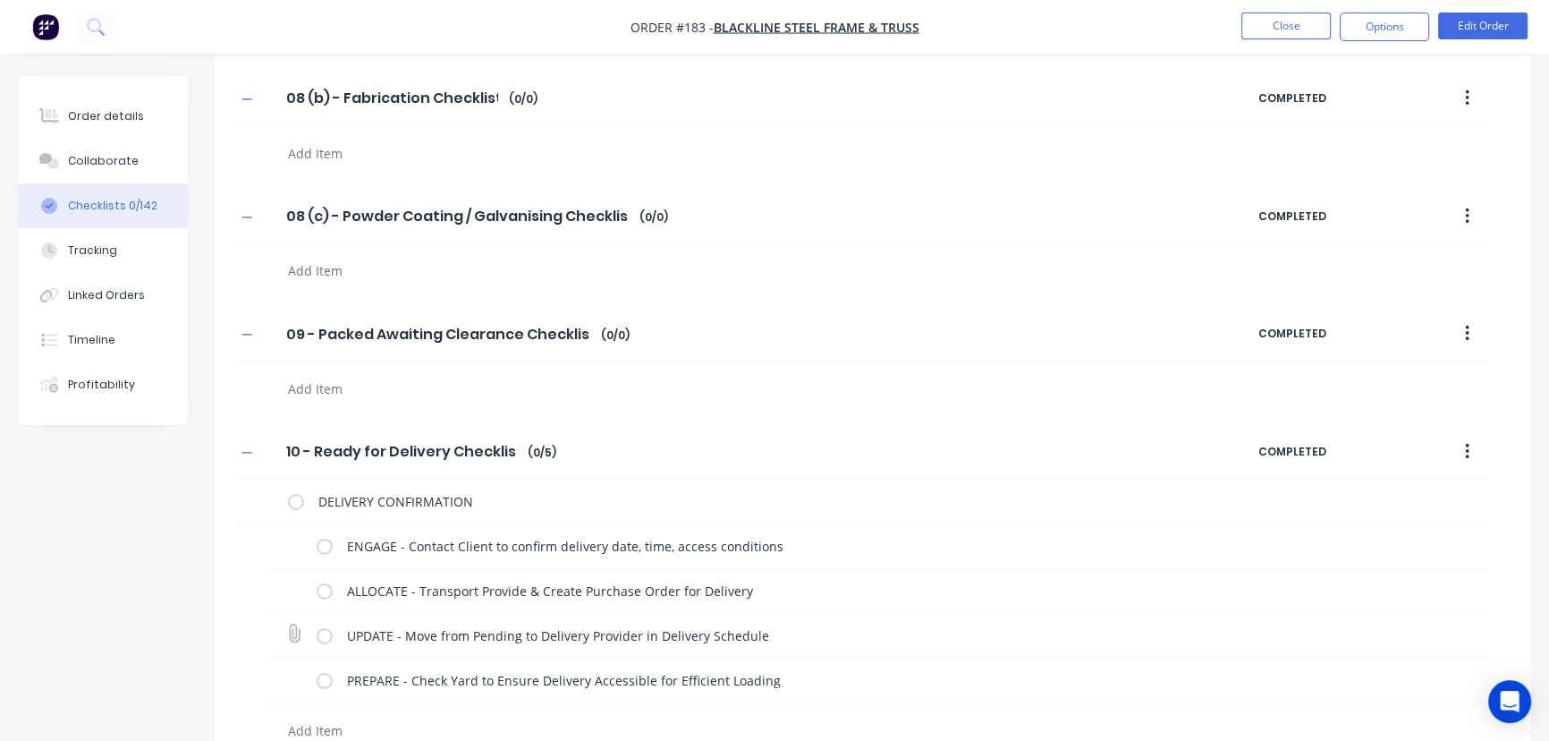
scroll to position [7033, 0]
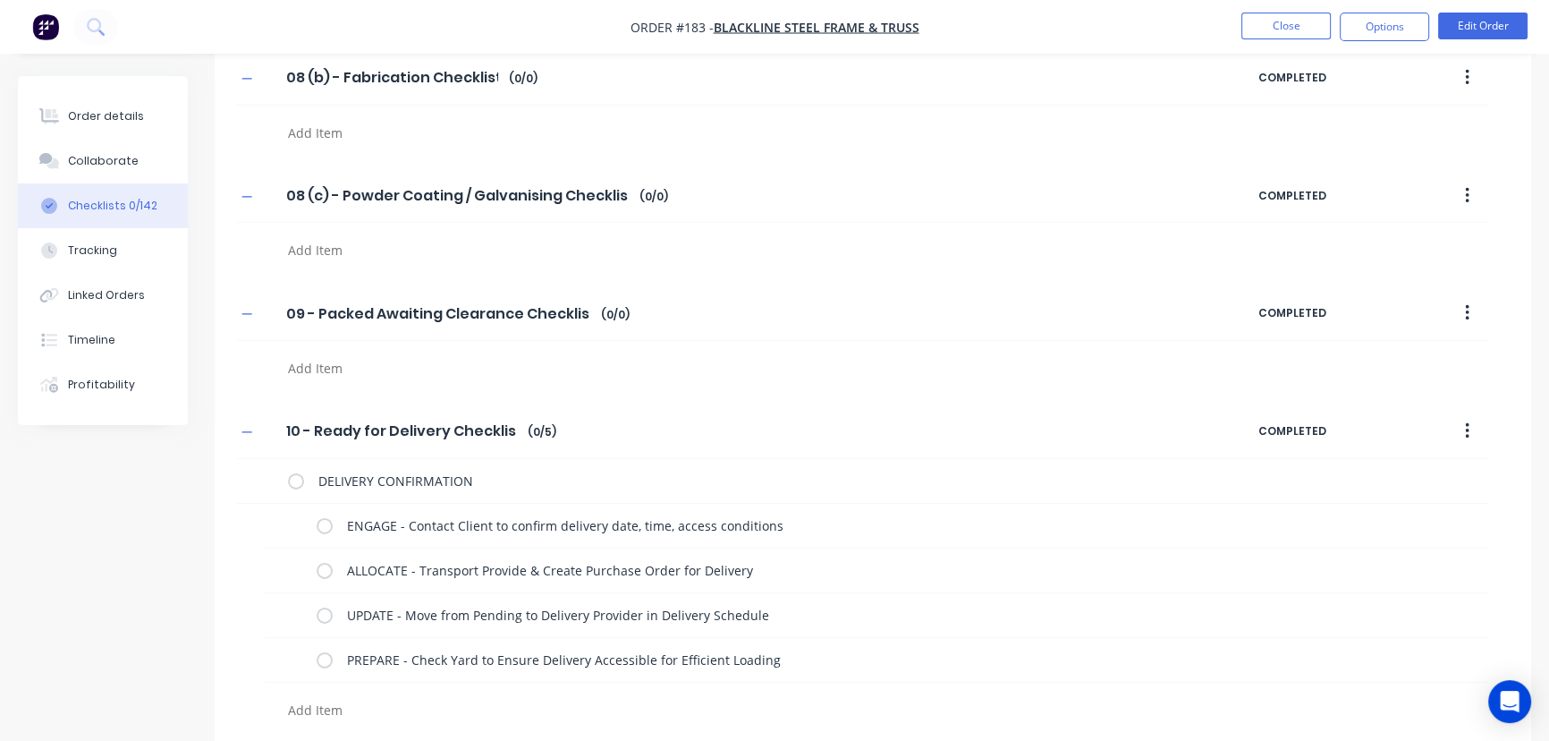
click at [331, 697] on textarea at bounding box center [683, 710] width 805 height 26
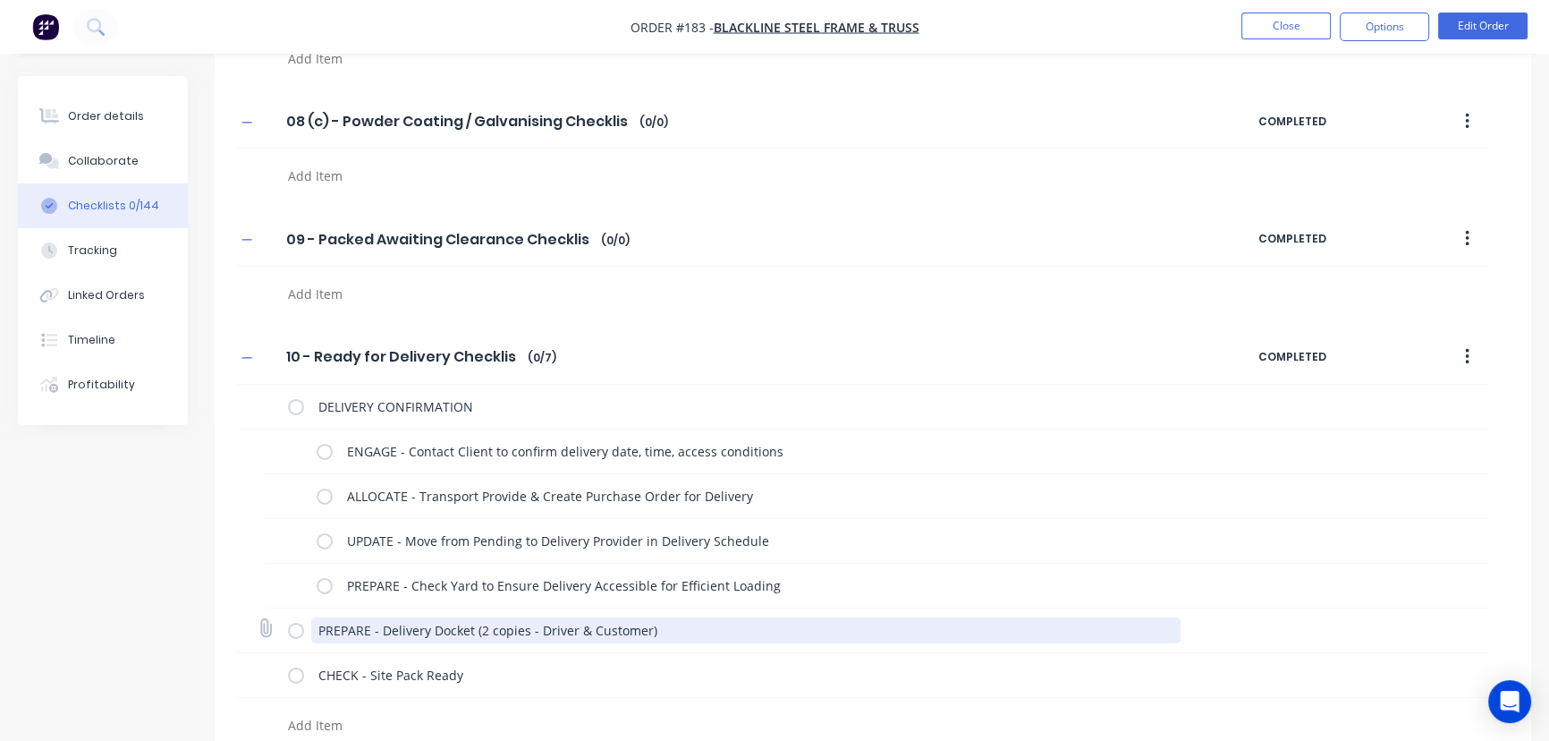
scroll to position [7122, 0]
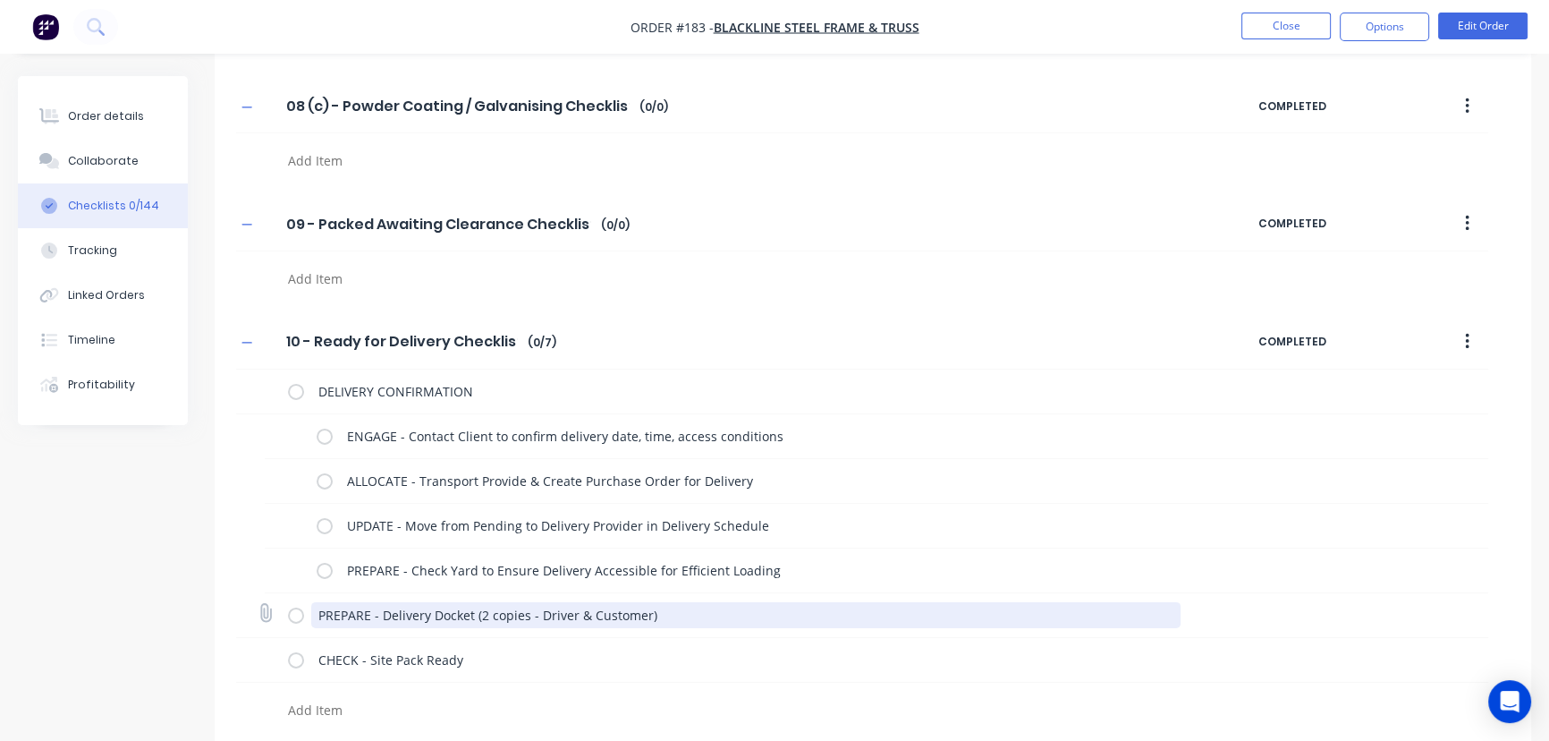
click at [364, 609] on textarea "PREPARE - Delivery Docket (2 copies - Driver & Customer)" at bounding box center [746, 615] width 870 height 26
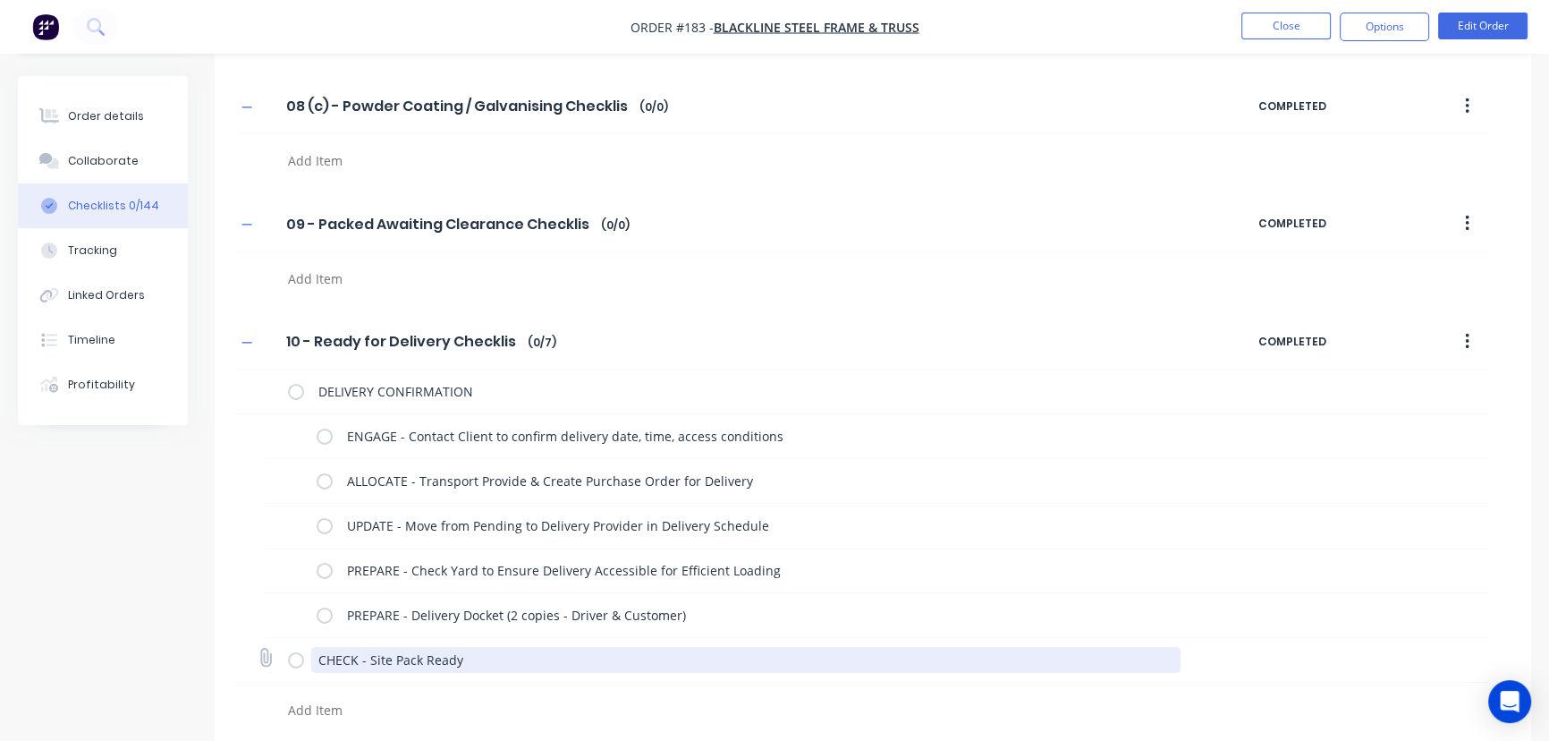
click at [347, 648] on textarea "CHECK - Site Pack Ready" at bounding box center [746, 660] width 870 height 26
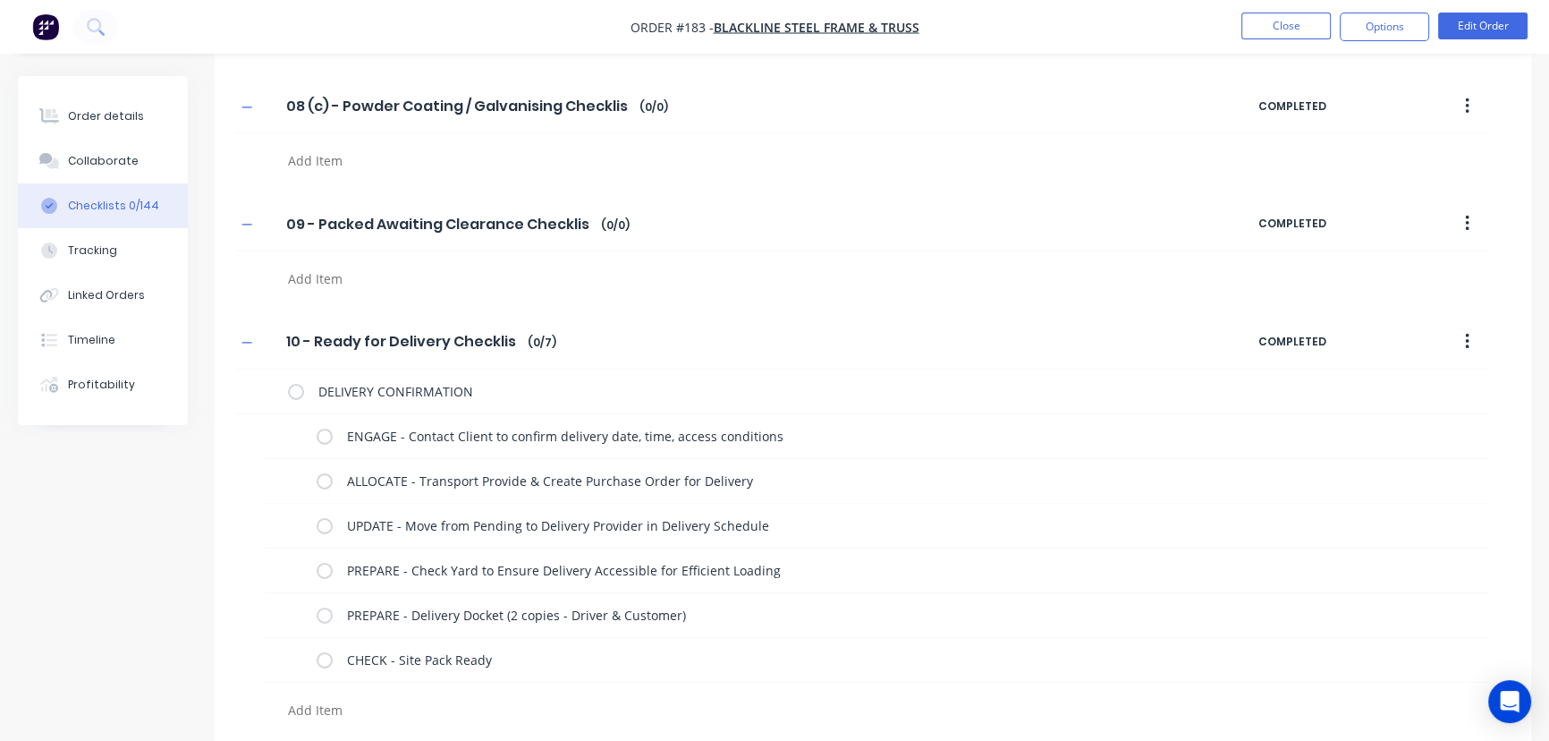
click at [314, 703] on textarea at bounding box center [683, 710] width 805 height 26
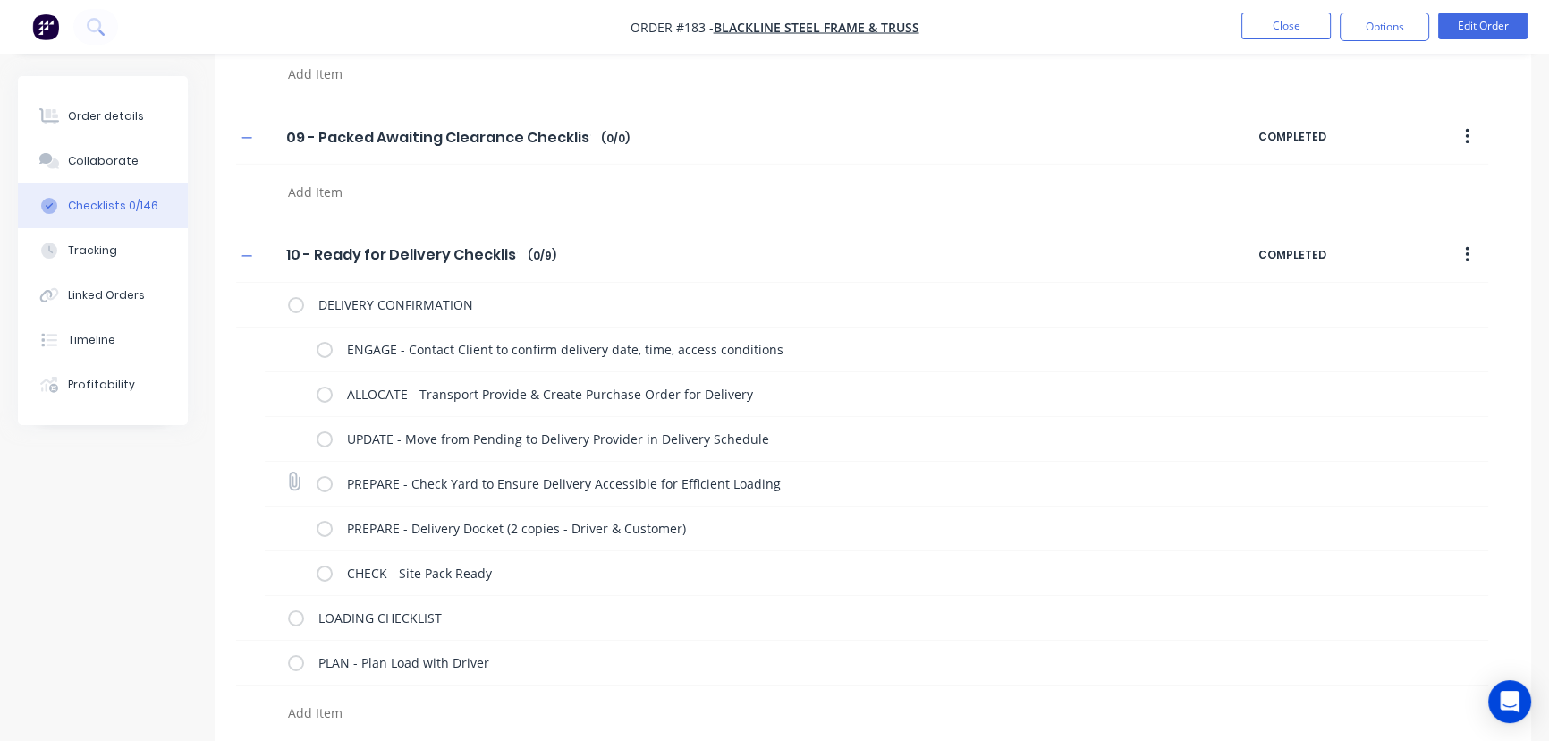
scroll to position [7212, 0]
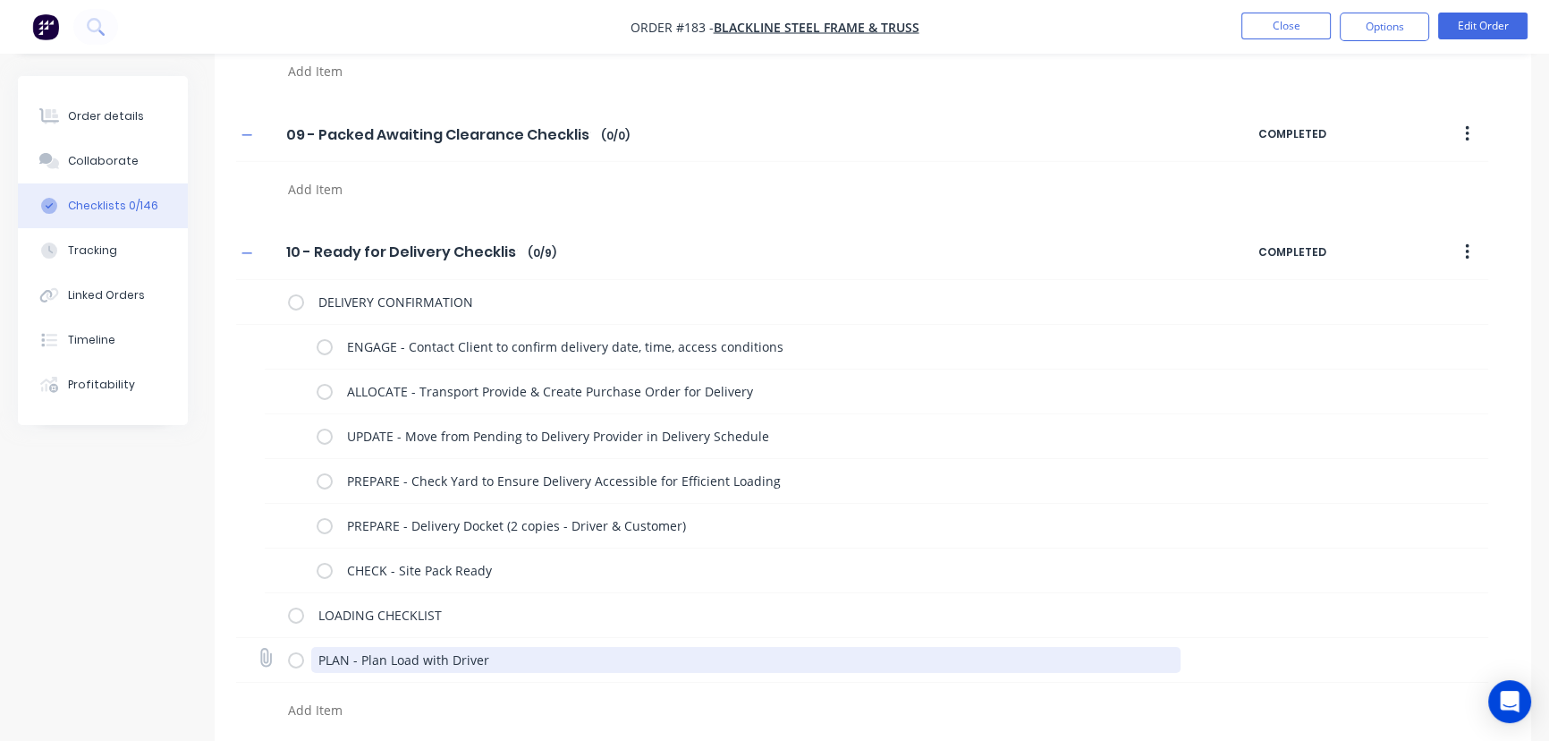
click at [393, 653] on textarea "PLAN - Plan Load with Driver" at bounding box center [746, 660] width 870 height 26
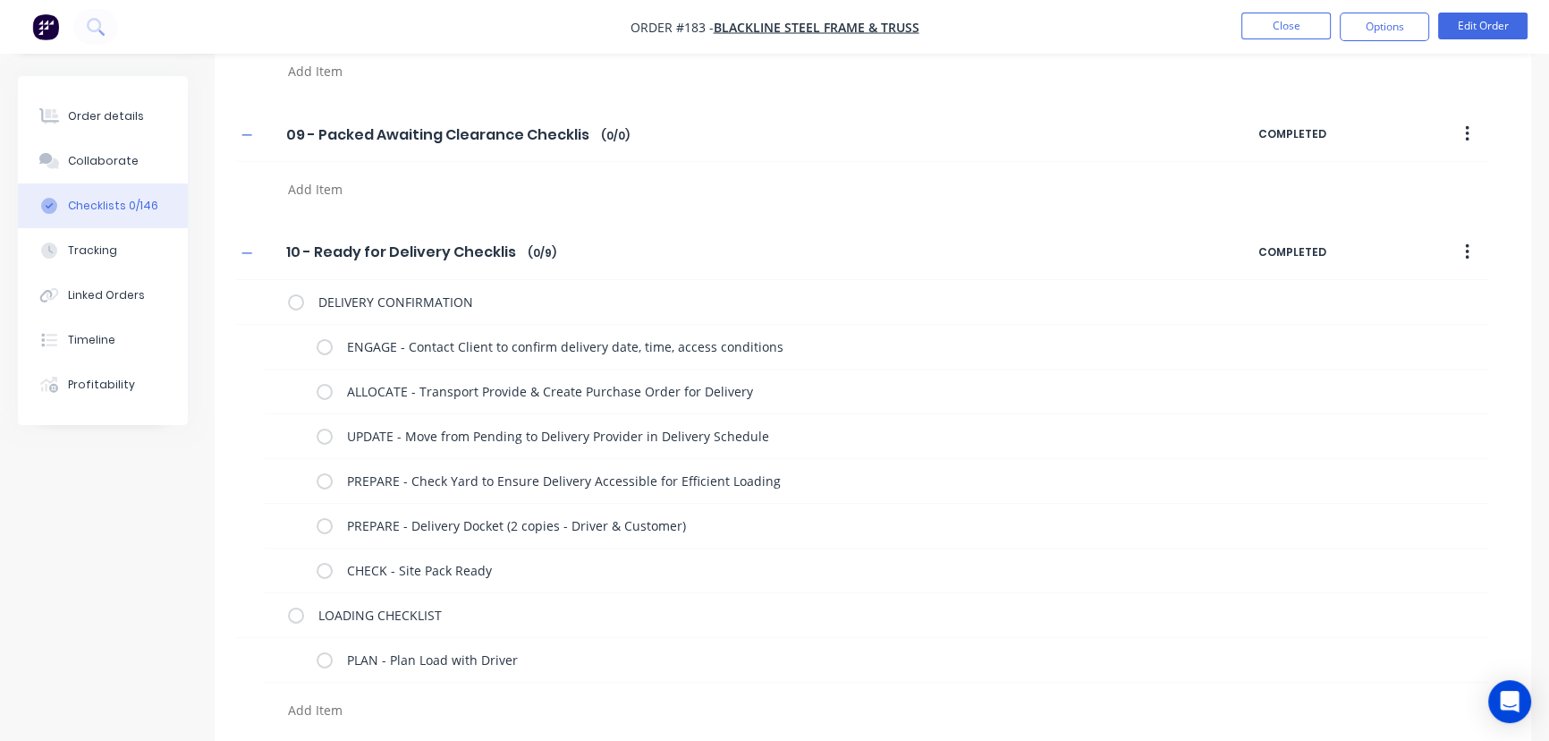
click at [310, 699] on textarea at bounding box center [683, 710] width 805 height 26
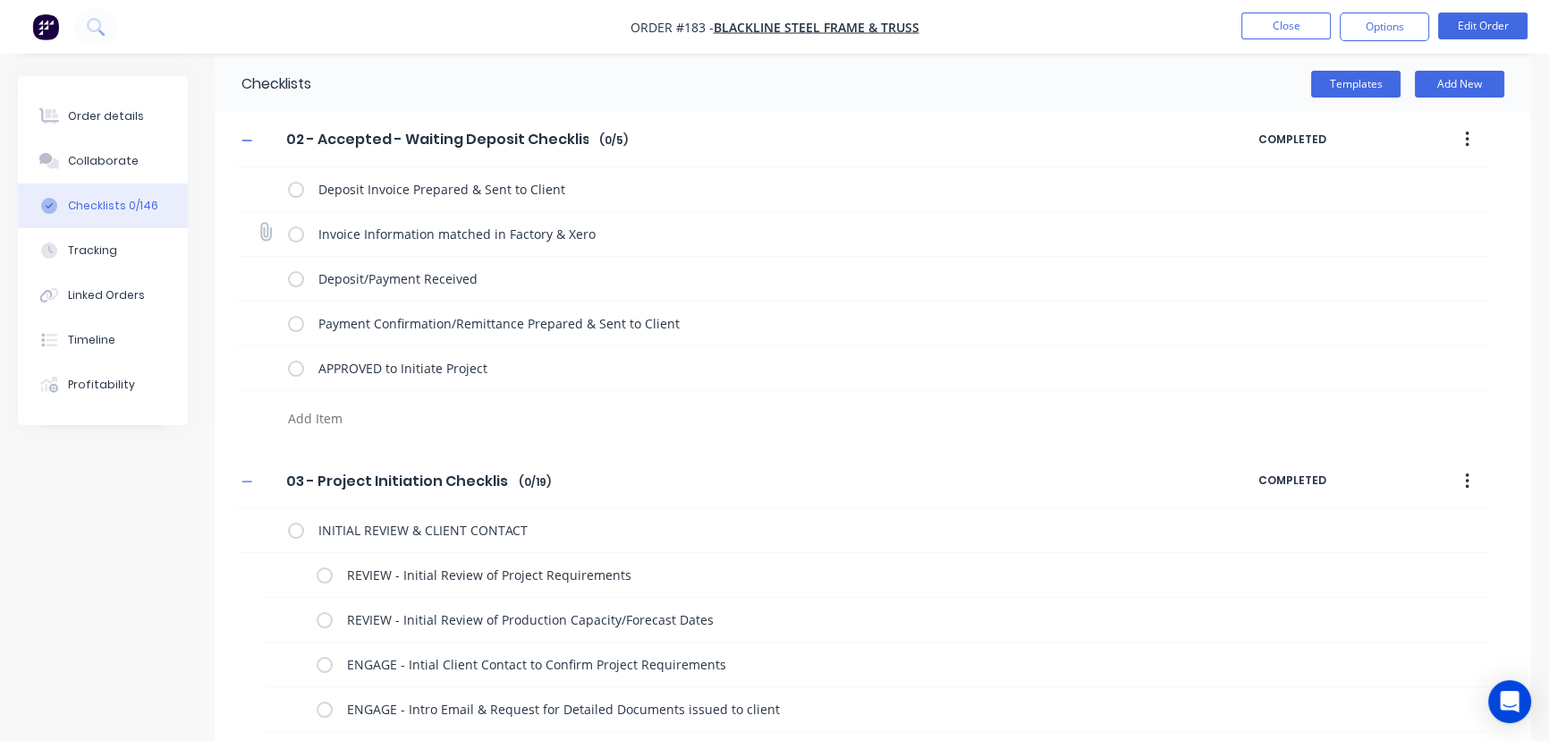
scroll to position [0, 0]
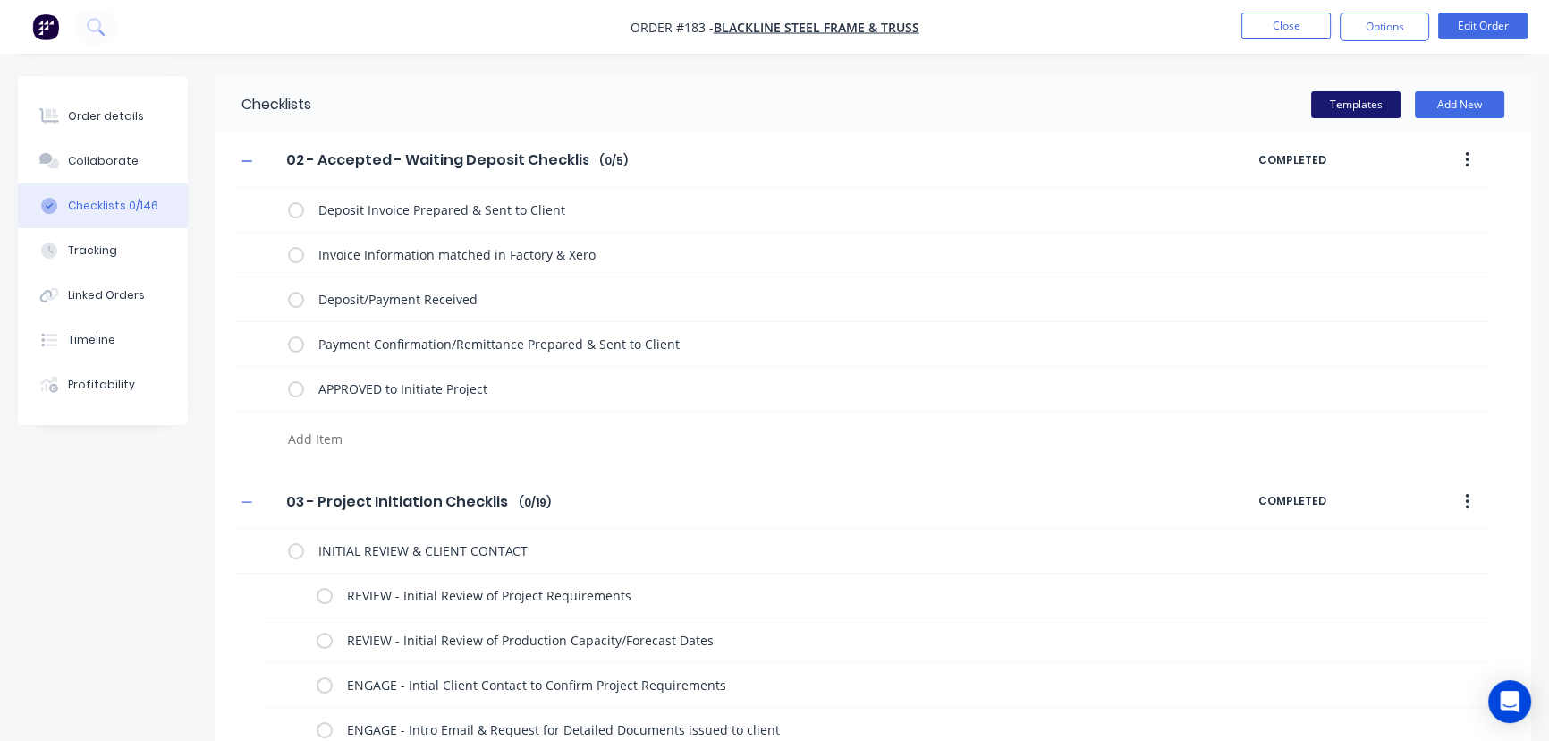
click at [1367, 104] on button "Templates" at bounding box center [1355, 104] width 89 height 27
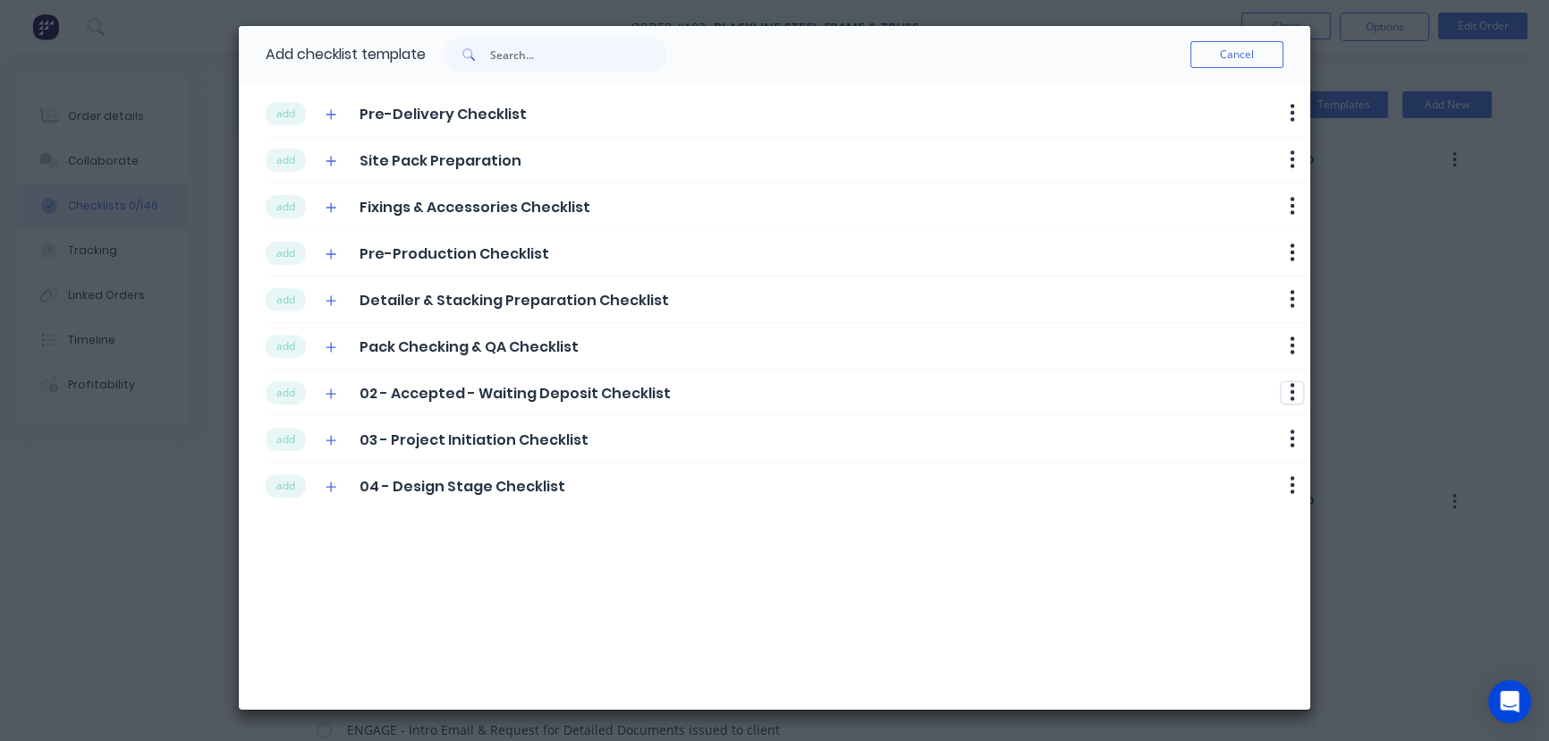
click at [1297, 387] on button "button" at bounding box center [1292, 392] width 21 height 21
click at [704, 642] on div "add Pre-Delivery Checklist Delete add Site Pack Preparation Delete add Fixings …" at bounding box center [775, 396] width 1072 height 626
click at [334, 116] on icon "button" at bounding box center [331, 114] width 11 height 13
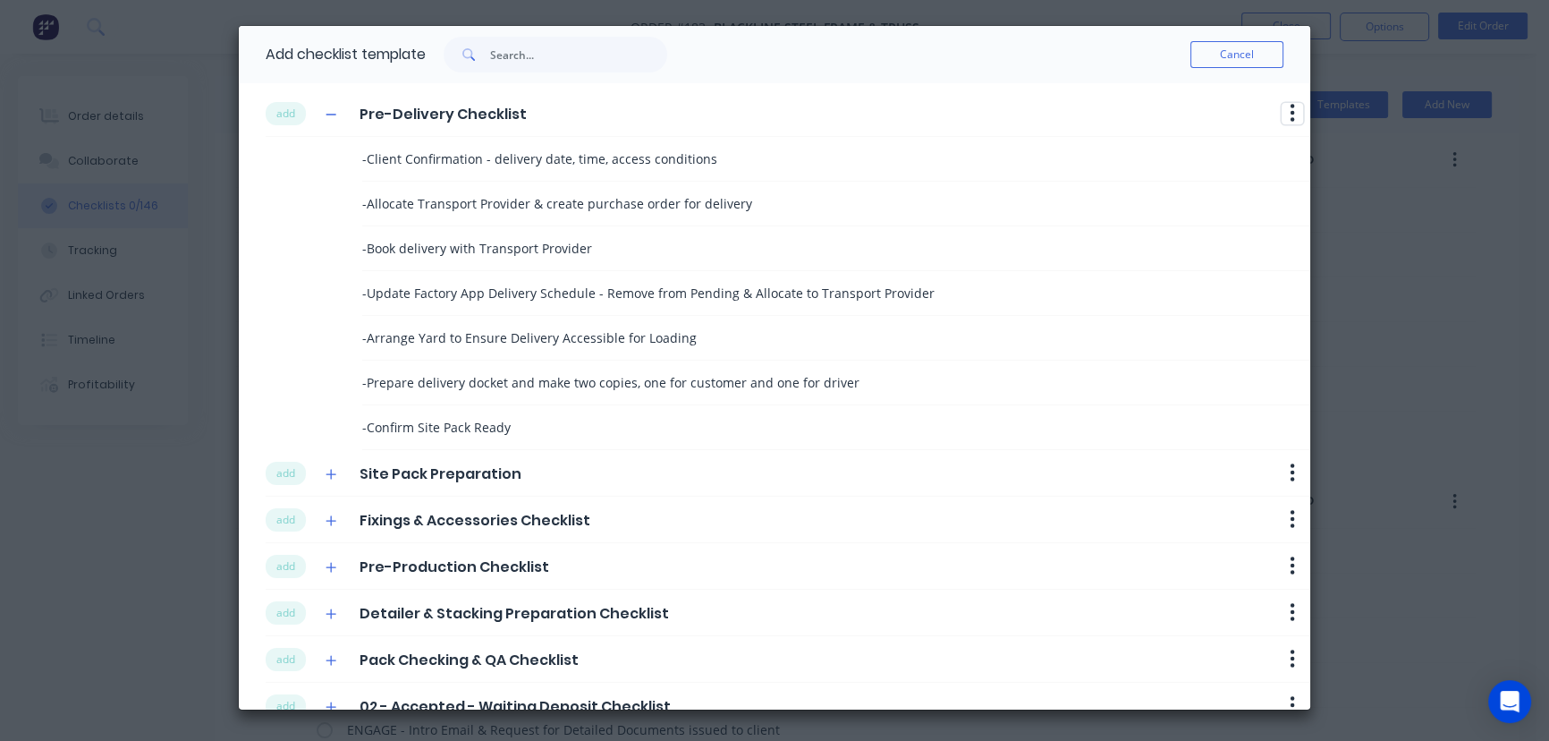
click at [1291, 111] on icon "button" at bounding box center [1293, 113] width 4 height 18
click at [334, 519] on icon "button" at bounding box center [331, 520] width 11 height 13
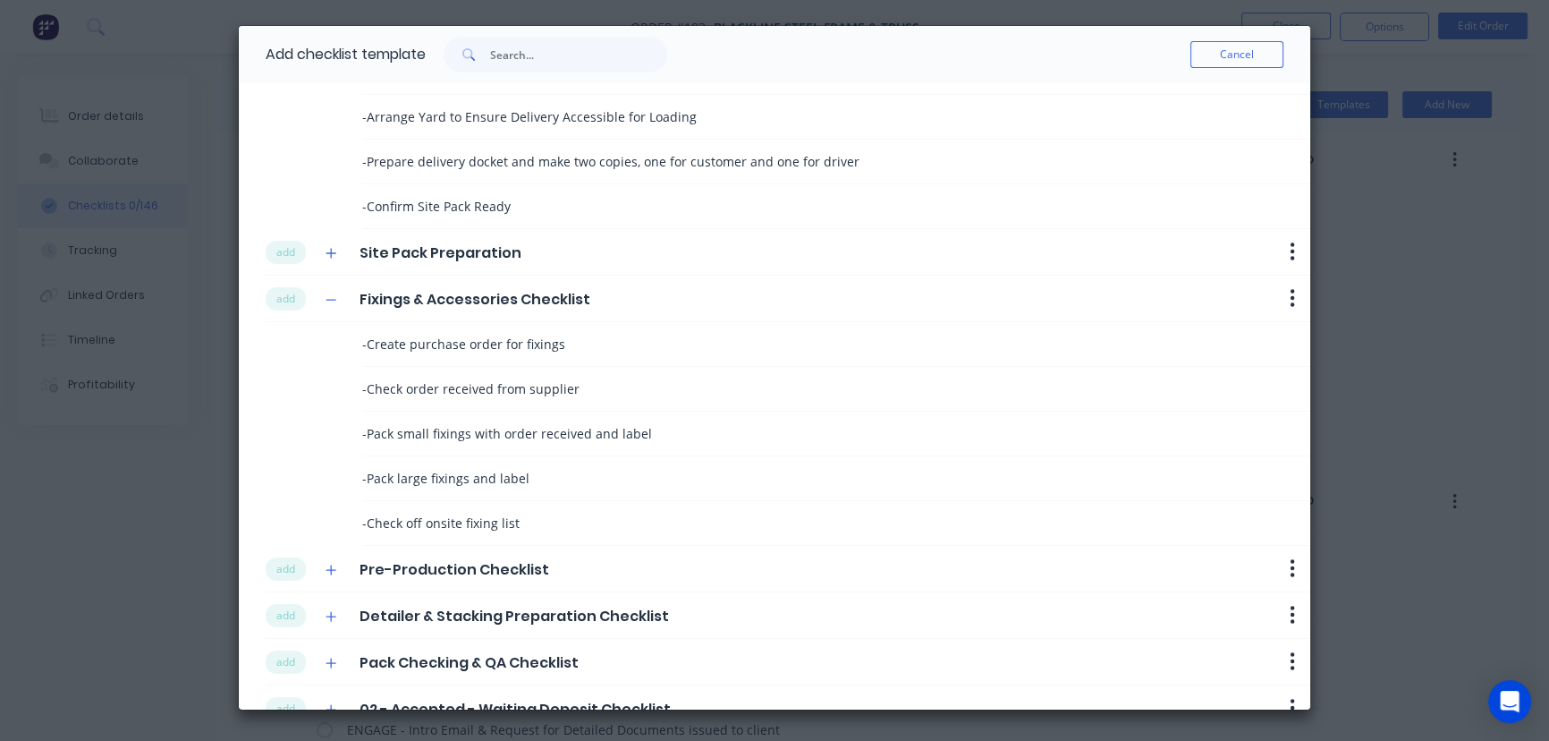
scroll to position [224, 0]
click at [335, 563] on icon "button" at bounding box center [331, 567] width 11 height 13
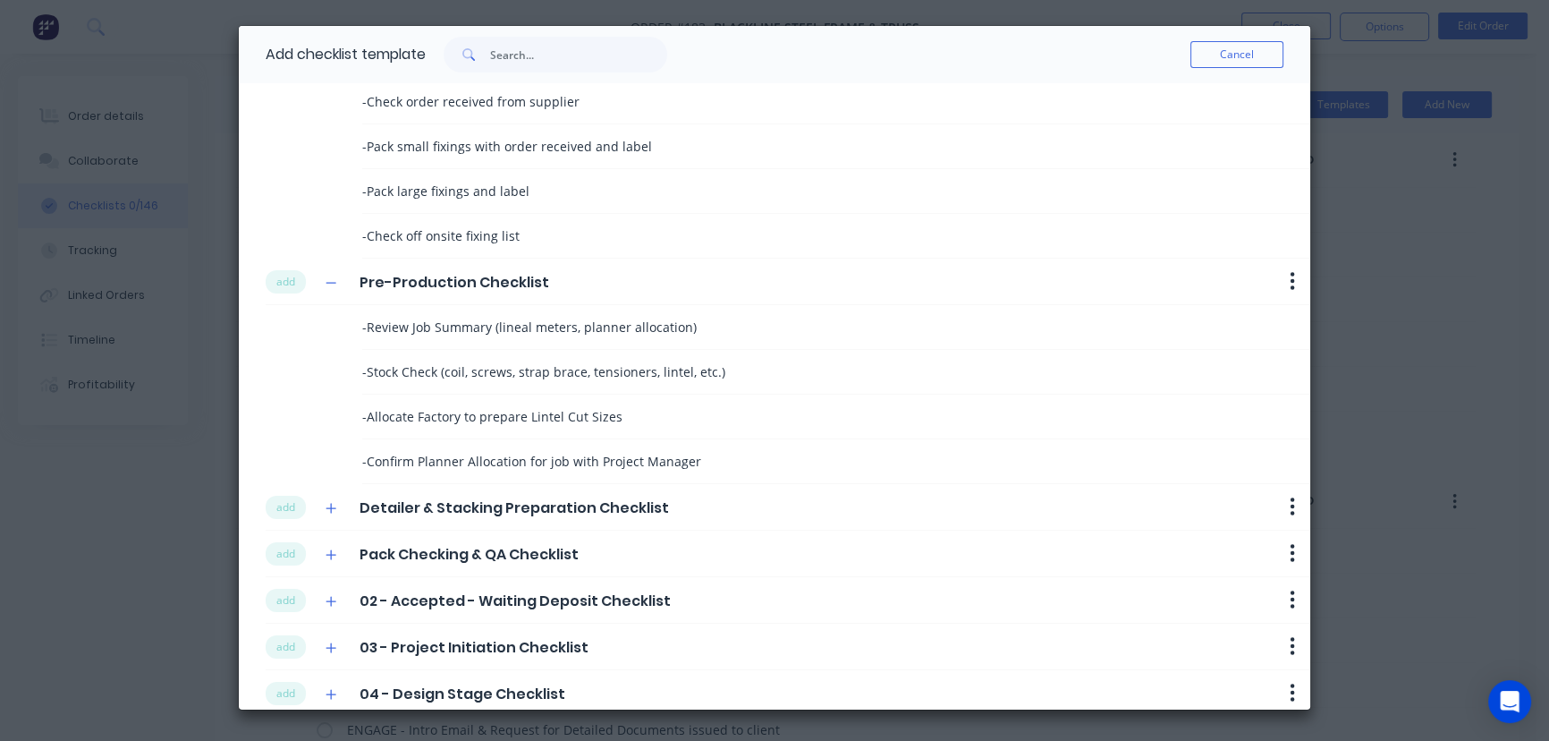
scroll to position [530, 0]
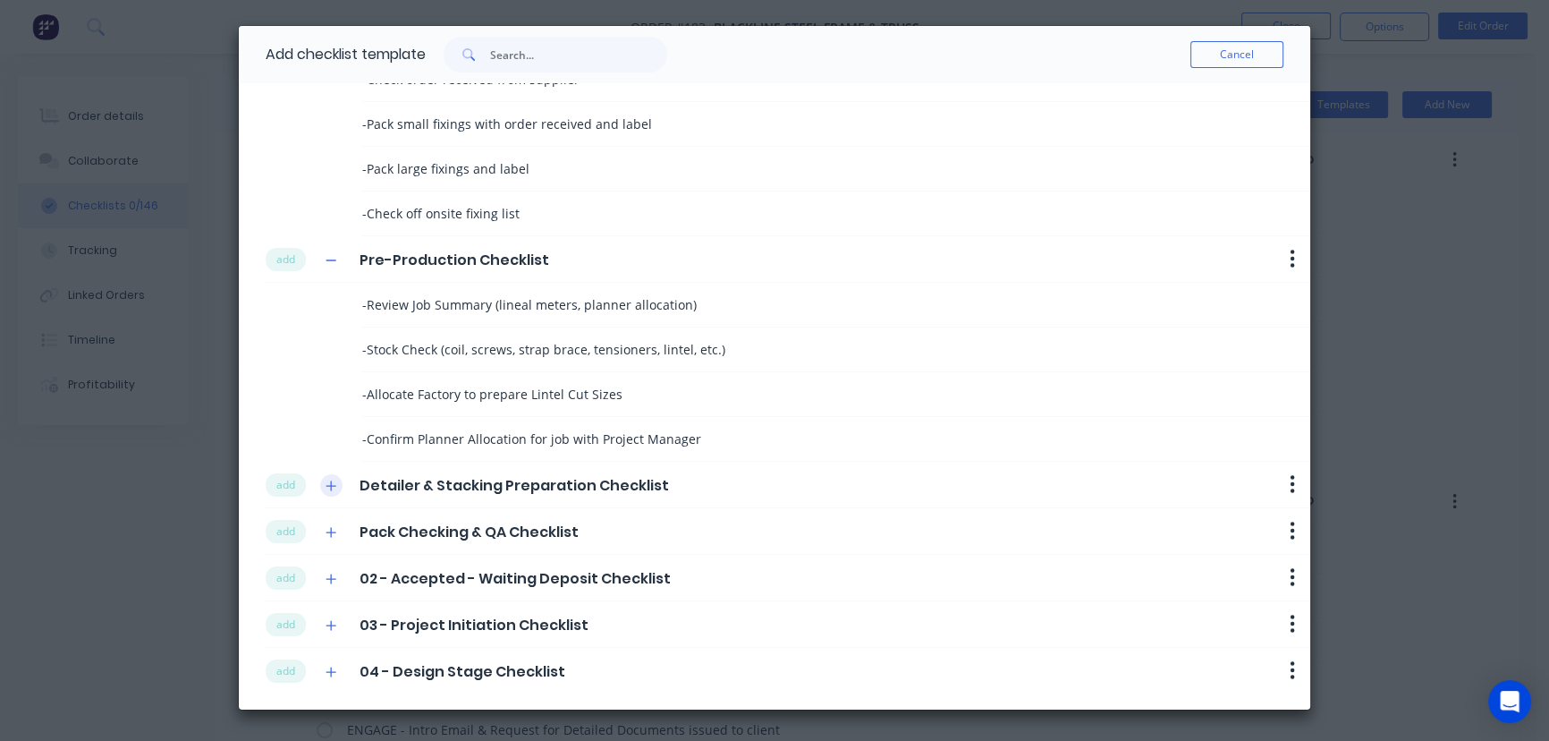
click at [334, 483] on icon "button" at bounding box center [331, 485] width 10 height 10
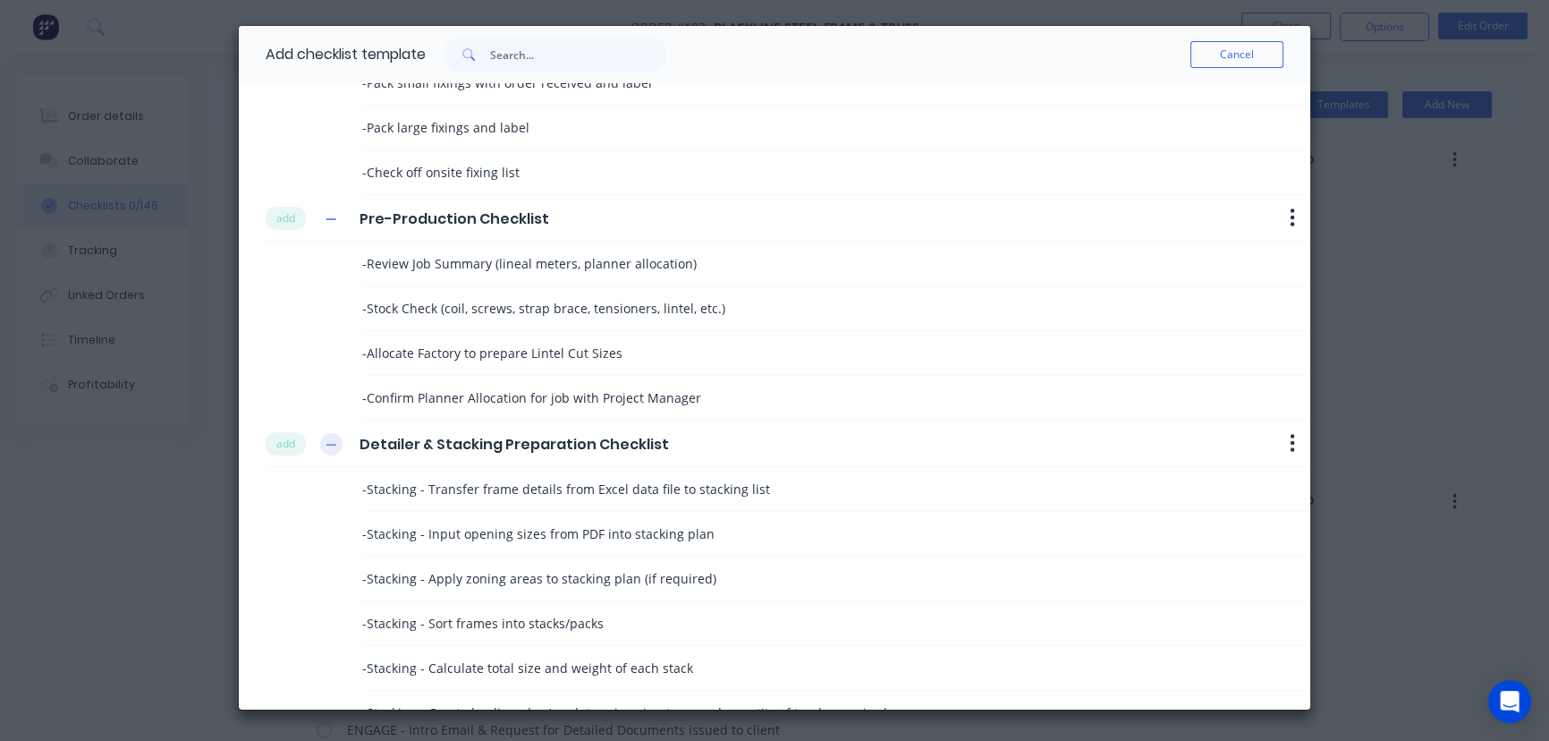
click at [329, 445] on icon "button" at bounding box center [331, 444] width 11 height 13
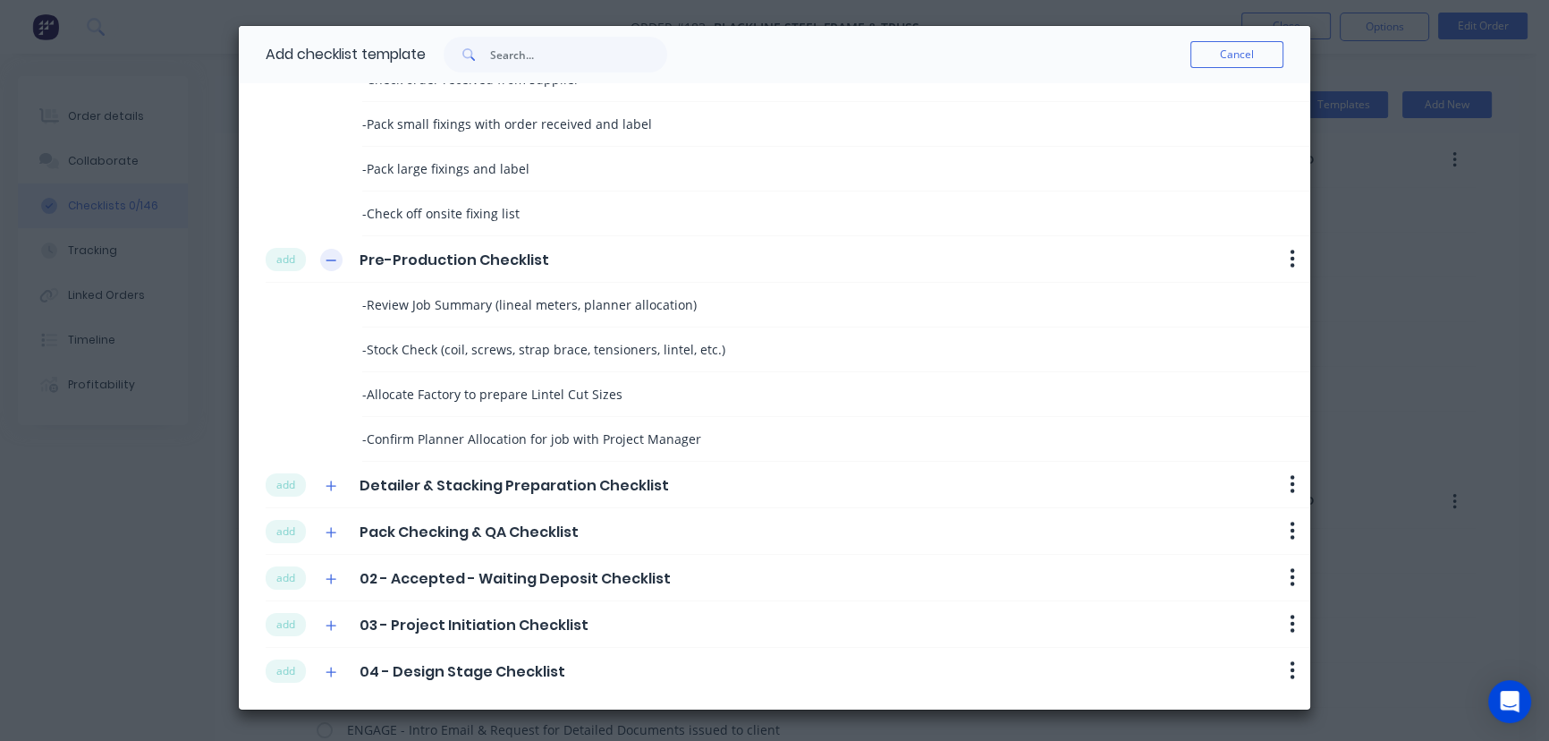
click at [335, 249] on button "button" at bounding box center [331, 260] width 22 height 22
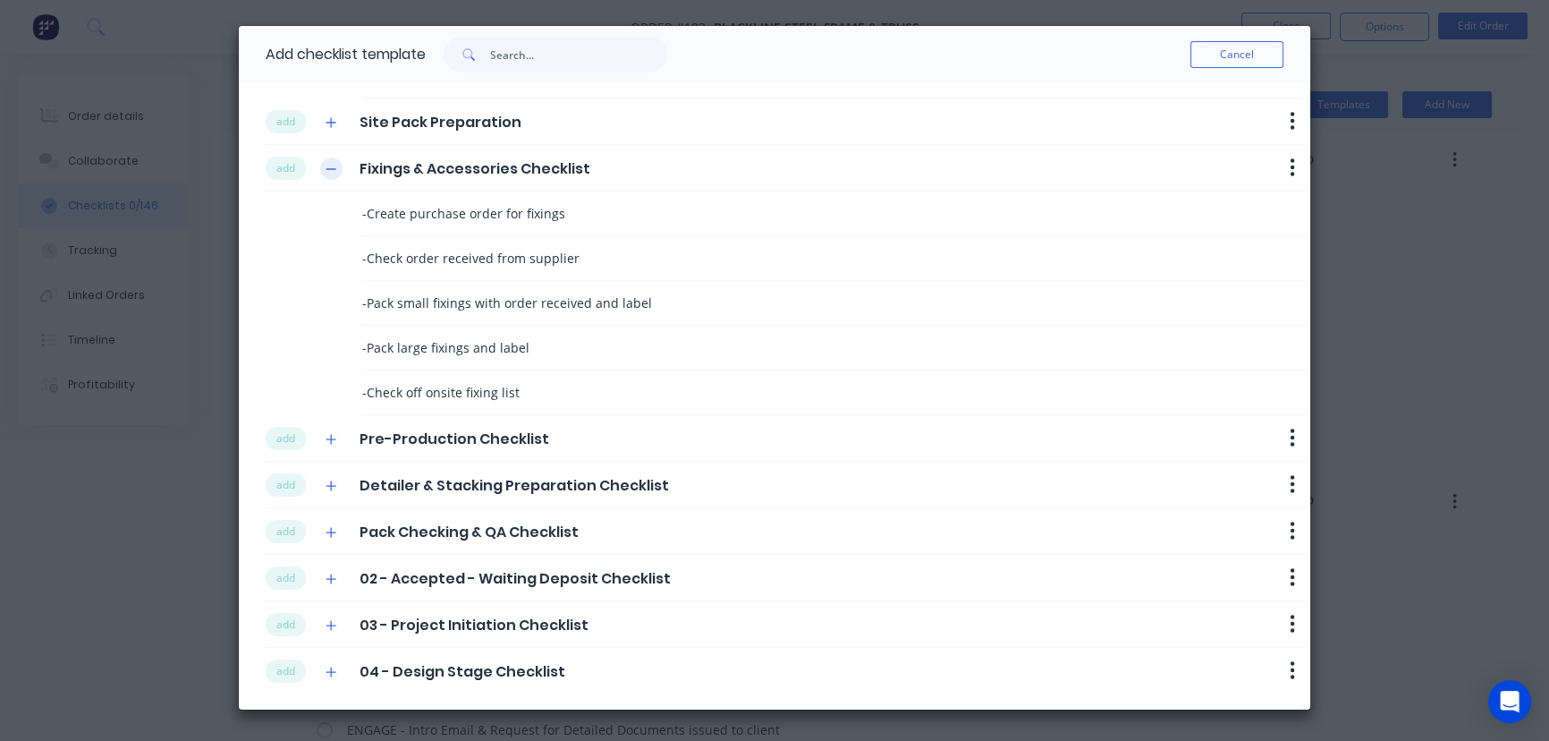
click at [337, 162] on button "button" at bounding box center [331, 168] width 22 height 22
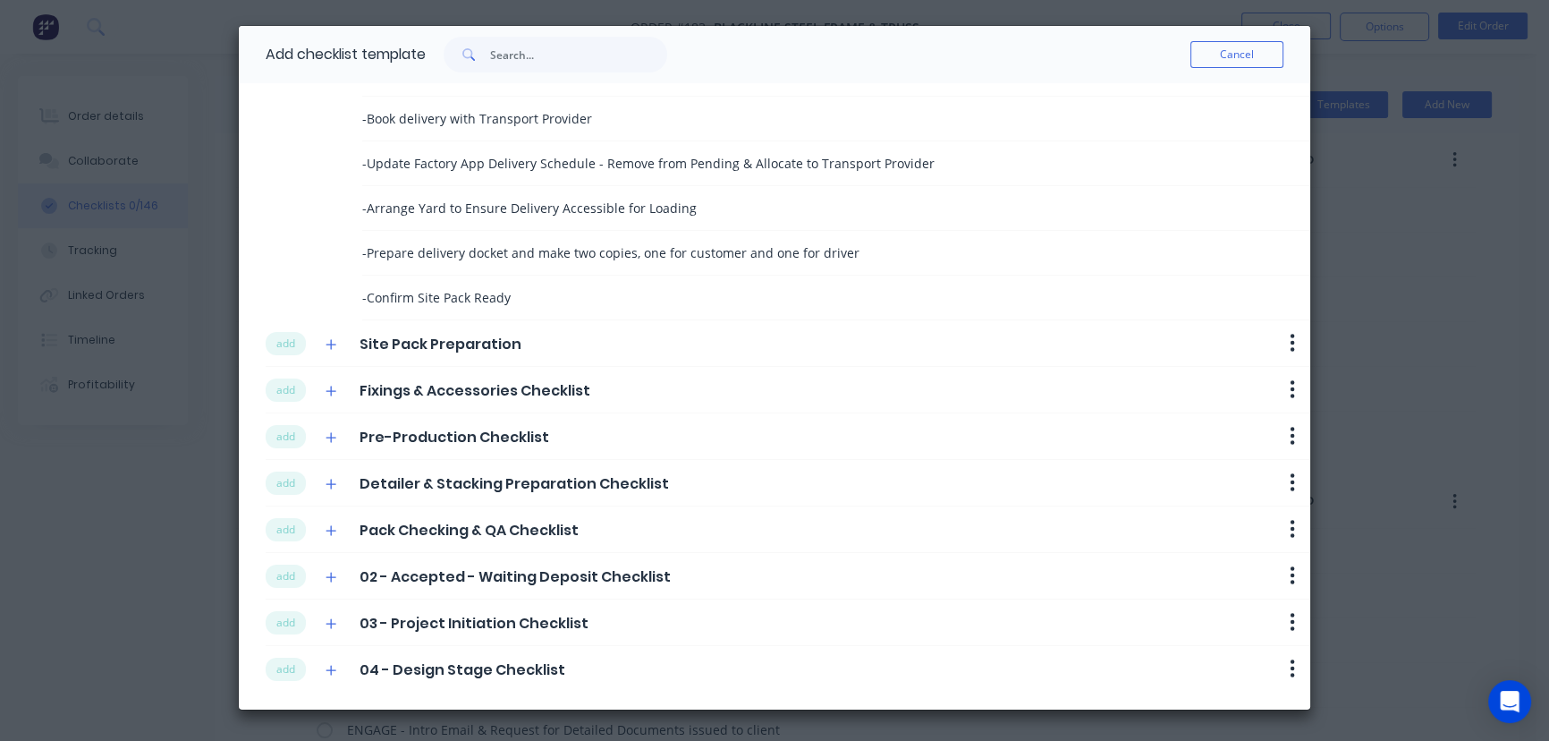
scroll to position [128, 0]
click at [1291, 569] on icon "button" at bounding box center [1293, 577] width 4 height 18
click at [1237, 607] on button "Delete" at bounding box center [1246, 608] width 113 height 30
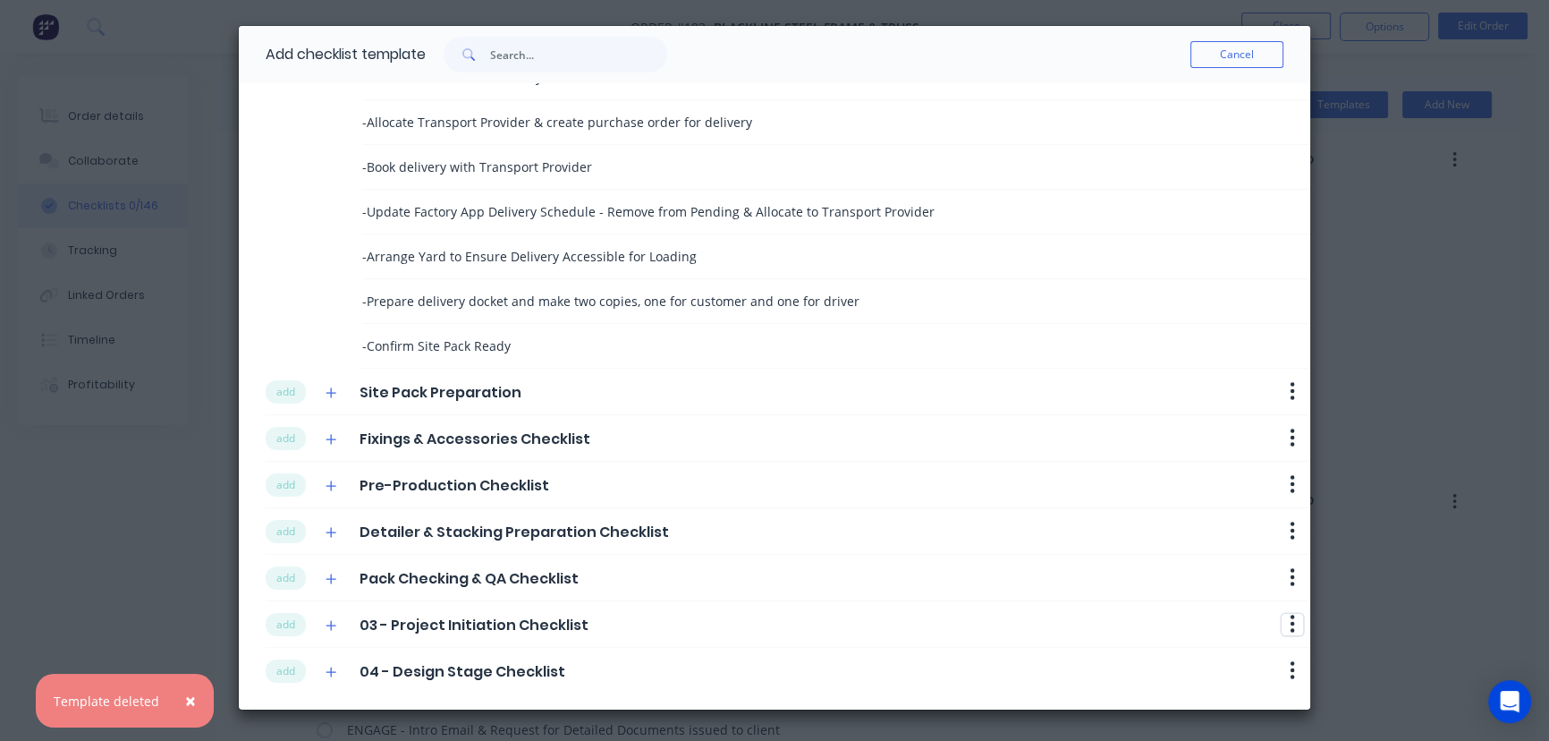
click at [1282, 628] on button "button" at bounding box center [1292, 624] width 21 height 21
click at [1205, 653] on button "Delete" at bounding box center [1246, 655] width 113 height 30
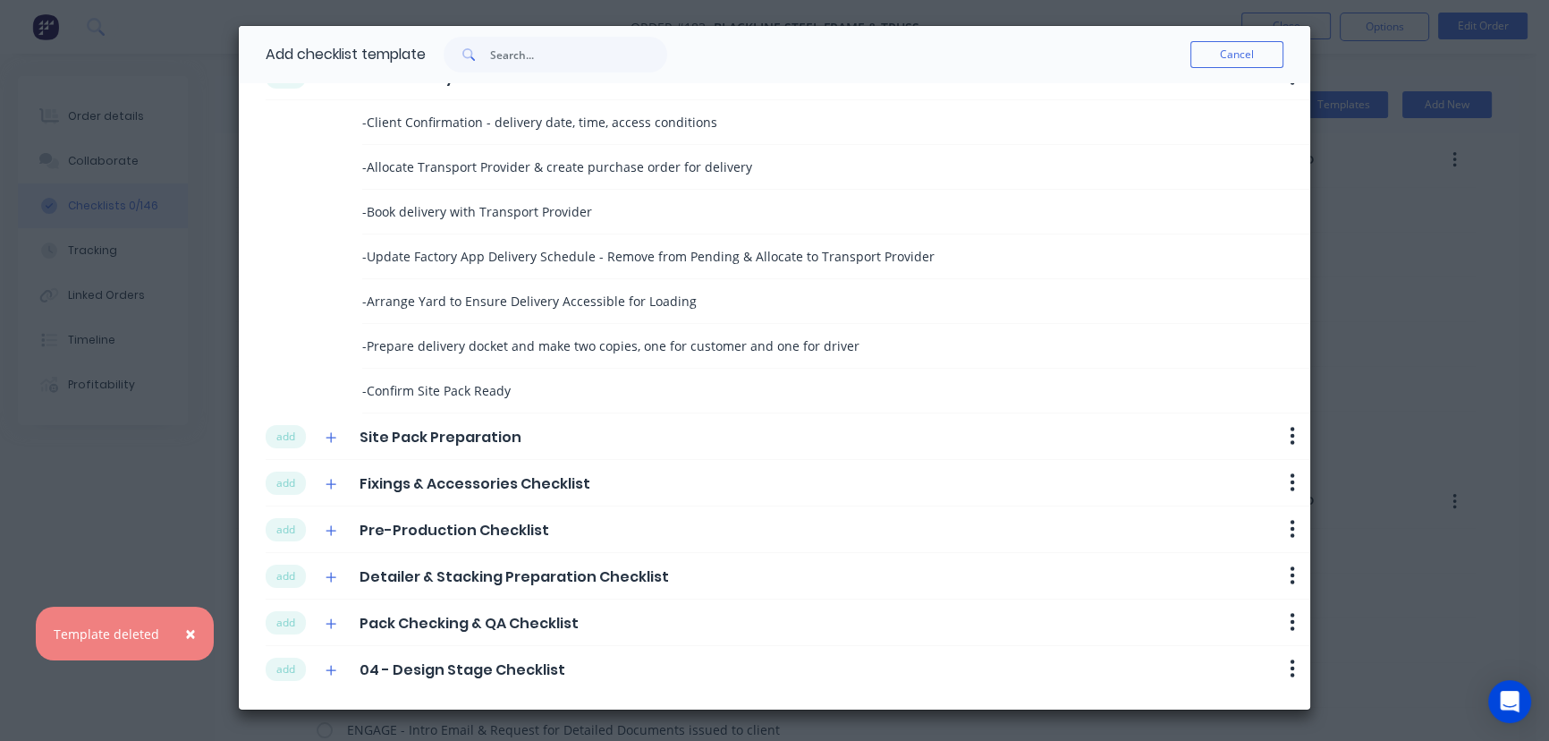
scroll to position [36, 0]
click at [1291, 668] on icon "button" at bounding box center [1293, 669] width 4 height 18
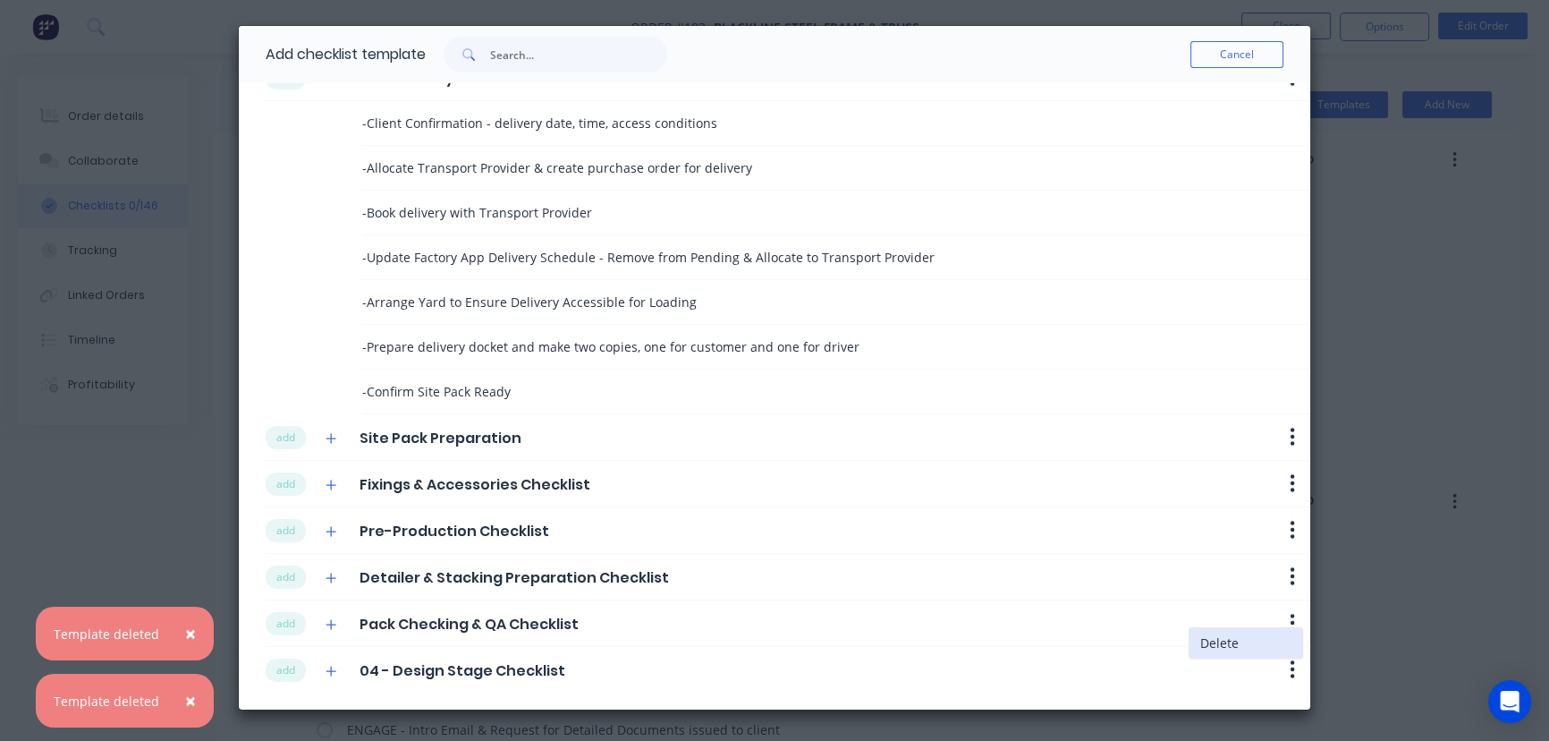
click at [1197, 645] on button "Delete" at bounding box center [1246, 643] width 113 height 30
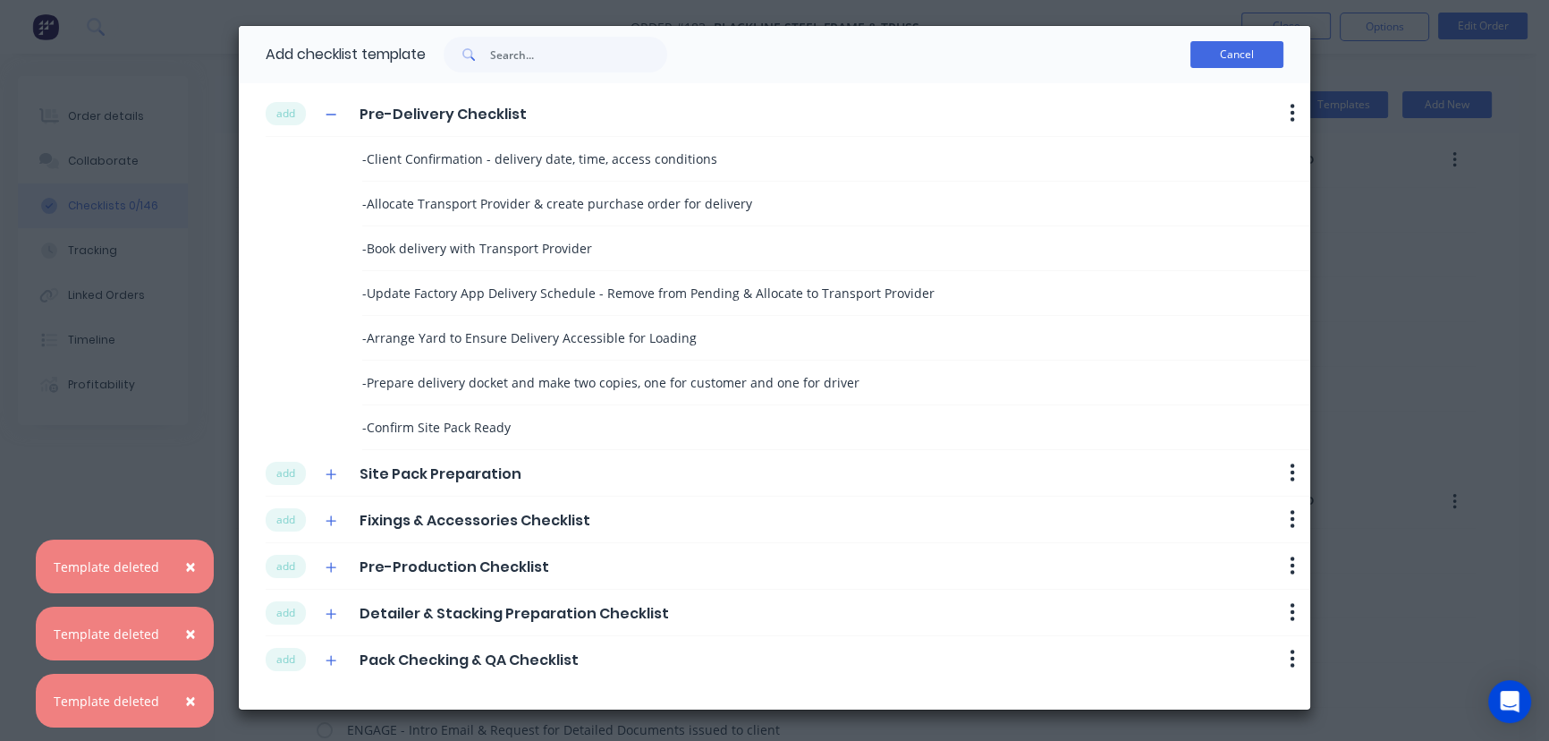
click at [1230, 53] on button "Cancel" at bounding box center [1237, 54] width 93 height 27
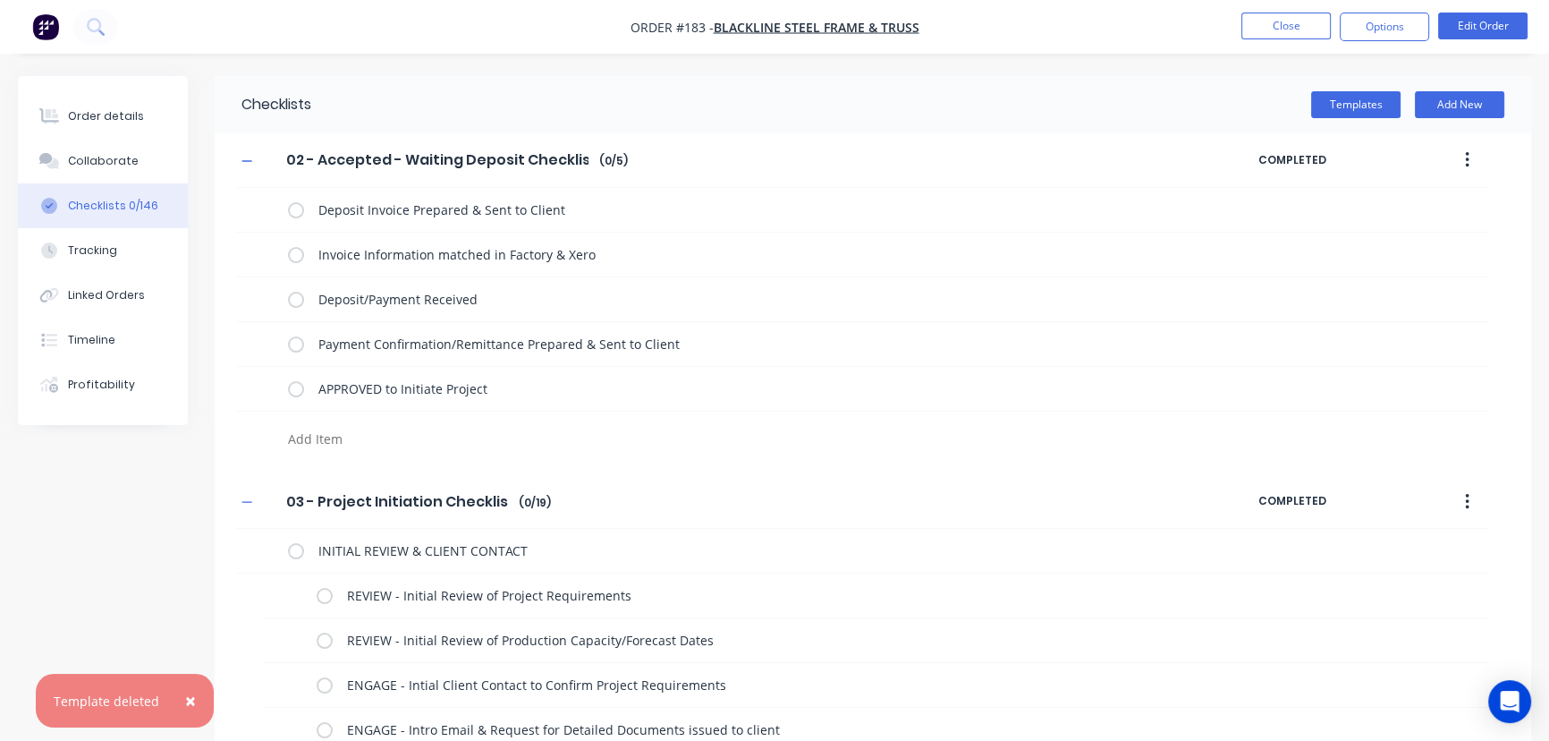
click at [1470, 162] on button "button" at bounding box center [1467, 160] width 42 height 32
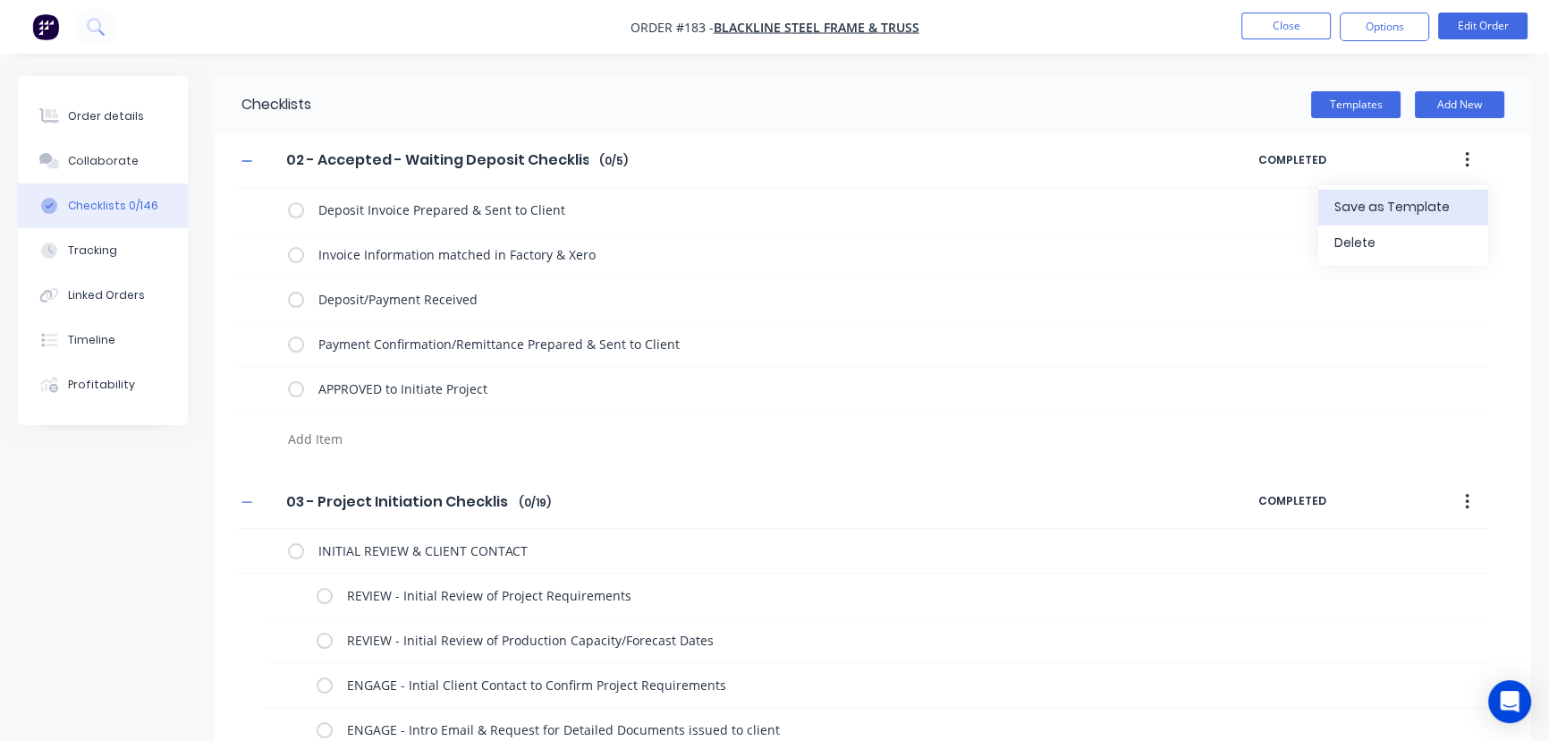
click at [1411, 200] on span "Save as Template" at bounding box center [1402, 207] width 134 height 19
click at [1466, 498] on icon "button" at bounding box center [1467, 502] width 4 height 20
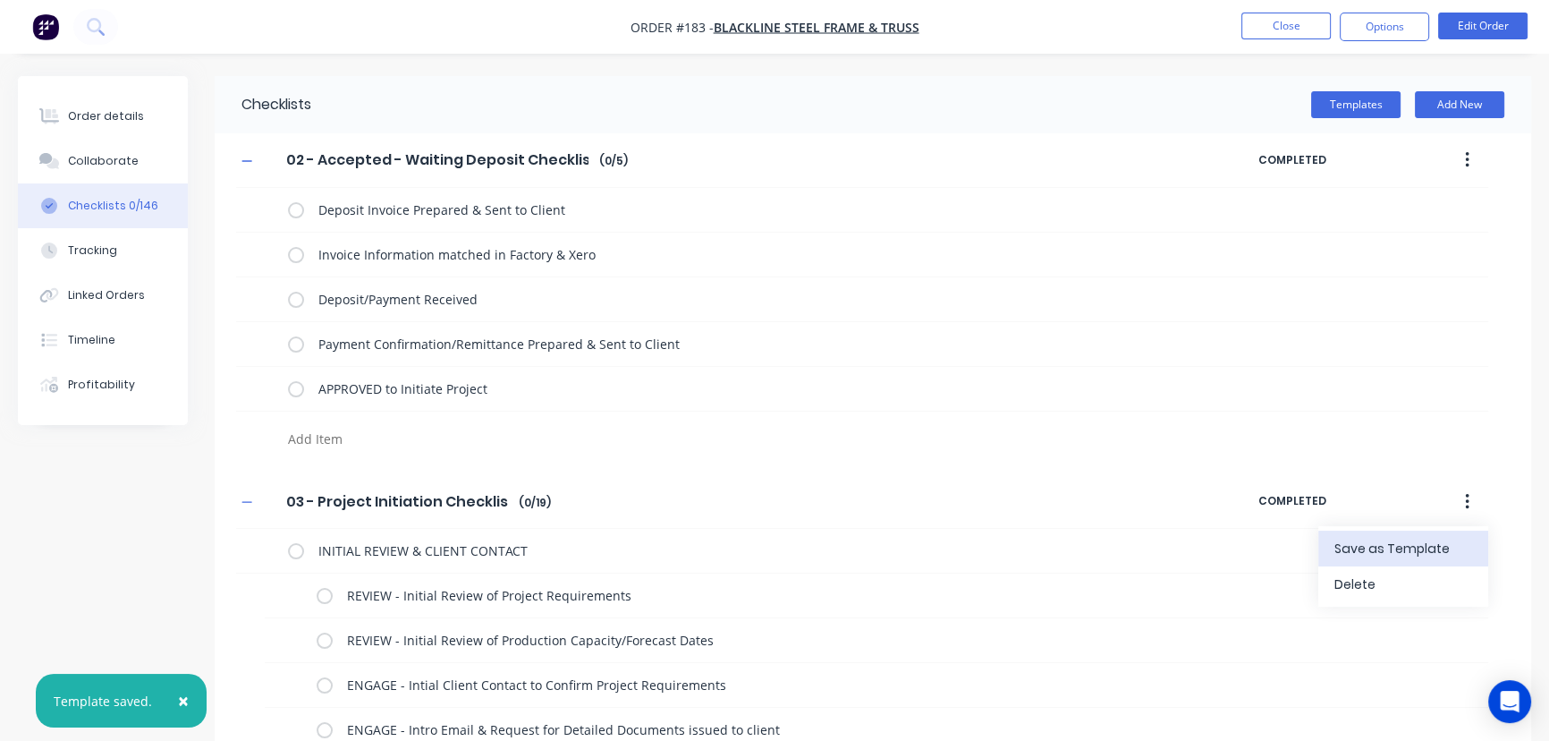
click at [1397, 550] on span "Save as Template" at bounding box center [1402, 548] width 134 height 19
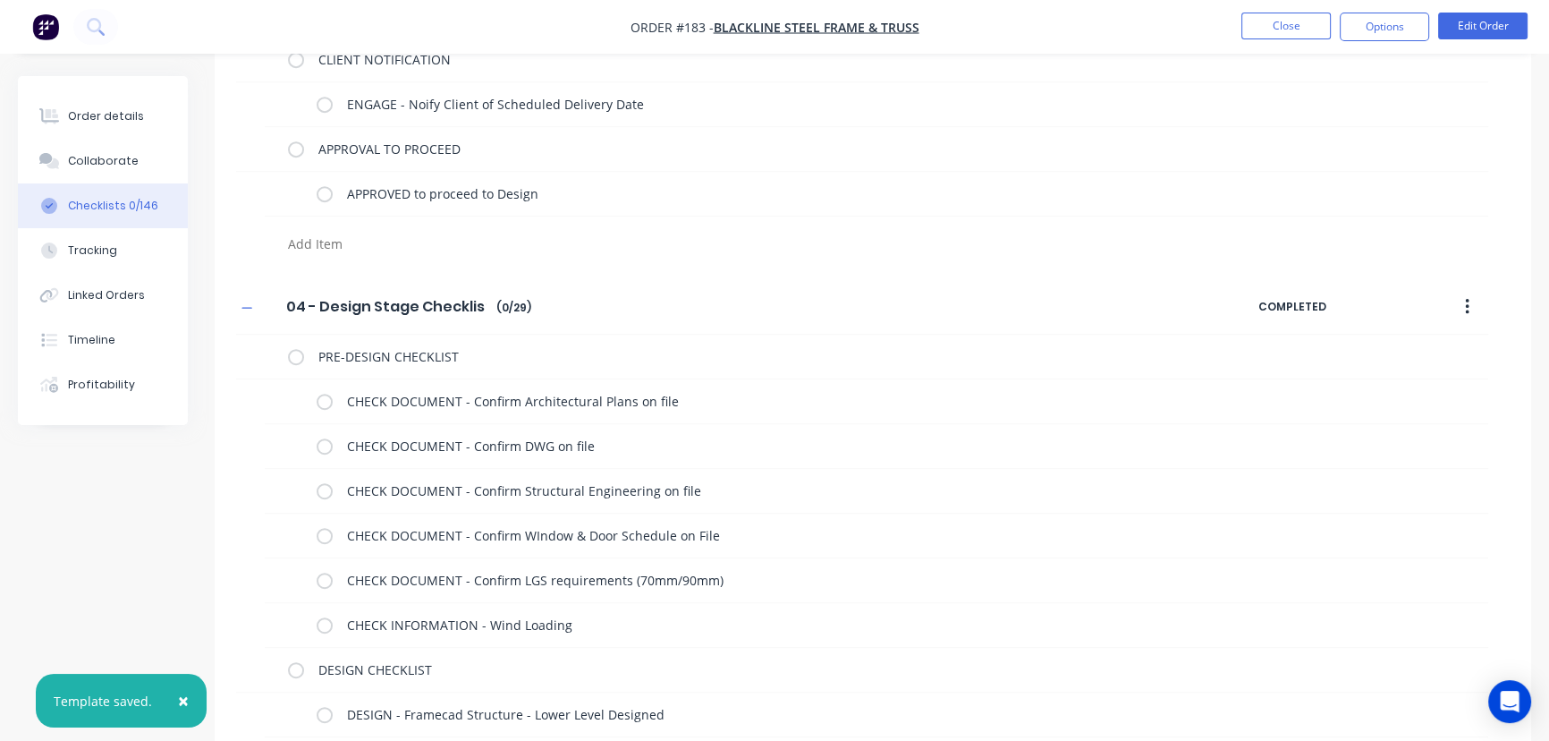
scroll to position [1179, 0]
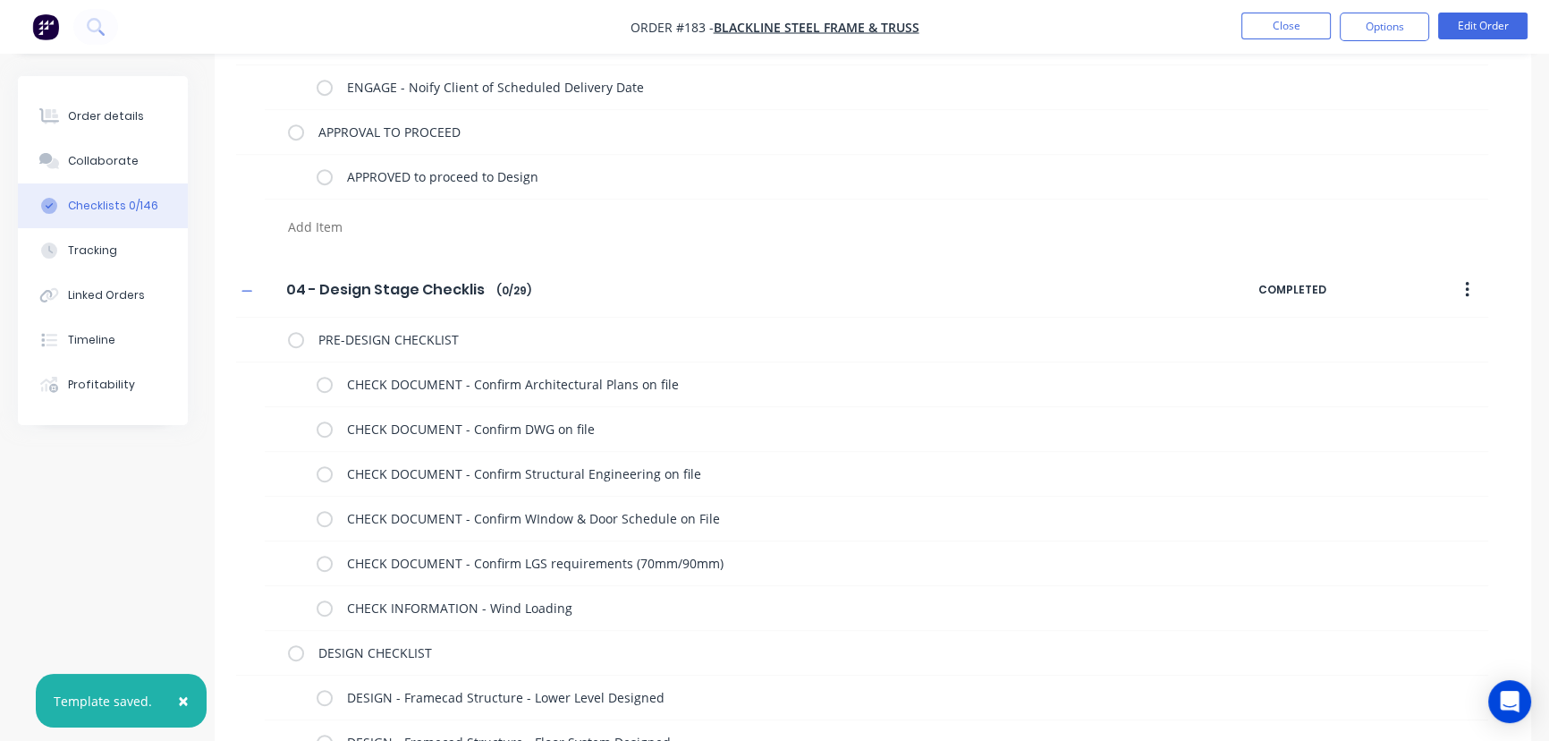
click at [1457, 289] on button "button" at bounding box center [1467, 290] width 42 height 32
click at [1413, 341] on span "Save as Template" at bounding box center [1402, 336] width 134 height 19
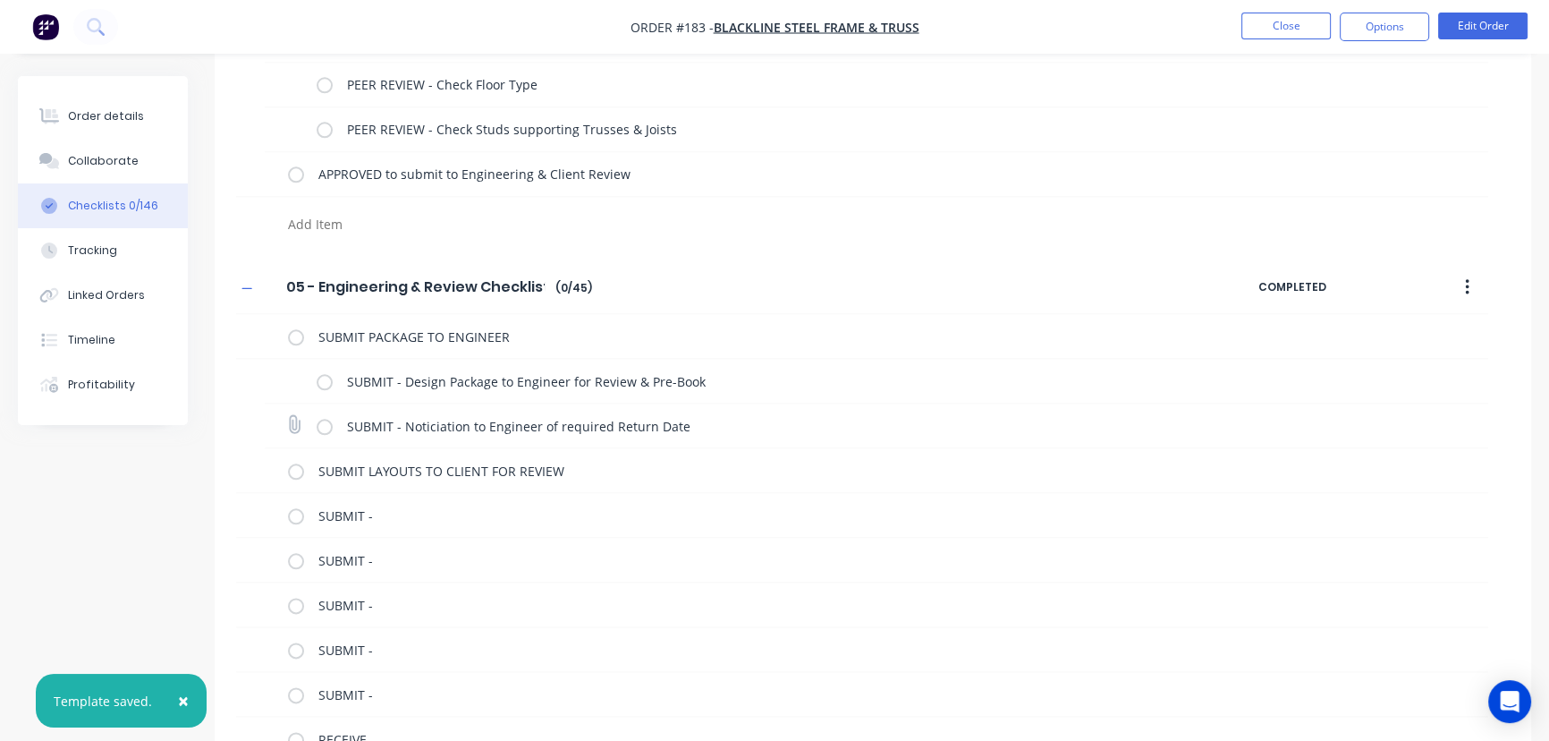
scroll to position [2663, 0]
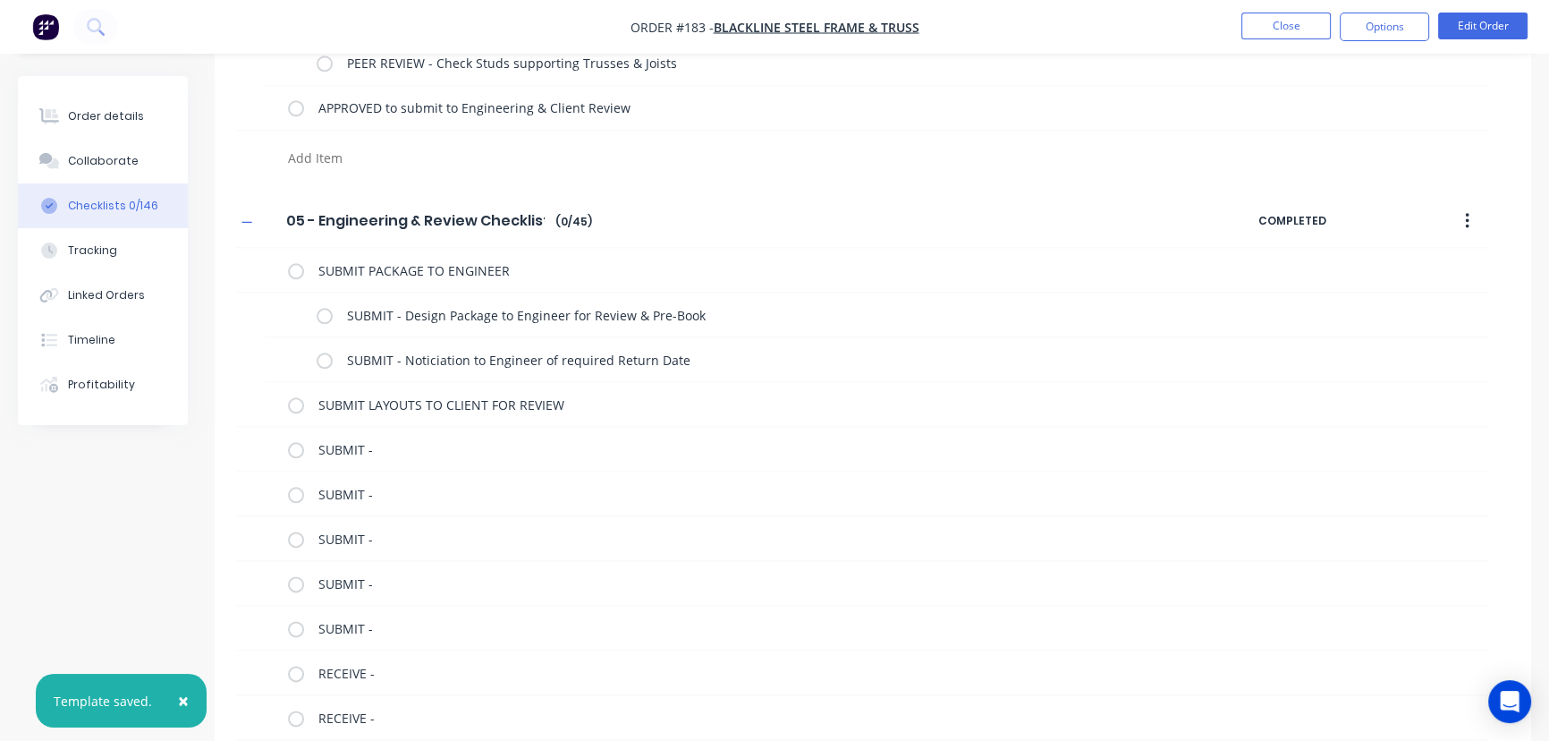
click at [1469, 219] on icon "button" at bounding box center [1467, 221] width 4 height 20
click at [1423, 263] on span "Save as Template" at bounding box center [1402, 267] width 134 height 19
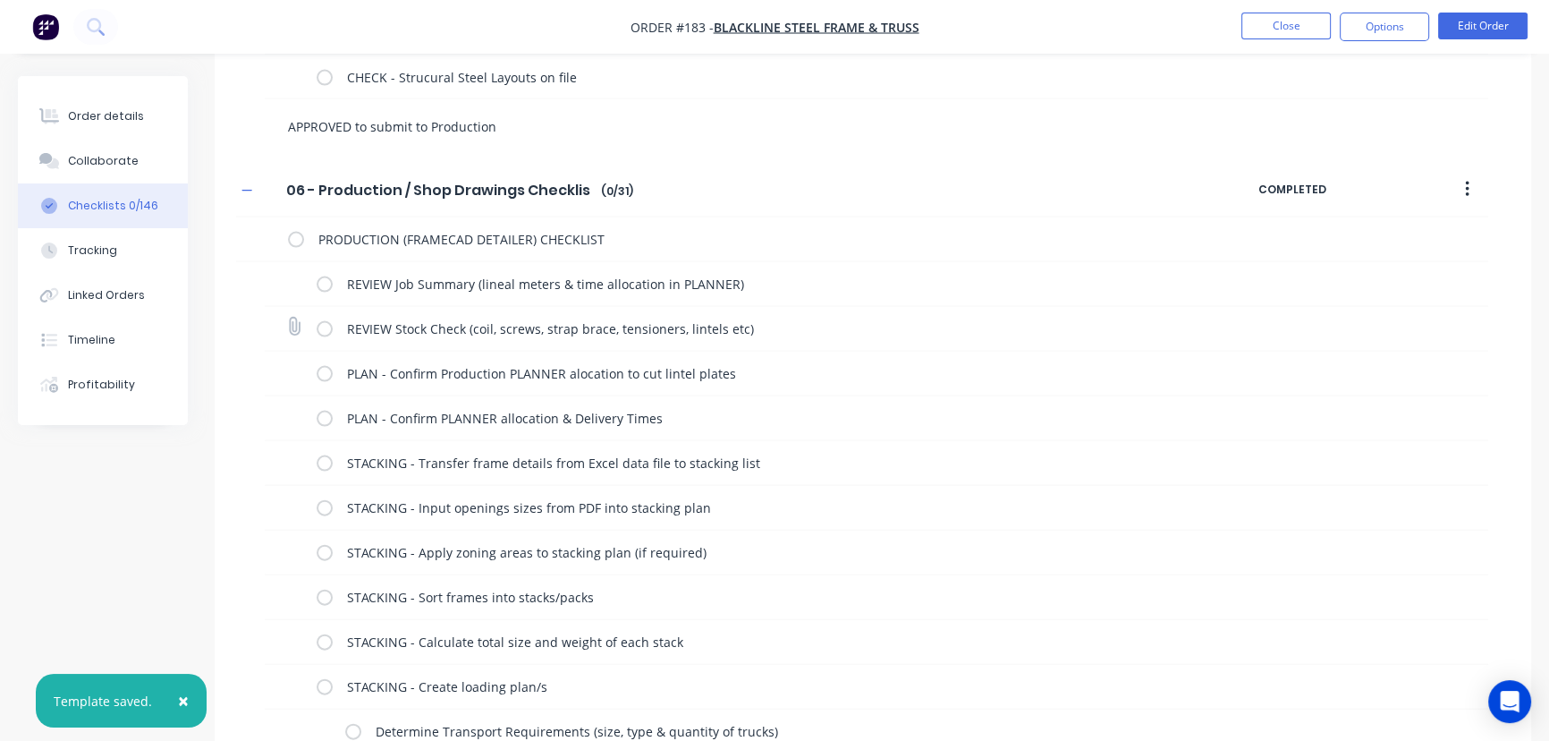
scroll to position [4838, 0]
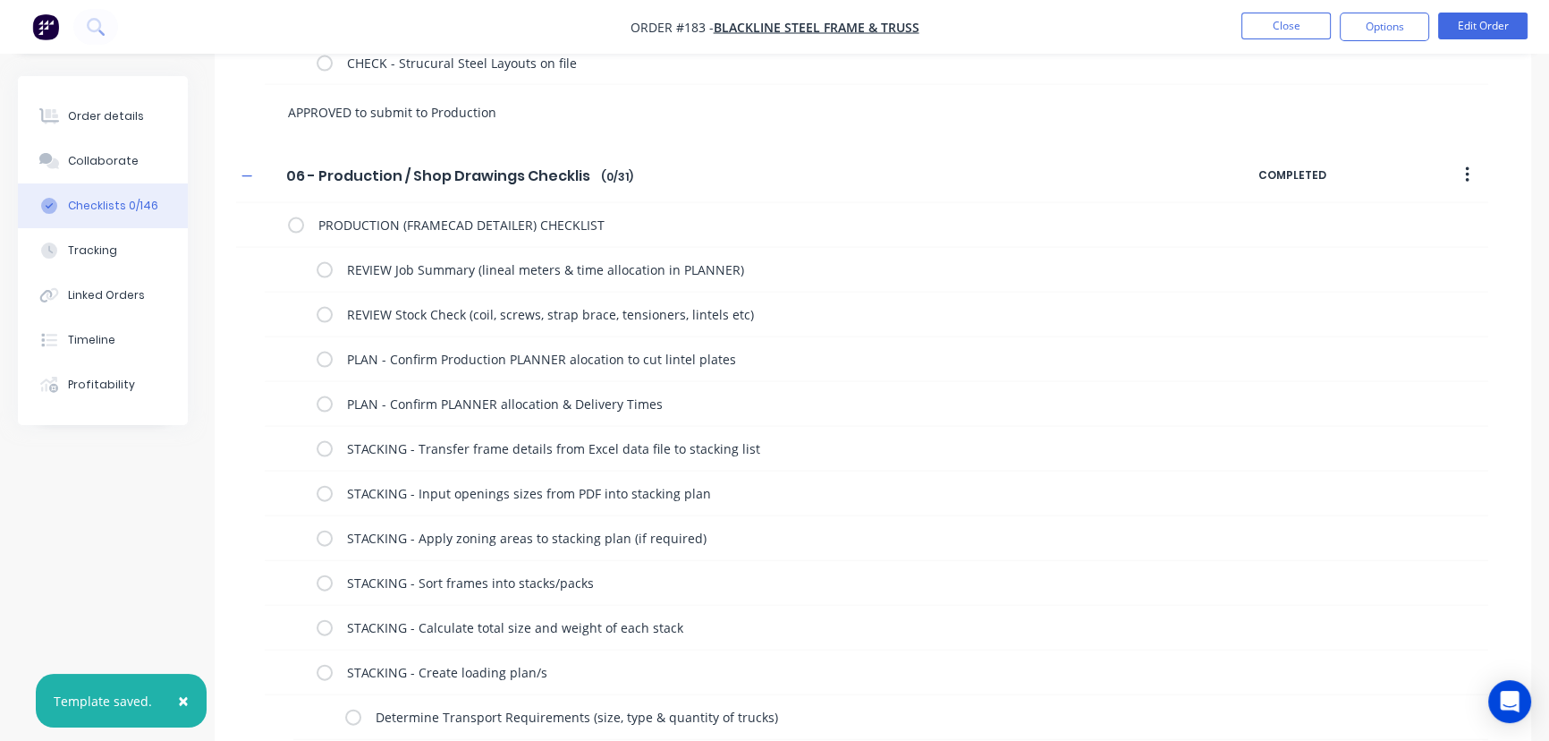
click at [1466, 171] on icon "button" at bounding box center [1467, 175] width 4 height 16
click at [1412, 216] on span "Save as Template" at bounding box center [1402, 222] width 134 height 19
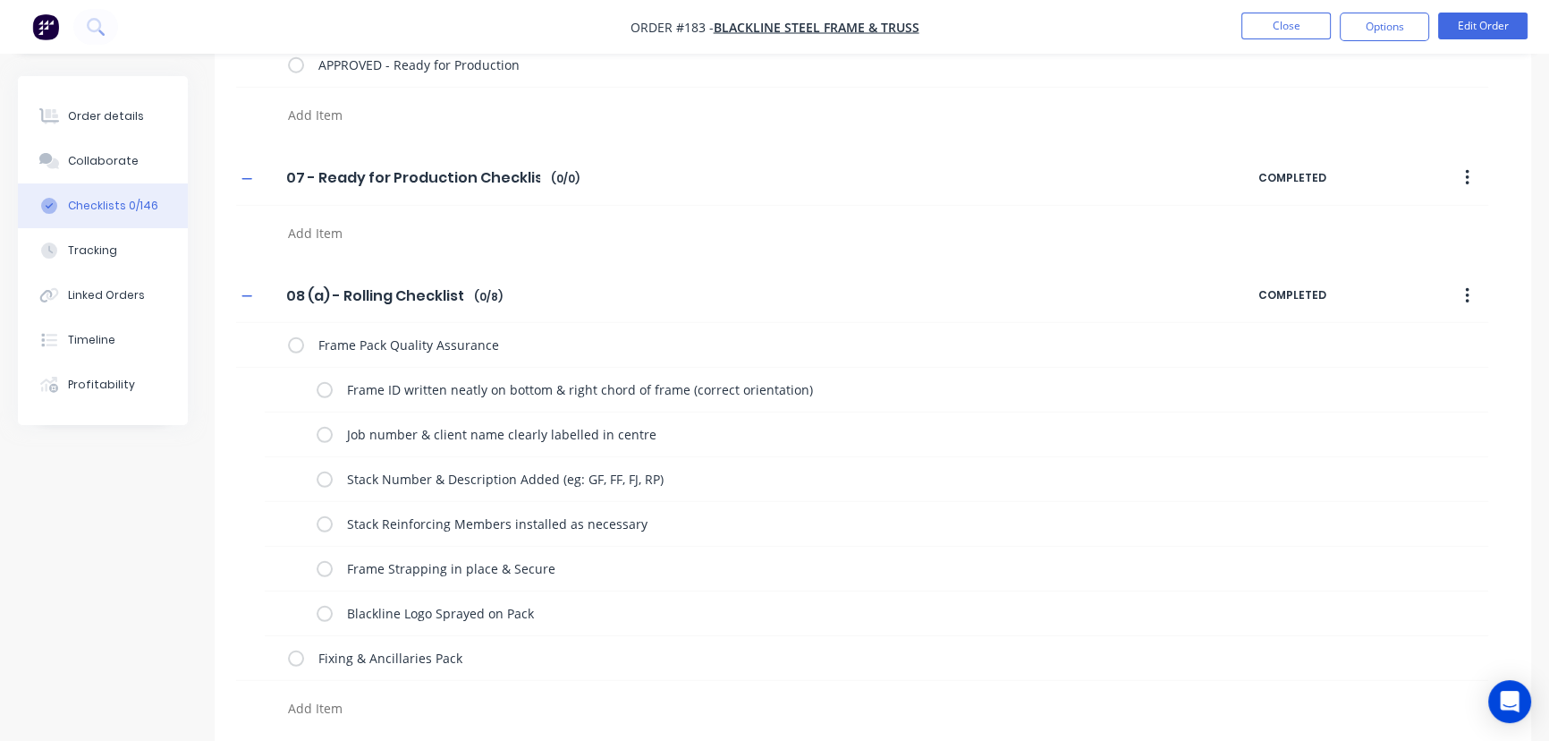
scroll to position [6342, 0]
click at [1466, 169] on icon "button" at bounding box center [1467, 176] width 4 height 20
click at [1398, 214] on span "Save as Template" at bounding box center [1402, 223] width 134 height 19
click at [1469, 290] on icon "button" at bounding box center [1467, 294] width 4 height 20
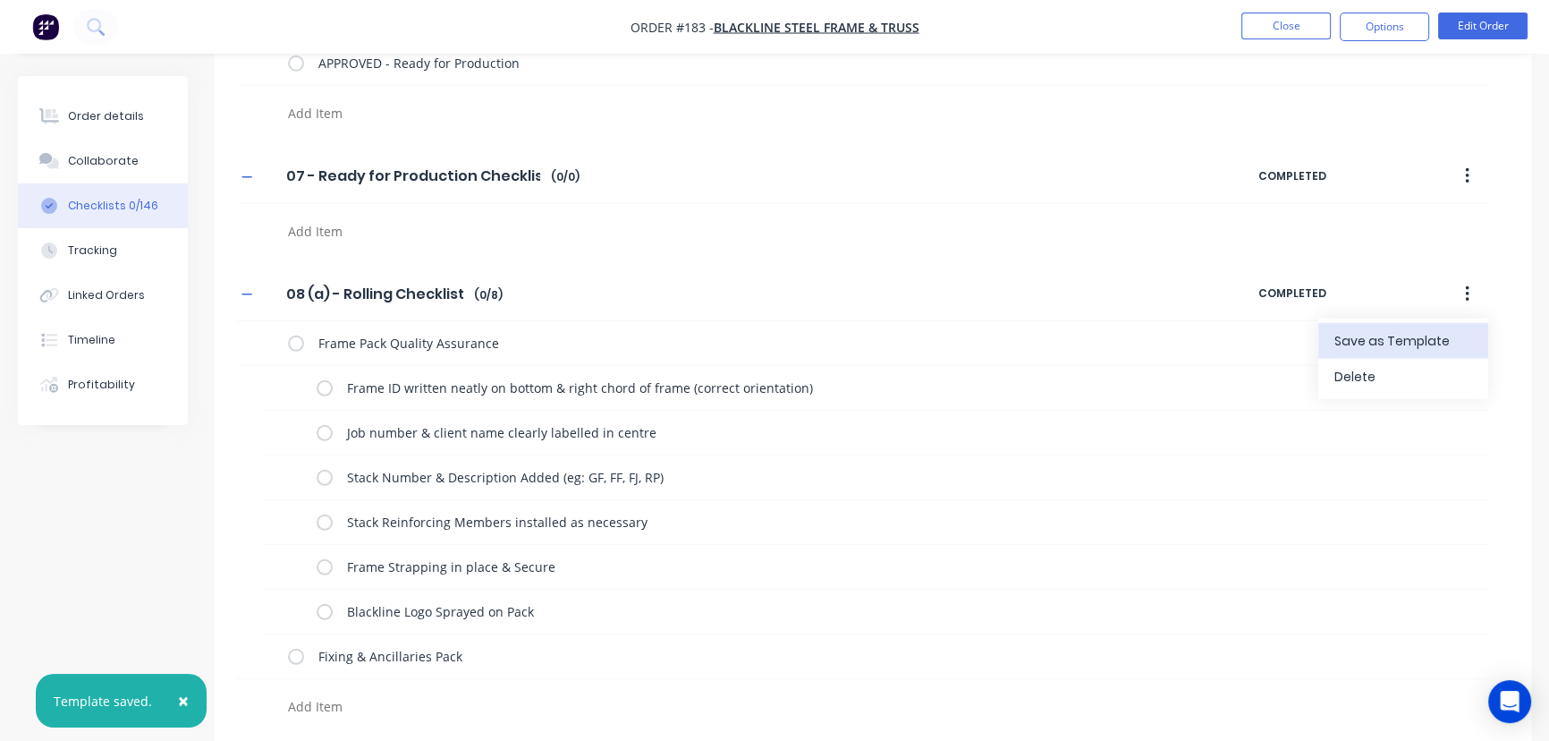
click at [1412, 338] on span "Save as Template" at bounding box center [1402, 341] width 134 height 19
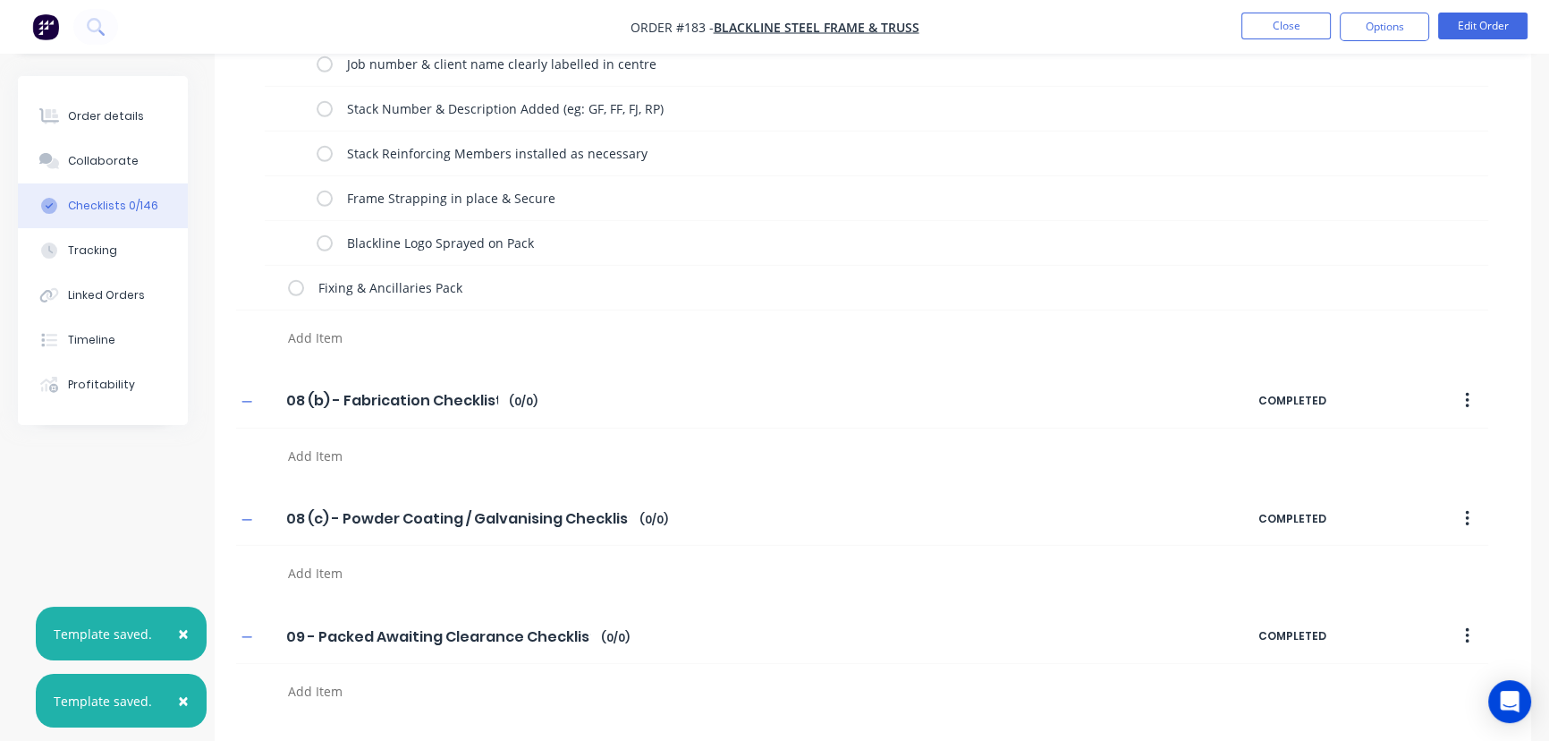
scroll to position [6728, 0]
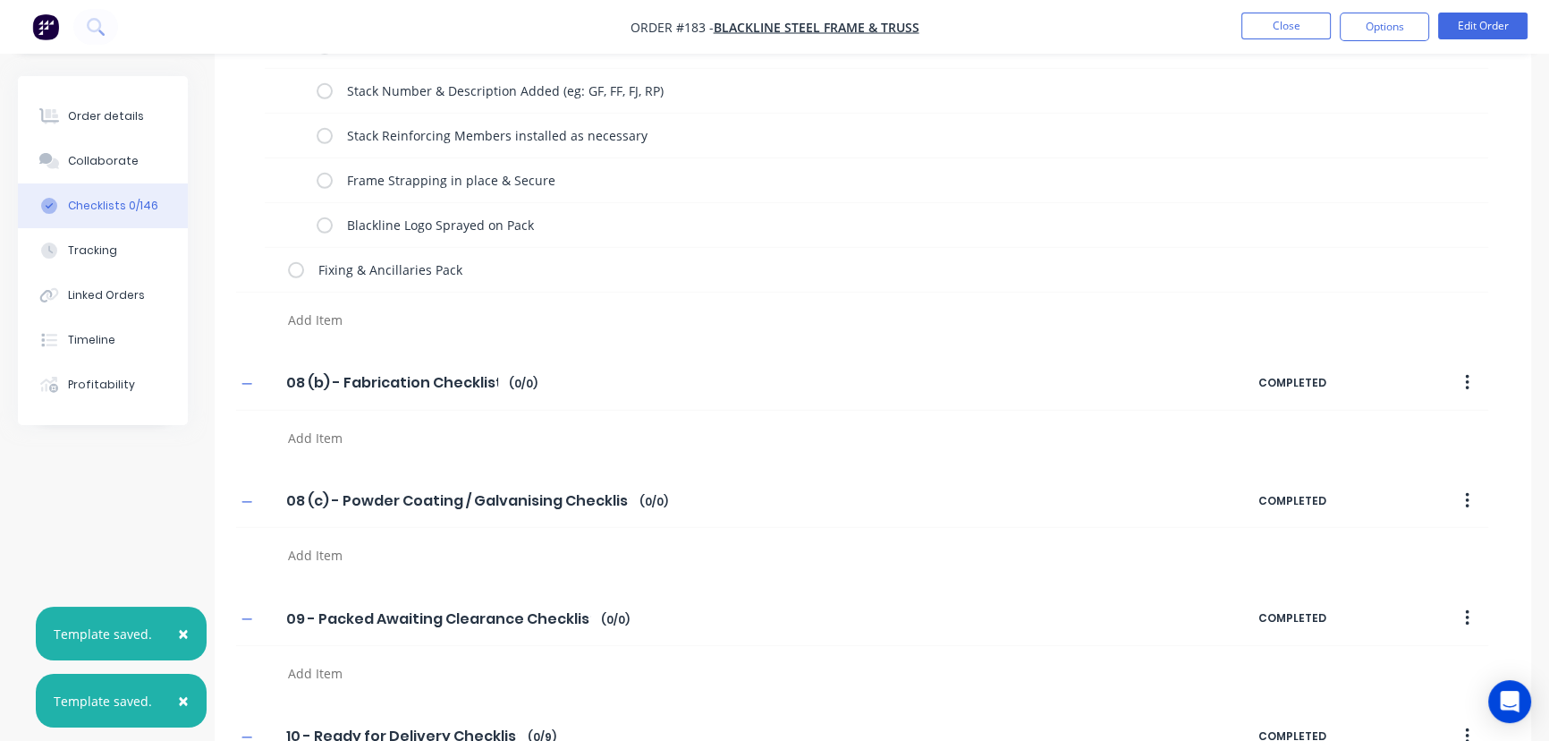
click at [1465, 375] on icon "button" at bounding box center [1467, 383] width 4 height 20
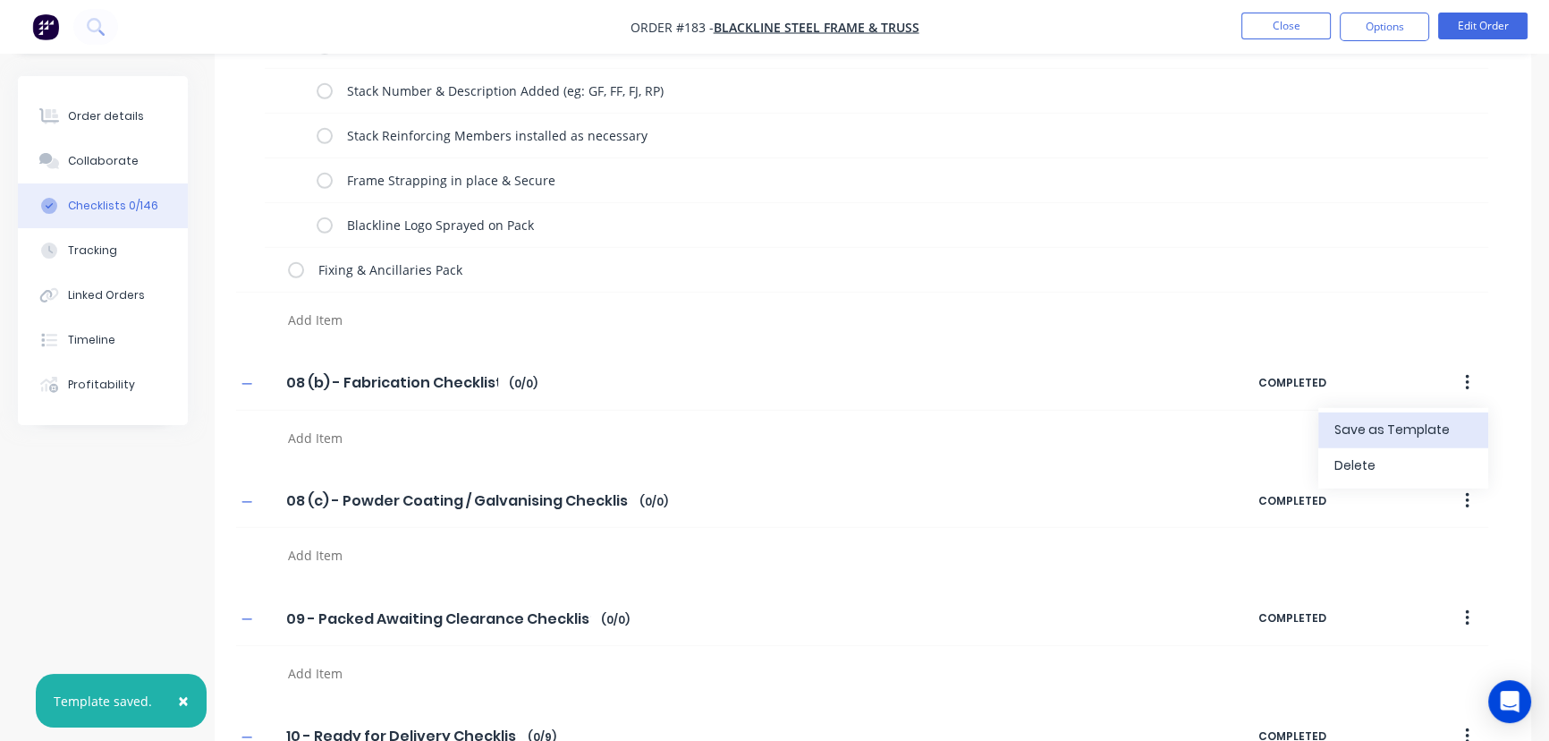
click at [1411, 420] on span "Save as Template" at bounding box center [1402, 429] width 134 height 19
click at [1467, 493] on icon "button" at bounding box center [1467, 501] width 4 height 16
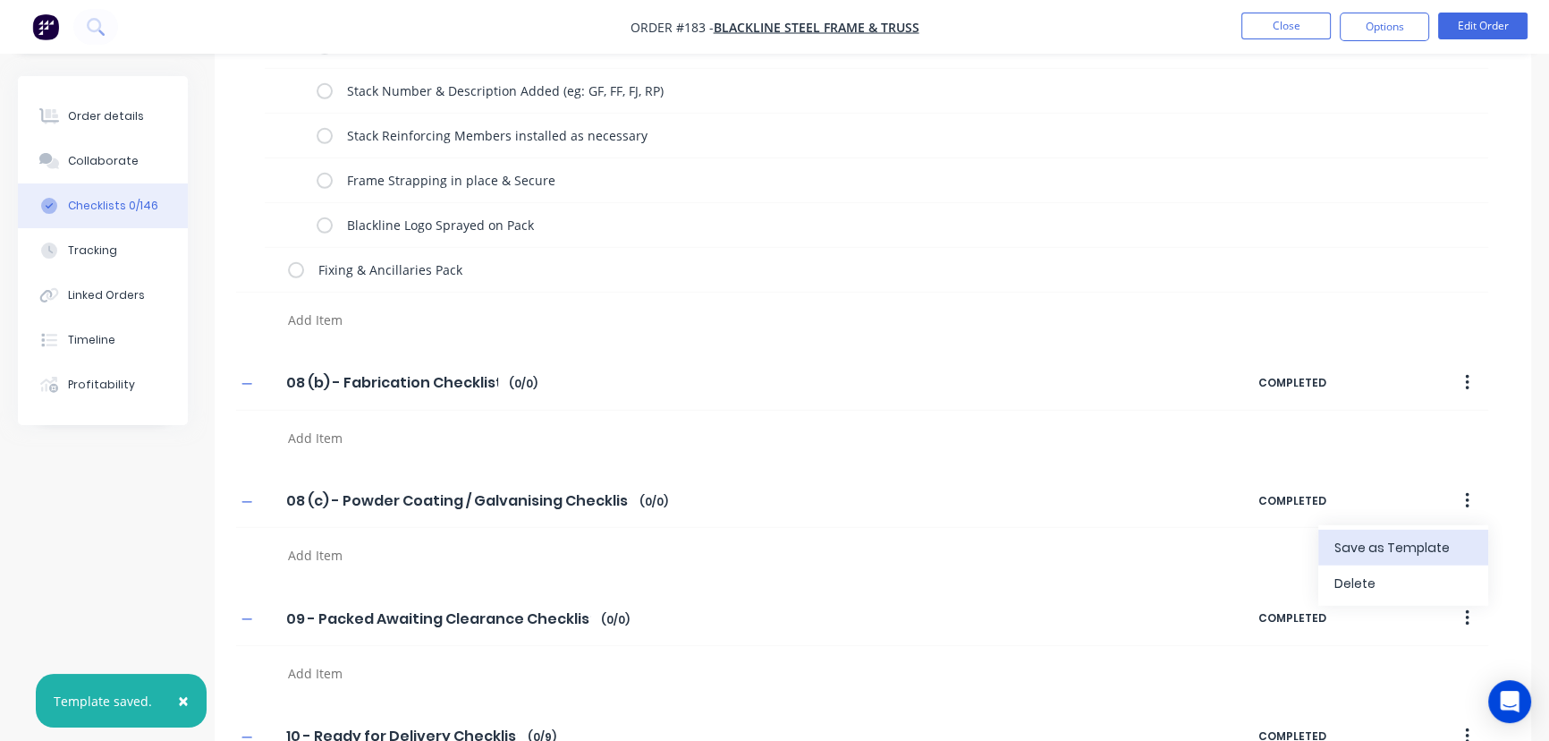
click at [1394, 541] on span "Save as Template" at bounding box center [1402, 547] width 134 height 19
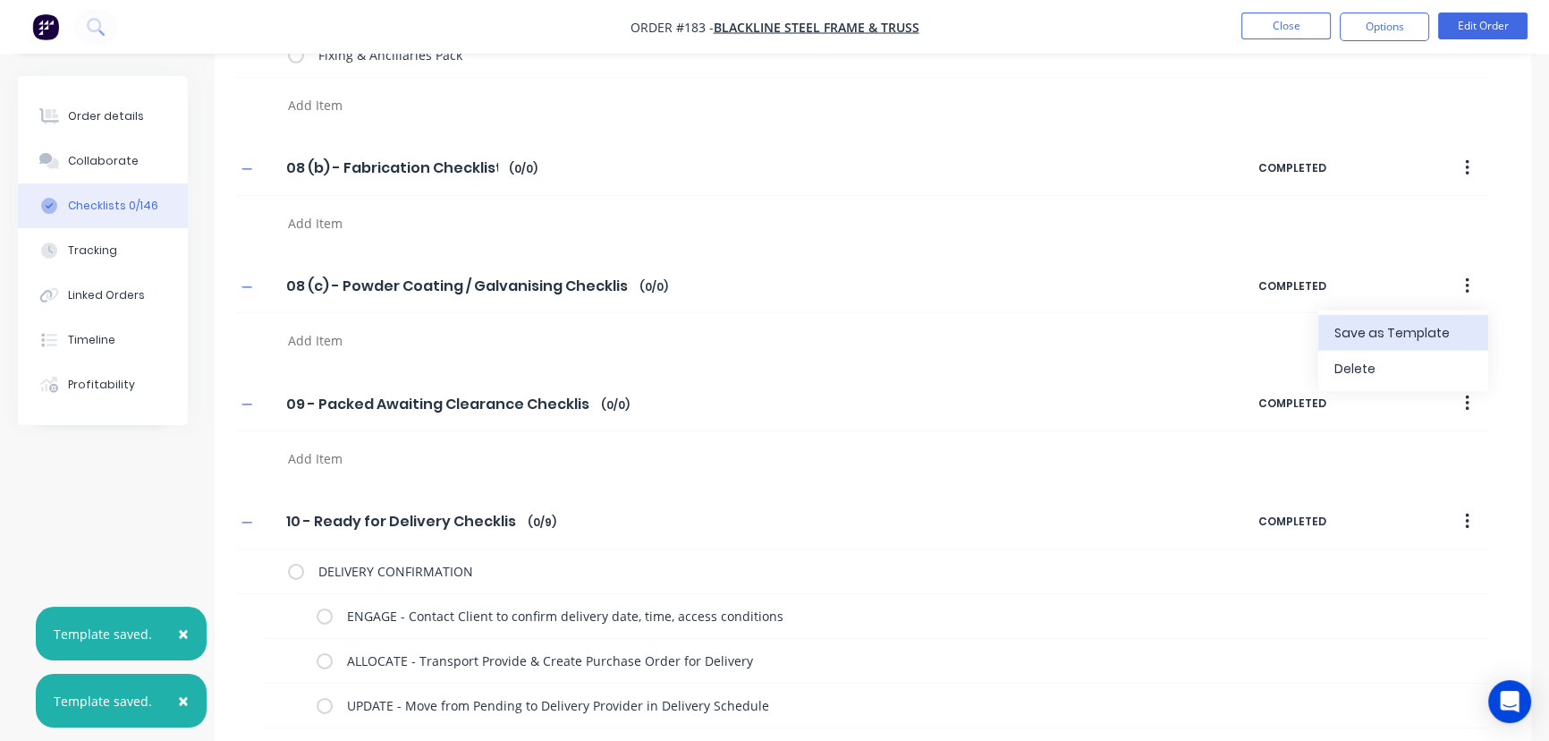
scroll to position [6952, 0]
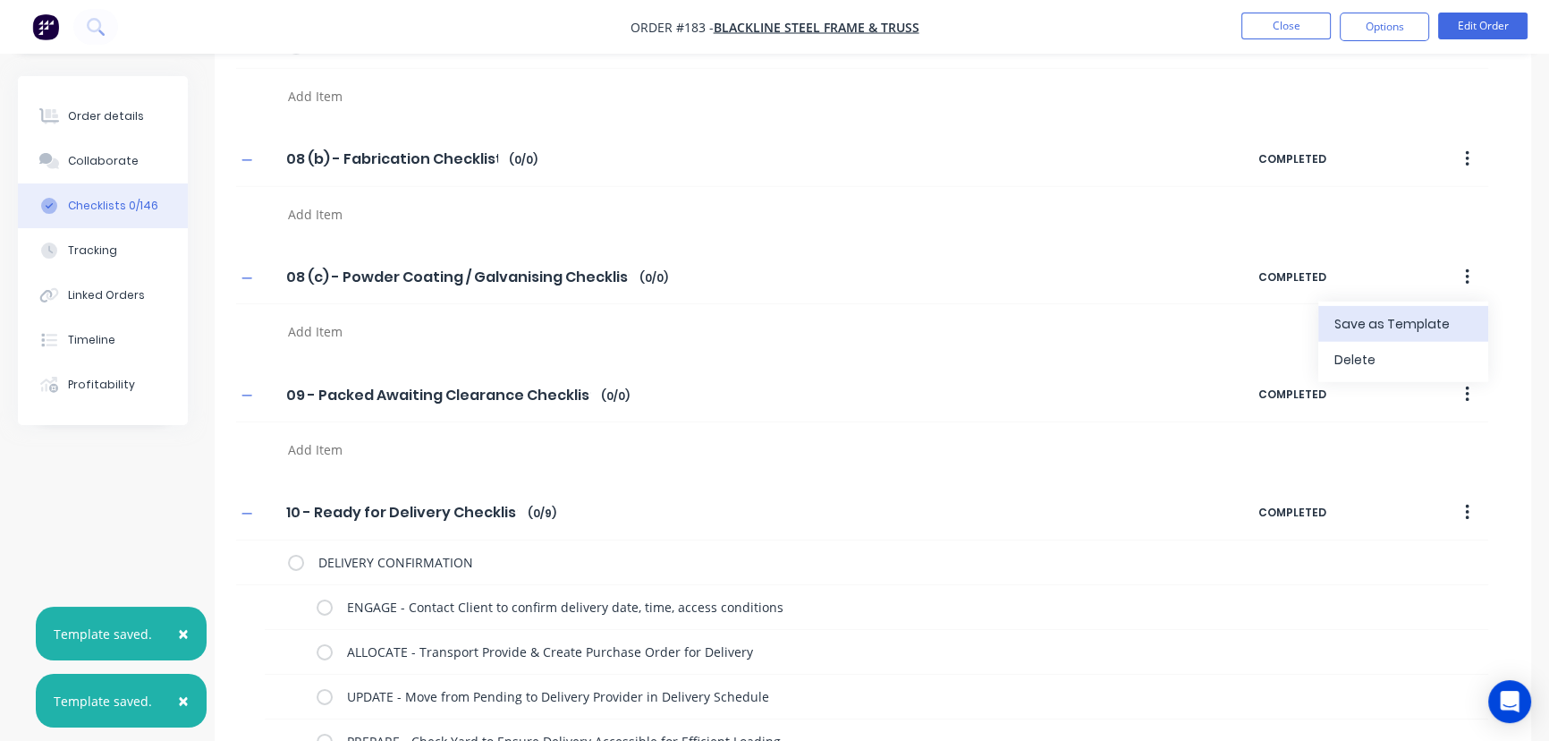
click at [1467, 392] on icon "button" at bounding box center [1467, 394] width 4 height 16
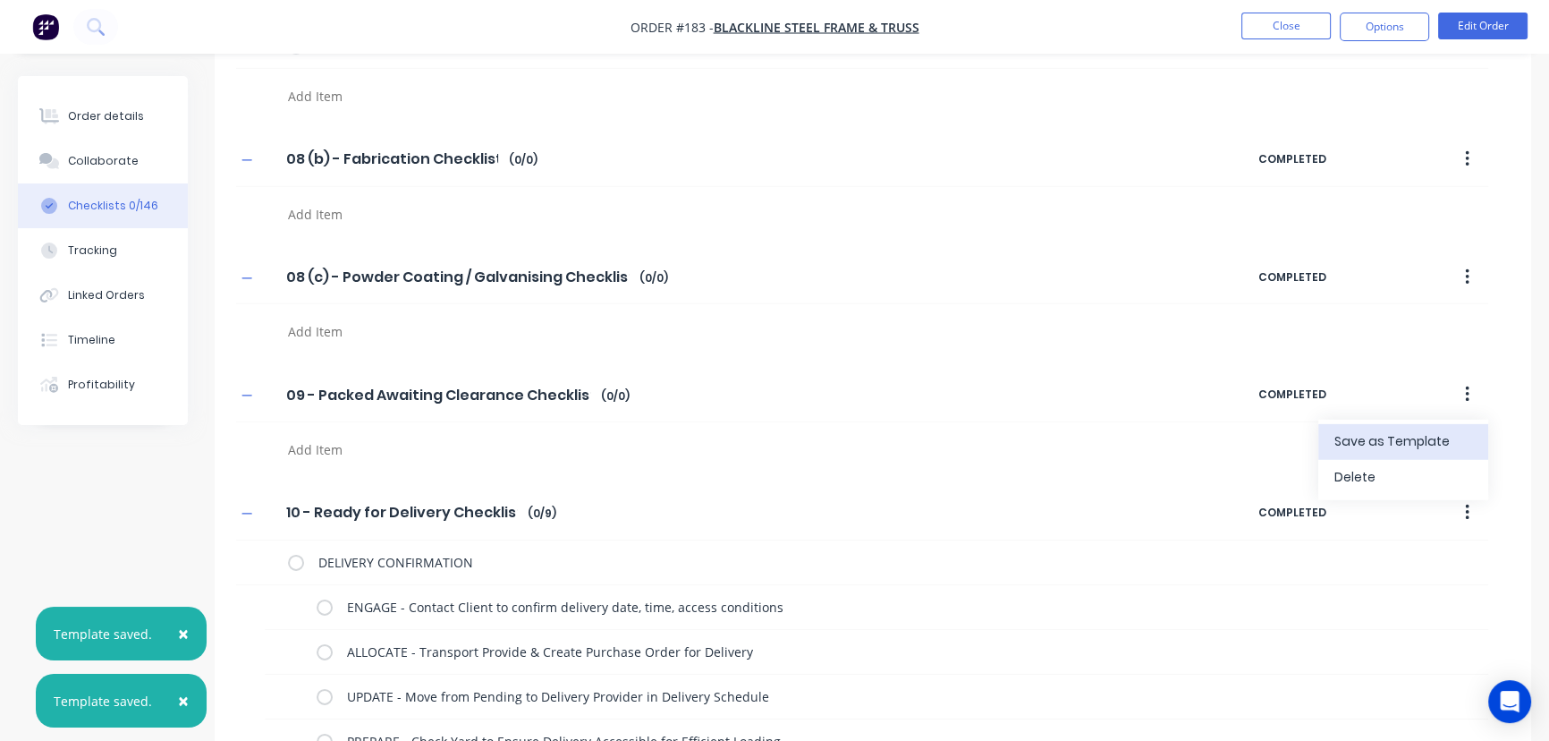
click at [1409, 432] on span "Save as Template" at bounding box center [1402, 441] width 134 height 19
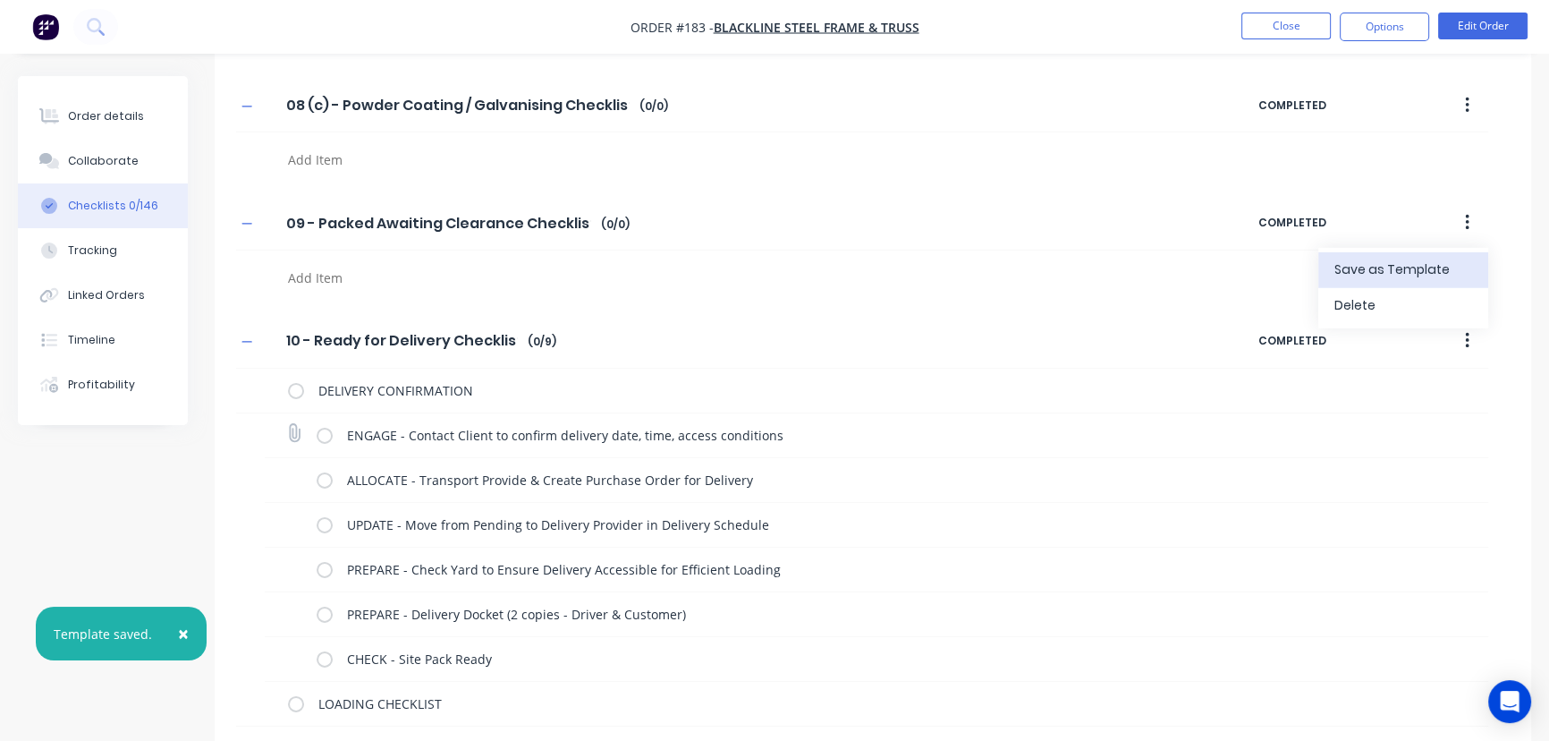
scroll to position [7156, 0]
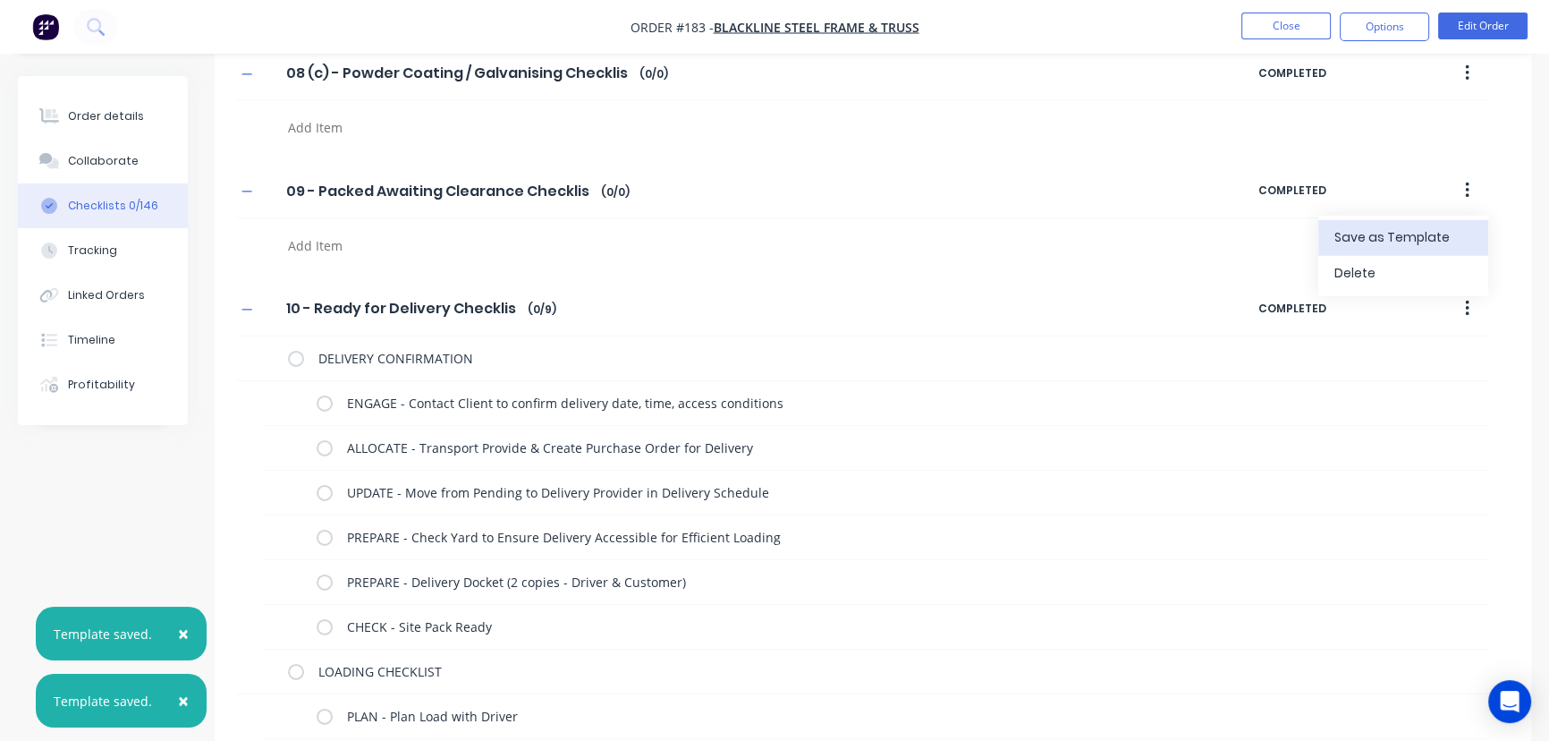
click at [1469, 305] on icon "button" at bounding box center [1467, 309] width 4 height 20
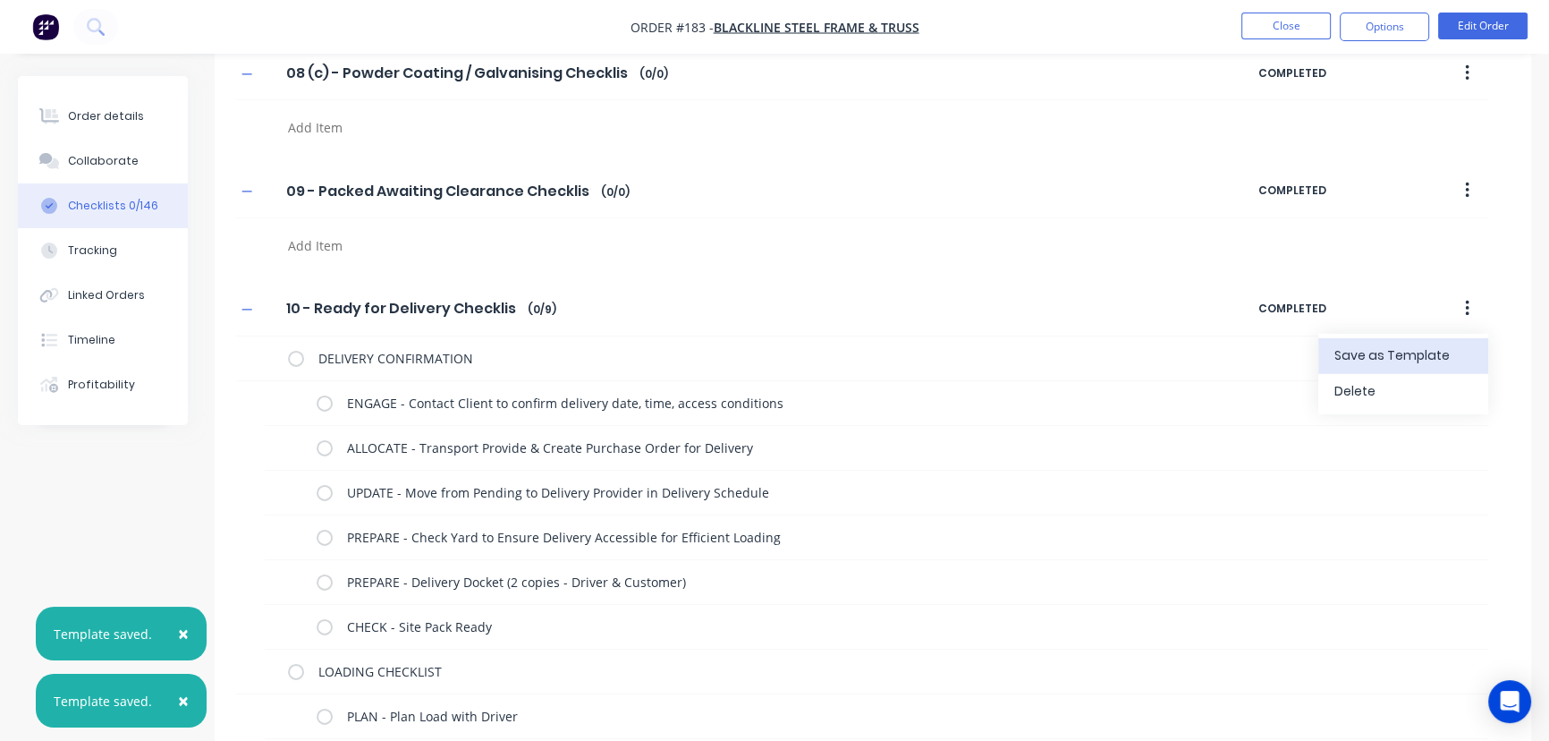
click at [1401, 356] on span "Save as Template" at bounding box center [1402, 355] width 134 height 19
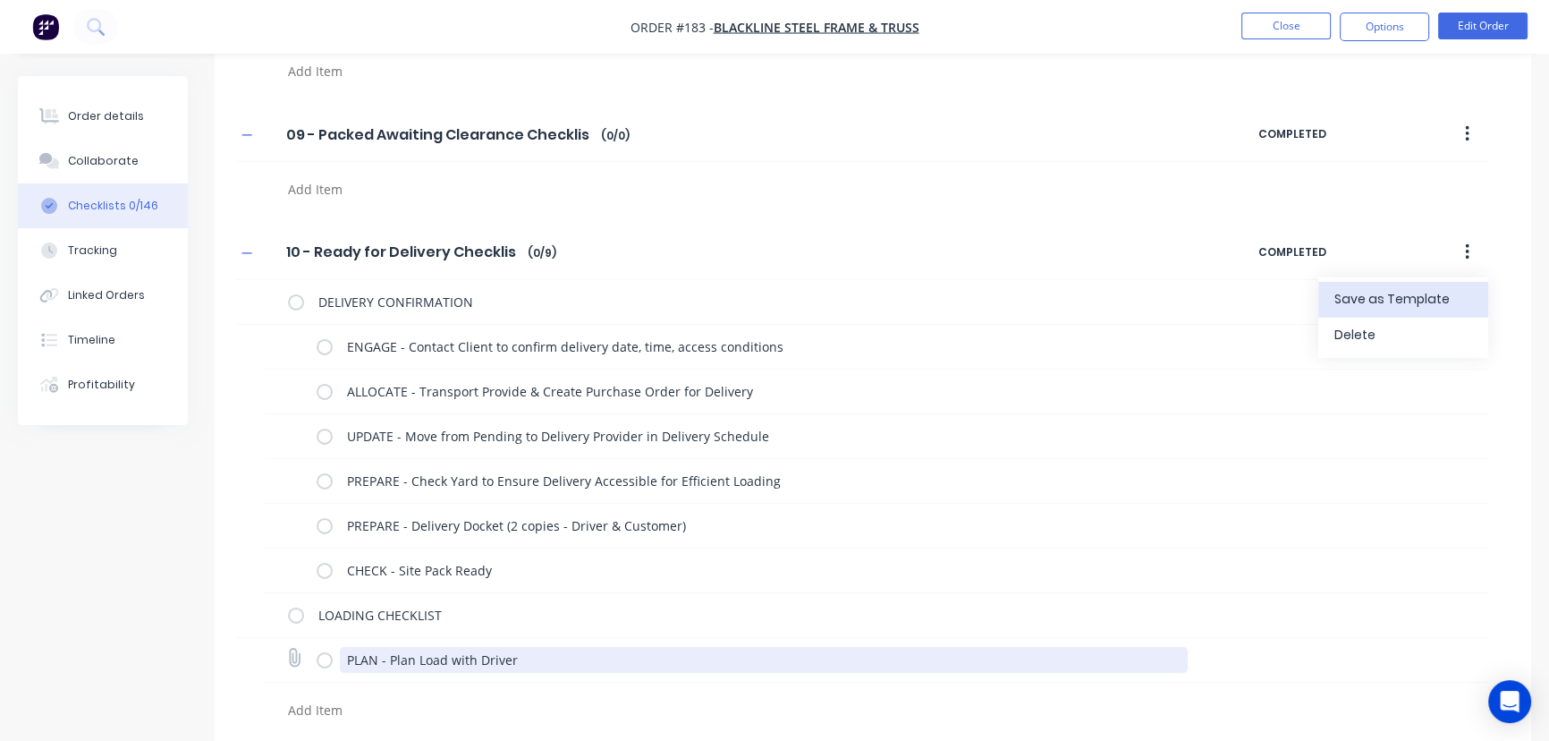
click at [550, 653] on textarea "PLAN - Plan Load with Driver" at bounding box center [764, 660] width 849 height 26
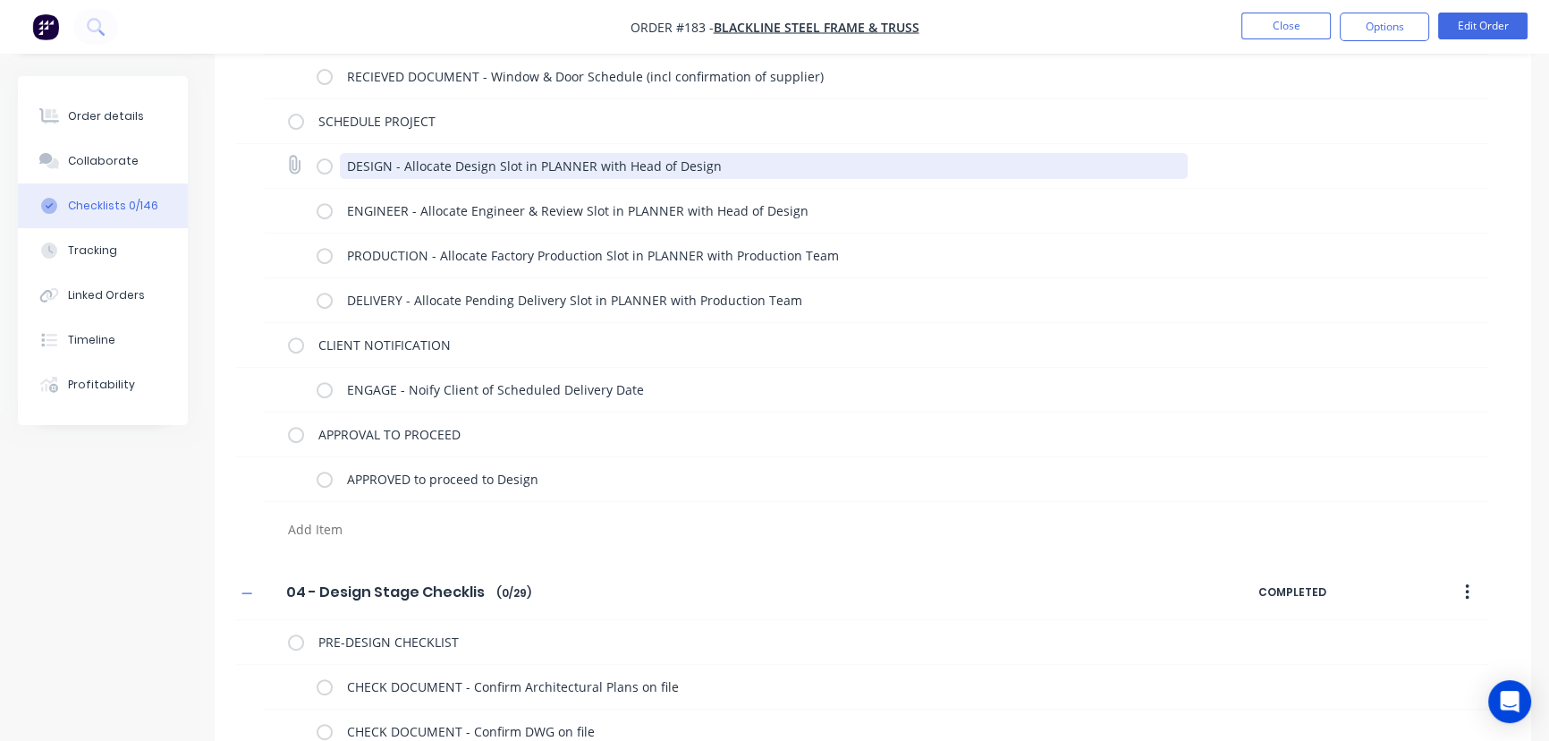
scroll to position [894, 0]
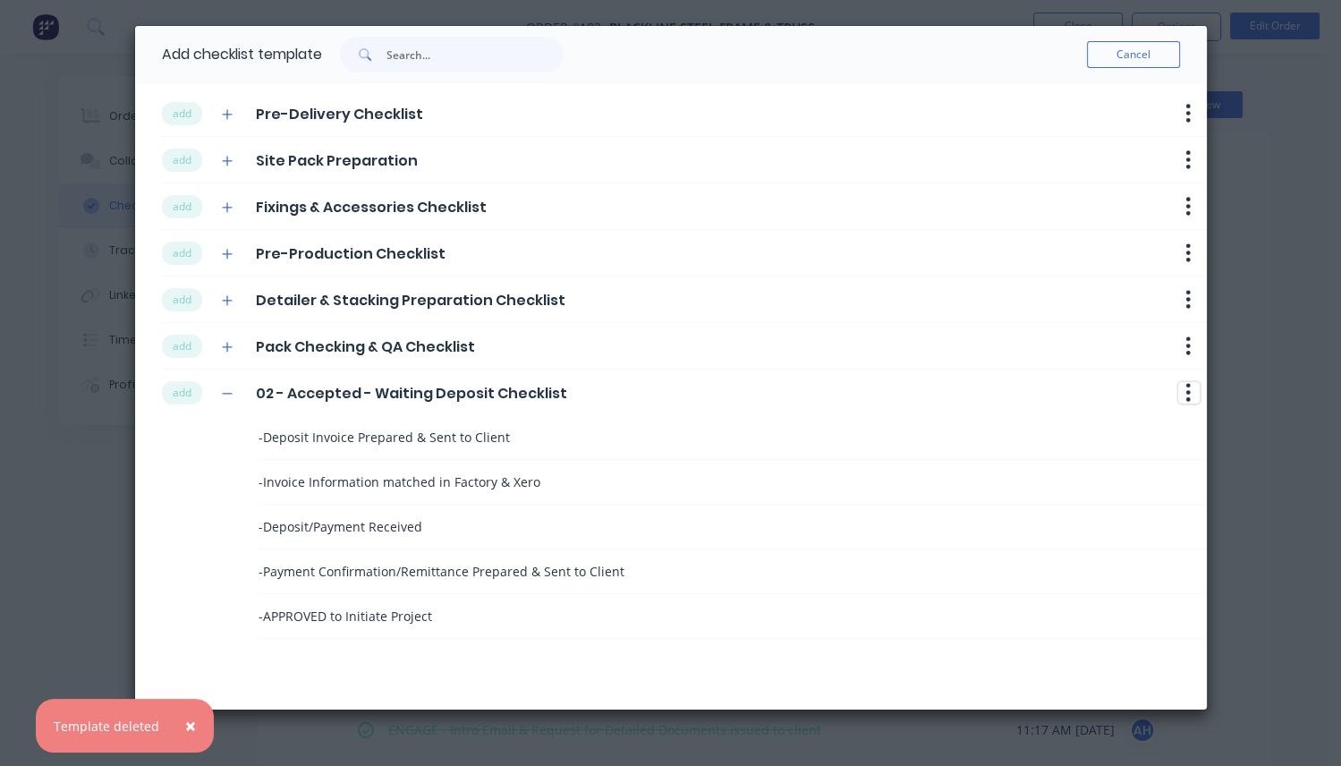
click at [1185, 391] on button "button" at bounding box center [1188, 392] width 21 height 21
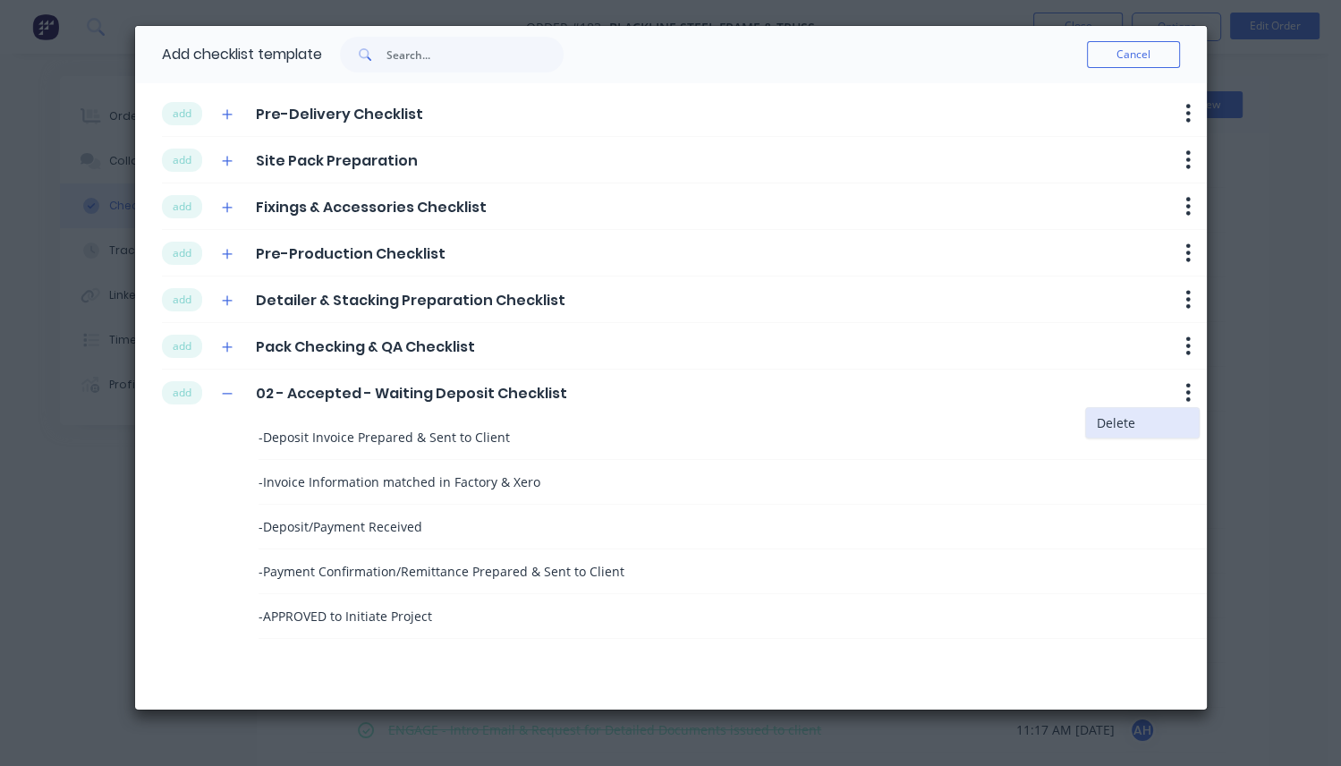
click at [1119, 419] on button "Delete" at bounding box center [1142, 423] width 113 height 30
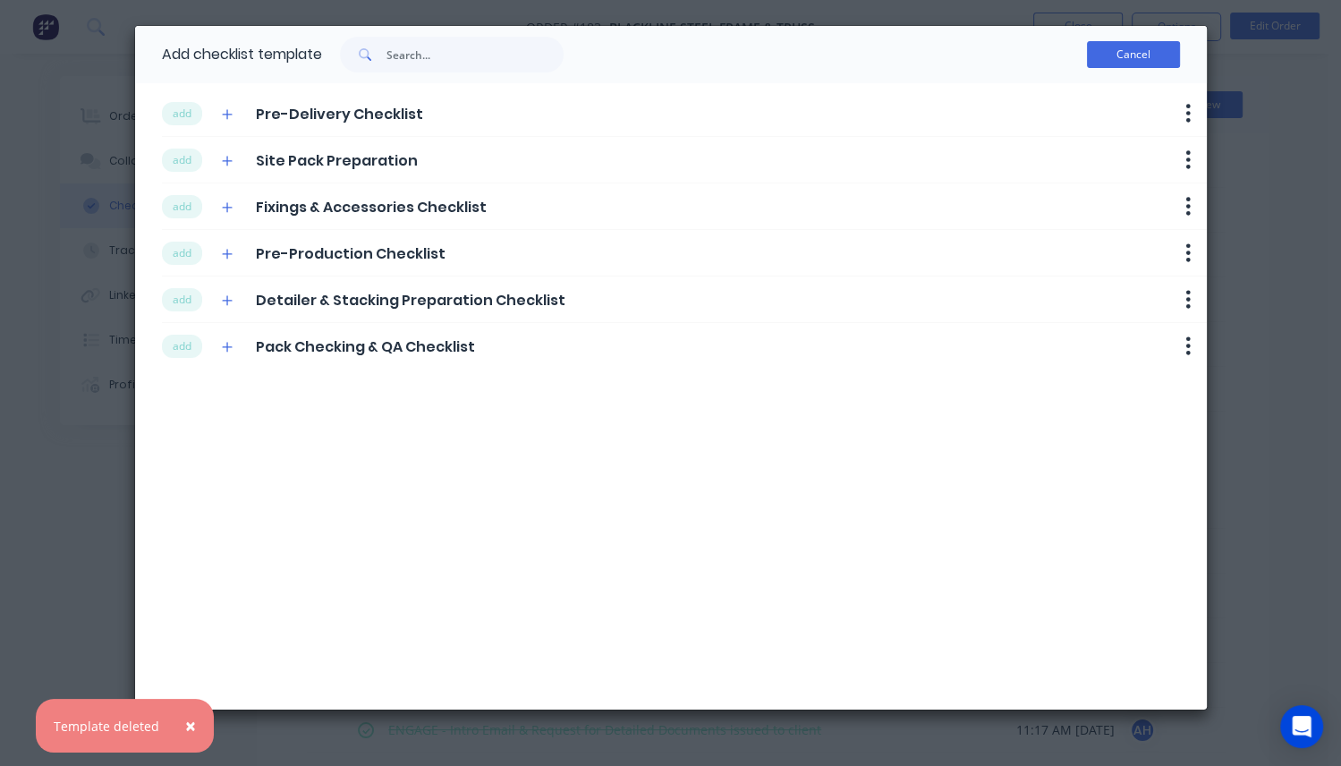
click at [1137, 53] on button "Cancel" at bounding box center [1133, 54] width 93 height 27
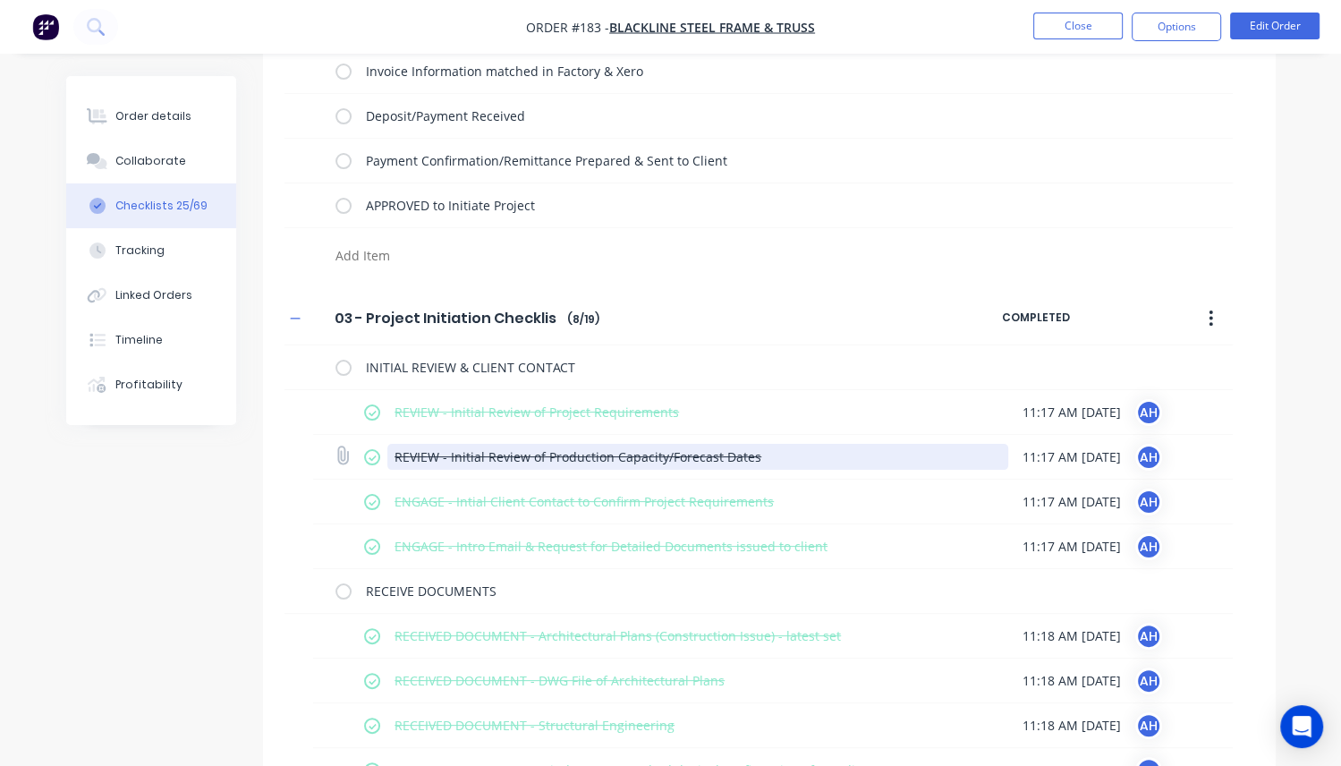
scroll to position [203, 0]
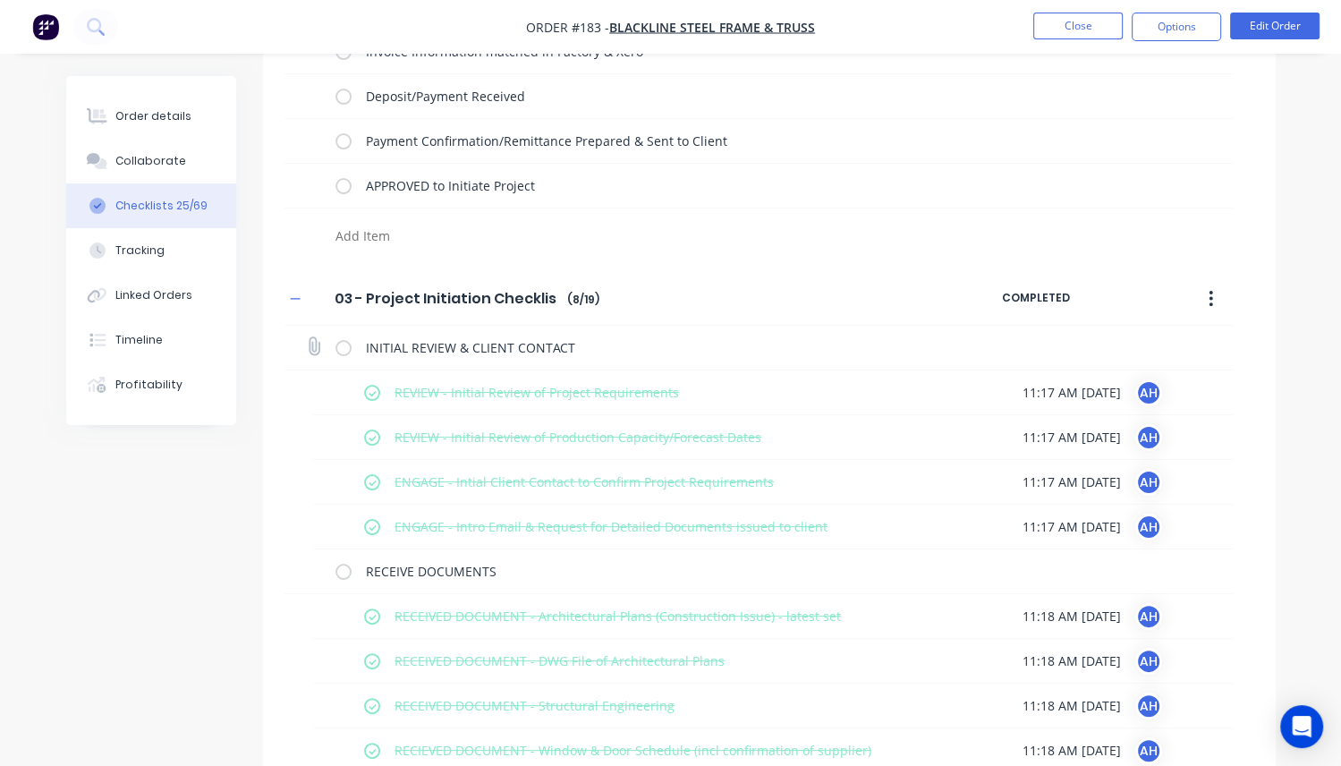
click at [354, 348] on div "INITIAL REVIEW & CLIENT CONTACT" at bounding box center [671, 348] width 673 height 36
click at [348, 349] on label at bounding box center [343, 347] width 16 height 19
click at [0, 0] on input "checkbox" at bounding box center [0, 0] width 0 height 0
click at [348, 349] on label at bounding box center [343, 347] width 16 height 19
click at [0, 0] on input "checkbox" at bounding box center [0, 0] width 0 height 0
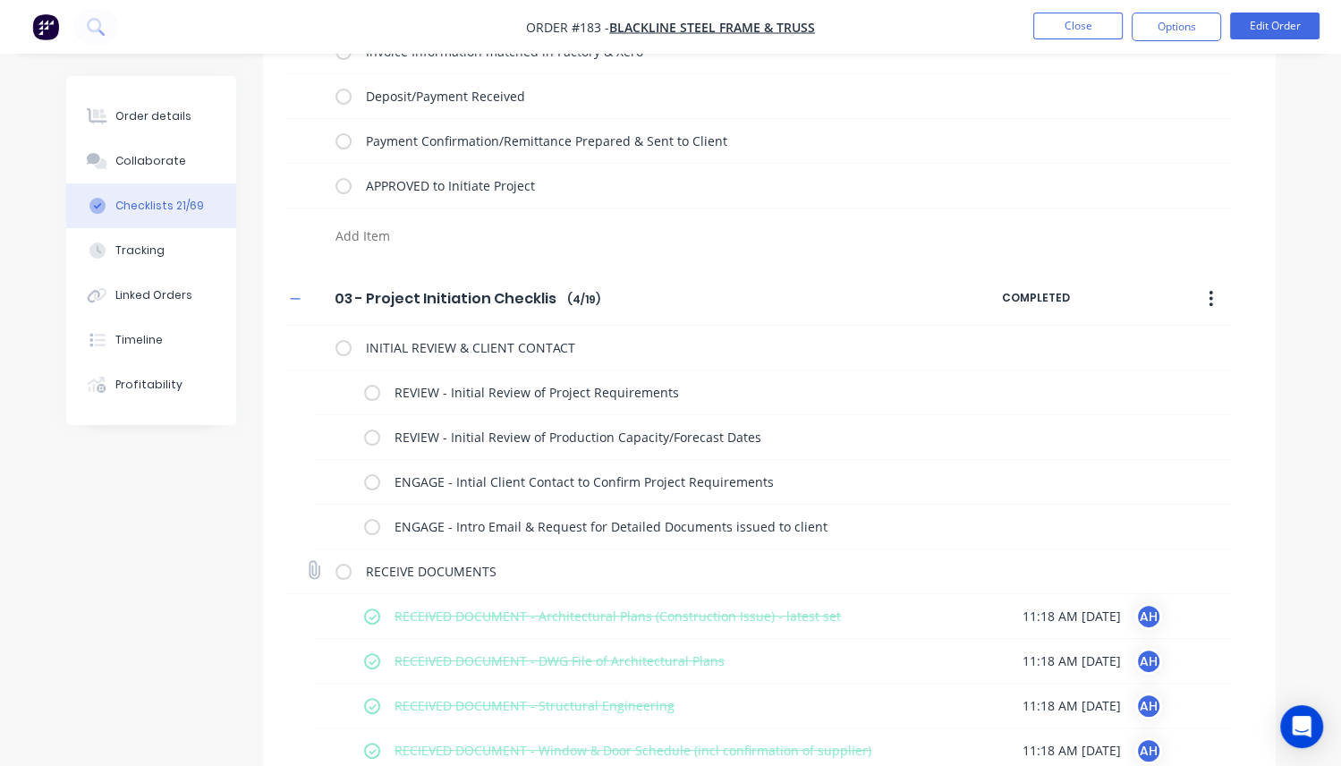
click at [346, 568] on label at bounding box center [343, 571] width 16 height 19
click at [0, 0] on input "checkbox" at bounding box center [0, 0] width 0 height 0
click at [346, 568] on label at bounding box center [343, 571] width 16 height 19
click at [0, 0] on input "checkbox" at bounding box center [0, 0] width 0 height 0
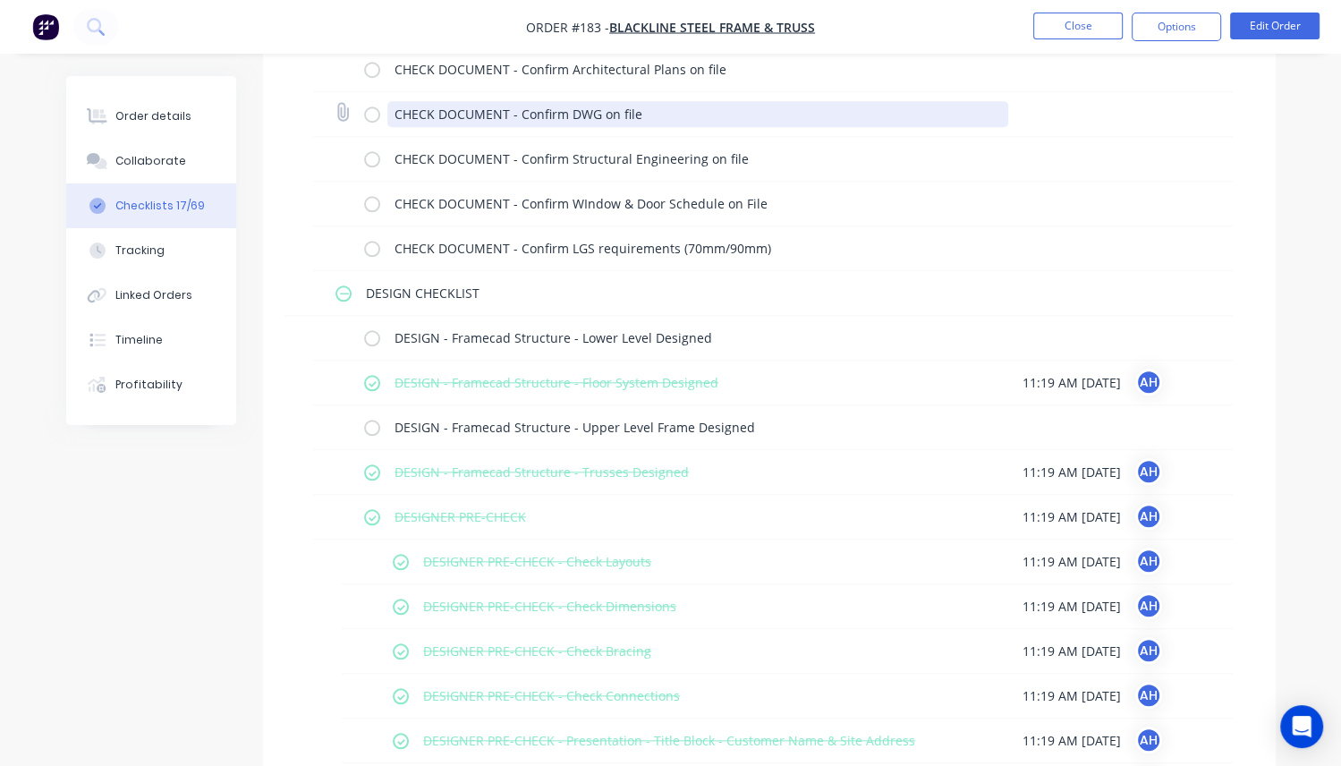
scroll to position [1626, 0]
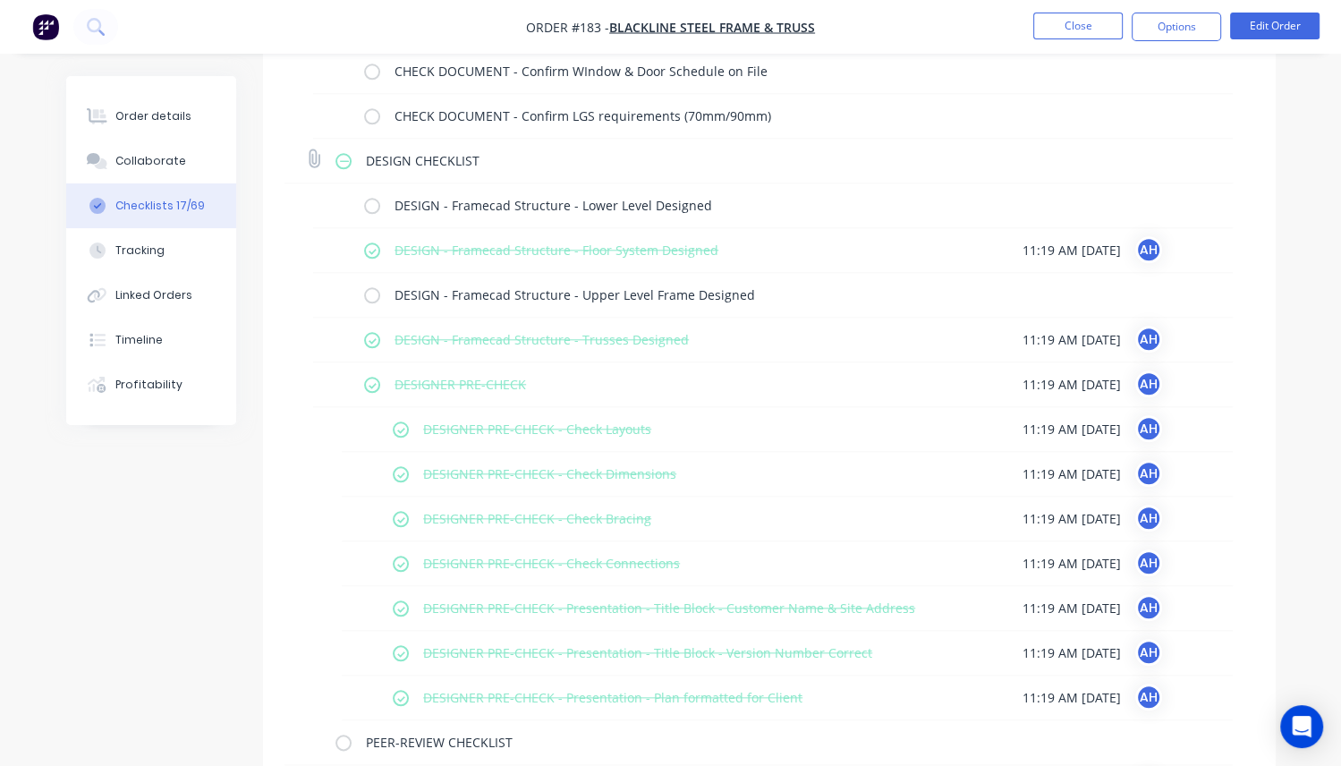
click at [344, 157] on label at bounding box center [343, 160] width 16 height 19
click at [0, 0] on input "checkbox" at bounding box center [0, 0] width 0 height 0
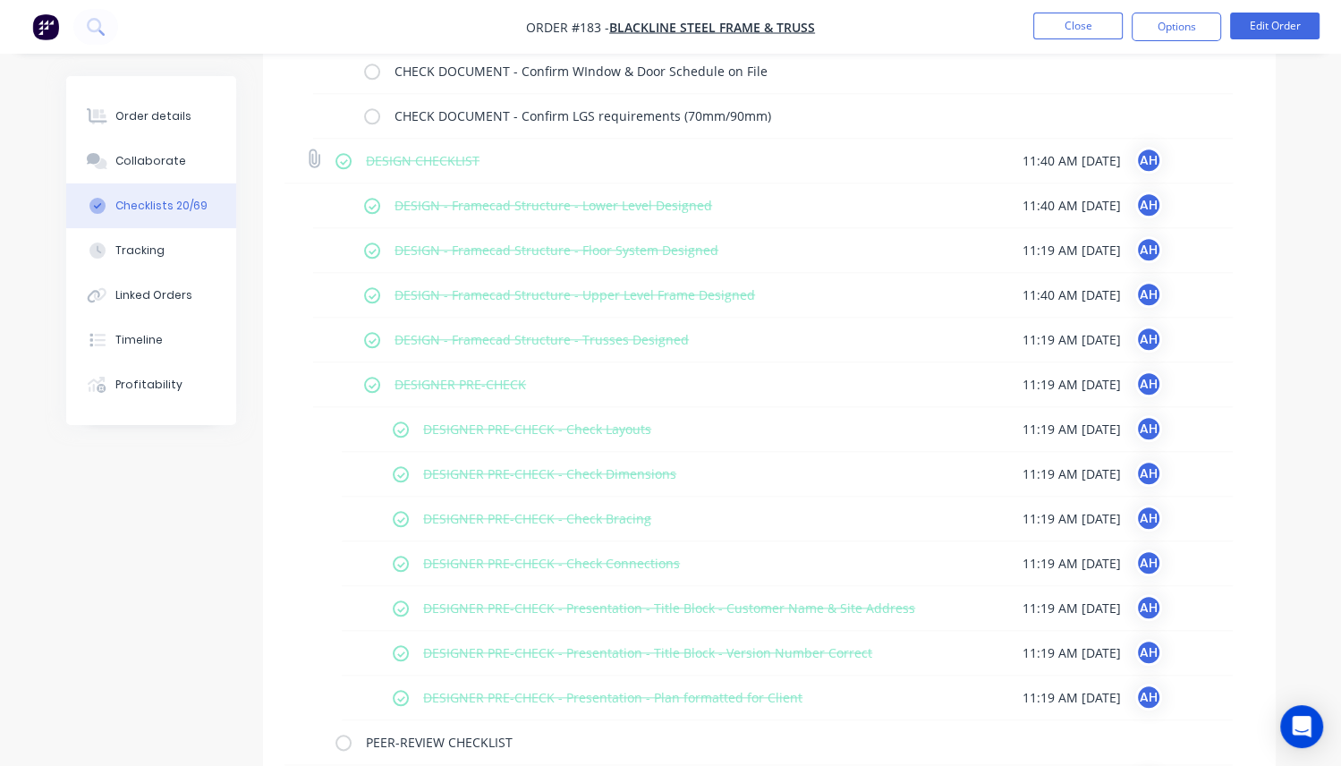
click at [344, 157] on label at bounding box center [343, 160] width 16 height 19
click at [0, 0] on input "checkbox" at bounding box center [0, 0] width 0 height 0
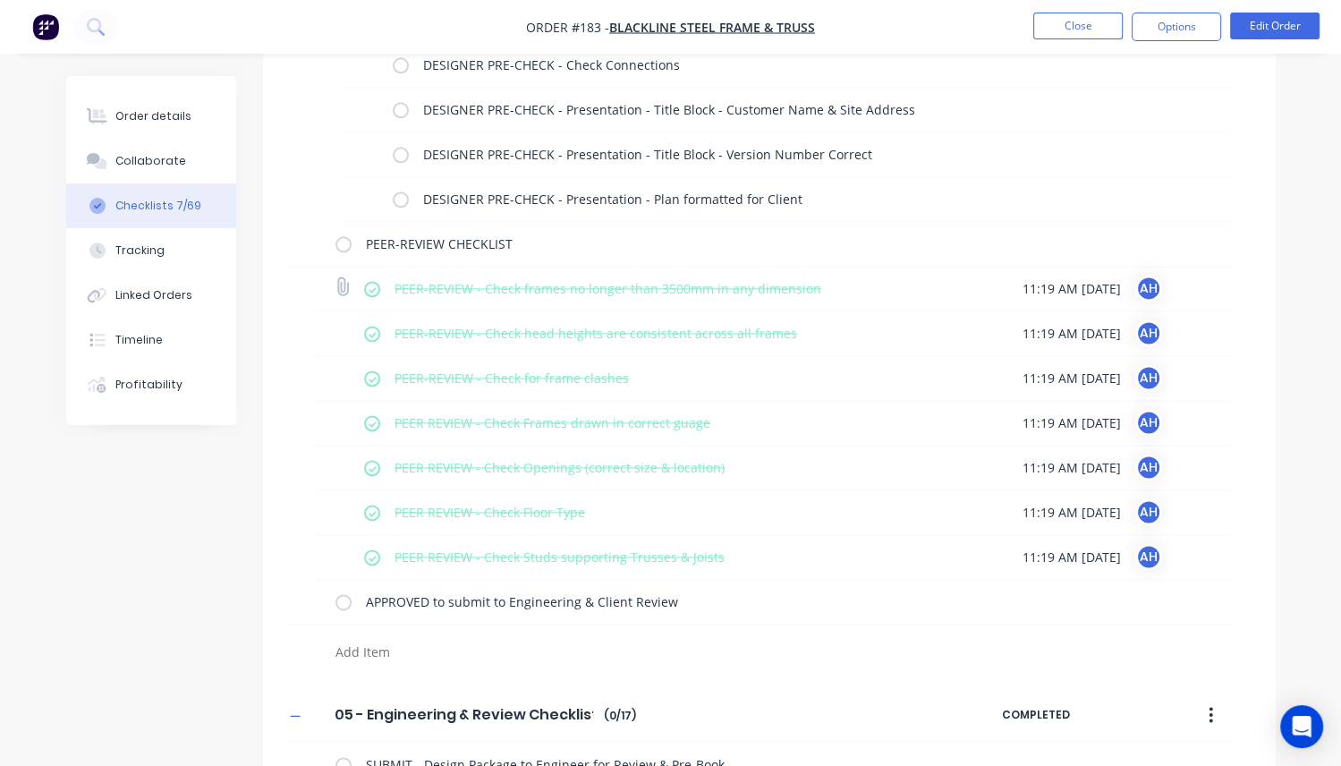
scroll to position [2134, 0]
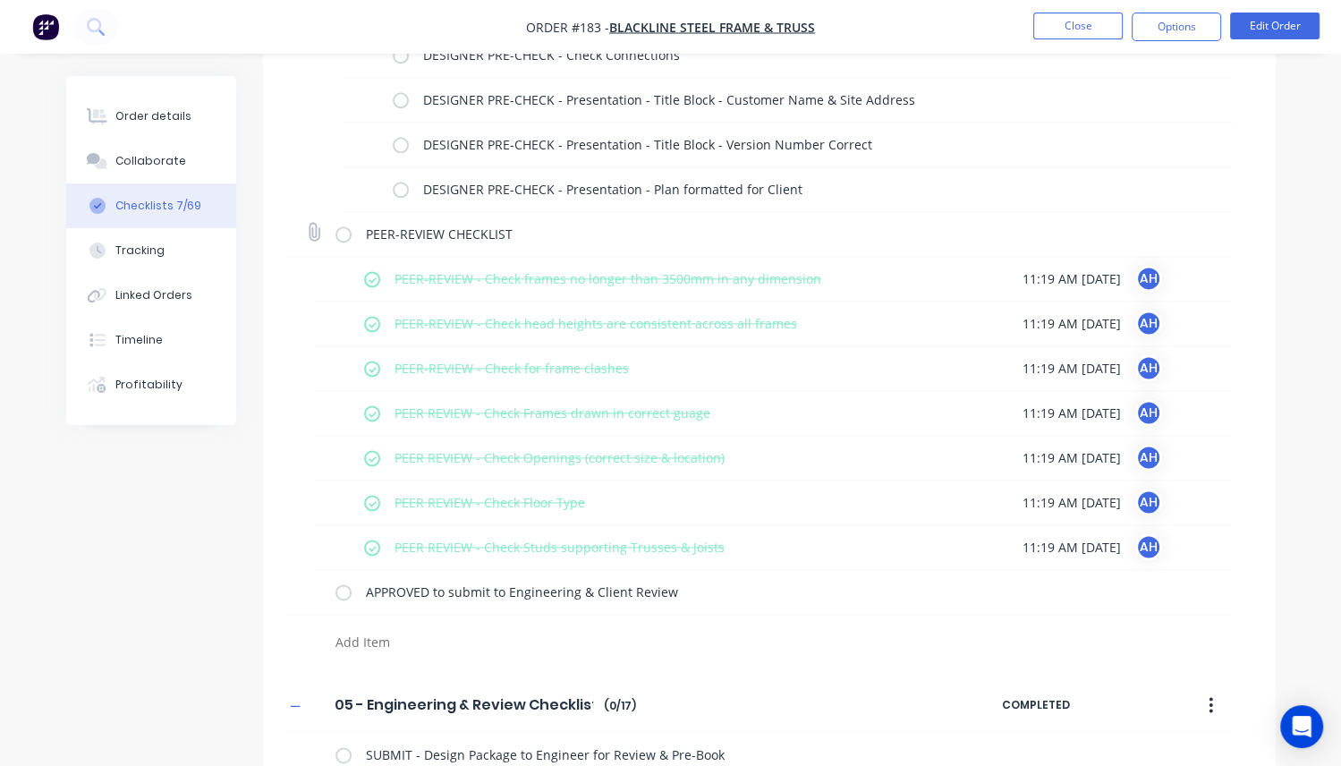
click at [346, 239] on div "PEER-REVIEW CHECKLIST" at bounding box center [671, 234] width 673 height 36
click at [346, 233] on label at bounding box center [343, 234] width 16 height 19
click at [0, 0] on input "checkbox" at bounding box center [0, 0] width 0 height 0
click at [346, 233] on label at bounding box center [343, 234] width 16 height 19
click at [0, 0] on input "checkbox" at bounding box center [0, 0] width 0 height 0
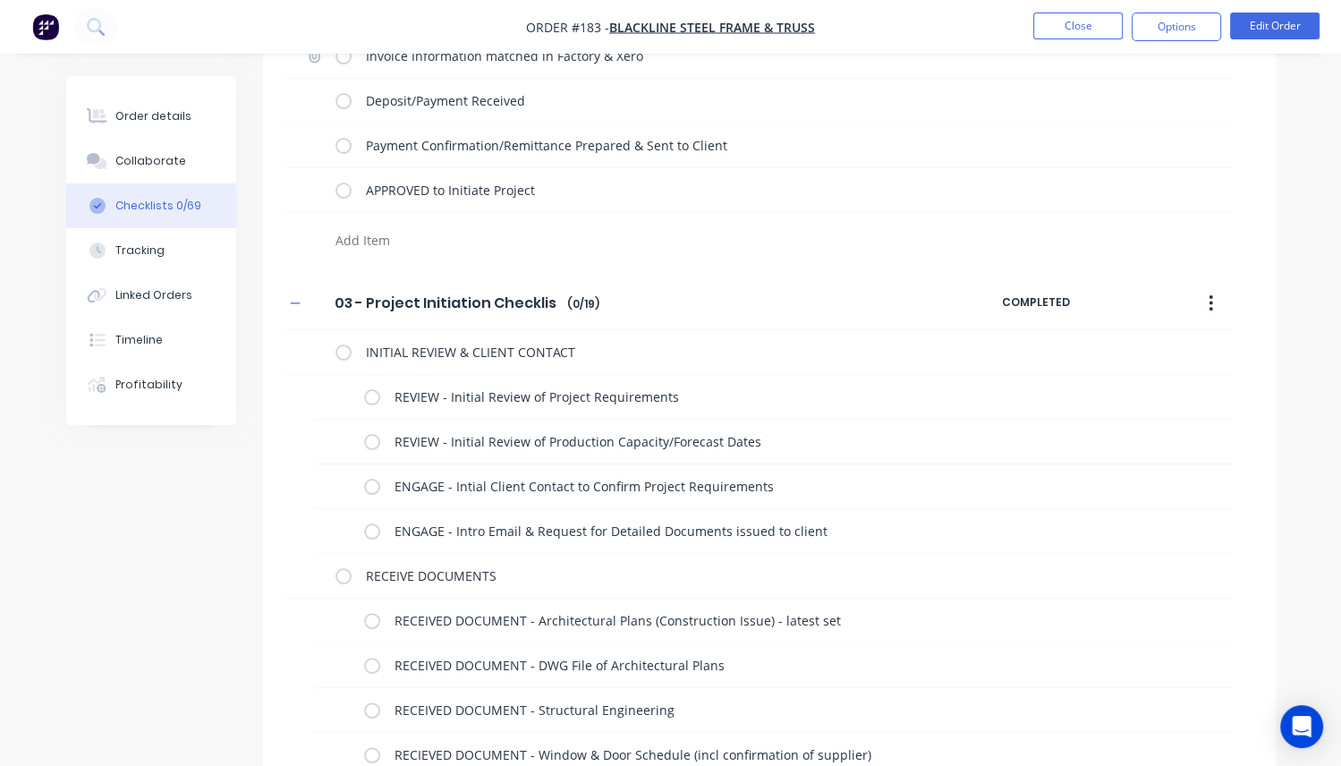
scroll to position [0, 0]
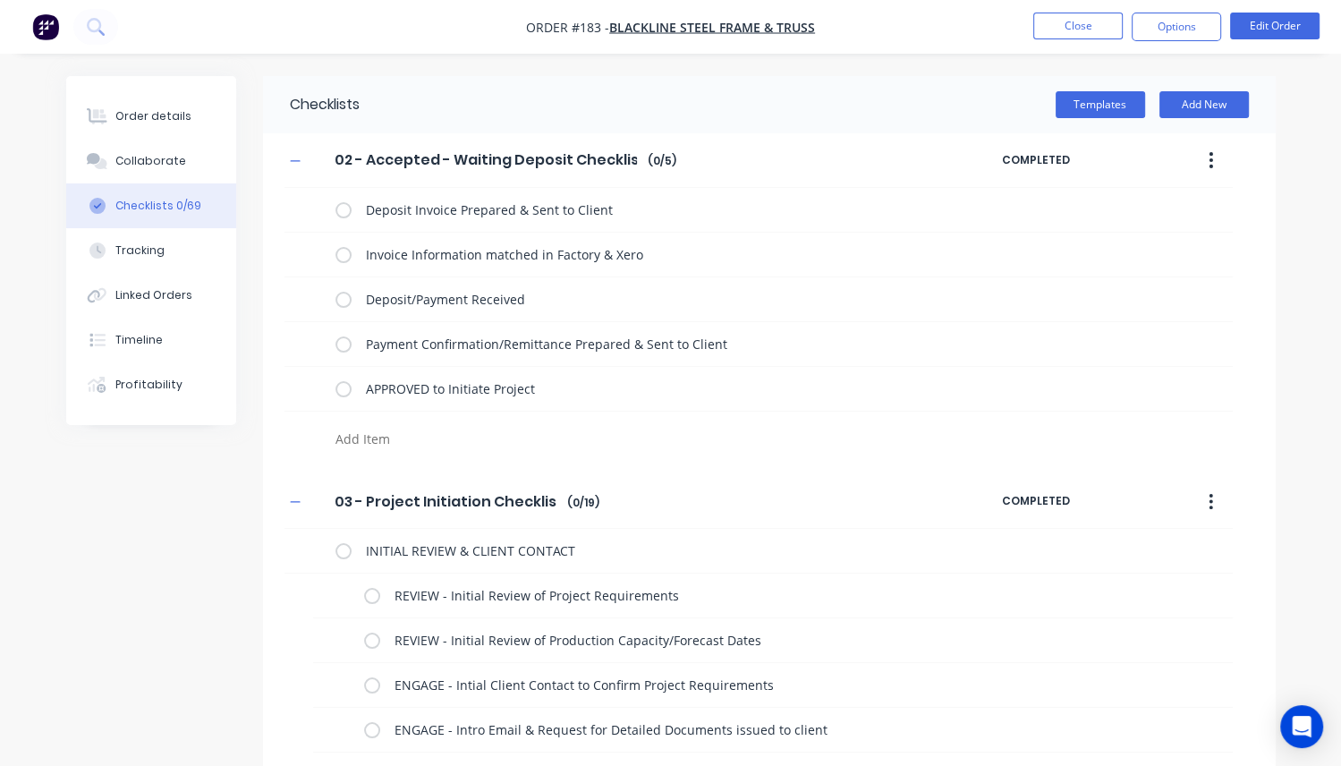
click at [1212, 161] on icon "button" at bounding box center [1210, 160] width 4 height 20
click at [1148, 200] on span "Save as Template" at bounding box center [1146, 207] width 134 height 19
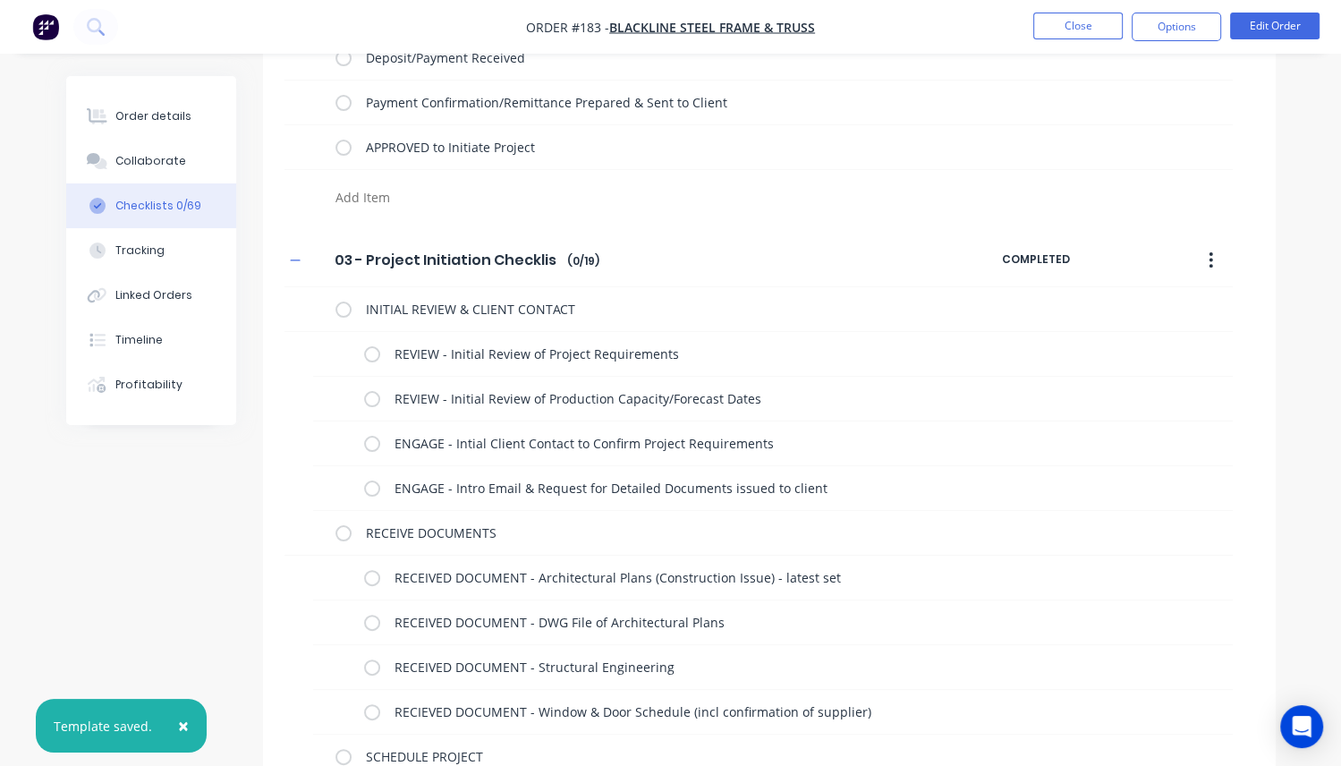
scroll to position [243, 0]
click at [1210, 256] on icon "button" at bounding box center [1211, 258] width 4 height 16
click at [1134, 301] on span "Save as Template" at bounding box center [1146, 305] width 134 height 19
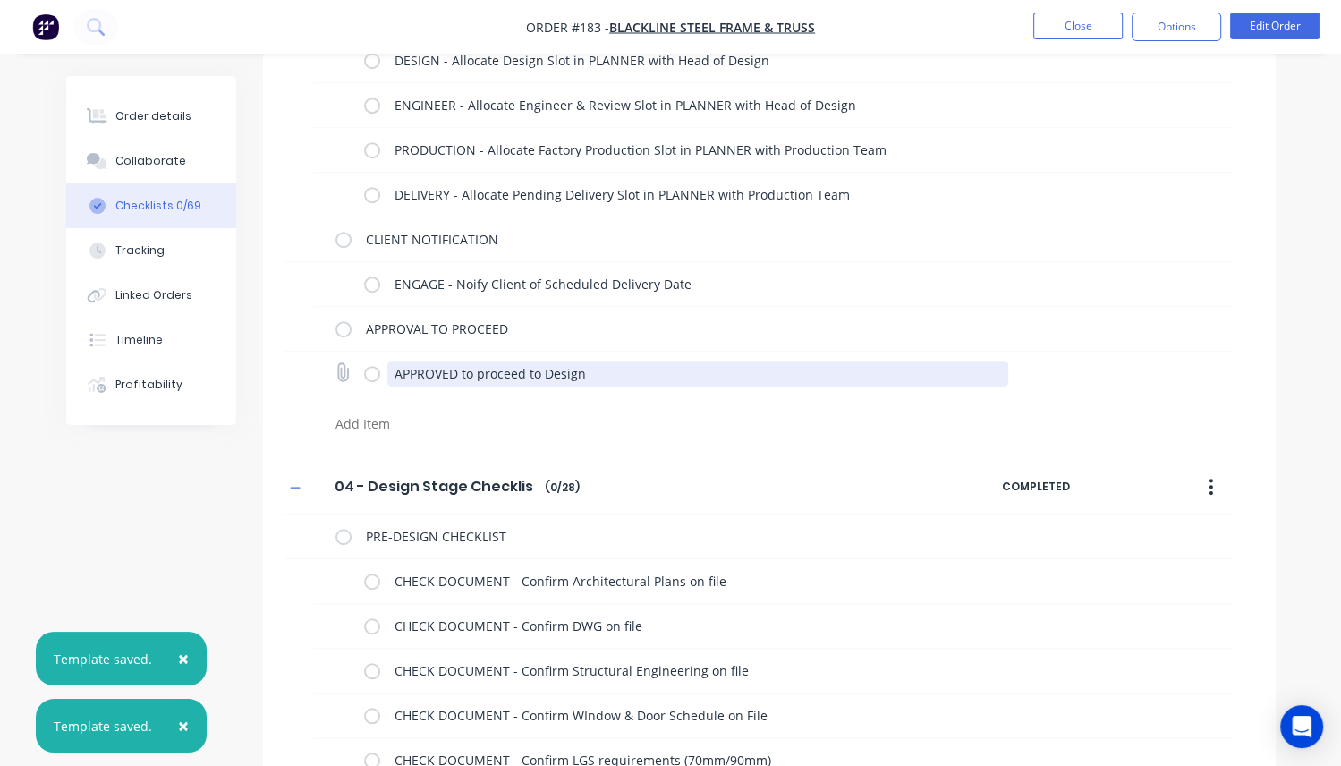
scroll to position [996, 0]
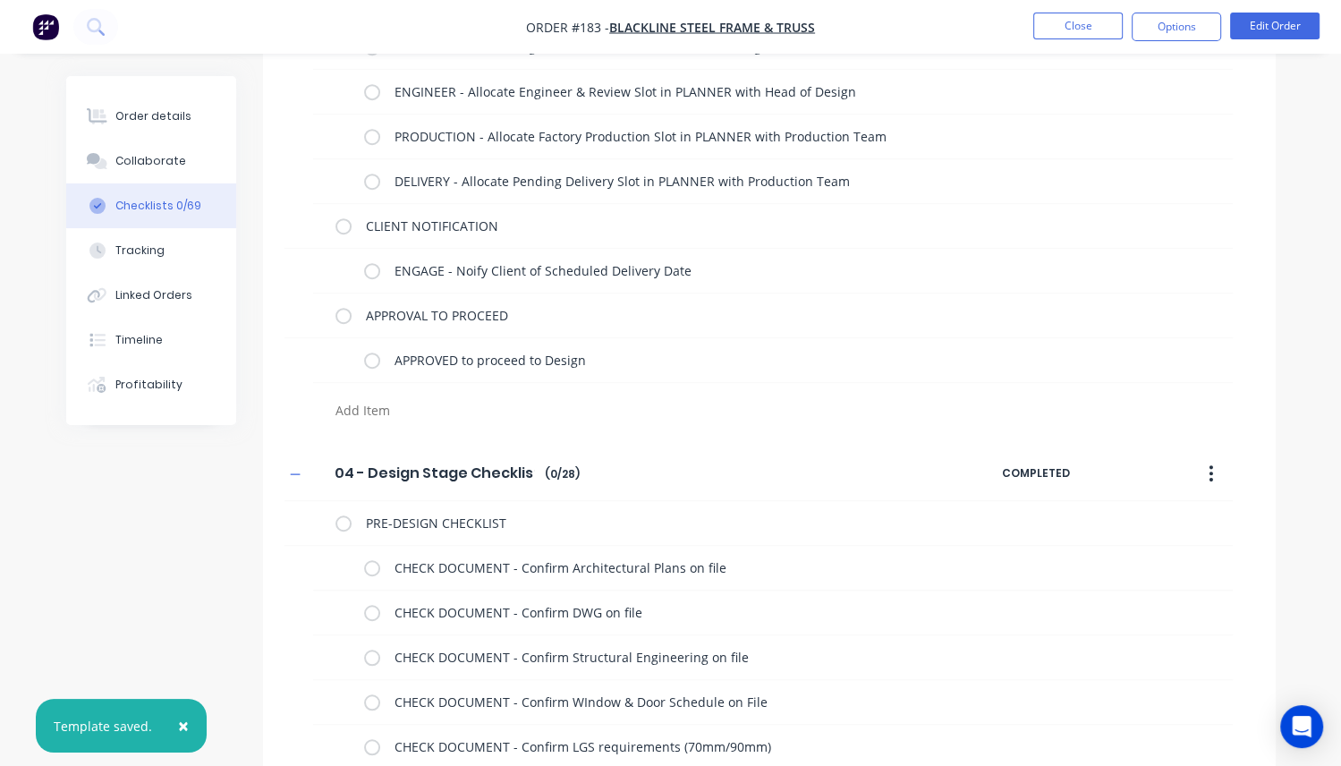
click at [1211, 469] on icon "button" at bounding box center [1211, 473] width 4 height 16
click at [1105, 520] on span "Save as Template" at bounding box center [1146, 520] width 134 height 19
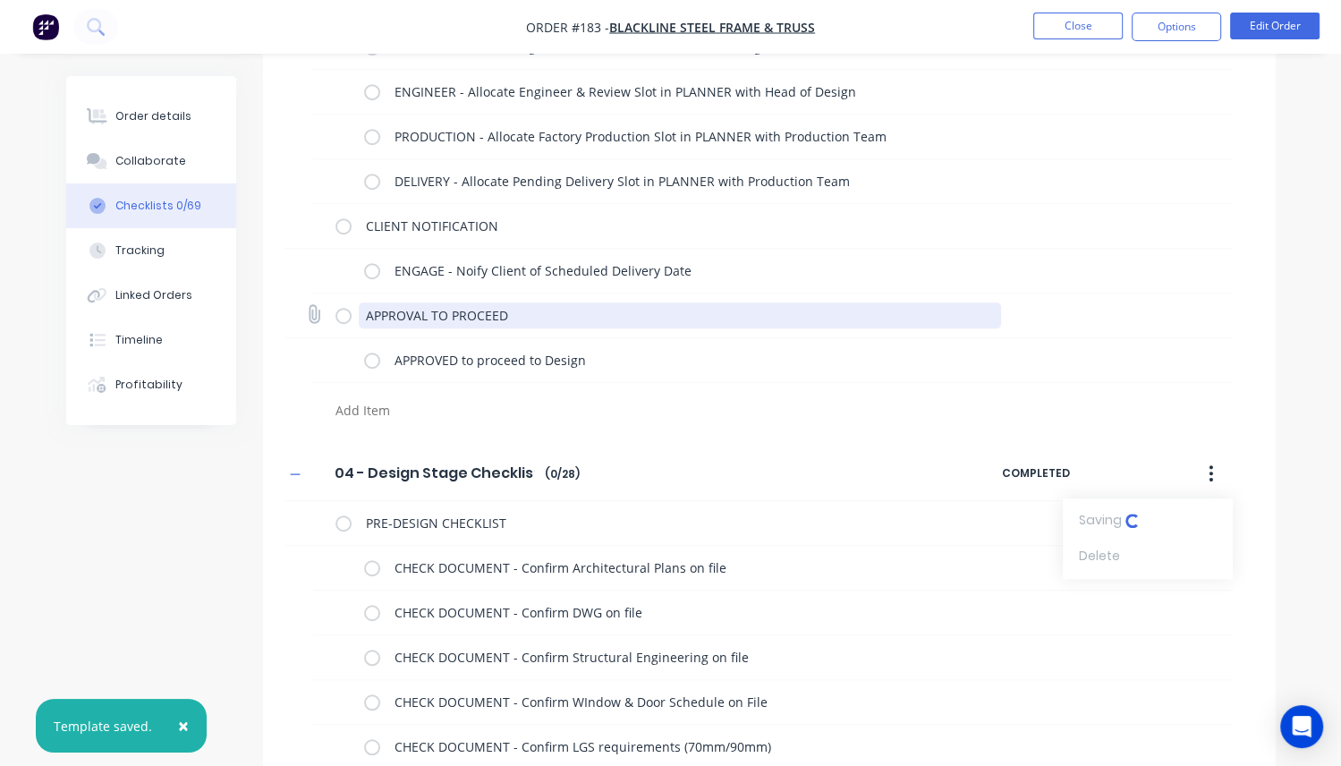
type textarea "x"
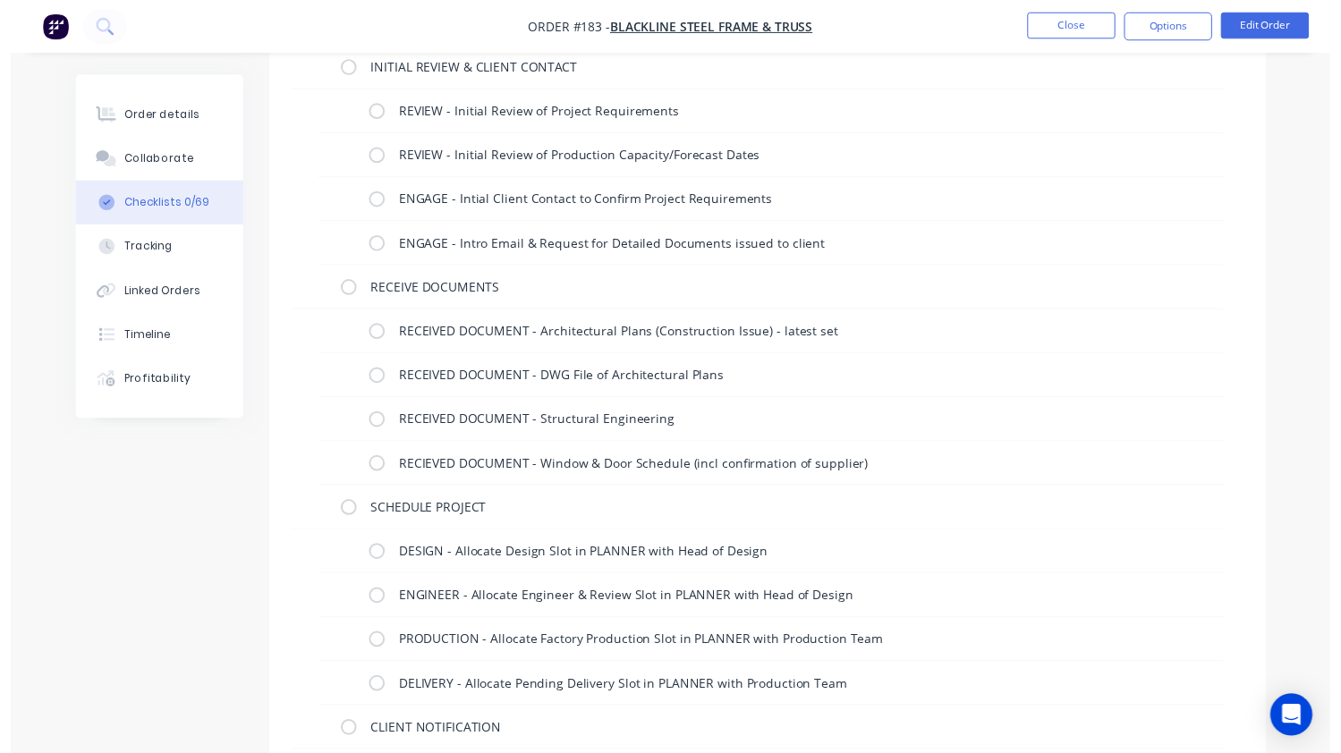
scroll to position [0, 0]
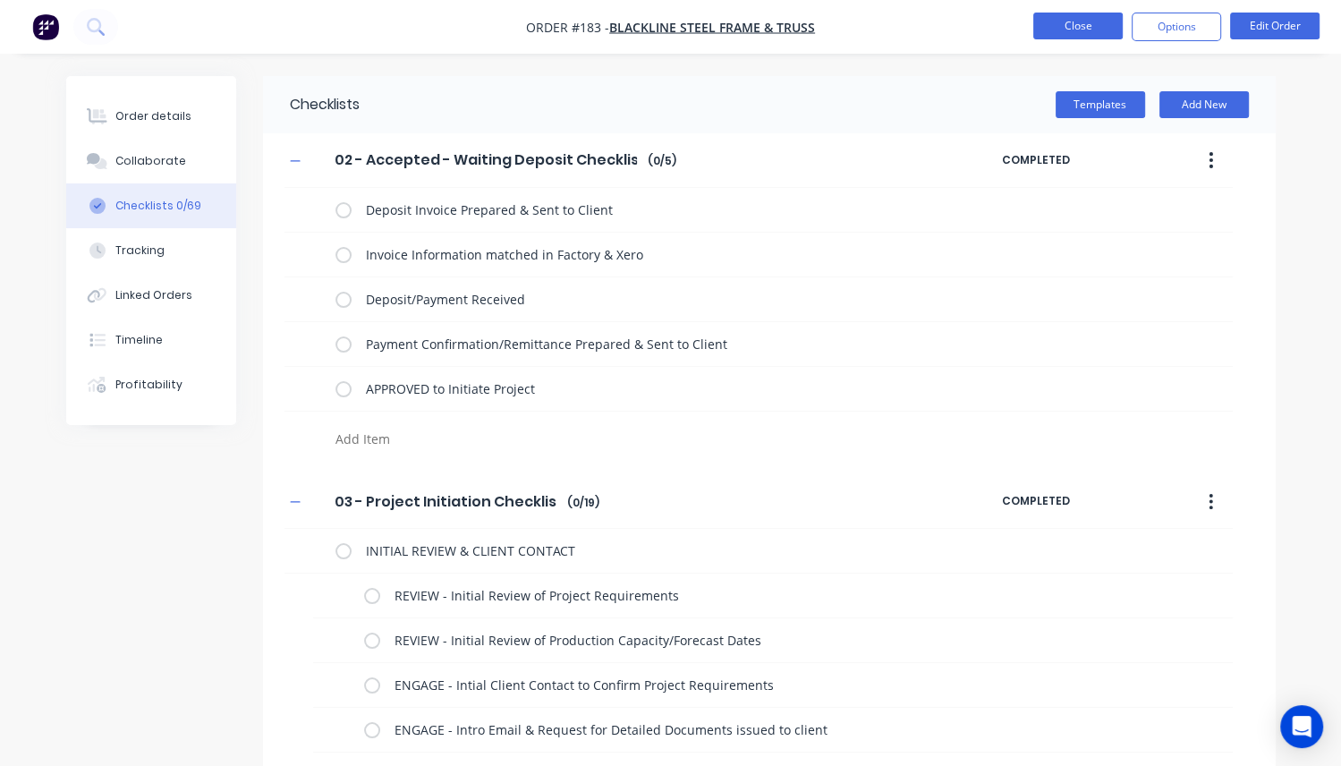
click at [1084, 26] on button "Close" at bounding box center [1077, 26] width 89 height 27
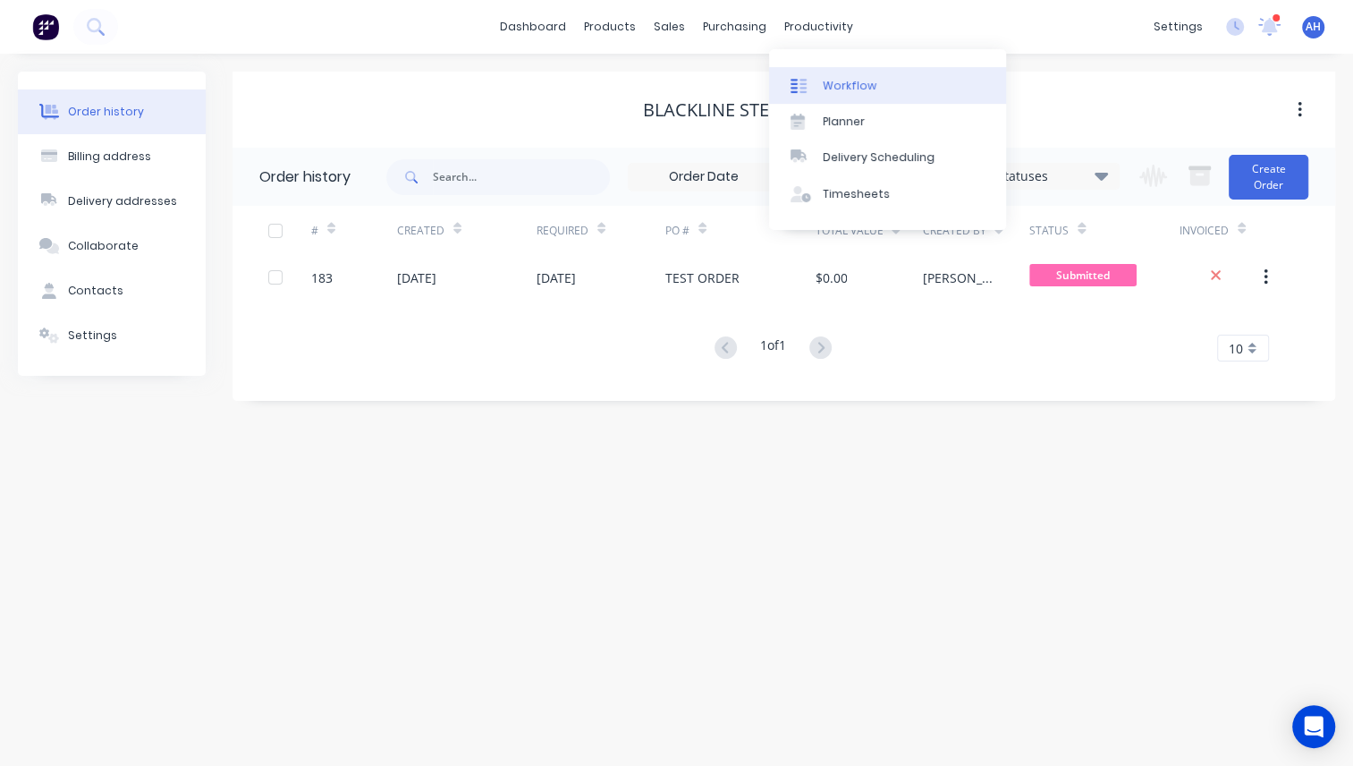
click at [842, 69] on link "Workflow" at bounding box center [887, 85] width 237 height 36
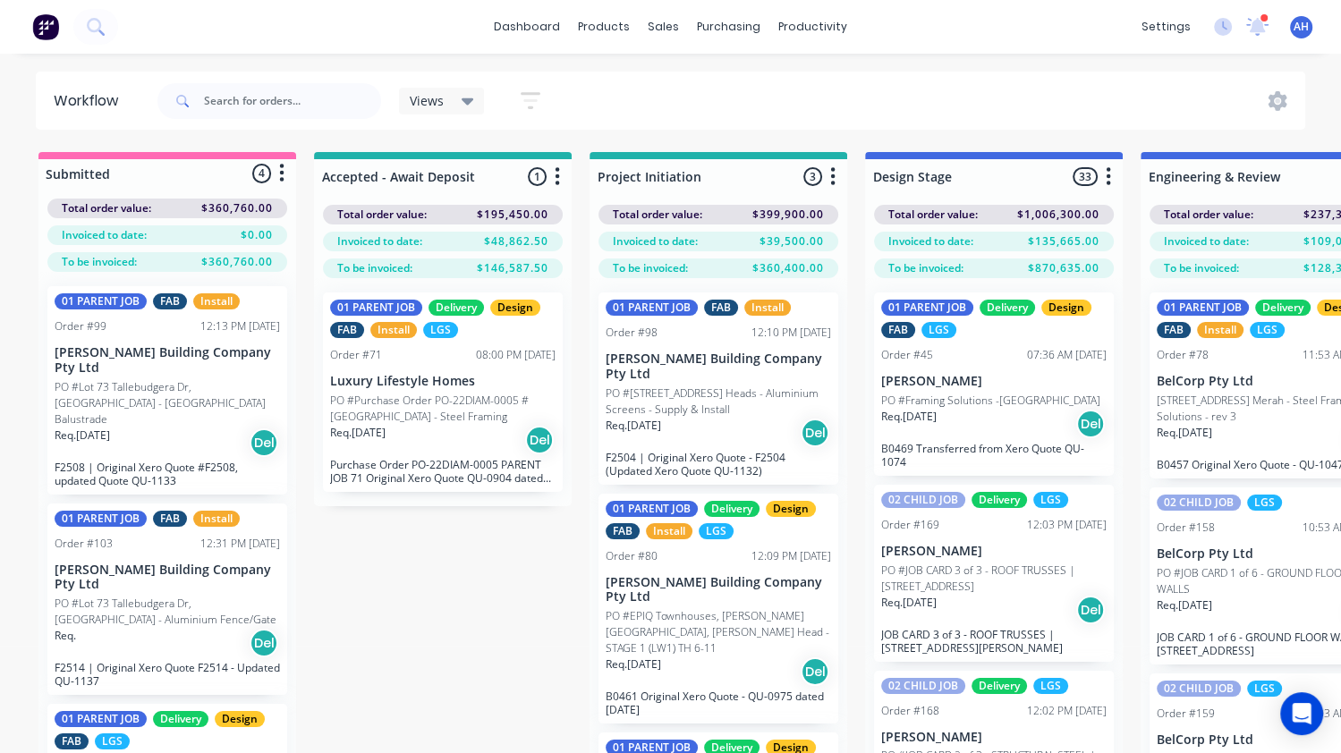
click at [52, 175] on div at bounding box center [167, 173] width 258 height 29
click at [284, 174] on button "button" at bounding box center [281, 173] width 21 height 21
click at [92, 173] on div at bounding box center [167, 173] width 258 height 29
click at [110, 169] on div at bounding box center [167, 173] width 258 height 29
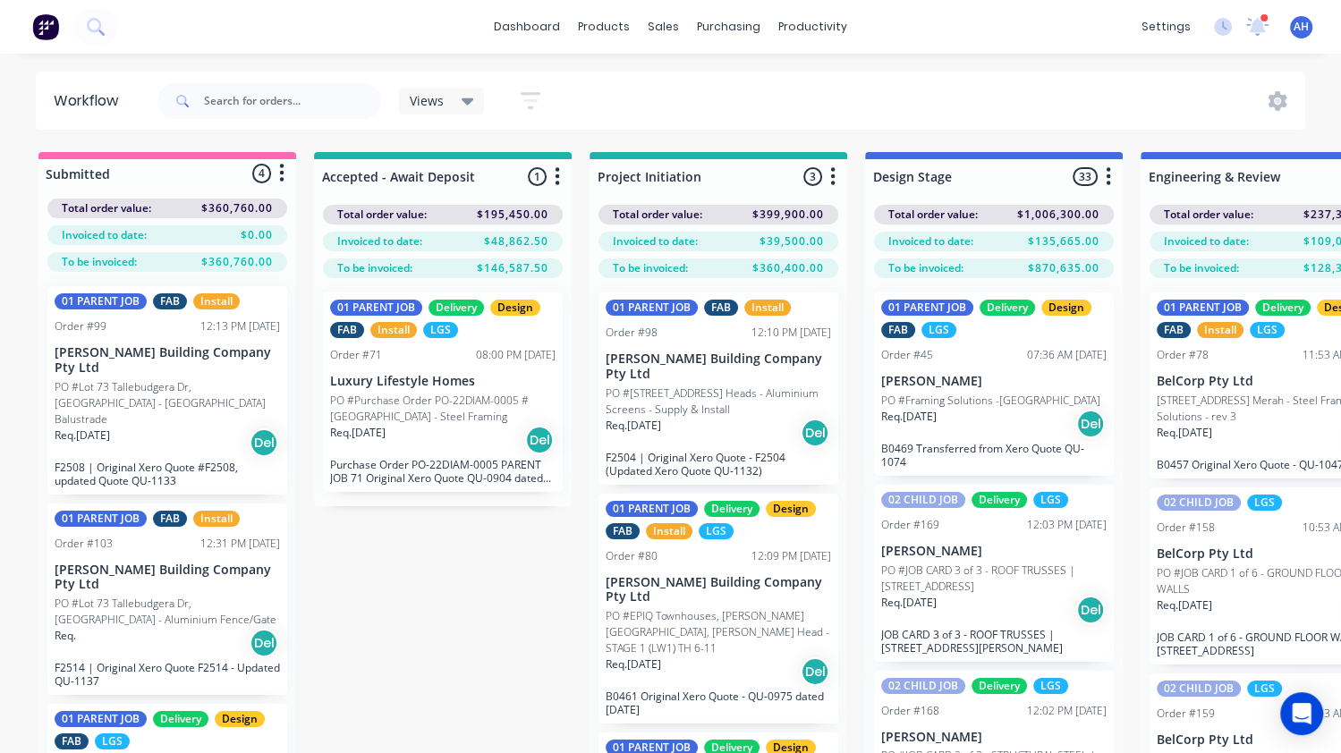
click at [154, 175] on div at bounding box center [167, 173] width 258 height 29
click at [95, 174] on div at bounding box center [167, 173] width 258 height 29
click at [556, 179] on icon "button" at bounding box center [557, 176] width 5 height 22
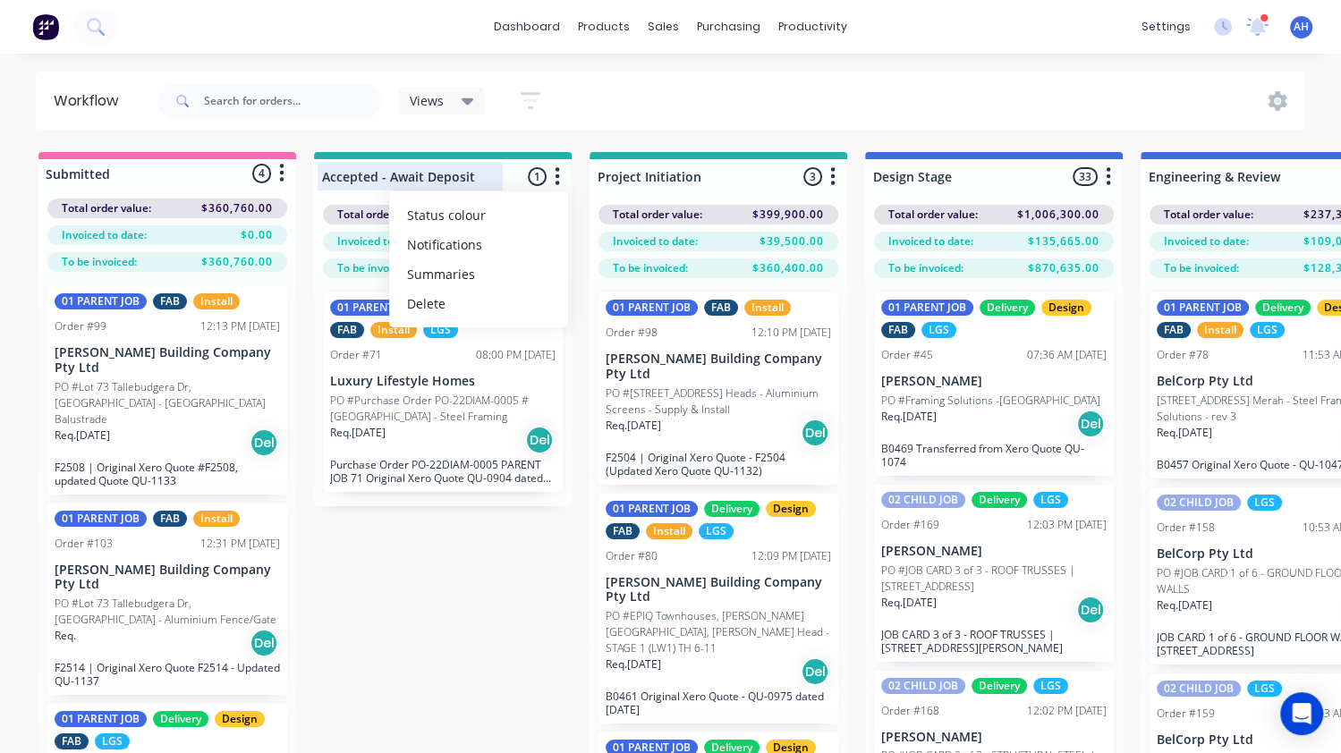
click at [356, 176] on div at bounding box center [443, 176] width 258 height 35
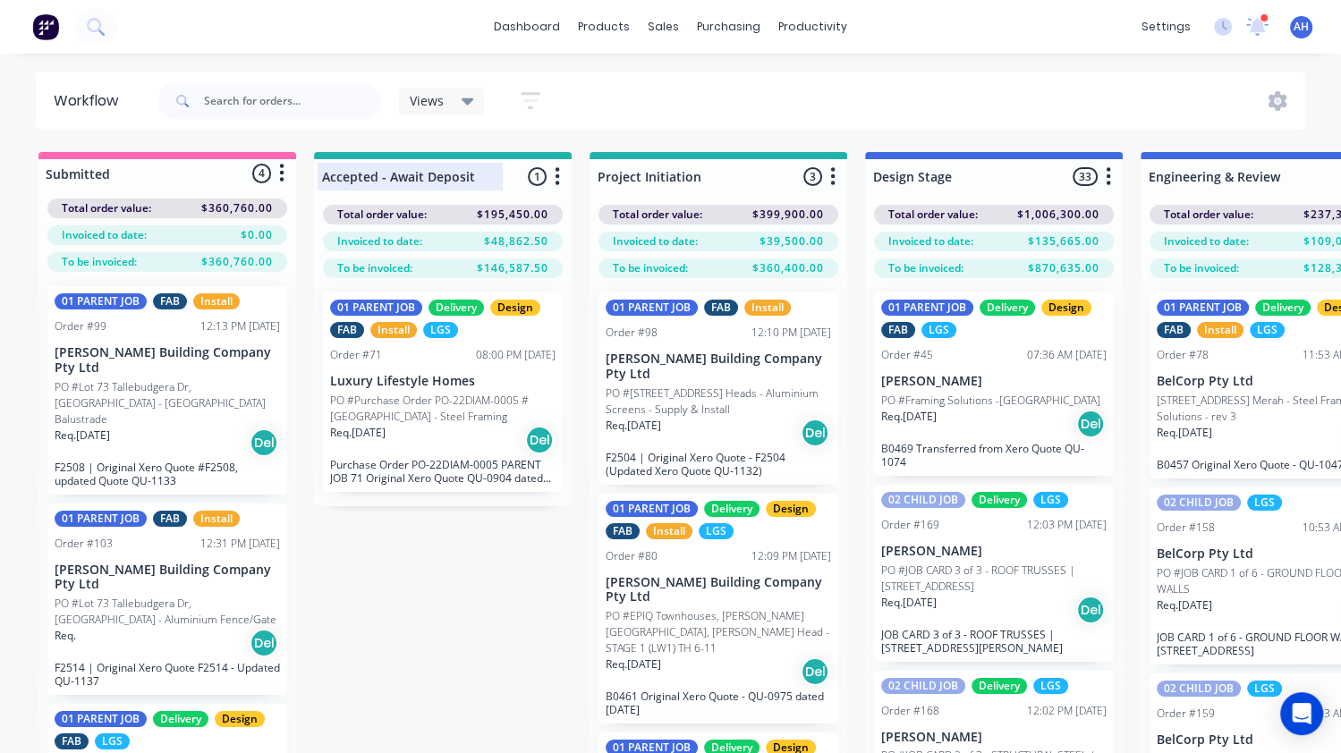
click at [323, 174] on input "Accepted - Await Deposit" at bounding box center [410, 176] width 176 height 19
type input "01 - Accepted - Await Deposit"
click at [596, 176] on div at bounding box center [718, 176] width 258 height 35
click at [598, 175] on input "Project Initiation" at bounding box center [685, 176] width 176 height 19
type input "02 - Project Initiation"
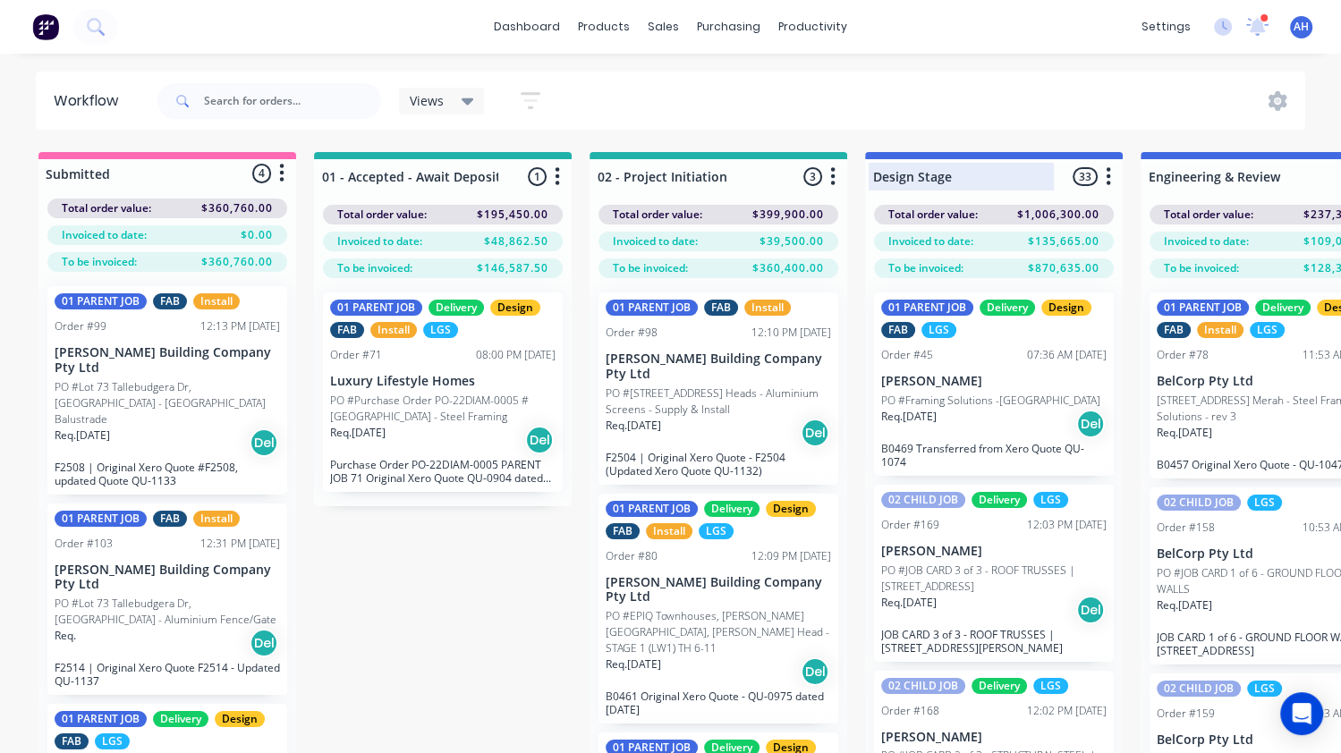
click at [880, 174] on div at bounding box center [994, 176] width 258 height 35
click at [873, 178] on input "Design Stage" at bounding box center [961, 176] width 176 height 19
type input "03 - Design Stage"
click at [335, 178] on div at bounding box center [443, 176] width 258 height 35
click at [331, 175] on input "01 - Accepted - Await Deposit" at bounding box center [410, 176] width 176 height 19
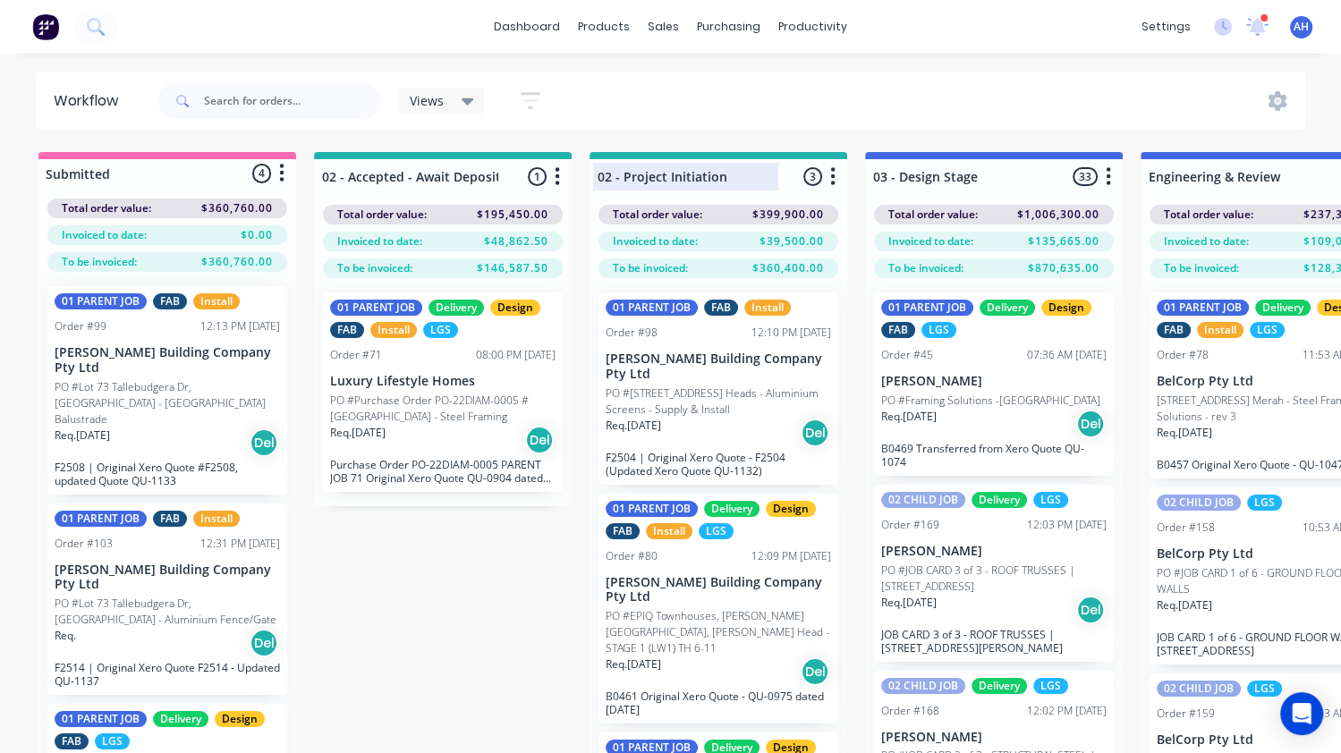
type input "02 - Accepted - Await Deposit"
click at [604, 171] on div at bounding box center [718, 176] width 258 height 35
click at [607, 179] on input "02 - Project Initiation" at bounding box center [685, 176] width 176 height 19
type input "03 - Project Initiation"
click at [884, 173] on div at bounding box center [994, 176] width 258 height 35
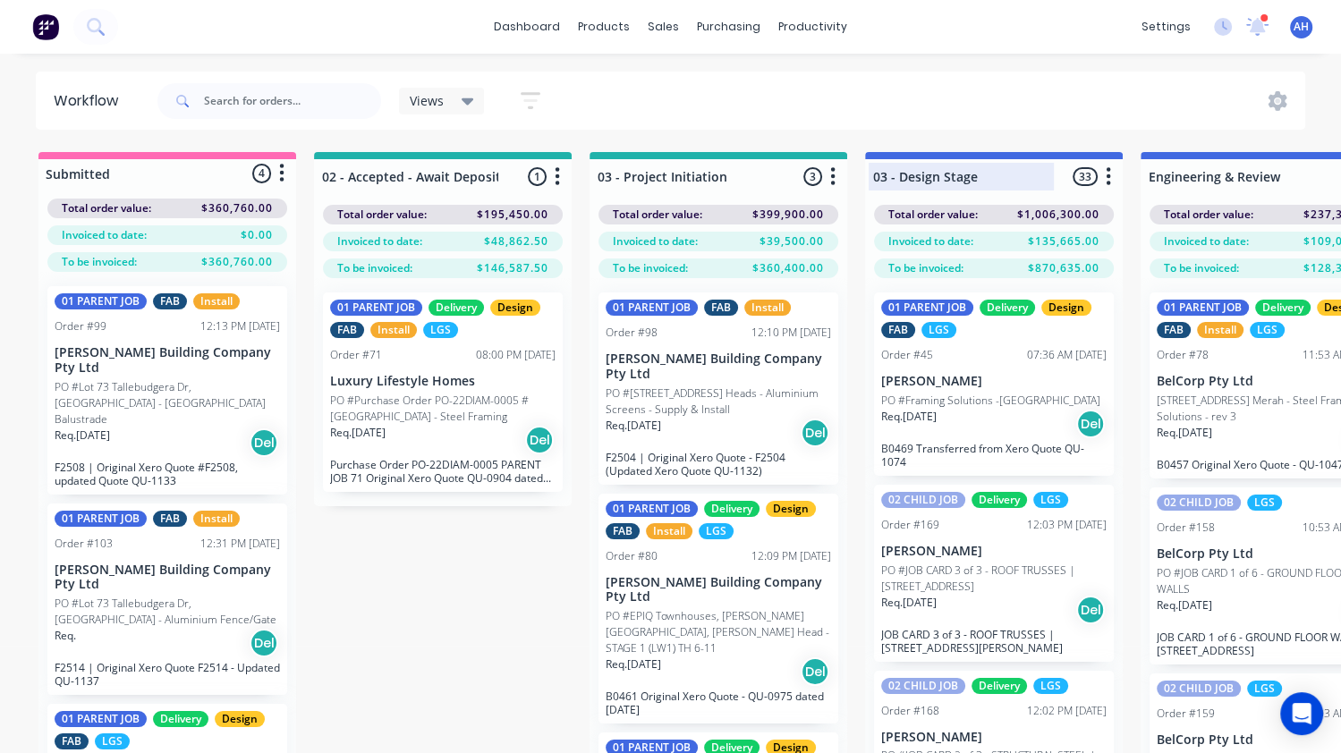
click at [884, 178] on input "03 - Design Stage" at bounding box center [961, 176] width 176 height 19
type input "04 - Design Stage"
click at [1153, 171] on div at bounding box center [1269, 176] width 258 height 35
click at [1146, 178] on div "Engineering & Review" at bounding box center [1241, 177] width 194 height 28
click at [1149, 173] on input "Engineering & Review" at bounding box center [1236, 176] width 176 height 19
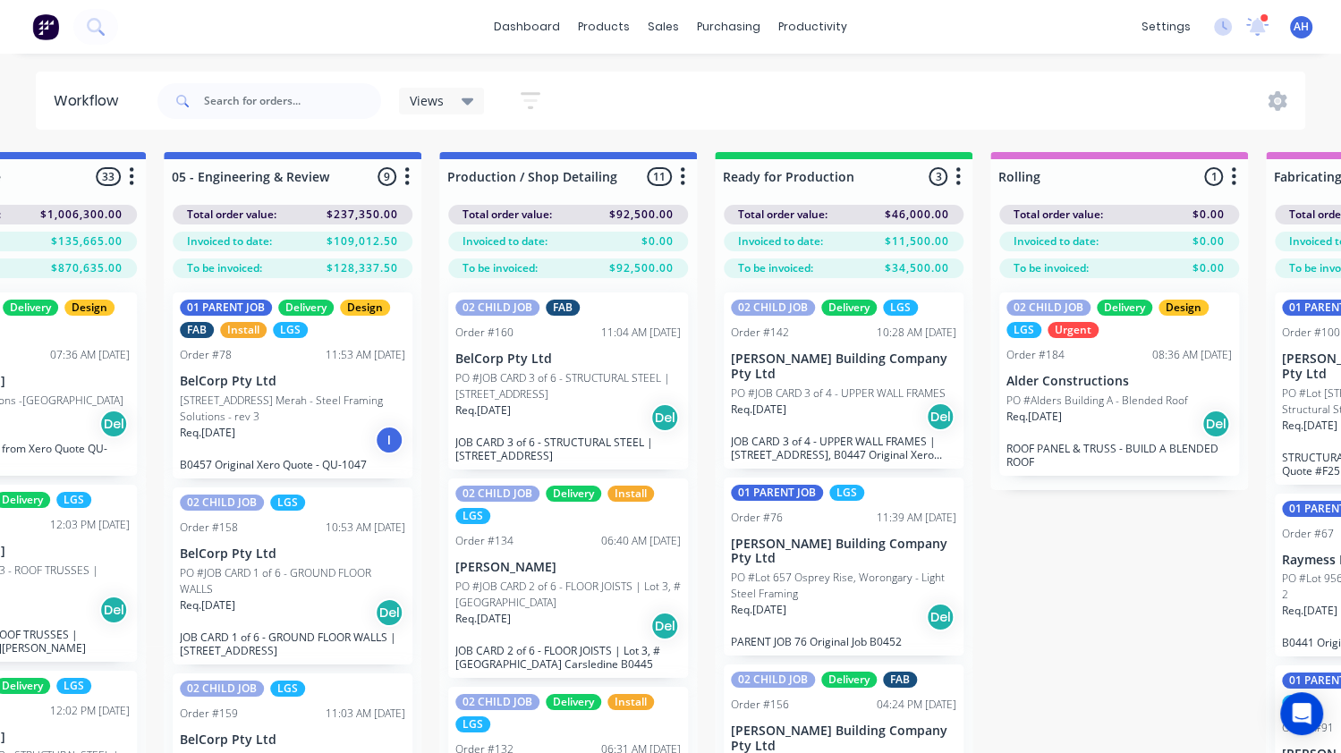
scroll to position [0, 985]
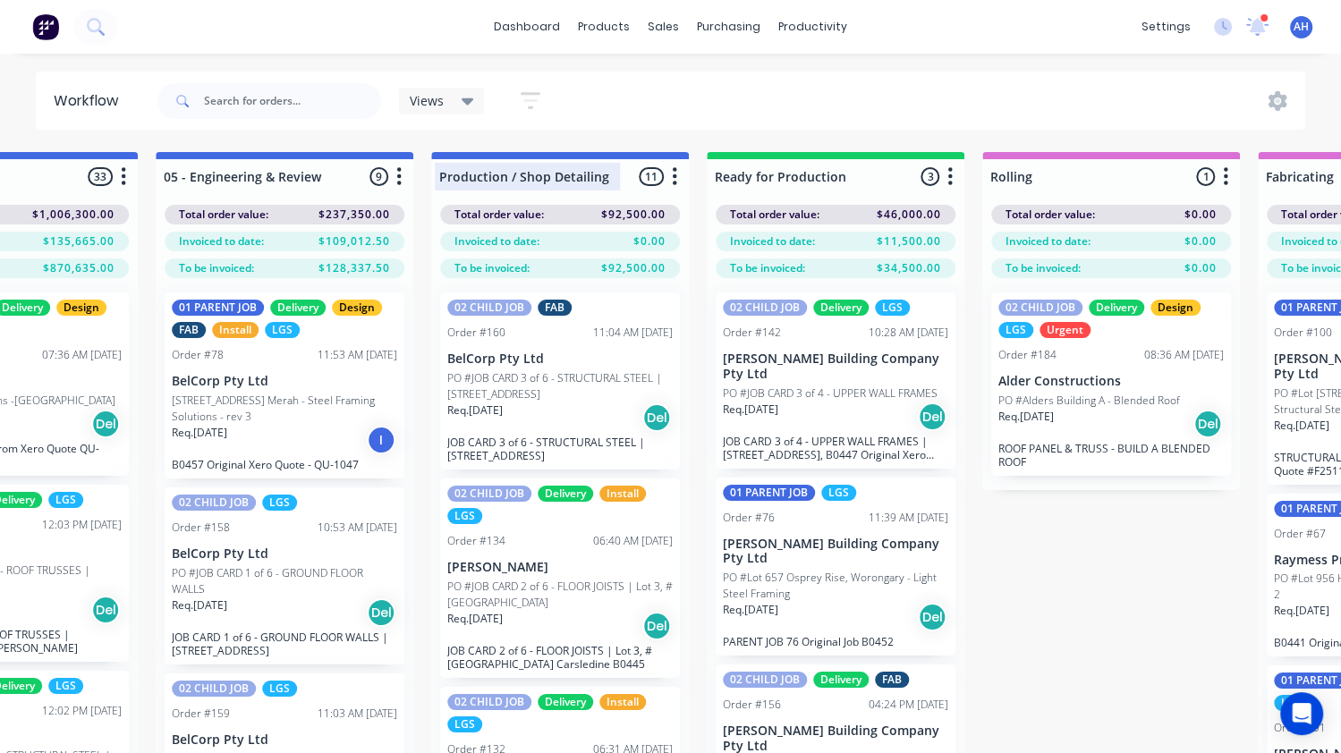
type input "05 - Engineering & Review"
click at [443, 174] on div at bounding box center [560, 176] width 258 height 35
click at [437, 173] on div "Production / Shop Detailing" at bounding box center [532, 177] width 194 height 28
type input "06 - Production / Shop Detailing"
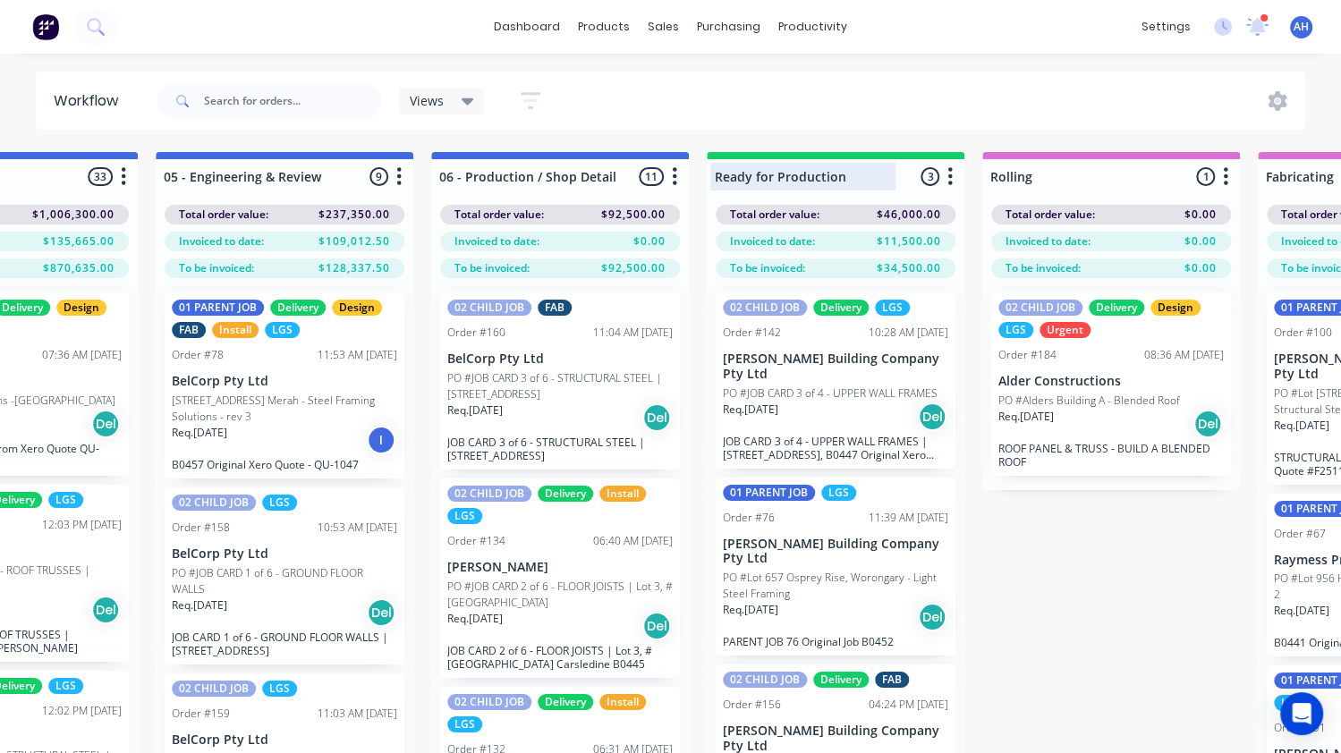
click at [714, 175] on div at bounding box center [836, 176] width 258 height 35
click at [715, 176] on input "Ready for Production" at bounding box center [803, 176] width 176 height 19
type input "07 - Ready for Production"
click at [991, 178] on div at bounding box center [1111, 176] width 258 height 35
click at [993, 177] on input "Rolling" at bounding box center [1078, 176] width 176 height 19
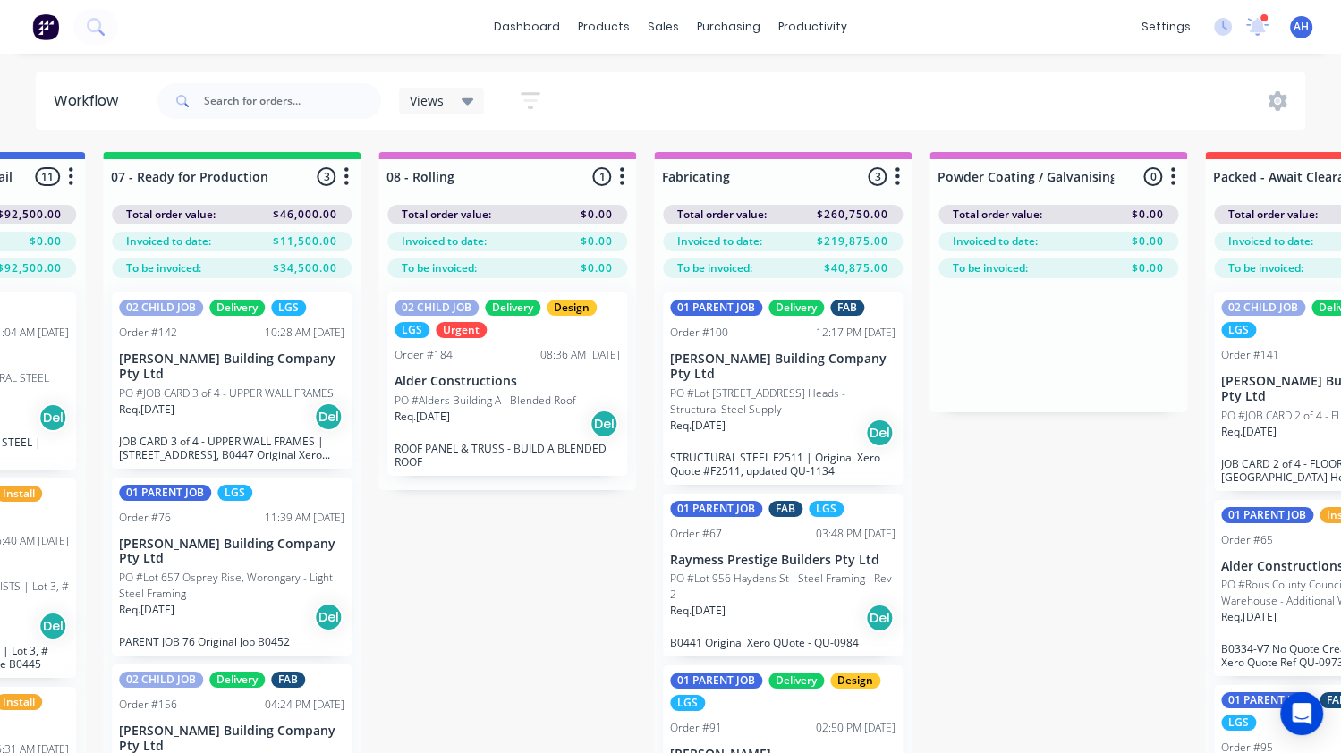
scroll to position [0, 1607]
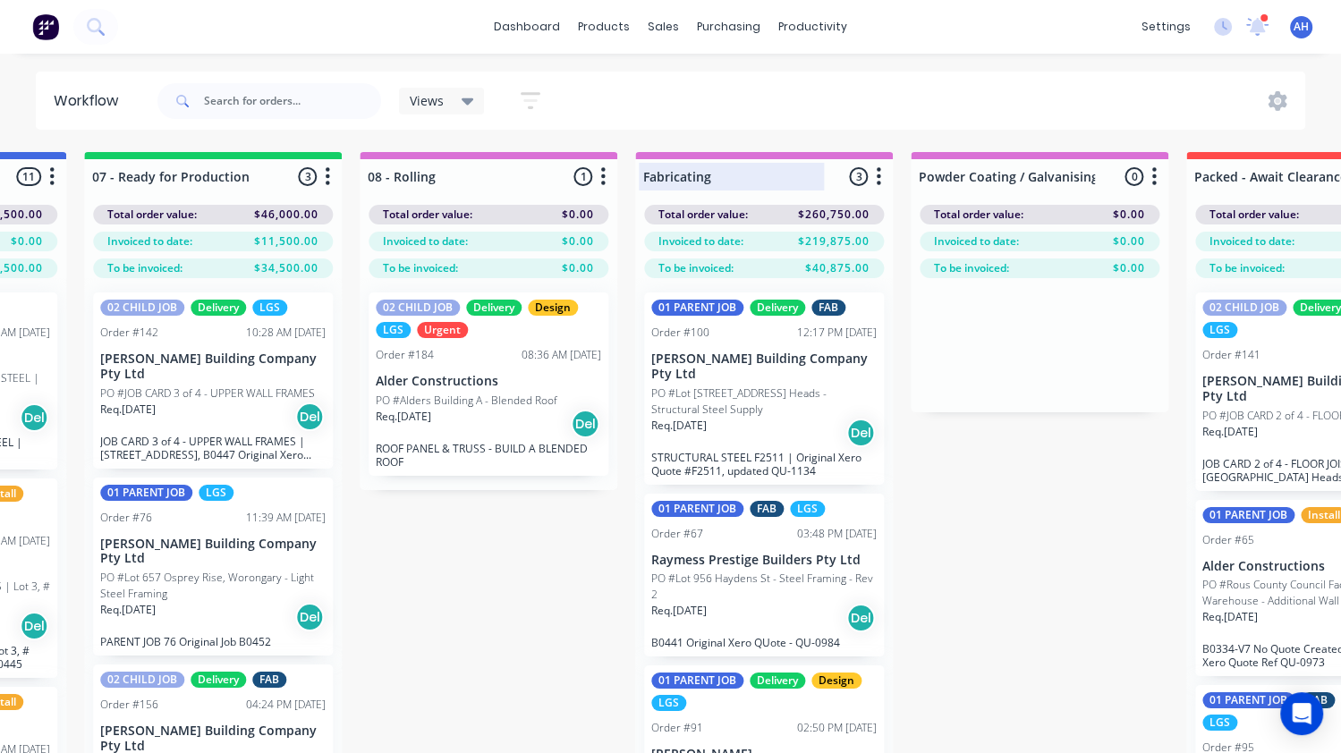
type input "08 - Rolling"
click at [648, 171] on div at bounding box center [764, 176] width 258 height 35
click at [643, 178] on input "Fabricating" at bounding box center [731, 176] width 176 height 19
type input "08b - Fabricating"
click at [378, 178] on div at bounding box center [489, 176] width 258 height 35
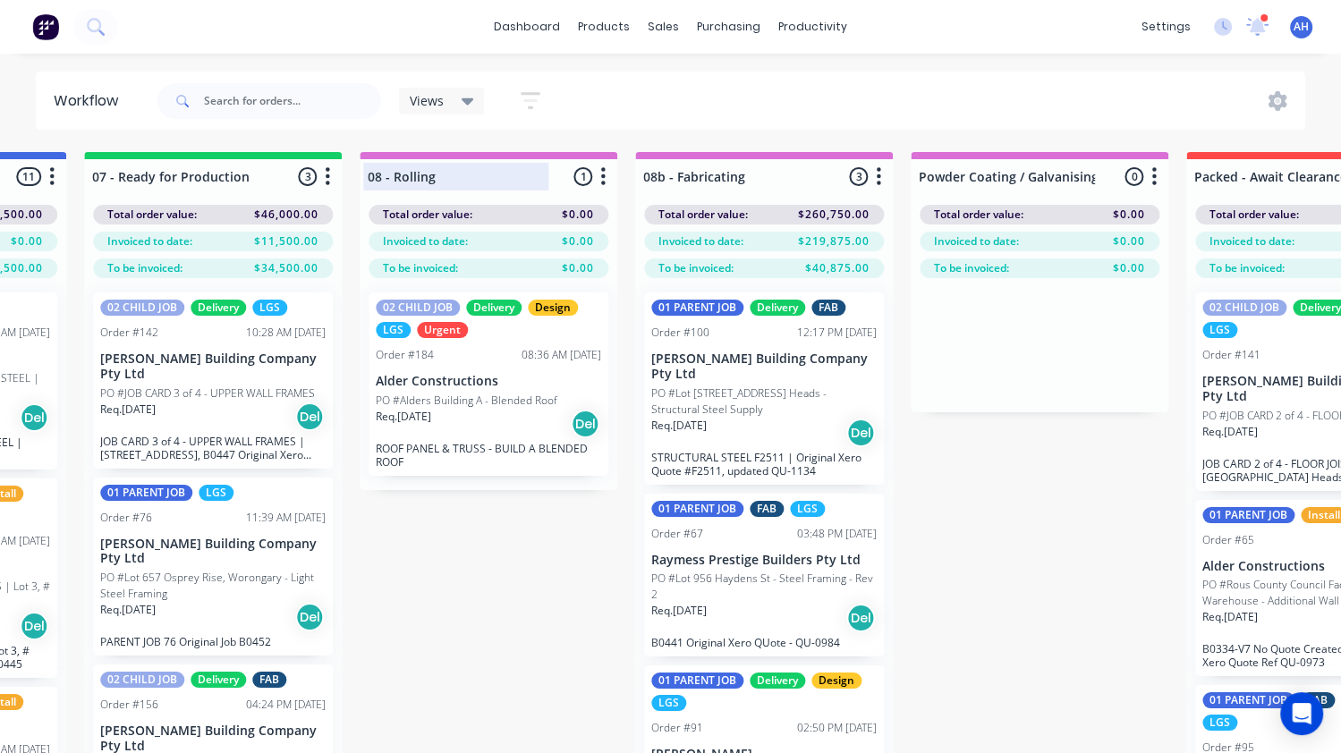
click at [381, 176] on input "08 - Rolling" at bounding box center [456, 176] width 176 height 19
type input "08 (a) - Rolling"
click at [658, 174] on div at bounding box center [764, 176] width 258 height 35
click at [657, 177] on input "08b - Fabricating" at bounding box center [731, 176] width 176 height 19
type input "08 (b) - Fabricating"
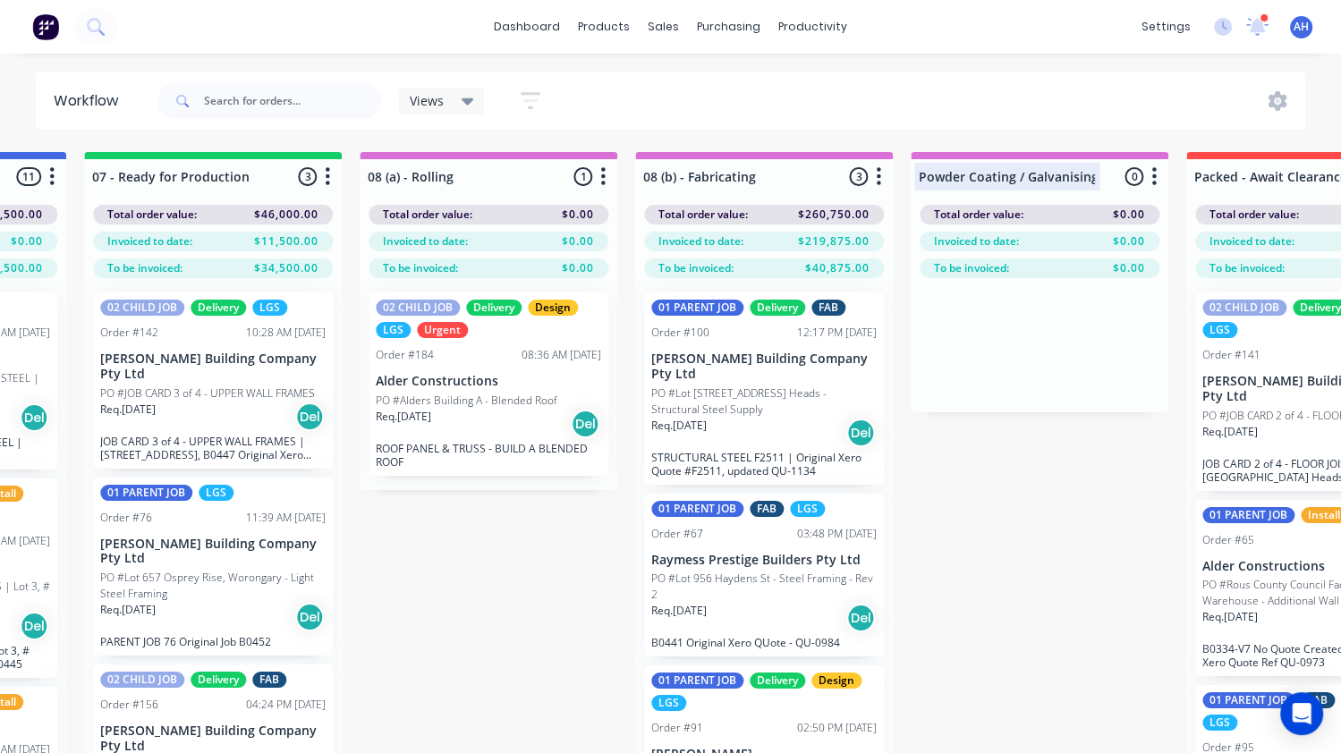
click at [918, 176] on div at bounding box center [1040, 176] width 258 height 35
click at [921, 170] on input "Powder Coating / Galvanising" at bounding box center [1007, 176] width 176 height 19
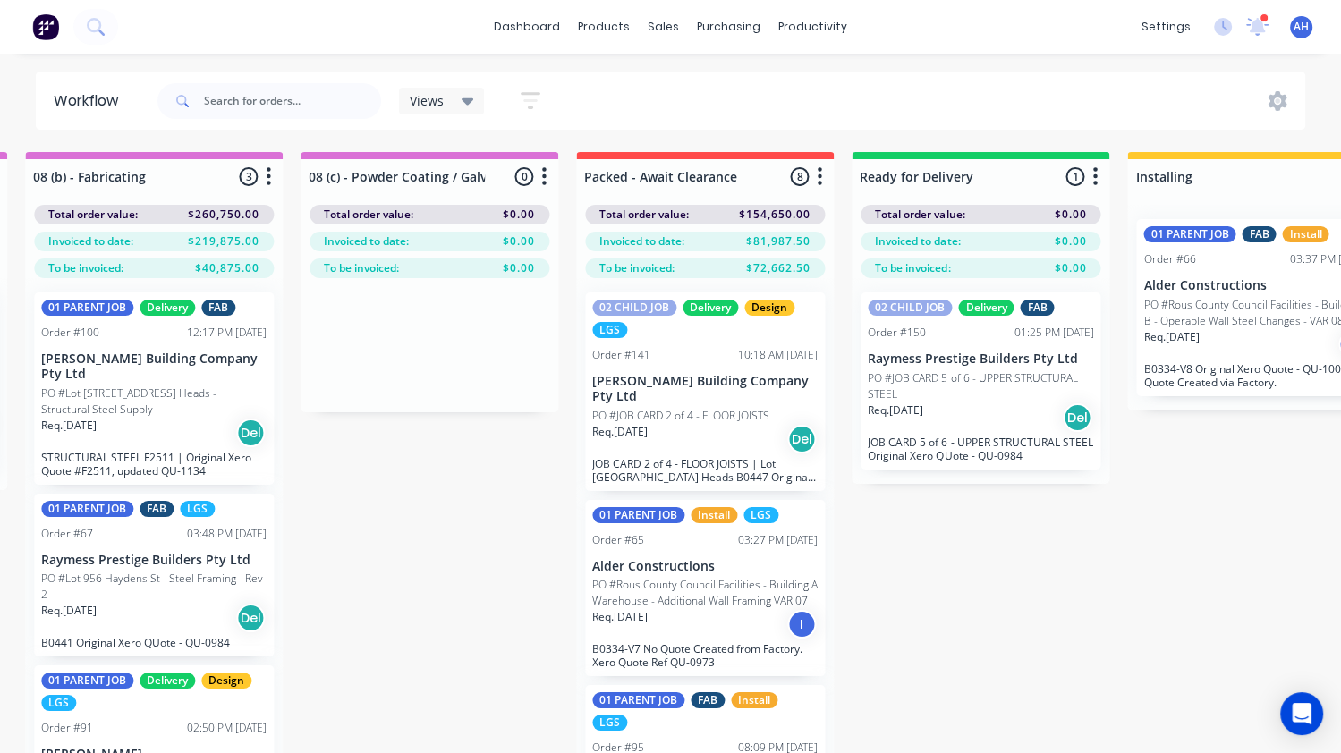
scroll to position [0, 2221]
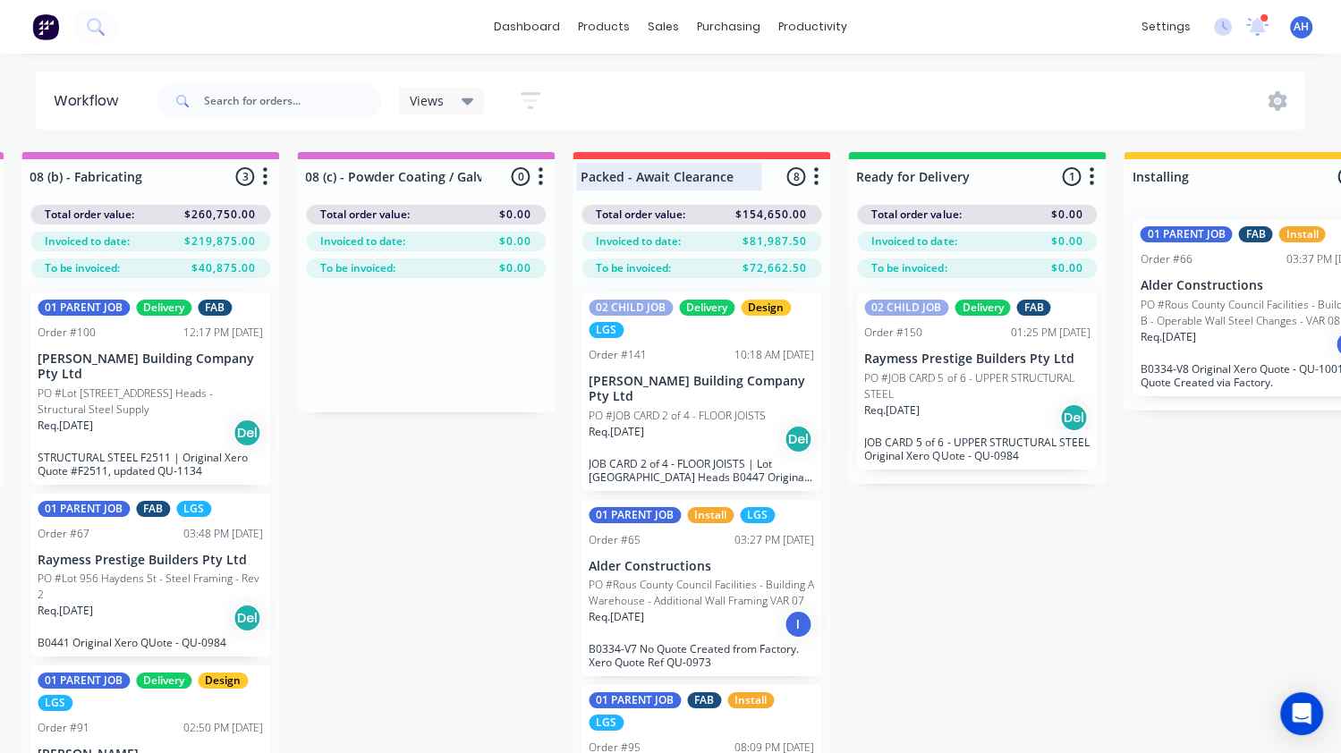
type input "08 (c) - Powder Coating / Galvanising"
click at [584, 174] on div at bounding box center [701, 176] width 258 height 35
click at [581, 177] on input "Packed - Await Clearance" at bounding box center [668, 176] width 176 height 19
type input "09 - Packed - Await Clearance"
drag, startPoint x: 853, startPoint y: 173, endPoint x: 861, endPoint y: 177, distance: 9.2
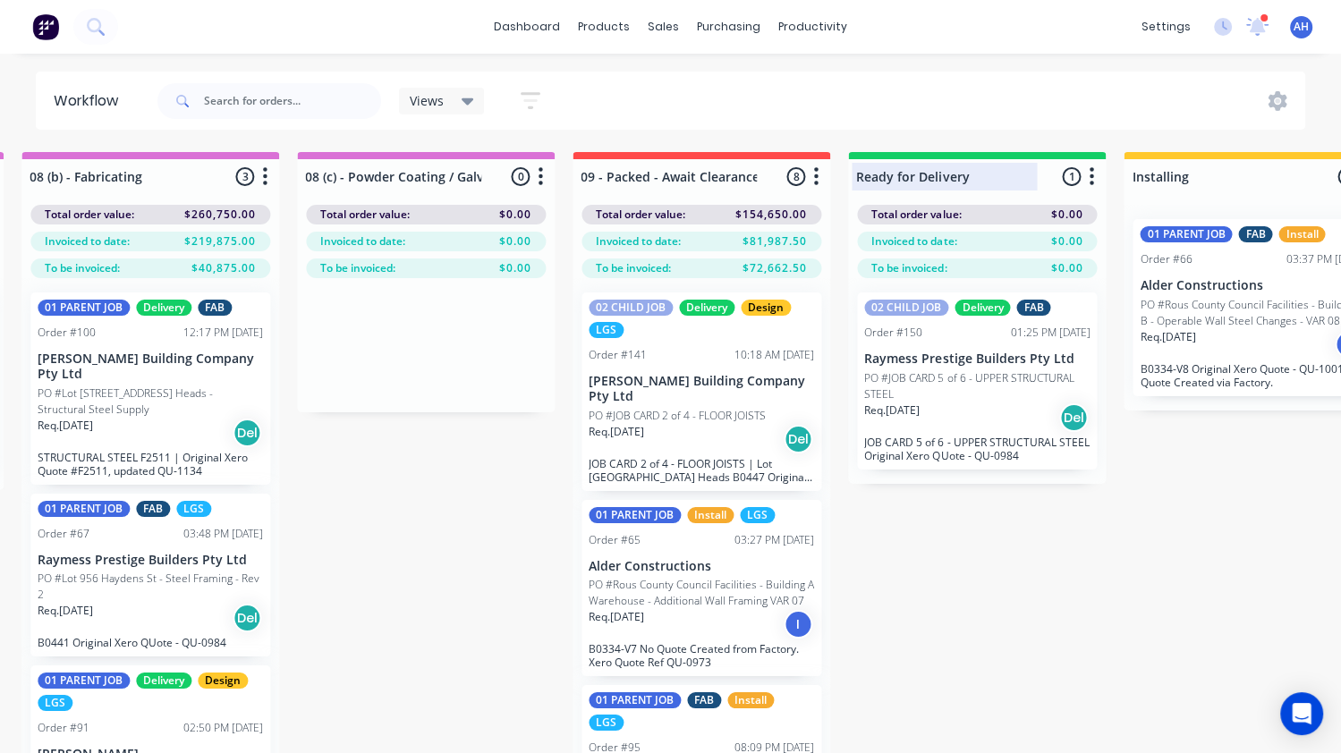
click at [855, 174] on div at bounding box center [977, 176] width 258 height 35
click at [857, 174] on input "Ready for Delivery" at bounding box center [944, 176] width 176 height 19
type input "10 - Ready for Delivery"
click at [1133, 175] on div at bounding box center [1252, 176] width 258 height 35
click at [1128, 175] on div "Installing" at bounding box center [1224, 177] width 194 height 28
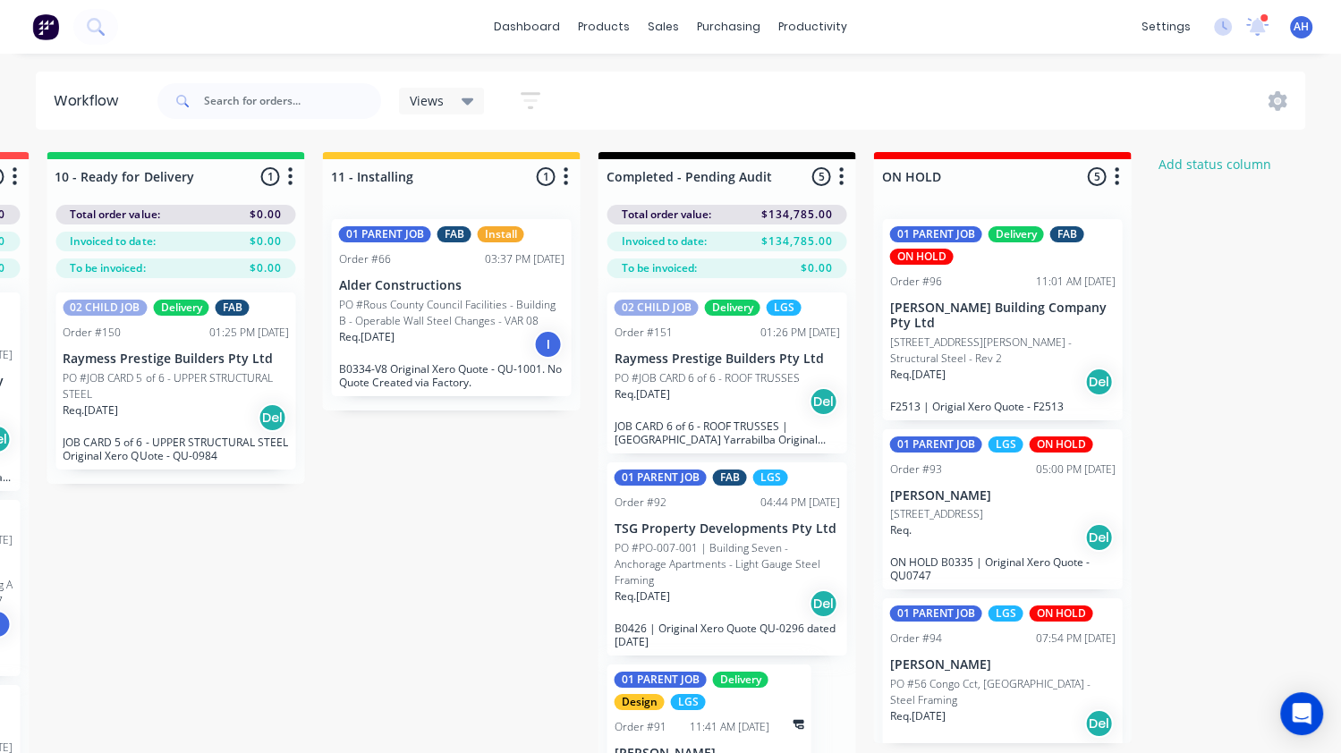
scroll to position [0, 3040]
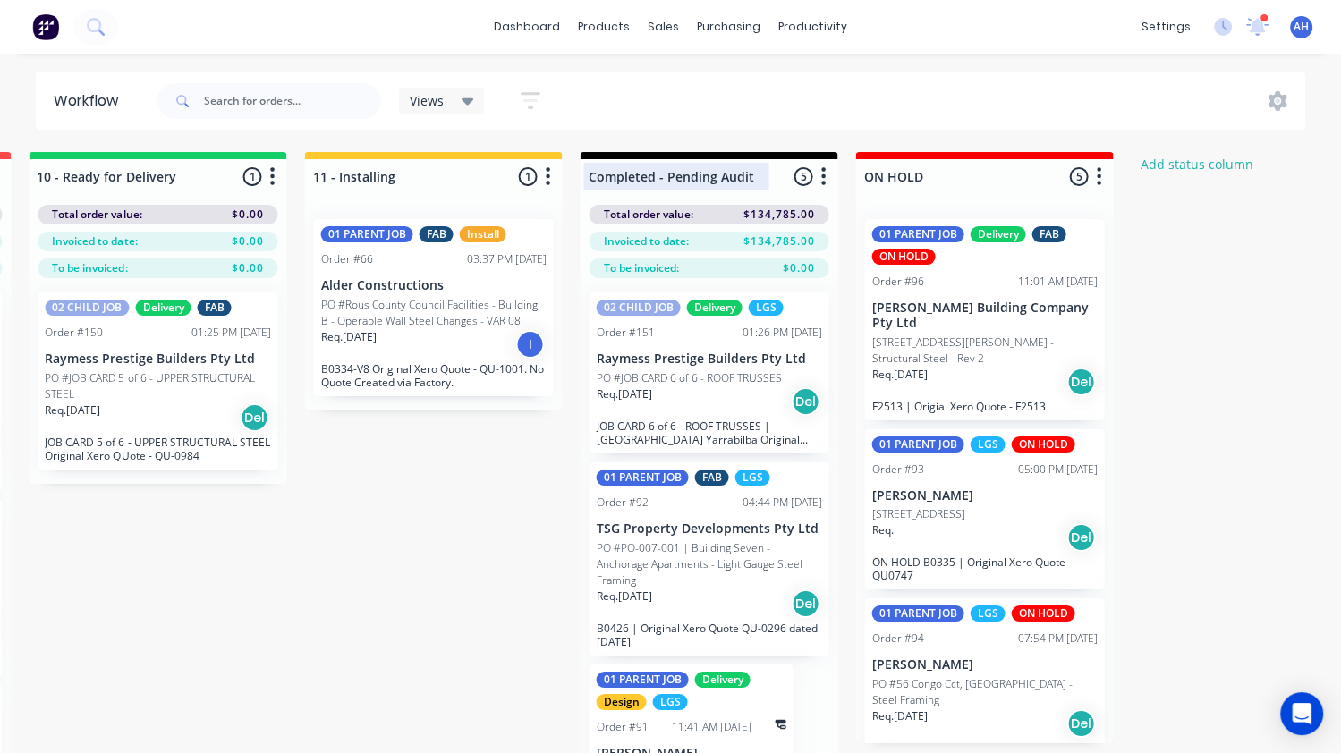
type input "11 - Installing"
click at [591, 173] on div at bounding box center [709, 176] width 258 height 35
click at [588, 175] on input "Completed - Pending Audit" at bounding box center [676, 176] width 176 height 19
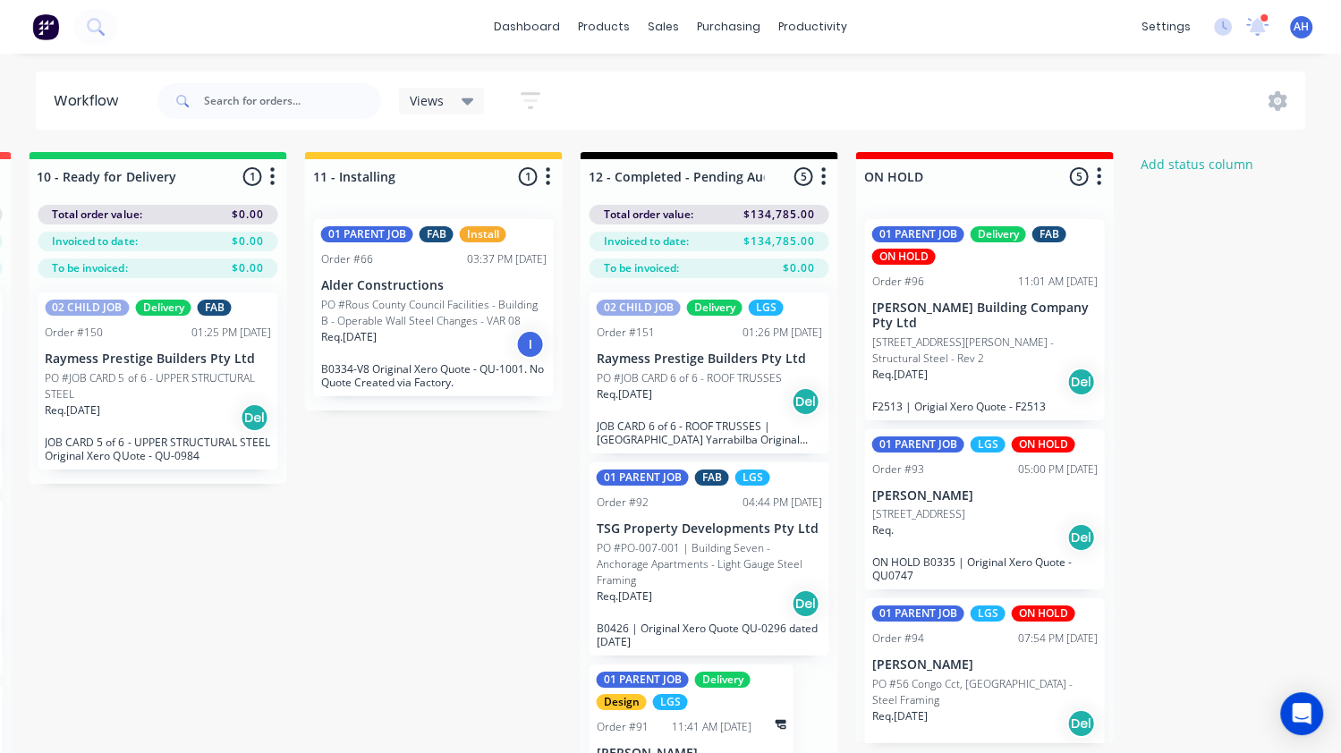
type input "12 - Completed - Pending Audit"
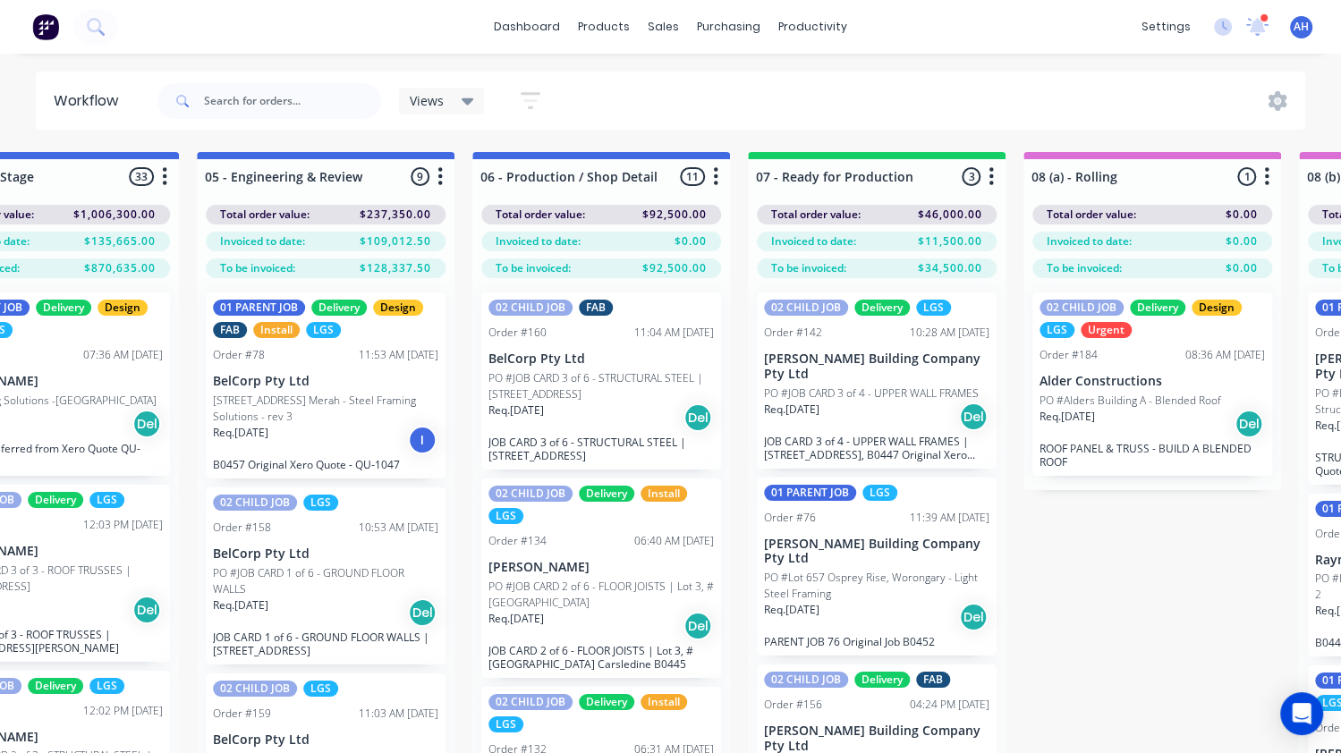
scroll to position [0, 939]
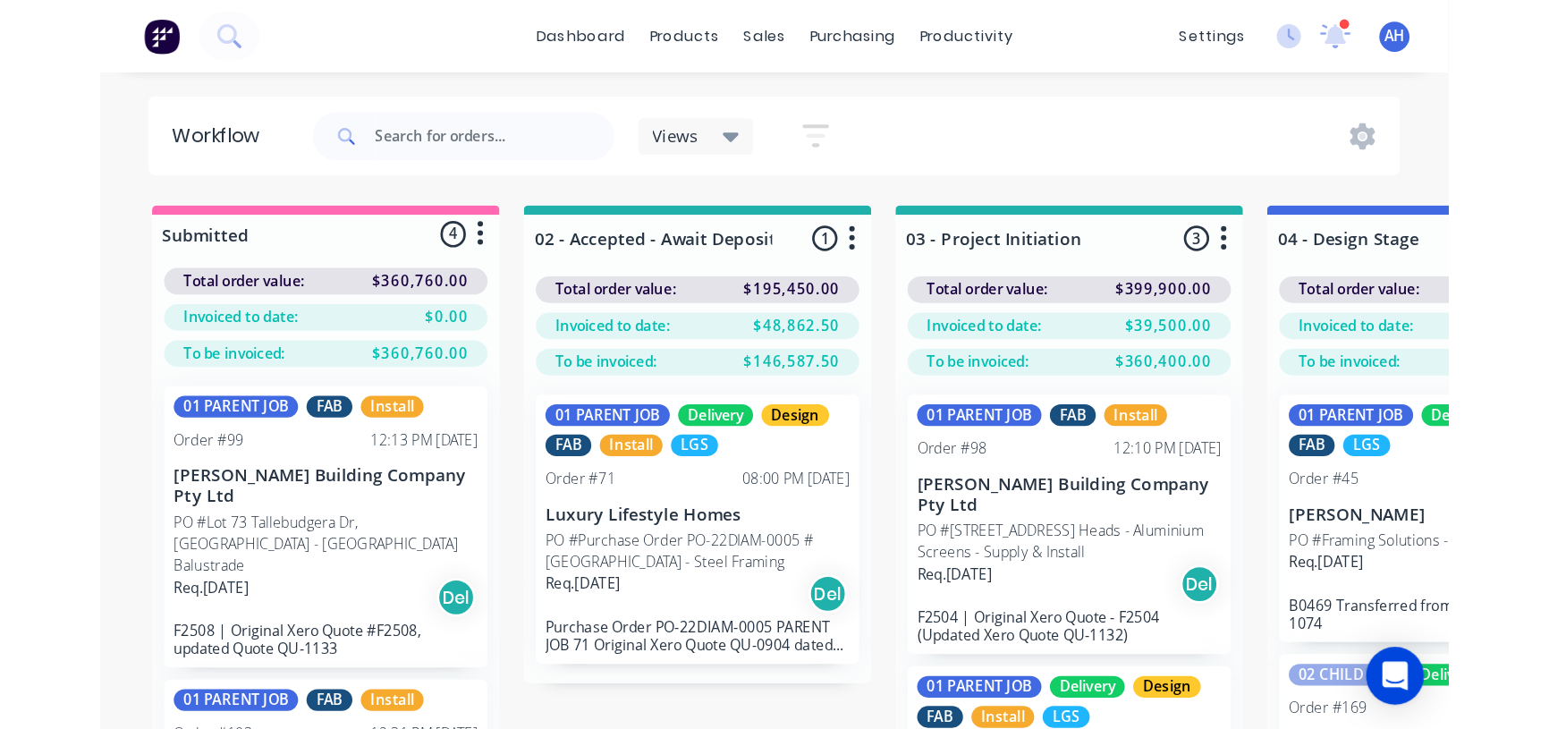
scroll to position [0, 939]
